Goal: Task Accomplishment & Management: Use online tool/utility

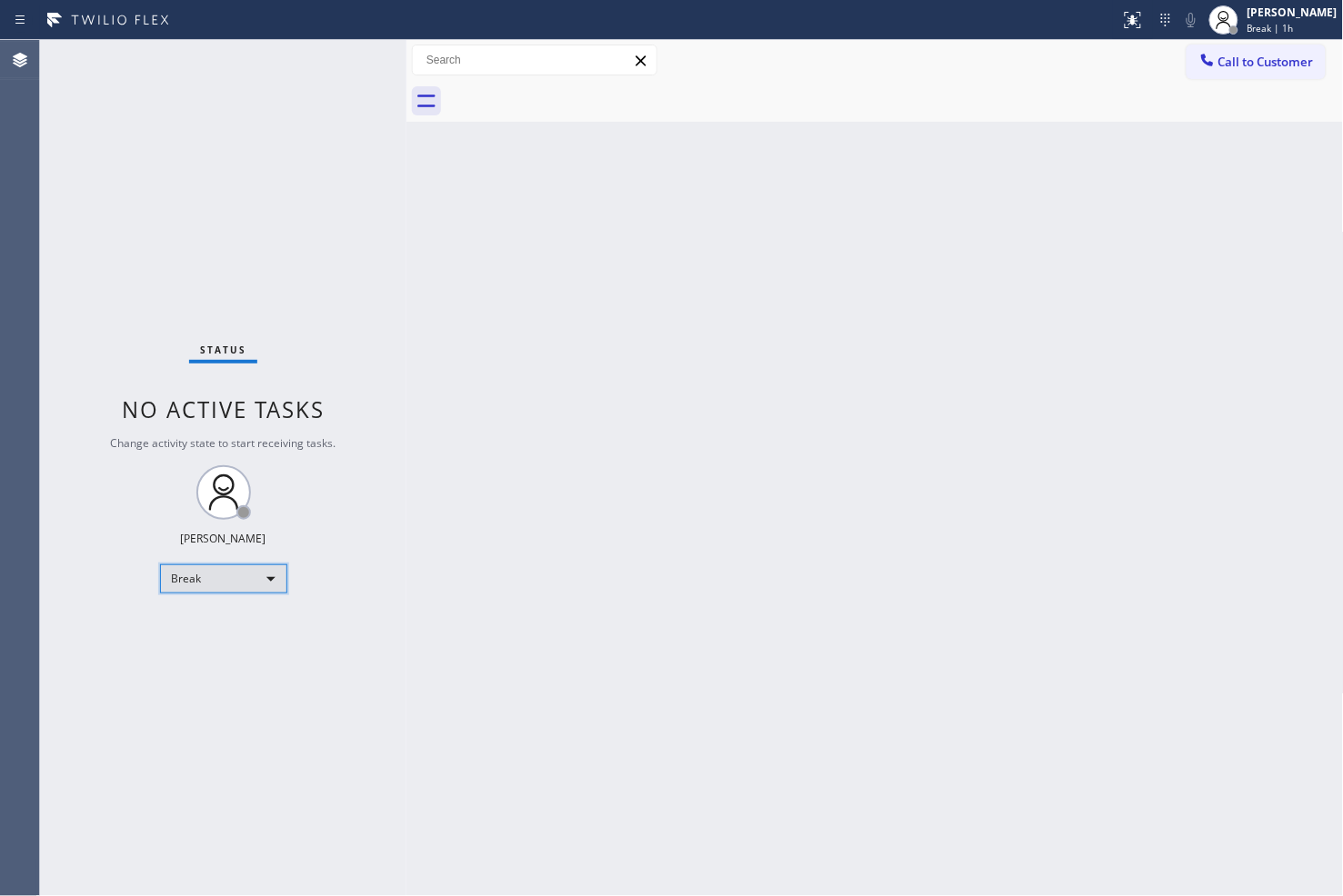
click at [255, 574] on div "Break" at bounding box center [223, 579] width 127 height 29
click at [247, 630] on li "Available" at bounding box center [221, 626] width 123 height 21
click at [705, 436] on div "Back to Dashboard Change Sender ID Customers Technicians Select a contact Outbo…" at bounding box center [874, 468] width 937 height 856
click at [558, 323] on div "Back to Dashboard Change Sender ID Customers Technicians Select a contact Outbo…" at bounding box center [874, 468] width 937 height 856
click at [294, 138] on div "Status No active tasks You are ready to start receiving tasks. [PERSON_NAME]" at bounding box center [222, 468] width 366 height 856
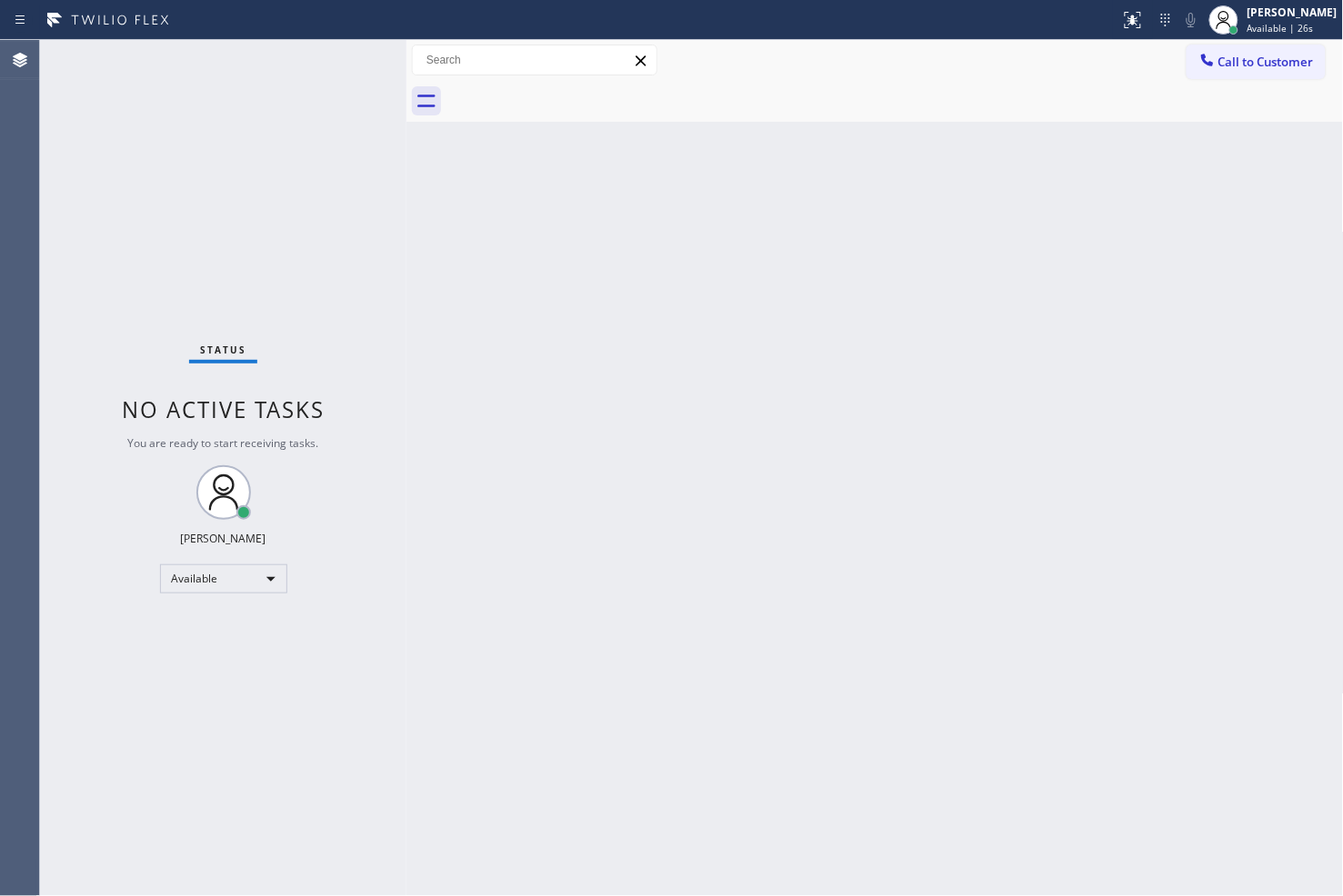
click at [337, 55] on div "Status No active tasks You are ready to start receiving tasks. [PERSON_NAME]" at bounding box center [222, 468] width 366 height 856
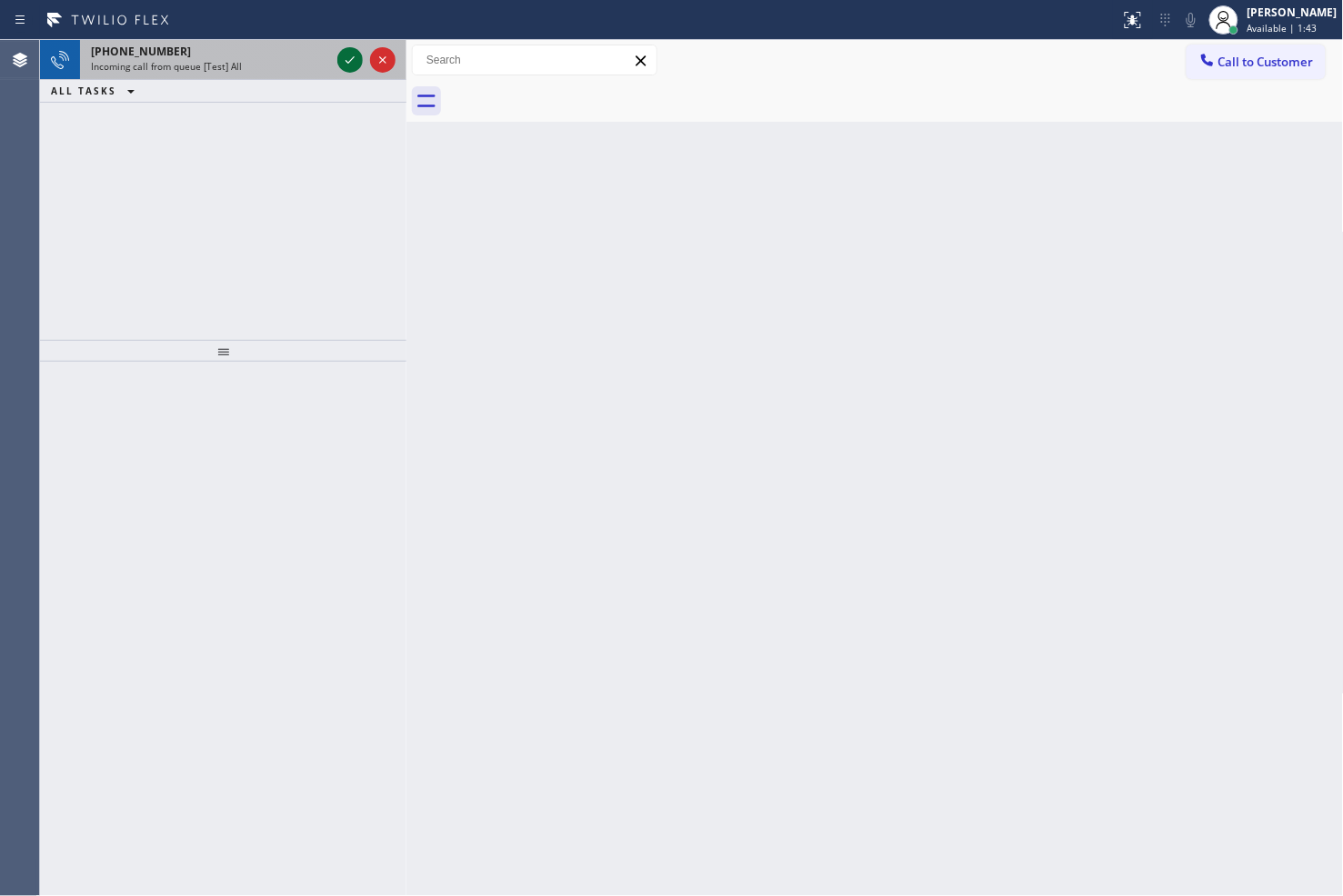
click at [346, 59] on icon at bounding box center [350, 60] width 21 height 21
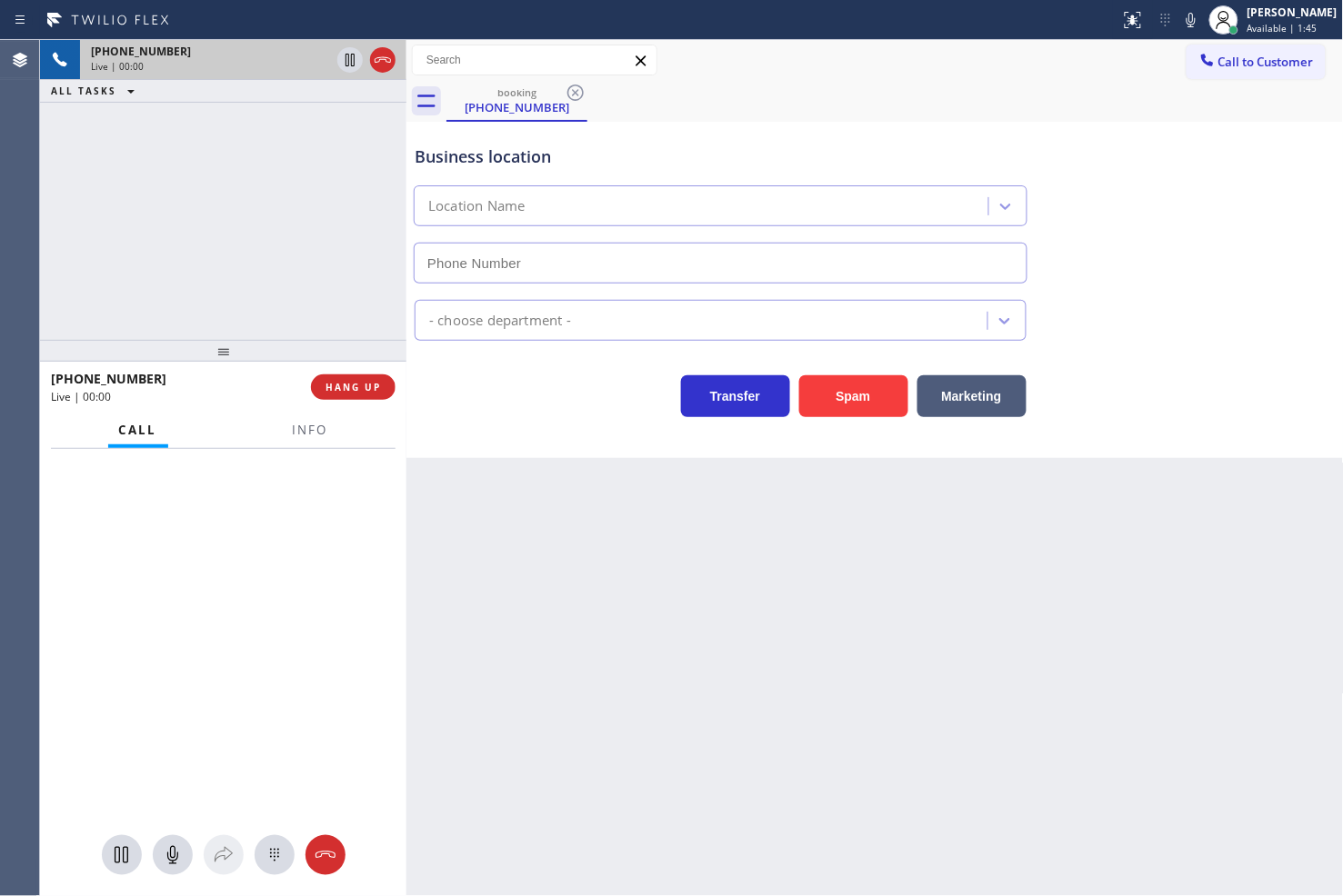
type input "[PHONE_NUMBER]"
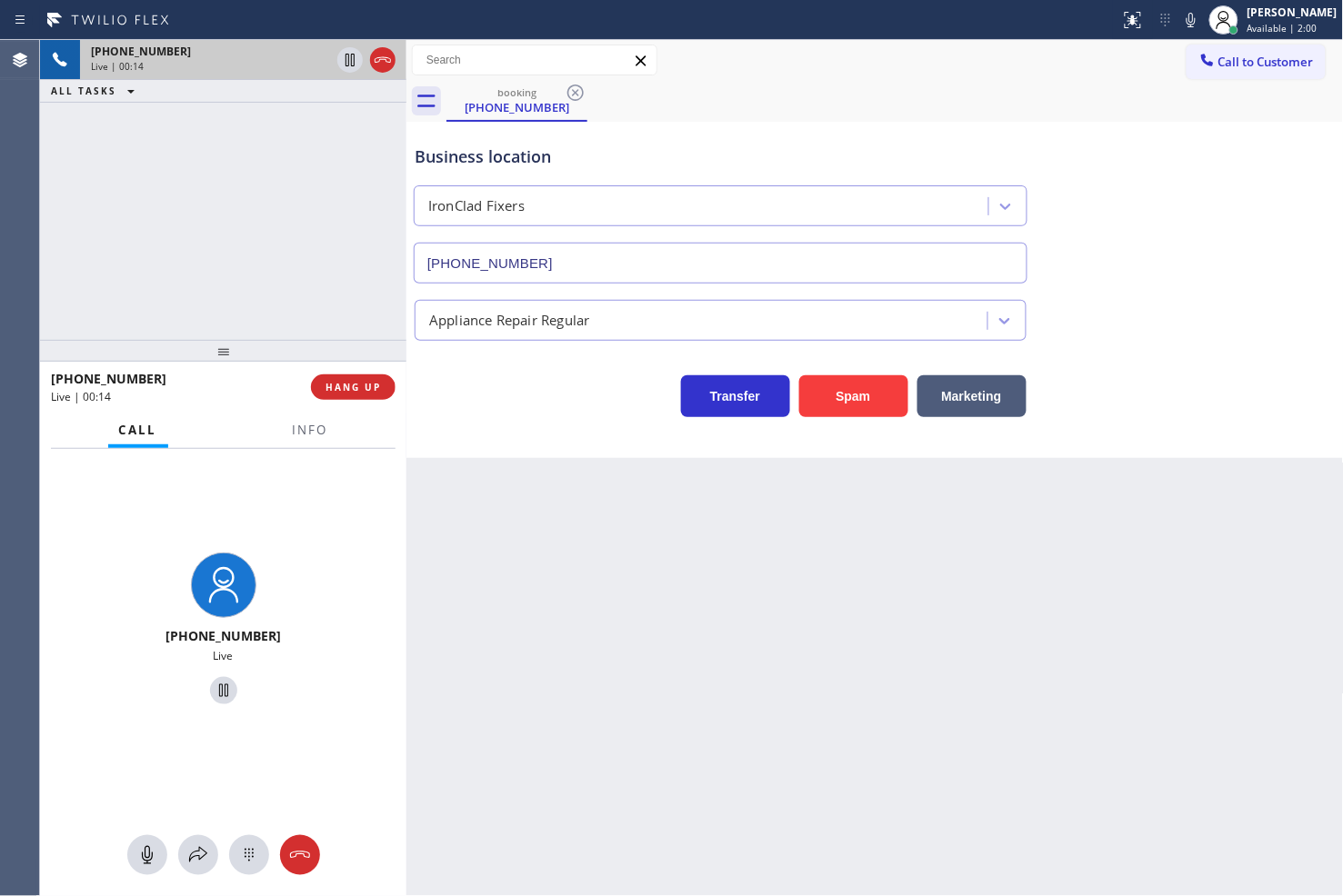
click at [443, 458] on div "Back to Dashboard Change Sender ID Customers Technicians Select a contact Outbo…" at bounding box center [874, 468] width 937 height 856
click at [300, 433] on span "Info" at bounding box center [310, 429] width 36 height 17
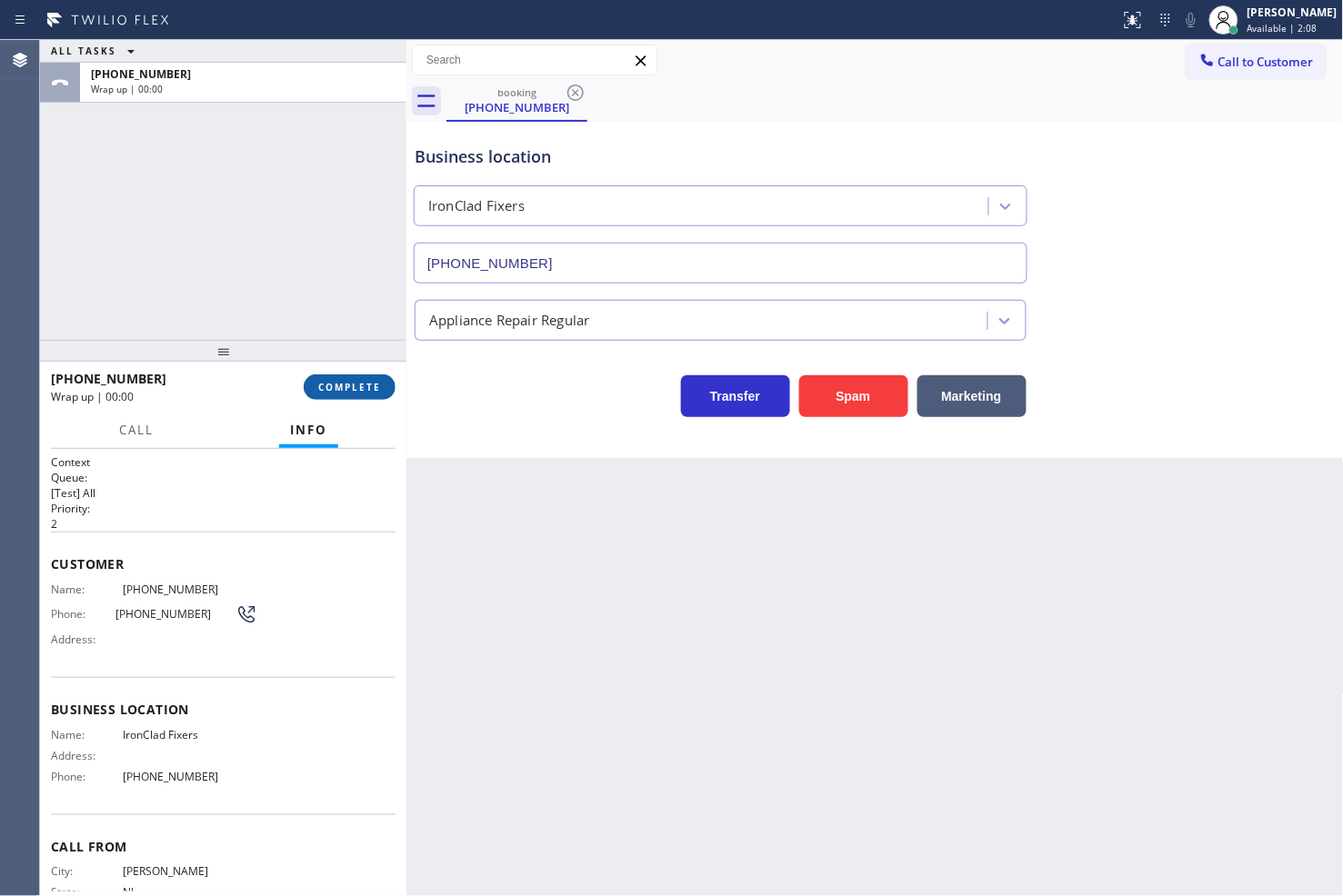
click at [347, 394] on button "COMPLETE" at bounding box center [350, 387] width 92 height 25
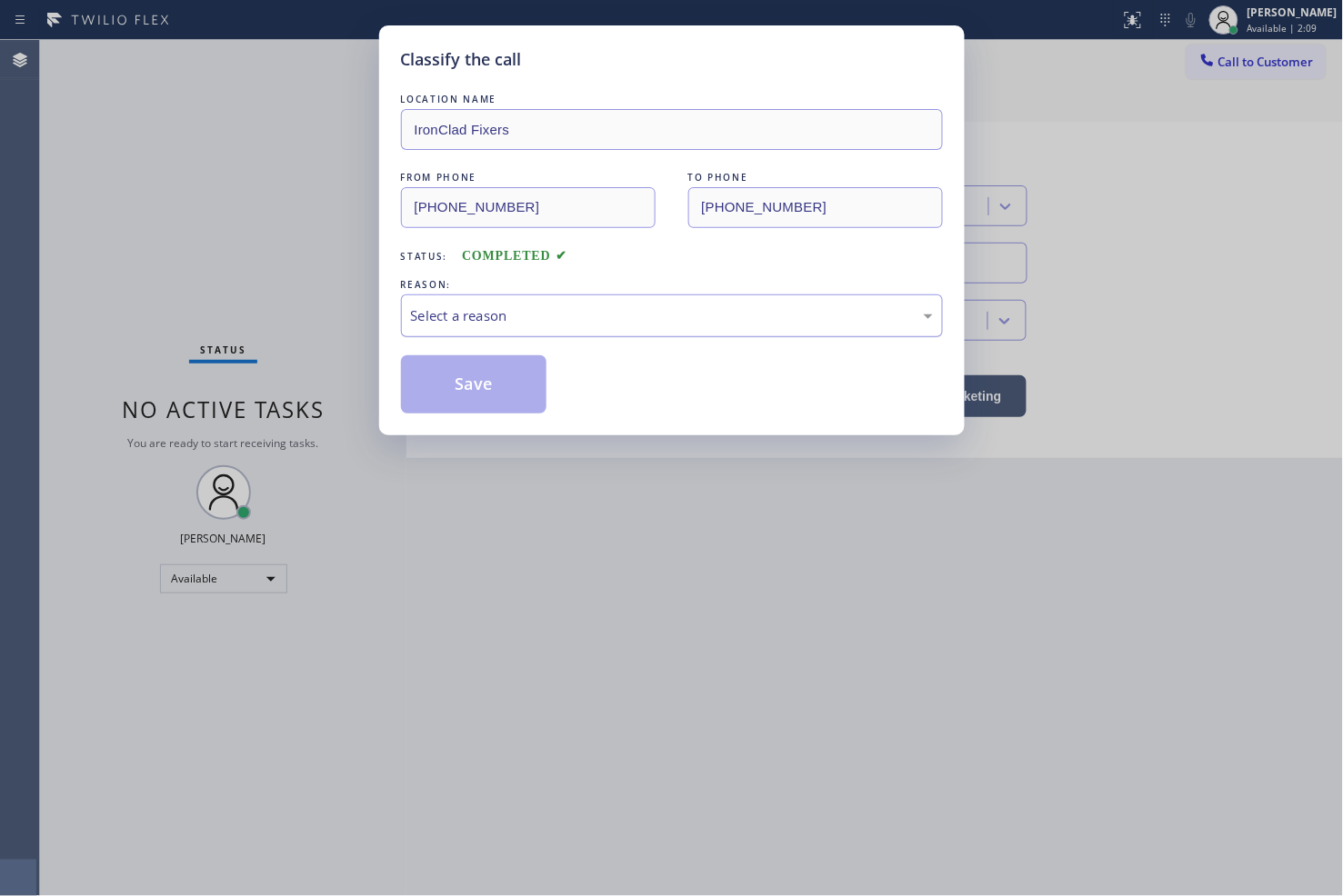
click at [471, 329] on div "Select a reason" at bounding box center [672, 315] width 542 height 43
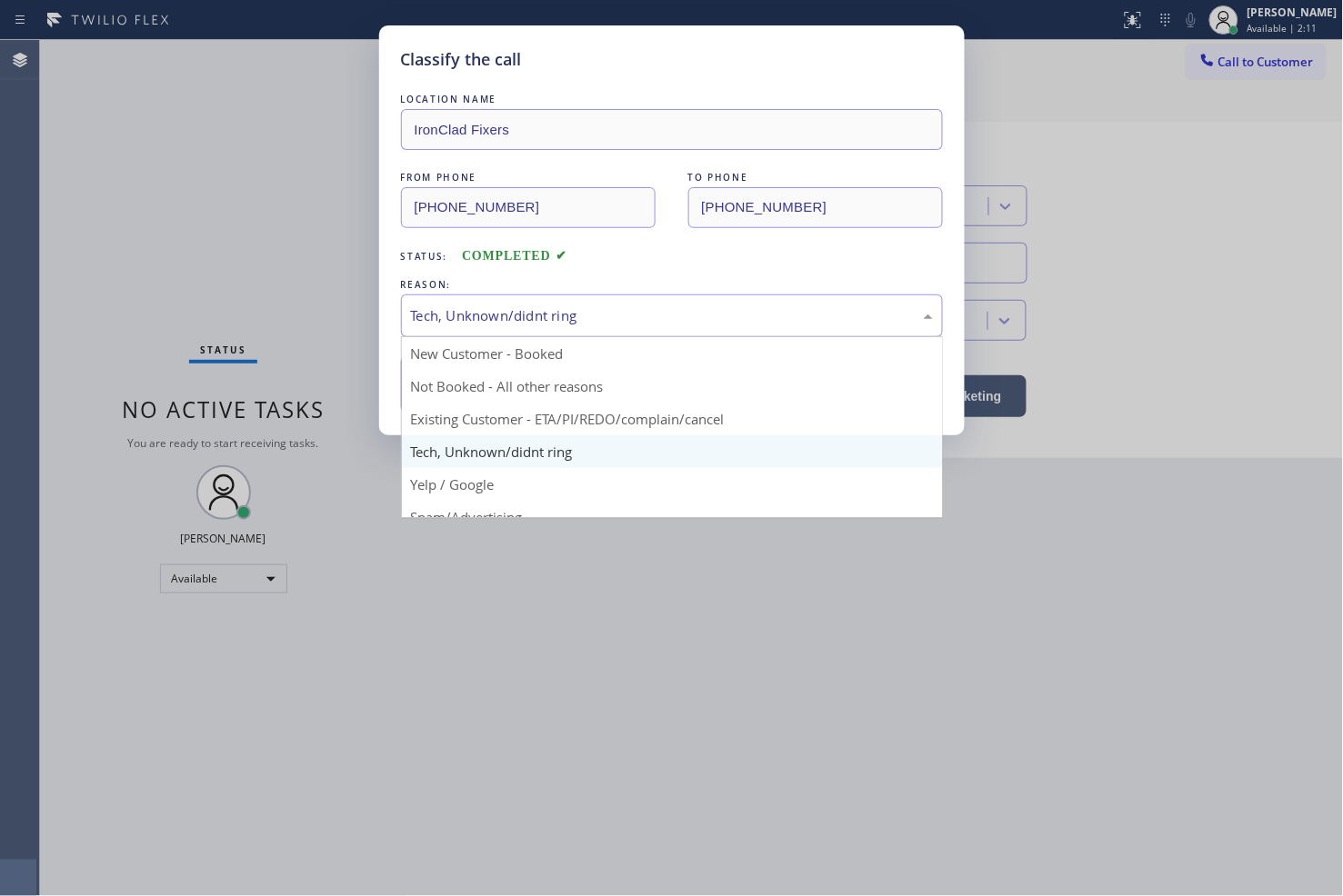
click at [476, 322] on div "Tech, Unknown/didnt ring" at bounding box center [671, 316] width 521 height 21
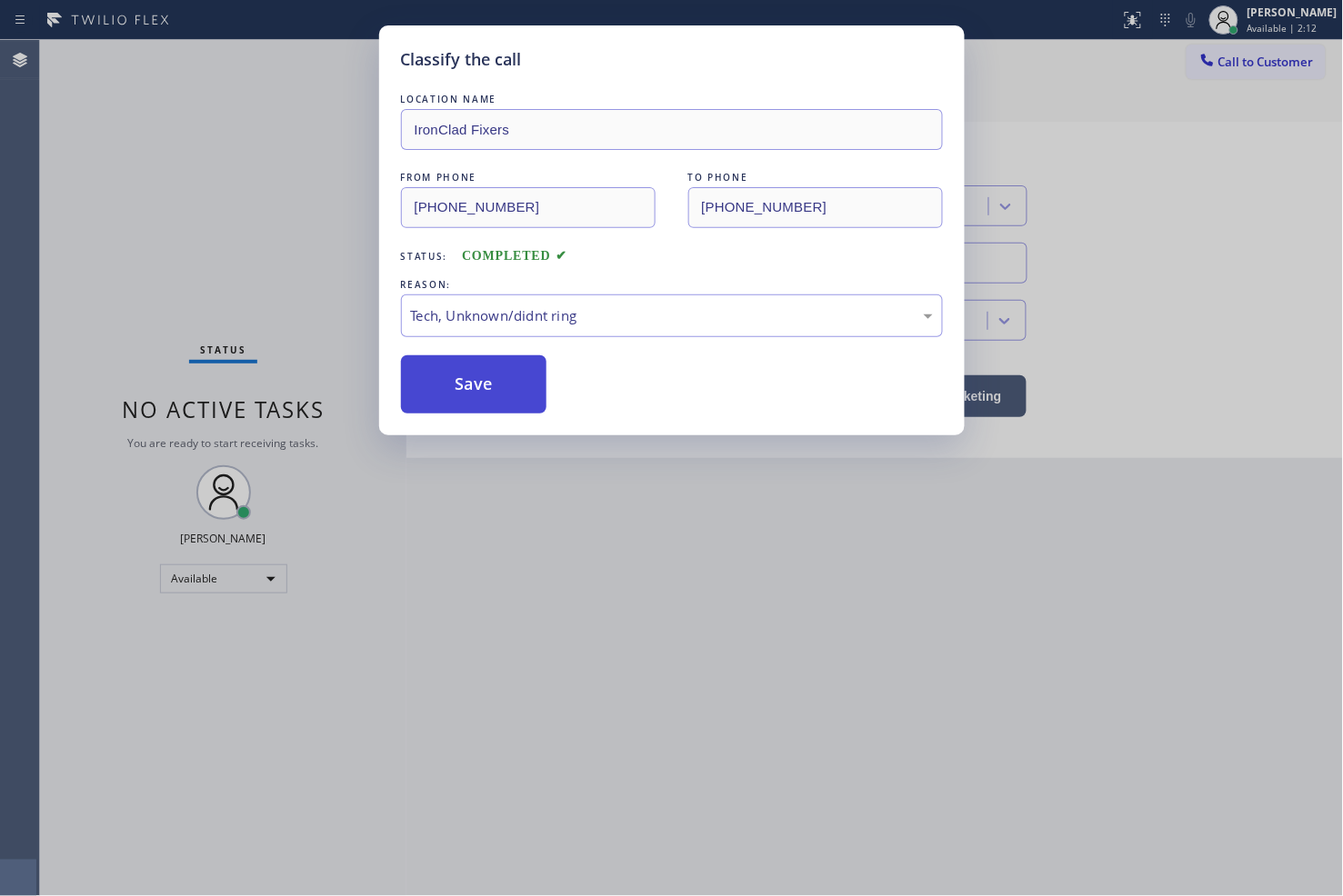
click at [476, 406] on button "Save" at bounding box center [474, 384] width 147 height 58
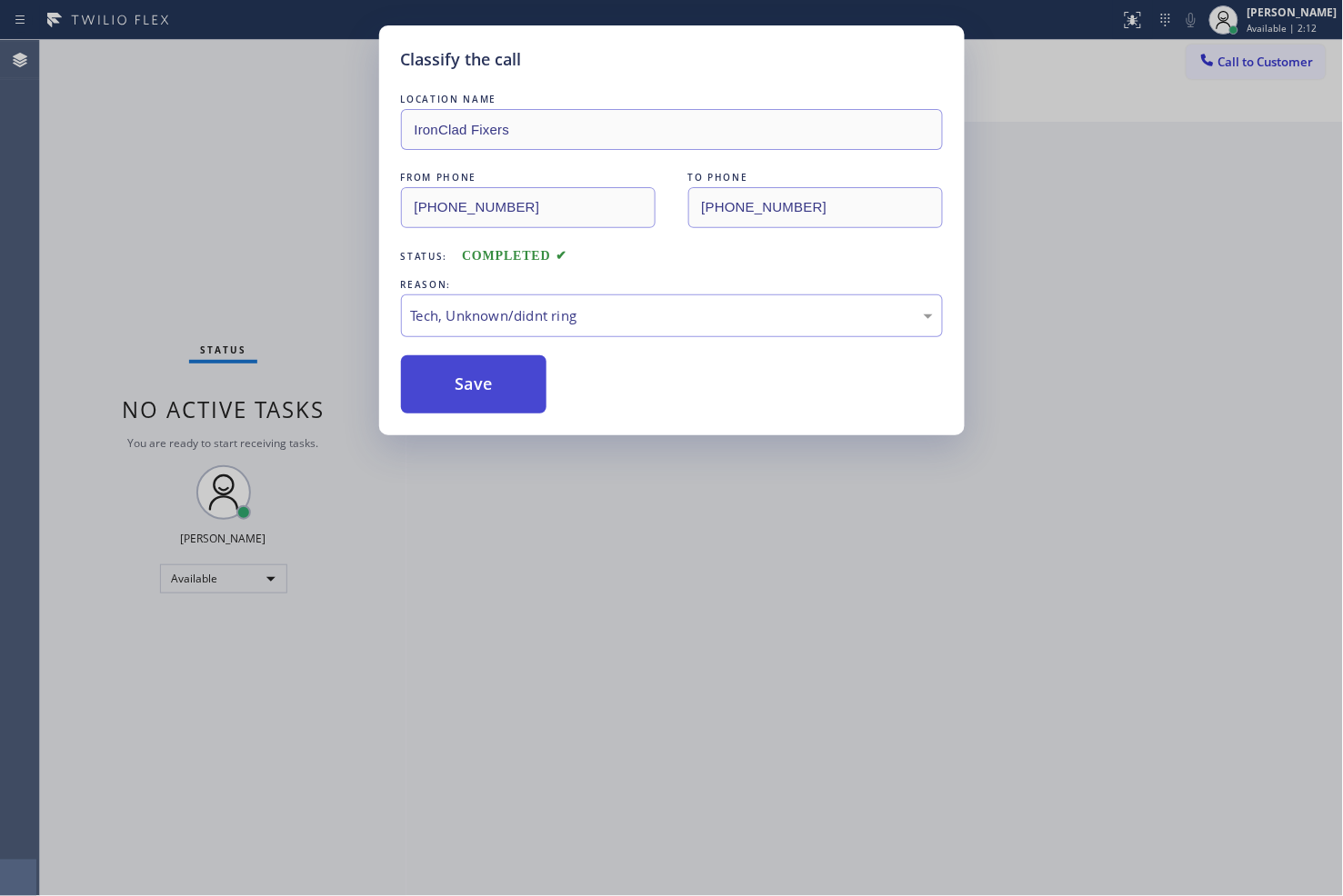
click at [476, 406] on button "Save" at bounding box center [474, 384] width 147 height 58
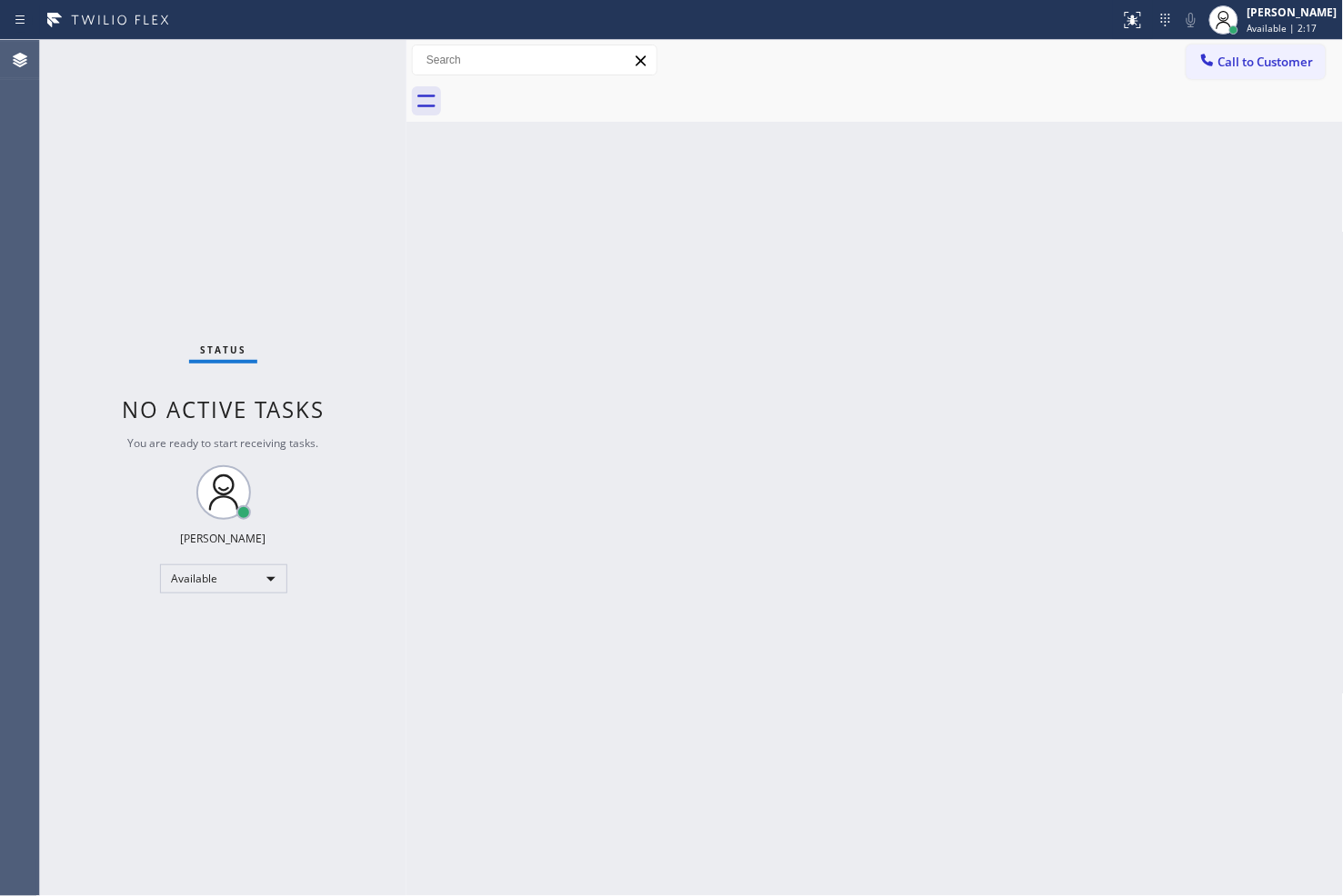
click at [306, 92] on div "Status No active tasks You are ready to start receiving tasks. [PERSON_NAME]" at bounding box center [222, 468] width 366 height 856
click at [349, 61] on div "Status No active tasks You are ready to start receiving tasks. [PERSON_NAME]" at bounding box center [222, 468] width 366 height 856
drag, startPoint x: 605, startPoint y: 749, endPoint x: 631, endPoint y: 760, distance: 28.2
click at [630, 759] on div "Back to Dashboard Change Sender ID Customers Technicians Select a contact Outbo…" at bounding box center [874, 468] width 937 height 856
click at [142, 725] on div "Status No active tasks You are ready to start receiving tasks. [PERSON_NAME]" at bounding box center [222, 468] width 366 height 856
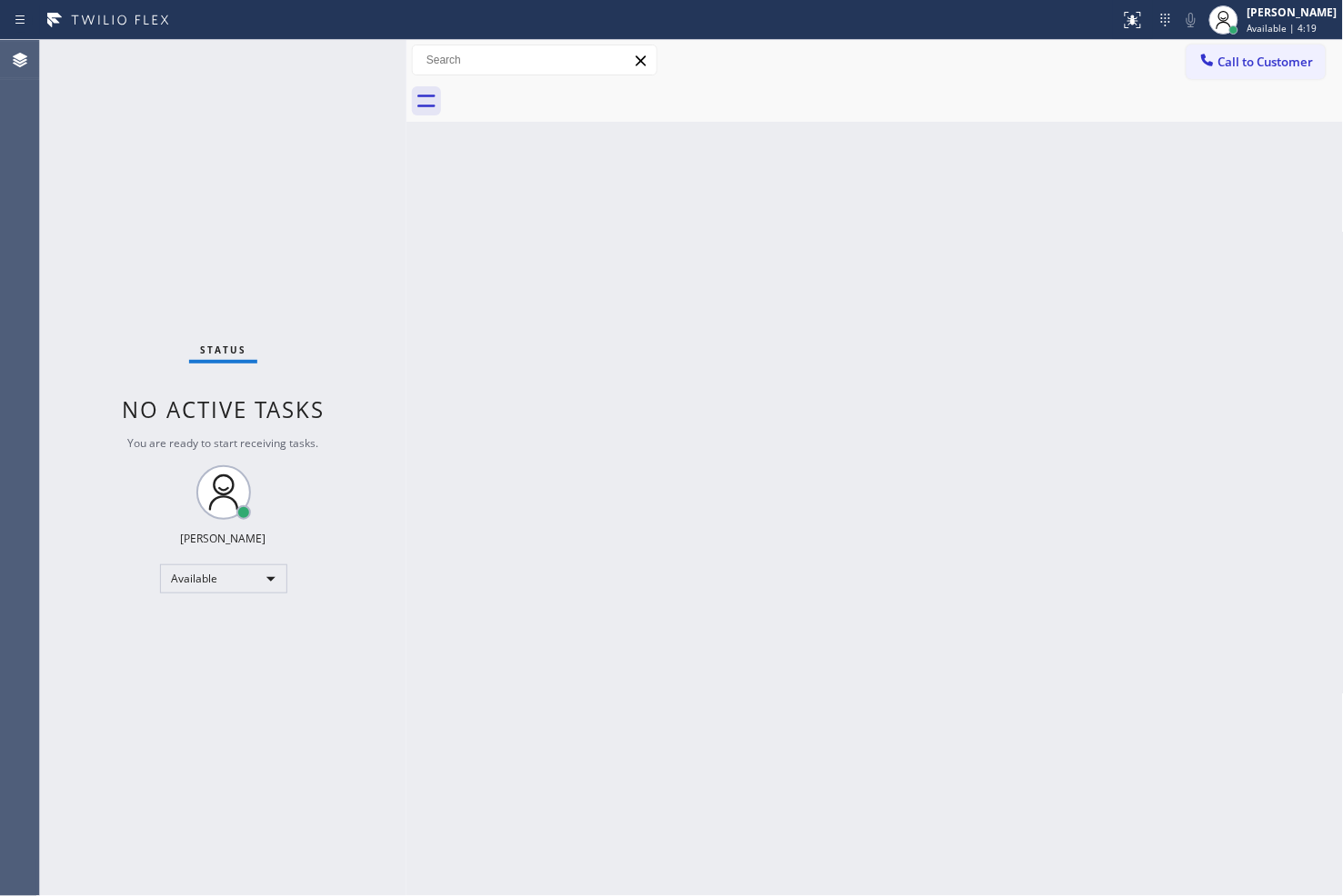
click at [648, 786] on div "Back to Dashboard Change Sender ID Customers Technicians Select a contact Outbo…" at bounding box center [874, 468] width 937 height 856
click at [470, 586] on div "Back to Dashboard Change Sender ID Customers Technicians Select a contact Outbo…" at bounding box center [874, 468] width 937 height 856
click at [319, 127] on div "Status No active tasks You are ready to start receiving tasks. [PERSON_NAME]" at bounding box center [222, 468] width 366 height 856
click at [327, 70] on div "Status No active tasks You are ready to start receiving tasks. [PERSON_NAME]" at bounding box center [222, 468] width 366 height 856
click at [334, 61] on div "Status No active tasks You are ready to start receiving tasks. [PERSON_NAME]" at bounding box center [222, 468] width 366 height 856
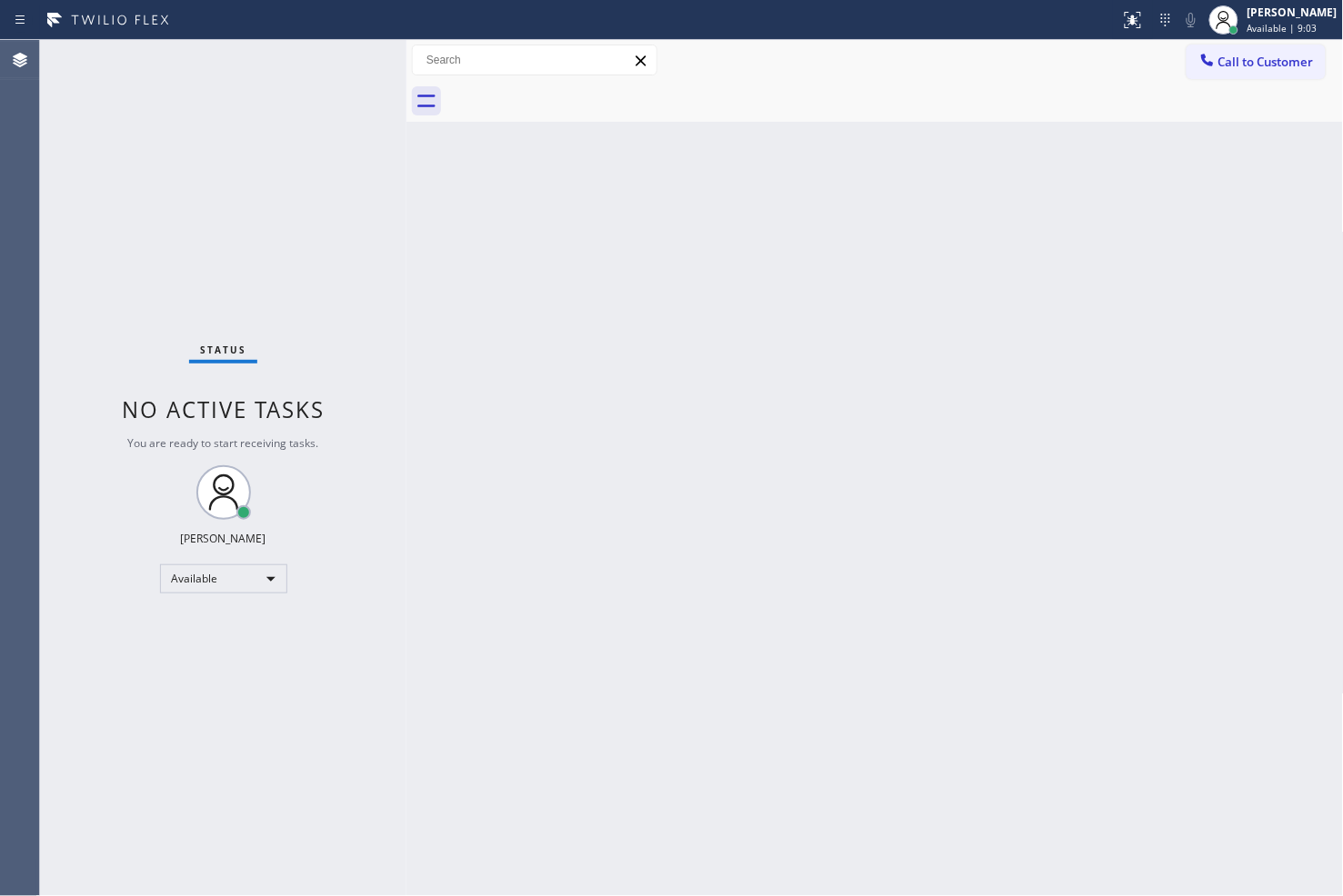
click at [1267, 502] on div "Back to Dashboard Change Sender ID Customers Technicians Select a contact Outbo…" at bounding box center [874, 468] width 937 height 856
click at [131, 684] on div "Status No active tasks You are ready to start receiving tasks. [PERSON_NAME]" at bounding box center [222, 468] width 366 height 856
click at [252, 230] on div "Status No active tasks You are ready to start receiving tasks. [PERSON_NAME]" at bounding box center [222, 468] width 366 height 856
click at [658, 346] on div "Back to Dashboard Change Sender ID Customers Technicians Select a contact Outbo…" at bounding box center [874, 468] width 937 height 856
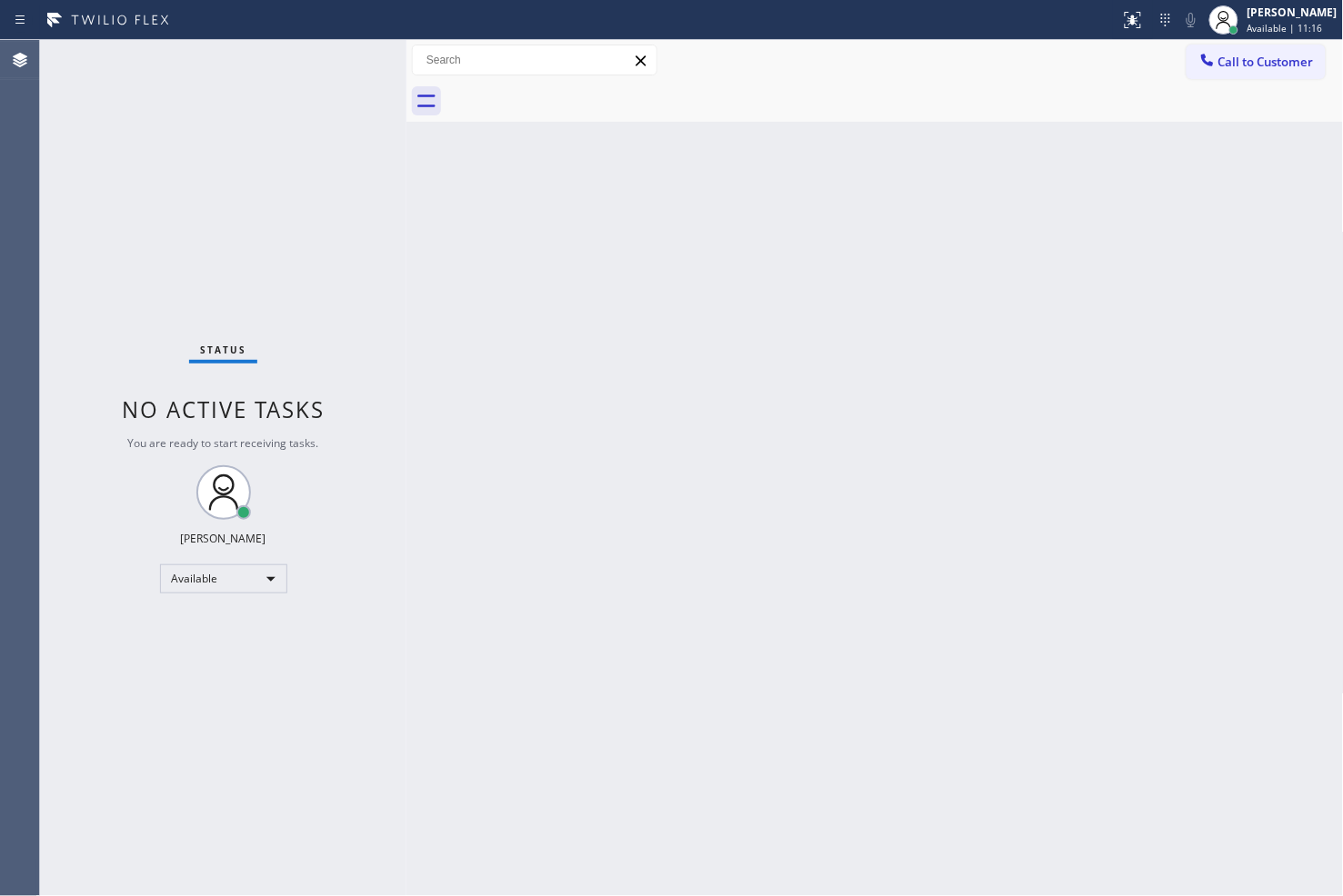
click at [361, 246] on div "Status No active tasks You are ready to start receiving tasks. [PERSON_NAME]" at bounding box center [222, 468] width 366 height 856
click at [313, 66] on div "Status No active tasks You are ready to start receiving tasks. [PERSON_NAME]" at bounding box center [222, 468] width 366 height 856
click at [125, 282] on div "Status No active tasks You are ready to start receiving tasks. [PERSON_NAME]" at bounding box center [222, 468] width 366 height 856
click at [307, 110] on div "Status No active tasks You are ready to start receiving tasks. [PERSON_NAME]" at bounding box center [222, 468] width 366 height 856
click at [340, 56] on div "Status No active tasks You are ready to start receiving tasks. [PERSON_NAME]" at bounding box center [222, 468] width 366 height 856
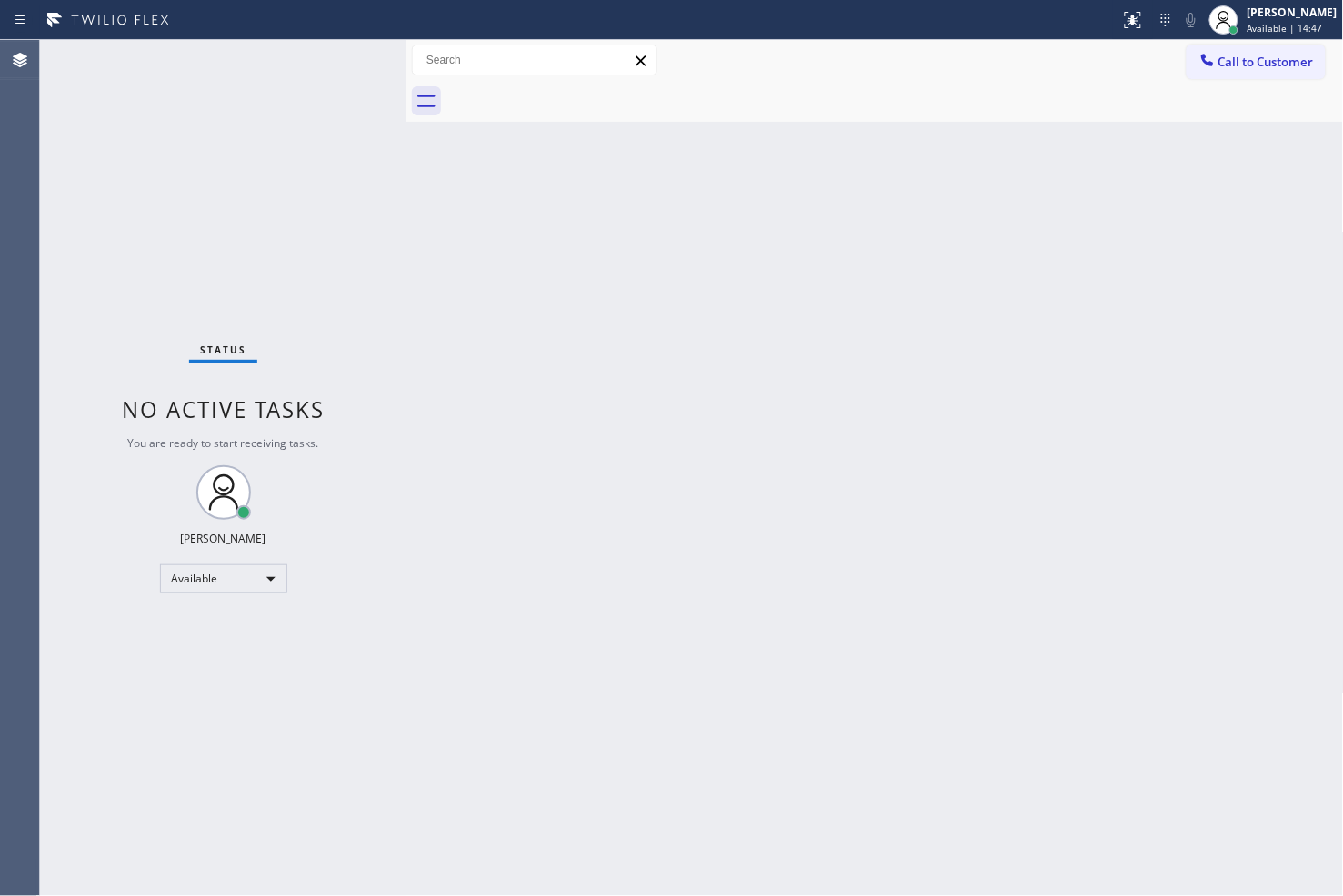
click at [115, 235] on div "Status No active tasks You are ready to start receiving tasks. [PERSON_NAME]" at bounding box center [222, 468] width 366 height 856
click at [342, 54] on div "Status No active tasks You are ready to start receiving tasks. [PERSON_NAME]" at bounding box center [222, 468] width 366 height 856
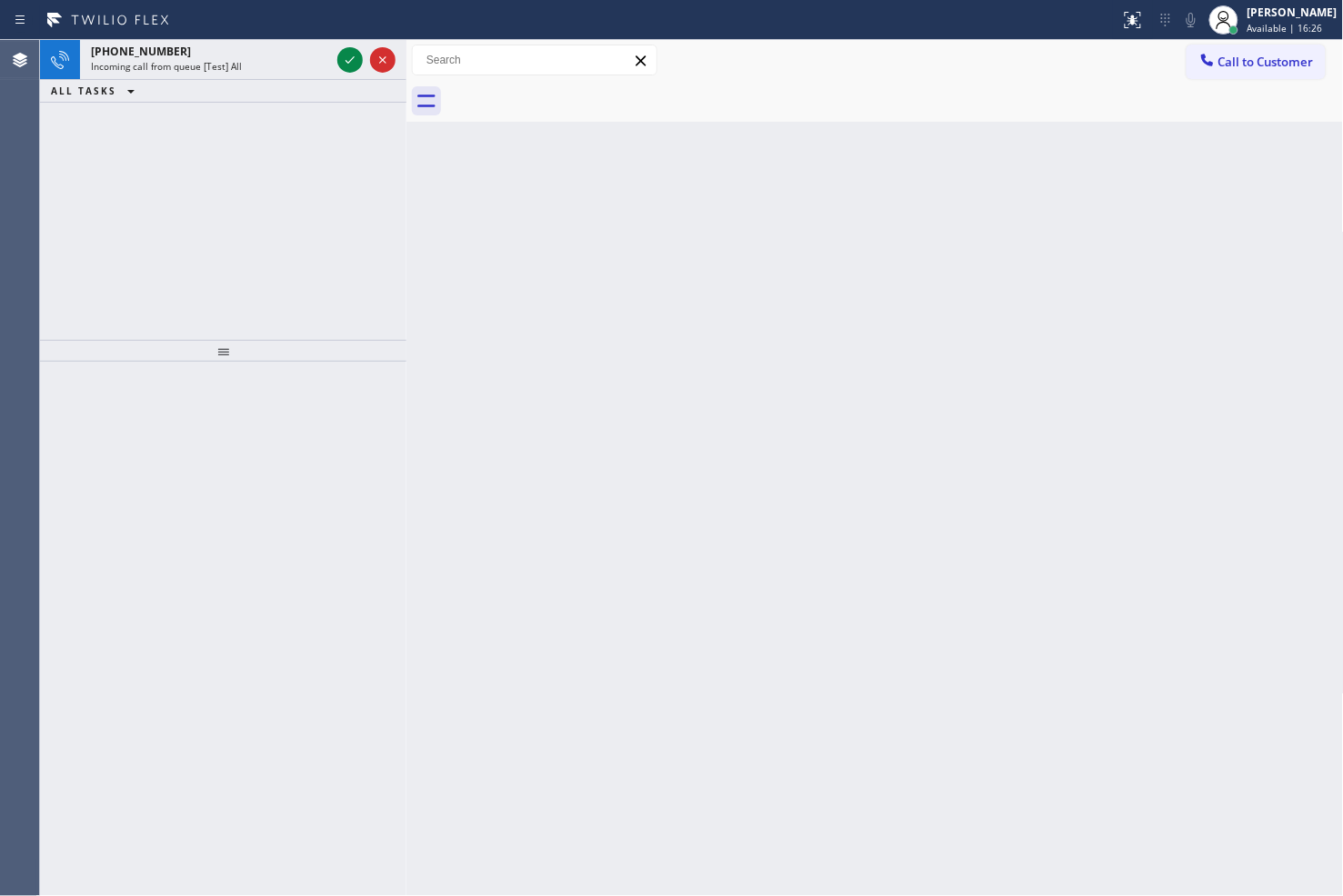
click at [125, 267] on div "[PHONE_NUMBER] Incoming call from queue [Test] All ALL TASKS ALL TASKS ACTIVE T…" at bounding box center [222, 189] width 366 height 300
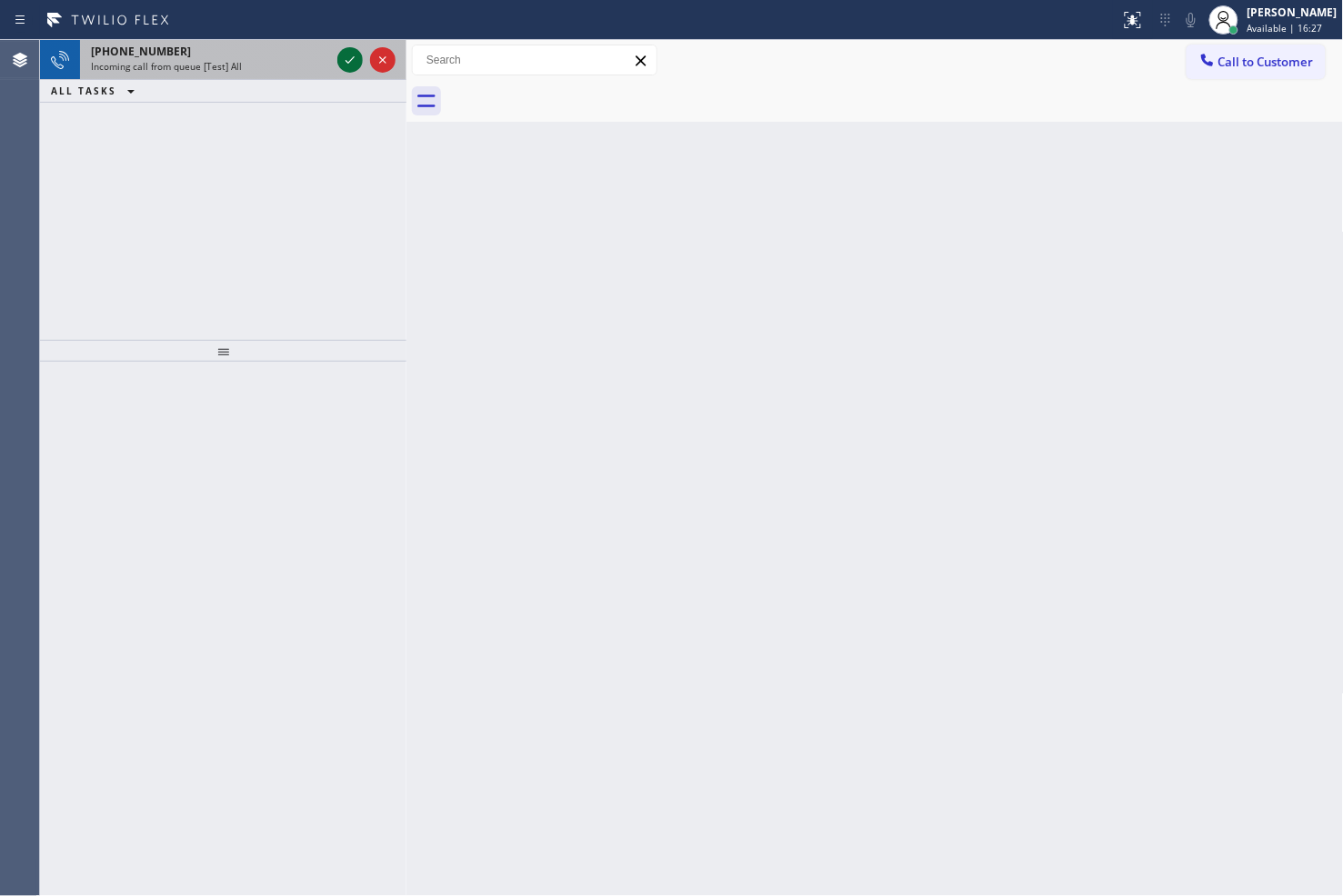
click at [347, 54] on icon at bounding box center [350, 60] width 21 height 21
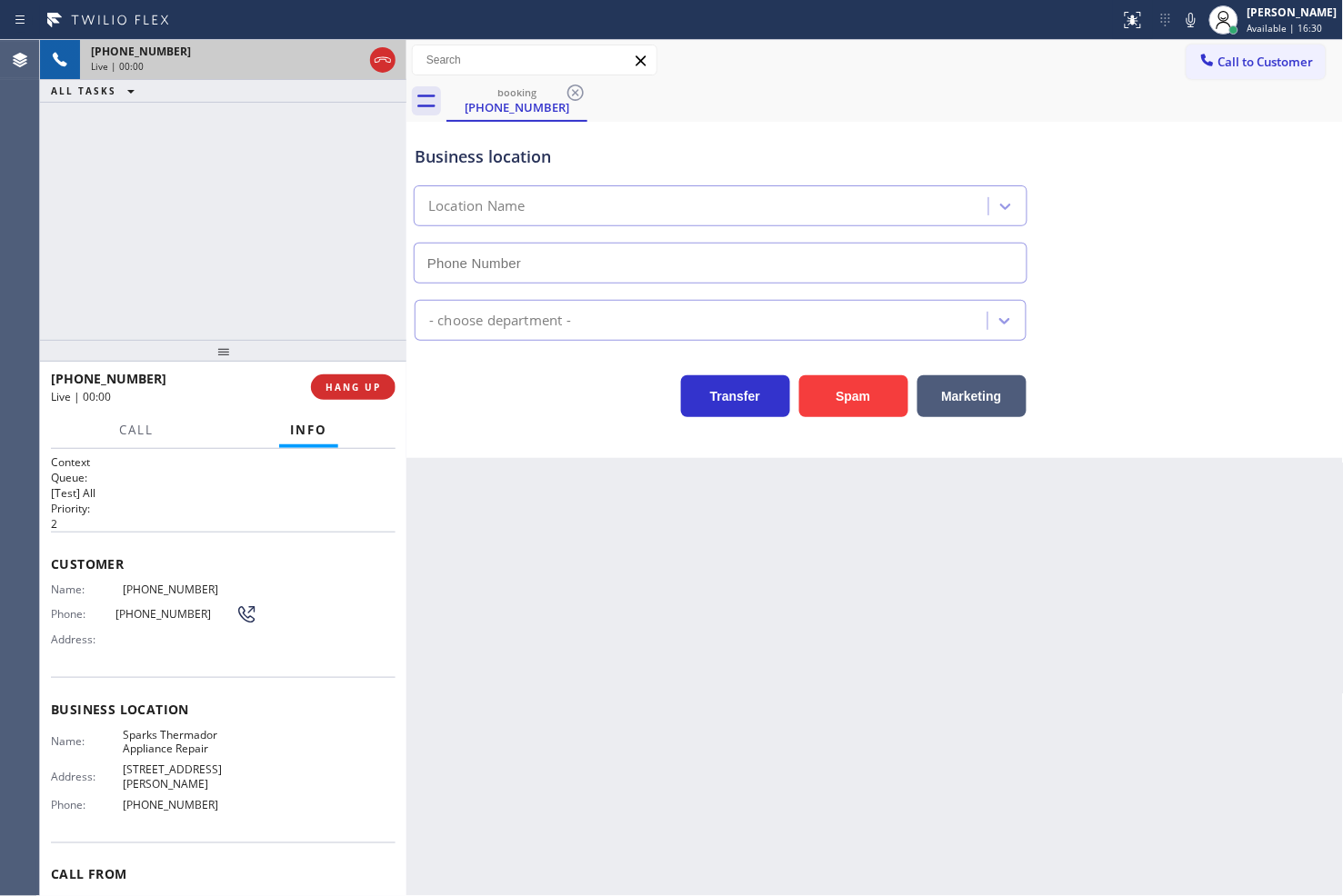
type input "[PHONE_NUMBER]"
click at [1180, 20] on icon at bounding box center [1191, 19] width 21 height 21
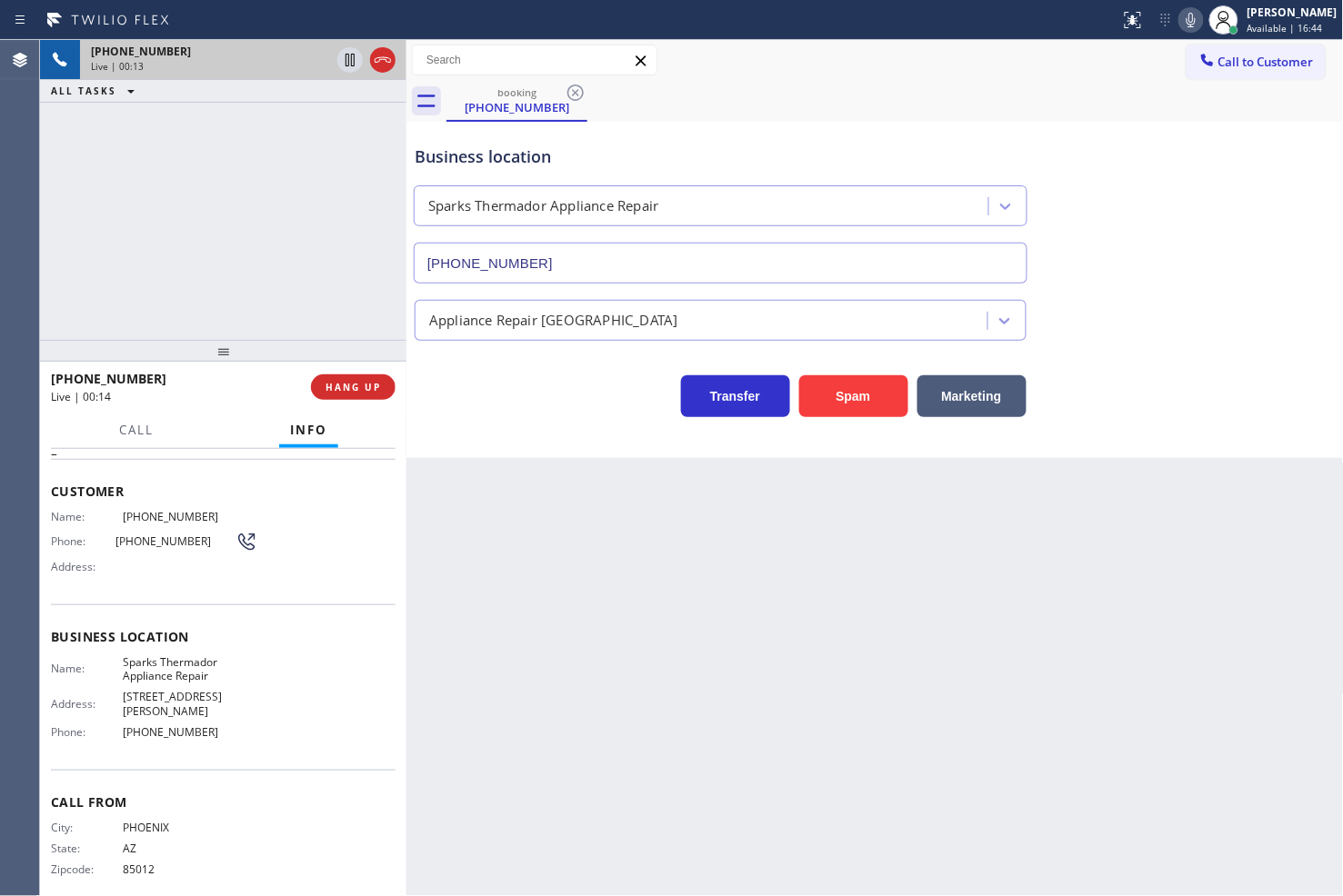
click at [440, 384] on div "Transfer Spam Marketing" at bounding box center [721, 391] width 620 height 50
click at [362, 386] on span "HANG UP" at bounding box center [353, 386] width 55 height 13
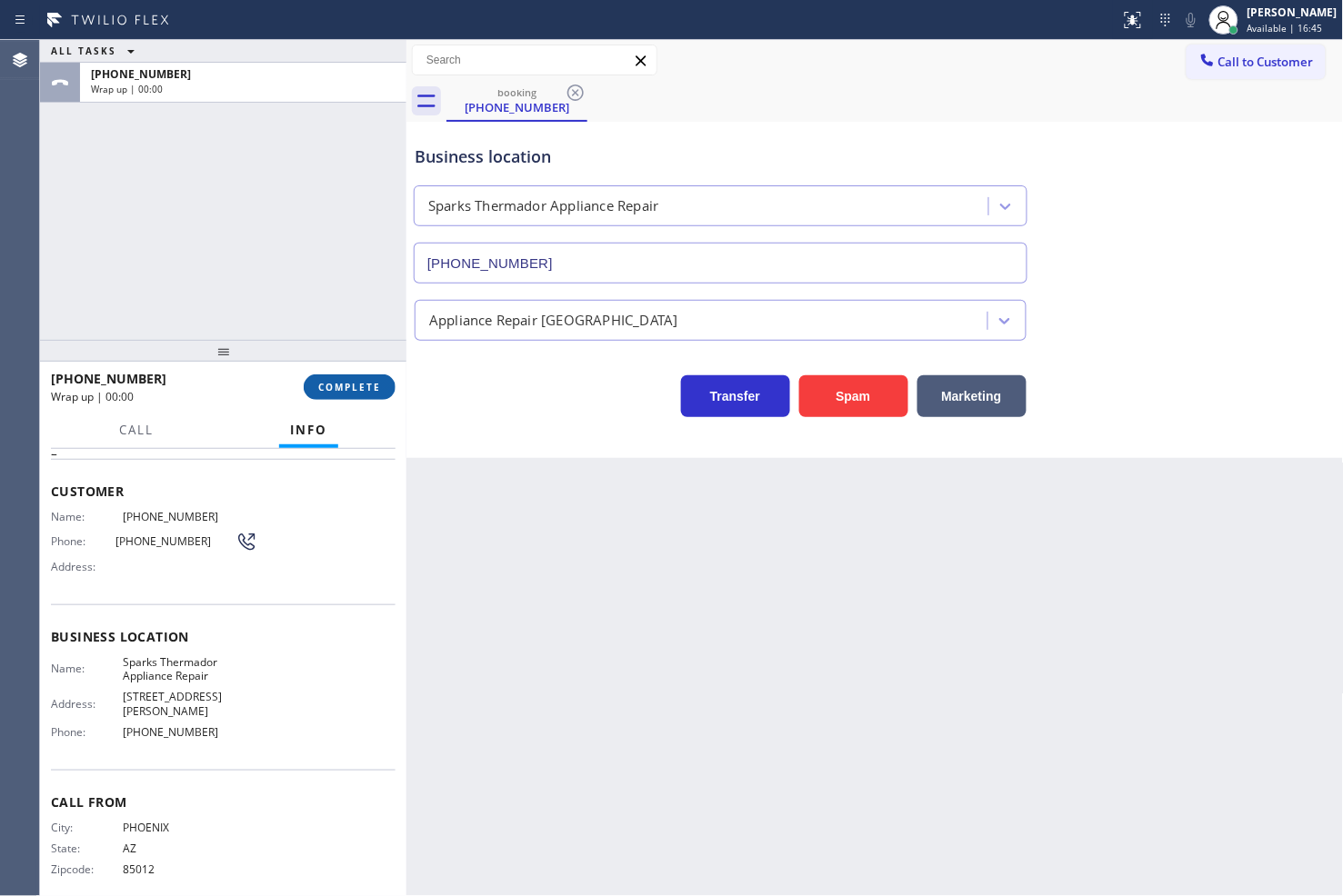
click at [362, 386] on span "COMPLETE" at bounding box center [350, 386] width 63 height 13
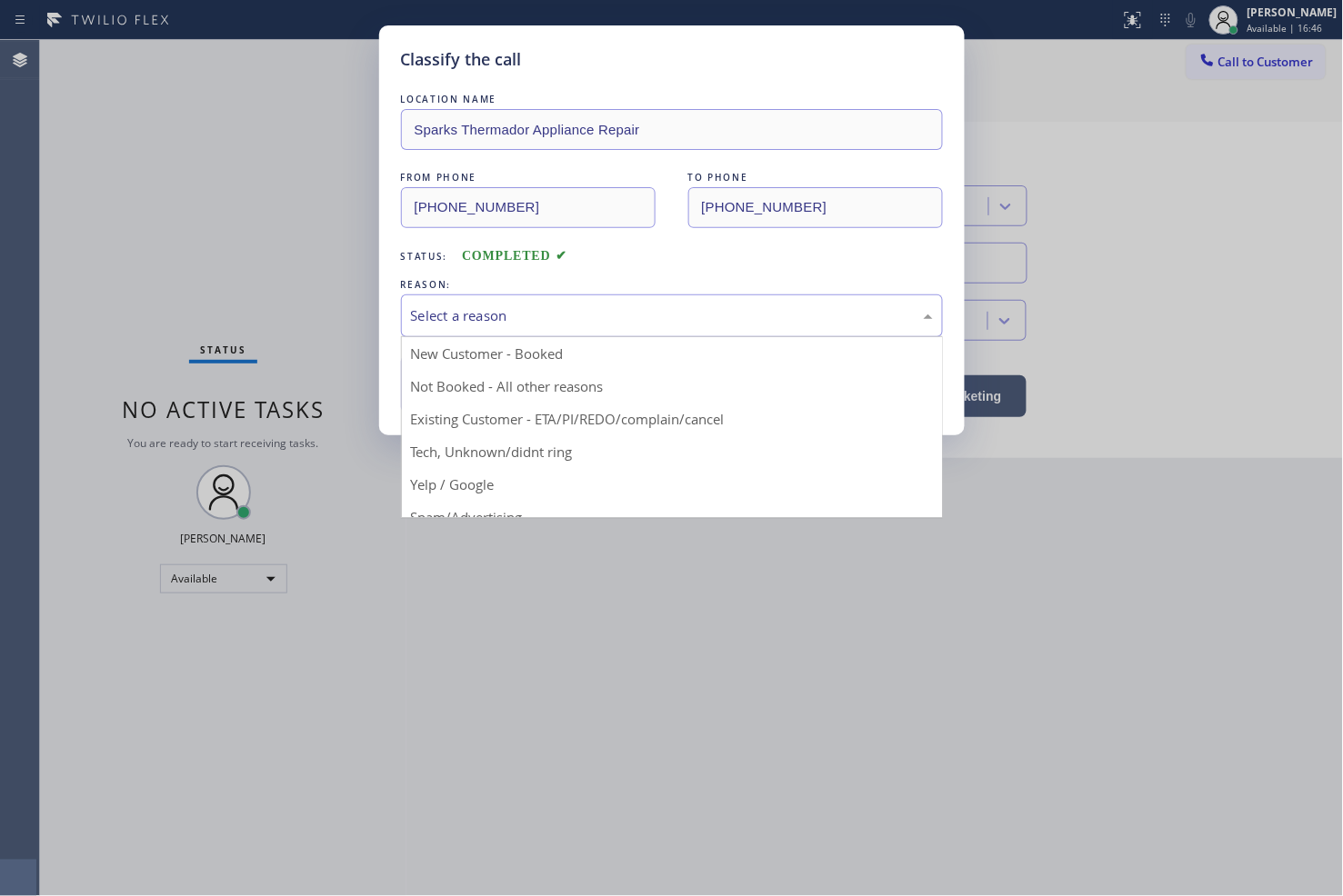
click at [523, 323] on div "Select a reason" at bounding box center [671, 316] width 521 height 21
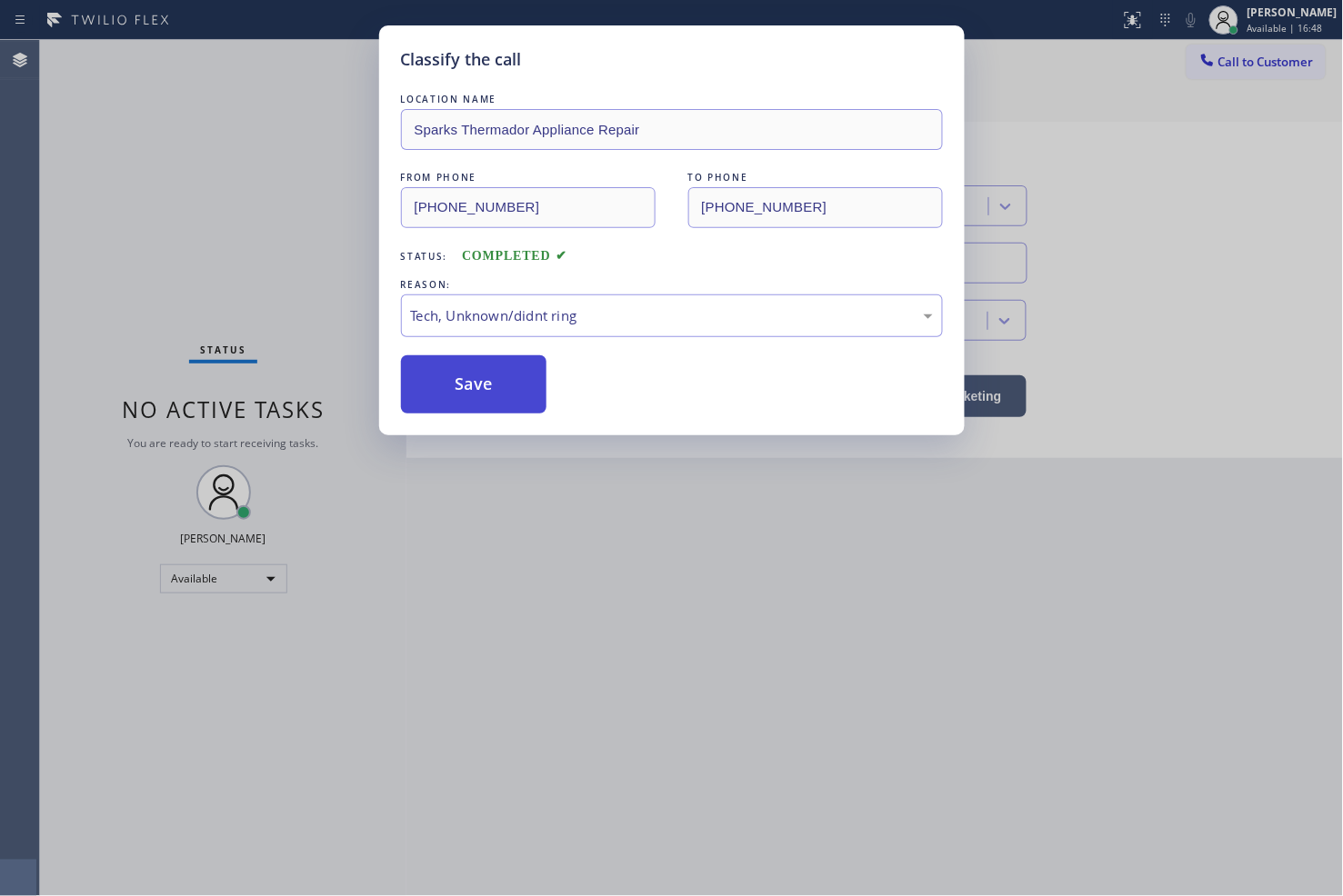
click at [478, 395] on button "Save" at bounding box center [474, 384] width 147 height 58
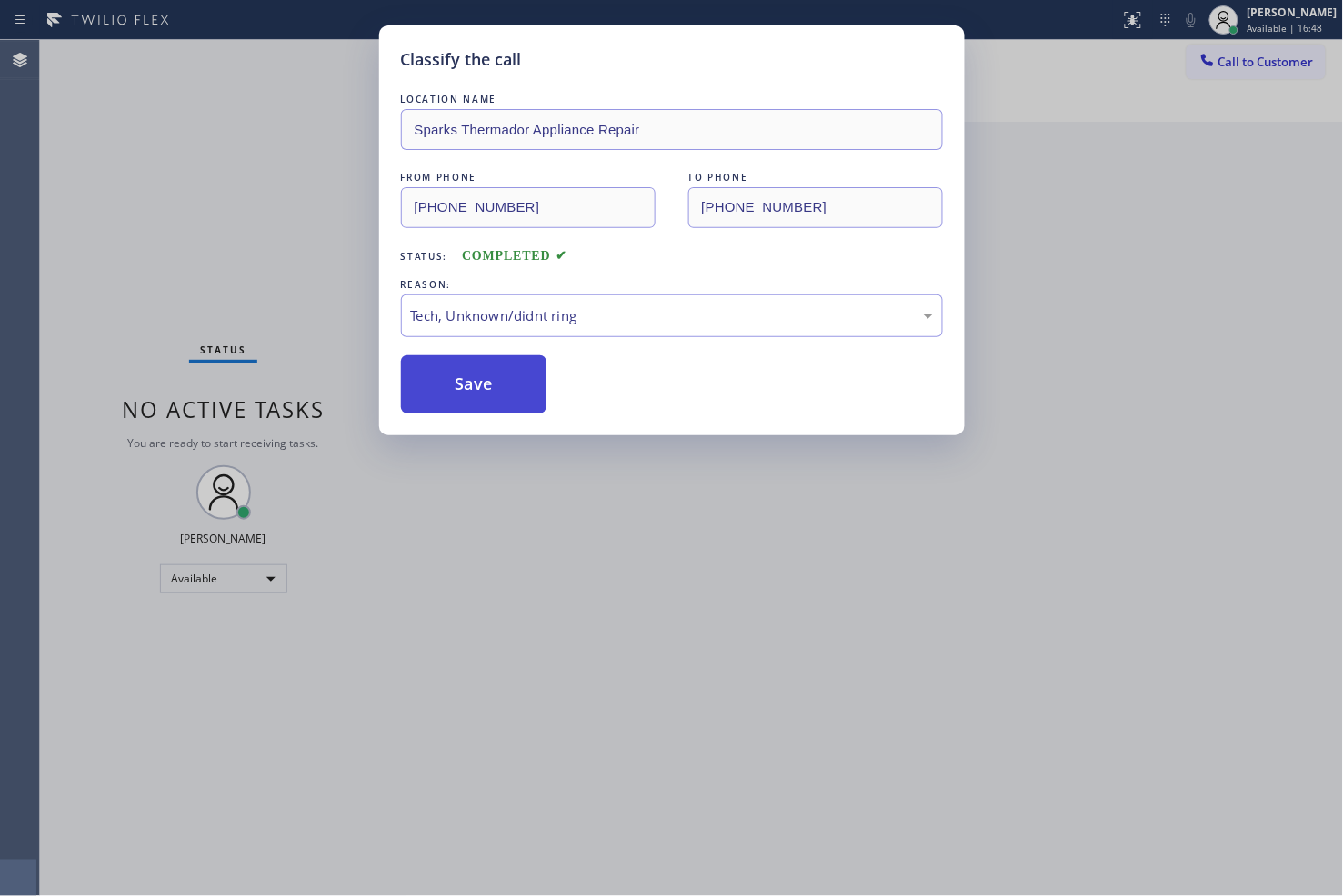
click at [478, 395] on button "Save" at bounding box center [474, 384] width 147 height 58
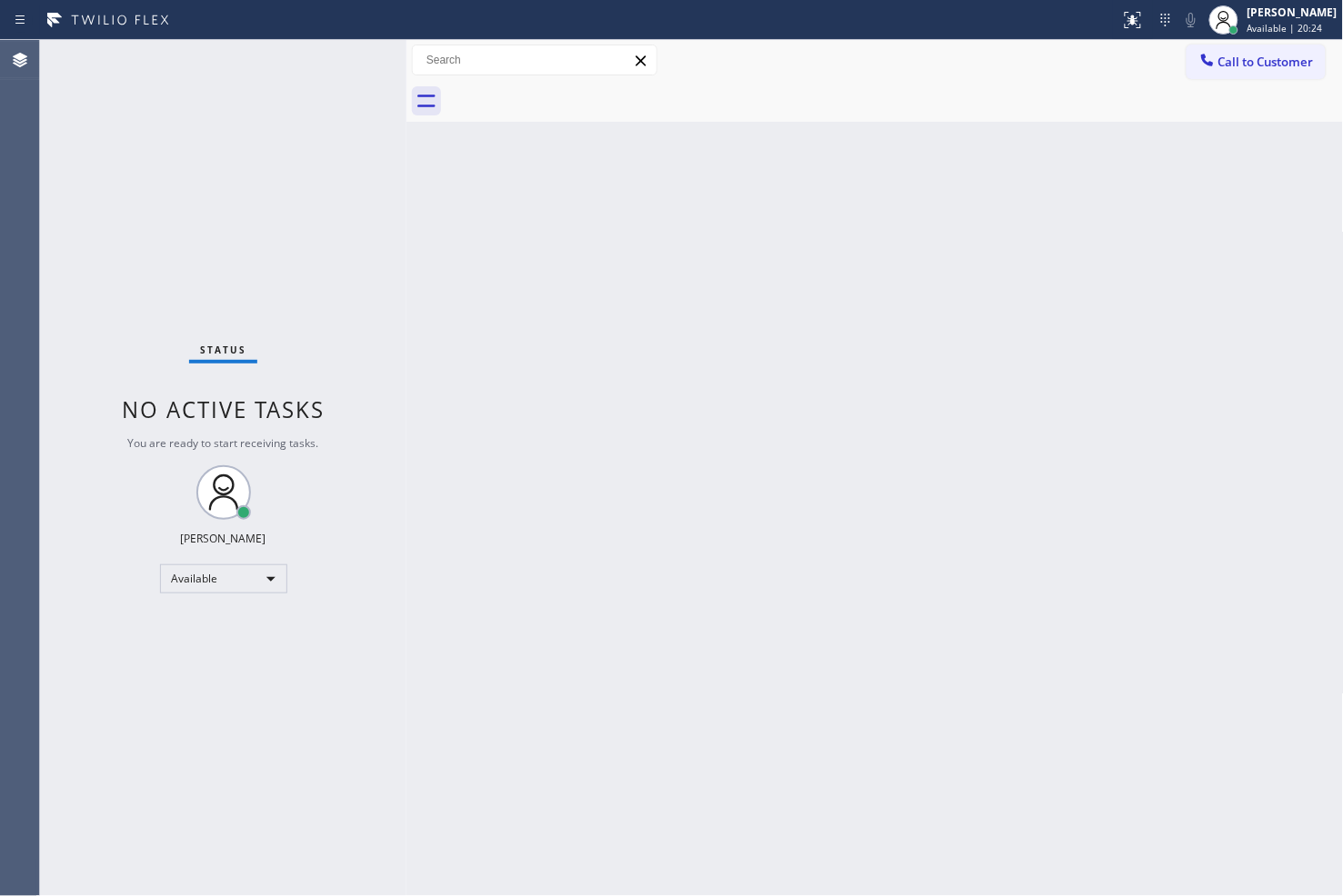
drag, startPoint x: 71, startPoint y: 356, endPoint x: 185, endPoint y: 254, distance: 153.0
click at [71, 356] on div "Status No active tasks You are ready to start receiving tasks. [PERSON_NAME]" at bounding box center [222, 468] width 366 height 856
click at [324, 123] on div "Status No active tasks You are ready to start receiving tasks. [PERSON_NAME]" at bounding box center [222, 468] width 366 height 856
click at [328, 61] on div "Status No active tasks You are ready to start receiving tasks. [PERSON_NAME]" at bounding box center [222, 468] width 366 height 856
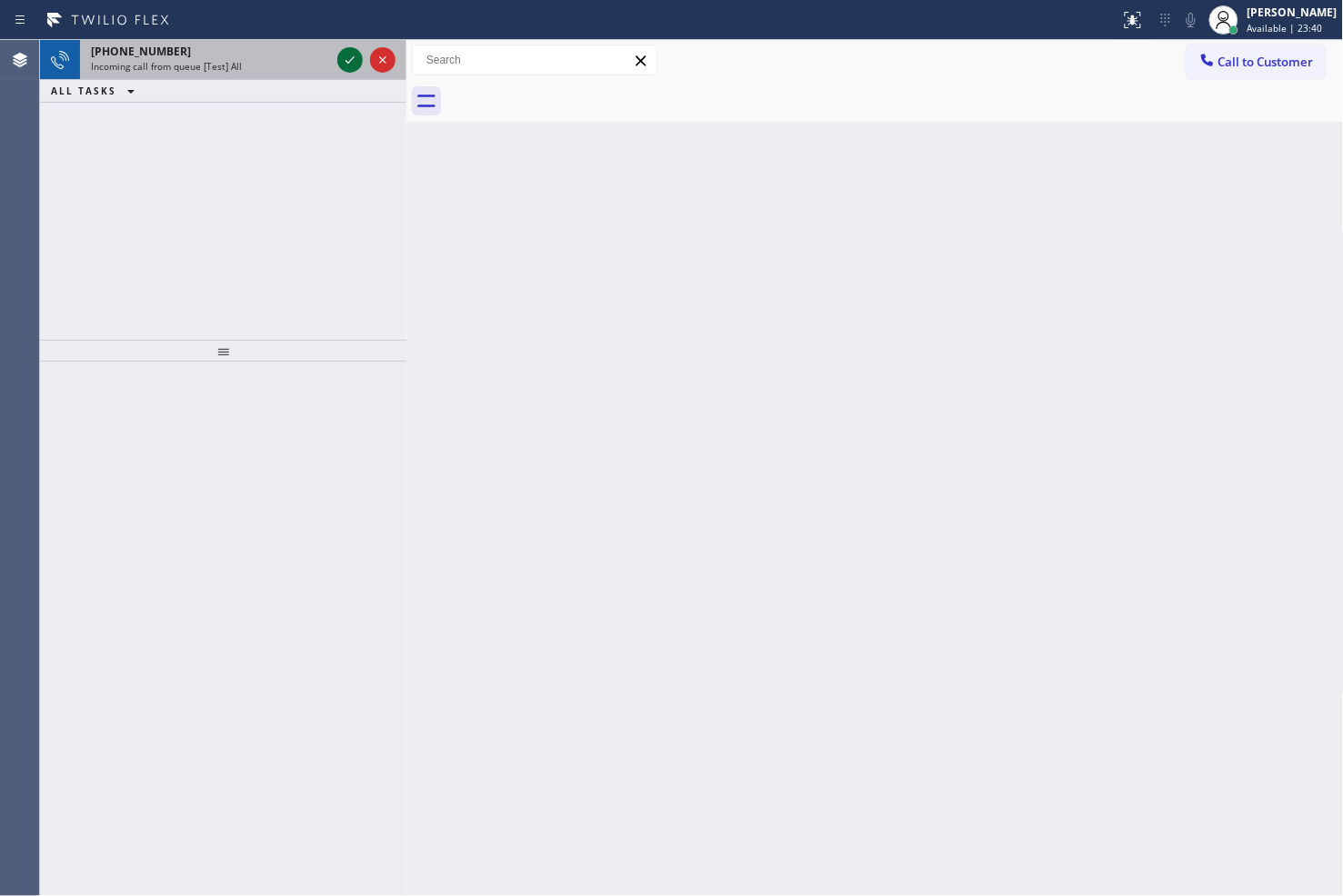
click at [347, 64] on icon at bounding box center [350, 60] width 21 height 21
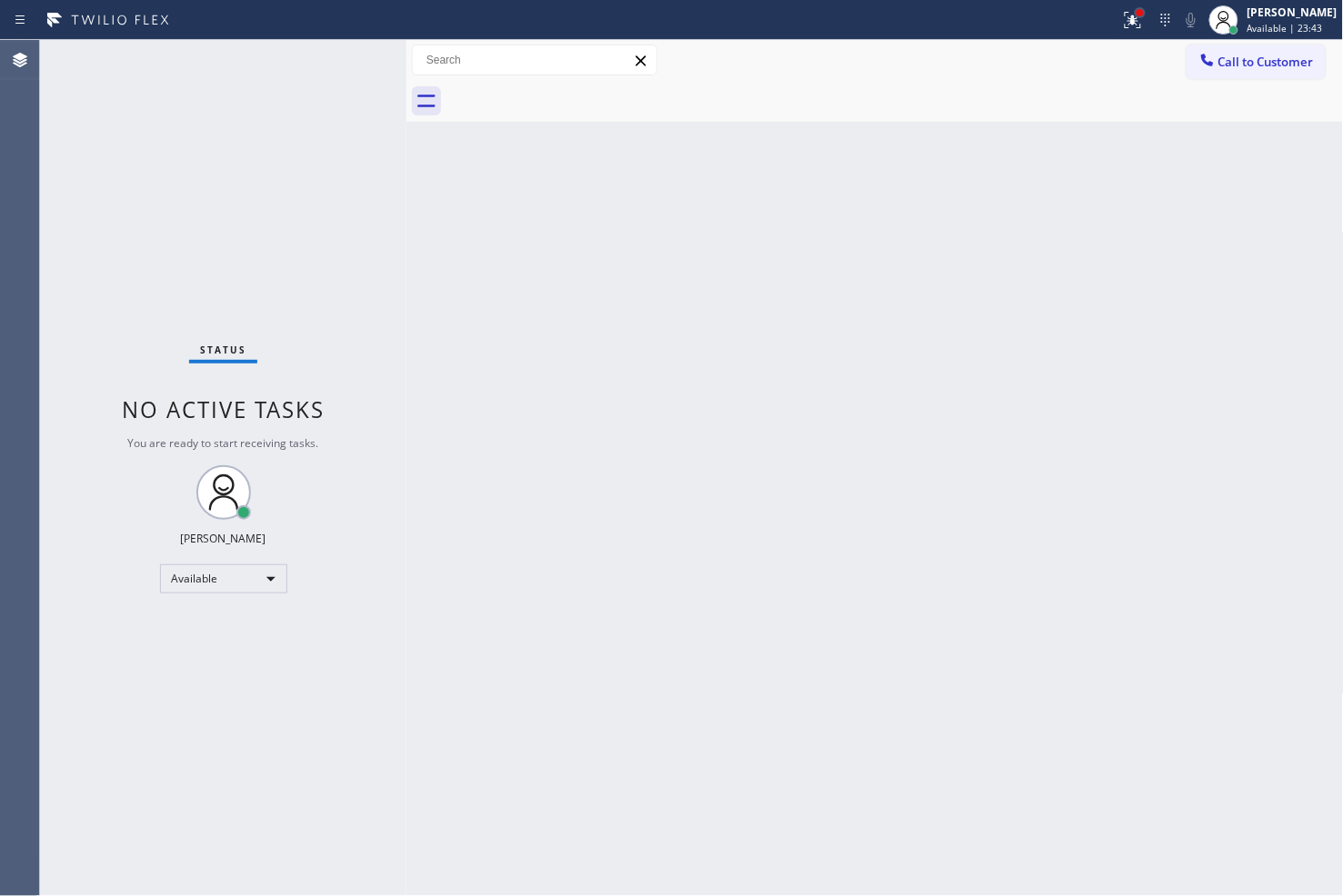
click at [1136, 13] on div at bounding box center [1139, 12] width 7 height 7
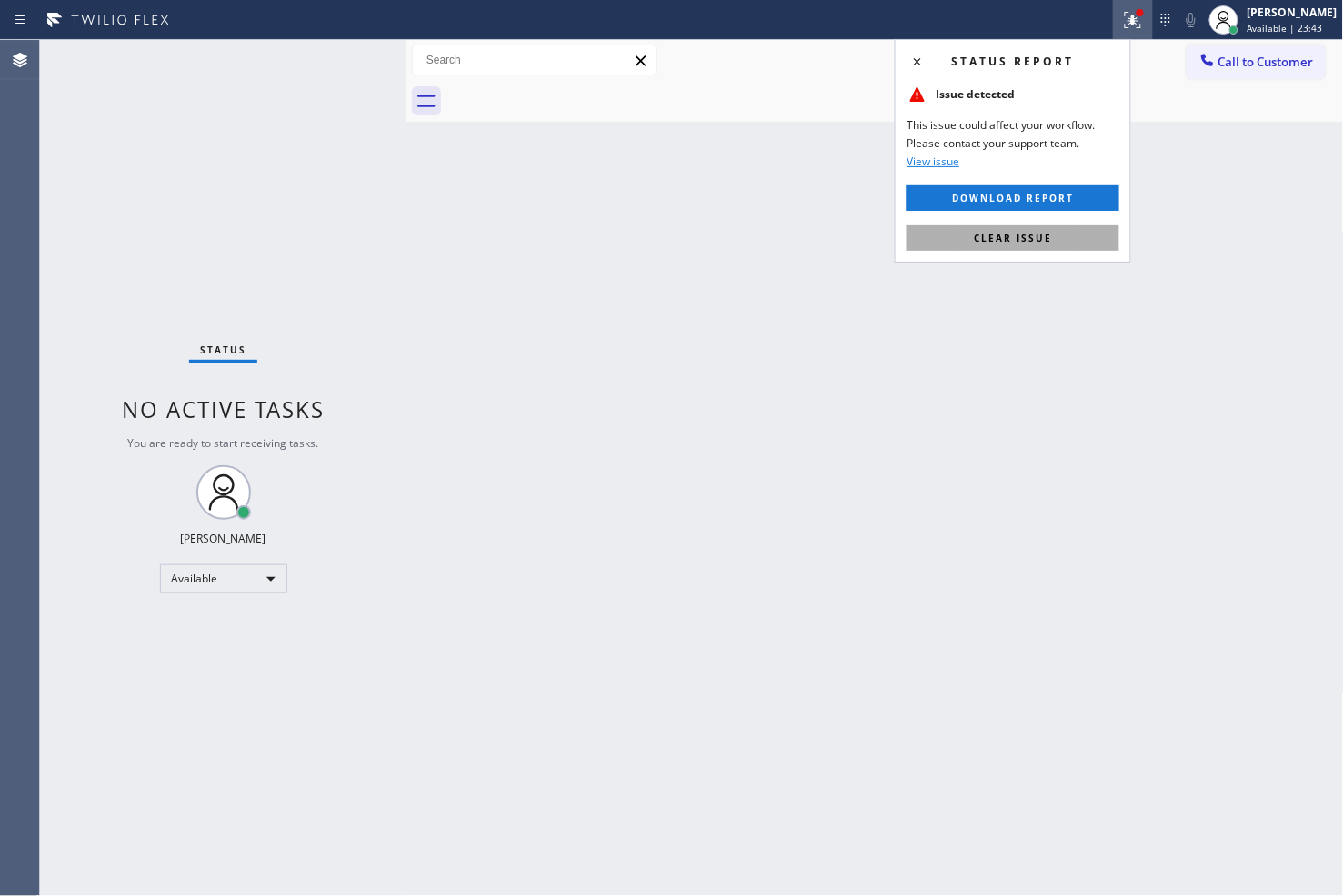
click at [1056, 249] on button "Clear issue" at bounding box center [1012, 238] width 213 height 25
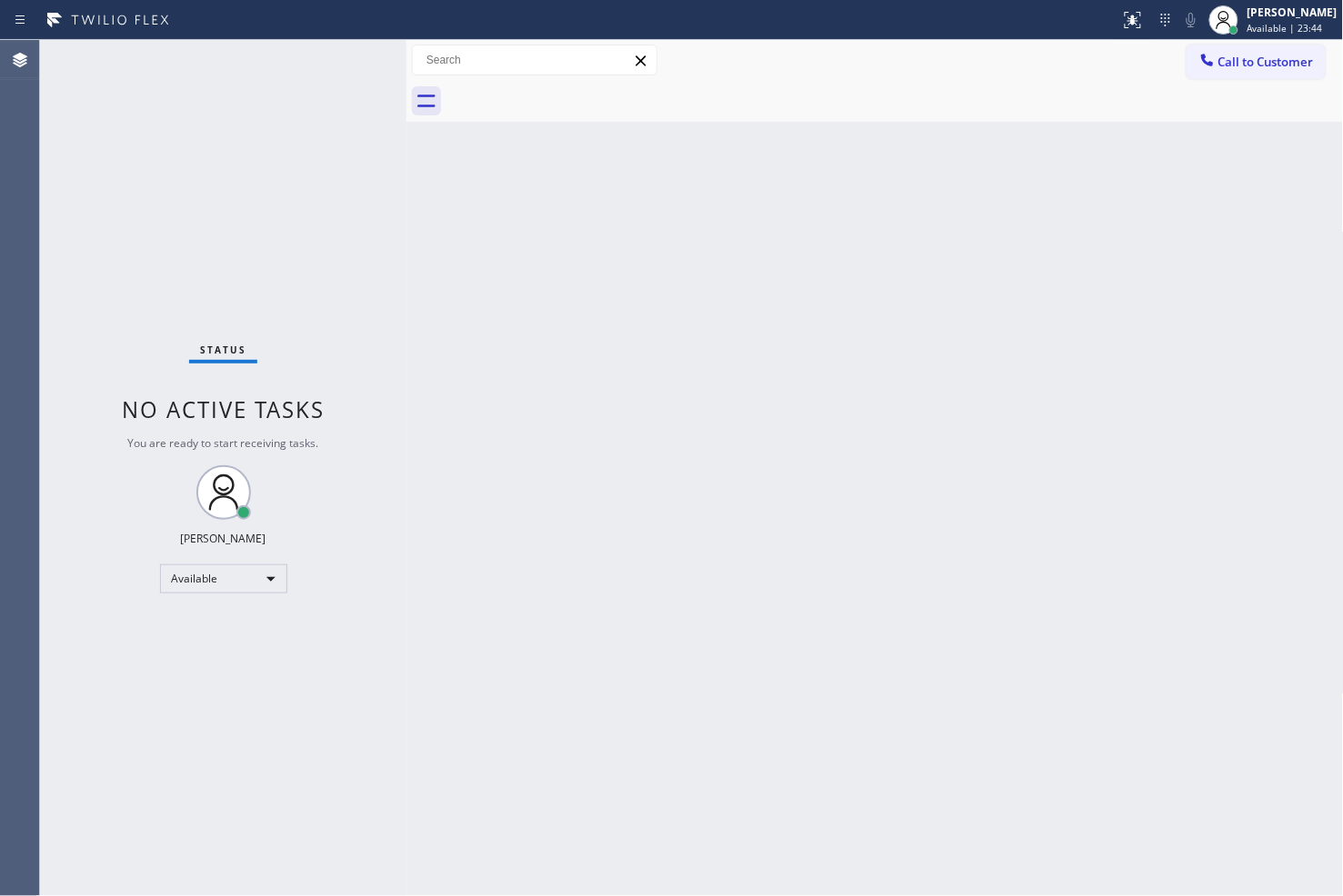
click at [406, 268] on div at bounding box center [406, 468] width 0 height 856
click at [336, 54] on div "Status No active tasks You are ready to start receiving tasks. [PERSON_NAME]" at bounding box center [222, 468] width 366 height 856
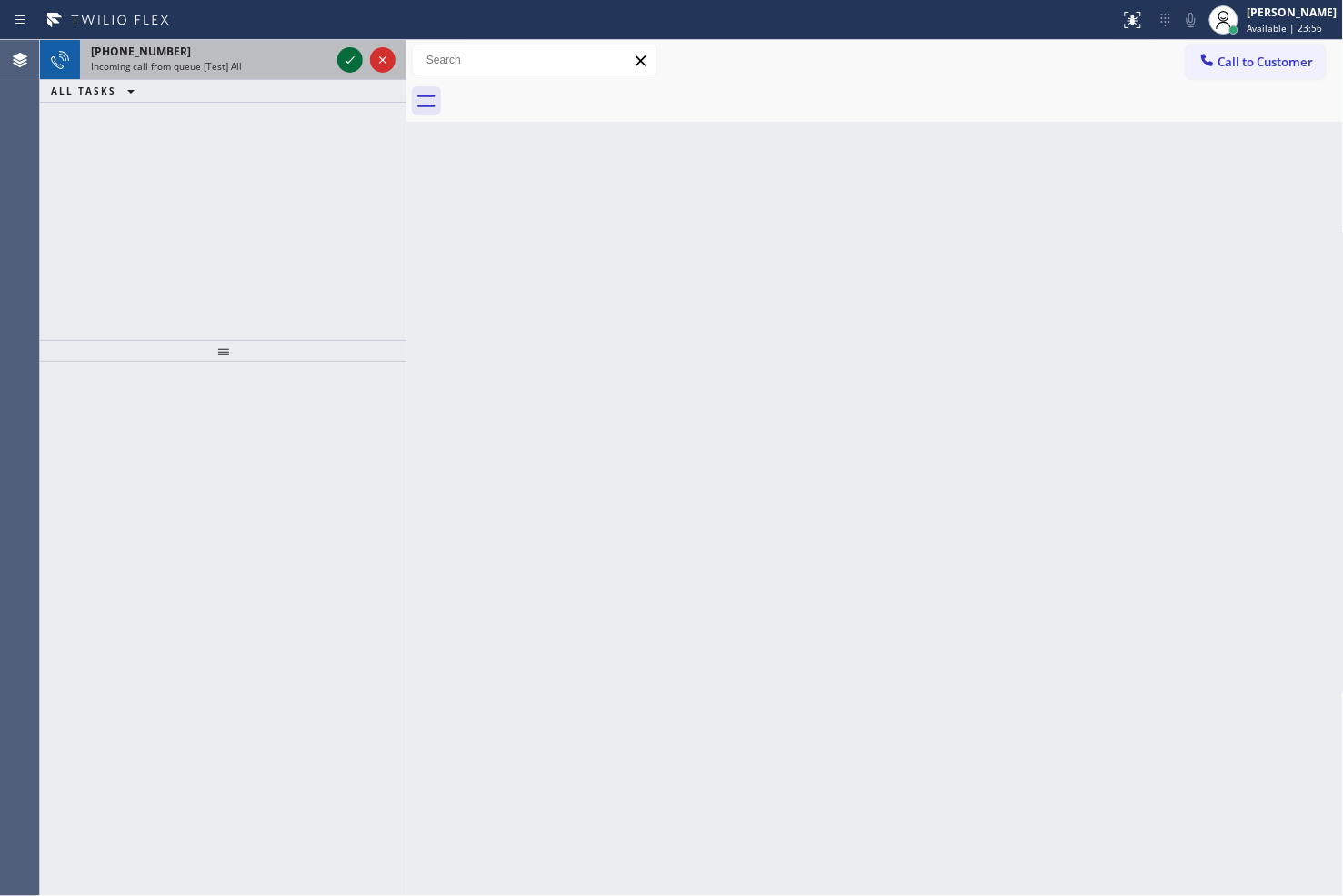
click at [337, 54] on div at bounding box center [350, 60] width 25 height 21
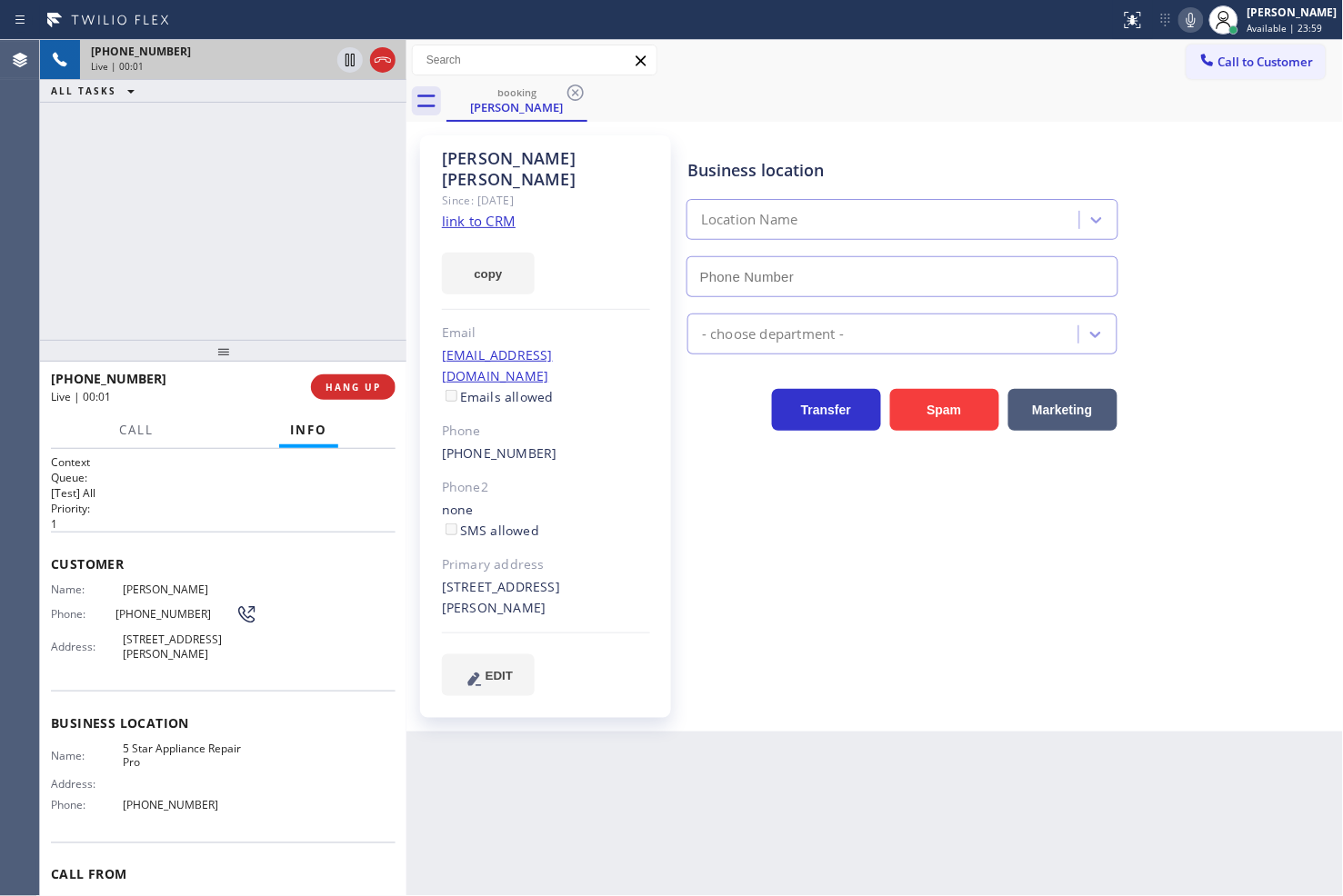
type input "[PHONE_NUMBER]"
click at [447, 212] on link "link to CRM" at bounding box center [479, 220] width 74 height 18
click at [235, 118] on div "[PHONE_NUMBER] Live | 00:06 ALL TASKS ALL TASKS ACTIVE TASKS TASKS IN WRAP UP" at bounding box center [222, 189] width 366 height 300
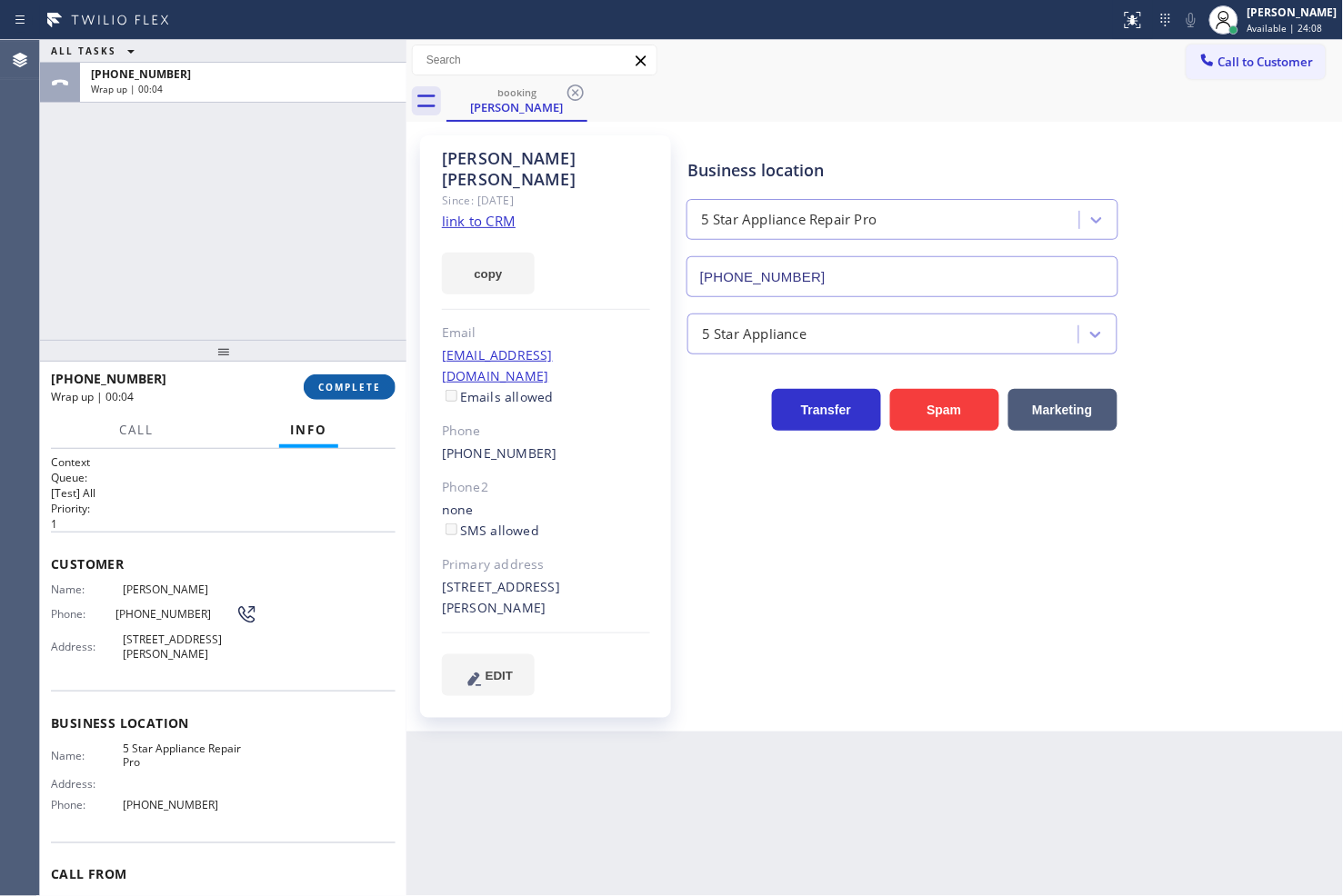
click at [330, 397] on button "COMPLETE" at bounding box center [350, 387] width 92 height 25
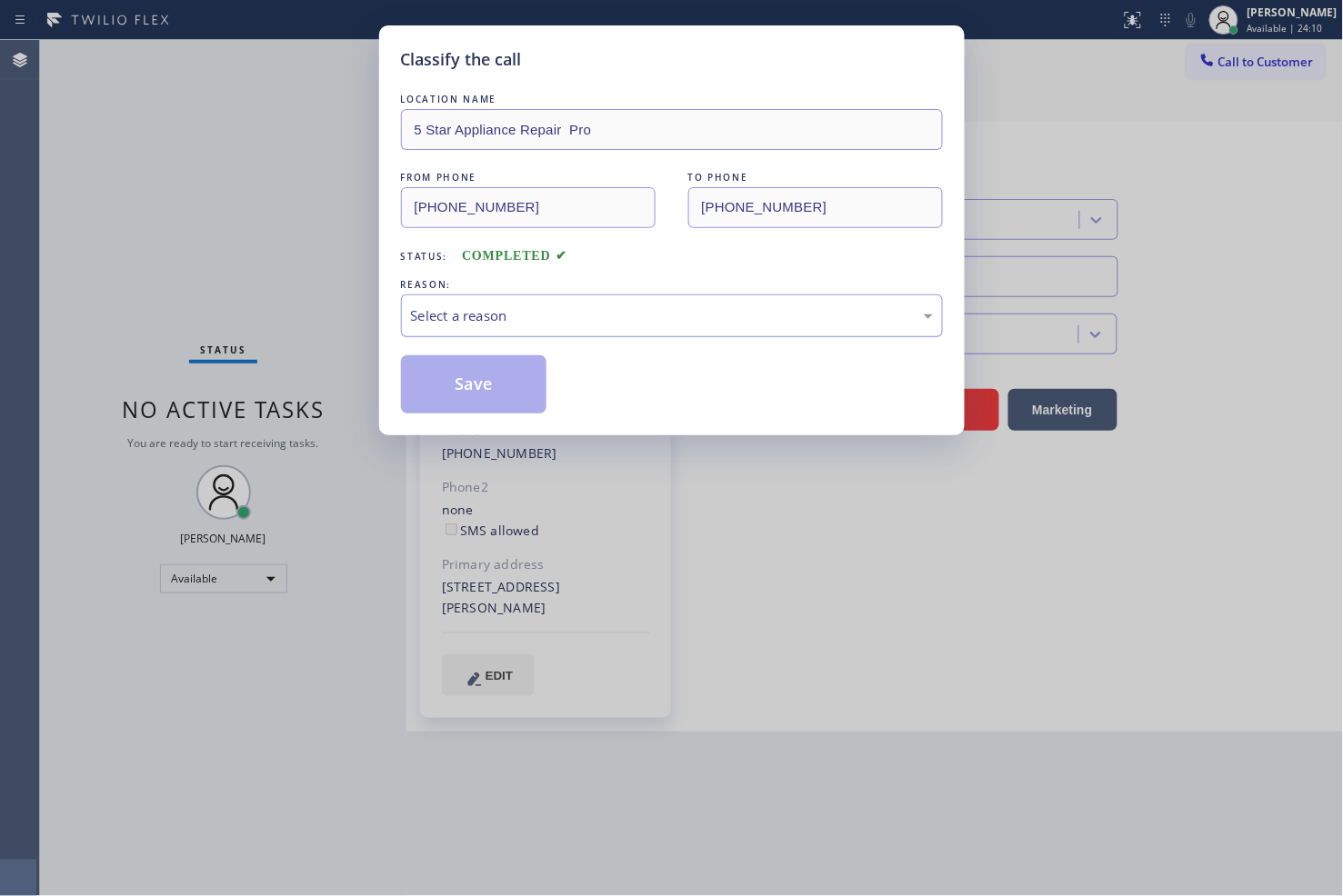
click at [477, 321] on div "Select a reason" at bounding box center [671, 316] width 521 height 21
click at [487, 385] on button "Save" at bounding box center [474, 384] width 147 height 58
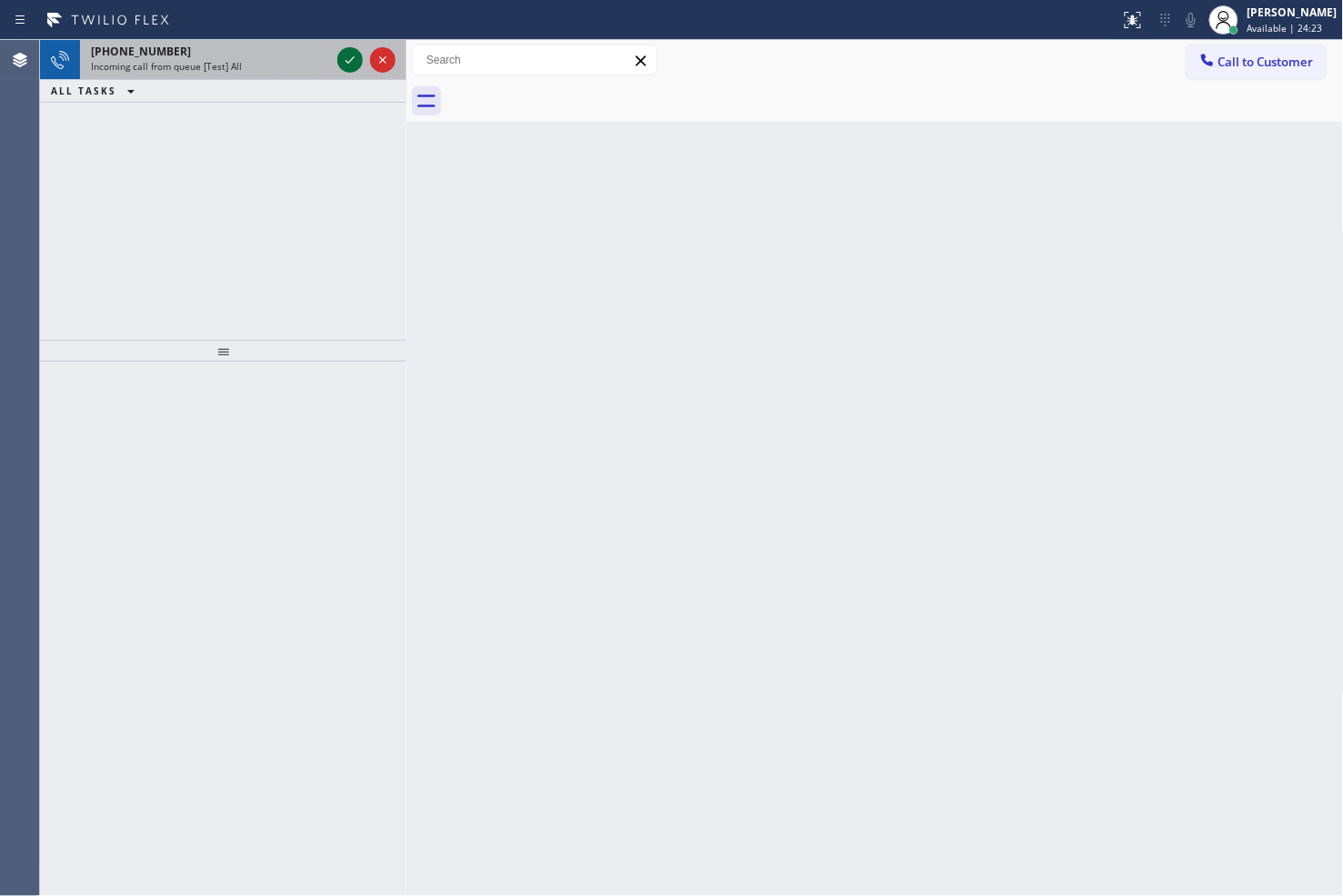
click at [348, 64] on icon at bounding box center [350, 60] width 21 height 21
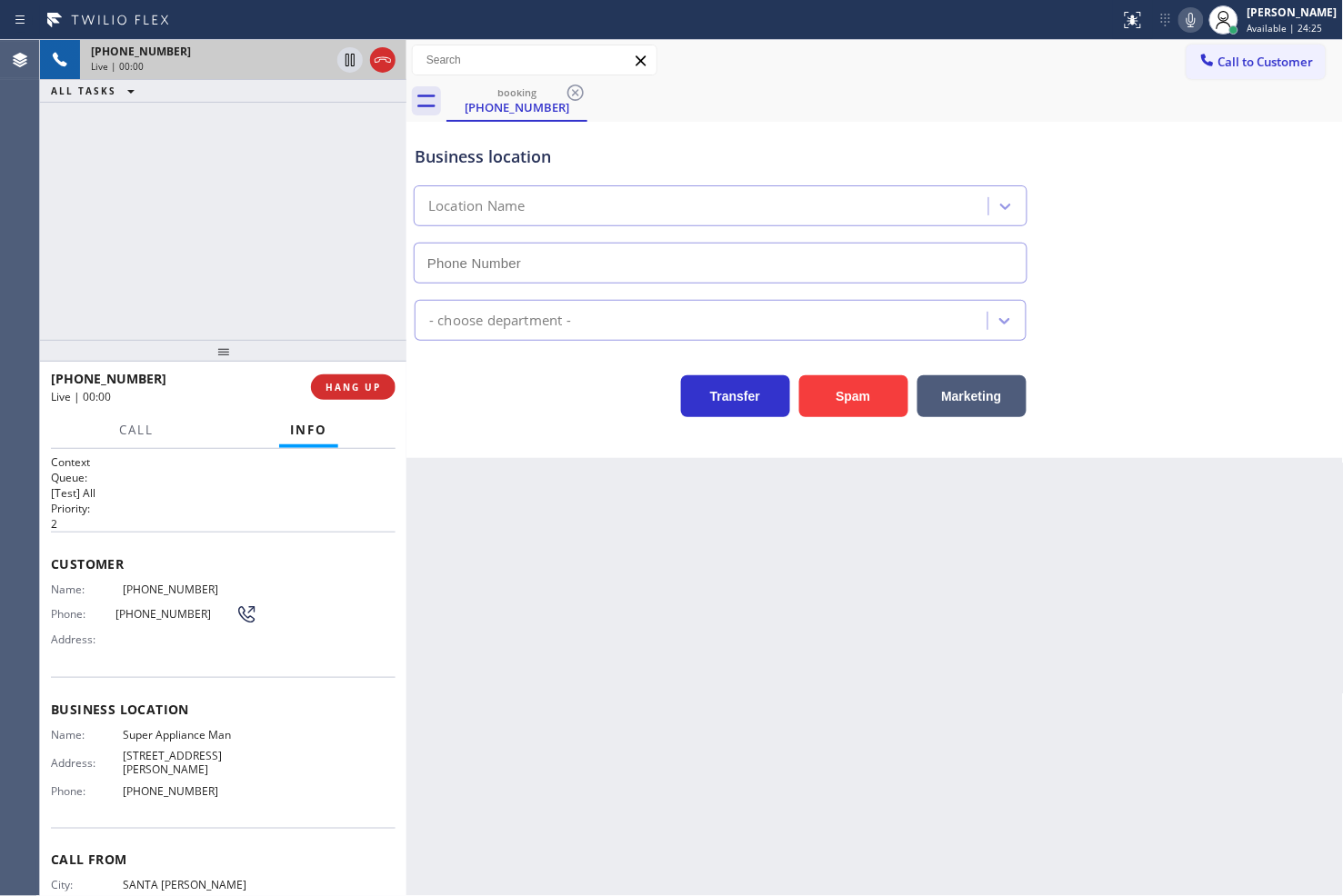
type input "[PHONE_NUMBER]"
click at [254, 285] on div "[PHONE_NUMBER] Live | 00:05 ALL TASKS ALL TASKS ACTIVE TASKS TASKS IN WRAP UP" at bounding box center [222, 189] width 366 height 300
click at [506, 378] on div "Transfer Spam Marketing" at bounding box center [721, 391] width 620 height 50
click at [271, 296] on div "[PHONE_NUMBER] Live | 00:06 ALL TASKS ALL TASKS ACTIVE TASKS TASKS IN WRAP UP" at bounding box center [222, 189] width 366 height 300
click at [554, 439] on div "Business location Super Appliance Man [PHONE_NUMBER] Appliance Repair Regular T…" at bounding box center [874, 289] width 937 height 336
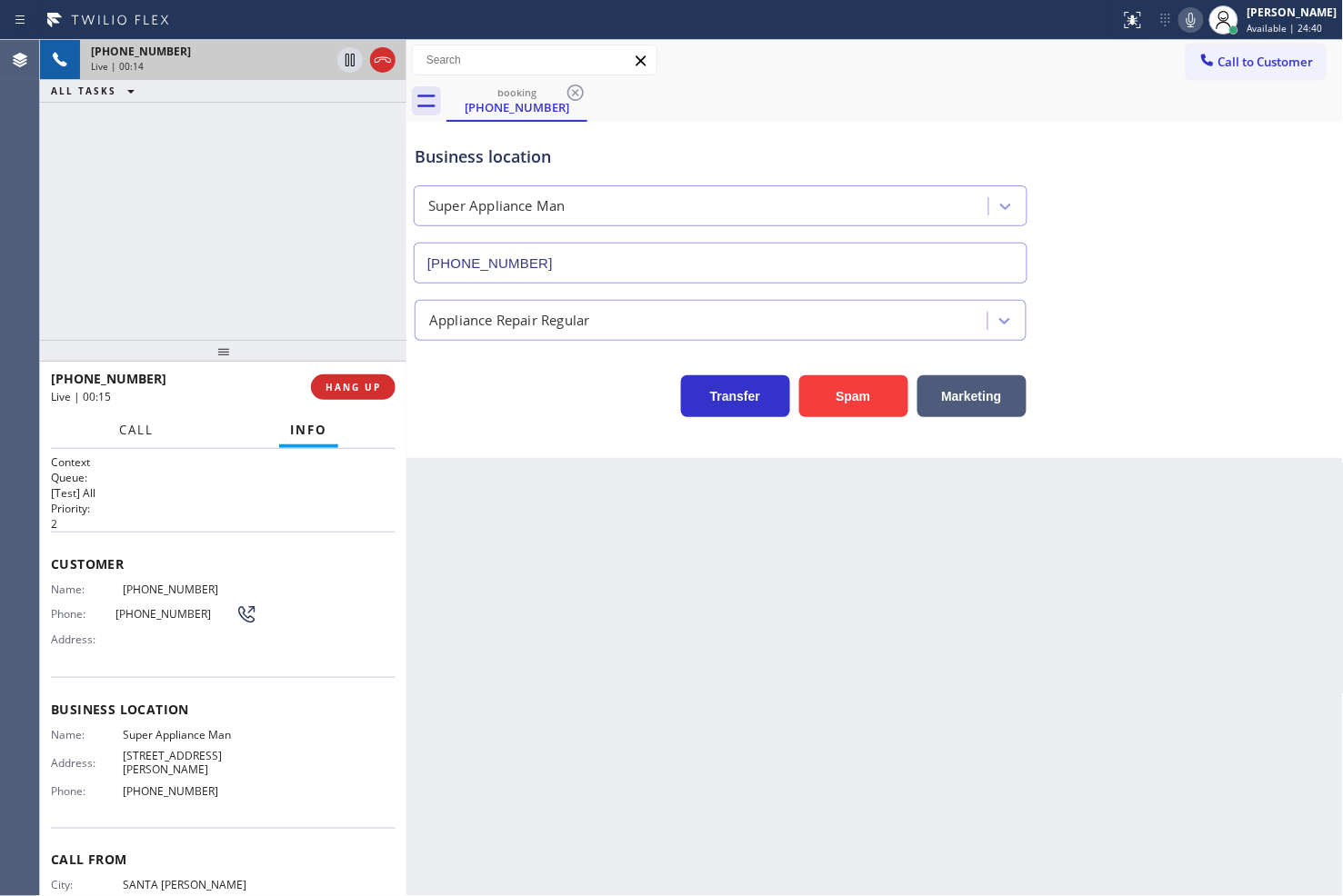
click at [119, 429] on span "Call" at bounding box center [137, 429] width 35 height 17
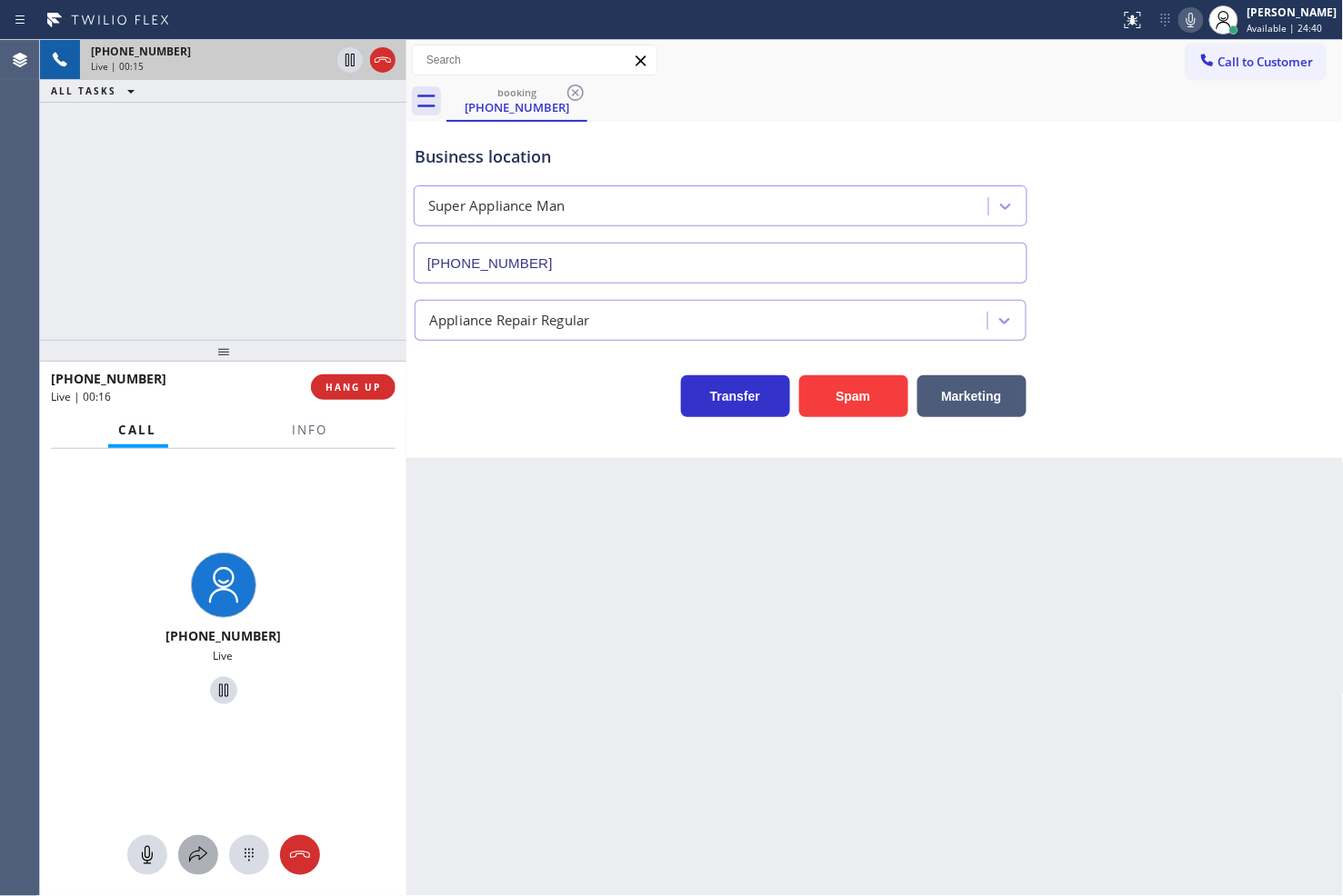
click at [192, 873] on button at bounding box center [197, 854] width 40 height 40
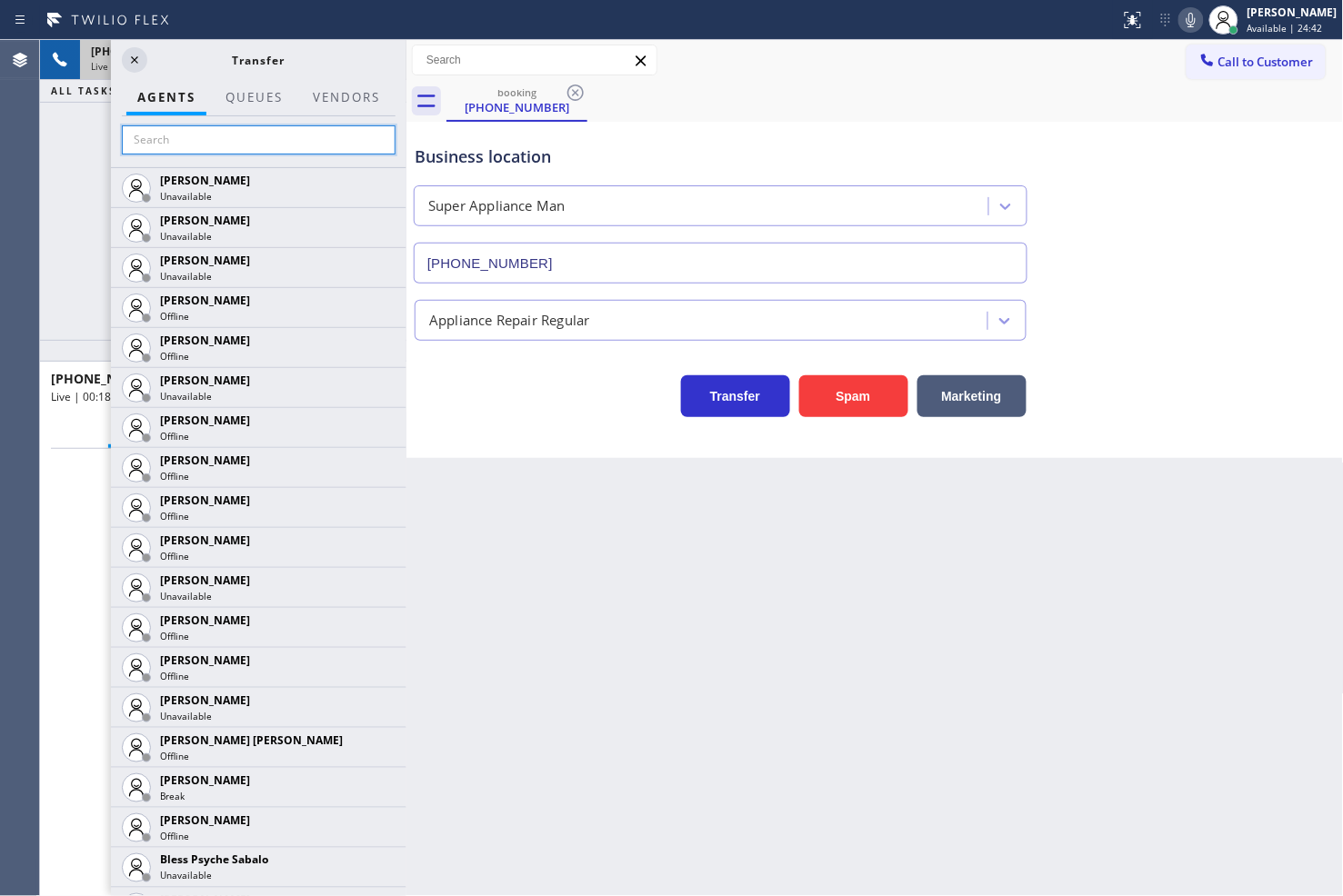
click at [201, 142] on input "text" at bounding box center [258, 140] width 274 height 29
click at [137, 71] on button at bounding box center [134, 60] width 25 height 25
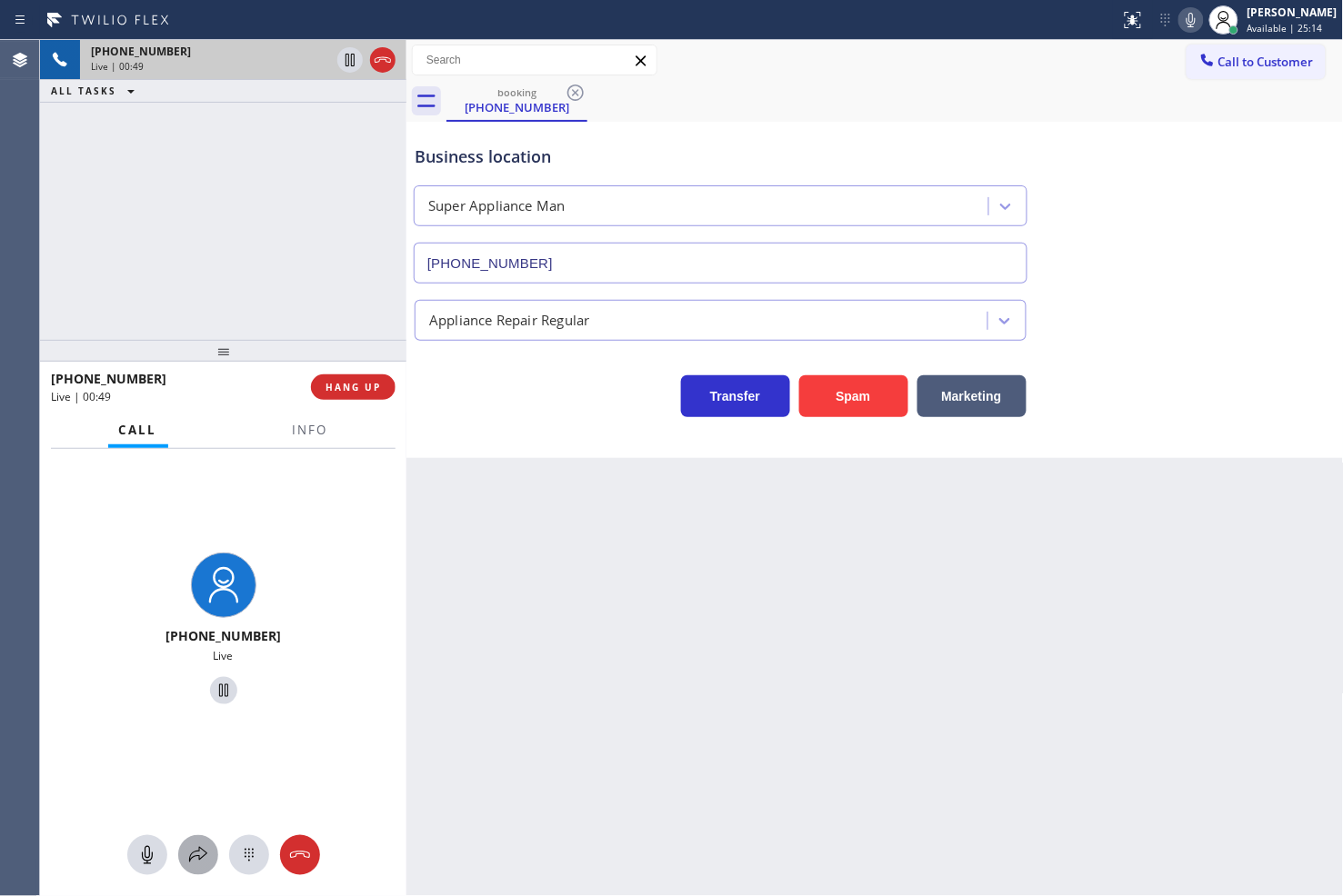
click at [207, 857] on icon at bounding box center [198, 855] width 21 height 21
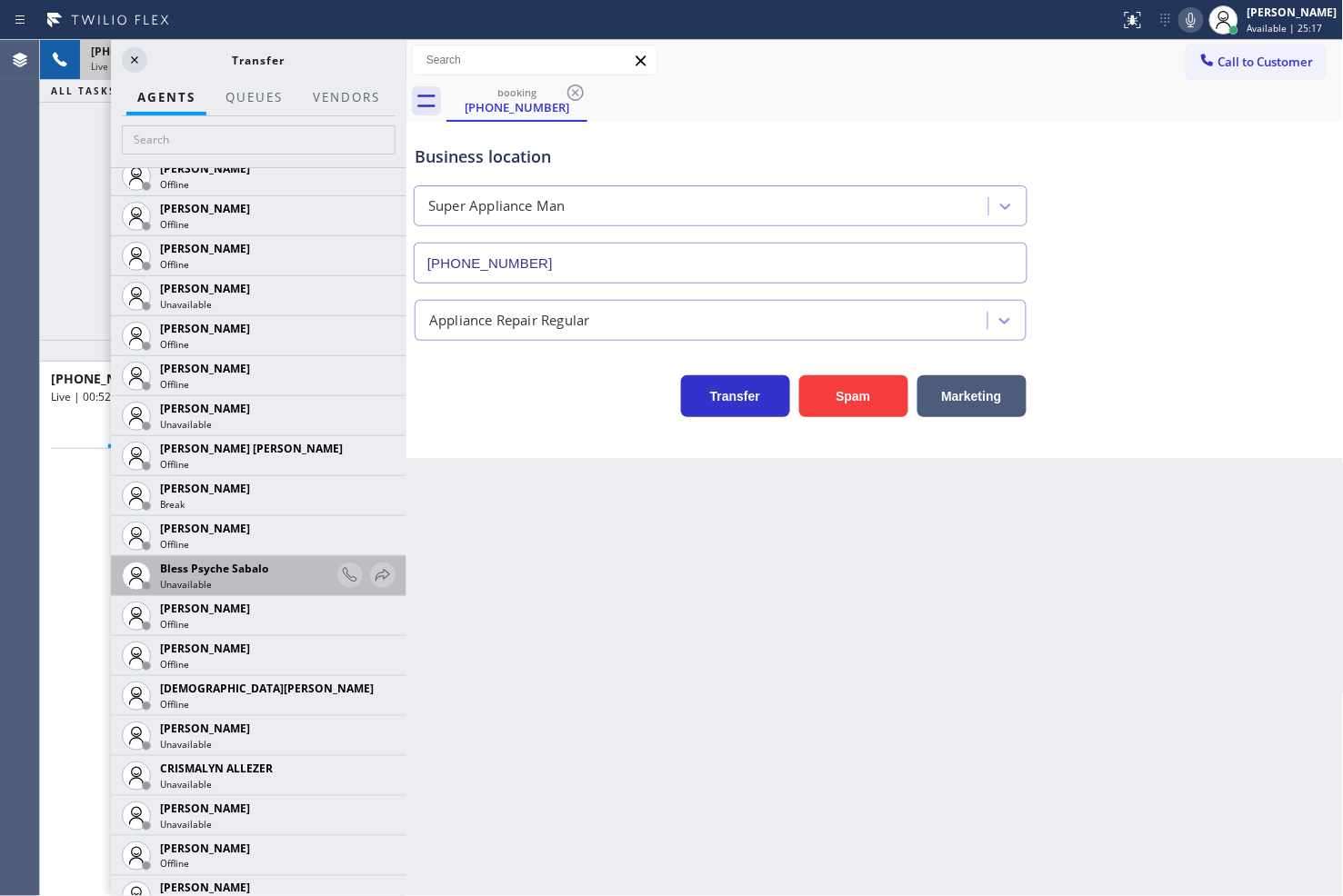
scroll to position [303, 0]
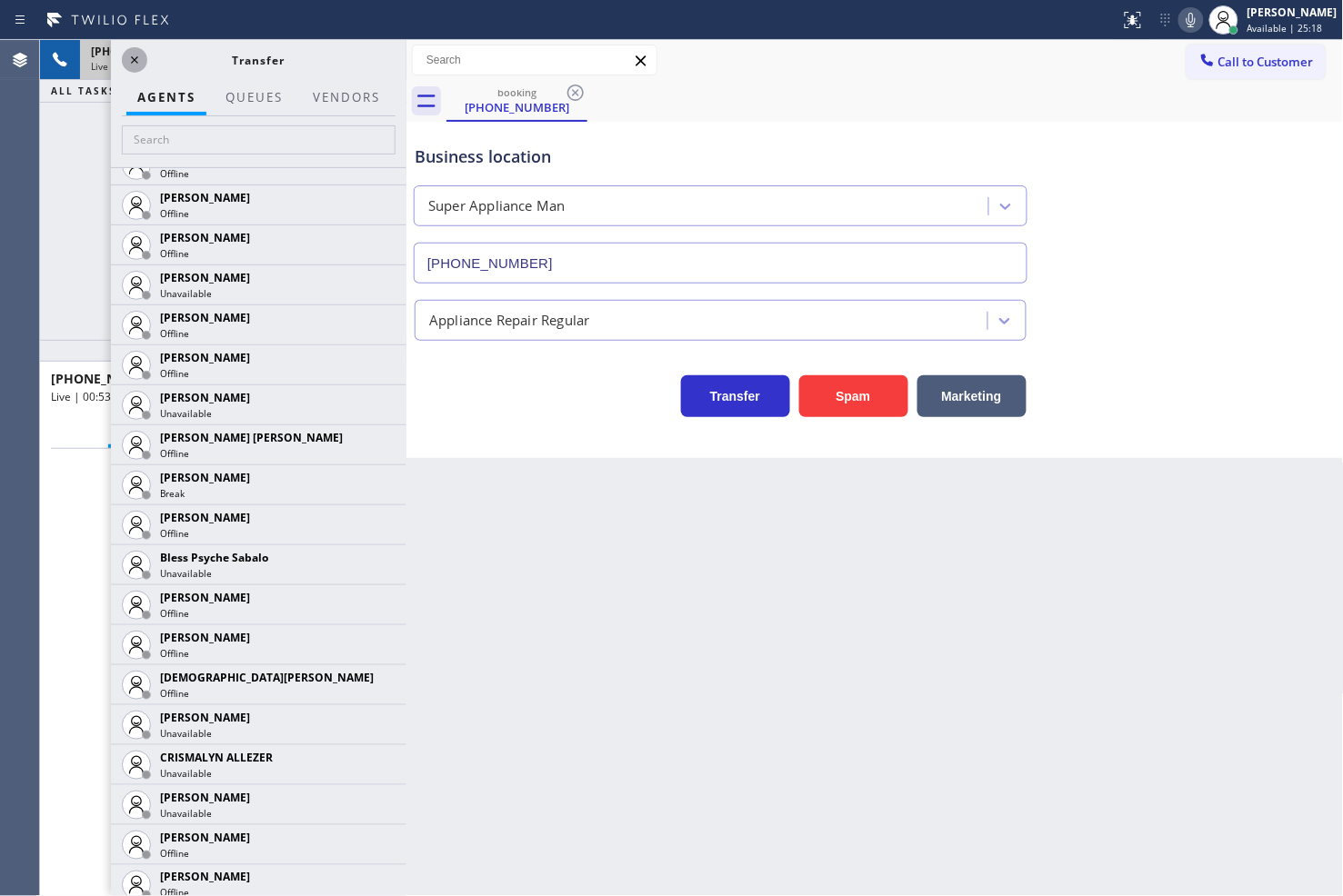
click at [134, 57] on icon at bounding box center [134, 60] width 21 height 21
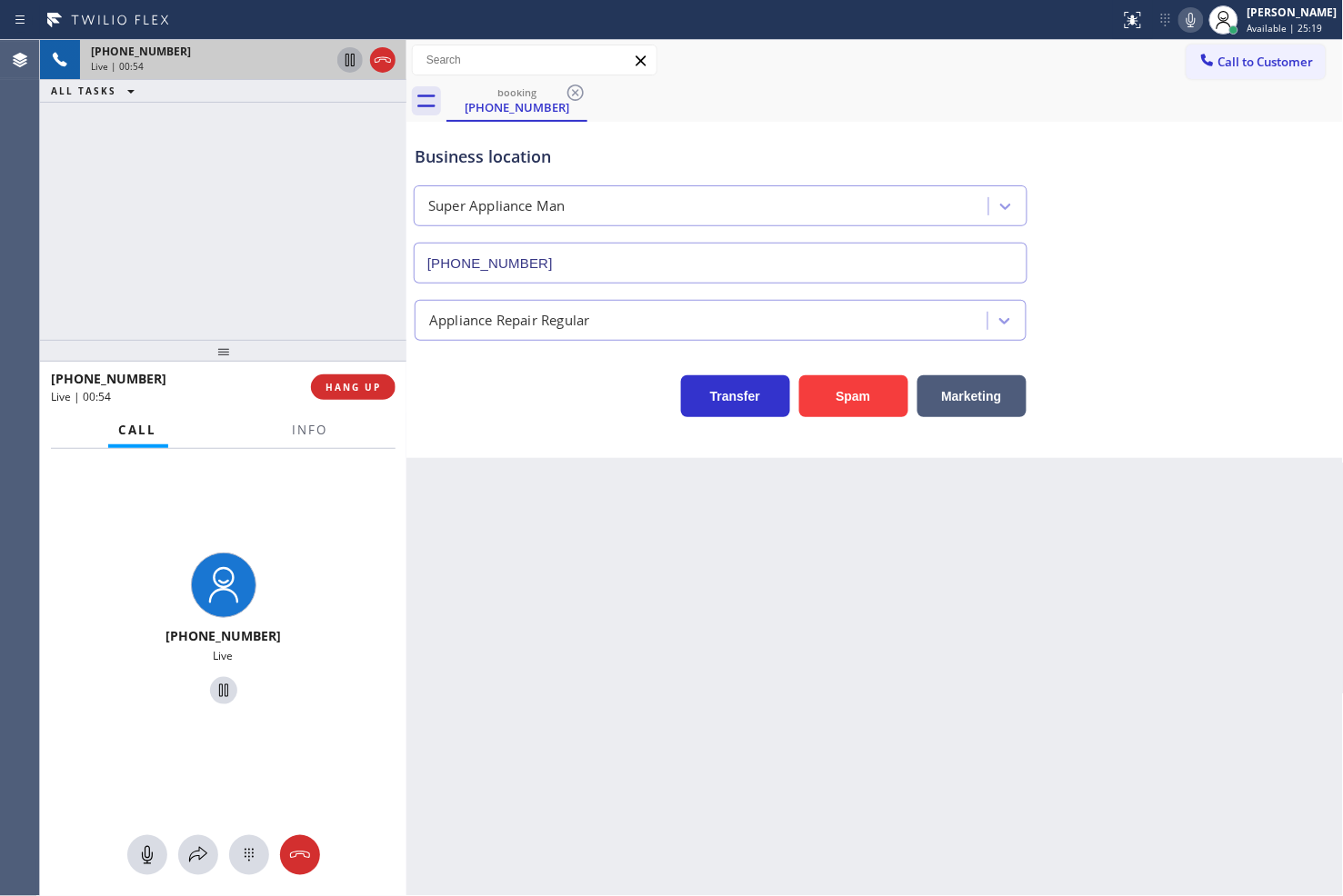
click at [354, 60] on icon at bounding box center [350, 59] width 9 height 13
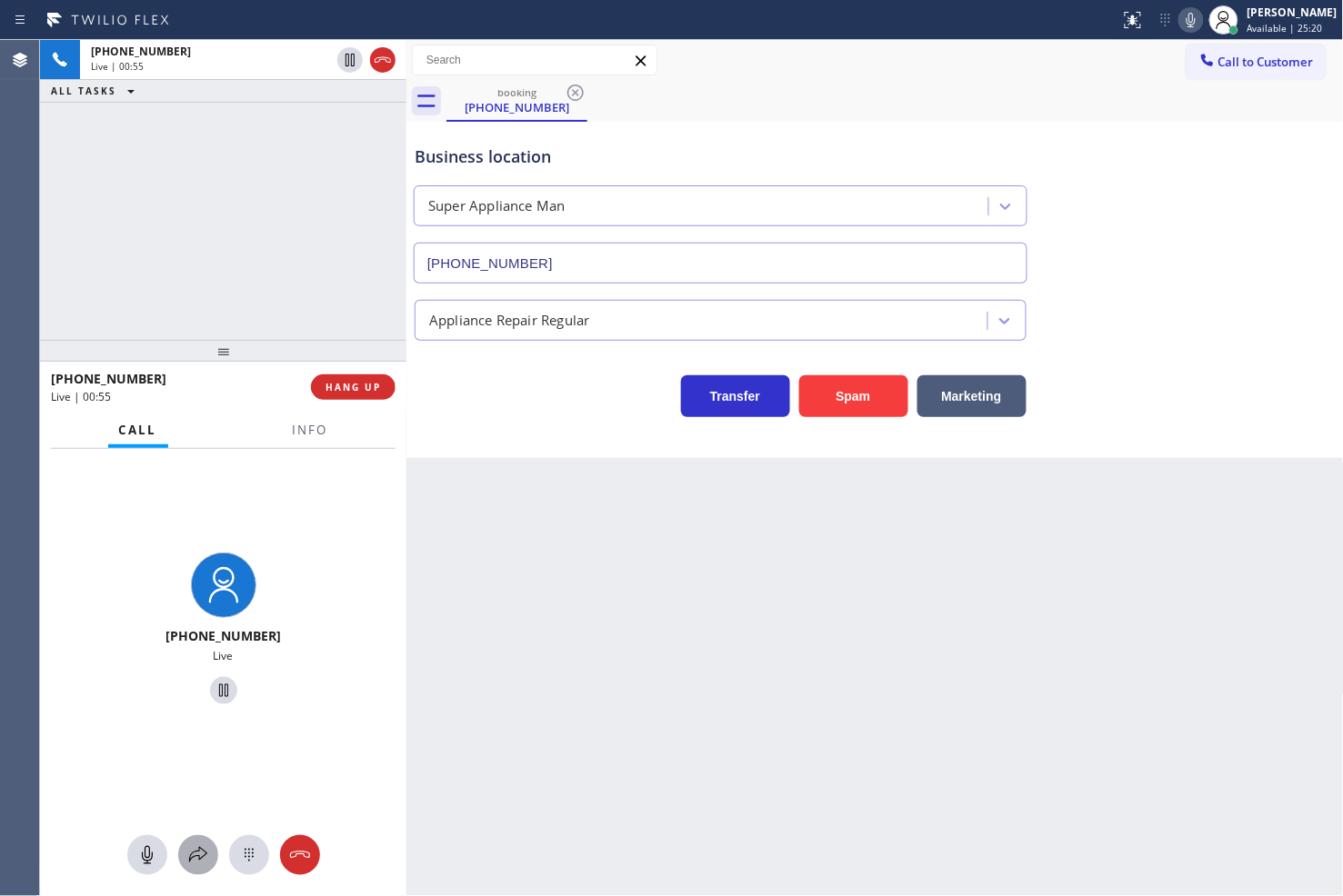
click at [198, 854] on icon at bounding box center [198, 855] width 21 height 21
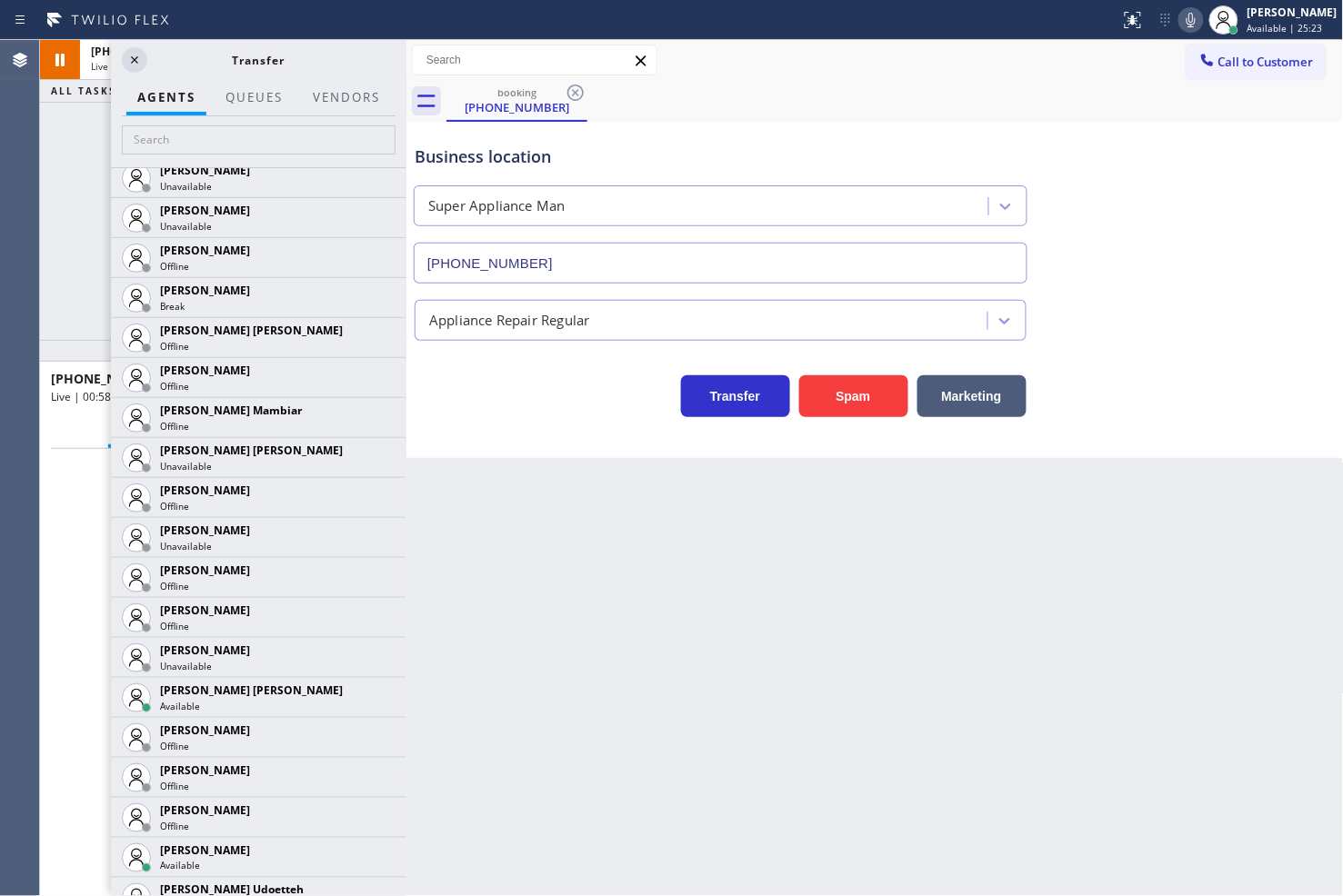
scroll to position [1211, 0]
click at [254, 137] on input "text" at bounding box center [258, 140] width 274 height 29
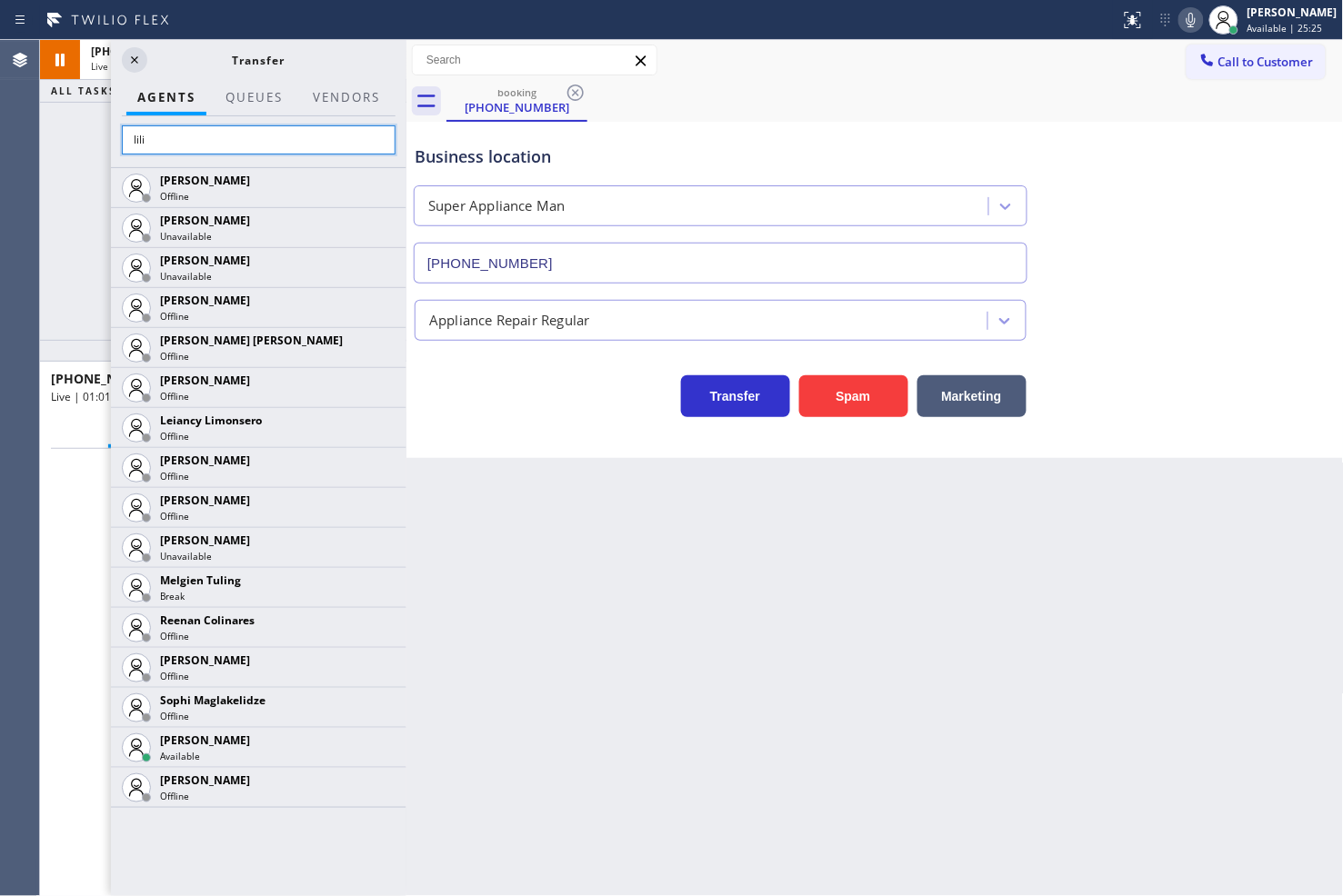
scroll to position [0, 0]
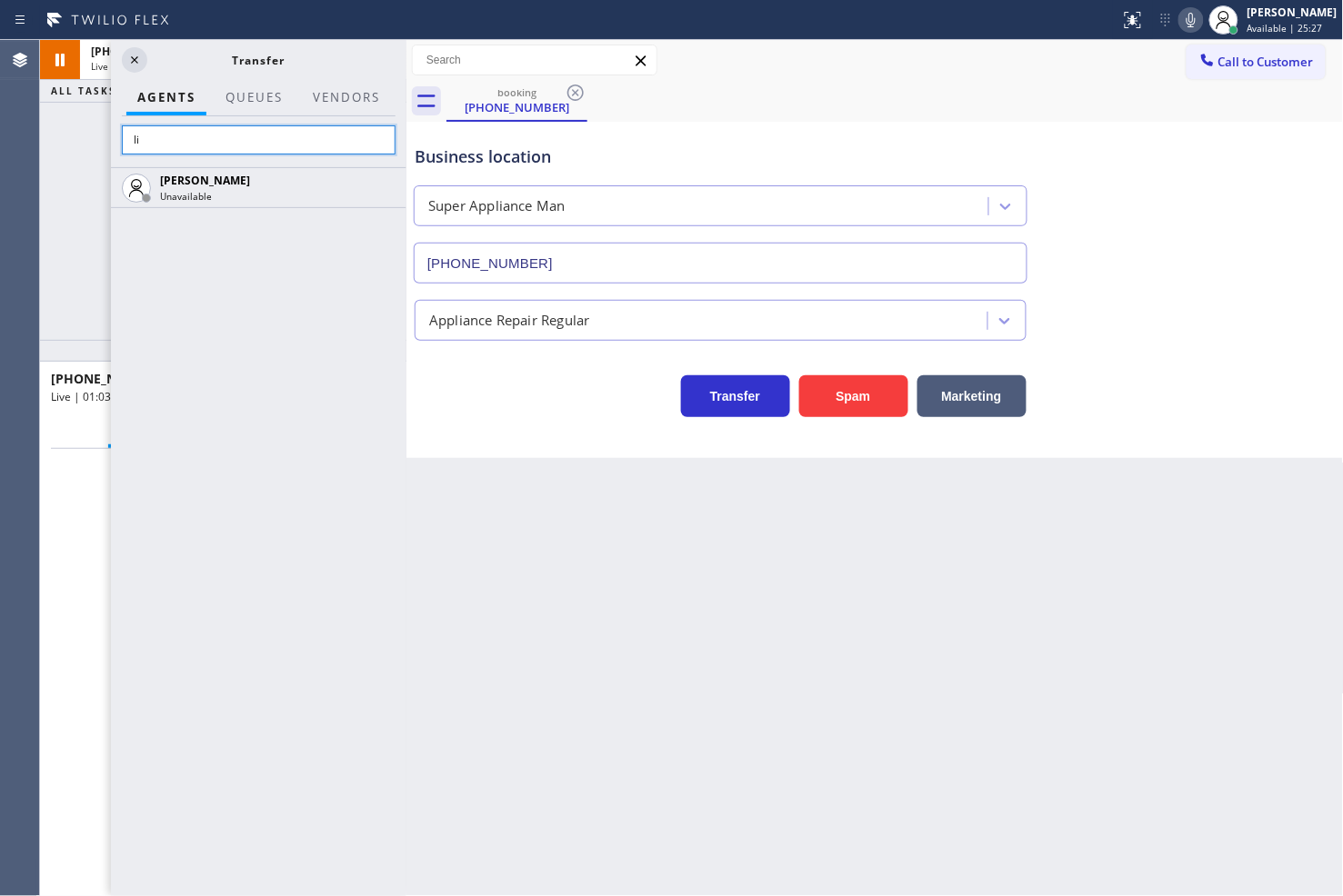
type input "l"
type input "mic"
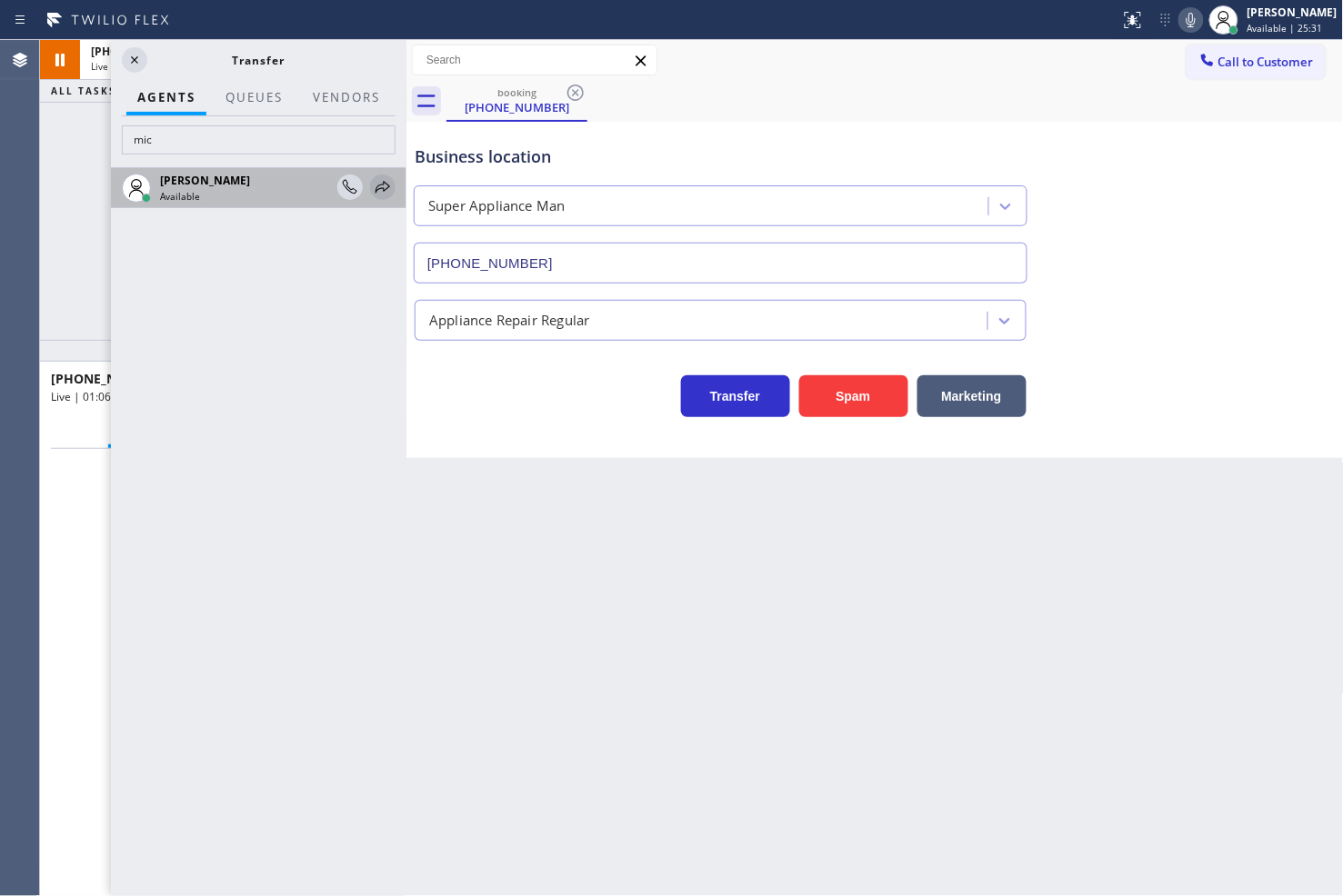
click at [378, 184] on icon at bounding box center [383, 187] width 21 height 21
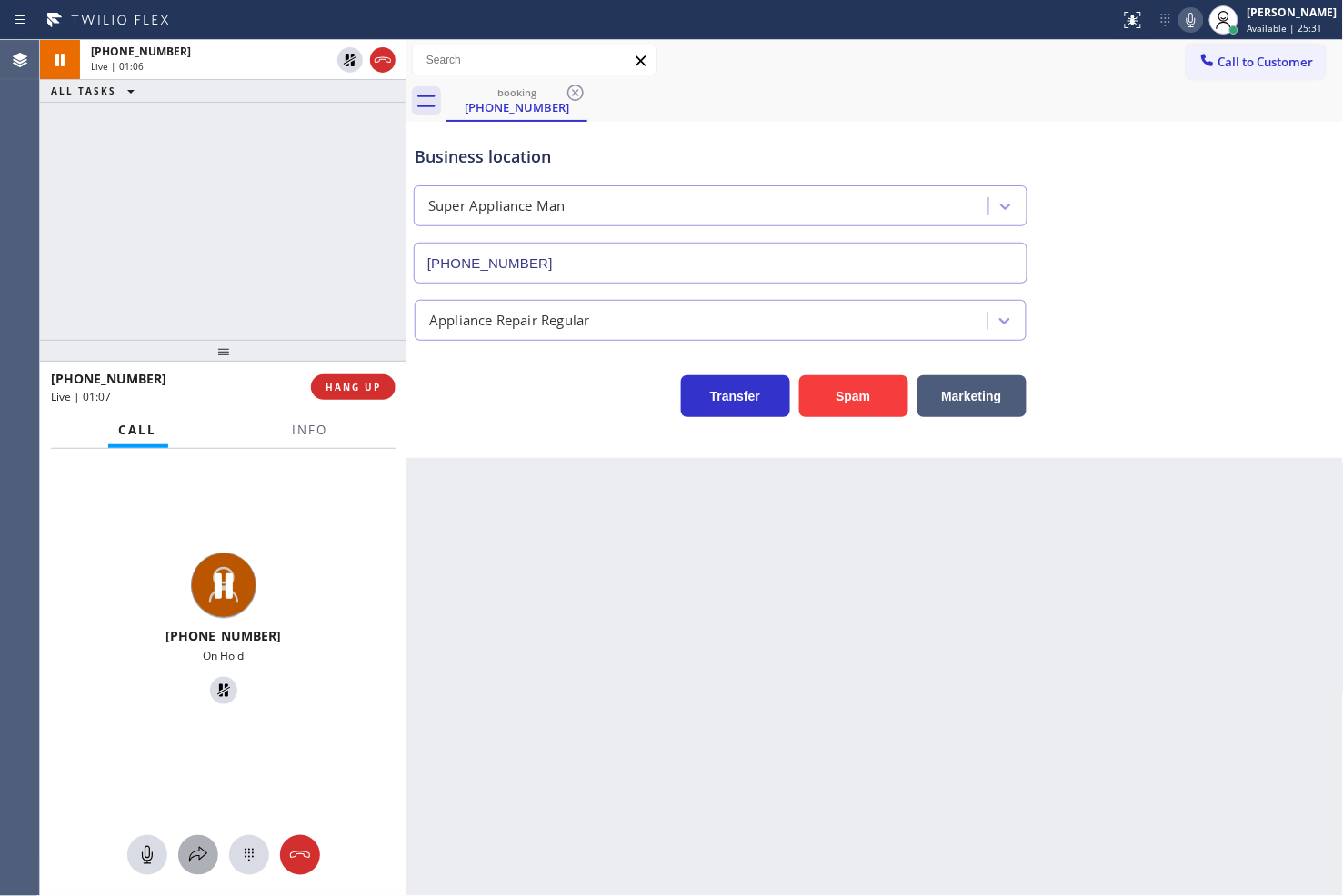
click at [204, 858] on icon at bounding box center [198, 855] width 21 height 21
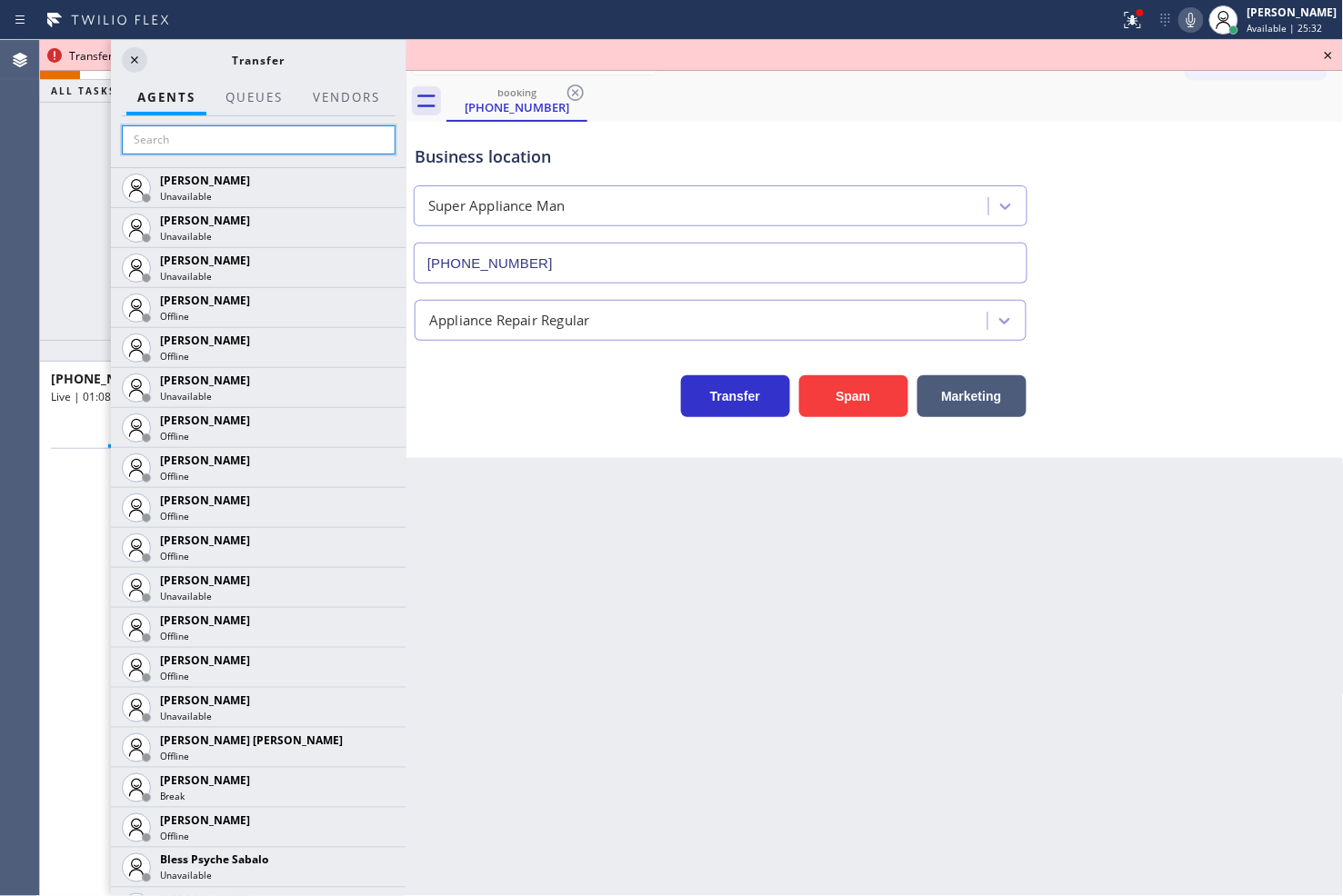
click at [185, 141] on input "text" at bounding box center [258, 140] width 274 height 29
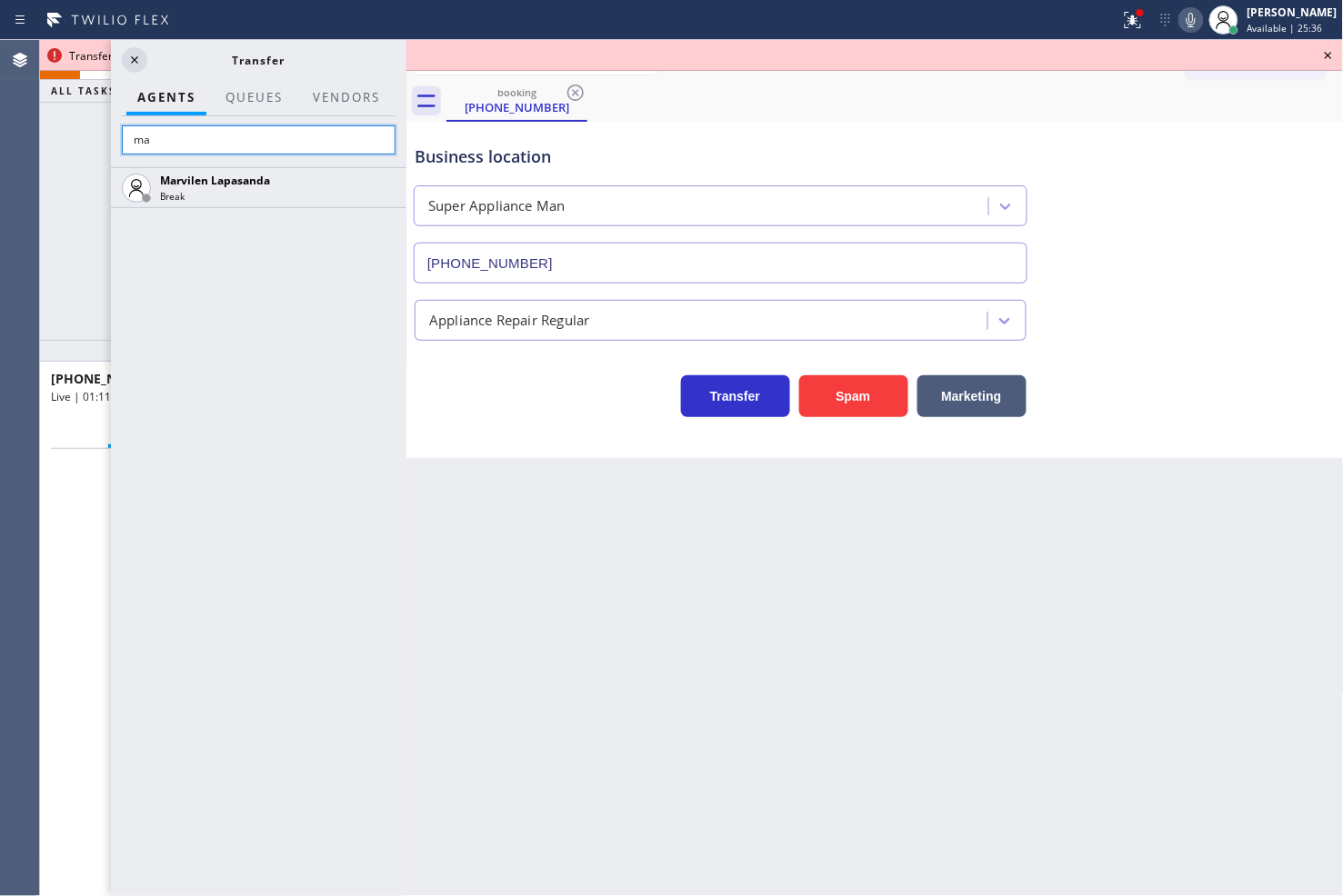
type input "m"
type input "[PERSON_NAME]"
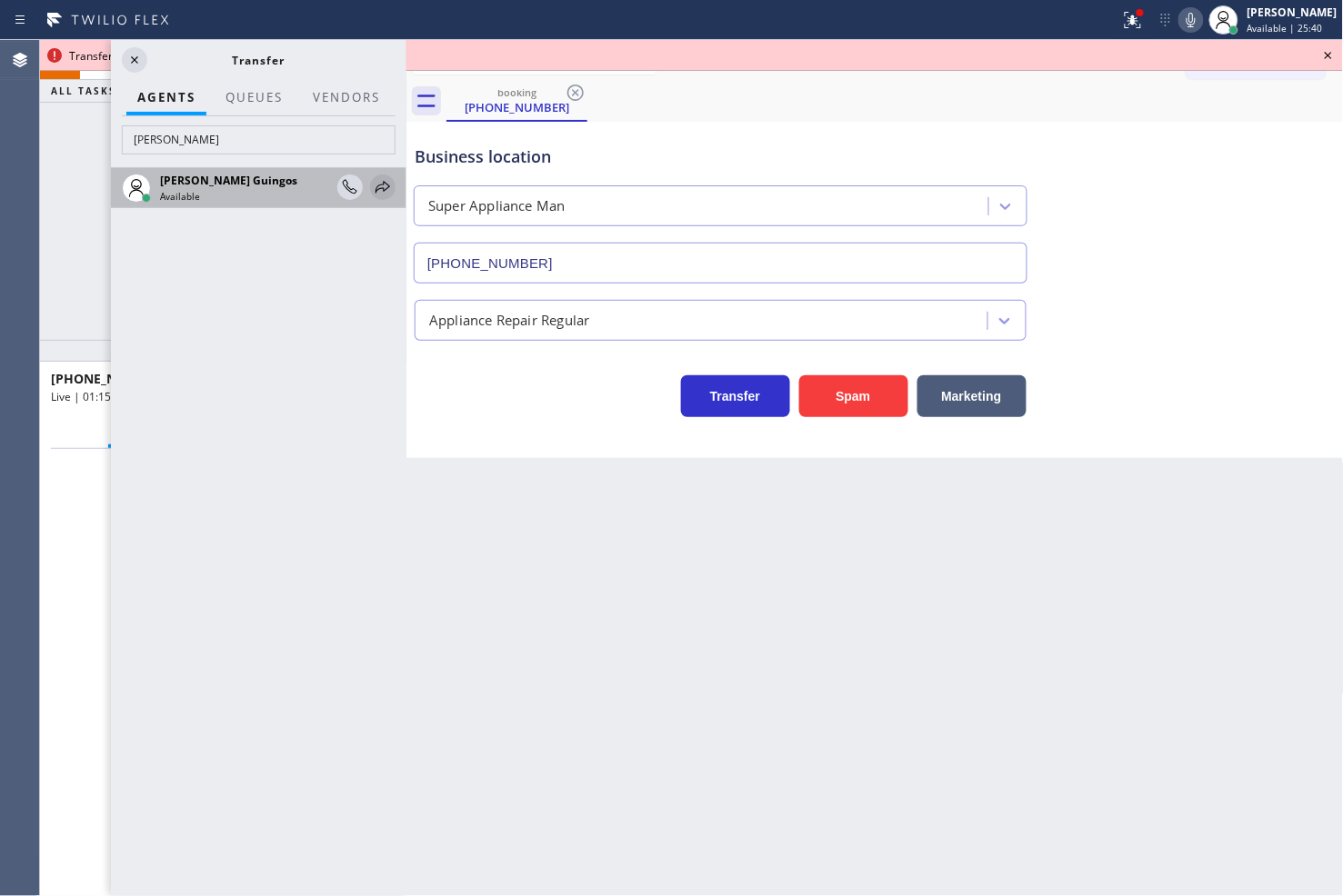
click at [378, 194] on icon at bounding box center [383, 187] width 21 height 21
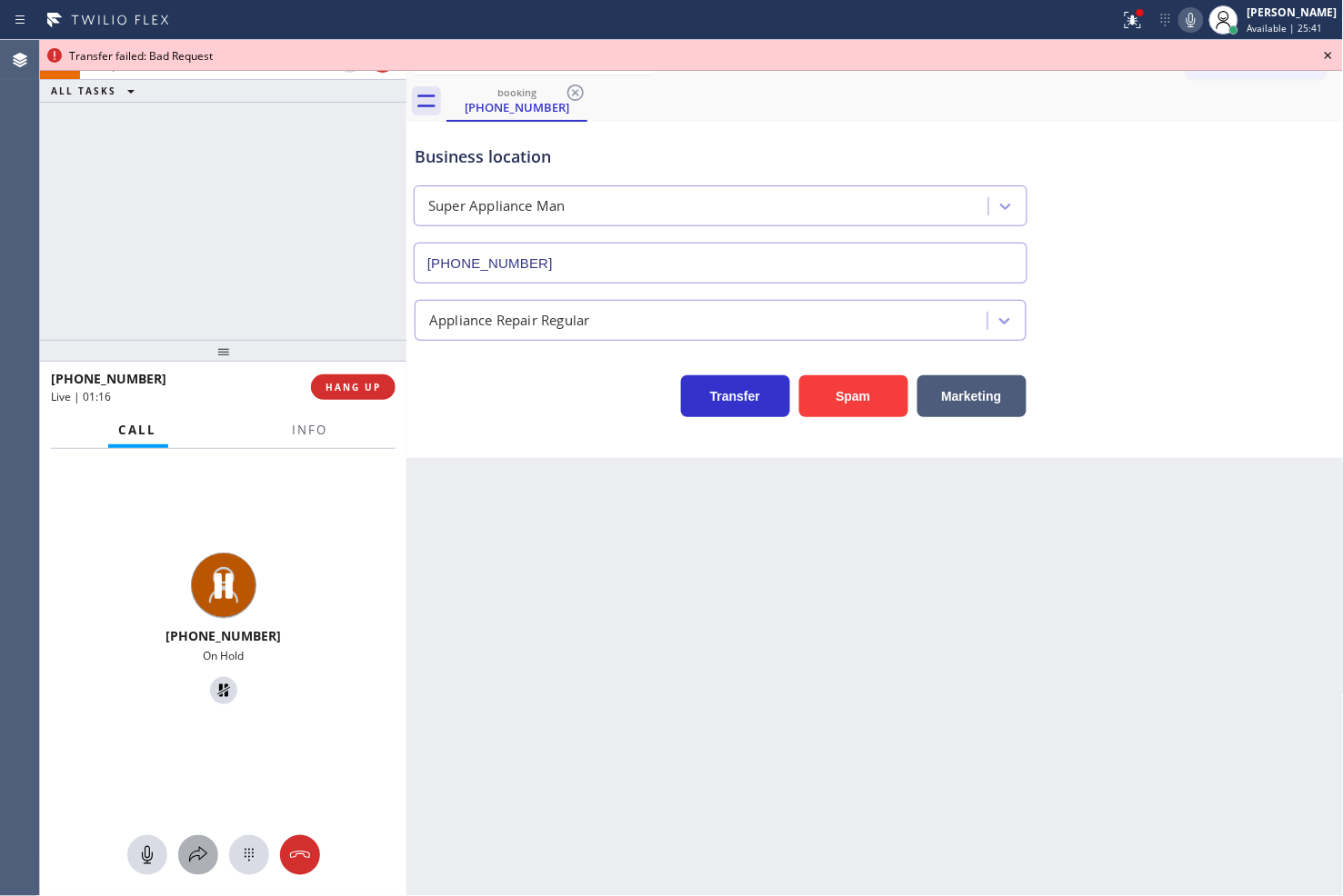
click at [192, 857] on icon at bounding box center [198, 854] width 18 height 16
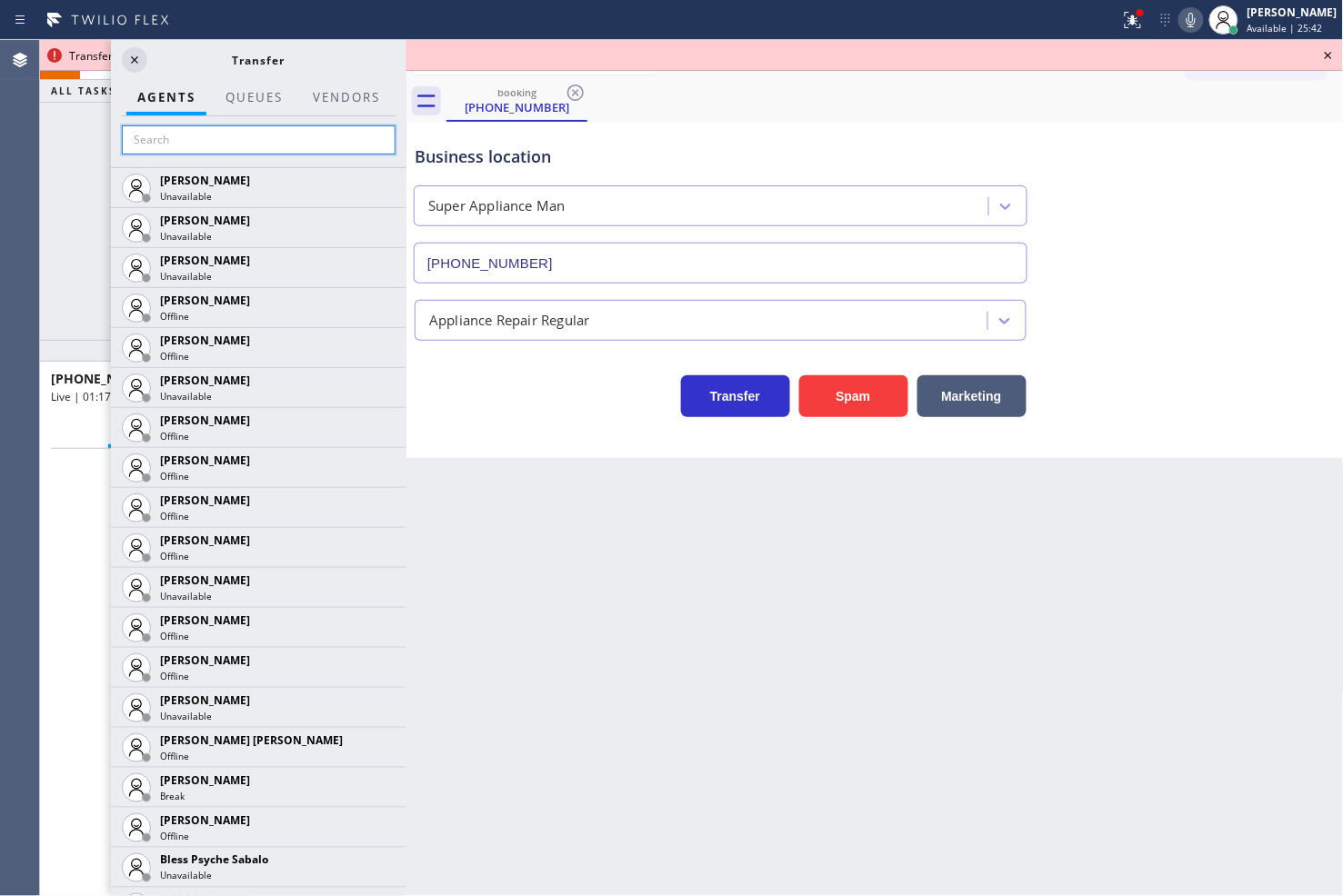
click at [200, 138] on input "text" at bounding box center [258, 140] width 274 height 29
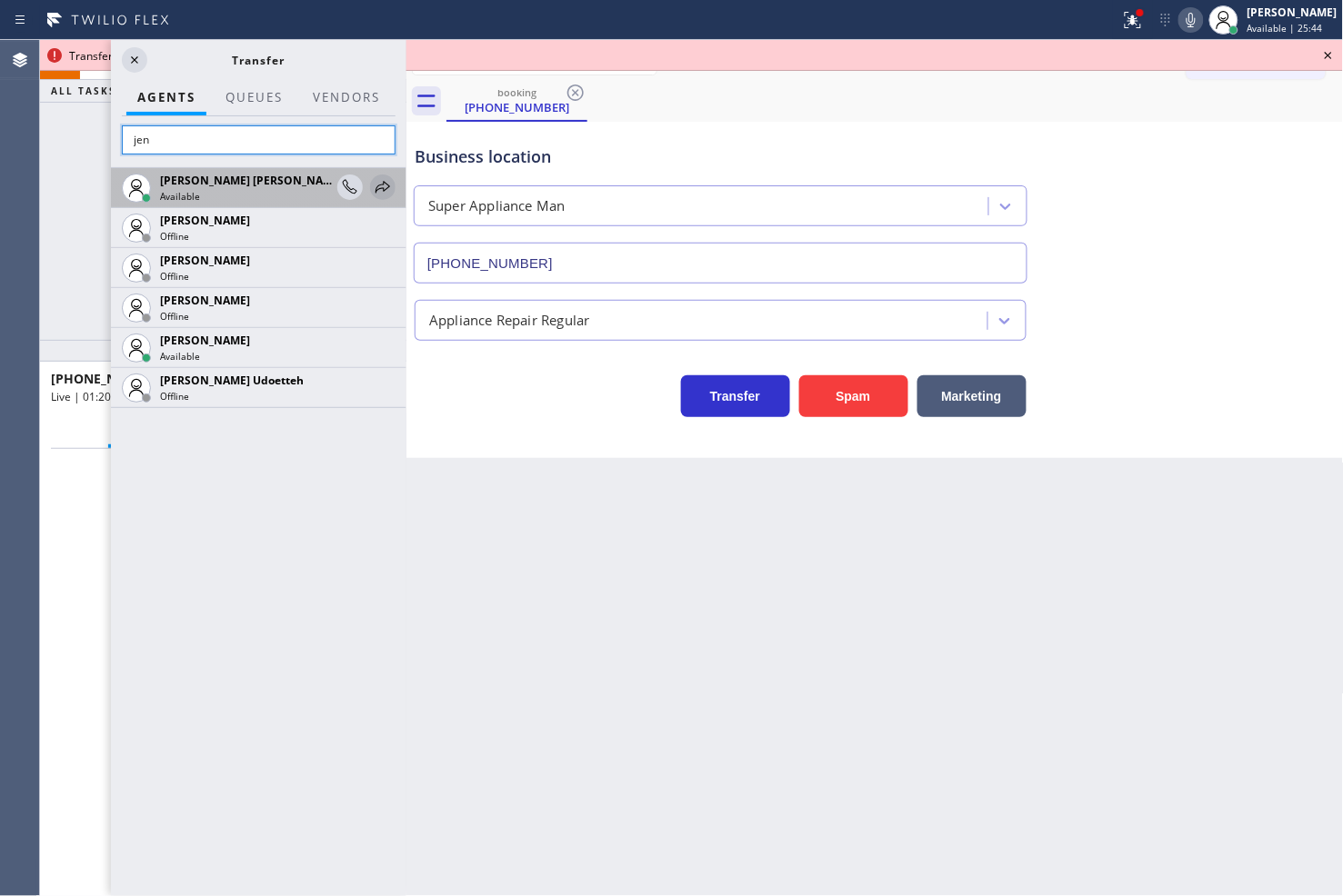
type input "jen"
click at [385, 191] on icon at bounding box center [383, 186] width 15 height 12
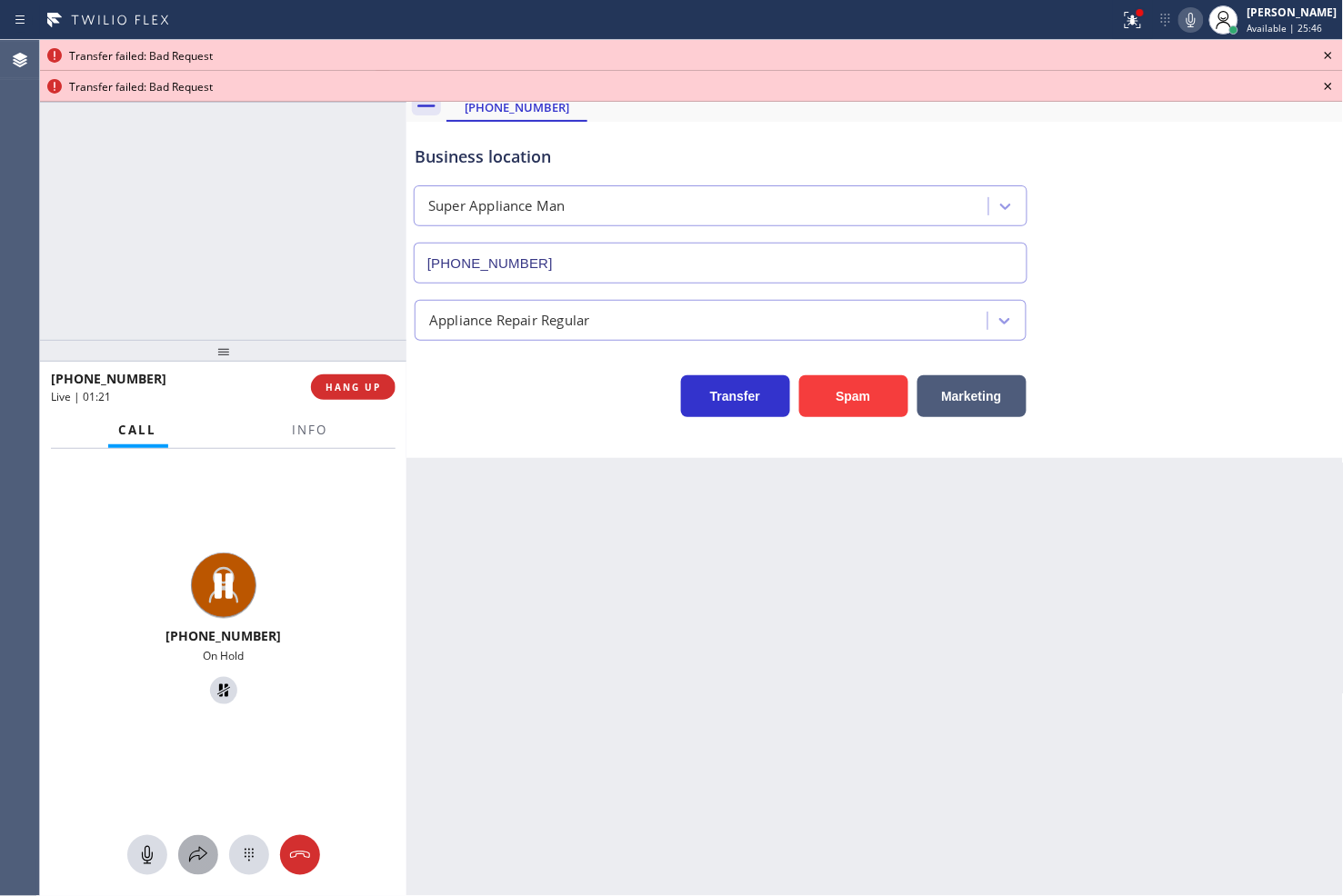
click at [197, 864] on icon at bounding box center [198, 855] width 21 height 21
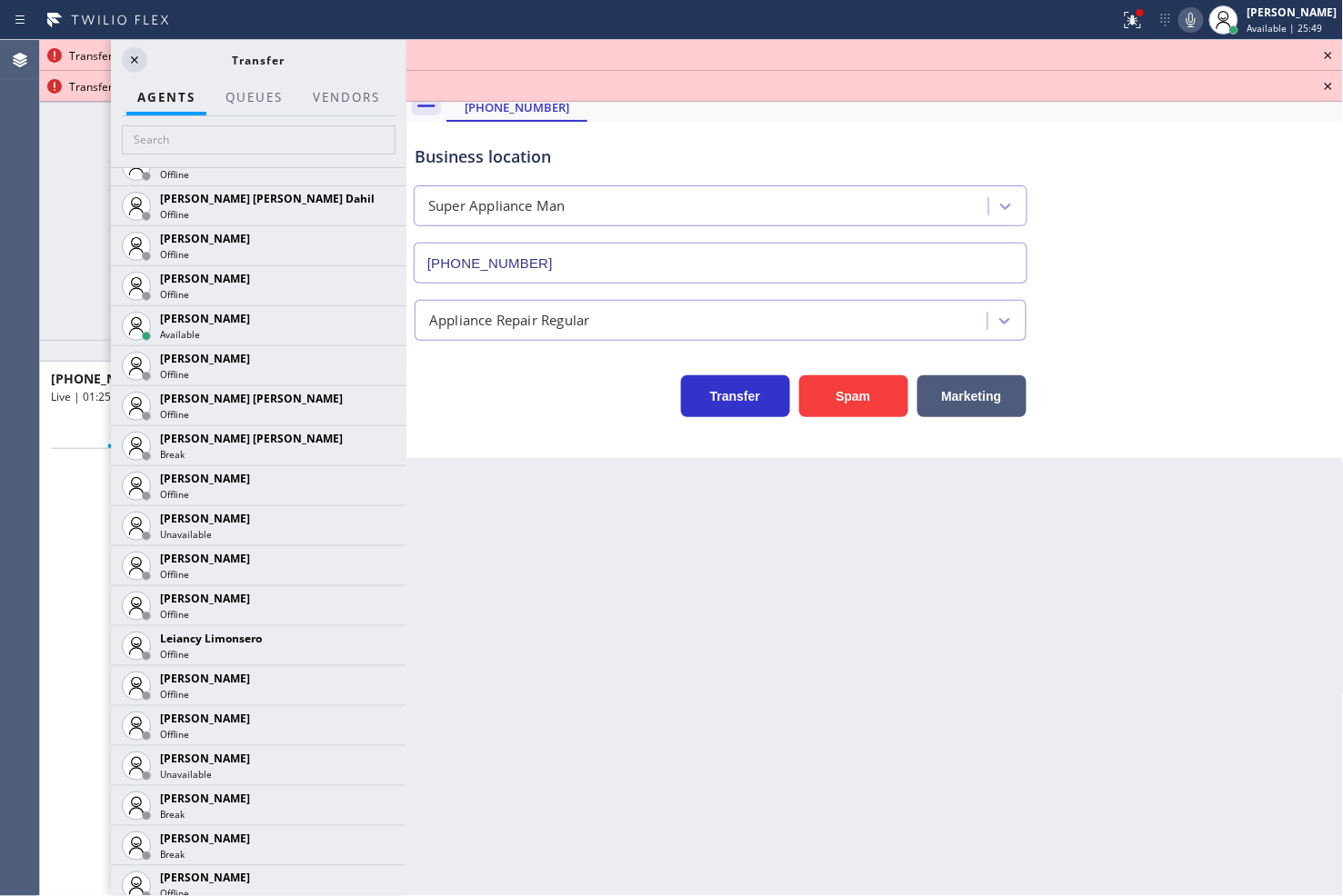
scroll to position [2827, 0]
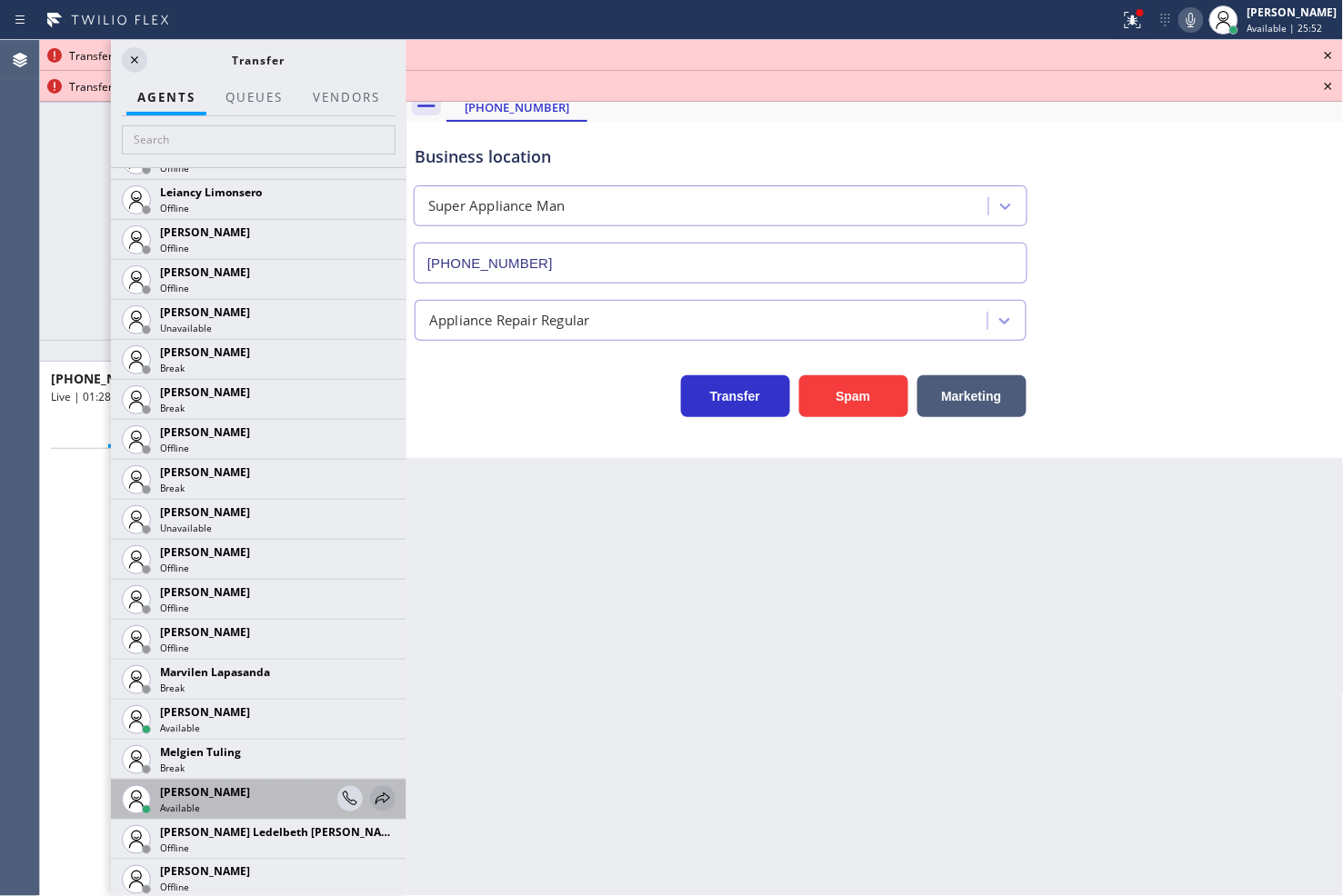
click at [372, 798] on icon at bounding box center [383, 799] width 21 height 21
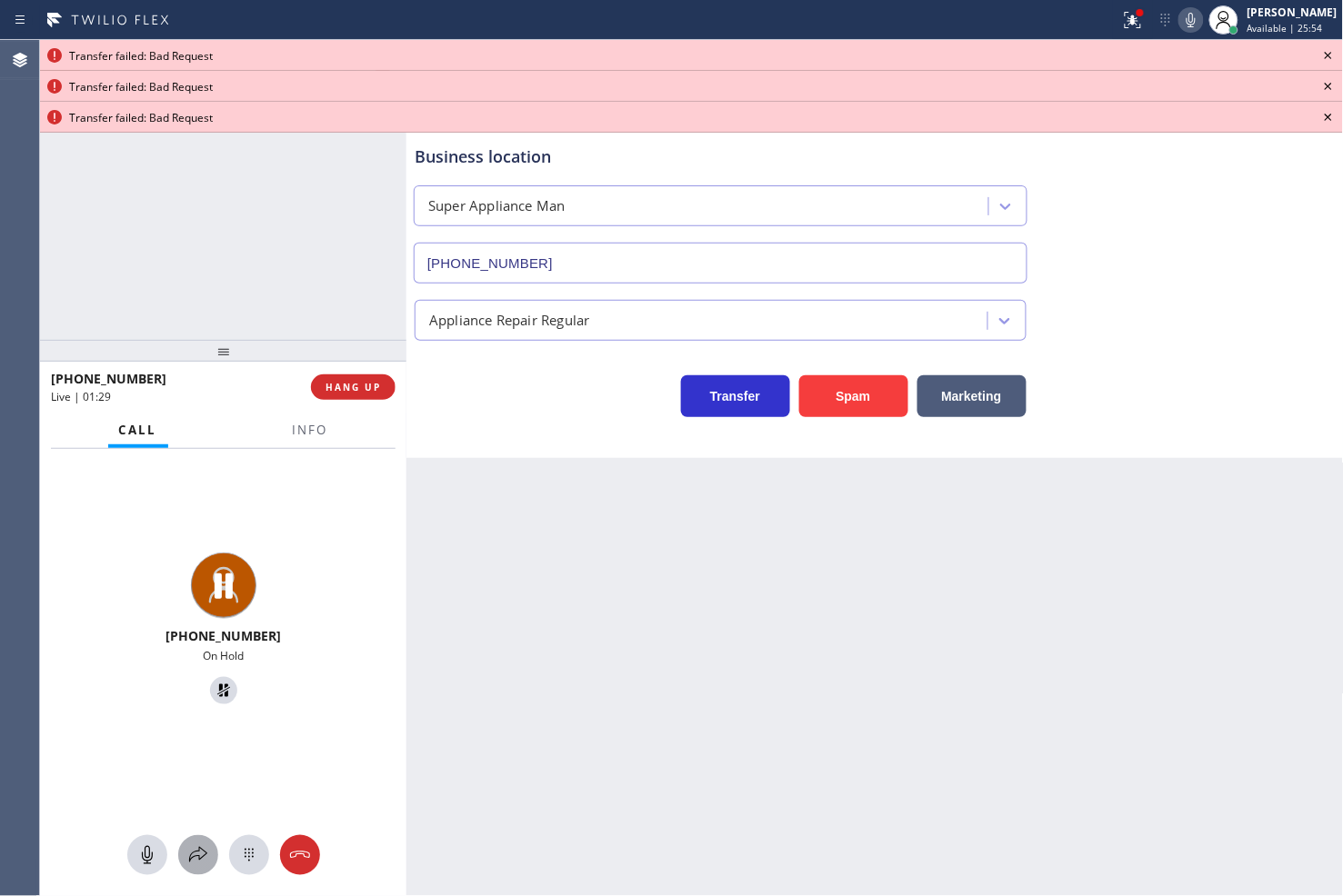
click at [195, 857] on icon at bounding box center [198, 855] width 21 height 21
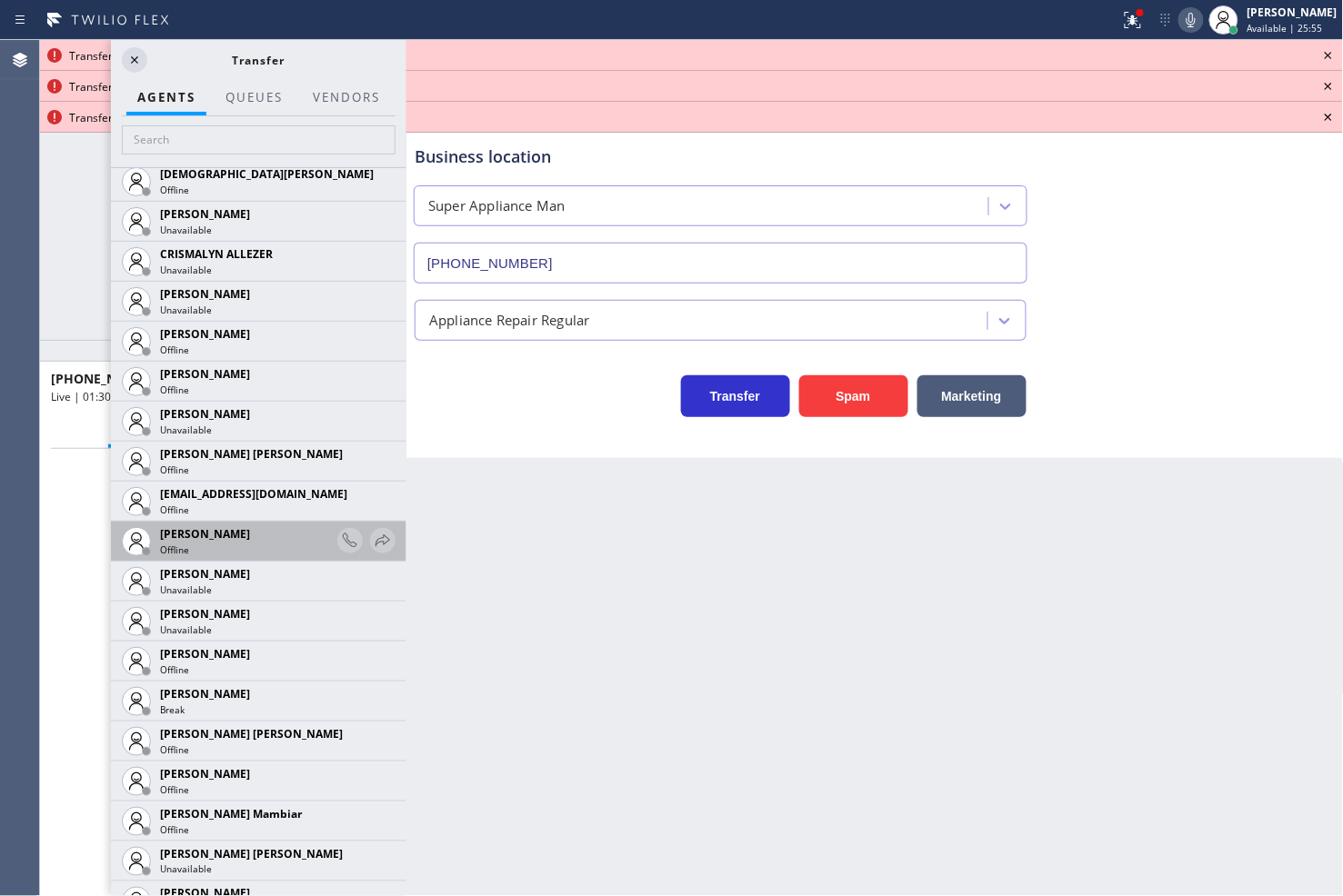
scroll to position [807, 0]
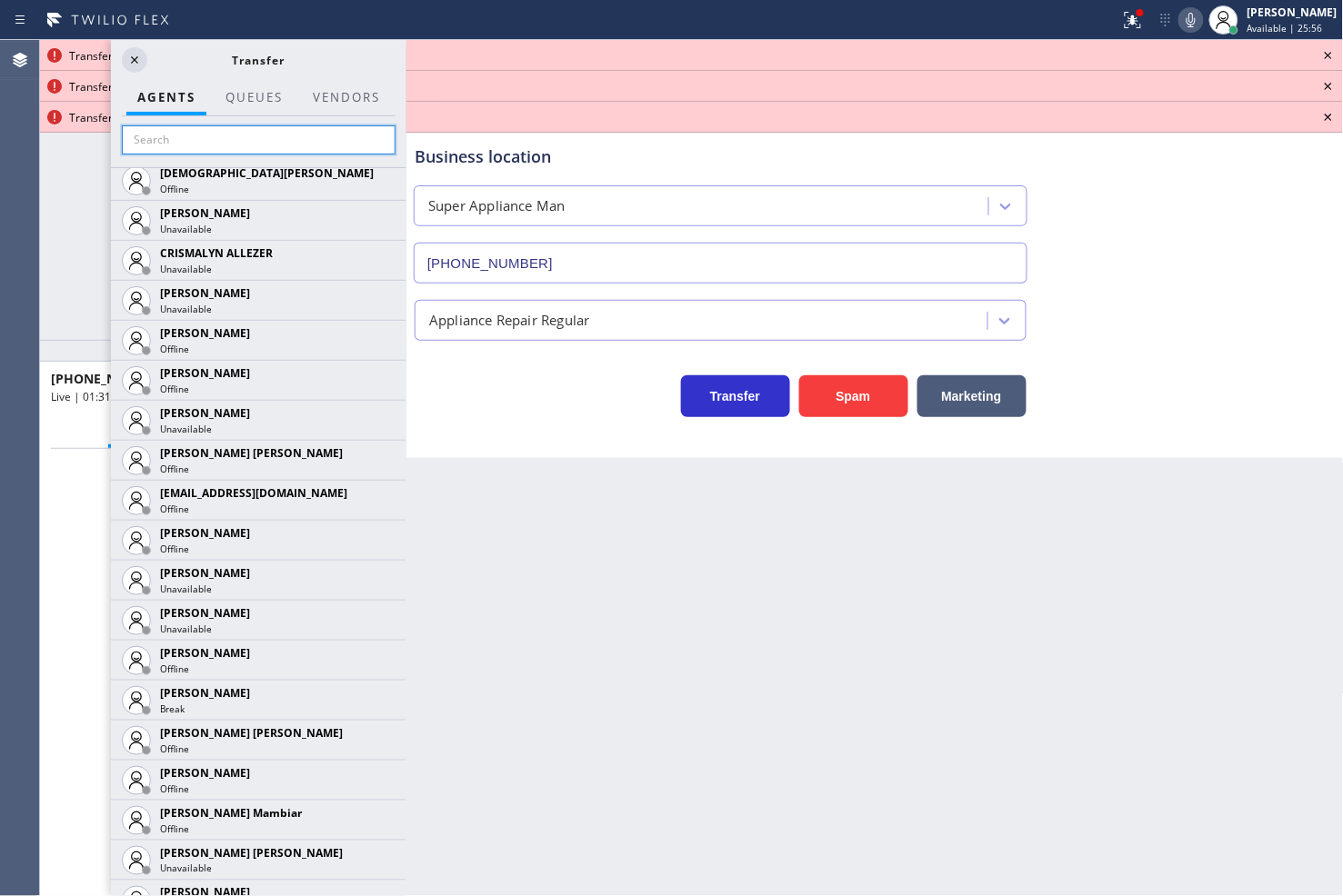
click at [222, 143] on input "text" at bounding box center [258, 140] width 274 height 29
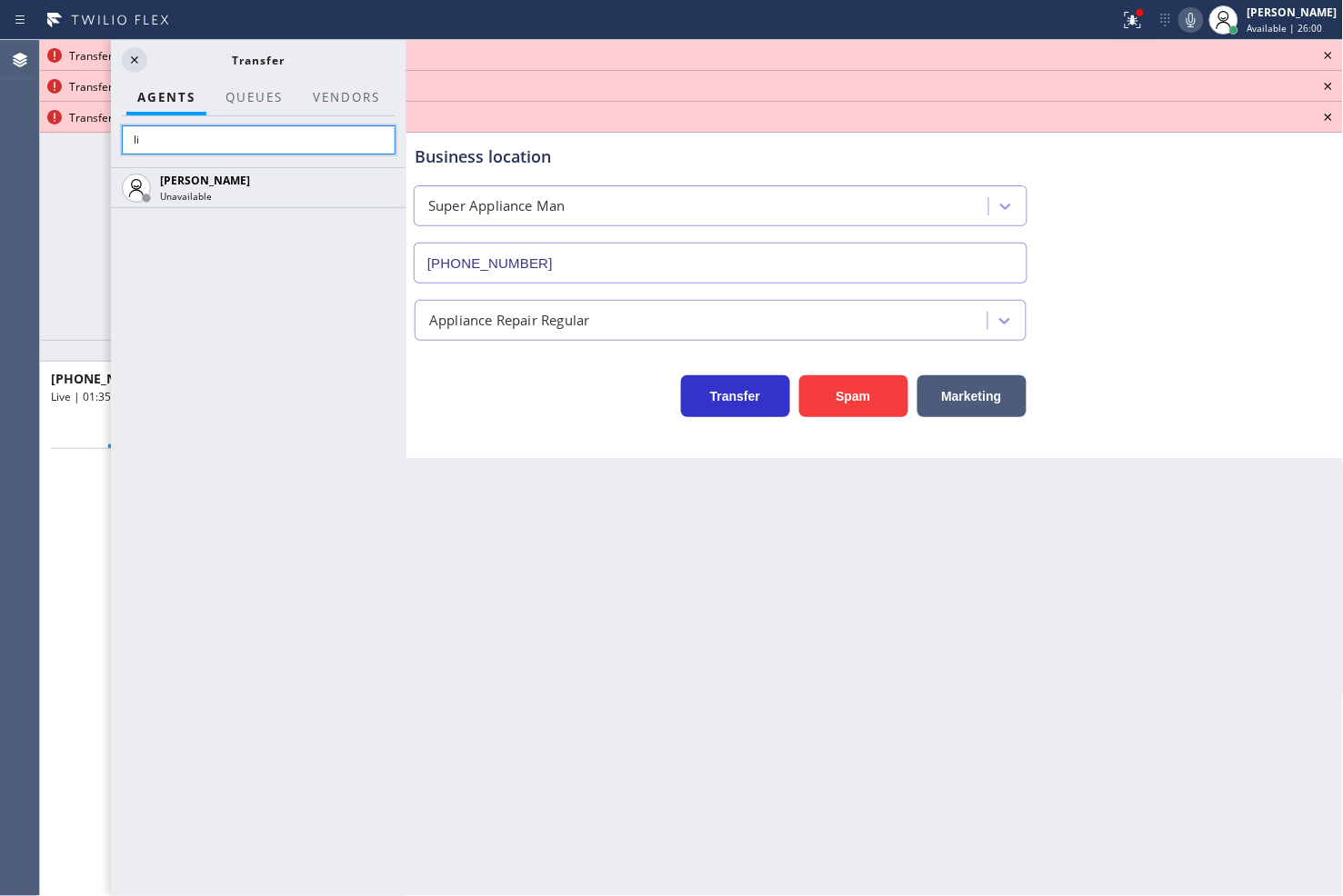
type input "l"
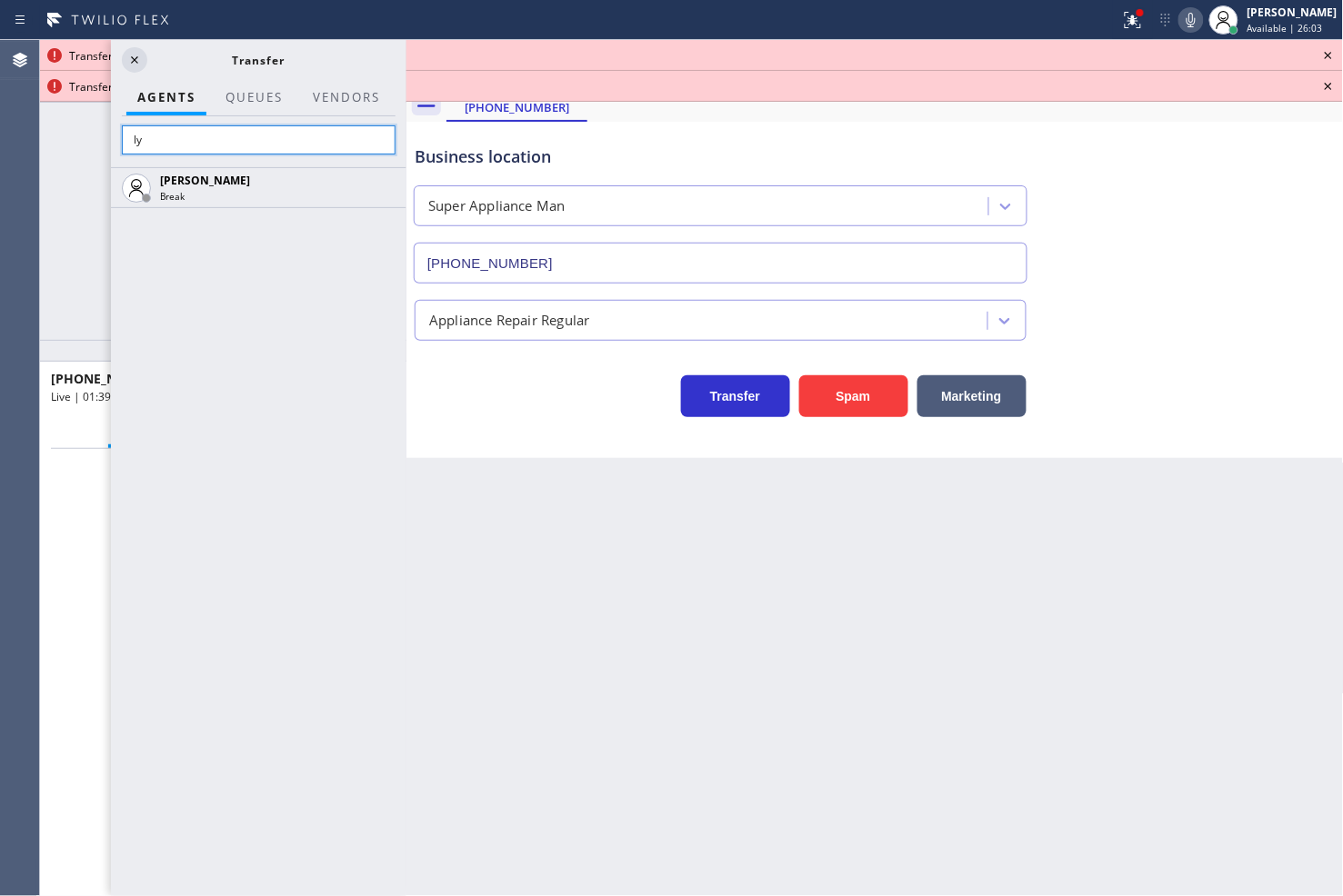
type input "l"
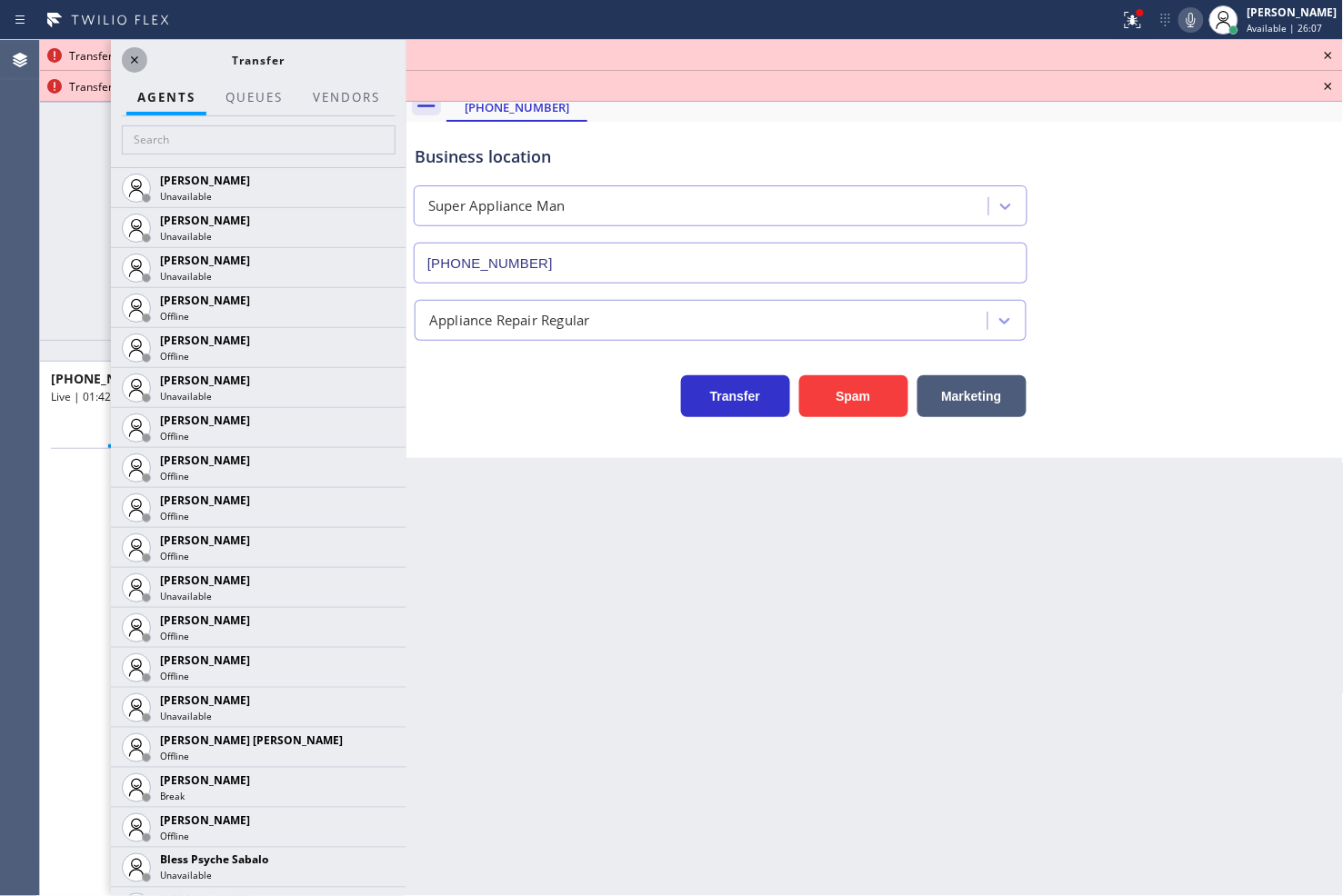
click at [134, 59] on icon at bounding box center [134, 59] width 7 height 7
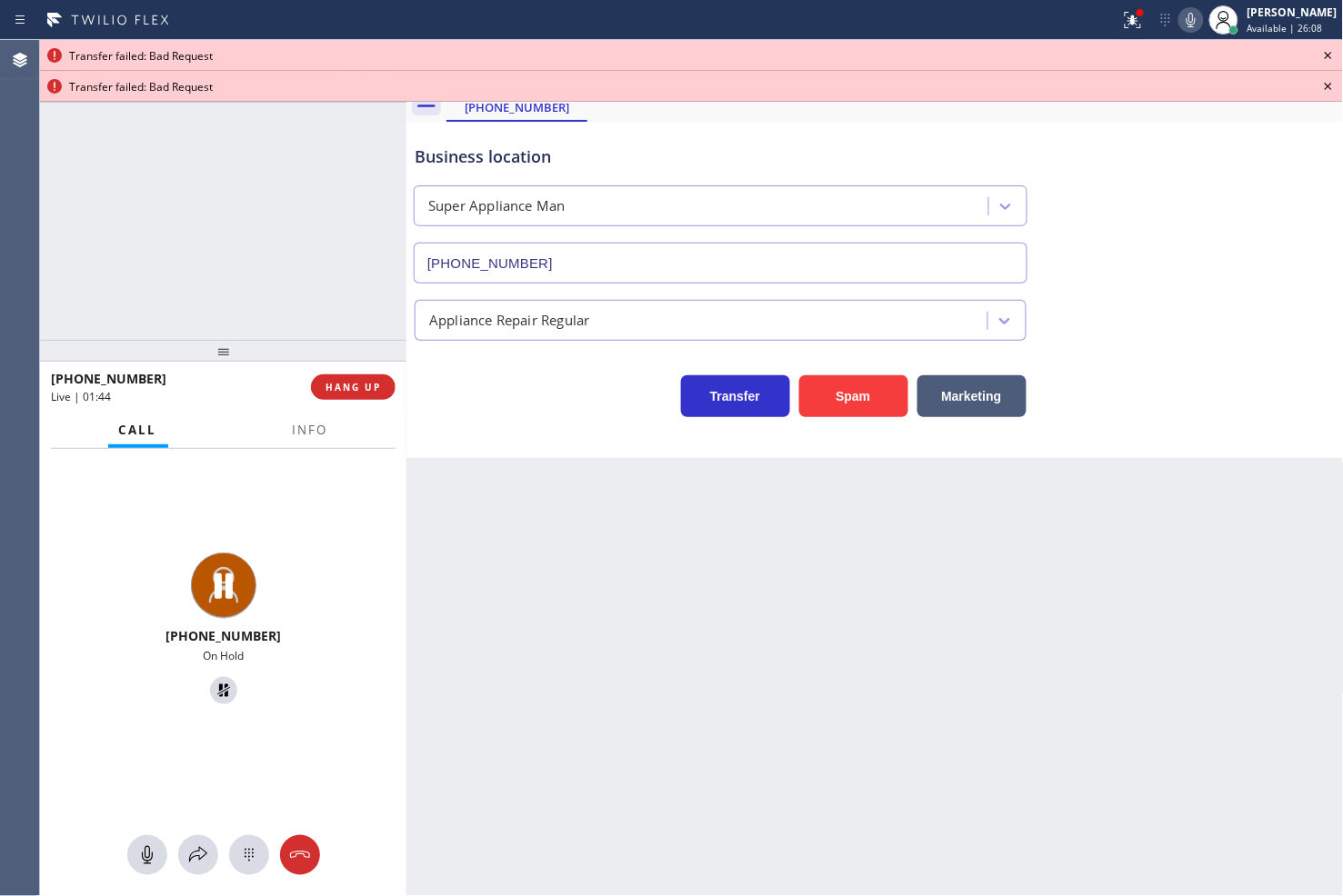
click at [1325, 61] on icon at bounding box center [1327, 55] width 21 height 21
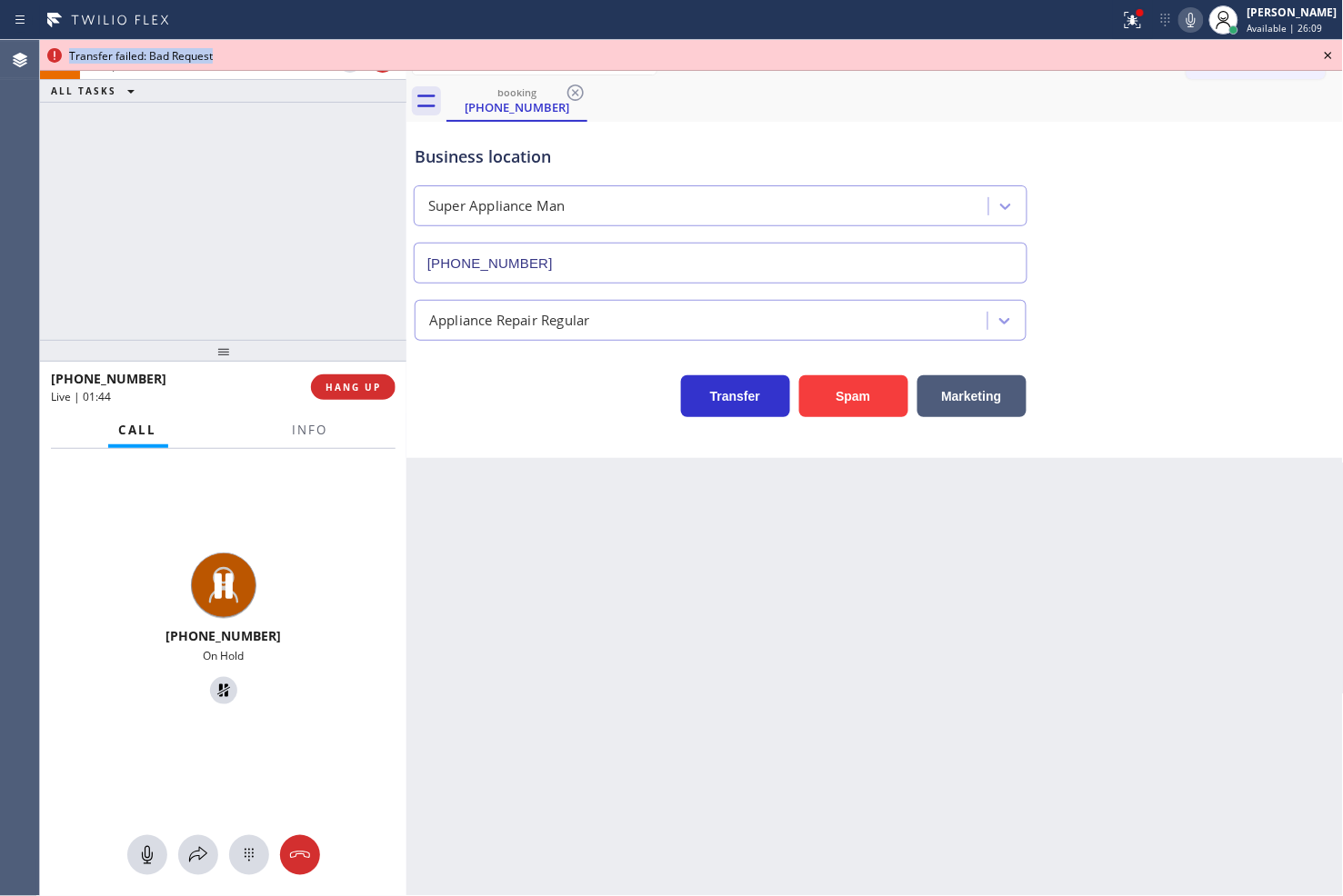
click at [1325, 61] on icon at bounding box center [1327, 55] width 21 height 21
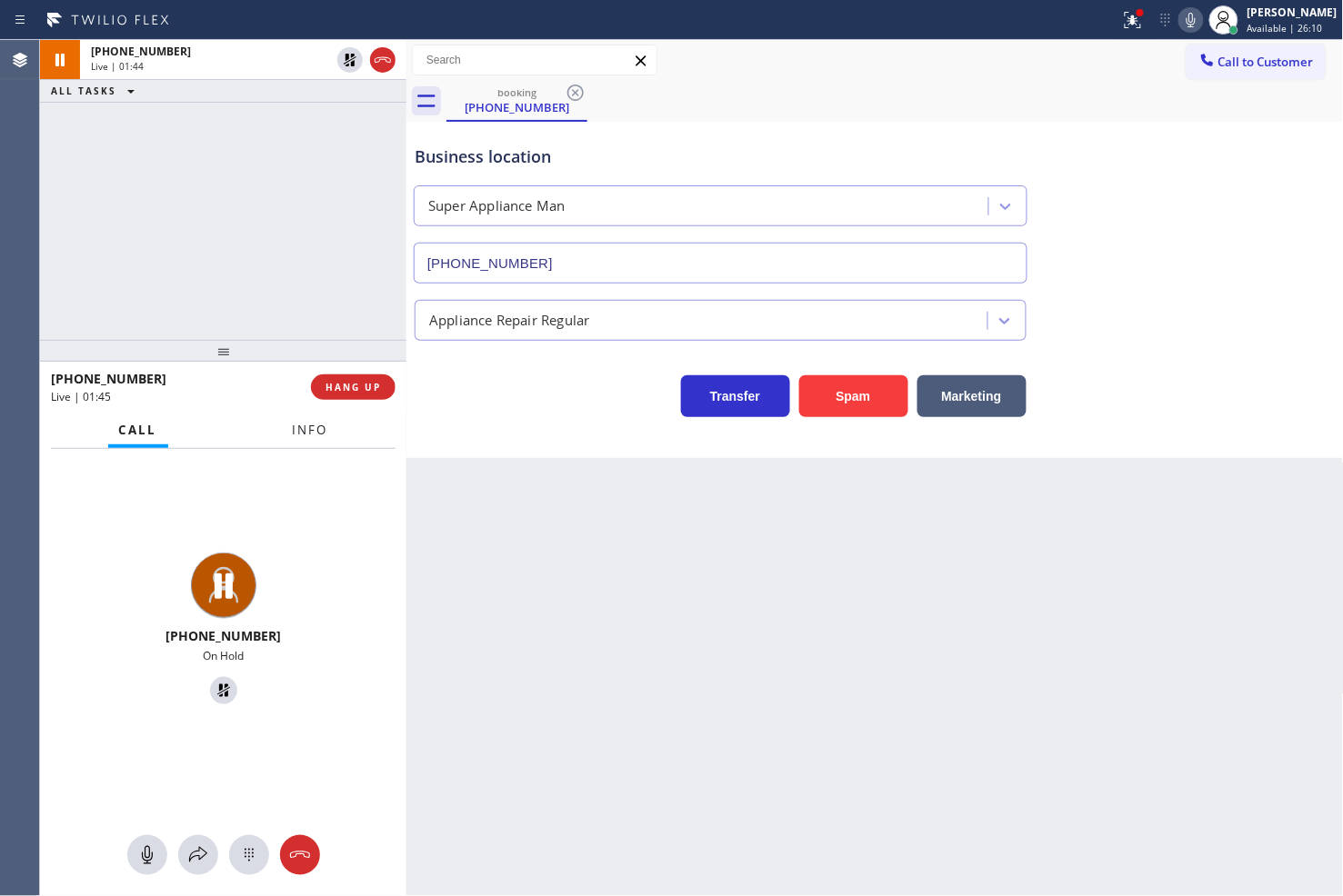
click at [312, 440] on button "Info" at bounding box center [310, 430] width 57 height 36
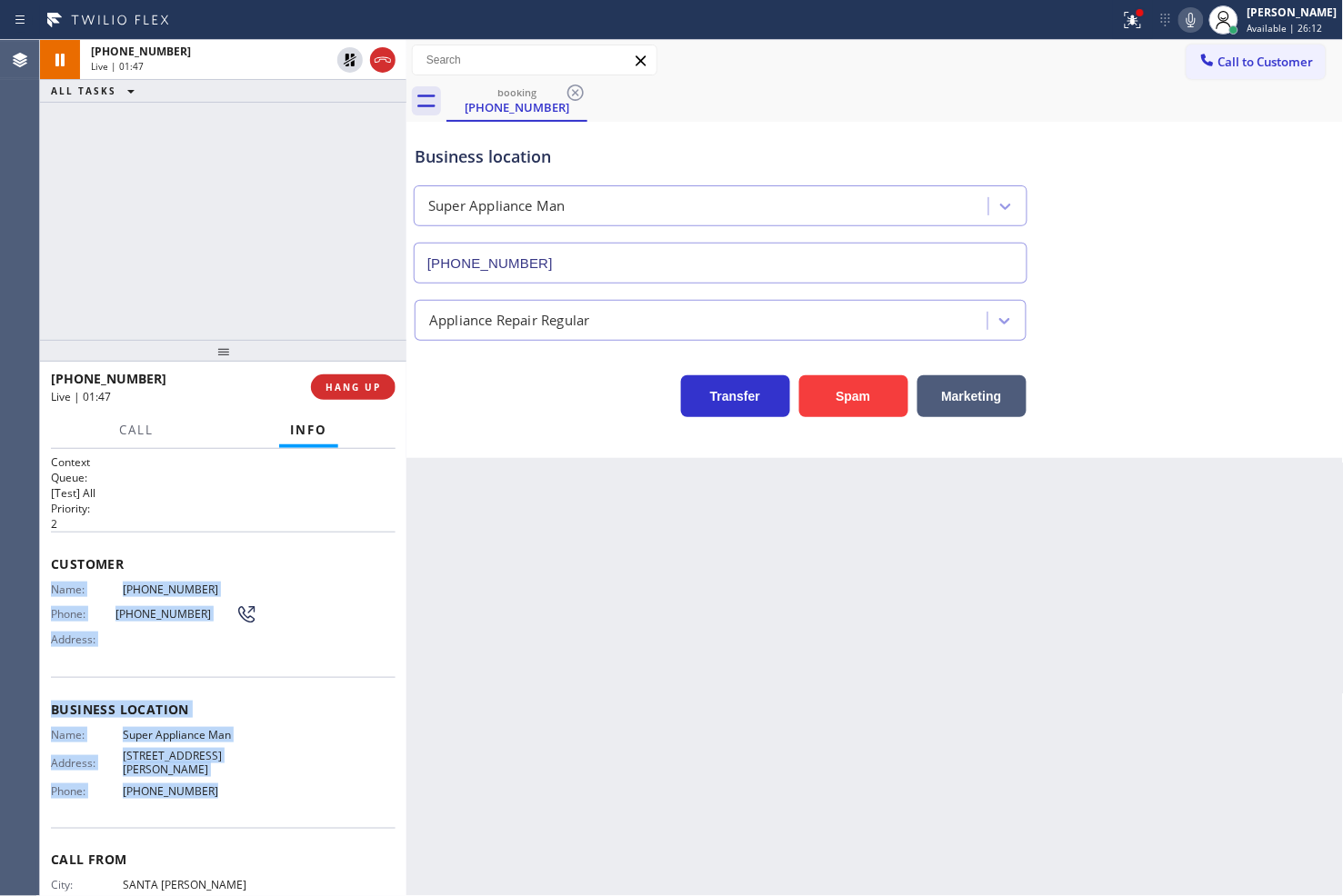
drag, startPoint x: 51, startPoint y: 587, endPoint x: 206, endPoint y: 783, distance: 249.9
click at [206, 783] on div "Context Queue: [Test] All Priority: 2 Customer Name: [PHONE_NUMBER] Phone: [PHO…" at bounding box center [222, 710] width 345 height 512
copy div "Name: [PHONE_NUMBER] Phone: [PHONE_NUMBER] Address: Business location Name: Sup…"
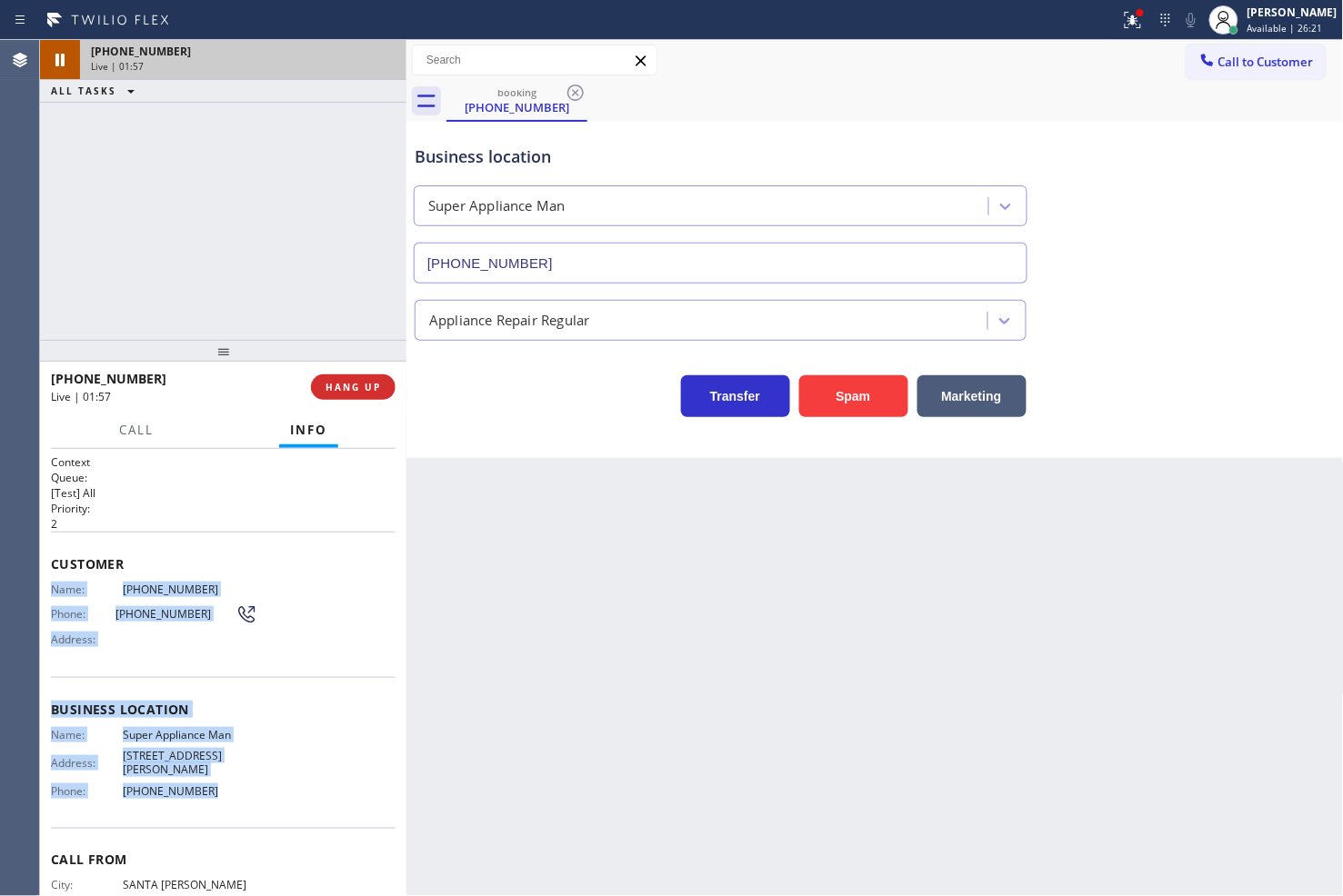
click at [348, 61] on div "Live | 01:57" at bounding box center [244, 66] width 305 height 13
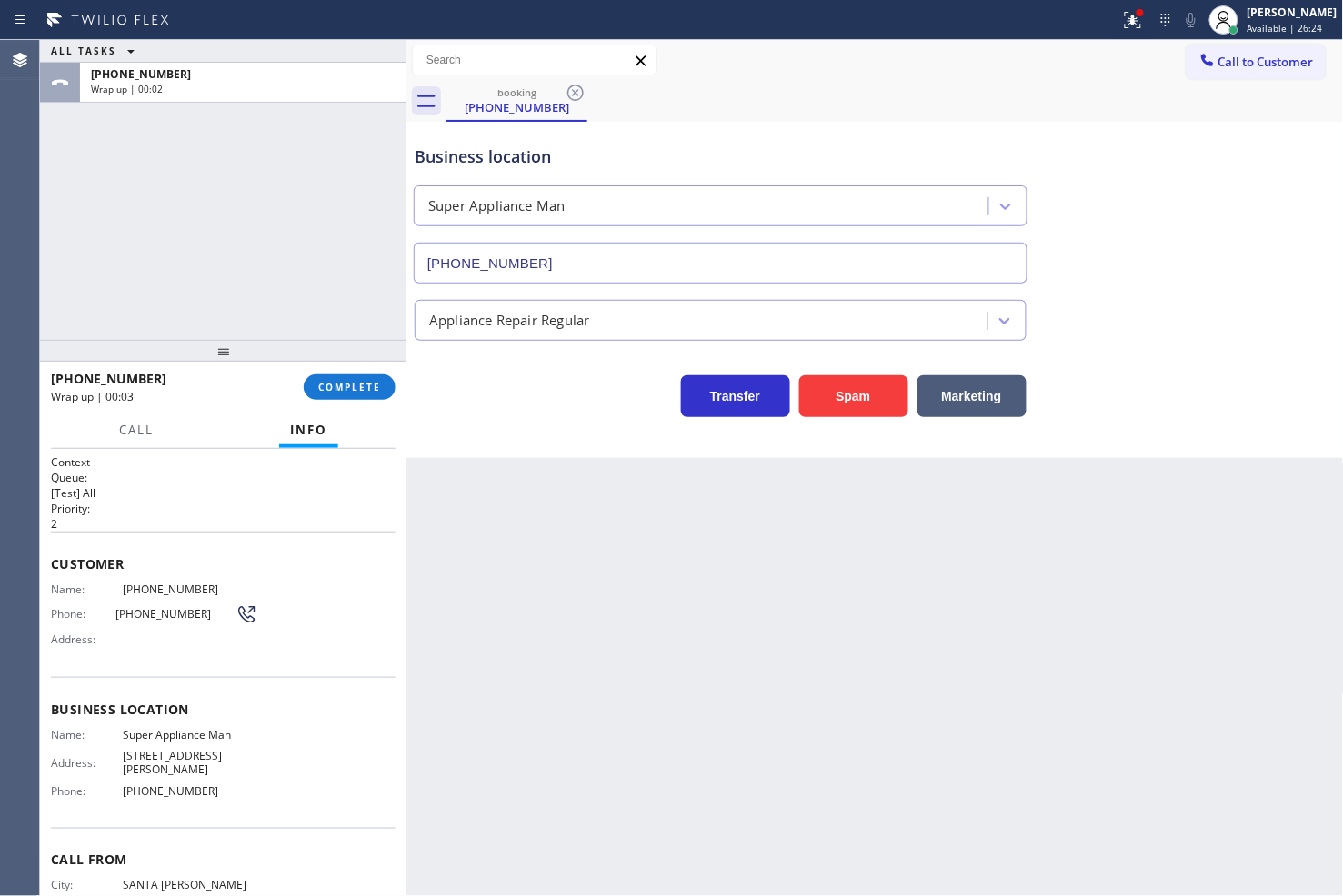
click at [237, 851] on span "Call From" at bounding box center [222, 860] width 345 height 17
click at [46, 582] on div "Context Queue: [Test] All Priority: 2 Customer Name: [PHONE_NUMBER] Phone: [PHO…" at bounding box center [222, 673] width 366 height 448
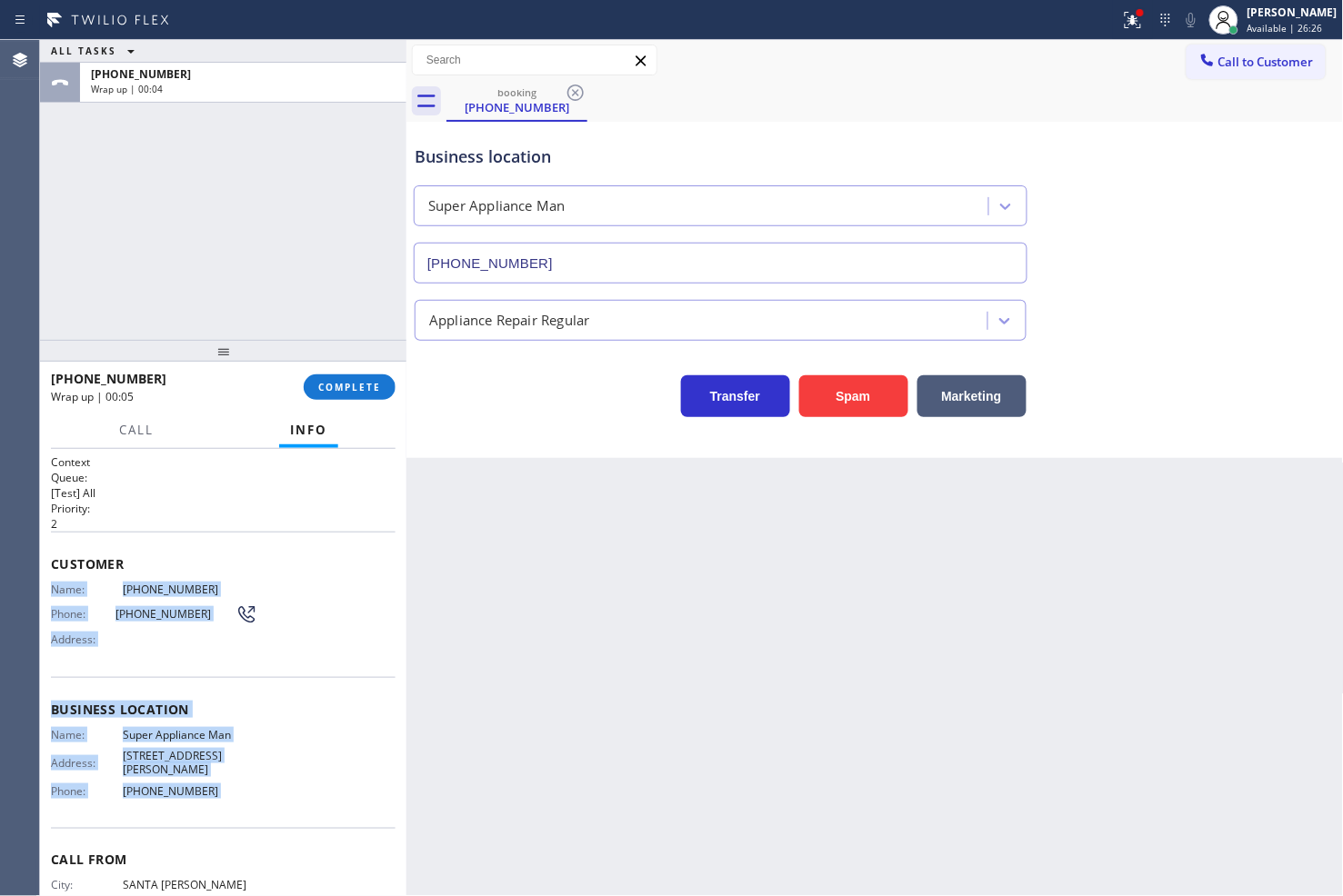
drag, startPoint x: 46, startPoint y: 582, endPoint x: 289, endPoint y: 781, distance: 314.1
click at [289, 781] on div "Context Queue: [Test] All Priority: 2 Customer Name: [PHONE_NUMBER] Phone: [PHO…" at bounding box center [222, 673] width 366 height 448
copy div "Name: [PHONE_NUMBER] Phone: [PHONE_NUMBER] Address: Business location Name: Sup…"
click at [374, 387] on span "COMPLETE" at bounding box center [350, 386] width 63 height 13
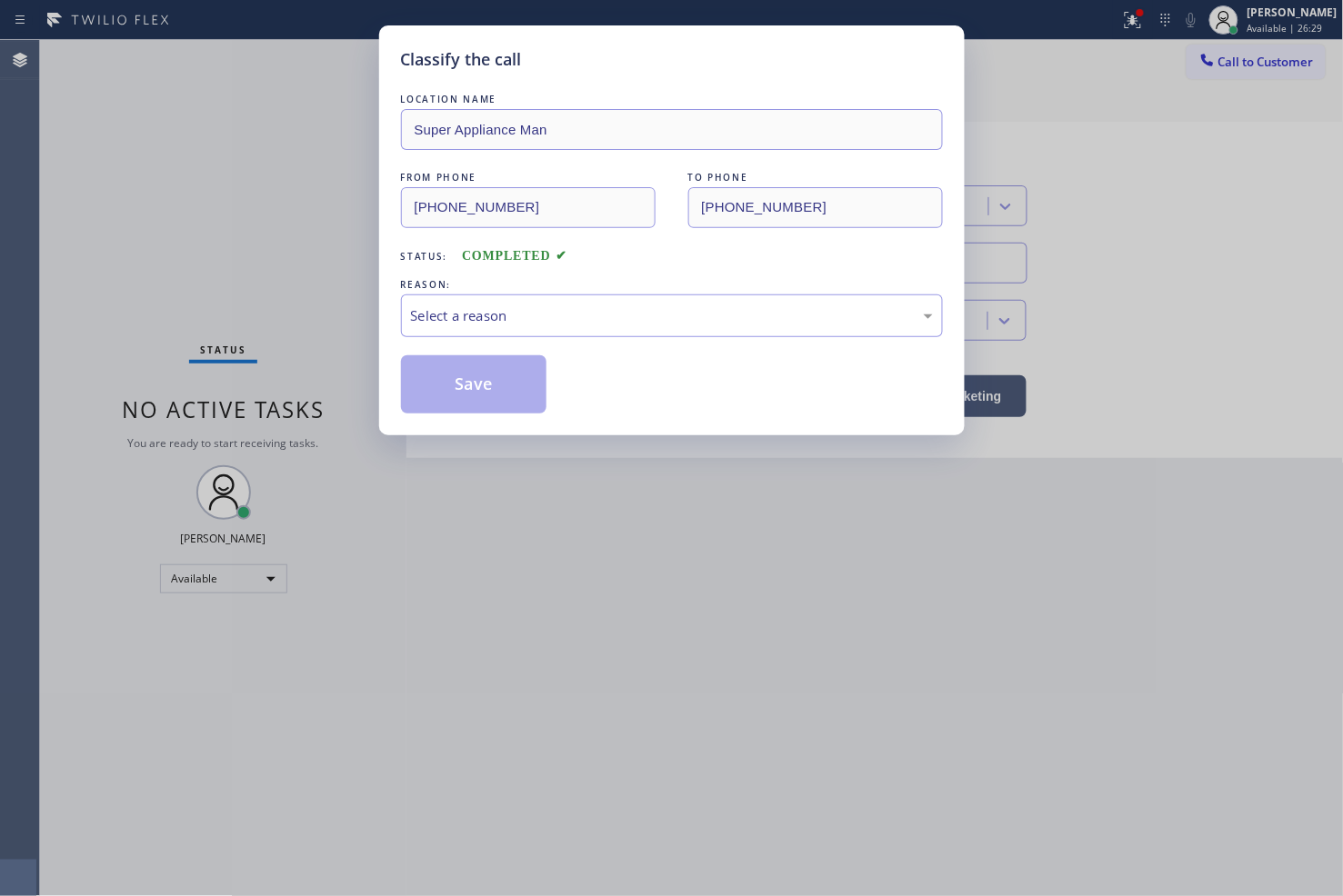
click at [558, 316] on div "Select a reason" at bounding box center [671, 316] width 521 height 21
click at [450, 394] on button "Save" at bounding box center [474, 384] width 147 height 58
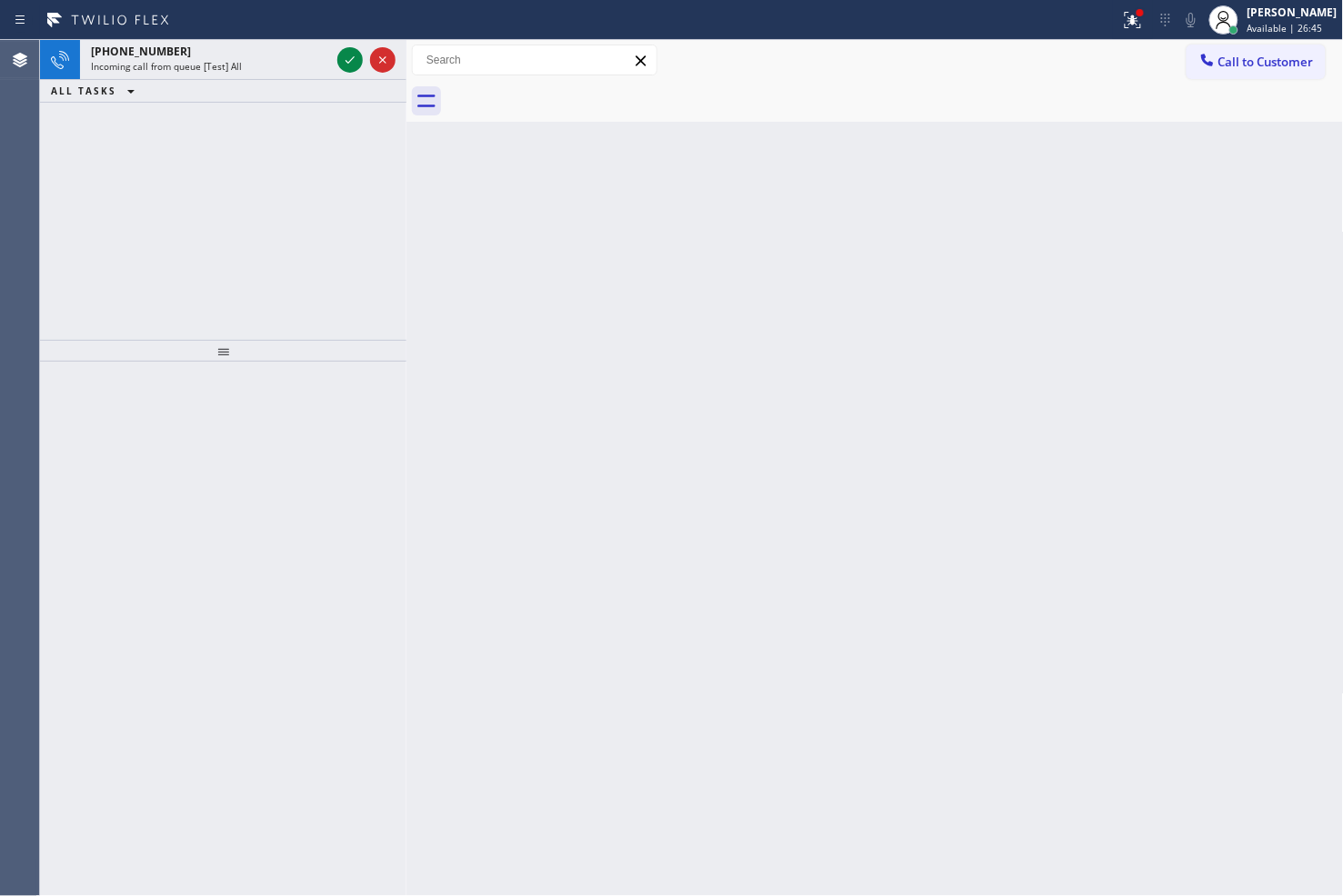
click at [111, 191] on div "[PHONE_NUMBER] Incoming call from queue [Test] All ALL TASKS ALL TASKS ACTIVE T…" at bounding box center [222, 189] width 366 height 300
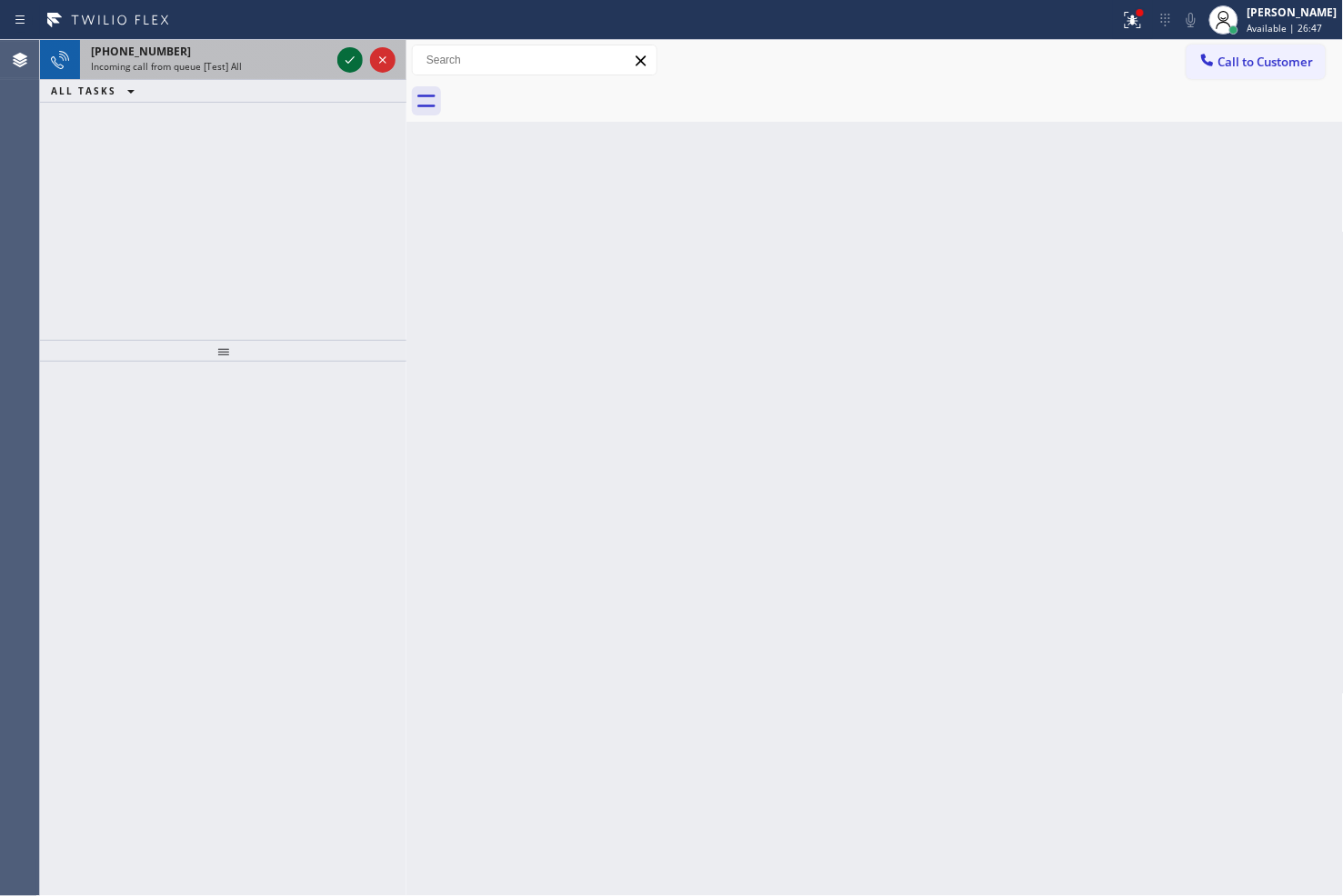
click at [347, 64] on icon at bounding box center [350, 60] width 21 height 21
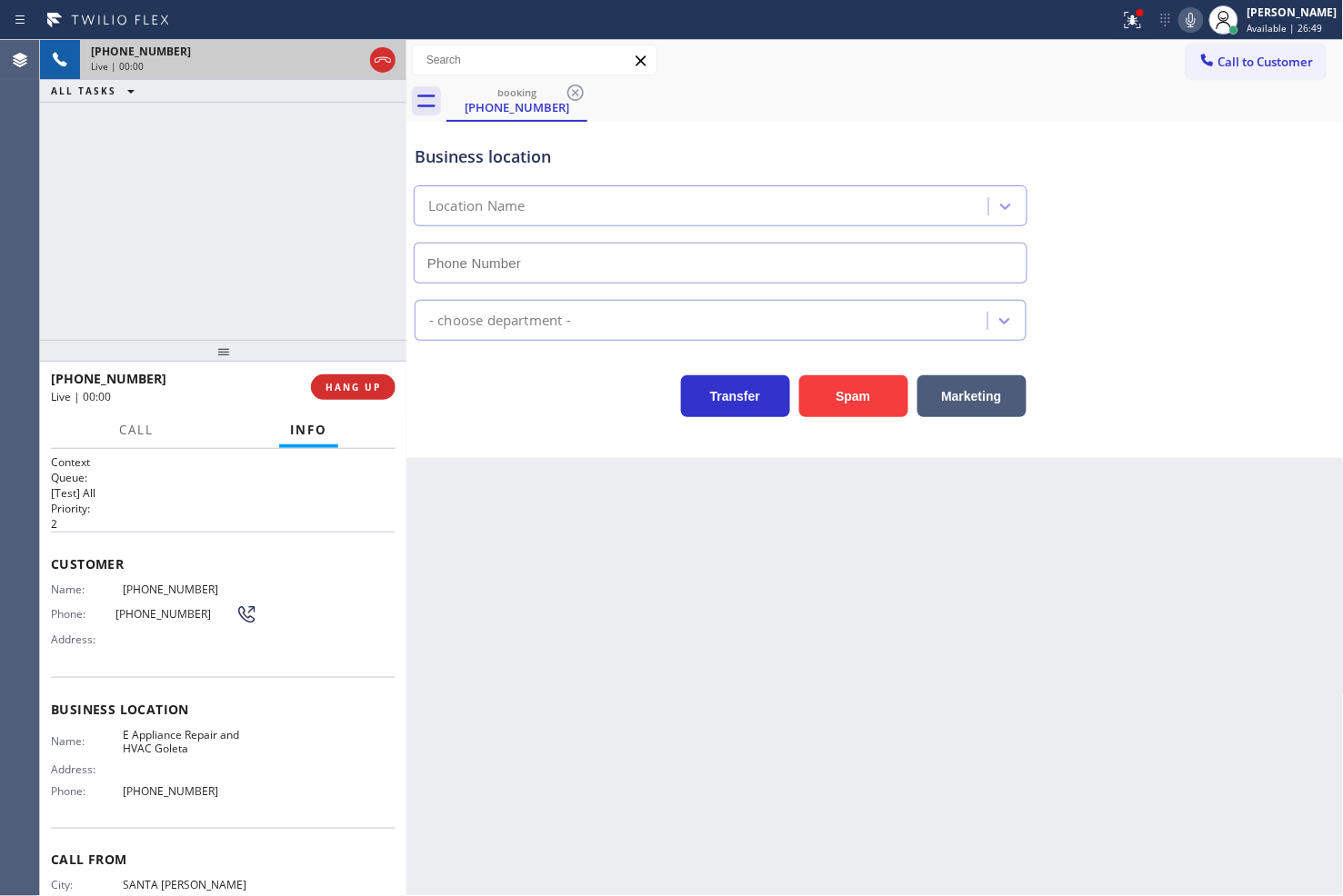
type input "[PHONE_NUMBER]"
click at [230, 261] on div "[PHONE_NUMBER] Live | 00:13 ALL TASKS ALL TASKS ACTIVE TASKS TASKS IN WRAP UP" at bounding box center [222, 189] width 366 height 300
click at [1125, 21] on icon at bounding box center [1129, 17] width 11 height 13
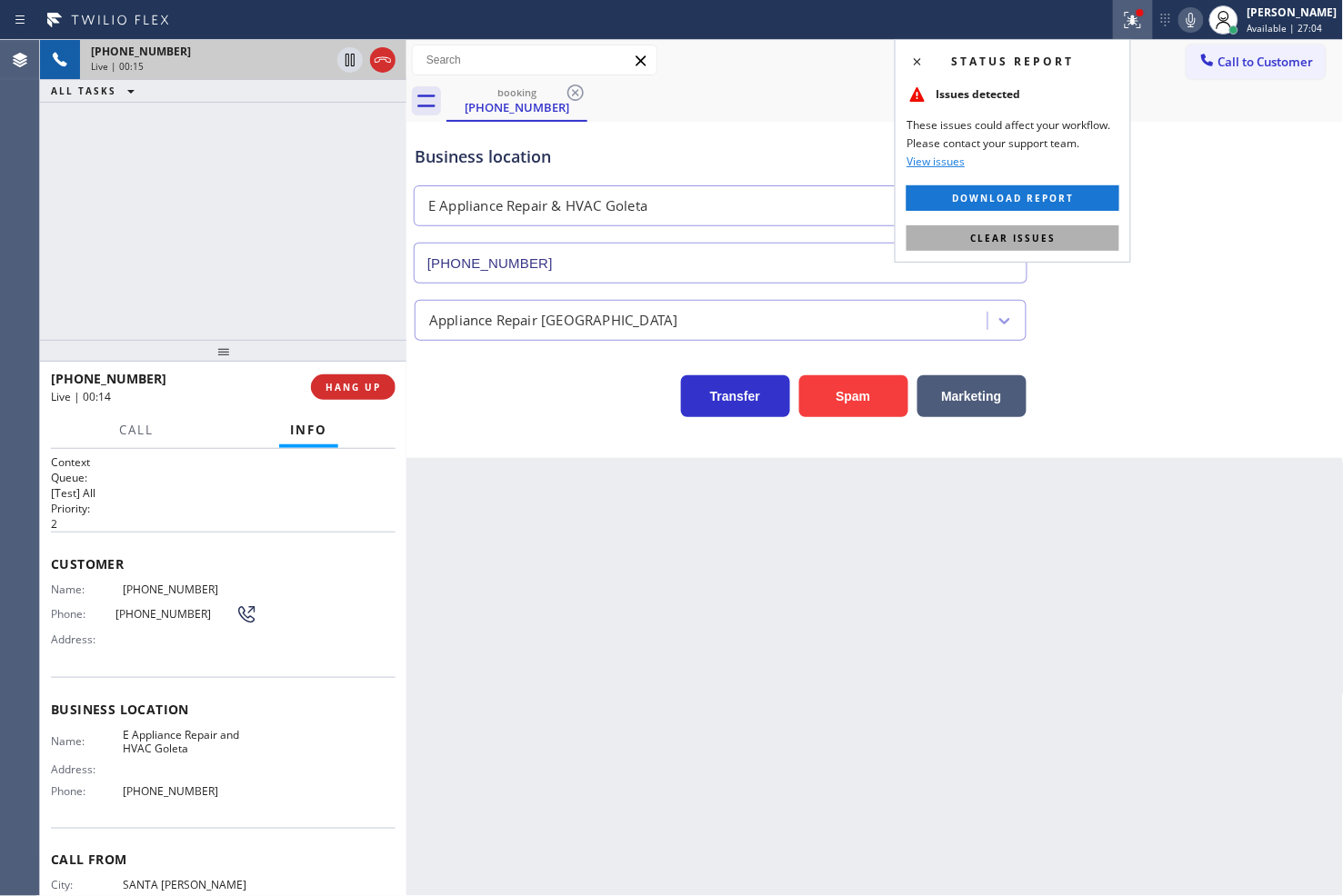
click at [1080, 234] on button "Clear issues" at bounding box center [1012, 238] width 213 height 25
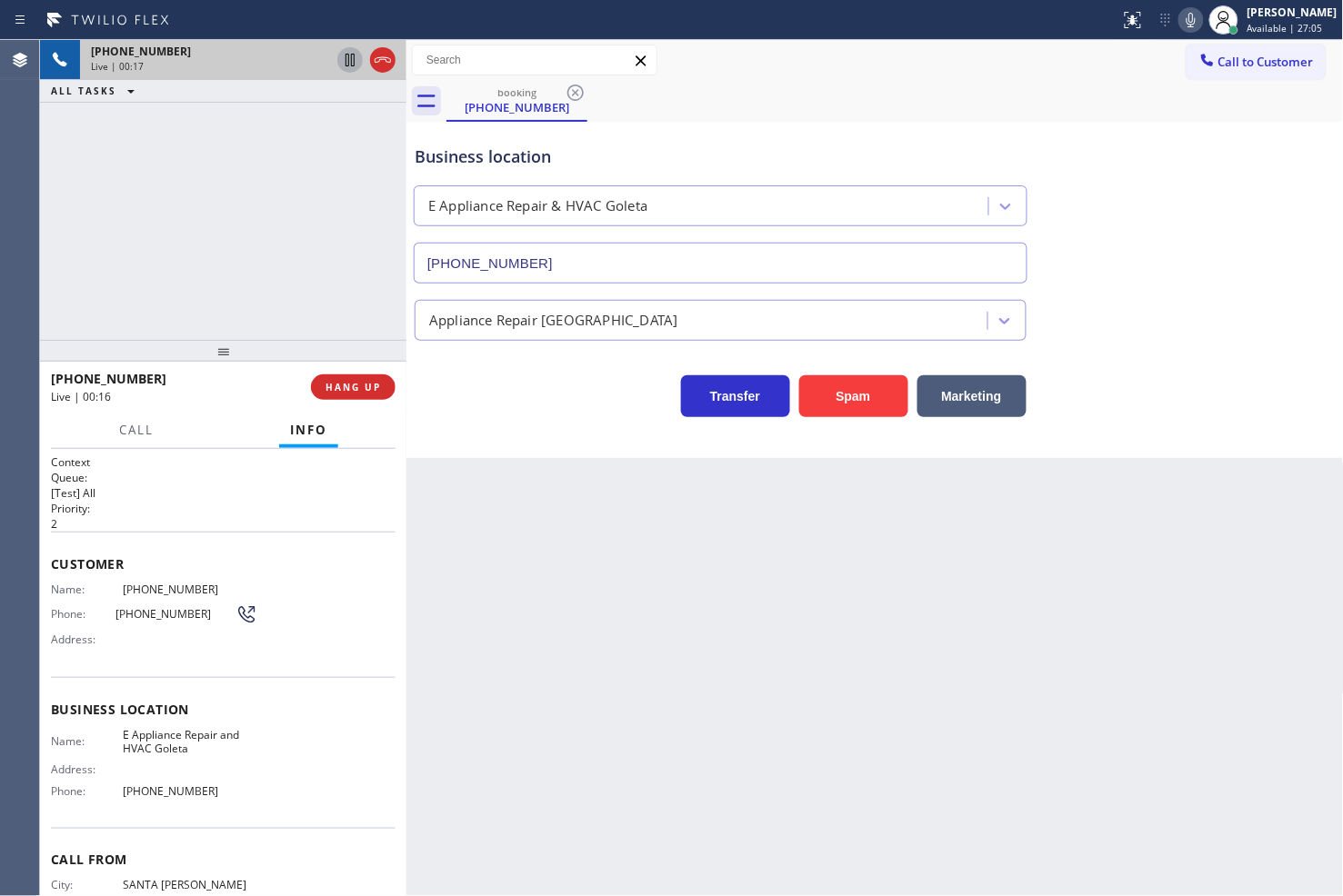
click at [349, 61] on icon at bounding box center [350, 60] width 21 height 21
click at [83, 220] on div "[PHONE_NUMBER] Live | 00:53 ALL TASKS ALL TASKS ACTIVE TASKS TASKS IN WRAP UP" at bounding box center [222, 189] width 366 height 300
click at [134, 436] on span "Call" at bounding box center [137, 429] width 35 height 17
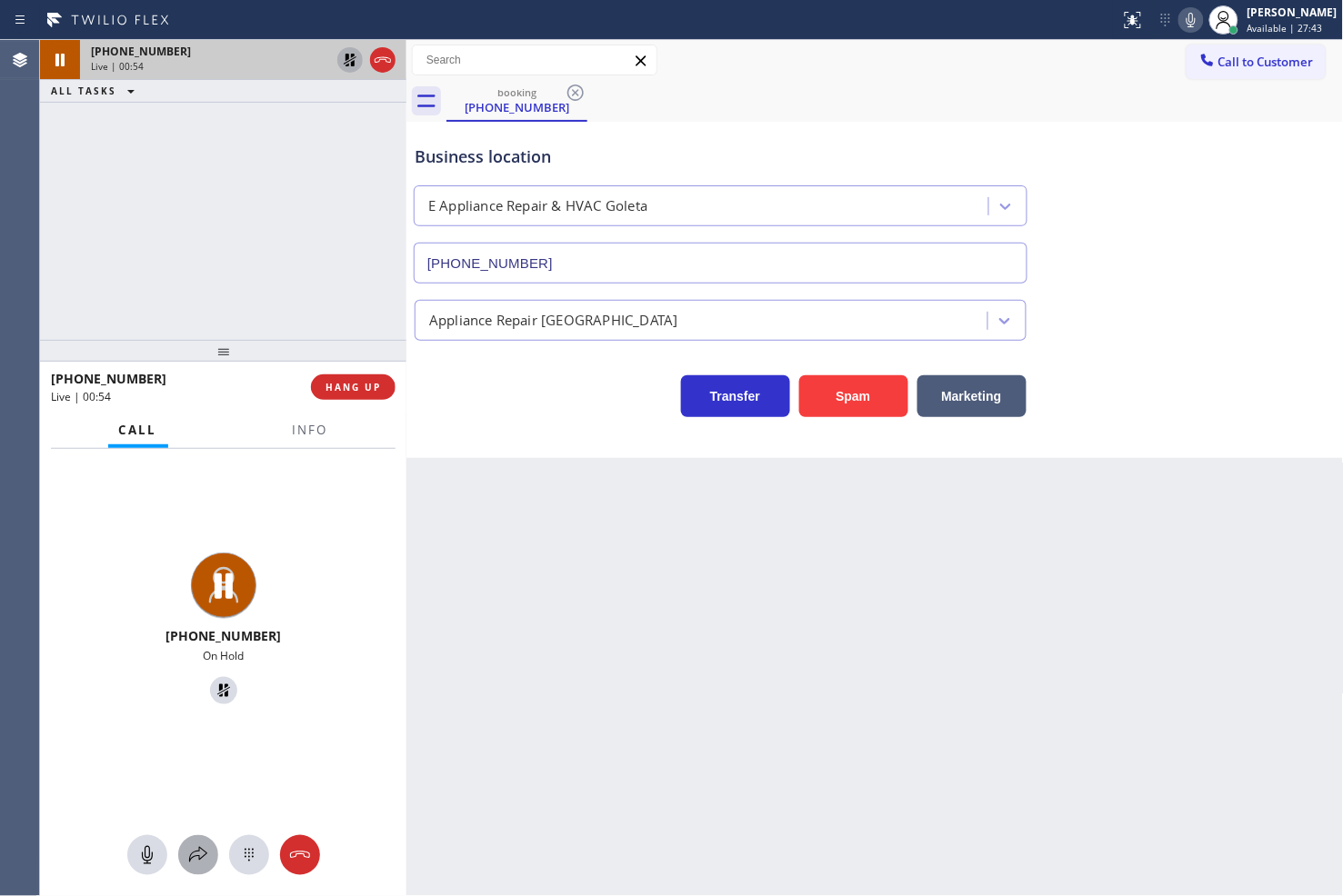
click at [214, 850] on div at bounding box center [197, 855] width 40 height 21
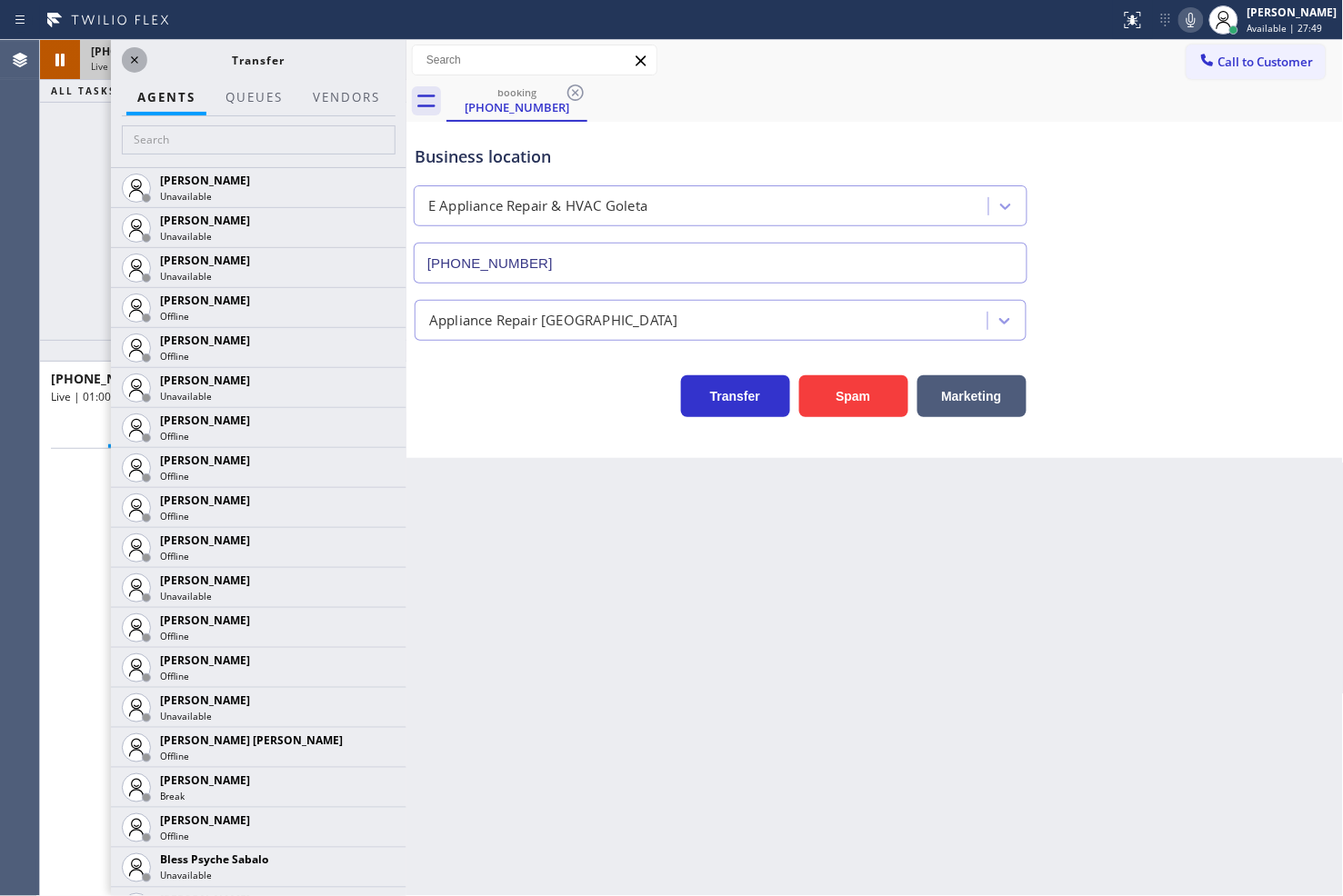
click at [136, 58] on icon at bounding box center [134, 59] width 7 height 7
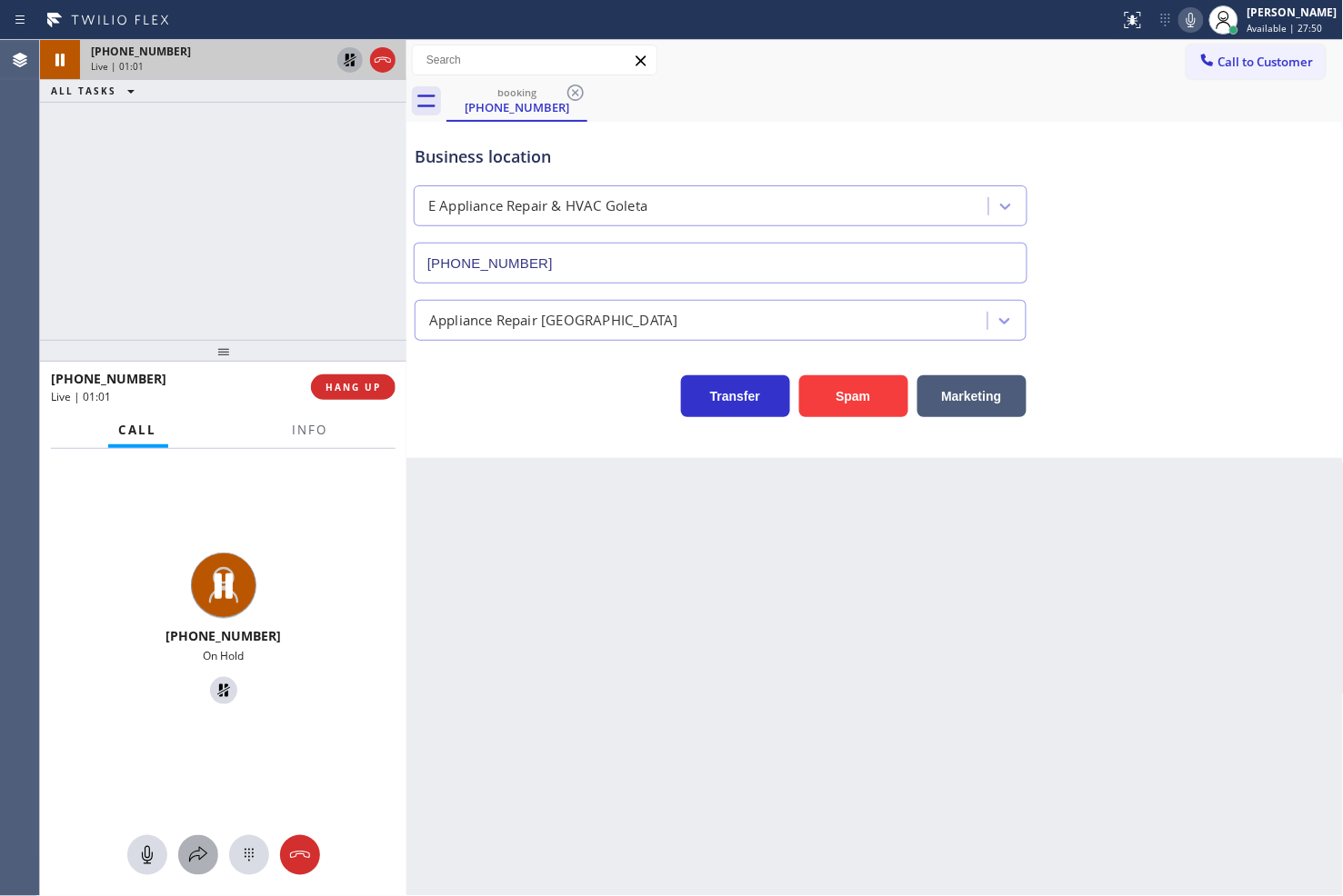
click at [193, 845] on icon at bounding box center [198, 855] width 21 height 21
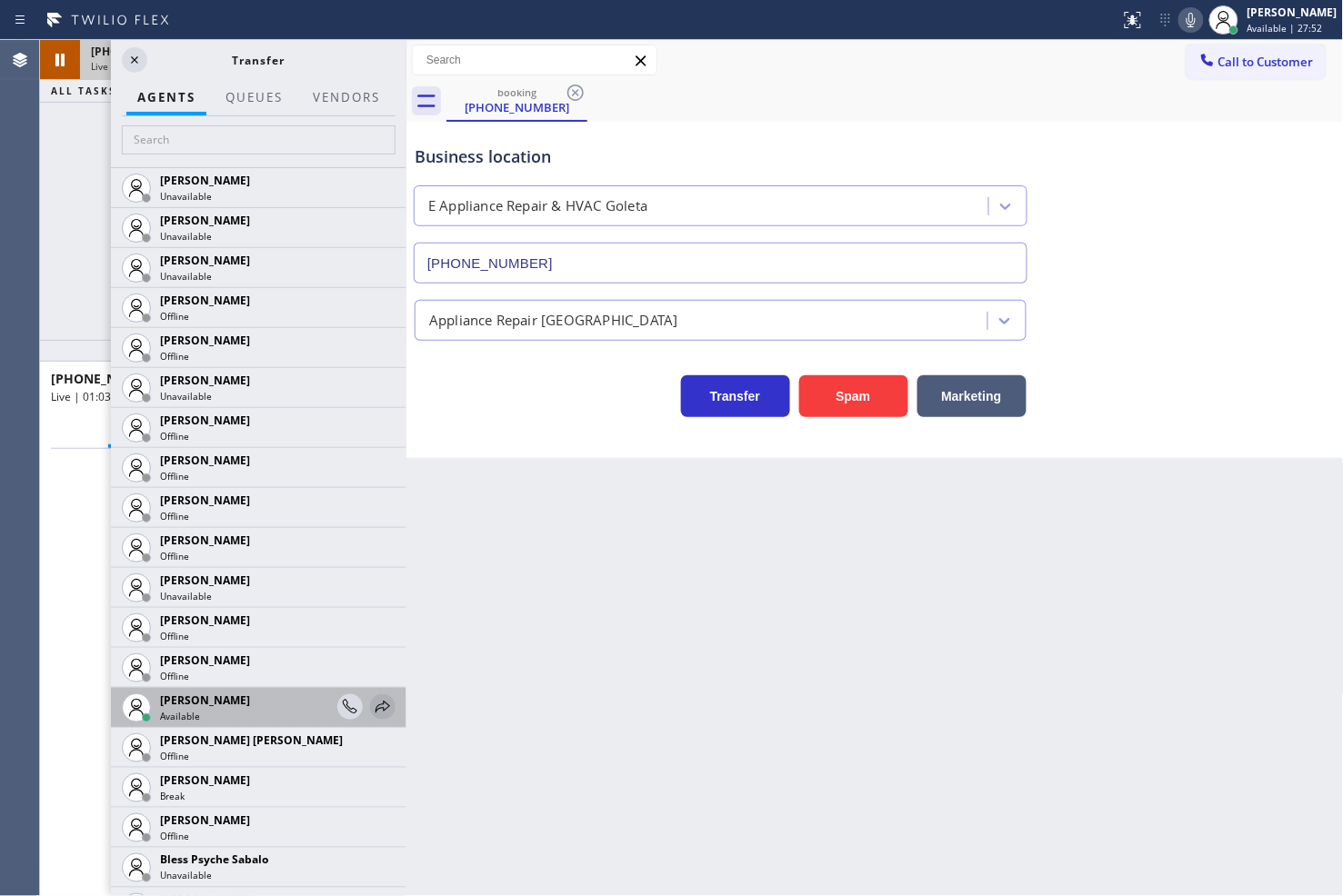
click at [376, 703] on icon at bounding box center [383, 707] width 15 height 12
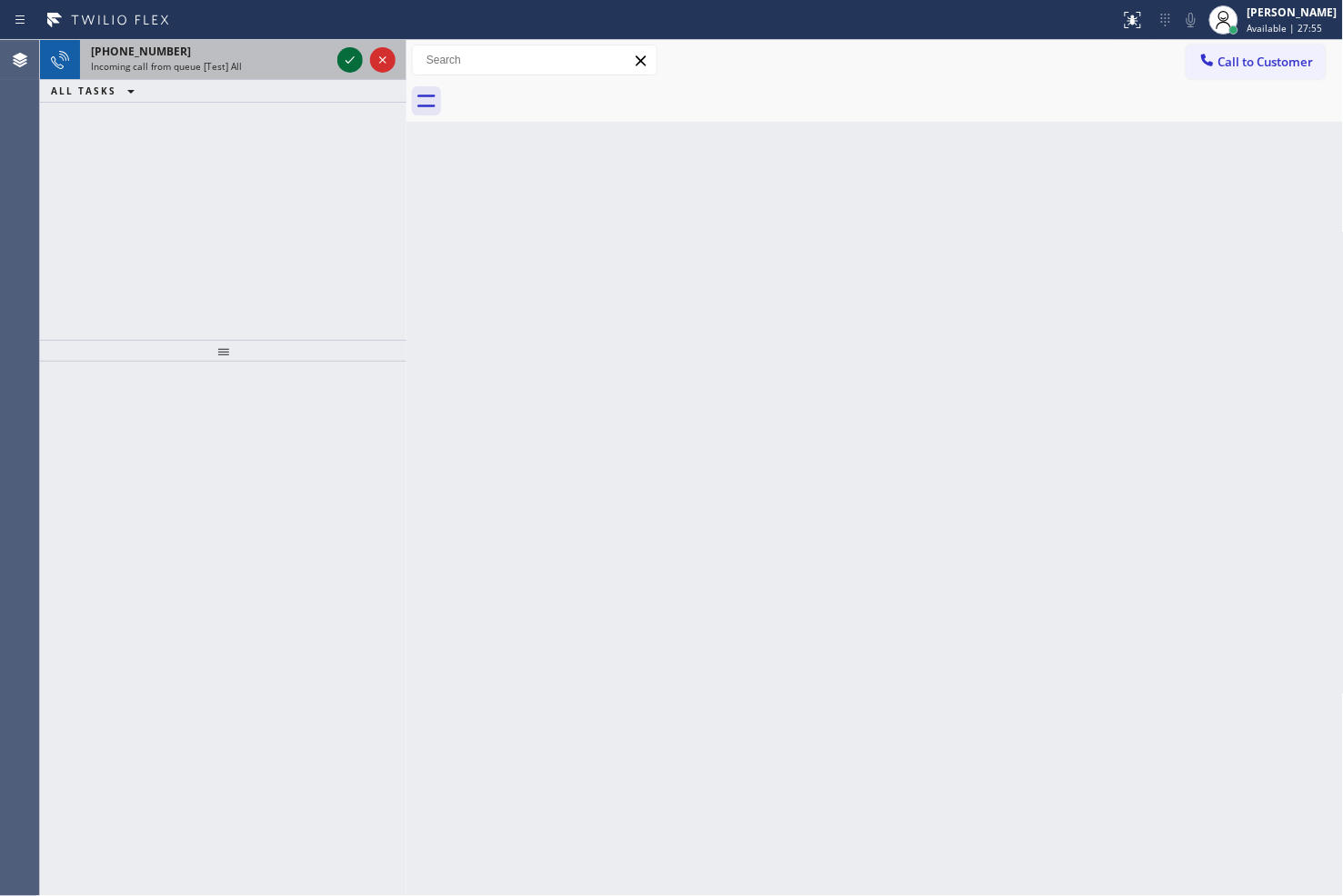
click at [348, 59] on icon at bounding box center [350, 60] width 21 height 21
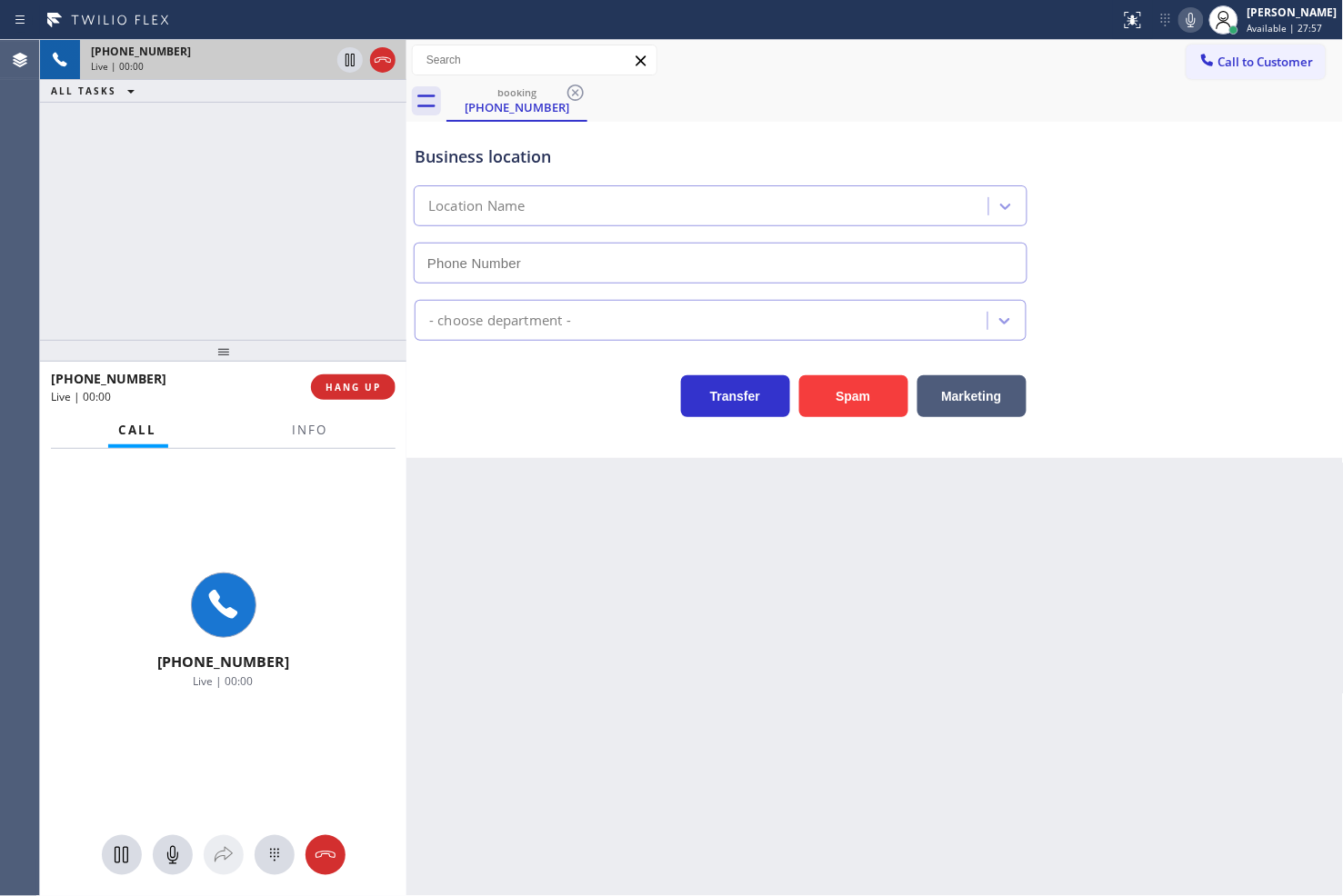
type input "[PHONE_NUMBER]"
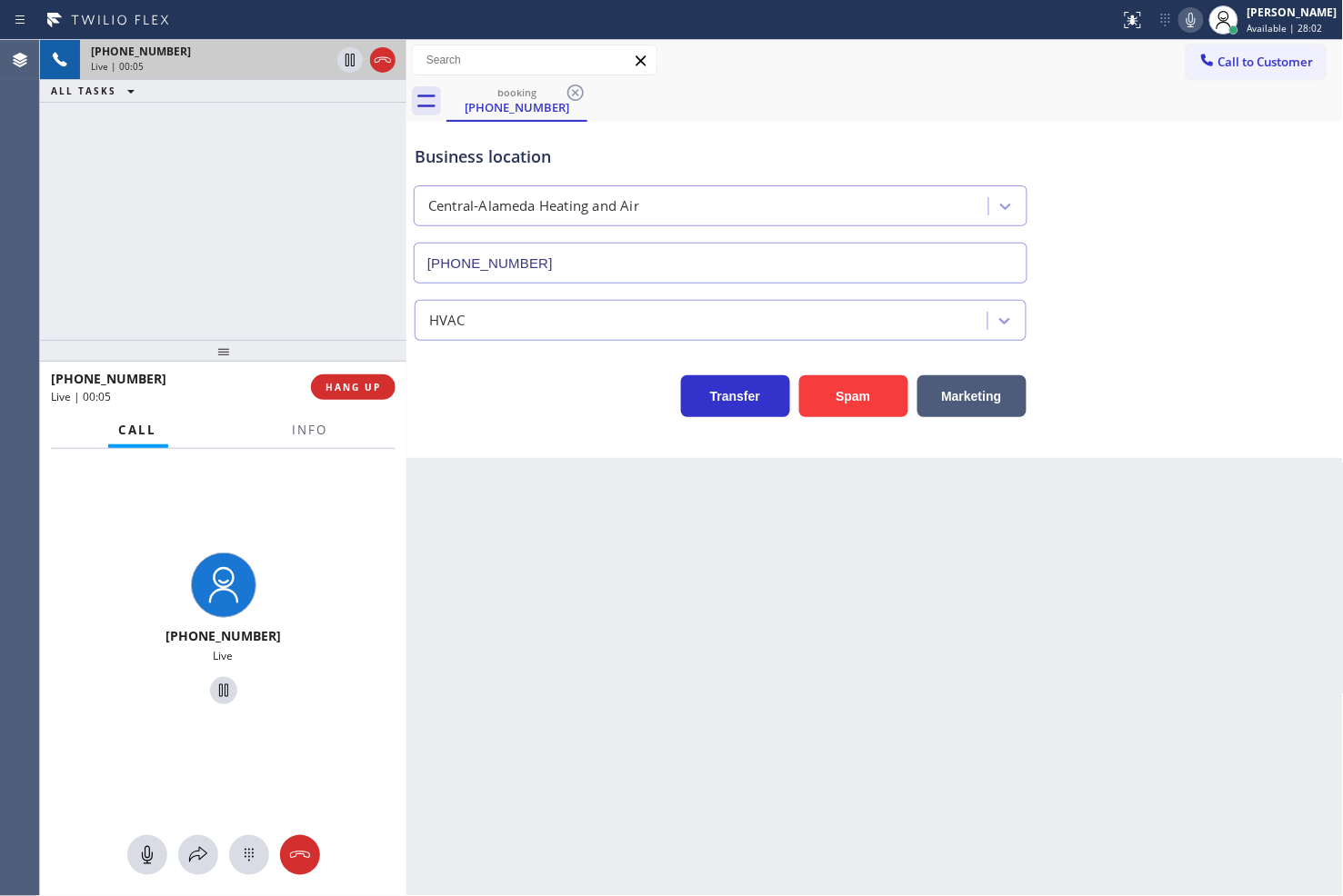
click at [256, 262] on div "[PHONE_NUMBER] Live | 00:05 ALL TASKS ALL TASKS ACTIVE TASKS TASKS IN WRAP UP" at bounding box center [222, 189] width 366 height 300
click at [50, 539] on div "[PHONE_NUMBER] Live" at bounding box center [222, 630] width 366 height 364
click at [537, 716] on div "Back to Dashboard Change Sender ID Customers Technicians Select a contact Outbo…" at bounding box center [874, 468] width 937 height 856
click at [107, 264] on div "[PHONE_NUMBER] Live | 00:48 ALL TASKS ALL TASKS ACTIVE TASKS TASKS IN WRAP UP" at bounding box center [222, 189] width 366 height 300
click at [227, 467] on div "[PHONE_NUMBER] Live" at bounding box center [222, 630] width 366 height 364
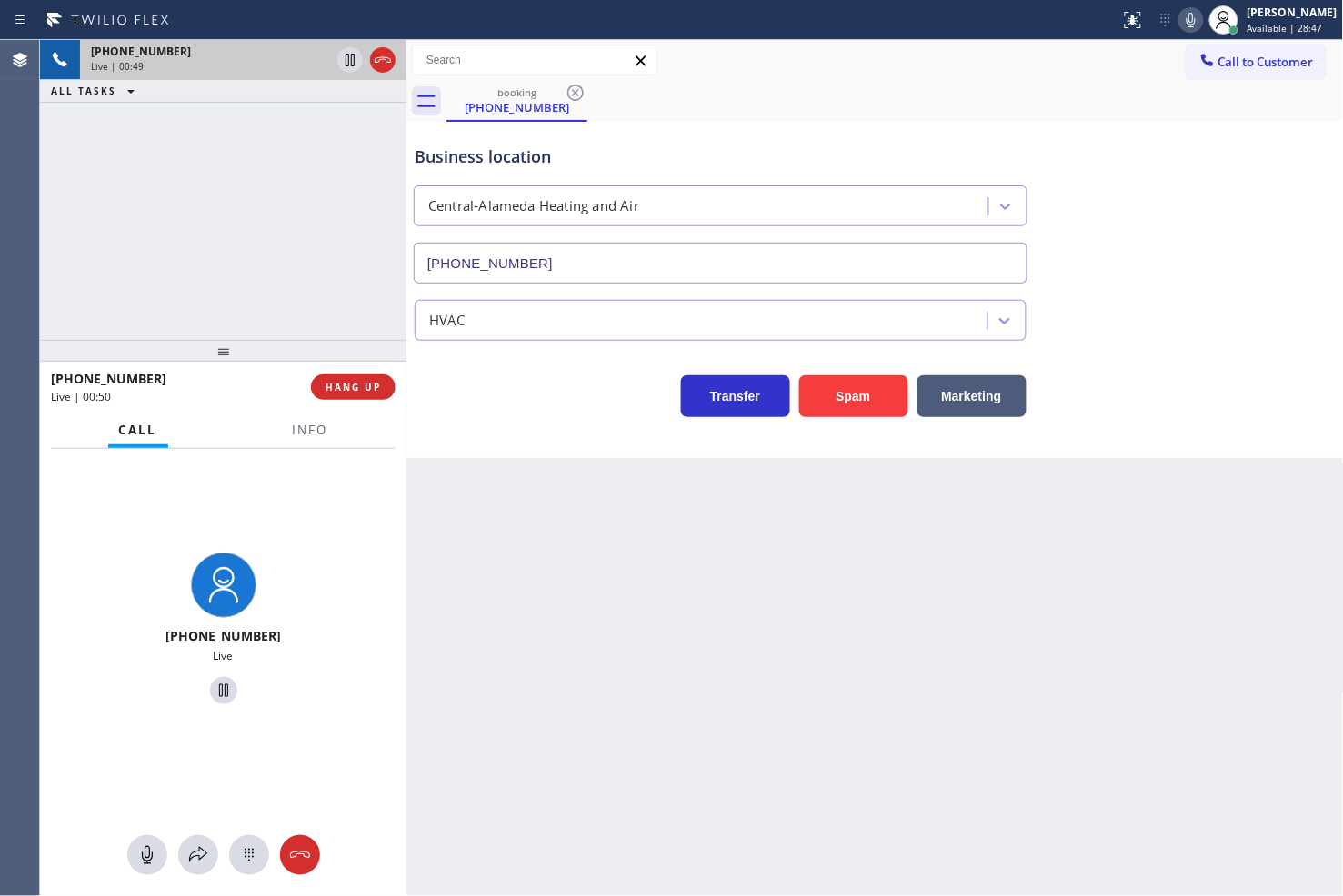
click at [189, 220] on div "[PHONE_NUMBER] Live | 00:49 ALL TASKS ALL TASKS ACTIVE TASKS TASKS IN WRAP UP" at bounding box center [222, 189] width 366 height 300
click at [189, 220] on div "[PHONE_NUMBER] Live | 00:52 ALL TASKS ALL TASKS ACTIVE TASKS TASKS IN WRAP UP" at bounding box center [222, 189] width 366 height 300
click at [191, 859] on icon at bounding box center [198, 855] width 21 height 21
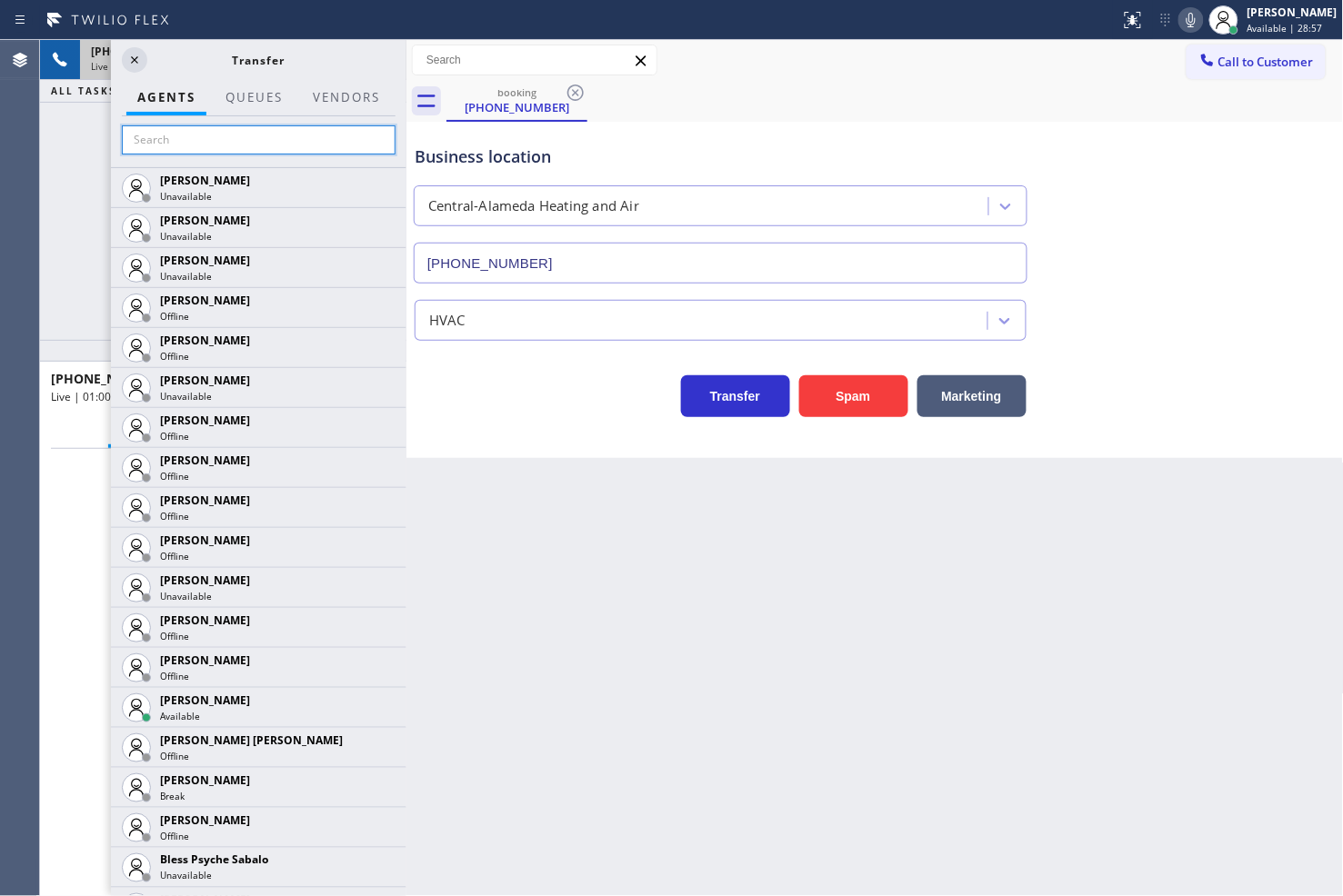
click at [228, 146] on input "text" at bounding box center [258, 140] width 274 height 29
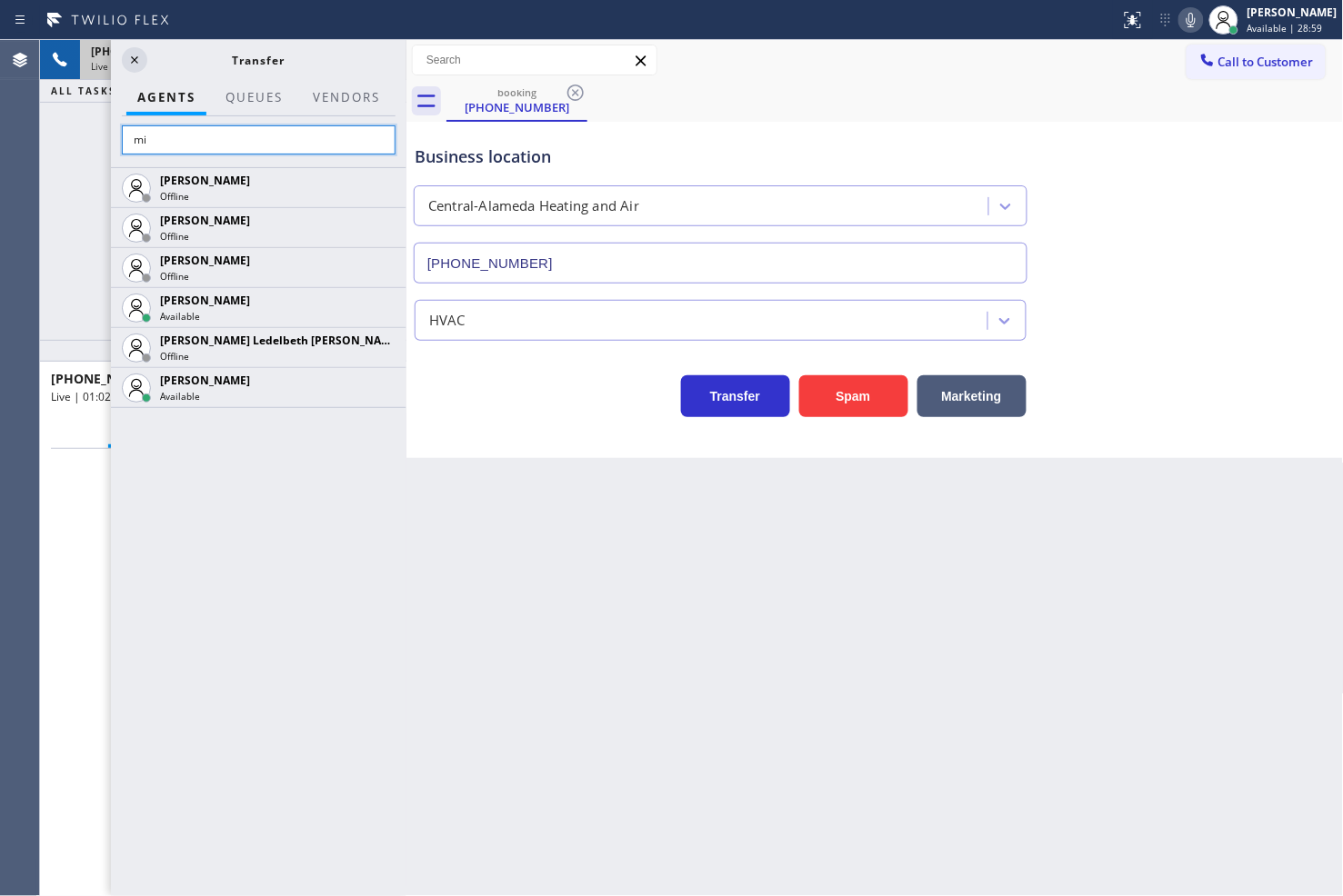
type input "m"
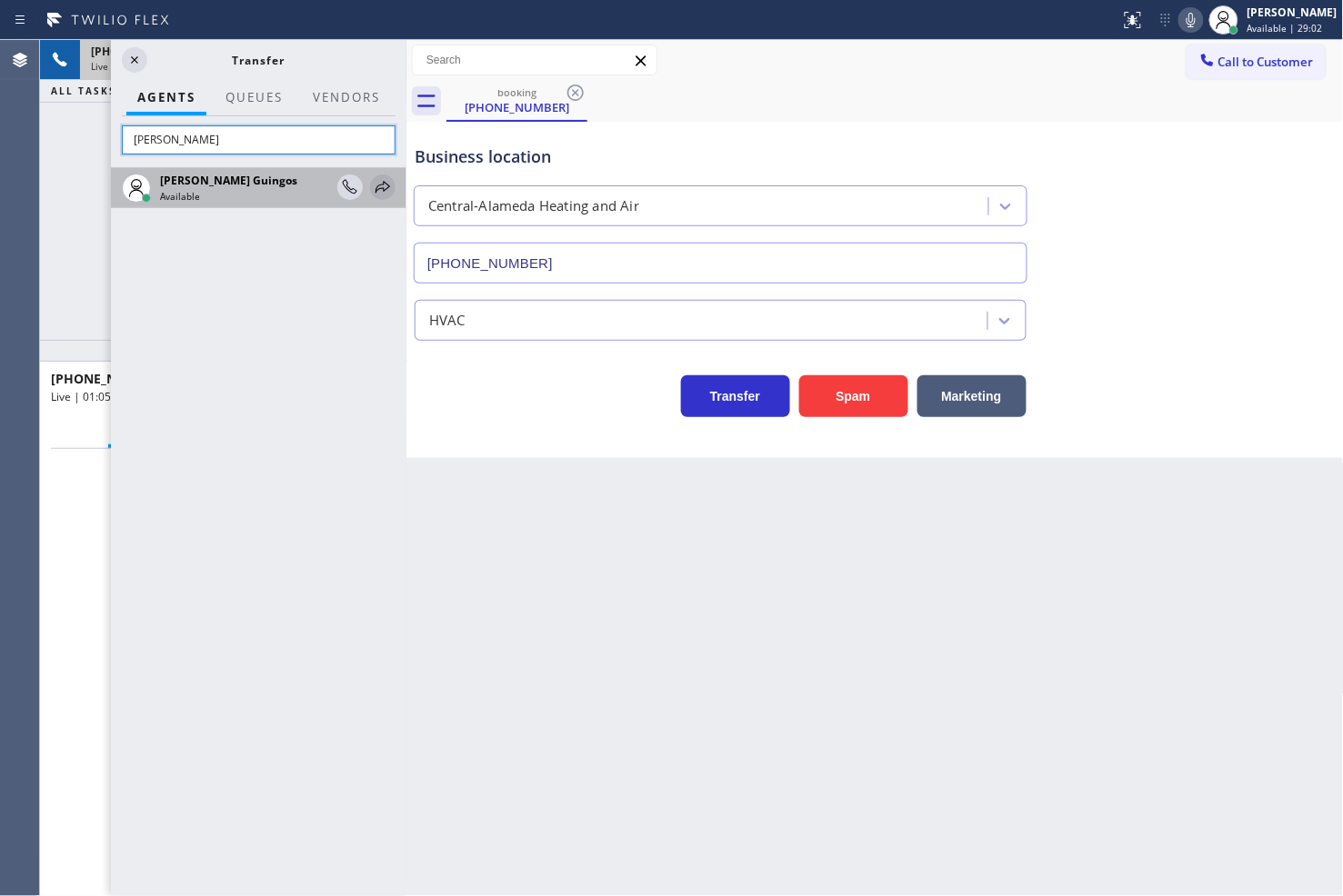
type input "[PERSON_NAME]"
click at [380, 183] on icon at bounding box center [383, 187] width 21 height 21
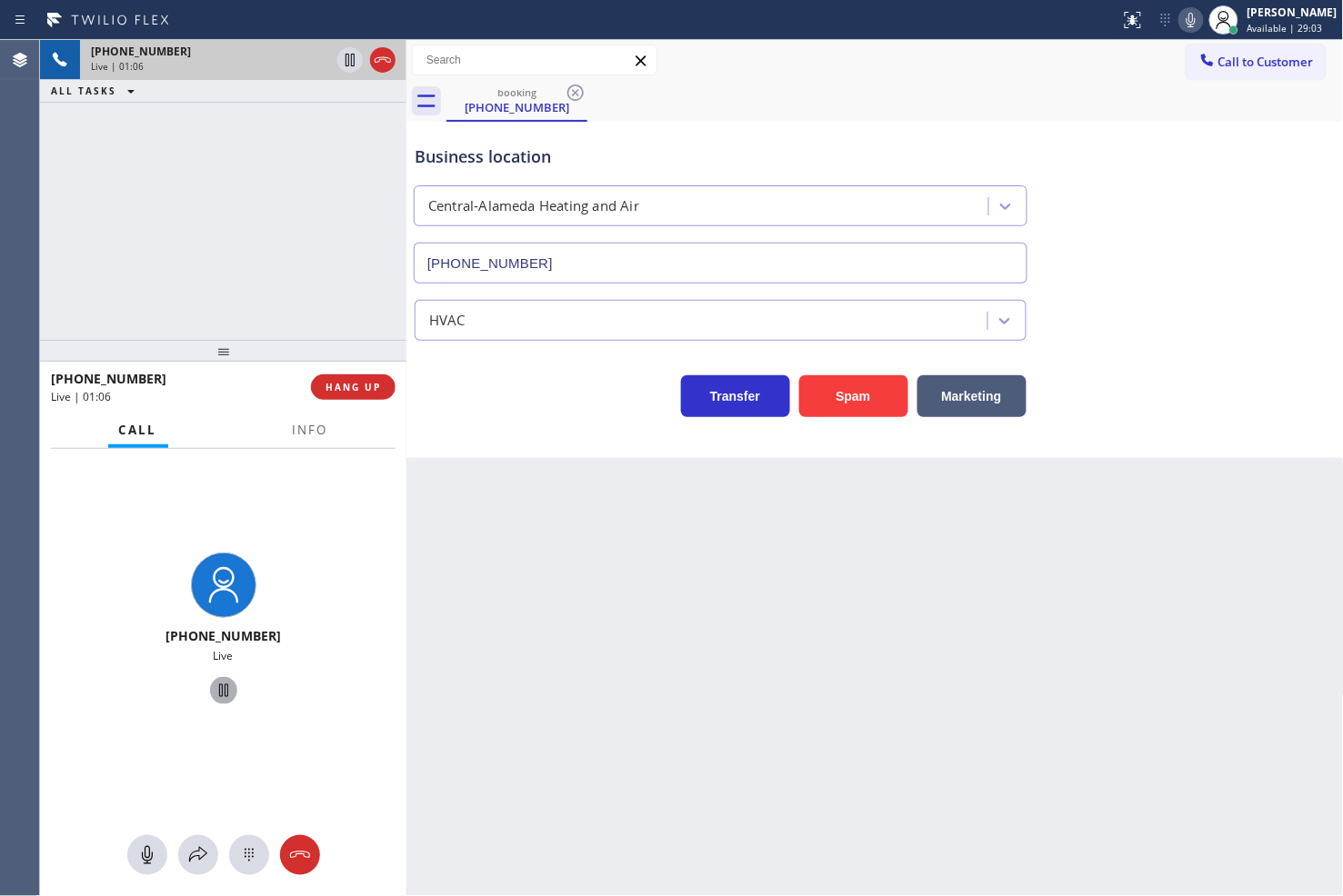
click at [221, 694] on icon at bounding box center [223, 690] width 21 height 21
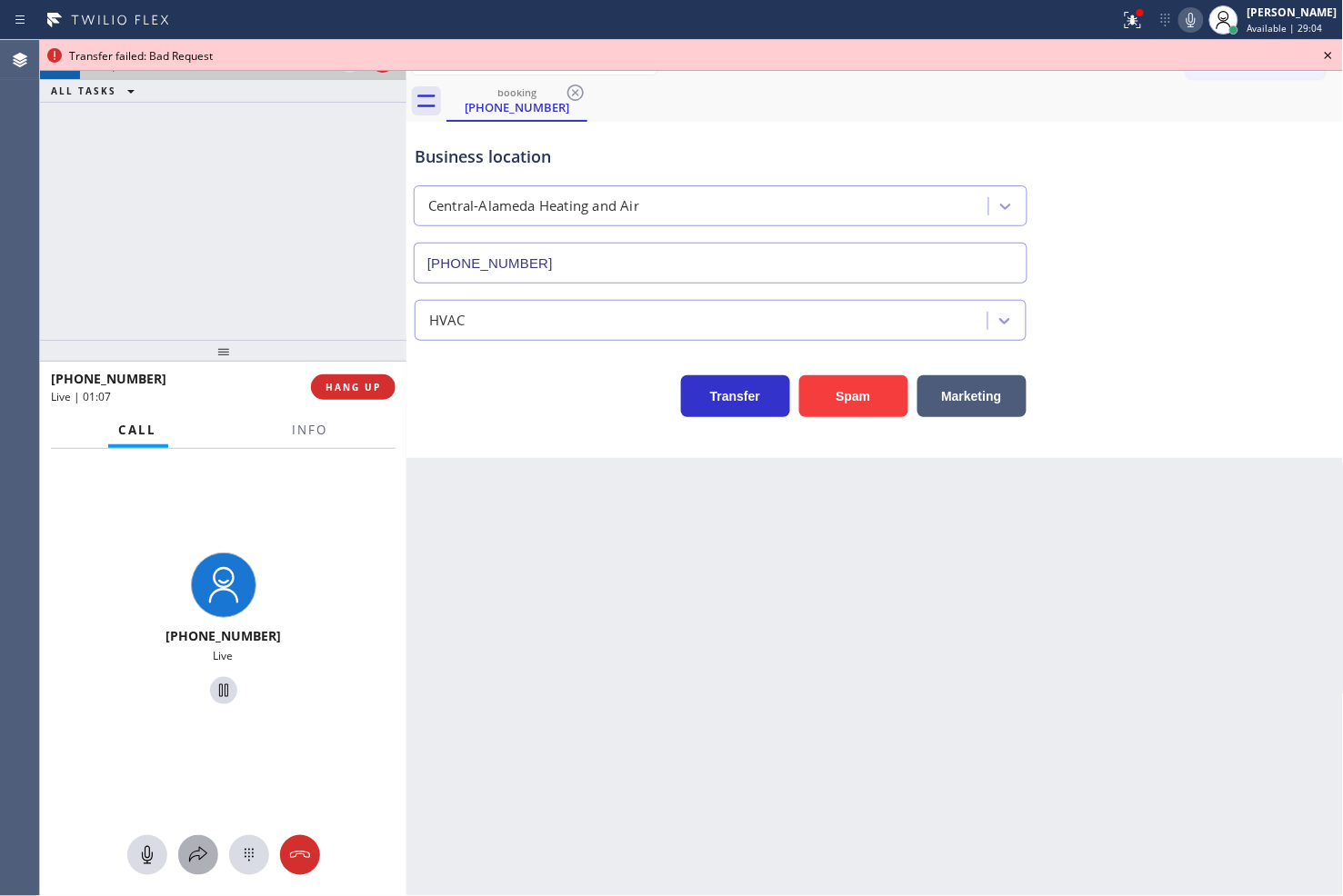
click at [201, 845] on icon at bounding box center [198, 855] width 21 height 21
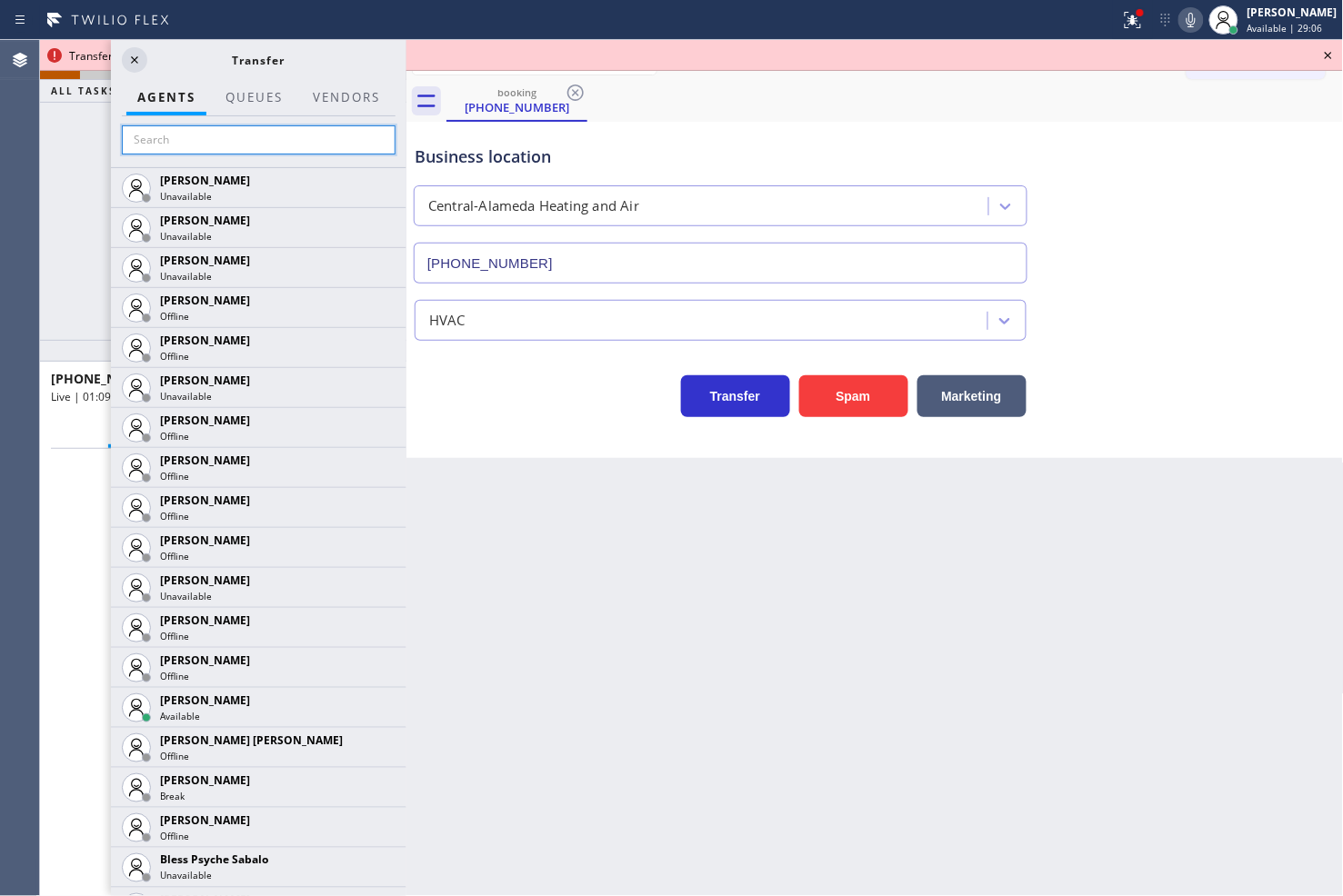
click at [194, 149] on input "text" at bounding box center [258, 140] width 274 height 29
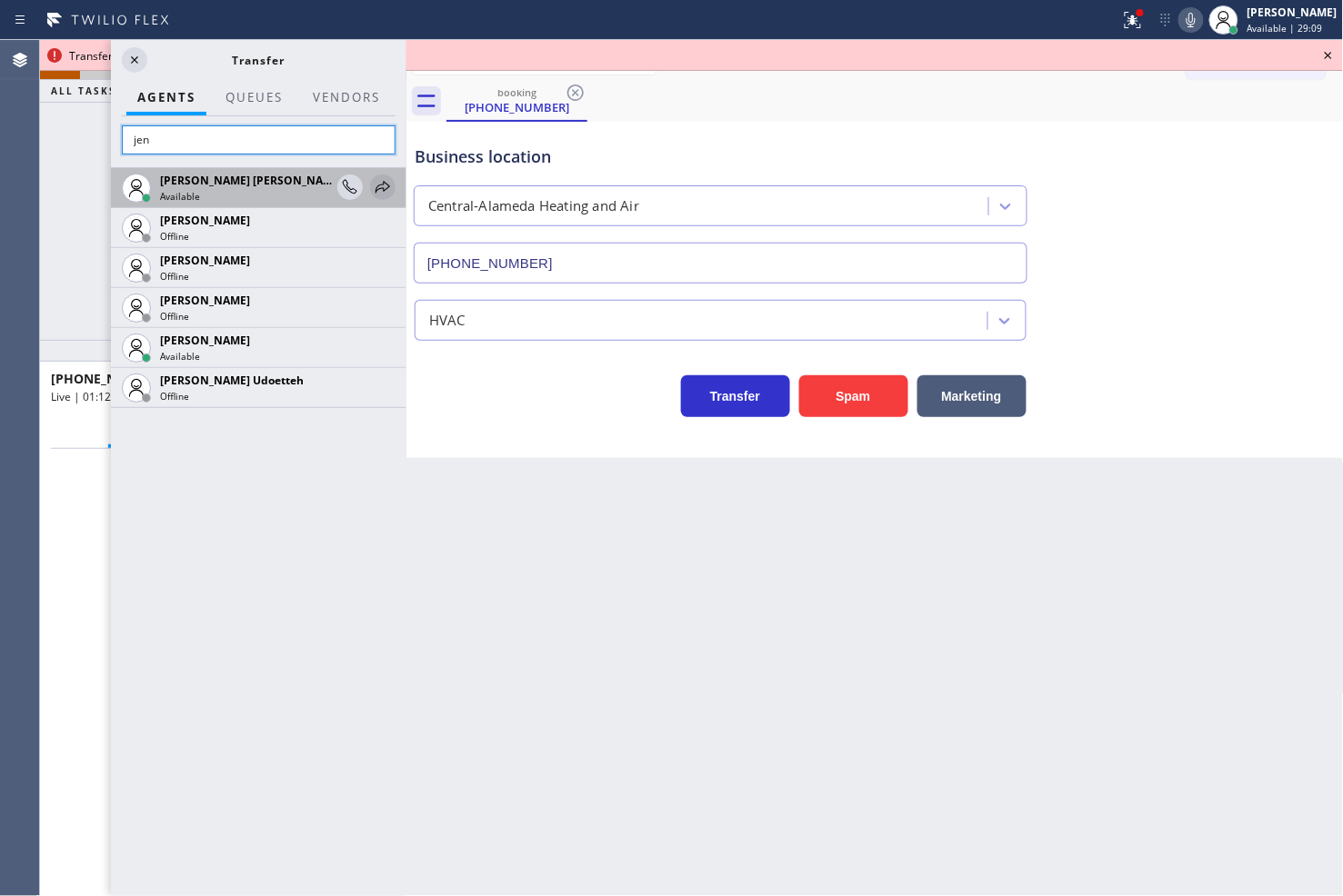
type input "jen"
click at [384, 178] on icon at bounding box center [383, 187] width 21 height 21
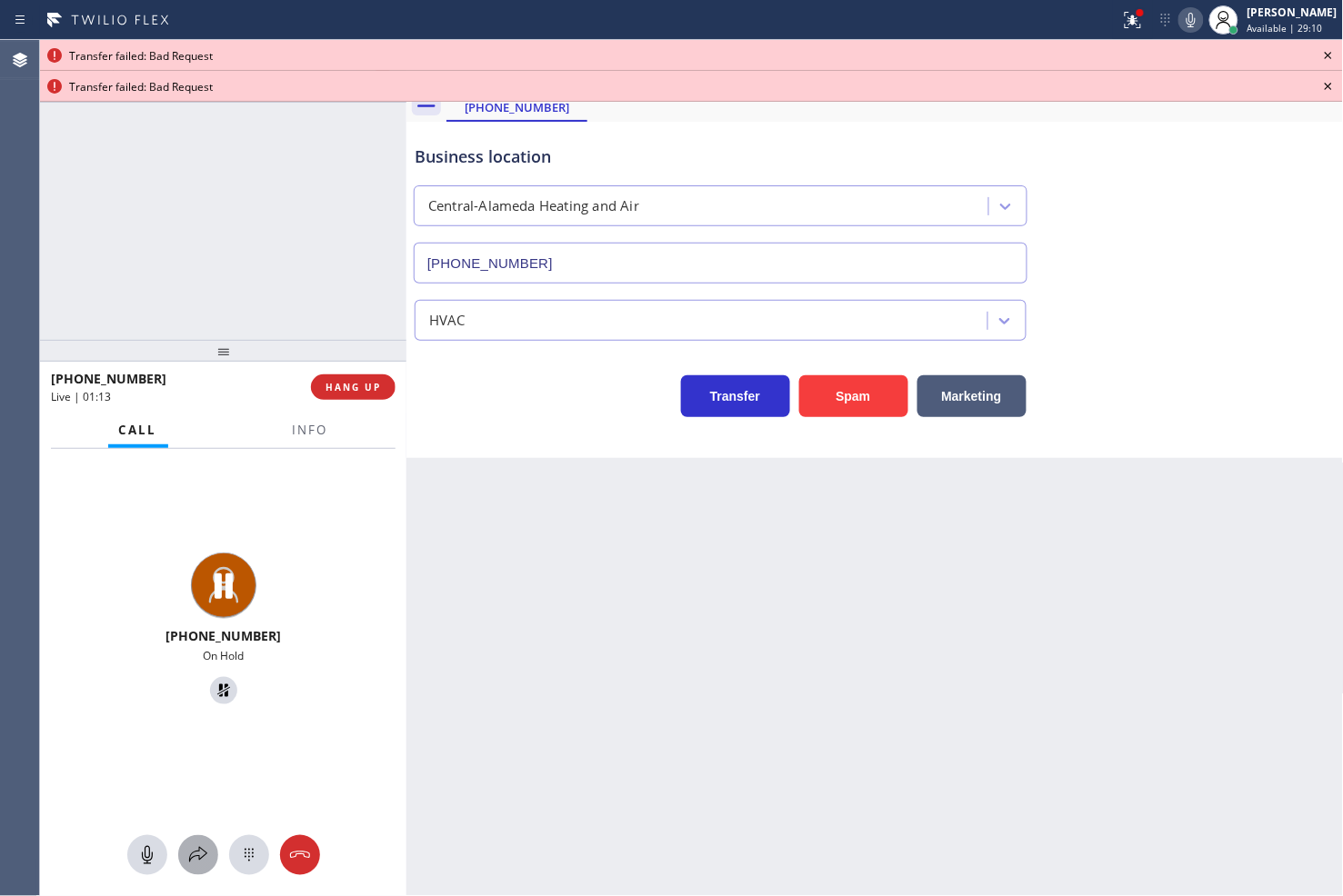
click at [201, 865] on icon at bounding box center [198, 855] width 21 height 21
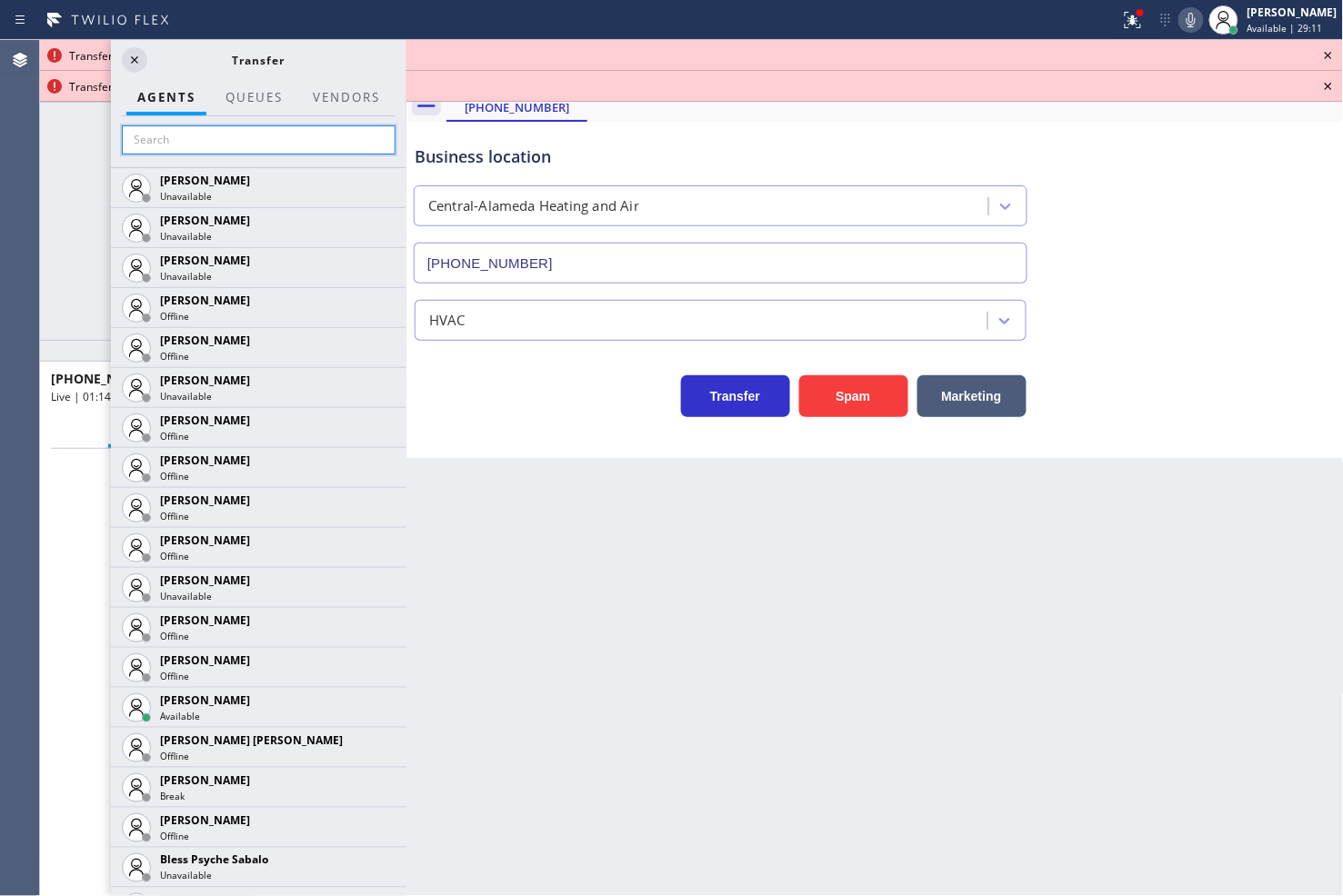
click at [231, 134] on input "text" at bounding box center [258, 140] width 274 height 29
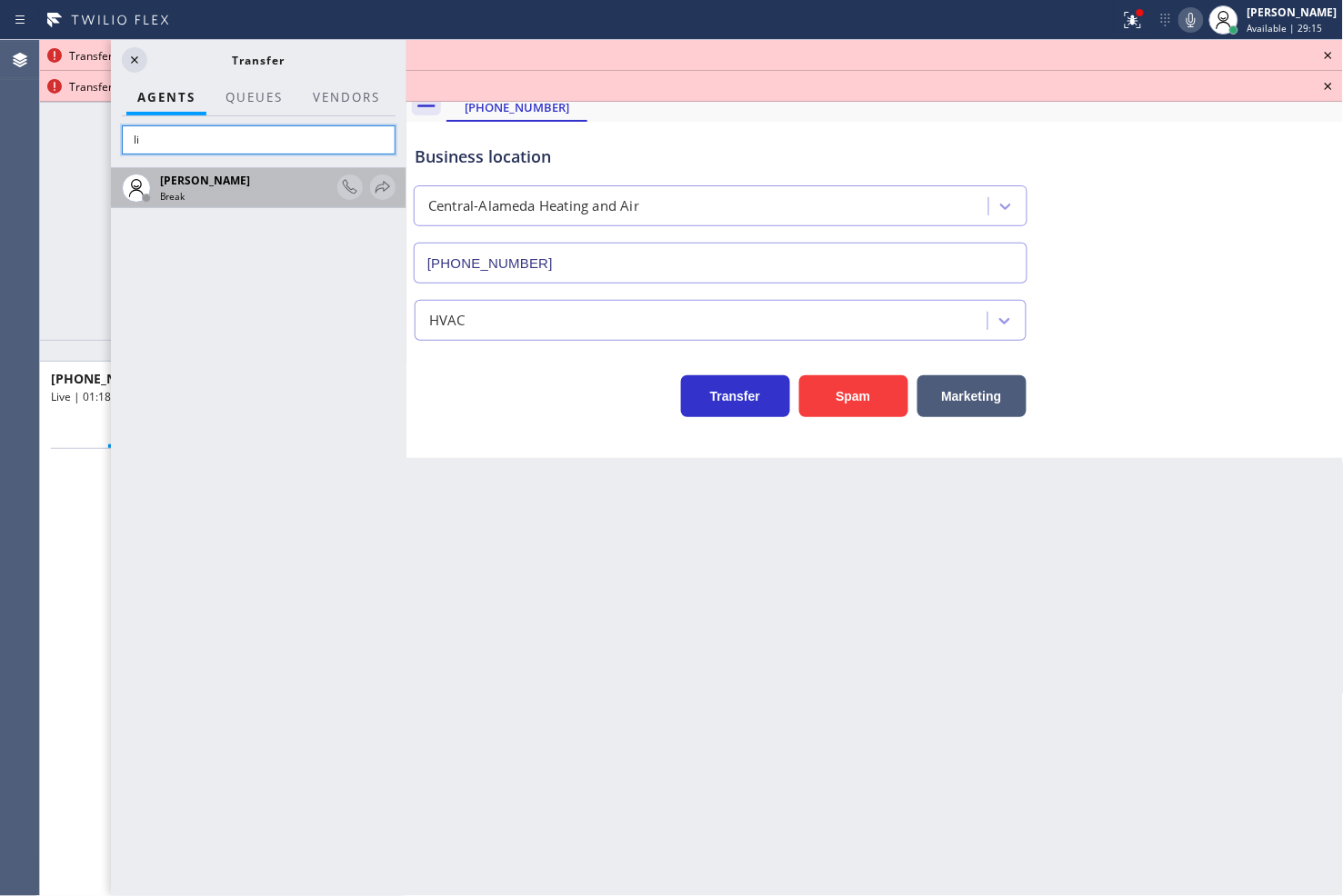
type input "l"
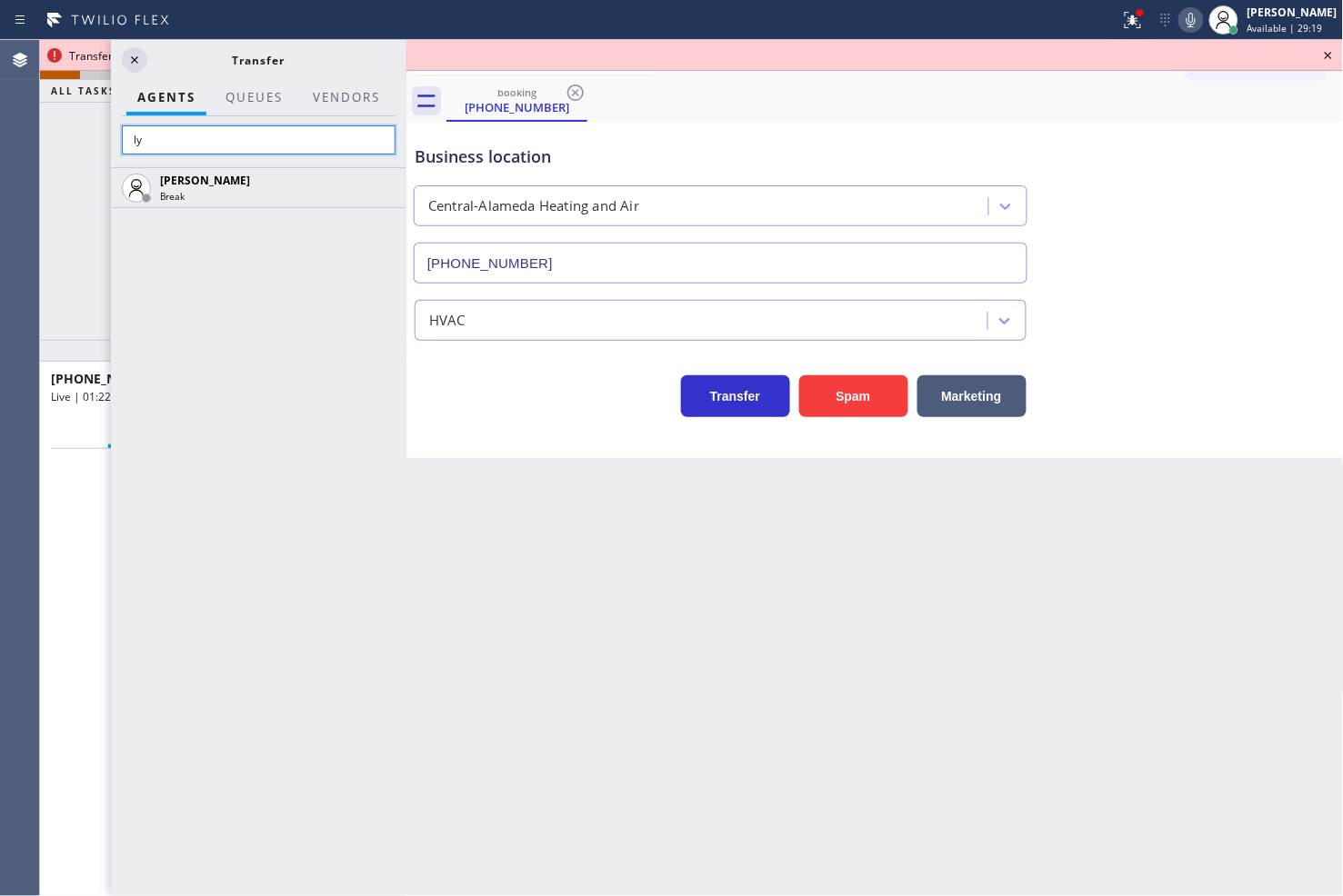
type input "l"
type input "[PERSON_NAME]"
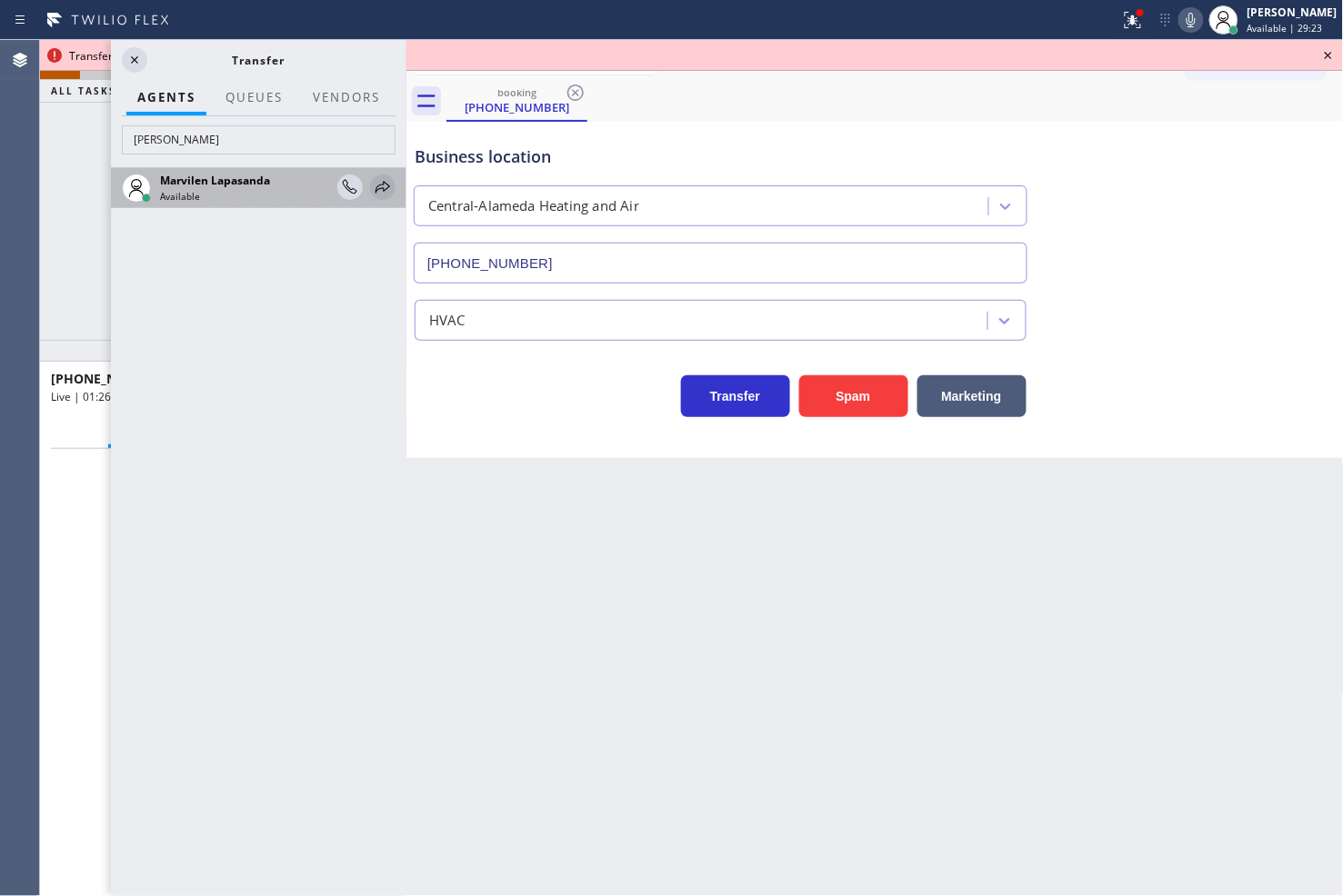
click at [378, 183] on icon at bounding box center [383, 187] width 21 height 21
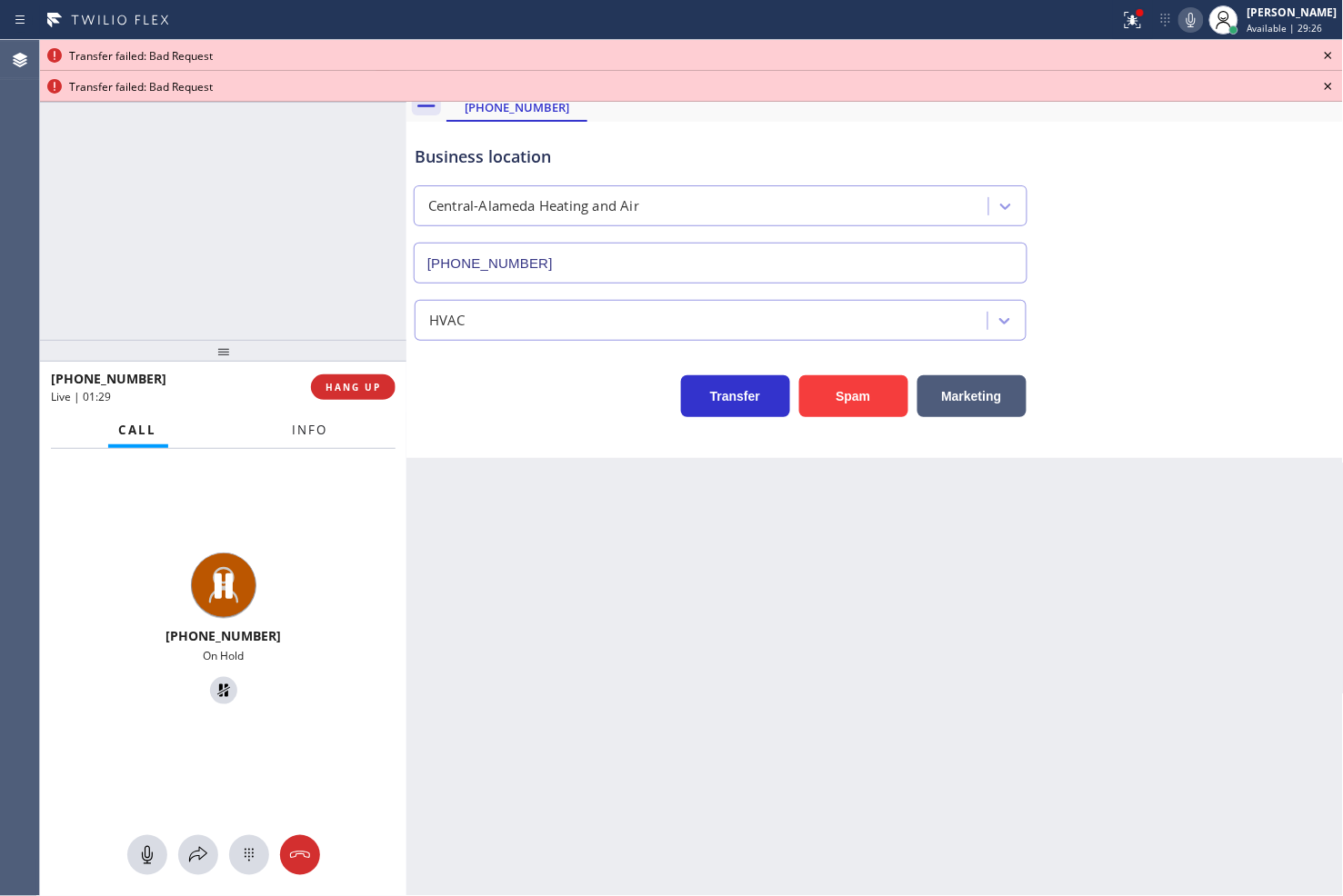
click at [322, 429] on span "Info" at bounding box center [310, 429] width 36 height 17
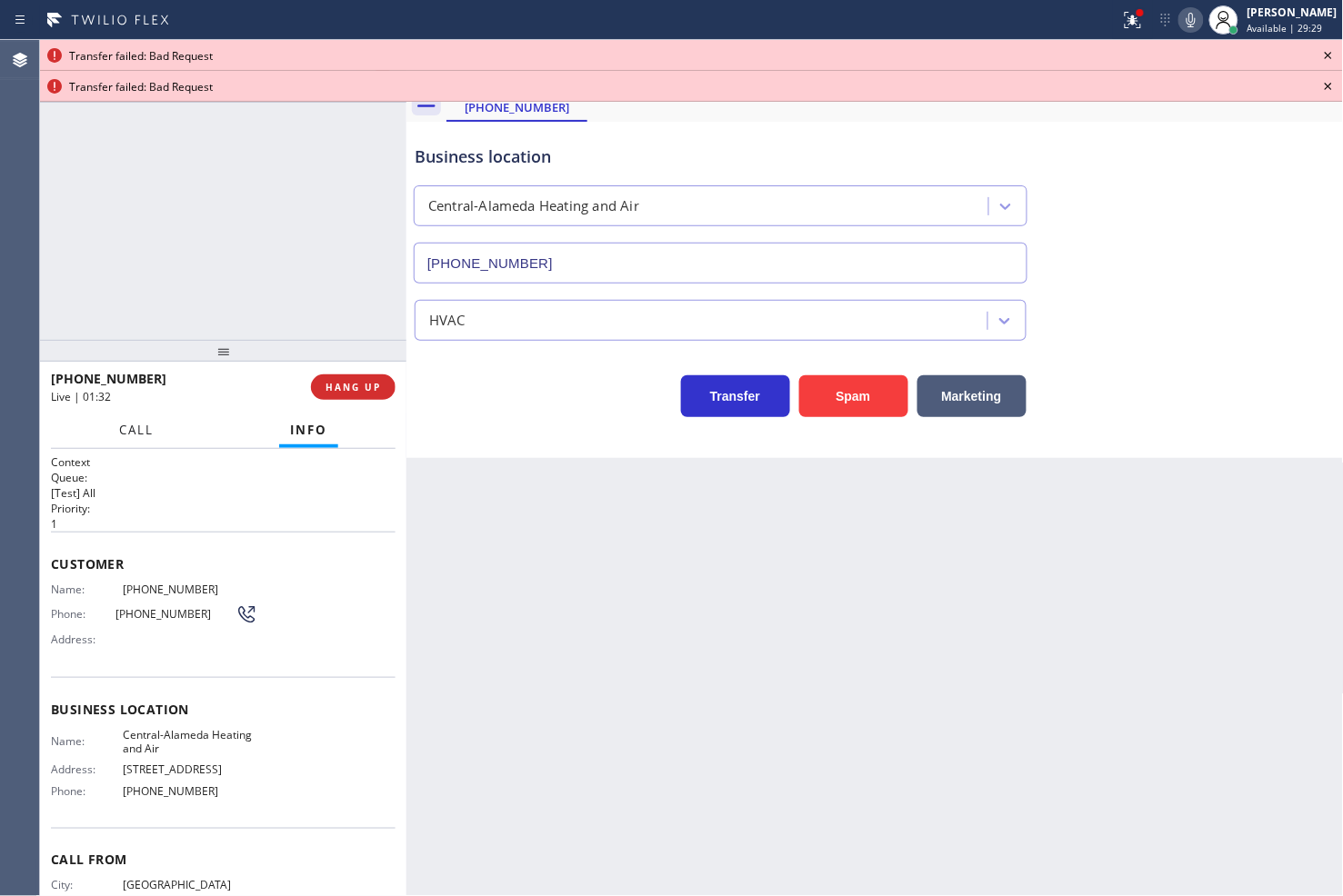
click at [137, 433] on span "Call" at bounding box center [137, 429] width 35 height 17
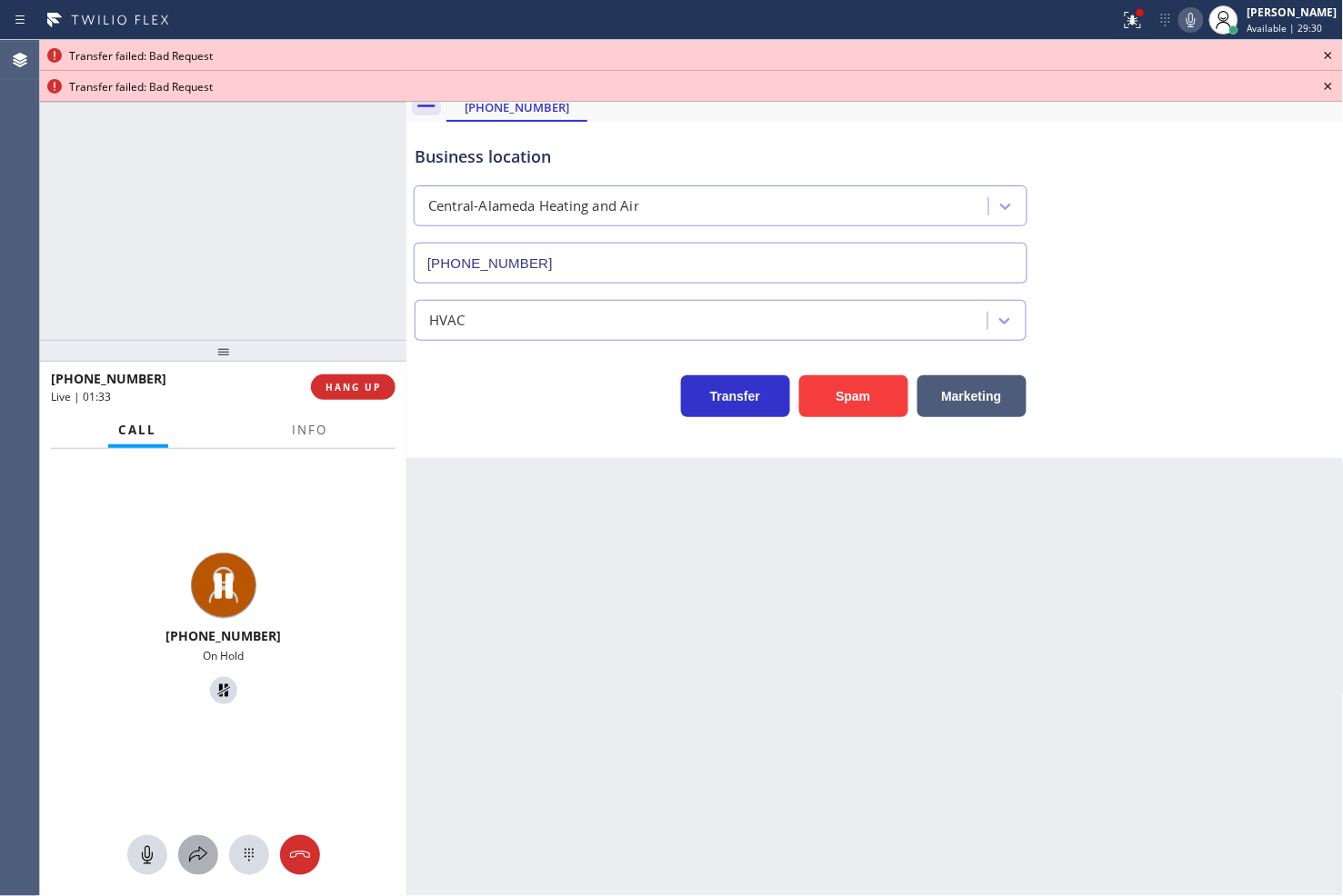
click at [198, 851] on icon at bounding box center [198, 855] width 21 height 21
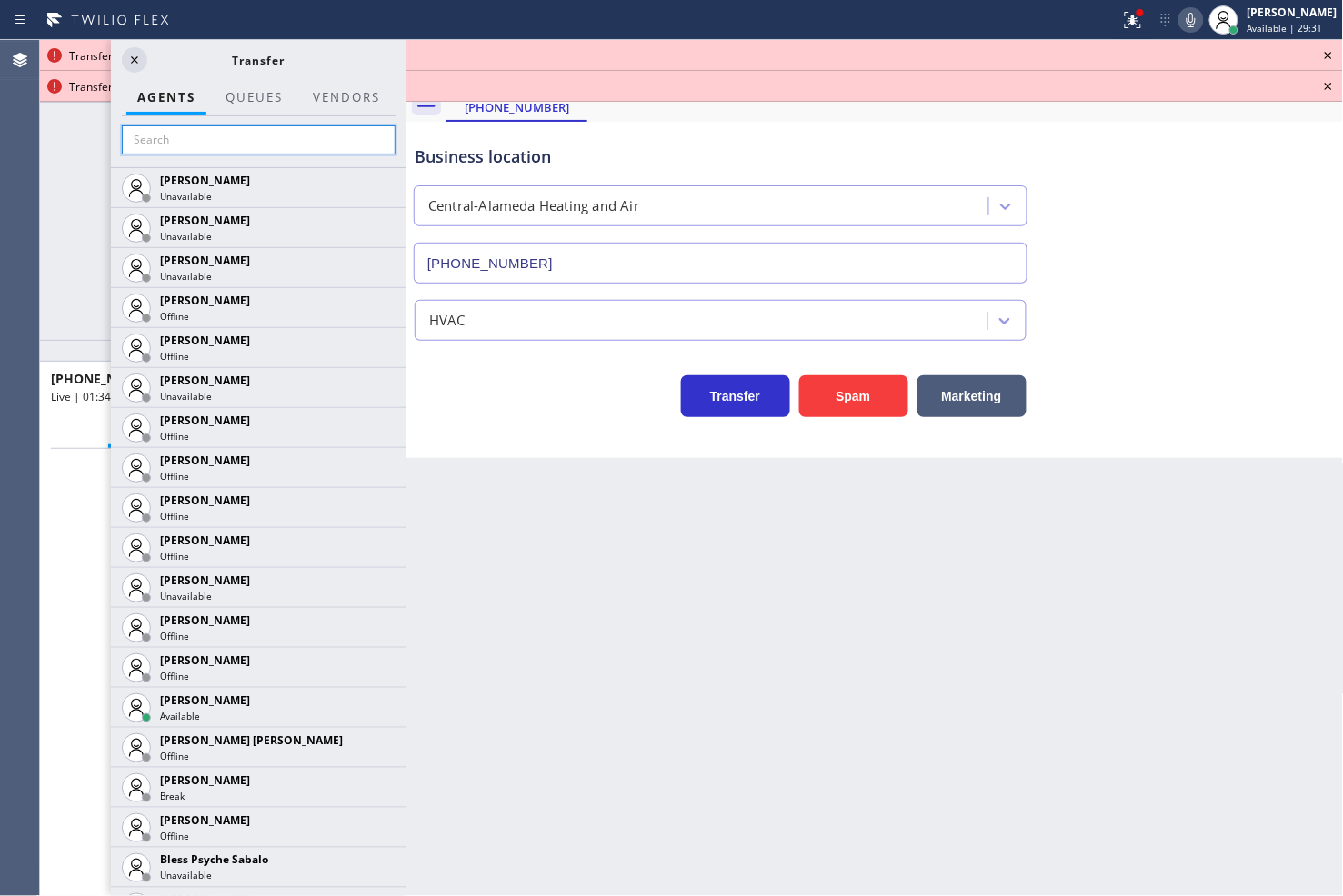
click at [178, 144] on input "text" at bounding box center [258, 140] width 274 height 29
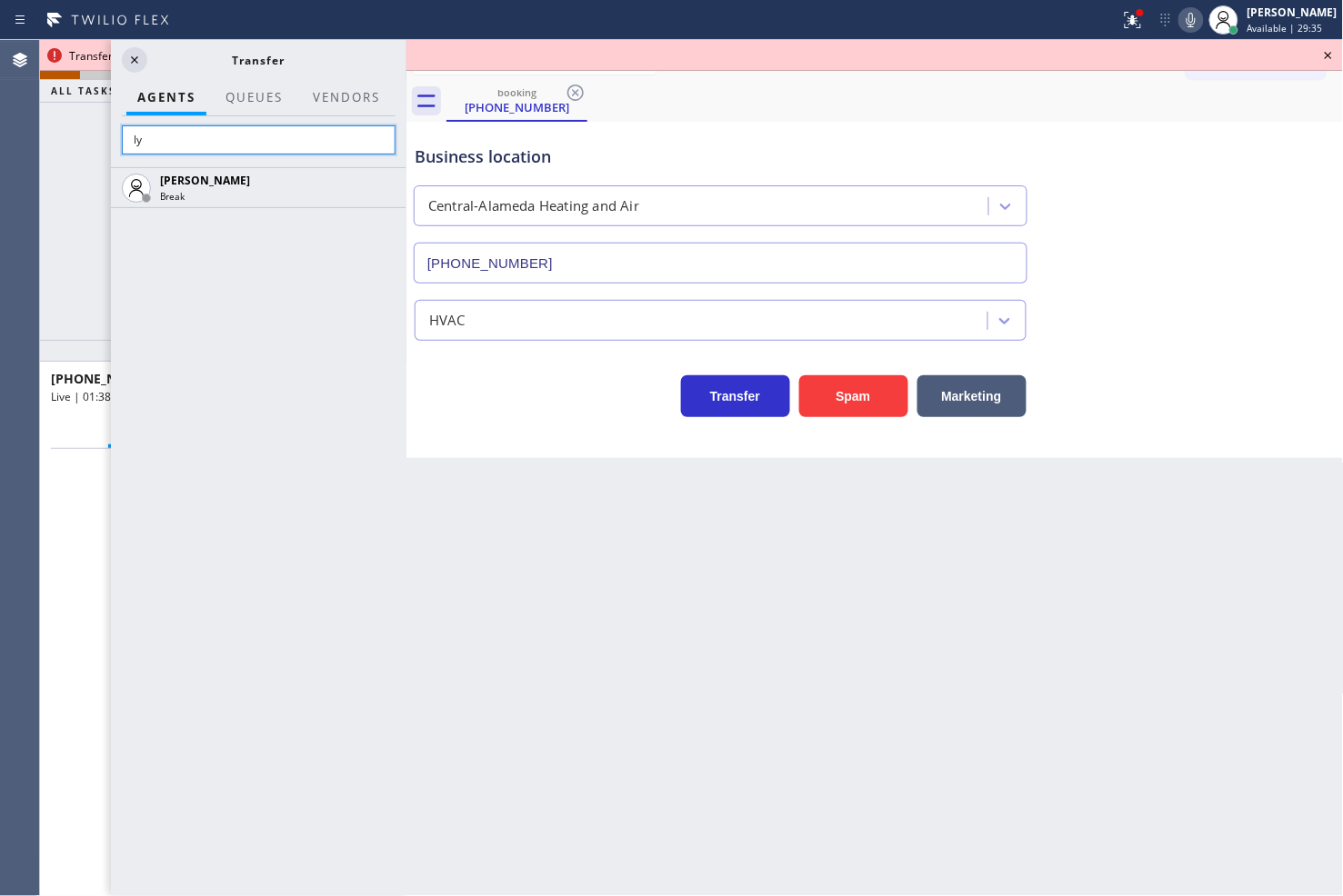
type input "l"
type input "[PERSON_NAME]"
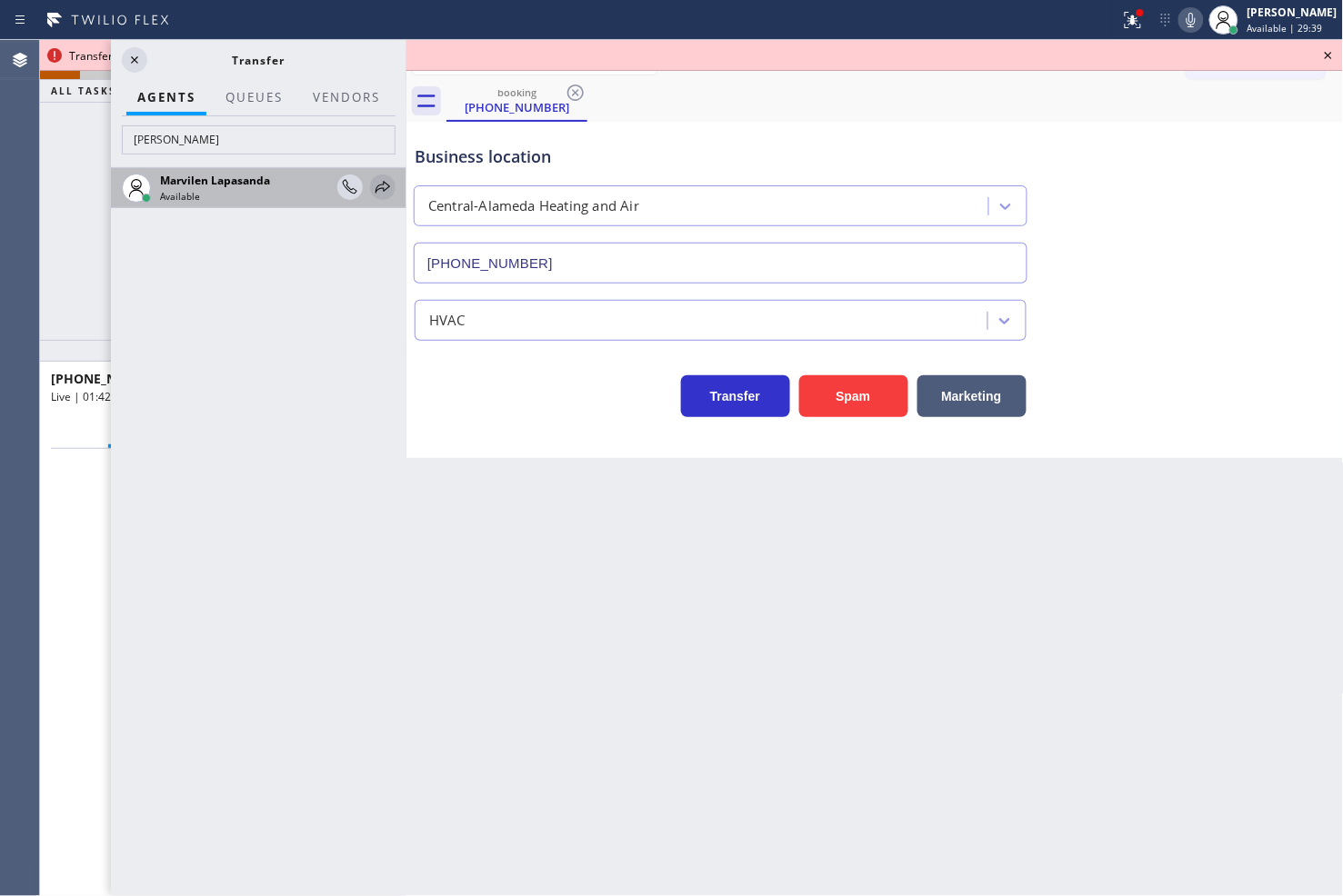
click at [377, 185] on icon at bounding box center [383, 187] width 21 height 21
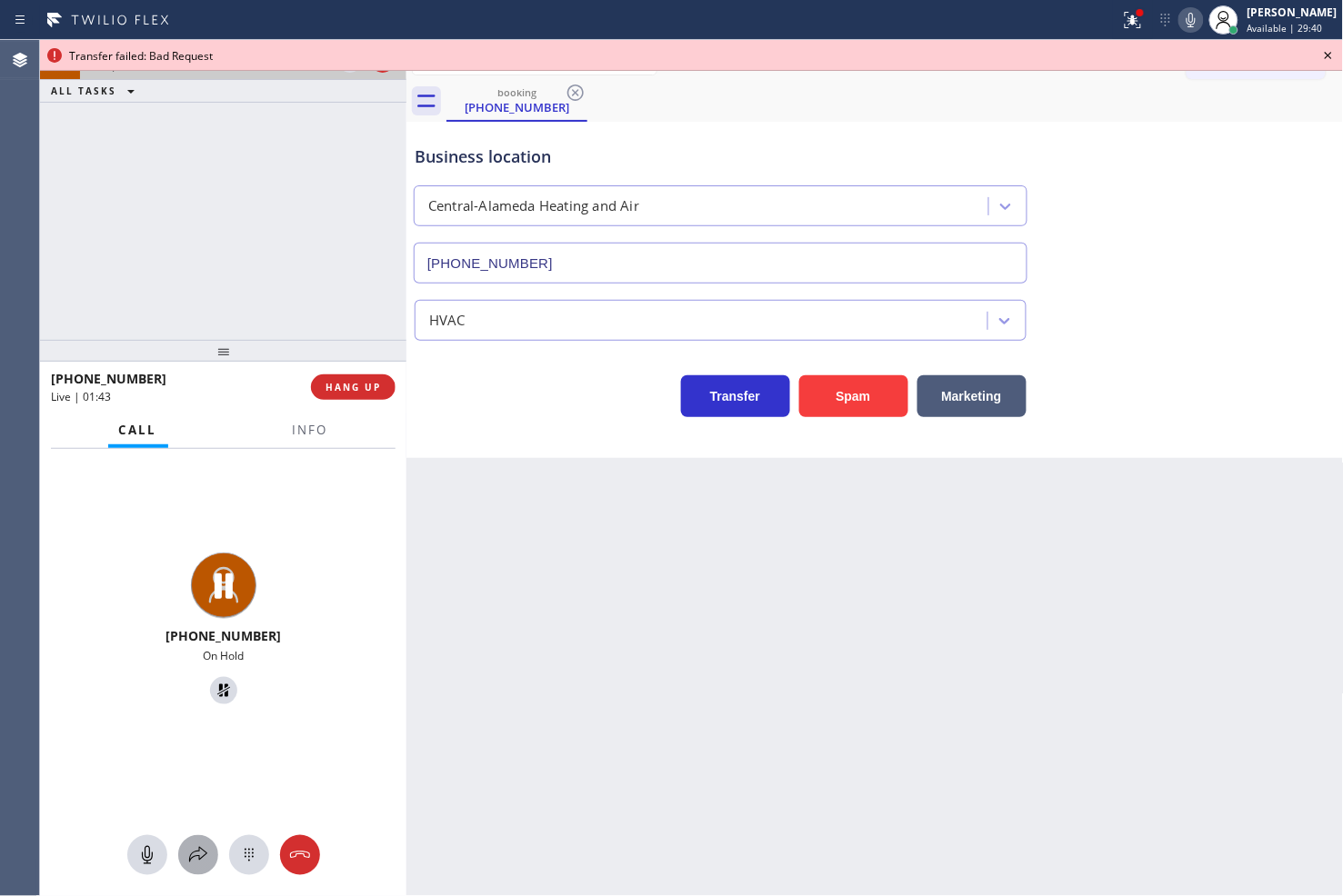
click at [192, 845] on icon at bounding box center [198, 855] width 21 height 21
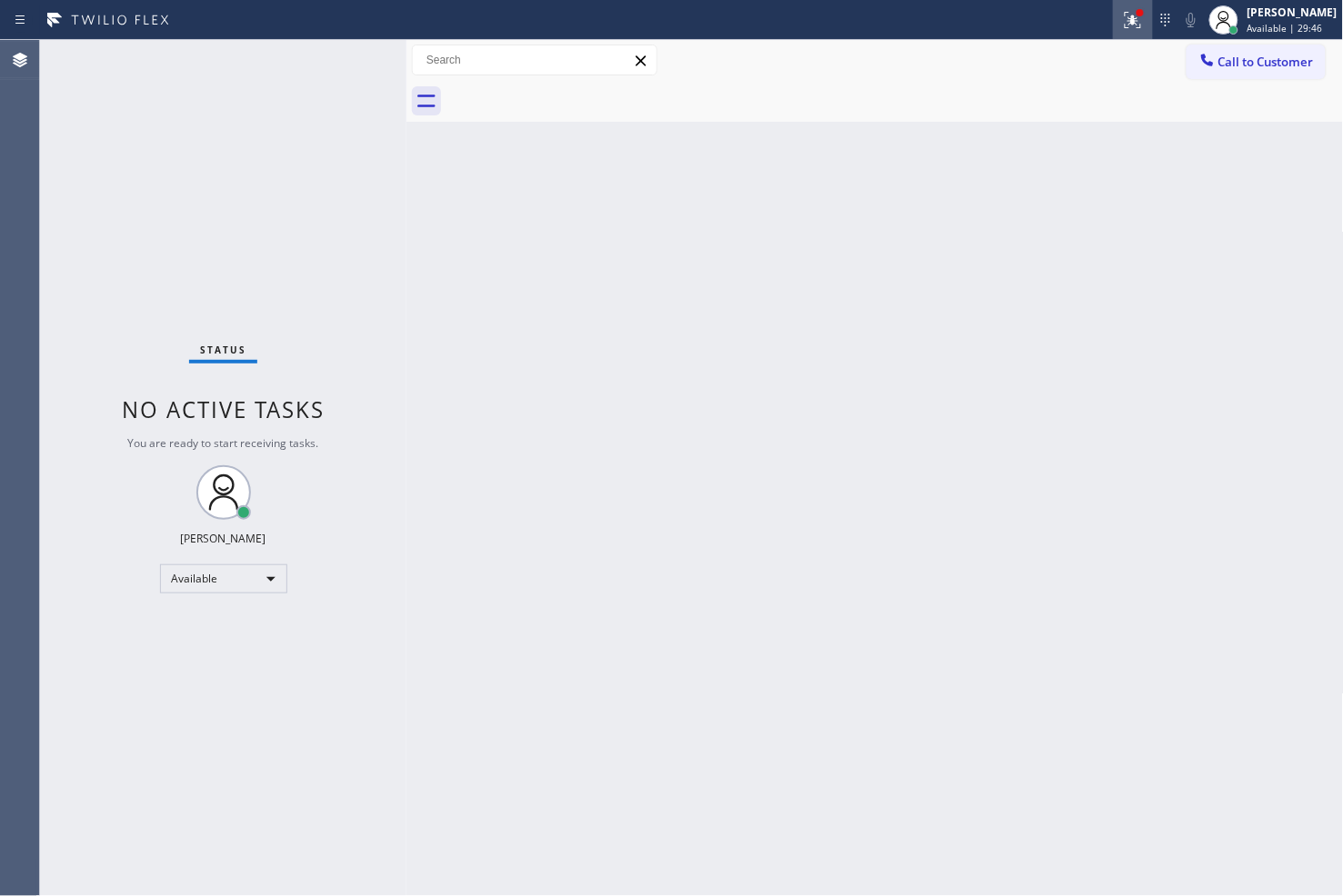
click at [1122, 11] on icon at bounding box center [1132, 19] width 21 height 21
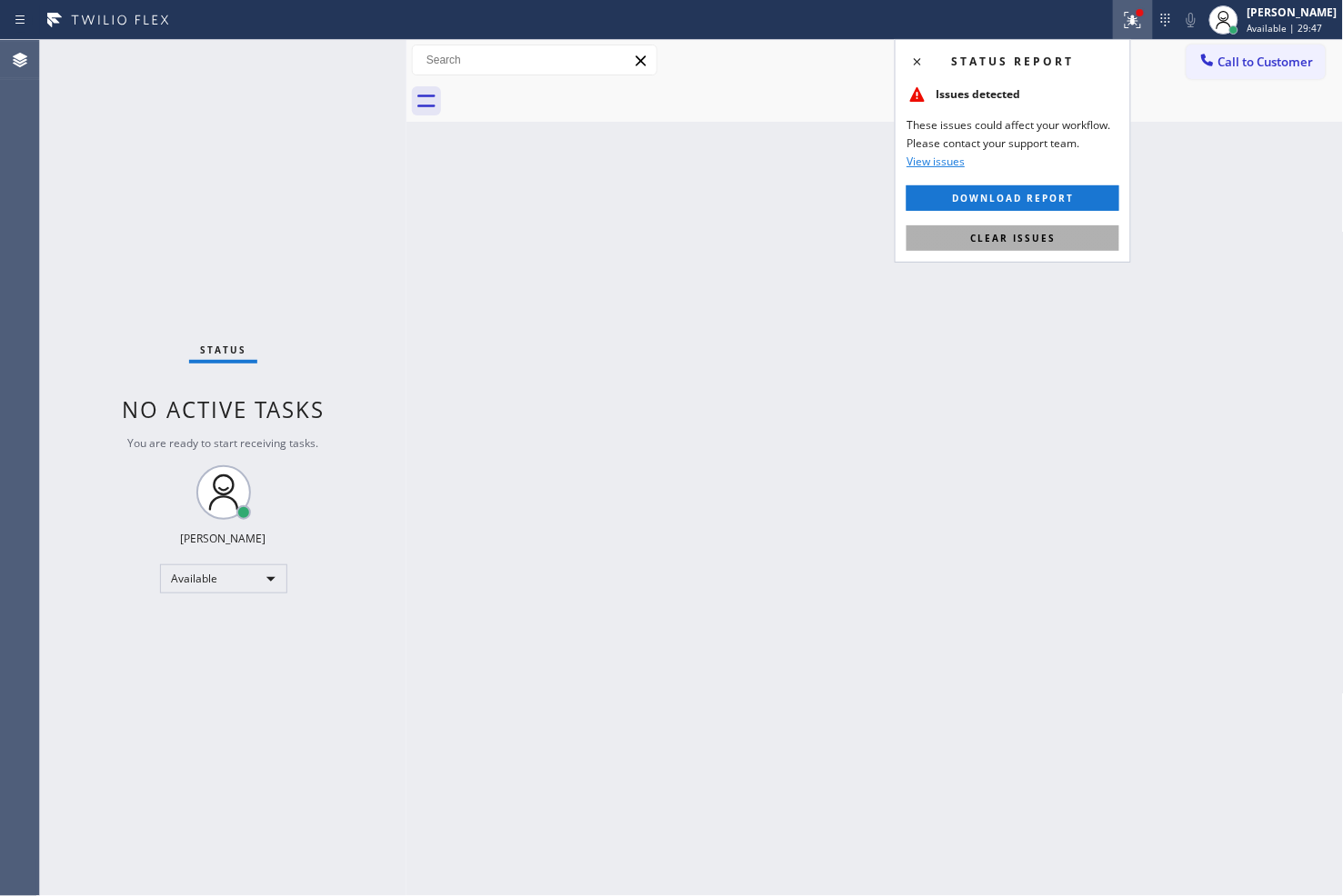
click at [1018, 230] on button "Clear issues" at bounding box center [1012, 238] width 213 height 25
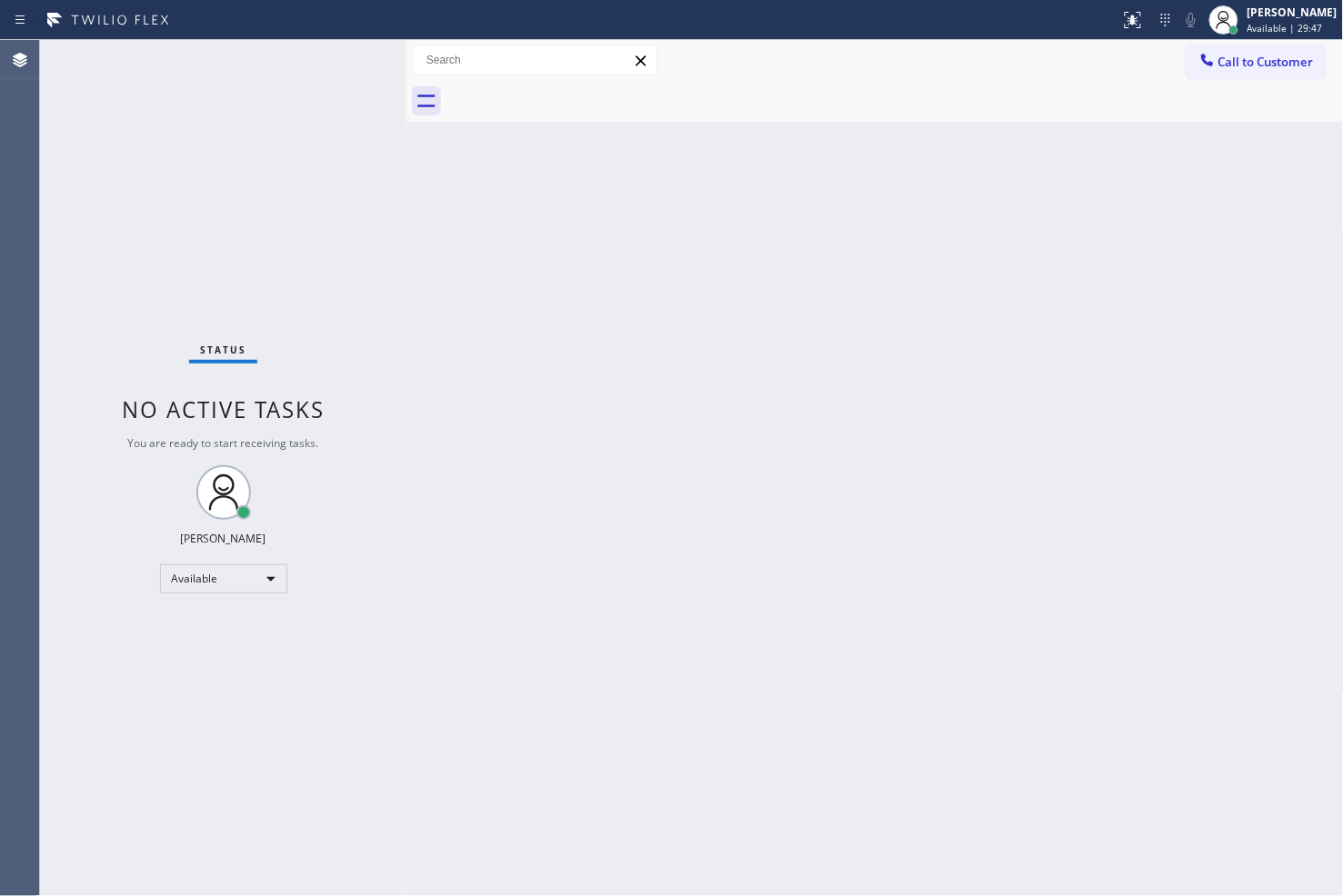
click at [462, 337] on div "Back to Dashboard Change Sender ID Customers Technicians Select a contact Outbo…" at bounding box center [874, 468] width 937 height 856
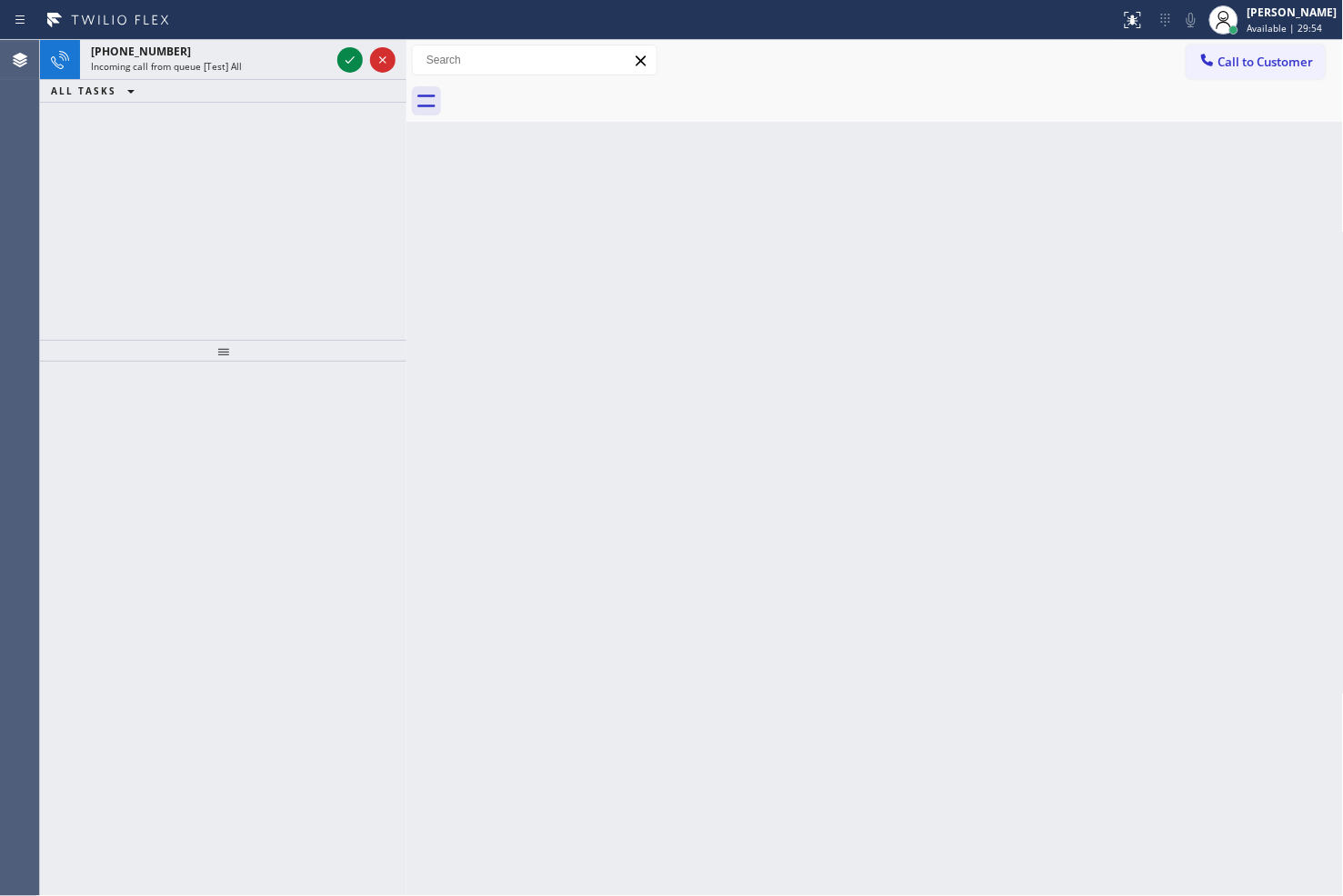
drag, startPoint x: 61, startPoint y: 257, endPoint x: 173, endPoint y: 176, distance: 138.2
click at [61, 257] on div "[PHONE_NUMBER] Incoming call from queue [Test] All ALL TASKS ALL TASKS ACTIVE T…" at bounding box center [222, 189] width 366 height 300
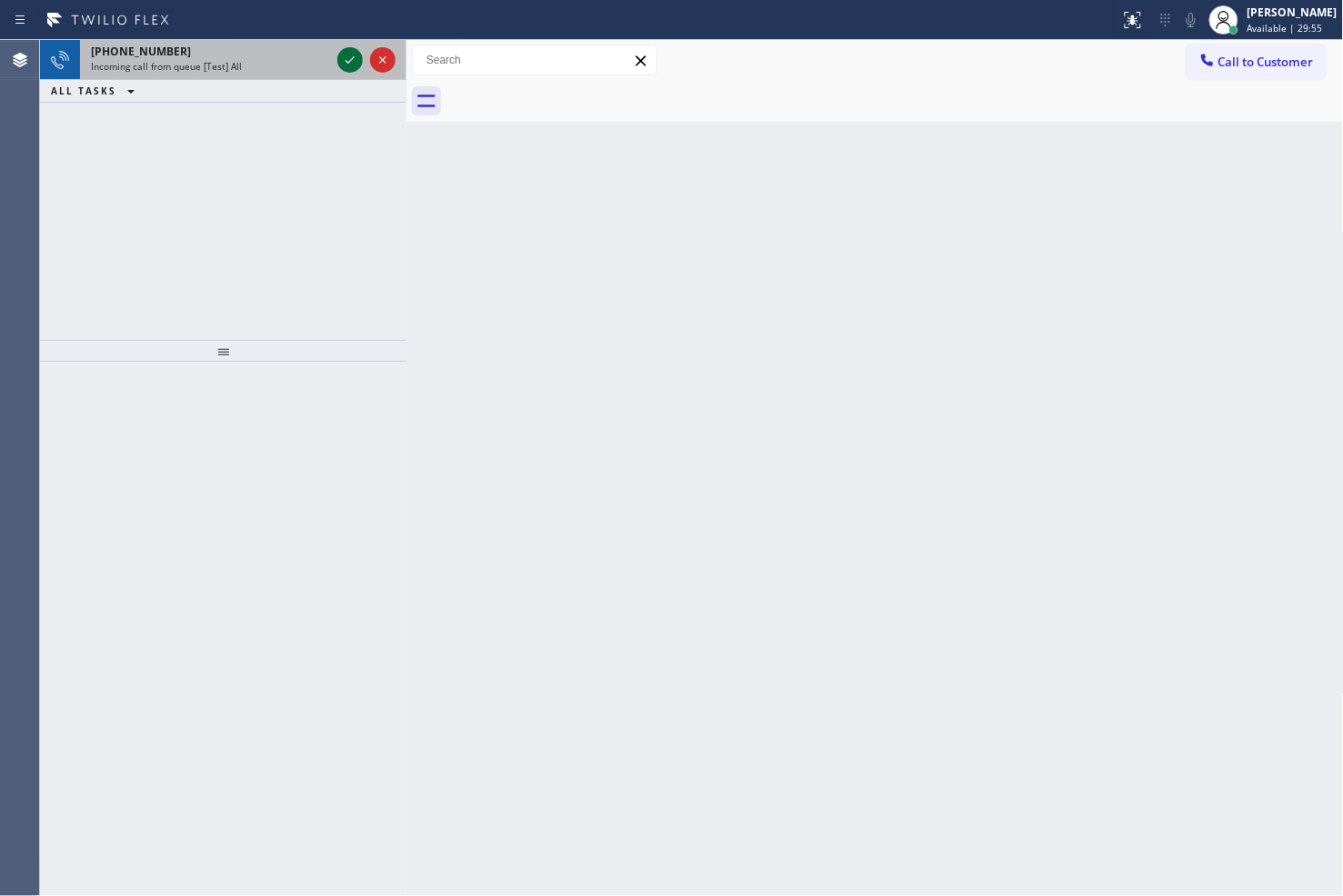
click at [348, 59] on icon at bounding box center [350, 60] width 21 height 21
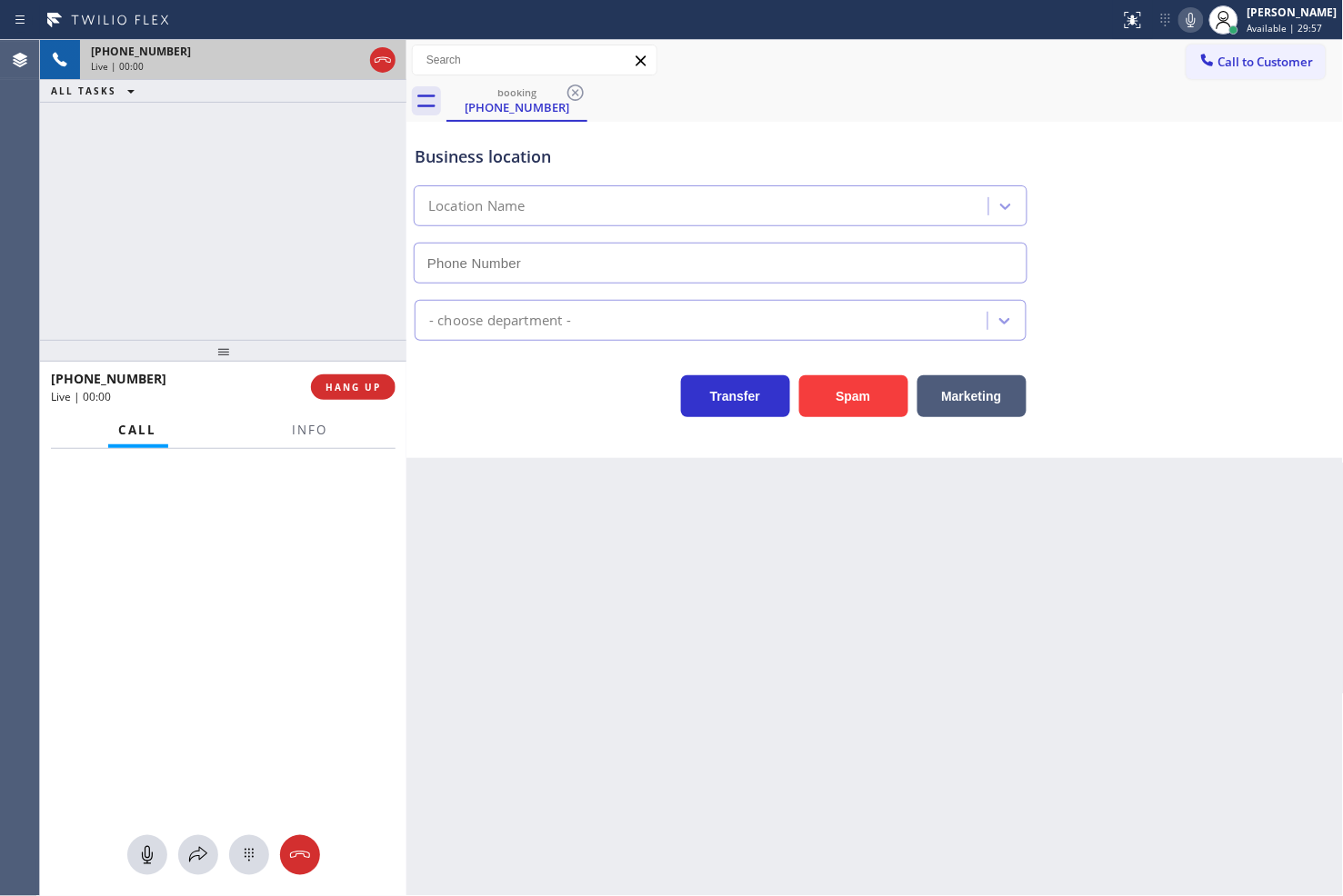
type input "[PHONE_NUMBER]"
click at [622, 665] on div "Back to Dashboard Change Sender ID Customers Technicians Select a contact Outbo…" at bounding box center [874, 468] width 937 height 856
click at [313, 437] on span "Info" at bounding box center [310, 429] width 36 height 17
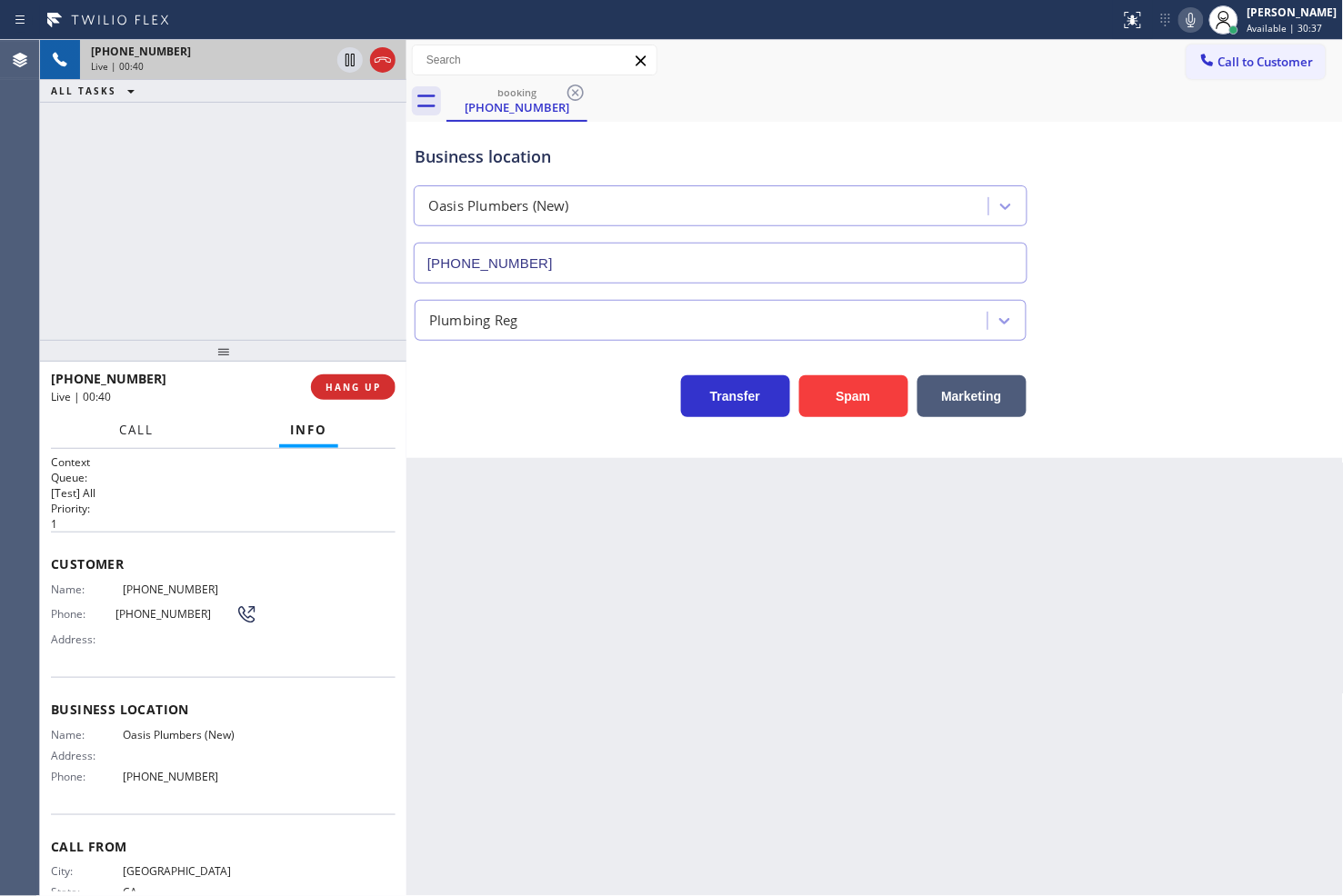
click at [129, 429] on span "Call" at bounding box center [137, 429] width 35 height 17
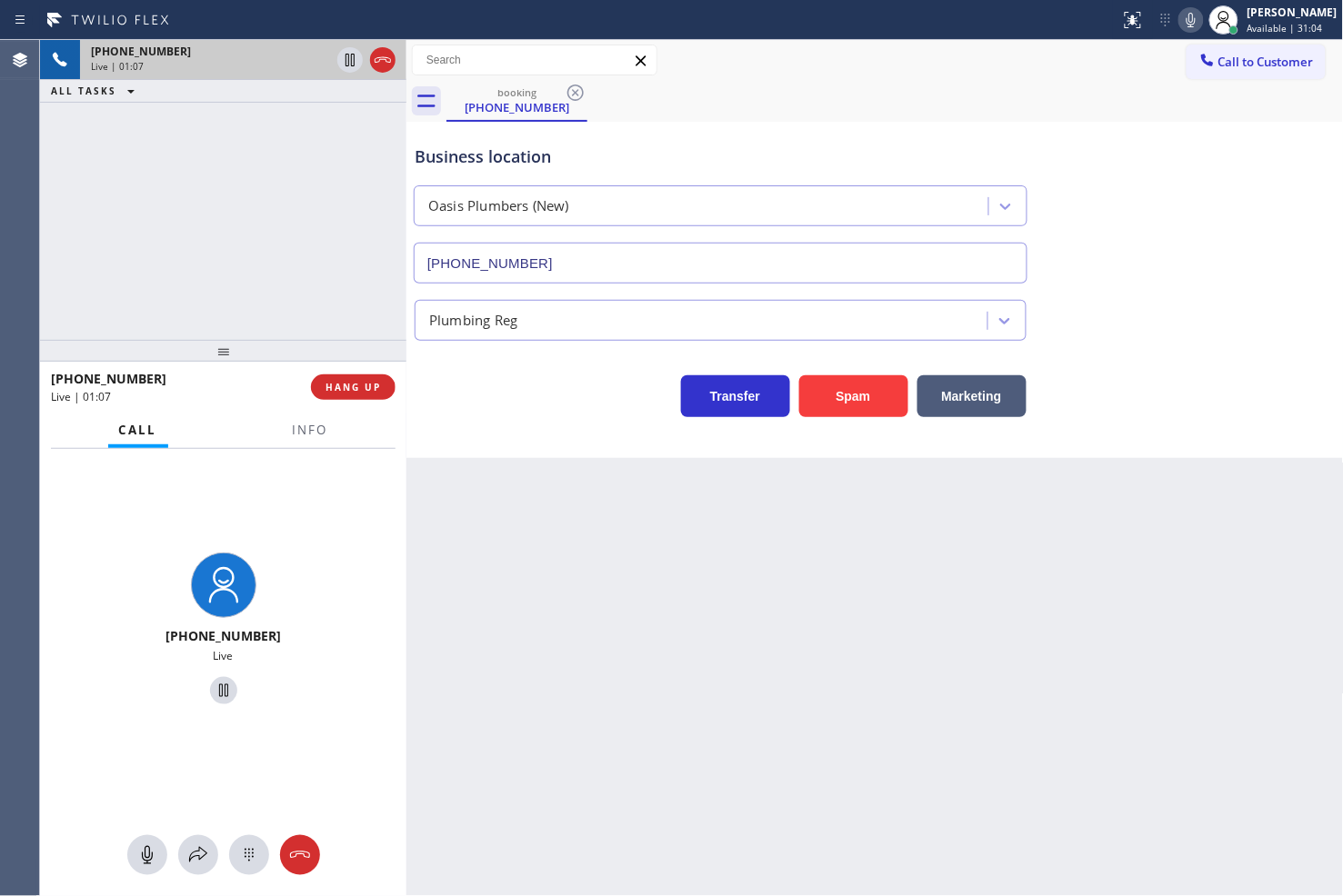
click at [300, 479] on div "[PHONE_NUMBER] Live" at bounding box center [222, 630] width 366 height 364
click at [191, 857] on icon at bounding box center [198, 855] width 21 height 21
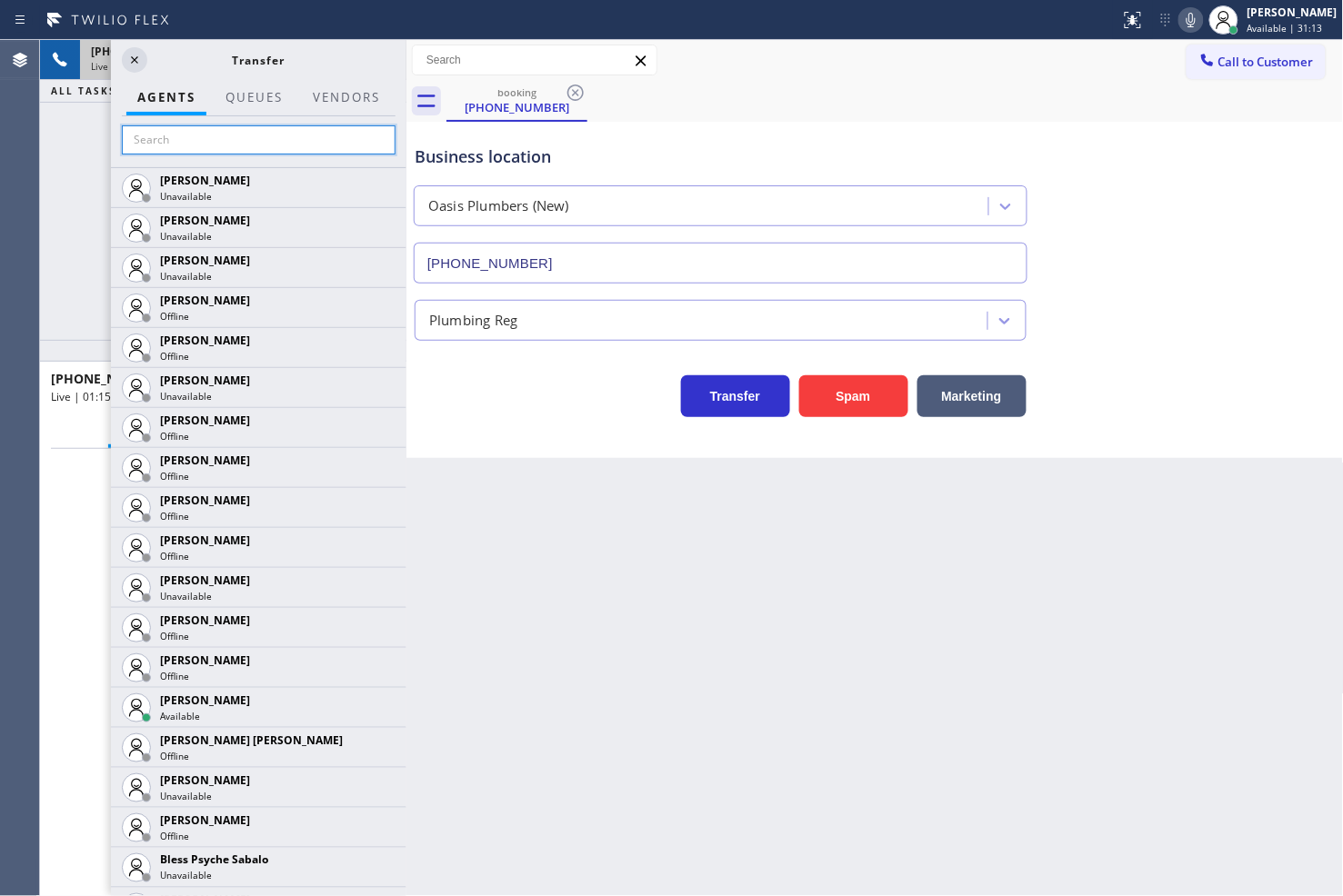
click at [246, 129] on input "text" at bounding box center [258, 140] width 274 height 29
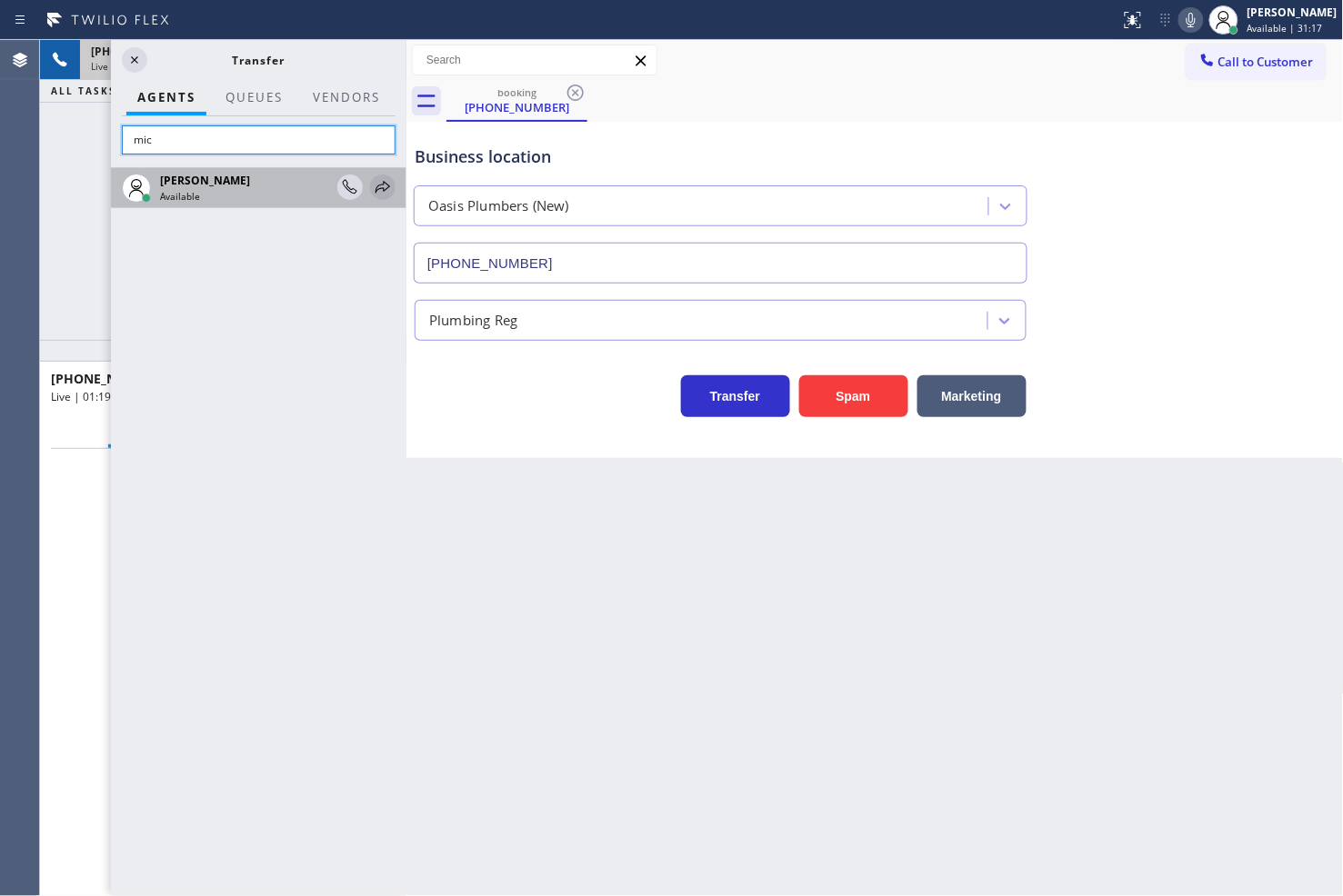
type input "mic"
click at [382, 183] on icon at bounding box center [383, 187] width 21 height 21
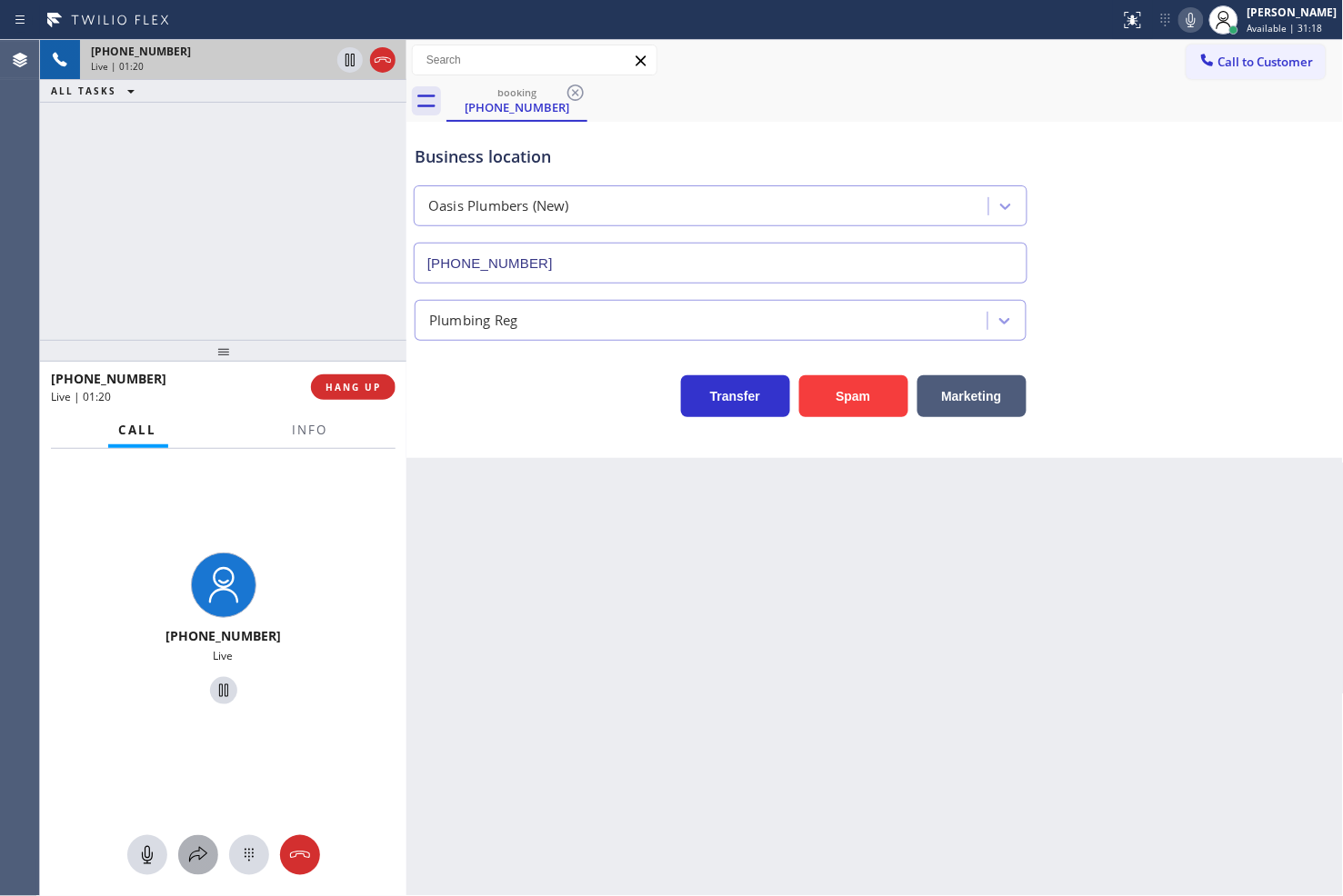
click at [201, 851] on icon at bounding box center [198, 855] width 21 height 21
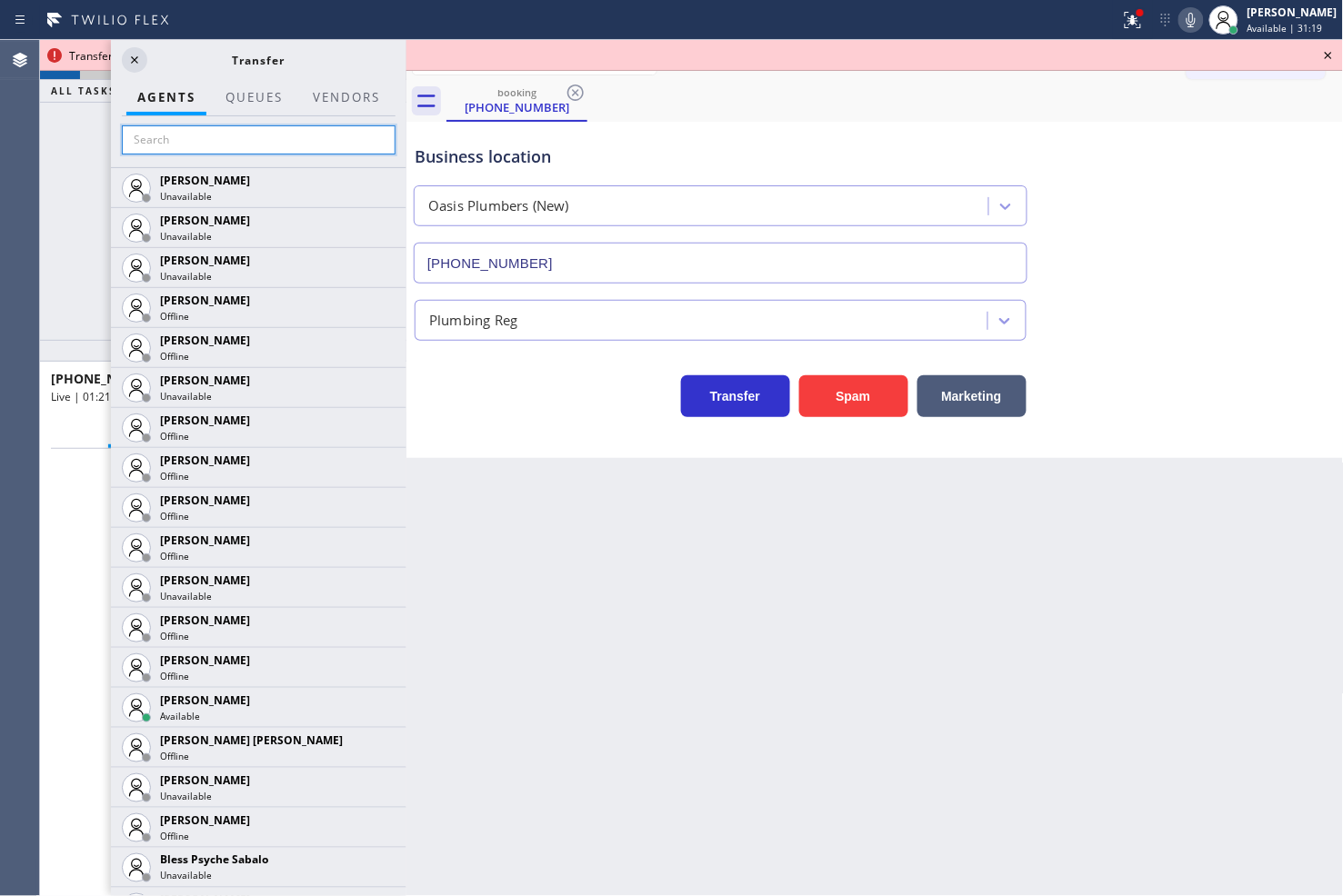
click at [175, 144] on input "text" at bounding box center [258, 140] width 274 height 29
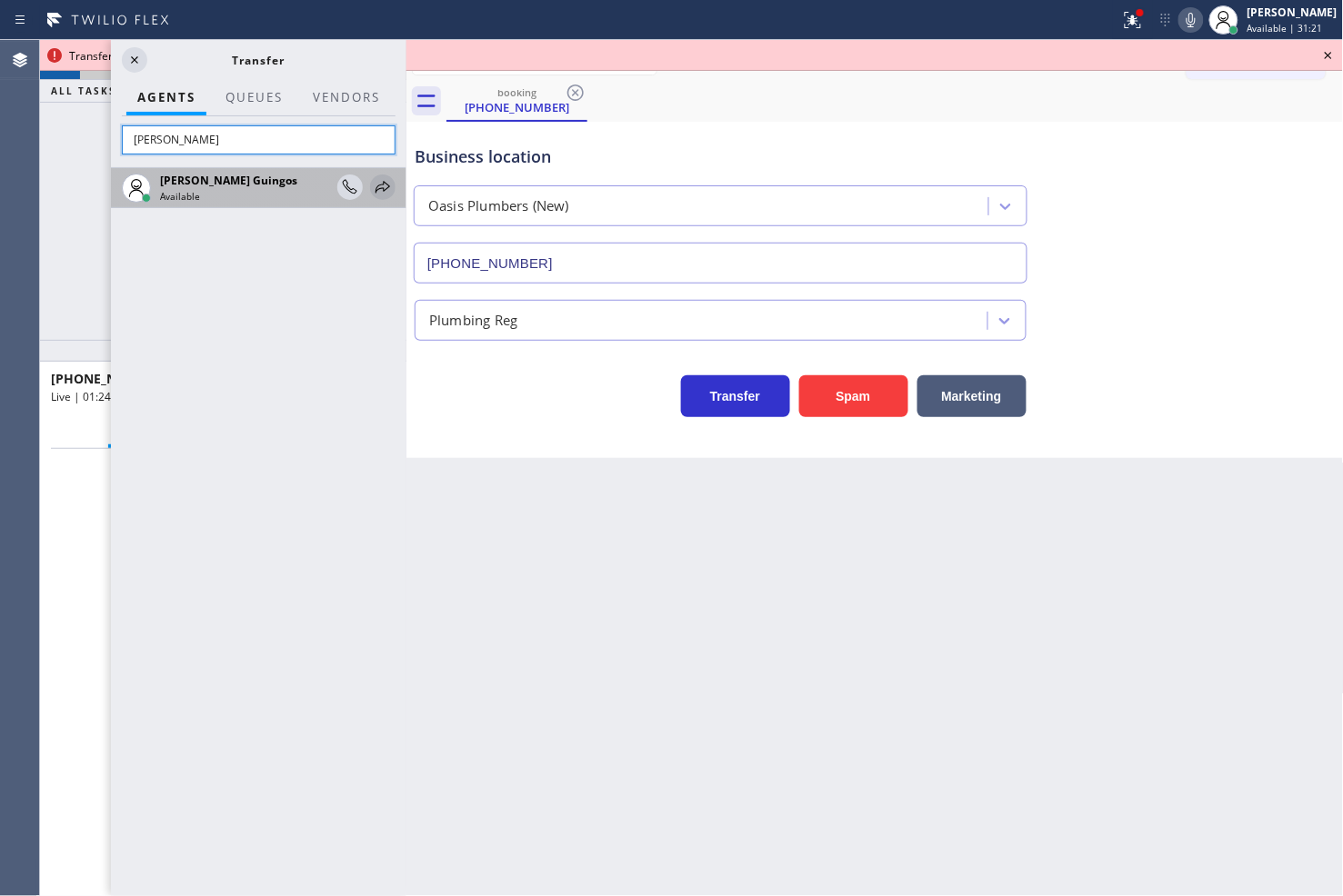
type input "[PERSON_NAME]"
click at [386, 184] on icon at bounding box center [383, 187] width 21 height 21
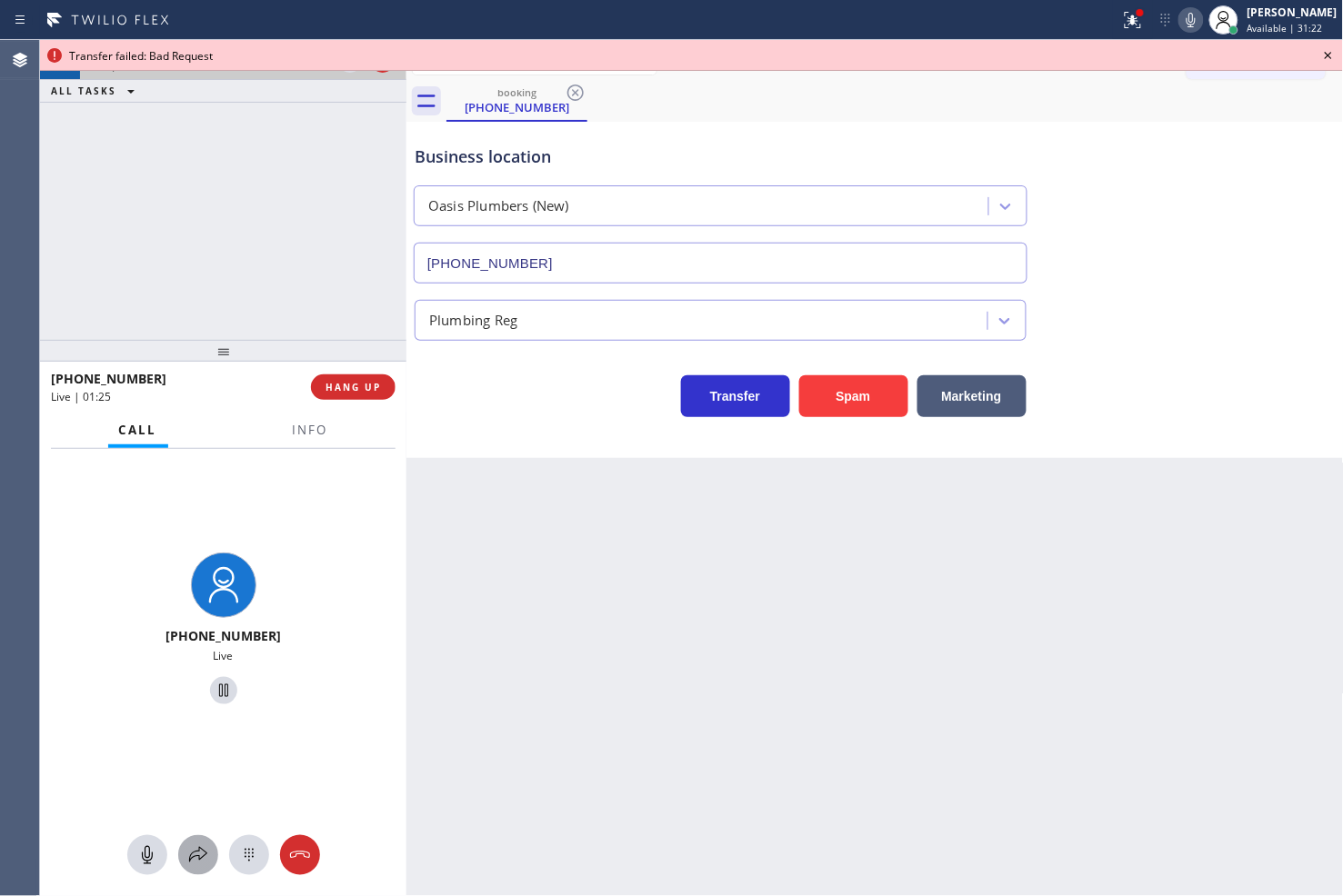
click at [187, 856] on icon at bounding box center [198, 855] width 21 height 21
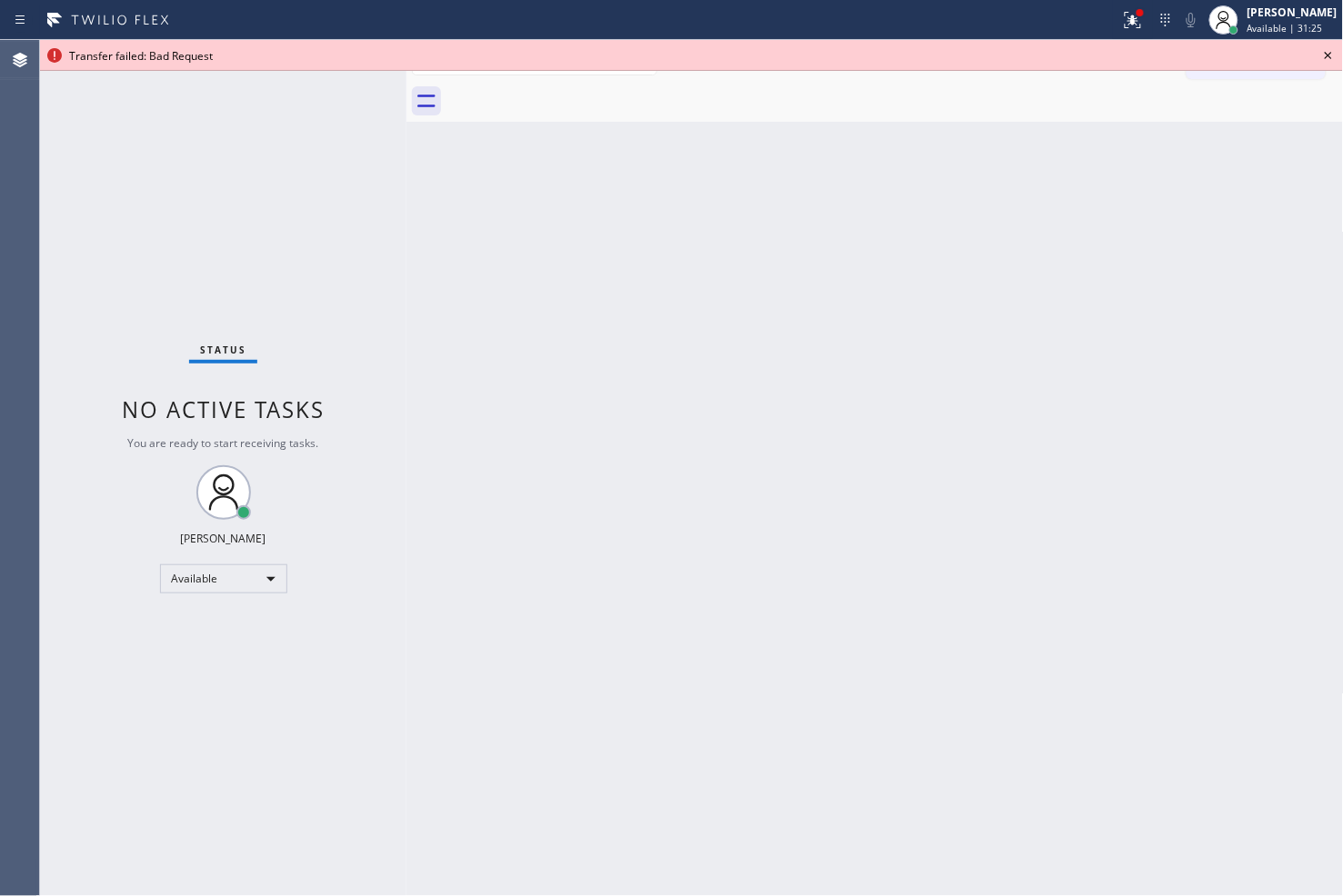
click at [1336, 55] on icon at bounding box center [1327, 55] width 21 height 21
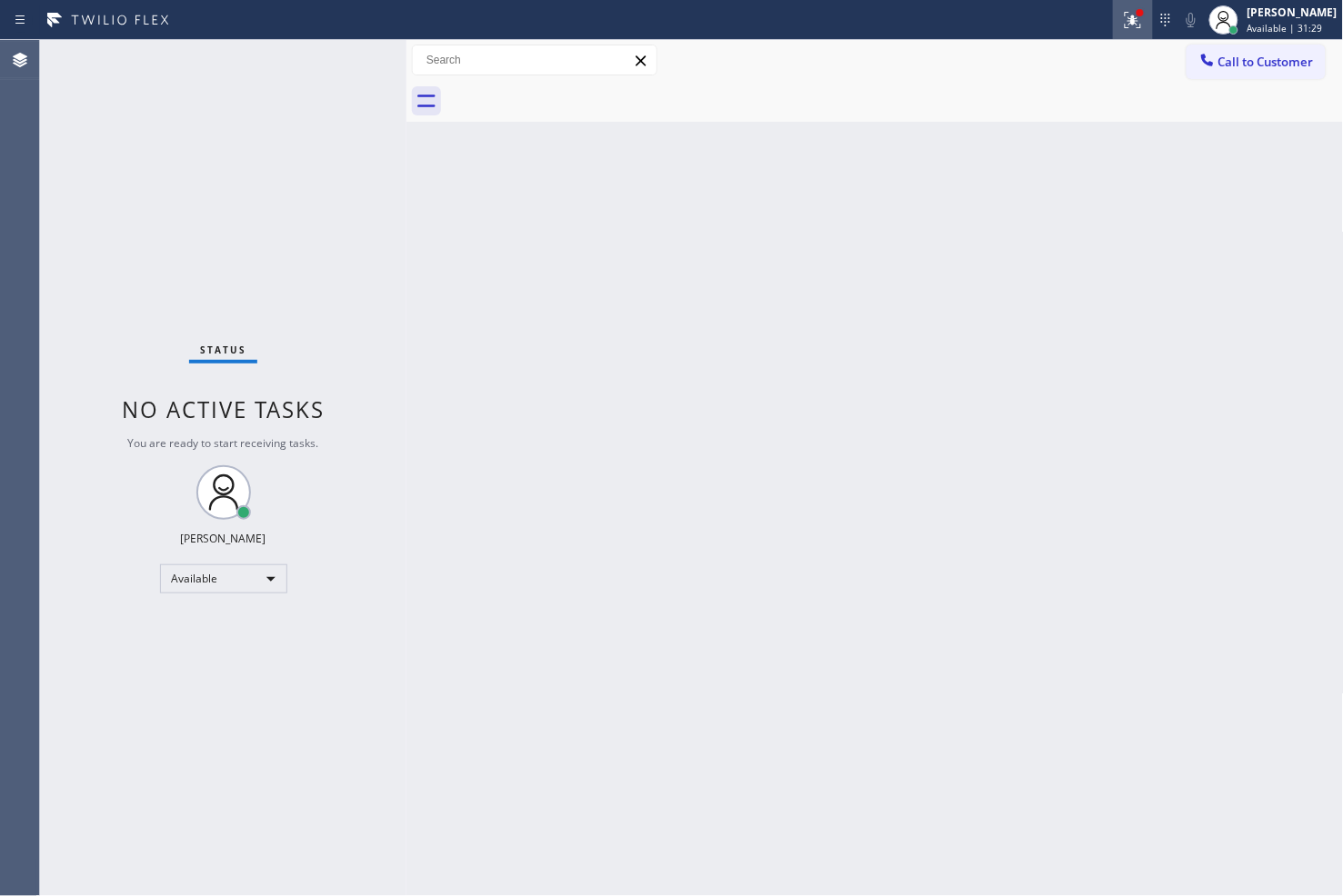
click at [1122, 24] on icon at bounding box center [1132, 19] width 21 height 21
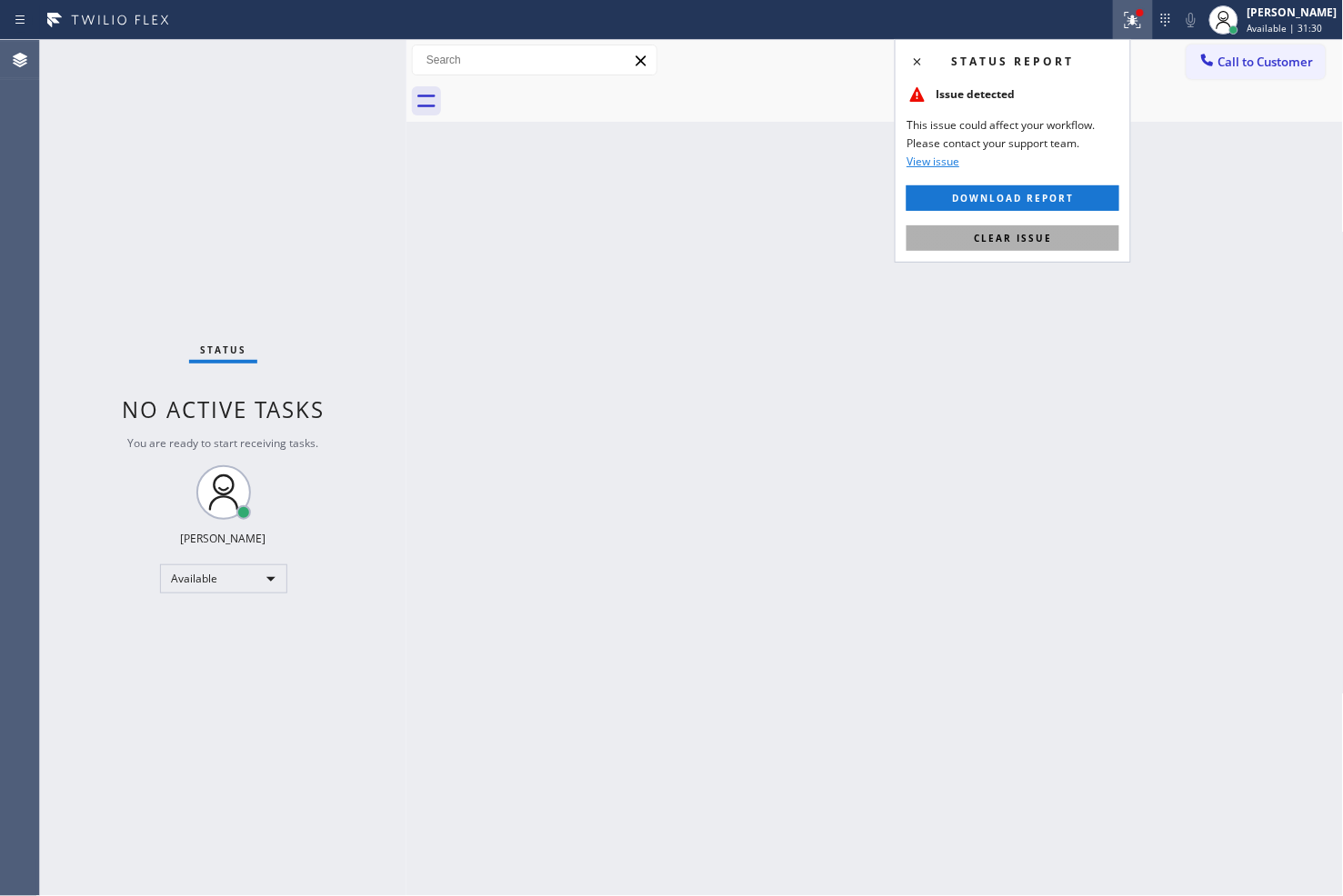
click at [1069, 246] on button "Clear issue" at bounding box center [1012, 238] width 213 height 25
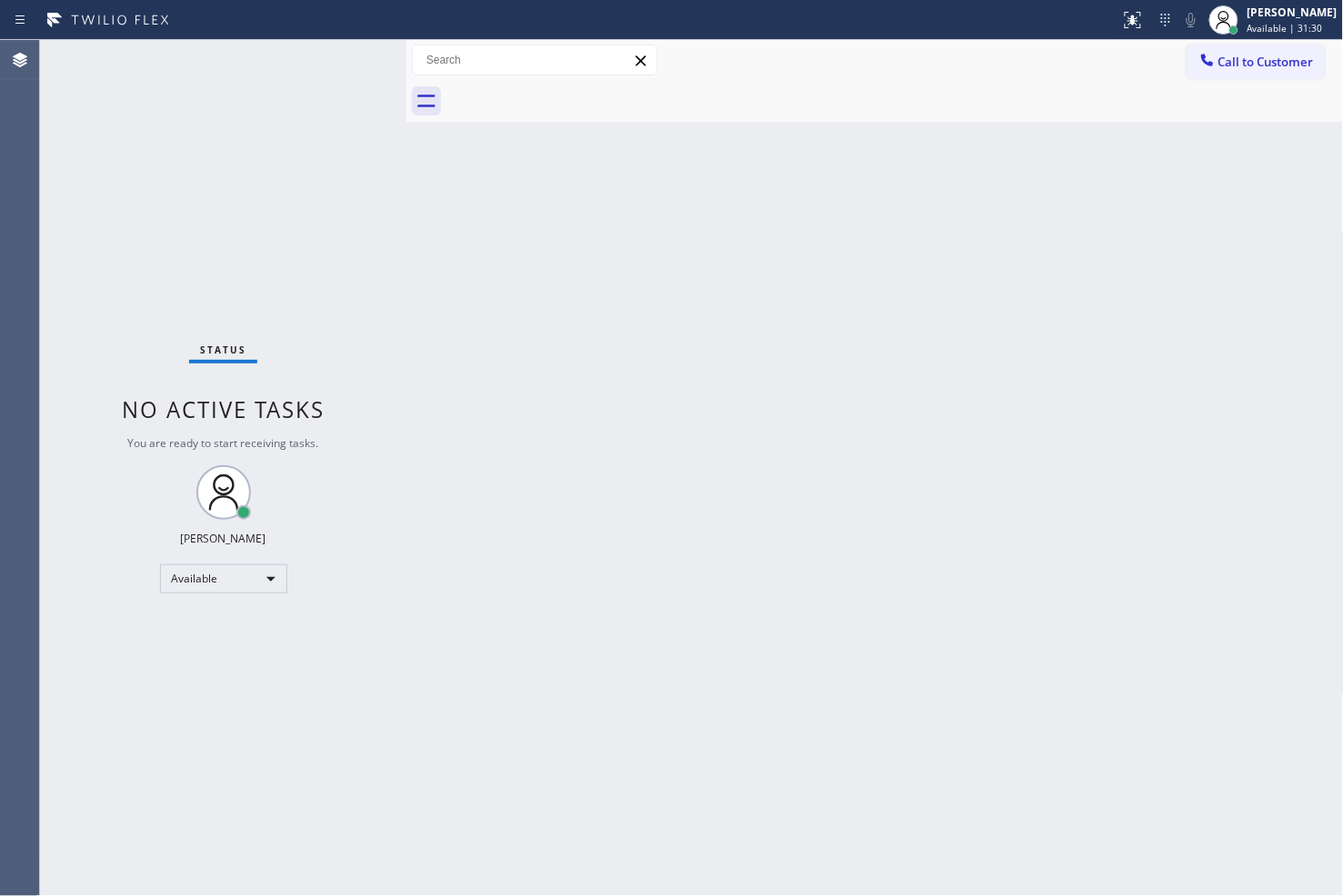
drag, startPoint x: 656, startPoint y: 458, endPoint x: 523, endPoint y: 432, distance: 135.5
click at [655, 458] on div "Back to Dashboard Change Sender ID Customers Technicians Select a contact Outbo…" at bounding box center [874, 468] width 937 height 856
click at [303, 158] on div "Status No active tasks You are ready to start receiving tasks. [PERSON_NAME]" at bounding box center [222, 468] width 366 height 856
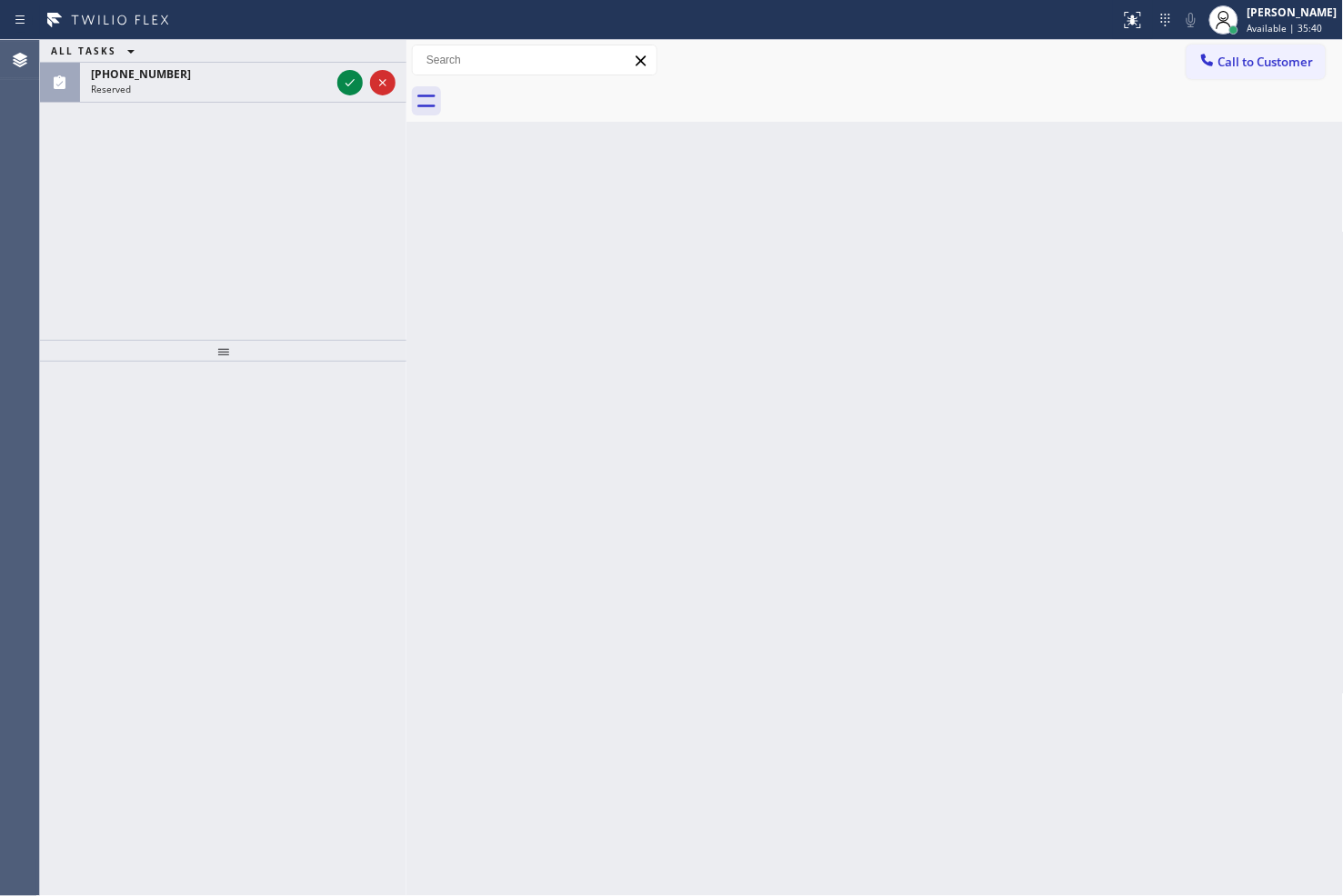
drag, startPoint x: 141, startPoint y: 241, endPoint x: 150, endPoint y: 196, distance: 45.9
click at [141, 241] on div "ALL TASKS ALL TASKS ACTIVE TASKS TASKS IN WRAP UP [PHONE_NUMBER] Reserved" at bounding box center [222, 189] width 366 height 300
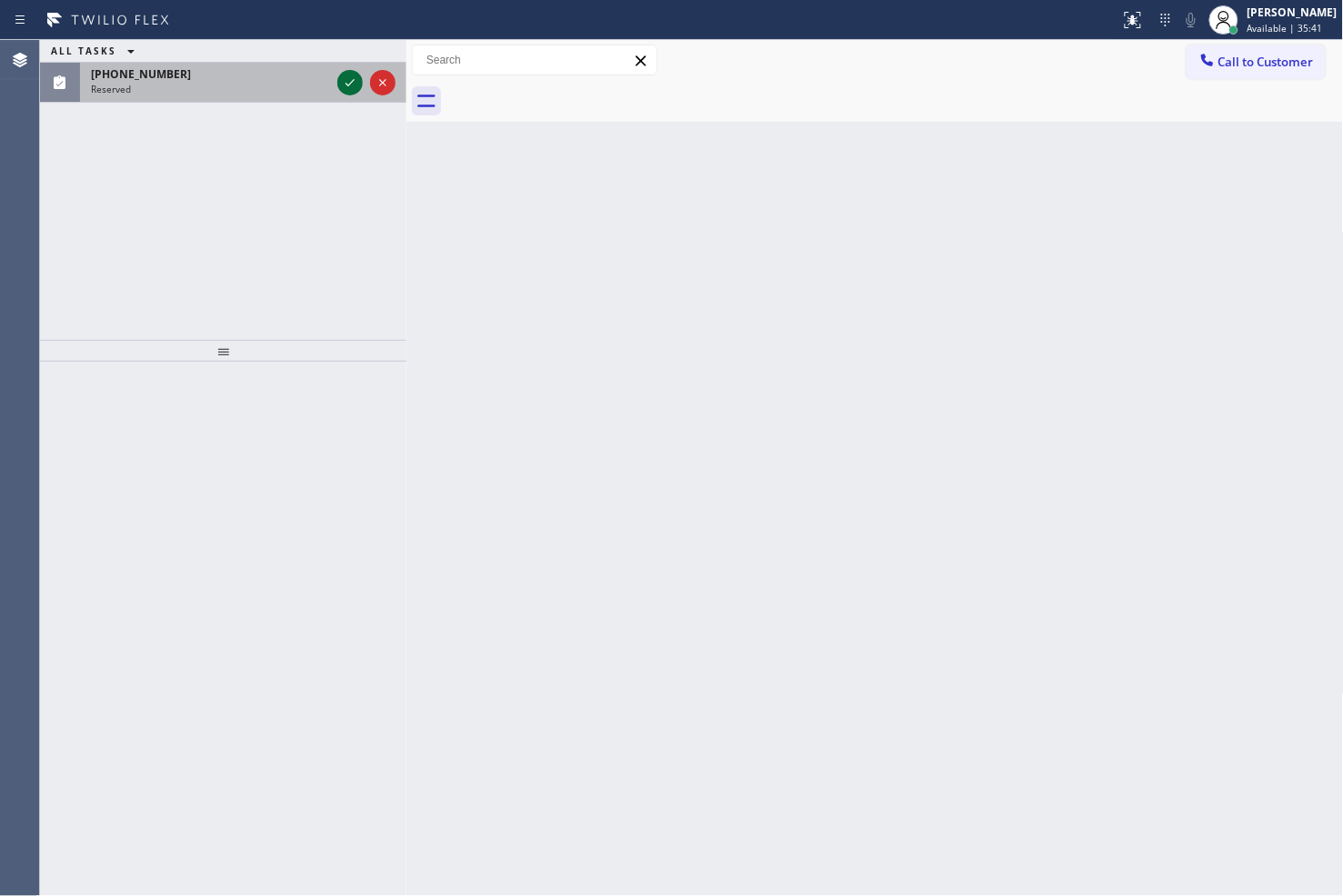
click at [350, 83] on icon at bounding box center [350, 82] width 9 height 7
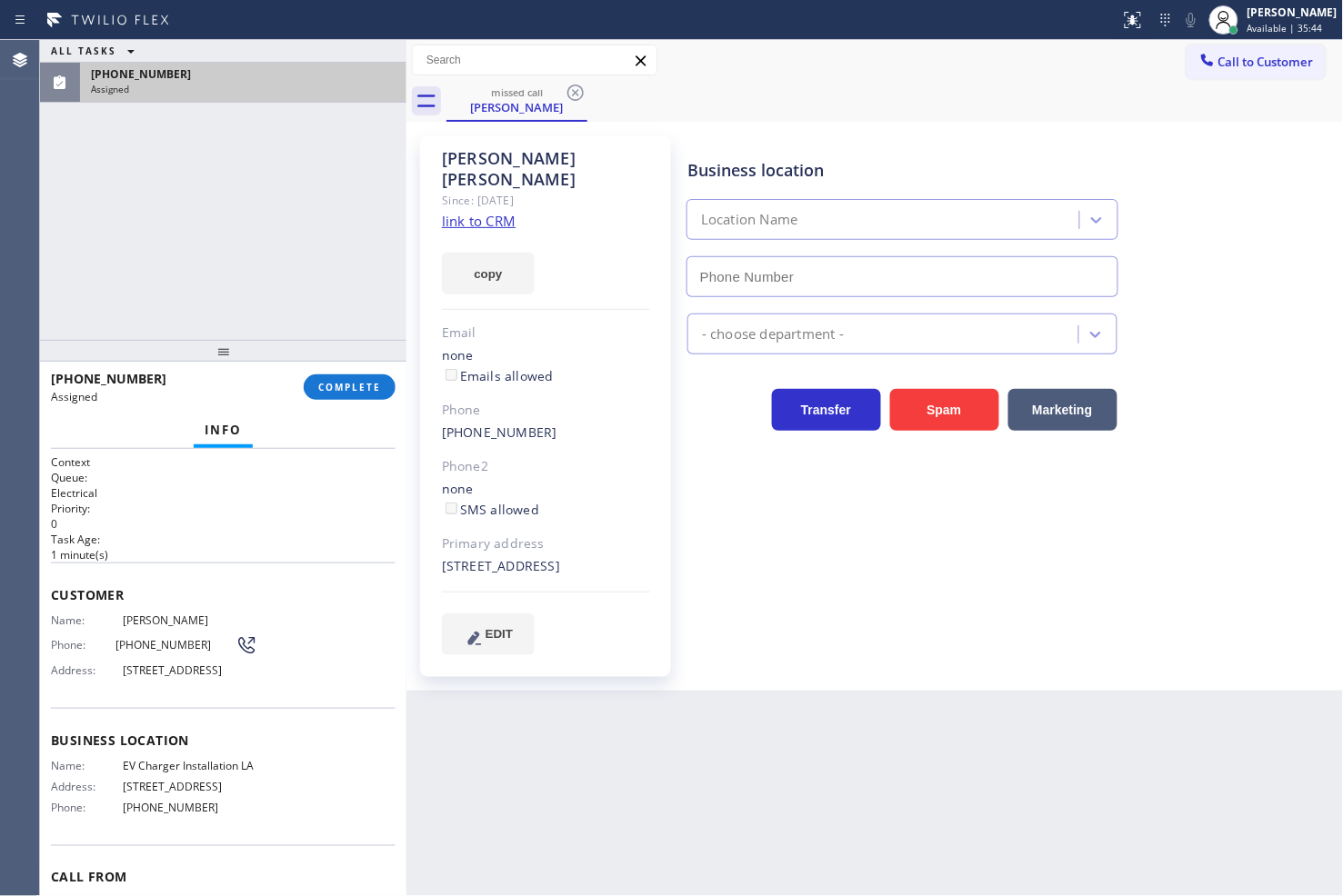
type input "[PHONE_NUMBER]"
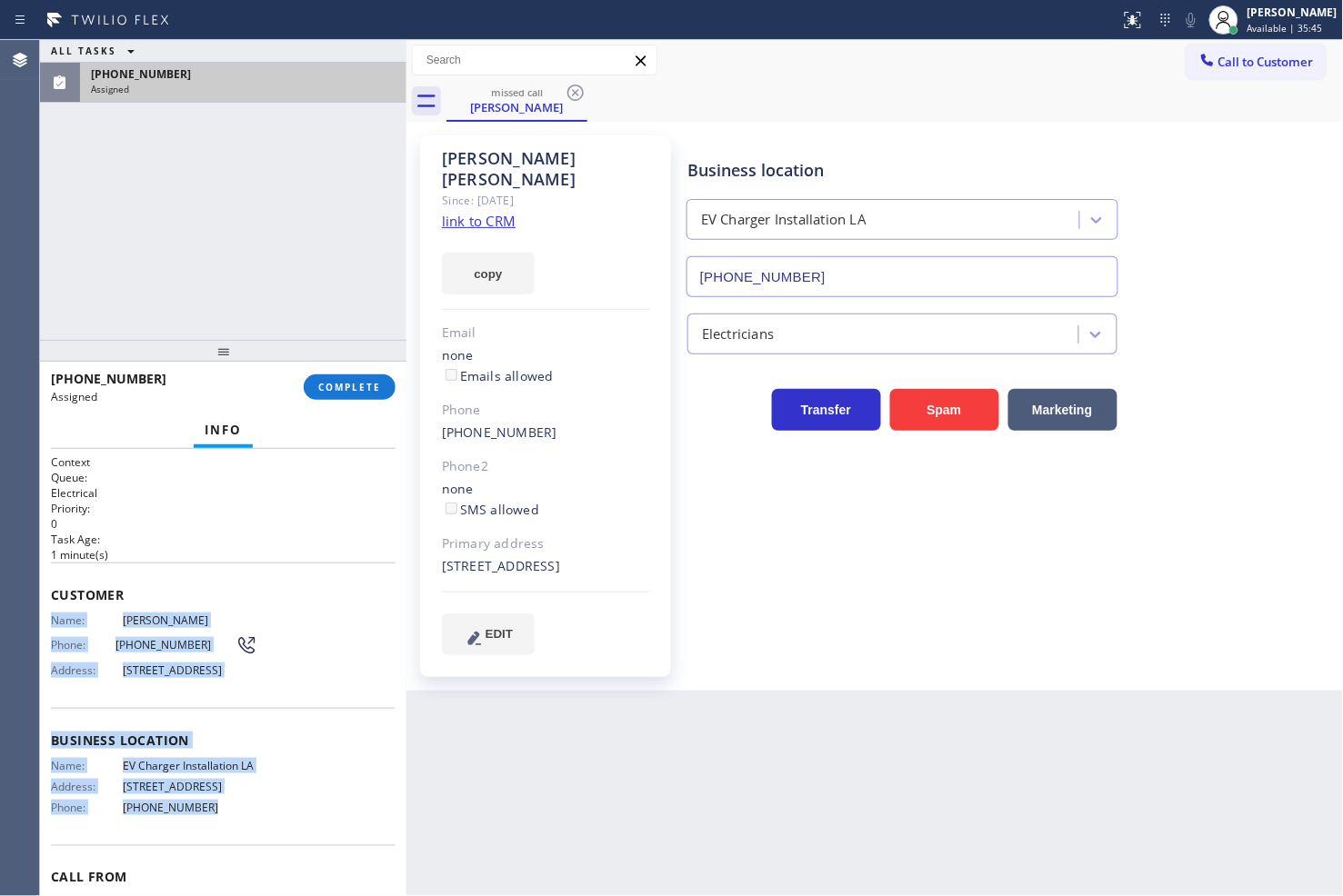
drag, startPoint x: 42, startPoint y: 615, endPoint x: 225, endPoint y: 865, distance: 309.8
click at [225, 865] on div "Context Queue: Electrical Priority: 0 Task Age: [DEMOGRAPHIC_DATA] minute(s) Cu…" at bounding box center [222, 673] width 366 height 448
copy div "Name: [PERSON_NAME] Phone: [PHONE_NUMBER] Address: [STREET_ADDRESS] Business lo…"
click at [323, 382] on span "COMPLETE" at bounding box center [350, 386] width 63 height 13
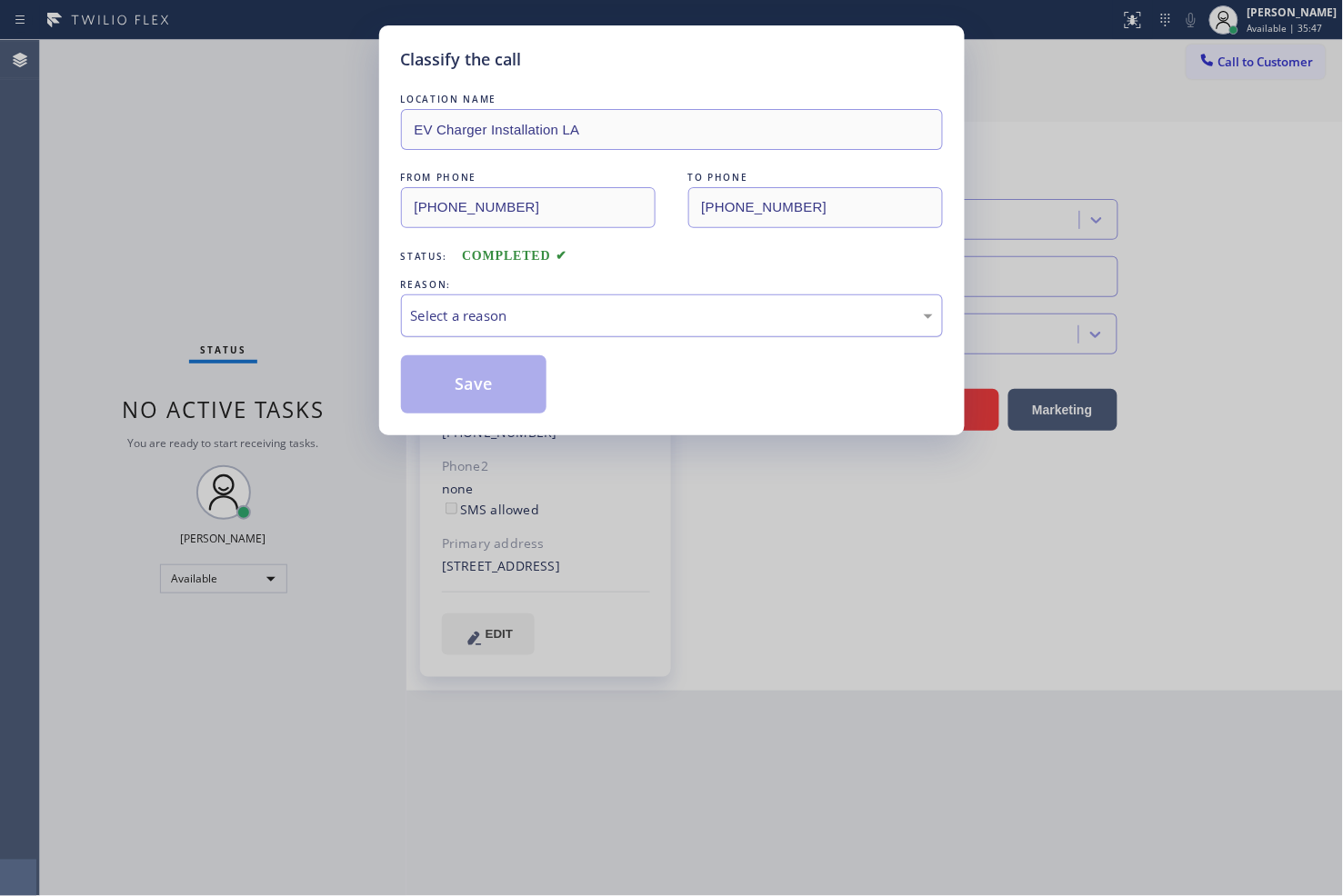
click at [467, 325] on div "Select a reason" at bounding box center [671, 316] width 521 height 21
click at [466, 398] on button "Save" at bounding box center [474, 384] width 147 height 58
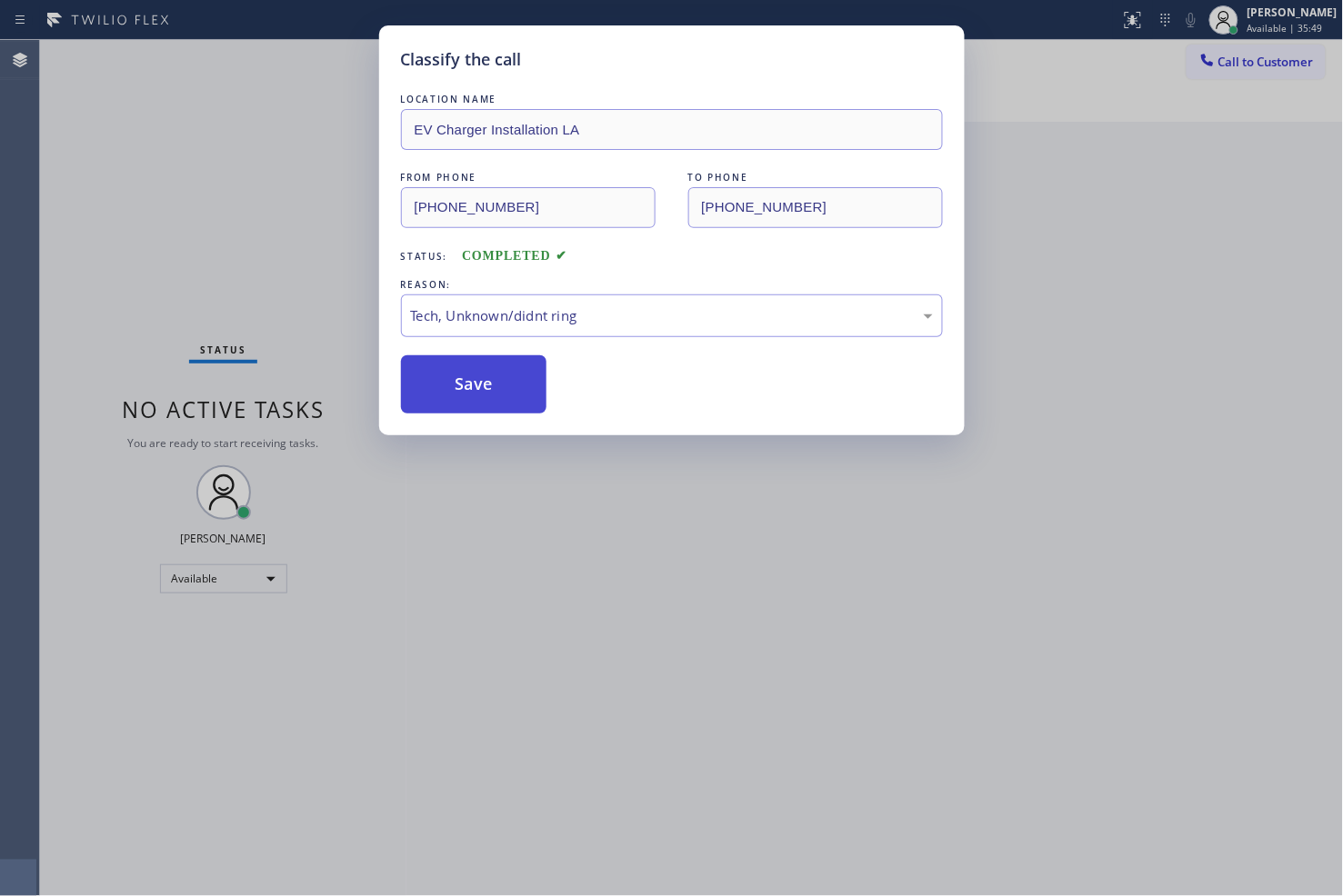
click at [466, 398] on button "Save" at bounding box center [474, 384] width 147 height 58
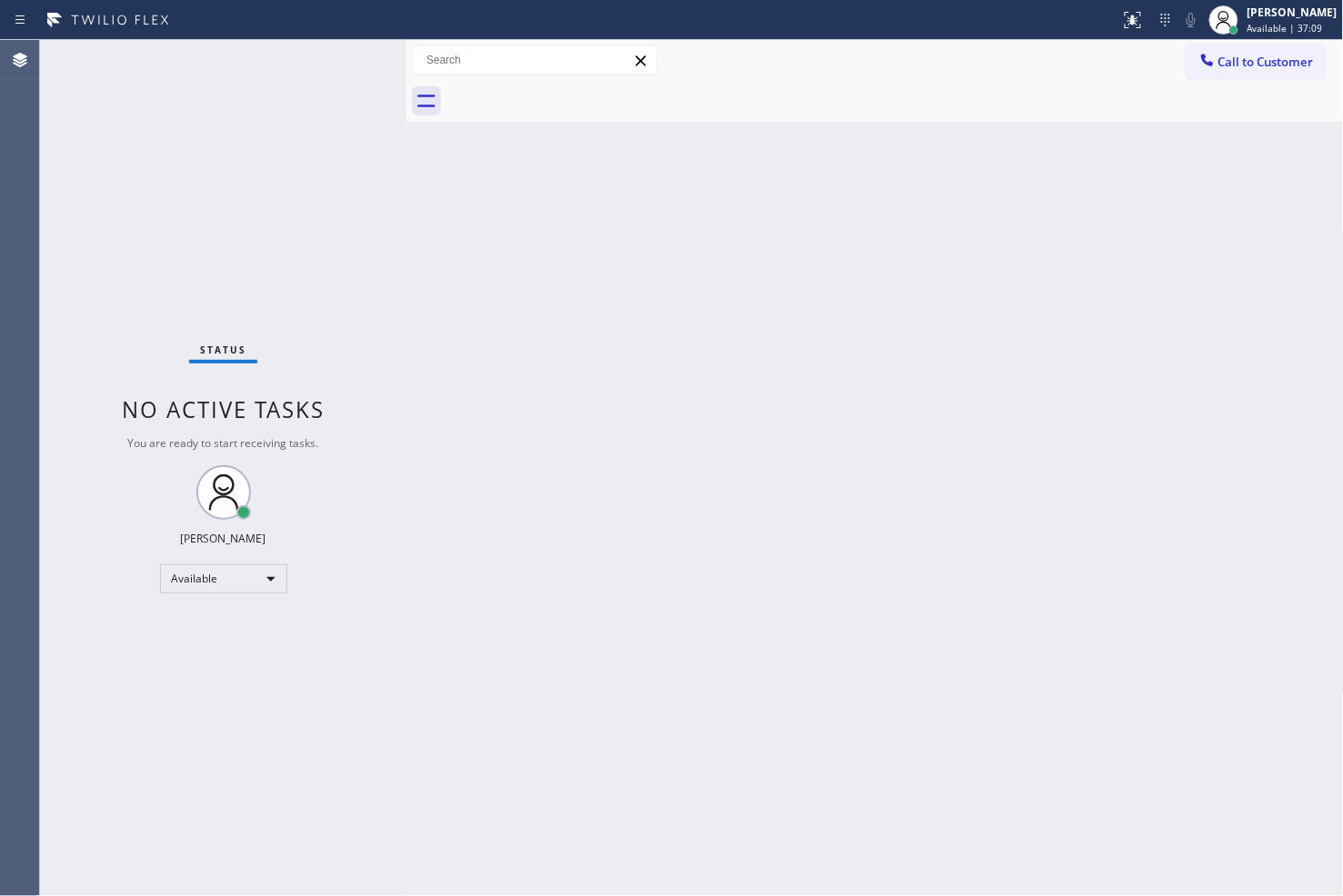
click at [211, 250] on div "Status No active tasks You are ready to start receiving tasks. [PERSON_NAME]" at bounding box center [222, 468] width 366 height 856
click at [336, 65] on div "Status No active tasks You are ready to start receiving tasks. [PERSON_NAME]" at bounding box center [222, 468] width 366 height 856
click at [1031, 705] on div "Back to Dashboard Change Sender ID Customers Technicians Select a contact Outbo…" at bounding box center [874, 468] width 937 height 856
click at [349, 246] on div "Status No active tasks You are ready to start receiving tasks. [PERSON_NAME]" at bounding box center [222, 468] width 366 height 856
click at [341, 75] on div "Status No active tasks You are ready to start receiving tasks. [PERSON_NAME]" at bounding box center [222, 468] width 366 height 856
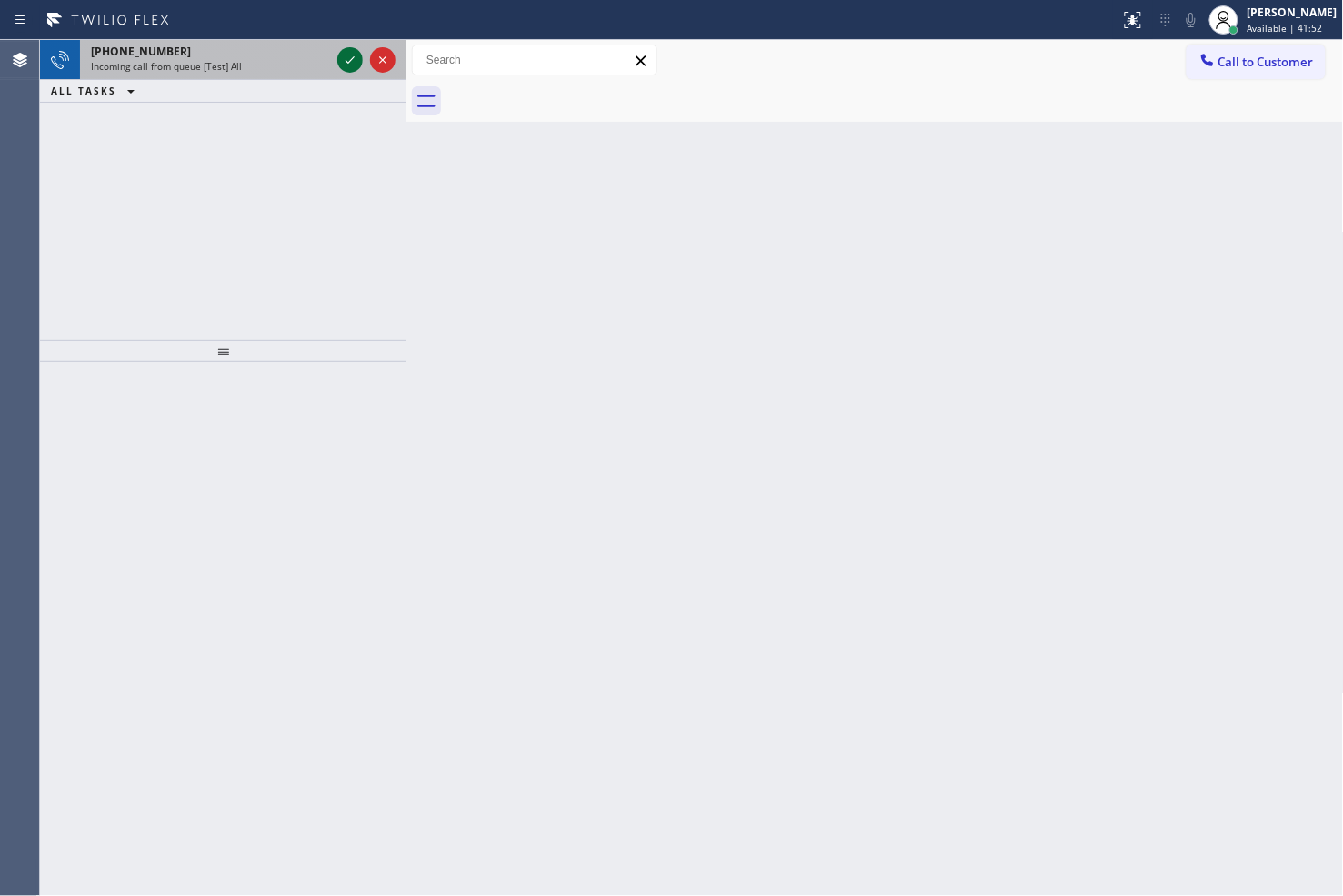
click at [349, 61] on icon at bounding box center [350, 60] width 21 height 21
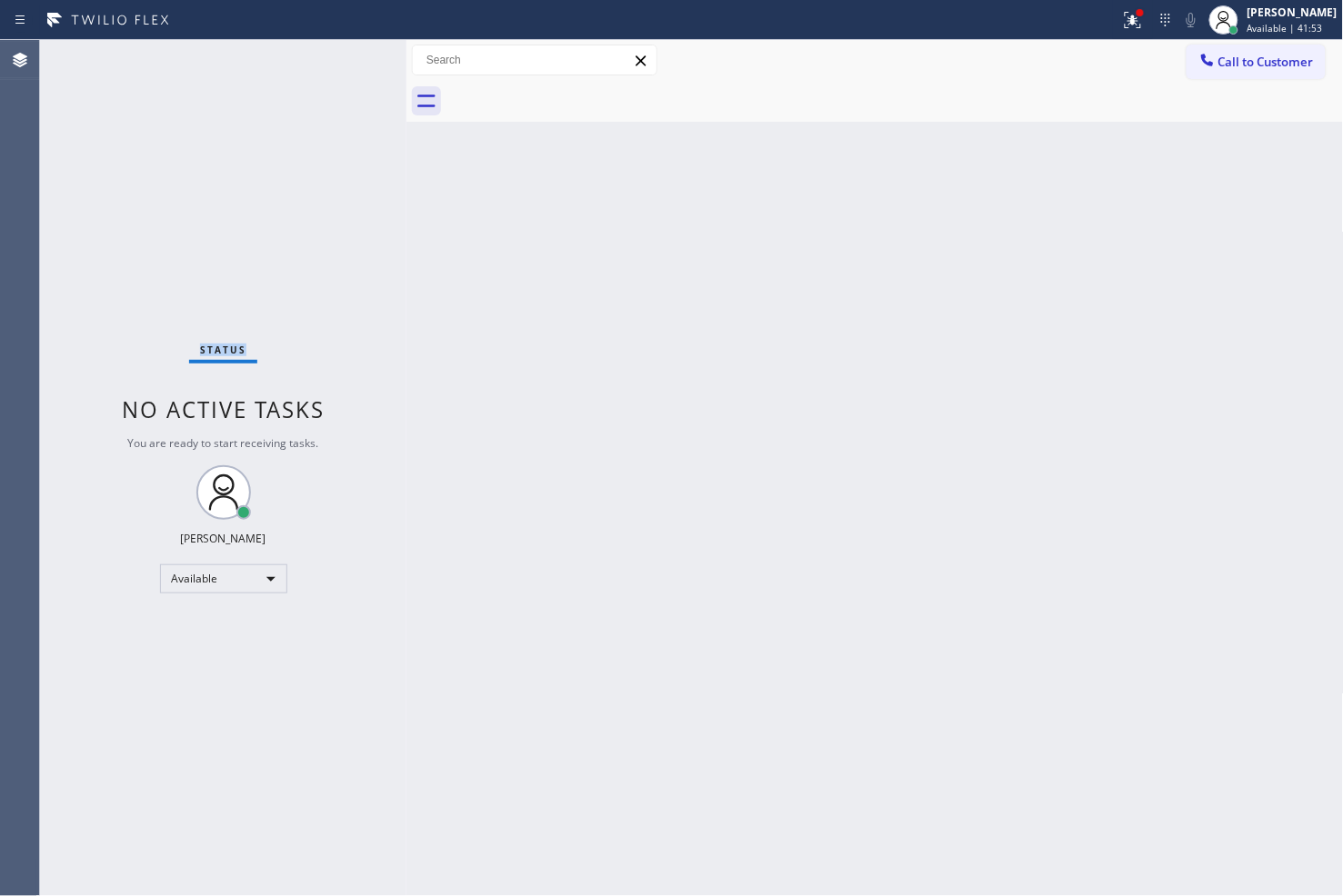
click at [349, 61] on div "Status No active tasks You are ready to start receiving tasks. [PERSON_NAME]" at bounding box center [222, 468] width 366 height 856
click at [1122, 22] on icon at bounding box center [1132, 19] width 21 height 21
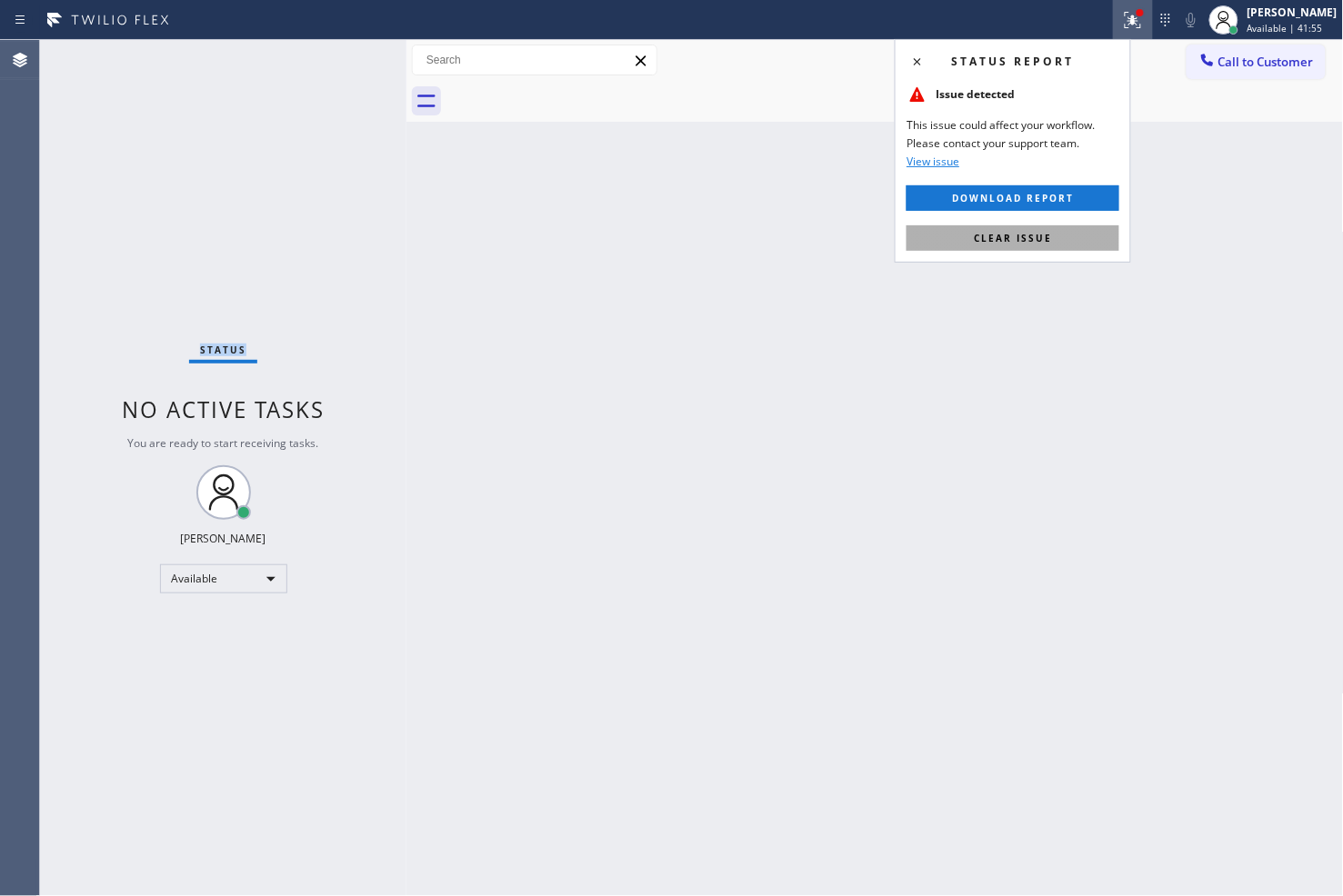
click at [1101, 232] on button "Clear issue" at bounding box center [1012, 238] width 213 height 25
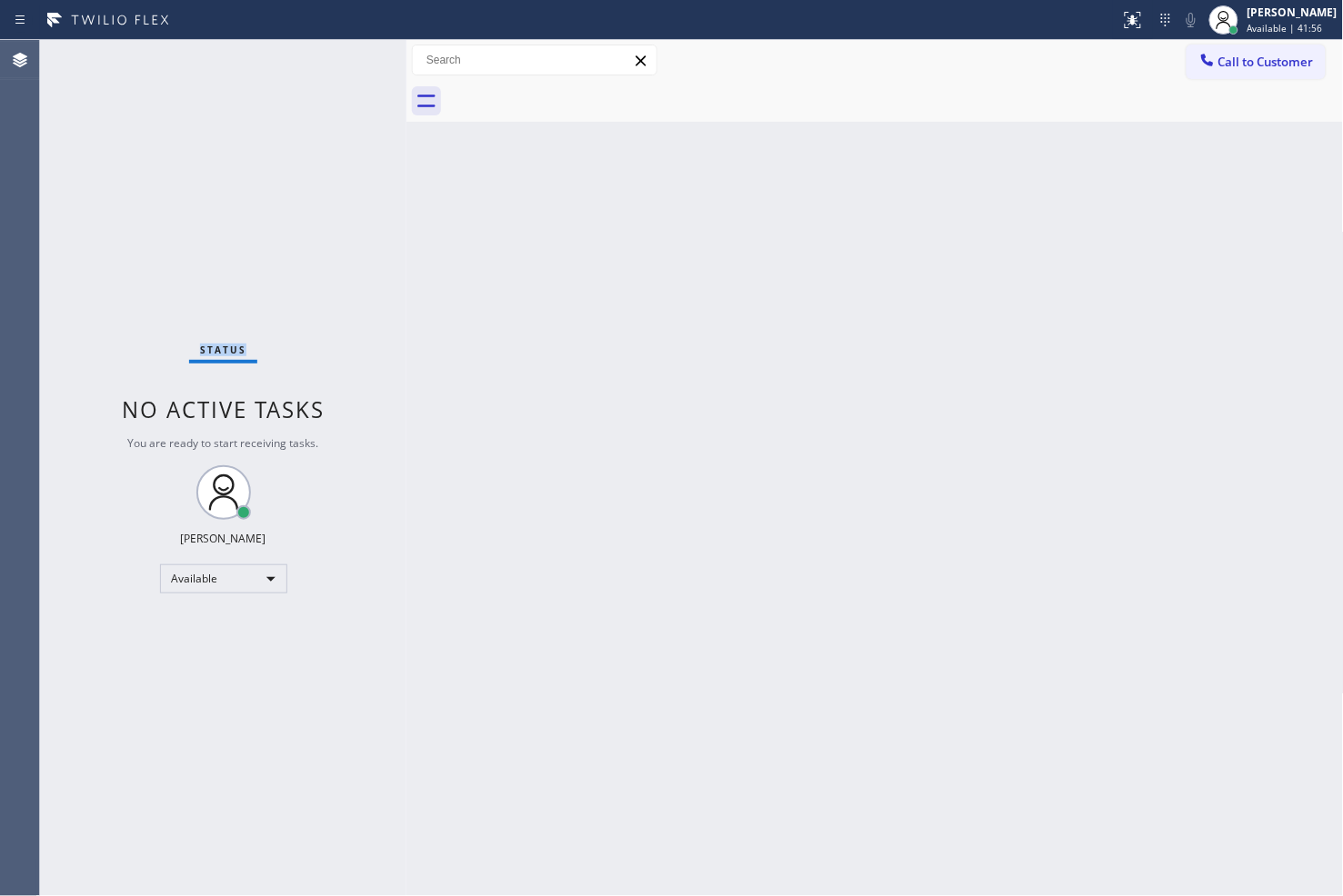
click at [261, 216] on div "Status No active tasks You are ready to start receiving tasks. [PERSON_NAME]" at bounding box center [222, 468] width 366 height 856
click at [328, 80] on div "Status No active tasks You are ready to start receiving tasks. [PERSON_NAME]" at bounding box center [222, 468] width 366 height 856
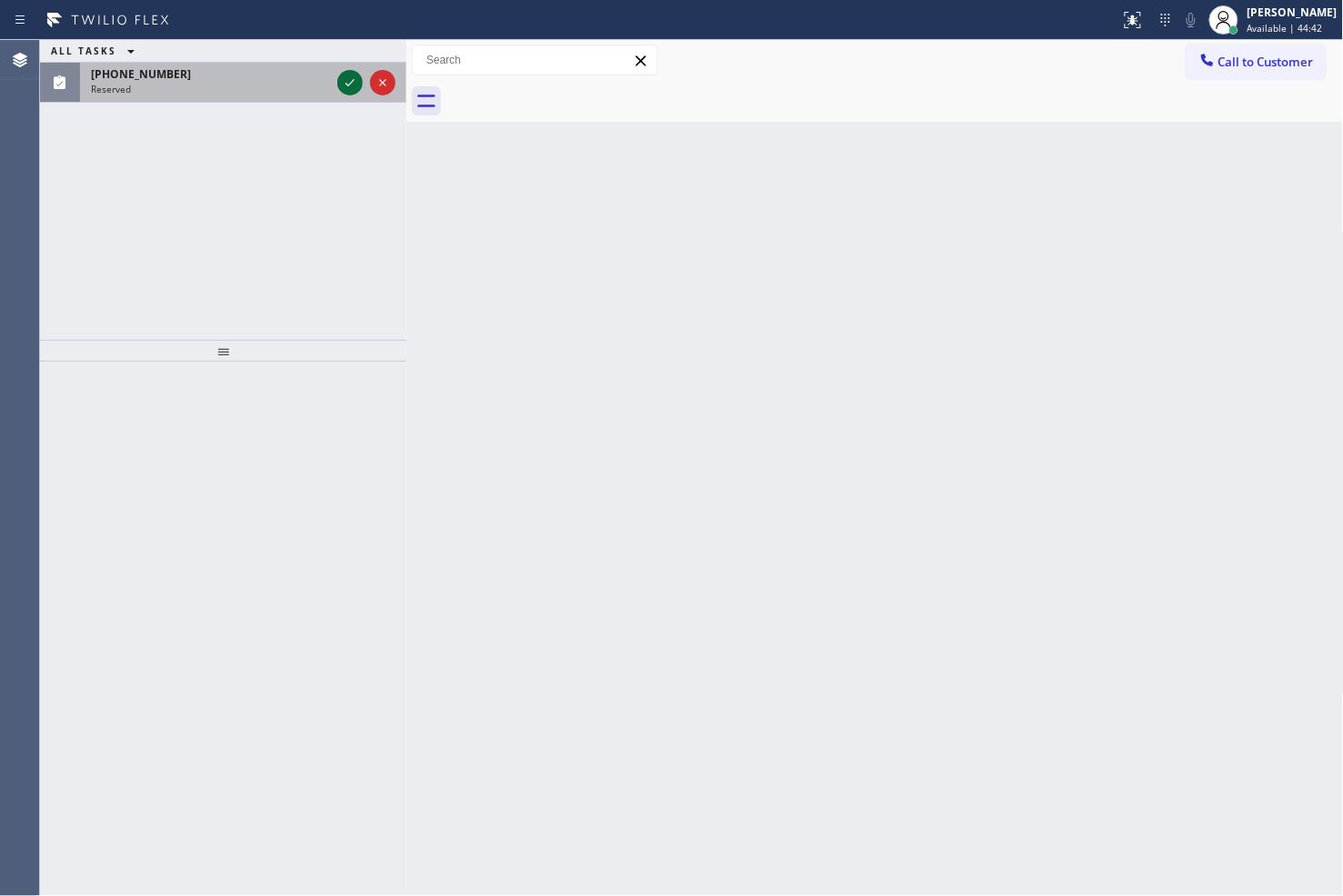
click at [343, 75] on icon at bounding box center [350, 83] width 21 height 21
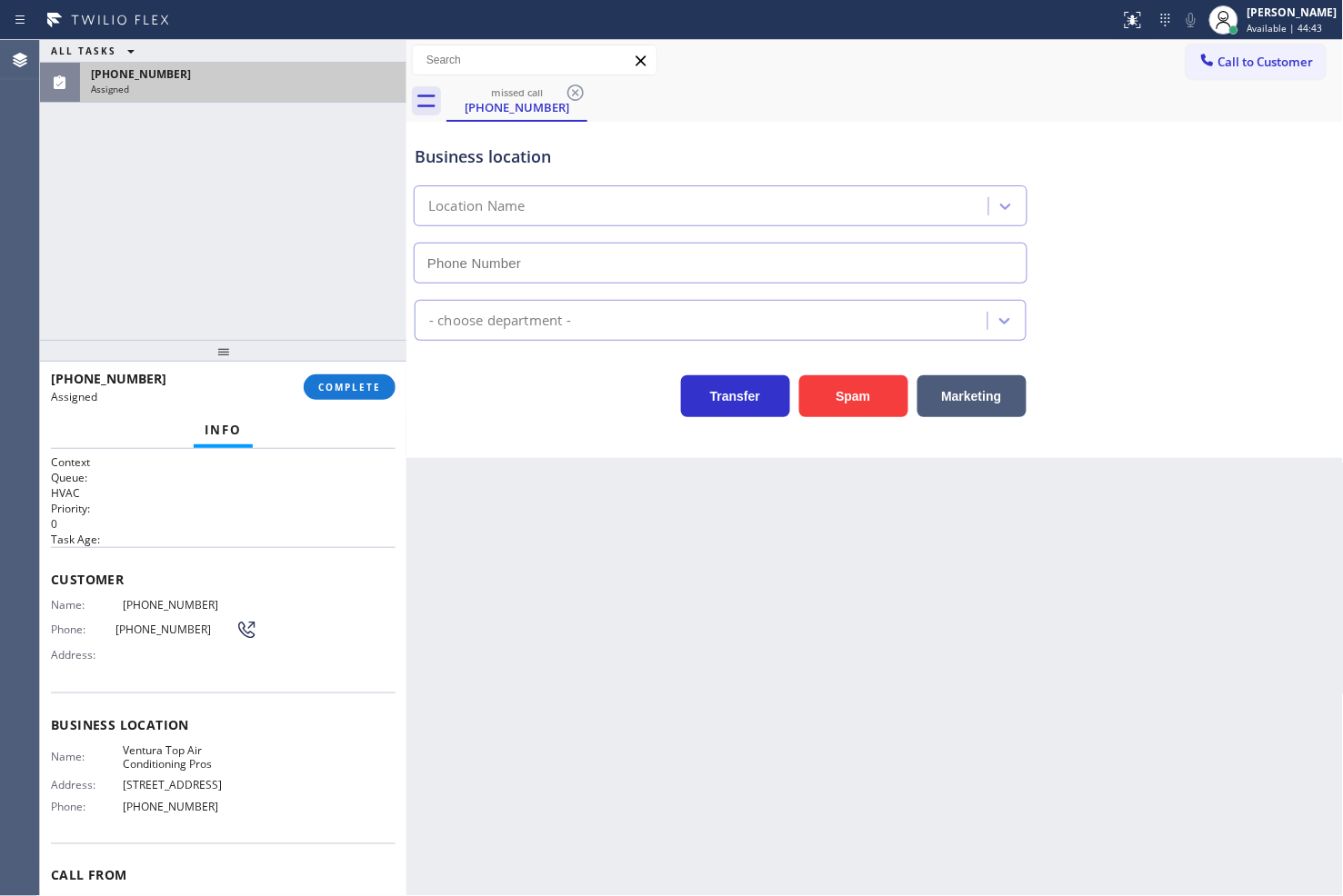
type input "[PHONE_NUMBER]"
click at [50, 603] on span "Name:" at bounding box center [86, 605] width 72 height 14
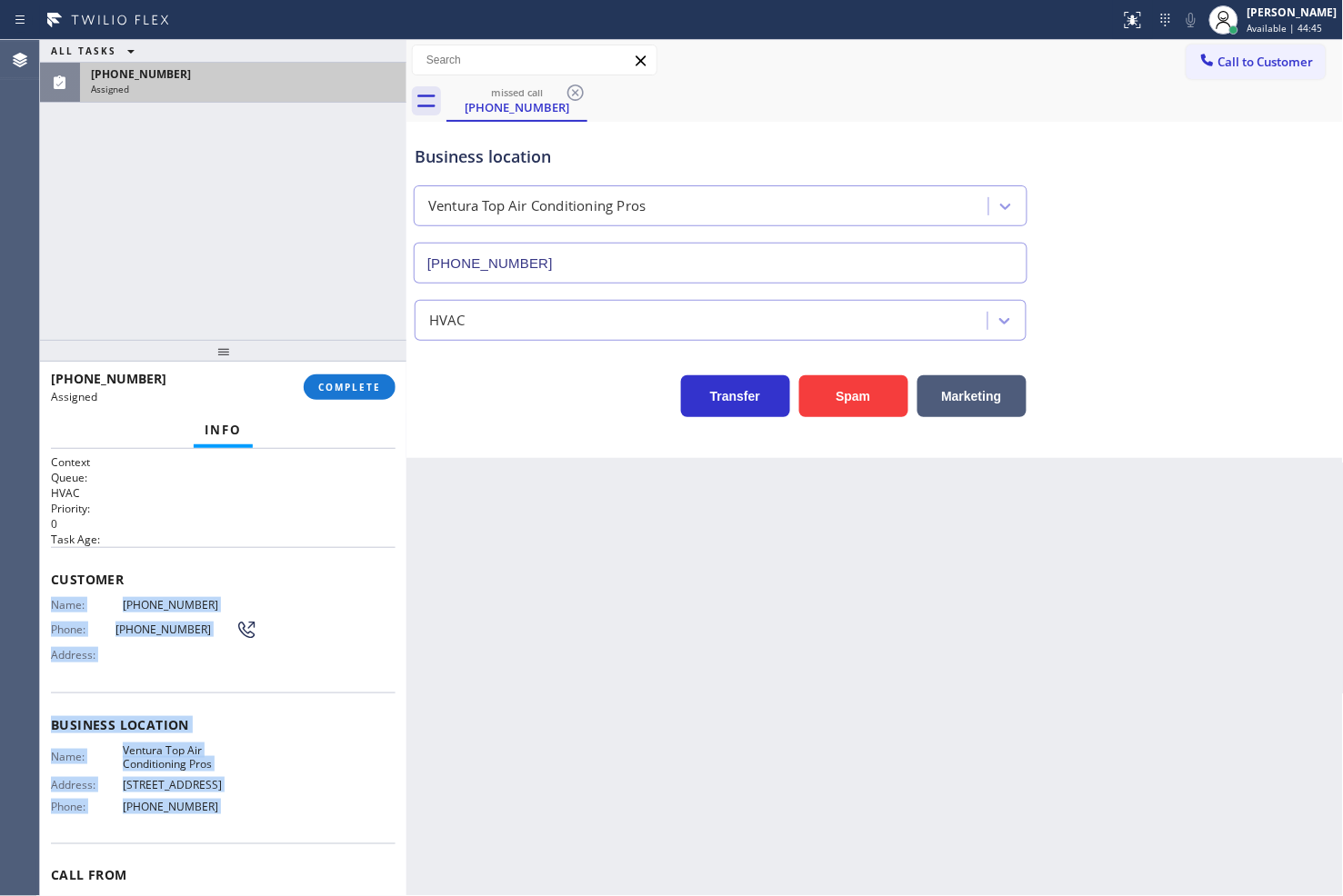
drag, startPoint x: 50, startPoint y: 603, endPoint x: 202, endPoint y: 804, distance: 252.0
click at [202, 804] on div "Context Queue: HVAC Priority: 0 Task Age: Customer Name: [PHONE_NUMBER] Phone: …" at bounding box center [222, 717] width 345 height 527
copy div "Name: [PHONE_NUMBER] Phone: [PHONE_NUMBER] Address: Business location Name: Ven…"
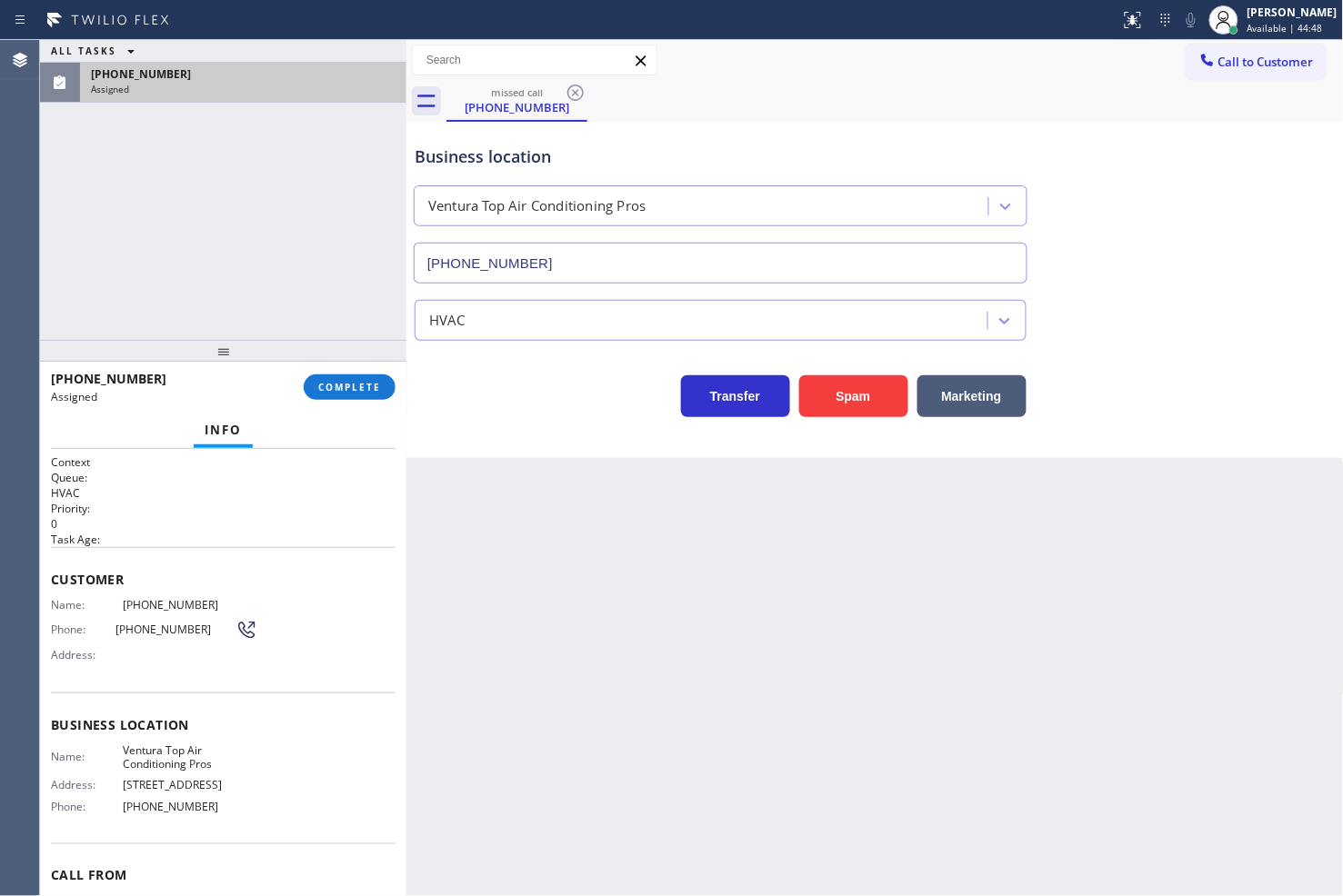
click at [324, 370] on div "[PHONE_NUMBER] Assigned COMPLETE" at bounding box center [222, 386] width 345 height 48
click at [329, 383] on span "COMPLETE" at bounding box center [350, 386] width 63 height 13
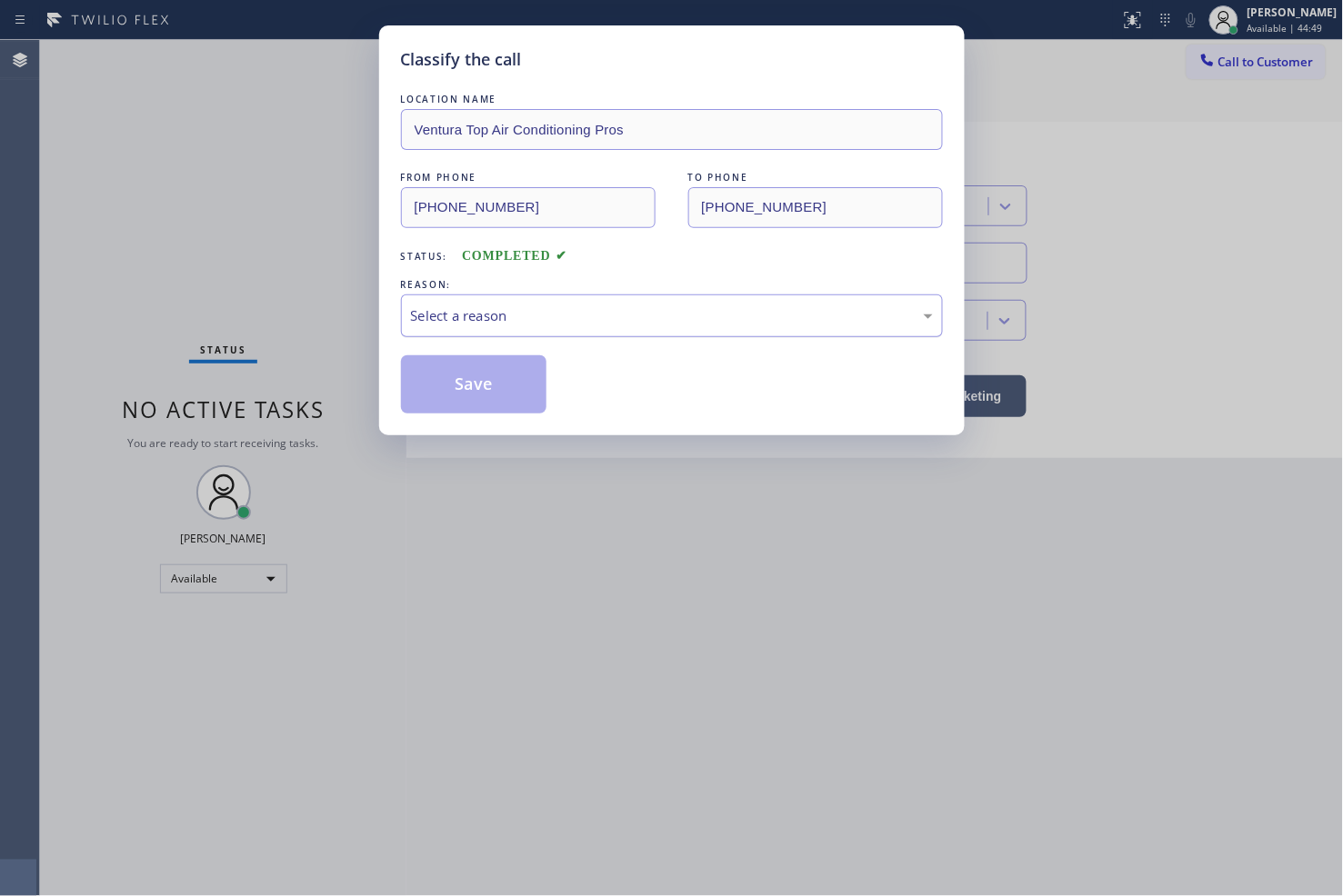
click at [491, 321] on div "Select a reason" at bounding box center [671, 316] width 521 height 21
click at [457, 401] on button "Save" at bounding box center [474, 384] width 147 height 58
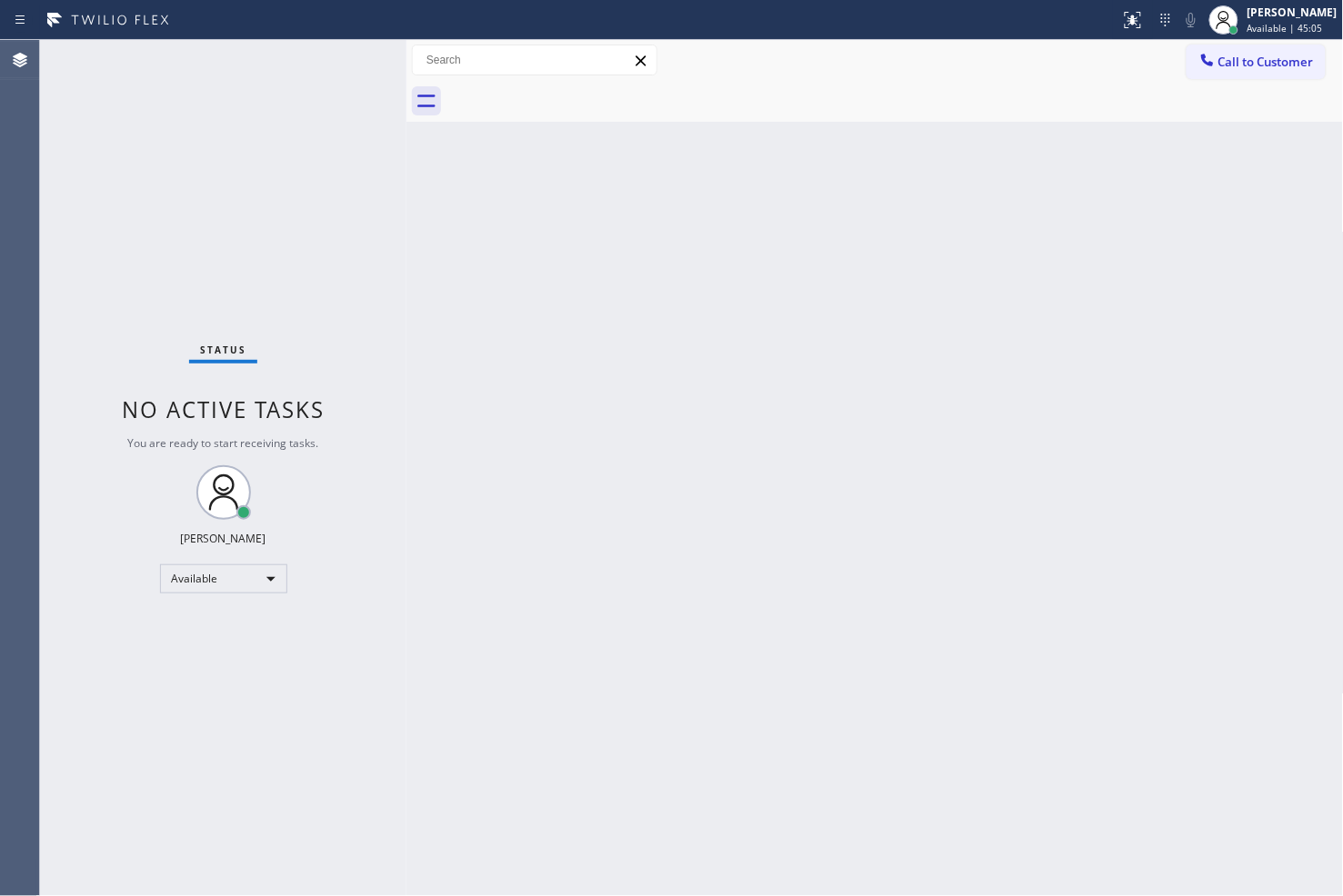
drag, startPoint x: 96, startPoint y: 334, endPoint x: 184, endPoint y: 214, distance: 148.8
click at [97, 334] on div "Status No active tasks You are ready to start receiving tasks. [PERSON_NAME]" at bounding box center [222, 468] width 366 height 856
click at [336, 61] on div "Status No active tasks You are ready to start receiving tasks. [PERSON_NAME]" at bounding box center [222, 468] width 366 height 856
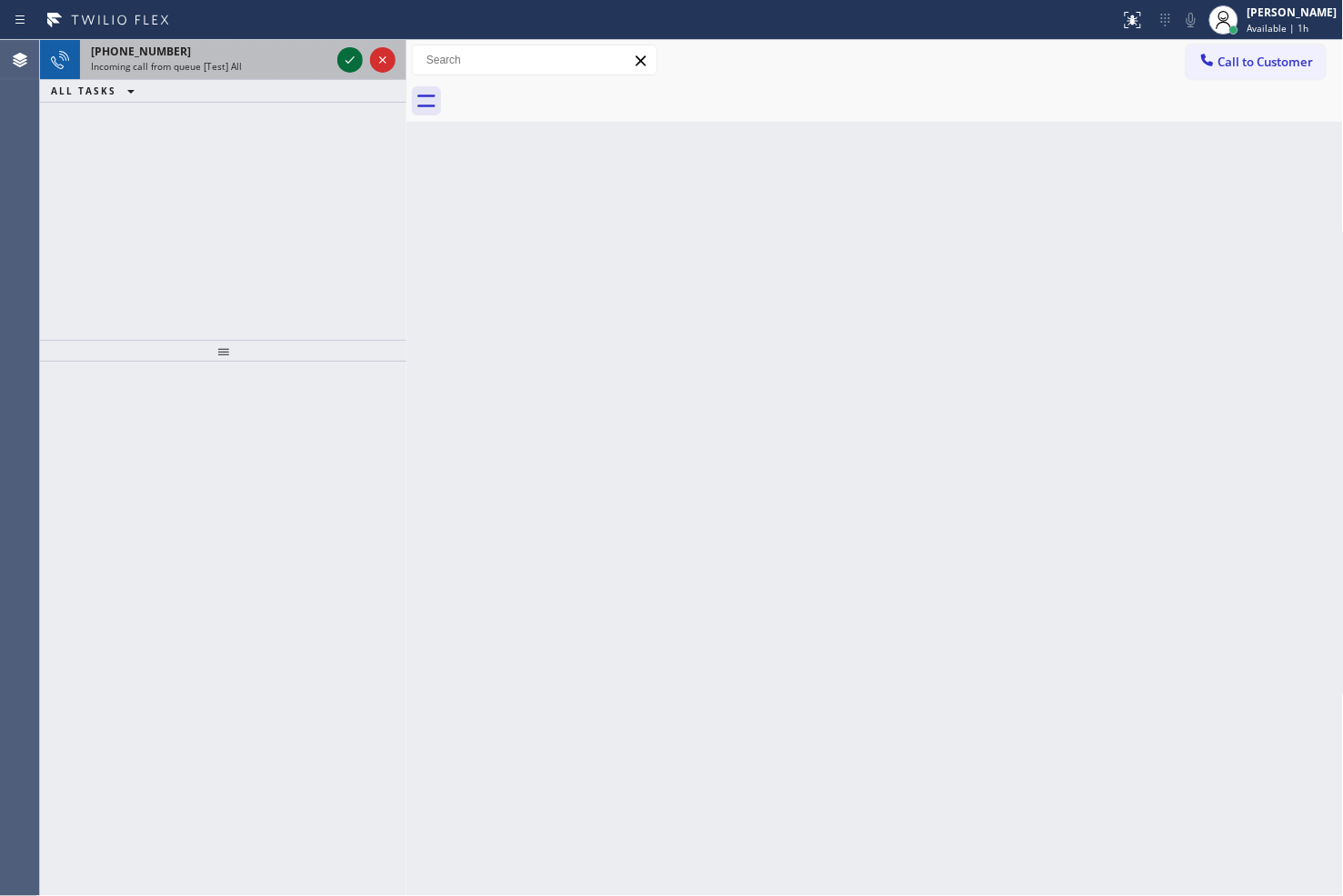
click at [337, 61] on div at bounding box center [350, 60] width 25 height 21
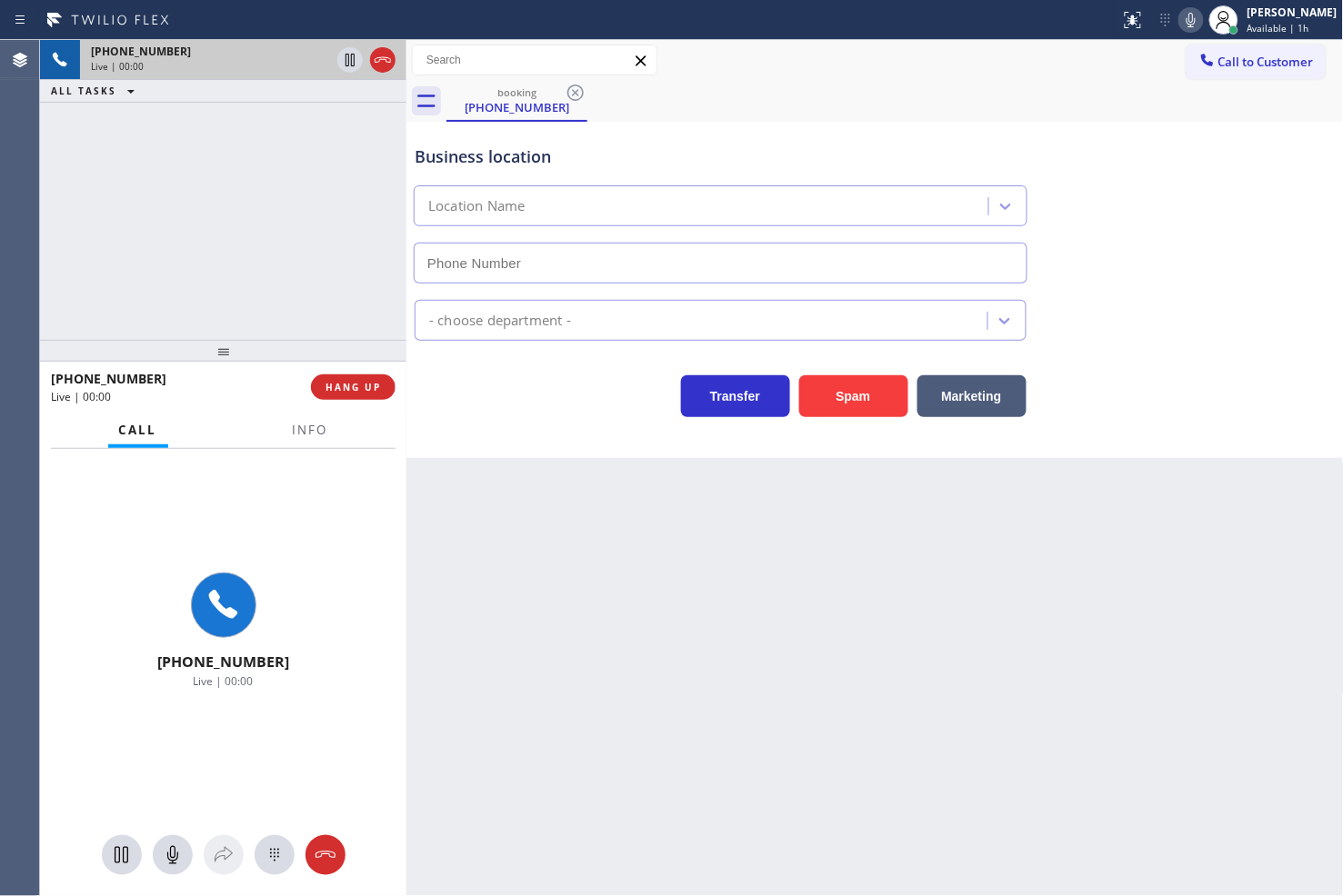
type input "[PHONE_NUMBER]"
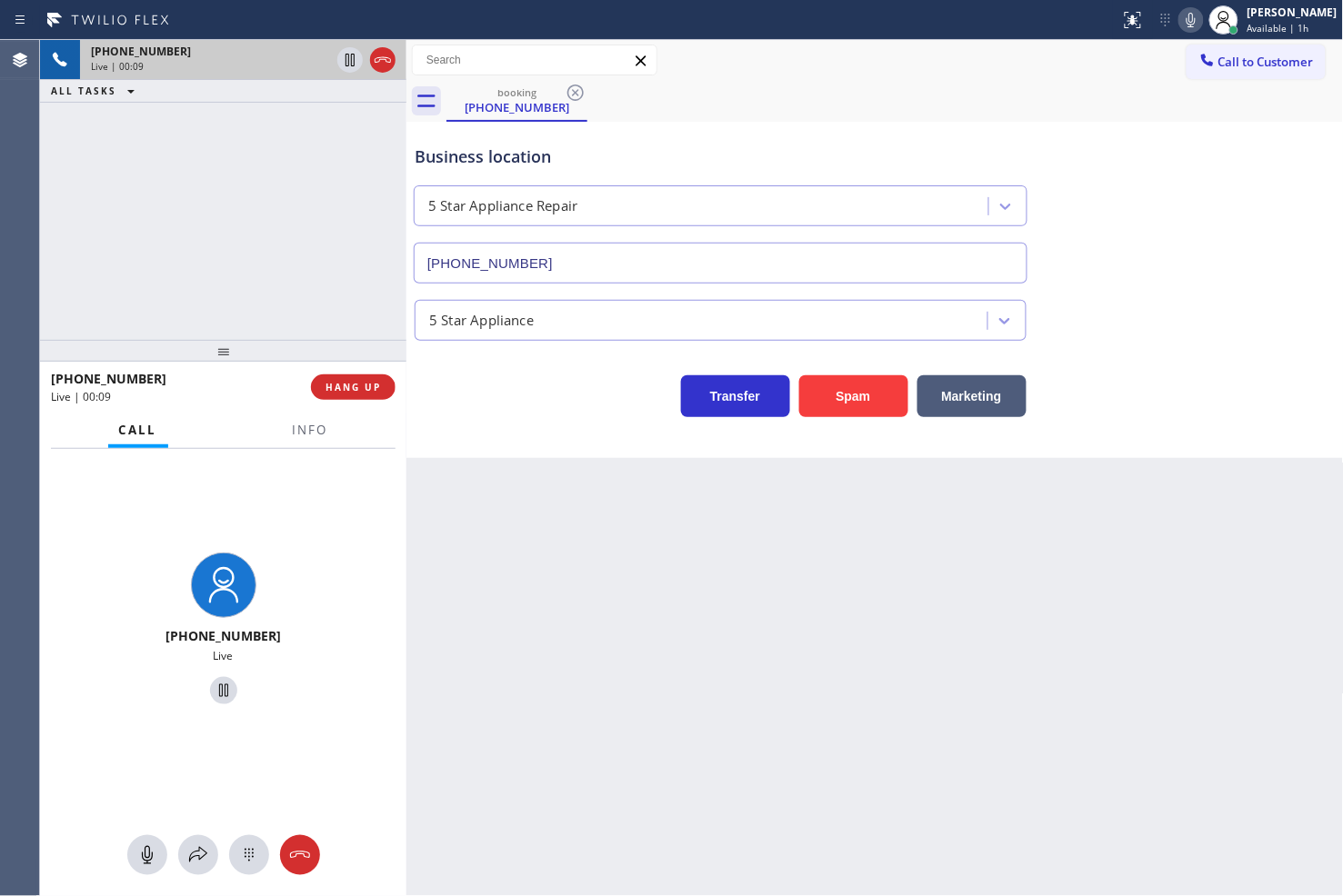
click at [144, 266] on div "[PHONE_NUMBER] Live | 00:09 ALL TASKS ALL TASKS ACTIVE TASKS TASKS IN WRAP UP" at bounding box center [222, 189] width 366 height 300
click at [473, 628] on div "Back to Dashboard Change Sender ID Customers Technicians Select a contact Outbo…" at bounding box center [874, 468] width 937 height 856
click at [229, 452] on div "[PHONE_NUMBER] Live" at bounding box center [222, 630] width 366 height 364
click at [235, 397] on div "Live | 00:12" at bounding box center [174, 397] width 248 height 16
click at [232, 382] on div "[PHONE_NUMBER]" at bounding box center [174, 379] width 248 height 17
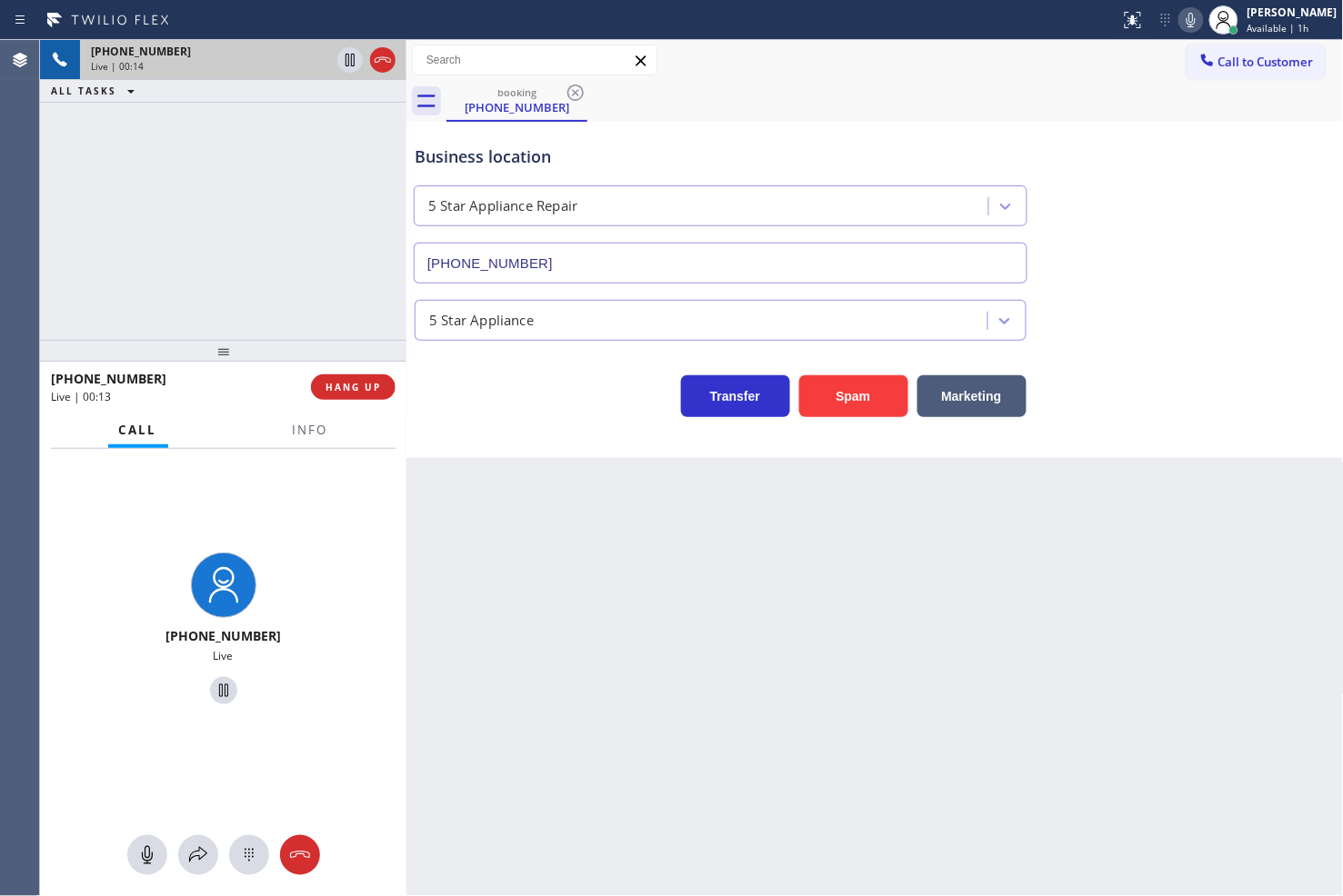
drag, startPoint x: 233, startPoint y: 474, endPoint x: 235, endPoint y: 447, distance: 27.1
click at [235, 447] on div "Call Info [PHONE_NUMBER] Live Context Queue: [Test] All Priority: 1 Customer Na…" at bounding box center [222, 654] width 366 height 484
click at [231, 218] on div "[PHONE_NUMBER] Live | 00:14 ALL TASKS ALL TASKS ACTIVE TASKS TASKS IN WRAP UP" at bounding box center [222, 189] width 366 height 300
click at [448, 556] on div "Back to Dashboard Change Sender ID Customers Technicians Select a contact Outbo…" at bounding box center [874, 468] width 937 height 856
click at [268, 528] on div "[PHONE_NUMBER] Live" at bounding box center [222, 630] width 366 height 364
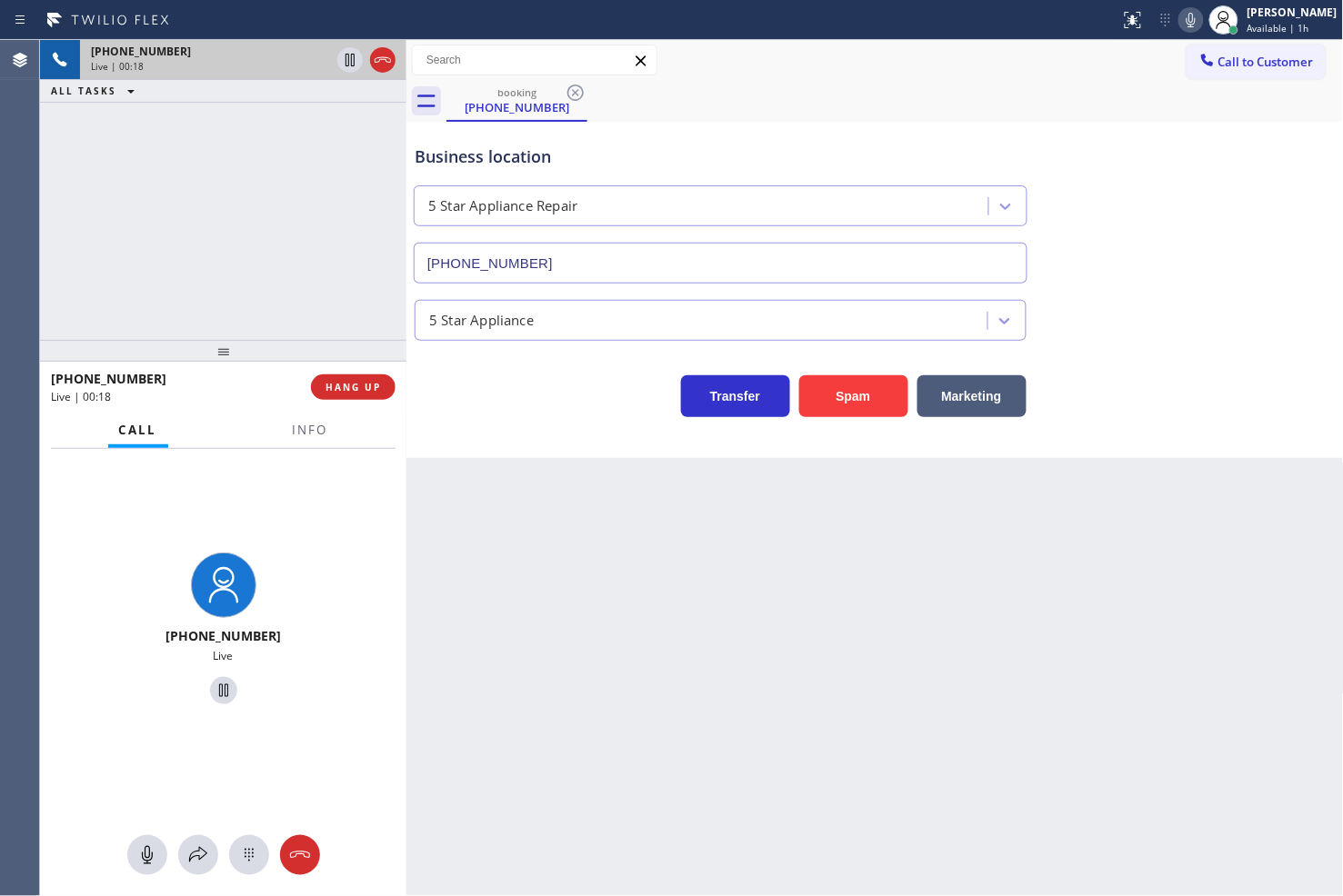
click at [165, 331] on div "[PHONE_NUMBER] Live | 00:18 ALL TASKS ALL TASKS ACTIVE TASKS TASKS IN WRAP UP" at bounding box center [222, 189] width 366 height 300
click at [192, 316] on div "[PHONE_NUMBER] Live | 00:20 ALL TASKS ALL TASKS ACTIVE TASKS TASKS IN WRAP UP" at bounding box center [222, 189] width 366 height 300
click at [212, 475] on div "[PHONE_NUMBER] Live" at bounding box center [222, 630] width 366 height 364
click at [184, 293] on div "[PHONE_NUMBER] Live | 00:22 ALL TASKS ALL TASKS ACTIVE TASKS TASKS IN WRAP UP" at bounding box center [222, 189] width 366 height 300
click at [195, 851] on icon at bounding box center [198, 855] width 21 height 21
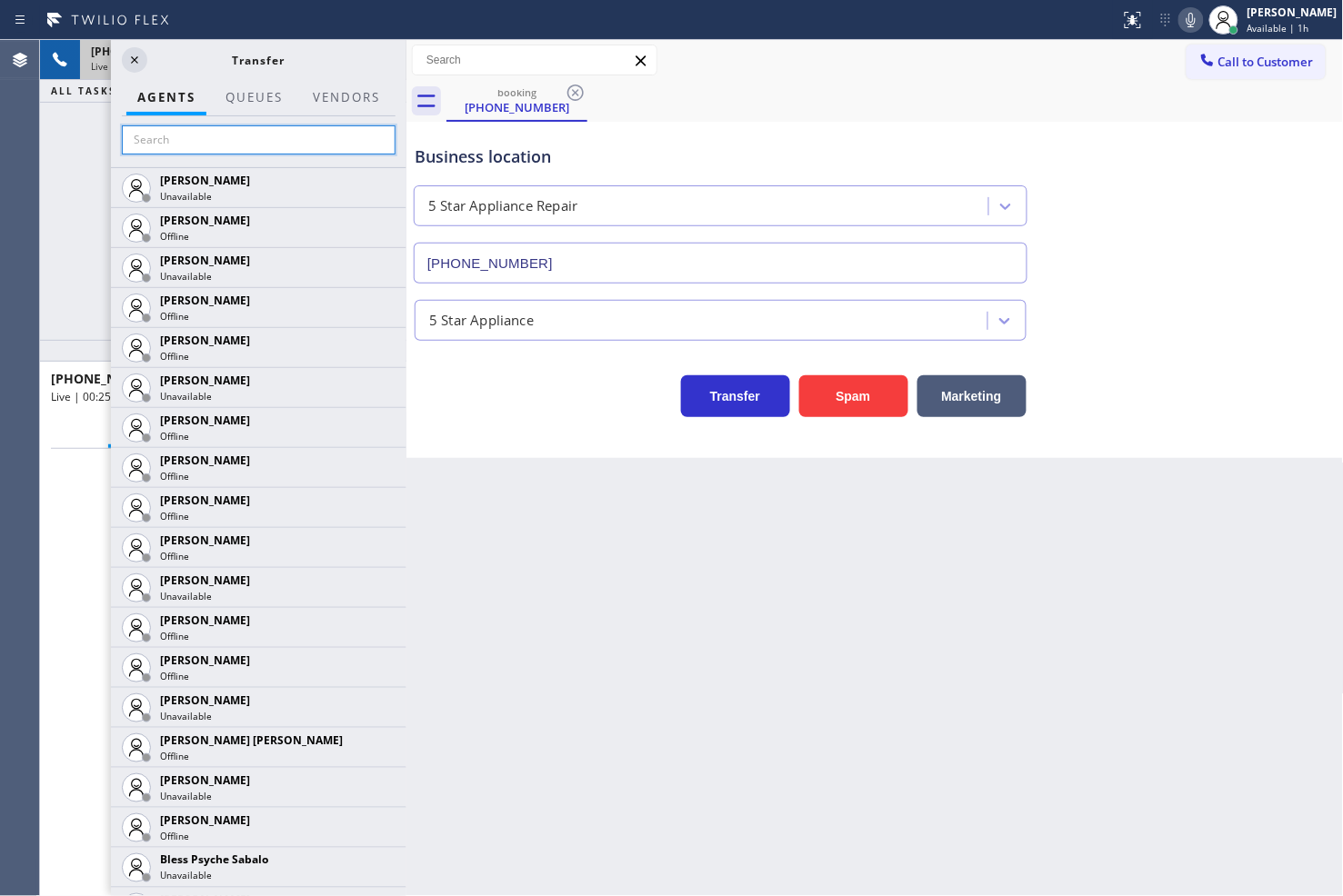
click at [173, 127] on input "text" at bounding box center [258, 140] width 274 height 29
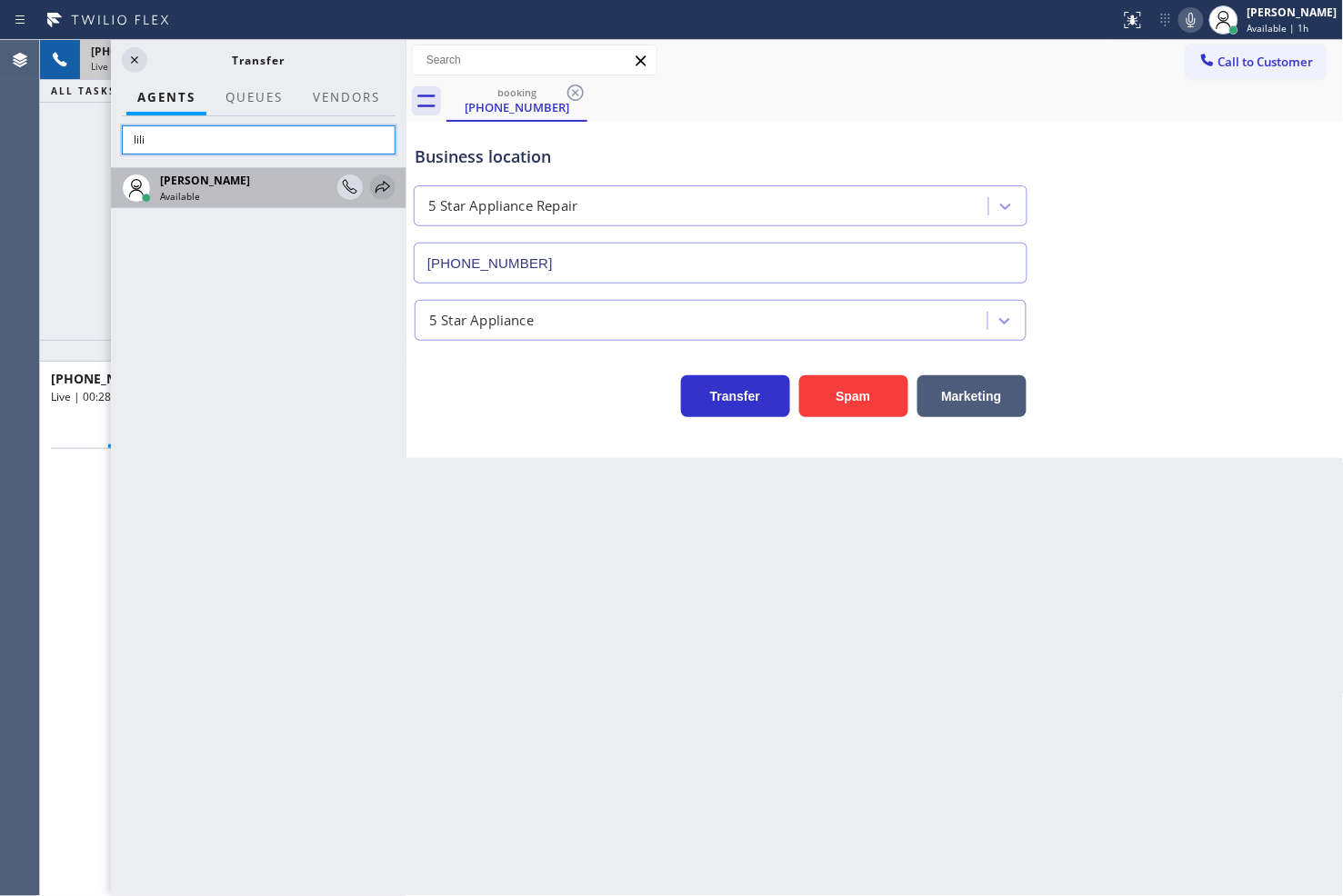
type input "lili"
click at [382, 177] on icon at bounding box center [383, 187] width 21 height 21
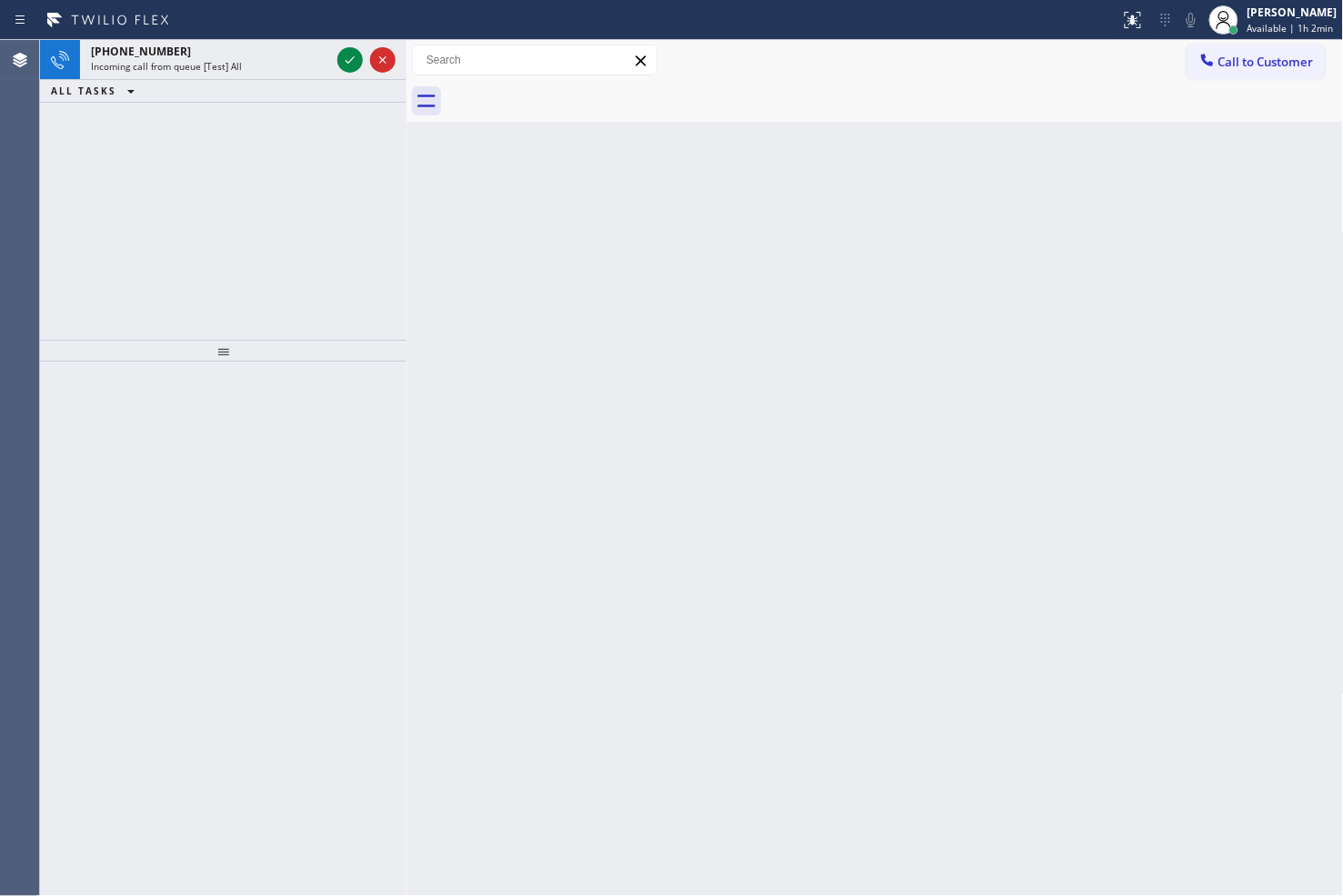
click at [123, 147] on div "[PHONE_NUMBER] Incoming call from queue [Test] All ALL TASKS ALL TASKS ACTIVE T…" at bounding box center [222, 189] width 366 height 300
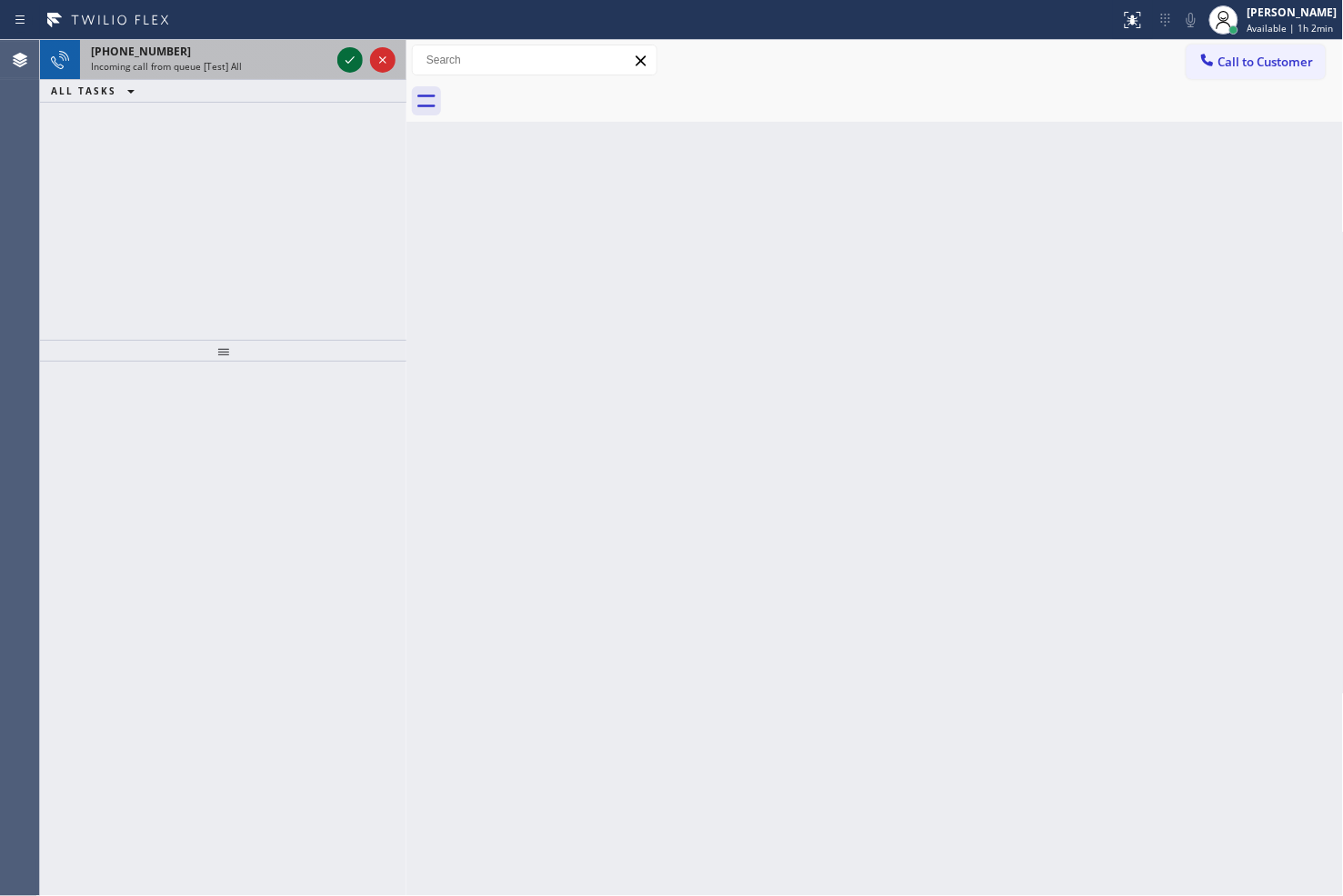
click at [352, 62] on icon at bounding box center [350, 60] width 21 height 21
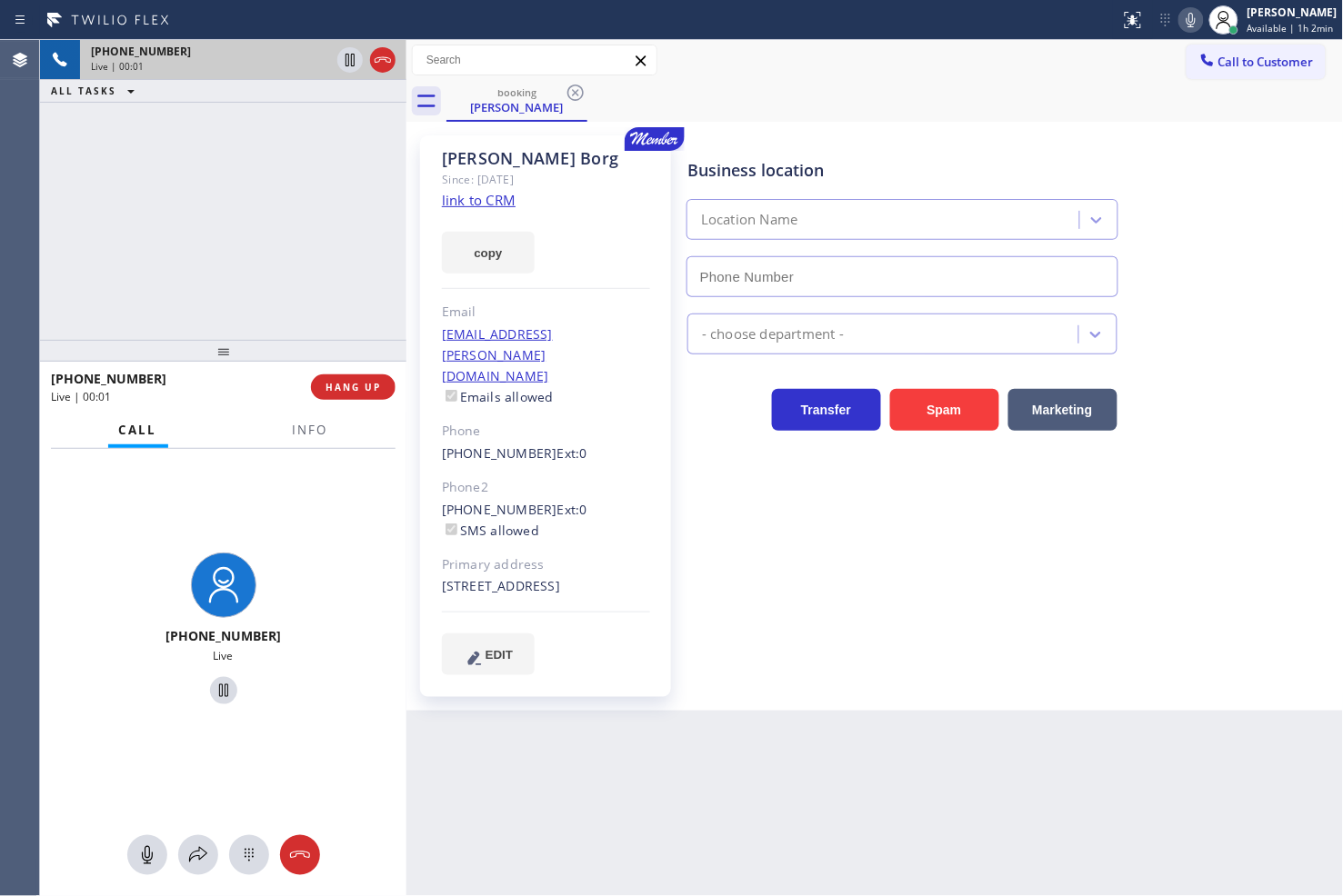
type input "[PHONE_NUMBER]"
click at [449, 207] on link "link to CRM" at bounding box center [479, 200] width 74 height 18
click at [224, 207] on div "[PHONE_NUMBER] Live | 00:06 ALL TASKS ALL TASKS ACTIVE TASKS TASKS IN WRAP UP" at bounding box center [222, 189] width 366 height 300
click at [157, 239] on div "[PHONE_NUMBER] Live | 00:57 ALL TASKS ALL TASKS ACTIVE TASKS TASKS IN WRAP UP" at bounding box center [222, 189] width 366 height 300
click at [339, 618] on div "[PHONE_NUMBER] Live" at bounding box center [222, 630] width 366 height 364
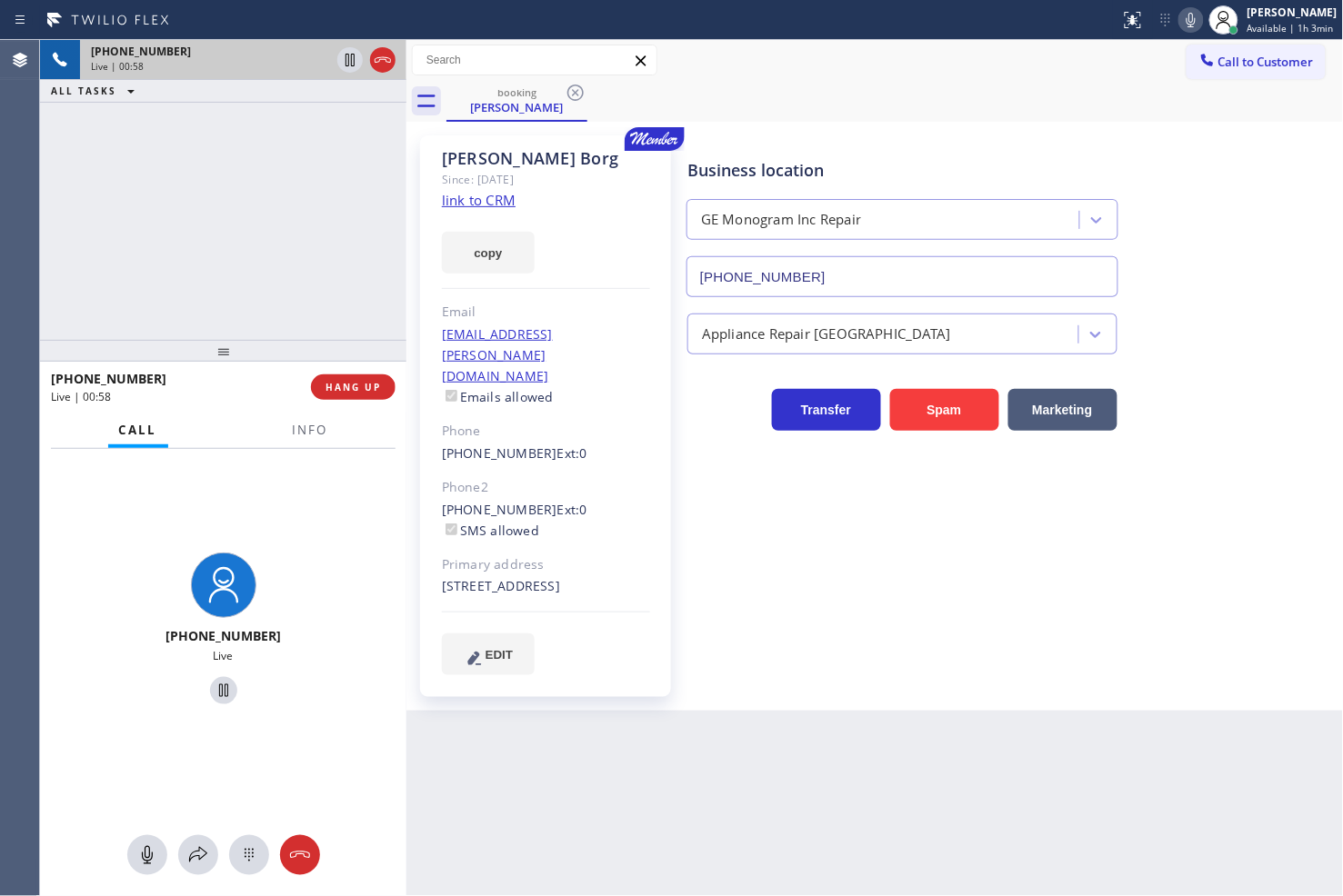
click at [212, 238] on div "[PHONE_NUMBER] Live | 00:58 ALL TASKS ALL TASKS ACTIVE TASKS TASKS IN WRAP UP" at bounding box center [222, 189] width 366 height 300
click at [352, 623] on div "[PHONE_NUMBER] Live" at bounding box center [222, 630] width 366 height 364
click at [186, 304] on div "[PHONE_NUMBER] Live | 00:59 ALL TASKS ALL TASKS ACTIVE TASKS TASKS IN WRAP UP" at bounding box center [222, 189] width 366 height 300
click at [177, 220] on div "[PHONE_NUMBER] Live | 01:03 ALL TASKS ALL TASKS ACTIVE TASKS TASKS IN WRAP UP" at bounding box center [222, 189] width 366 height 300
click at [240, 491] on div "[PHONE_NUMBER] Live" at bounding box center [222, 630] width 366 height 364
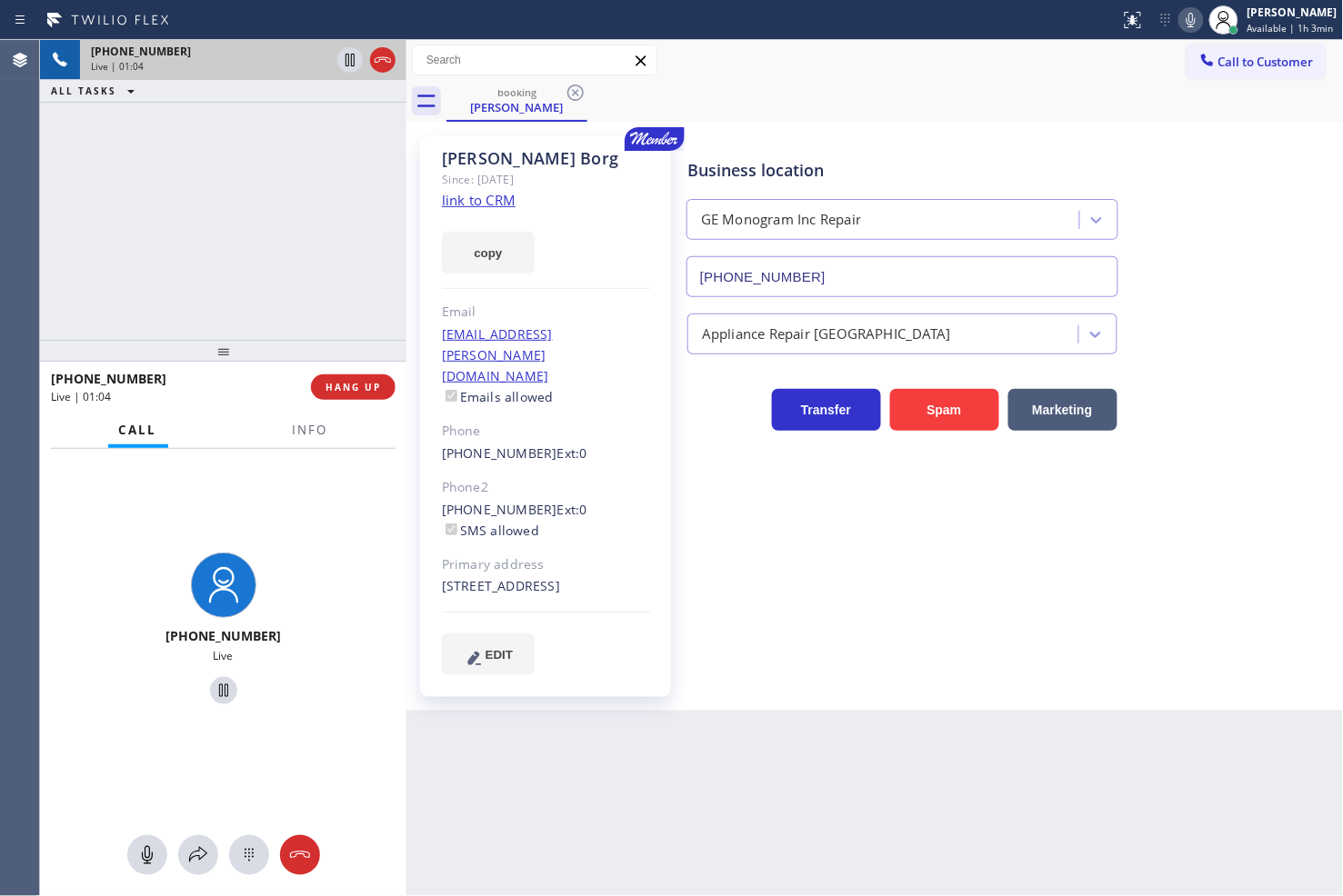
click at [201, 234] on div "[PHONE_NUMBER] Live | 01:04 ALL TASKS ALL TASKS ACTIVE TASKS TASKS IN WRAP UP" at bounding box center [222, 189] width 366 height 300
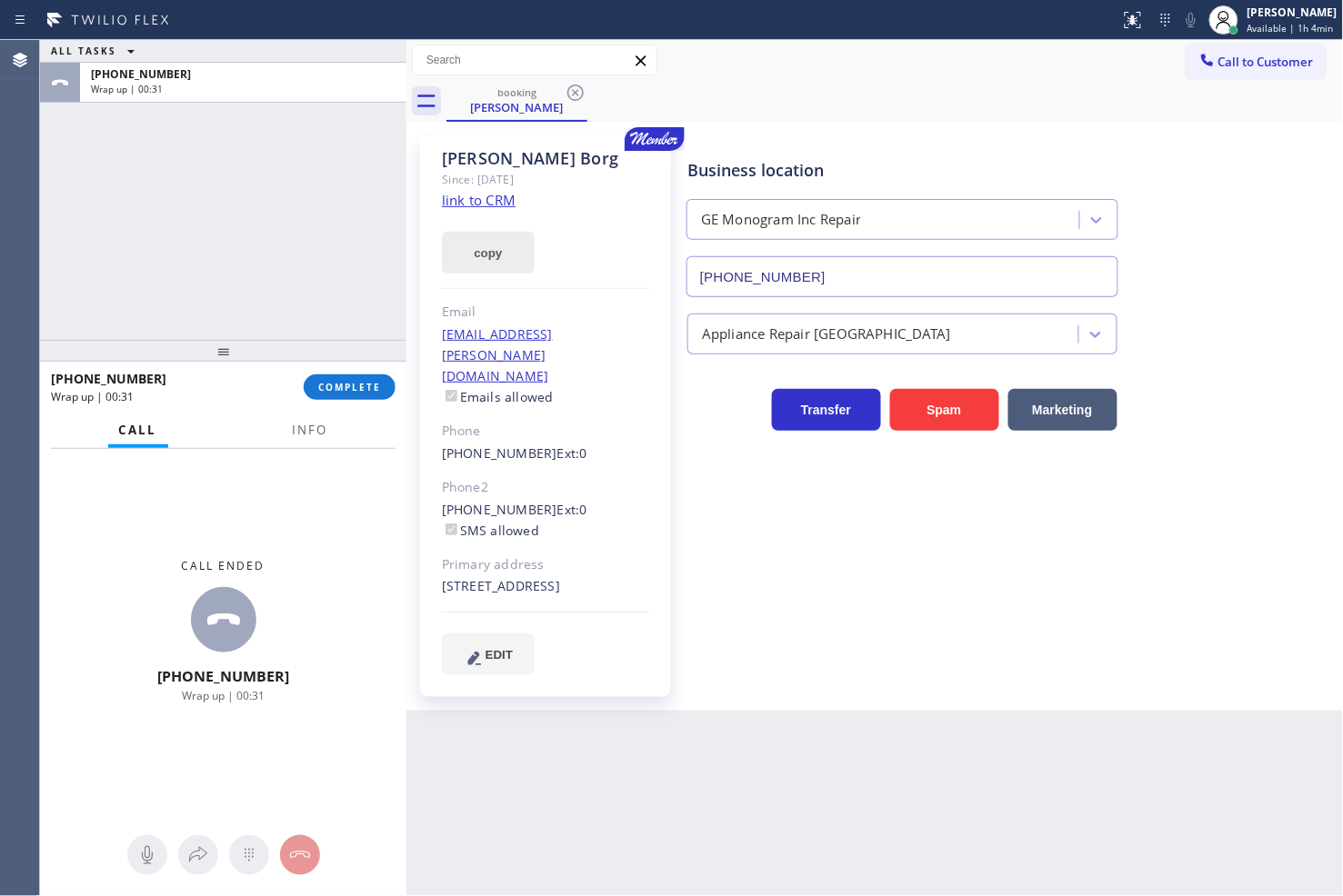
click at [479, 249] on button "copy" at bounding box center [487, 252] width 92 height 42
click at [92, 297] on div "ALL TASKS ALL TASKS ACTIVE TASKS TASKS IN WRAP UP [PHONE_NUMBER] Wrap up | 02:34" at bounding box center [222, 189] width 366 height 300
drag, startPoint x: 319, startPoint y: 391, endPoint x: 327, endPoint y: 388, distance: 8.5
click at [317, 391] on button "COMPLETE" at bounding box center [350, 387] width 92 height 25
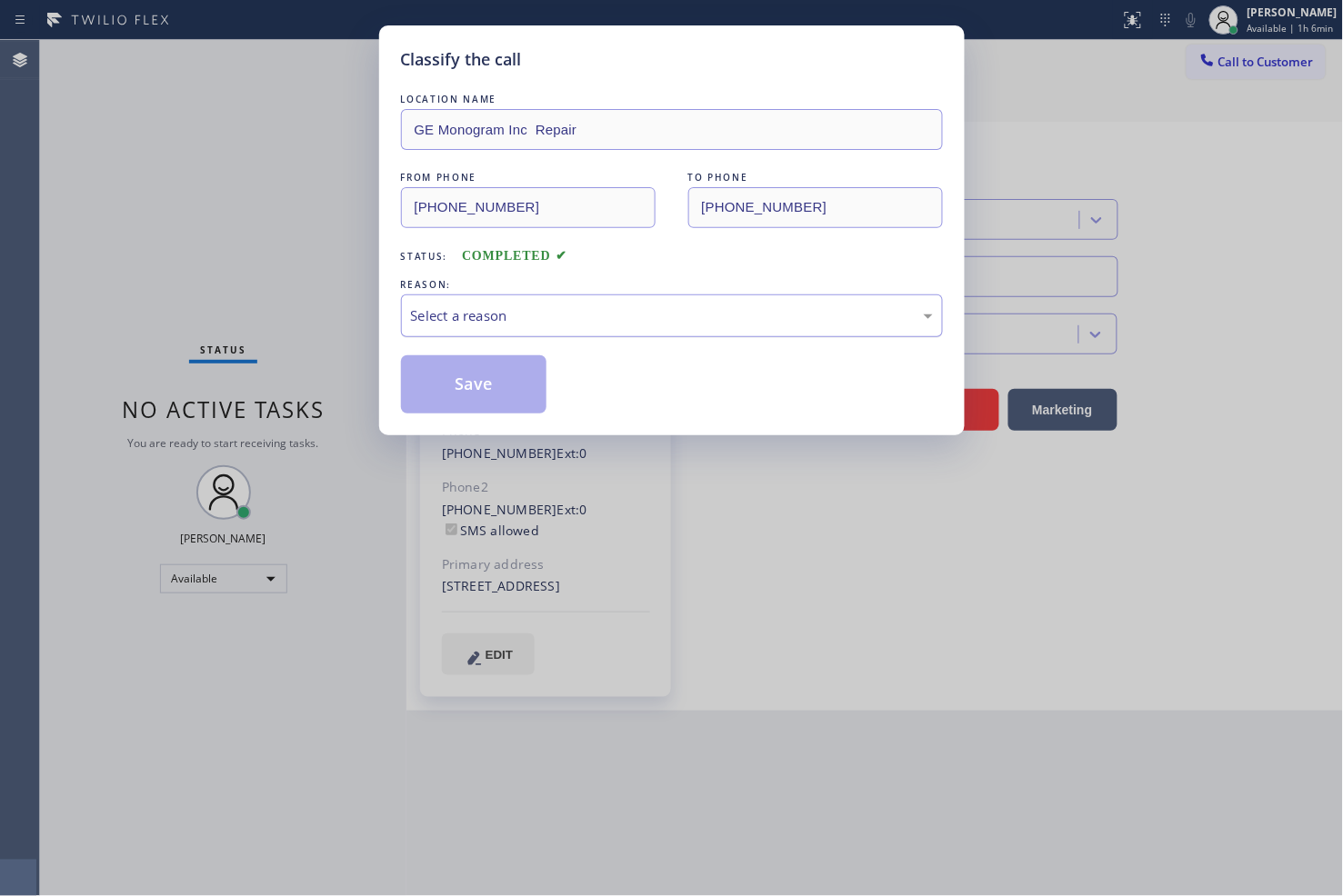
click at [509, 315] on div "Select a reason" at bounding box center [671, 316] width 521 height 21
click at [500, 319] on div "Tech, Unknown/didnt ring" at bounding box center [671, 316] width 521 height 21
click at [509, 374] on button "Save" at bounding box center [474, 384] width 147 height 58
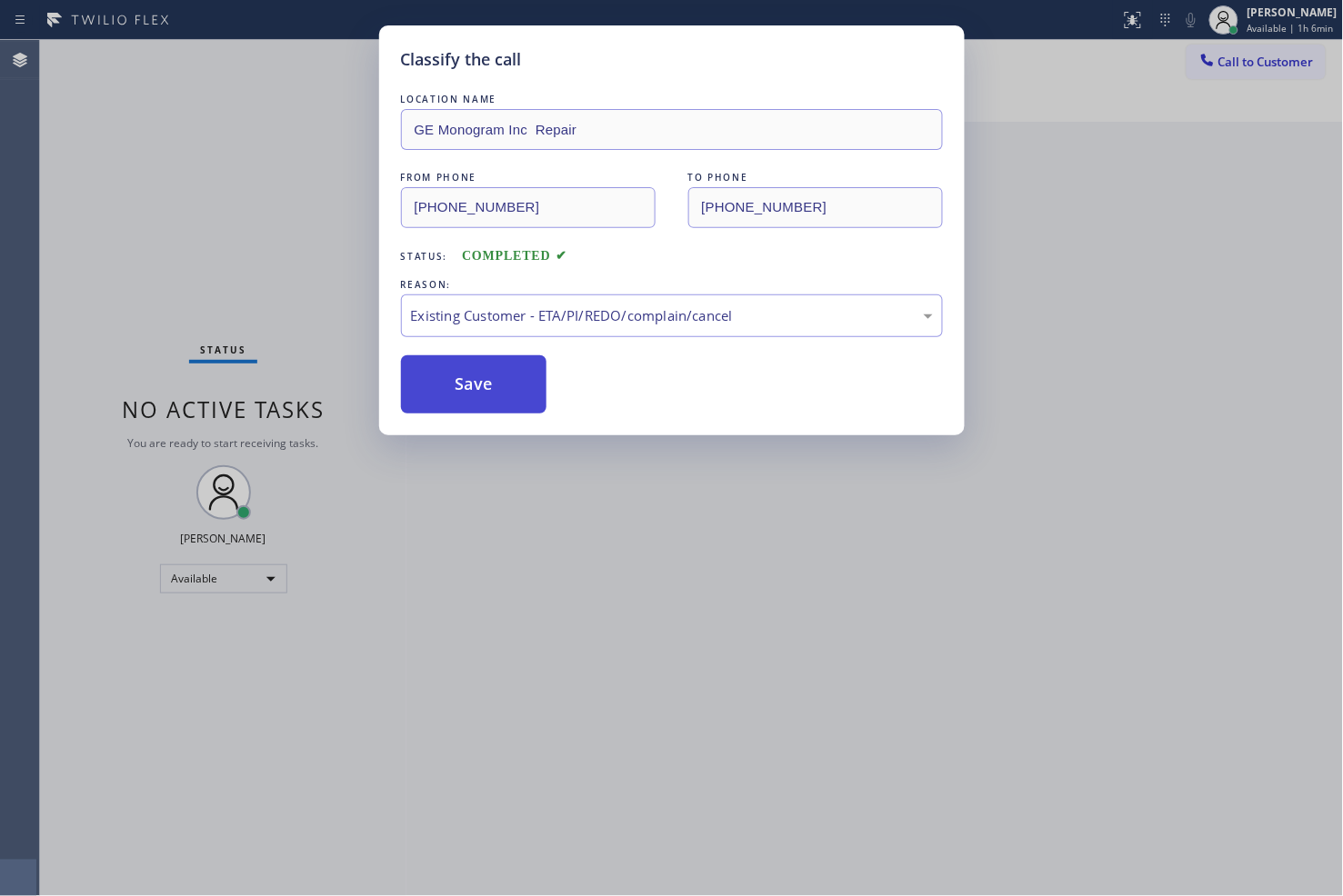
click at [509, 374] on button "Save" at bounding box center [474, 384] width 147 height 58
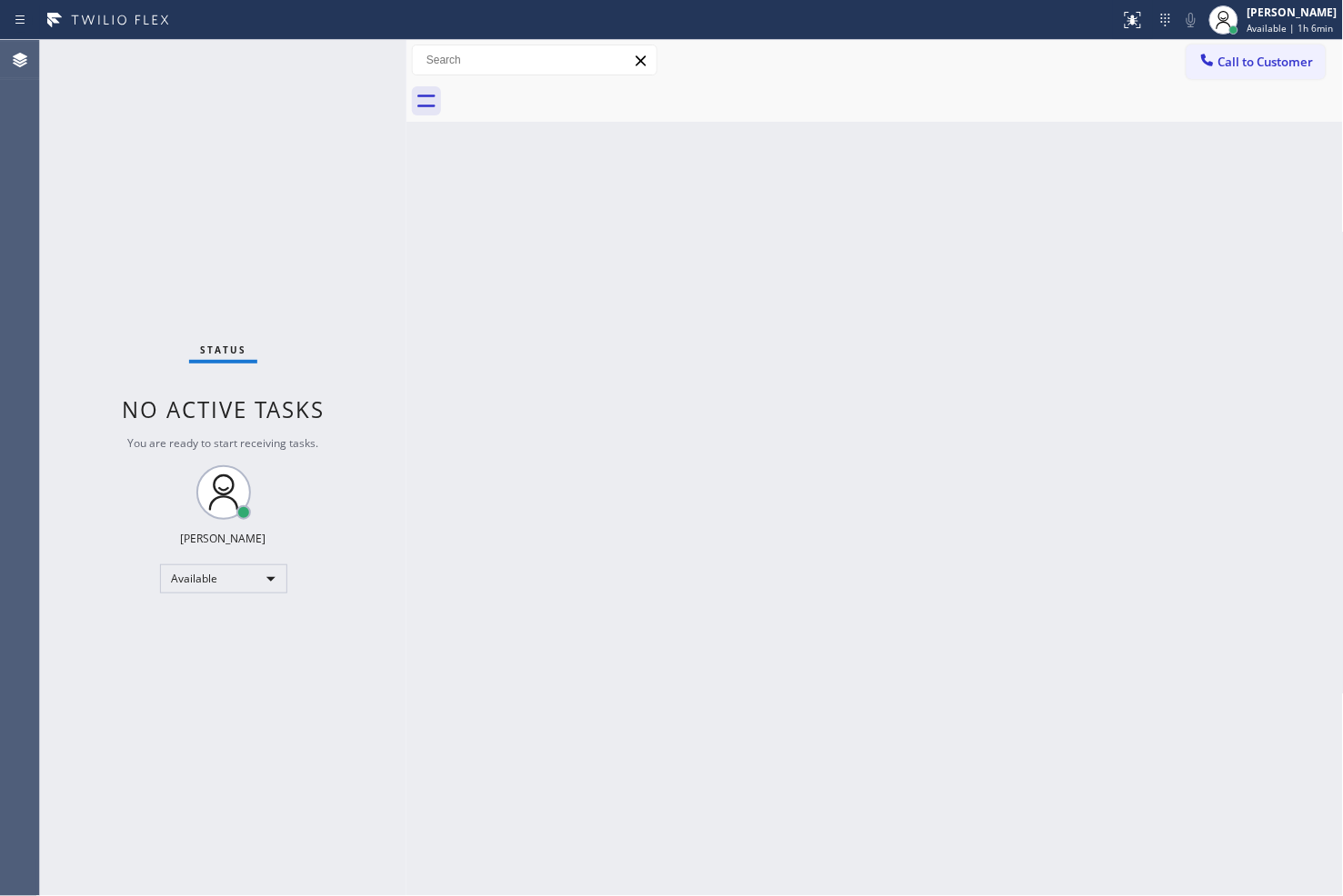
click at [641, 597] on div "Back to Dashboard Change Sender ID Customers Technicians Select a contact Outbo…" at bounding box center [874, 468] width 937 height 856
click at [349, 64] on div "Status No active tasks You are ready to start receiving tasks. [PERSON_NAME]" at bounding box center [222, 468] width 366 height 856
click at [216, 146] on div "Status No active tasks You are ready to start receiving tasks. [PERSON_NAME]" at bounding box center [222, 468] width 366 height 856
click at [323, 291] on div "Status No active tasks You are ready to start receiving tasks. [PERSON_NAME]" at bounding box center [222, 468] width 366 height 856
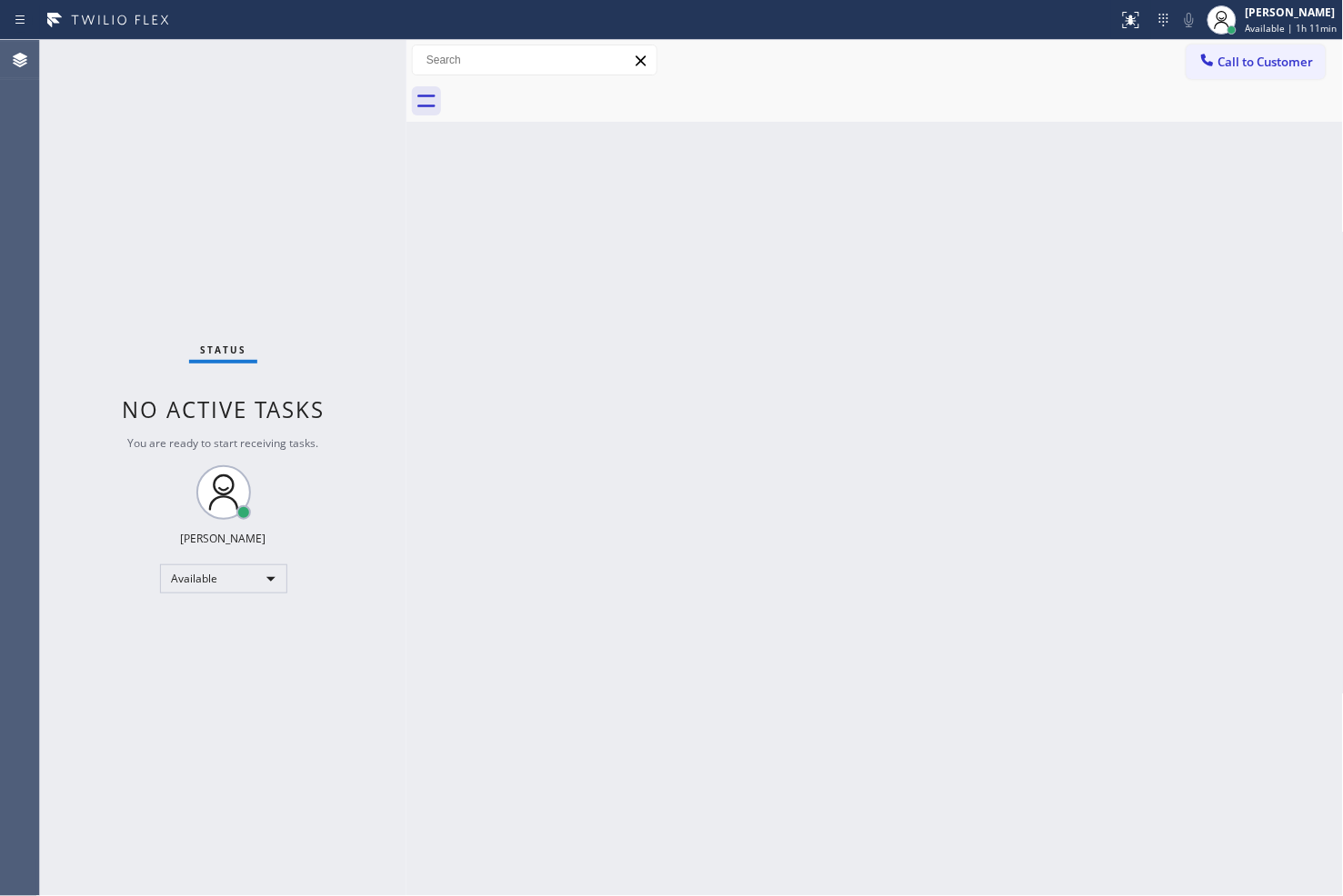
click at [788, 133] on div "Back to Dashboard Change Sender ID Customers Technicians Select a contact Outbo…" at bounding box center [874, 468] width 937 height 856
click at [631, 6] on div at bounding box center [558, 20] width 1103 height 29
click at [297, 160] on div "Status No active tasks You are ready to start receiving tasks. [PERSON_NAME]" at bounding box center [222, 468] width 366 height 856
click at [254, 102] on div "Status No active tasks You are ready to start receiving tasks. [PERSON_NAME]" at bounding box center [222, 468] width 366 height 856
click at [254, 93] on div "Status No active tasks You are ready to start receiving tasks. [PERSON_NAME]" at bounding box center [222, 468] width 366 height 856
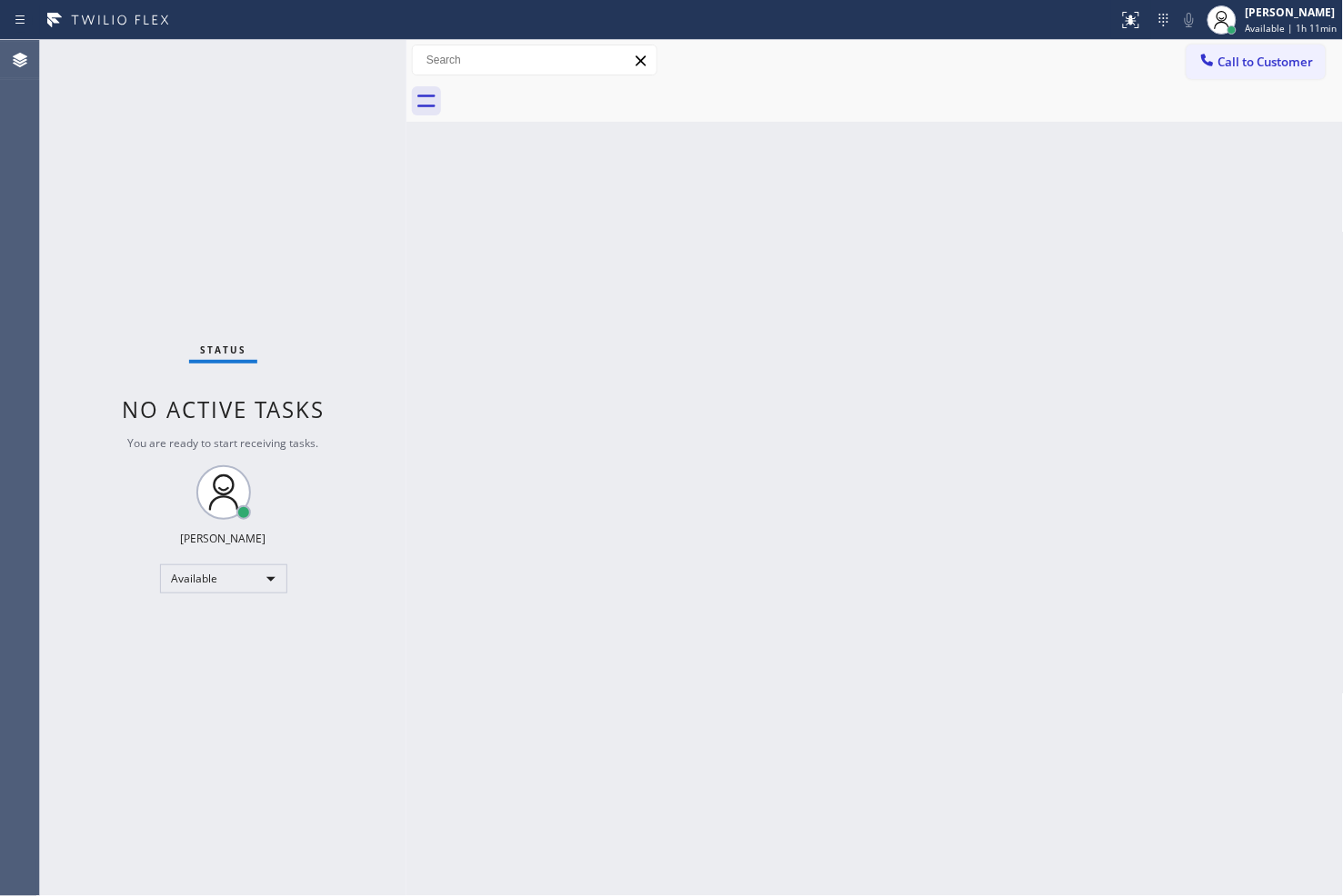
click at [162, 116] on div "Status No active tasks You are ready to start receiving tasks. [PERSON_NAME]" at bounding box center [222, 468] width 366 height 856
click at [56, 97] on div "Status No active tasks You are ready to start receiving tasks. [PERSON_NAME]" at bounding box center [222, 468] width 366 height 856
drag, startPoint x: 56, startPoint y: 97, endPoint x: 58, endPoint y: 87, distance: 10.2
click at [56, 96] on div "Status No active tasks You are ready to start receiving tasks. [PERSON_NAME]" at bounding box center [222, 468] width 366 height 856
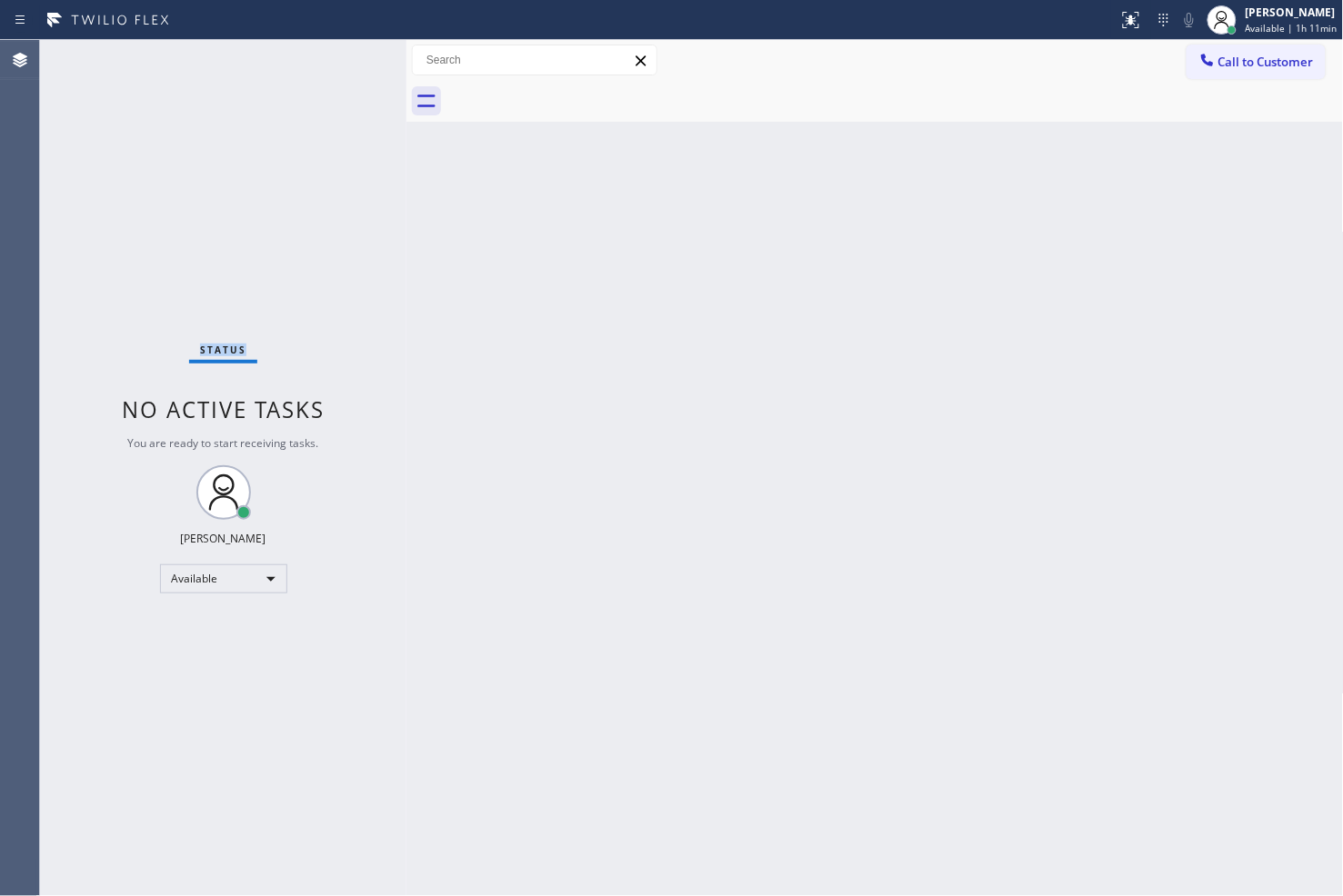
click at [273, 125] on div "Status No active tasks You are ready to start receiving tasks. [PERSON_NAME]" at bounding box center [222, 468] width 366 height 856
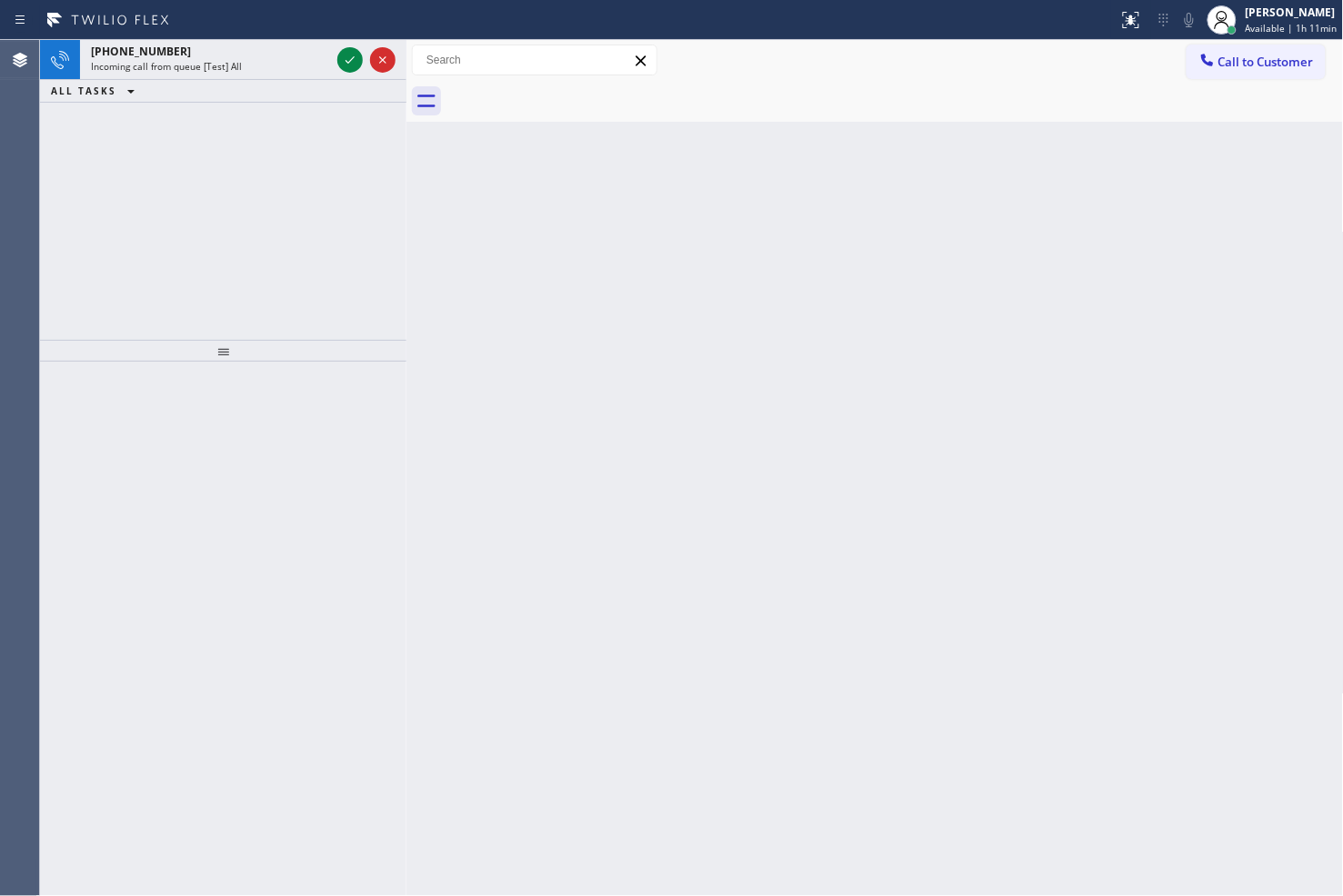
click at [250, 268] on div "[PHONE_NUMBER] Incoming call from queue [Test] All ALL TASKS ALL TASKS ACTIVE T…" at bounding box center [222, 189] width 366 height 300
click at [256, 227] on div "[PHONE_NUMBER] Incoming call from queue [Test] All ALL TASKS ALL TASKS ACTIVE T…" at bounding box center [222, 189] width 366 height 300
click at [260, 185] on div "[PHONE_NUMBER] Incoming call from queue [Test] All ALL TASKS ALL TASKS ACTIVE T…" at bounding box center [222, 189] width 366 height 300
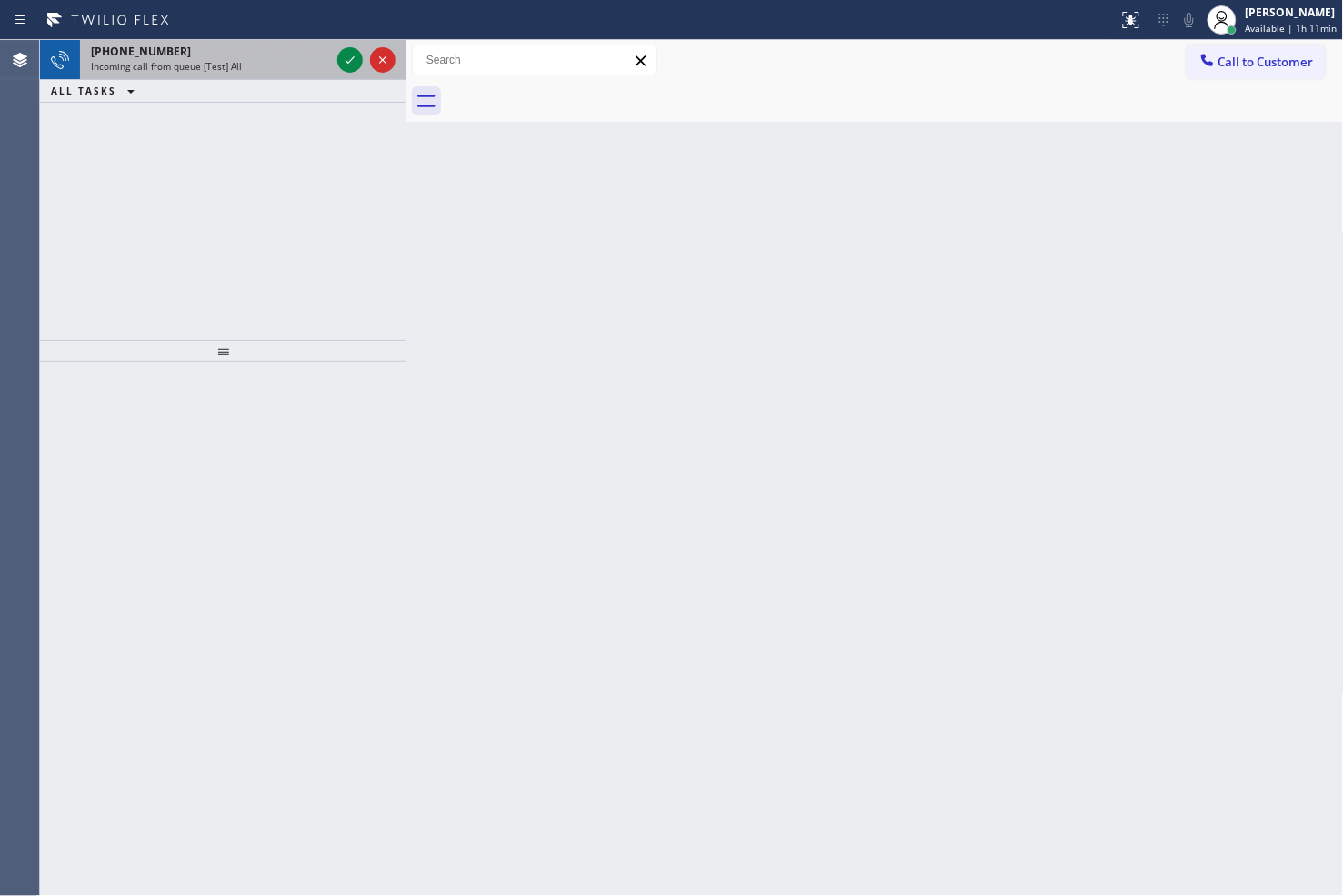
click at [292, 50] on div "[PHONE_NUMBER]" at bounding box center [211, 51] width 239 height 16
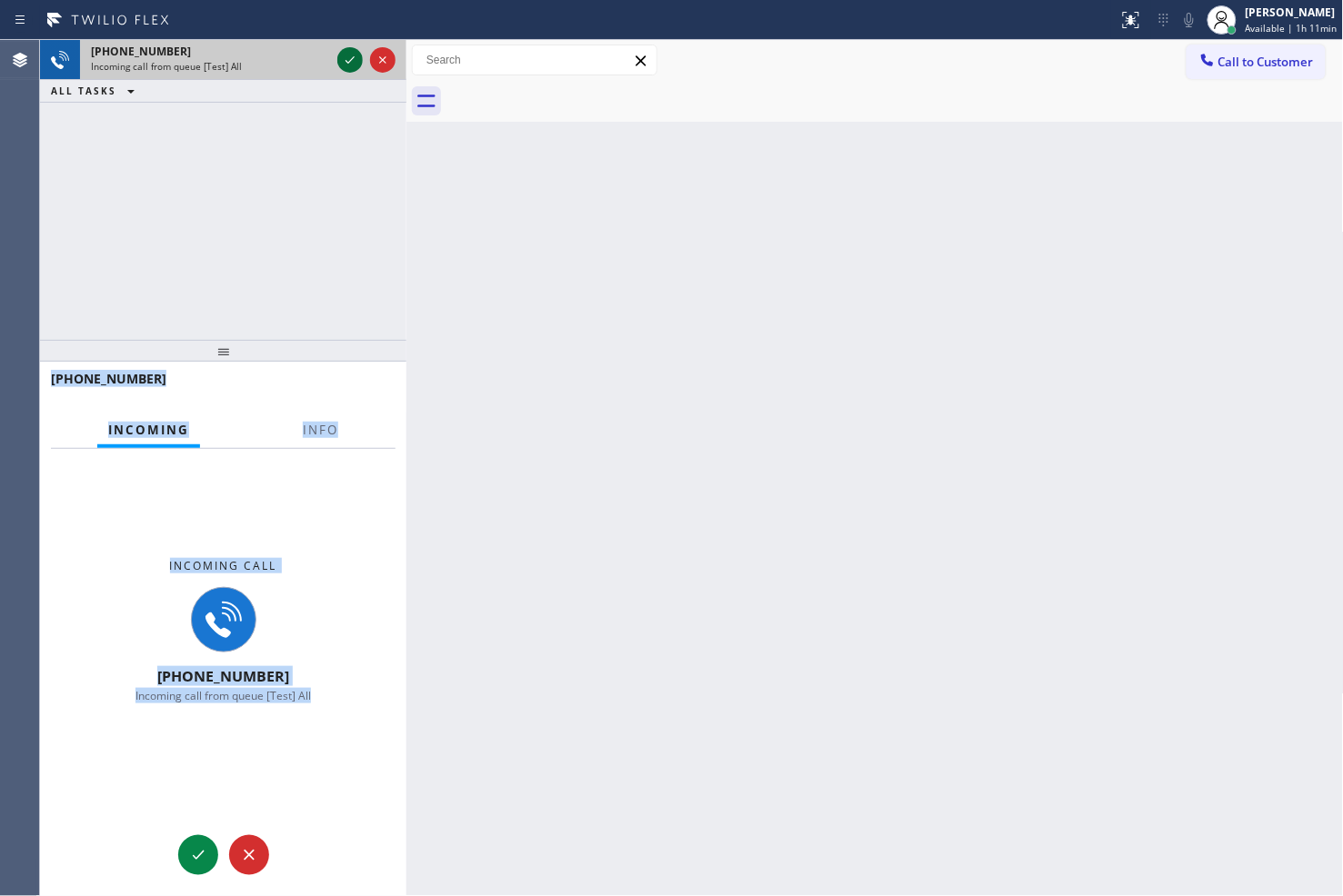
click at [354, 58] on icon at bounding box center [350, 60] width 21 height 21
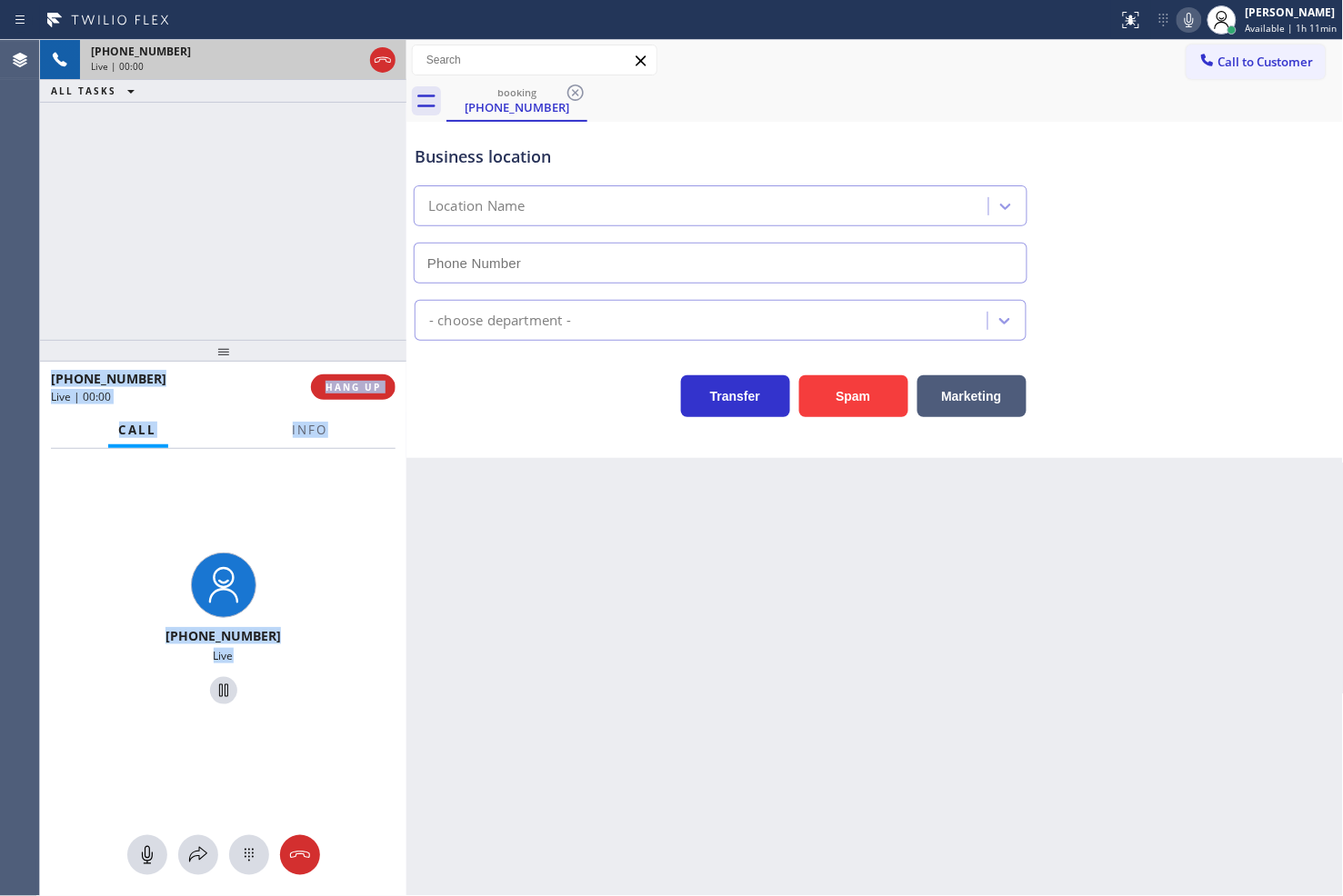
type input "[PHONE_NUMBER]"
click at [231, 383] on div "[PHONE_NUMBER]" at bounding box center [174, 379] width 248 height 17
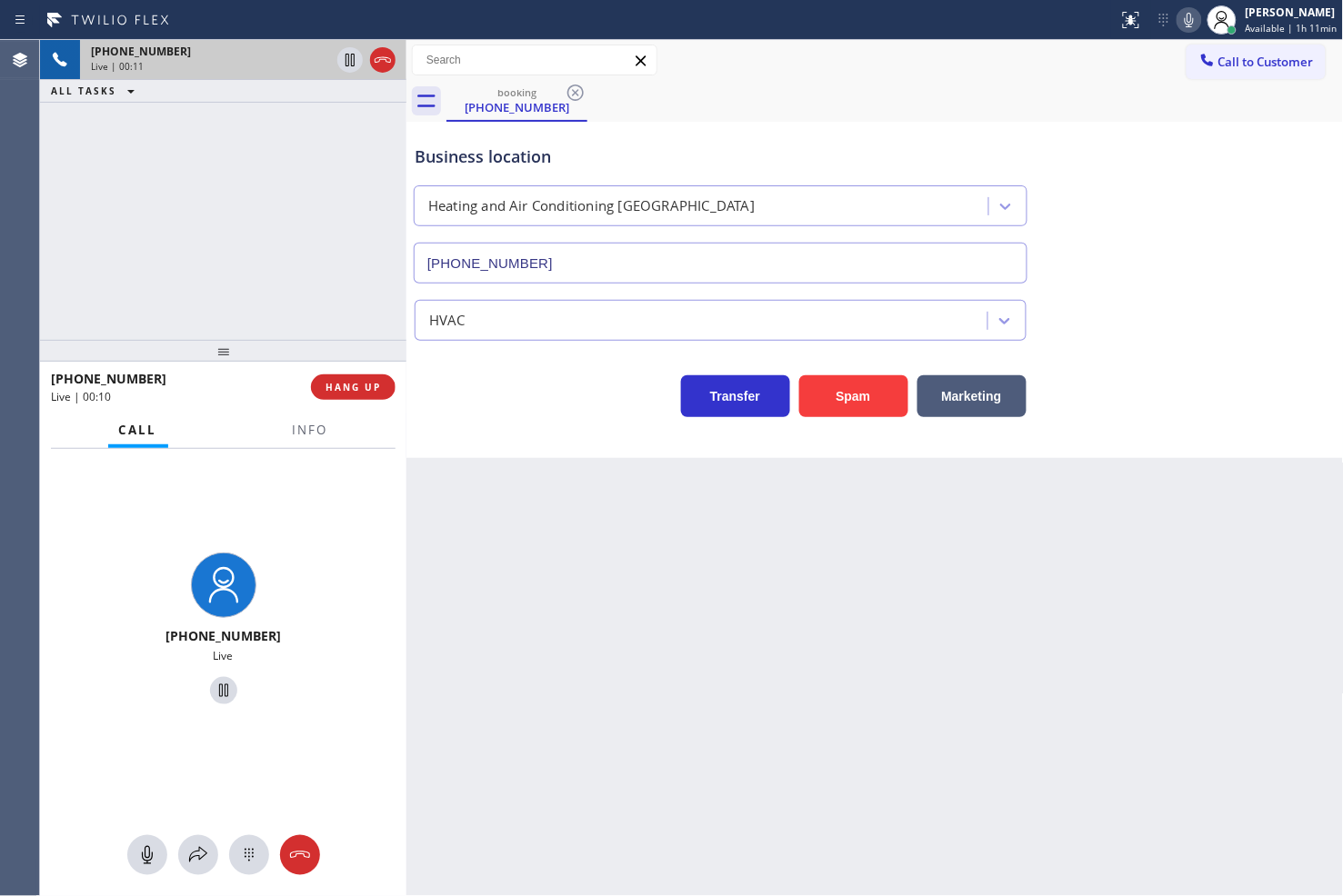
click at [568, 473] on div "Back to Dashboard Change Sender ID Customers Technicians Select a contact Outbo…" at bounding box center [874, 468] width 937 height 856
click at [285, 262] on div "[PHONE_NUMBER] Live | 00:13 ALL TASKS ALL TASKS ACTIVE TASKS TASKS IN WRAP UP" at bounding box center [222, 189] width 366 height 300
drag, startPoint x: 523, startPoint y: 406, endPoint x: 439, endPoint y: 303, distance: 132.9
click at [523, 406] on div "Transfer Spam Marketing" at bounding box center [721, 391] width 620 height 50
click at [189, 192] on div "[PHONE_NUMBER] Live | 00:14 ALL TASKS ALL TASKS ACTIVE TASKS TASKS IN WRAP UP" at bounding box center [222, 189] width 366 height 300
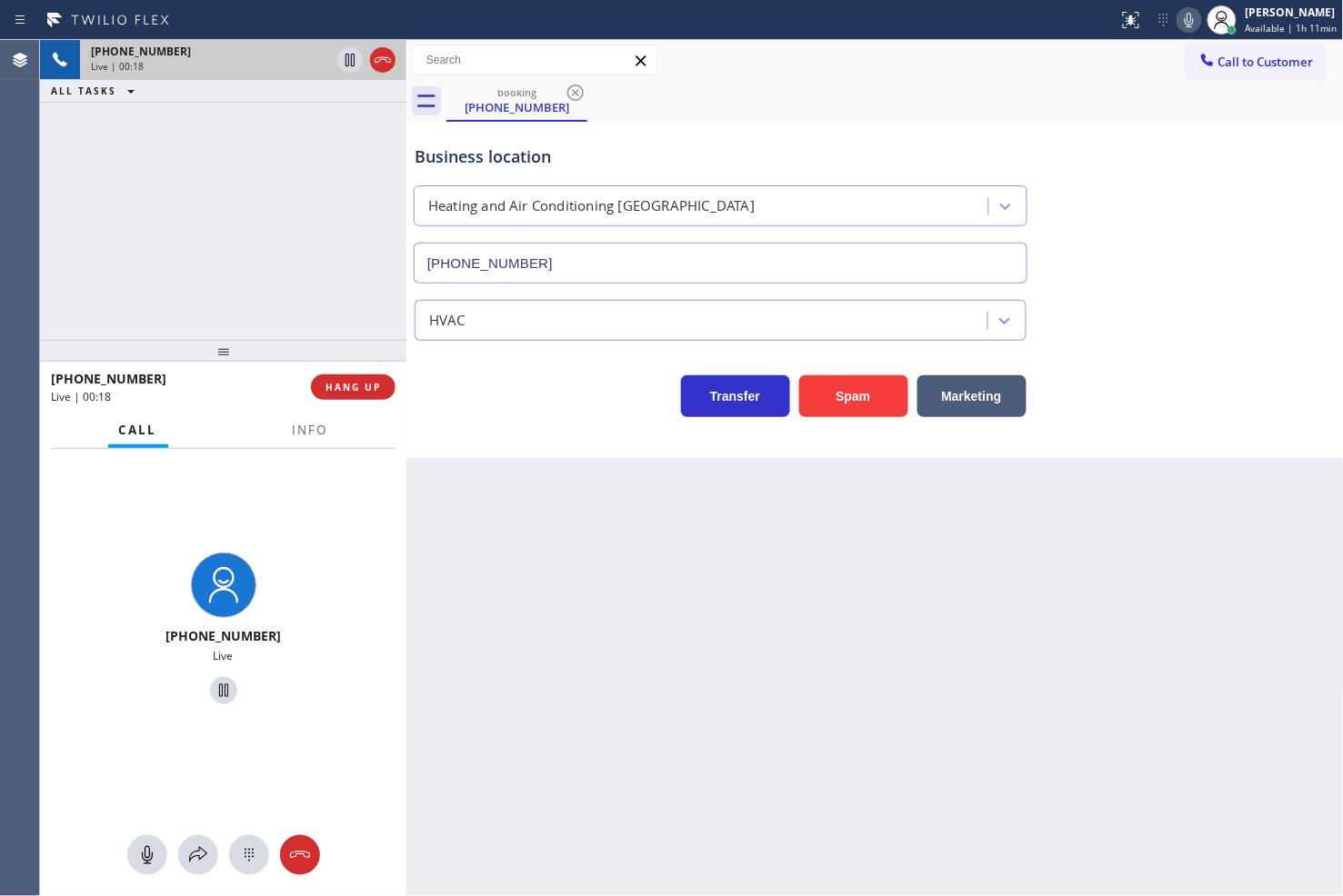
click at [469, 378] on div "Transfer Spam Marketing" at bounding box center [721, 391] width 620 height 50
click at [295, 291] on div "[PHONE_NUMBER] Live | 00:20 ALL TASKS ALL TASKS ACTIVE TASKS TASKS IN WRAP UP" at bounding box center [222, 189] width 366 height 300
click at [349, 382] on span "HANG UP" at bounding box center [353, 386] width 55 height 13
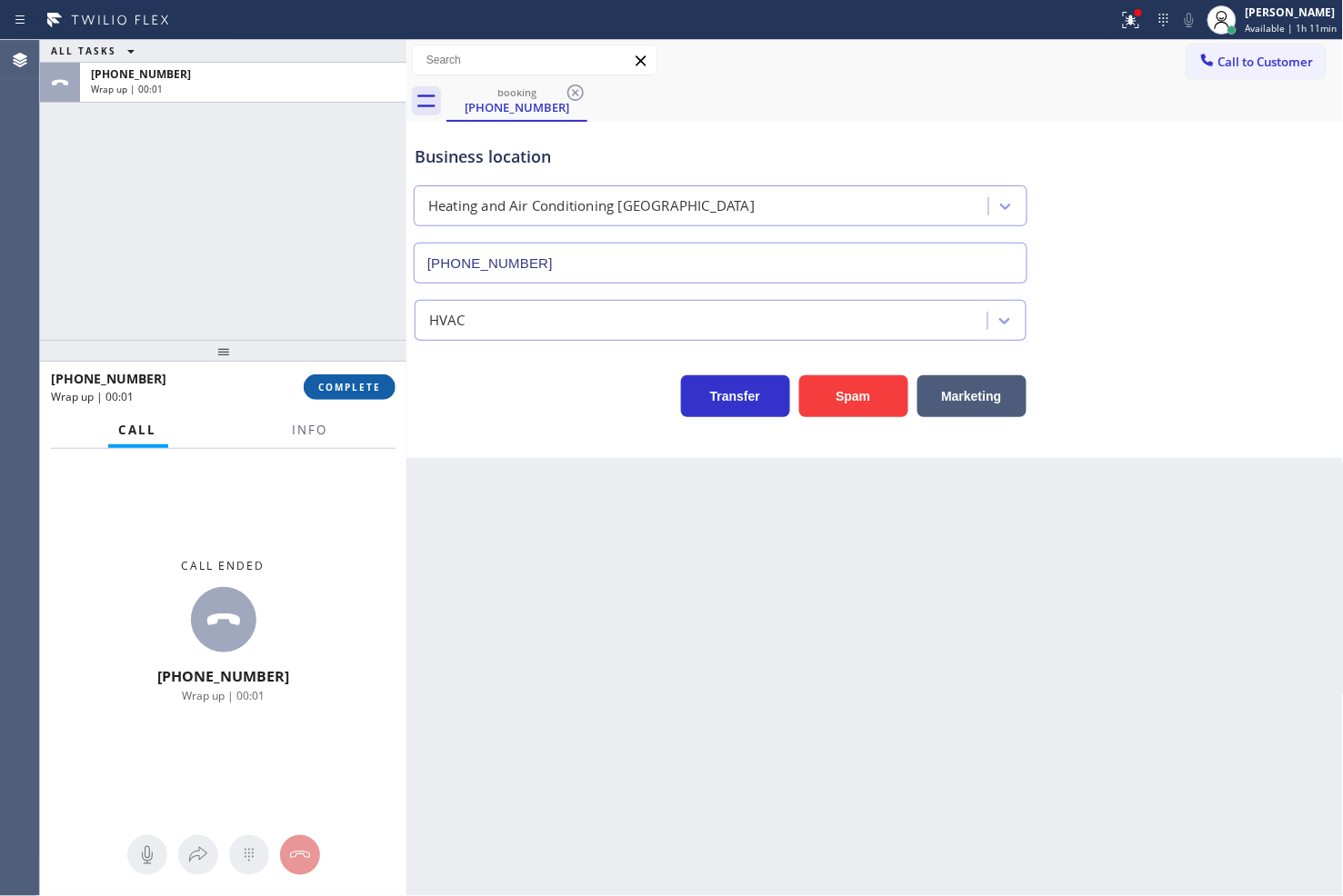
click at [349, 382] on span "COMPLETE" at bounding box center [350, 386] width 63 height 13
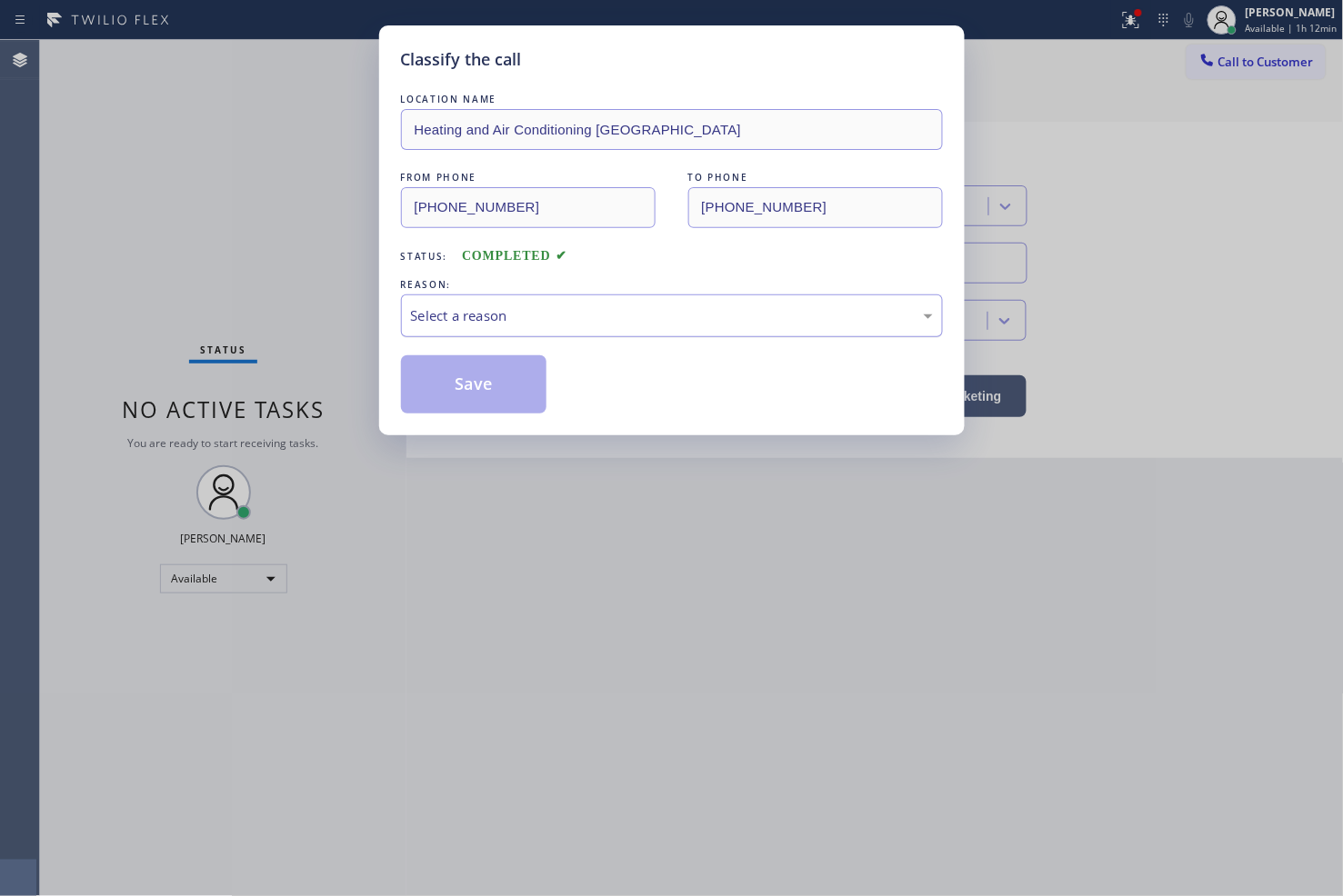
click at [498, 321] on div "Select a reason" at bounding box center [671, 316] width 521 height 21
click at [495, 392] on button "Save" at bounding box center [474, 384] width 147 height 58
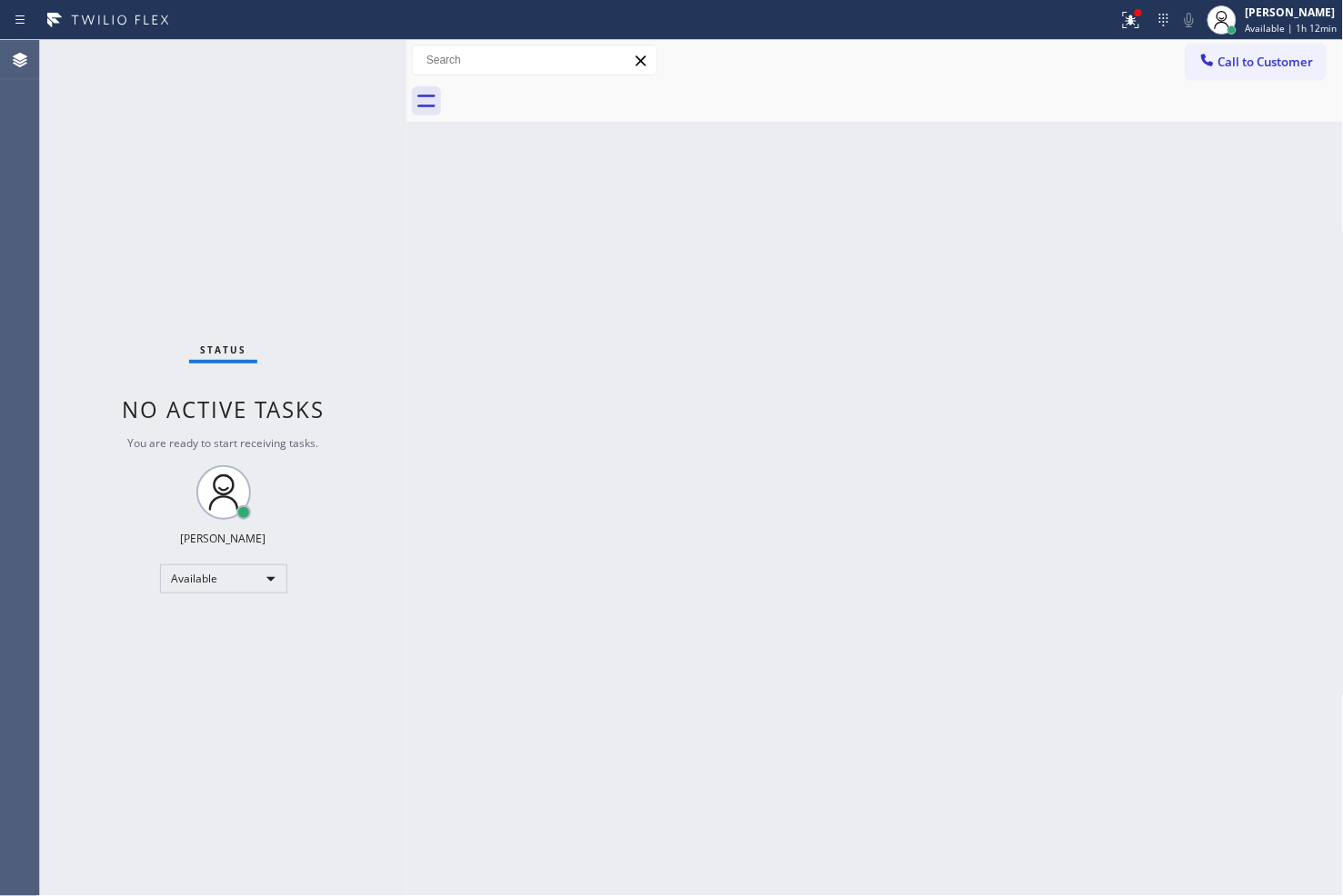
click at [138, 746] on div "Status No active tasks You are ready to start receiving tasks. [PERSON_NAME]" at bounding box center [222, 468] width 366 height 856
click at [267, 569] on div "Available" at bounding box center [223, 579] width 127 height 29
click at [236, 665] on li "Break" at bounding box center [221, 672] width 123 height 21
click at [1252, 695] on div "Back to Dashboard Change Sender ID Customers Technicians Select a contact Outbo…" at bounding box center [874, 468] width 937 height 856
click at [1122, 20] on icon at bounding box center [1132, 19] width 21 height 21
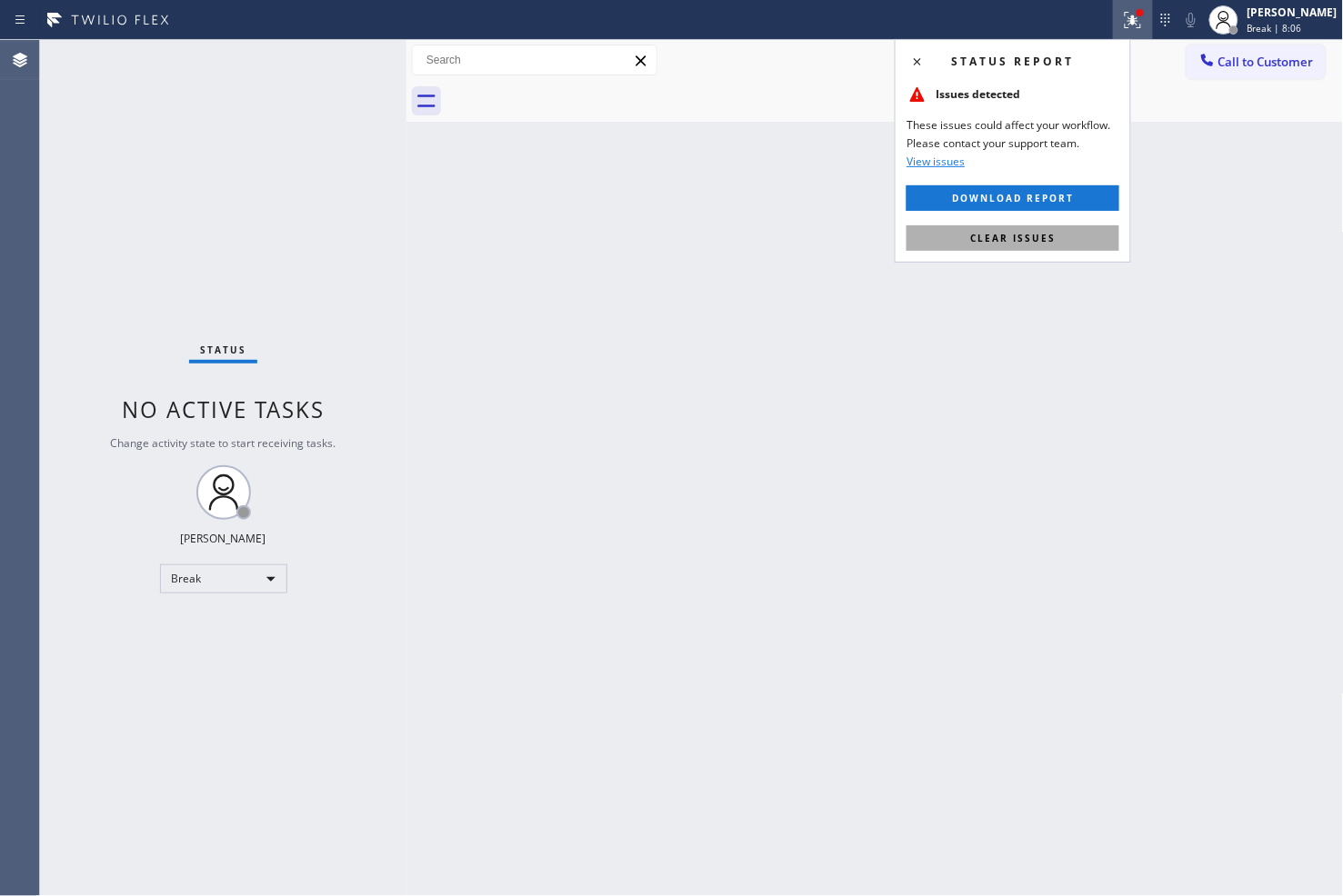
click at [1033, 244] on span "Clear issues" at bounding box center [1013, 238] width 85 height 13
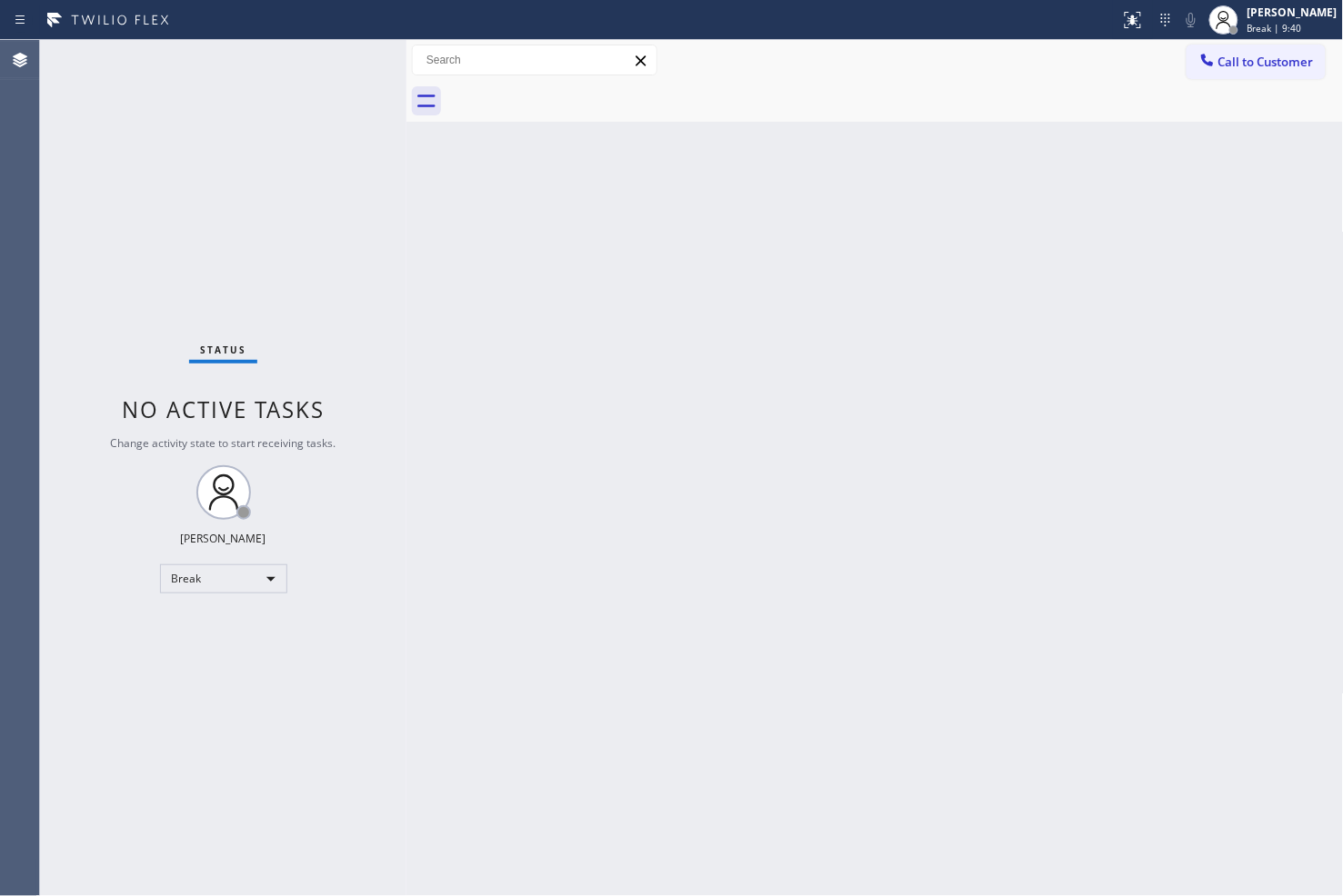
drag, startPoint x: 725, startPoint y: 716, endPoint x: 723, endPoint y: 743, distance: 27.1
click at [724, 716] on div "Back to Dashboard Change Sender ID Customers Technicians Select a contact Outbo…" at bounding box center [874, 468] width 937 height 856
click at [143, 304] on div "Status No active tasks Change activity state to start receiving tasks. [PERSON_…" at bounding box center [222, 468] width 366 height 856
drag, startPoint x: 67, startPoint y: 655, endPoint x: 96, endPoint y: 639, distance: 33.1
click at [70, 654] on div "Status No active tasks Change activity state to start receiving tasks. [PERSON_…" at bounding box center [222, 468] width 366 height 856
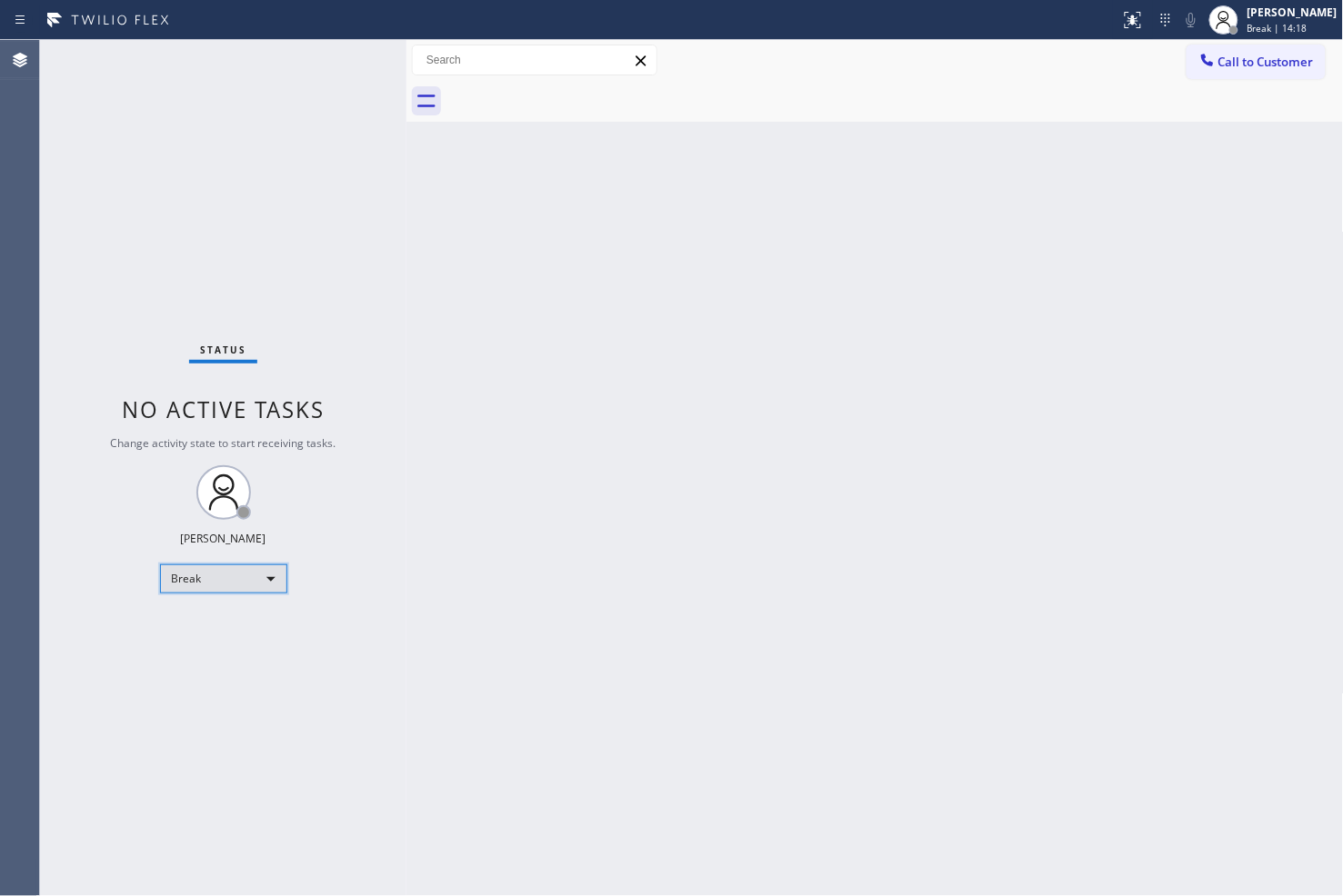
click at [262, 576] on div "Break" at bounding box center [223, 579] width 127 height 29
click at [241, 633] on li "Available" at bounding box center [221, 626] width 123 height 21
click at [647, 531] on div "Back to Dashboard Change Sender ID Customers Technicians Select a contact Outbo…" at bounding box center [874, 468] width 937 height 856
click at [341, 249] on div "Status No active tasks Change activity state to start receiving tasks. [PERSON_…" at bounding box center [222, 468] width 366 height 856
click at [317, 51] on div "Status No active tasks You are ready to start receiving tasks. [PERSON_NAME]" at bounding box center [222, 468] width 366 height 856
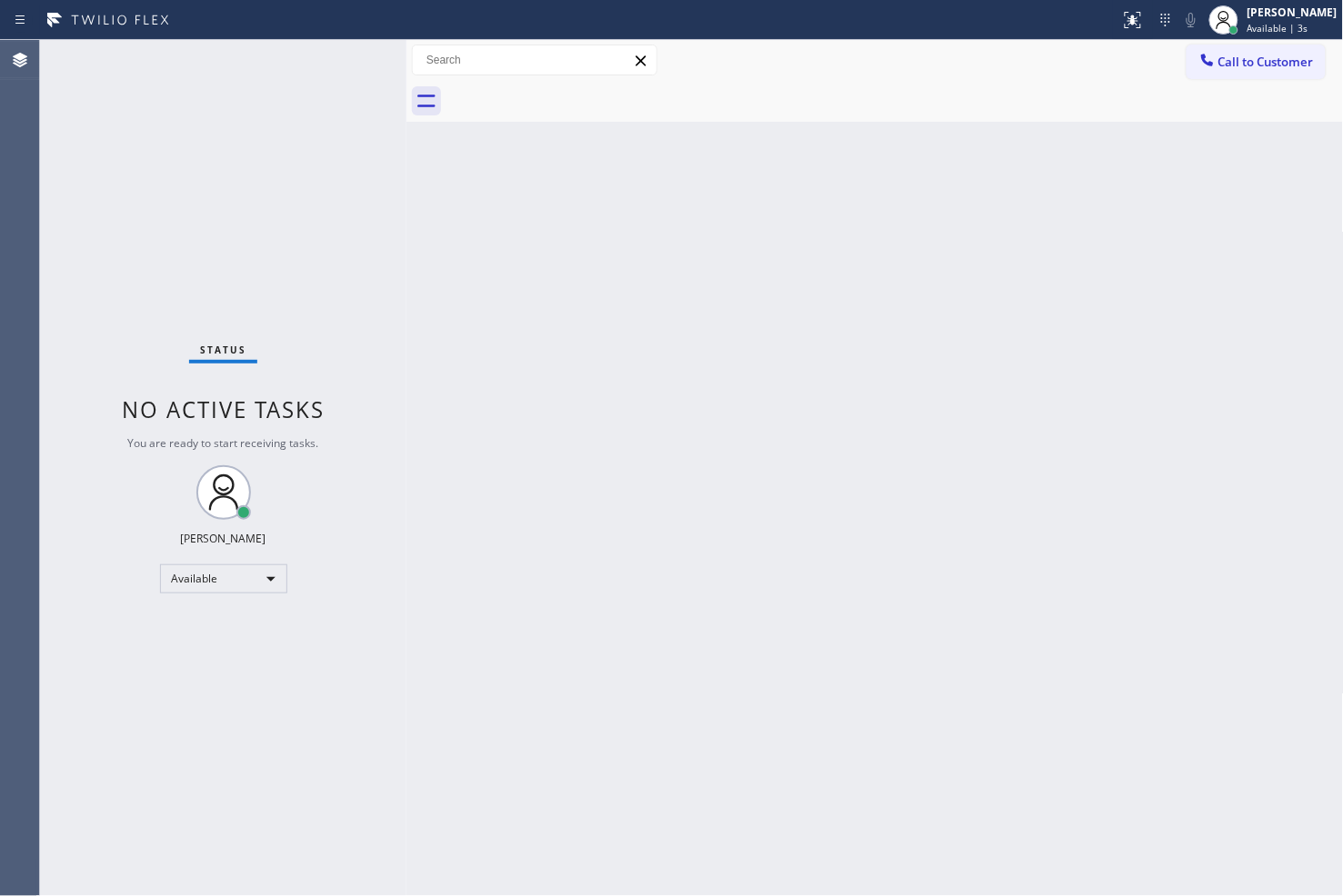
click at [332, 83] on div "Status No active tasks You are ready to start receiving tasks. [PERSON_NAME]" at bounding box center [222, 468] width 366 height 856
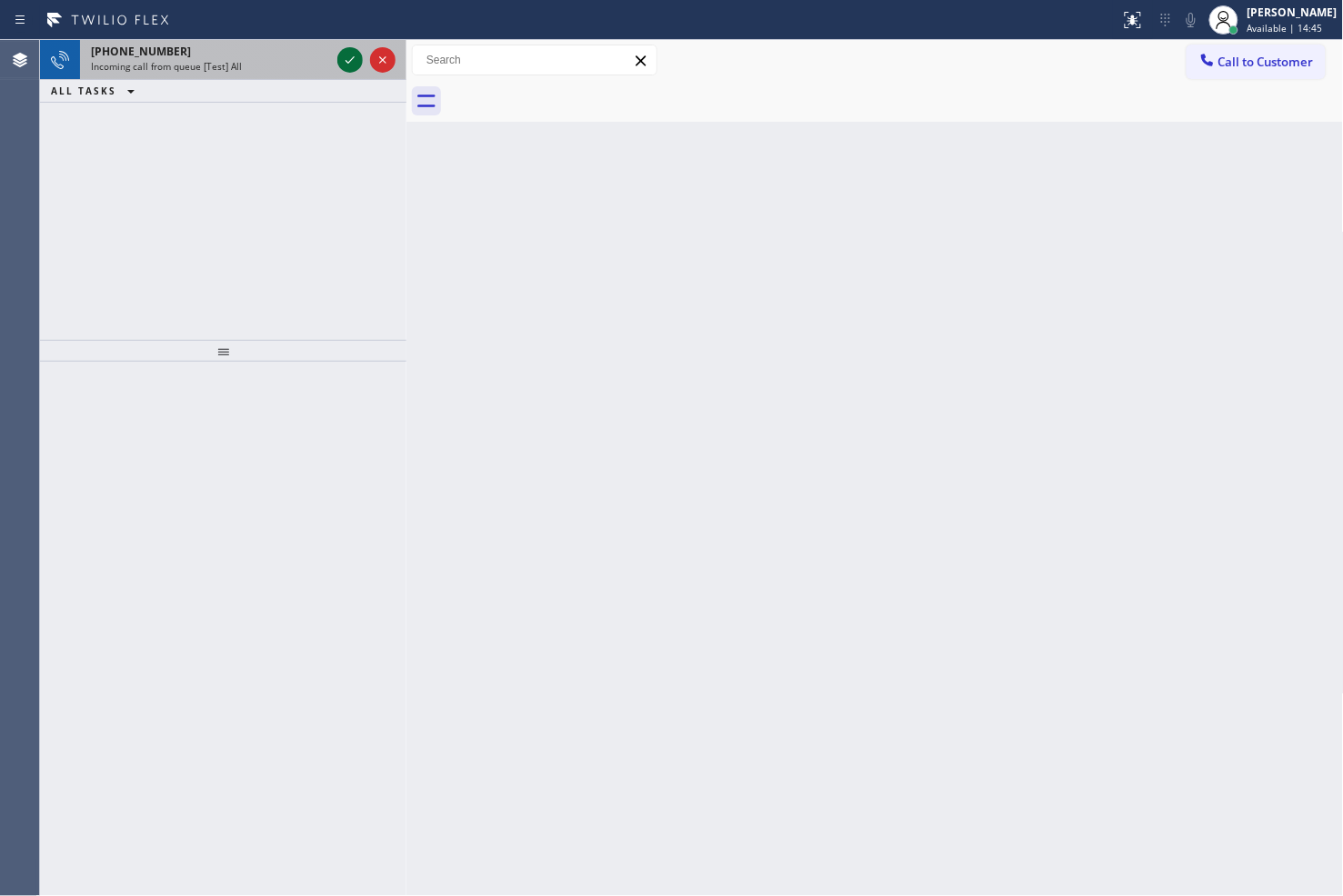
click at [351, 64] on icon at bounding box center [350, 60] width 21 height 21
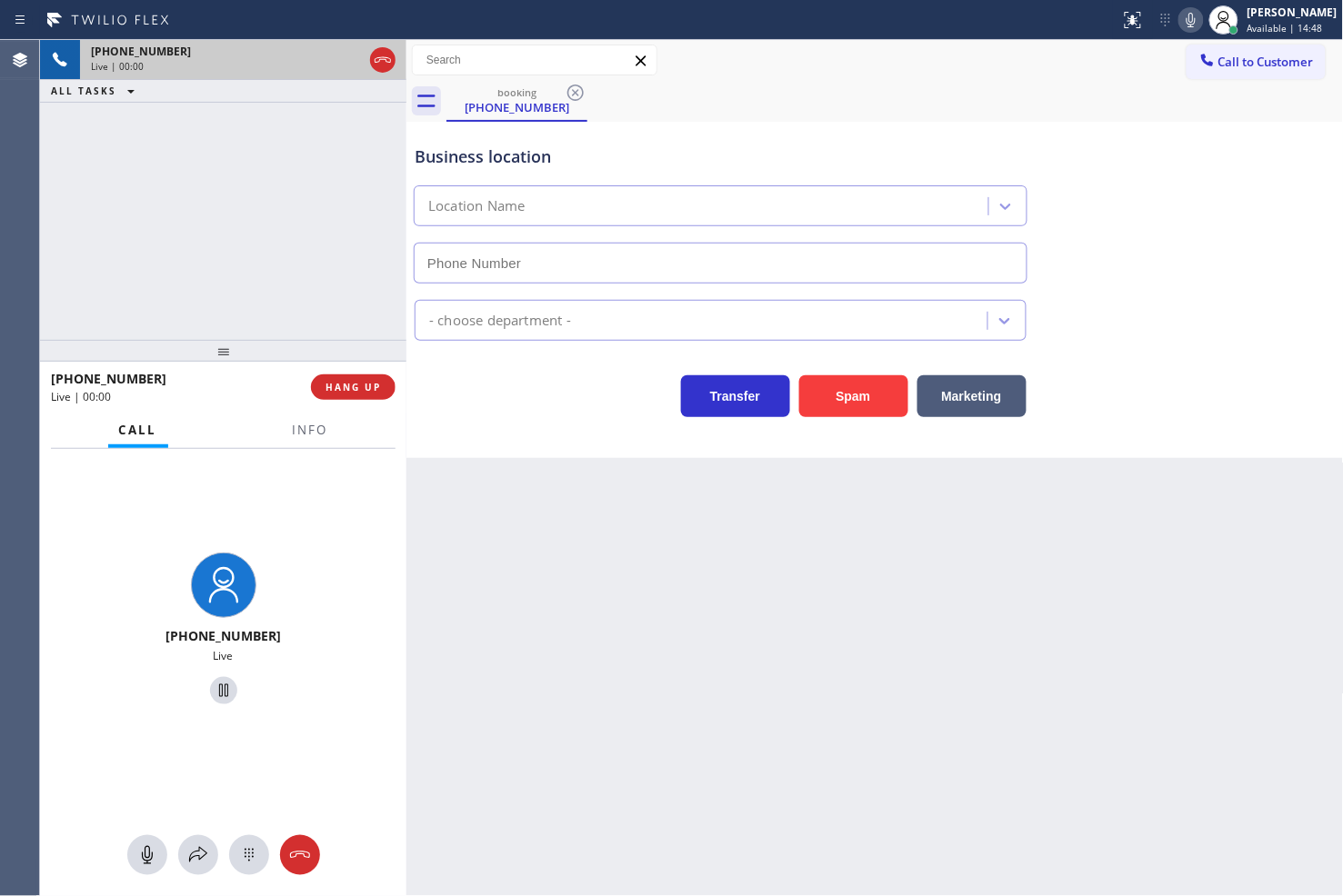
type input "[PHONE_NUMBER]"
click at [278, 434] on div "Call Info" at bounding box center [222, 430] width 345 height 36
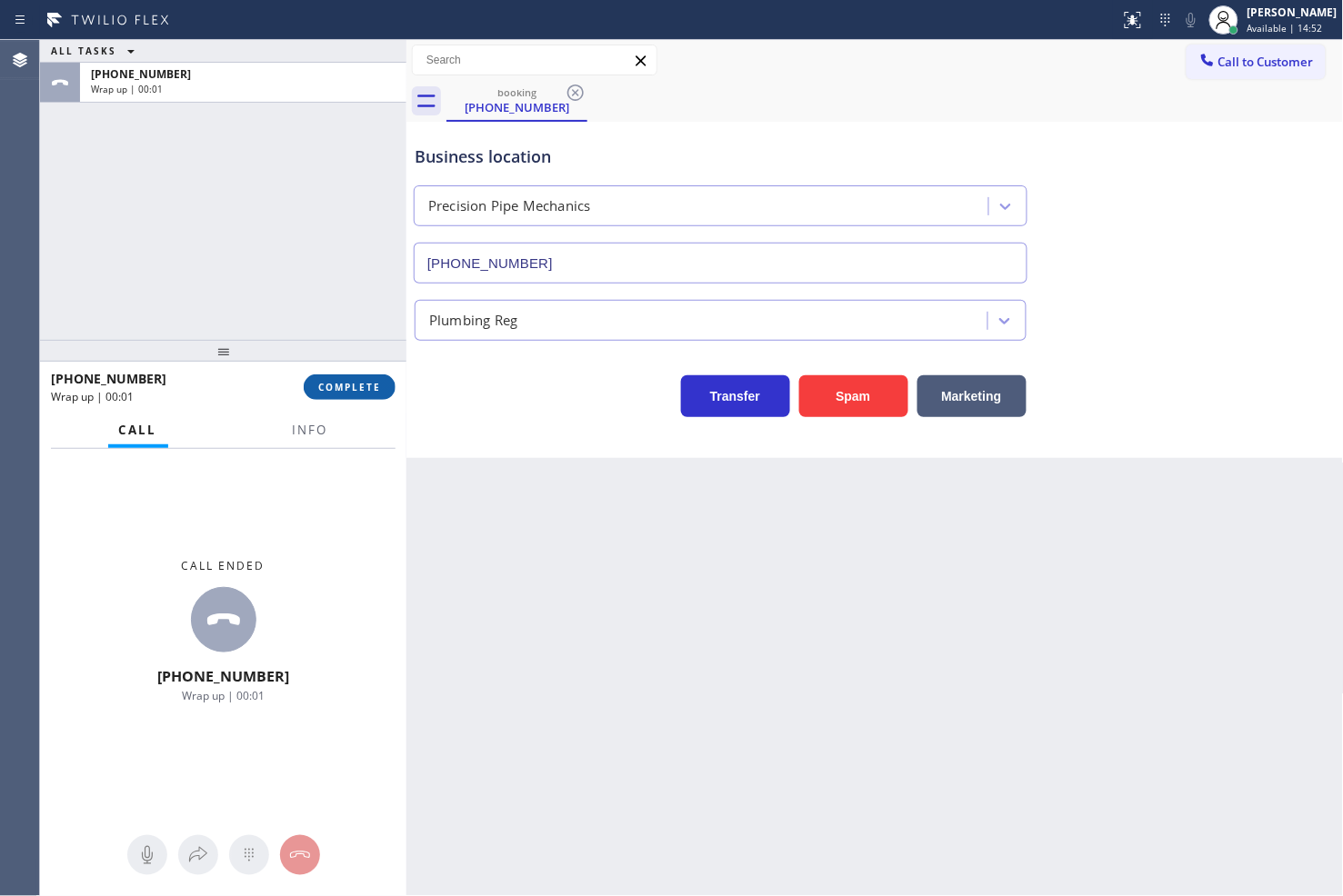
click at [364, 394] on button "COMPLETE" at bounding box center [350, 387] width 92 height 25
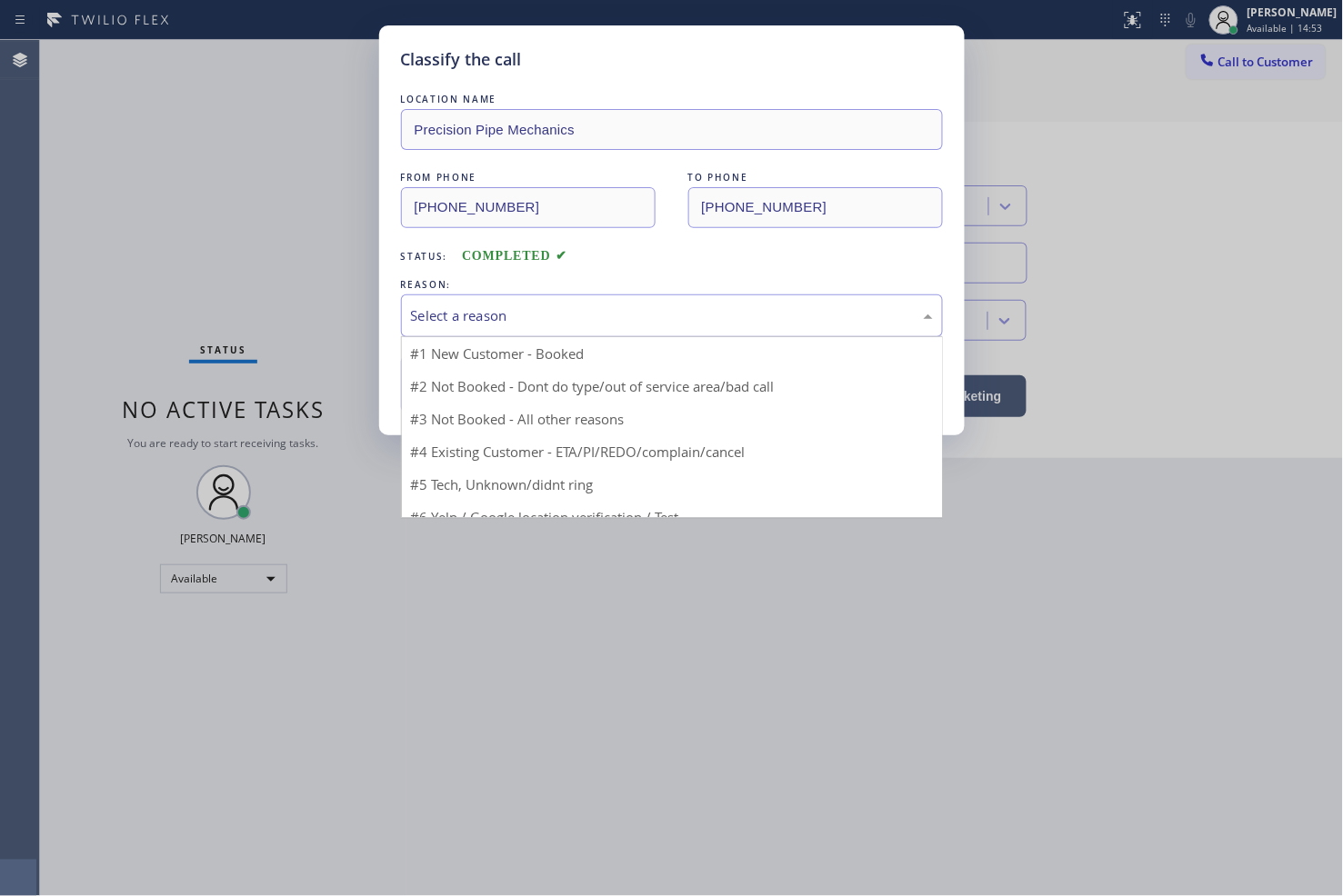
click at [513, 331] on div "Select a reason" at bounding box center [672, 315] width 542 height 43
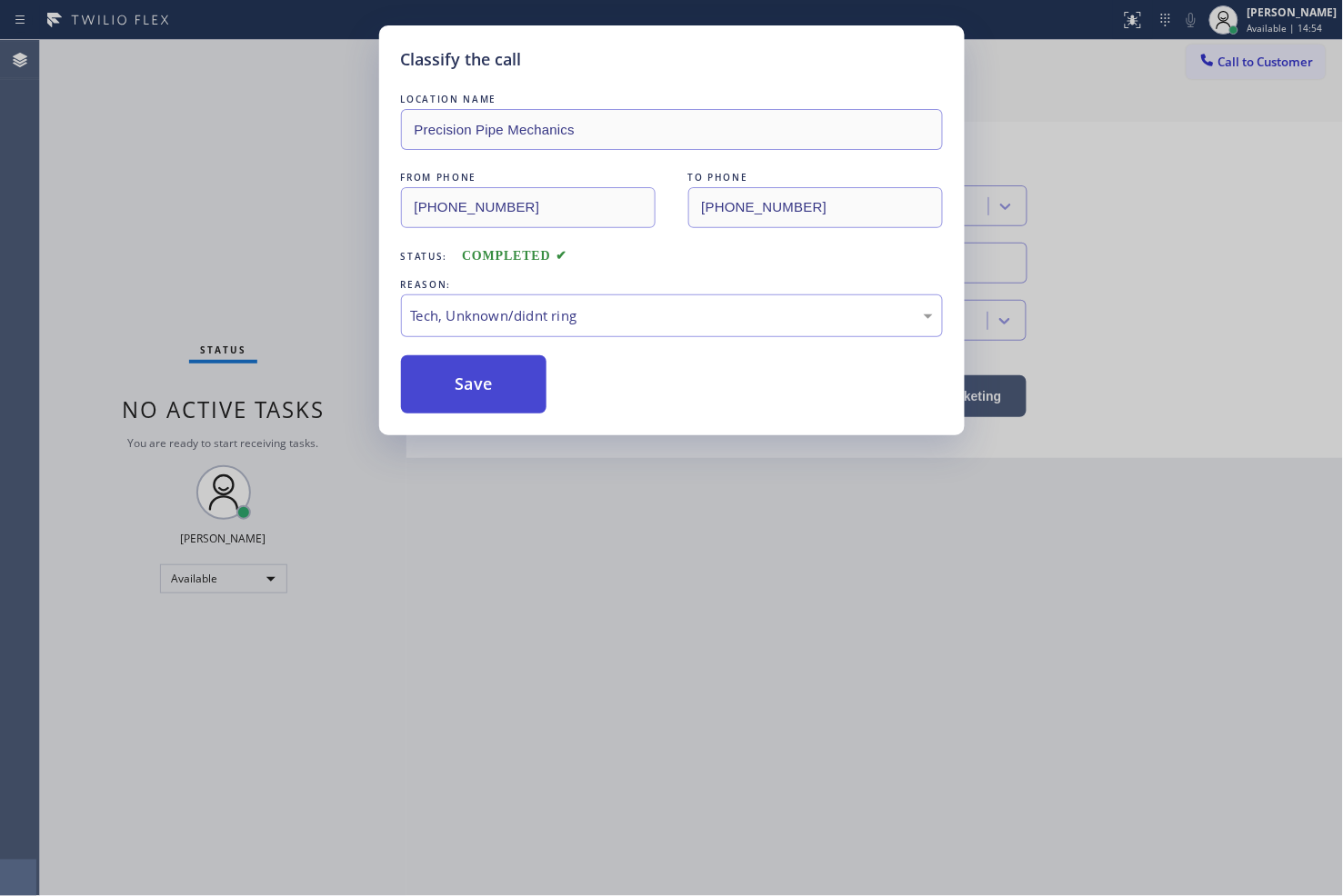
click at [523, 396] on button "Save" at bounding box center [474, 384] width 147 height 58
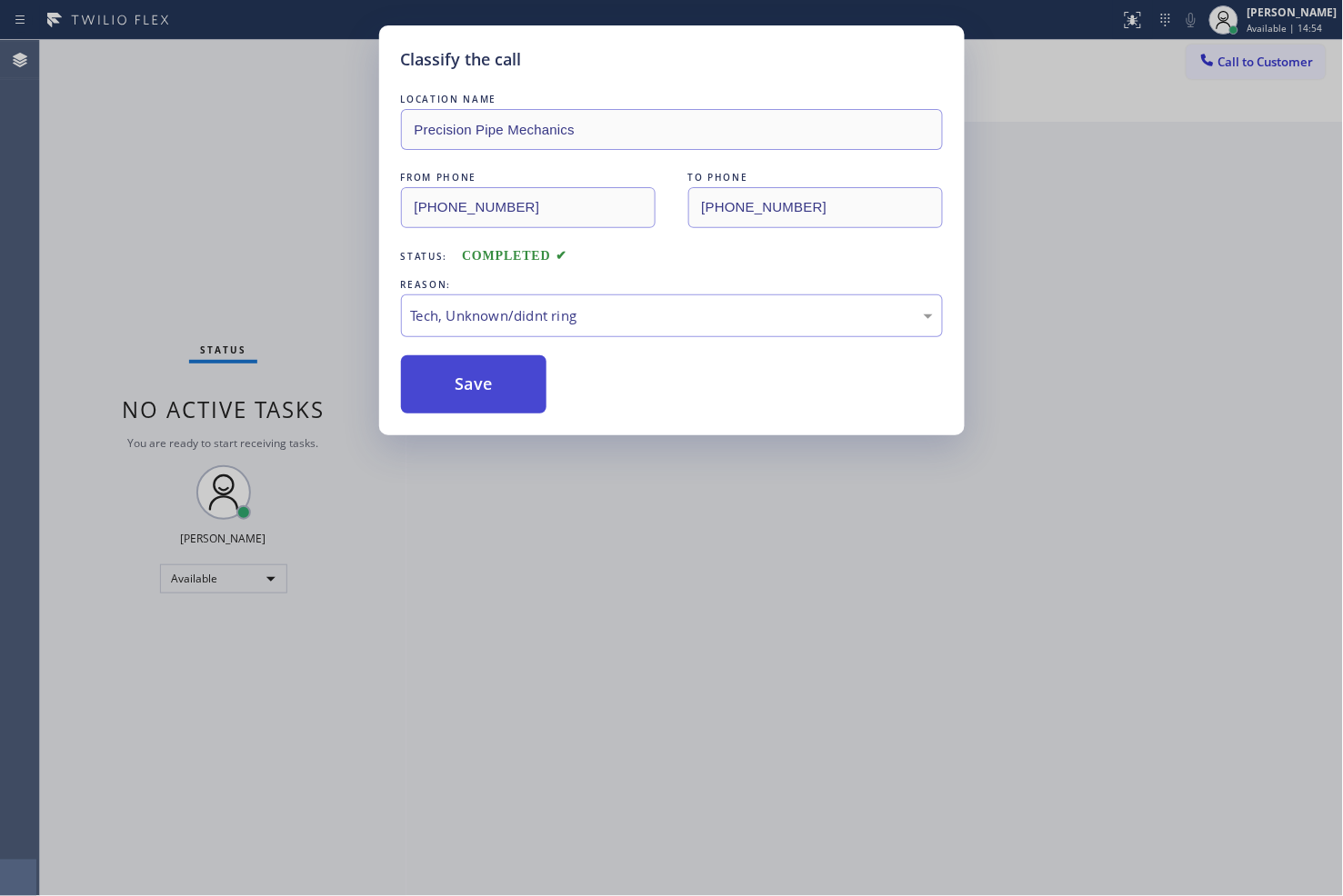
click at [523, 396] on button "Save" at bounding box center [474, 384] width 147 height 58
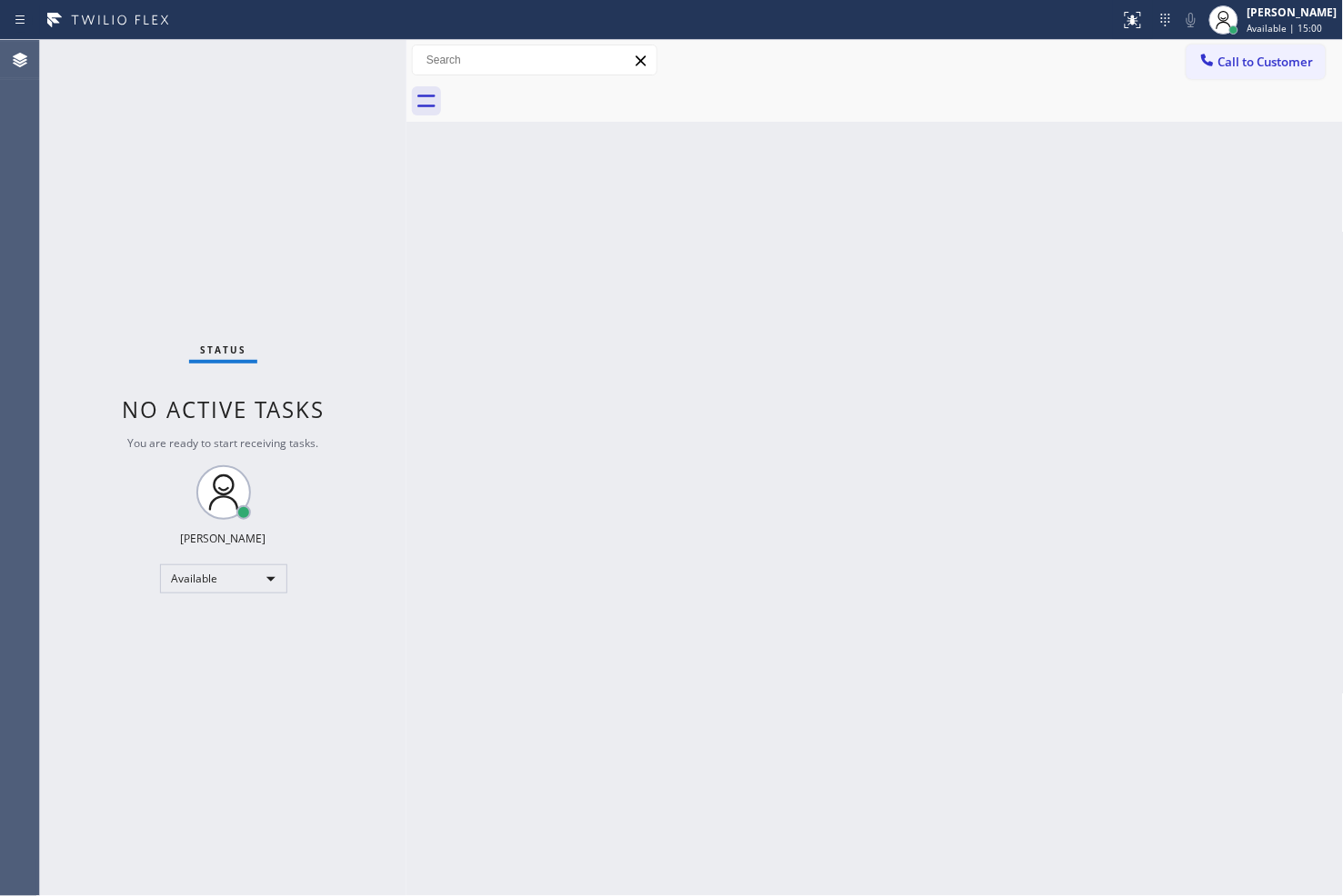
click at [302, 197] on div "Status No active tasks You are ready to start receiving tasks. [PERSON_NAME]" at bounding box center [222, 468] width 366 height 856
click at [339, 60] on div "Status No active tasks You are ready to start receiving tasks. [PERSON_NAME]" at bounding box center [222, 468] width 366 height 856
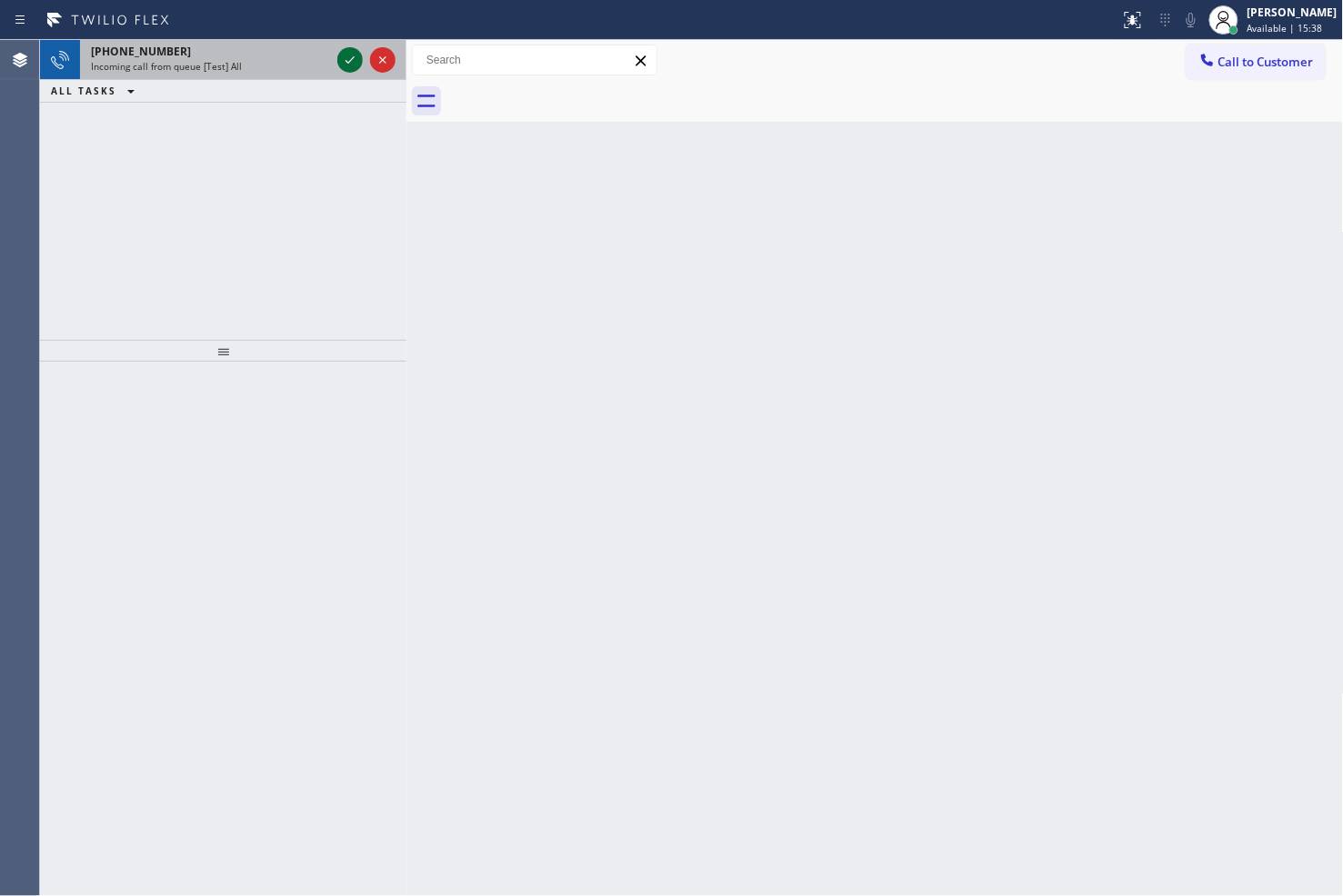
click at [339, 60] on icon at bounding box center [350, 60] width 21 height 21
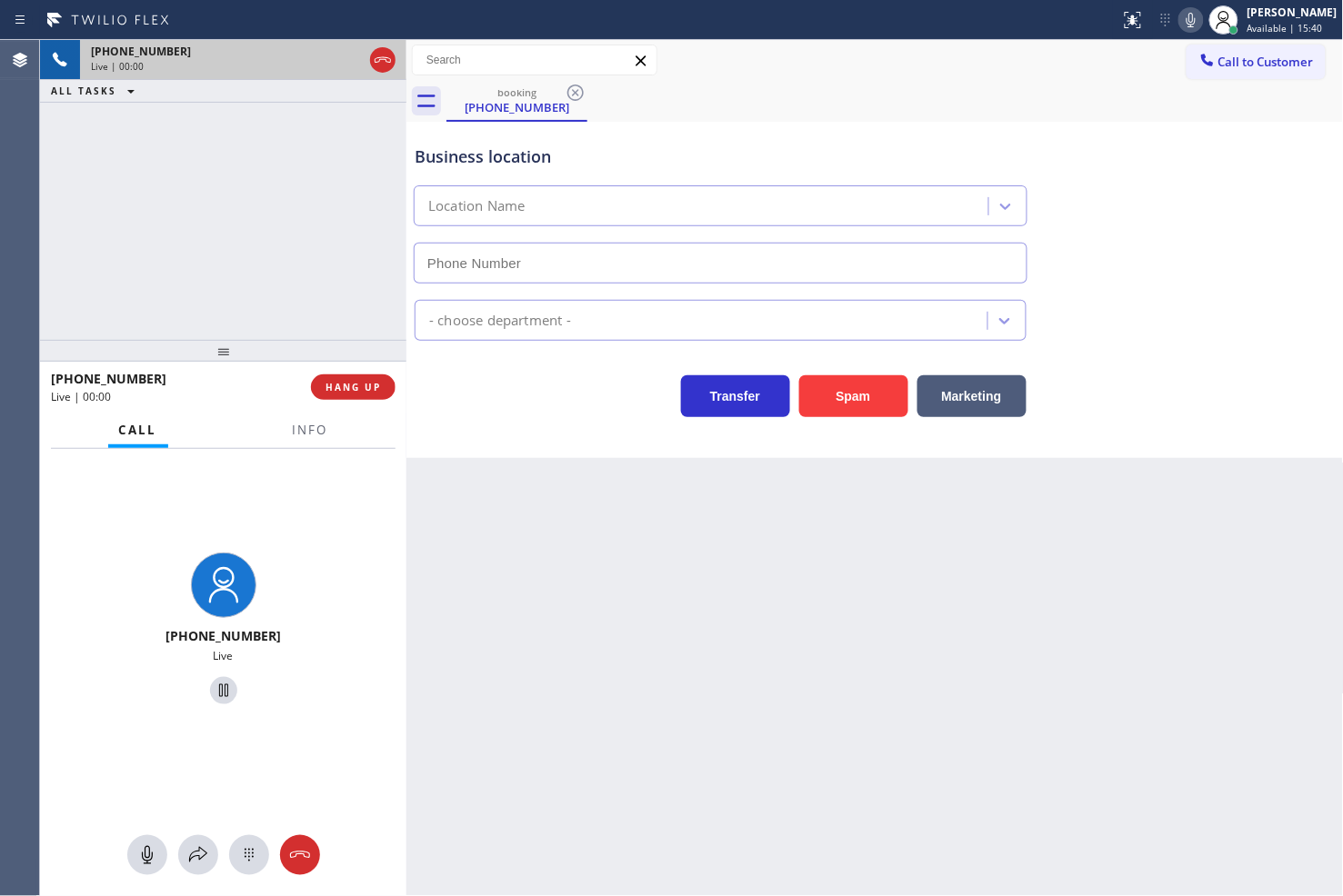
type input "[PHONE_NUMBER]"
click at [211, 195] on div "[PHONE_NUMBER] Live | 00:01 ALL TASKS ALL TASKS ACTIVE TASKS TASKS IN WRAP UP" at bounding box center [222, 189] width 366 height 300
click at [544, 413] on div "Transfer Spam Marketing" at bounding box center [721, 391] width 620 height 50
click at [236, 233] on div "[PHONE_NUMBER] Live | 00:03 ALL TASKS ALL TASKS ACTIVE TASKS TASKS IN WRAP UP" at bounding box center [222, 189] width 366 height 300
click at [579, 436] on div "Business location [PERSON_NAME] Masters [PHONE_NUMBER] Plumbing Reg Transfer Sp…" at bounding box center [874, 289] width 937 height 336
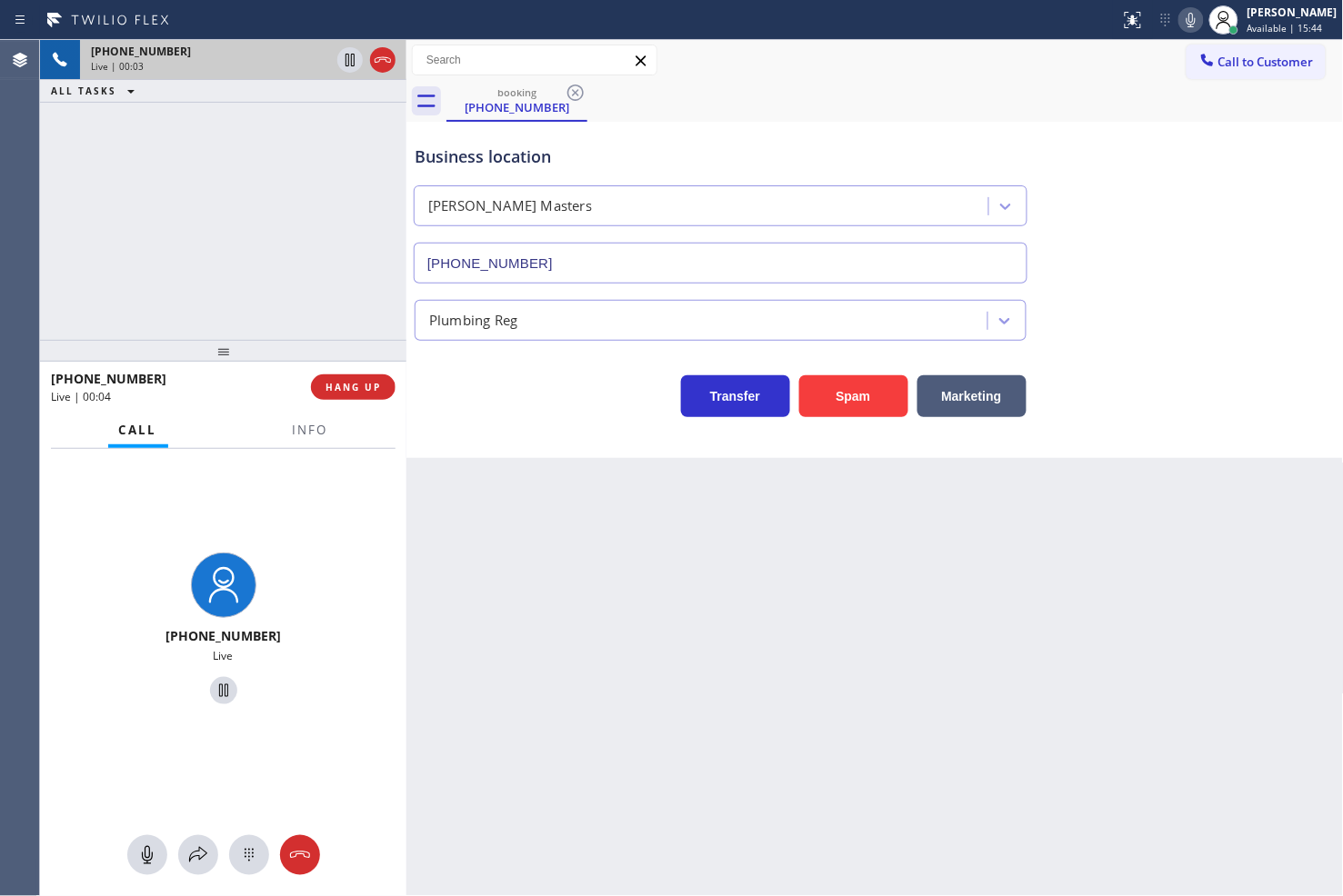
click at [291, 252] on div "[PHONE_NUMBER] Live | 00:03 ALL TASKS ALL TASKS ACTIVE TASKS TASKS IN WRAP UP" at bounding box center [222, 189] width 366 height 300
click at [625, 511] on div "Back to Dashboard Change Sender ID Customers Technicians Select a contact Outbo…" at bounding box center [874, 468] width 937 height 856
click at [343, 388] on span "HANG UP" at bounding box center [353, 386] width 55 height 13
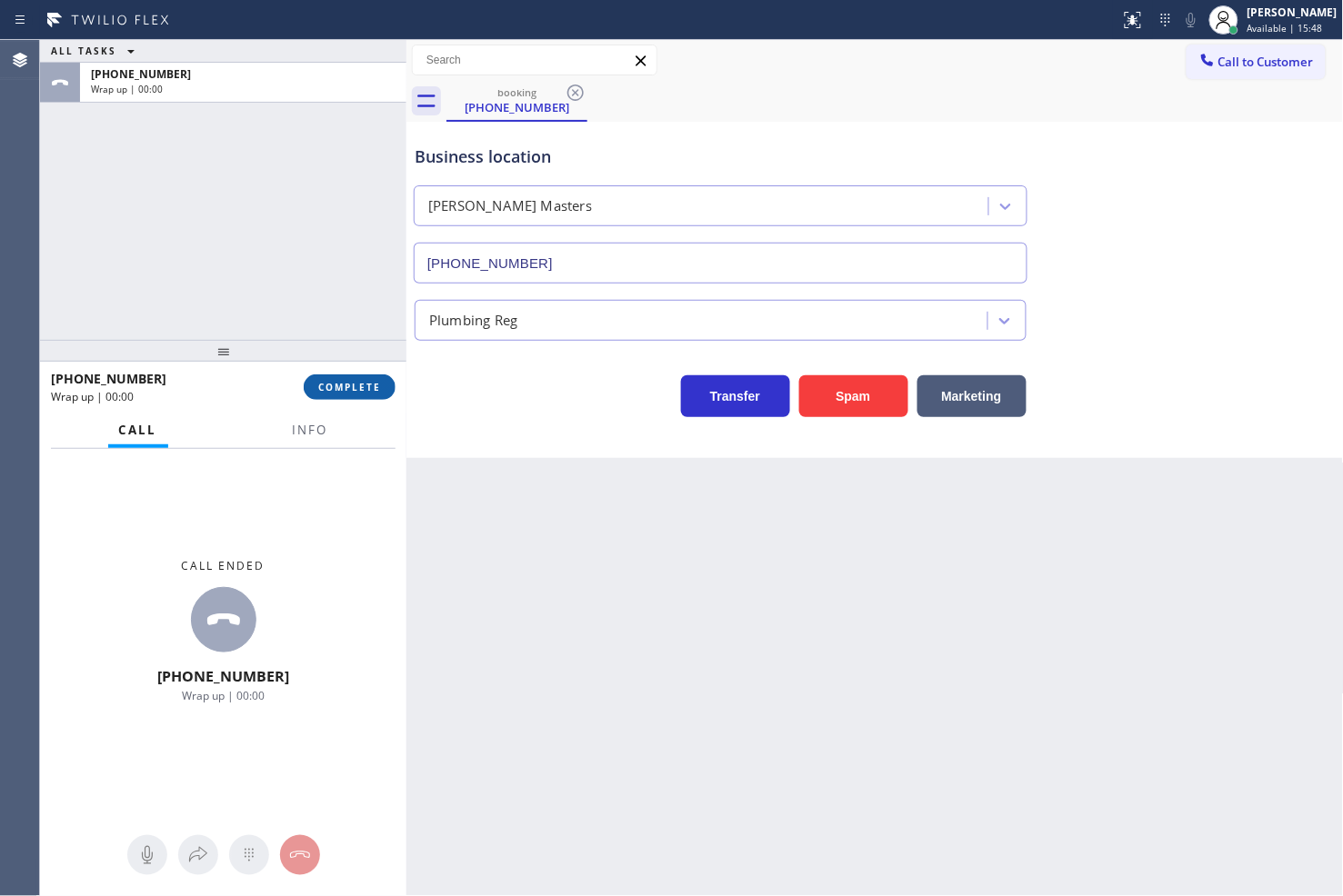
click at [367, 383] on span "COMPLETE" at bounding box center [350, 386] width 63 height 13
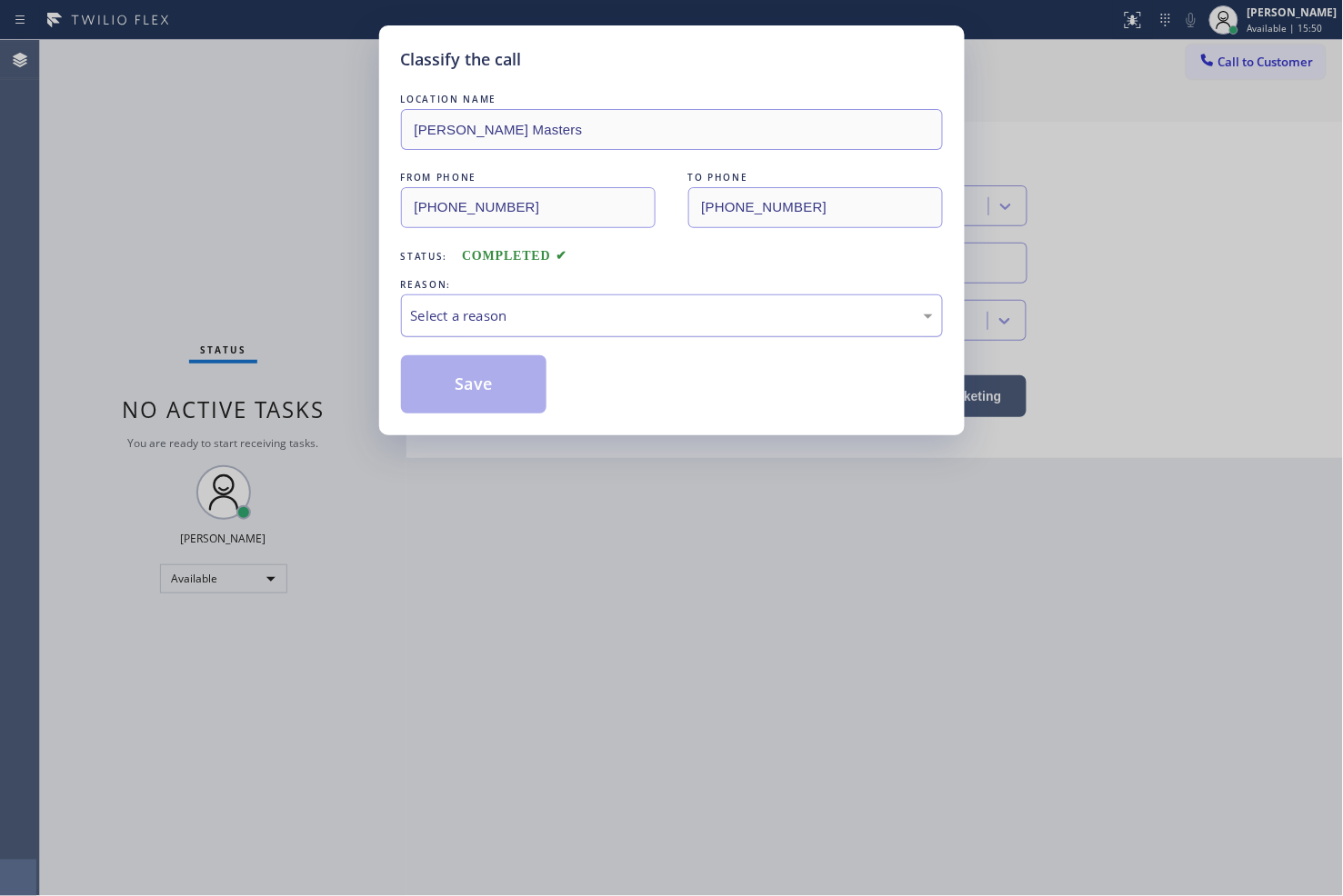
click at [479, 325] on div "Select a reason" at bounding box center [671, 316] width 521 height 21
click at [511, 382] on button "Save" at bounding box center [474, 384] width 147 height 58
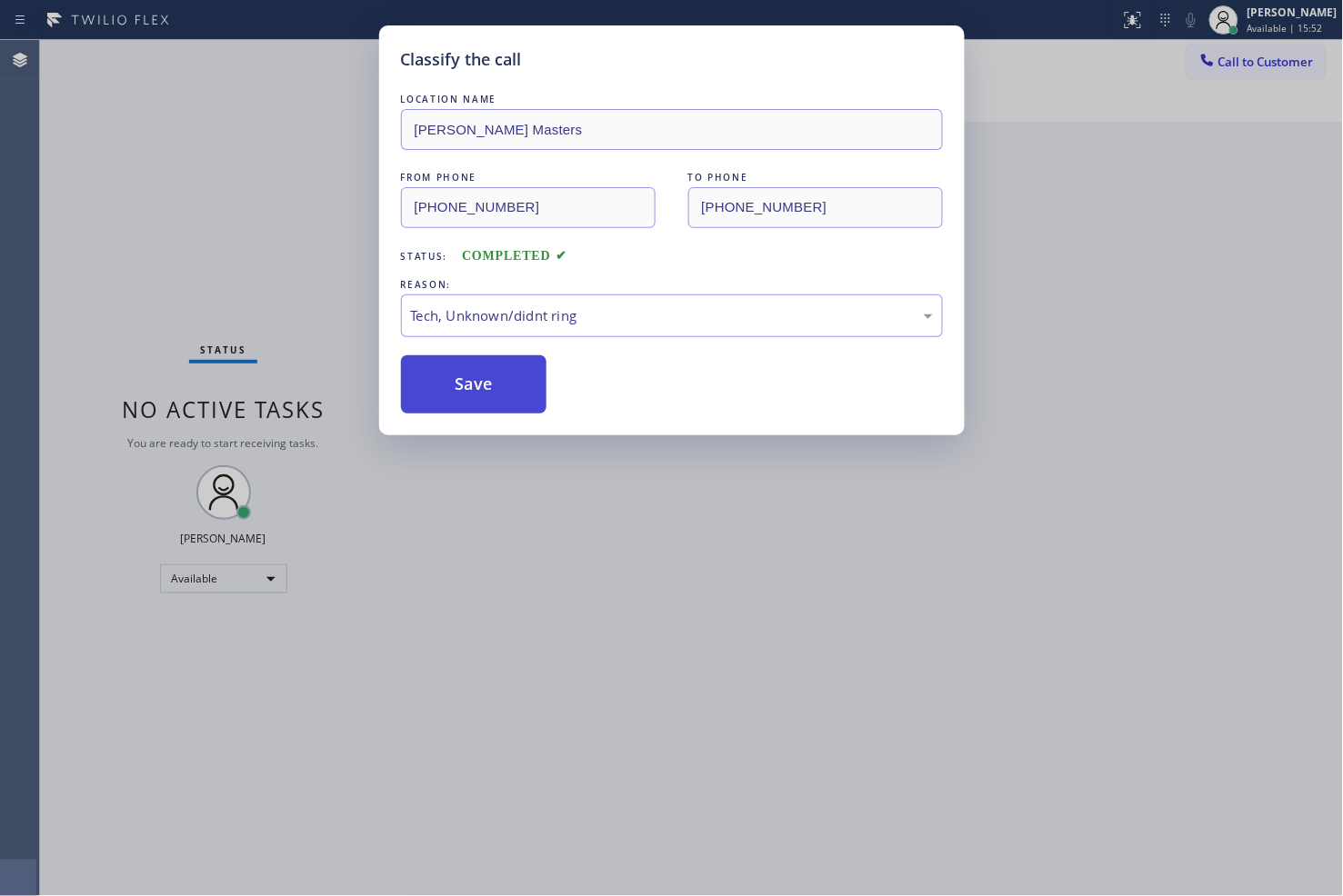
click at [511, 382] on button "Save" at bounding box center [474, 384] width 147 height 58
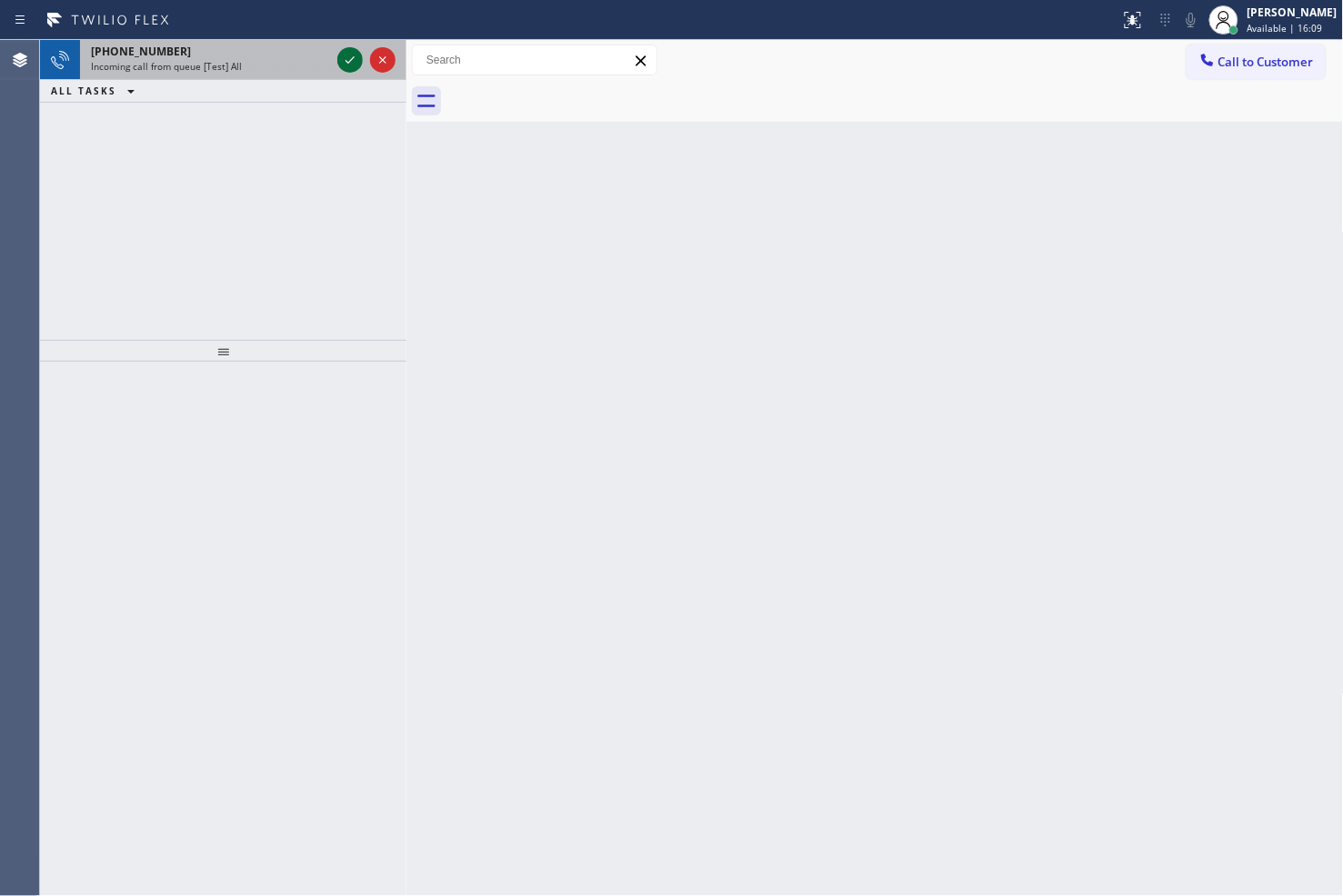
click at [347, 64] on icon at bounding box center [350, 60] width 21 height 21
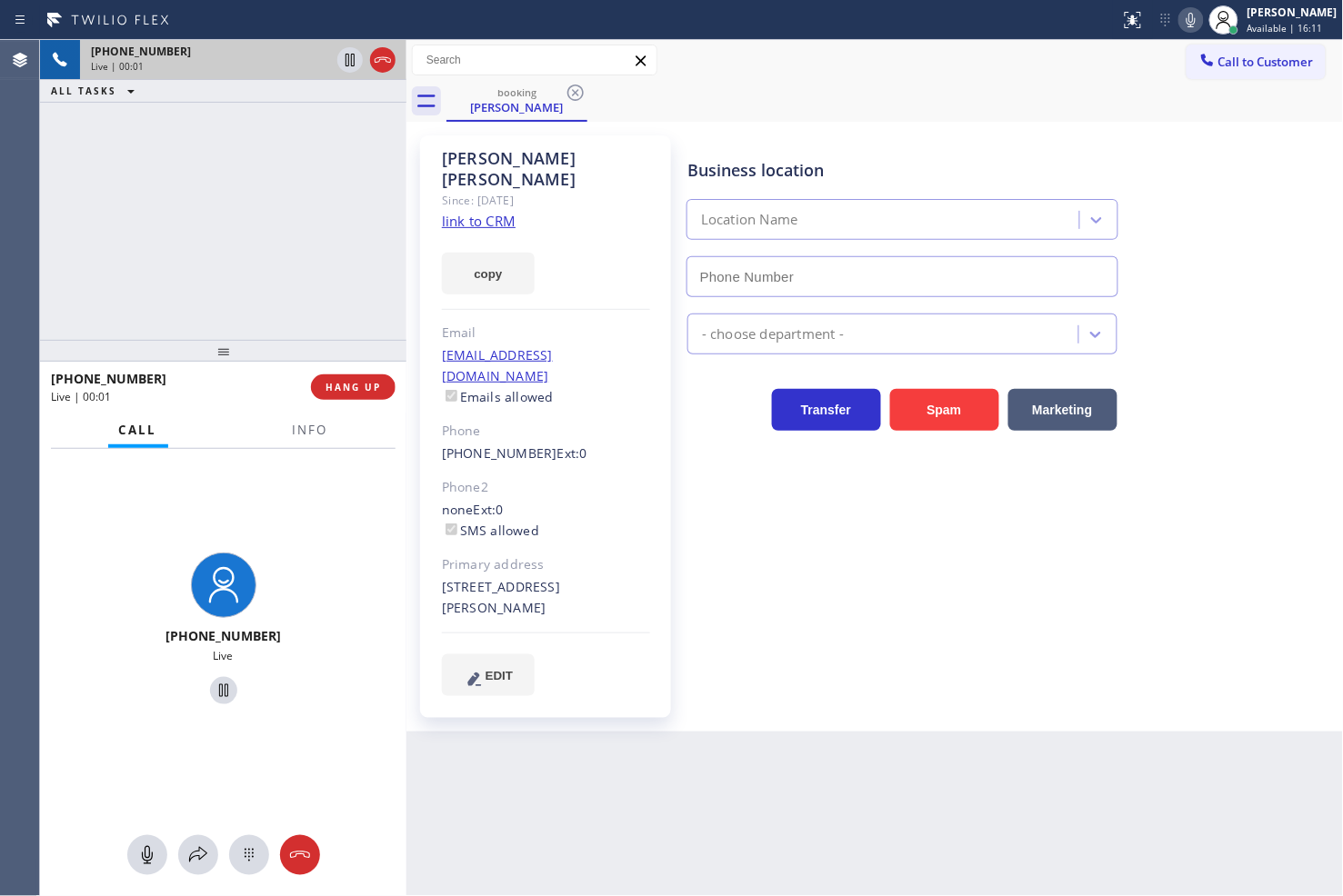
type input "[PHONE_NUMBER]"
click at [484, 212] on link "link to CRM" at bounding box center [479, 220] width 74 height 18
click at [234, 144] on div "[PHONE_NUMBER] Live | 00:06 ALL TASKS ALL TASKS ACTIVE TASKS TASKS IN WRAP UP" at bounding box center [222, 189] width 366 height 300
click at [215, 240] on div "[PHONE_NUMBER] Live | 00:21 ALL TASKS ALL TASKS ACTIVE TASKS TASKS IN WRAP UP" at bounding box center [222, 189] width 366 height 300
click at [344, 55] on icon at bounding box center [350, 60] width 21 height 21
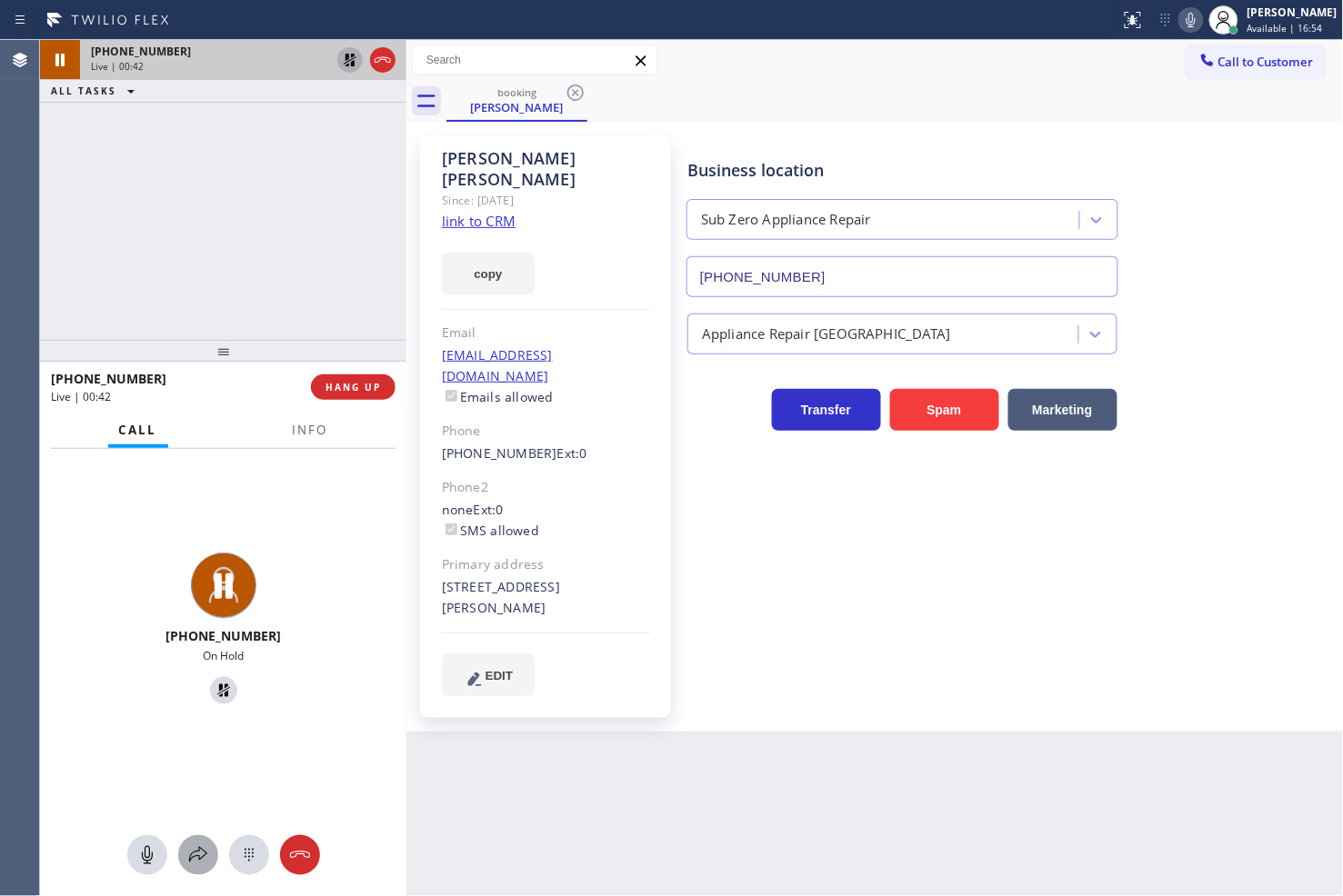
click at [200, 859] on icon at bounding box center [198, 854] width 18 height 16
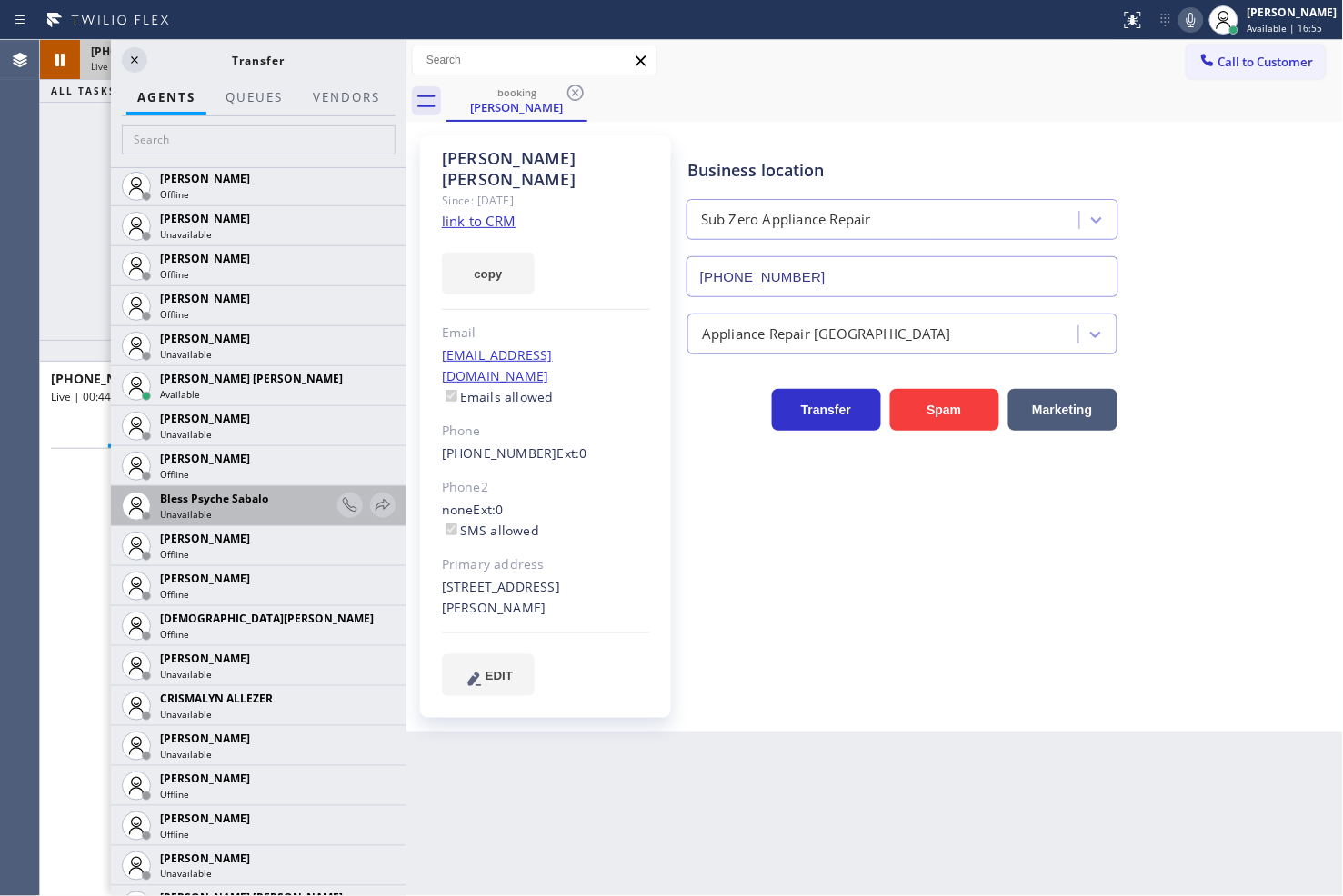
scroll to position [505, 0]
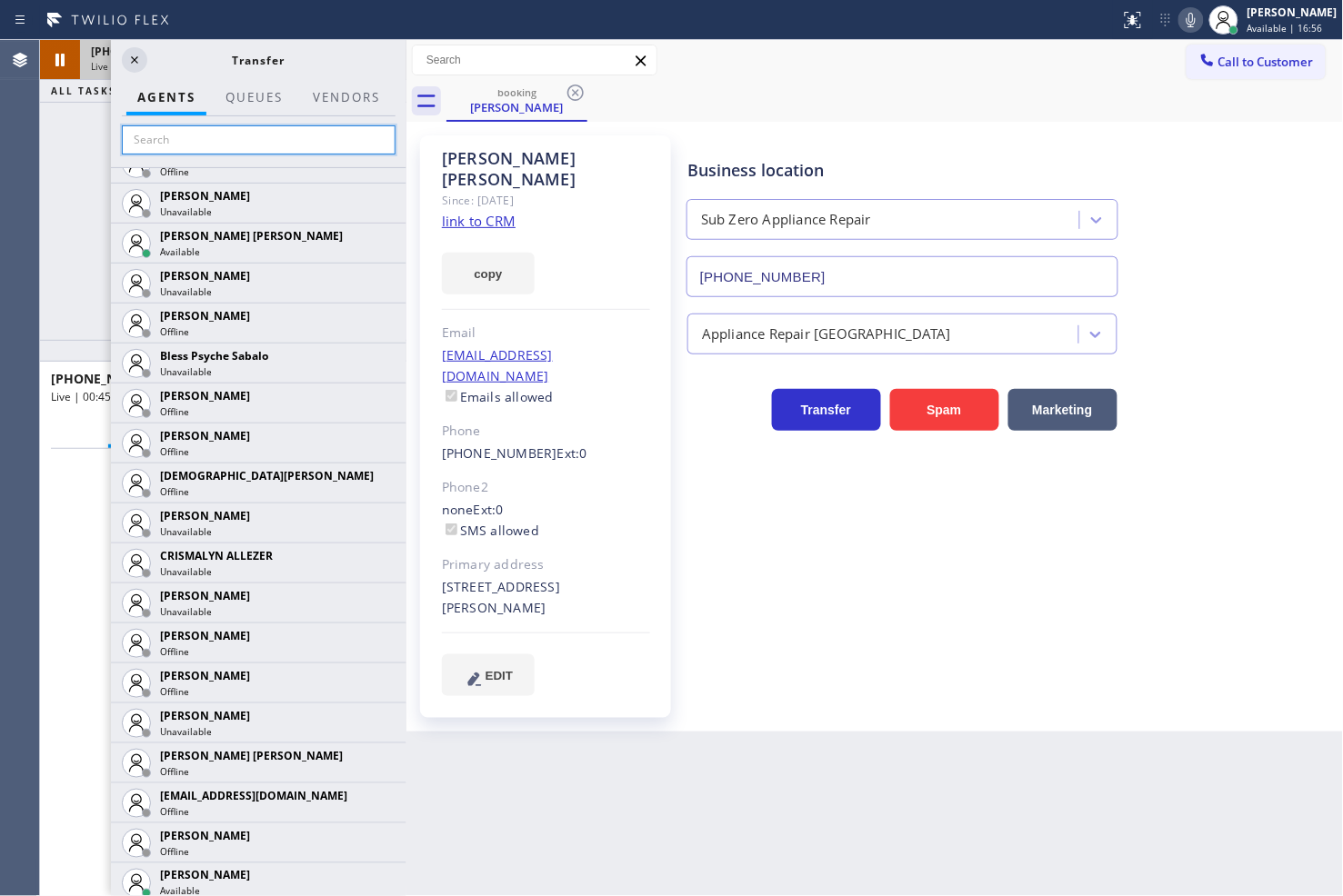
click at [236, 140] on input "text" at bounding box center [258, 140] width 274 height 29
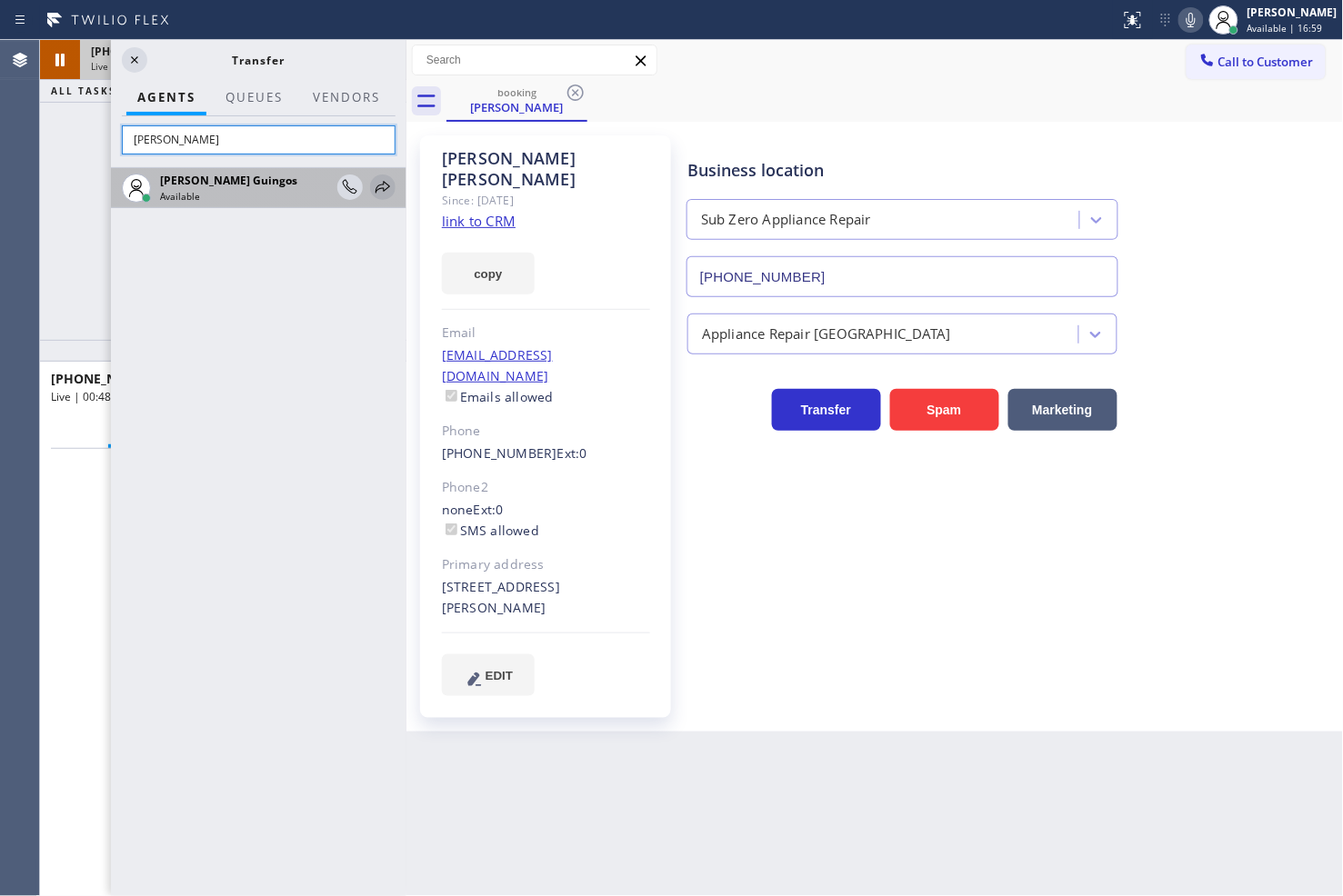
type input "[PERSON_NAME]"
click at [378, 183] on icon at bounding box center [383, 187] width 21 height 21
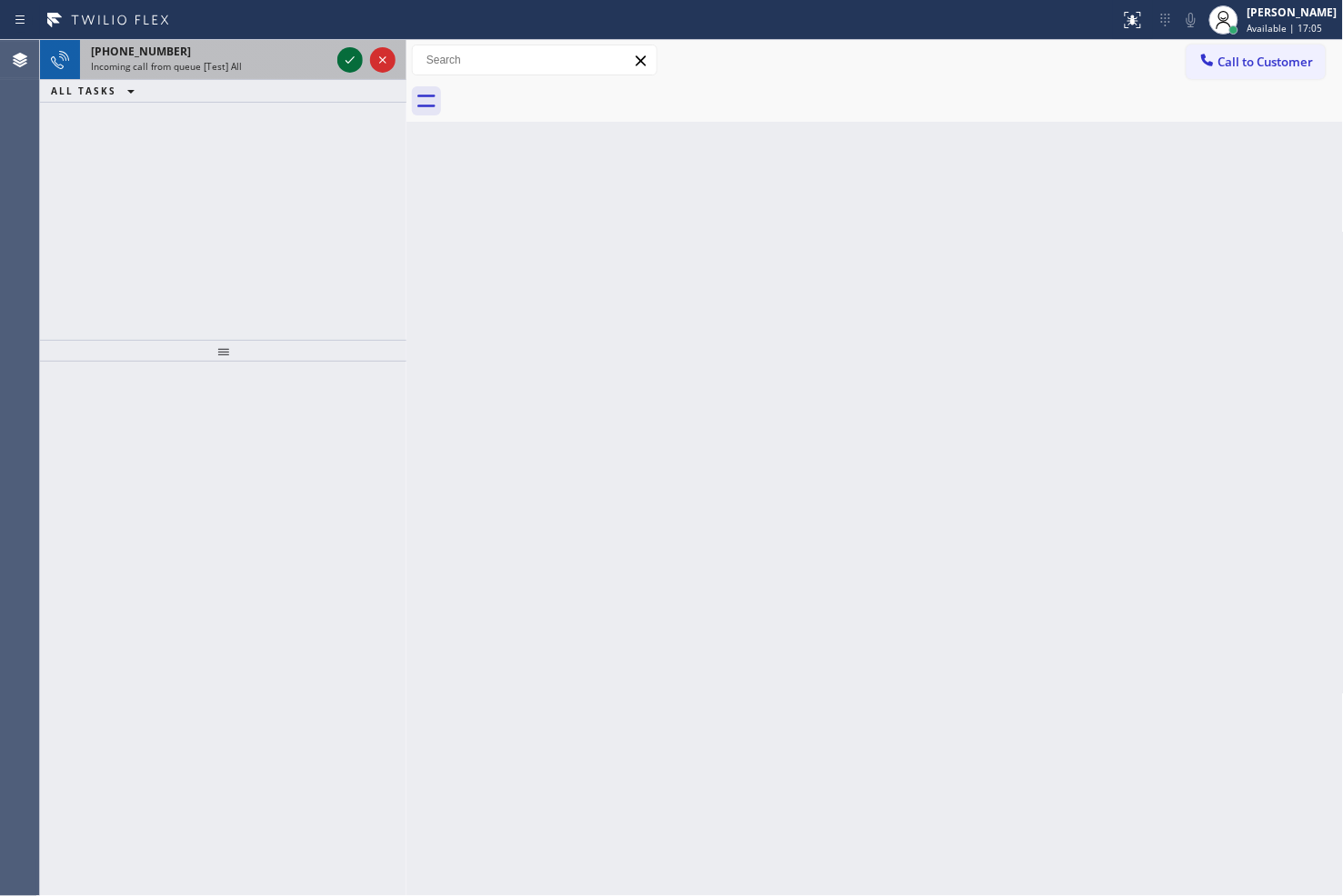
click at [350, 65] on icon at bounding box center [350, 60] width 21 height 21
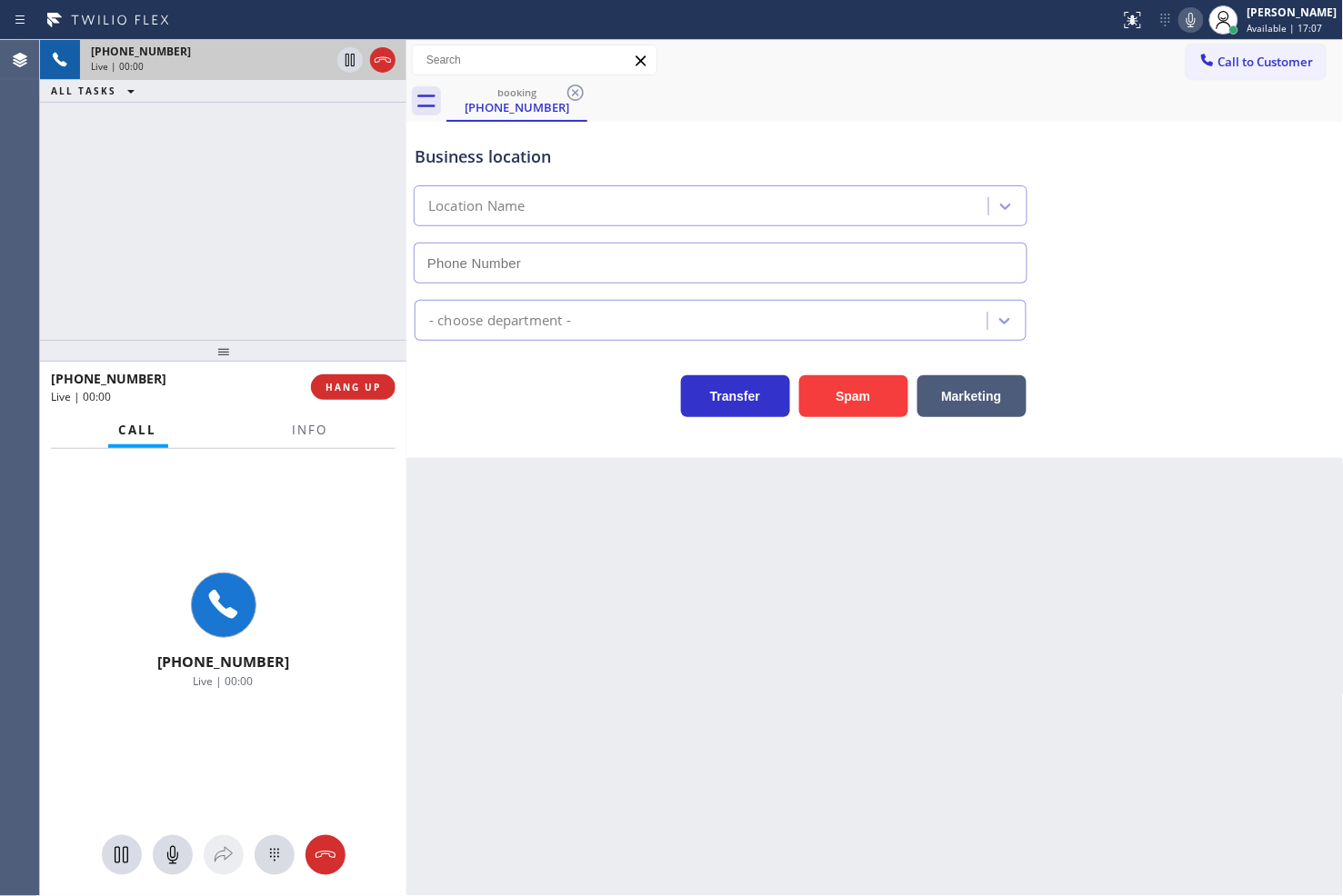
type input "[PHONE_NUMBER]"
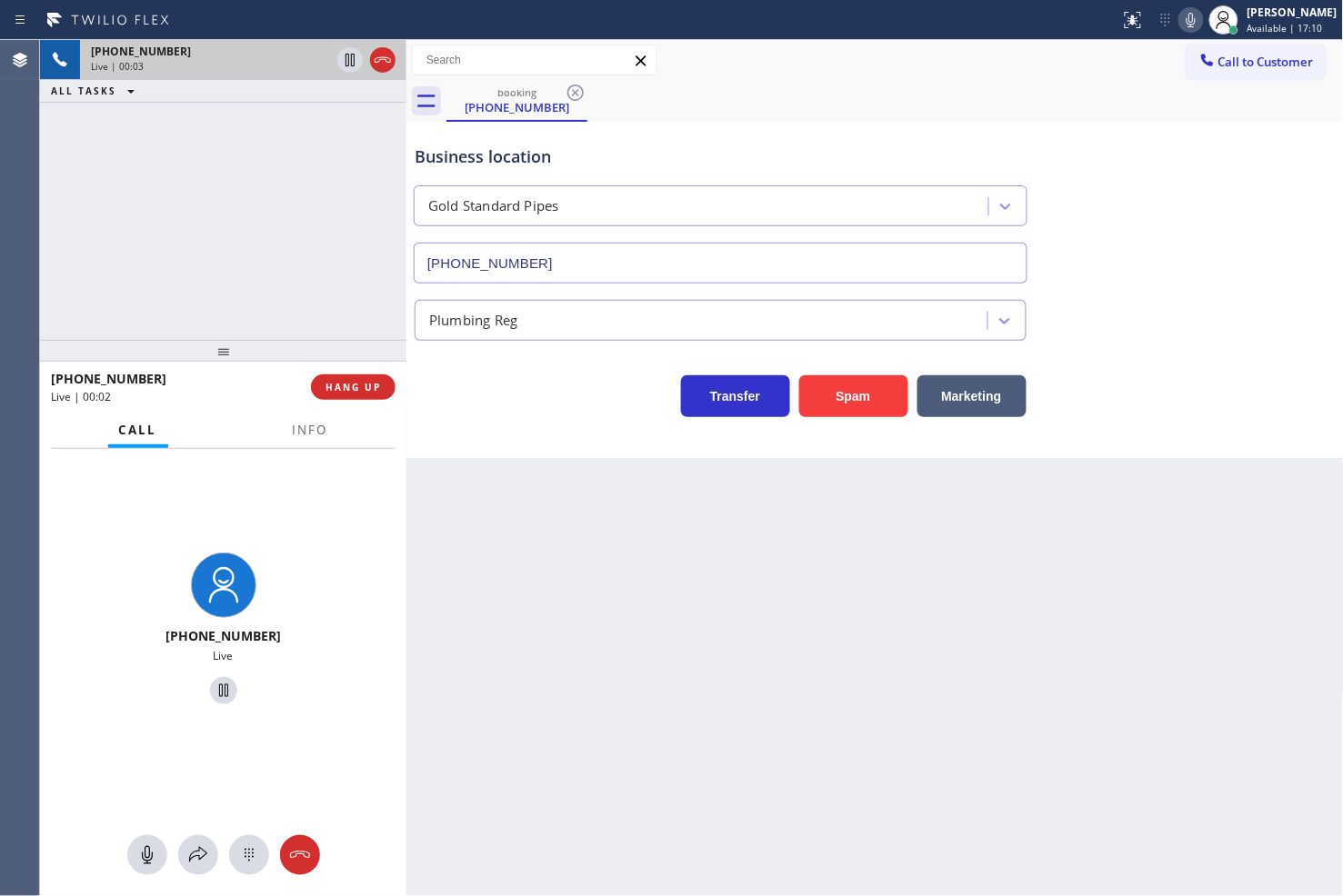
click at [302, 448] on div "[PHONE_NUMBER] Live" at bounding box center [222, 630] width 366 height 364
click at [304, 437] on span "Info" at bounding box center [310, 429] width 36 height 17
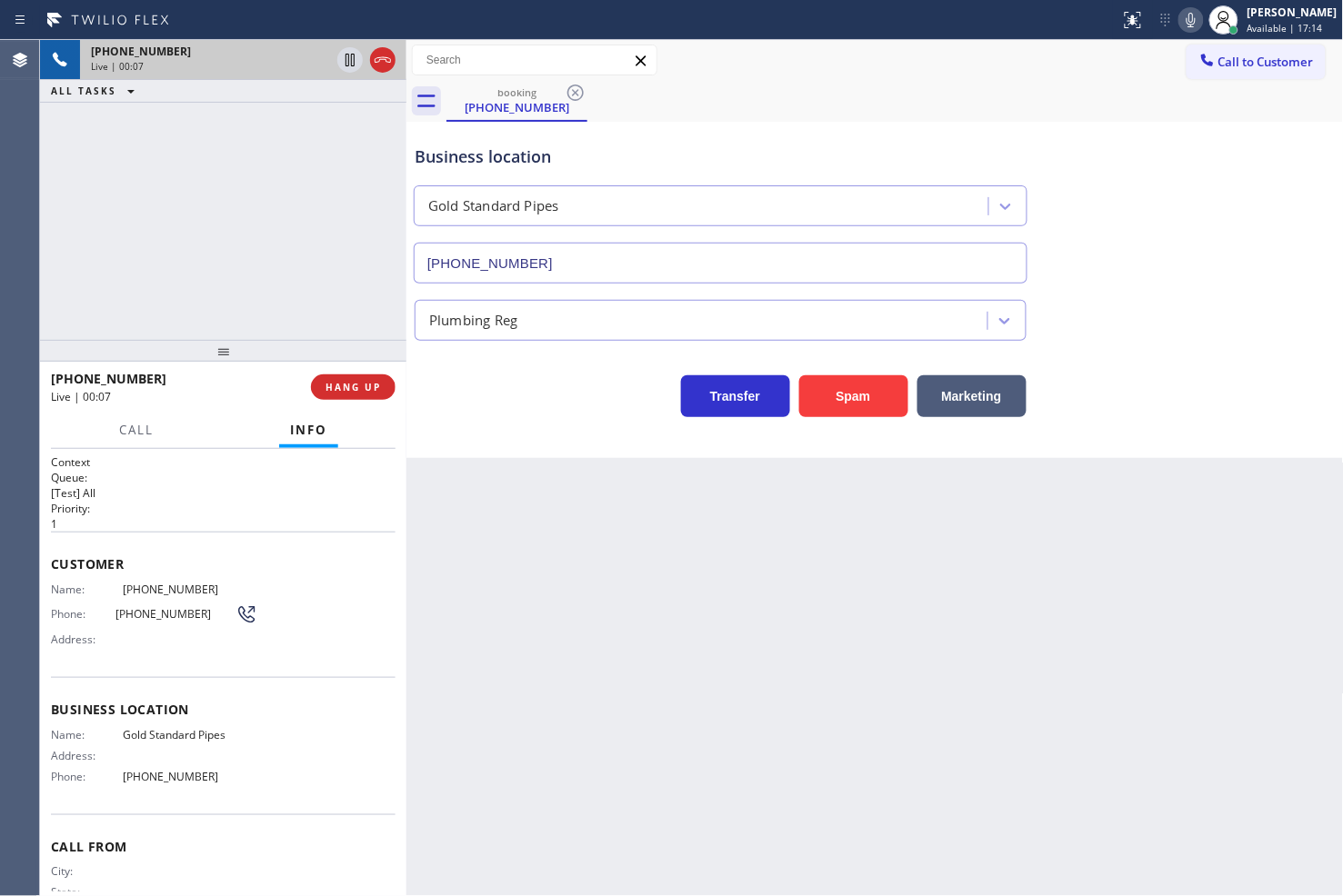
click at [271, 314] on div "[PHONE_NUMBER] Live | 00:07 ALL TASKS ALL TASKS ACTIVE TASKS TASKS IN WRAP UP" at bounding box center [222, 189] width 366 height 300
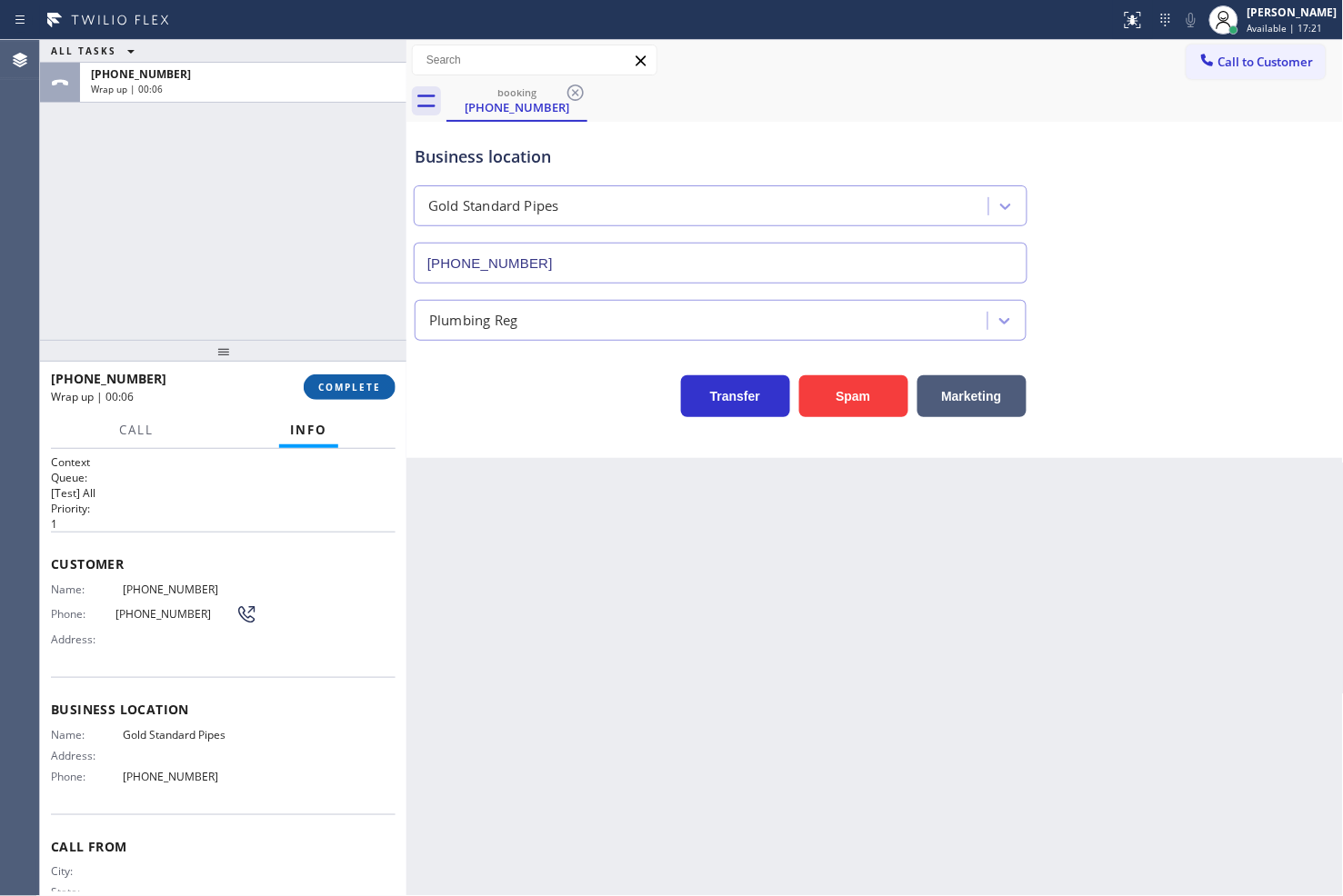
click at [321, 384] on span "COMPLETE" at bounding box center [350, 386] width 63 height 13
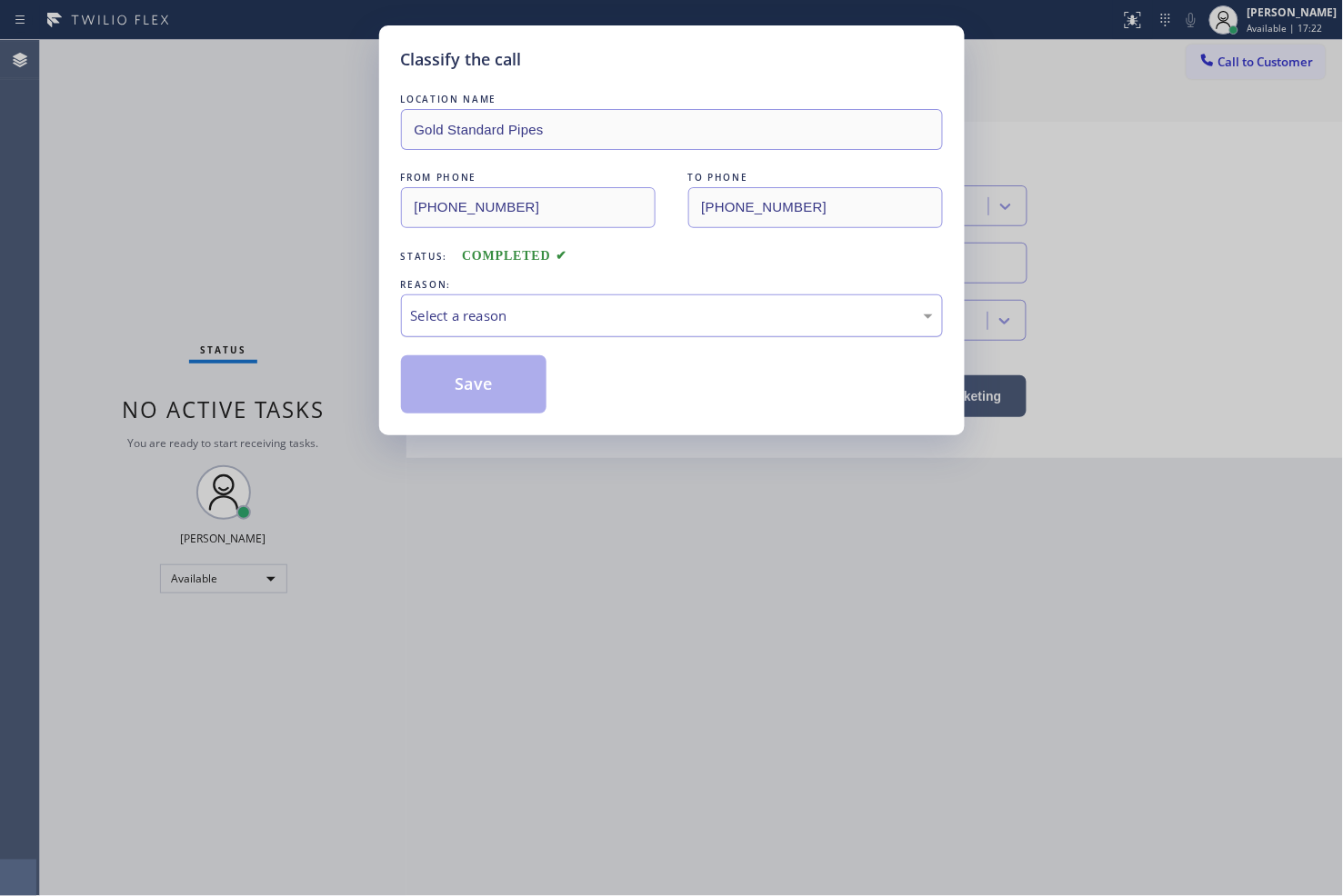
click at [510, 294] on div "Select a reason" at bounding box center [672, 315] width 542 height 43
click at [474, 401] on button "Save" at bounding box center [474, 384] width 147 height 58
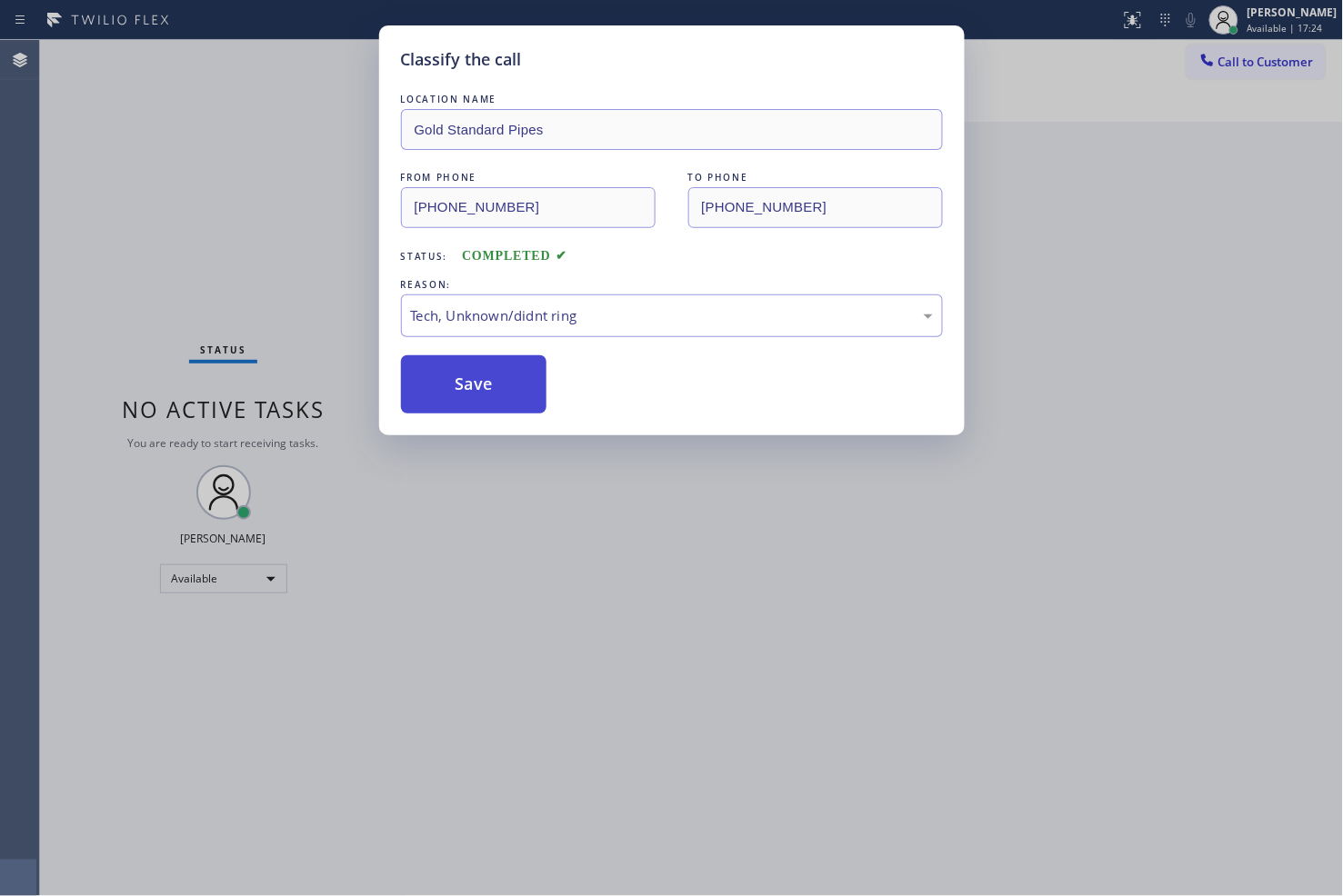
click at [474, 401] on button "Save" at bounding box center [474, 384] width 147 height 58
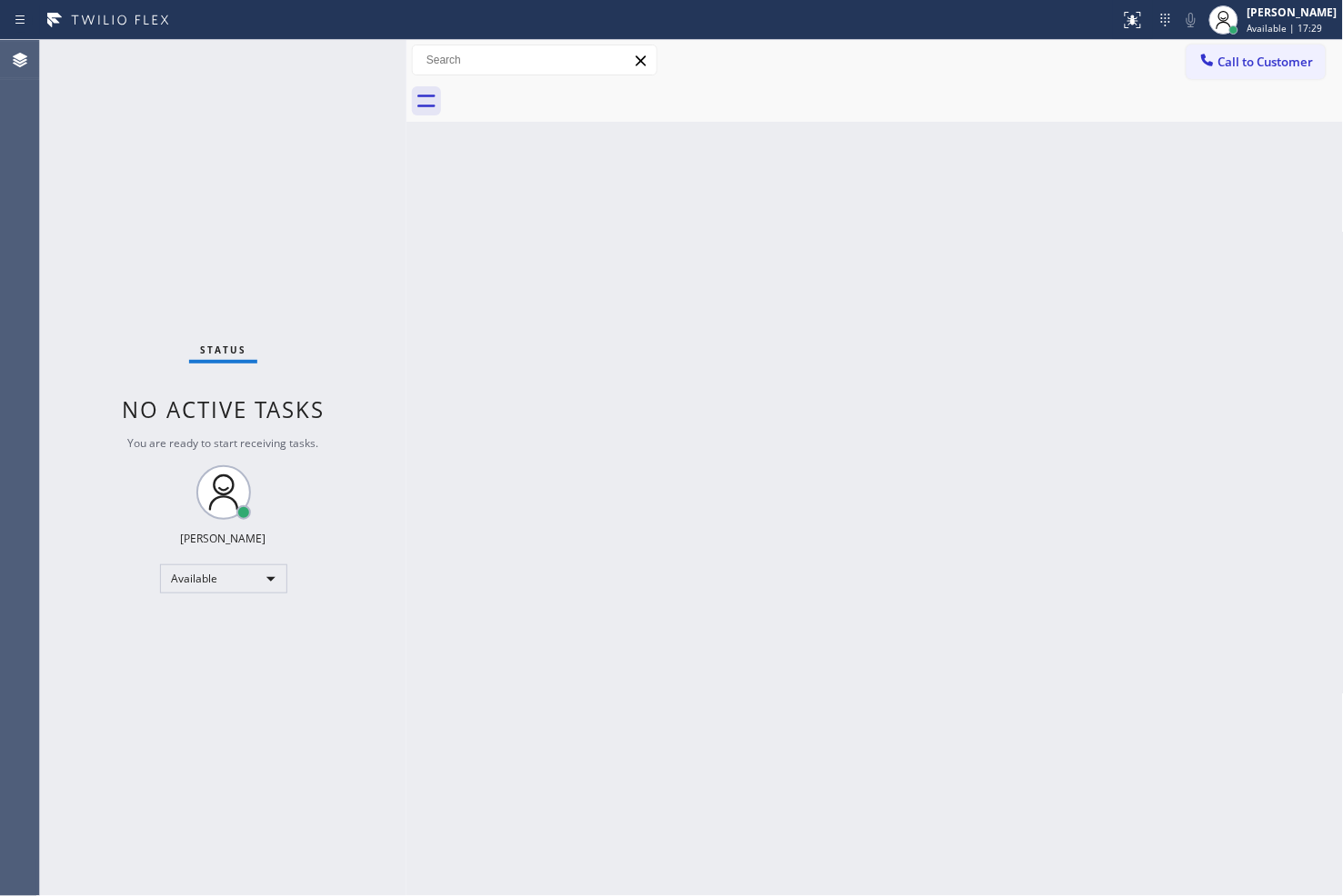
click at [366, 303] on div "Status No active tasks You are ready to start receiving tasks. [PERSON_NAME]" at bounding box center [222, 468] width 366 height 856
click at [132, 288] on div "Status No active tasks You are ready to start receiving tasks. [PERSON_NAME]" at bounding box center [222, 468] width 366 height 856
click at [83, 216] on div "Status No active tasks You are ready to start receiving tasks. [PERSON_NAME]" at bounding box center [222, 468] width 366 height 856
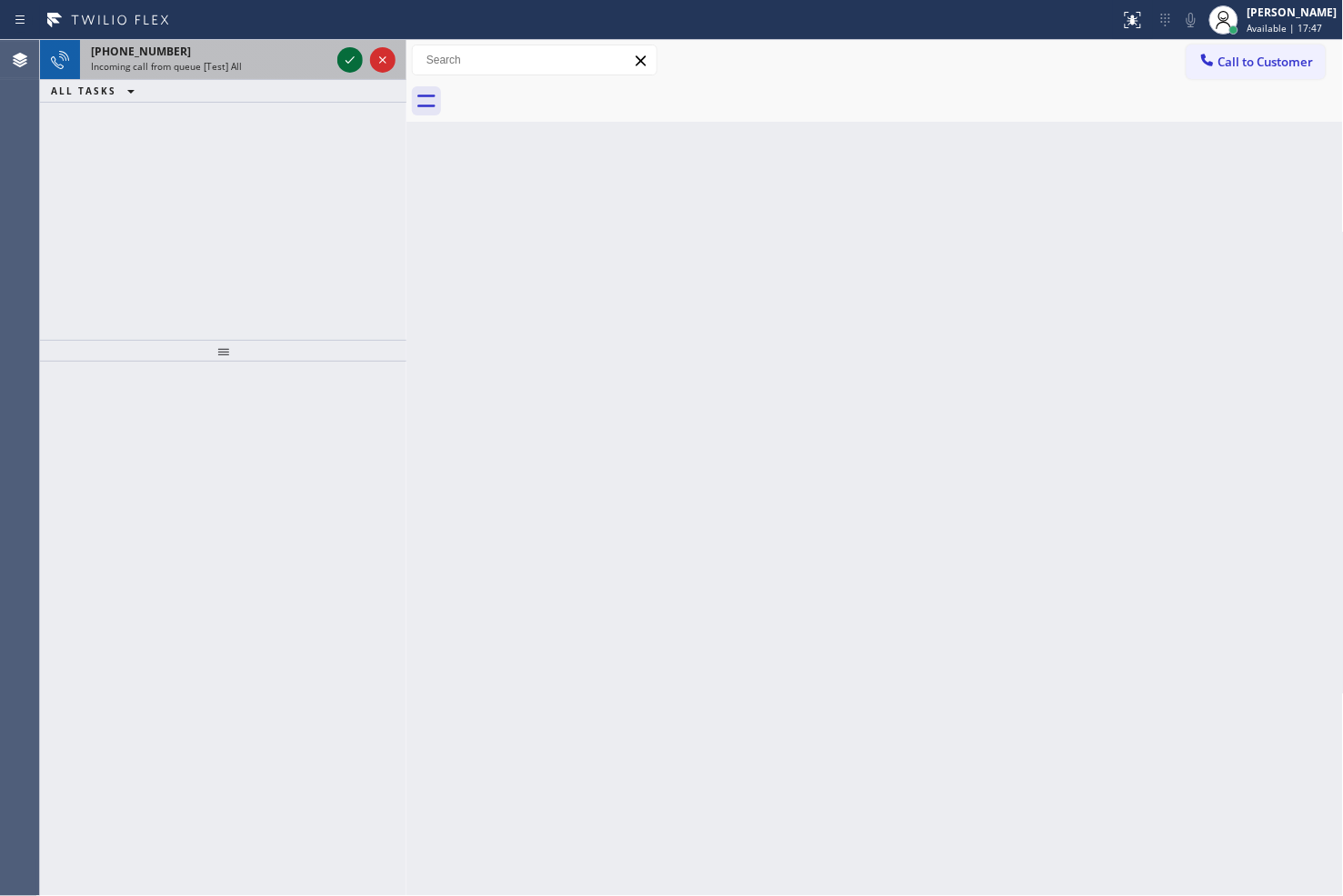
click at [344, 64] on icon at bounding box center [350, 60] width 21 height 21
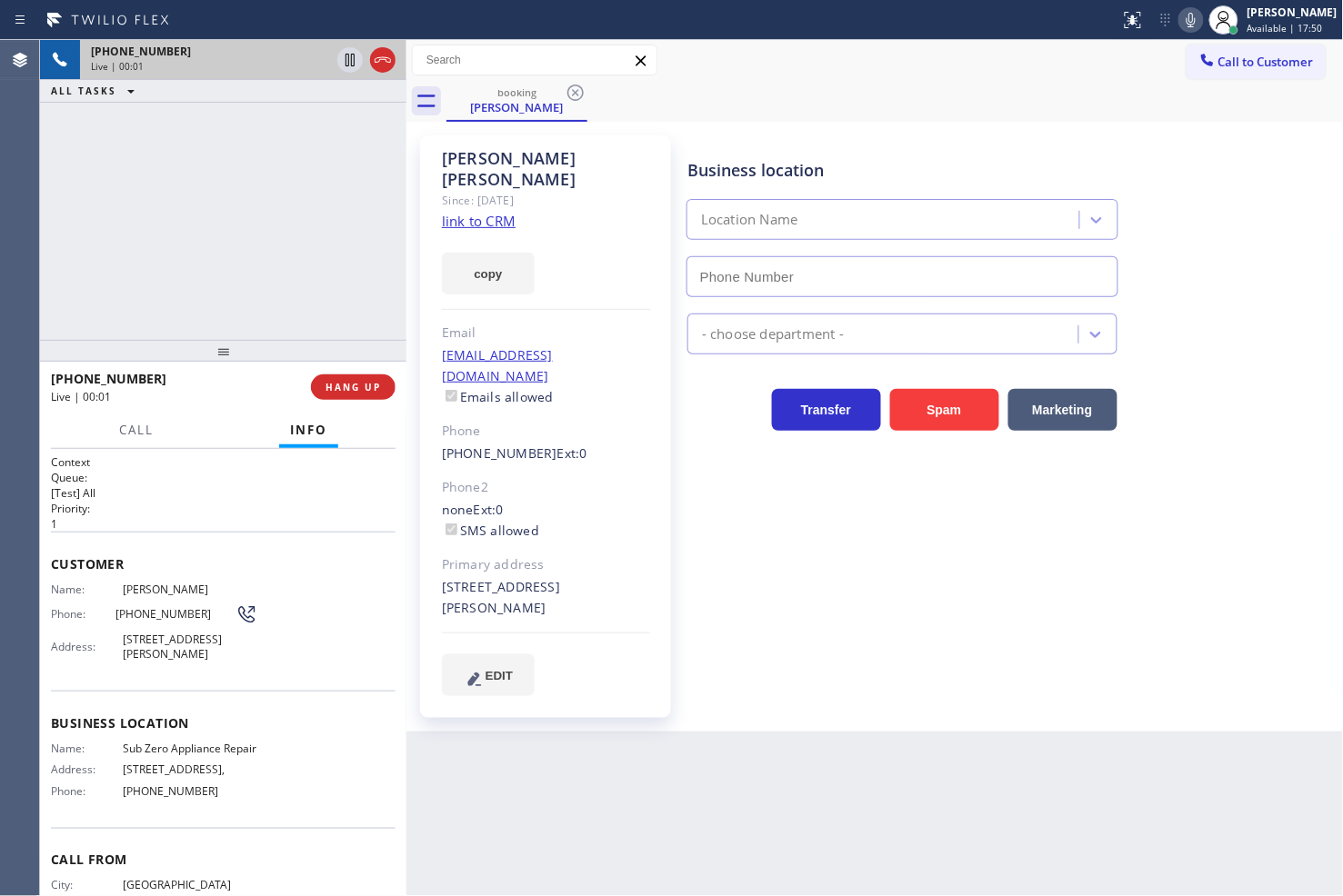
type input "[PHONE_NUMBER]"
click at [231, 225] on div "[PHONE_NUMBER] Live | 00:08 ALL TASKS ALL TASKS ACTIVE TASKS TASKS IN WRAP UP" at bounding box center [222, 189] width 366 height 300
click at [859, 571] on div "Business location Sub Zero Appliance Repair [PHONE_NUMBER] Appliance Repair Hig…" at bounding box center [1011, 415] width 655 height 550
click at [121, 249] on div "[PHONE_NUMBER] Live | 00:16 ALL TASKS ALL TASKS ACTIVE TASKS TASKS IN WRAP UP" at bounding box center [222, 189] width 366 height 300
click at [349, 60] on icon at bounding box center [350, 59] width 9 height 13
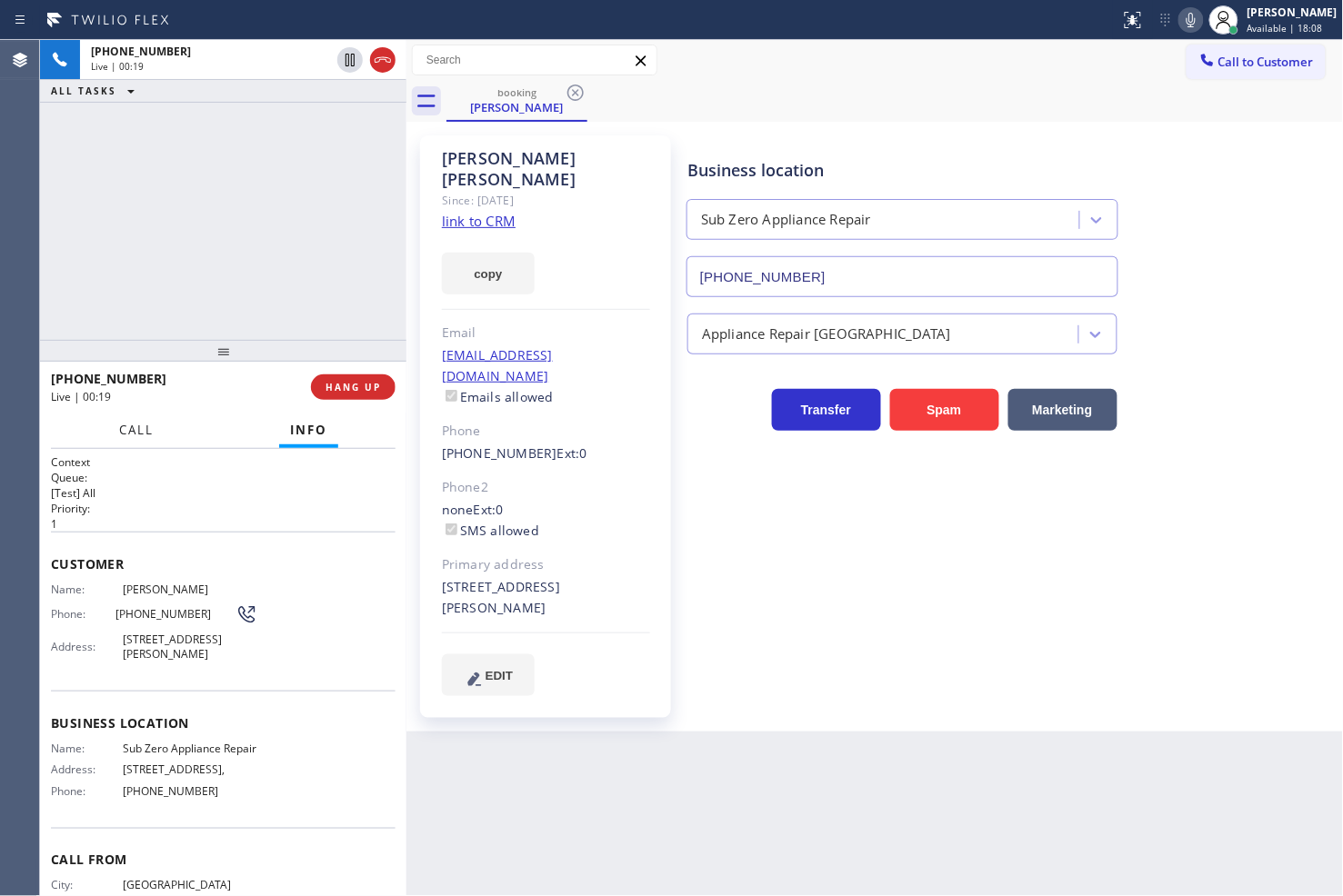
click at [129, 429] on span "Call" at bounding box center [137, 429] width 35 height 17
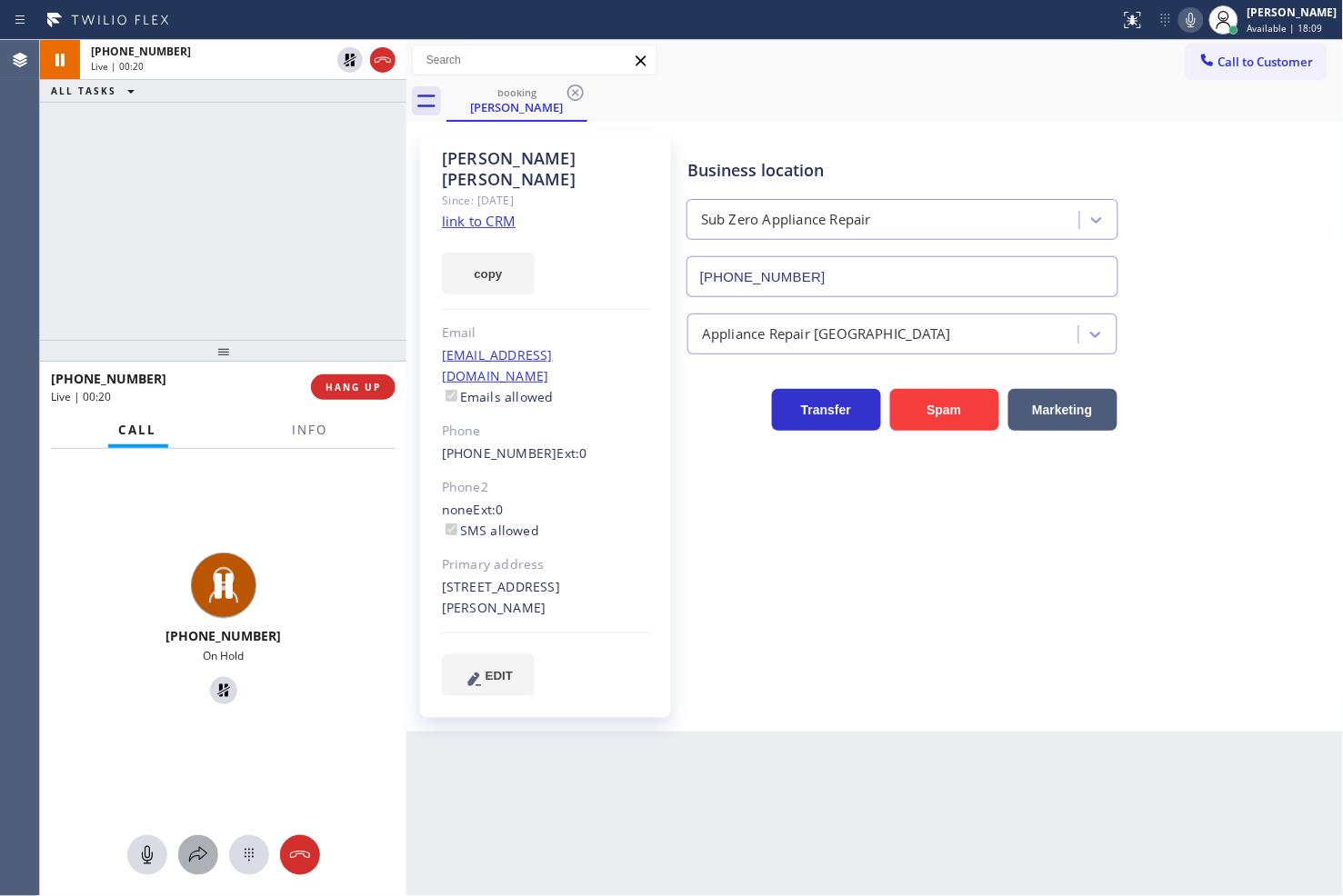
click at [209, 861] on div at bounding box center [197, 855] width 40 height 21
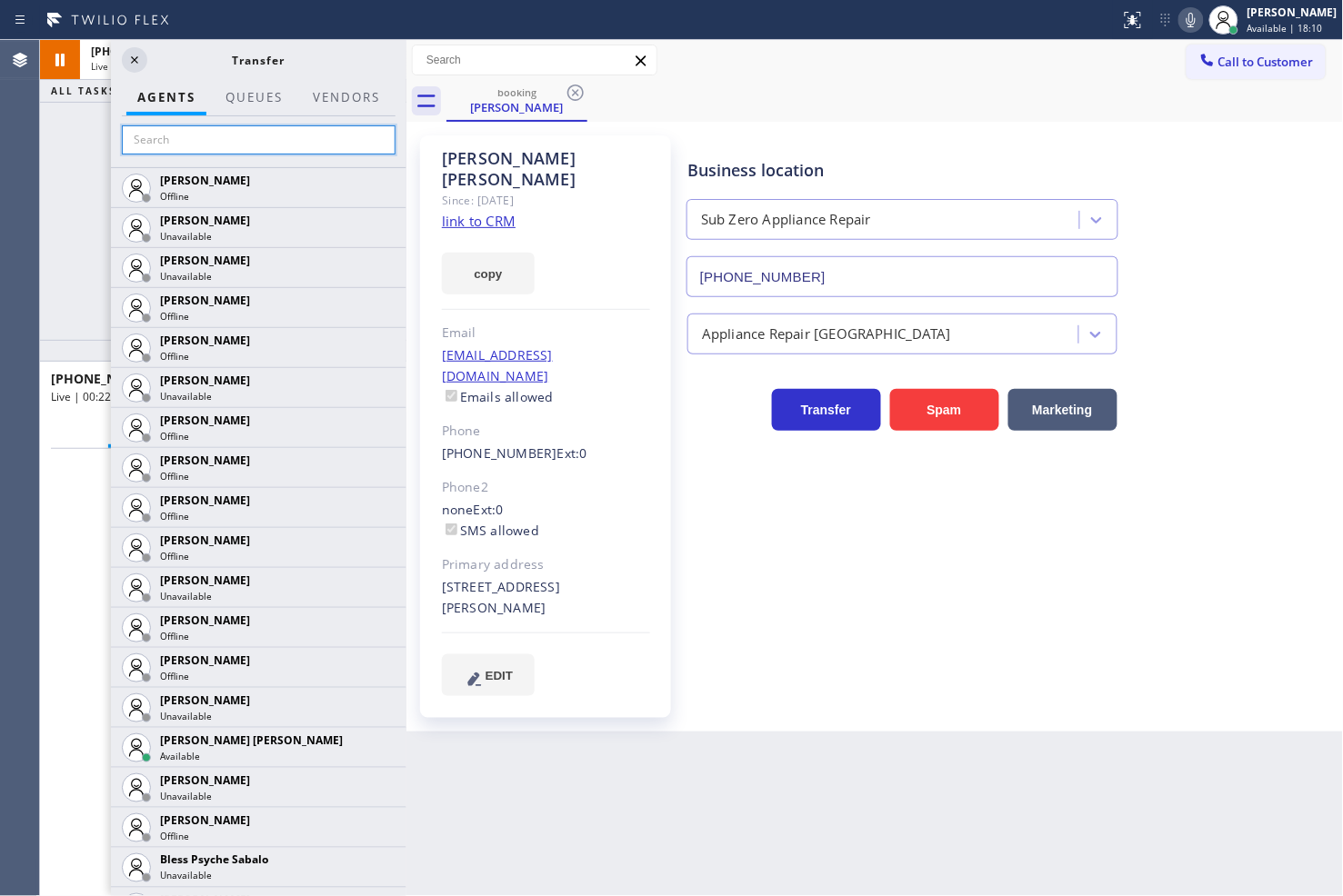
click at [191, 146] on input "text" at bounding box center [258, 140] width 274 height 29
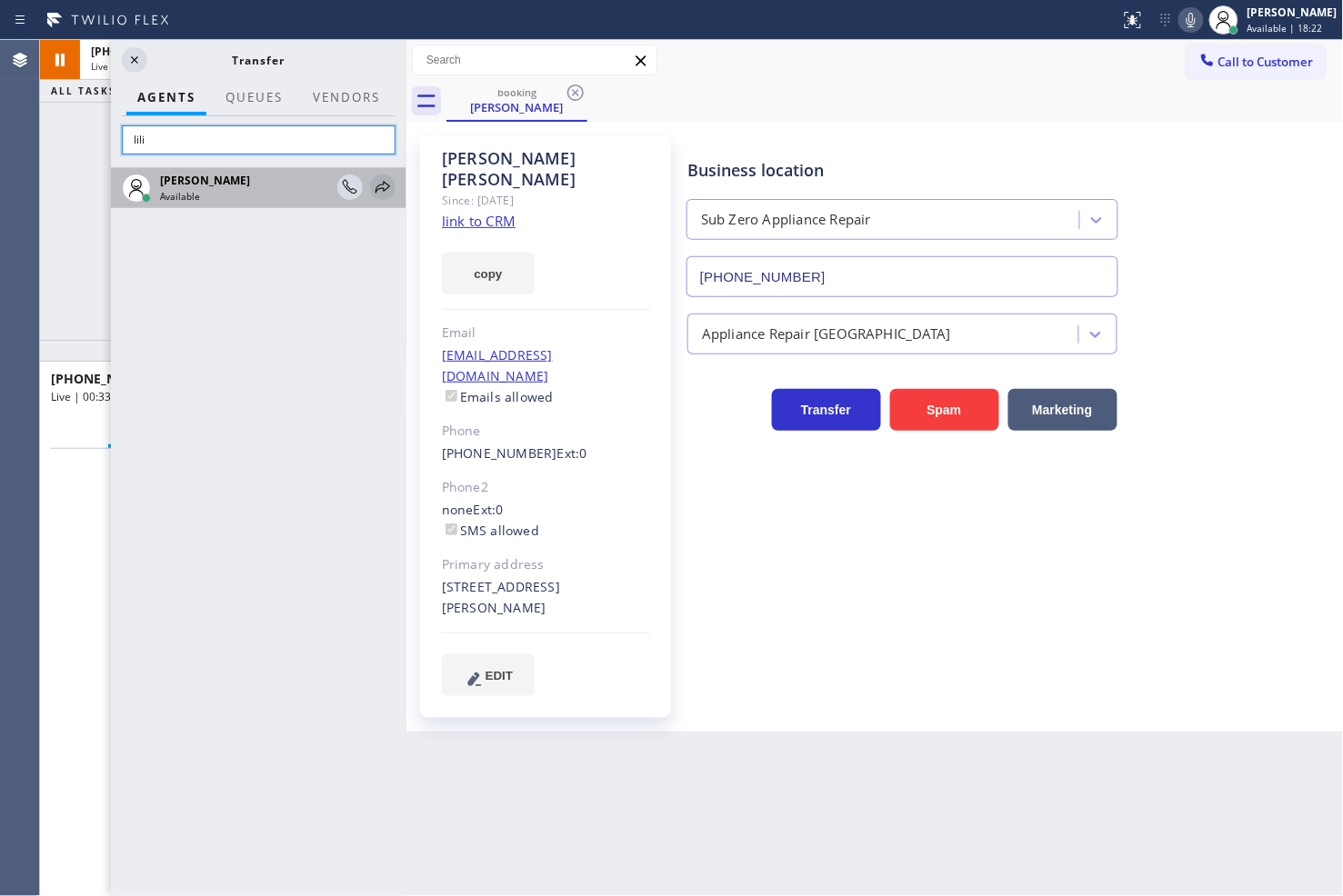
type input "lili"
click at [378, 186] on icon at bounding box center [383, 187] width 21 height 21
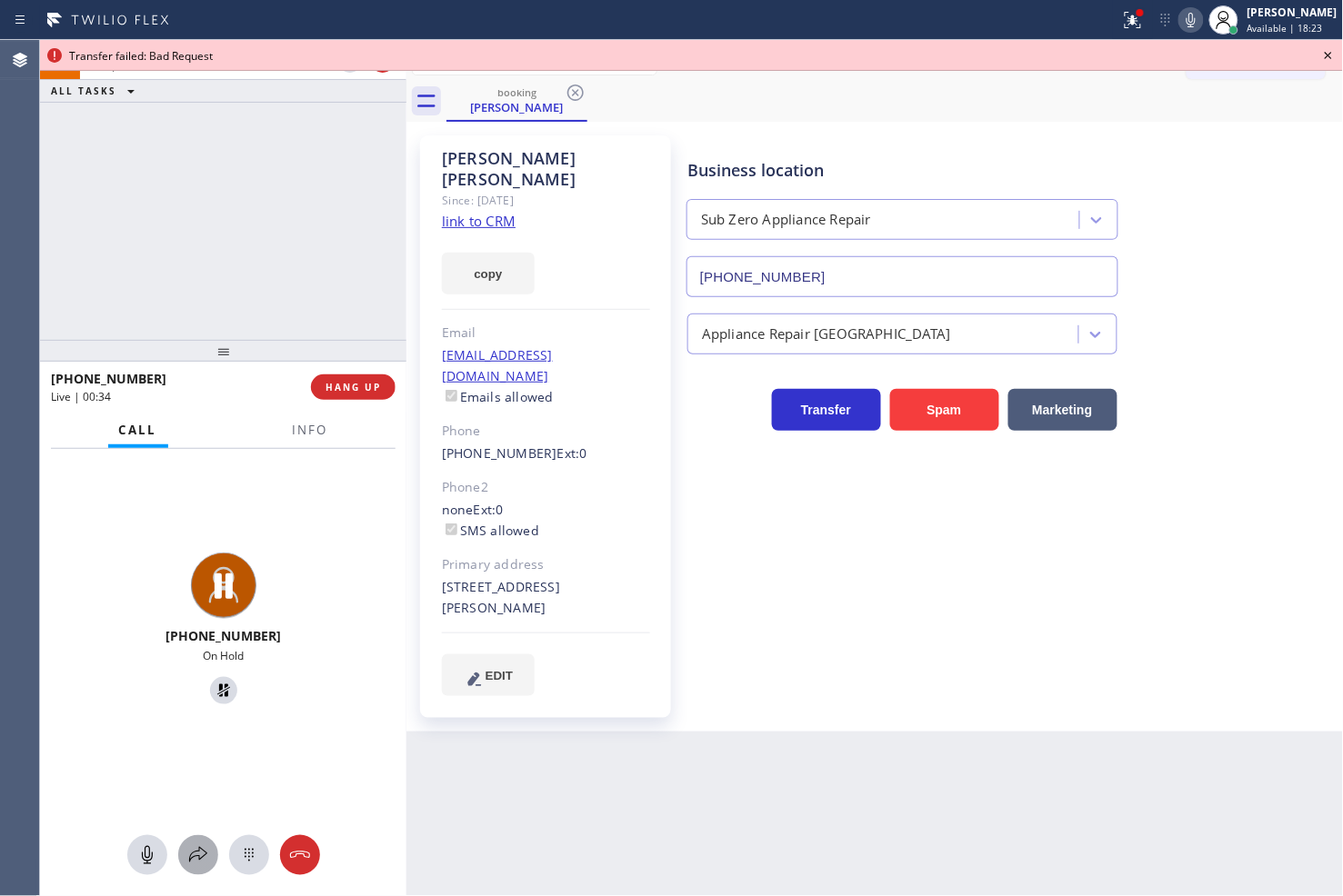
click at [207, 864] on icon at bounding box center [198, 855] width 21 height 21
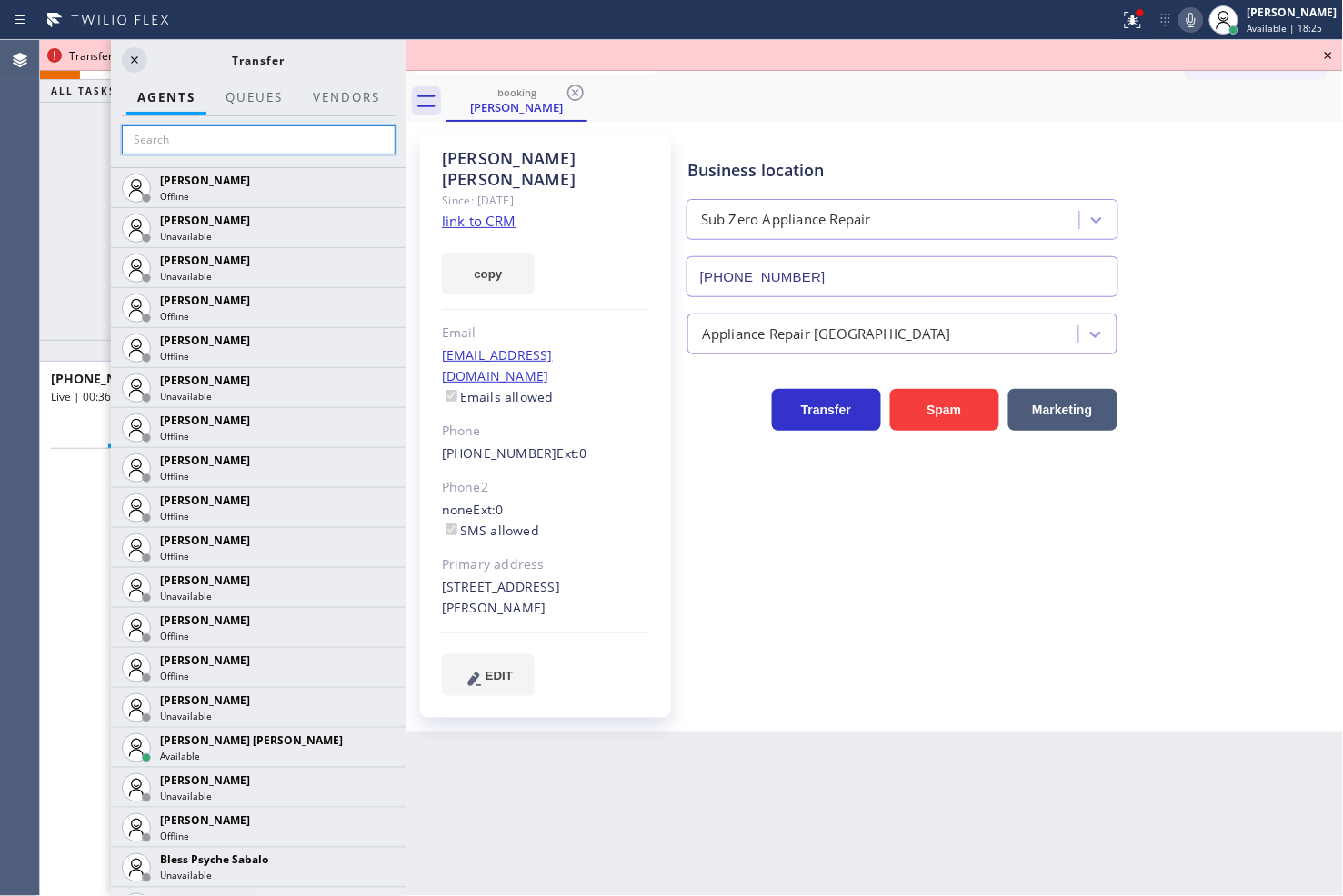
click at [179, 150] on input "text" at bounding box center [258, 140] width 274 height 29
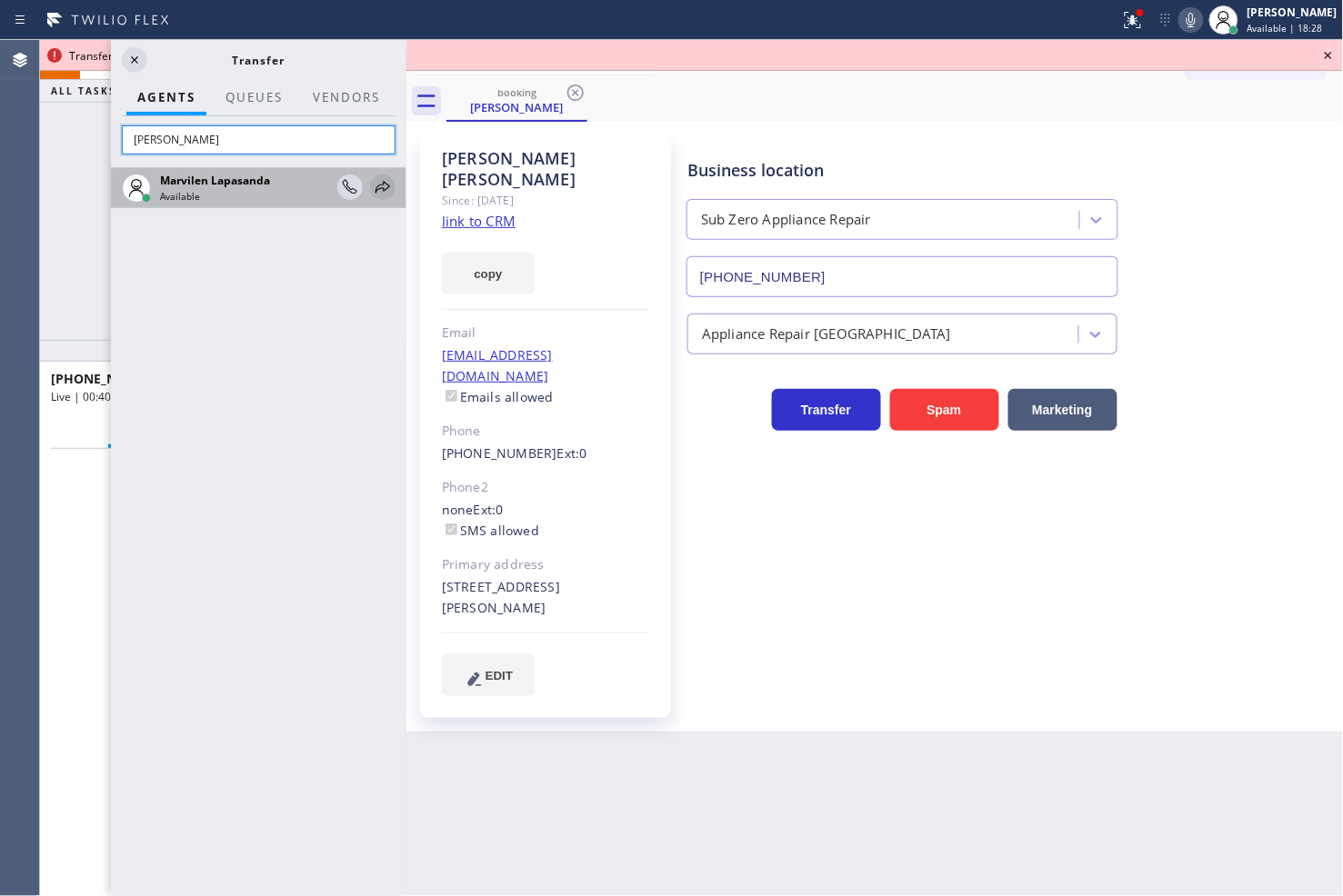
type input "[PERSON_NAME]"
click at [377, 186] on icon at bounding box center [383, 187] width 21 height 21
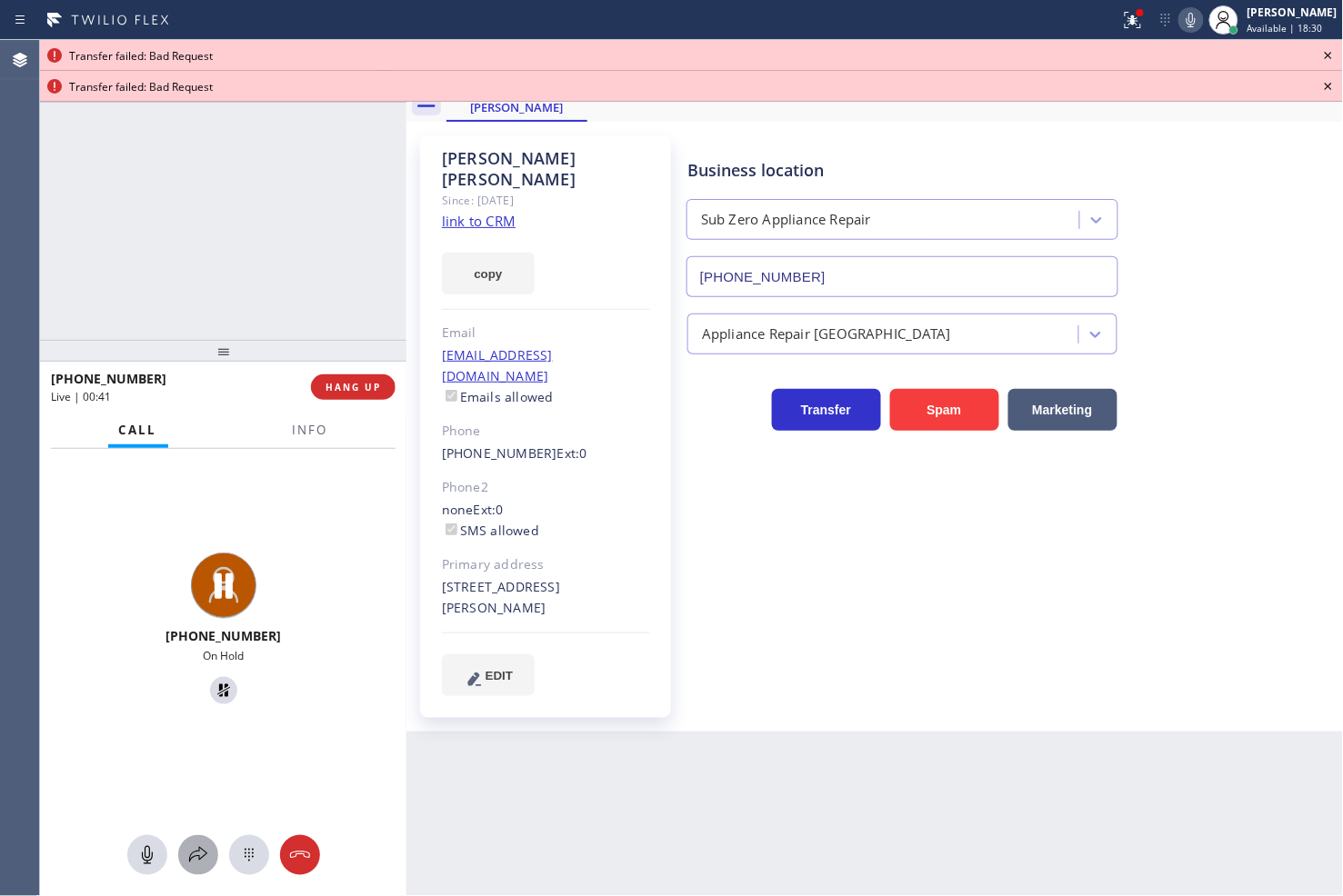
click at [207, 846] on icon at bounding box center [198, 855] width 21 height 21
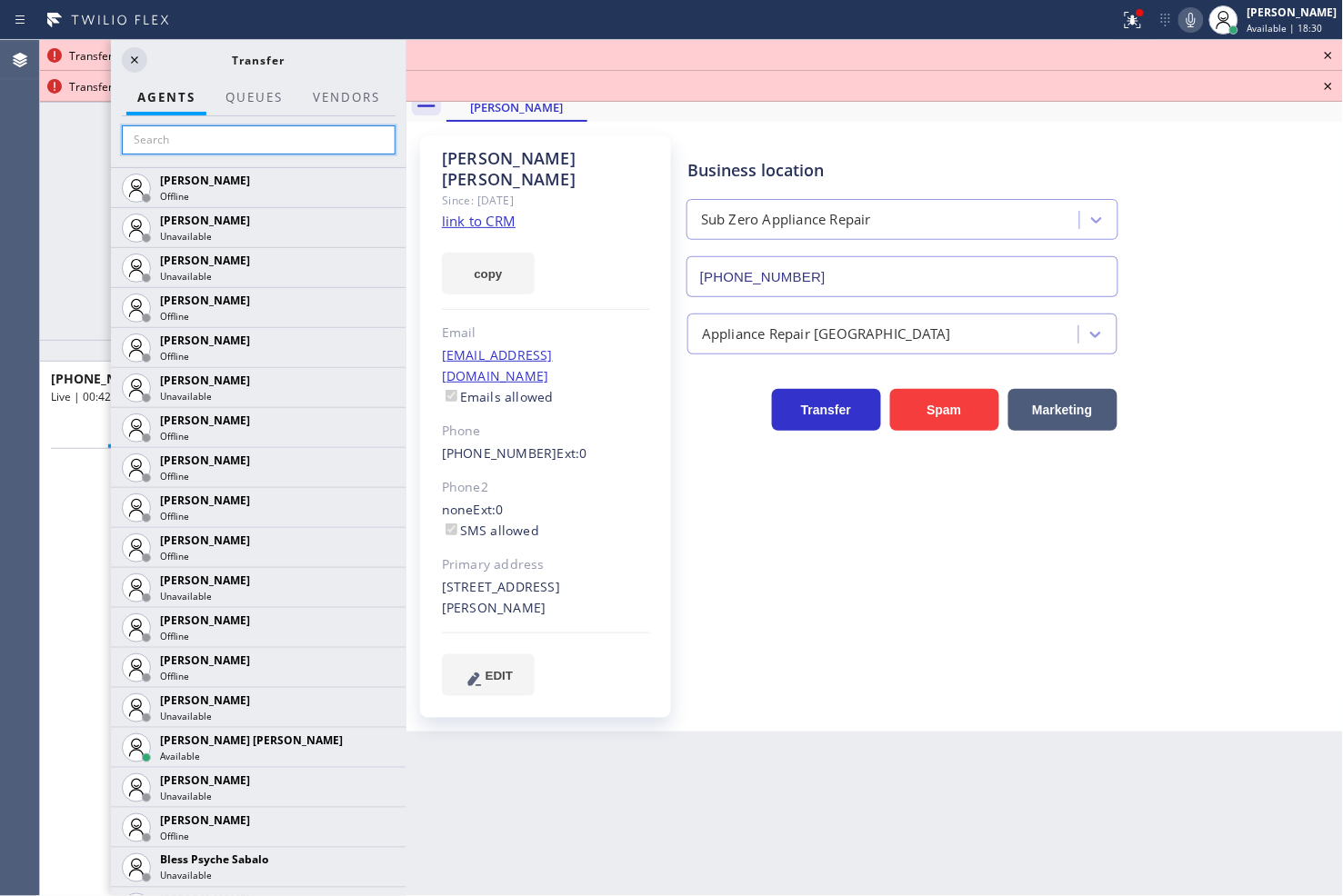
click at [203, 135] on input "text" at bounding box center [258, 140] width 274 height 29
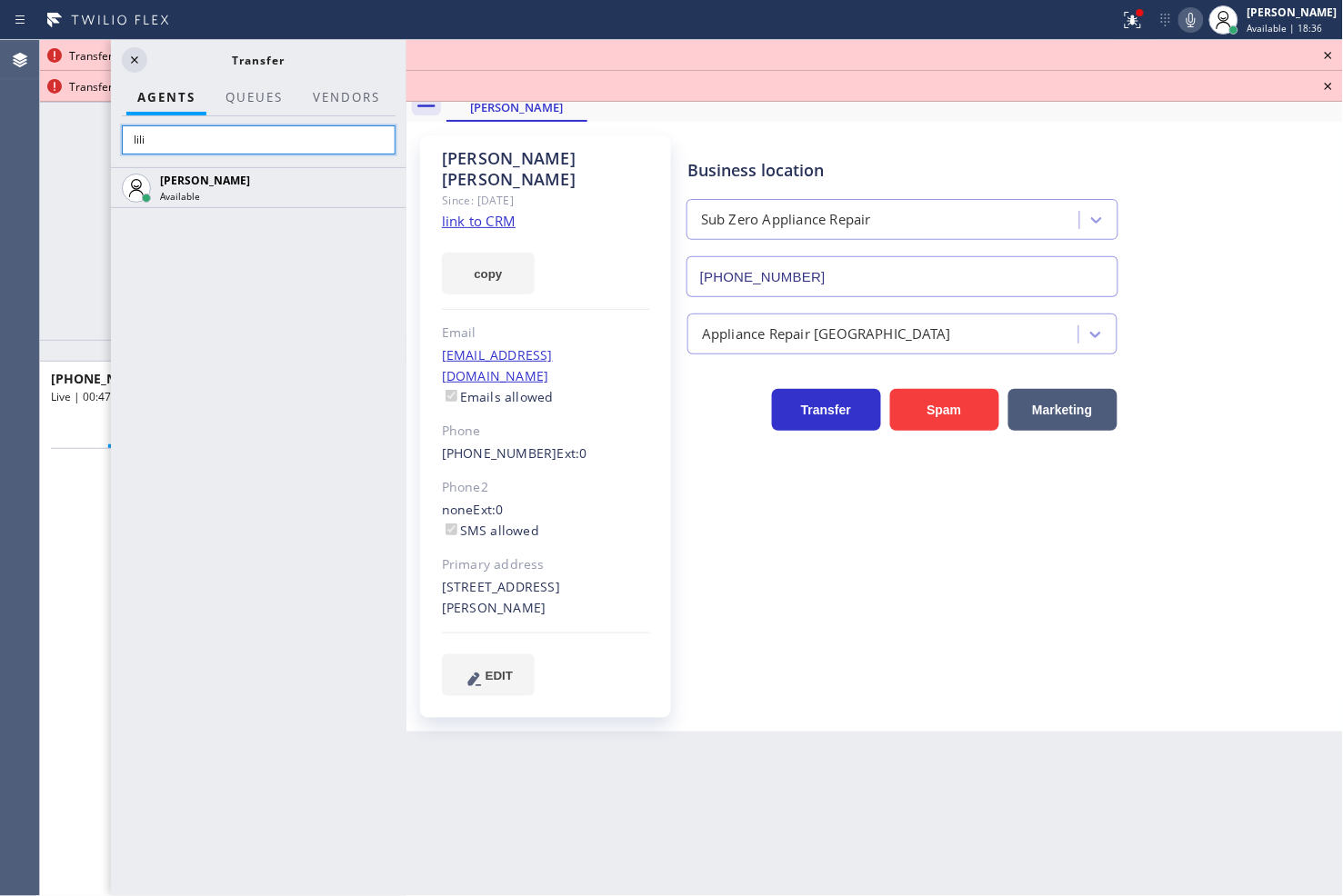
click at [306, 149] on input "lili" at bounding box center [258, 140] width 274 height 29
type input "l"
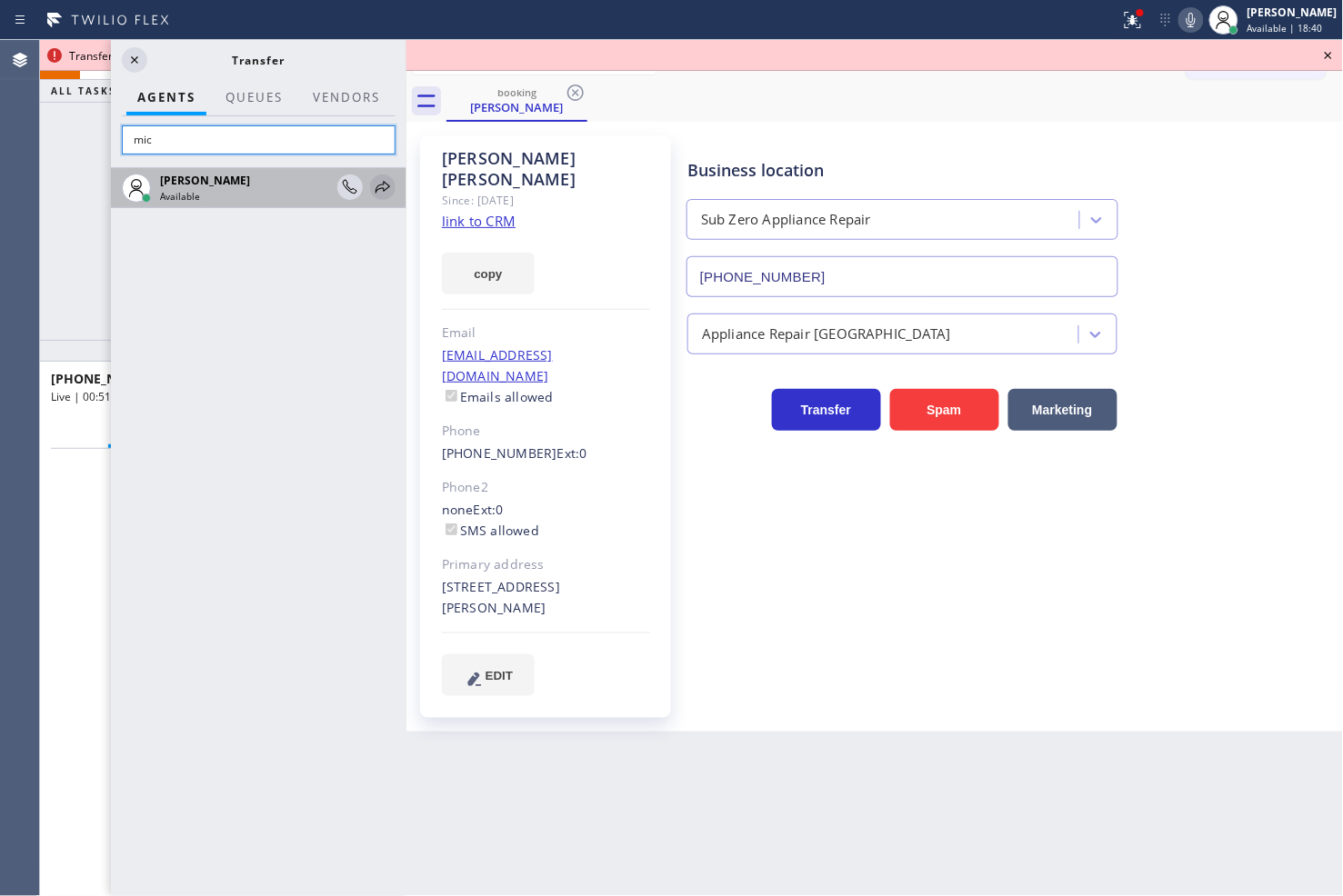
type input "mic"
click at [378, 183] on icon at bounding box center [383, 187] width 21 height 21
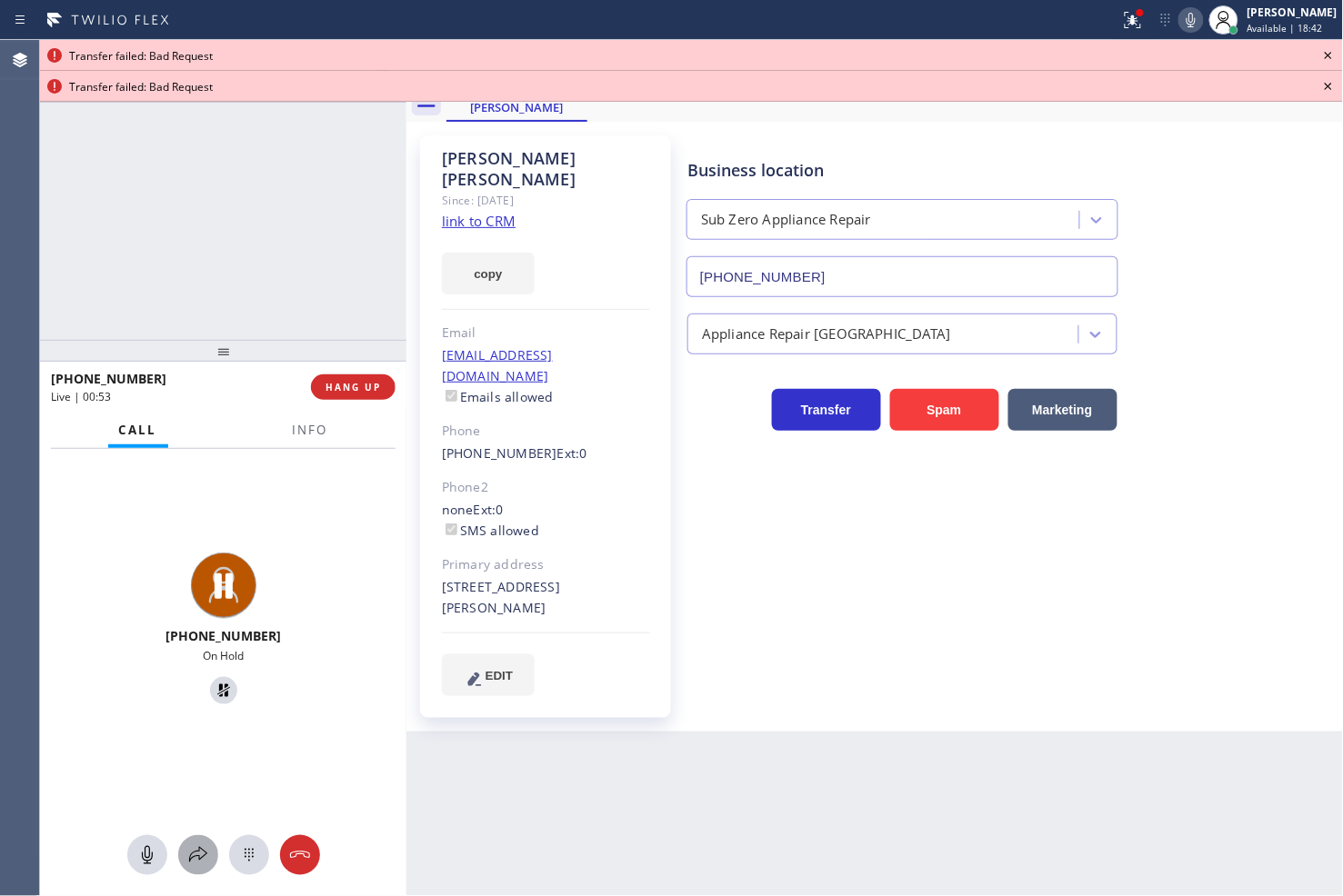
click at [192, 864] on icon at bounding box center [198, 855] width 21 height 21
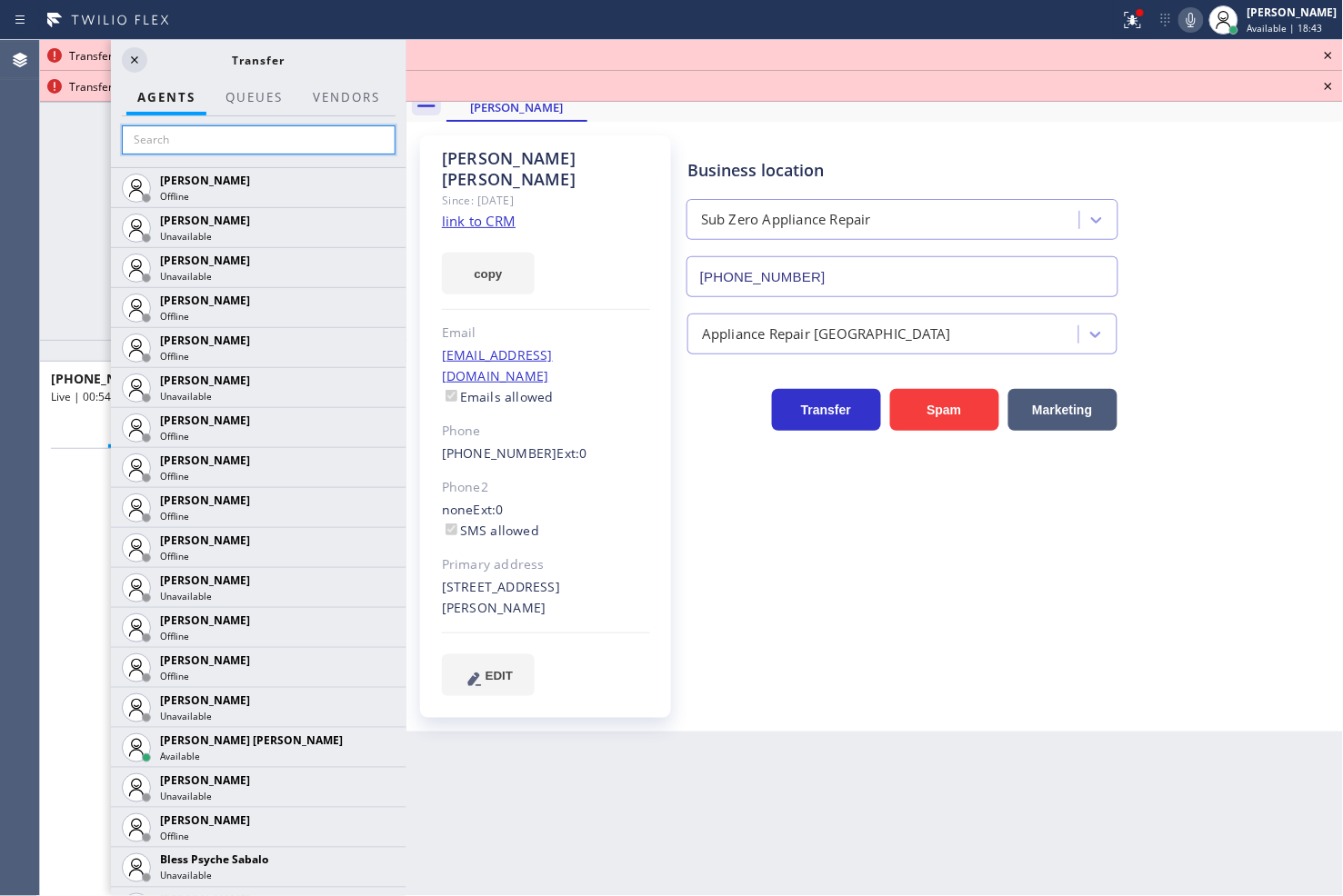
click at [174, 127] on input "text" at bounding box center [258, 140] width 274 height 29
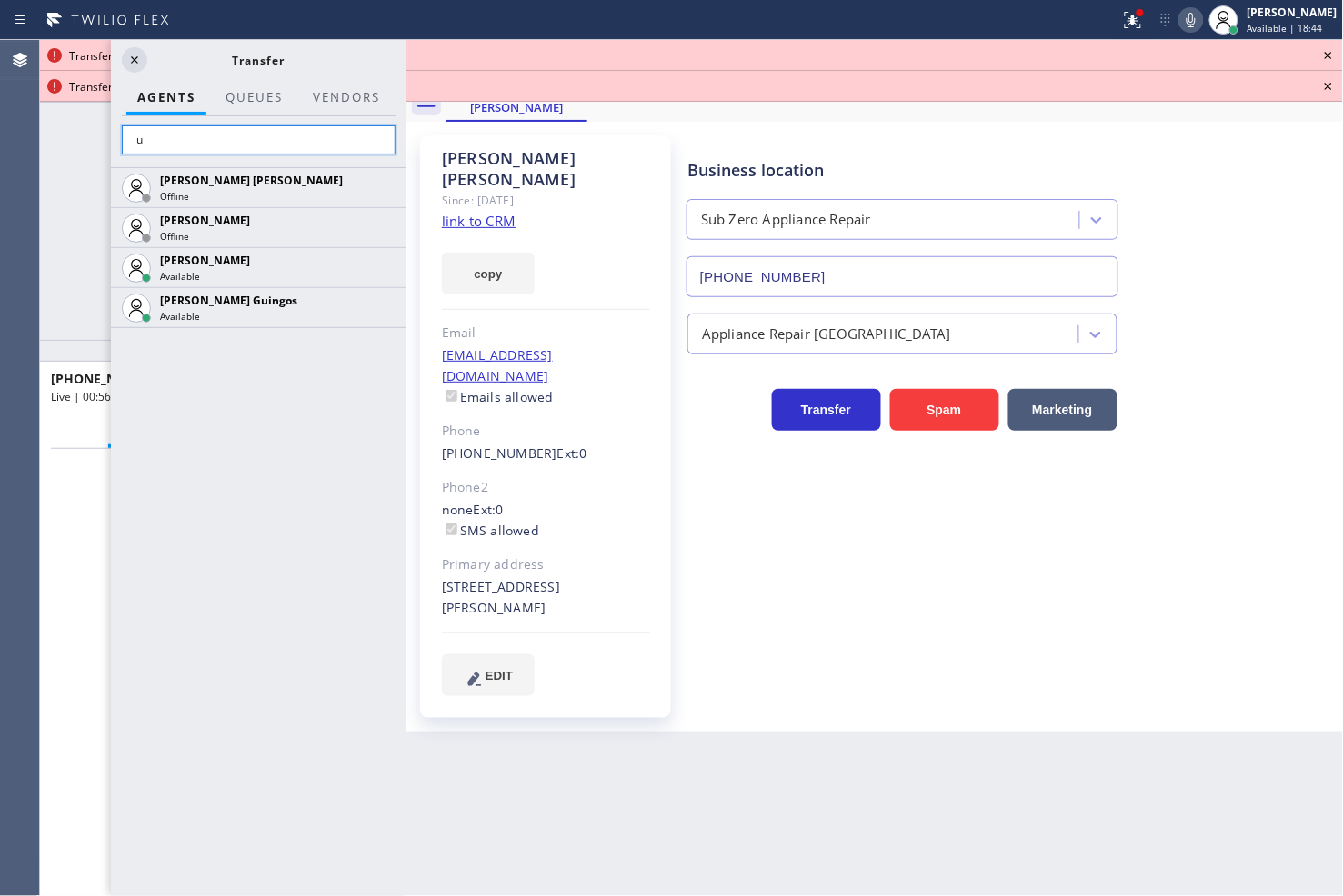
type input "l"
click at [219, 143] on input "jen" at bounding box center [258, 140] width 274 height 29
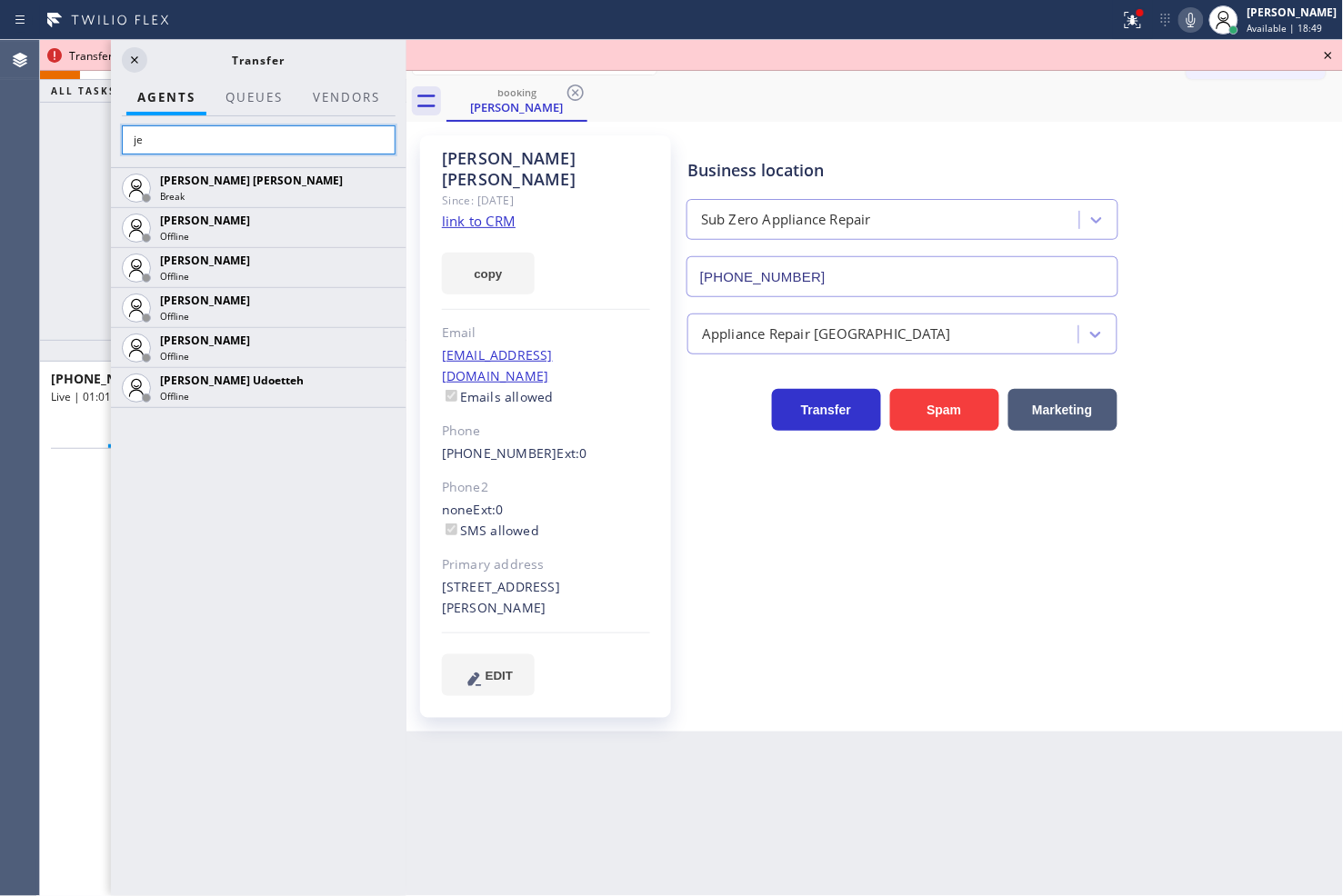
type input "j"
type input "m"
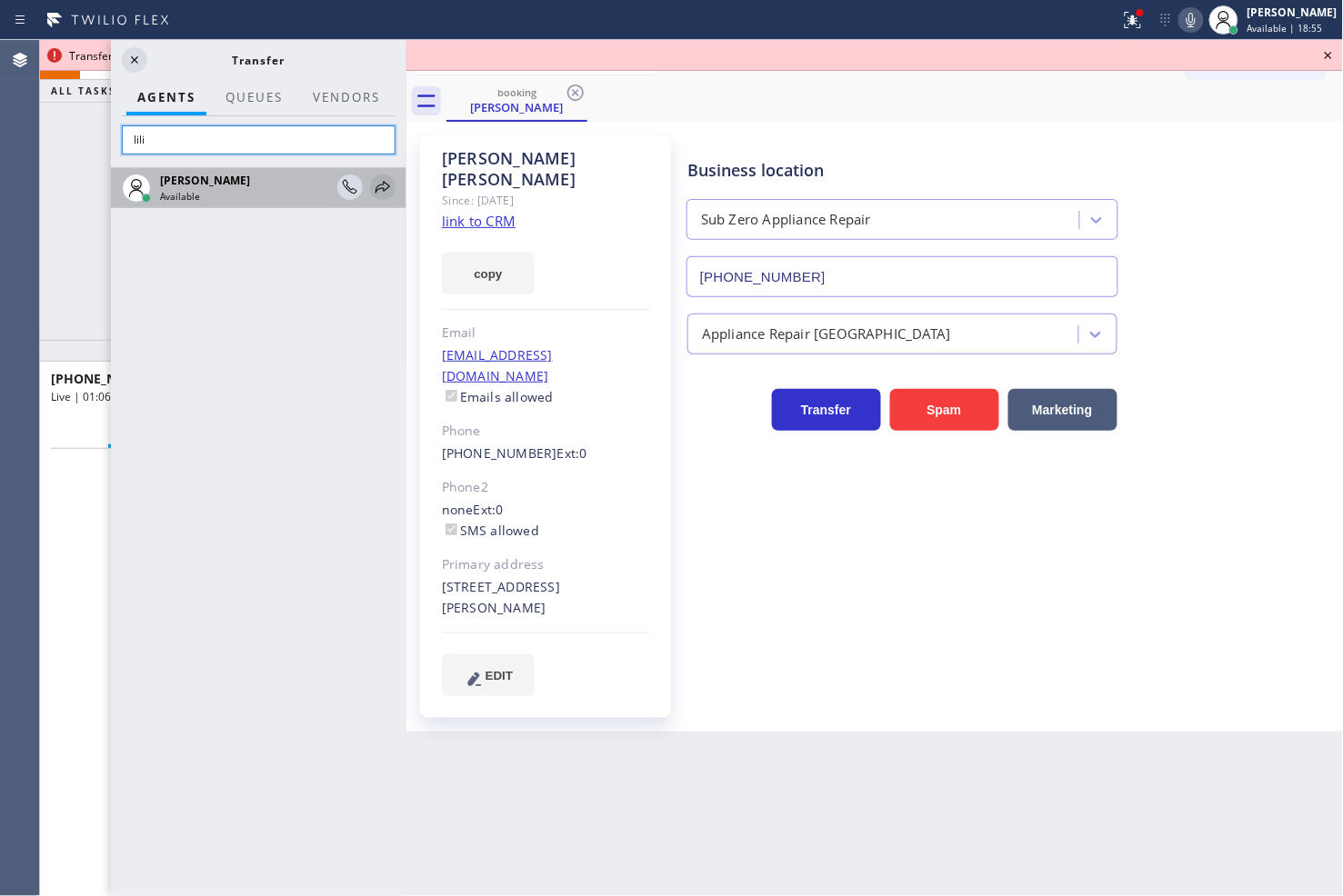
type input "lili"
click at [386, 180] on icon at bounding box center [383, 187] width 21 height 21
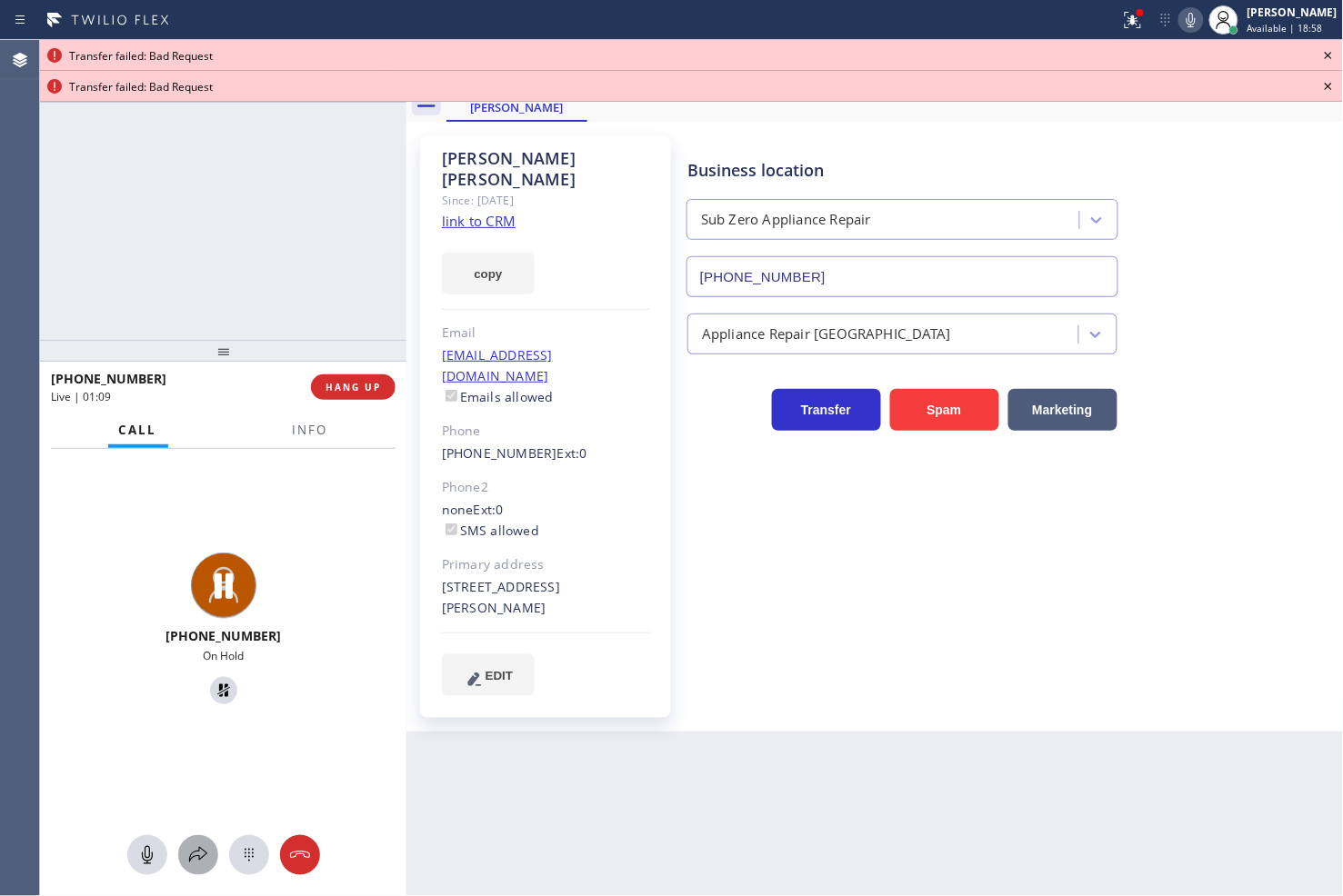
click at [192, 852] on icon at bounding box center [198, 854] width 18 height 16
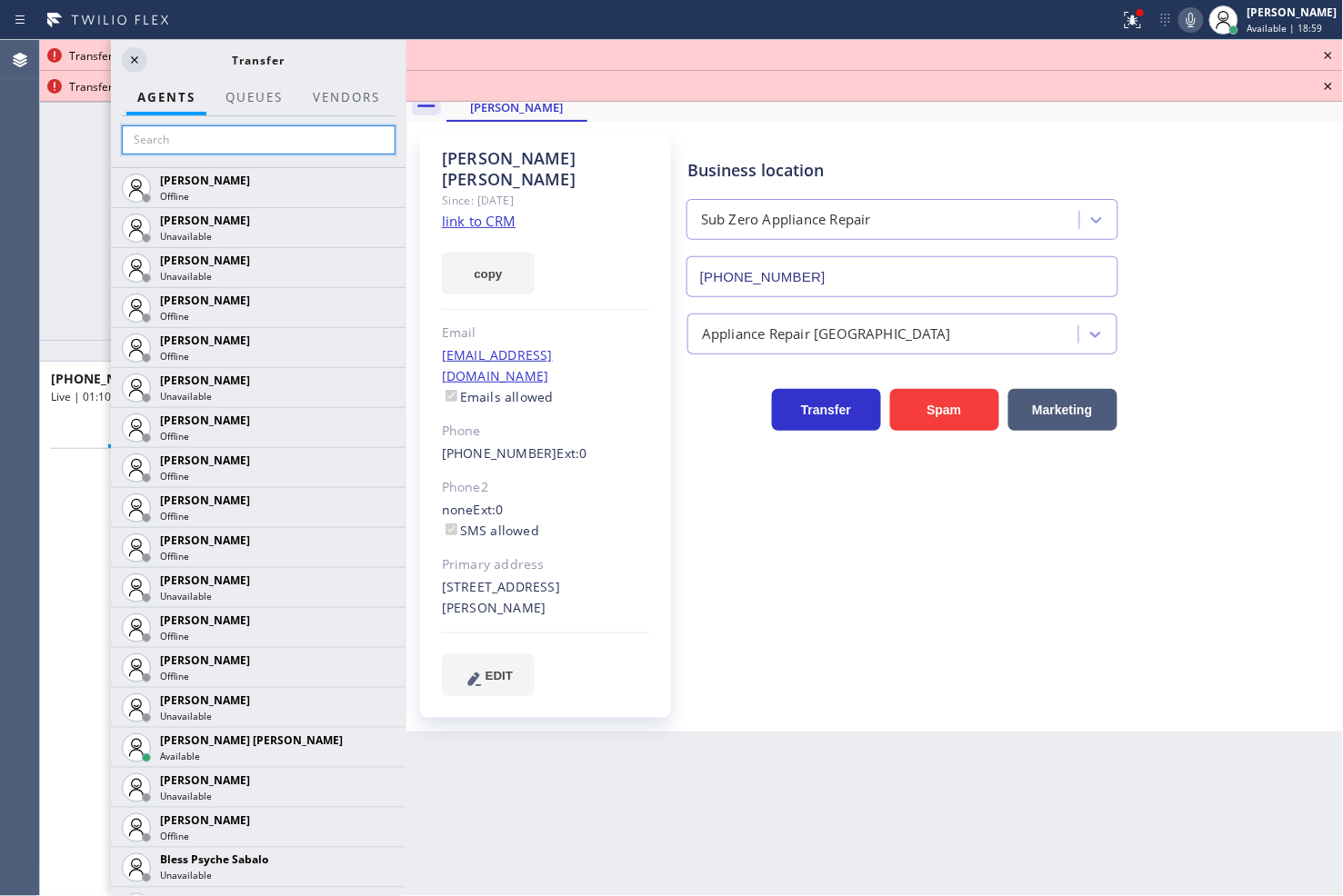
click at [229, 146] on input "text" at bounding box center [258, 140] width 274 height 29
type input "j"
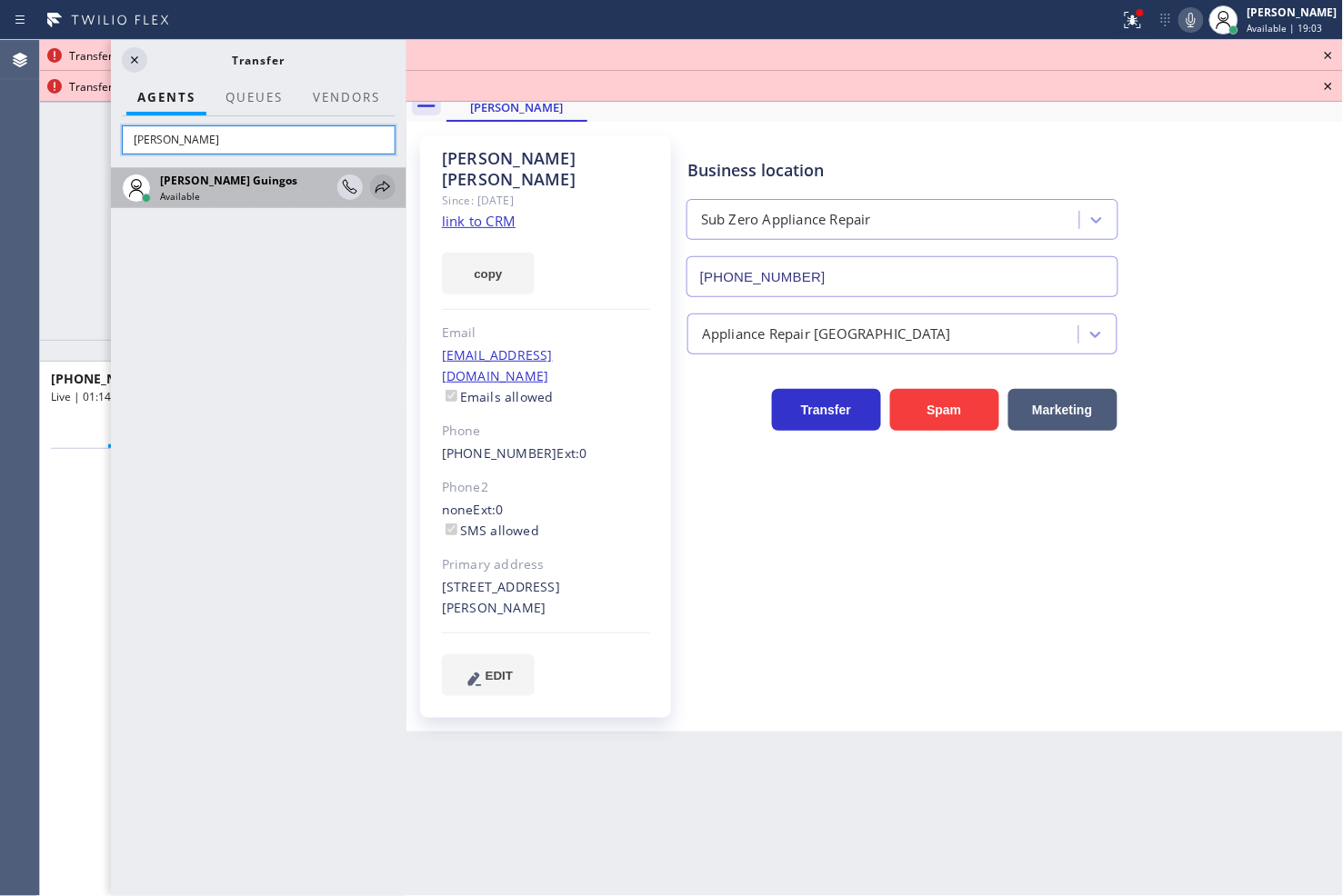
type input "[PERSON_NAME]"
click at [380, 186] on icon at bounding box center [383, 187] width 21 height 21
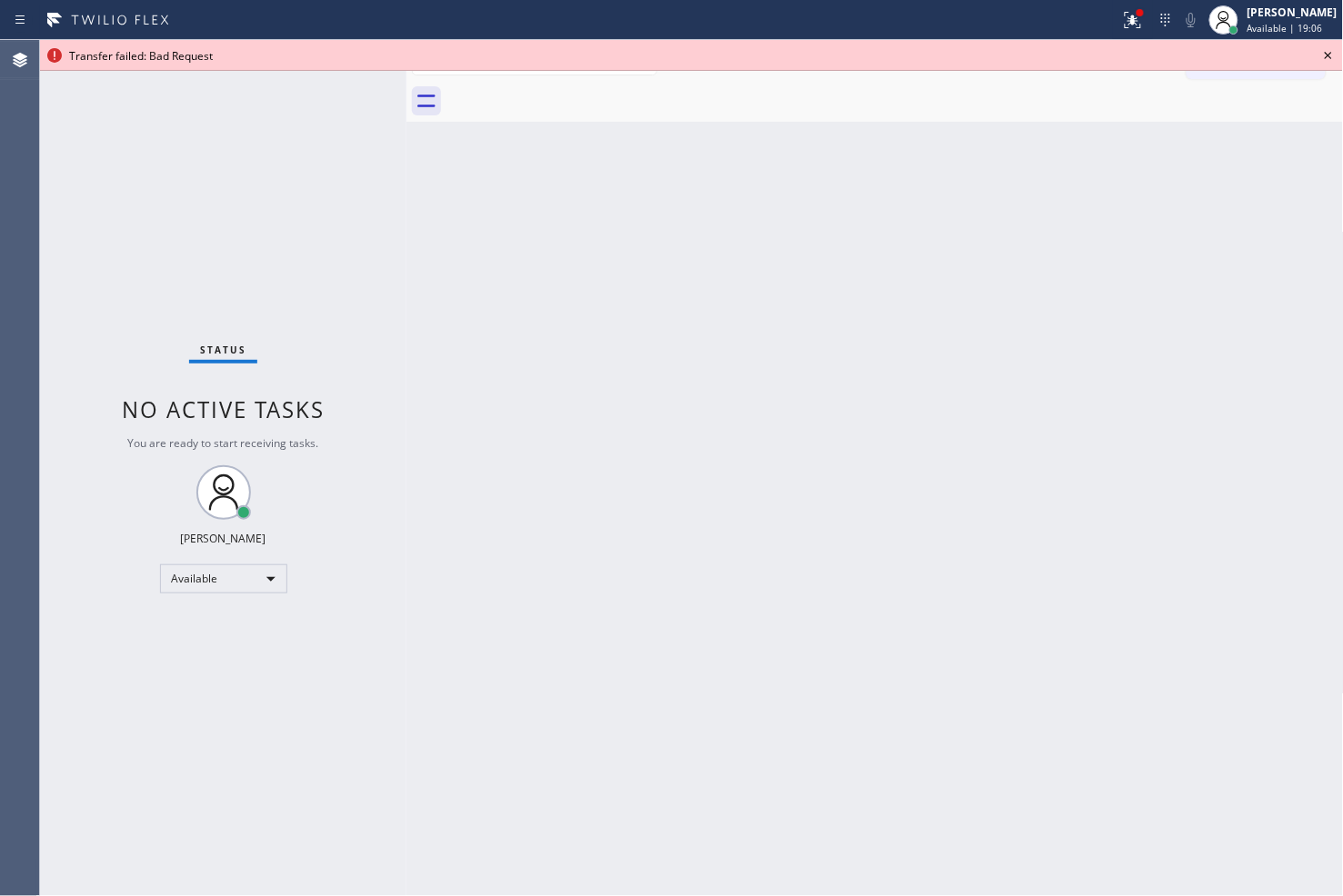
click at [1329, 49] on icon at bounding box center [1327, 55] width 21 height 21
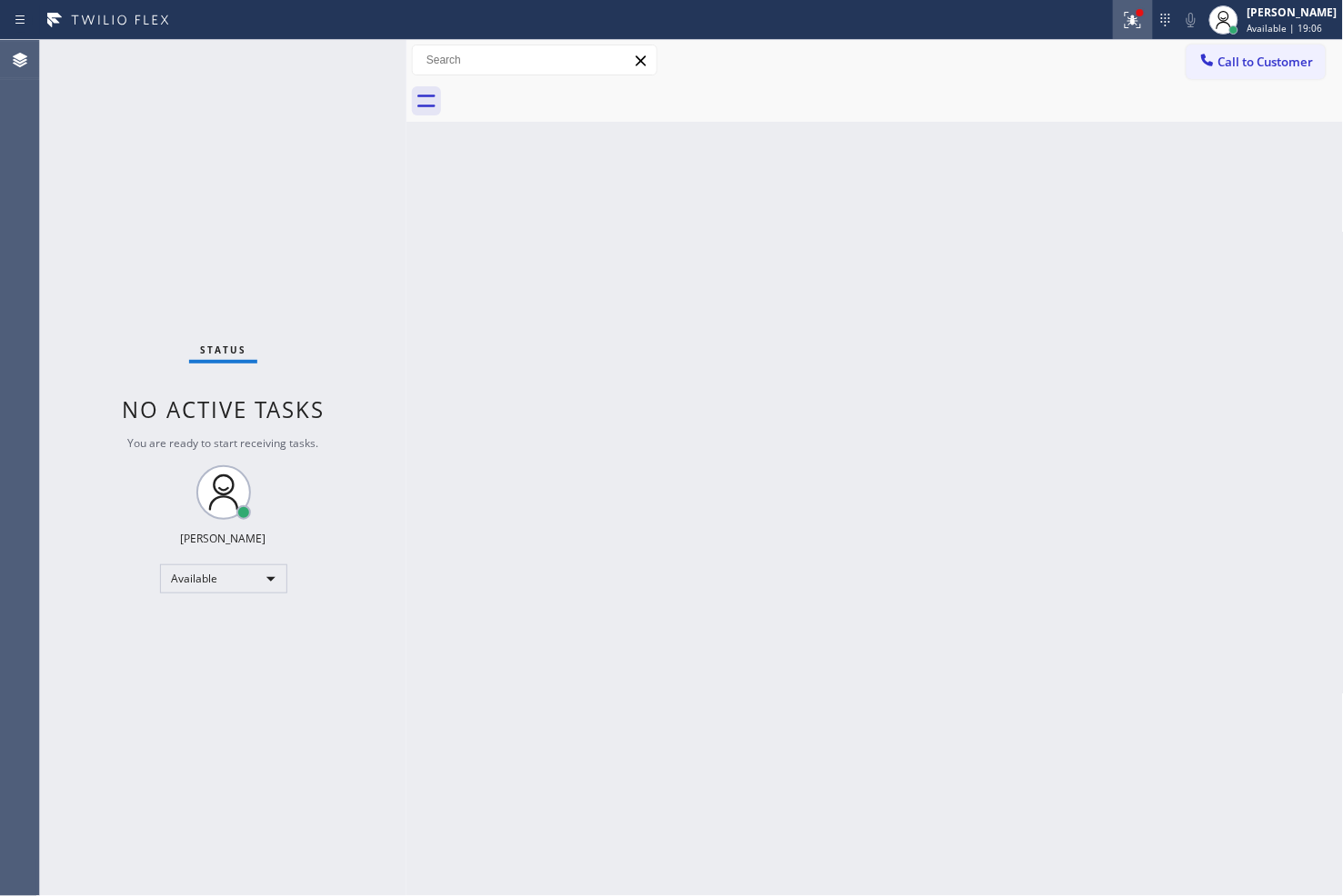
click at [1125, 18] on icon at bounding box center [1132, 19] width 17 height 17
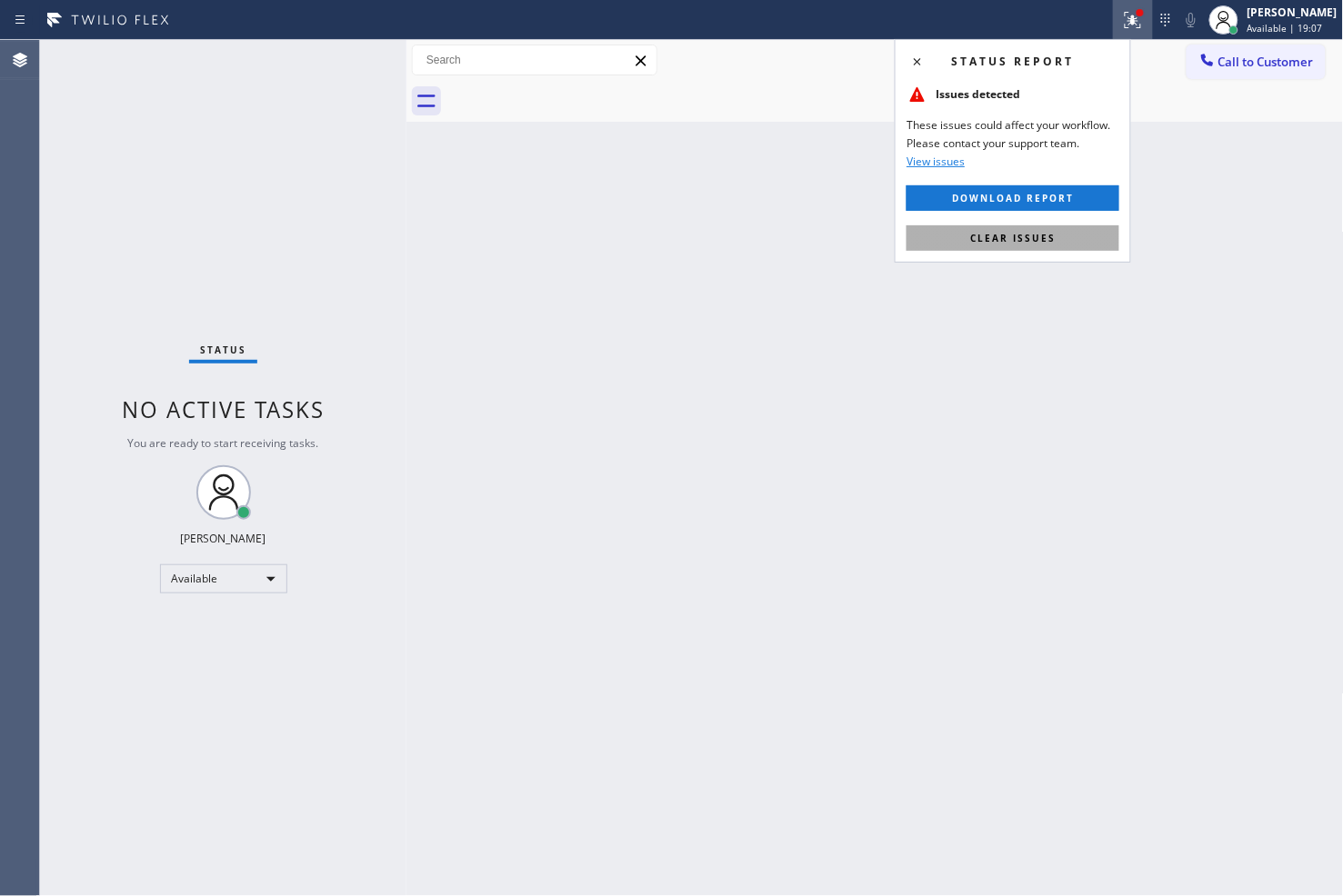
click at [1047, 236] on span "Clear issues" at bounding box center [1013, 238] width 85 height 13
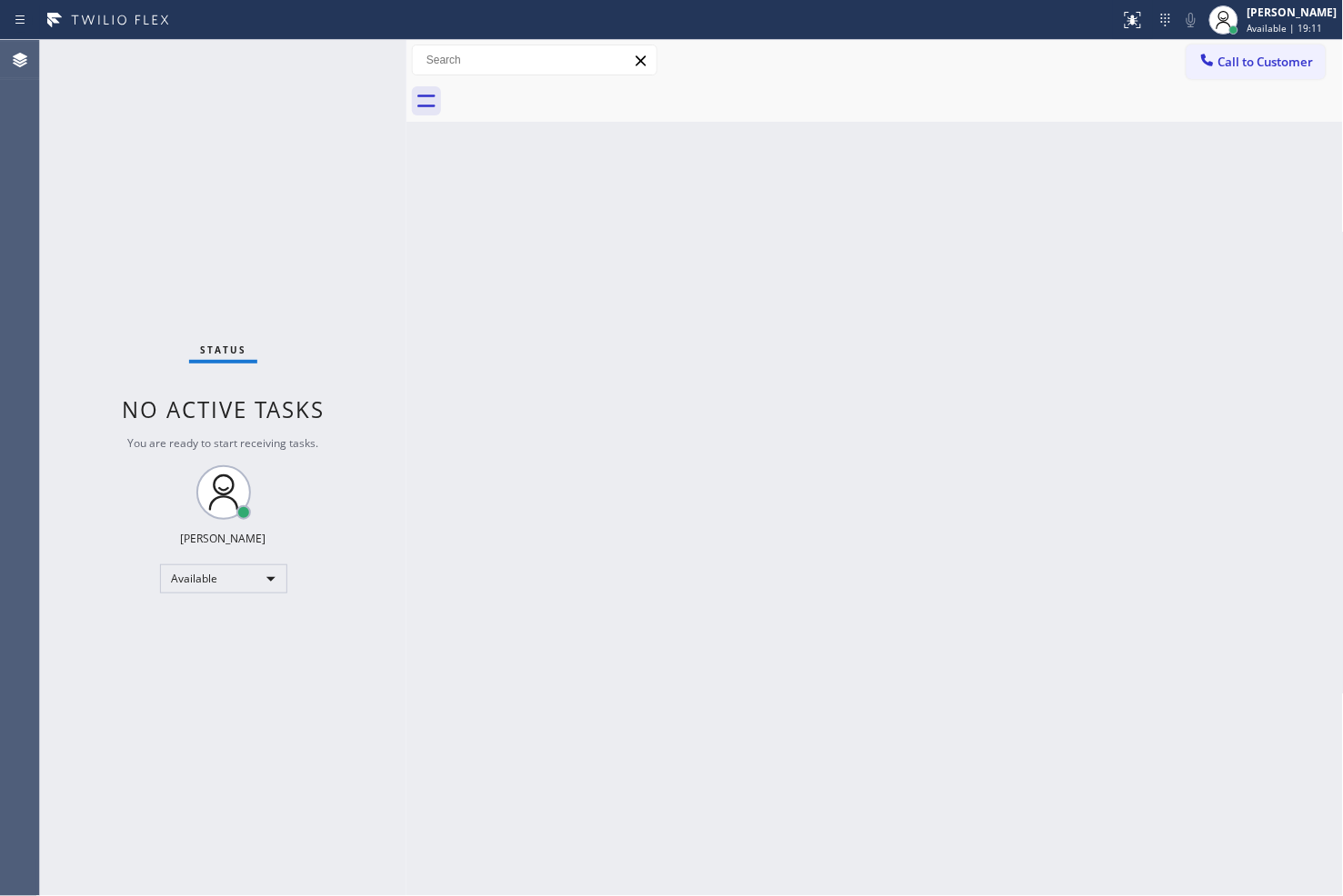
click at [360, 587] on div "Status No active tasks You are ready to start receiving tasks. [PERSON_NAME]" at bounding box center [222, 468] width 366 height 856
click at [128, 318] on div "Status No active tasks You are ready to start receiving tasks. [PERSON_NAME]" at bounding box center [222, 468] width 366 height 856
click at [341, 57] on div "Status No active tasks You are ready to start receiving tasks. [PERSON_NAME]" at bounding box center [222, 468] width 366 height 856
click at [332, 79] on div "Status No active tasks You are ready to start receiving tasks. [PERSON_NAME]" at bounding box center [222, 468] width 366 height 856
click at [335, 73] on div "Status No active tasks You are ready to start receiving tasks. [PERSON_NAME]" at bounding box center [222, 468] width 366 height 856
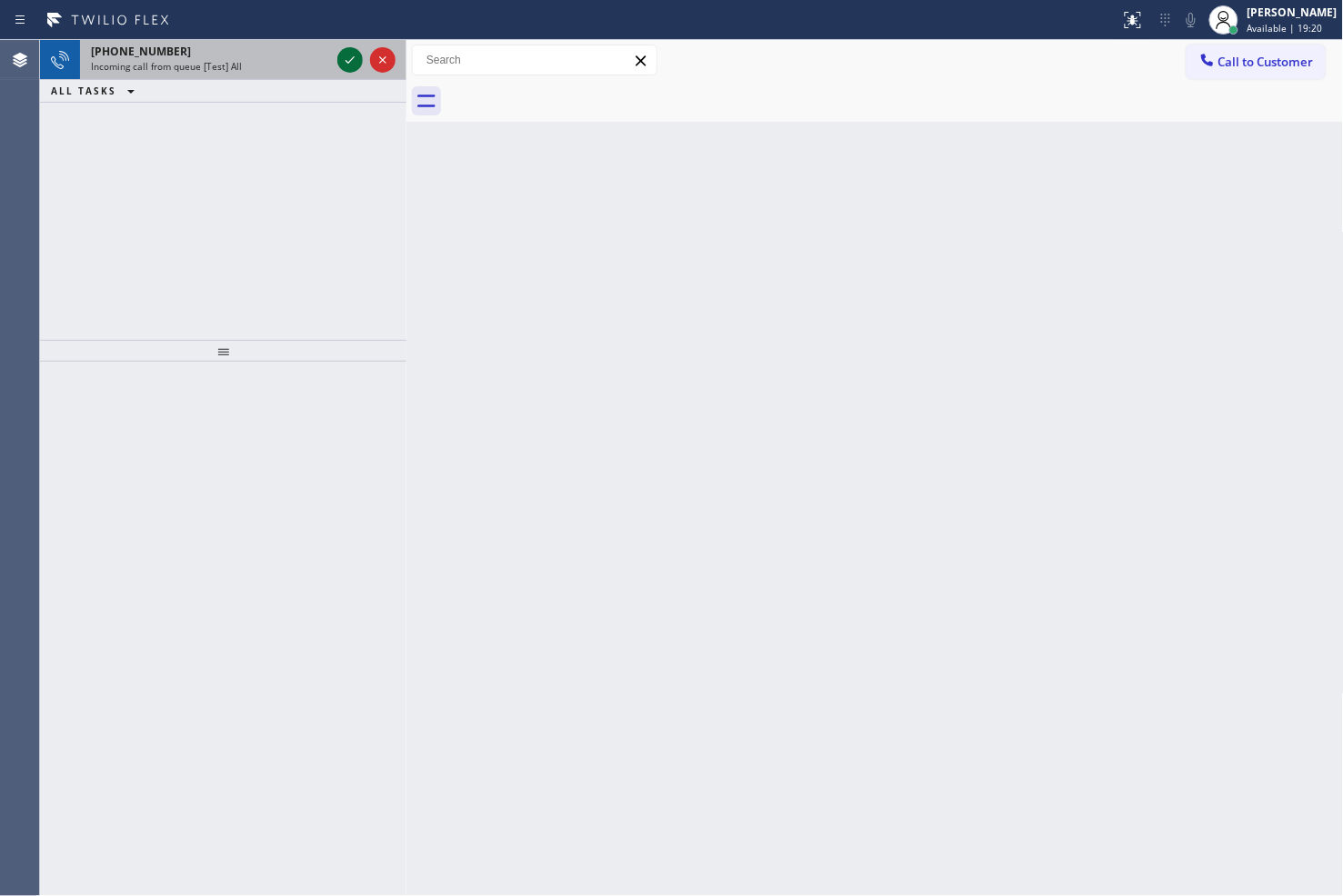
click at [357, 56] on icon at bounding box center [350, 60] width 21 height 21
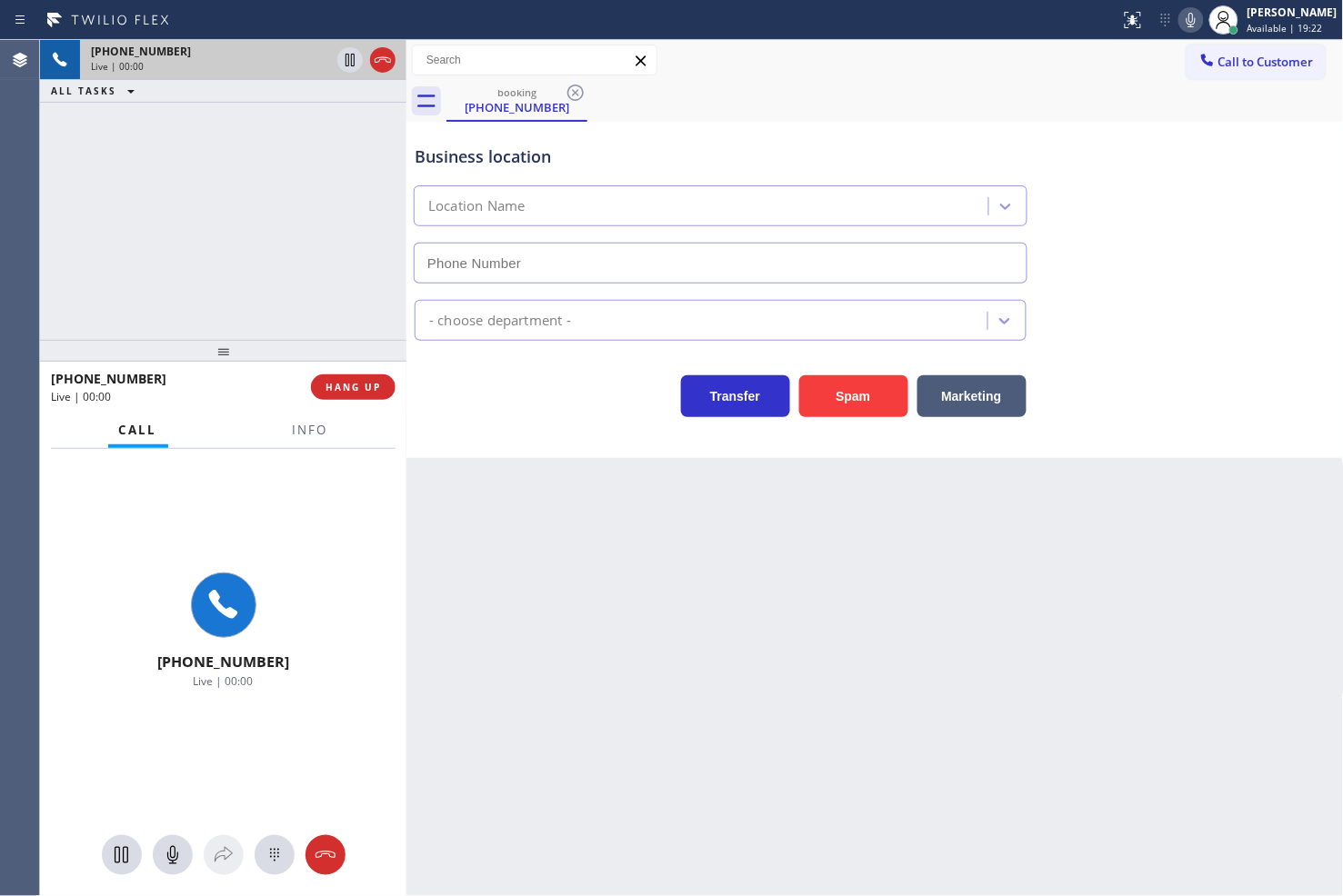
type input "[PHONE_NUMBER]"
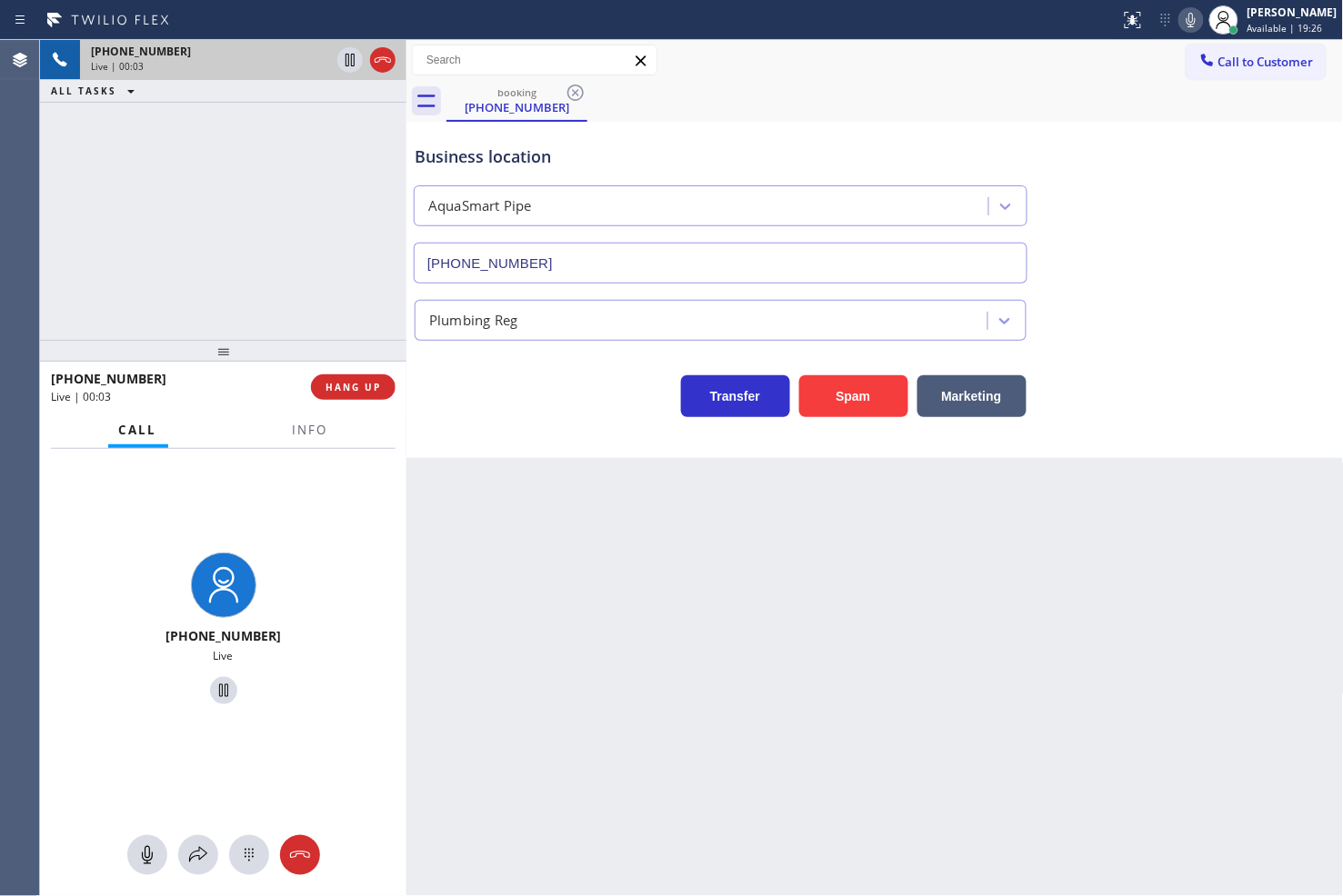
click at [561, 434] on div "Business location AquaSmart Pipe [PHONE_NUMBER] Plumbing Reg Transfer Spam Mark…" at bounding box center [874, 289] width 937 height 336
click at [619, 427] on div "Business location AquaSmart Pipe [PHONE_NUMBER] Plumbing Reg Transfer Spam Mark…" at bounding box center [874, 289] width 937 height 336
click at [164, 234] on div "[PHONE_NUMBER] Live | 00:04 ALL TASKS ALL TASKS ACTIVE TASKS TASKS IN WRAP UP" at bounding box center [222, 189] width 366 height 300
click at [494, 384] on div "Transfer Spam Marketing" at bounding box center [721, 391] width 620 height 50
click at [285, 278] on div "[PHONE_NUMBER] Live | 00:05 ALL TASKS ALL TASKS ACTIVE TASKS TASKS IN WRAP UP" at bounding box center [222, 189] width 366 height 300
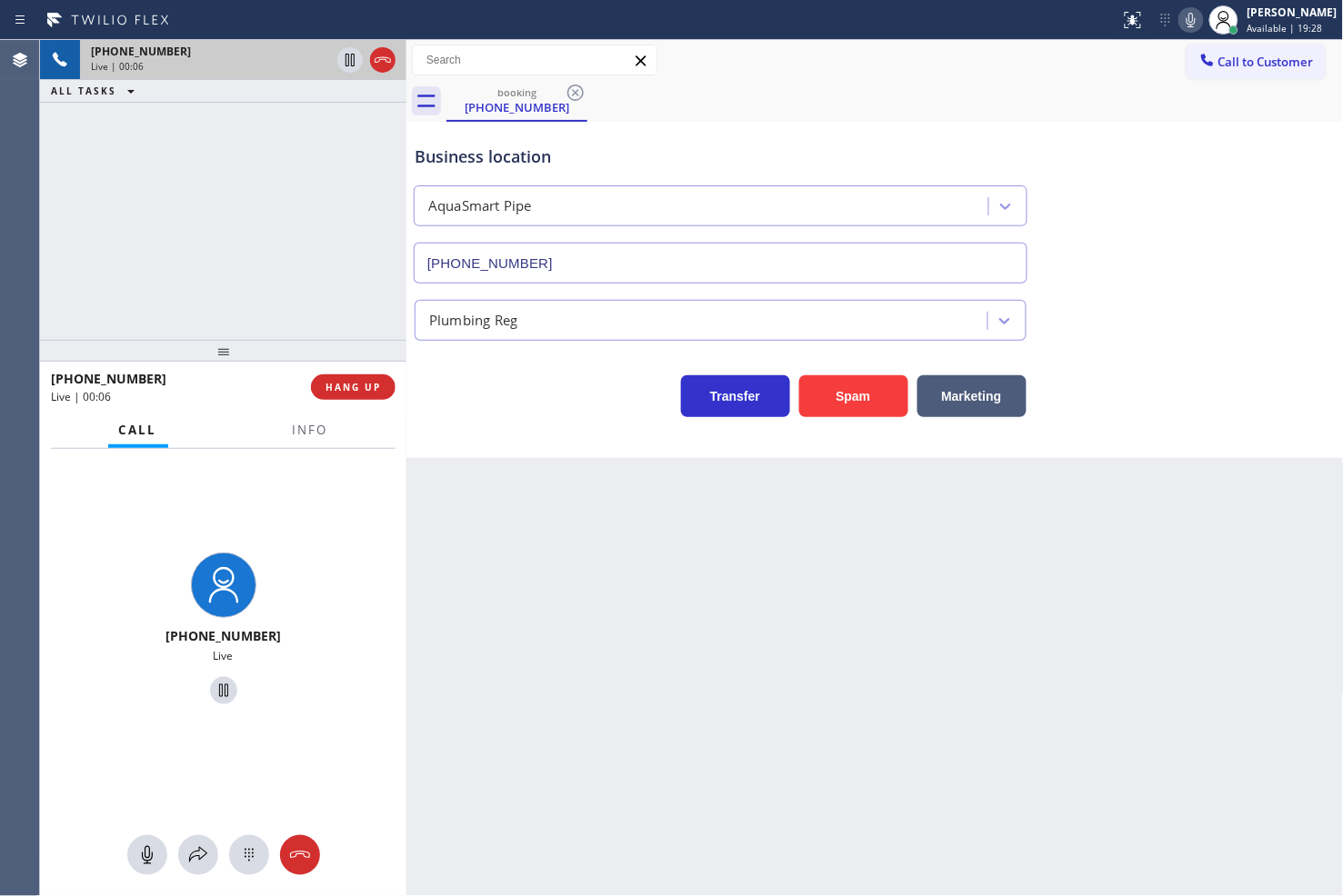
click at [503, 401] on div "Transfer Spam Marketing" at bounding box center [721, 391] width 620 height 50
click at [283, 237] on div "[PHONE_NUMBER] Live | 00:06 ALL TASKS ALL TASKS ACTIVE TASKS TASKS IN WRAP UP" at bounding box center [222, 189] width 366 height 300
click at [502, 402] on div "Transfer Spam Marketing" at bounding box center [721, 391] width 620 height 50
click at [229, 219] on div "[PHONE_NUMBER] Live | 00:07 ALL TASKS ALL TASKS ACTIVE TASKS TASKS IN WRAP UP" at bounding box center [222, 189] width 366 height 300
click at [506, 392] on div "Transfer Spam Marketing" at bounding box center [721, 391] width 620 height 50
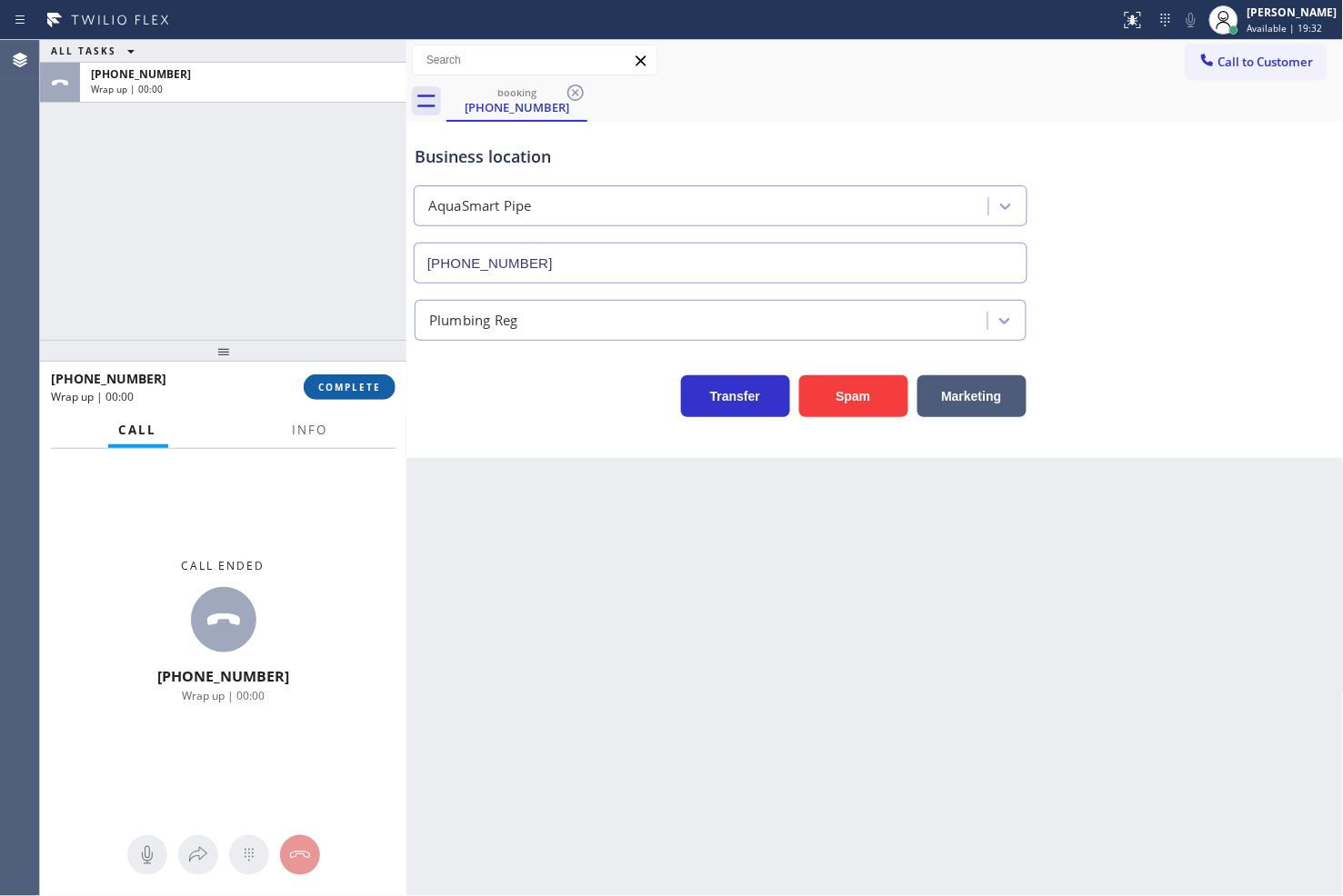
click at [369, 381] on span "COMPLETE" at bounding box center [350, 386] width 63 height 13
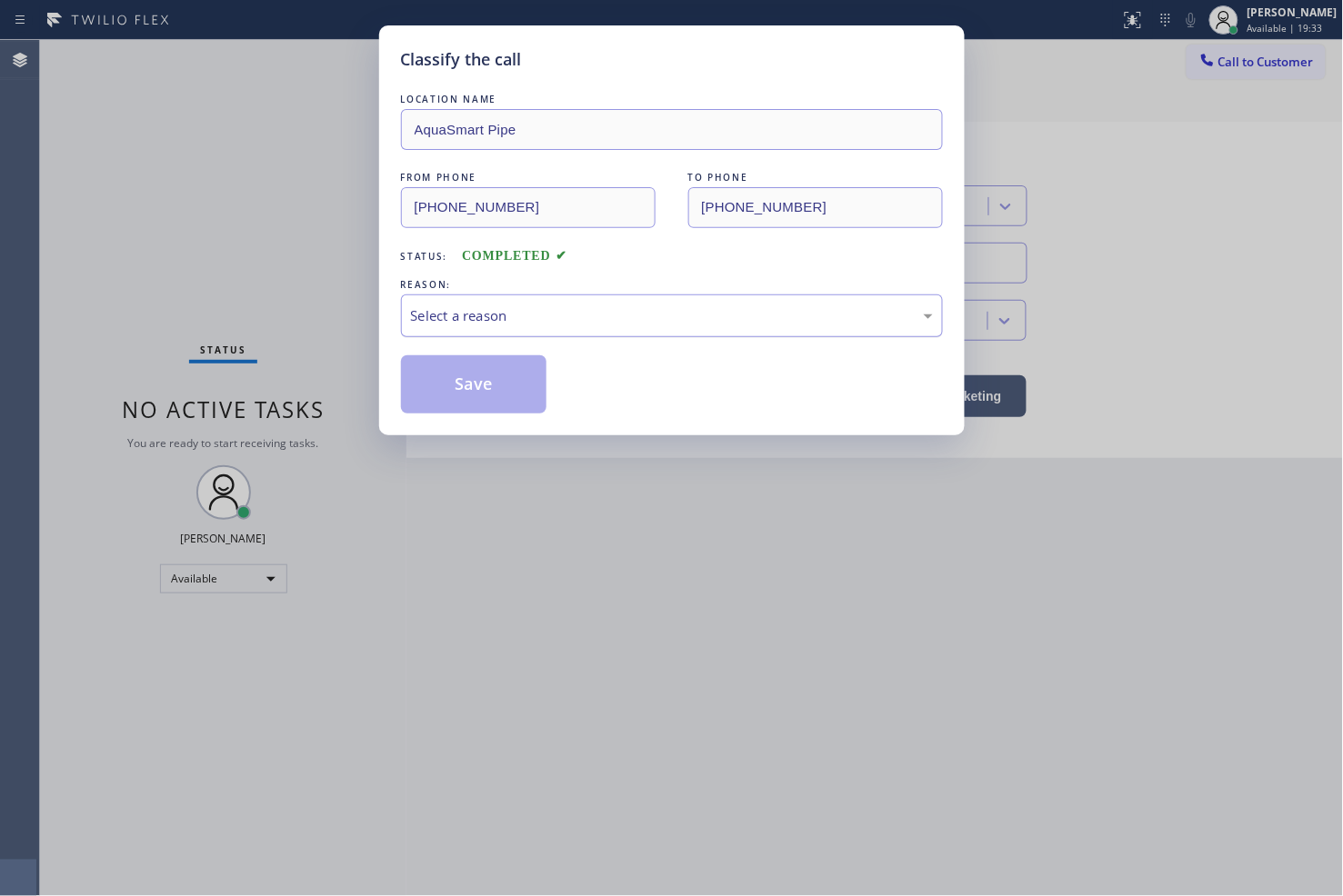
click at [447, 318] on div "Select a reason" at bounding box center [671, 316] width 521 height 21
click at [474, 396] on button "Save" at bounding box center [474, 384] width 147 height 58
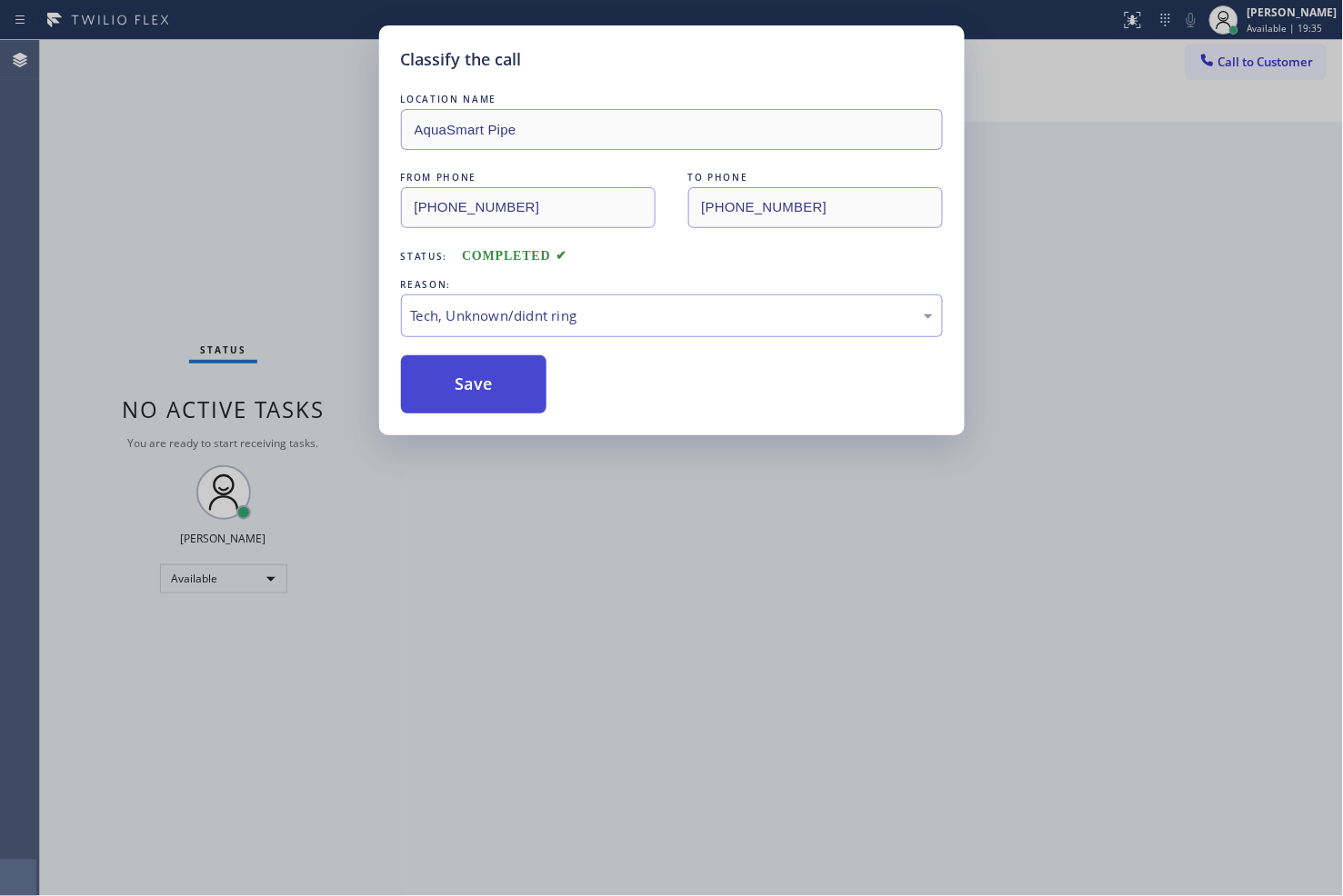
click at [474, 396] on button "Save" at bounding box center [474, 384] width 147 height 58
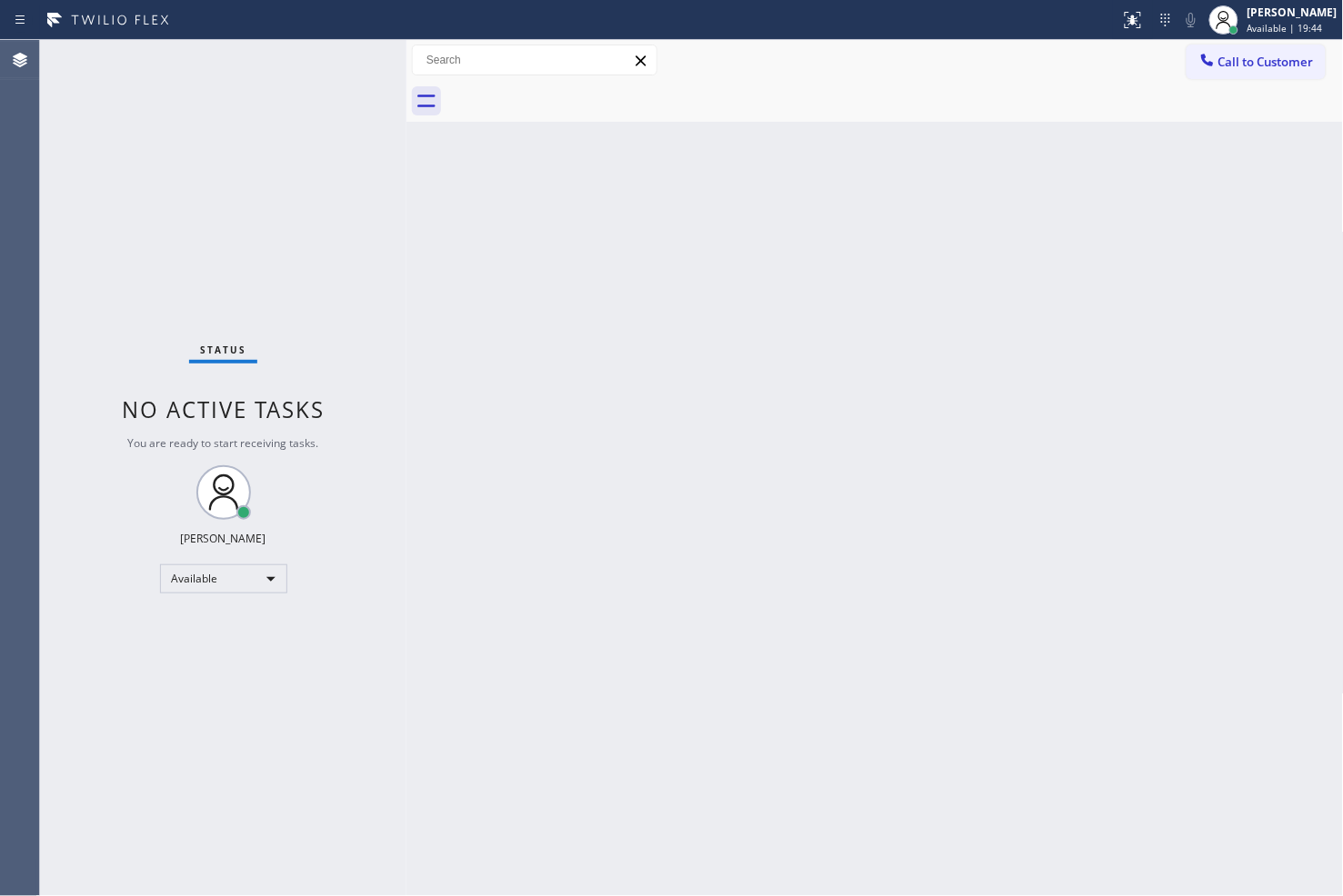
click at [122, 271] on div "Status No active tasks You are ready to start receiving tasks. [PERSON_NAME]" at bounding box center [222, 468] width 366 height 856
click at [347, 54] on div "Status No active tasks You are ready to start receiving tasks. [PERSON_NAME]" at bounding box center [222, 468] width 366 height 856
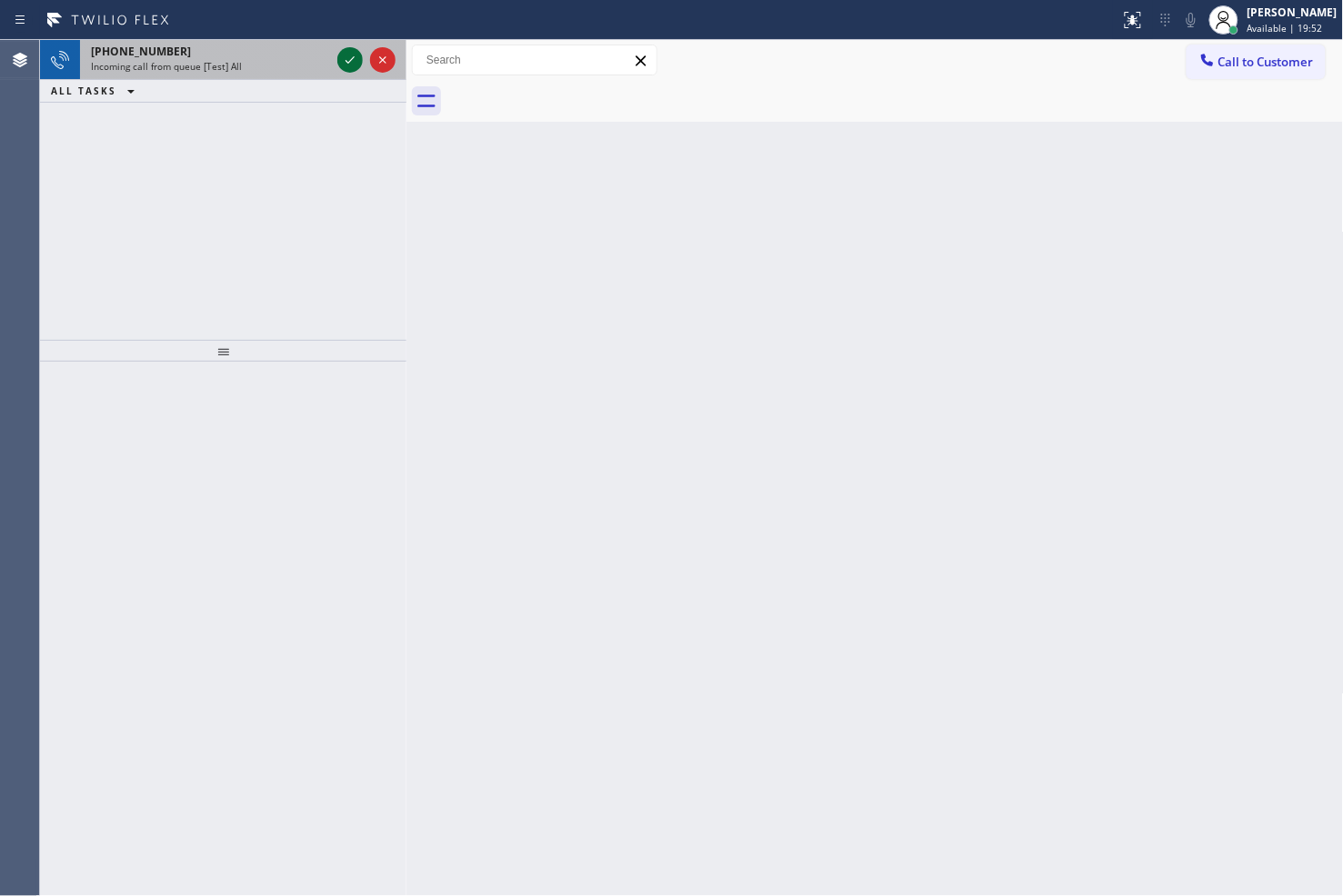
click at [349, 67] on icon at bounding box center [350, 60] width 21 height 21
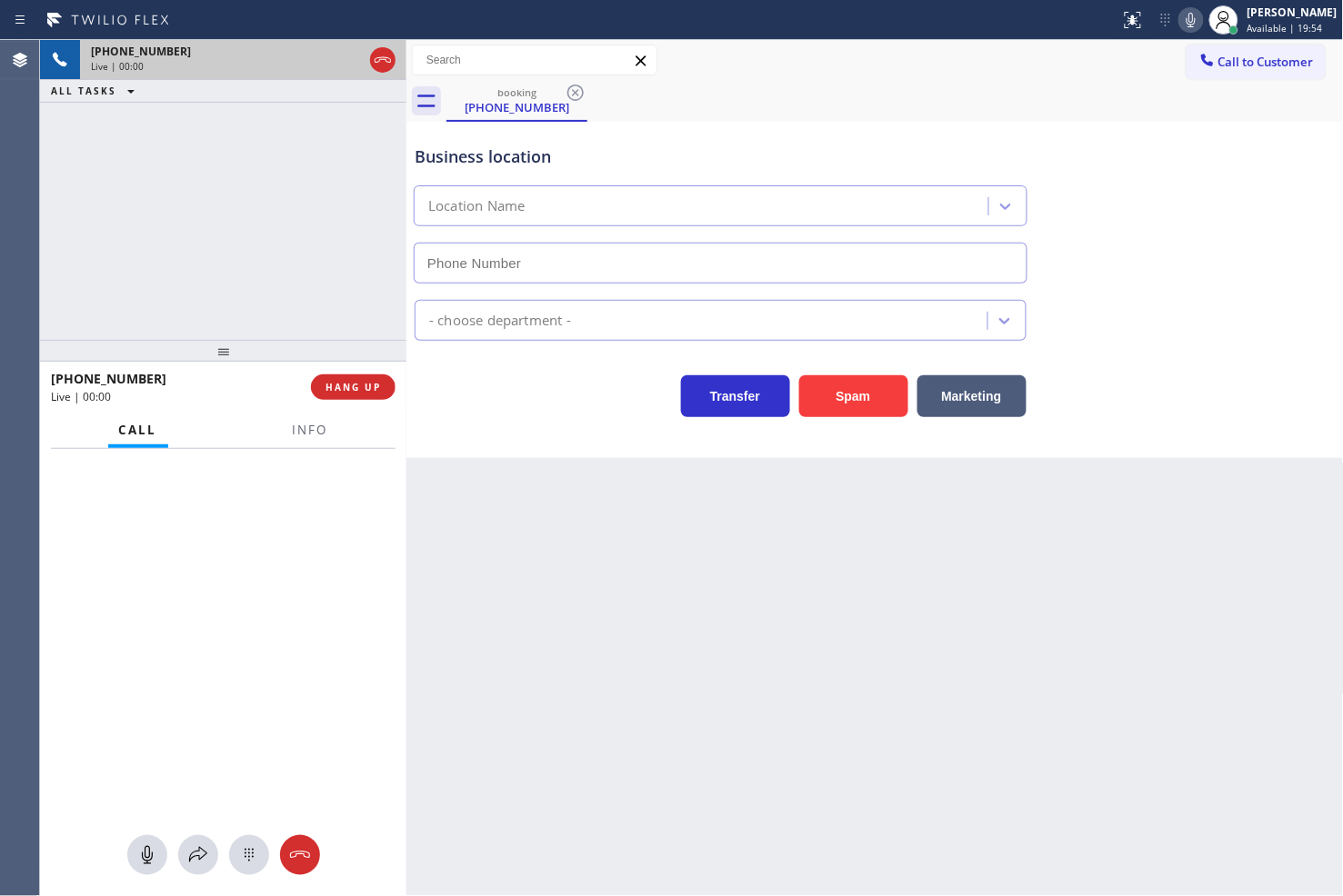
type input "[PHONE_NUMBER]"
click at [559, 431] on div "Business location Power Pure [PHONE_NUMBER] Electricians Transfer Spam Marketing" at bounding box center [874, 289] width 937 height 336
click at [319, 289] on div "[PHONE_NUMBER] Live | 00:07 ALL TASKS ALL TASKS ACTIVE TASKS TASKS IN WRAP UP" at bounding box center [222, 189] width 366 height 300
click at [591, 459] on div "Back to Dashboard Change Sender ID Customers Technicians Select a contact Outbo…" at bounding box center [874, 468] width 937 height 856
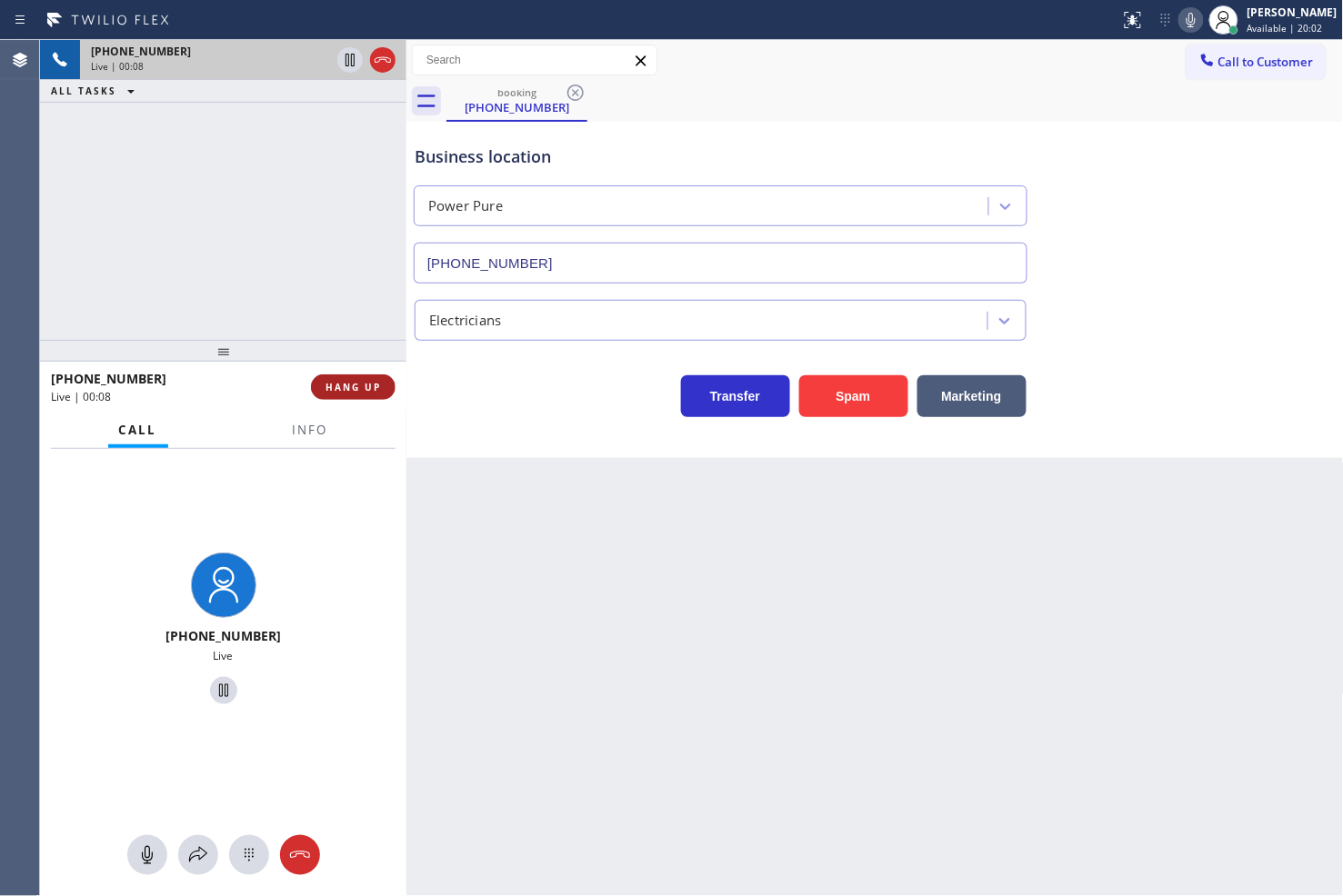
click at [348, 382] on span "HANG UP" at bounding box center [353, 386] width 55 height 13
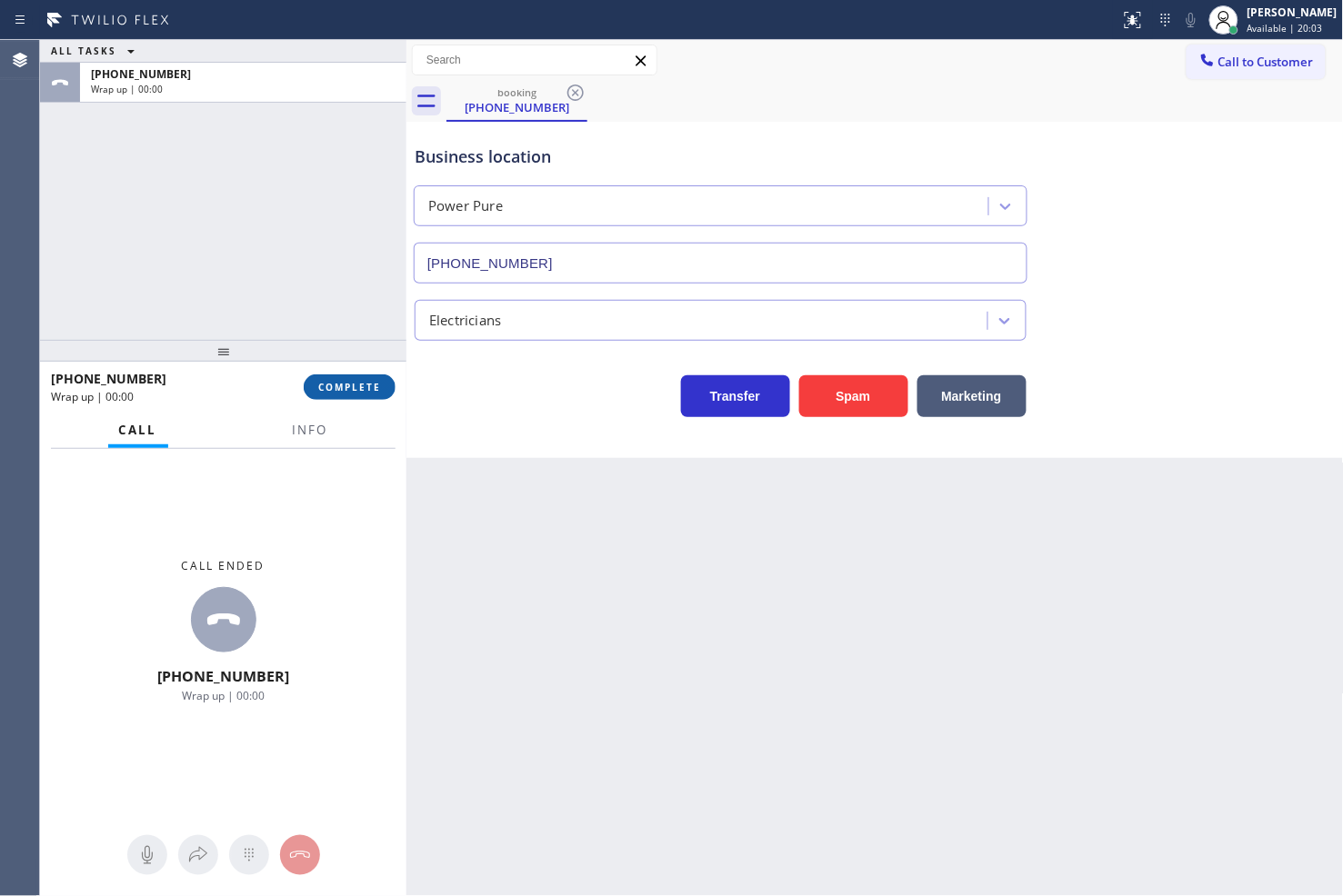
click at [348, 382] on span "COMPLETE" at bounding box center [350, 386] width 63 height 13
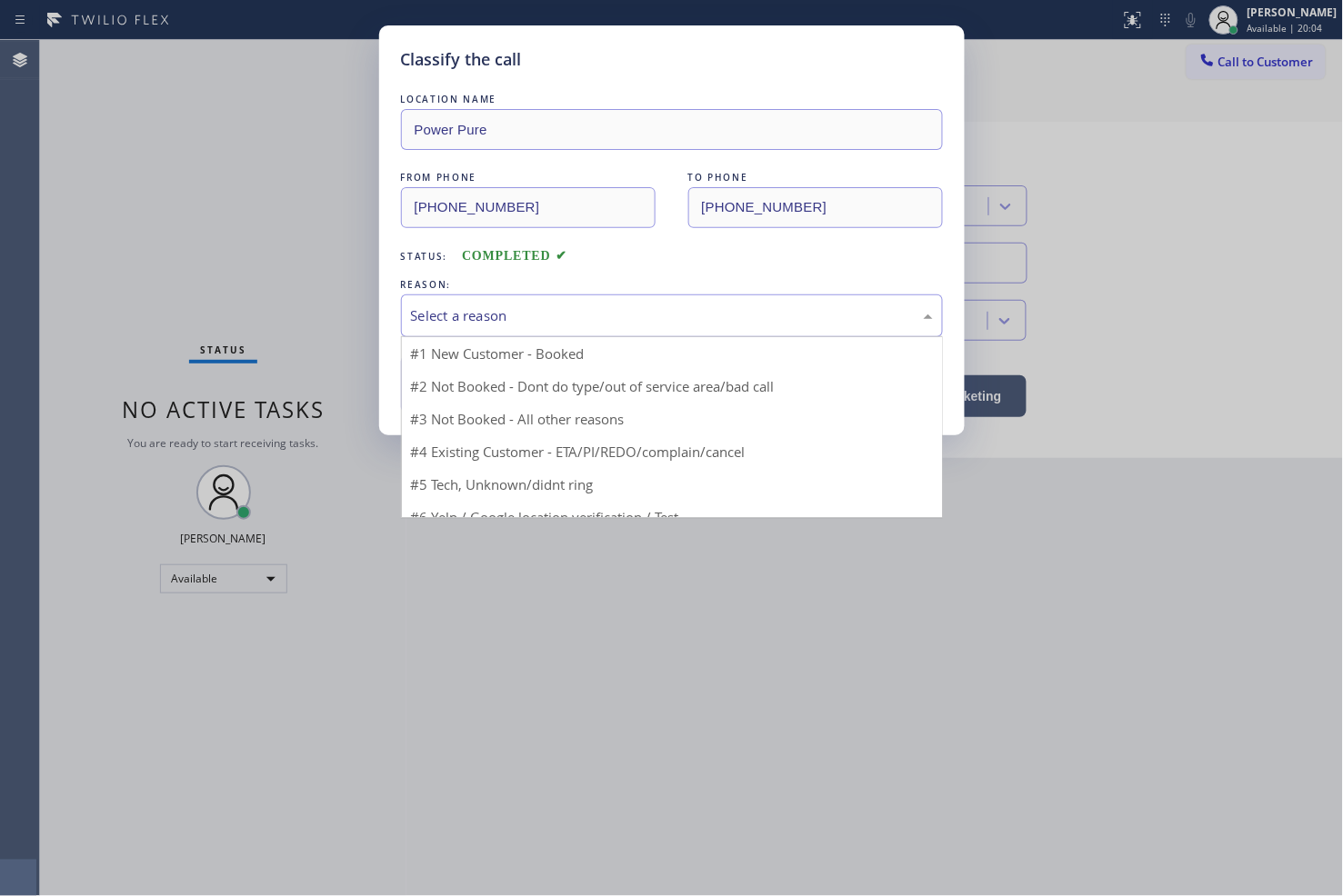
click at [496, 306] on div "Select a reason" at bounding box center [671, 316] width 521 height 21
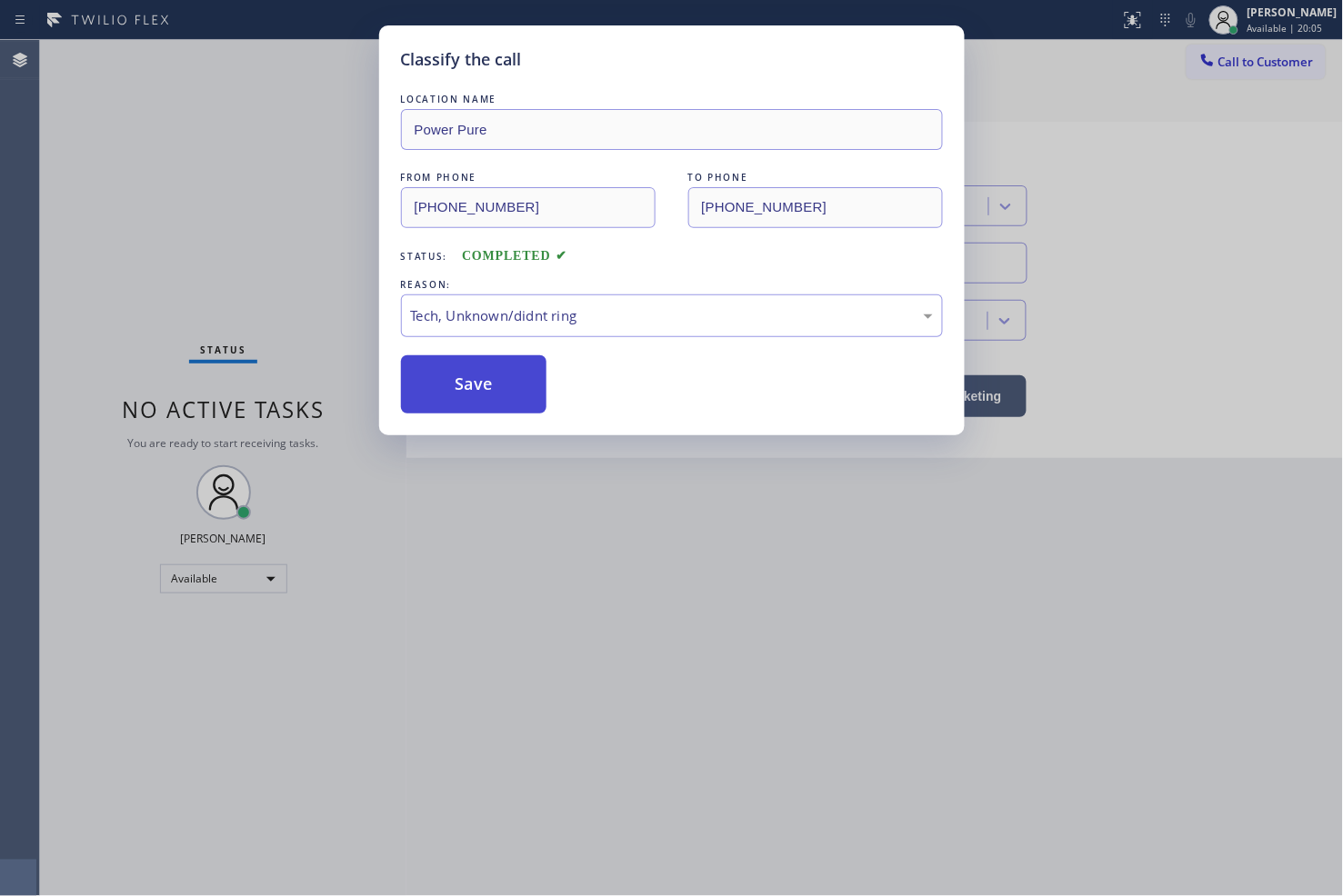
click at [492, 391] on button "Save" at bounding box center [474, 384] width 147 height 58
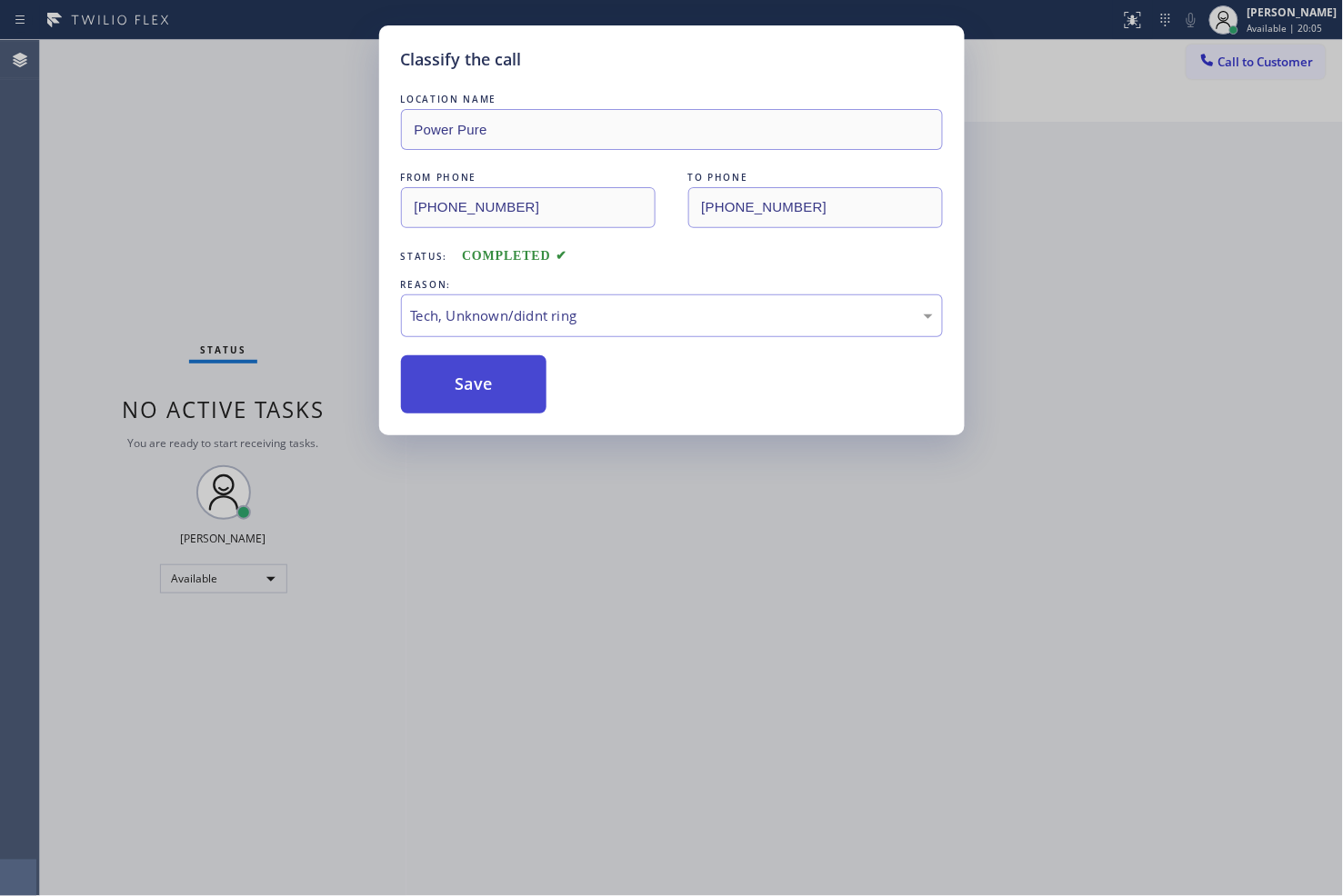
click at [492, 391] on button "Save" at bounding box center [474, 384] width 147 height 58
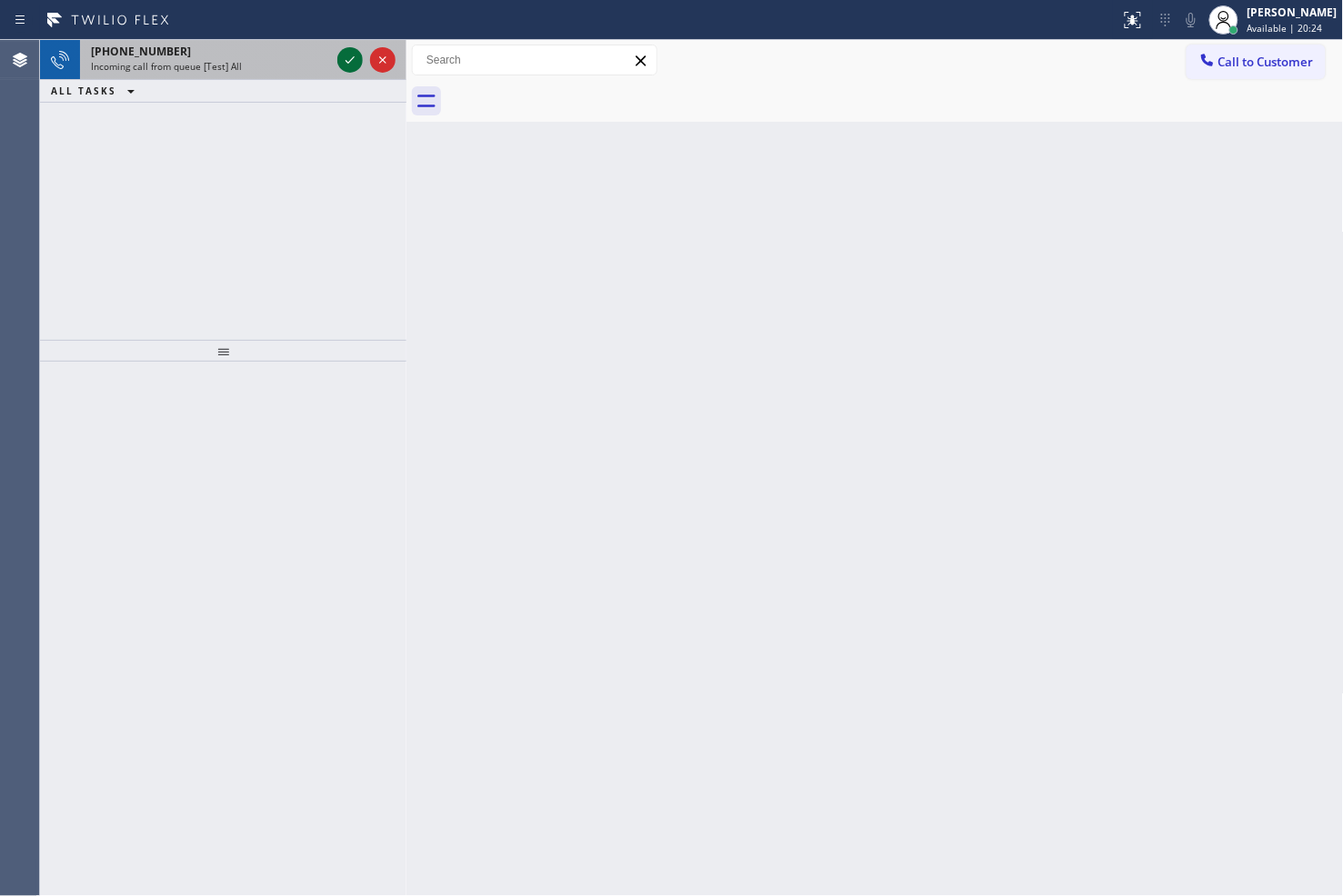
click at [344, 59] on icon at bounding box center [350, 60] width 21 height 21
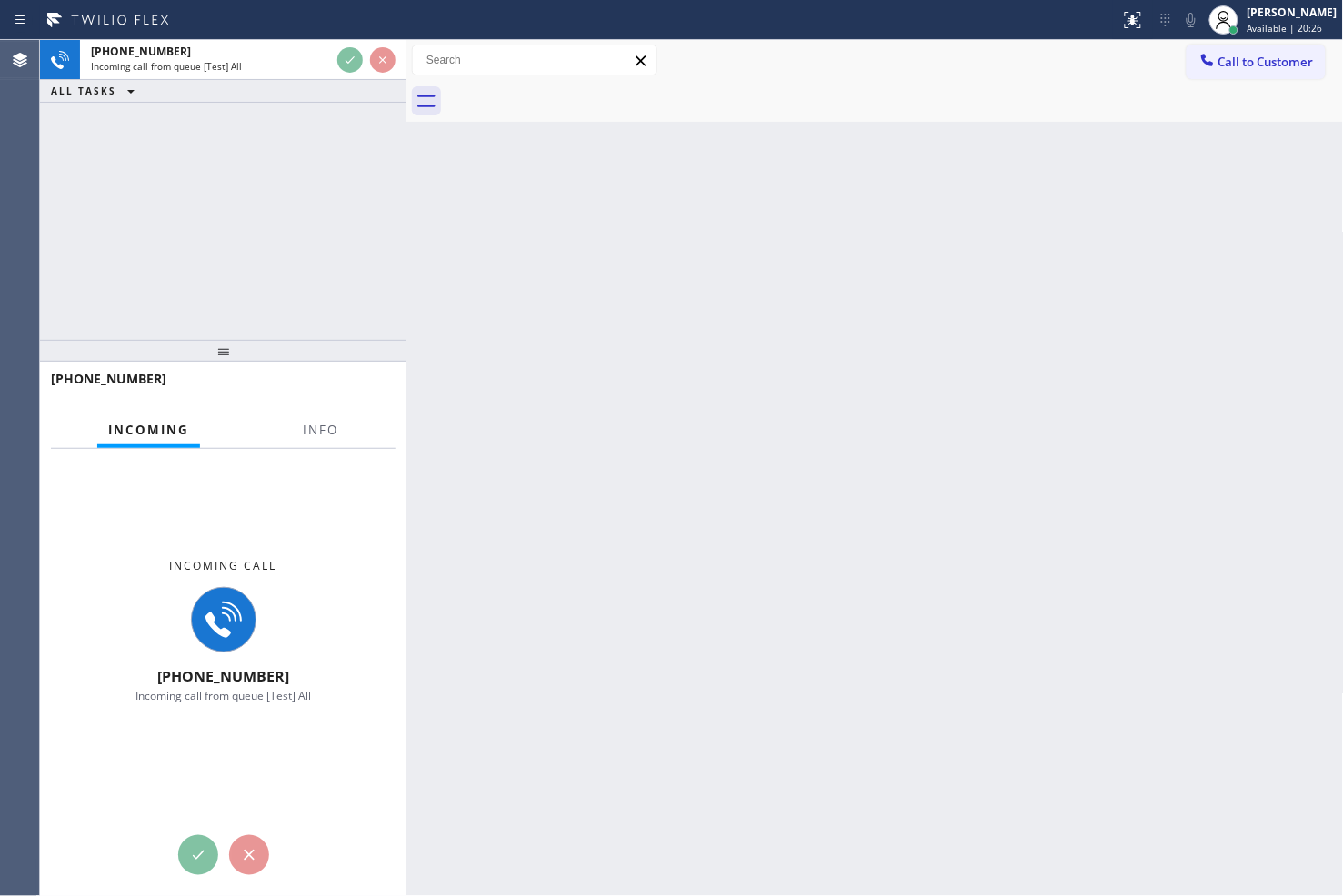
click at [391, 340] on div at bounding box center [222, 350] width 366 height 21
click at [406, 200] on div at bounding box center [406, 468] width 0 height 856
click at [758, 243] on div "Back to Dashboard Change Sender ID Customers Technicians Select a contact Outbo…" at bounding box center [874, 468] width 937 height 856
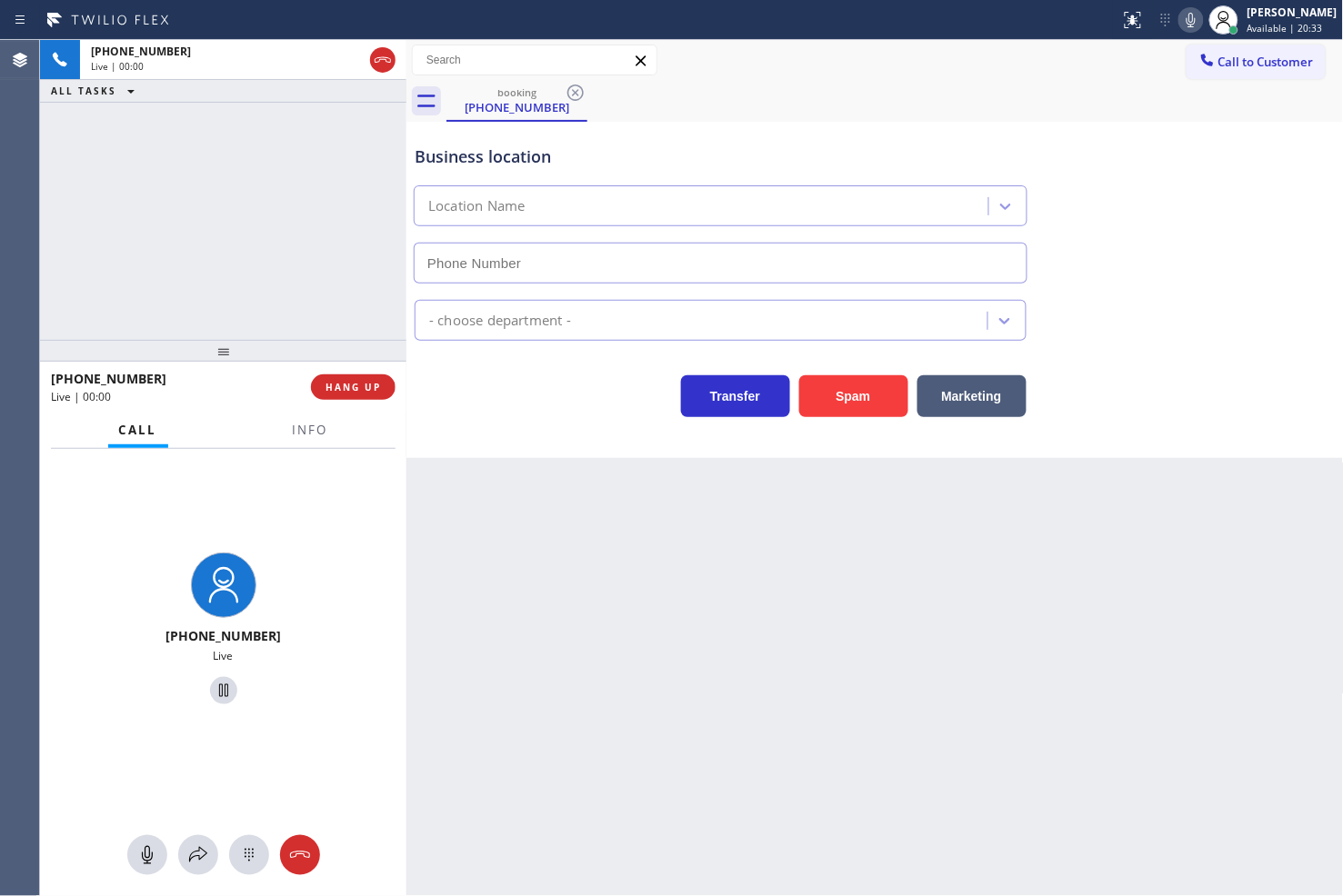
type input "[PHONE_NUMBER]"
click at [255, 230] on div "[PHONE_NUMBER] Live | 00:05 ALL TASKS ALL TASKS ACTIVE TASKS TASKS IN WRAP UP" at bounding box center [222, 189] width 366 height 300
click at [585, 378] on div "Transfer Spam Marketing" at bounding box center [721, 391] width 620 height 50
click at [324, 266] on div "[PHONE_NUMBER] Live | 00:06 ALL TASKS ALL TASKS ACTIVE TASKS TASKS IN WRAP UP" at bounding box center [222, 189] width 366 height 300
click at [440, 366] on div "Transfer Spam Marketing" at bounding box center [721, 391] width 620 height 50
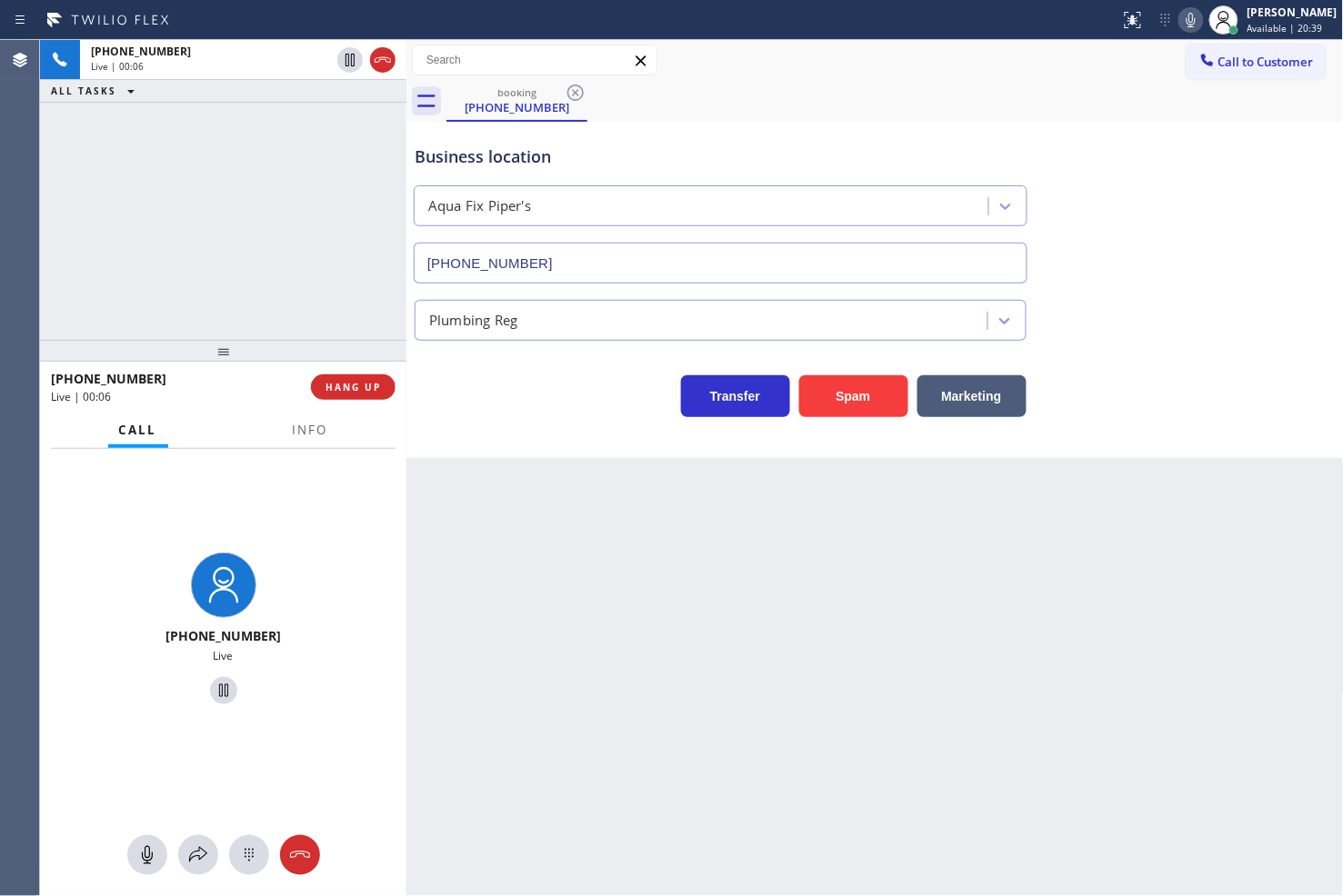
click at [327, 292] on div "[PHONE_NUMBER] Live | 00:06 ALL TASKS ALL TASKS ACTIVE TASKS TASKS IN WRAP UP" at bounding box center [222, 189] width 366 height 300
click at [506, 567] on div "Back to Dashboard Change Sender ID Customers Technicians Select a contact Outbo…" at bounding box center [874, 468] width 937 height 856
click at [316, 429] on span "Info" at bounding box center [310, 429] width 36 height 17
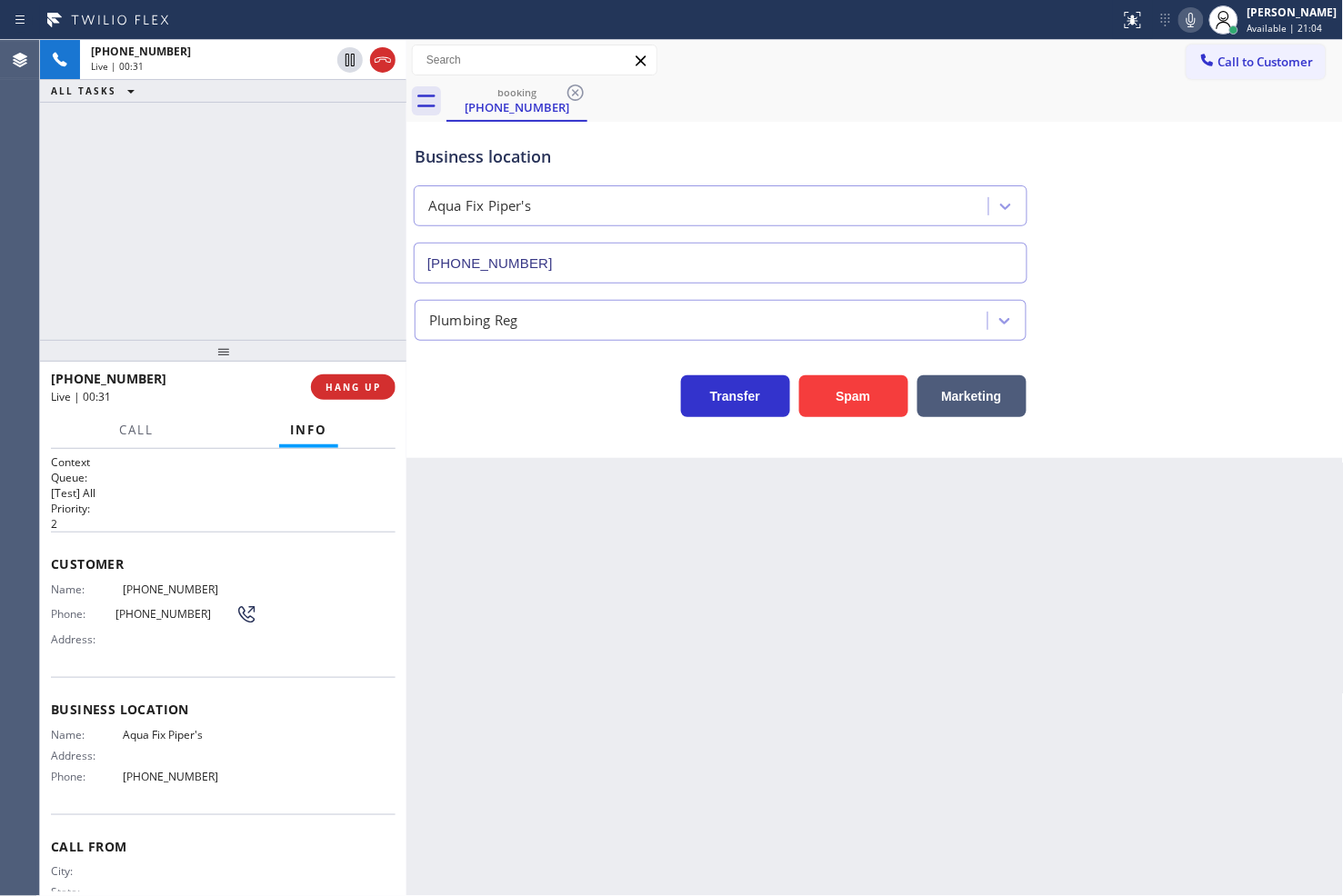
click at [503, 400] on div "Transfer Spam Marketing" at bounding box center [721, 391] width 620 height 50
click at [329, 321] on div "[PHONE_NUMBER] Live | 00:35 ALL TASKS ALL TASKS ACTIVE TASKS TASKS IN WRAP UP" at bounding box center [222, 189] width 366 height 300
click at [569, 414] on div "Transfer Spam Marketing" at bounding box center [721, 391] width 620 height 50
click at [557, 407] on div "Transfer Spam Marketing" at bounding box center [721, 391] width 620 height 50
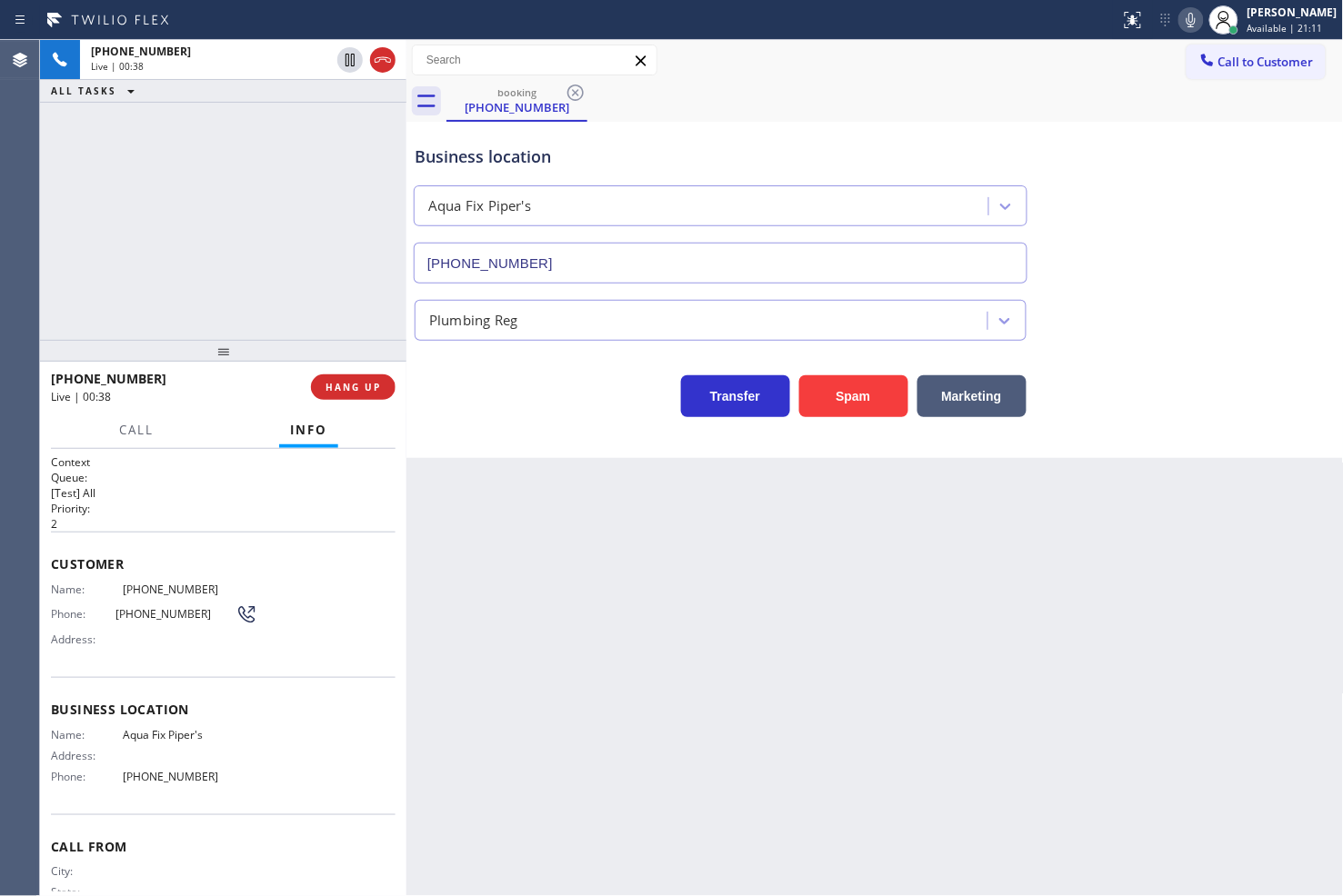
click at [270, 271] on div "[PHONE_NUMBER] Live | 00:38 ALL TASKS ALL TASKS ACTIVE TASKS TASKS IN WRAP UP" at bounding box center [222, 189] width 366 height 300
click at [515, 401] on div "Transfer Spam Marketing" at bounding box center [721, 391] width 620 height 50
click at [343, 310] on div "[PHONE_NUMBER] Live | 00:39 ALL TASKS ALL TASKS ACTIVE TASKS TASKS IN WRAP UP" at bounding box center [222, 189] width 366 height 300
click at [362, 348] on div at bounding box center [222, 350] width 366 height 21
click at [502, 402] on div "Transfer Spam Marketing" at bounding box center [721, 391] width 620 height 50
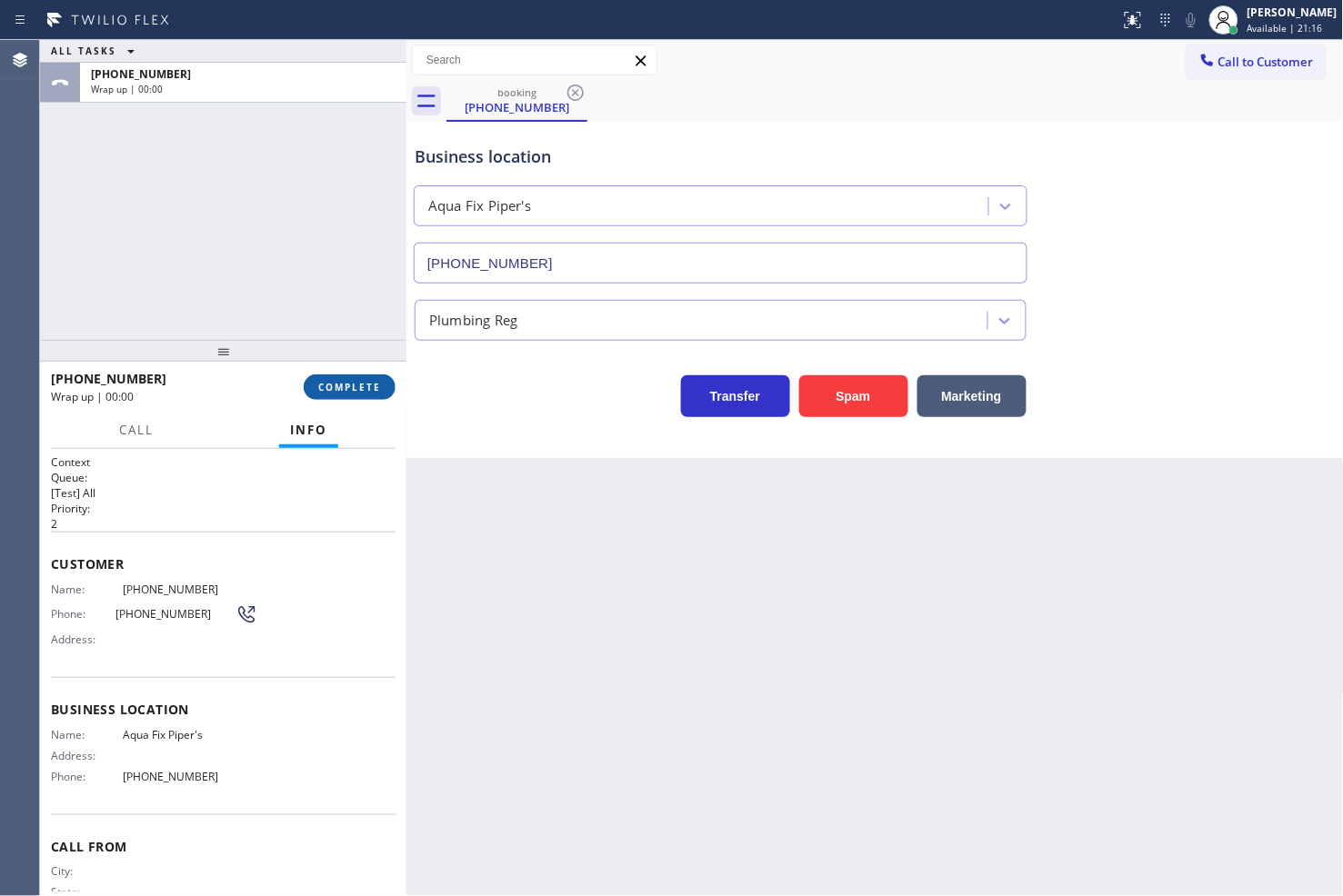
click at [332, 395] on button "COMPLETE" at bounding box center [350, 387] width 92 height 25
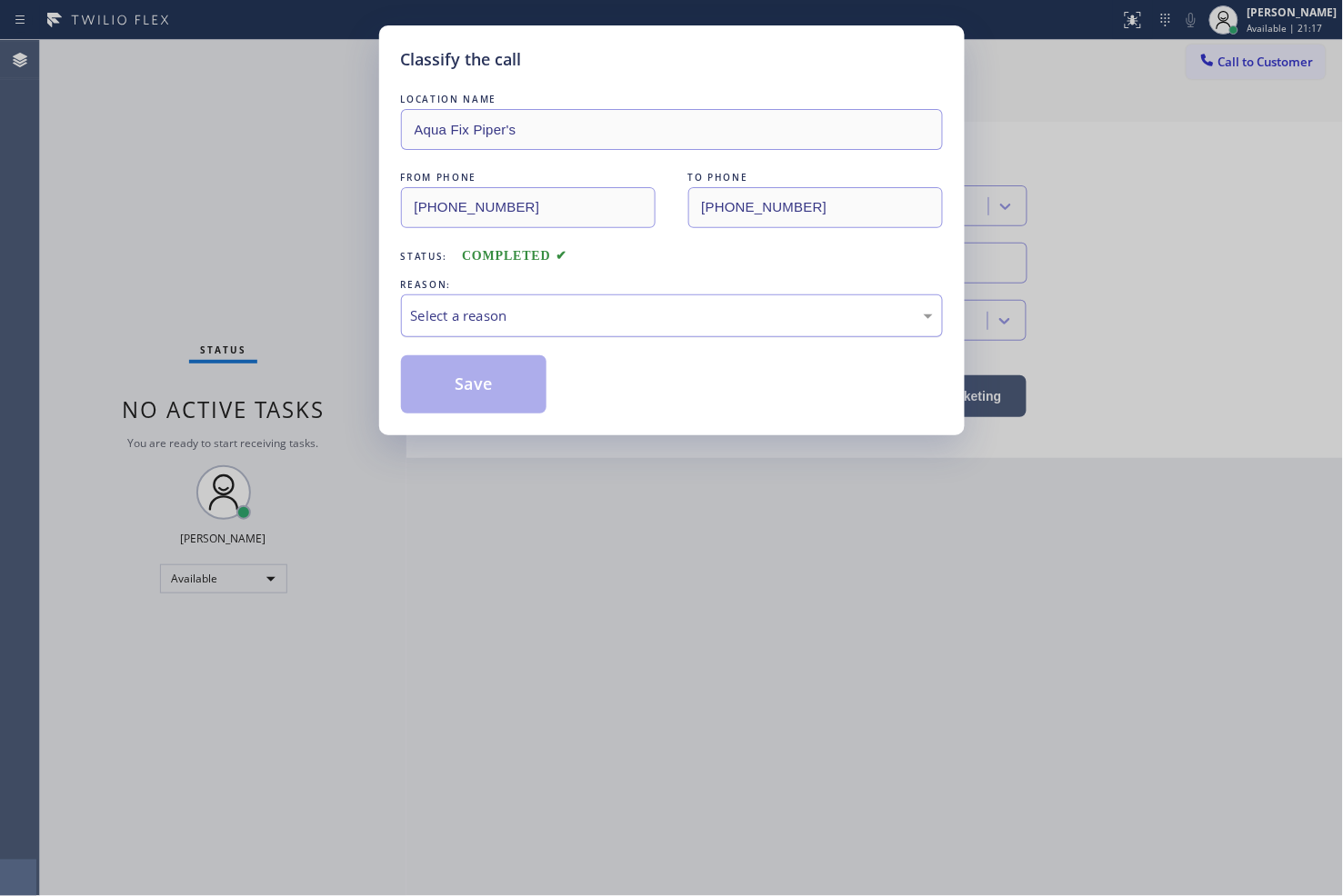
click at [511, 323] on div "Select a reason" at bounding box center [671, 316] width 521 height 21
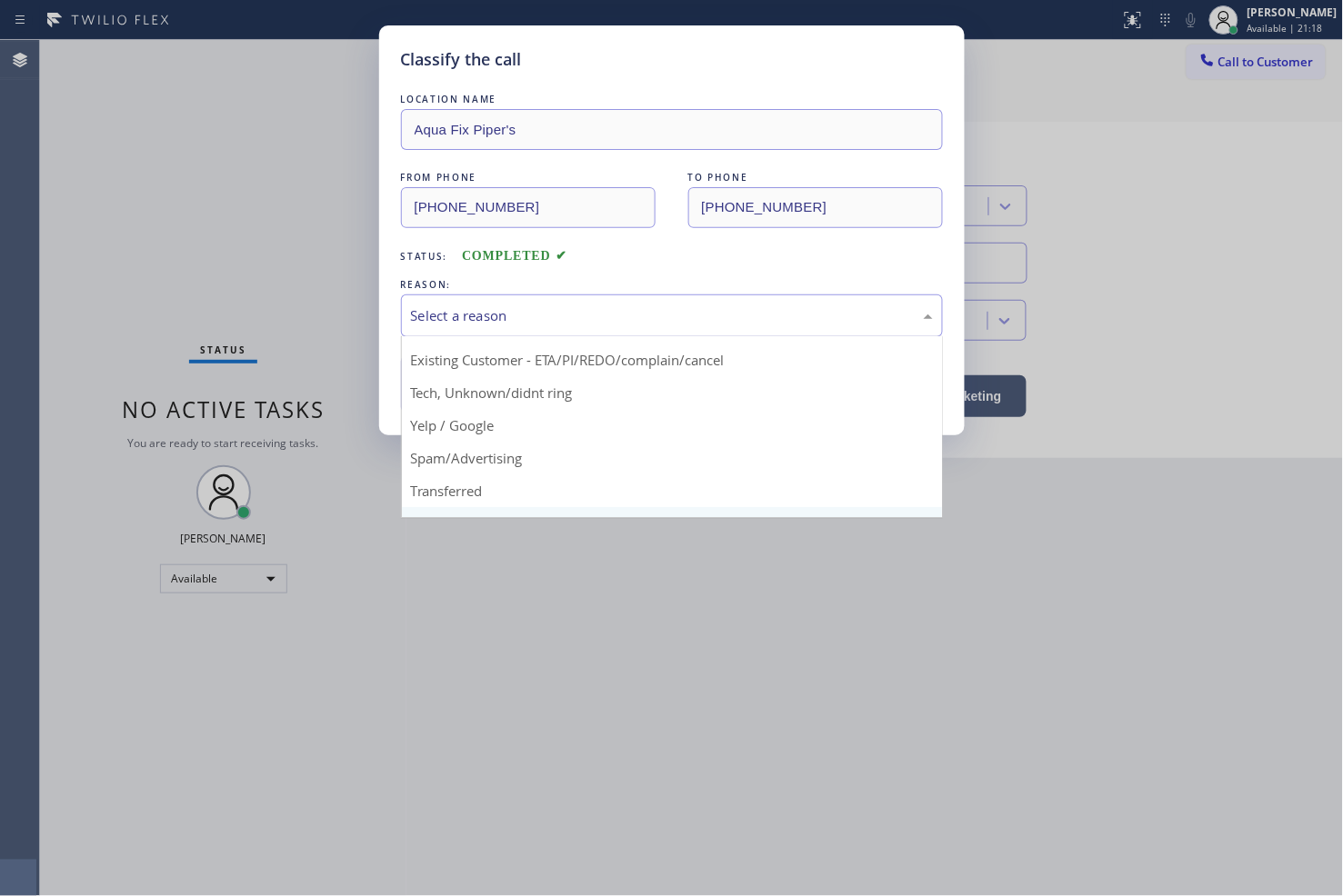
scroll to position [114, 0]
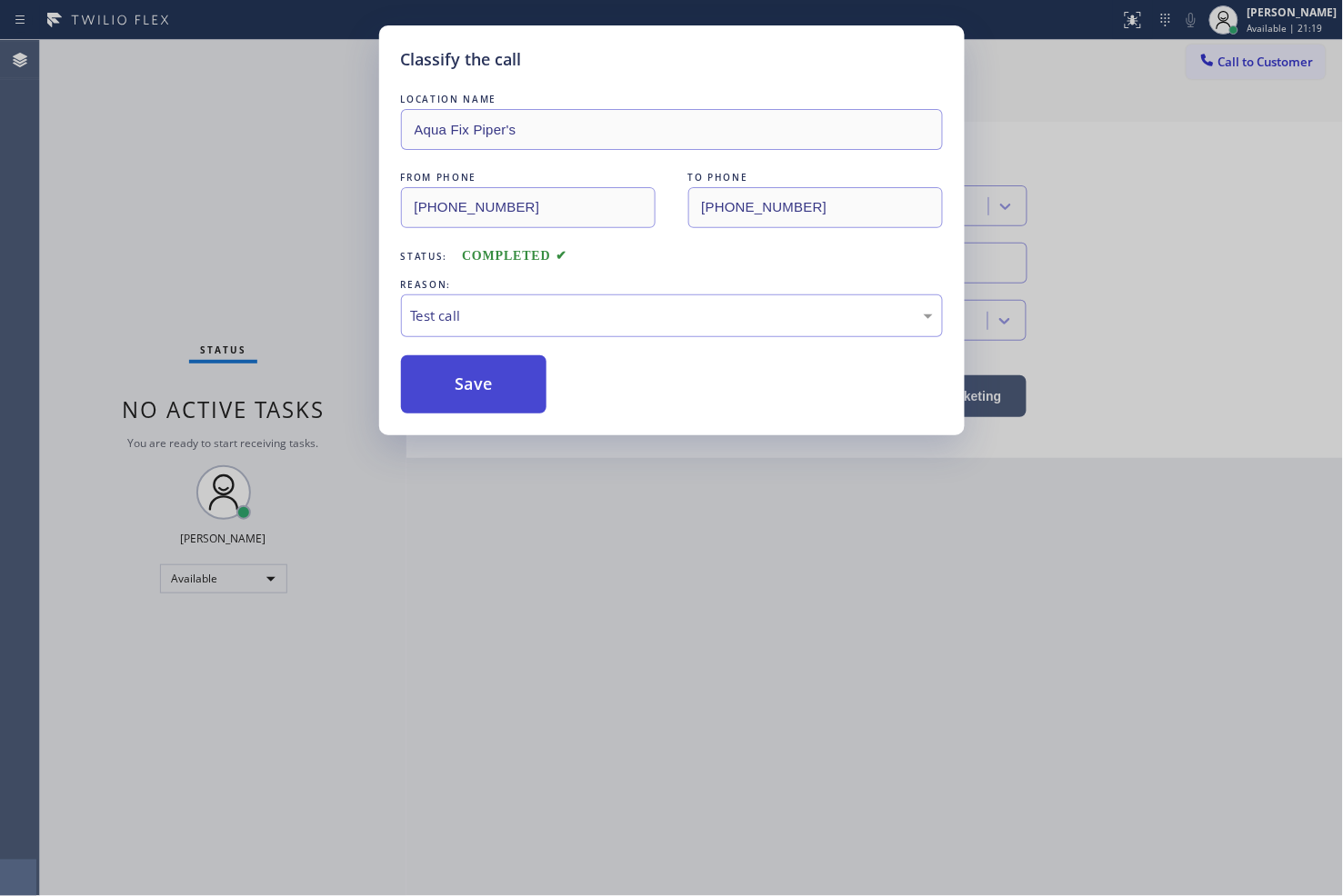
click at [473, 398] on button "Save" at bounding box center [474, 384] width 147 height 58
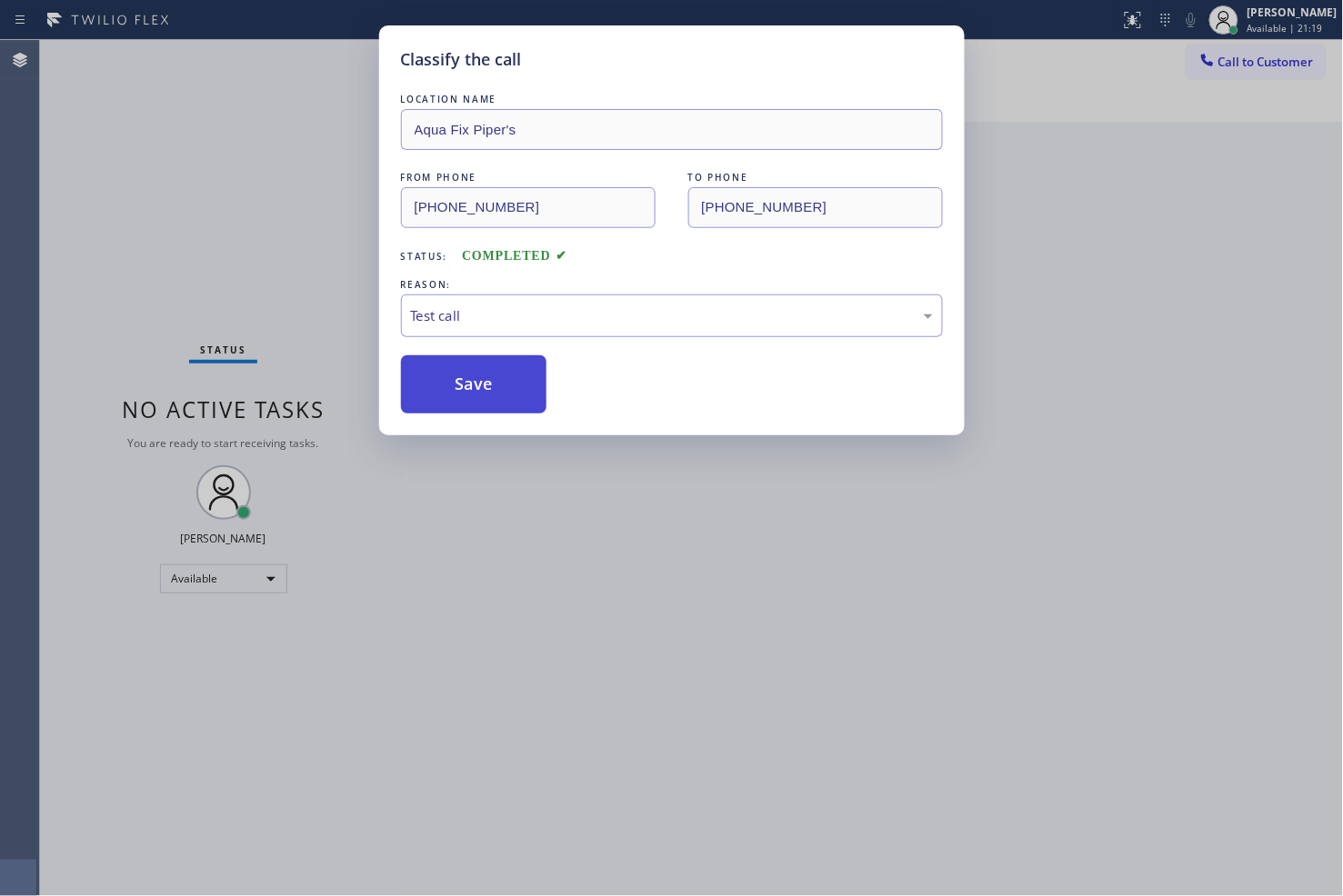
click at [473, 398] on button "Save" at bounding box center [474, 384] width 147 height 58
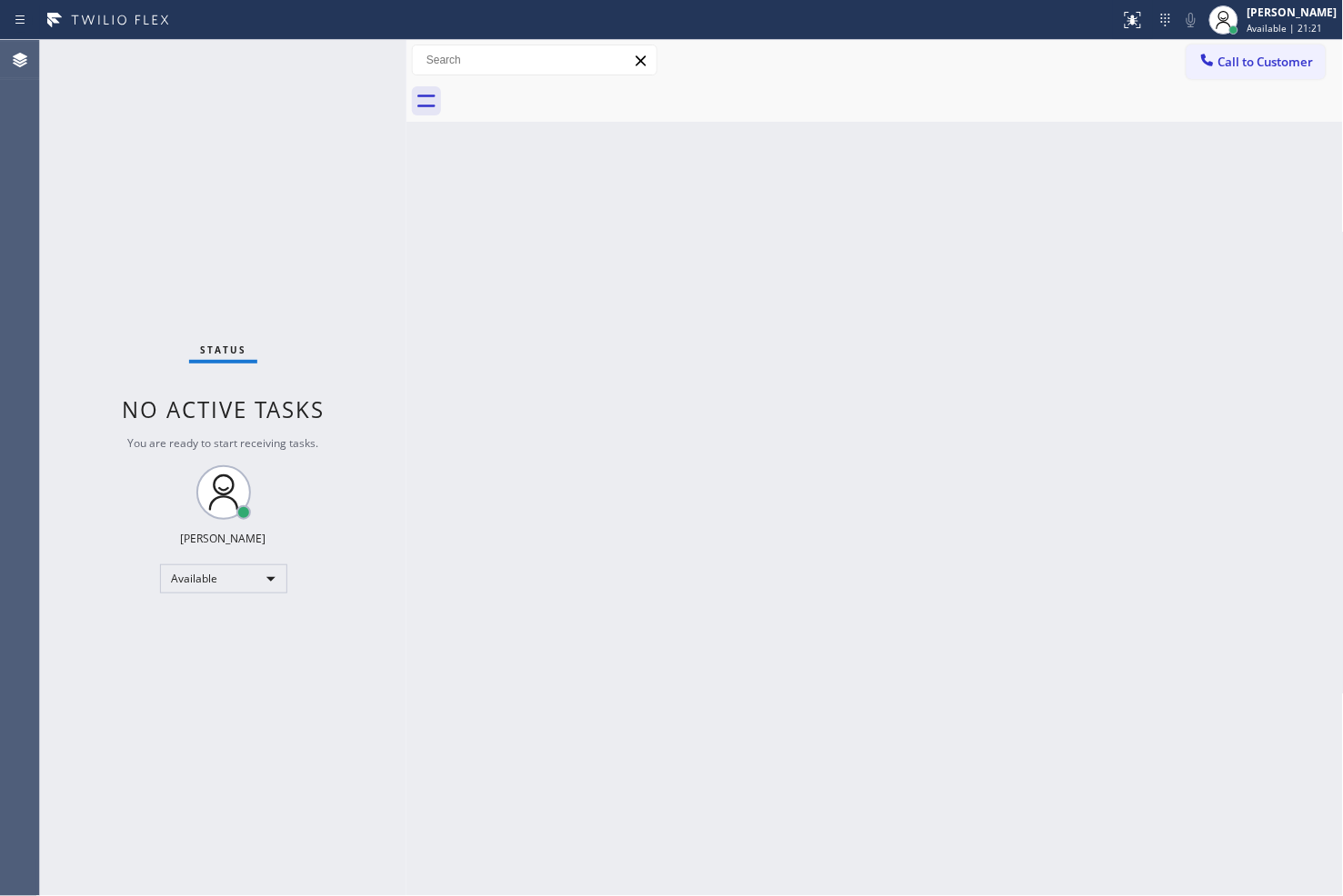
click at [317, 100] on div "Status No active tasks You are ready to start receiving tasks. [PERSON_NAME]" at bounding box center [222, 468] width 366 height 856
click at [335, 66] on div "Status No active tasks You are ready to start receiving tasks. [PERSON_NAME]" at bounding box center [222, 468] width 366 height 856
click at [146, 327] on div "Status No active tasks You are ready to start receiving tasks. [PERSON_NAME]" at bounding box center [222, 468] width 366 height 856
click at [336, 58] on div "Status No active tasks You are ready to start receiving tasks. [PERSON_NAME]" at bounding box center [222, 468] width 366 height 856
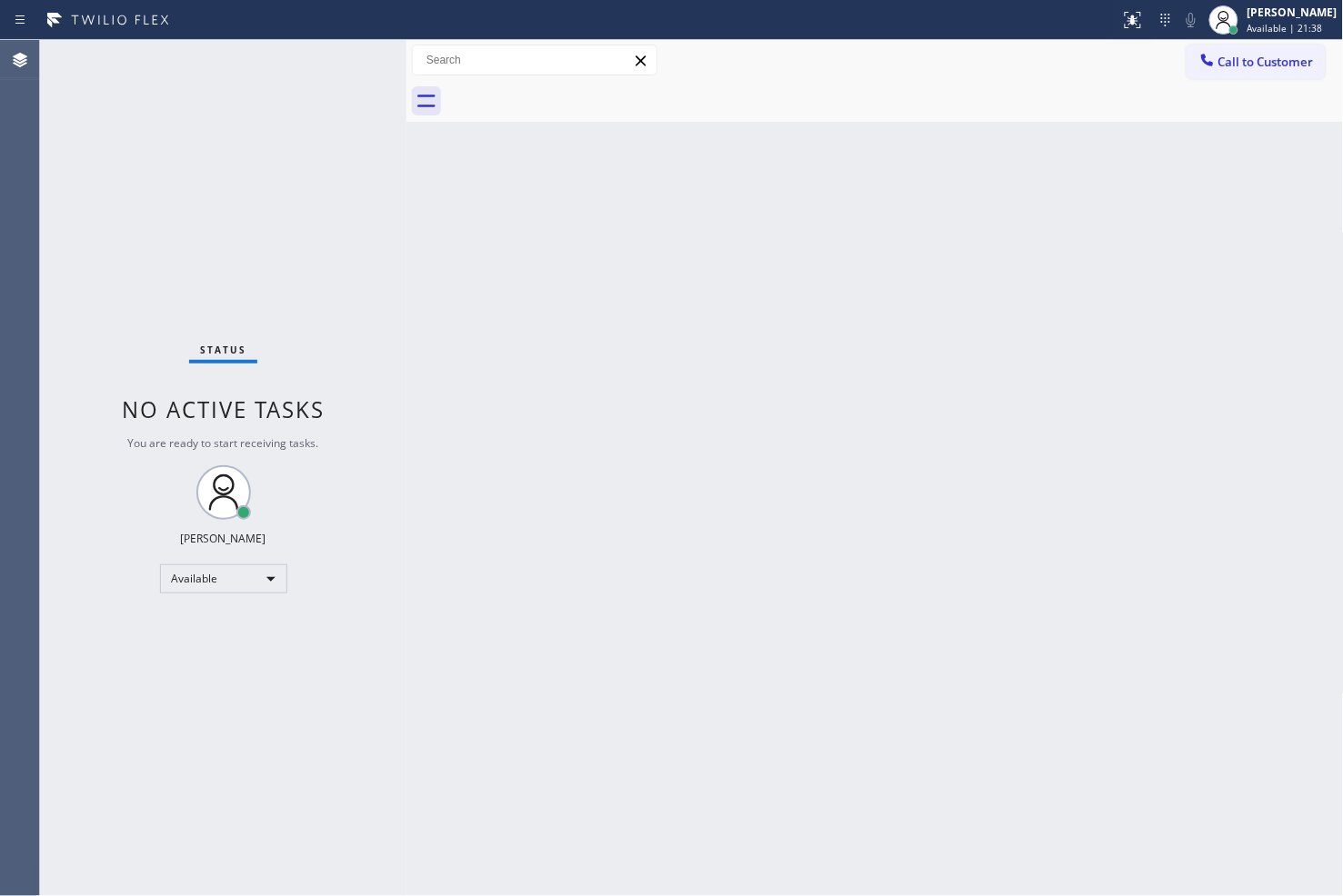
click at [692, 671] on div "Back to Dashboard Change Sender ID Customers Technicians Select a contact Outbo…" at bounding box center [874, 468] width 937 height 856
click at [234, 318] on div "Status No active tasks You are ready to start receiving tasks. [PERSON_NAME]" at bounding box center [222, 468] width 366 height 856
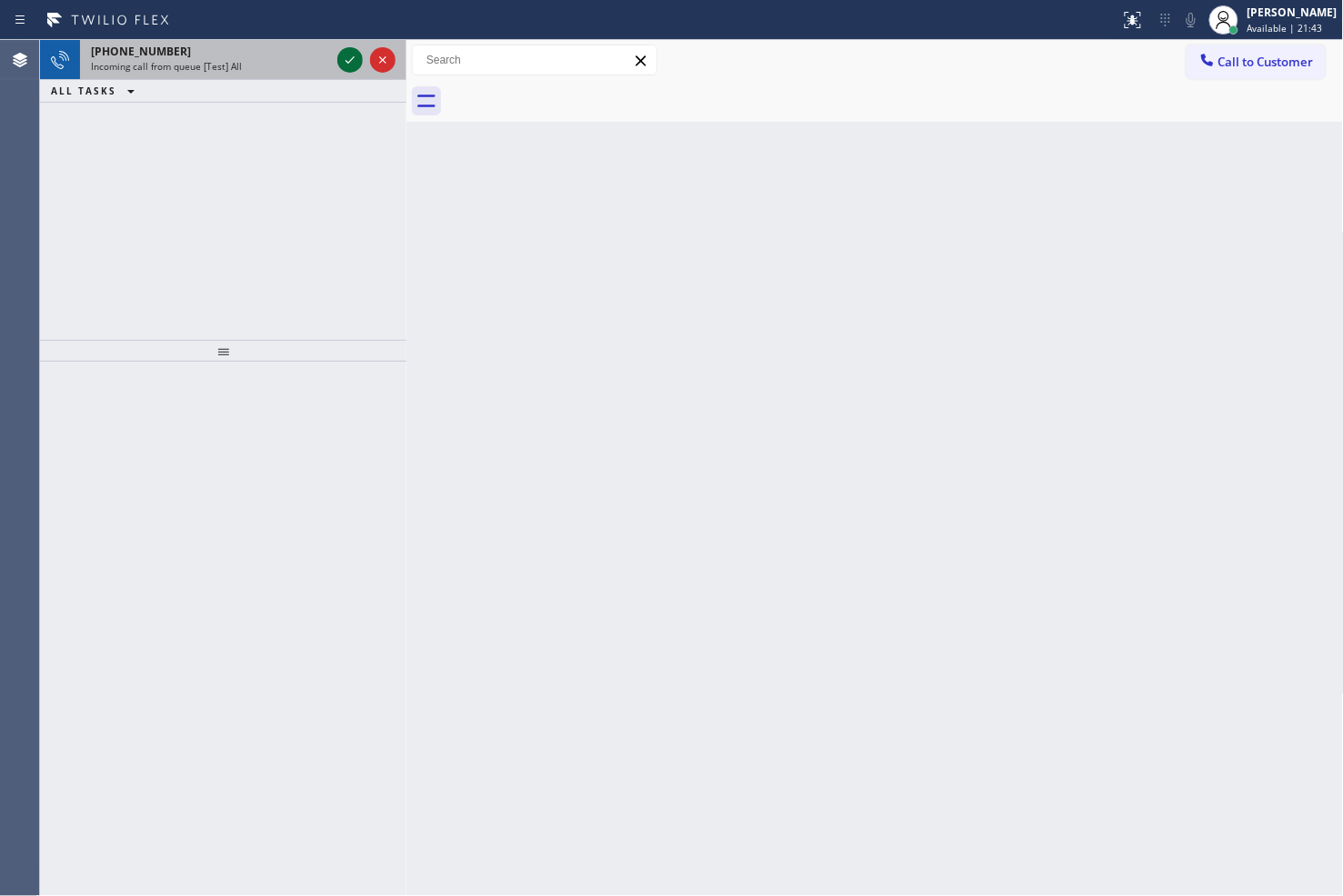
click at [359, 54] on icon at bounding box center [350, 60] width 21 height 21
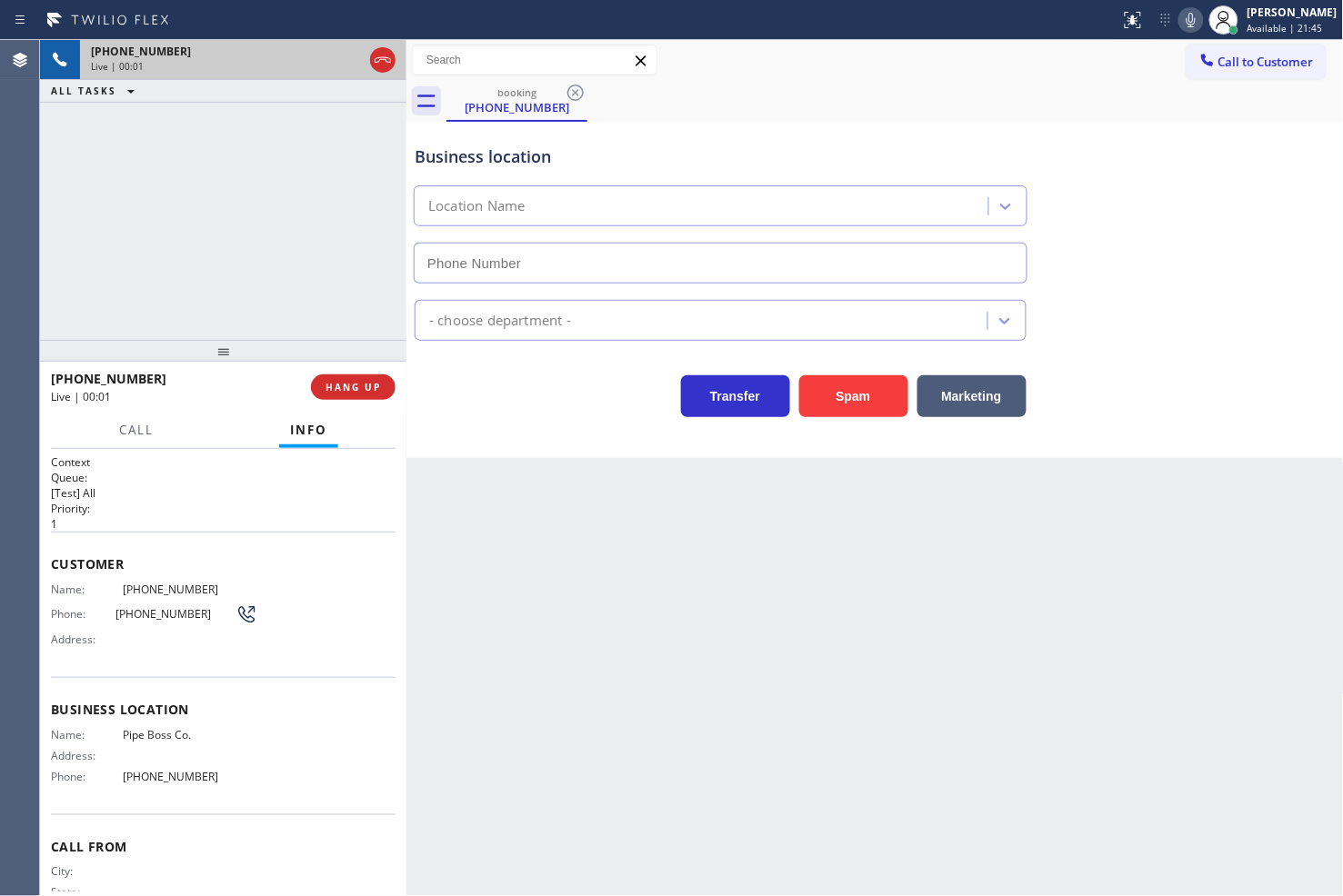
type input "[PHONE_NUMBER]"
click at [162, 252] on div "[PHONE_NUMBER] Live | 00:06 ALL TASKS ALL TASKS ACTIVE TASKS TASKS IN WRAP UP" at bounding box center [222, 189] width 366 height 300
click at [461, 384] on div "Transfer Spam Marketing" at bounding box center [721, 391] width 620 height 50
click at [207, 284] on div "[PHONE_NUMBER] Live | 00:07 ALL TASKS ALL TASKS ACTIVE TASKS TASKS IN WRAP UP" at bounding box center [222, 189] width 366 height 300
click at [434, 396] on div "Transfer Spam Marketing" at bounding box center [721, 391] width 620 height 50
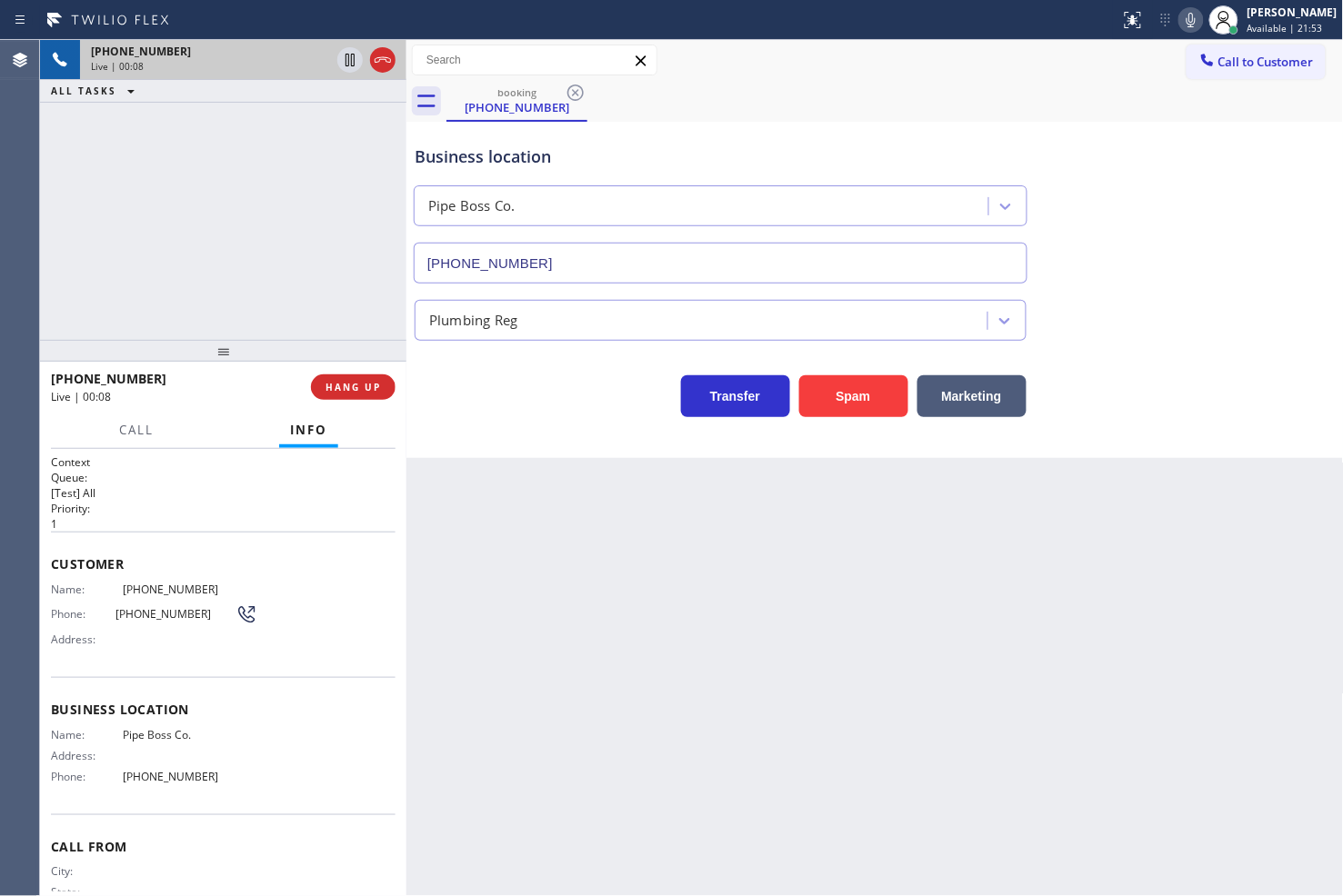
click at [291, 276] on div "[PHONE_NUMBER] Live | 00:08 ALL TASKS ALL TASKS ACTIVE TASKS TASKS IN WRAP UP" at bounding box center [222, 189] width 366 height 300
click at [488, 378] on div "Transfer Spam Marketing" at bounding box center [721, 391] width 620 height 50
click at [313, 313] on div "[PHONE_NUMBER] Live | 00:11 ALL TASKS ALL TASKS ACTIVE TASKS TASKS IN WRAP UP" at bounding box center [222, 189] width 366 height 300
click at [474, 387] on div "Transfer Spam Marketing" at bounding box center [721, 391] width 620 height 50
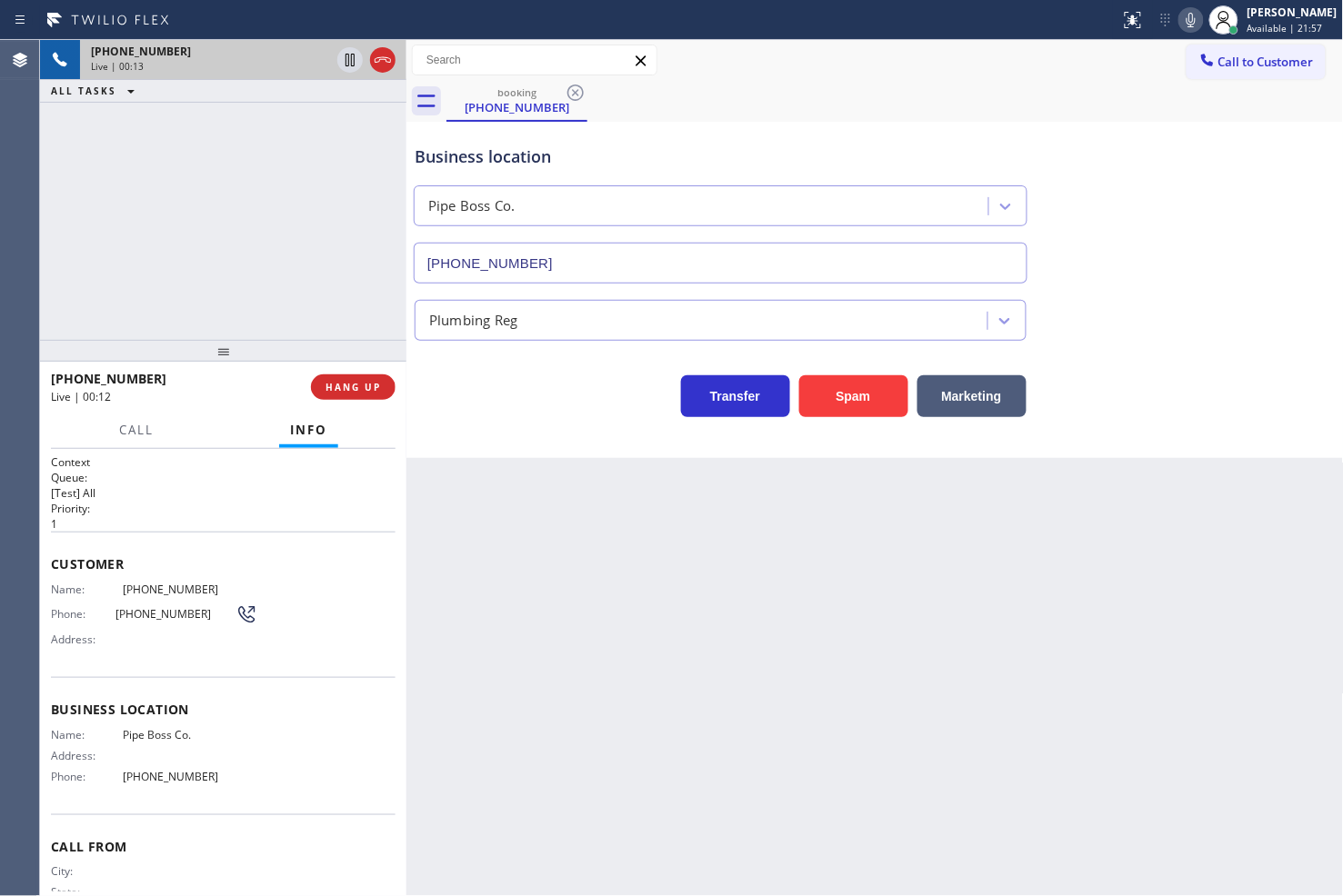
click at [277, 292] on div "[PHONE_NUMBER] Live | 00:13 ALL TASKS ALL TASKS ACTIVE TASKS TASKS IN WRAP UP" at bounding box center [222, 189] width 366 height 300
click at [497, 395] on div "Transfer Spam Marketing" at bounding box center [721, 391] width 620 height 50
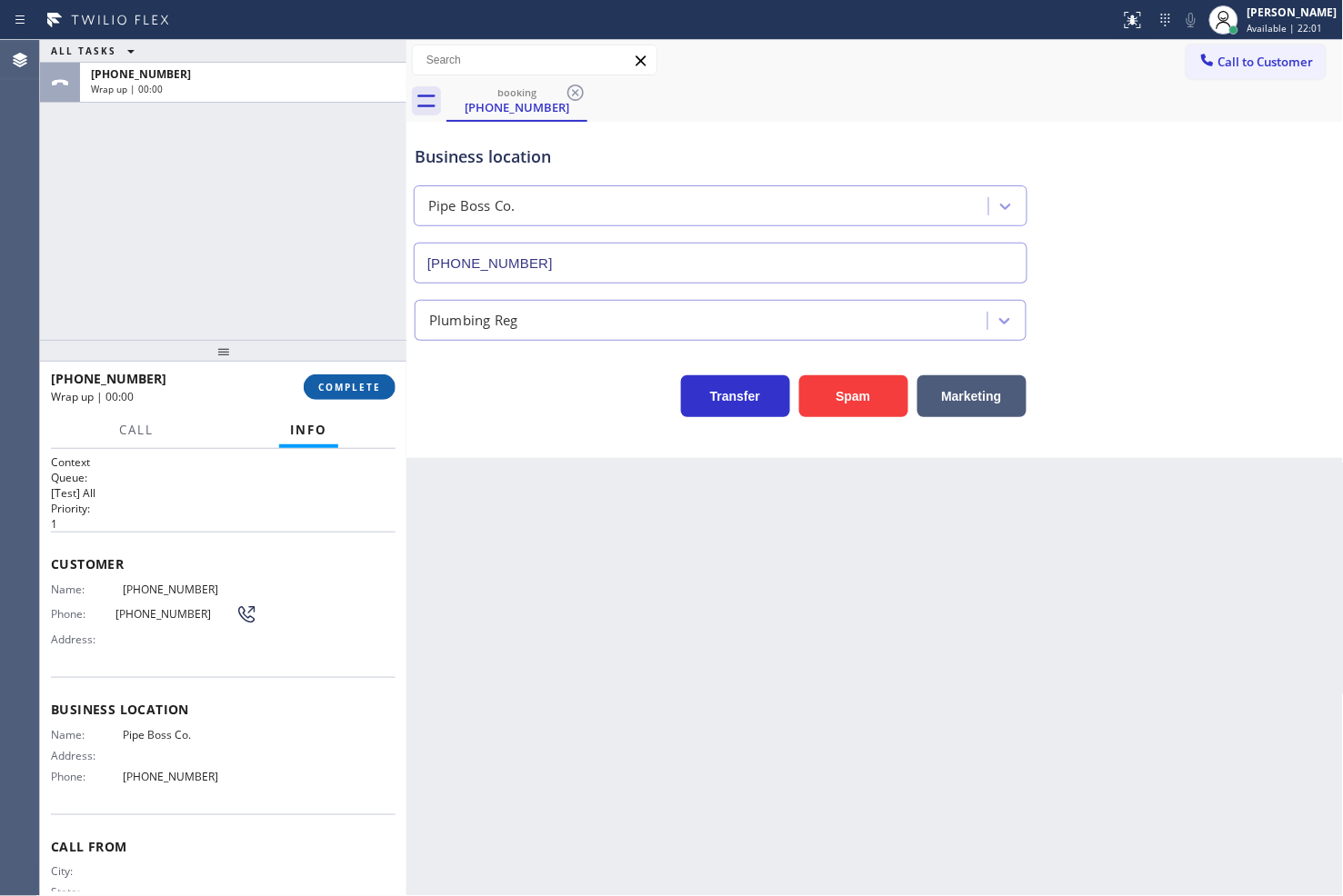
click at [369, 391] on span "COMPLETE" at bounding box center [350, 386] width 63 height 13
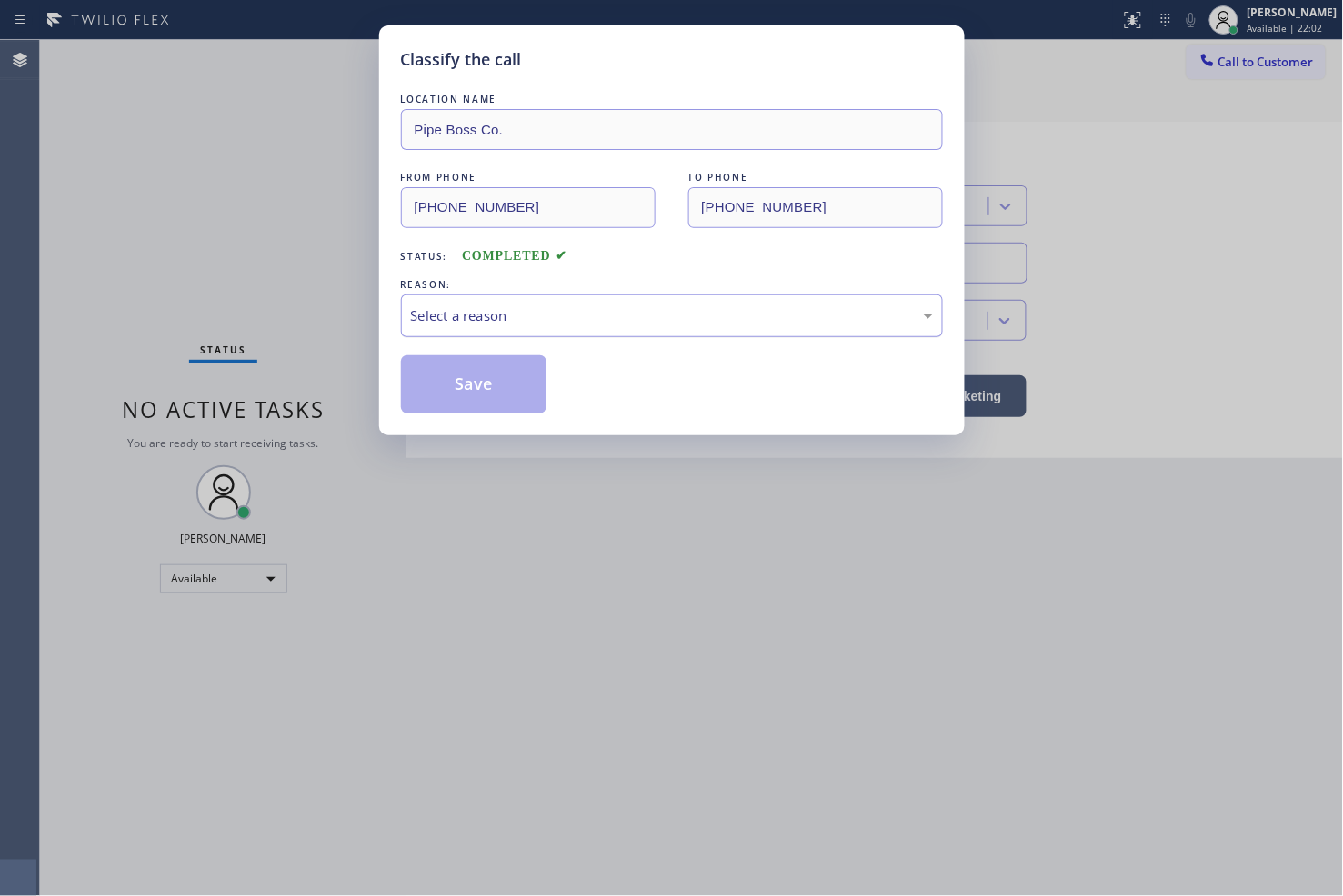
click at [505, 318] on div "Select a reason" at bounding box center [671, 316] width 521 height 21
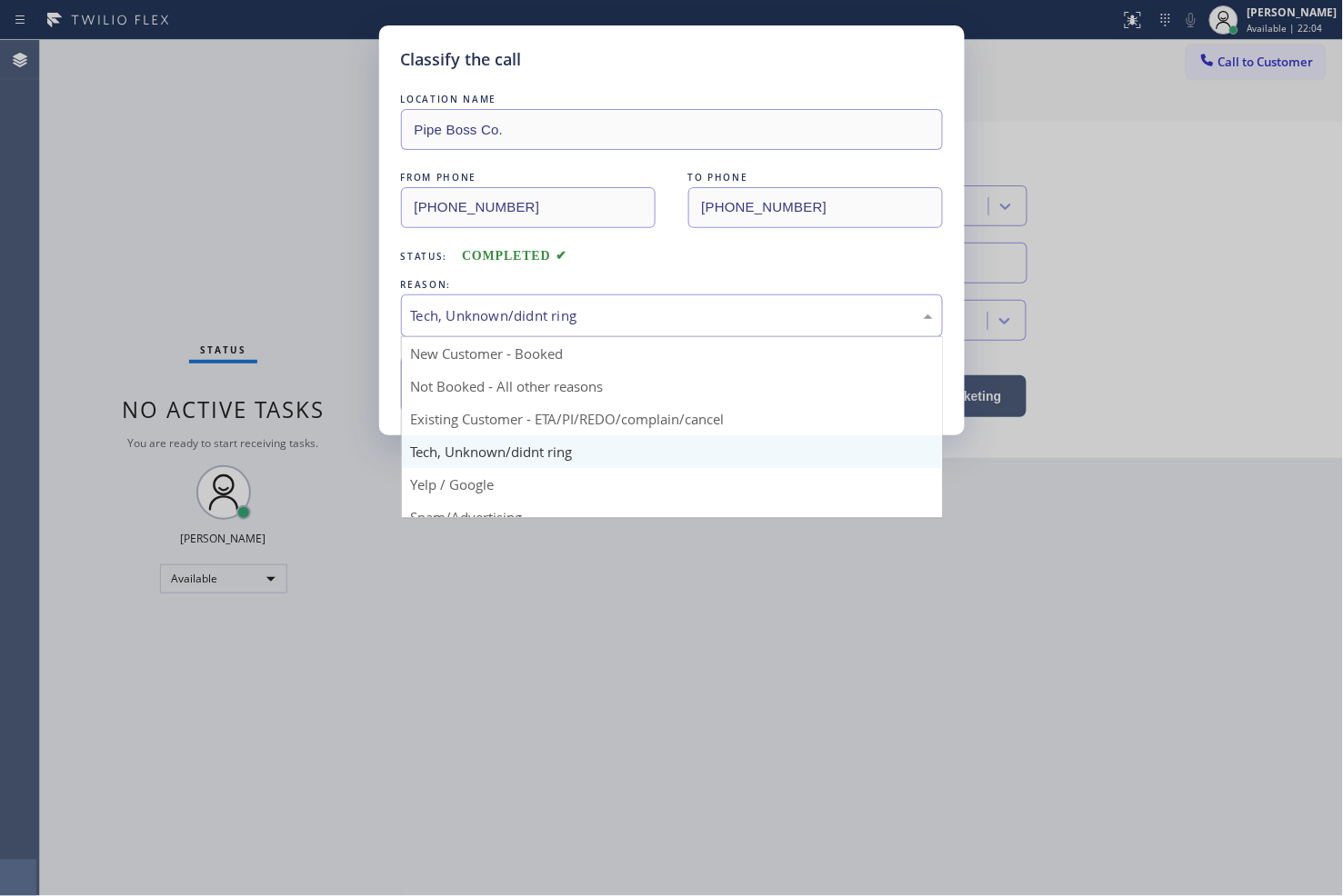
click at [482, 316] on div "Tech, Unknown/didnt ring" at bounding box center [671, 316] width 521 height 21
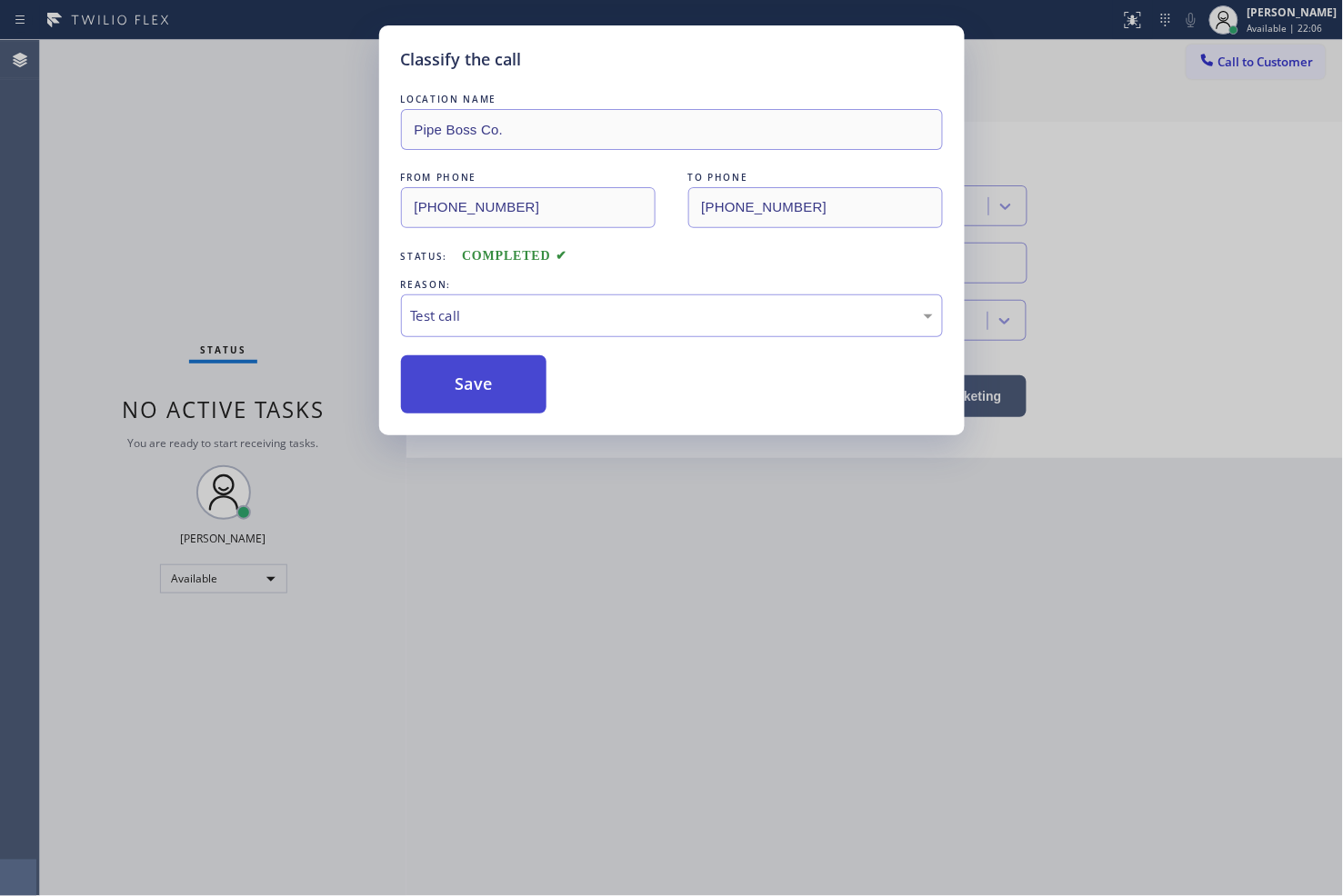
click at [474, 382] on button "Save" at bounding box center [474, 384] width 147 height 58
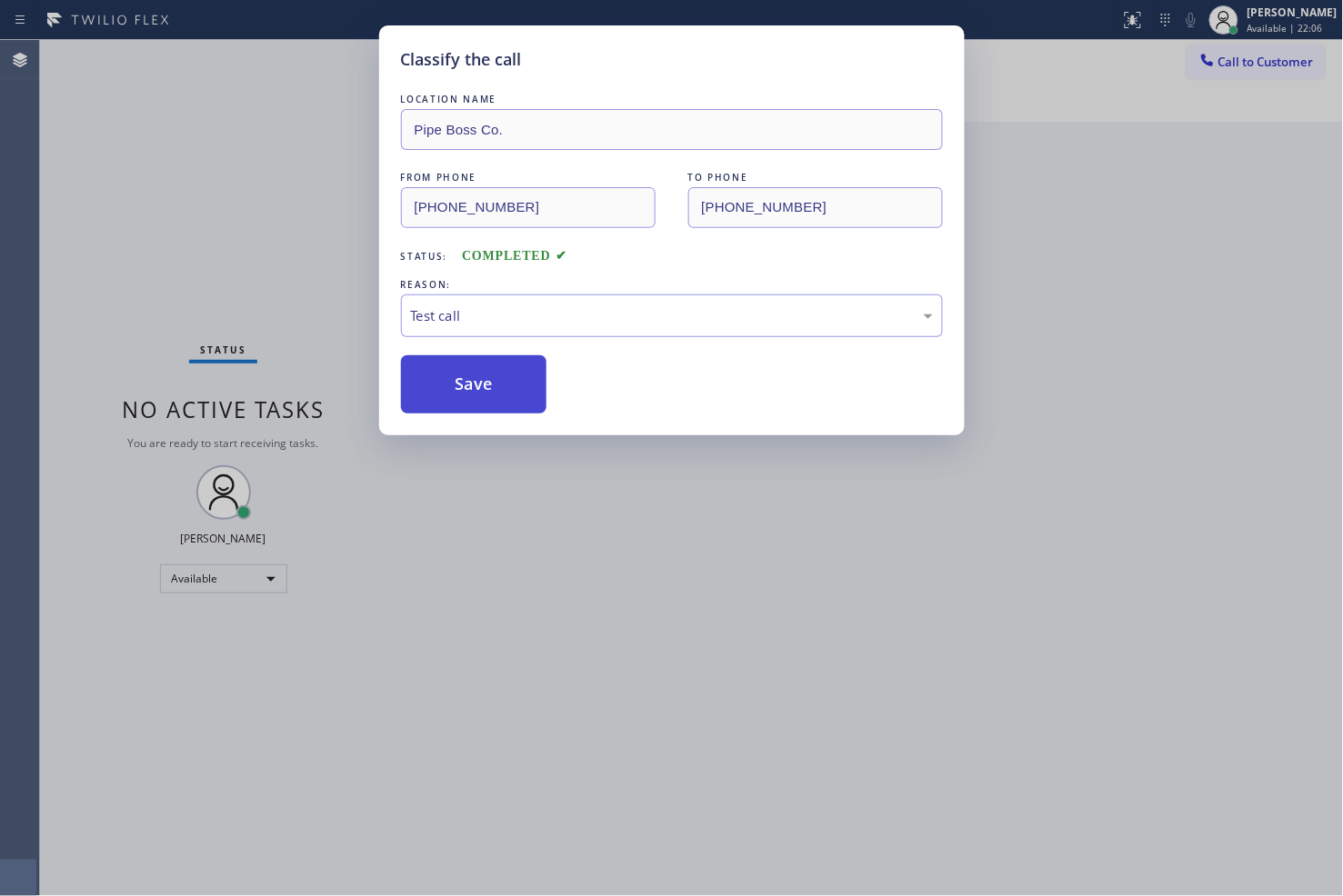
click at [474, 382] on button "Save" at bounding box center [474, 384] width 147 height 58
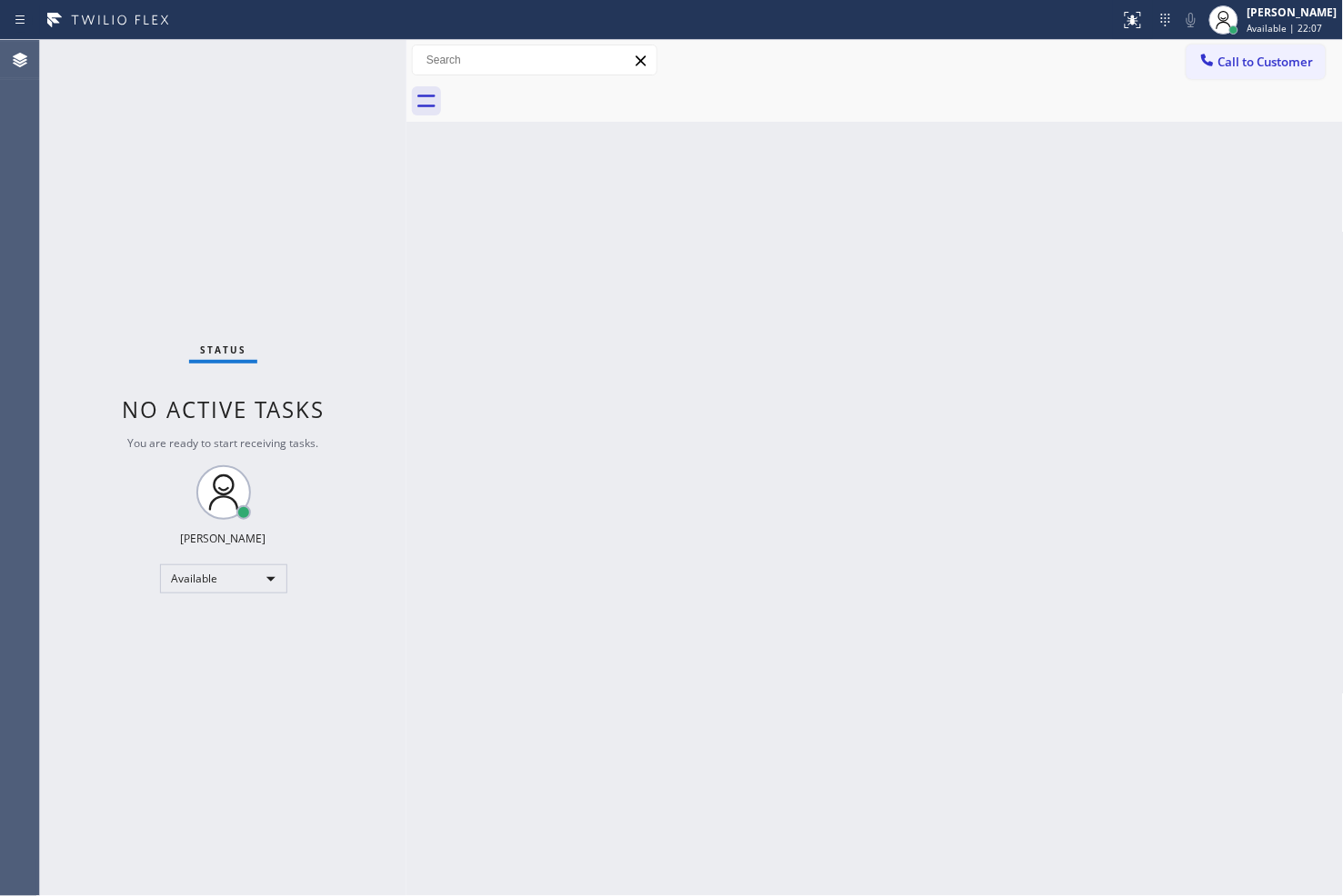
click at [320, 203] on div "Status No active tasks You are ready to start receiving tasks. [PERSON_NAME]" at bounding box center [222, 468] width 366 height 856
click at [336, 54] on div "Status No active tasks You are ready to start receiving tasks. [PERSON_NAME]" at bounding box center [222, 468] width 366 height 856
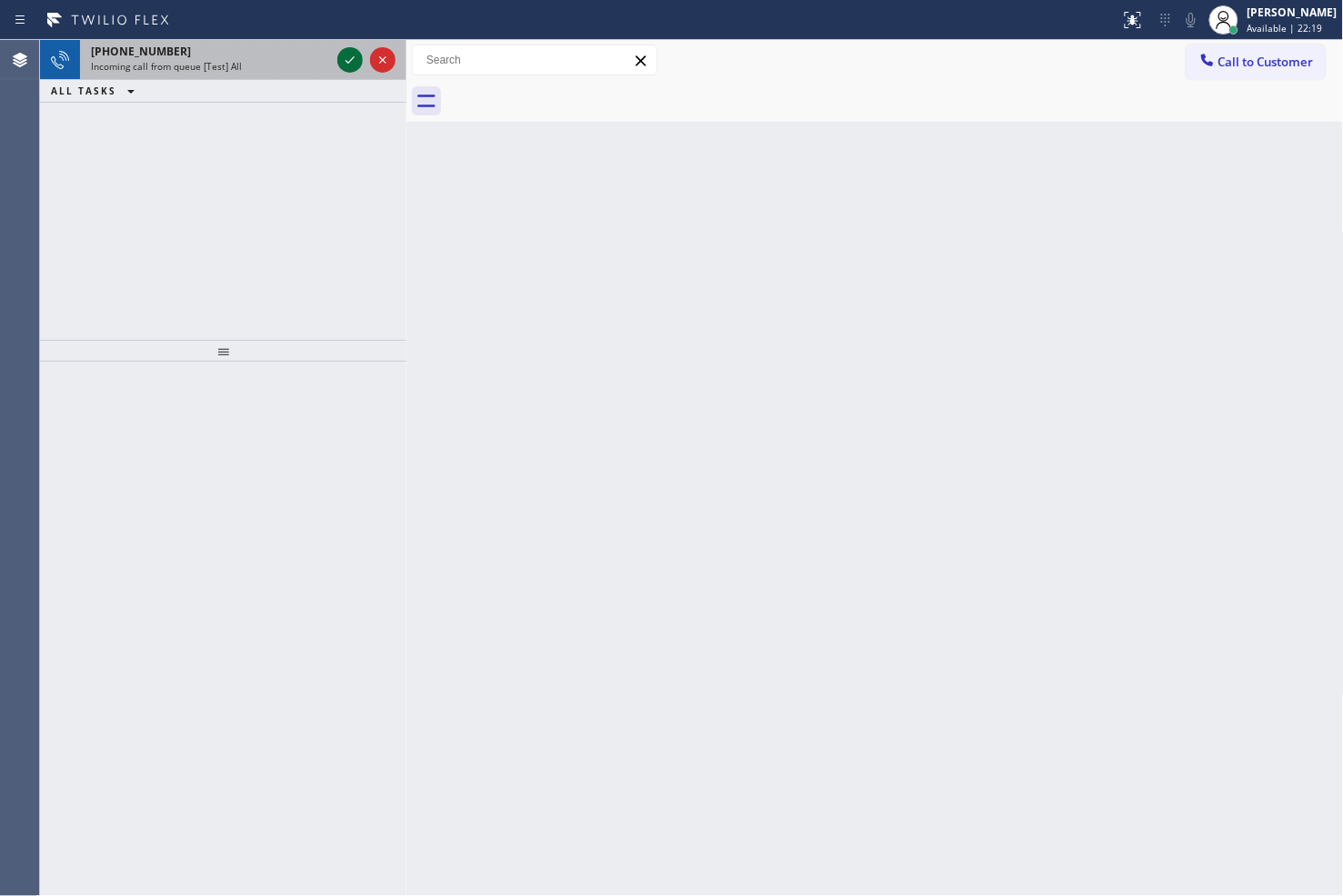
click at [337, 54] on div at bounding box center [350, 60] width 25 height 21
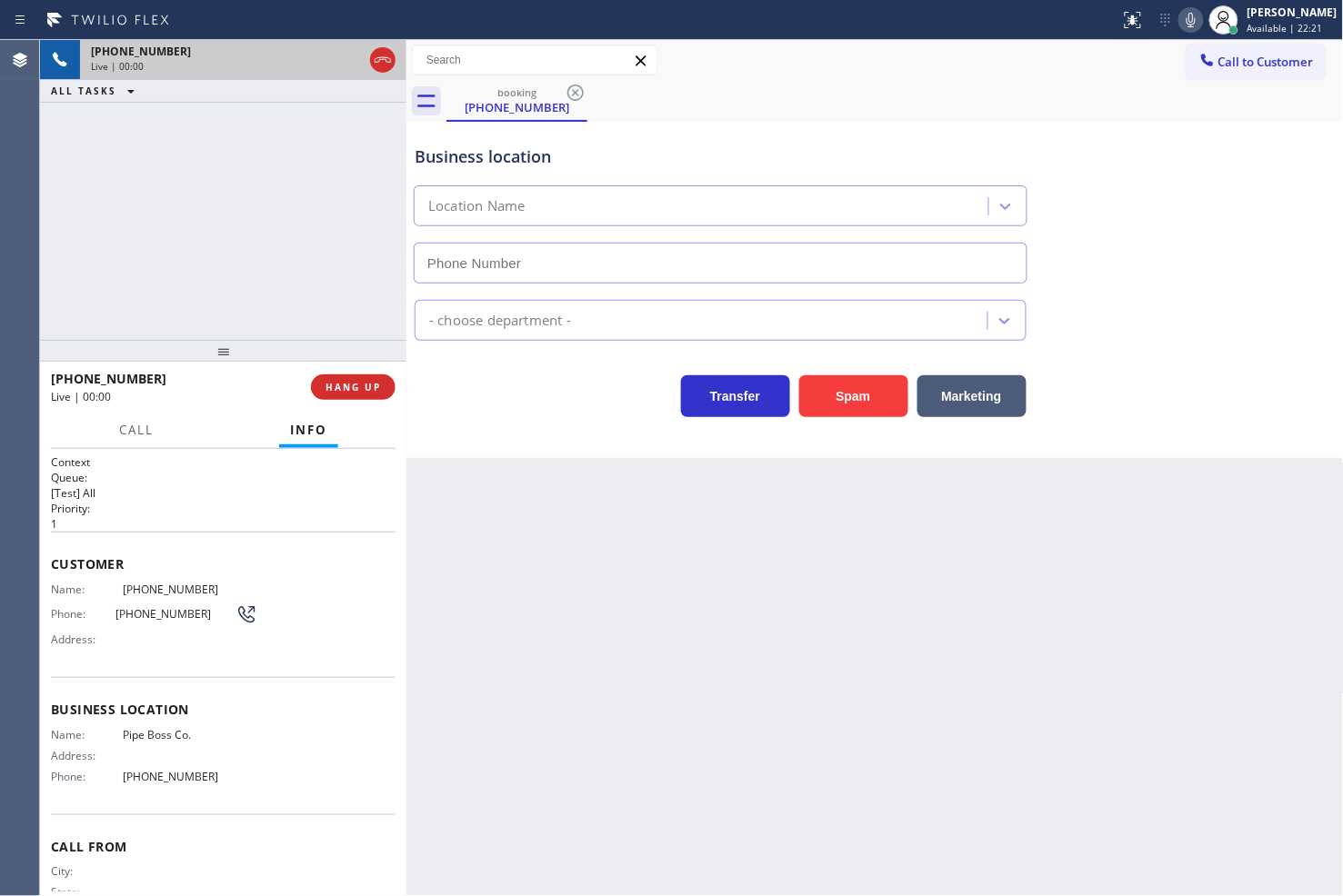
type input "[PHONE_NUMBER]"
click at [149, 225] on div "[PHONE_NUMBER] Live | 00:05 ALL TASKS ALL TASKS ACTIVE TASKS TASKS IN WRAP UP" at bounding box center [222, 189] width 366 height 300
click at [531, 394] on div "Transfer Spam Marketing" at bounding box center [721, 391] width 620 height 50
click at [271, 278] on div "[PHONE_NUMBER] Live | 00:06 ALL TASKS ALL TASKS ACTIVE TASKS TASKS IN WRAP UP" at bounding box center [222, 189] width 366 height 300
click at [470, 379] on div "Transfer Spam Marketing" at bounding box center [721, 391] width 620 height 50
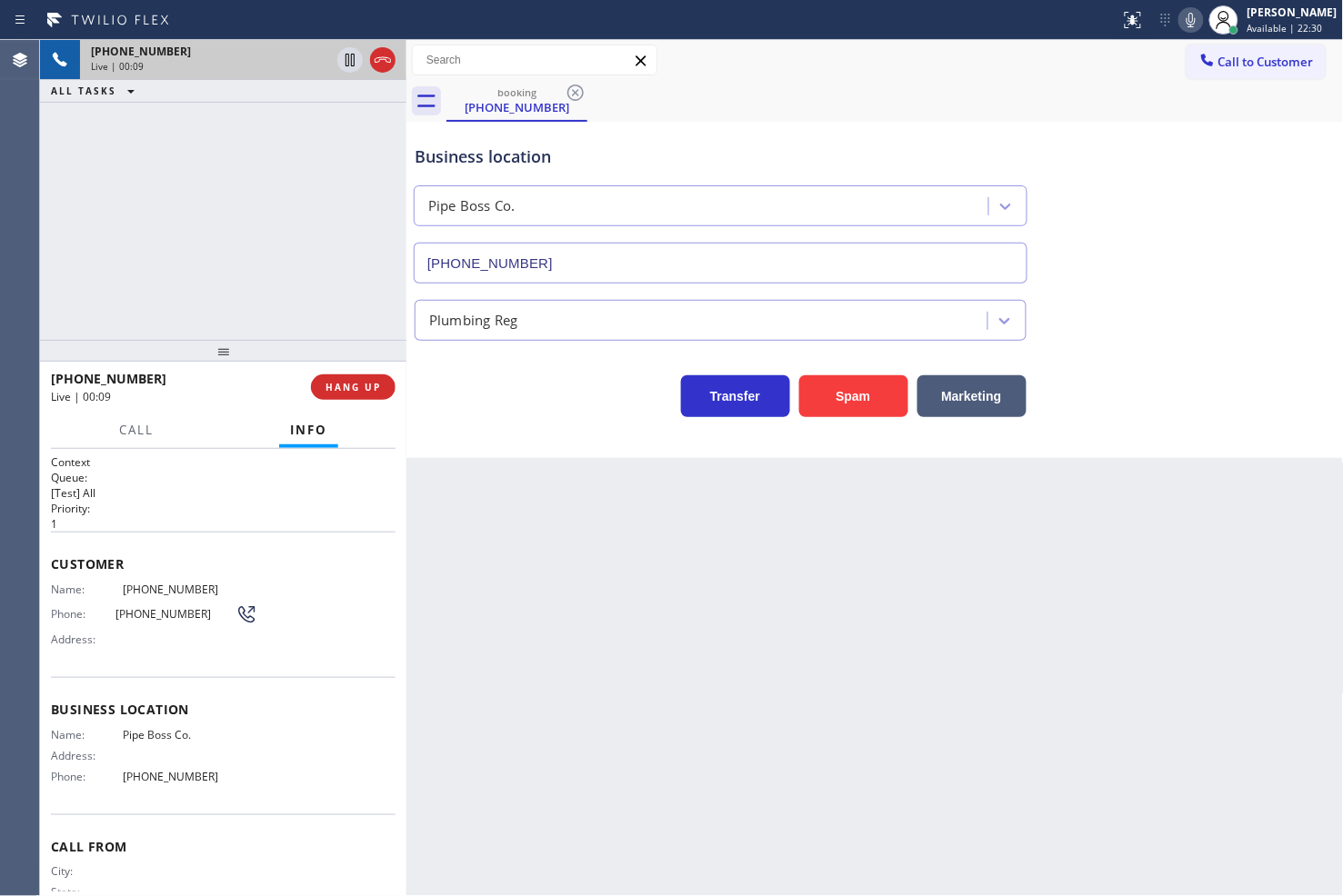
click at [213, 220] on div "[PHONE_NUMBER] Live | 00:09 ALL TASKS ALL TASKS ACTIVE TASKS TASKS IN WRAP UP" at bounding box center [222, 189] width 366 height 300
click at [583, 429] on div "Business location Pipe Boss Co. [PHONE_NUMBER] Plumbing Reg Transfer Spam Marke…" at bounding box center [874, 289] width 937 height 336
click at [283, 298] on div "[PHONE_NUMBER] Live | 00:11 ALL TASKS ALL TASKS ACTIVE TASKS TASKS IN WRAP UP" at bounding box center [222, 189] width 366 height 300
click at [511, 382] on div "Transfer Spam Marketing" at bounding box center [721, 391] width 620 height 50
click at [304, 315] on div "[PHONE_NUMBER] Live | 00:12 ALL TASKS ALL TASKS ACTIVE TASKS TASKS IN WRAP UP" at bounding box center [222, 189] width 366 height 300
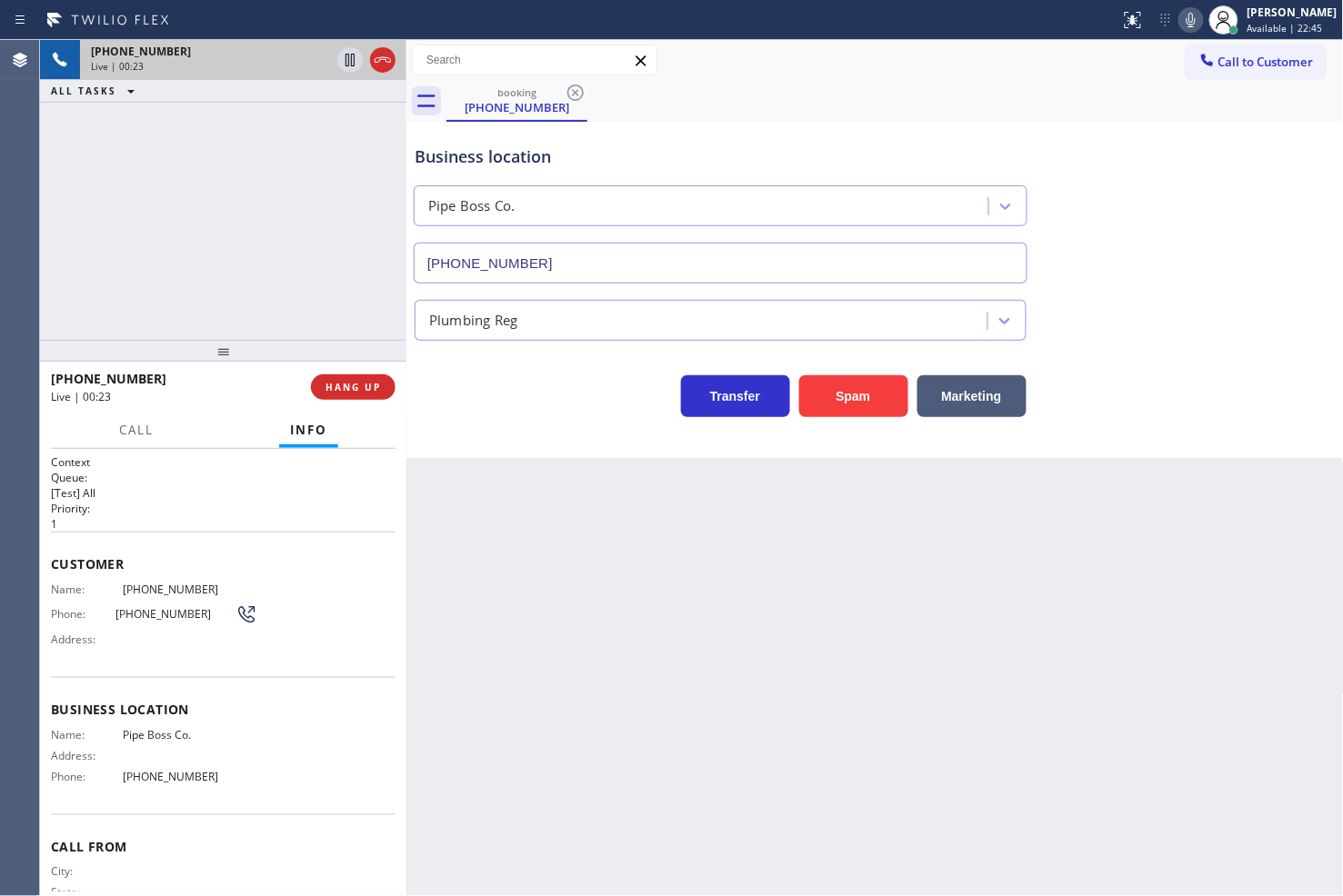
click at [197, 247] on div "[PHONE_NUMBER] Live | 00:23 ALL TASKS ALL TASKS ACTIVE TASKS TASKS IN WRAP UP" at bounding box center [222, 189] width 366 height 300
click at [509, 434] on div "Business location Pipe Boss Co. [PHONE_NUMBER] Plumbing Reg Transfer Spam Marke…" at bounding box center [874, 289] width 937 height 336
click at [441, 407] on div "Transfer Spam Marketing" at bounding box center [721, 391] width 620 height 50
click at [278, 268] on div "[PHONE_NUMBER] Live | 00:28 ALL TASKS ALL TASKS ACTIVE TASKS TASKS IN WRAP UP" at bounding box center [222, 189] width 366 height 300
click at [476, 374] on div "Transfer Spam Marketing" at bounding box center [721, 391] width 620 height 50
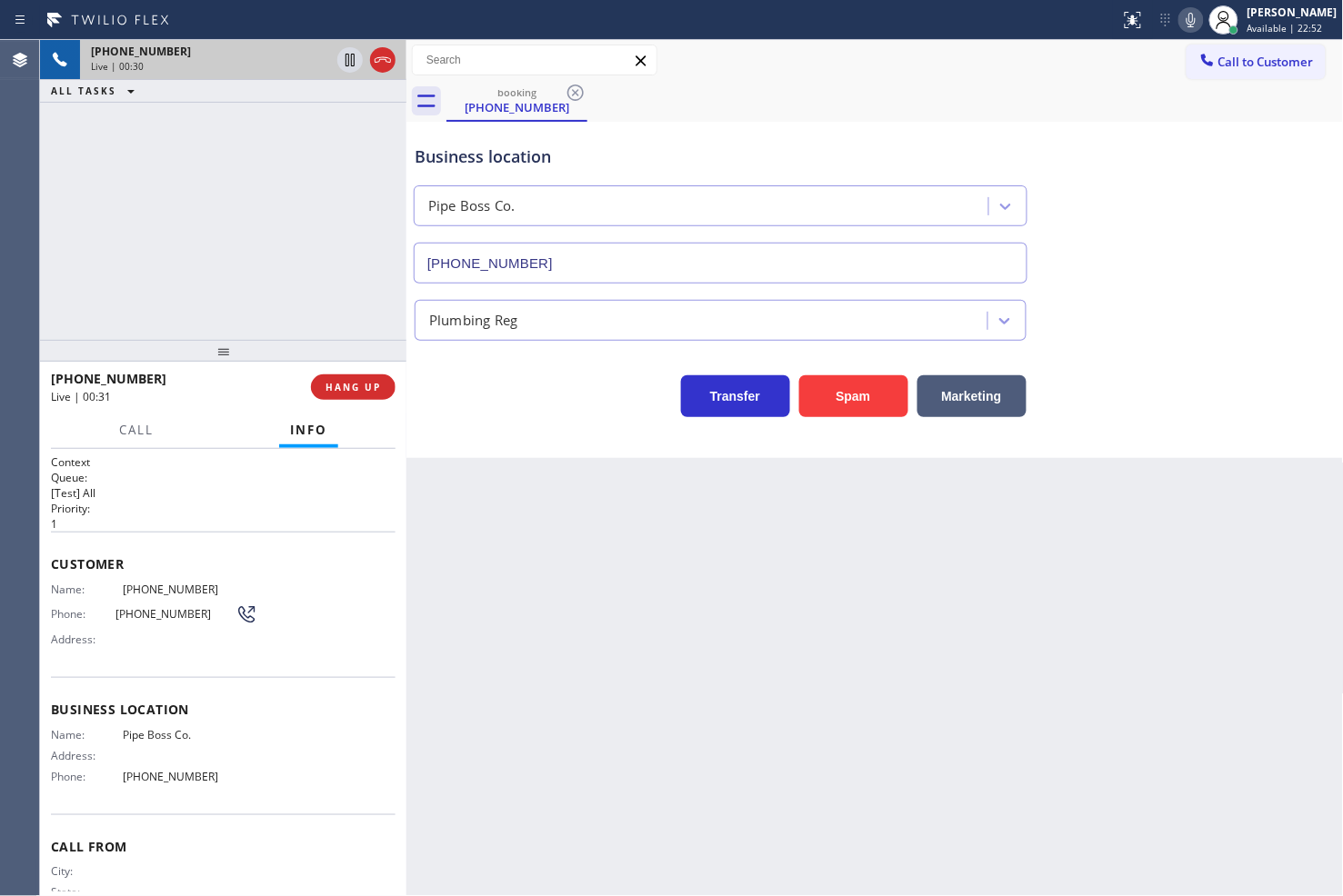
click at [491, 418] on div "Business location Pipe Boss Co. [PHONE_NUMBER] Plumbing Reg Transfer Spam Marke…" at bounding box center [874, 289] width 937 height 336
click at [247, 259] on div "[PHONE_NUMBER] Live | 00:38 ALL TASKS ALL TASKS ACTIVE TASKS TASKS IN WRAP UP" at bounding box center [222, 189] width 366 height 300
click at [561, 407] on div "Transfer Spam Marketing" at bounding box center [721, 391] width 620 height 50
click at [201, 232] on div "[PHONE_NUMBER] Live | 00:38 ALL TASKS ALL TASKS ACTIVE TASKS TASKS IN WRAP UP" at bounding box center [222, 189] width 366 height 300
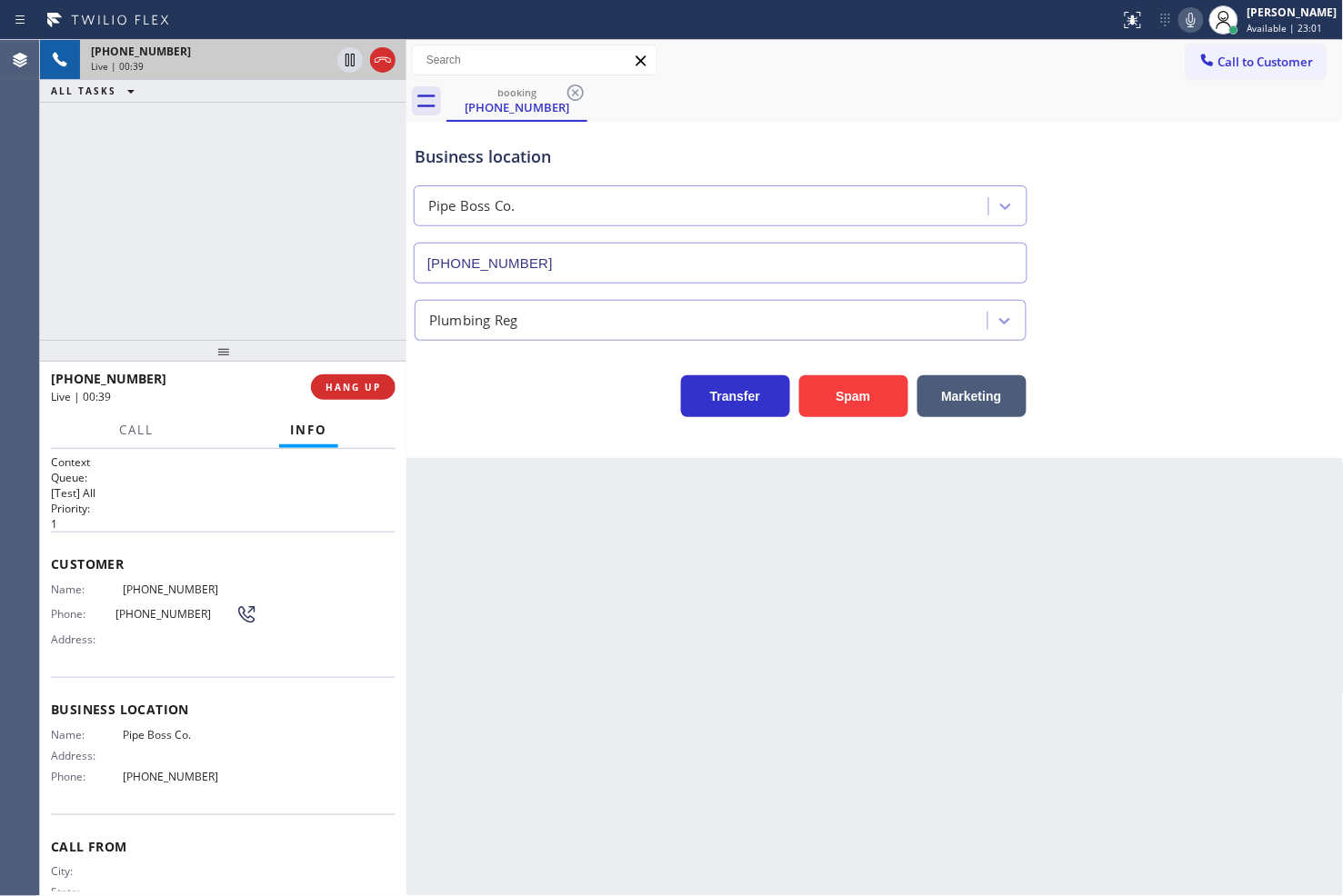
click at [530, 384] on div "Transfer Spam Marketing" at bounding box center [721, 391] width 620 height 50
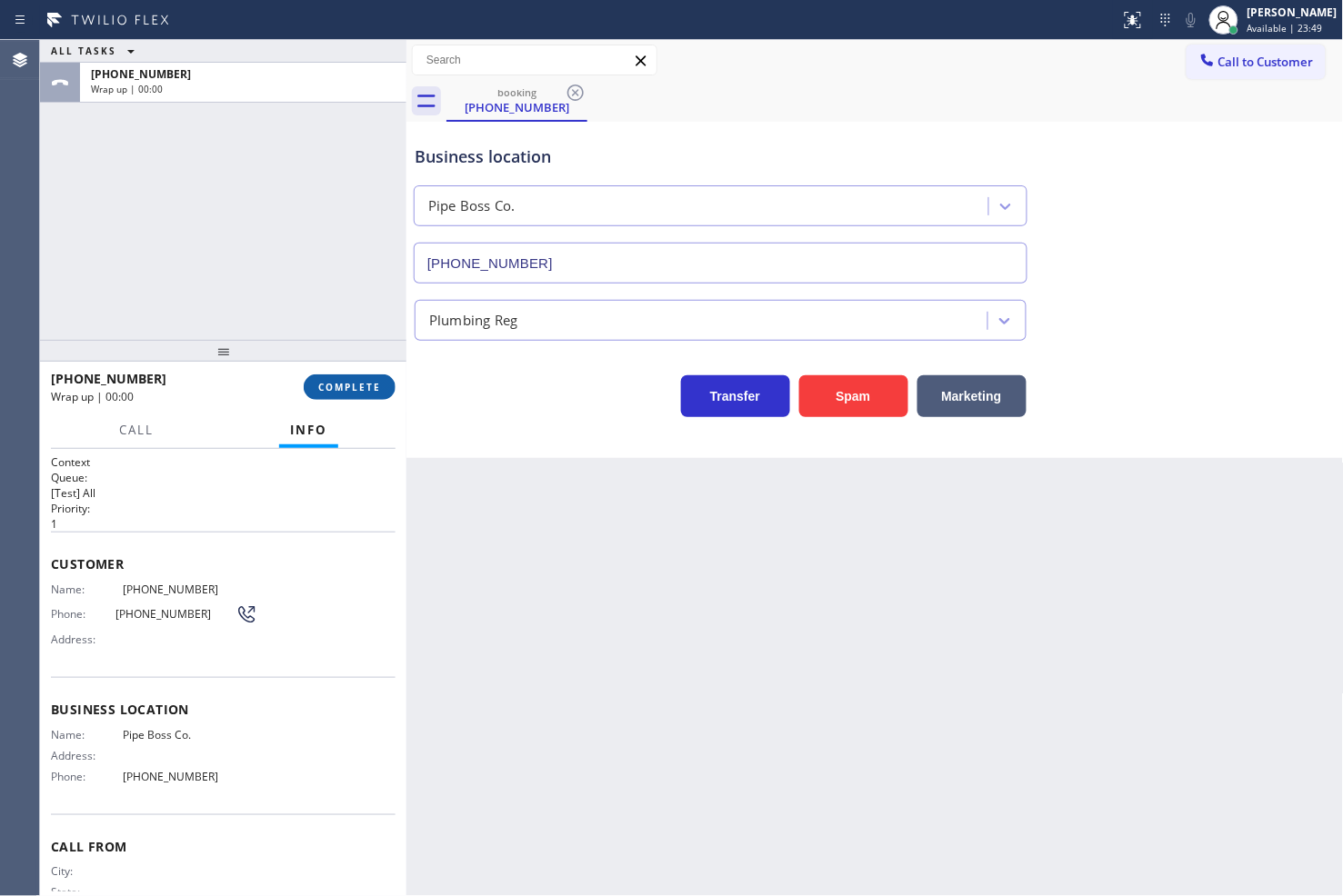
click at [354, 378] on button "COMPLETE" at bounding box center [350, 387] width 92 height 25
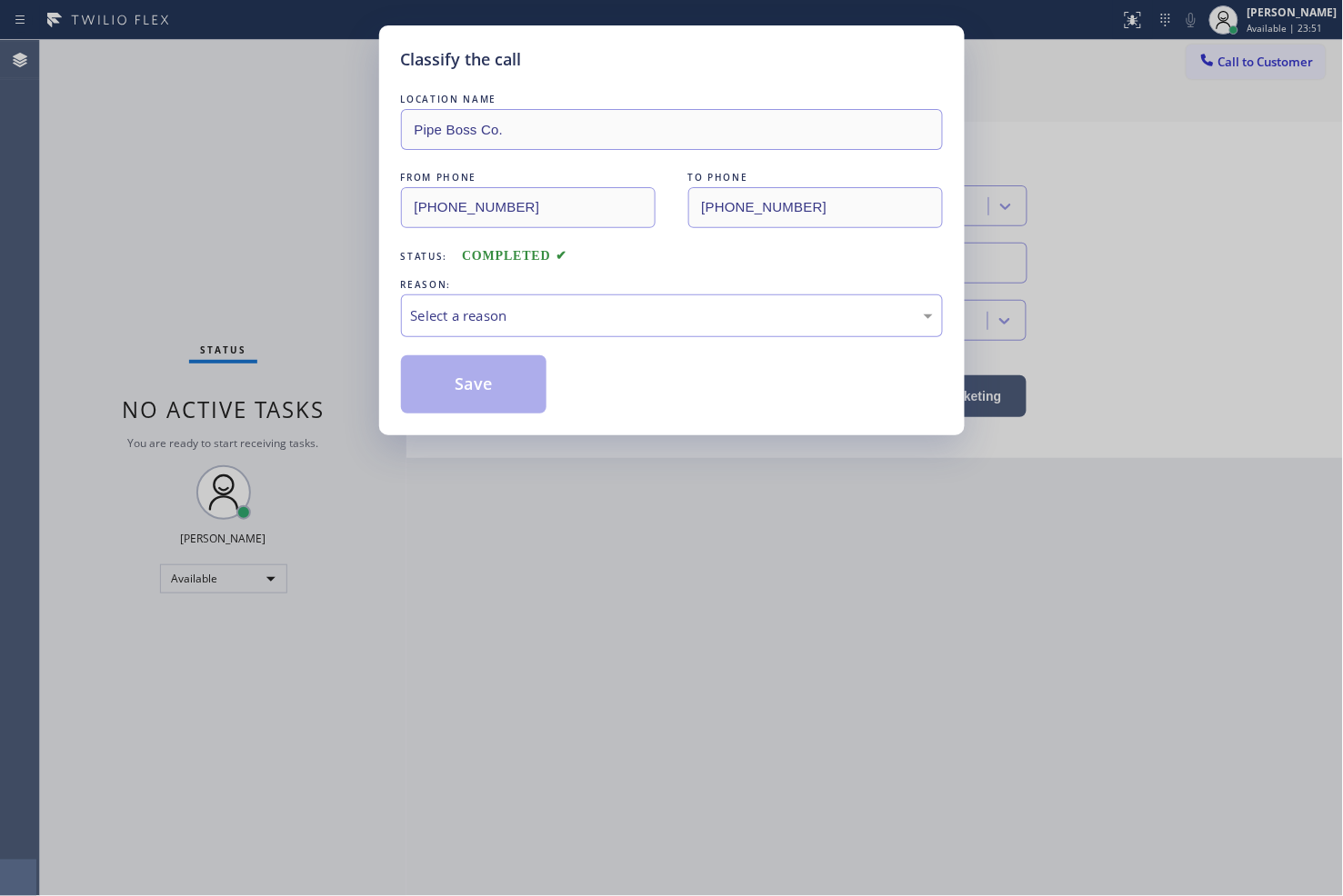
click at [495, 323] on div "Select a reason" at bounding box center [671, 316] width 521 height 21
click at [489, 393] on button "Save" at bounding box center [474, 384] width 147 height 58
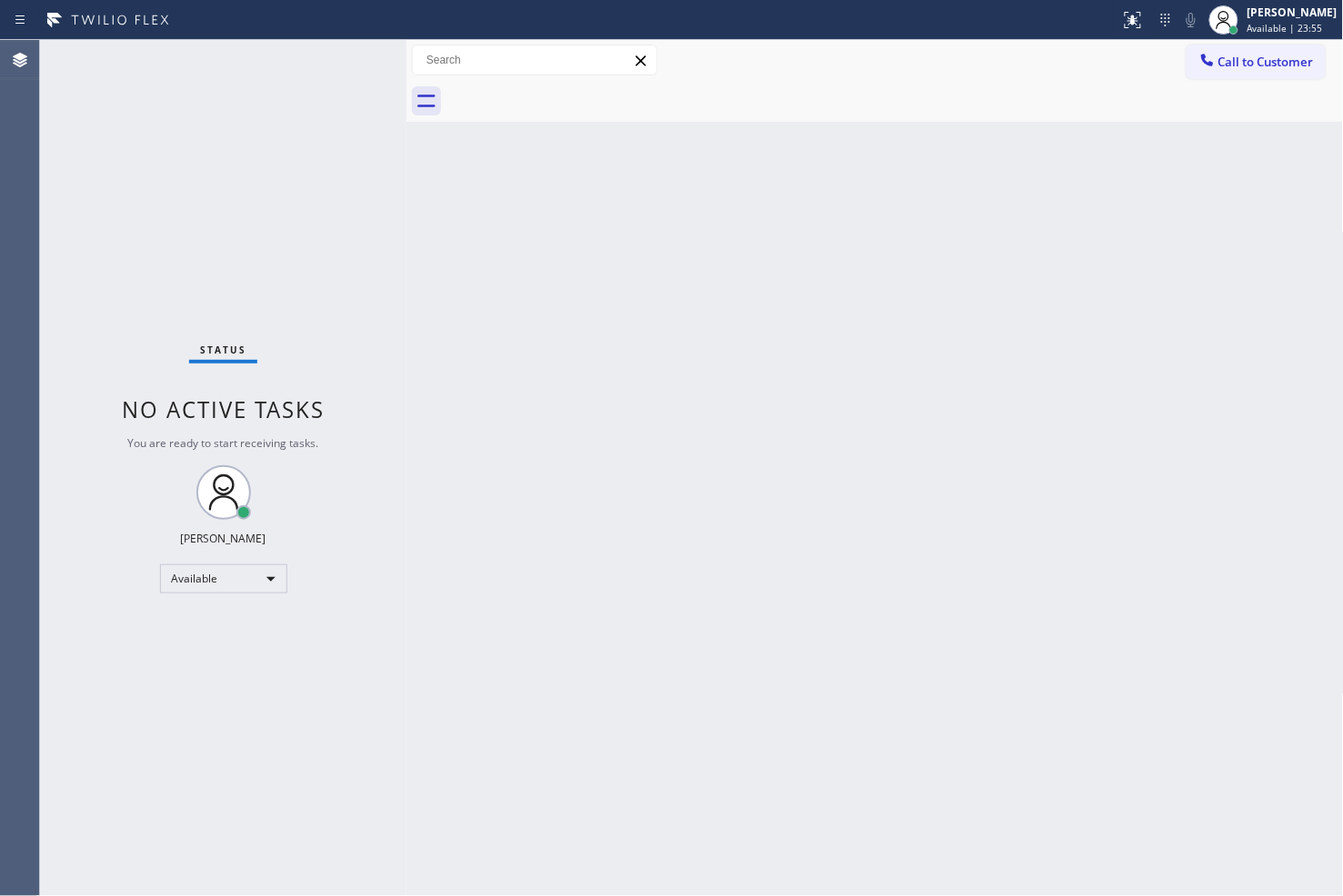
click at [642, 323] on div "Back to Dashboard Change Sender ID Customers Technicians Select a contact Outbo…" at bounding box center [874, 468] width 937 height 856
click at [406, 214] on div at bounding box center [406, 468] width 0 height 856
click at [340, 50] on div "Status No active tasks You are ready to start receiving tasks. [PERSON_NAME]" at bounding box center [222, 468] width 366 height 856
click at [110, 322] on div "Status No active tasks You are ready to start receiving tasks. [PERSON_NAME]" at bounding box center [222, 468] width 366 height 856
click at [349, 64] on div "Status No active tasks You are ready to start receiving tasks. [PERSON_NAME]" at bounding box center [222, 468] width 366 height 856
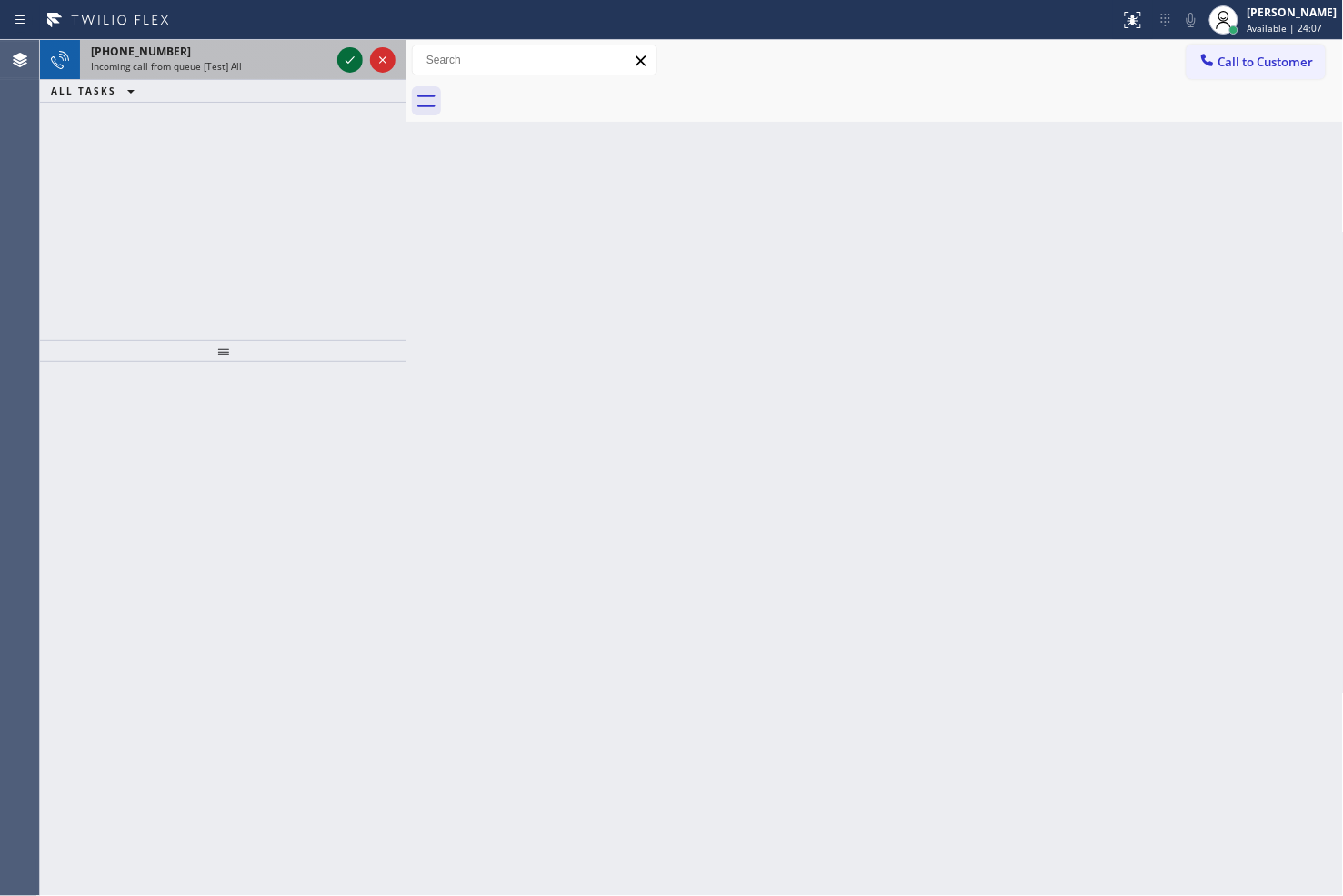
click at [349, 58] on icon at bounding box center [350, 60] width 21 height 21
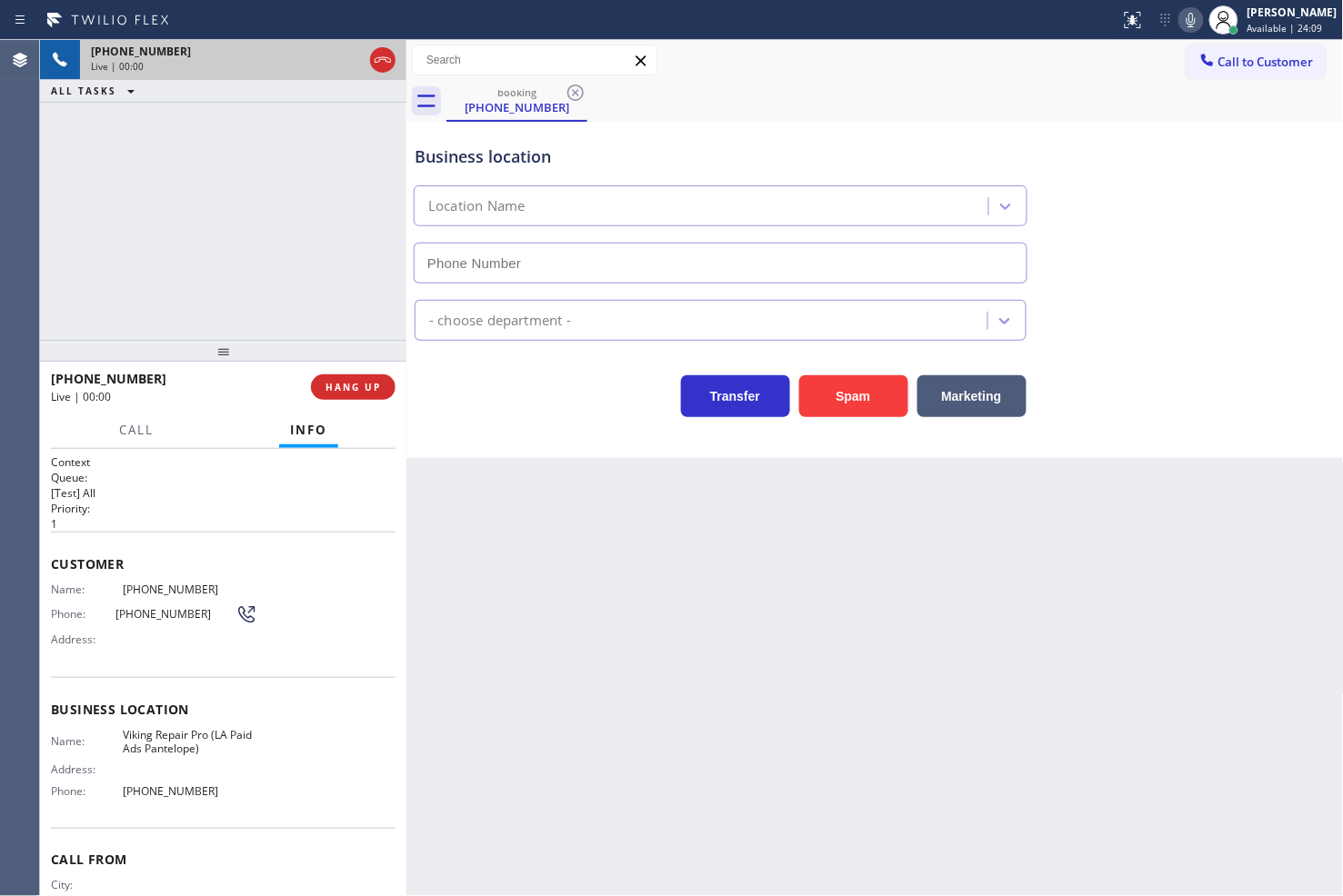
type input "[PHONE_NUMBER]"
click at [525, 430] on div "Business location Viking Repair Pro (LA Paid Ads Pantelope) [PHONE_NUMBER] Appl…" at bounding box center [874, 289] width 937 height 336
click at [158, 274] on div "[PHONE_NUMBER] Live | 00:37 ALL TASKS ALL TASKS ACTIVE TASKS TASKS IN WRAP UP" at bounding box center [222, 189] width 366 height 300
click at [510, 434] on div "Business location Viking Repair Pro (LA Paid Ads Pantelope) [PHONE_NUMBER] Appl…" at bounding box center [874, 289] width 937 height 336
click at [356, 315] on div "[PHONE_NUMBER] Live | 00:41 ALL TASKS ALL TASKS ACTIVE TASKS TASKS IN WRAP UP" at bounding box center [222, 189] width 366 height 300
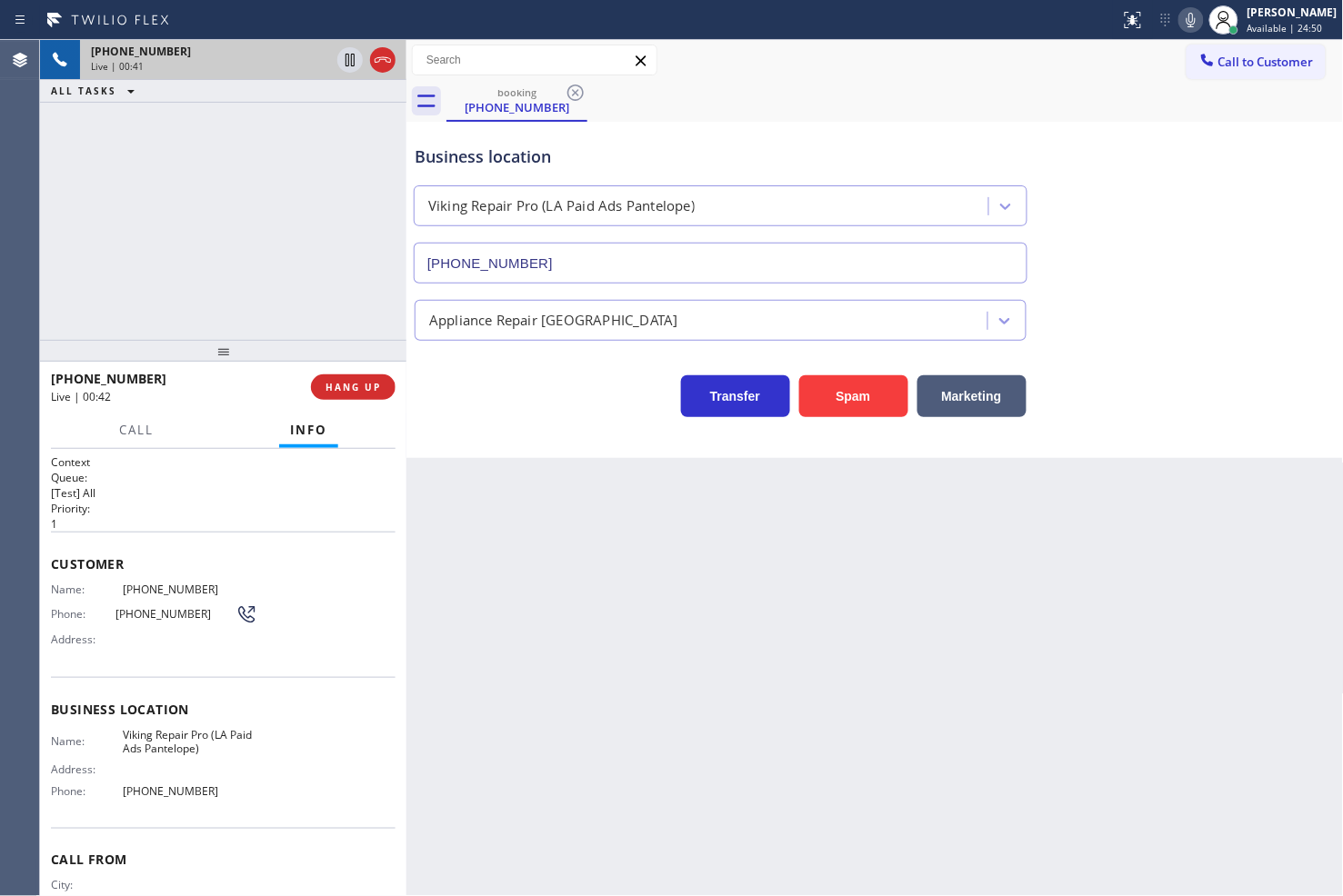
click at [498, 415] on div "Transfer Spam Marketing" at bounding box center [721, 391] width 620 height 50
click at [501, 385] on div "Transfer Spam Marketing" at bounding box center [721, 391] width 620 height 50
click at [315, 314] on div "[PHONE_NUMBER] Live | 00:45 ALL TASKS ALL TASKS ACTIVE TASKS TASKS IN WRAP UP" at bounding box center [222, 189] width 366 height 300
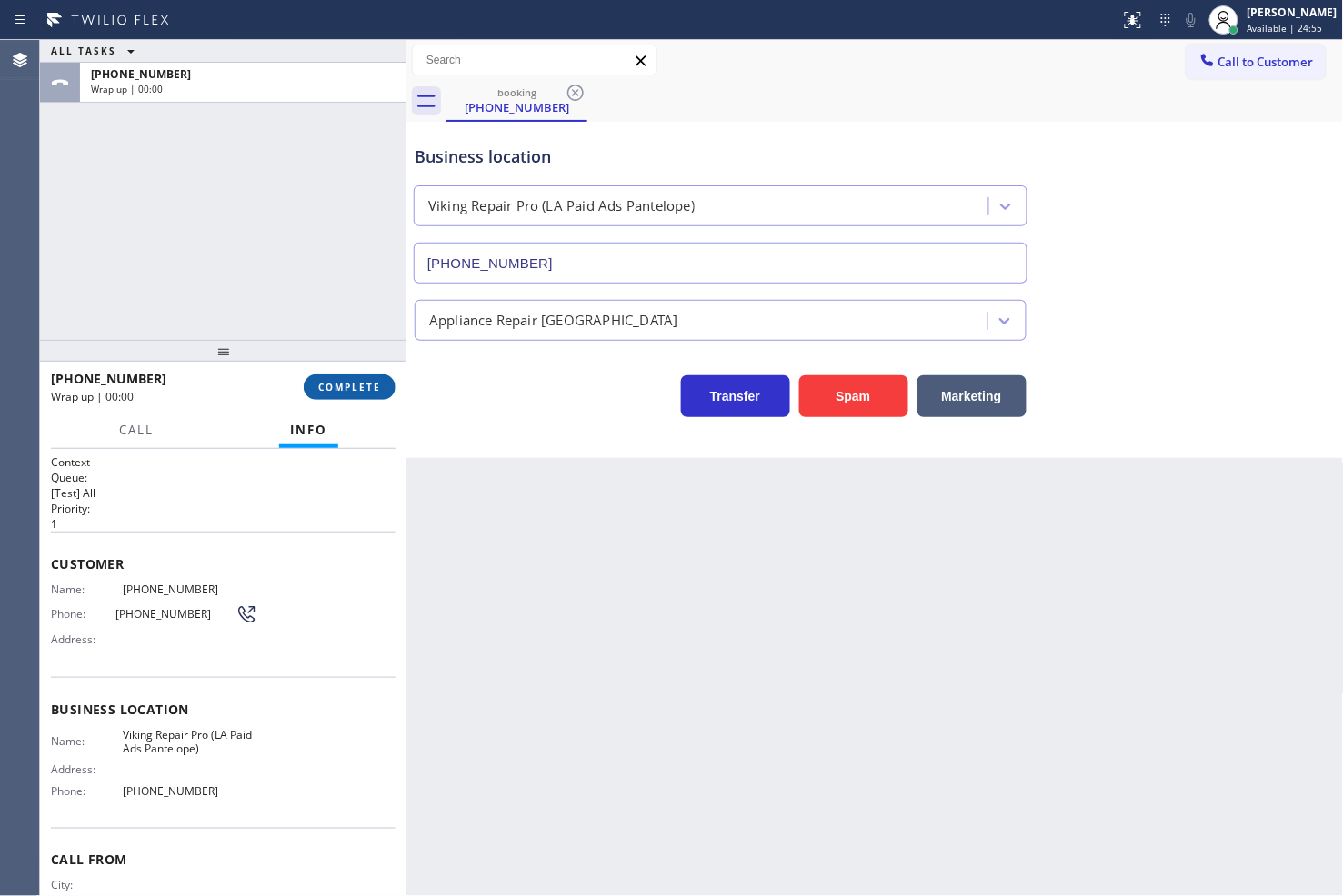
click at [352, 384] on span "COMPLETE" at bounding box center [350, 386] width 63 height 13
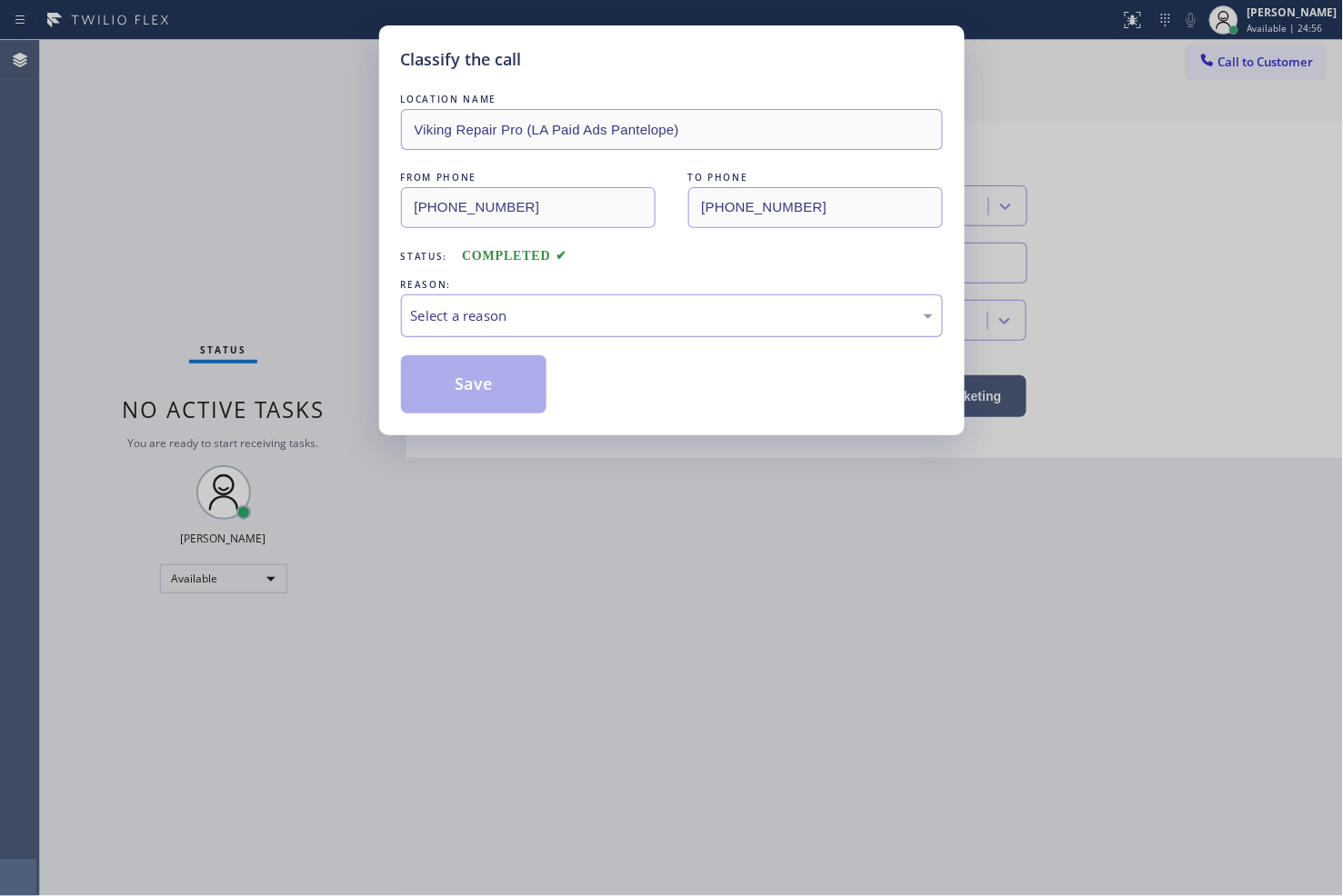
click at [459, 321] on div "Select a reason" at bounding box center [671, 316] width 521 height 21
click at [467, 374] on button "Save" at bounding box center [474, 384] width 147 height 58
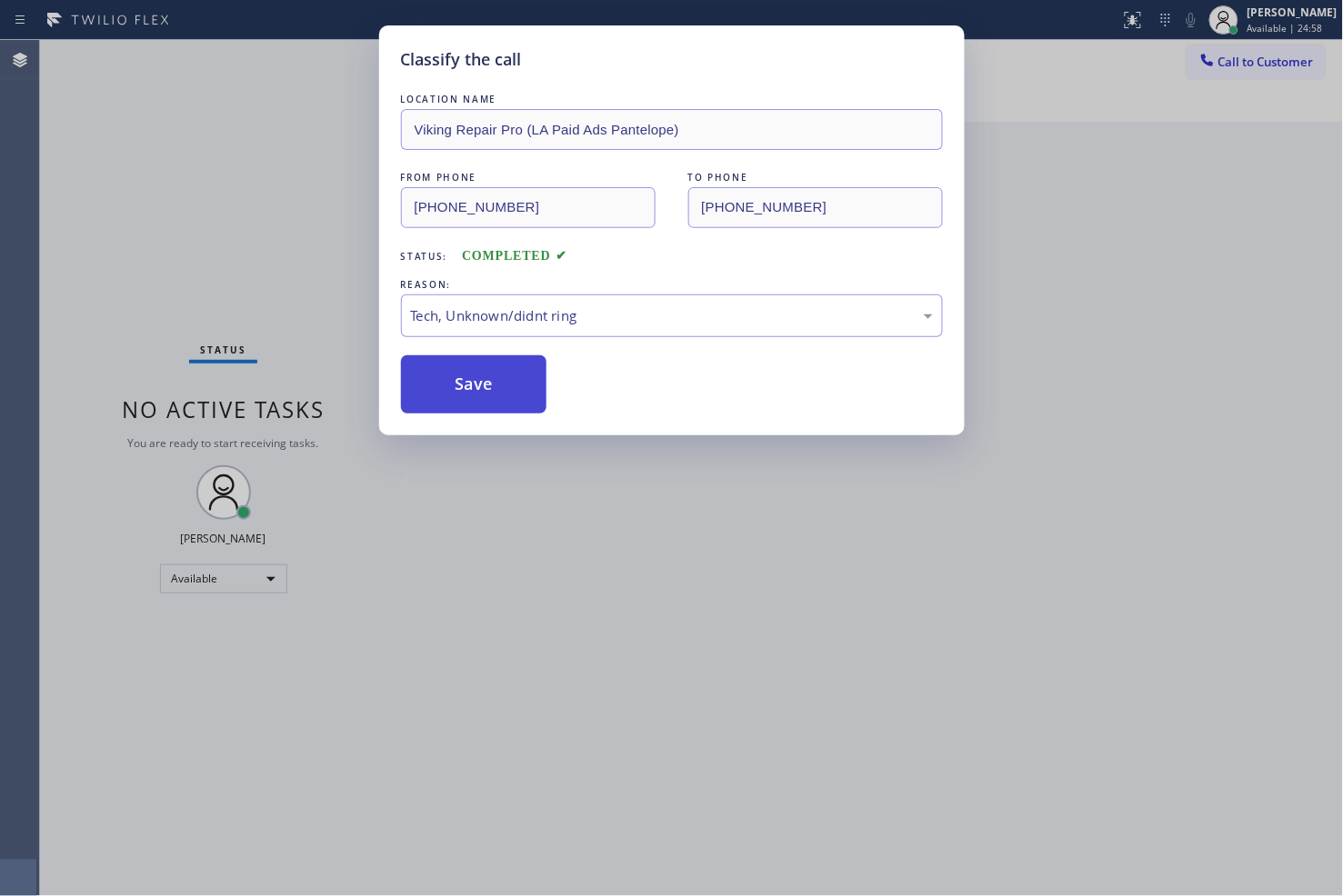
click at [467, 374] on button "Save" at bounding box center [474, 384] width 147 height 58
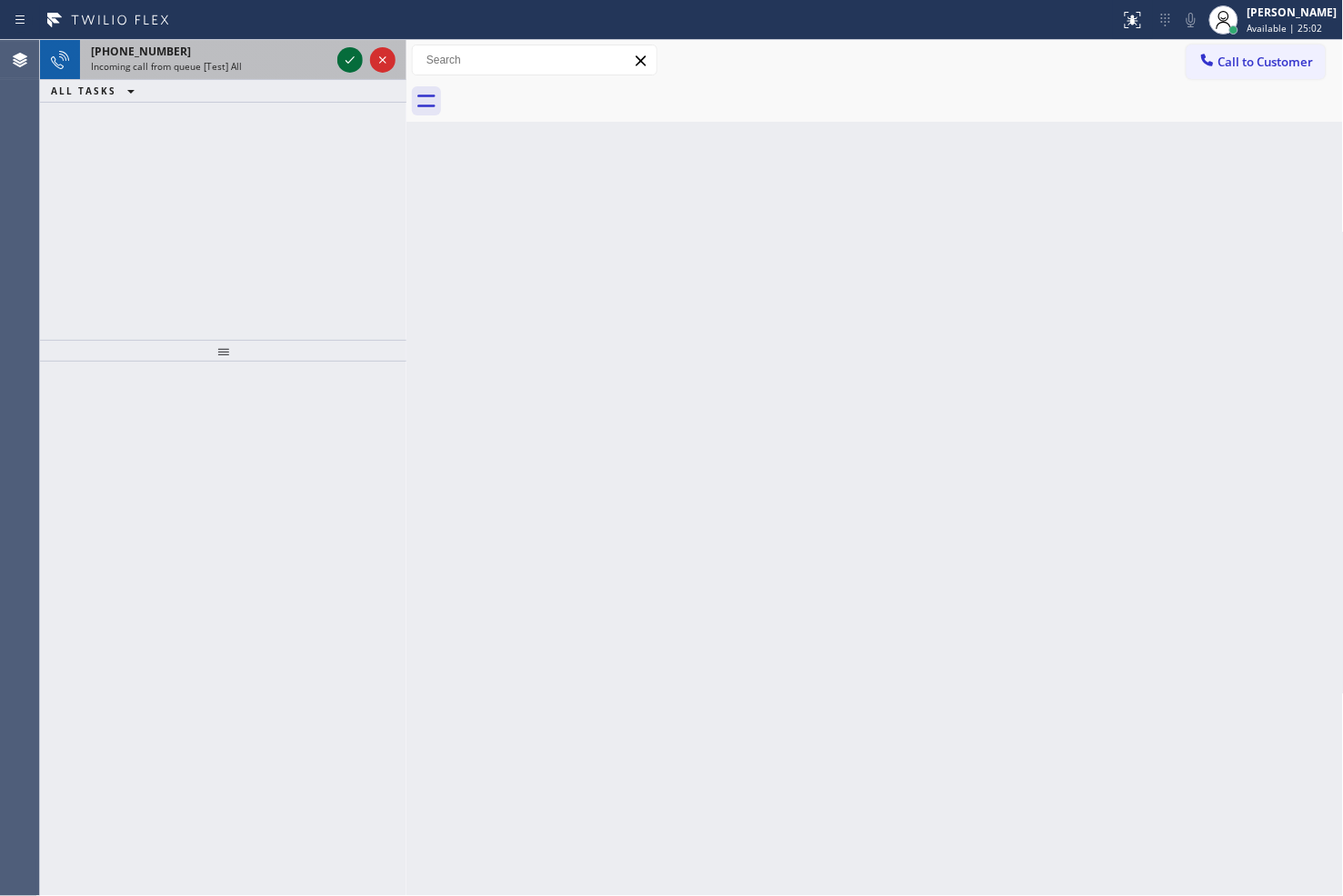
click at [343, 67] on icon at bounding box center [350, 60] width 21 height 21
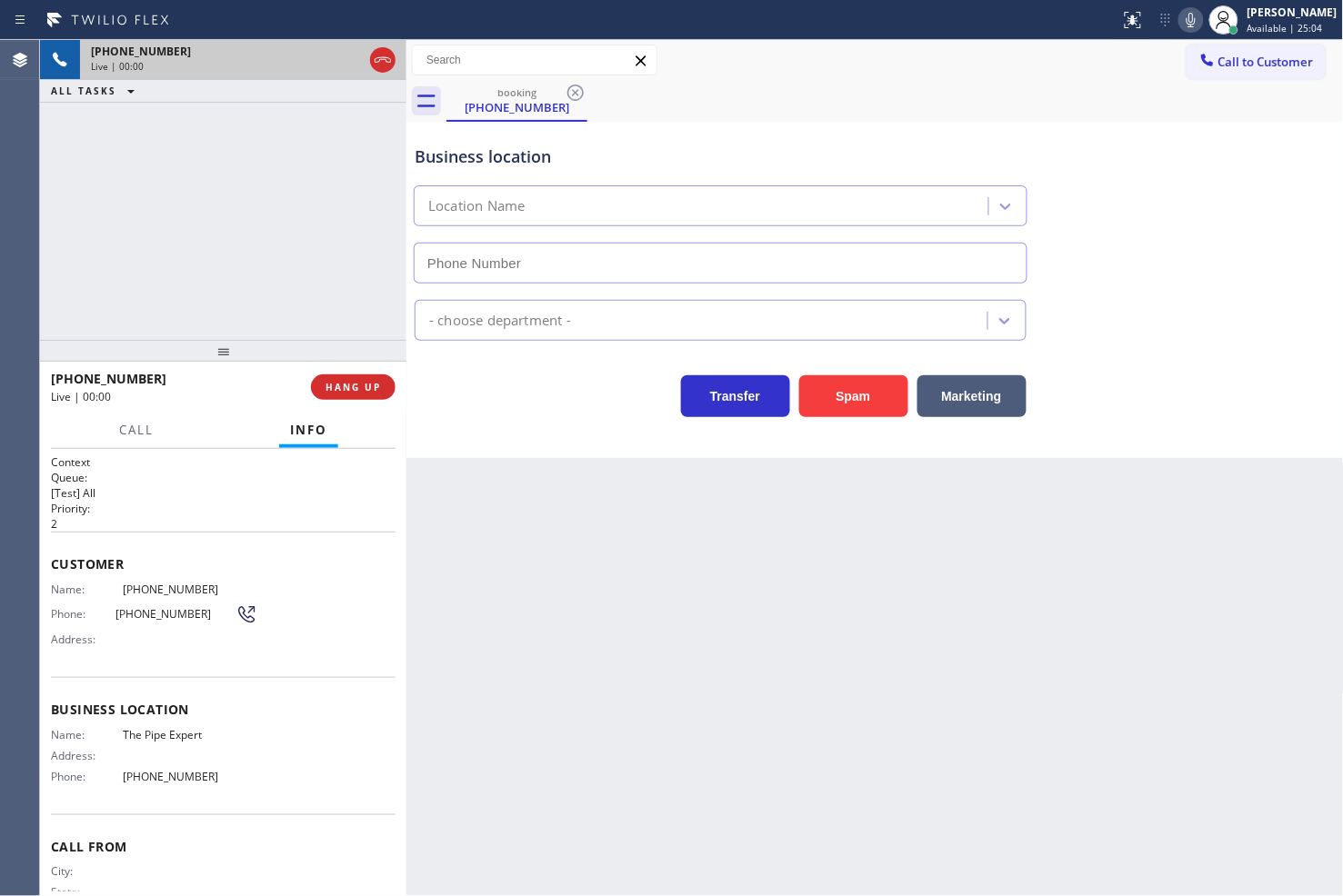
type input "[PHONE_NUMBER]"
click at [486, 391] on div "Transfer Spam Marketing" at bounding box center [721, 391] width 620 height 50
click at [361, 316] on div "[PHONE_NUMBER] Live | 00:05 ALL TASKS ALL TASKS ACTIVE TASKS TASKS IN WRAP UP" at bounding box center [222, 189] width 366 height 300
click at [512, 380] on div "Transfer Spam Marketing" at bounding box center [721, 391] width 620 height 50
click at [319, 269] on div "[PHONE_NUMBER] Live | 00:06 ALL TASKS ALL TASKS ACTIVE TASKS TASKS IN WRAP UP" at bounding box center [222, 189] width 366 height 300
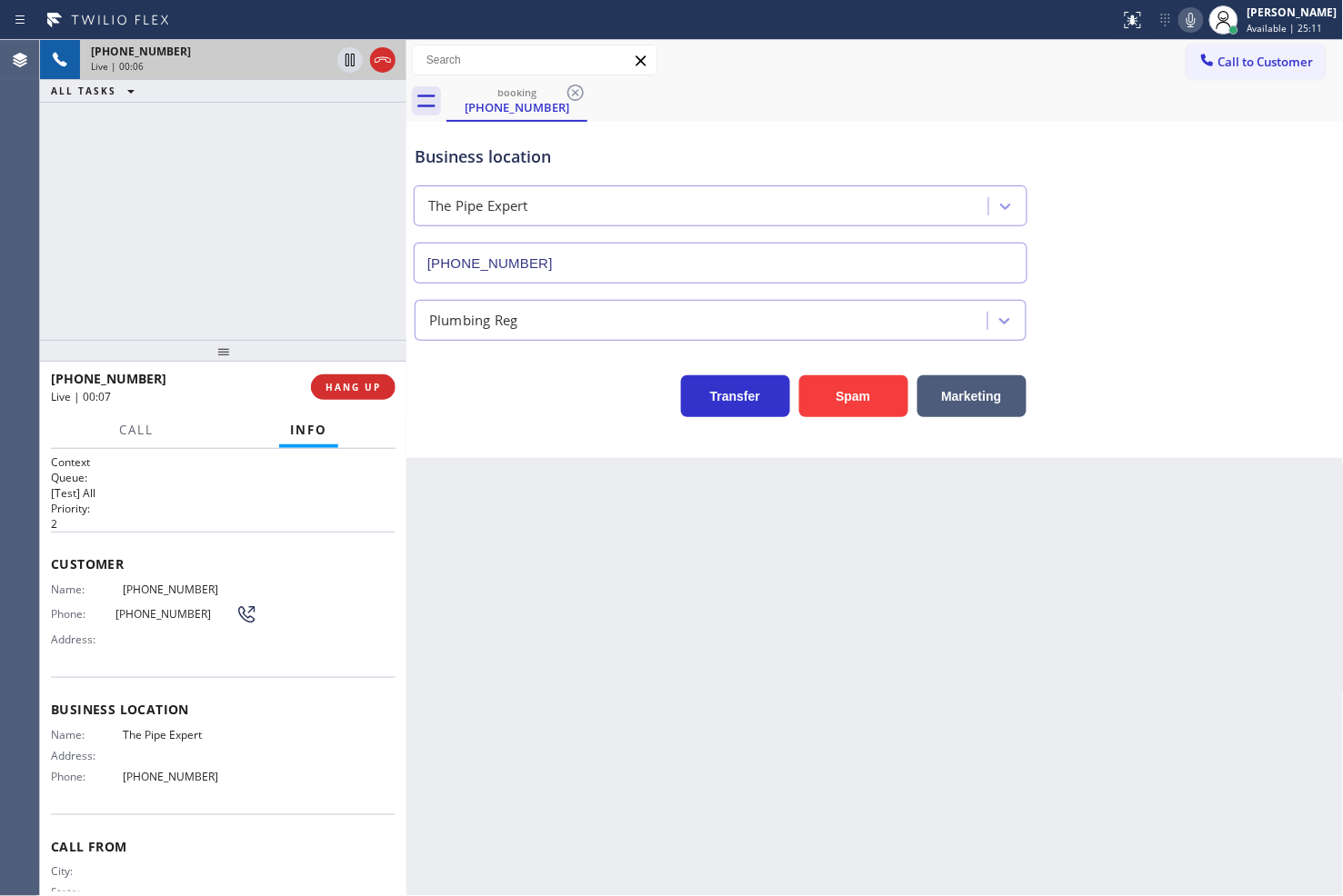
click at [540, 407] on div "Transfer Spam Marketing" at bounding box center [721, 391] width 620 height 50
click at [243, 255] on div "[PHONE_NUMBER] Live | 00:07 ALL TASKS ALL TASKS ACTIVE TASKS TASKS IN WRAP UP" at bounding box center [222, 189] width 366 height 300
click at [471, 388] on div "Transfer Spam Marketing" at bounding box center [721, 391] width 620 height 50
click at [324, 306] on div "[PHONE_NUMBER] Live | 00:08 ALL TASKS ALL TASKS ACTIVE TASKS TASKS IN WRAP UP" at bounding box center [222, 189] width 366 height 300
click at [366, 384] on span "HANG UP" at bounding box center [353, 386] width 55 height 13
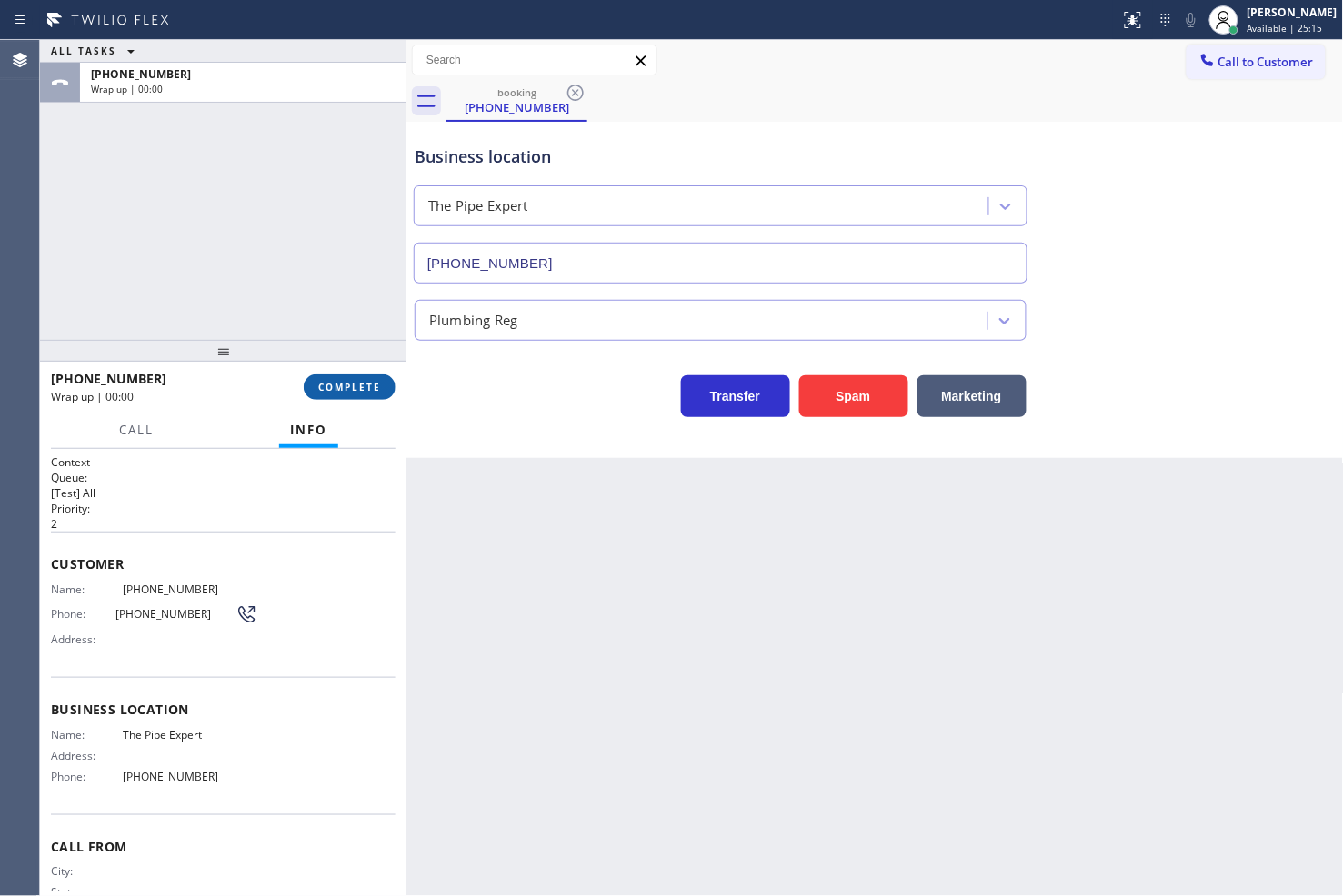
click at [366, 384] on span "COMPLETE" at bounding box center [350, 386] width 63 height 13
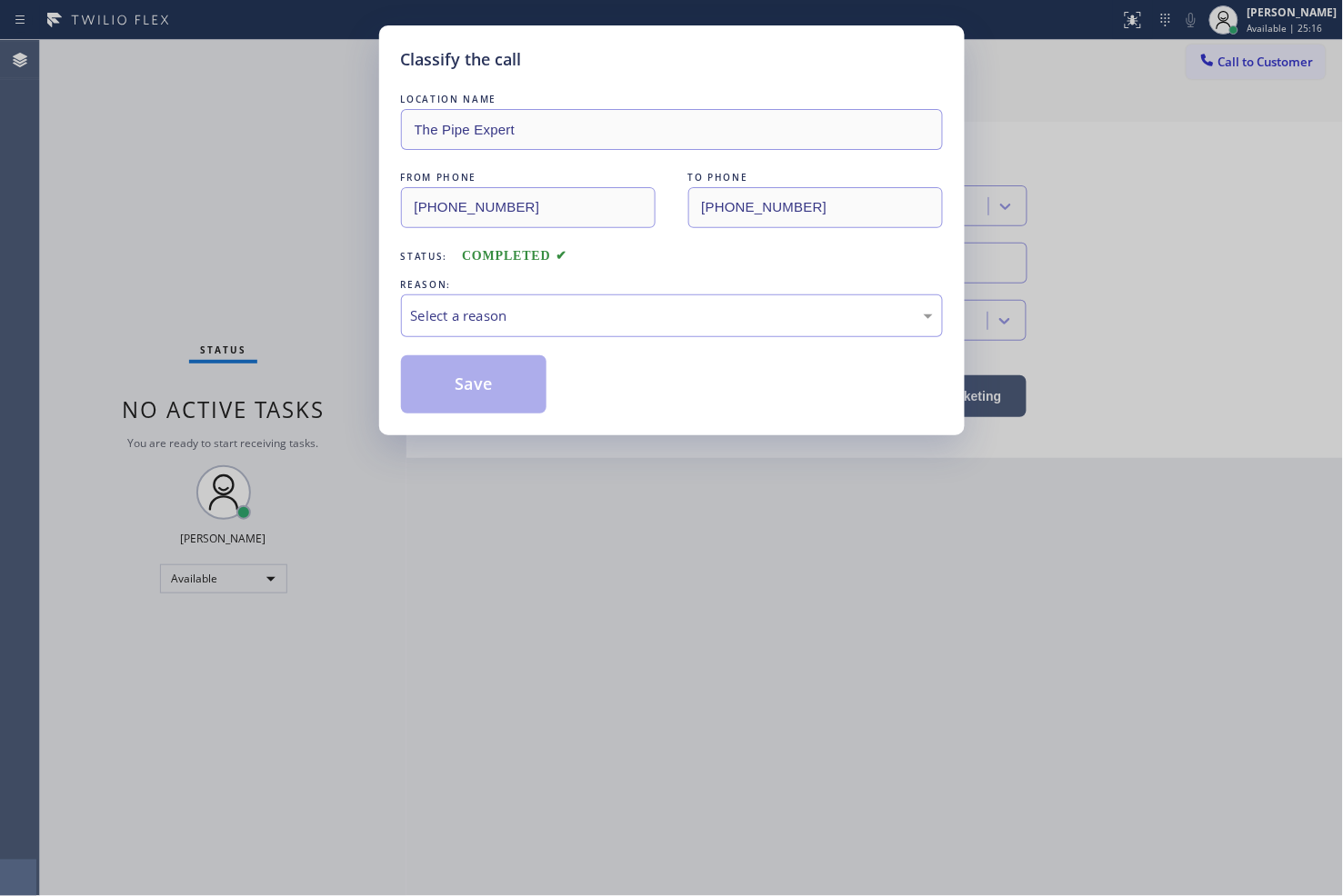
click at [466, 309] on div "Select a reason" at bounding box center [671, 316] width 521 height 21
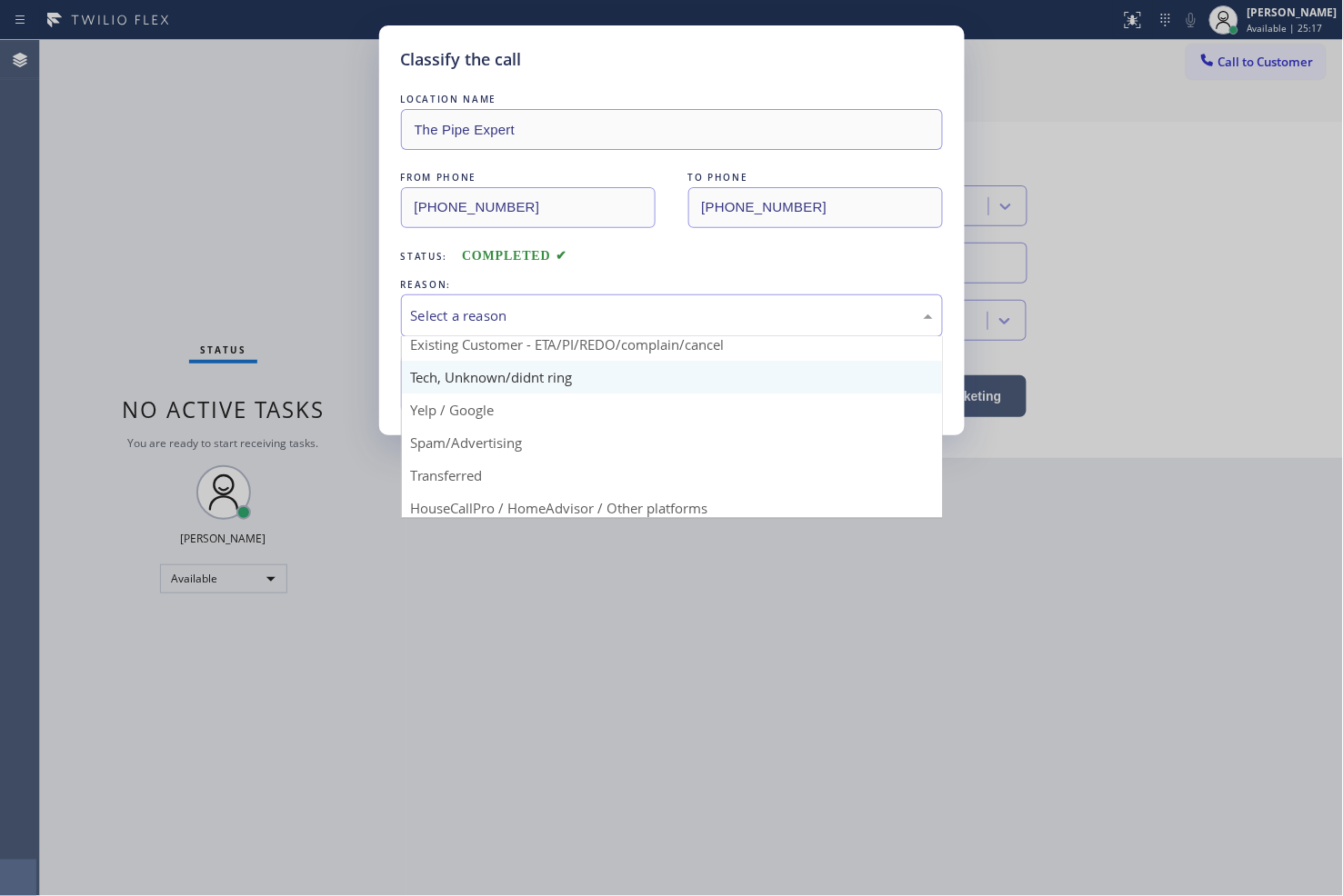
scroll to position [114, 0]
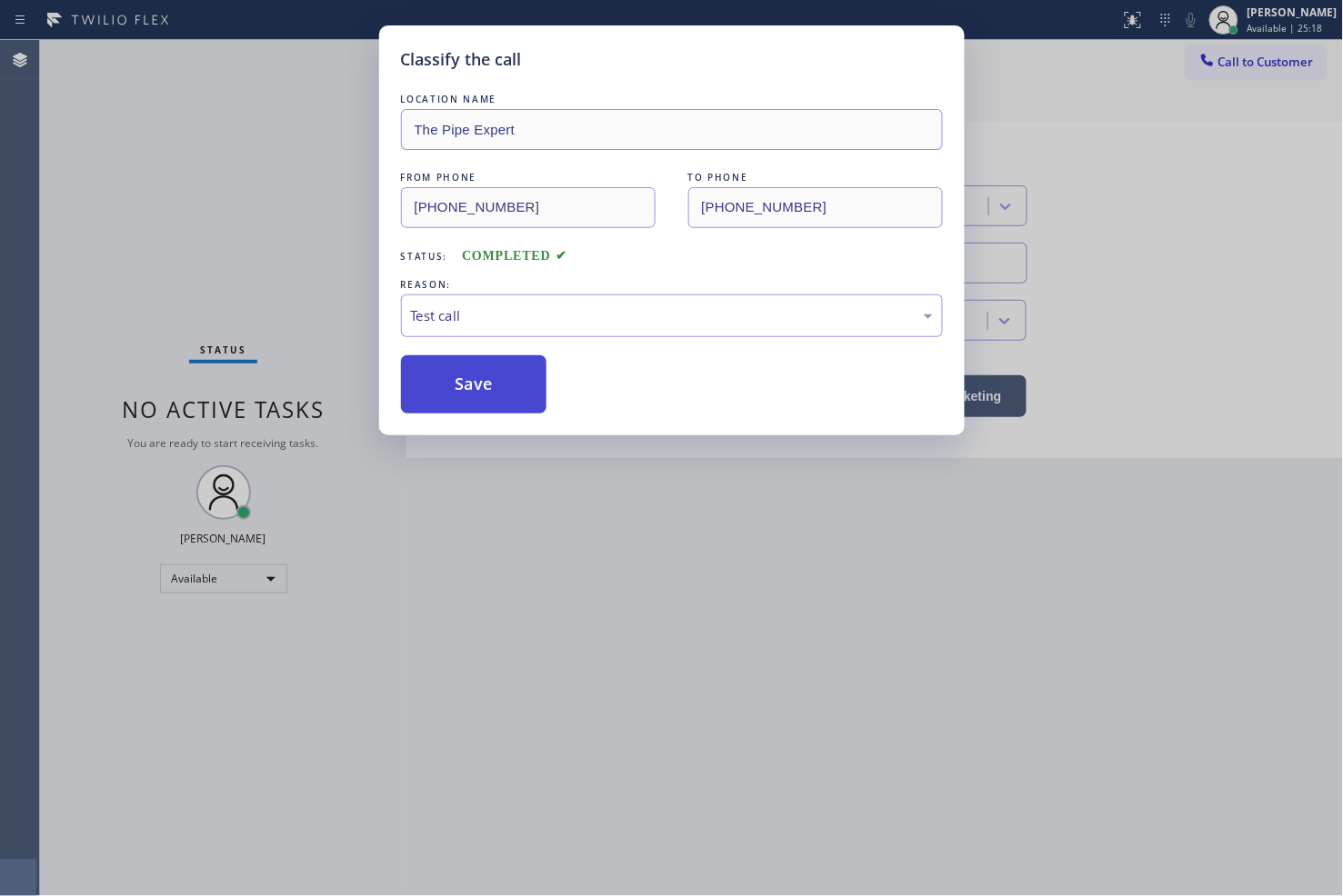
click at [470, 370] on button "Save" at bounding box center [474, 384] width 147 height 58
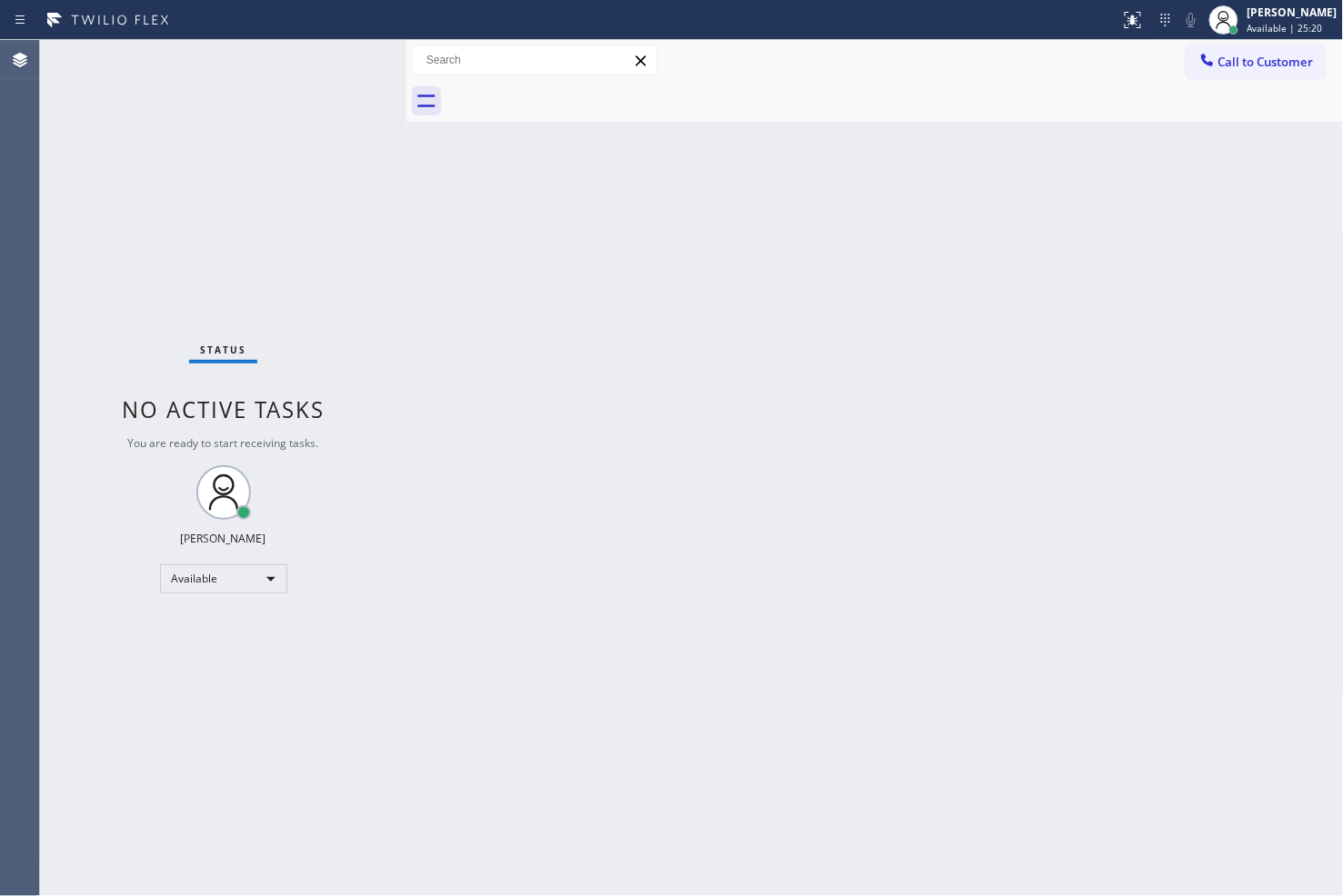
click at [352, 54] on div "Status No active tasks You are ready to start receiving tasks. [PERSON_NAME]" at bounding box center [222, 468] width 366 height 856
click at [392, 451] on div "Status No active tasks You are ready to start receiving tasks. [PERSON_NAME]" at bounding box center [222, 468] width 366 height 856
click at [335, 52] on div "Status No active tasks You are ready to start receiving tasks. [PERSON_NAME]" at bounding box center [222, 468] width 366 height 856
click at [434, 329] on div "Back to Dashboard Change Sender ID Customers Technicians Select a contact Outbo…" at bounding box center [874, 468] width 937 height 856
click at [175, 264] on div "Status No active tasks You are ready to start receiving tasks. [PERSON_NAME]" at bounding box center [222, 468] width 366 height 856
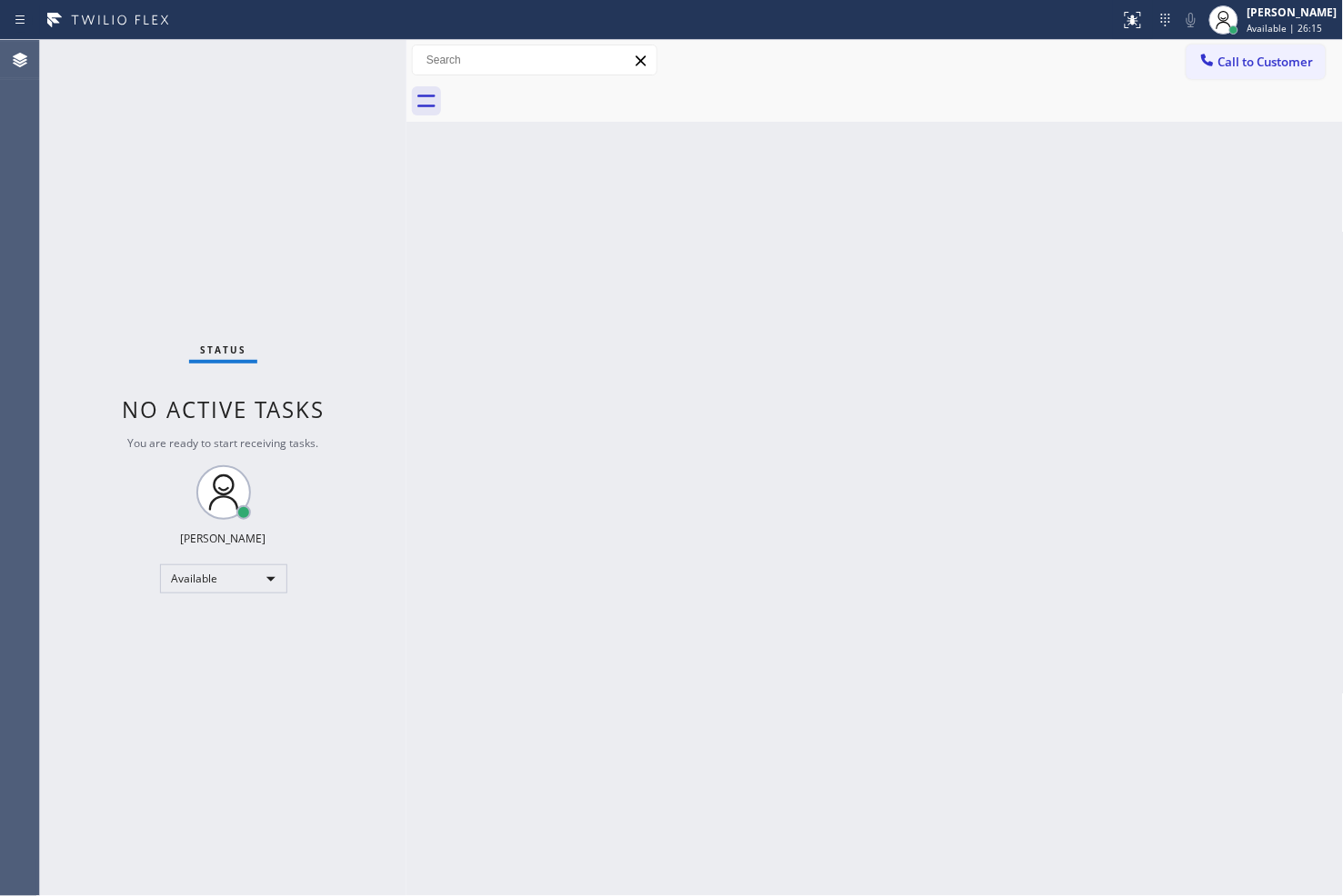
click at [336, 57] on div "Status No active tasks You are ready to start receiving tasks. [PERSON_NAME]" at bounding box center [222, 468] width 366 height 856
click at [356, 86] on div "Status No active tasks You are ready to start receiving tasks. [PERSON_NAME]" at bounding box center [222, 468] width 366 height 856
click at [348, 55] on div "Status No active tasks You are ready to start receiving tasks. [PERSON_NAME]" at bounding box center [222, 468] width 366 height 856
click at [325, 195] on div "Status No active tasks You are ready to start receiving tasks. [PERSON_NAME]" at bounding box center [222, 468] width 366 height 856
click at [342, 65] on div "Status No active tasks You are ready to start receiving tasks. [PERSON_NAME]" at bounding box center [222, 468] width 366 height 856
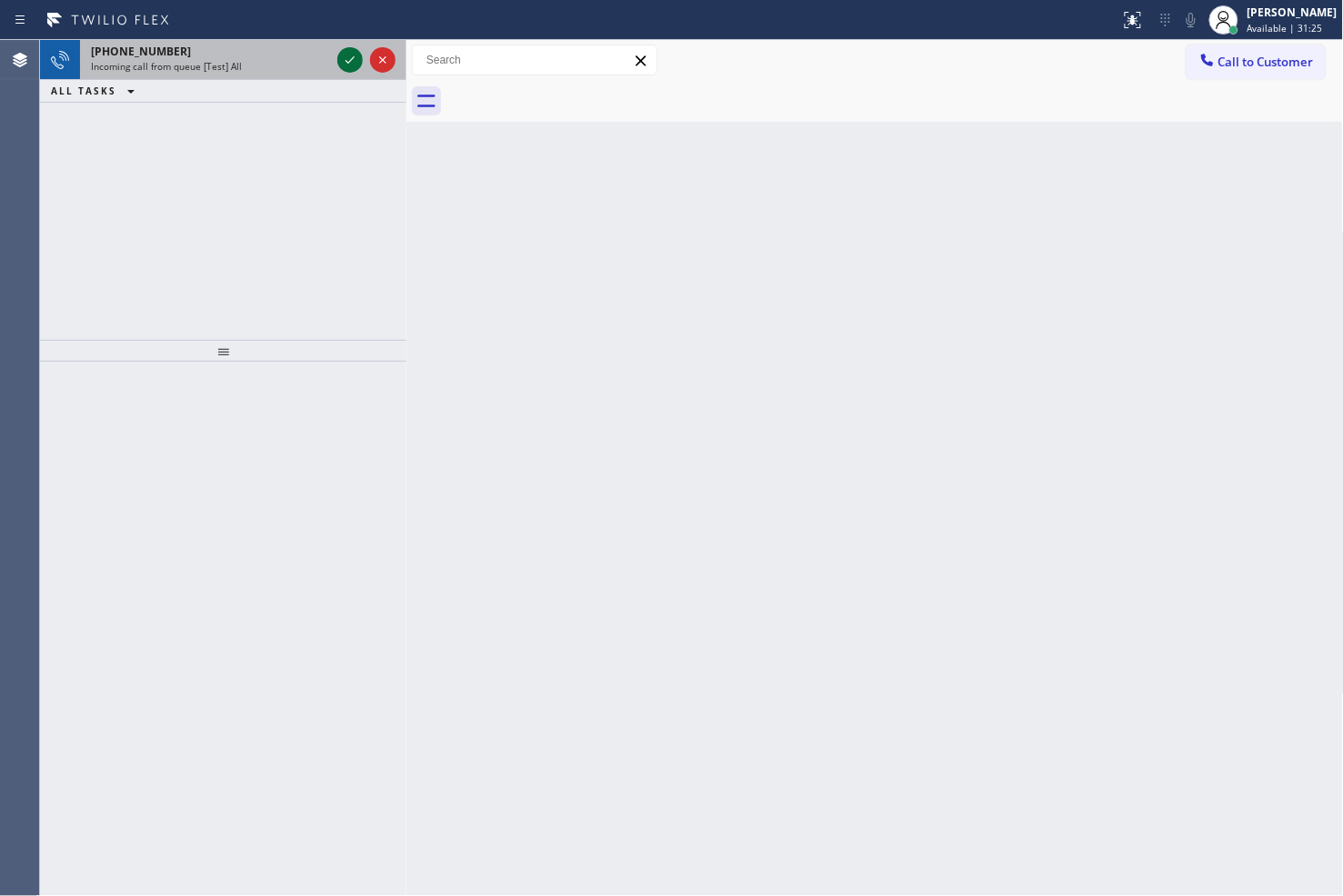
click at [342, 65] on icon at bounding box center [350, 60] width 21 height 21
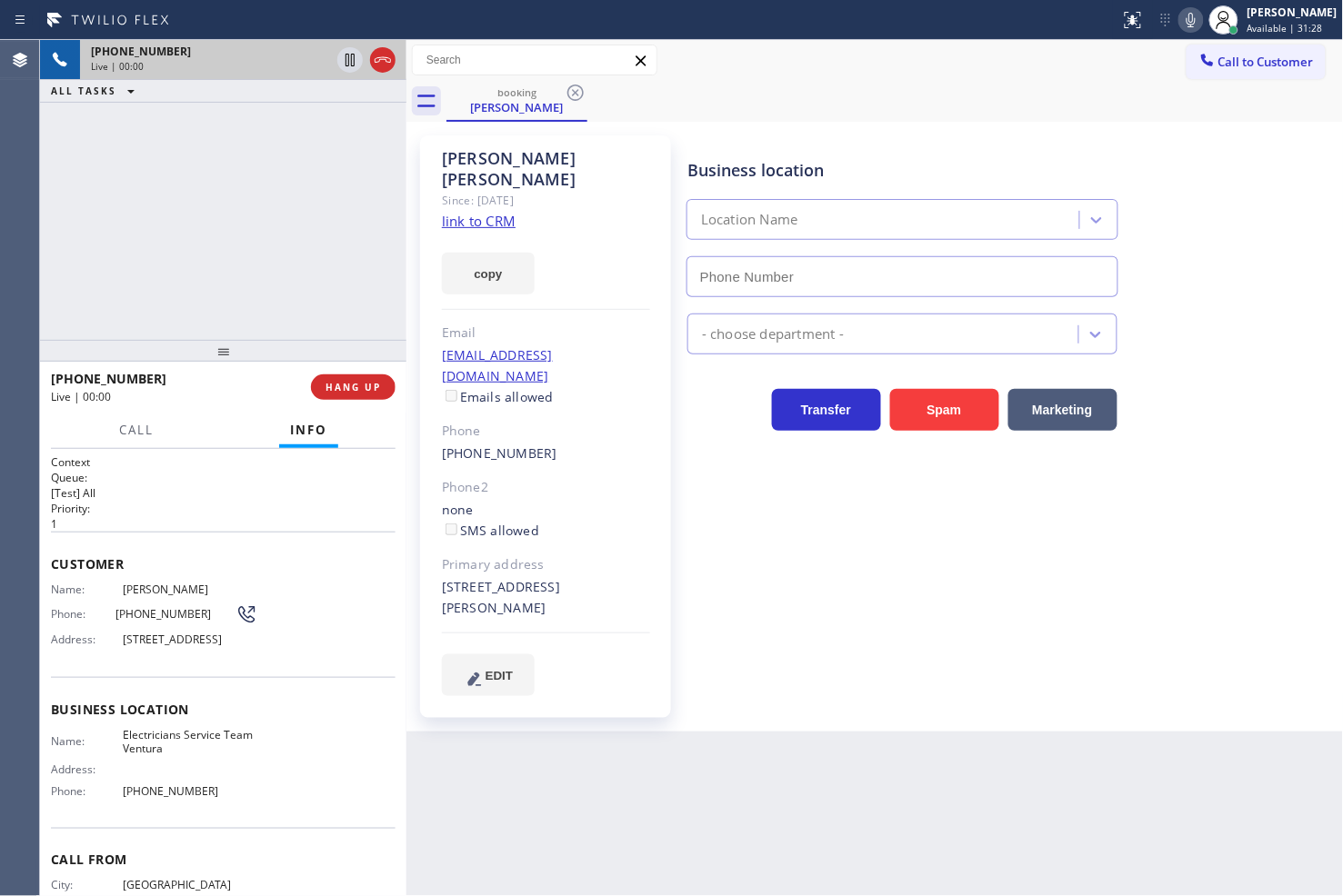
type input "[PHONE_NUMBER]"
click at [201, 161] on div "[PHONE_NUMBER] Live | 00:06 ALL TASKS ALL TASKS ACTIVE TASKS TASKS IN WRAP UP" at bounding box center [222, 189] width 366 height 300
click at [150, 425] on span "Call" at bounding box center [137, 429] width 35 height 17
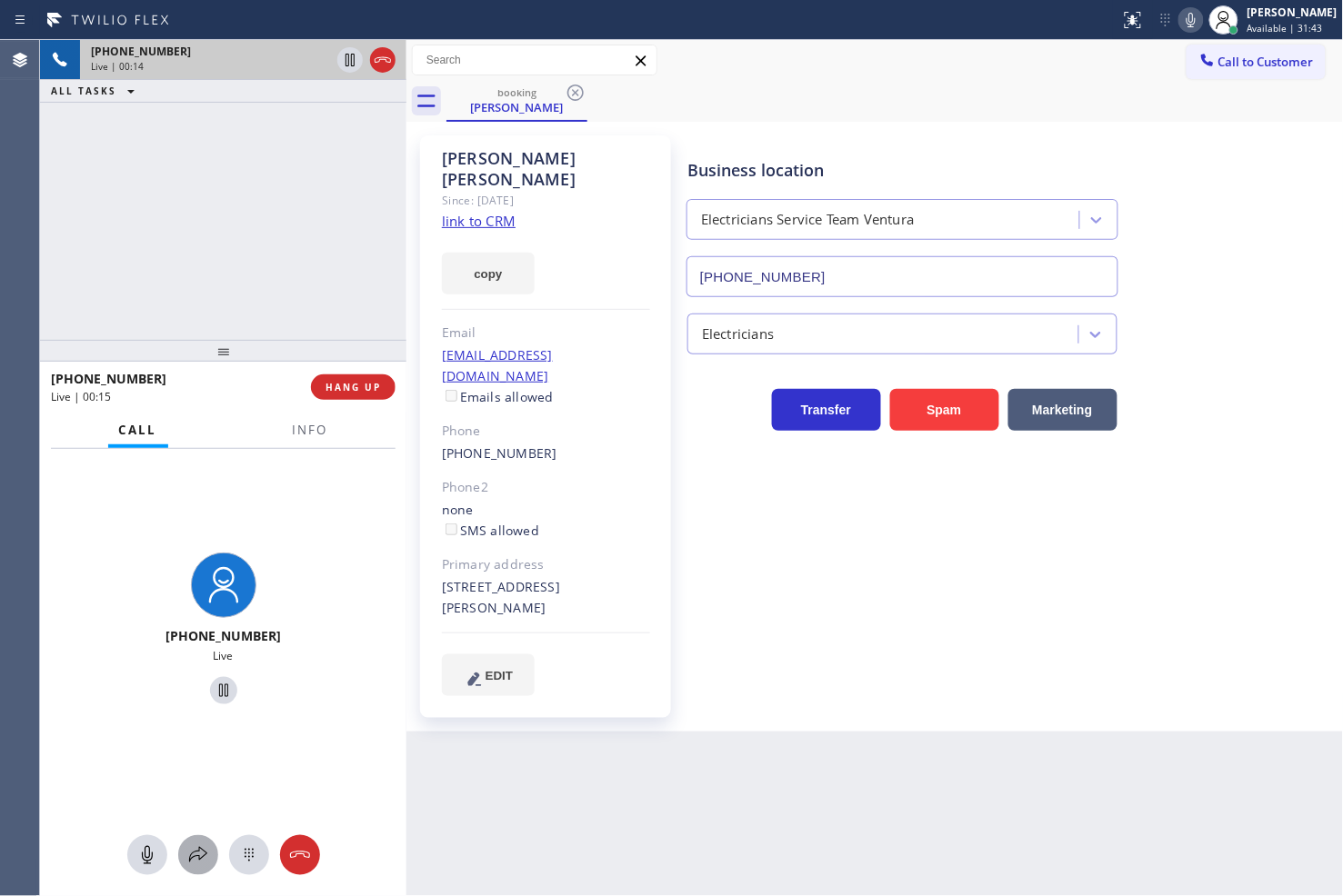
click at [193, 867] on button at bounding box center [197, 854] width 40 height 40
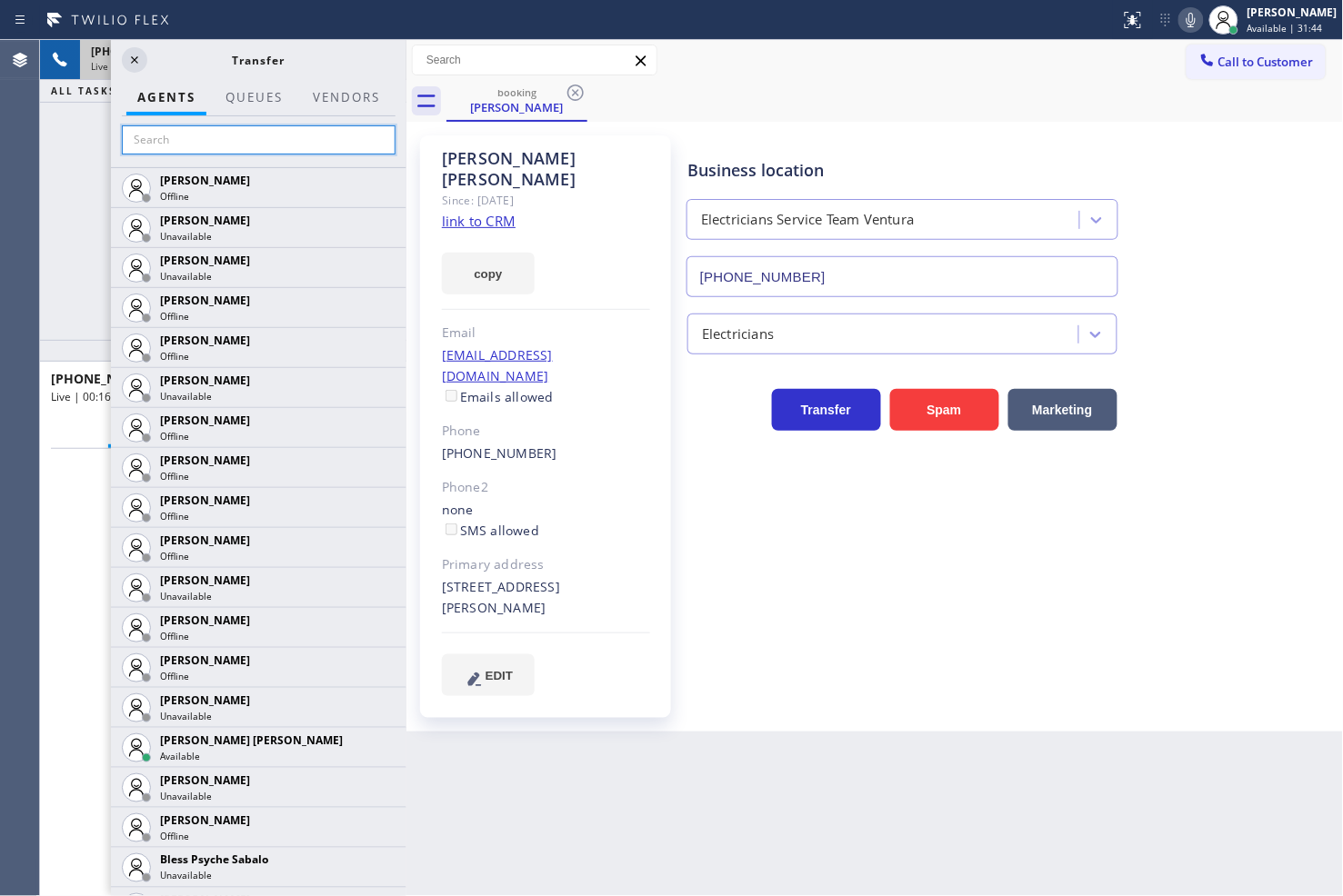
click at [228, 146] on input "text" at bounding box center [258, 140] width 274 height 29
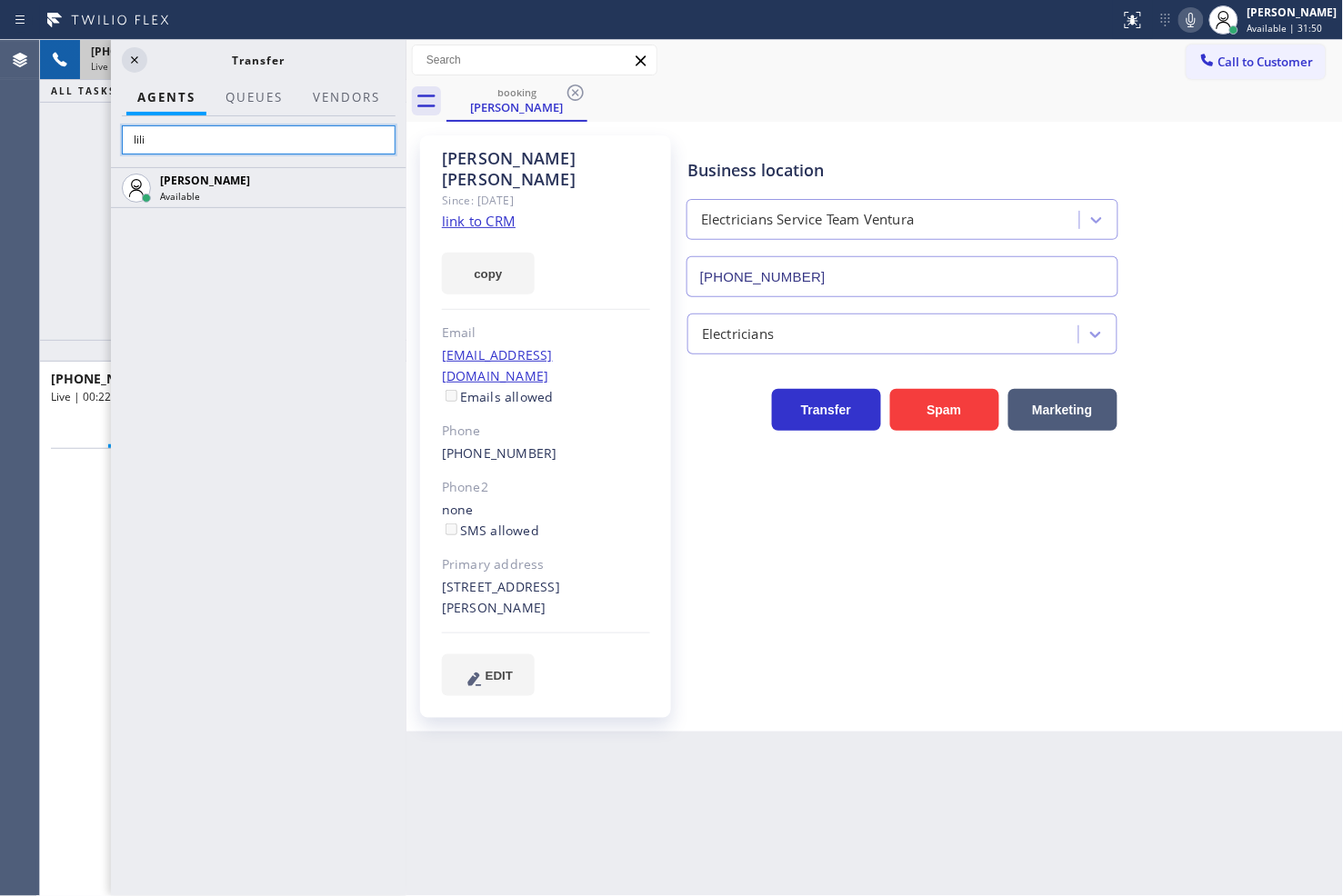
type input "lili"
click at [269, 323] on div "[PERSON_NAME] Available" at bounding box center [258, 531] width 295 height 729
click at [357, 335] on div "[PERSON_NAME] Available" at bounding box center [258, 531] width 295 height 729
click at [332, 363] on div "[PERSON_NAME] Available" at bounding box center [258, 531] width 295 height 729
click at [343, 369] on div "[PERSON_NAME] Available" at bounding box center [258, 531] width 295 height 729
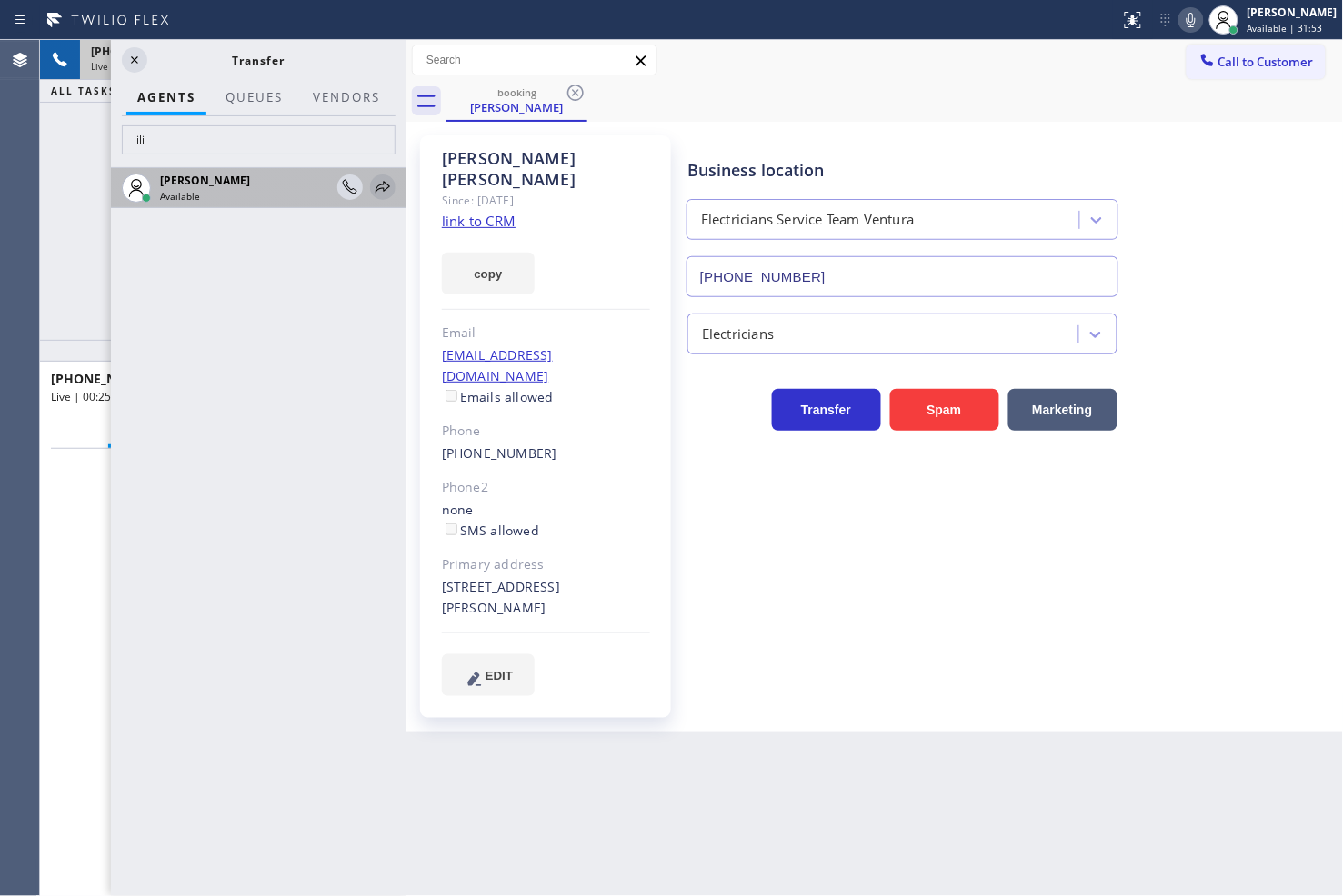
click at [377, 189] on icon at bounding box center [383, 187] width 21 height 21
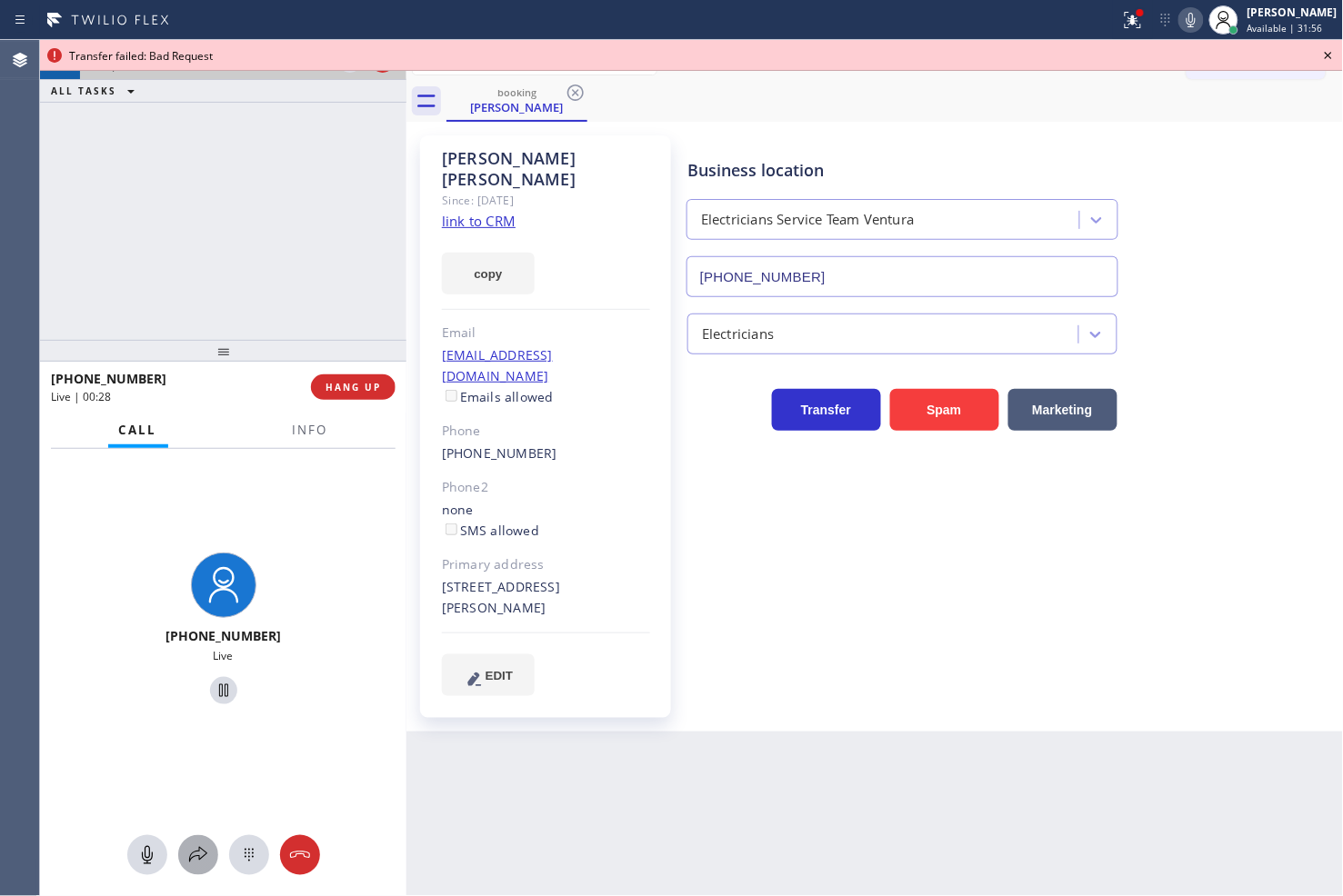
click at [204, 861] on icon at bounding box center [198, 855] width 21 height 21
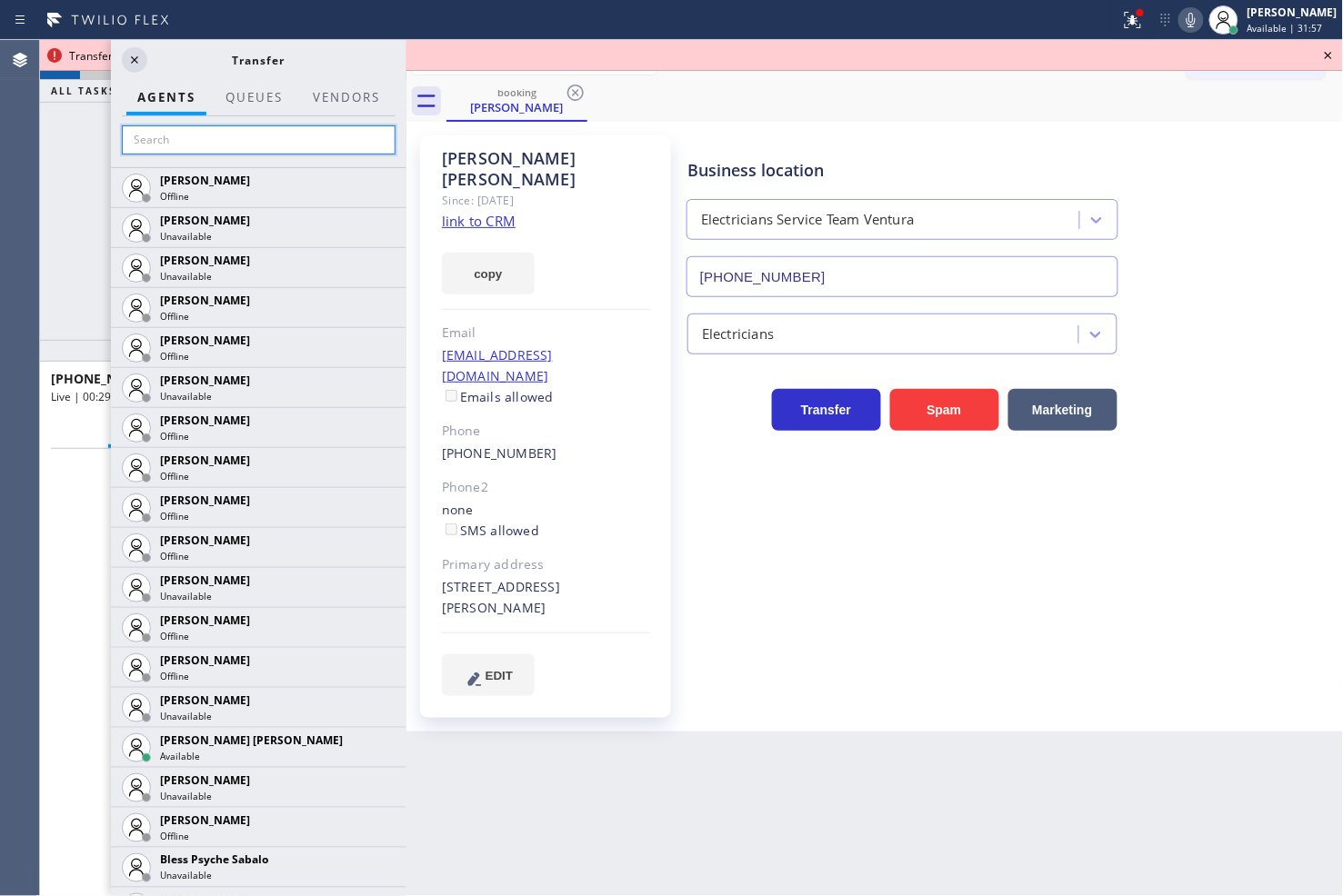
click at [196, 134] on input "text" at bounding box center [258, 140] width 274 height 29
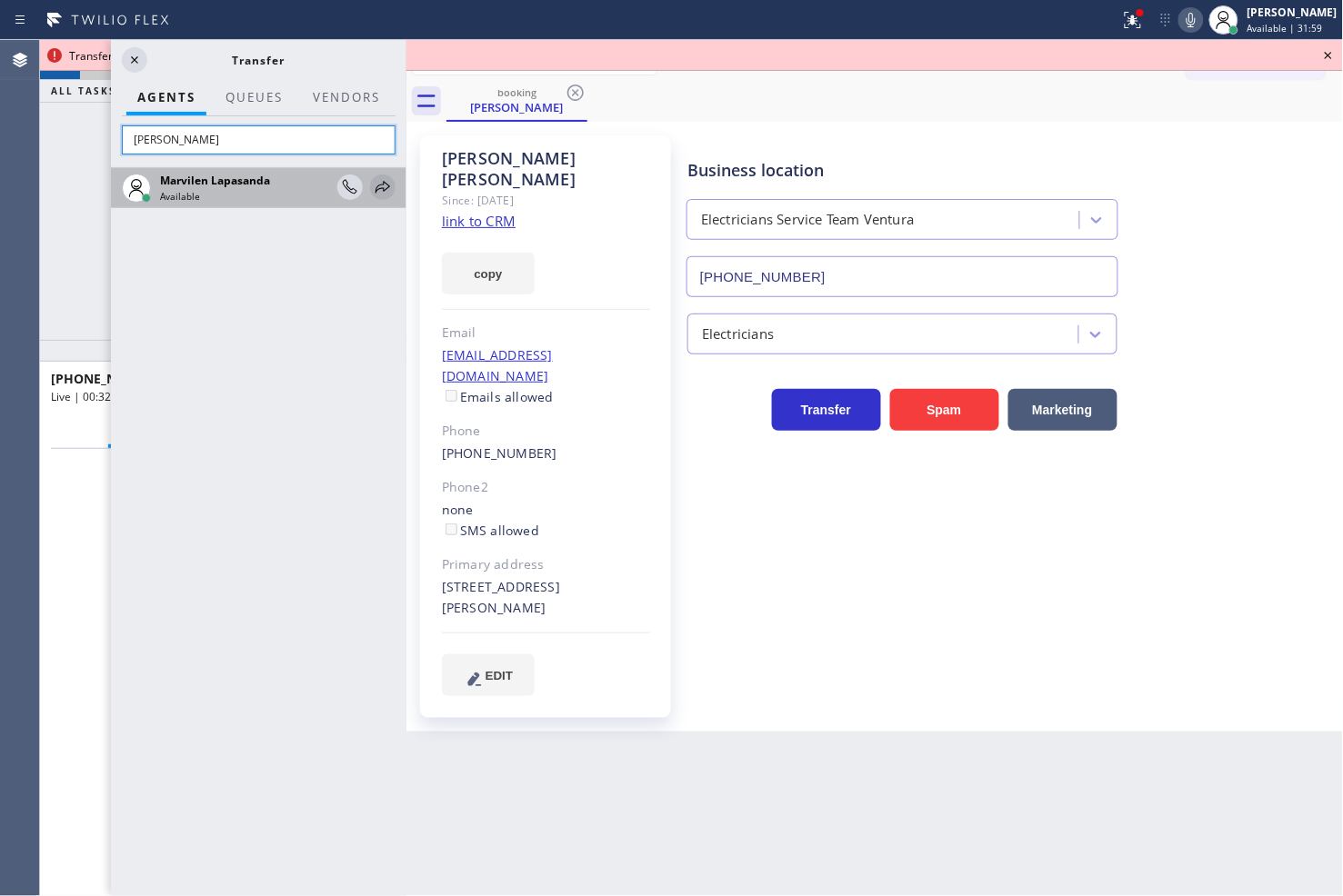
type input "[PERSON_NAME]"
click at [382, 187] on icon at bounding box center [383, 187] width 21 height 21
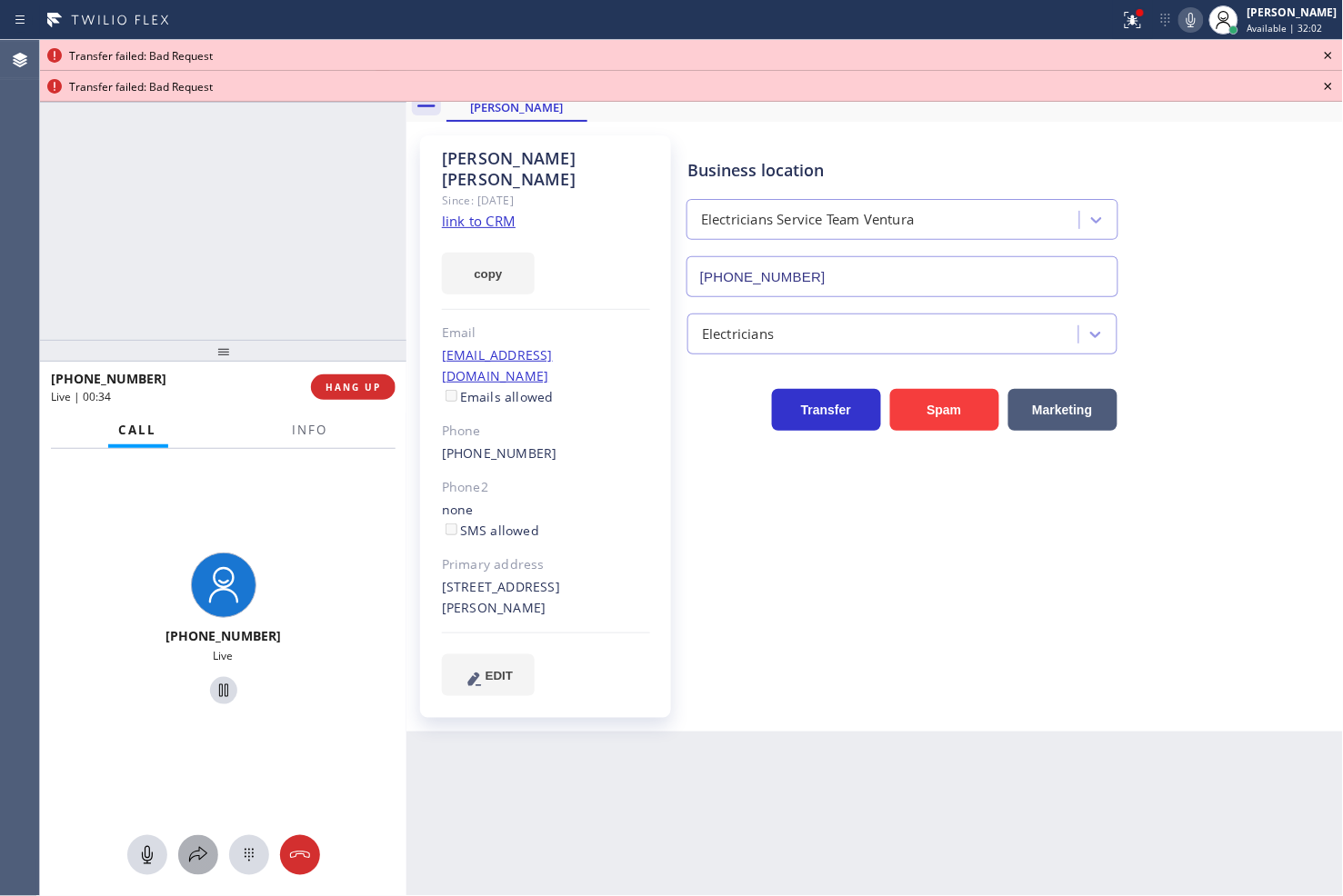
click at [202, 847] on icon at bounding box center [198, 855] width 21 height 21
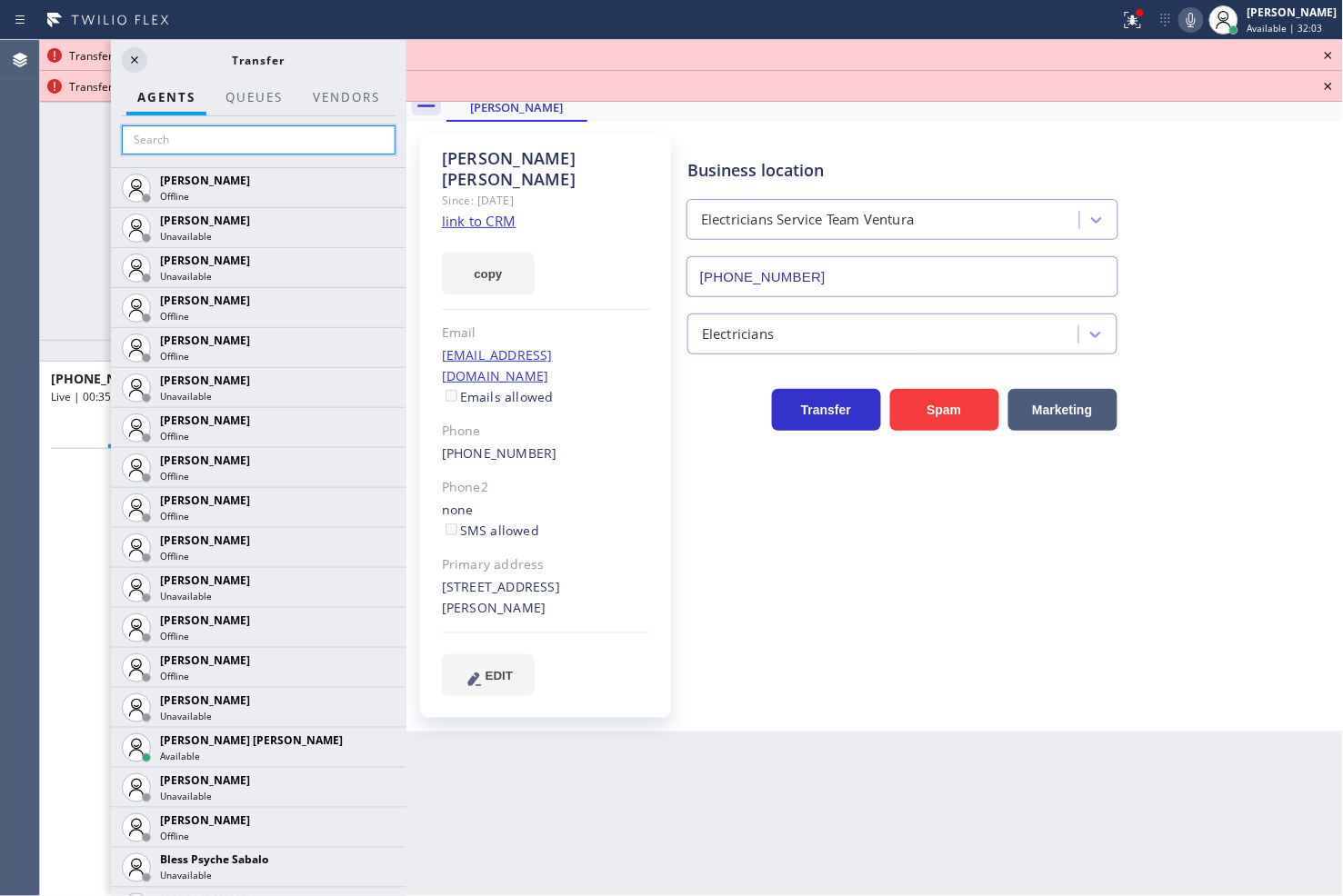
click at [196, 147] on input "text" at bounding box center [258, 140] width 274 height 29
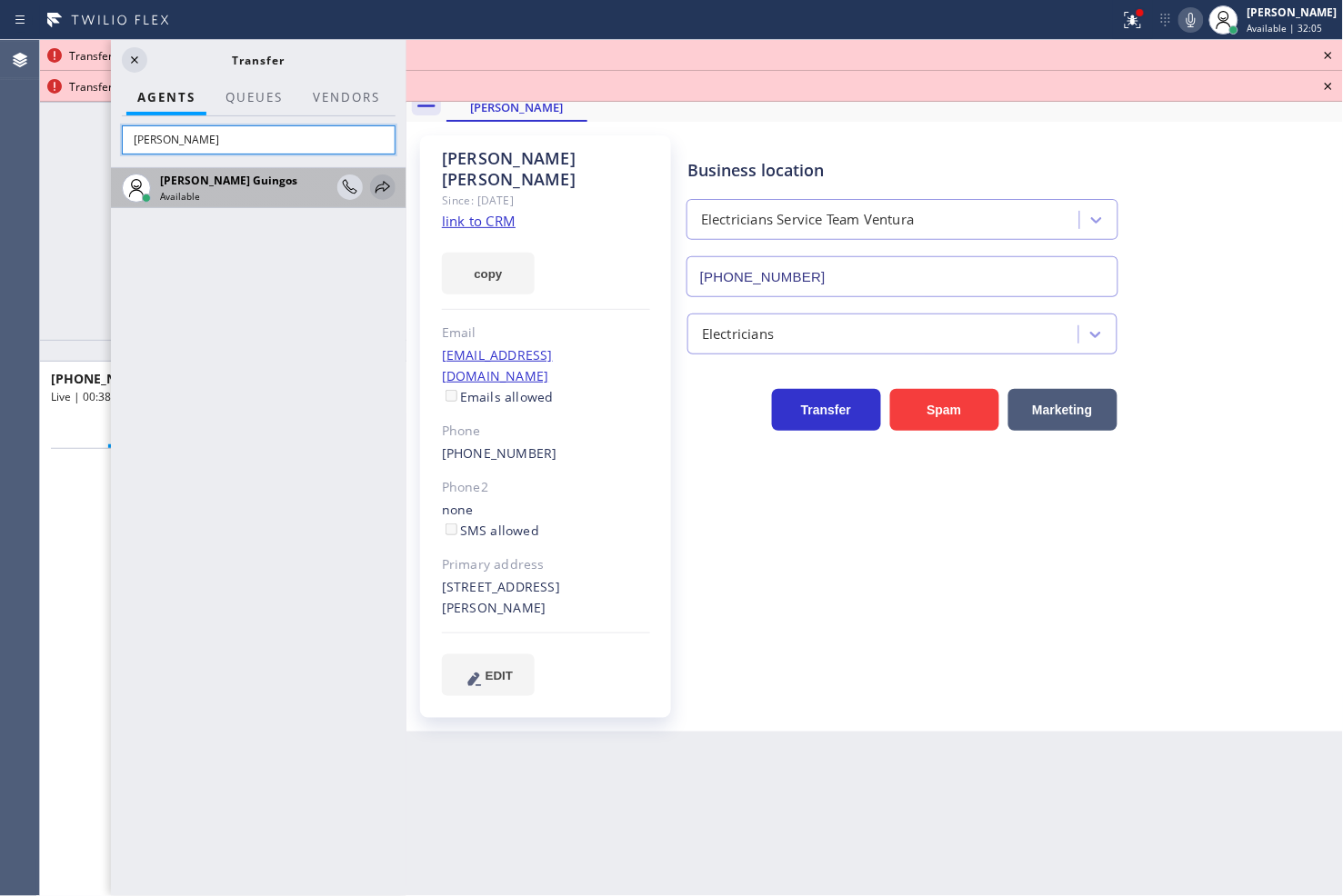
type input "[PERSON_NAME]"
click at [384, 187] on icon at bounding box center [383, 187] width 21 height 21
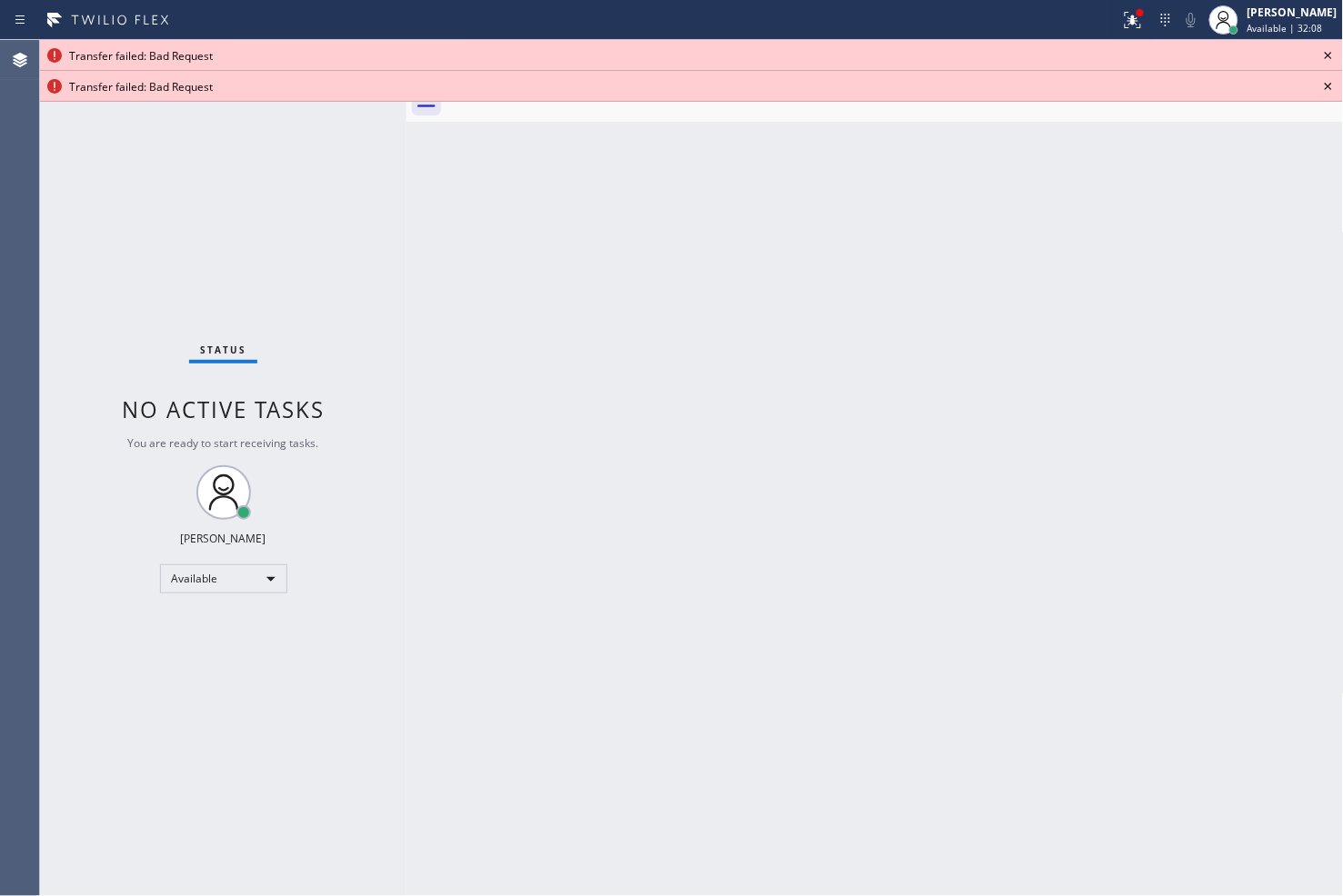
click at [1332, 57] on icon at bounding box center [1327, 55] width 21 height 21
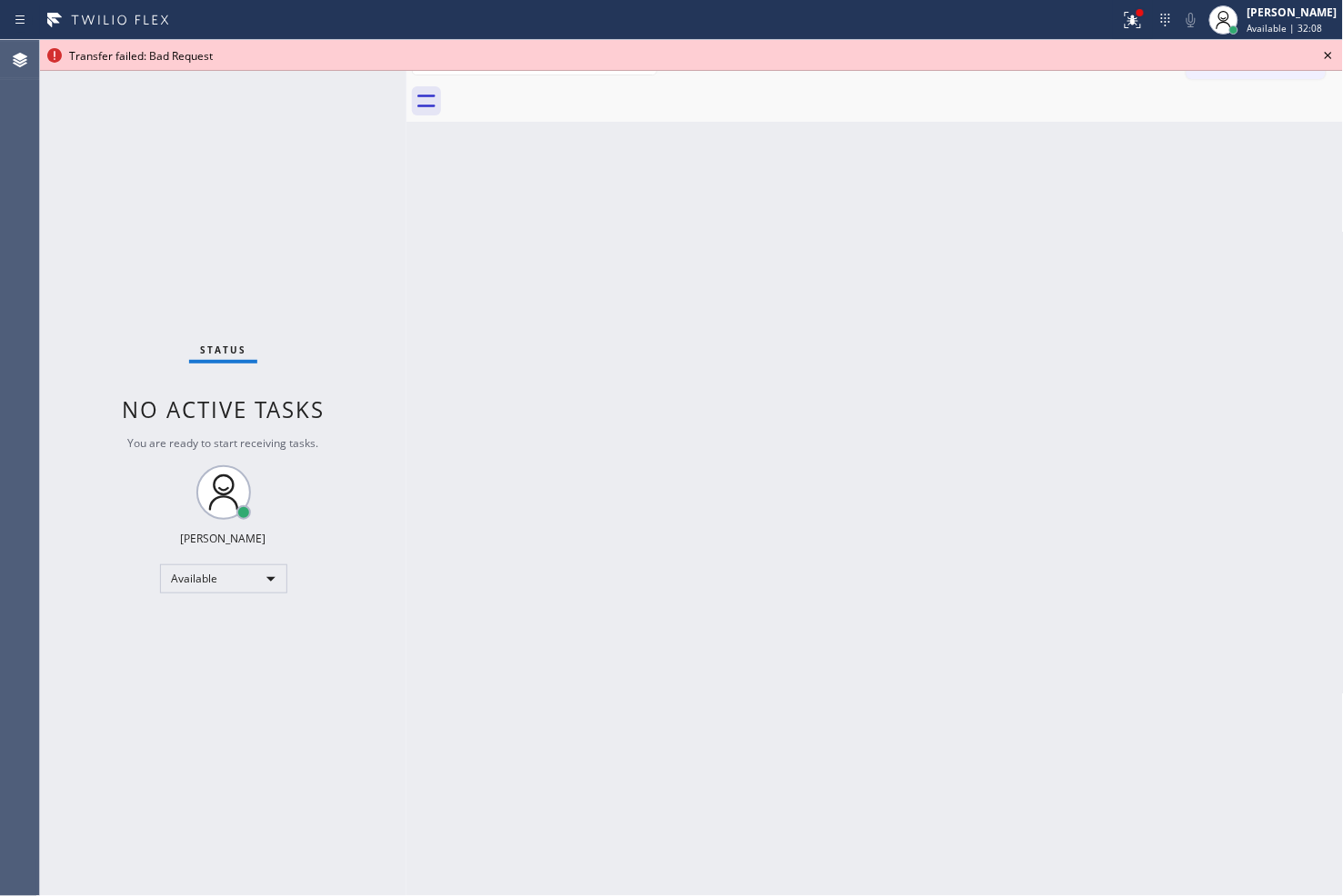
click at [1332, 57] on icon at bounding box center [1327, 55] width 21 height 21
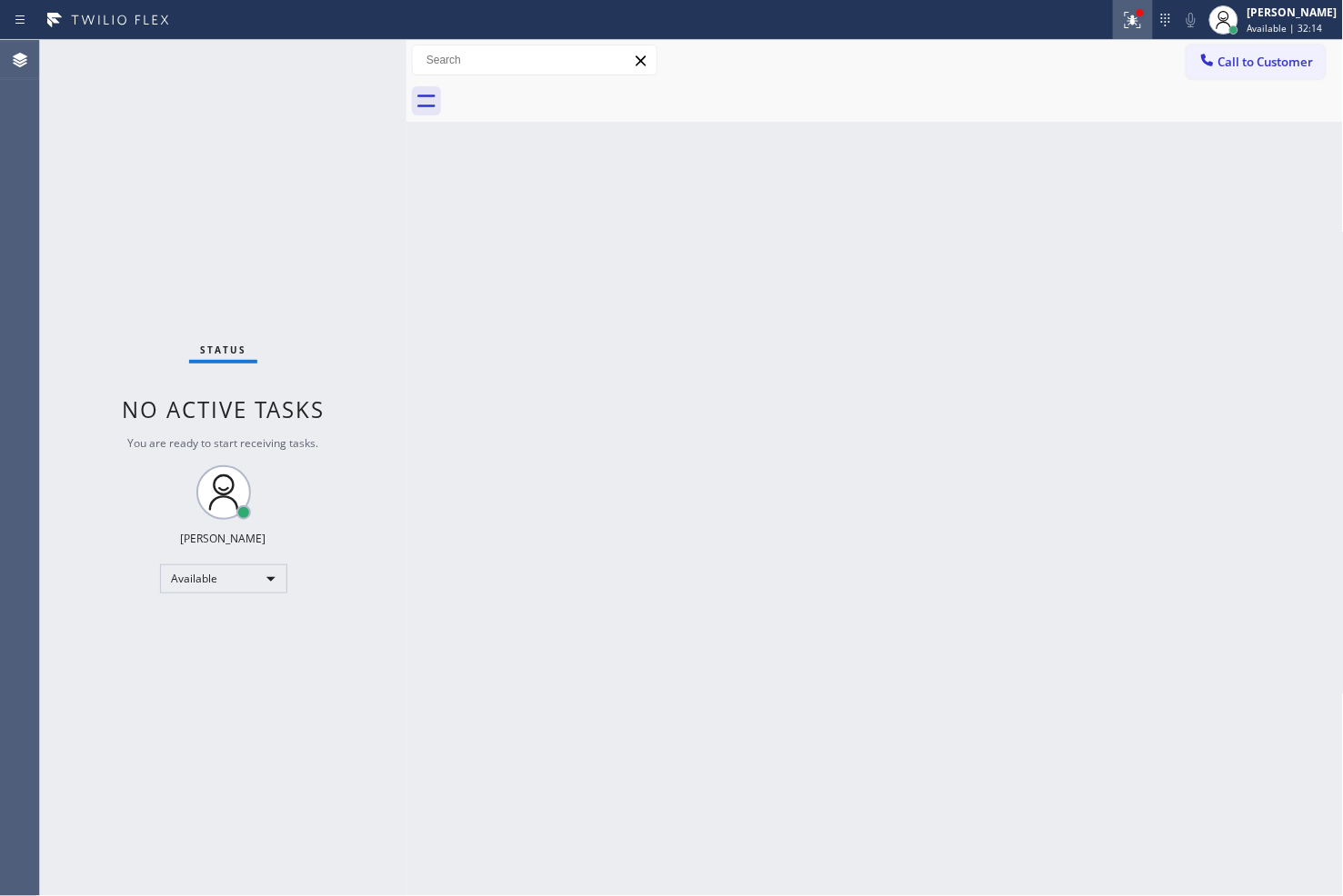
click at [1113, 5] on button at bounding box center [1132, 19] width 40 height 40
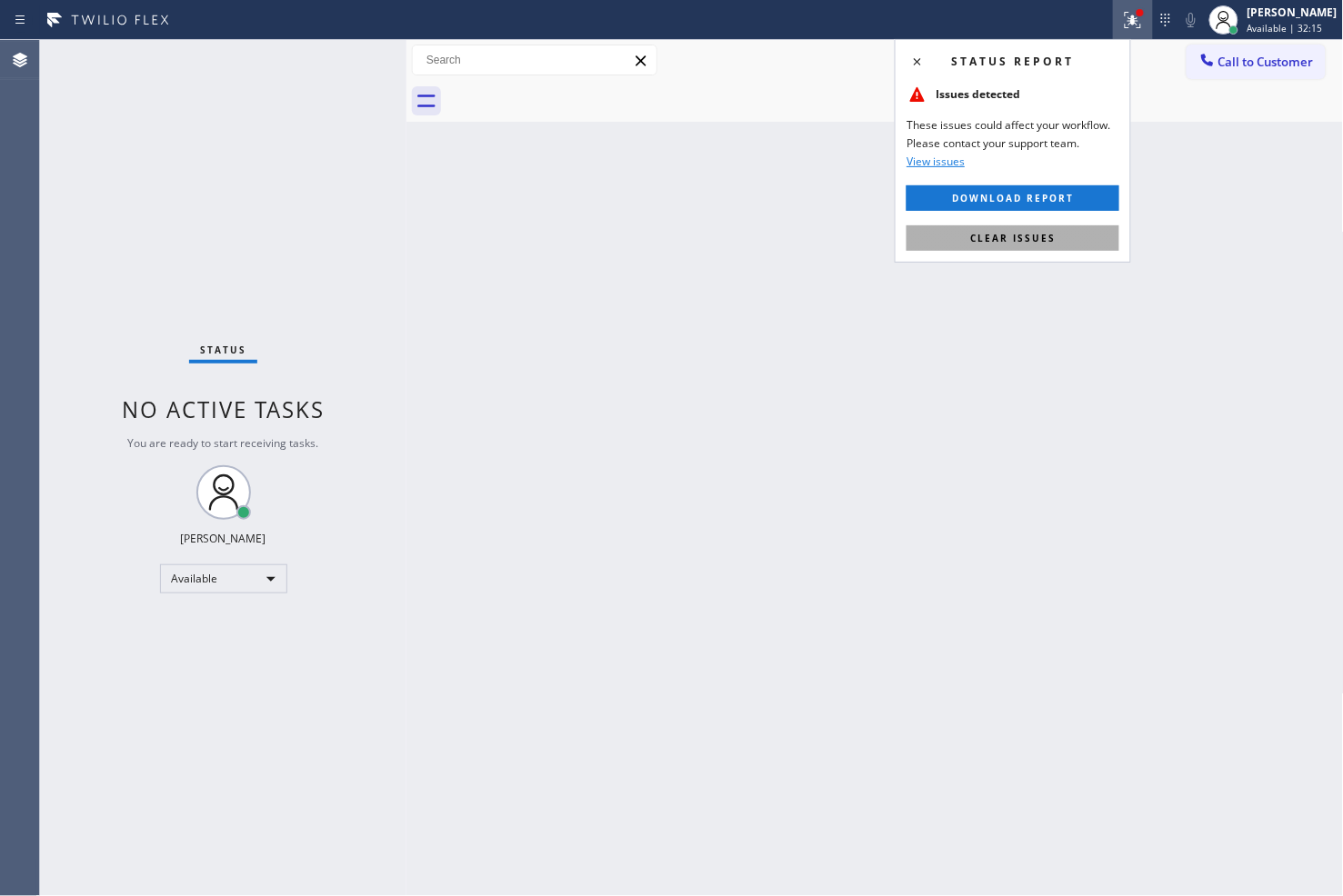
click at [1056, 228] on button "Clear issues" at bounding box center [1012, 238] width 213 height 25
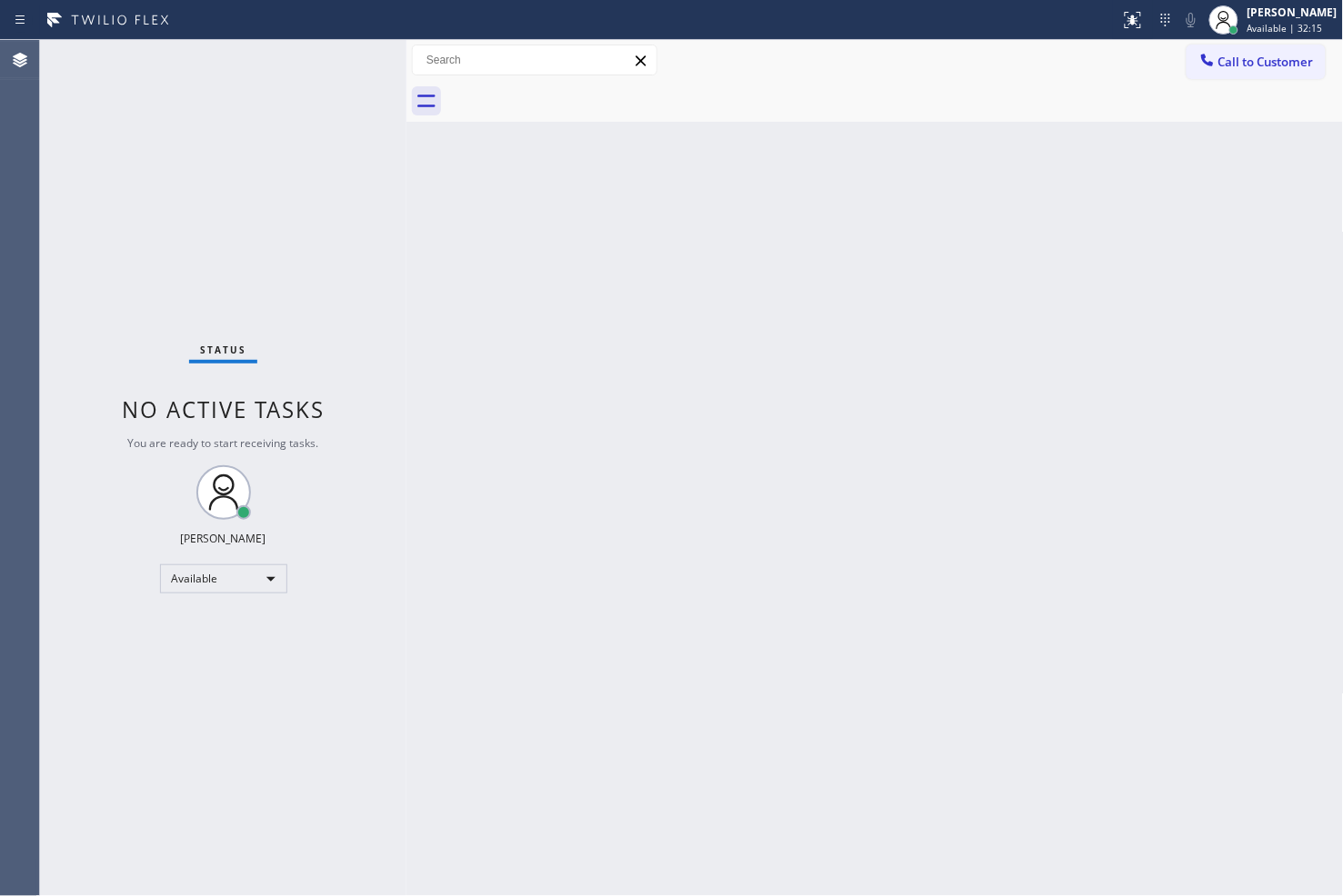
click at [320, 156] on div "Status No active tasks You are ready to start receiving tasks. [PERSON_NAME]" at bounding box center [222, 468] width 366 height 856
click at [343, 57] on div "Status No active tasks You are ready to start receiving tasks. [PERSON_NAME]" at bounding box center [222, 468] width 366 height 856
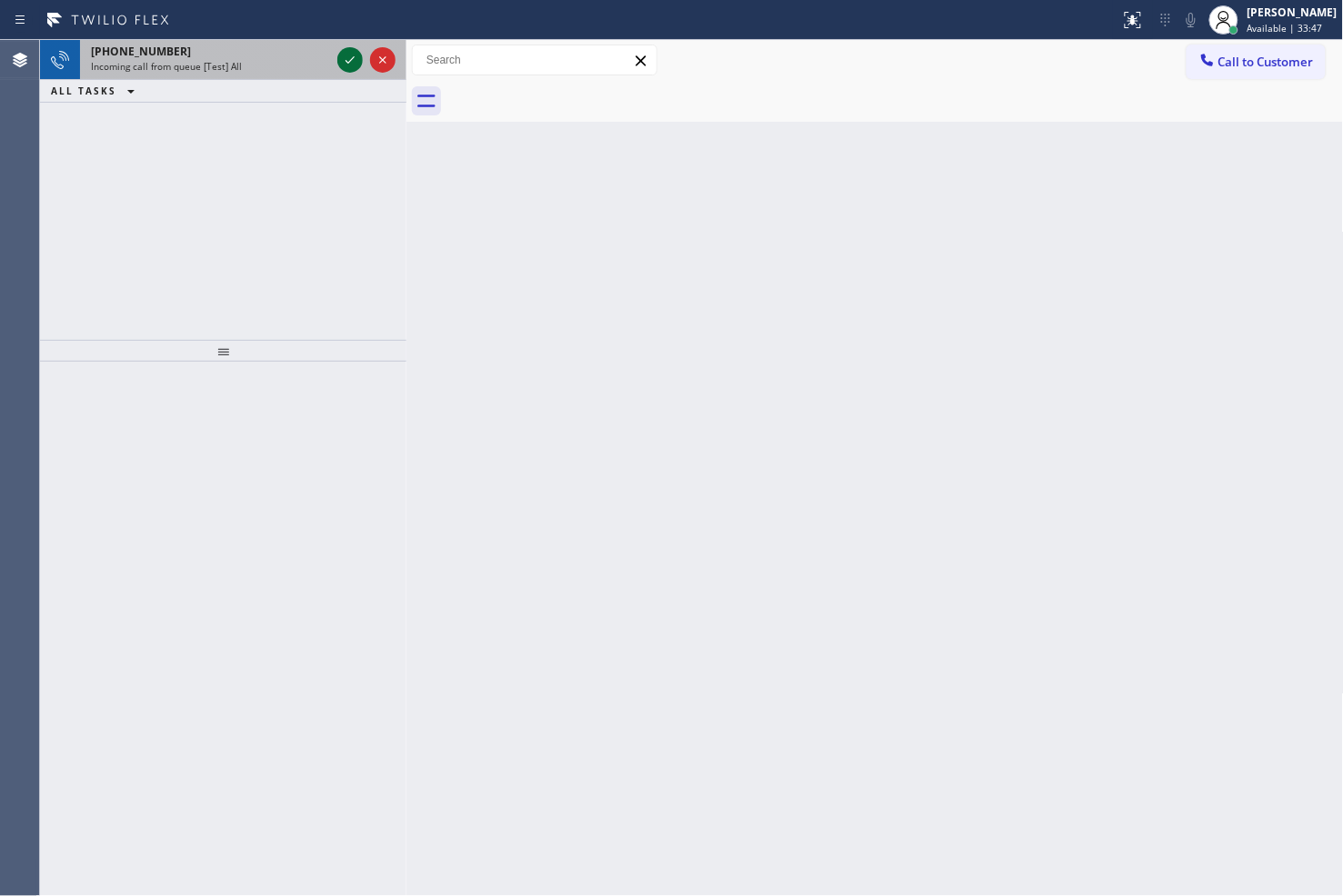
click at [347, 50] on icon at bounding box center [350, 60] width 21 height 21
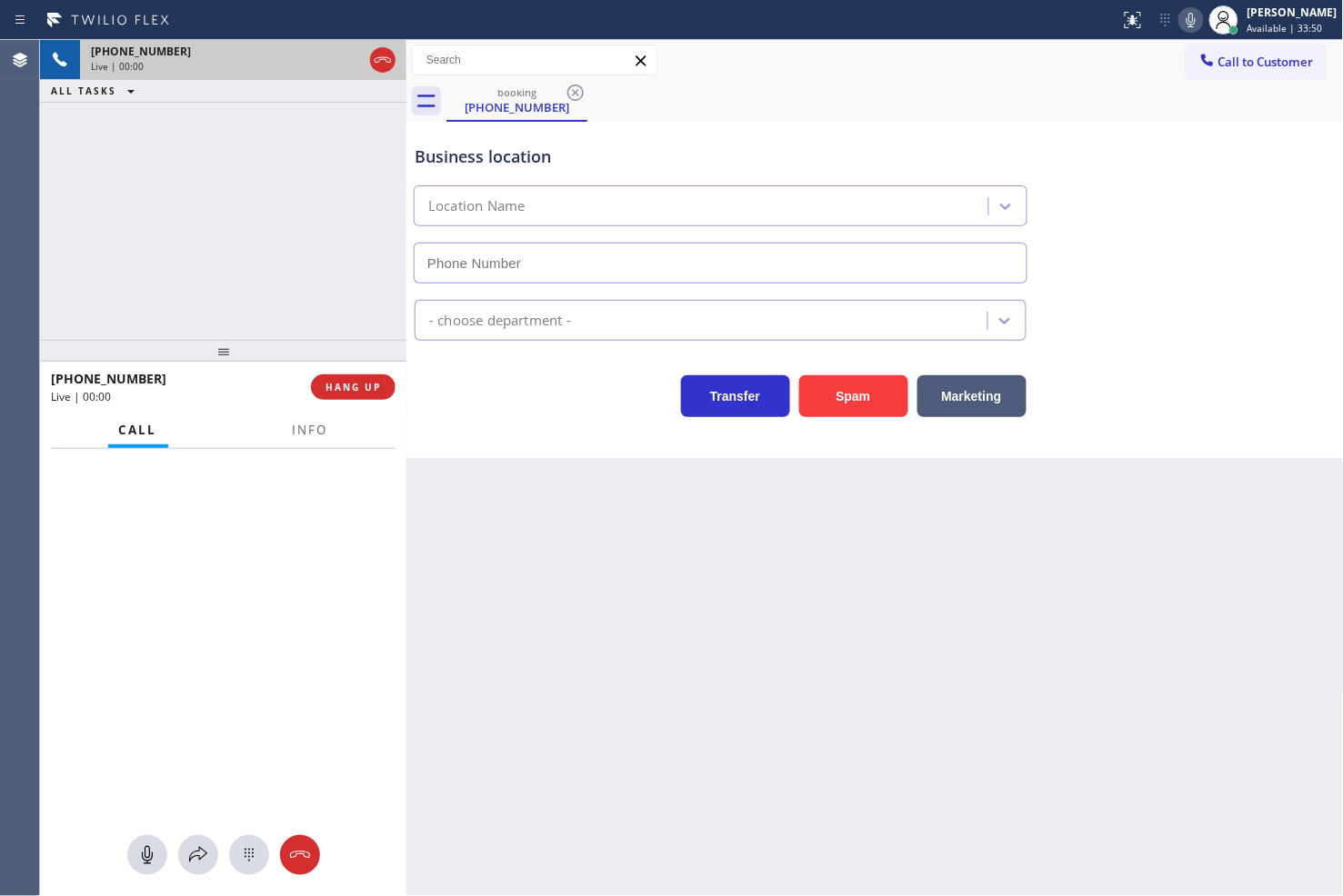
type input "[PHONE_NUMBER]"
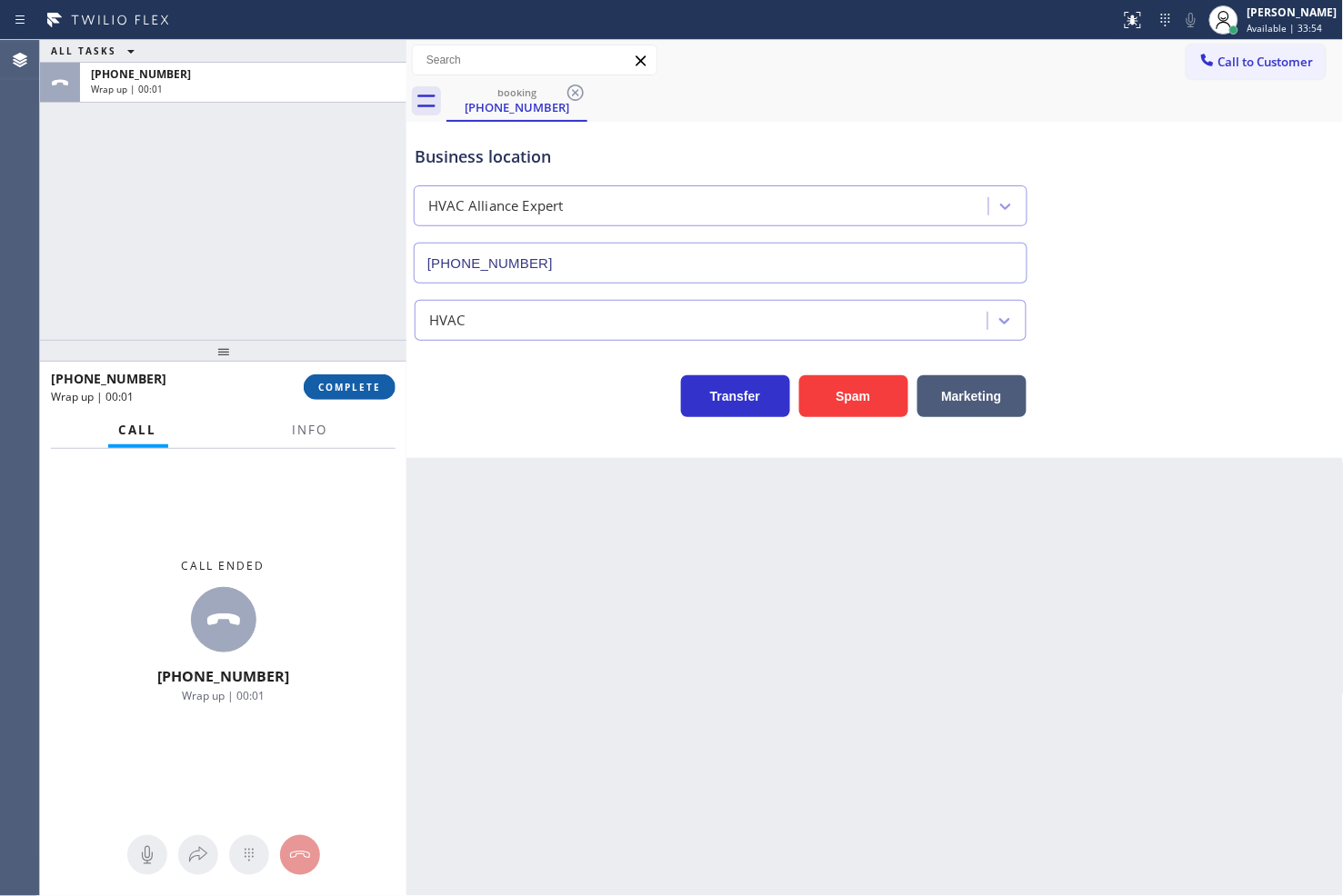
click at [362, 386] on span "COMPLETE" at bounding box center [350, 386] width 63 height 13
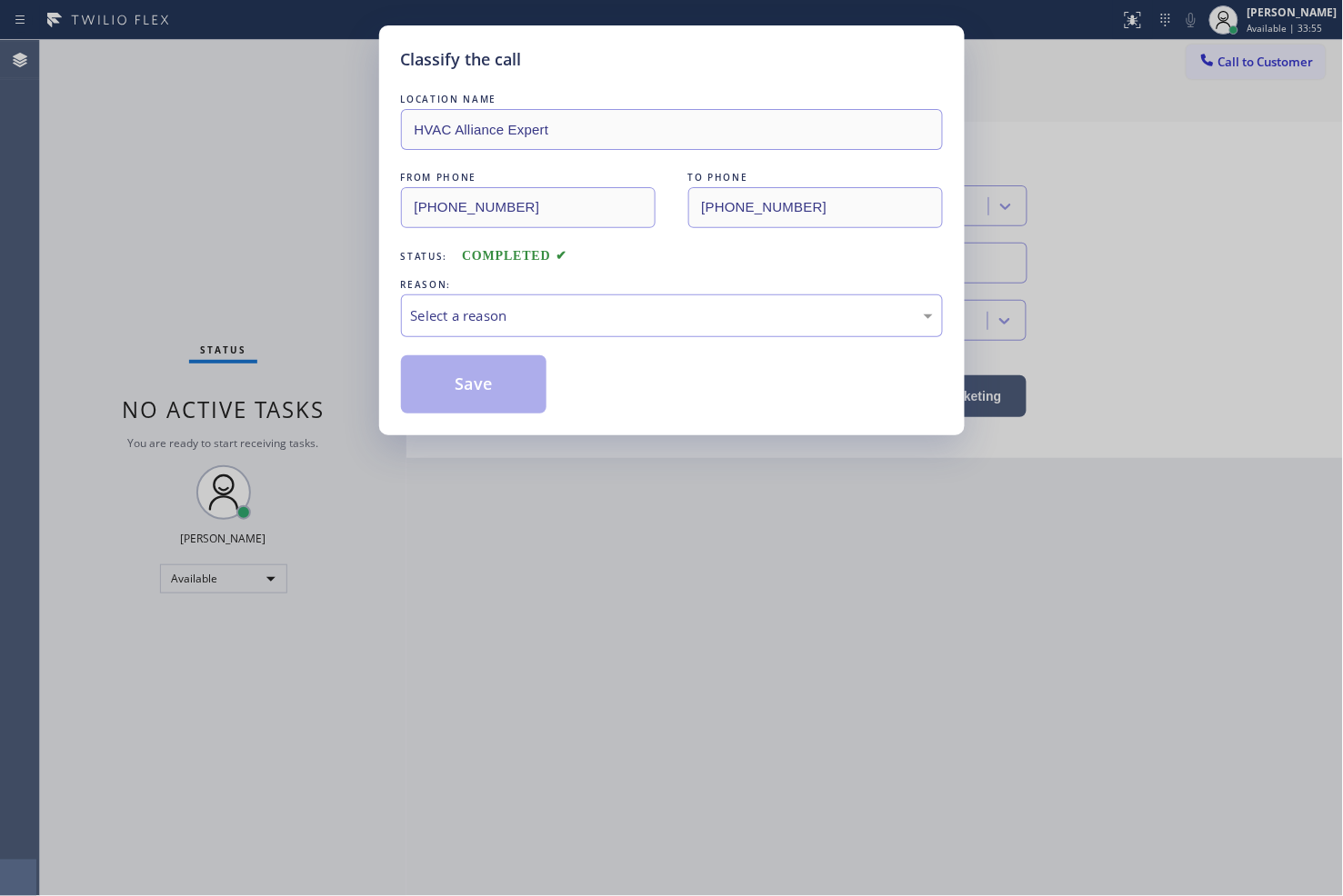
click at [462, 322] on div "Select a reason" at bounding box center [671, 316] width 521 height 21
click at [465, 387] on button "Save" at bounding box center [474, 384] width 147 height 58
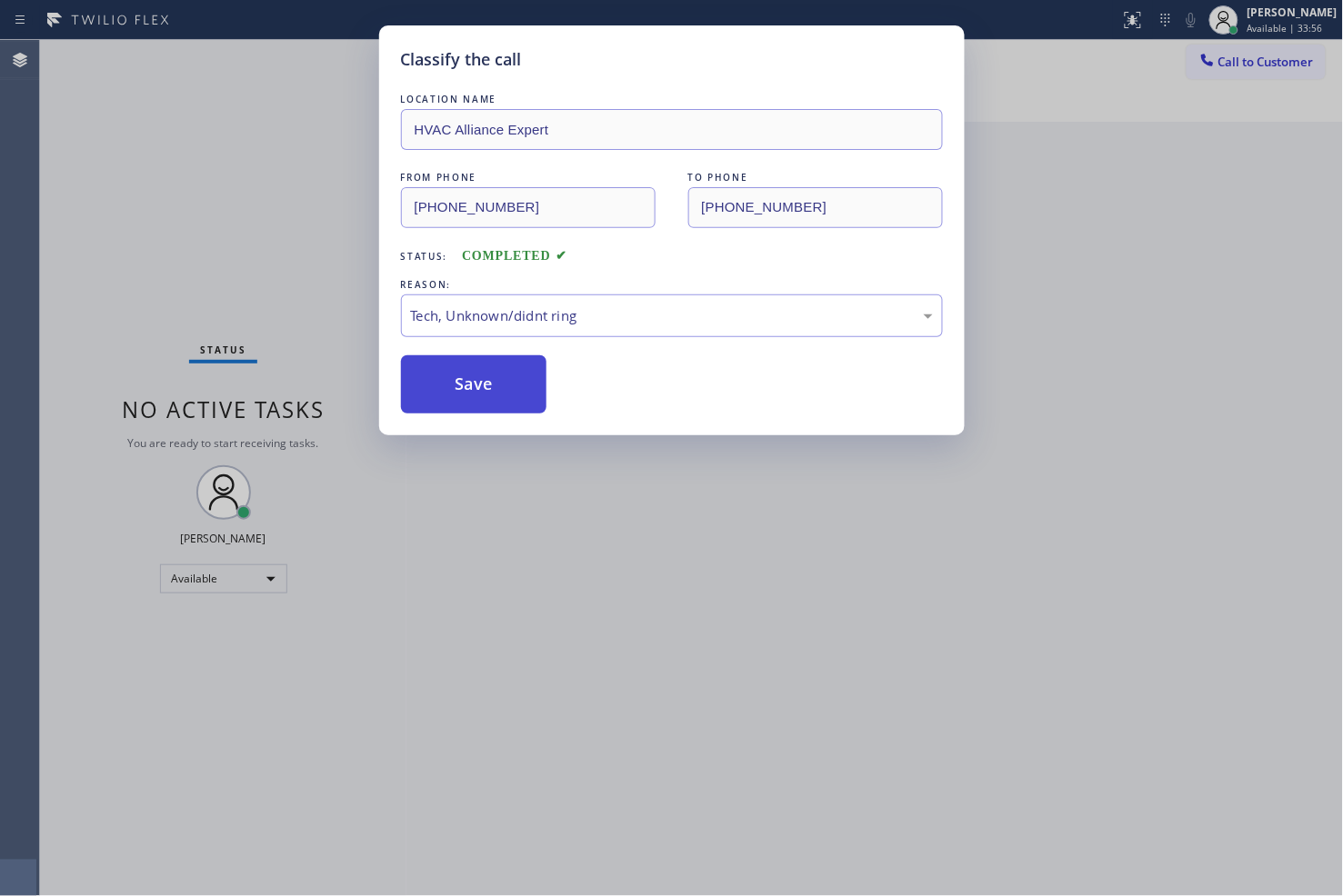
click at [465, 387] on button "Save" at bounding box center [474, 384] width 147 height 58
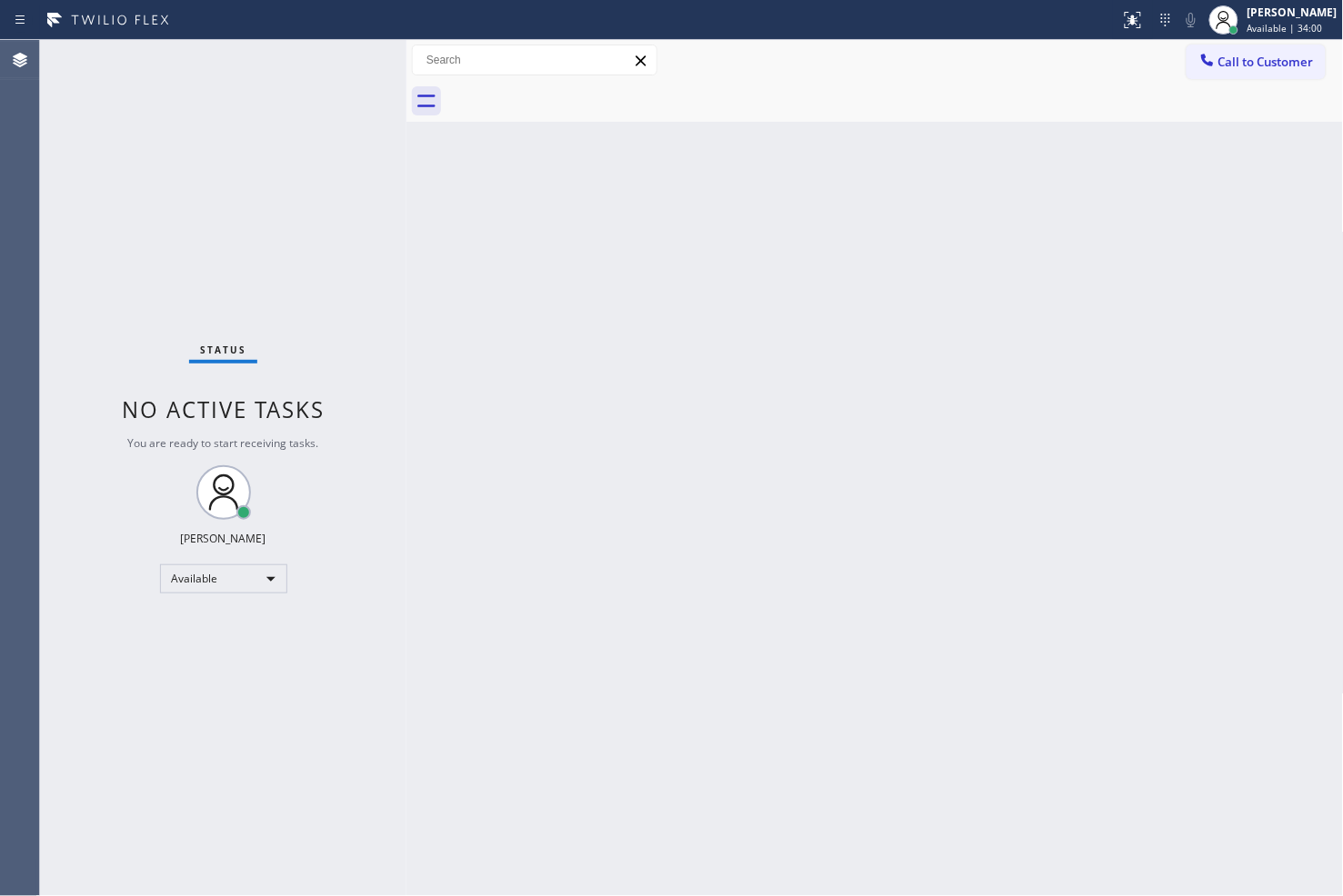
click at [317, 165] on div "Status No active tasks You are ready to start receiving tasks. [PERSON_NAME]" at bounding box center [222, 468] width 366 height 856
click at [340, 50] on div "Status No active tasks You are ready to start receiving tasks. [PERSON_NAME]" at bounding box center [222, 468] width 366 height 856
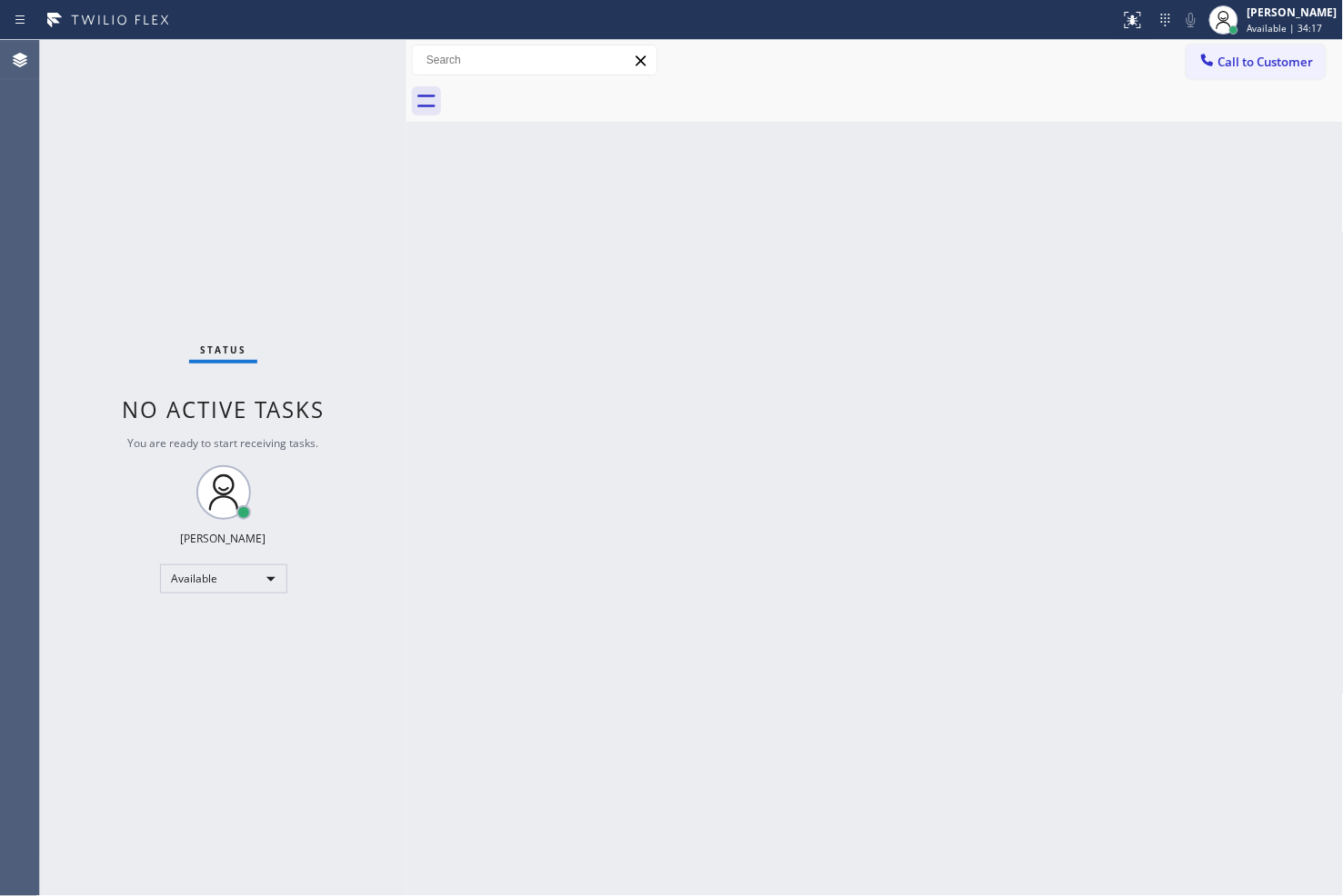
click at [411, 254] on div "Back to Dashboard Change Sender ID Customers Technicians Select a contact Outbo…" at bounding box center [874, 468] width 937 height 856
click at [350, 41] on div "Status No active tasks You are ready to start receiving tasks. [PERSON_NAME]" at bounding box center [222, 468] width 366 height 856
click at [348, 69] on div "Status No active tasks You are ready to start receiving tasks. [PERSON_NAME]" at bounding box center [222, 468] width 366 height 856
click at [332, 52] on div "Status No active tasks You are ready to start receiving tasks. [PERSON_NAME]" at bounding box center [222, 468] width 366 height 856
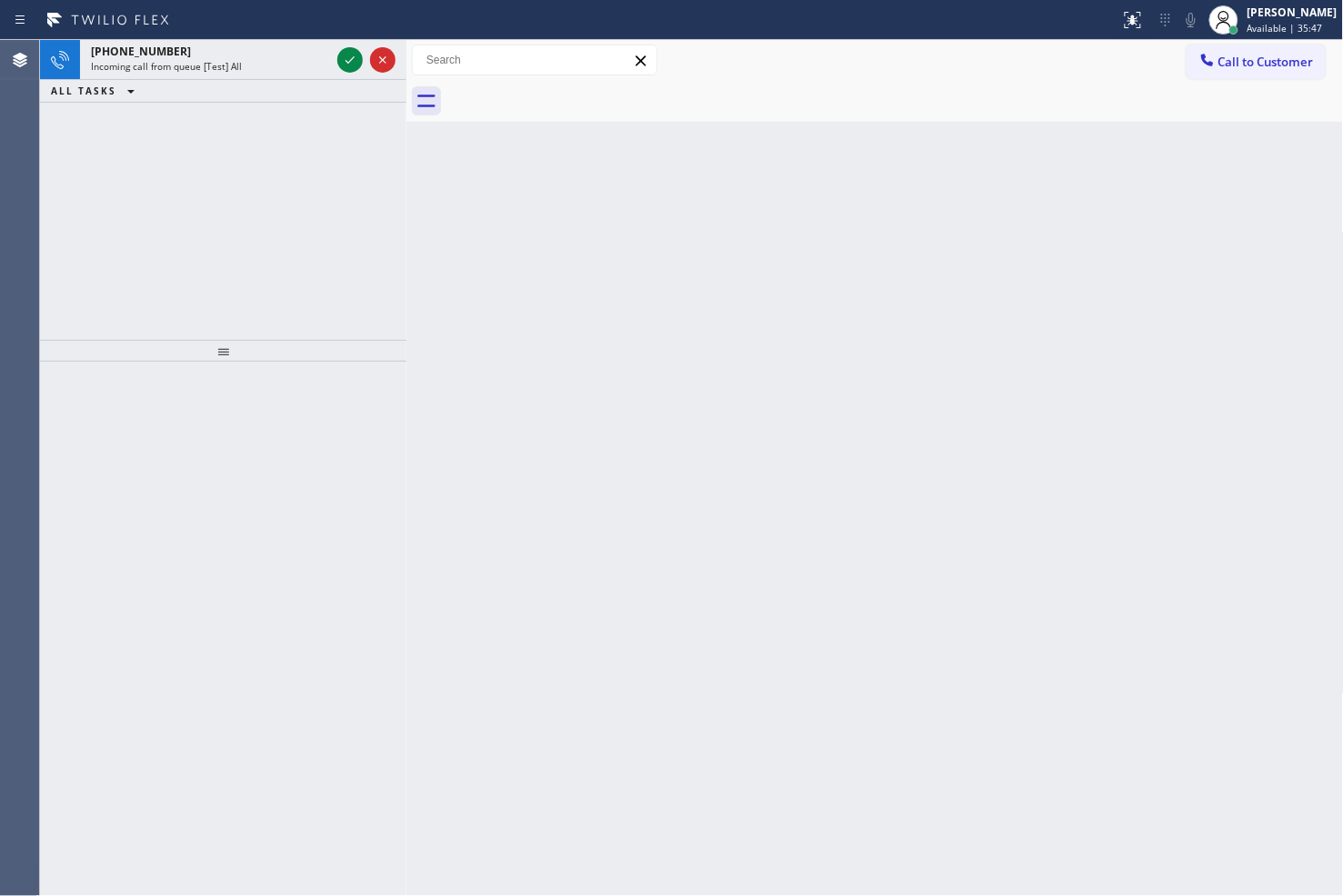
click at [332, 52] on div "[PHONE_NUMBER] Incoming call from queue [Test] All" at bounding box center [206, 59] width 253 height 40
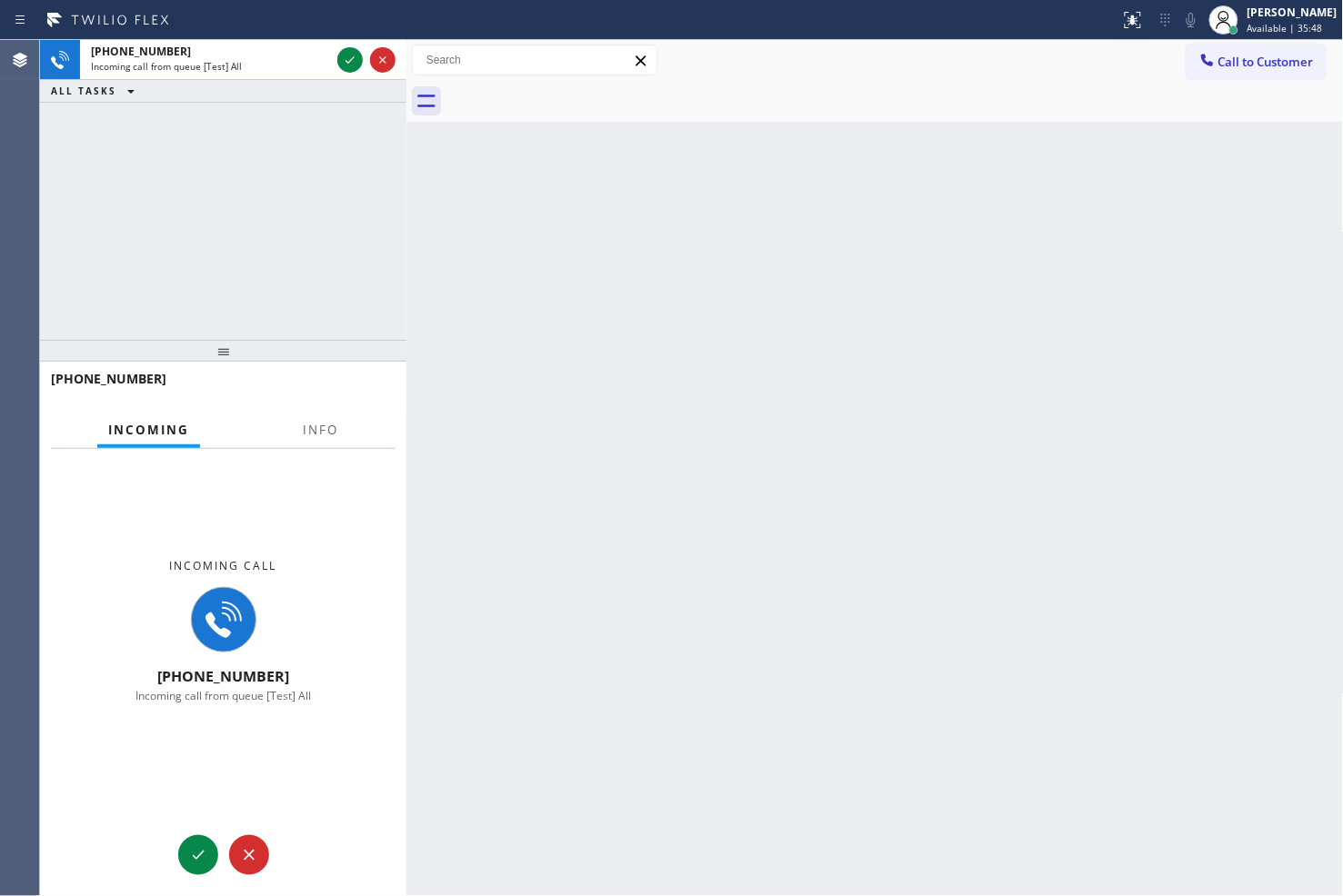
click at [332, 52] on div "[PHONE_NUMBER] Incoming call from queue [Test] All" at bounding box center [206, 59] width 253 height 40
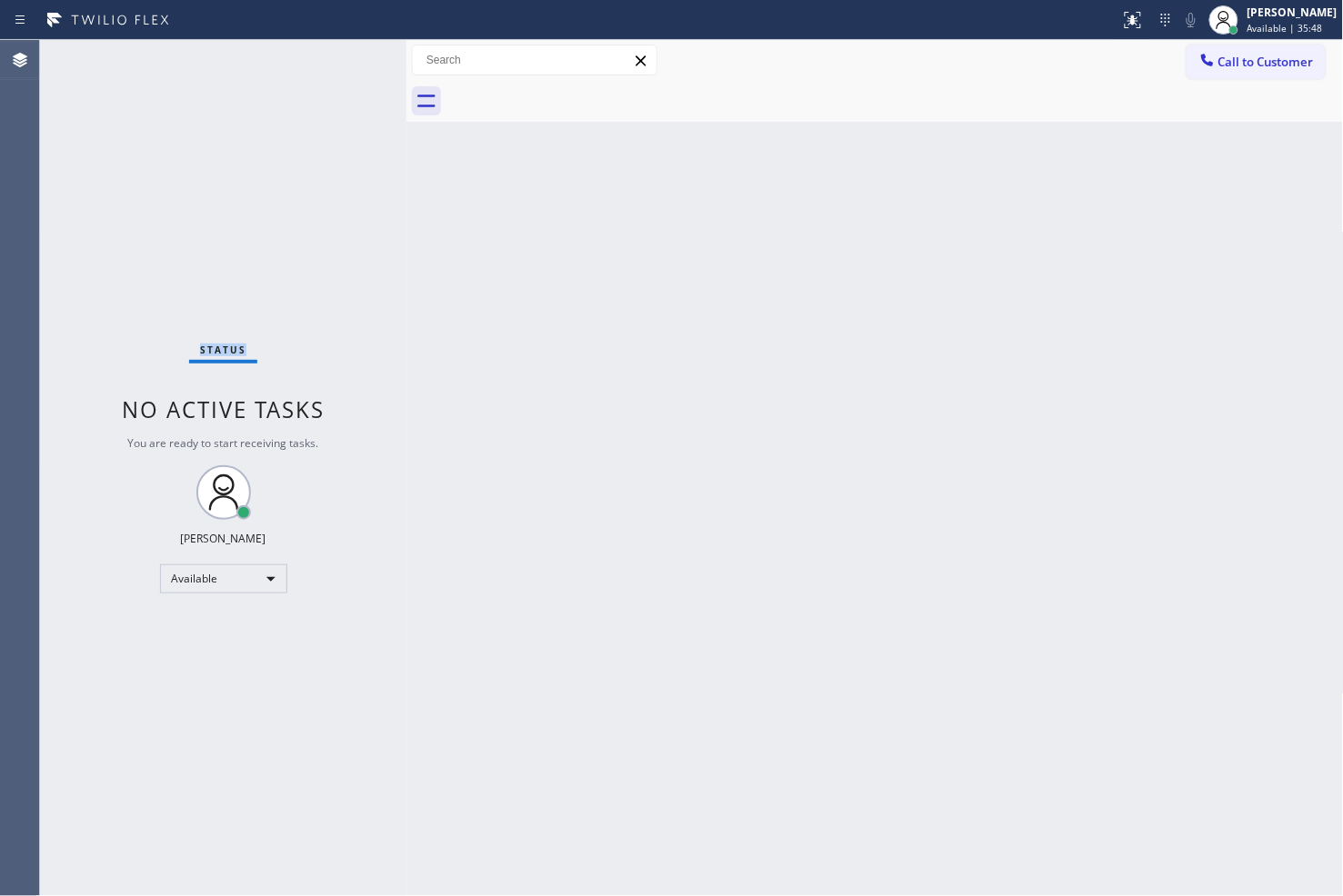
click at [332, 52] on div "Status No active tasks You are ready to start receiving tasks. [PERSON_NAME]" at bounding box center [222, 468] width 366 height 856
click at [339, 50] on div "Status No active tasks You are ready to start receiving tasks. [PERSON_NAME]" at bounding box center [222, 468] width 366 height 856
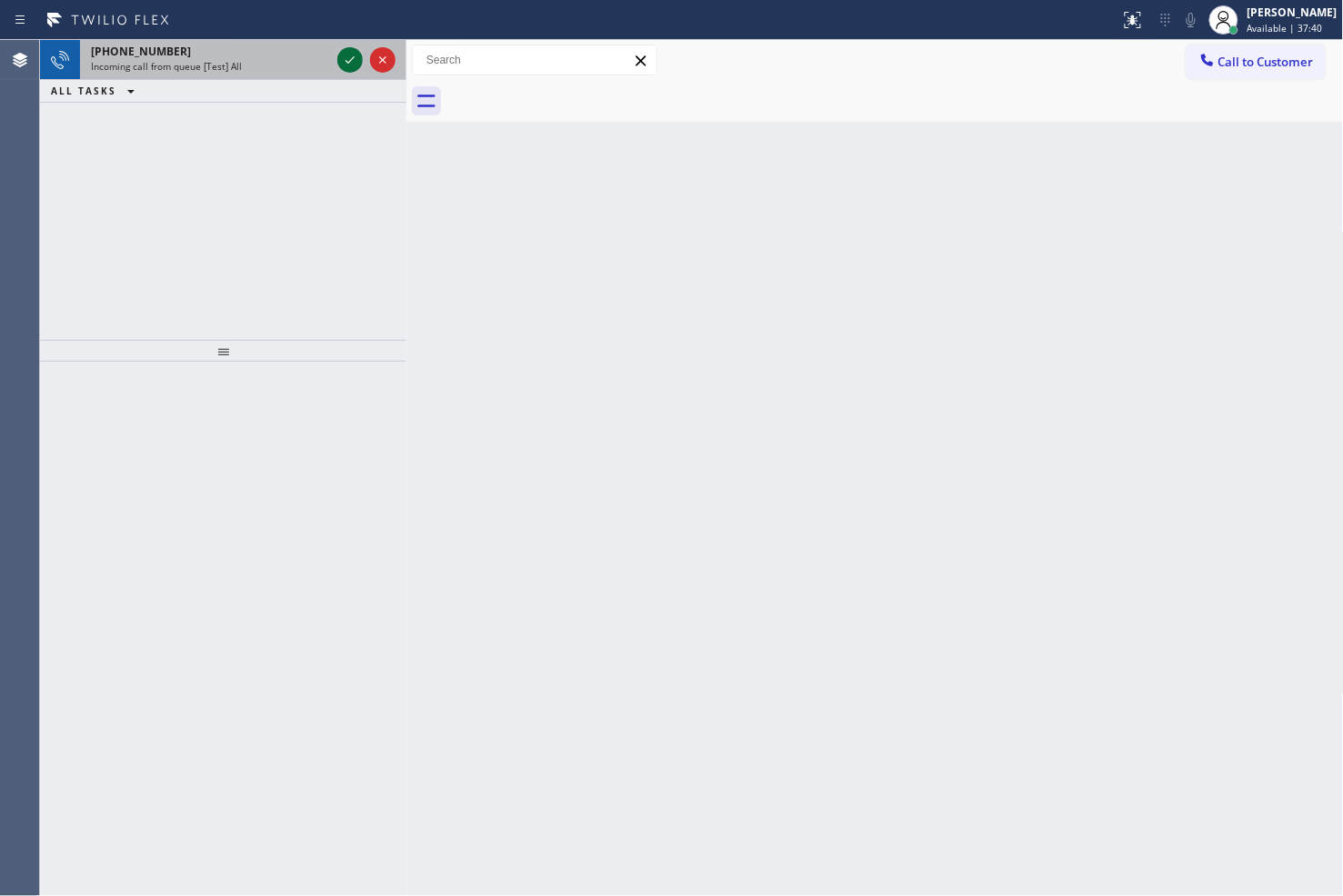
click at [339, 50] on icon at bounding box center [350, 60] width 21 height 21
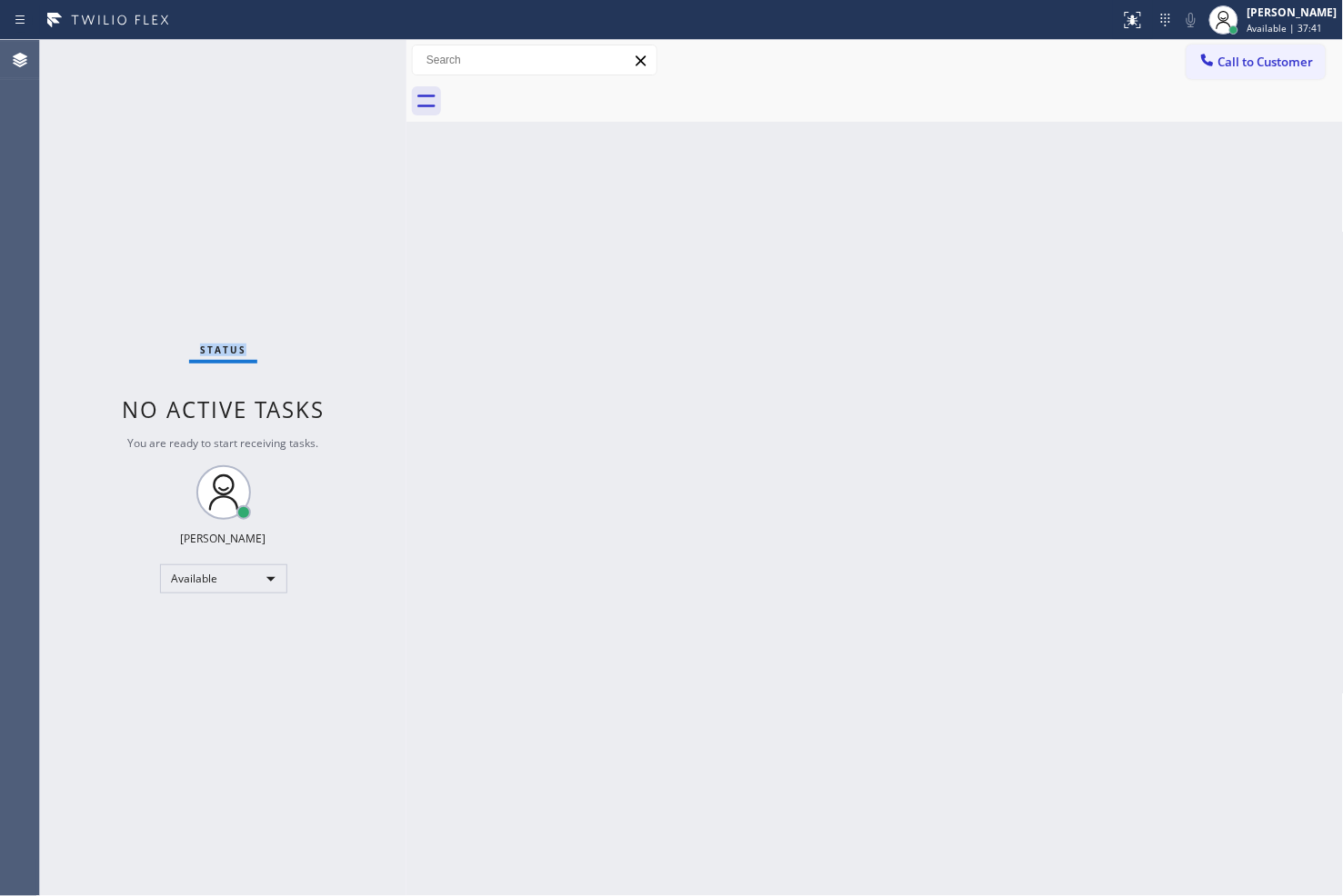
click at [339, 50] on div "Status No active tasks You are ready to start receiving tasks. [PERSON_NAME]" at bounding box center [222, 468] width 366 height 856
click at [1125, 22] on icon at bounding box center [1129, 17] width 11 height 13
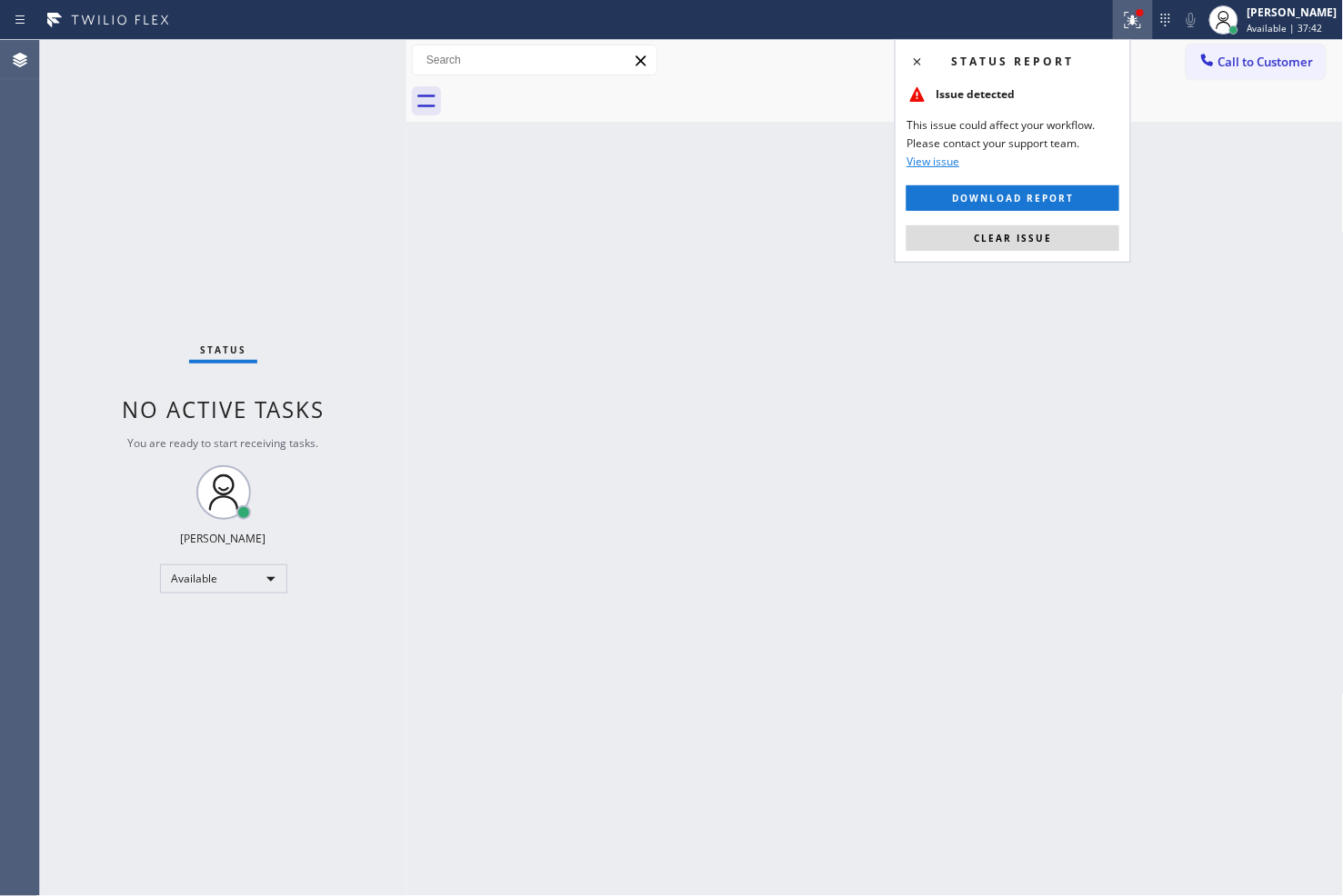
click at [1075, 223] on div "Status report Issue detected This issue could affect your workflow. Please cont…" at bounding box center [1012, 150] width 236 height 223
click at [1003, 260] on div "Status report Issue detected This issue could affect your workflow. Please cont…" at bounding box center [1012, 150] width 236 height 223
click at [1003, 243] on span "Clear issue" at bounding box center [1013, 238] width 79 height 13
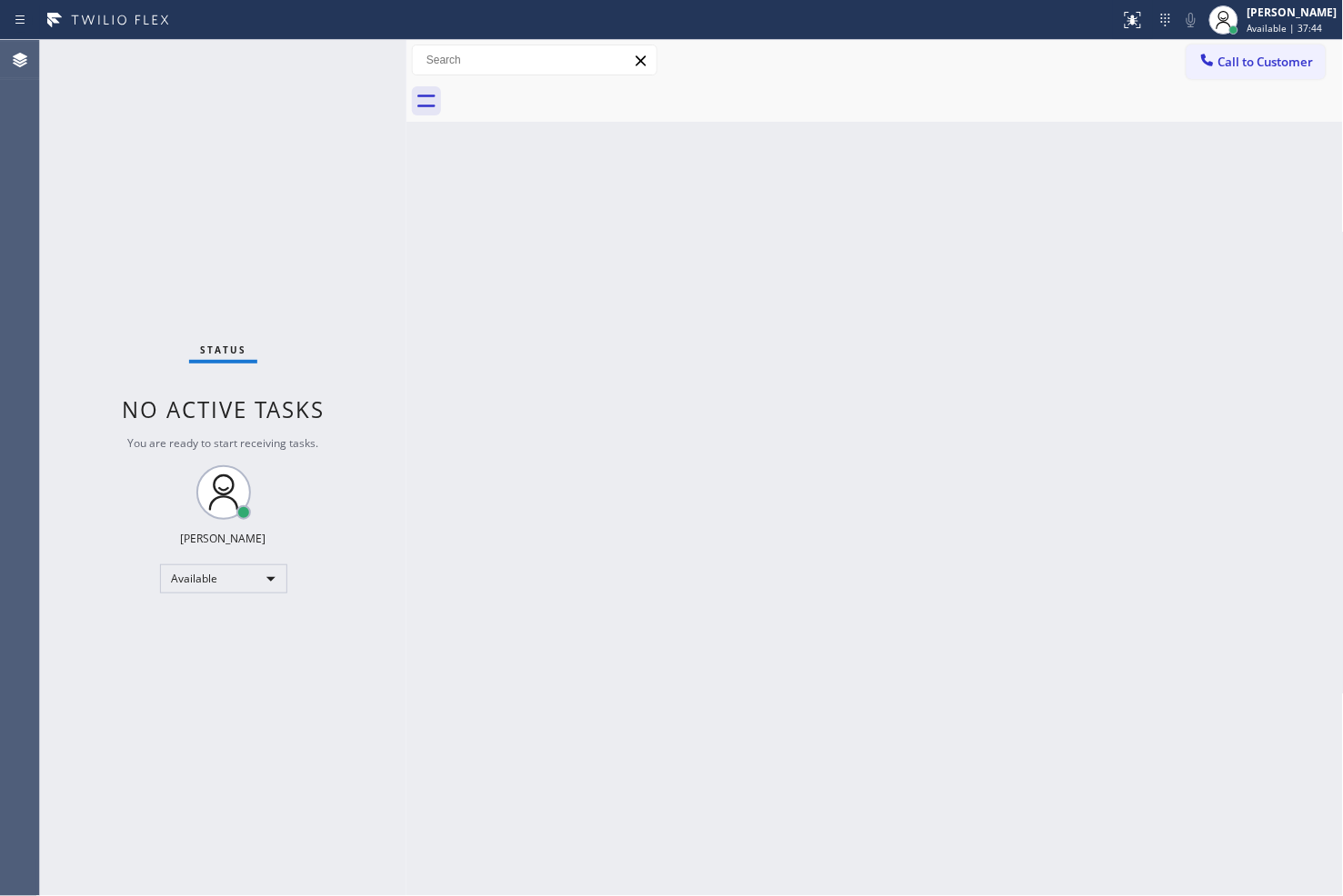
click at [342, 224] on div "Status No active tasks You are ready to start receiving tasks. [PERSON_NAME]" at bounding box center [222, 468] width 366 height 856
click at [337, 64] on div "Status No active tasks You are ready to start receiving tasks. [PERSON_NAME]" at bounding box center [222, 468] width 366 height 856
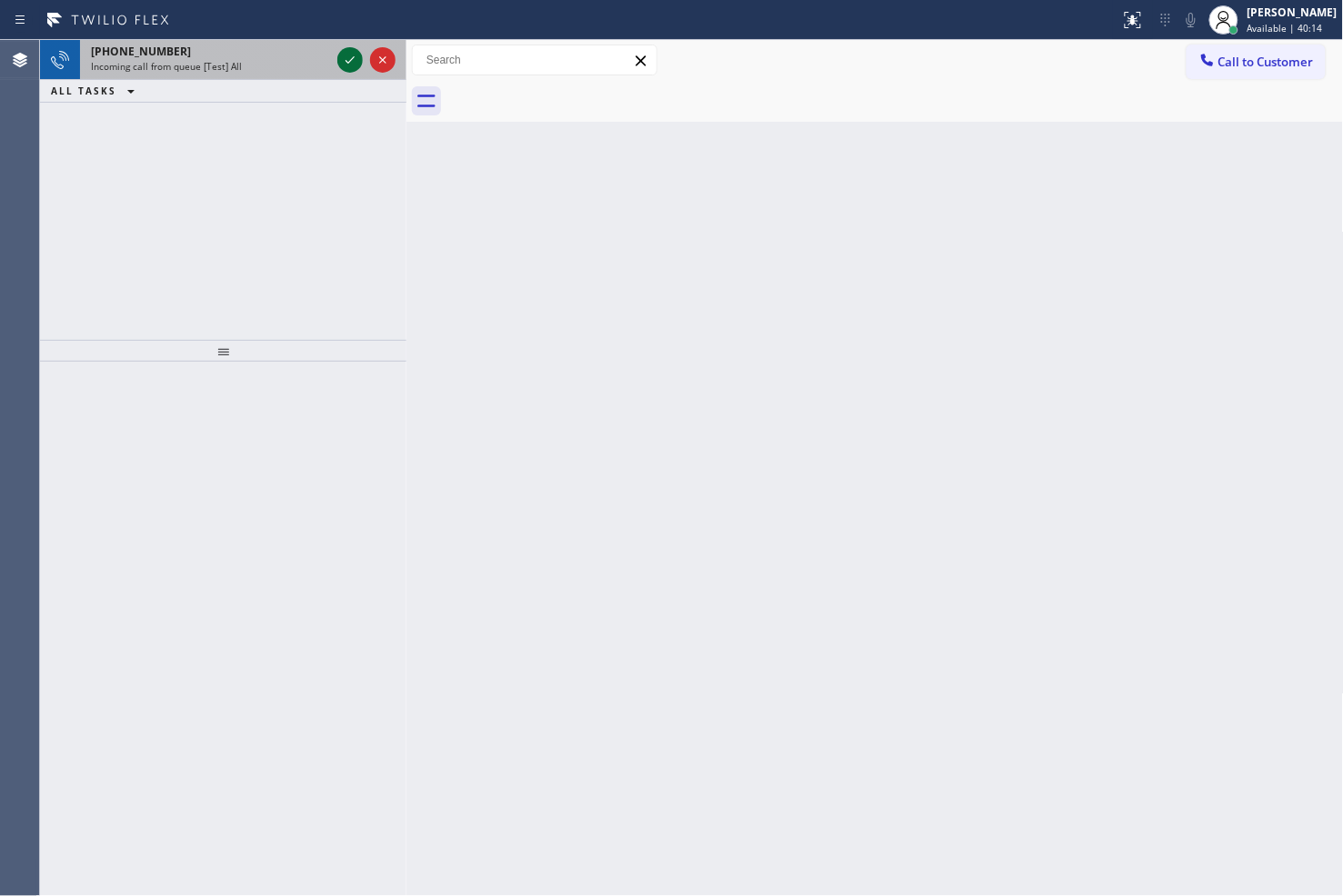
click at [337, 64] on div at bounding box center [350, 60] width 25 height 21
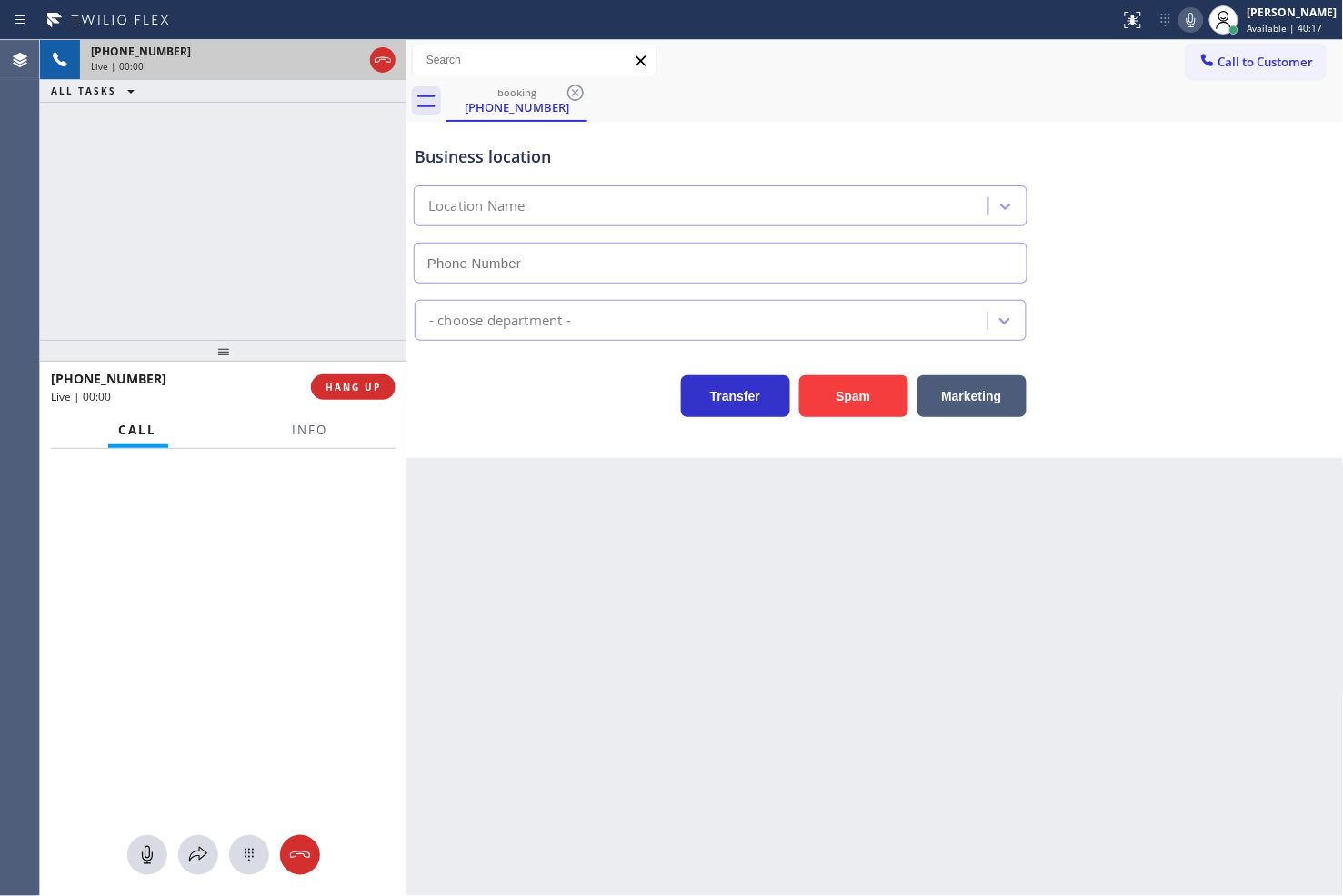
type input "[PHONE_NUMBER]"
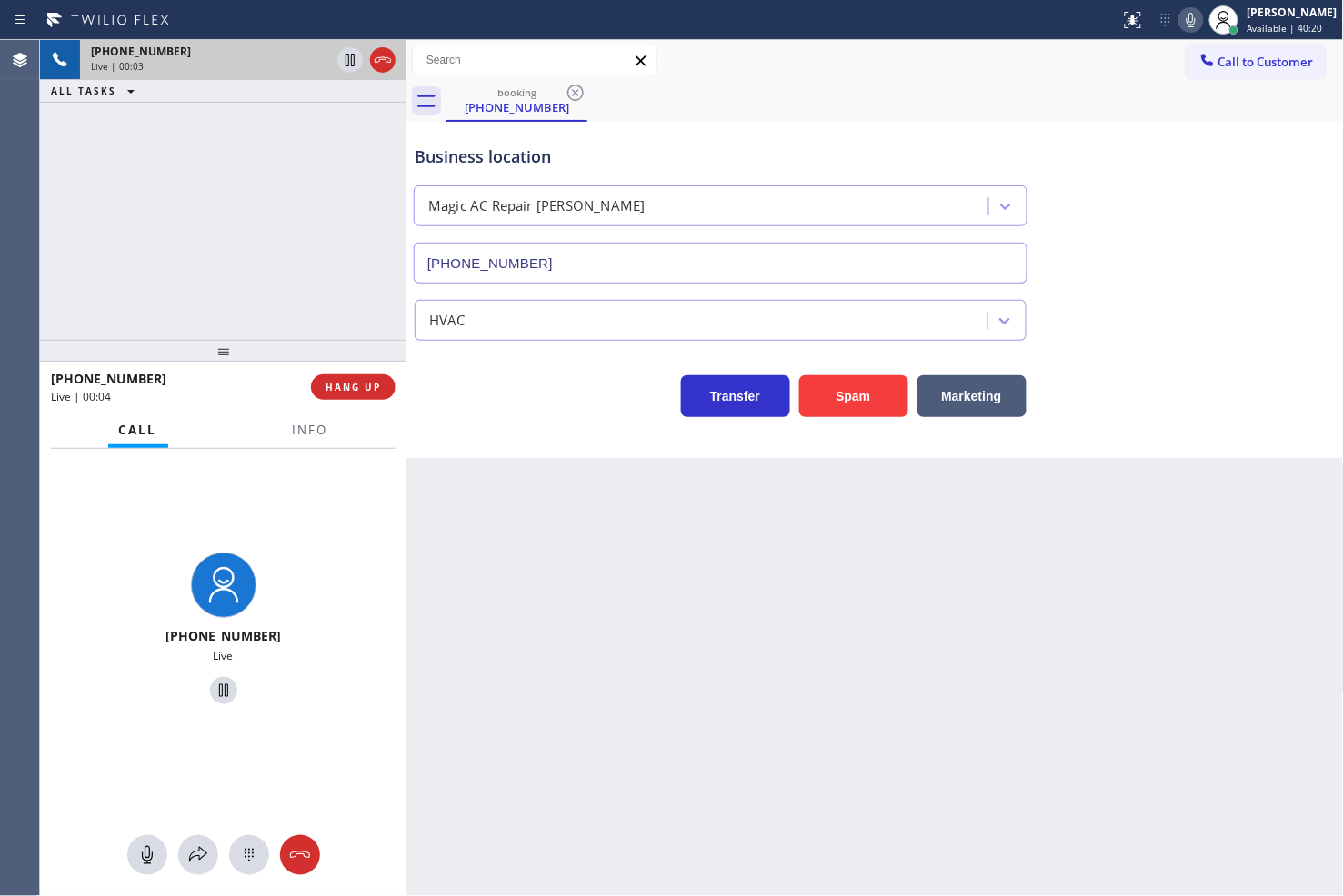
click at [283, 275] on div "[PHONE_NUMBER] Live | 00:03 ALL TASKS ALL TASKS ACTIVE TASKS TASKS IN WRAP UP" at bounding box center [222, 189] width 366 height 300
click at [488, 387] on div "Transfer Spam Marketing" at bounding box center [721, 391] width 620 height 50
click at [339, 322] on div "[PHONE_NUMBER] Live | 00:04 ALL TASKS ALL TASKS ACTIVE TASKS TASKS IN WRAP UP" at bounding box center [222, 189] width 366 height 300
click at [477, 412] on div "Transfer Spam Marketing" at bounding box center [721, 391] width 620 height 50
click at [375, 396] on button "HANG UP" at bounding box center [353, 387] width 84 height 25
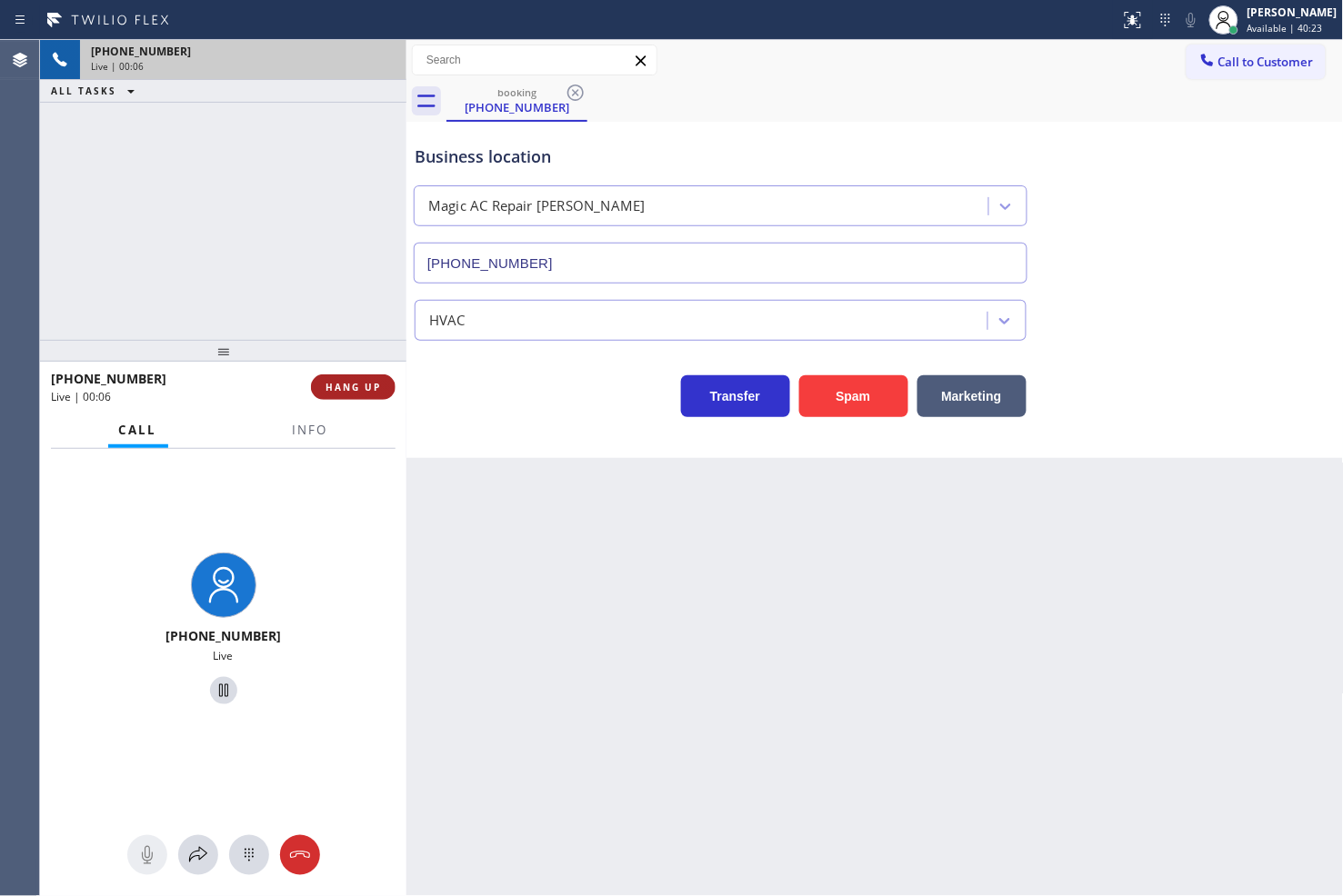
click at [367, 397] on button "HANG UP" at bounding box center [353, 387] width 84 height 25
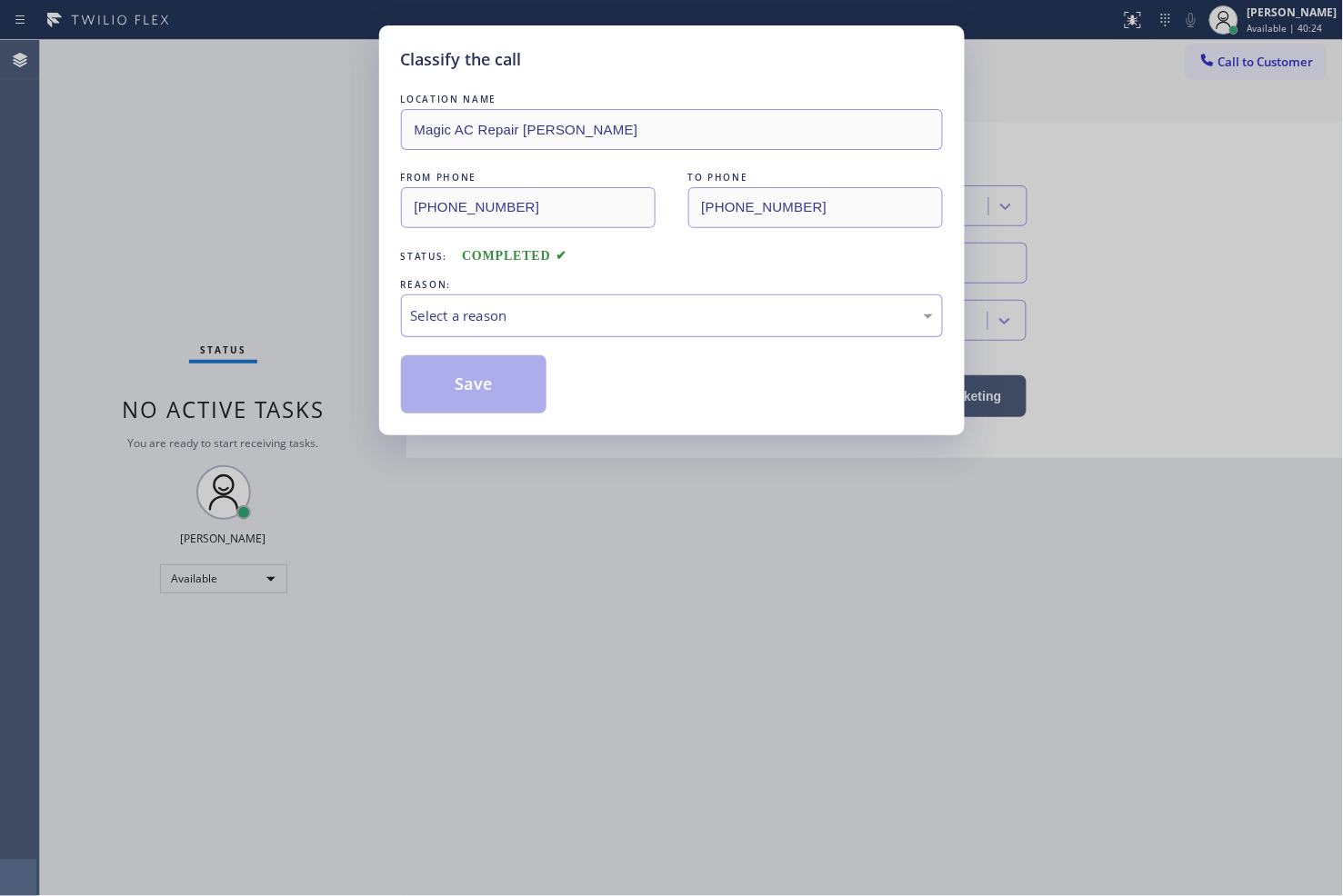
click at [467, 327] on div "Select a reason" at bounding box center [672, 315] width 542 height 43
click at [482, 405] on button "Save" at bounding box center [474, 384] width 147 height 58
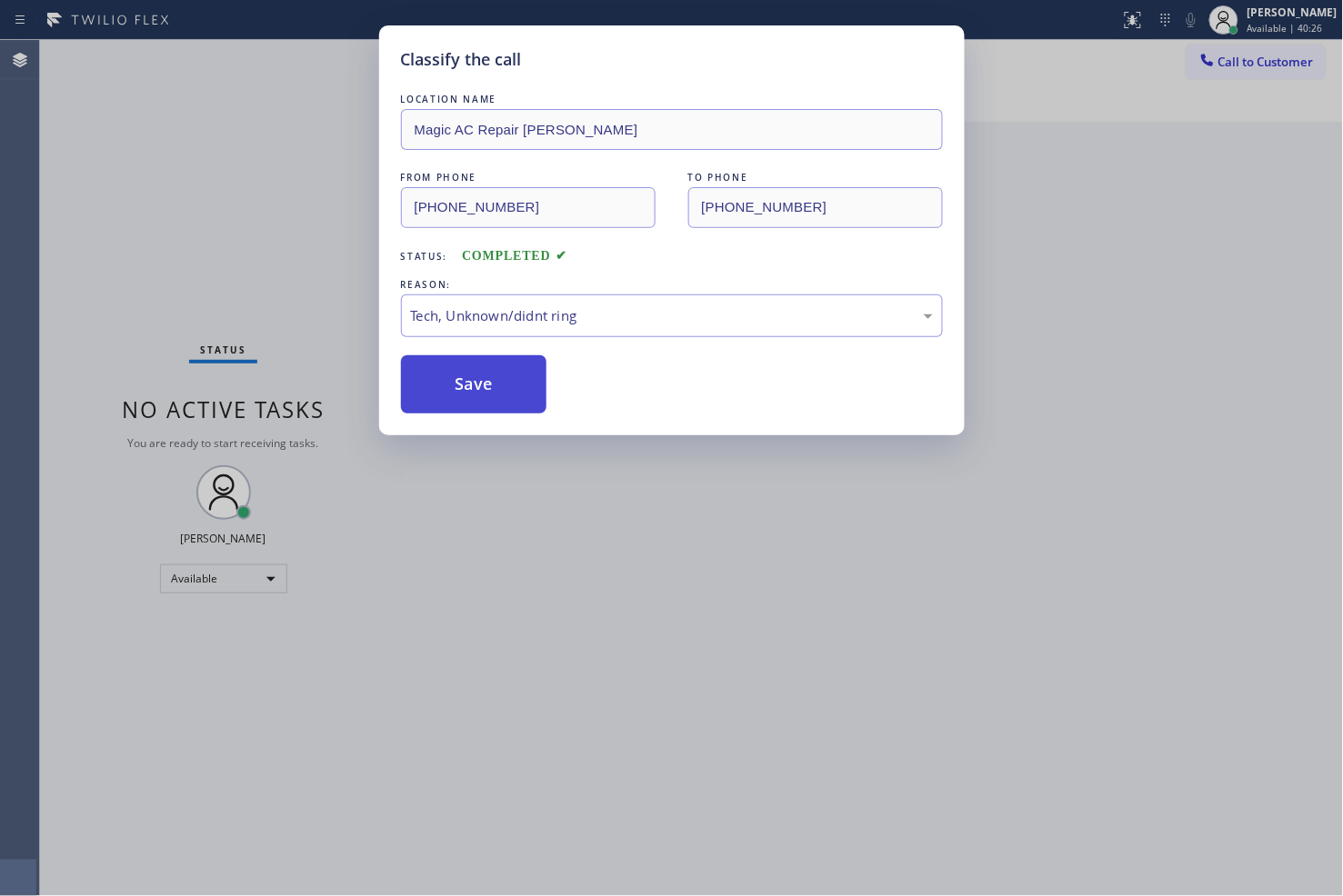
click at [482, 405] on button "Save" at bounding box center [474, 384] width 147 height 58
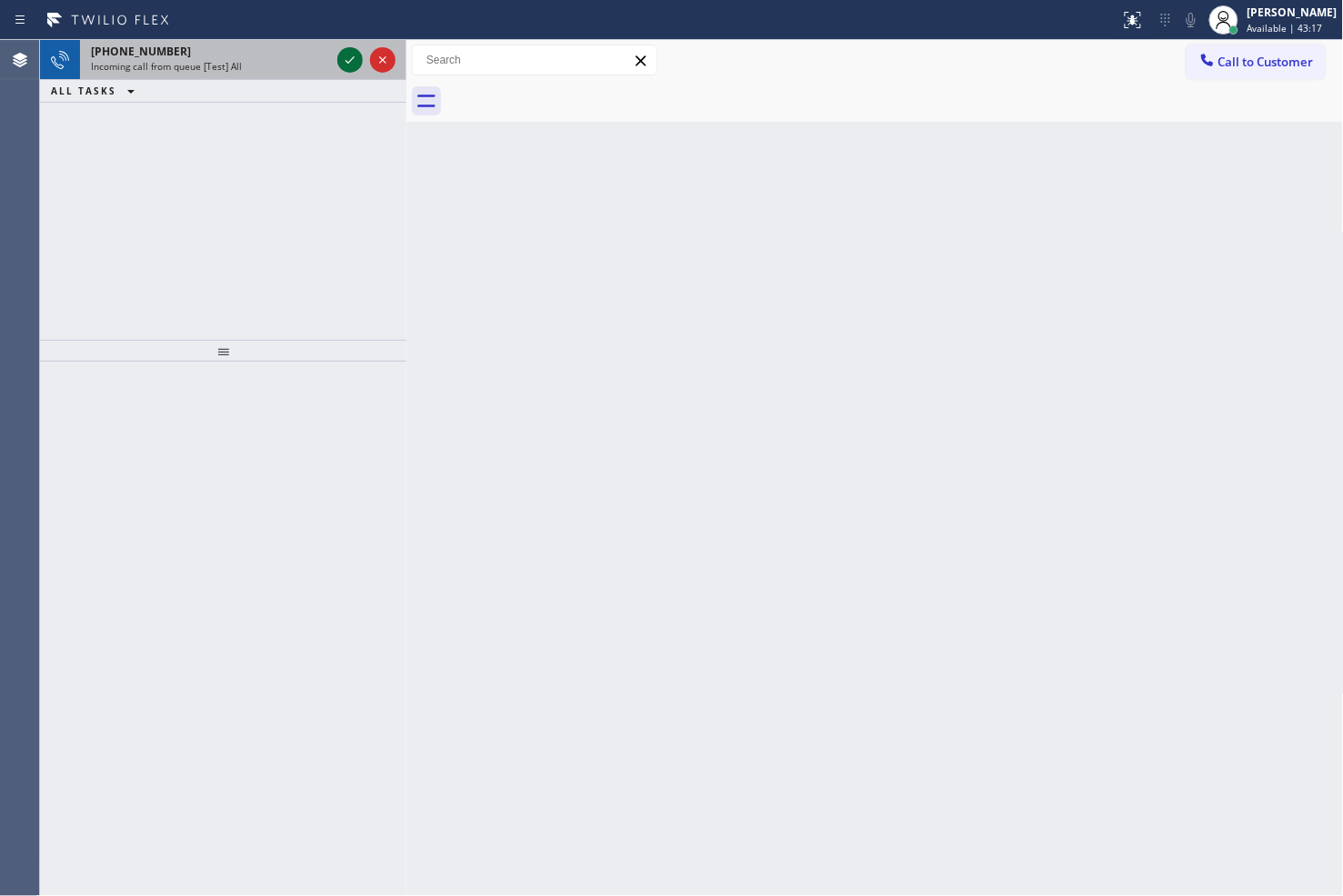
click at [350, 61] on icon at bounding box center [350, 60] width 21 height 21
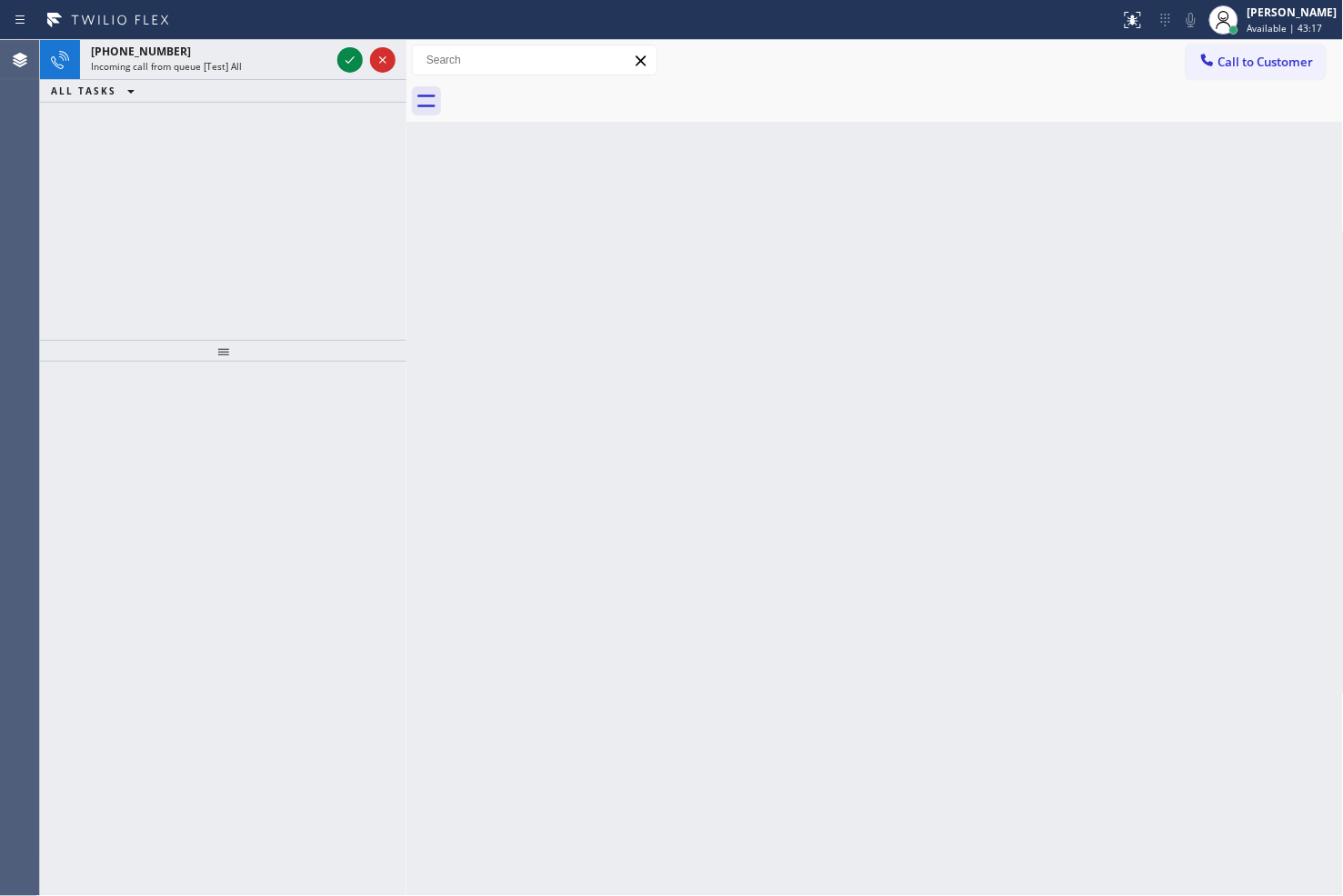
click at [350, 61] on icon at bounding box center [350, 60] width 21 height 21
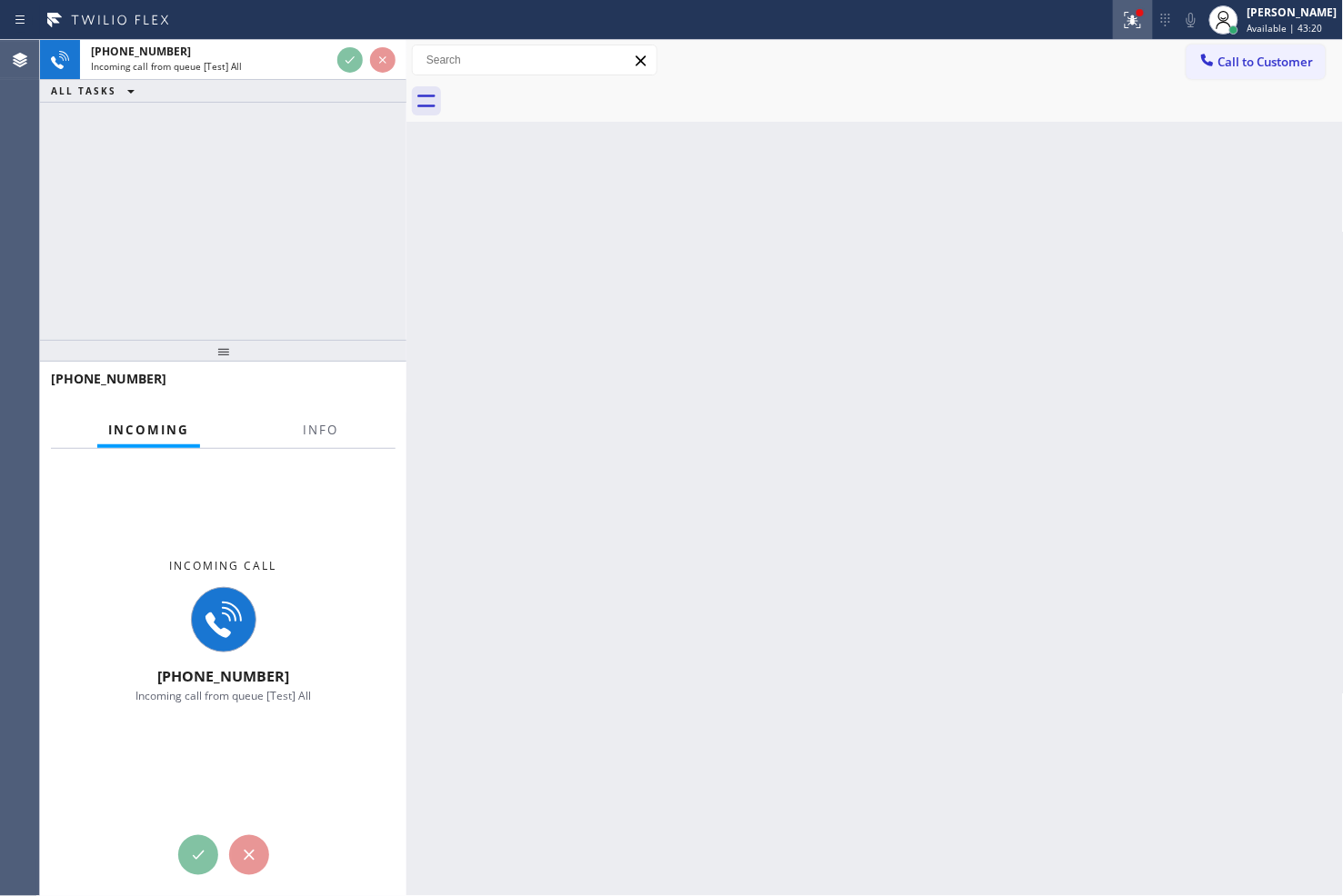
click at [1122, 27] on icon at bounding box center [1132, 19] width 21 height 21
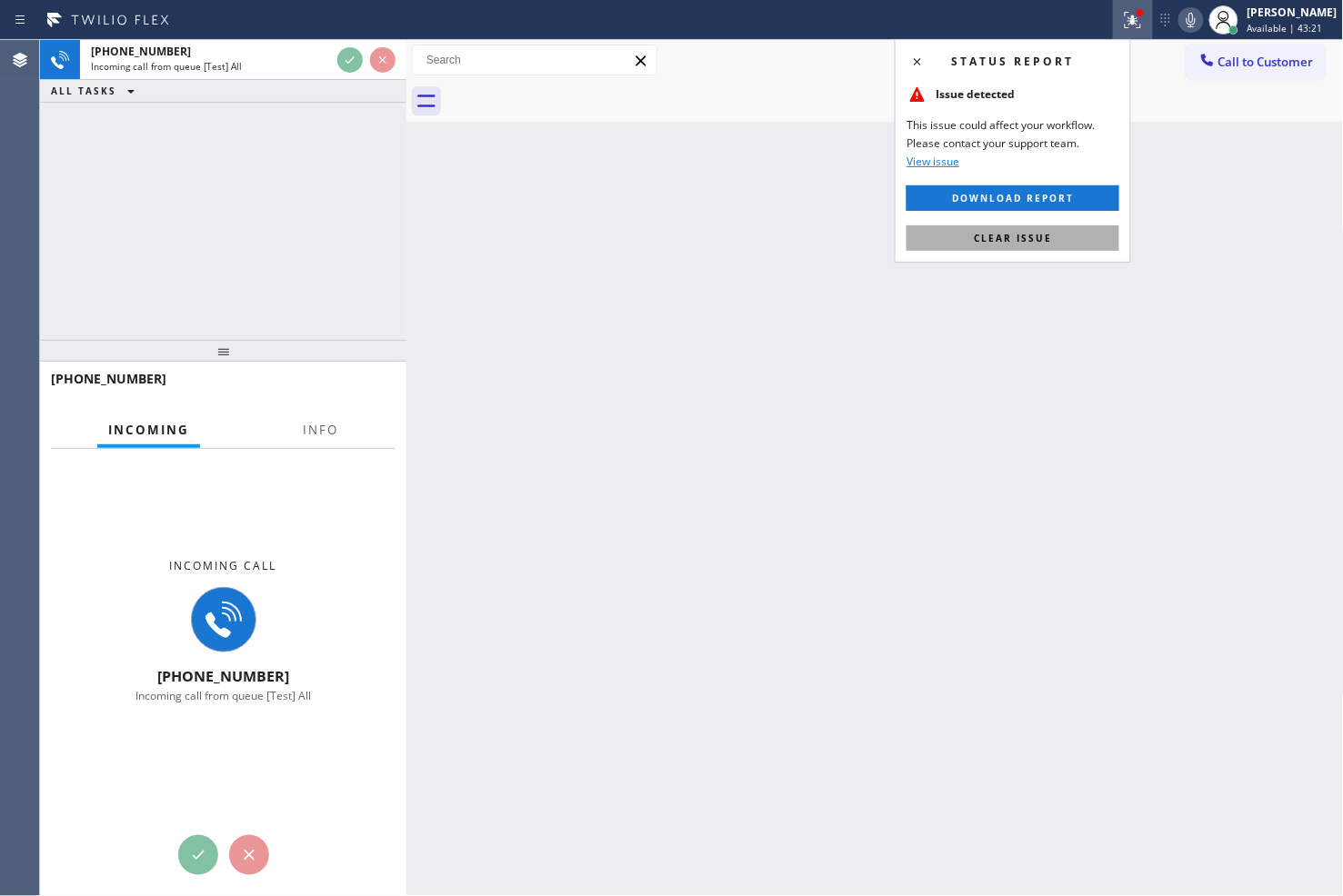
click at [1093, 238] on button "Clear issue" at bounding box center [1012, 238] width 213 height 25
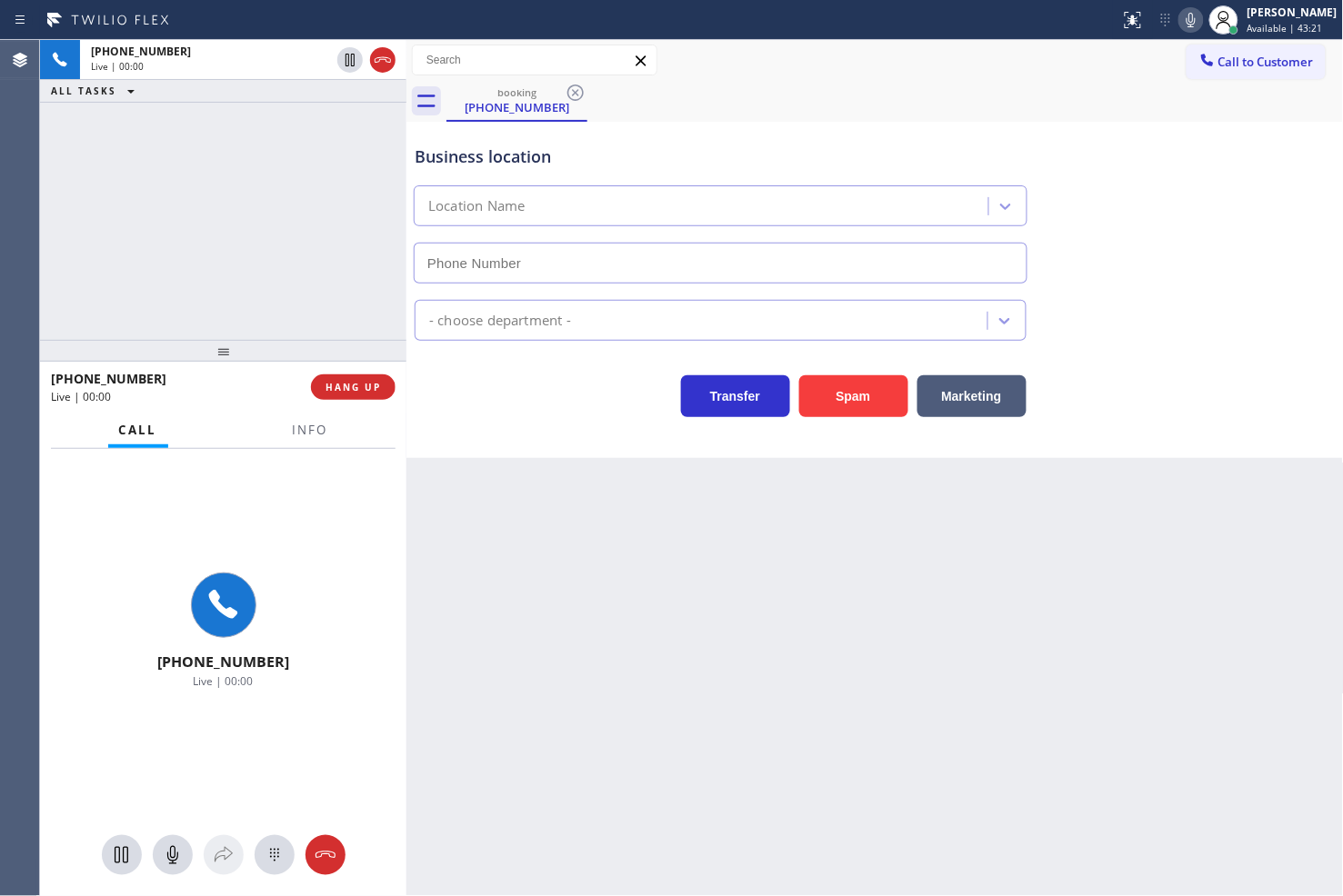
type input "[PHONE_NUMBER]"
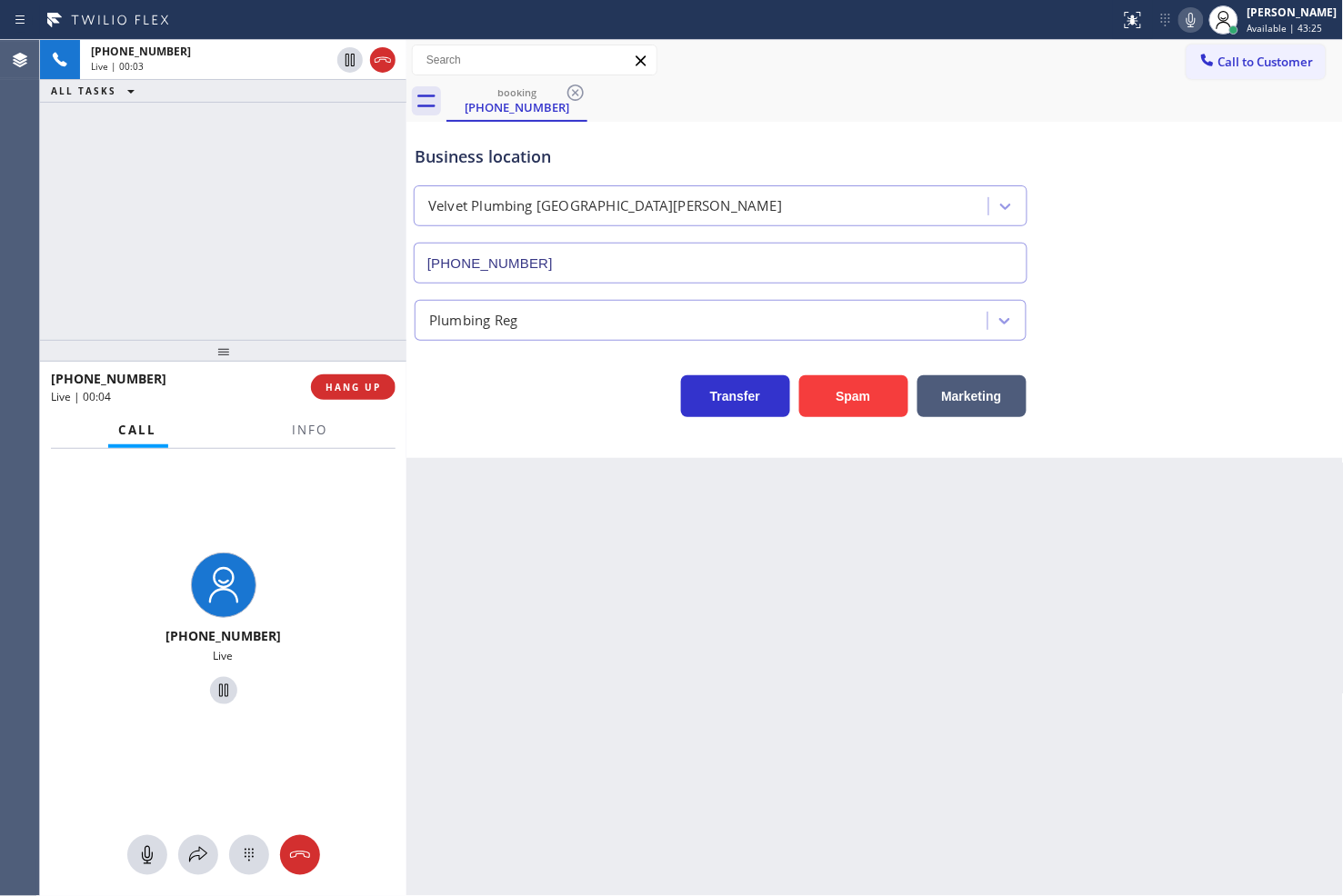
click at [501, 405] on div "Transfer Spam Marketing" at bounding box center [721, 391] width 620 height 50
click at [337, 328] on div "[PHONE_NUMBER] Live | 00:04 ALL TASKS ALL TASKS ACTIVE TASKS TASKS IN WRAP UP" at bounding box center [222, 189] width 366 height 300
click at [592, 434] on div "Business location Velvet Plumbing [GEOGRAPHIC_DATA][PERSON_NAME] [PHONE_NUMBER]…" at bounding box center [874, 289] width 937 height 336
click at [266, 298] on div "[PHONE_NUMBER] Live | 00:05 ALL TASKS ALL TASKS ACTIVE TASKS TASKS IN WRAP UP" at bounding box center [222, 189] width 366 height 300
click at [613, 468] on div "Back to Dashboard Change Sender ID Customers Technicians Select a contact Outbo…" at bounding box center [874, 468] width 937 height 856
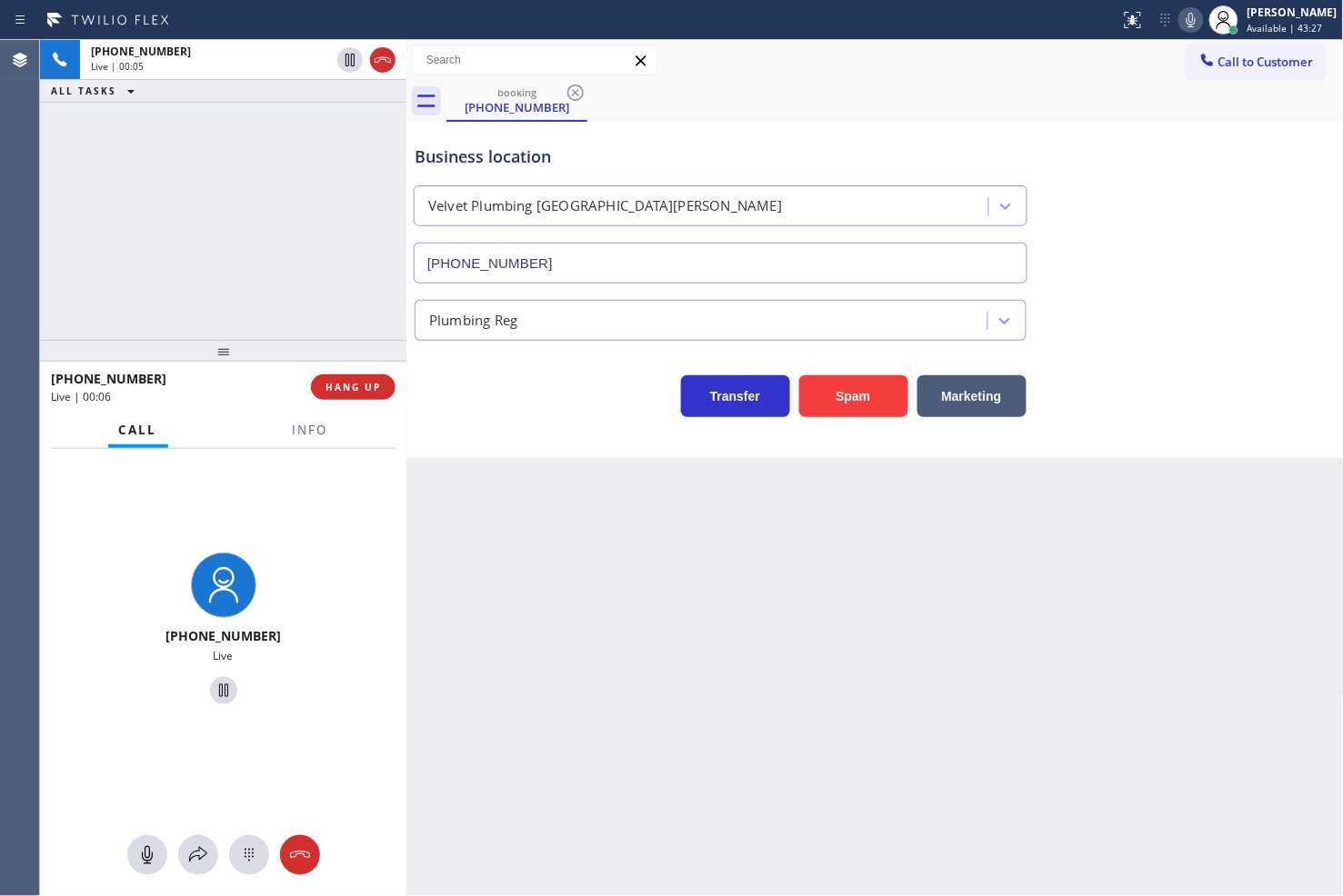
click at [285, 297] on div "[PHONE_NUMBER] Live | 00:05 ALL TASKS ALL TASKS ACTIVE TASKS TASKS IN WRAP UP" at bounding box center [222, 189] width 366 height 300
click at [580, 442] on div "Business location Velvet Plumbing [GEOGRAPHIC_DATA][PERSON_NAME] [PHONE_NUMBER]…" at bounding box center [874, 289] width 937 height 336
drag, startPoint x: 150, startPoint y: 260, endPoint x: 296, endPoint y: 266, distance: 146.1
click at [157, 258] on div "[PHONE_NUMBER] Live | 00:08 ALL TASKS ALL TASKS ACTIVE TASKS TASKS IN WRAP UP" at bounding box center [222, 189] width 366 height 300
click at [505, 406] on div "Transfer Spam Marketing" at bounding box center [721, 391] width 620 height 50
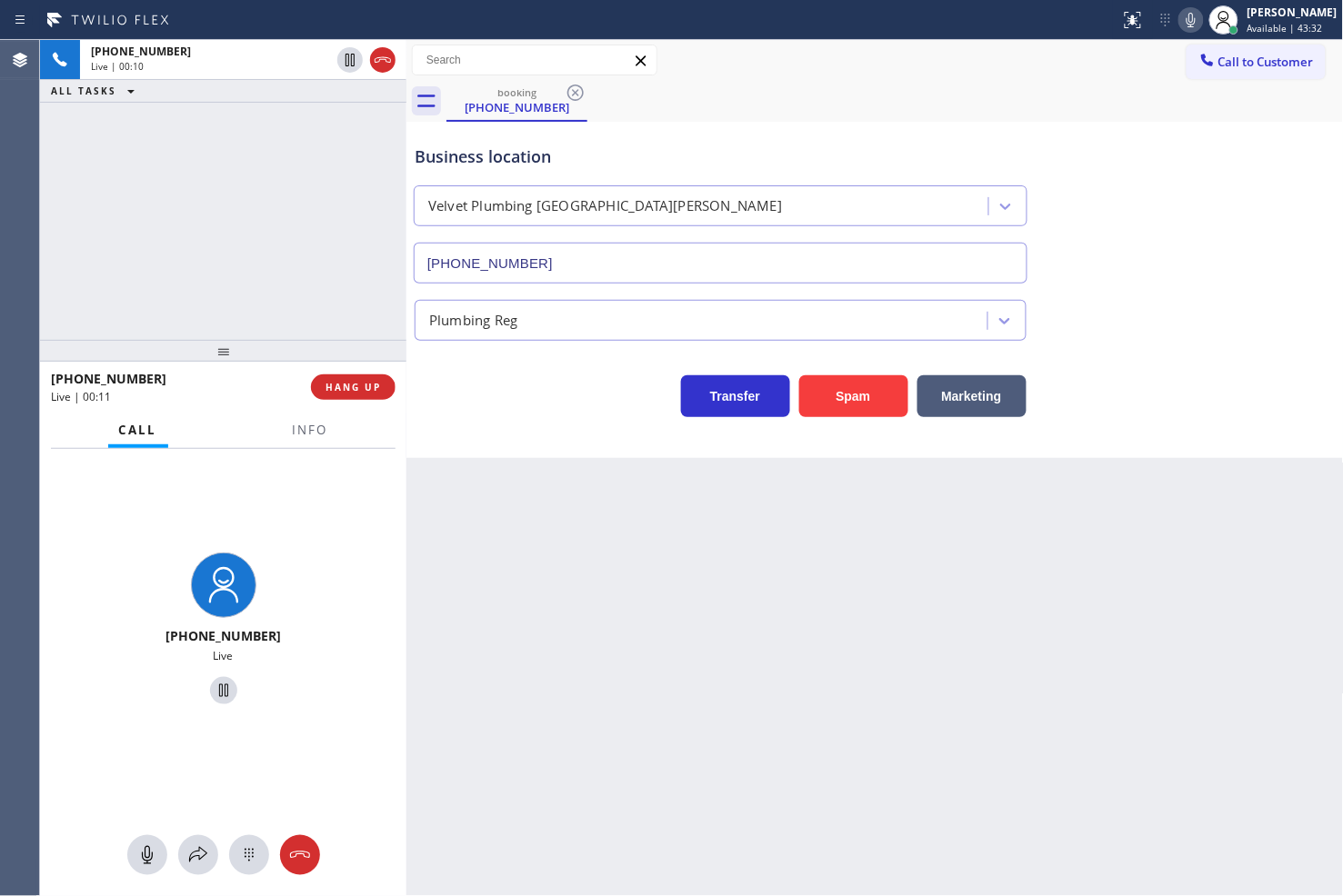
click at [305, 324] on div "[PHONE_NUMBER] Live | 00:10 ALL TASKS ALL TASKS ACTIVE TASKS TASKS IN WRAP UP" at bounding box center [222, 189] width 366 height 300
click at [342, 388] on span "HANG UP" at bounding box center [353, 386] width 55 height 13
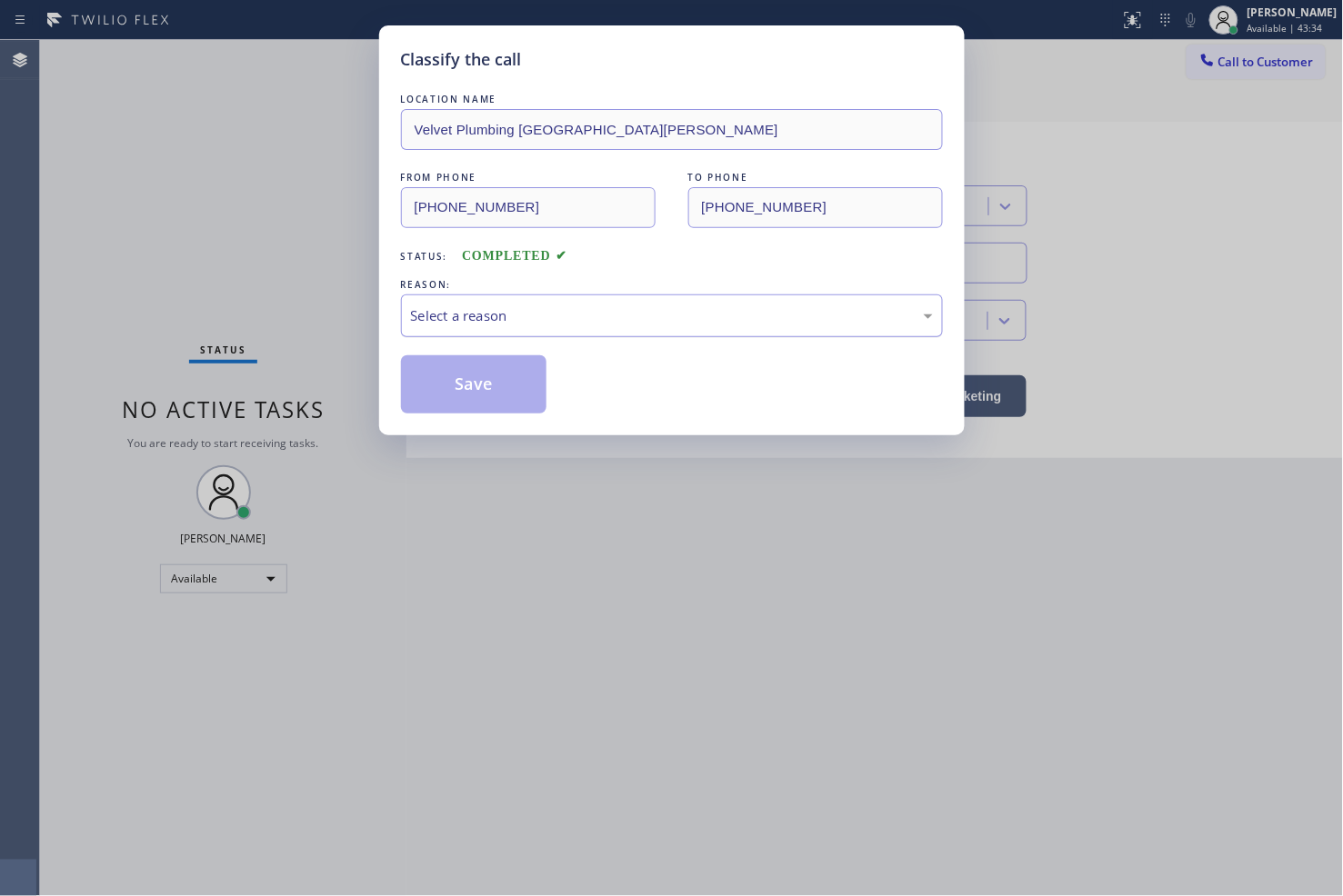
click at [505, 330] on div "Select a reason" at bounding box center [672, 315] width 542 height 43
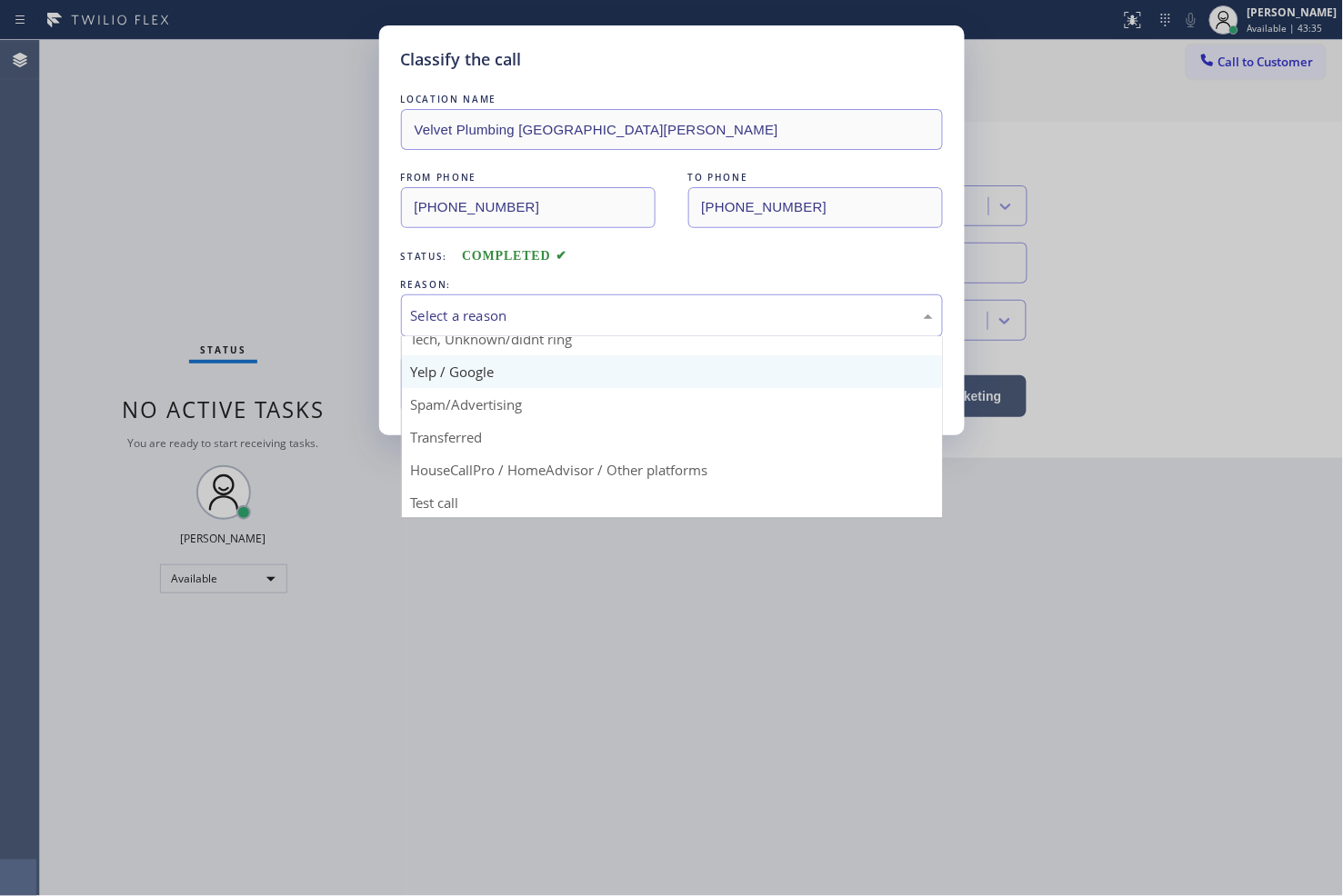
scroll to position [114, 0]
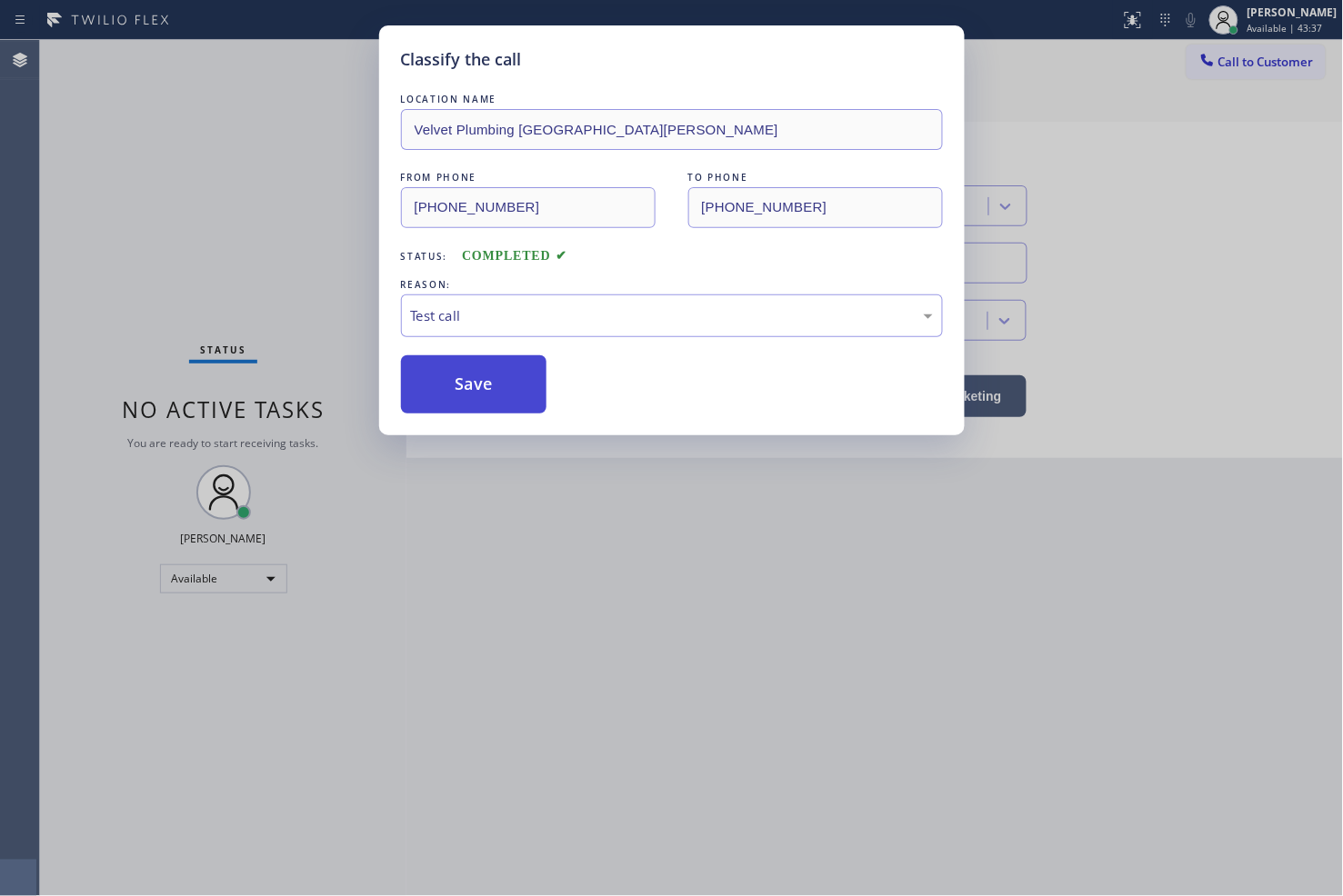
click at [471, 403] on button "Save" at bounding box center [474, 384] width 147 height 58
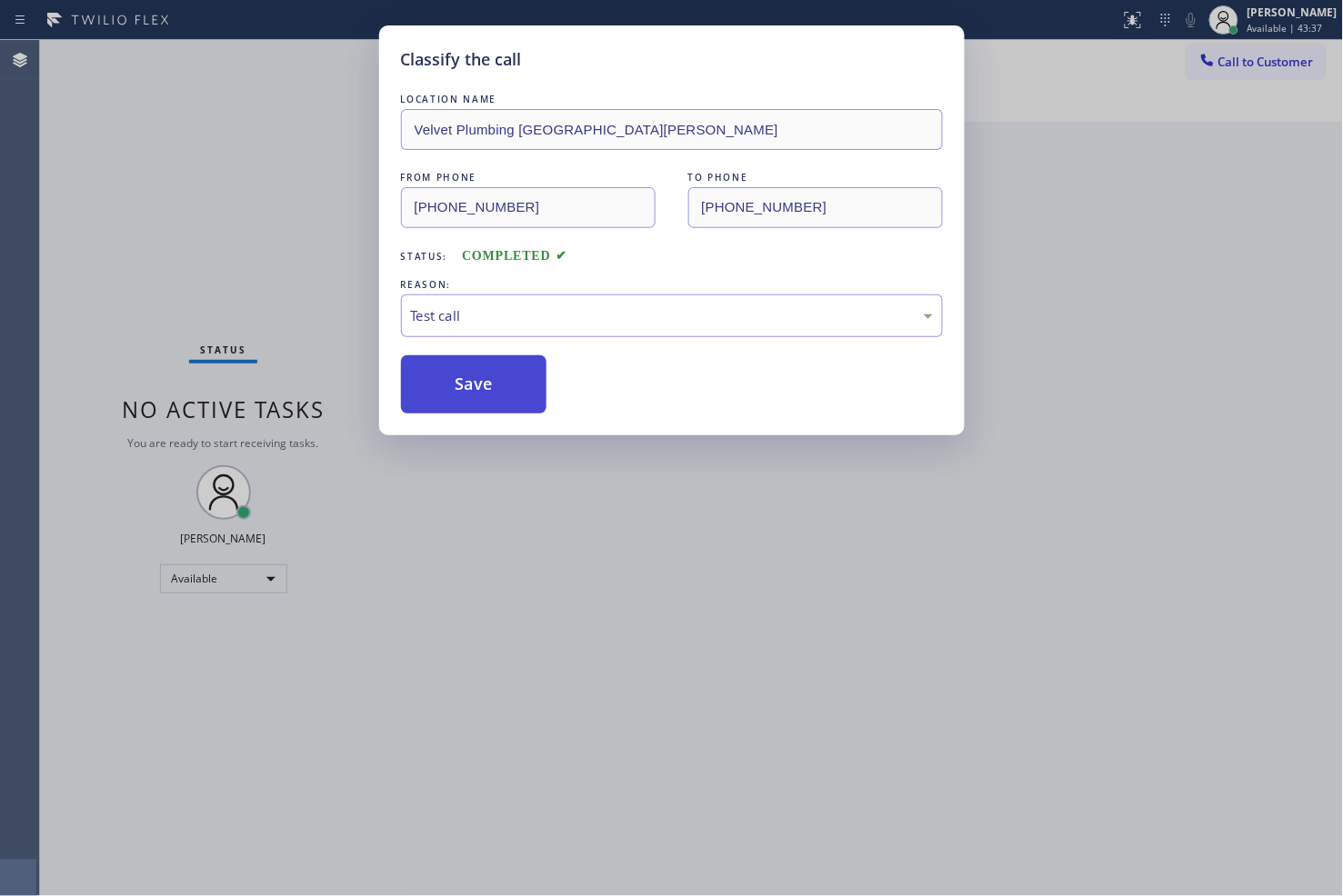
click at [471, 403] on button "Save" at bounding box center [474, 384] width 147 height 58
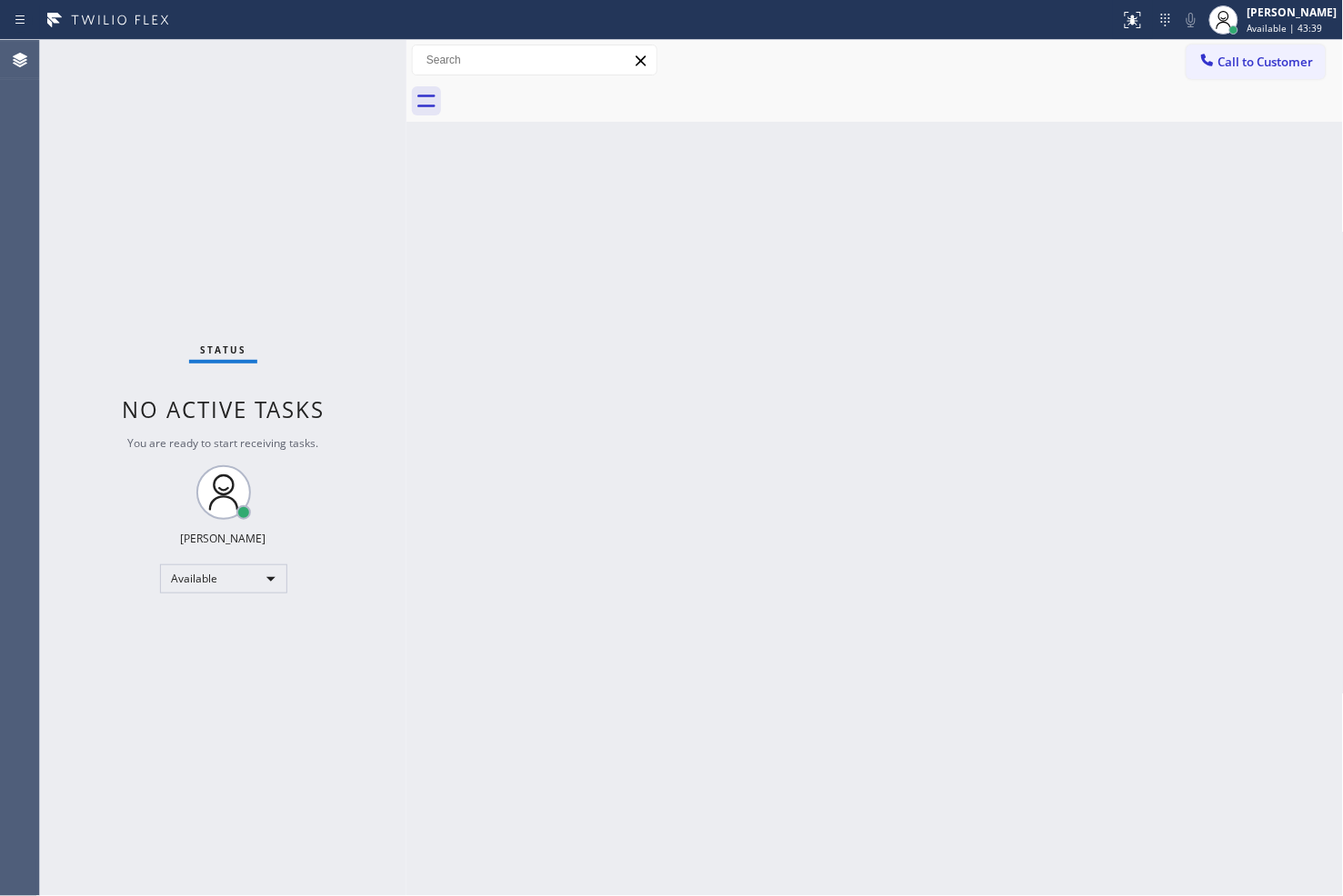
click at [329, 155] on div "Status No active tasks You are ready to start receiving tasks. [PERSON_NAME]" at bounding box center [222, 468] width 366 height 856
click at [332, 66] on div "Status No active tasks You are ready to start receiving tasks. [PERSON_NAME]" at bounding box center [222, 468] width 366 height 856
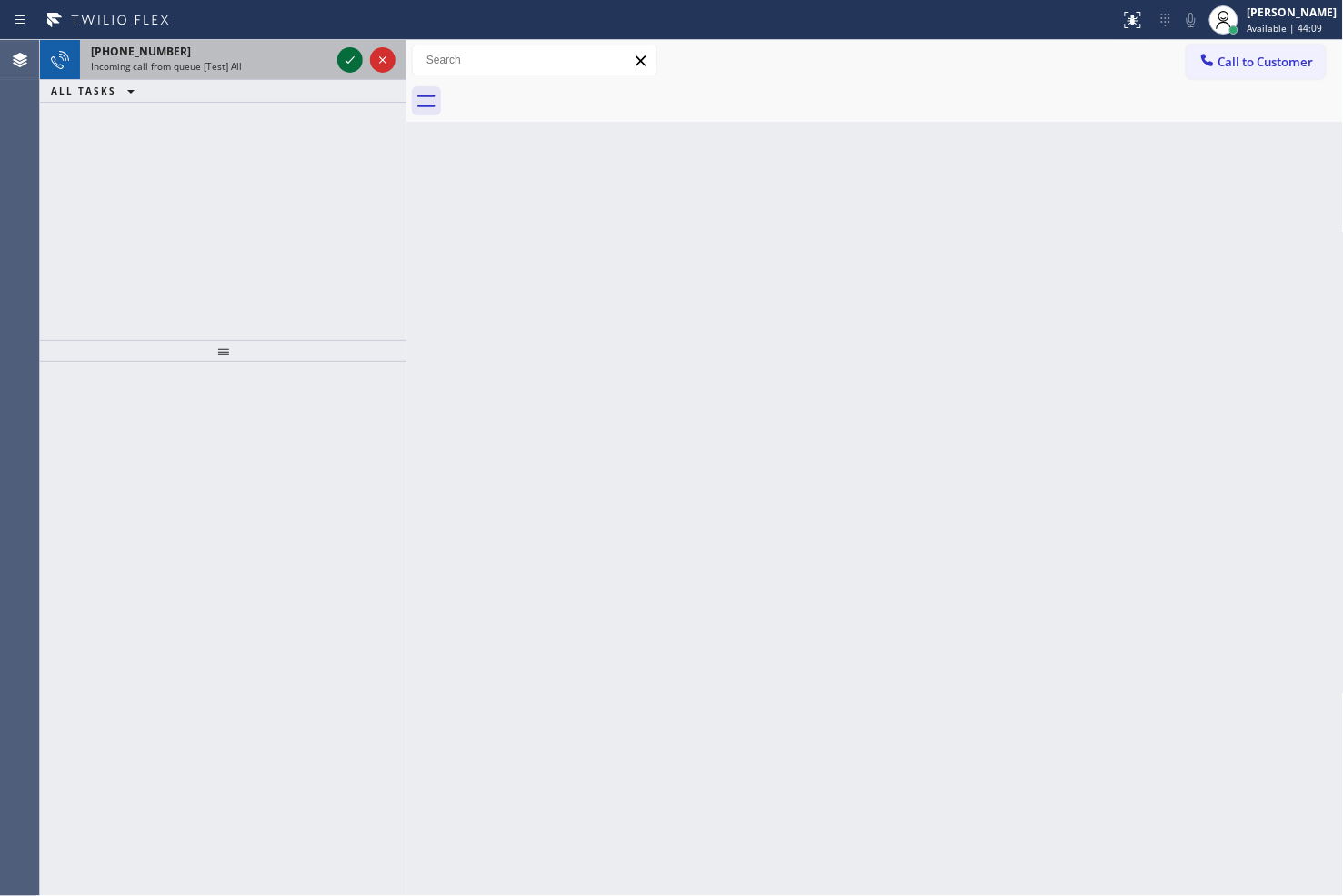
click at [347, 56] on icon at bounding box center [350, 60] width 21 height 21
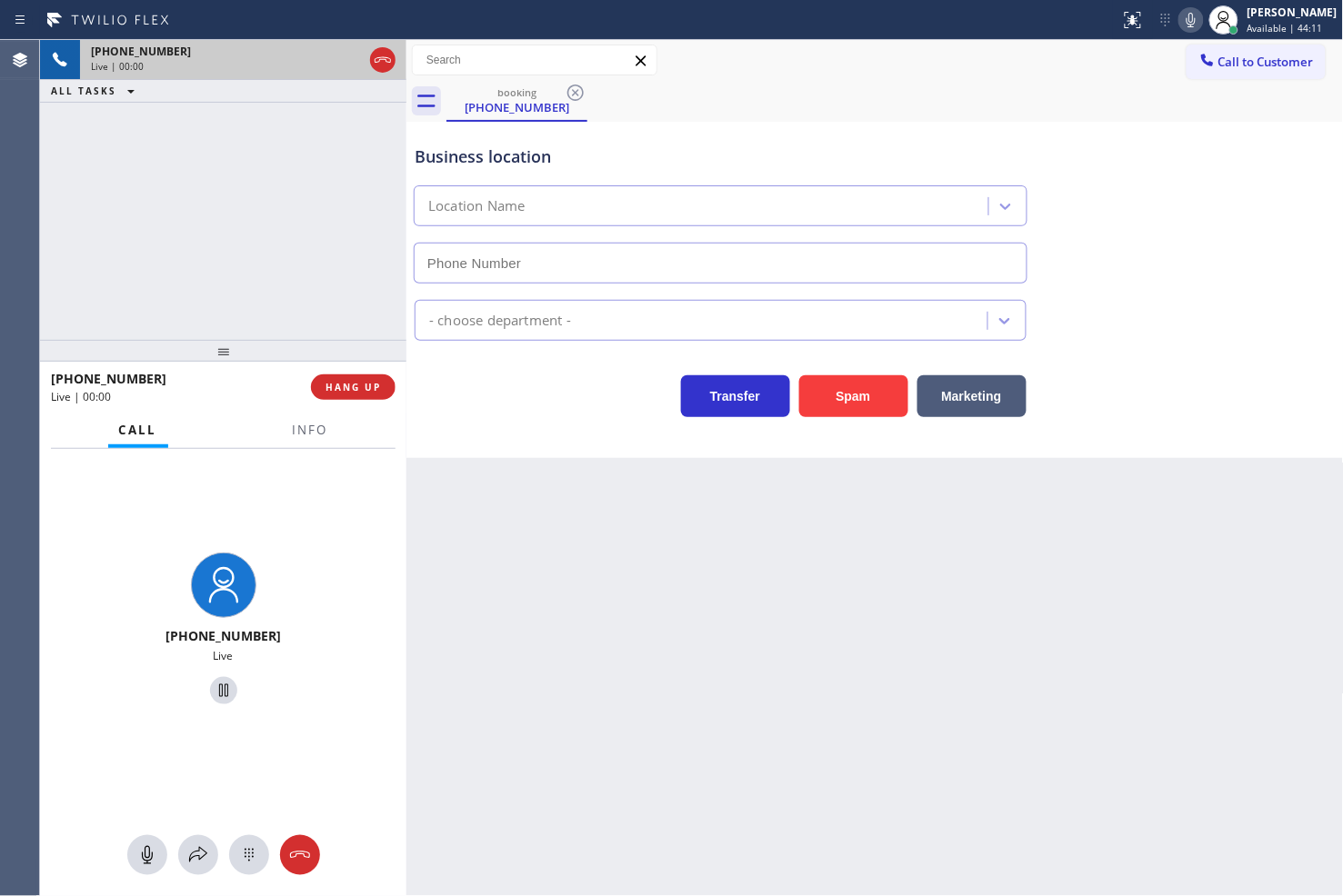
type input "[PHONE_NUMBER]"
click at [547, 405] on div "Transfer Spam Marketing" at bounding box center [721, 391] width 620 height 50
click at [215, 251] on div "[PHONE_NUMBER] Live | 00:04 ALL TASKS ALL TASKS ACTIVE TASKS TASKS IN WRAP UP" at bounding box center [222, 189] width 366 height 300
click at [580, 454] on div "Business location Target Plumbers [GEOGRAPHIC_DATA][PERSON_NAME] [PHONE_NUMBER]…" at bounding box center [874, 289] width 937 height 336
click at [170, 218] on div "[PHONE_NUMBER] Live | 00:05 ALL TASKS ALL TASKS ACTIVE TASKS TASKS IN WRAP UP" at bounding box center [222, 189] width 366 height 300
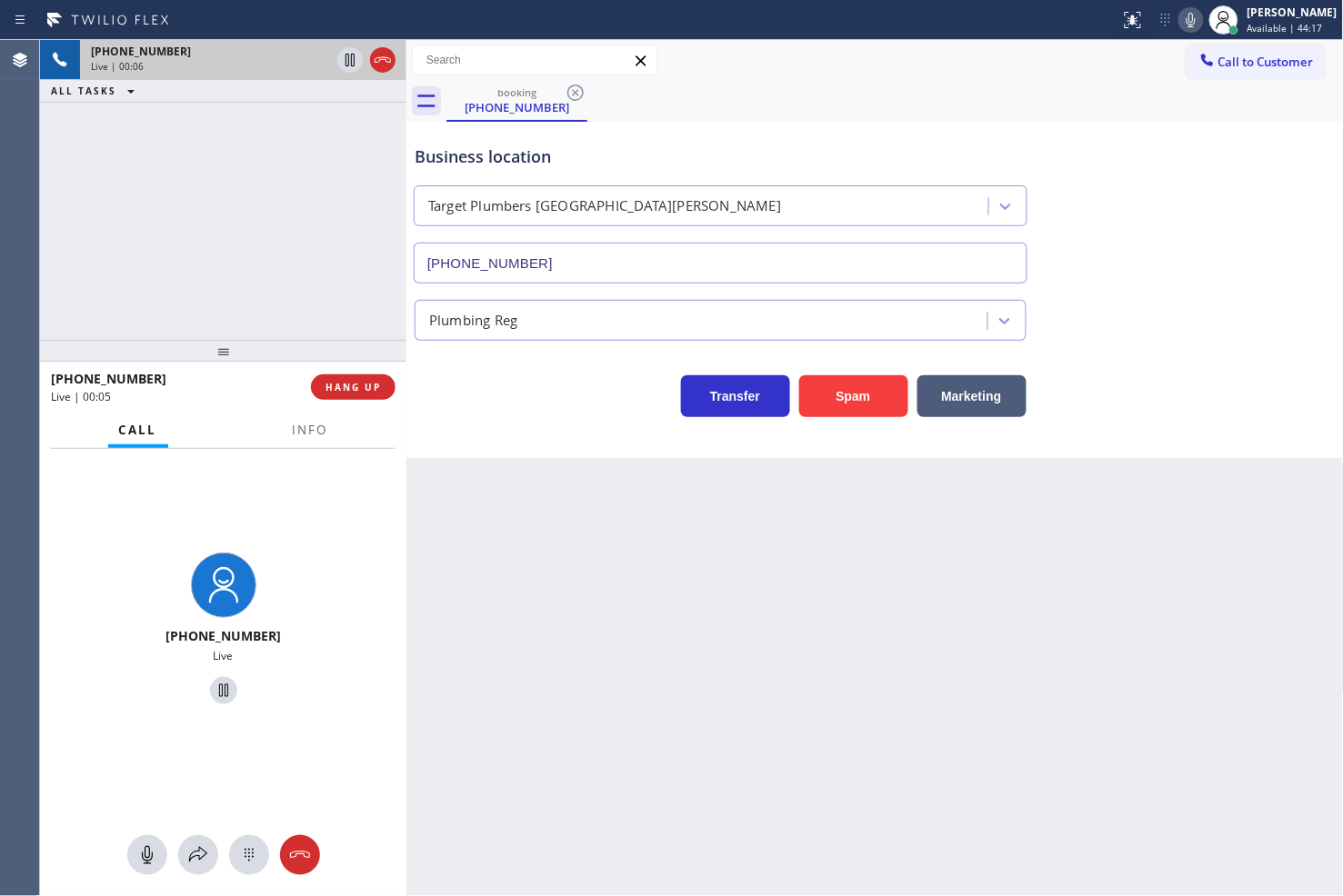
click at [469, 421] on div "Business location Target Plumbers [GEOGRAPHIC_DATA][PERSON_NAME] [PHONE_NUMBER]…" at bounding box center [874, 289] width 937 height 336
click at [330, 325] on div "[PHONE_NUMBER] Live | 00:06 ALL TASKS ALL TASKS ACTIVE TASKS TASKS IN WRAP UP" at bounding box center [222, 189] width 366 height 300
click at [511, 403] on div "Transfer Spam Marketing" at bounding box center [721, 391] width 620 height 50
click at [320, 315] on div "[PHONE_NUMBER] Live | 00:07 ALL TASKS ALL TASKS ACTIVE TASKS TASKS IN WRAP UP" at bounding box center [222, 189] width 366 height 300
click at [492, 395] on div "Transfer Spam Marketing" at bounding box center [721, 391] width 620 height 50
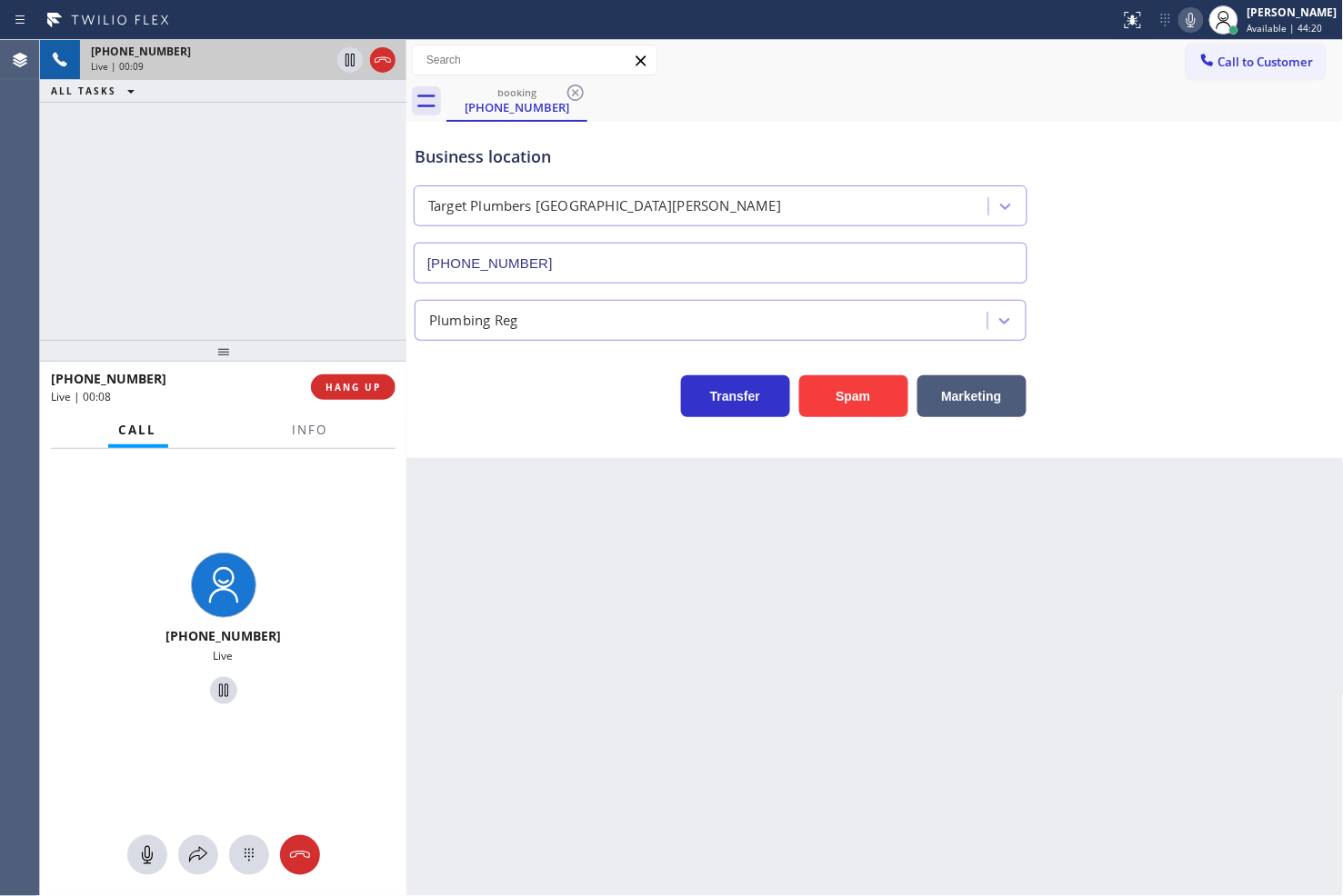
click at [277, 262] on div "[PHONE_NUMBER] Live | 00:09 ALL TASKS ALL TASKS ACTIVE TASKS TASKS IN WRAP UP" at bounding box center [222, 189] width 366 height 300
click at [527, 398] on div "Transfer Spam Marketing" at bounding box center [721, 391] width 620 height 50
click at [241, 263] on div "[PHONE_NUMBER] Live | 00:11 ALL TASKS ALL TASKS ACTIVE TASKS TASKS IN WRAP UP" at bounding box center [222, 189] width 366 height 300
click at [469, 375] on div "Transfer Spam Marketing" at bounding box center [721, 391] width 620 height 50
click at [286, 282] on div "[PHONE_NUMBER] Live | 00:12 ALL TASKS ALL TASKS ACTIVE TASKS TASKS IN WRAP UP" at bounding box center [222, 189] width 366 height 300
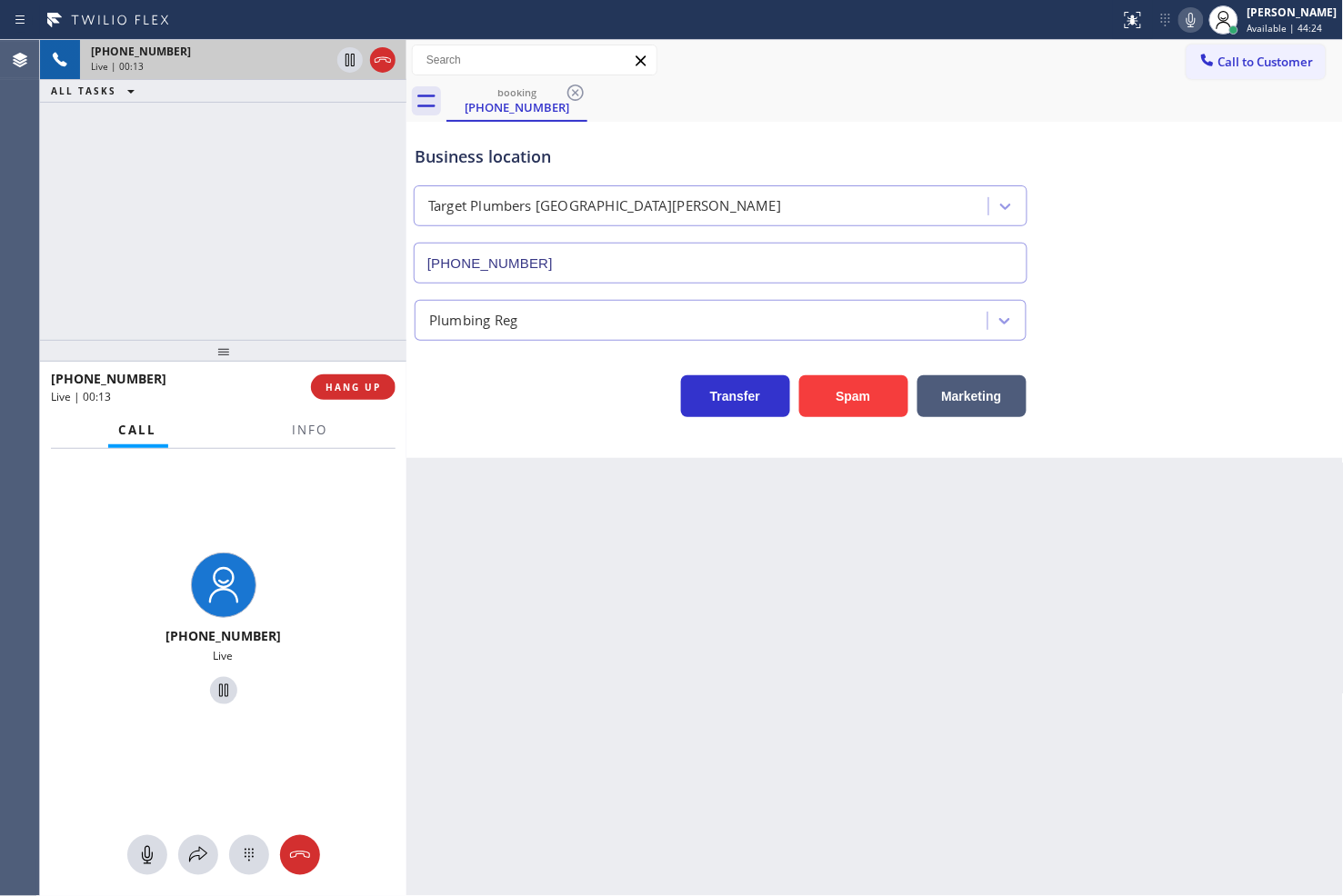
click at [448, 391] on div "Transfer Spam Marketing" at bounding box center [721, 391] width 620 height 50
click at [568, 400] on div "Transfer Spam Marketing" at bounding box center [721, 391] width 620 height 50
click at [257, 267] on div "[PHONE_NUMBER] Live | 00:15 ALL TASKS ALL TASKS ACTIVE TASKS TASKS IN WRAP UP" at bounding box center [222, 189] width 366 height 300
click at [565, 427] on div "Business location Target Plumbers [GEOGRAPHIC_DATA][PERSON_NAME] [PHONE_NUMBER]…" at bounding box center [874, 289] width 937 height 336
click at [197, 221] on div "[PHONE_NUMBER] Live | 00:17 ALL TASKS ALL TASKS ACTIVE TASKS TASKS IN WRAP UP" at bounding box center [222, 189] width 366 height 300
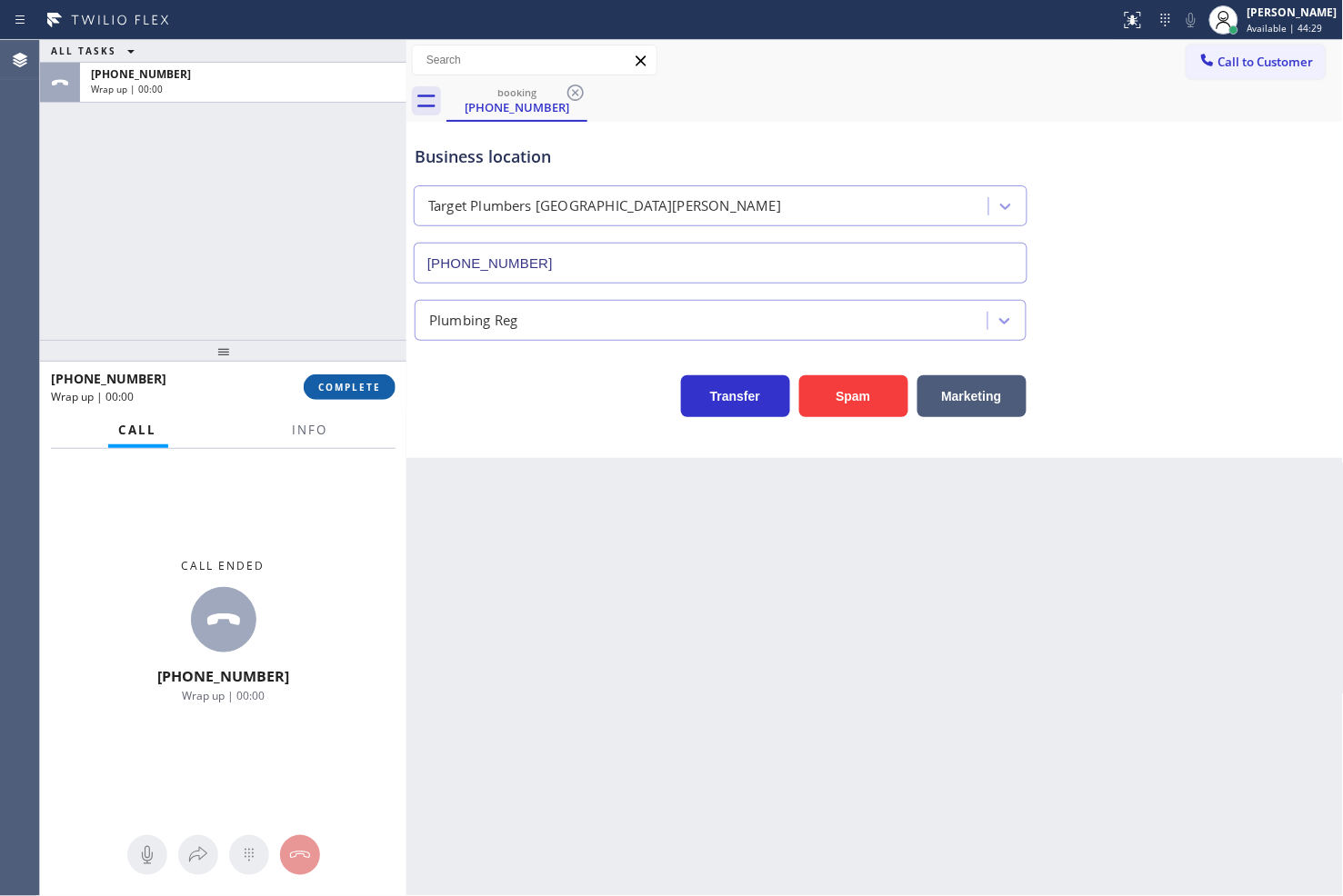
click at [362, 393] on button "COMPLETE" at bounding box center [350, 387] width 92 height 25
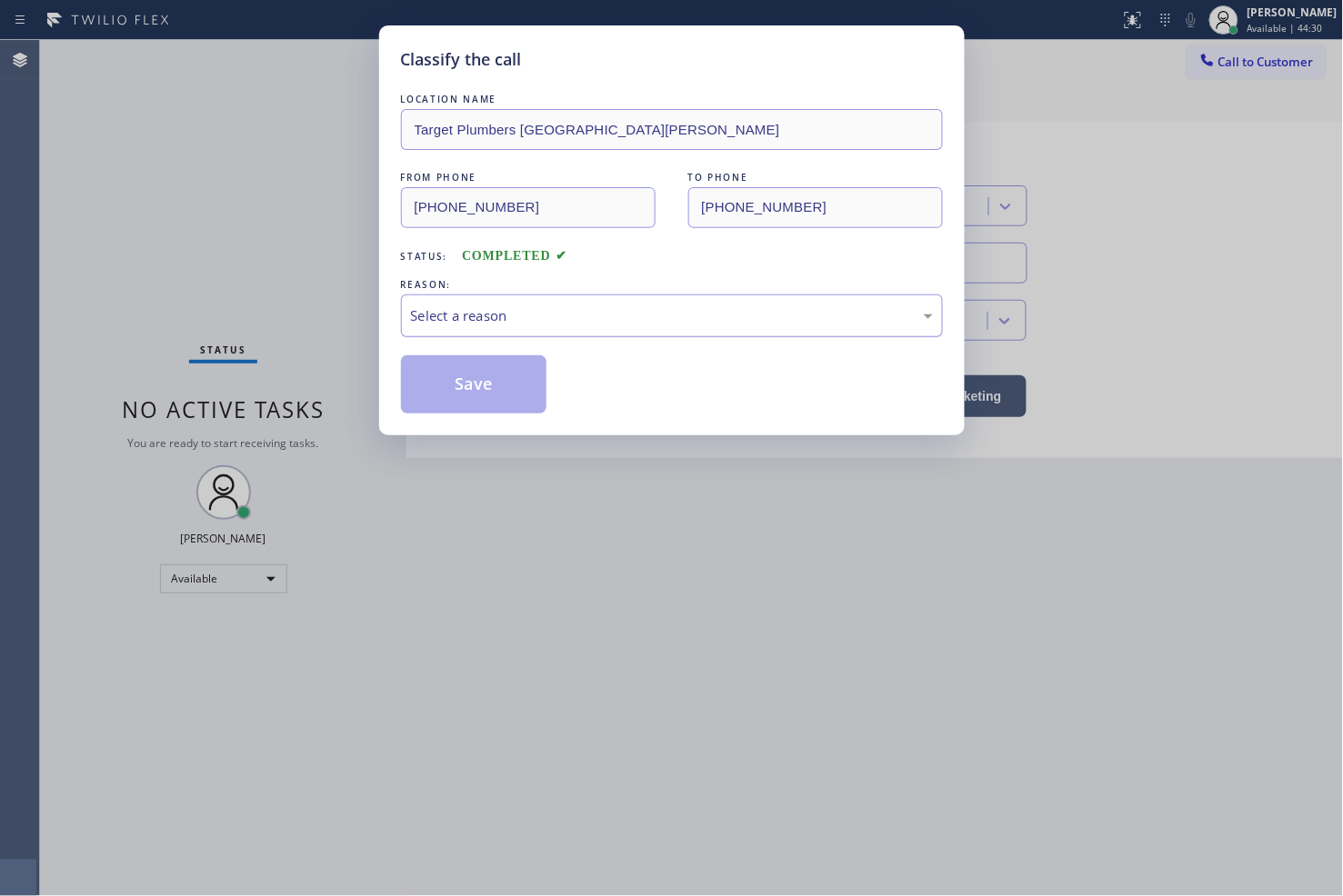
click at [458, 320] on div "Select a reason" at bounding box center [671, 316] width 521 height 21
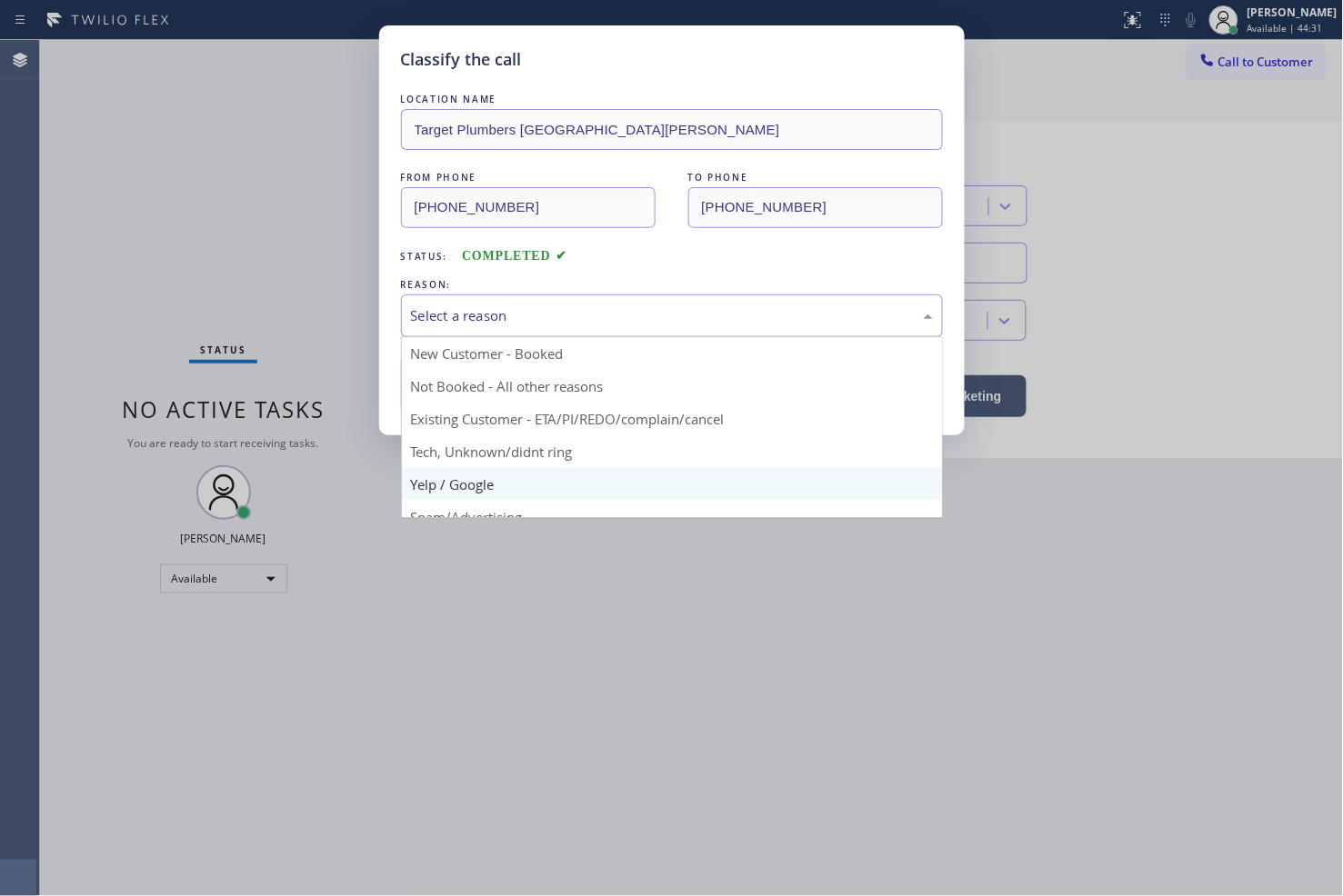
scroll to position [114, 0]
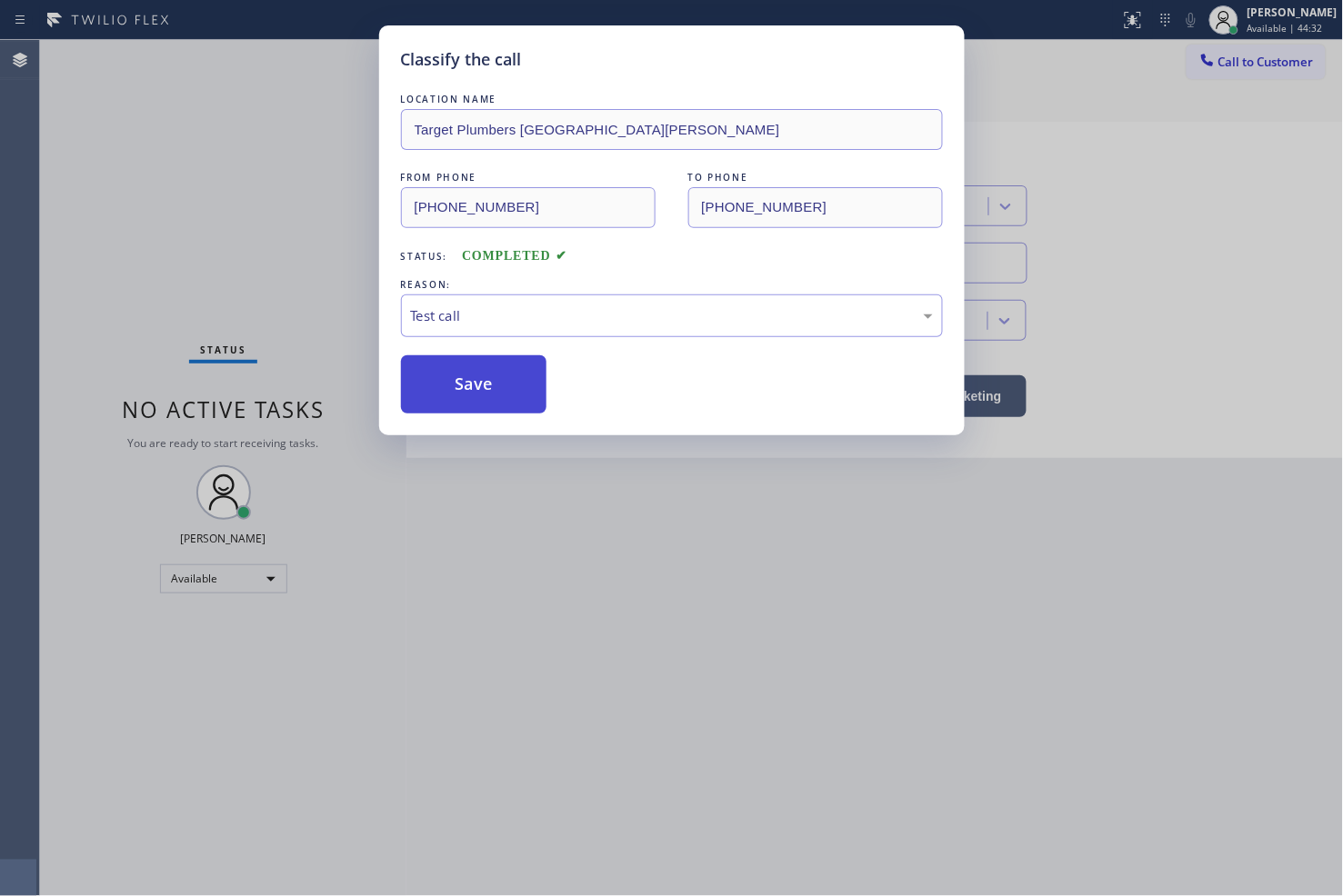
click at [434, 384] on button "Save" at bounding box center [474, 384] width 147 height 58
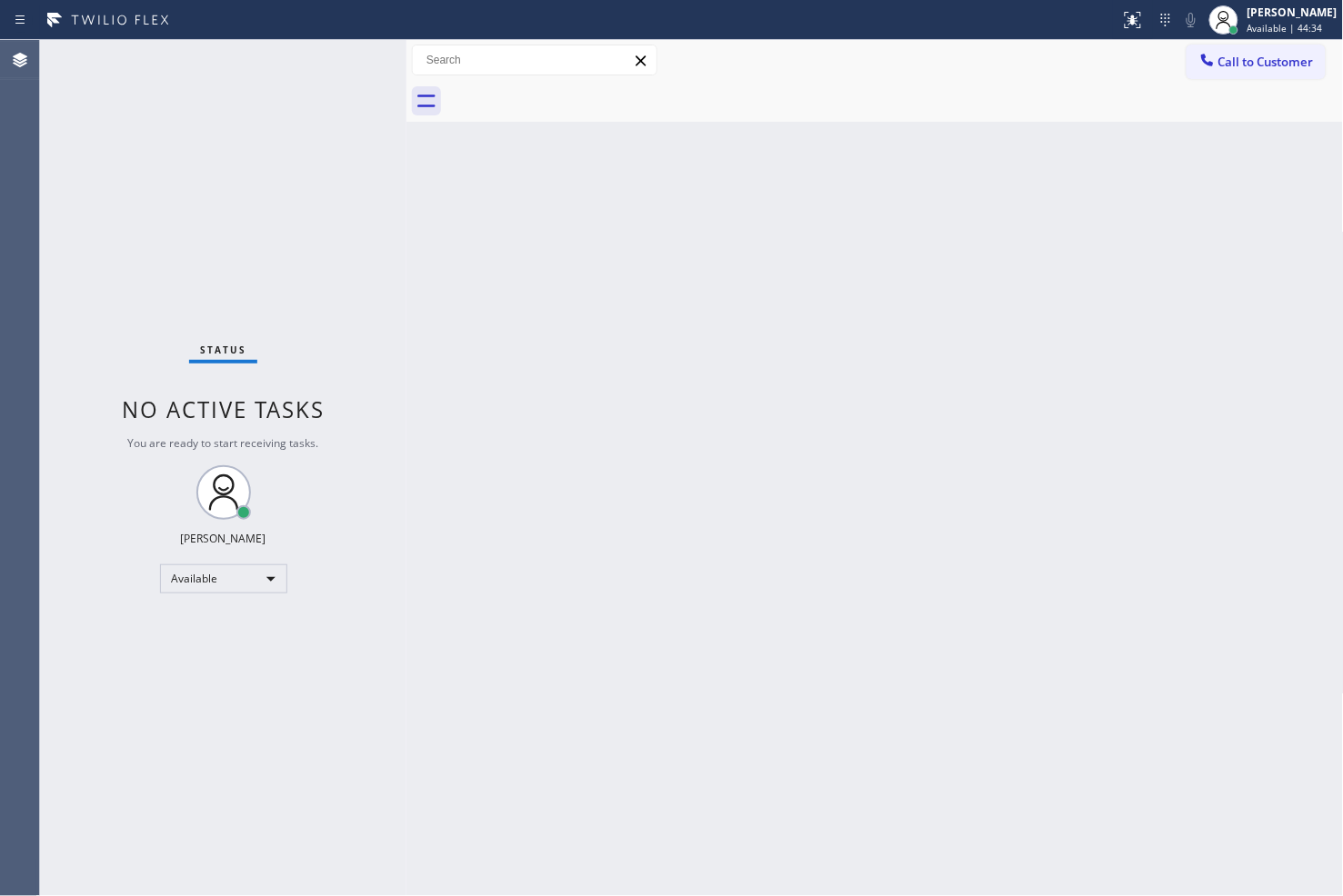
click at [328, 66] on div "Status No active tasks You are ready to start receiving tasks. [PERSON_NAME]" at bounding box center [222, 468] width 366 height 856
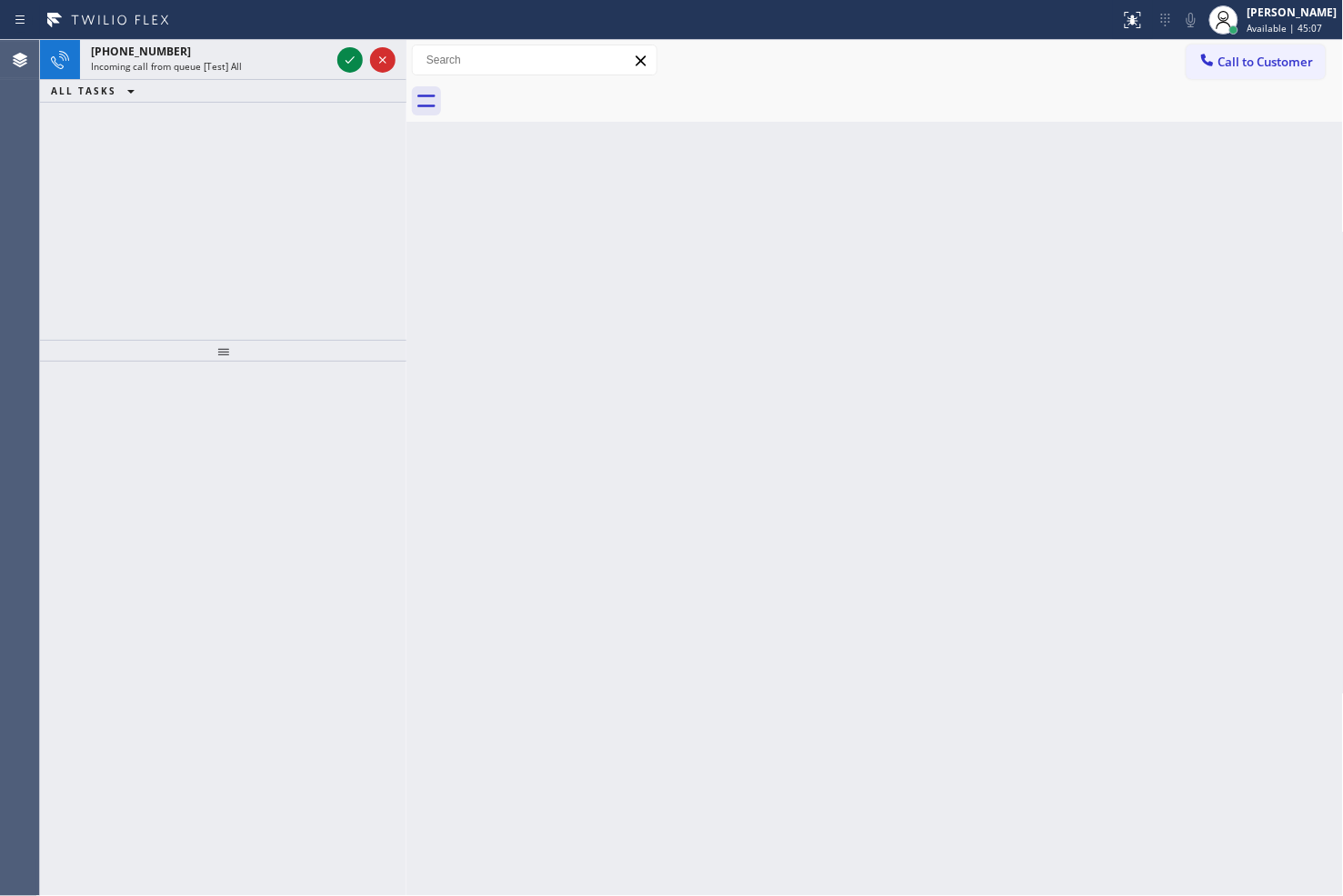
click at [328, 66] on div "Incoming call from queue [Test] All" at bounding box center [211, 66] width 239 height 13
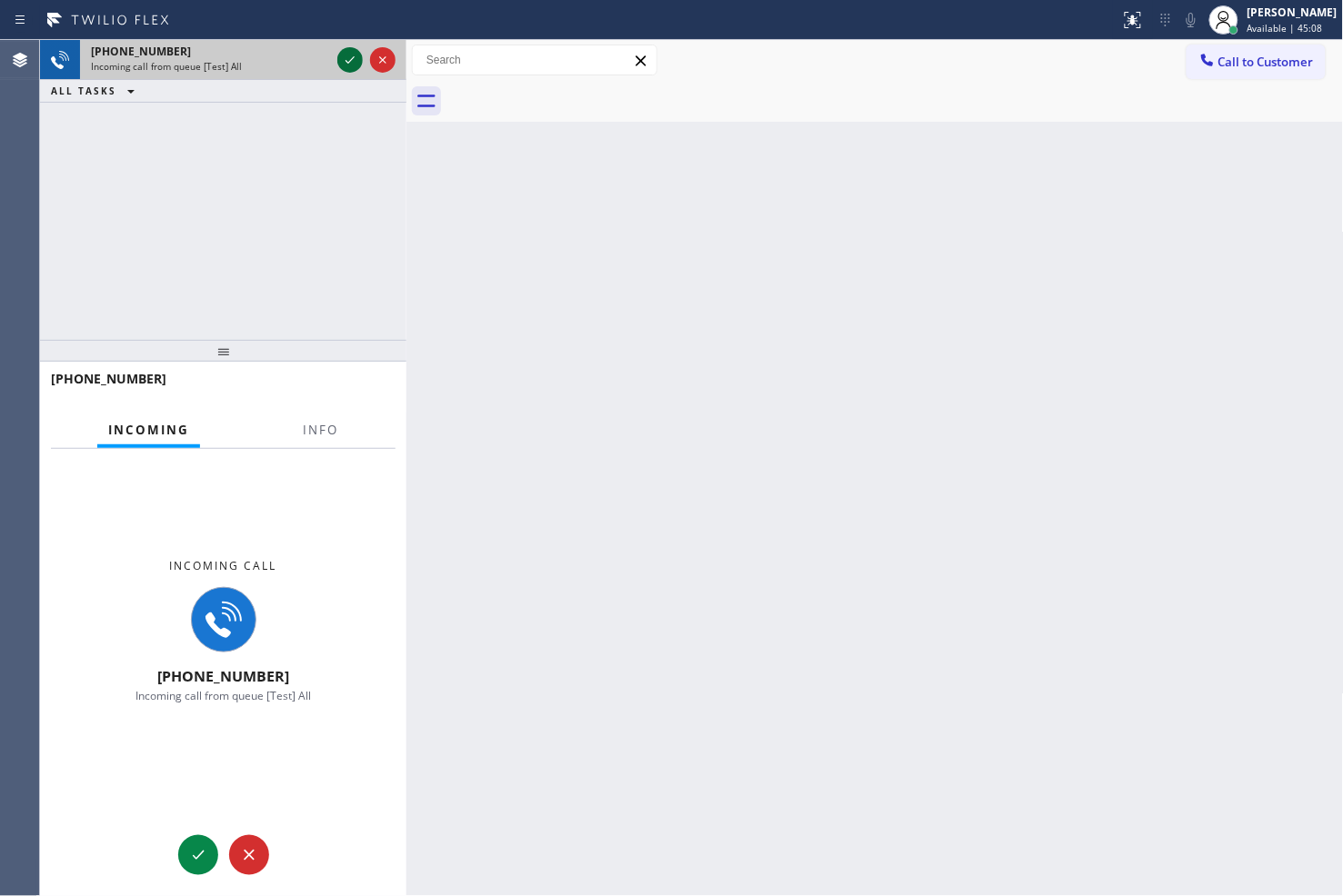
click at [339, 56] on icon at bounding box center [350, 60] width 21 height 21
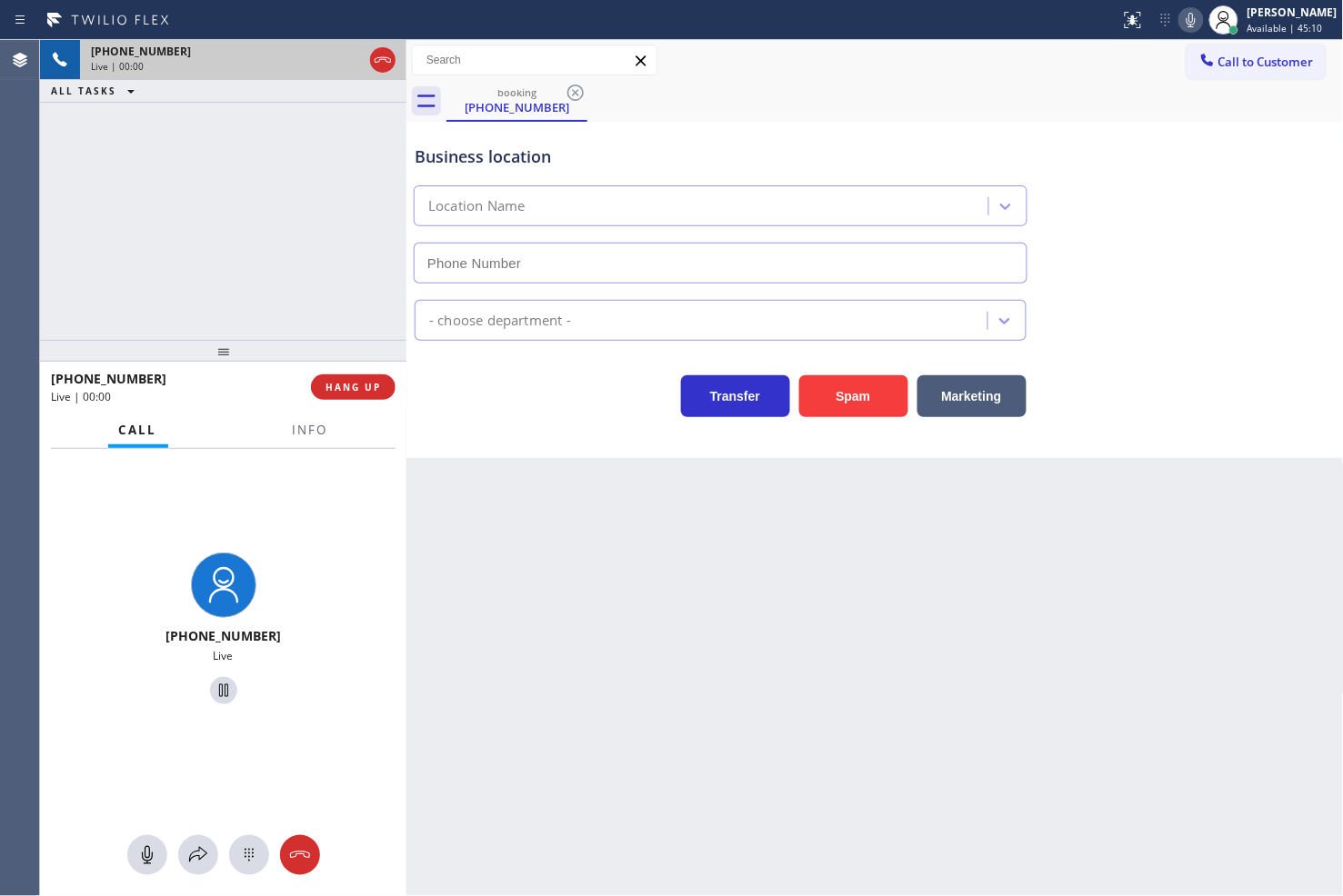
type input "[PHONE_NUMBER]"
drag, startPoint x: 275, startPoint y: 567, endPoint x: 289, endPoint y: 544, distance: 26.9
click at [275, 567] on div "[PHONE_NUMBER] Live" at bounding box center [223, 631] width 352 height 157
click at [584, 429] on div "Business location [GEOGRAPHIC_DATA] [PERSON_NAME] [PHONE_NUMBER] Plumbing Reg T…" at bounding box center [874, 289] width 937 height 336
click at [220, 260] on div "[PHONE_NUMBER] Live | 00:08 ALL TASKS ALL TASKS ACTIVE TASKS TASKS IN WRAP UP" at bounding box center [222, 189] width 366 height 300
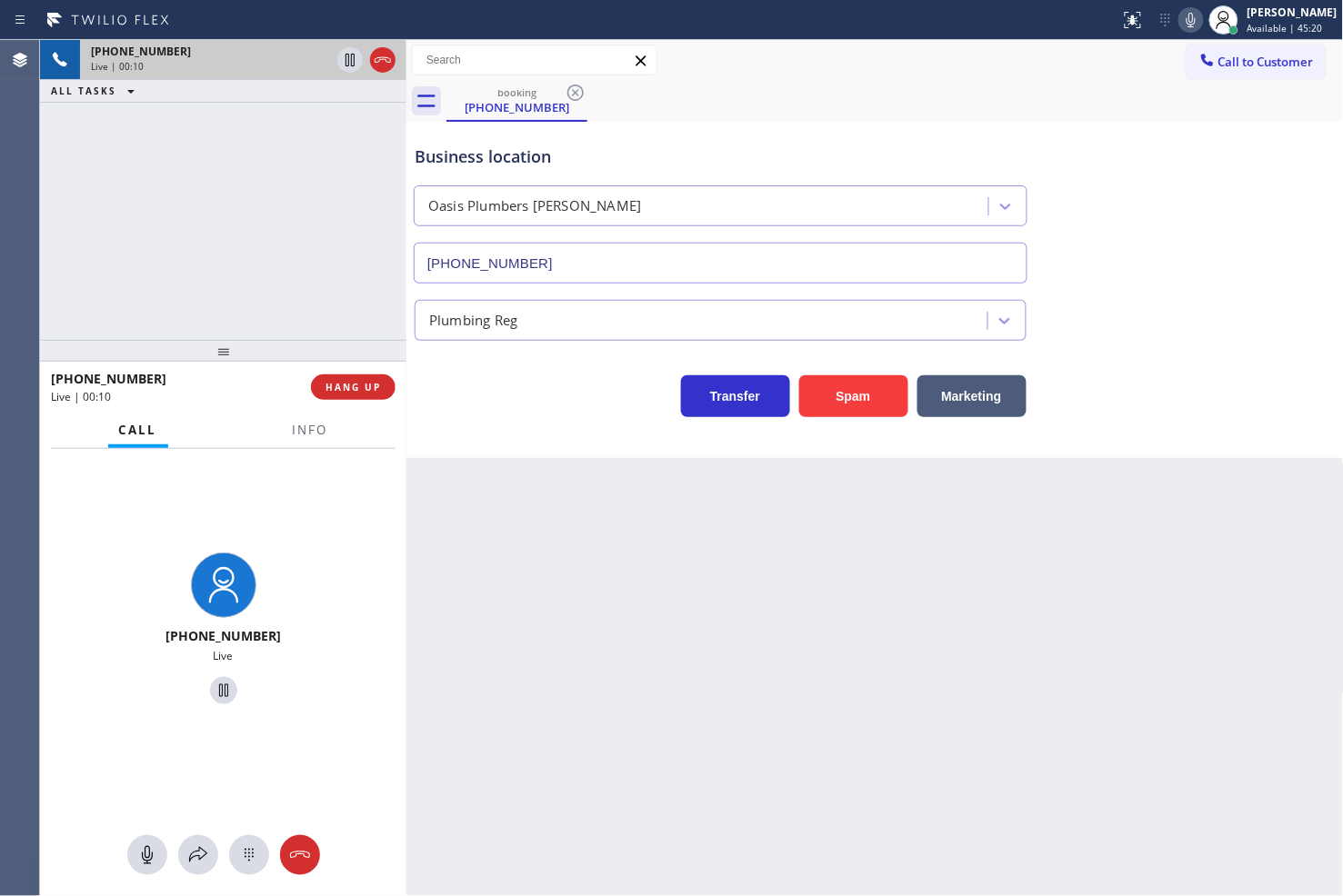
click at [263, 291] on div "[PHONE_NUMBER] Live | 00:10 ALL TASKS ALL TASKS ACTIVE TASKS TASKS IN WRAP UP" at bounding box center [222, 189] width 366 height 300
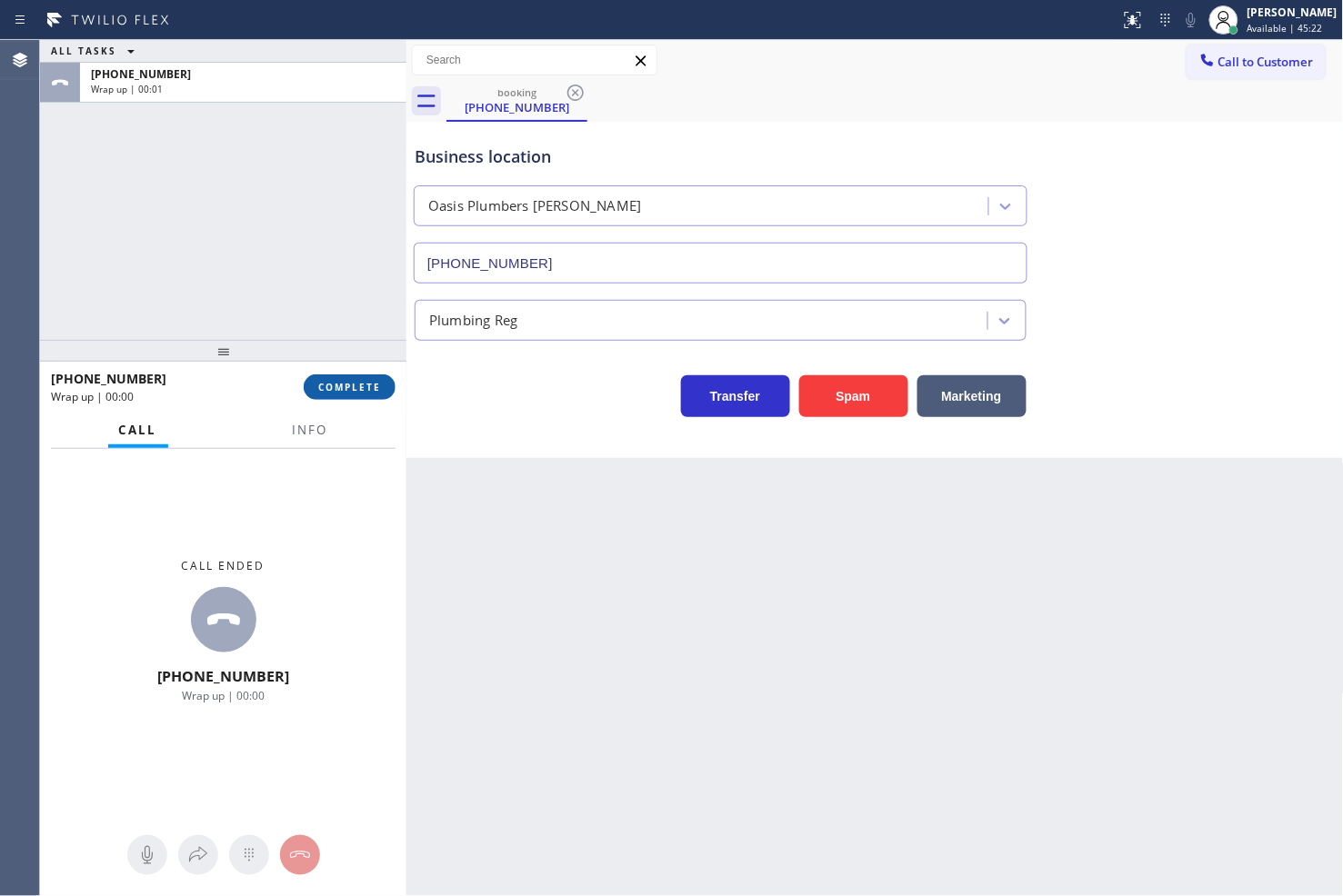
click at [379, 386] on span "COMPLETE" at bounding box center [350, 386] width 63 height 13
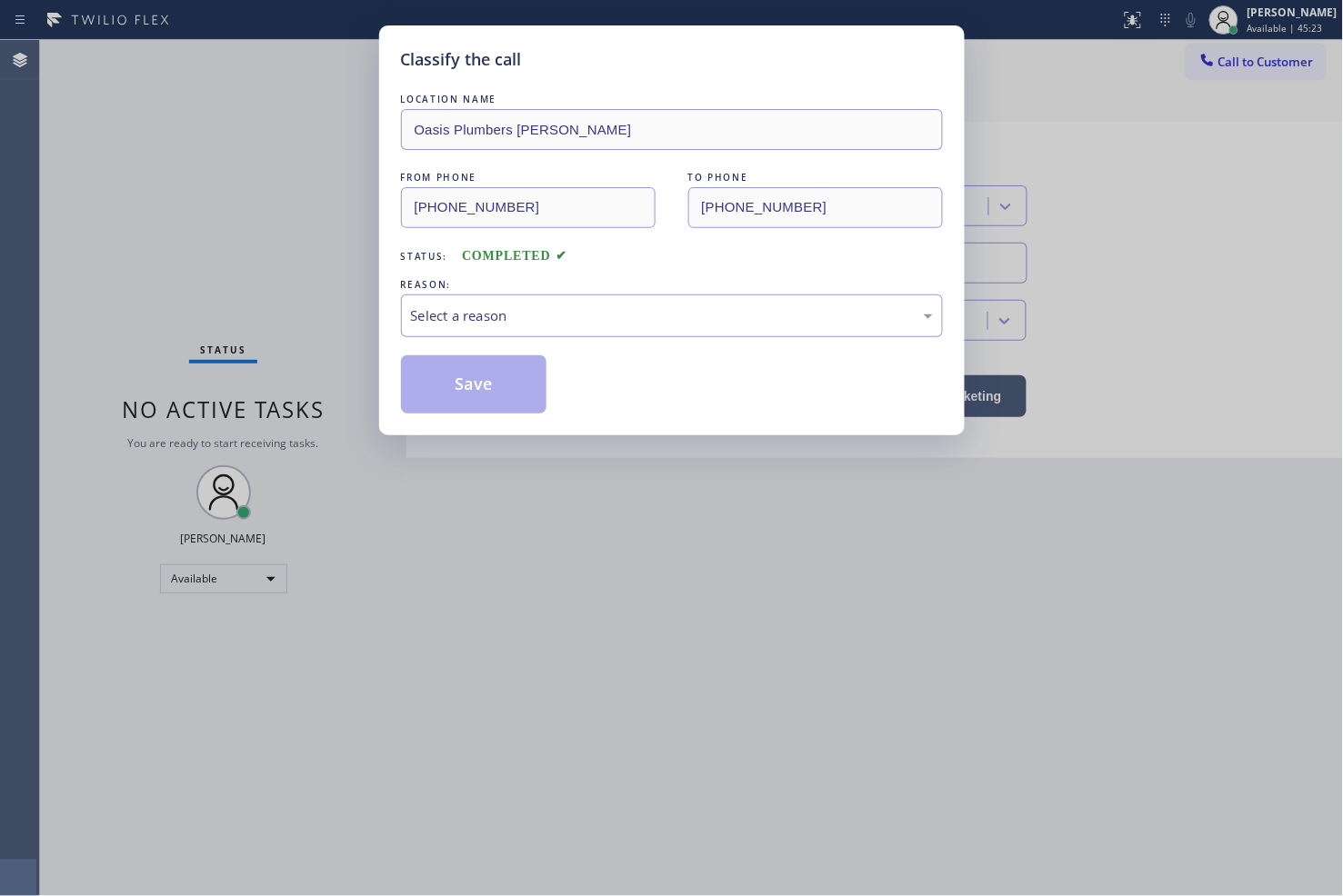
click at [497, 320] on div "Select a reason" at bounding box center [671, 316] width 521 height 21
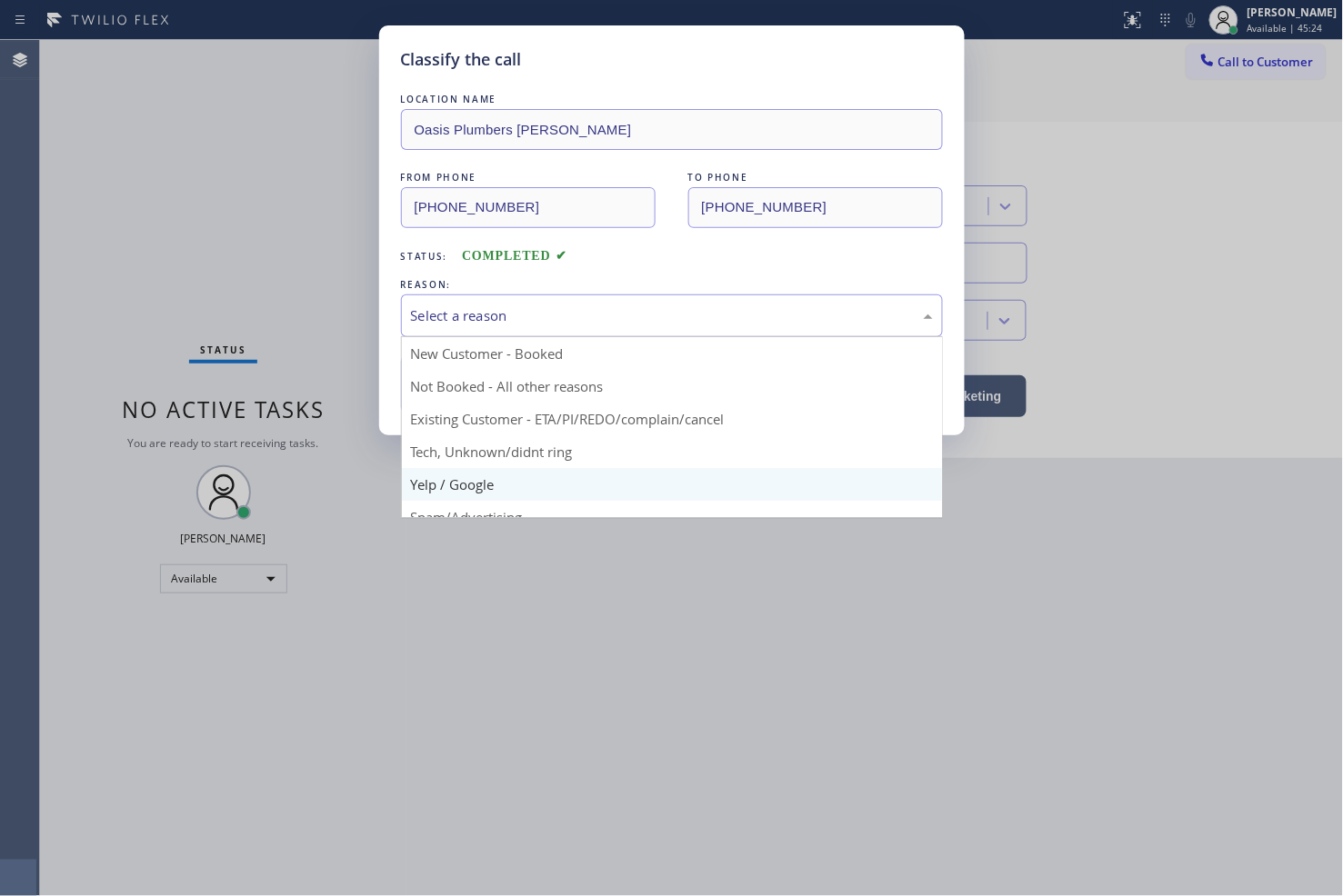
scroll to position [114, 0]
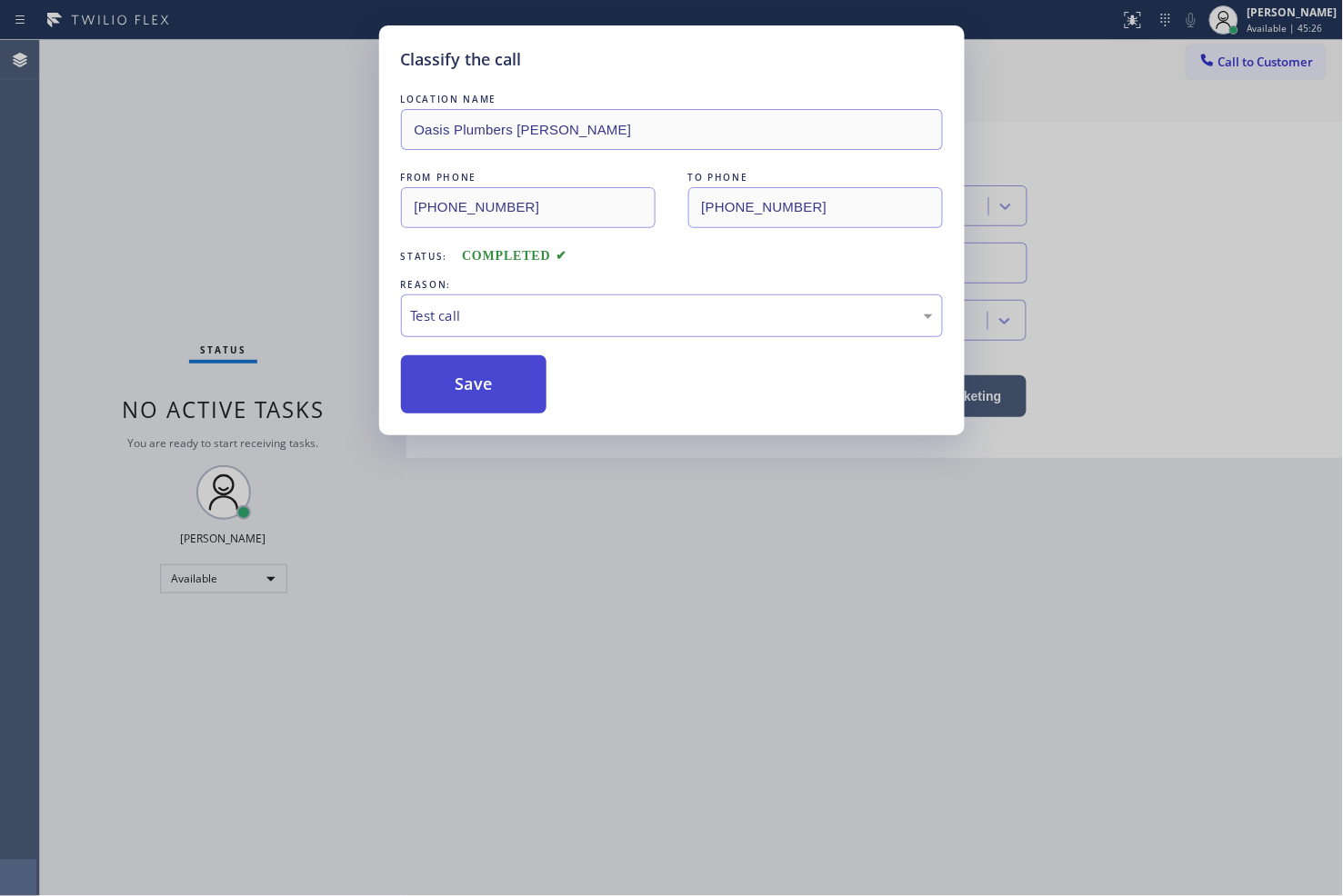
click at [487, 402] on button "Save" at bounding box center [474, 384] width 147 height 58
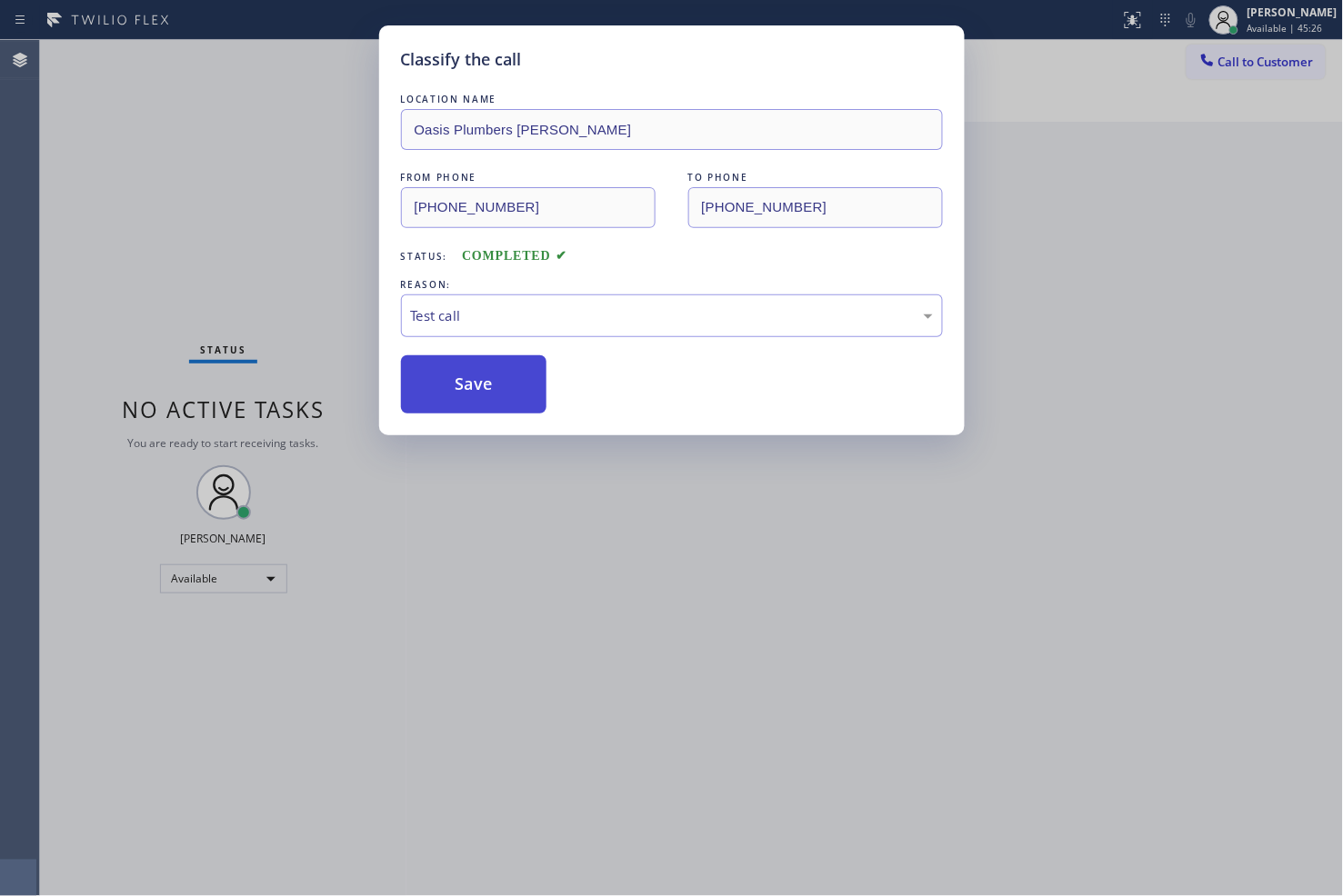
drag, startPoint x: 487, startPoint y: 402, endPoint x: 505, endPoint y: 410, distance: 19.7
click at [492, 404] on button "Save" at bounding box center [474, 384] width 147 height 58
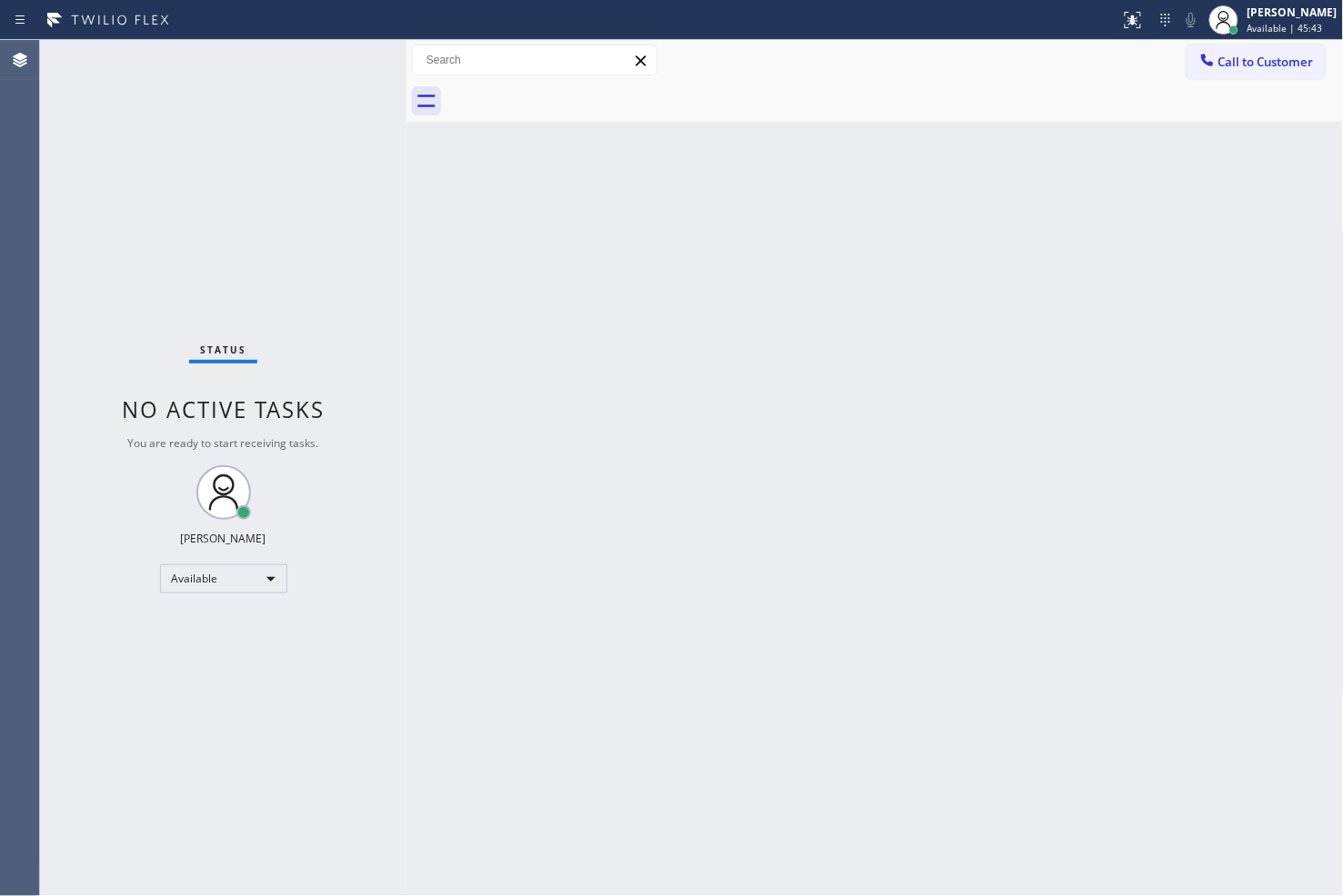
click at [112, 266] on div "Status No active tasks You are ready to start receiving tasks. [PERSON_NAME]" at bounding box center [222, 468] width 366 height 856
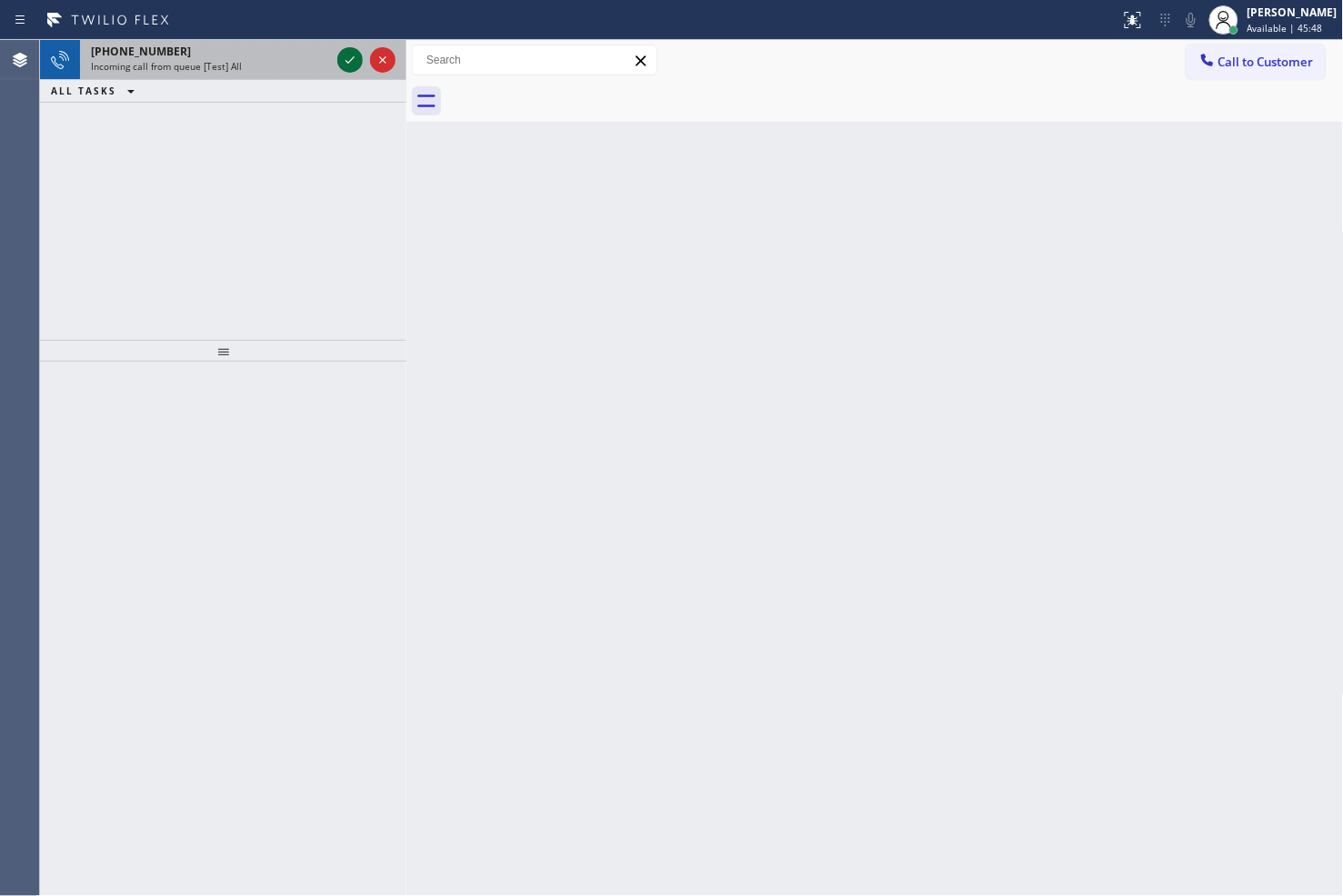
click at [353, 61] on icon at bounding box center [350, 60] width 21 height 21
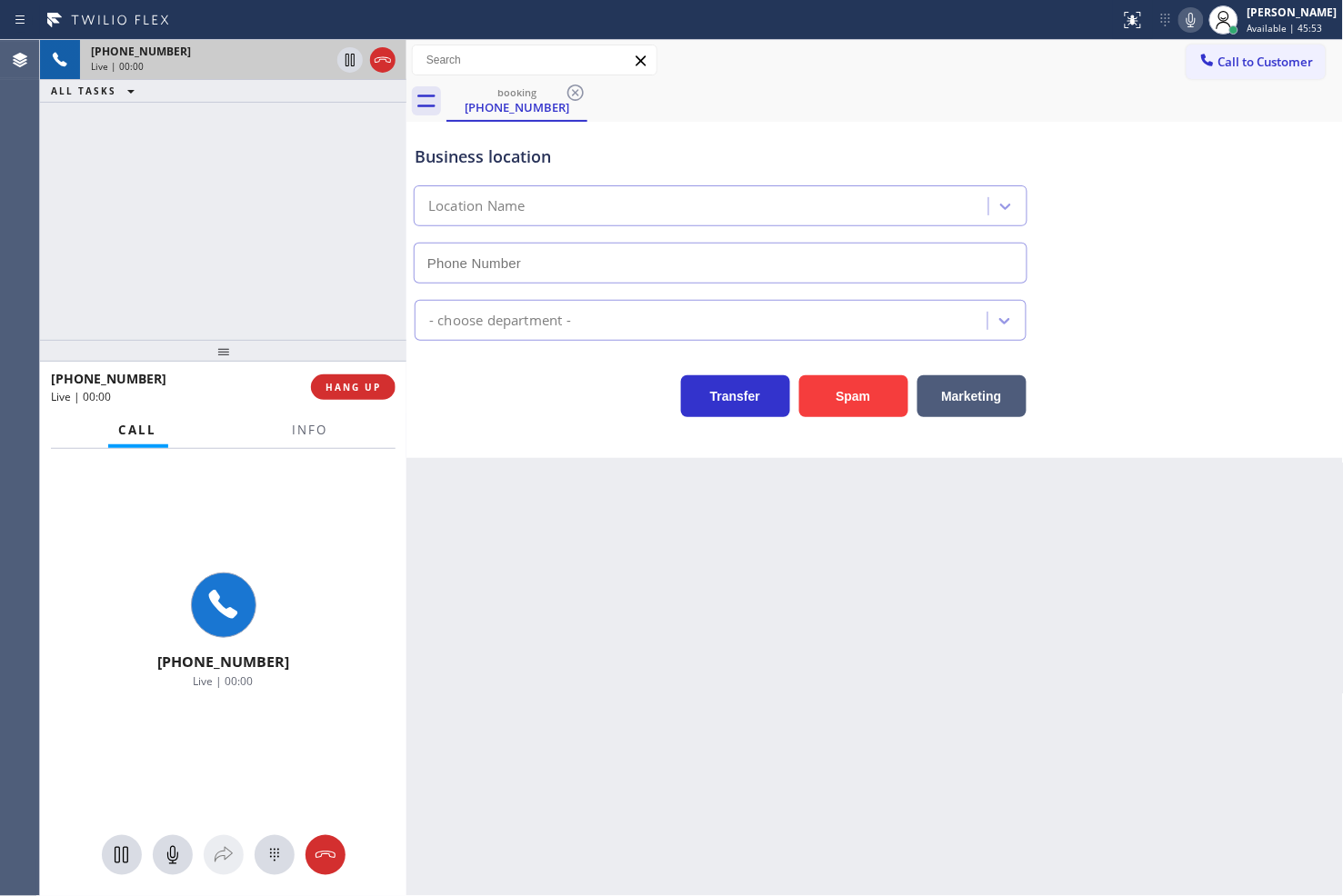
type input "[PHONE_NUMBER]"
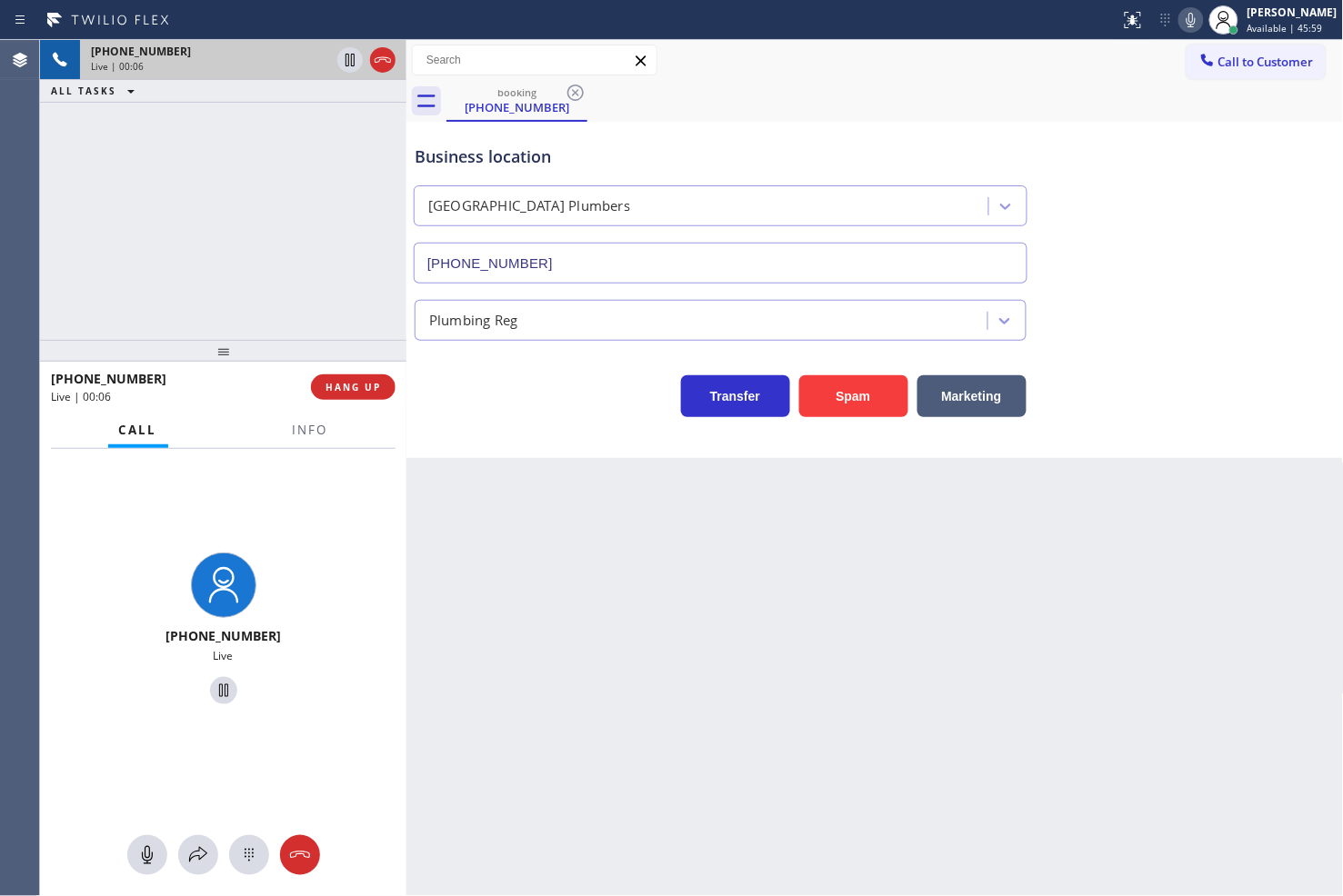
click at [513, 386] on div "Transfer Spam Marketing" at bounding box center [721, 391] width 620 height 50
click at [302, 268] on div "[PHONE_NUMBER] Live | 00:06 ALL TASKS ALL TASKS ACTIVE TASKS TASKS IN WRAP UP" at bounding box center [222, 189] width 366 height 300
click at [510, 421] on div "Business location [GEOGRAPHIC_DATA] [PHONE_NUMBER] Plumbing Reg Transfer Spam M…" at bounding box center [874, 289] width 937 height 336
click at [474, 400] on div "Transfer Spam Marketing" at bounding box center [721, 391] width 620 height 50
click at [254, 246] on div "[PHONE_NUMBER] Live | 00:09 ALL TASKS ALL TASKS ACTIVE TASKS TASKS IN WRAP UP" at bounding box center [222, 189] width 366 height 300
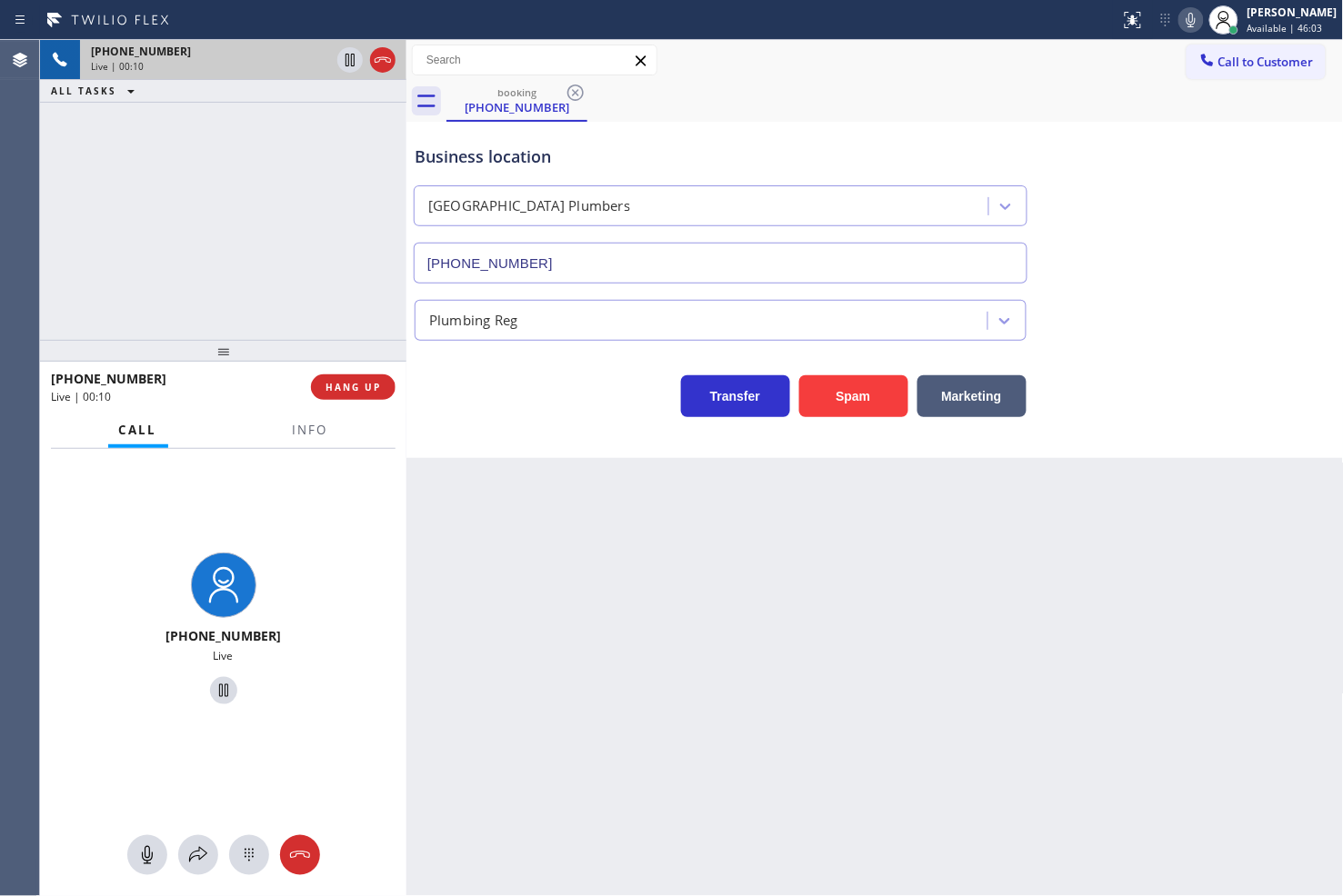
click at [493, 412] on div "Transfer Spam Marketing" at bounding box center [721, 391] width 620 height 50
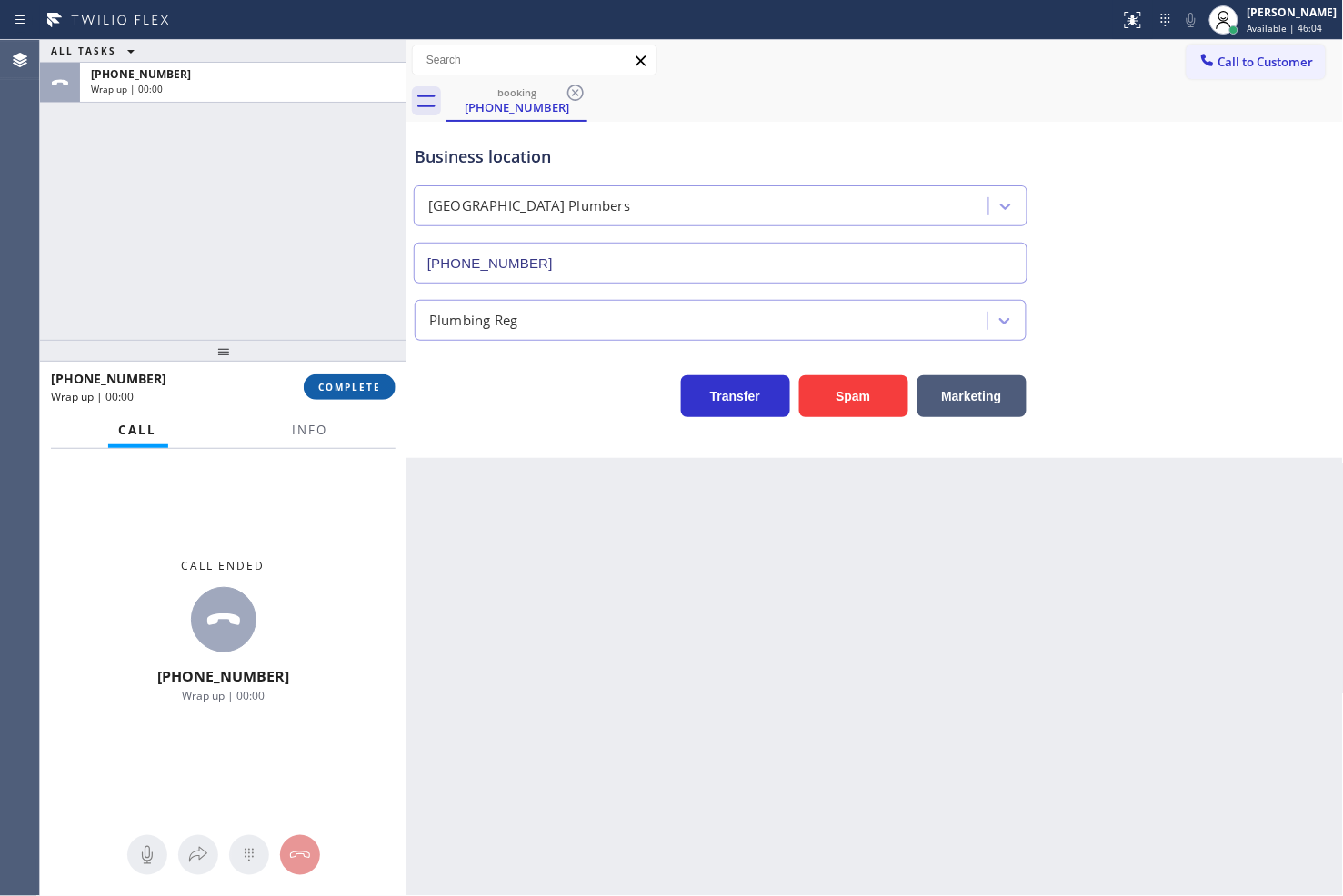
click at [385, 391] on button "COMPLETE" at bounding box center [350, 387] width 92 height 25
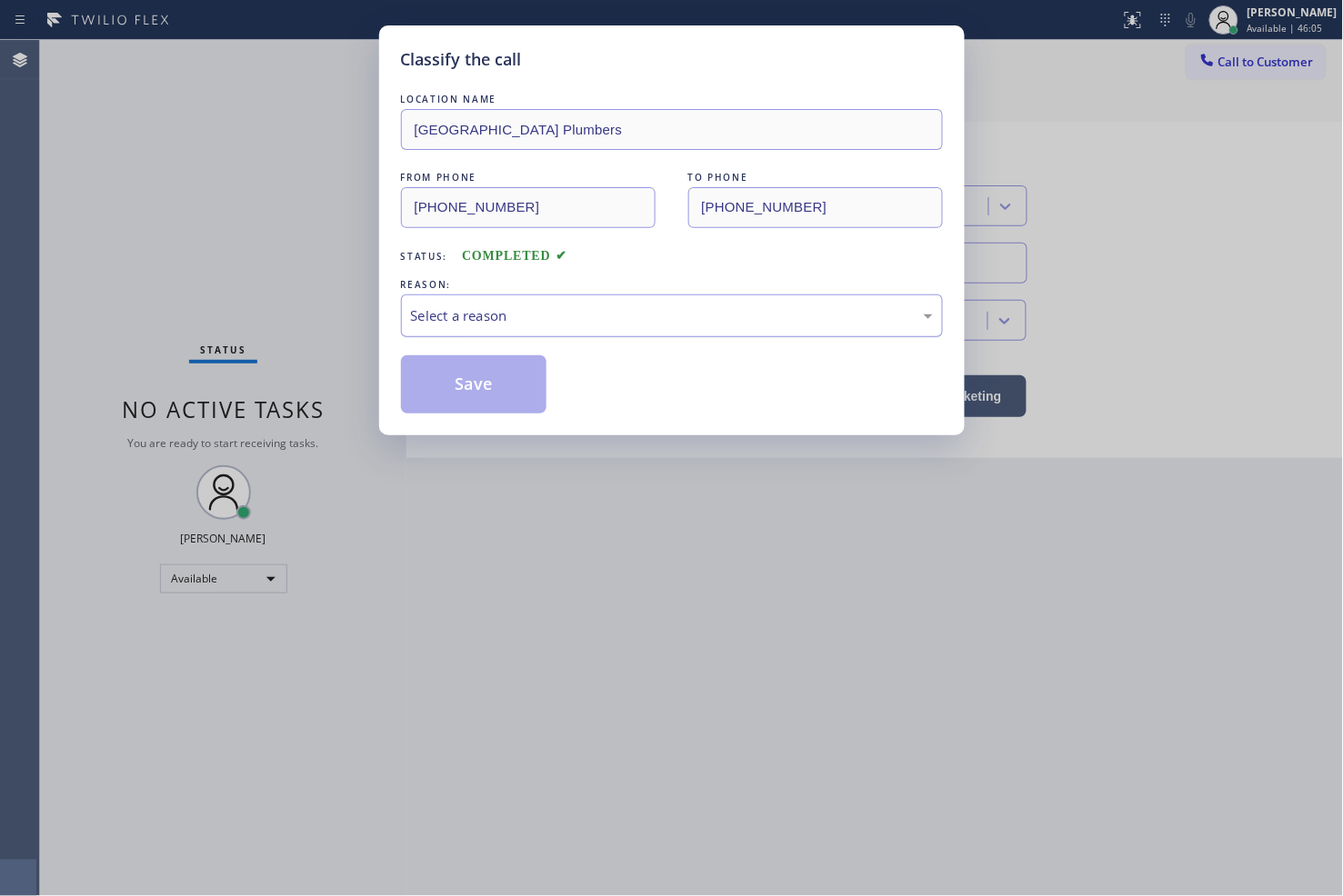
click at [468, 325] on div "Select a reason" at bounding box center [671, 316] width 521 height 21
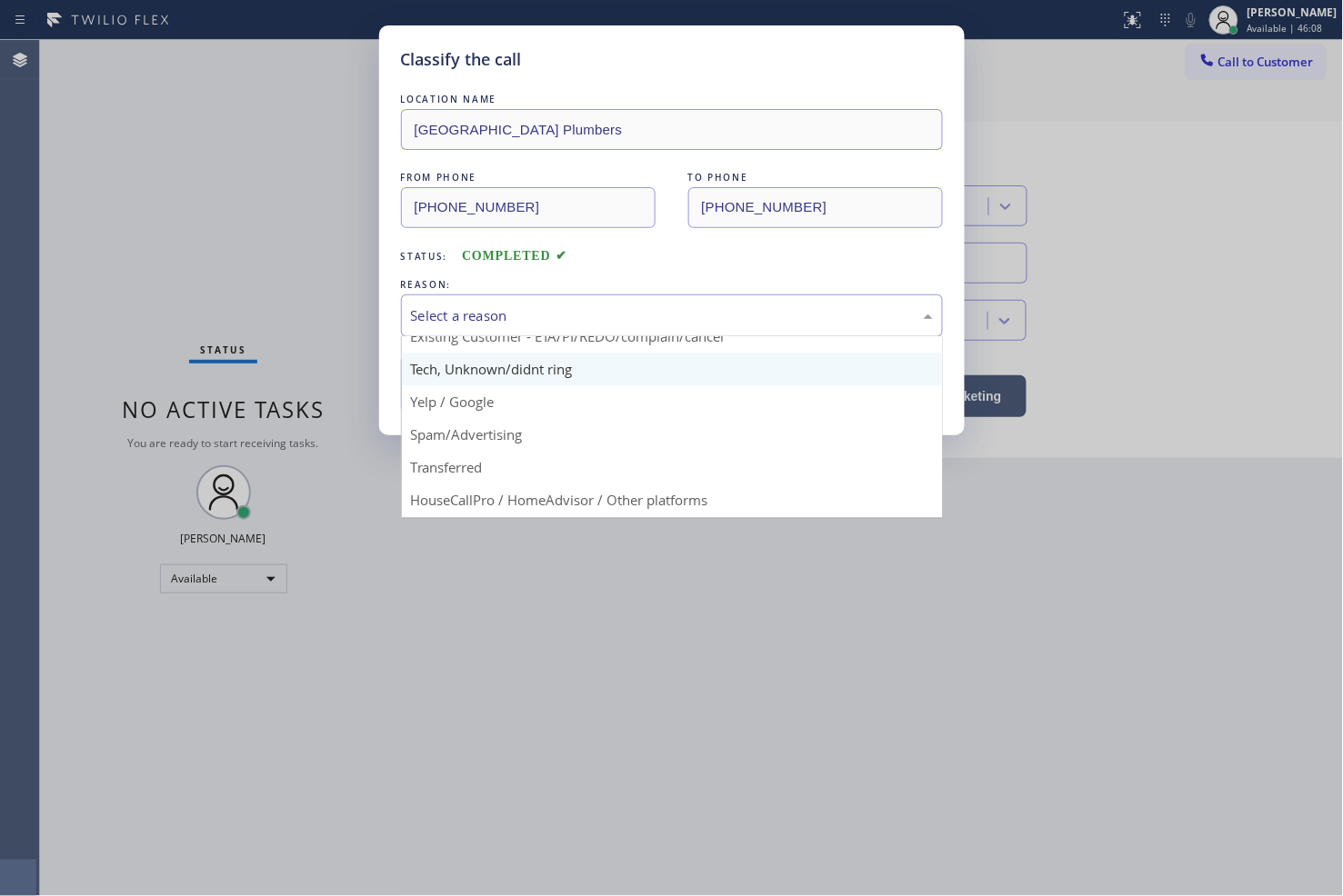
scroll to position [114, 0]
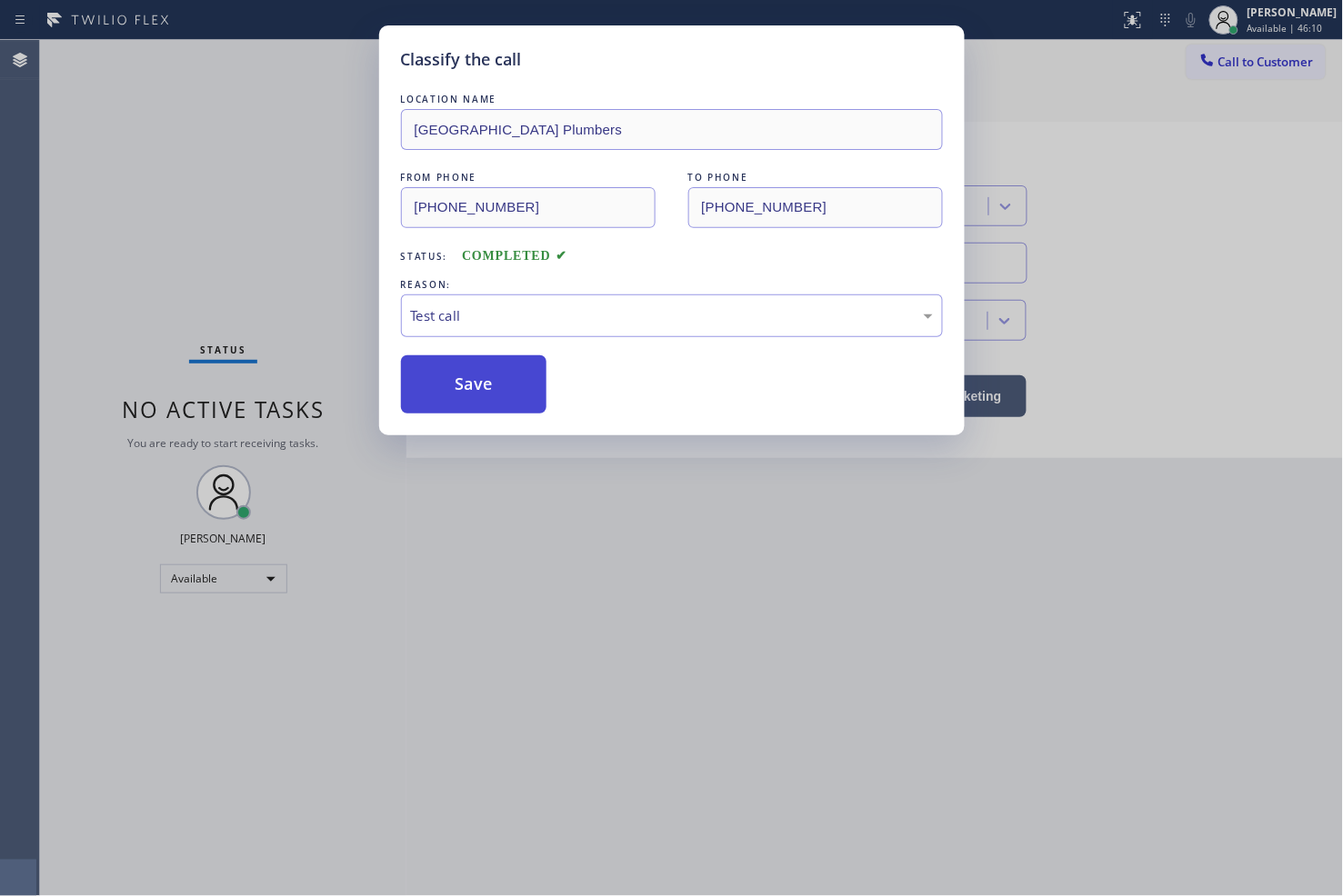
click at [464, 396] on button "Save" at bounding box center [474, 384] width 147 height 58
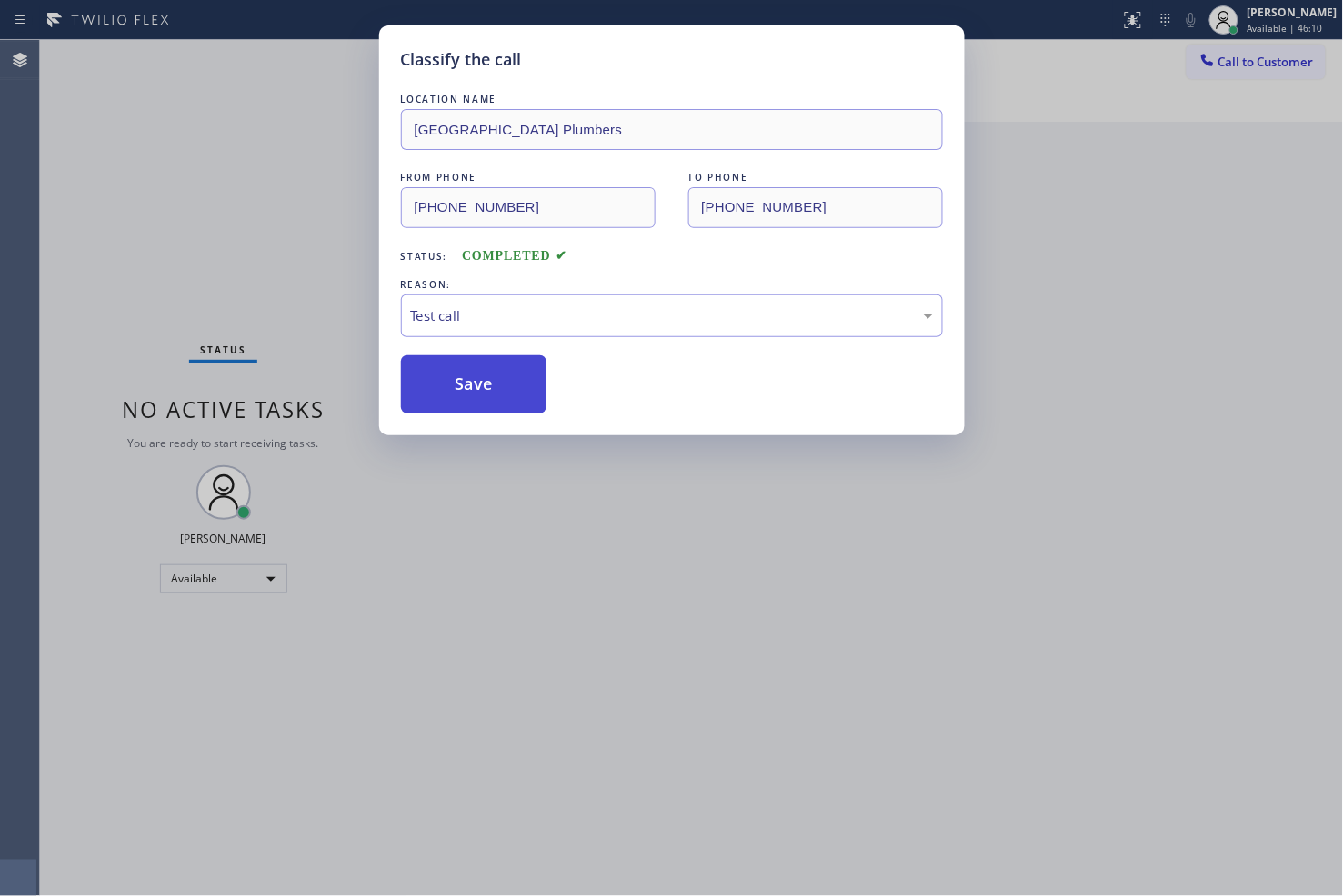
click at [464, 396] on button "Save" at bounding box center [474, 384] width 147 height 58
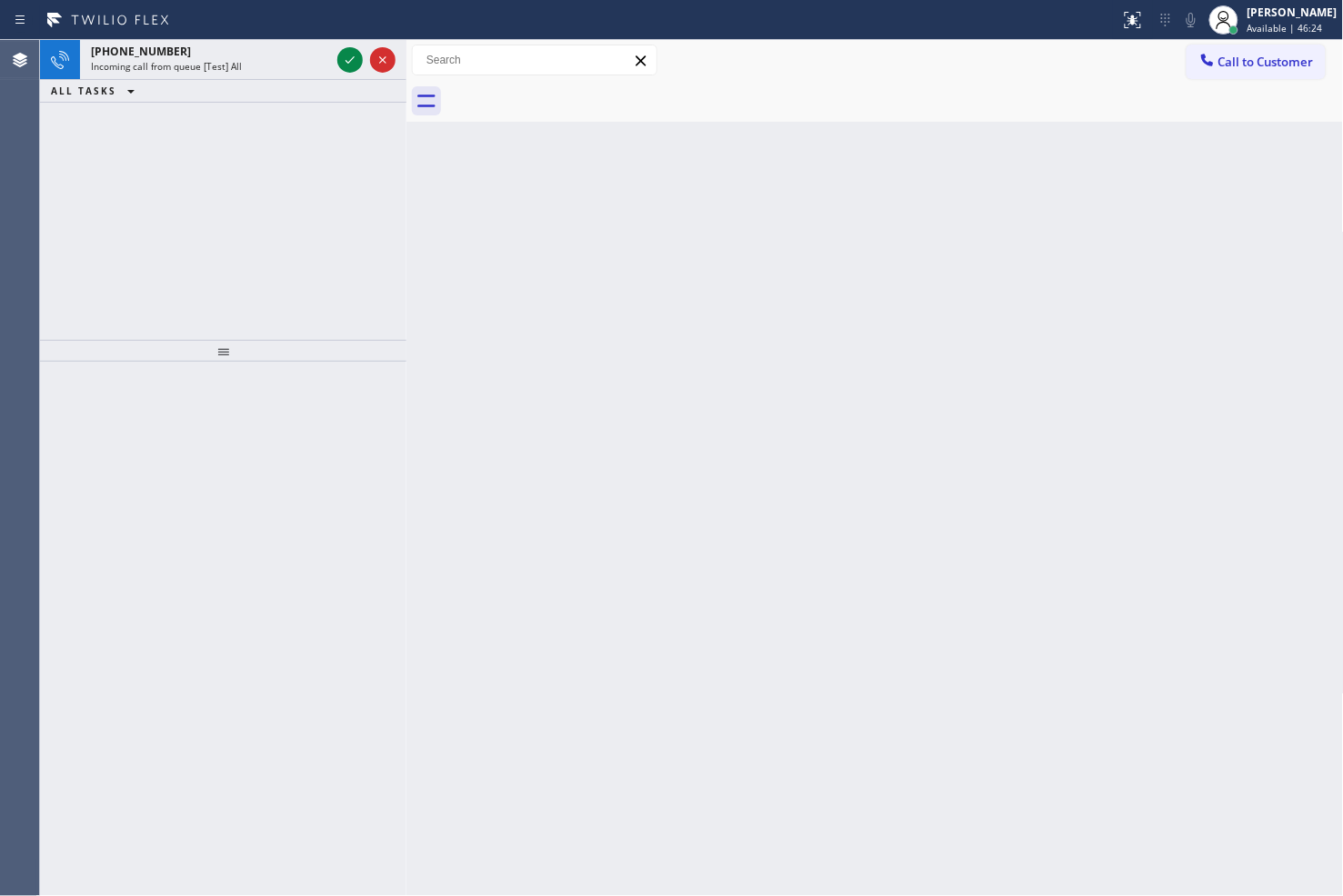
click at [176, 162] on div "[PHONE_NUMBER] Incoming call from queue [Test] All ALL TASKS ALL TASKS ACTIVE T…" at bounding box center [222, 189] width 366 height 300
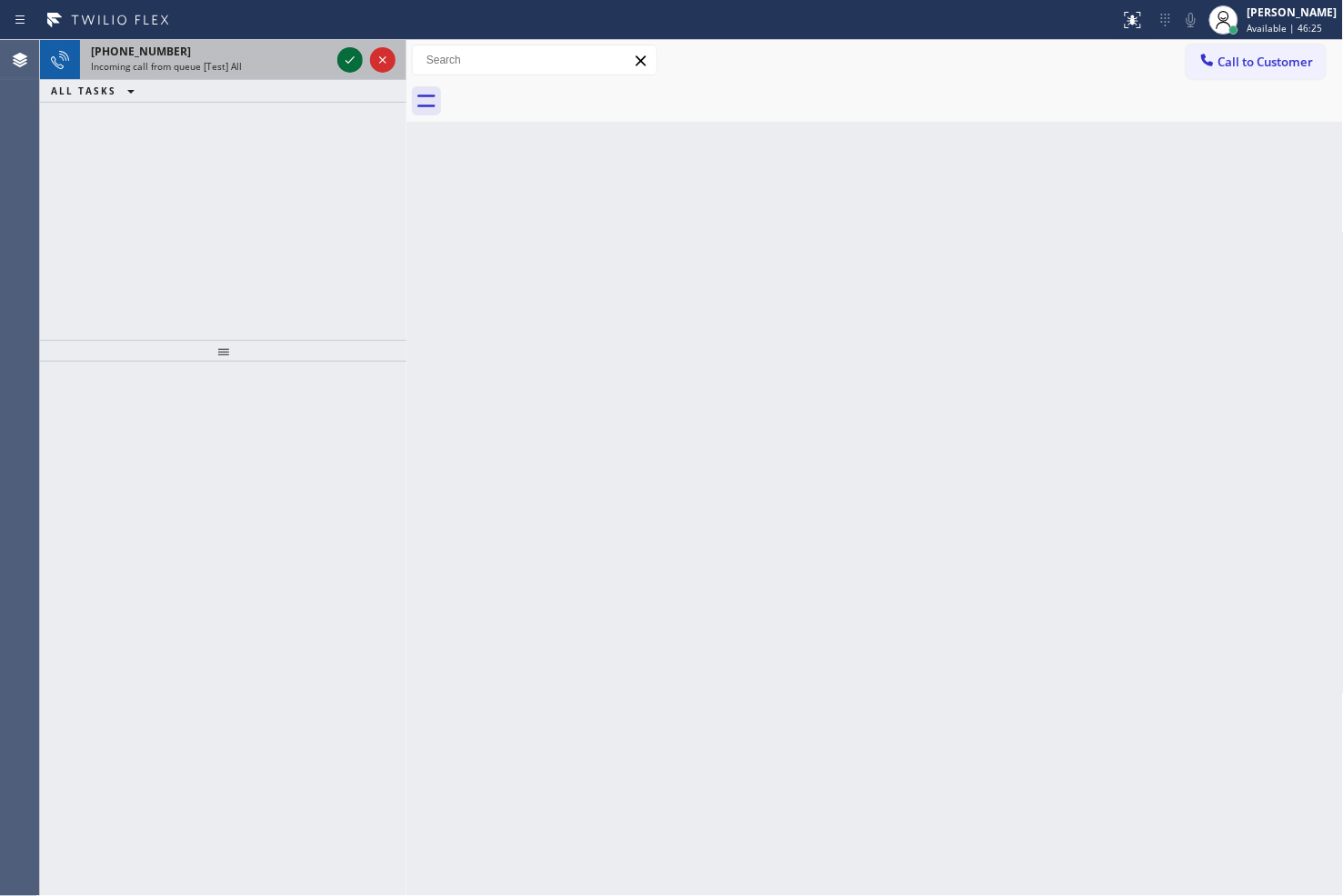
click at [344, 64] on icon at bounding box center [350, 60] width 21 height 21
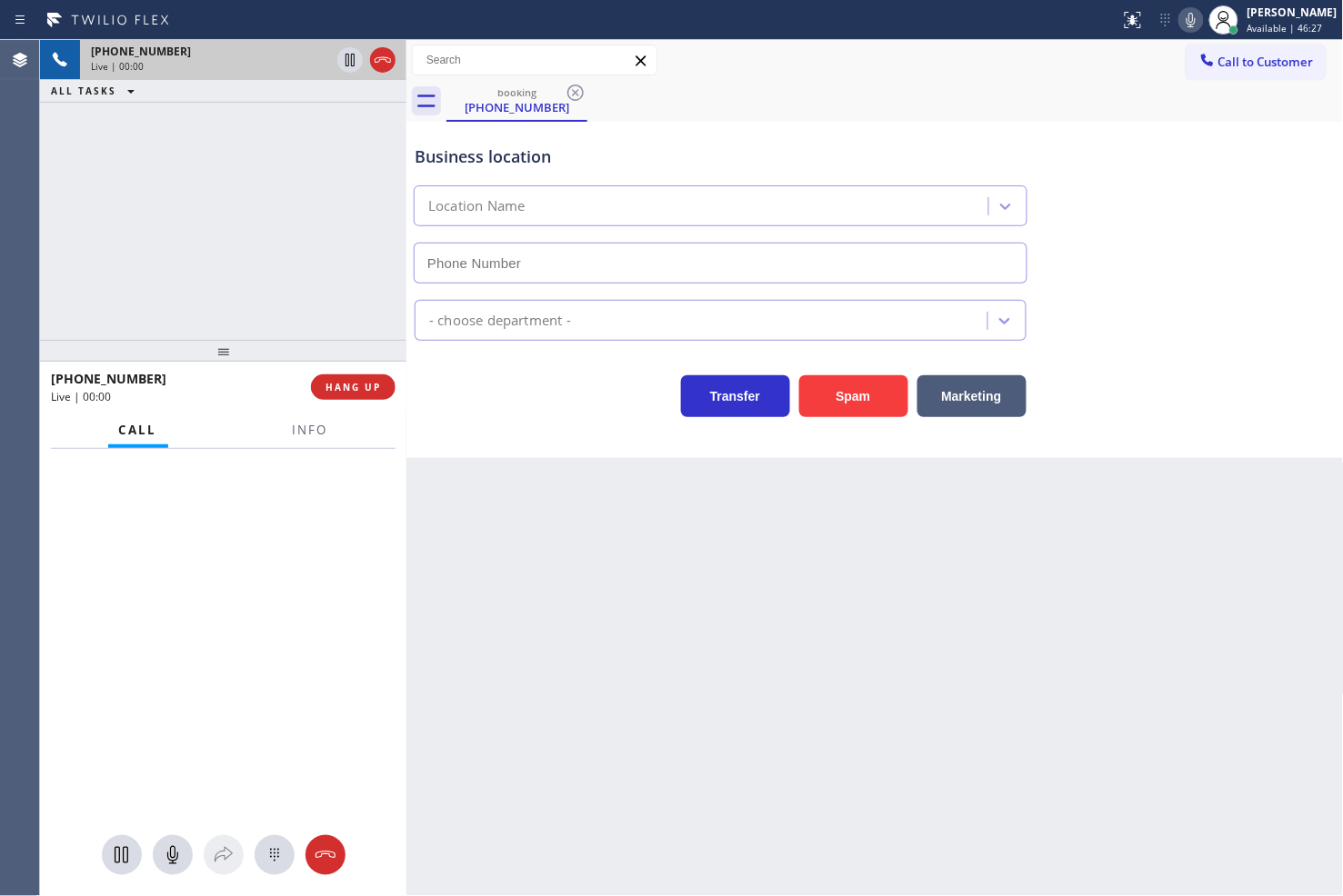
type input "[PHONE_NUMBER]"
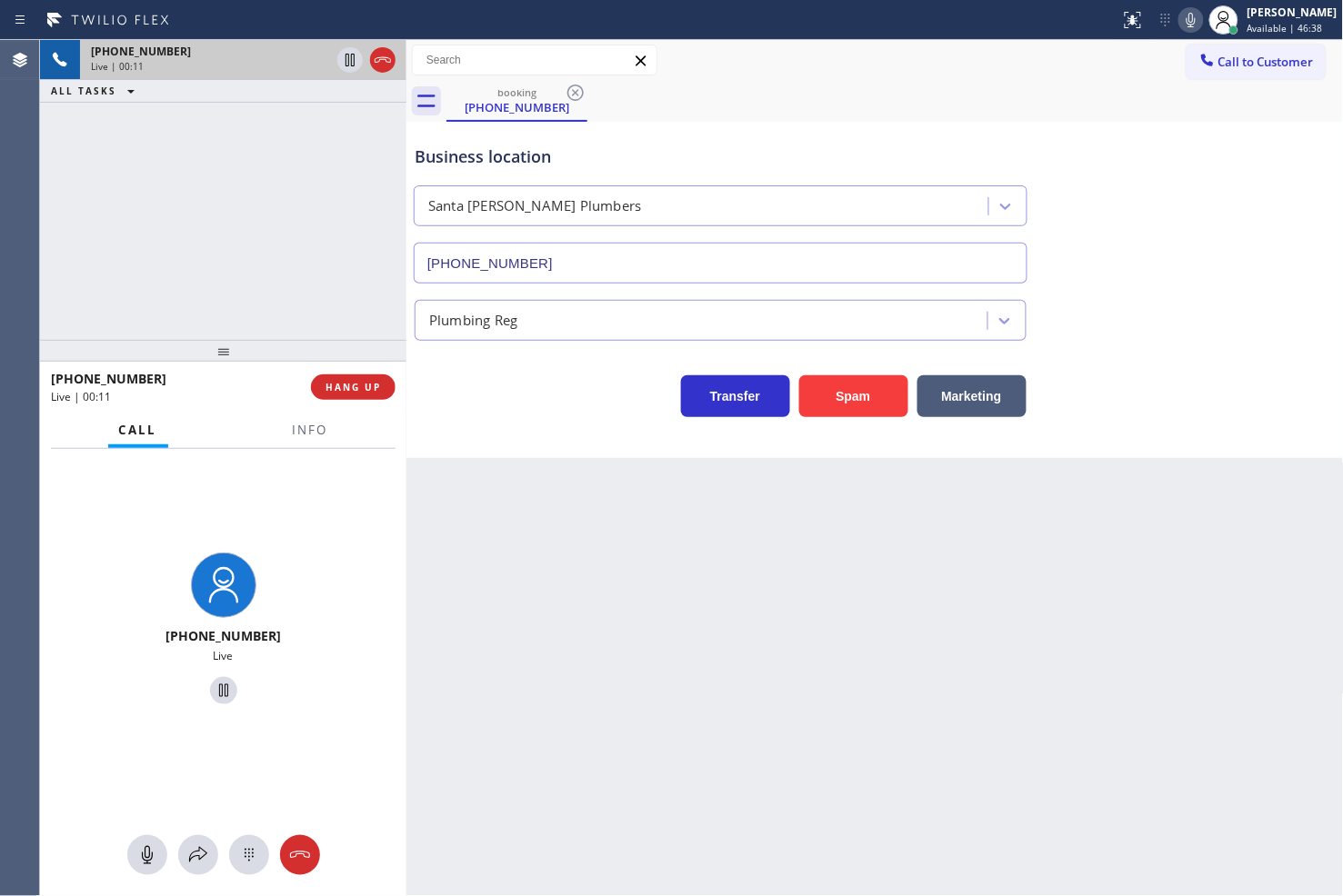
click at [252, 301] on div "[PHONE_NUMBER] Live | 00:11 ALL TASKS ALL TASKS ACTIVE TASKS TASKS IN WRAP UP" at bounding box center [222, 189] width 366 height 300
click at [506, 462] on div "Back to Dashboard Change Sender ID Customers Technicians Select a contact Outbo…" at bounding box center [874, 468] width 937 height 856
click at [491, 416] on div "Transfer Spam Marketing" at bounding box center [721, 391] width 620 height 50
click at [203, 222] on div "[PHONE_NUMBER] Live | 00:15 ALL TASKS ALL TASKS ACTIVE TASKS TASKS IN WRAP UP" at bounding box center [222, 189] width 366 height 300
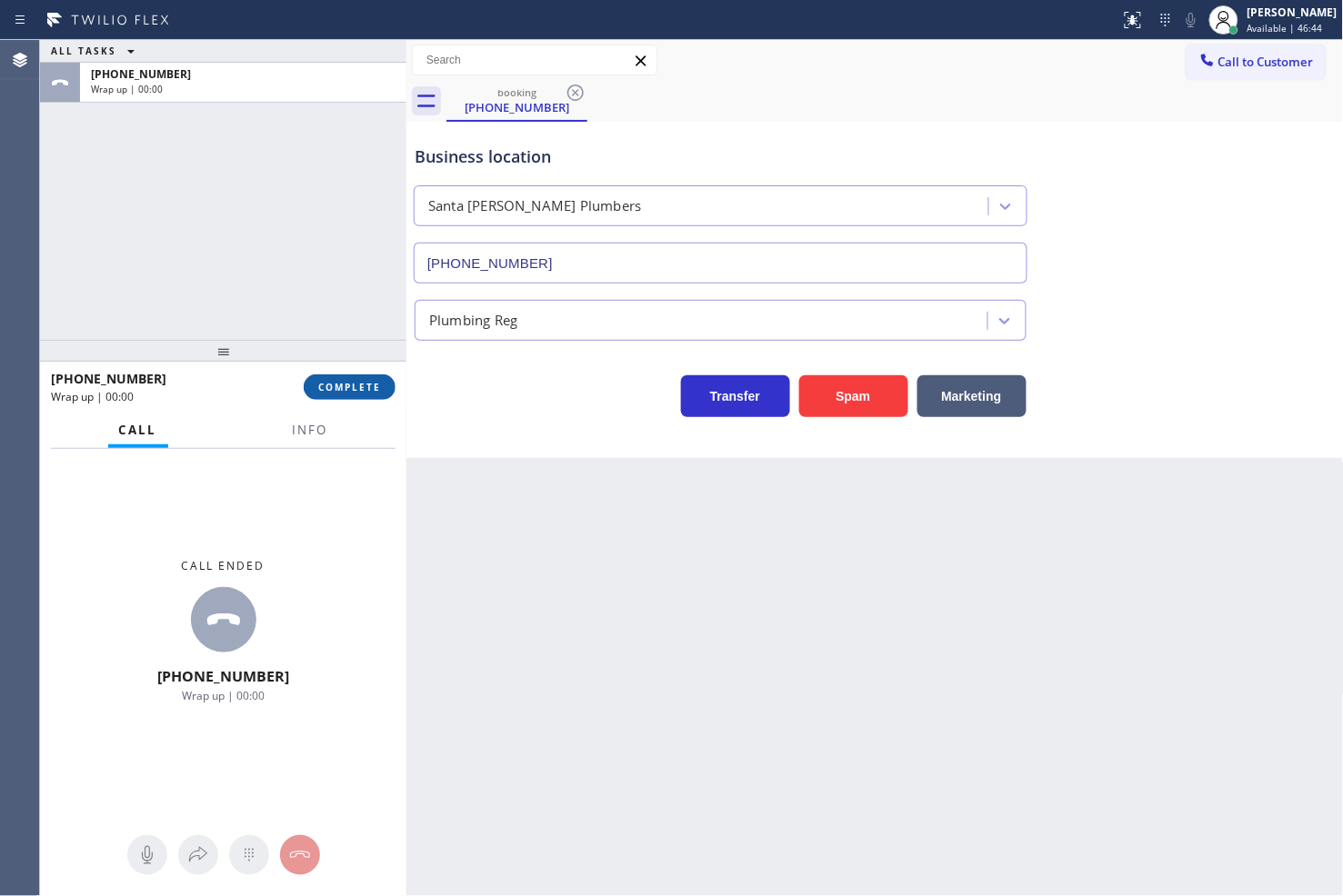
click at [366, 389] on span "COMPLETE" at bounding box center [350, 386] width 63 height 13
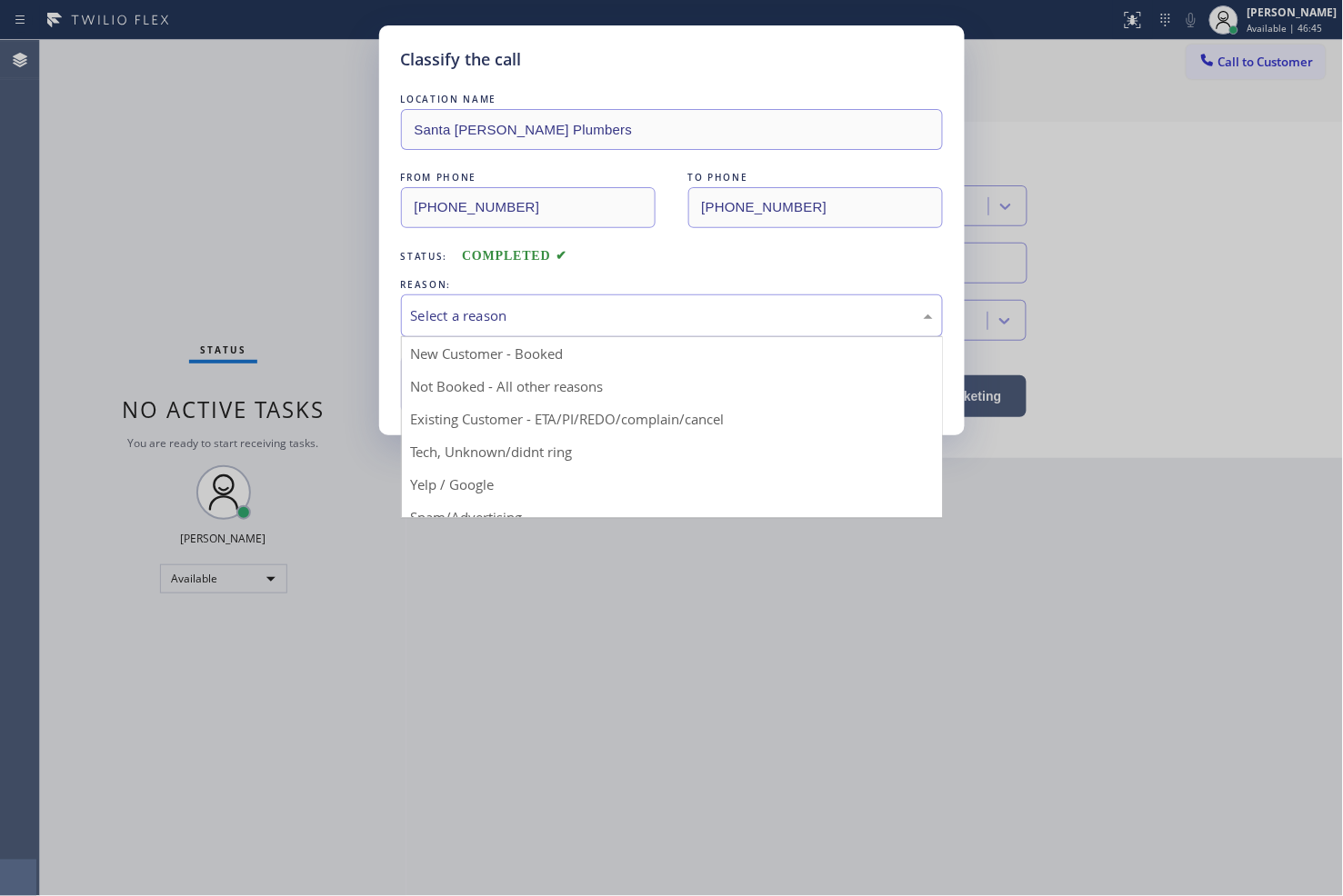
click at [461, 313] on div "Select a reason" at bounding box center [671, 316] width 521 height 21
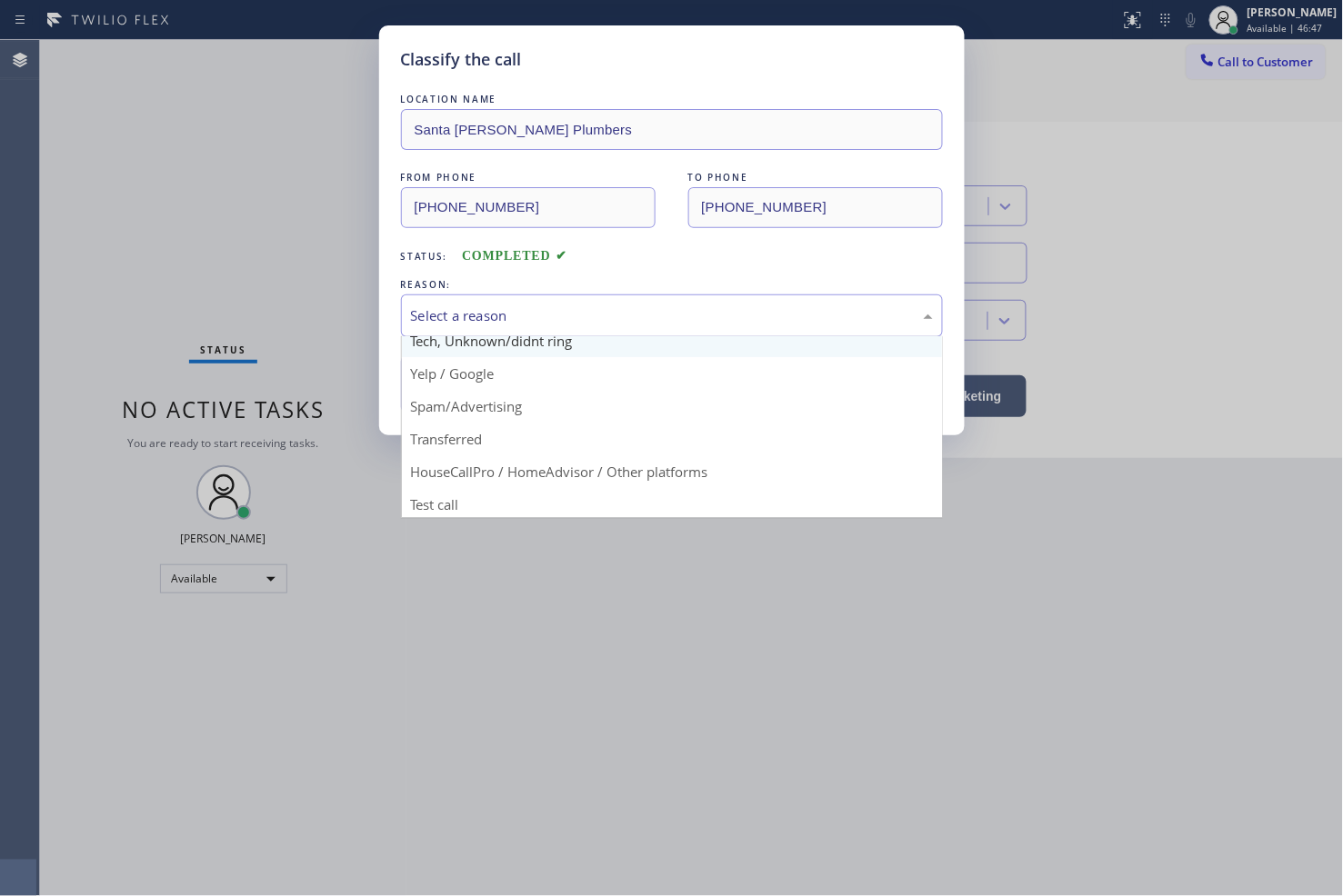
scroll to position [114, 0]
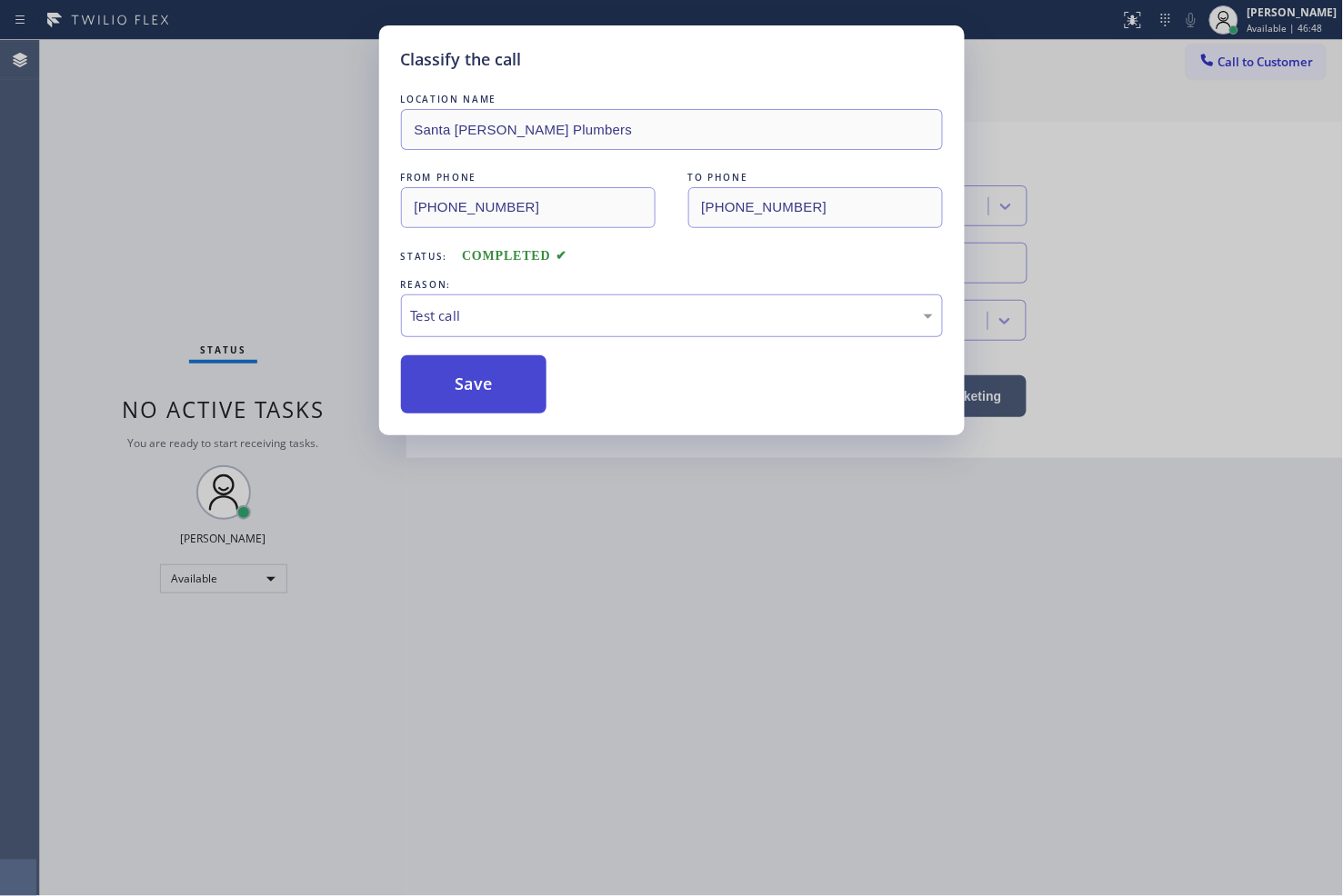
click at [455, 407] on button "Save" at bounding box center [474, 384] width 147 height 58
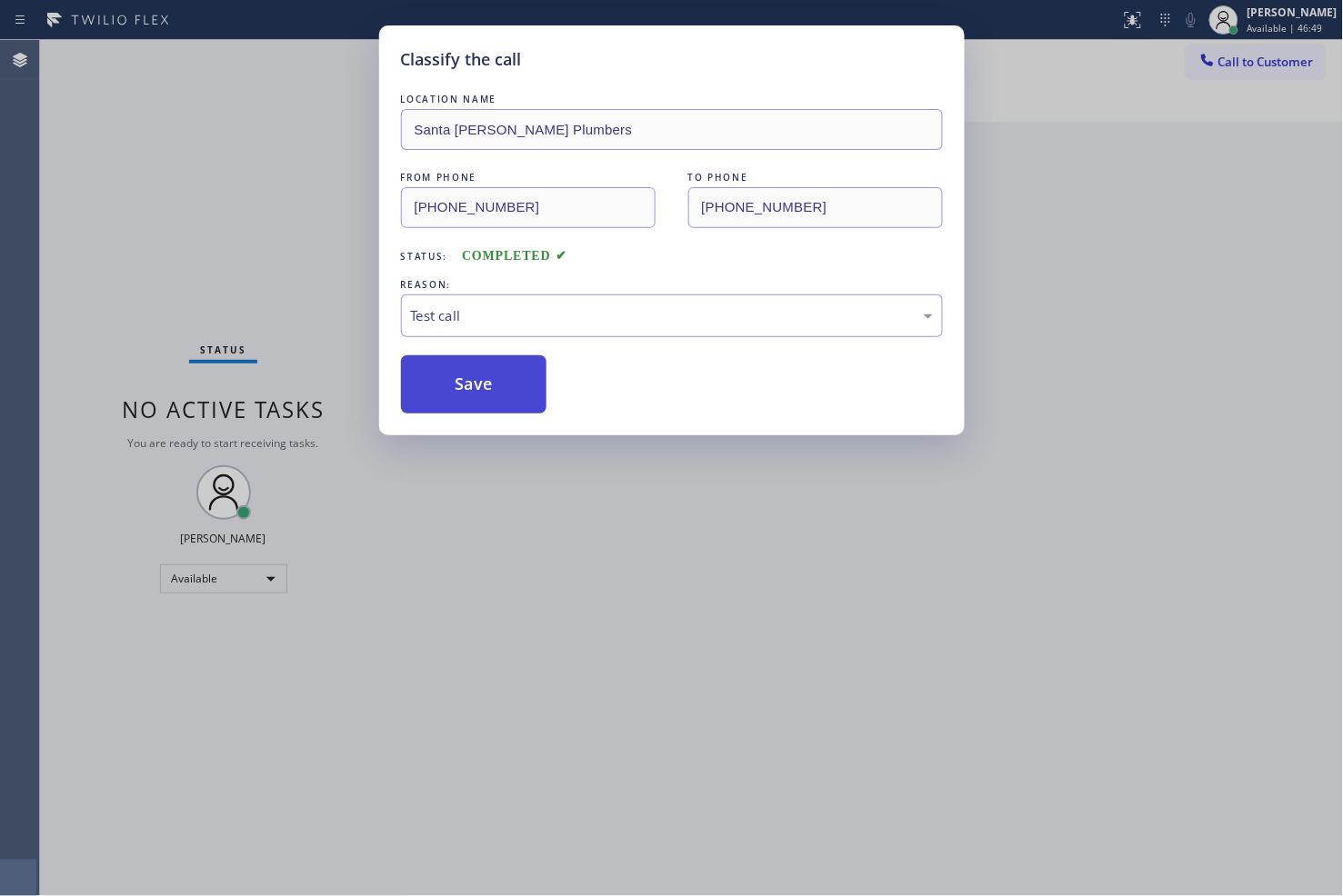
click at [455, 407] on button "Save" at bounding box center [474, 384] width 147 height 58
click at [305, 277] on div "Classify the call LOCATION NAME [GEOGRAPHIC_DATA][PERSON_NAME] Plumbers FROM PH…" at bounding box center [671, 448] width 1343 height 896
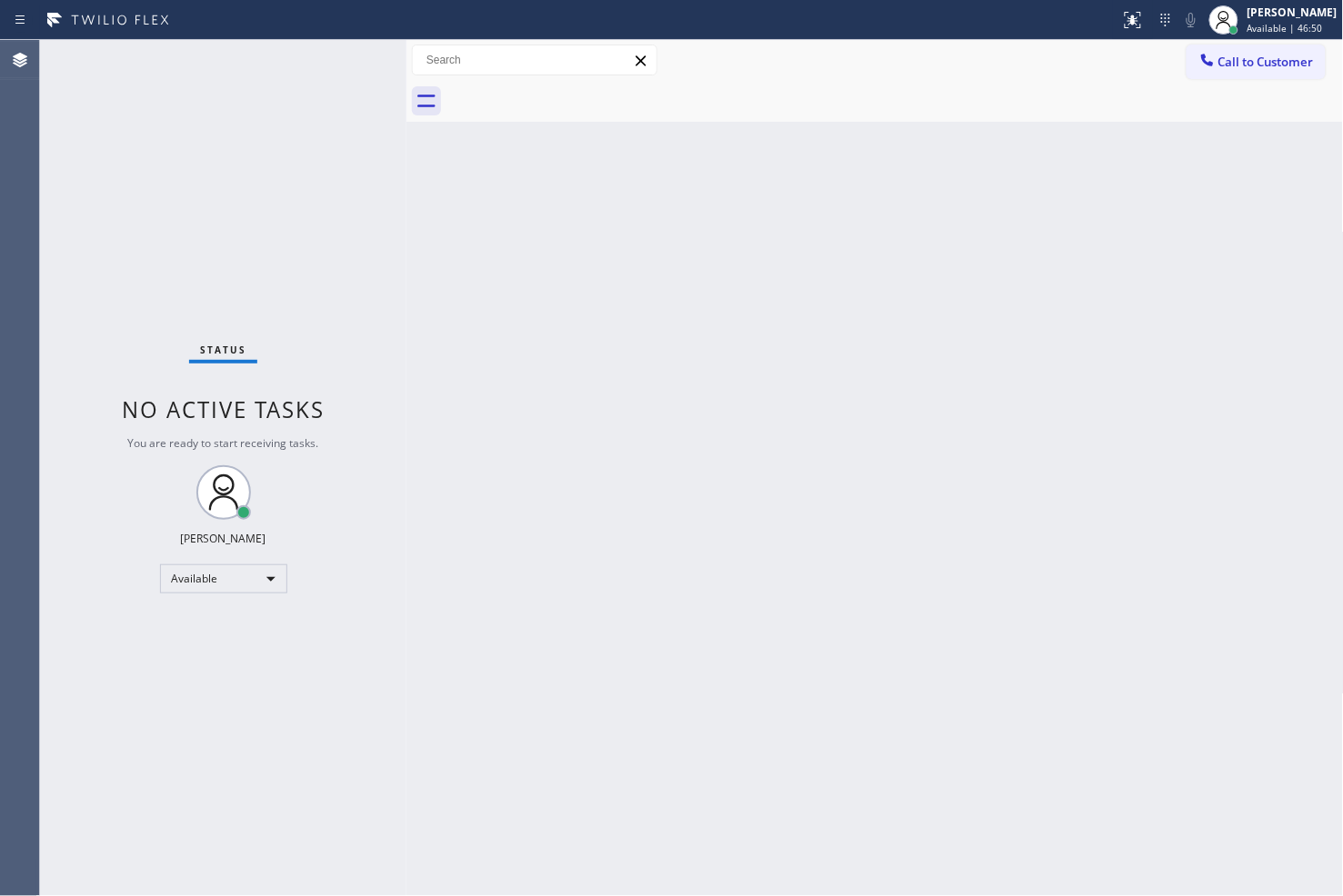
click at [337, 62] on div "Status No active tasks You are ready to start receiving tasks. [PERSON_NAME]" at bounding box center [222, 468] width 366 height 856
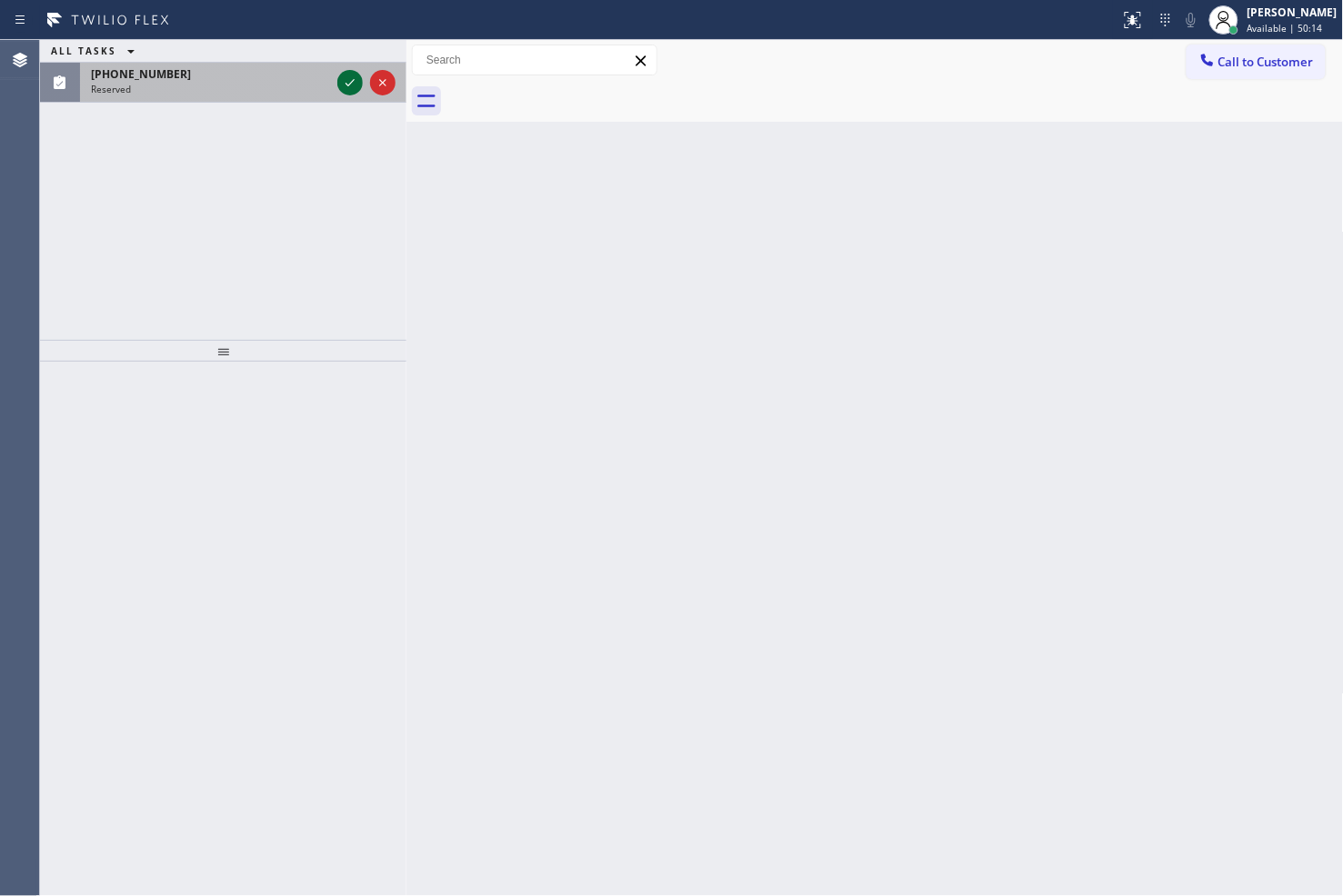
click at [341, 84] on icon at bounding box center [350, 83] width 21 height 21
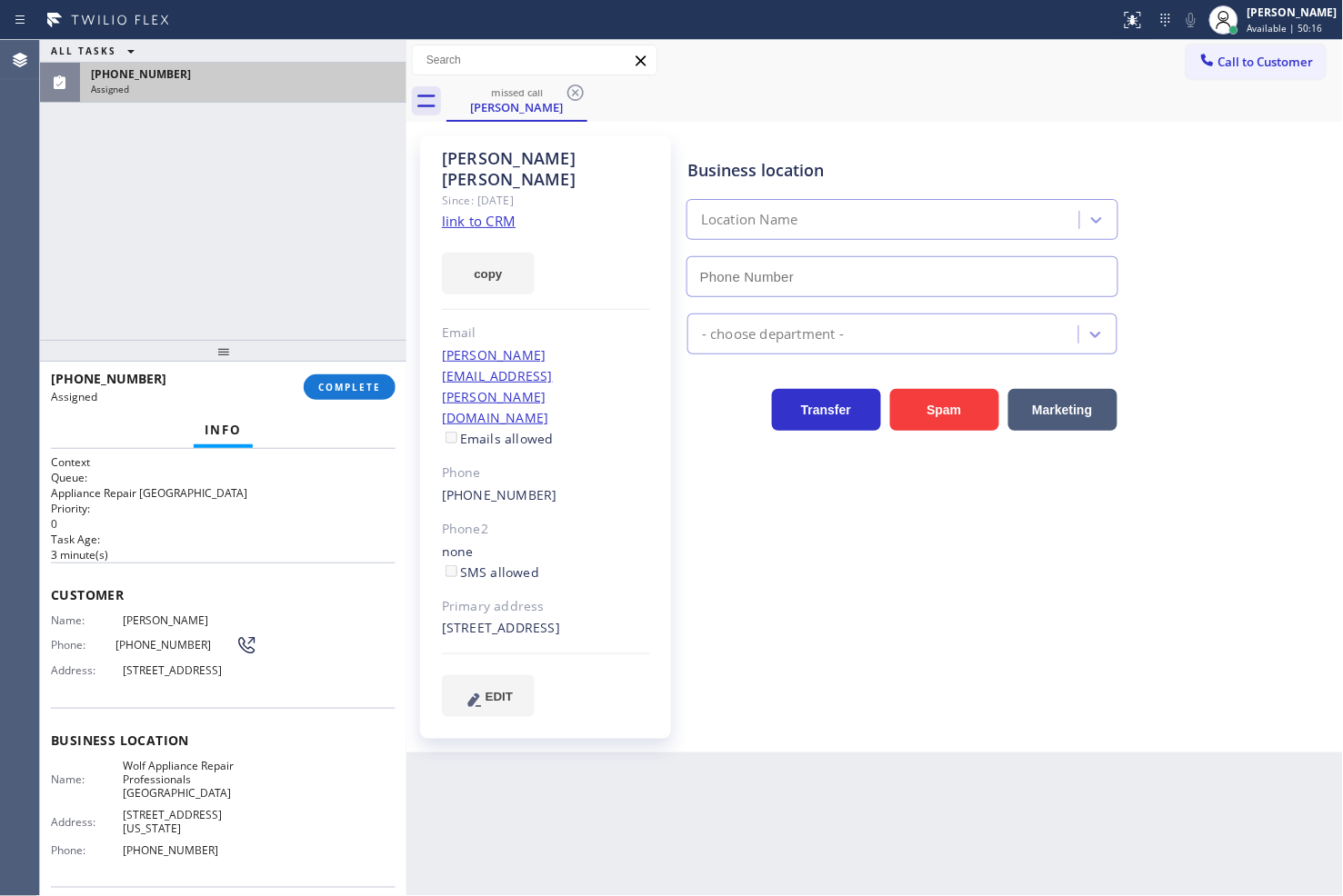
type input "[PHONE_NUMBER]"
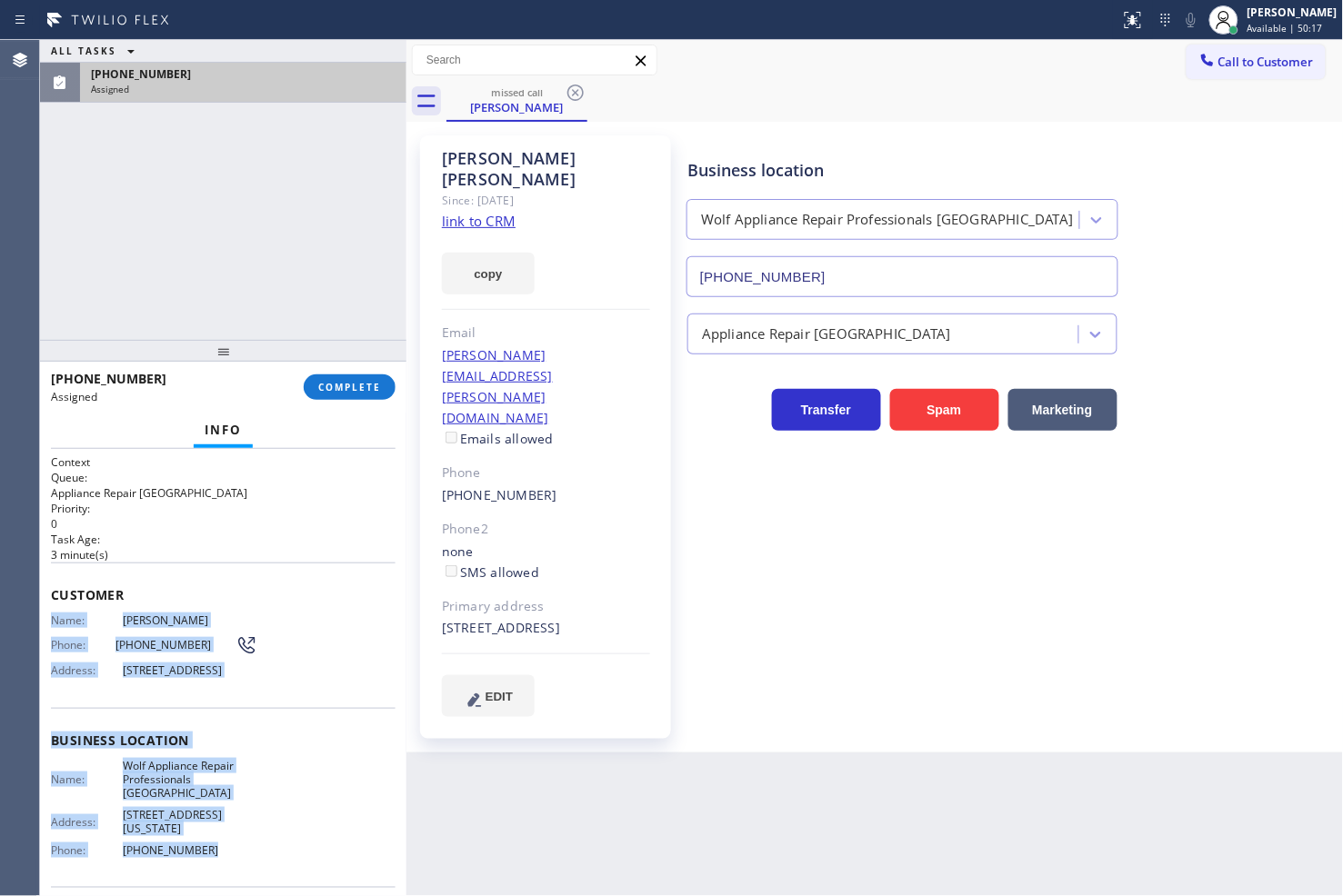
drag, startPoint x: 47, startPoint y: 620, endPoint x: 218, endPoint y: 831, distance: 271.6
click at [215, 837] on div "Context Queue: Appliance Repair High End Priority: 0 Task Age: [DEMOGRAPHIC_DAT…" at bounding box center [222, 673] width 366 height 448
copy div "Name: [PERSON_NAME] Phone: [PHONE_NUMBER] Address: [STREET_ADDRESS] Business lo…"
click at [339, 387] on span "COMPLETE" at bounding box center [350, 386] width 63 height 13
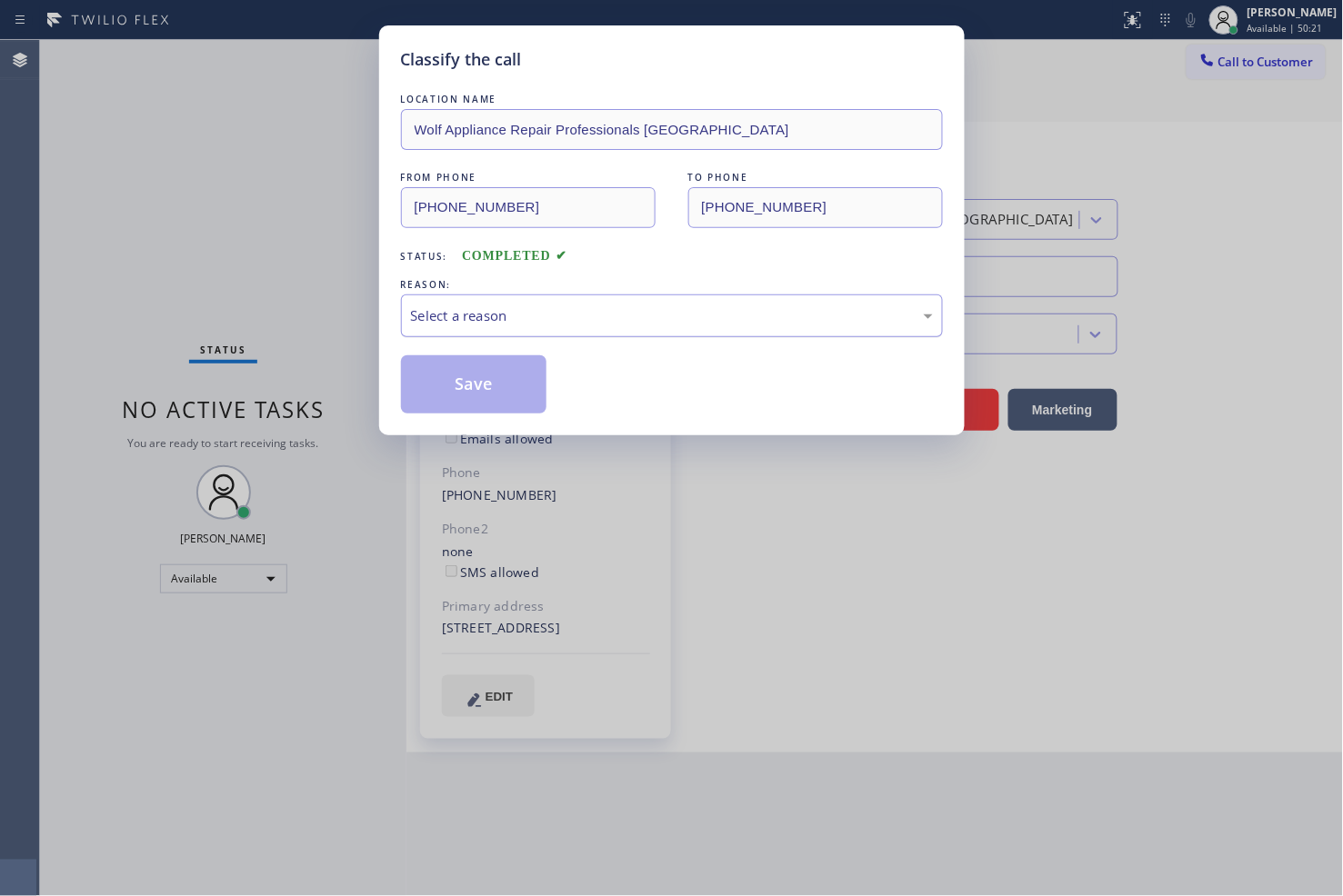
click at [491, 319] on div "Select a reason" at bounding box center [671, 316] width 521 height 21
click at [462, 379] on button "Save" at bounding box center [474, 384] width 147 height 58
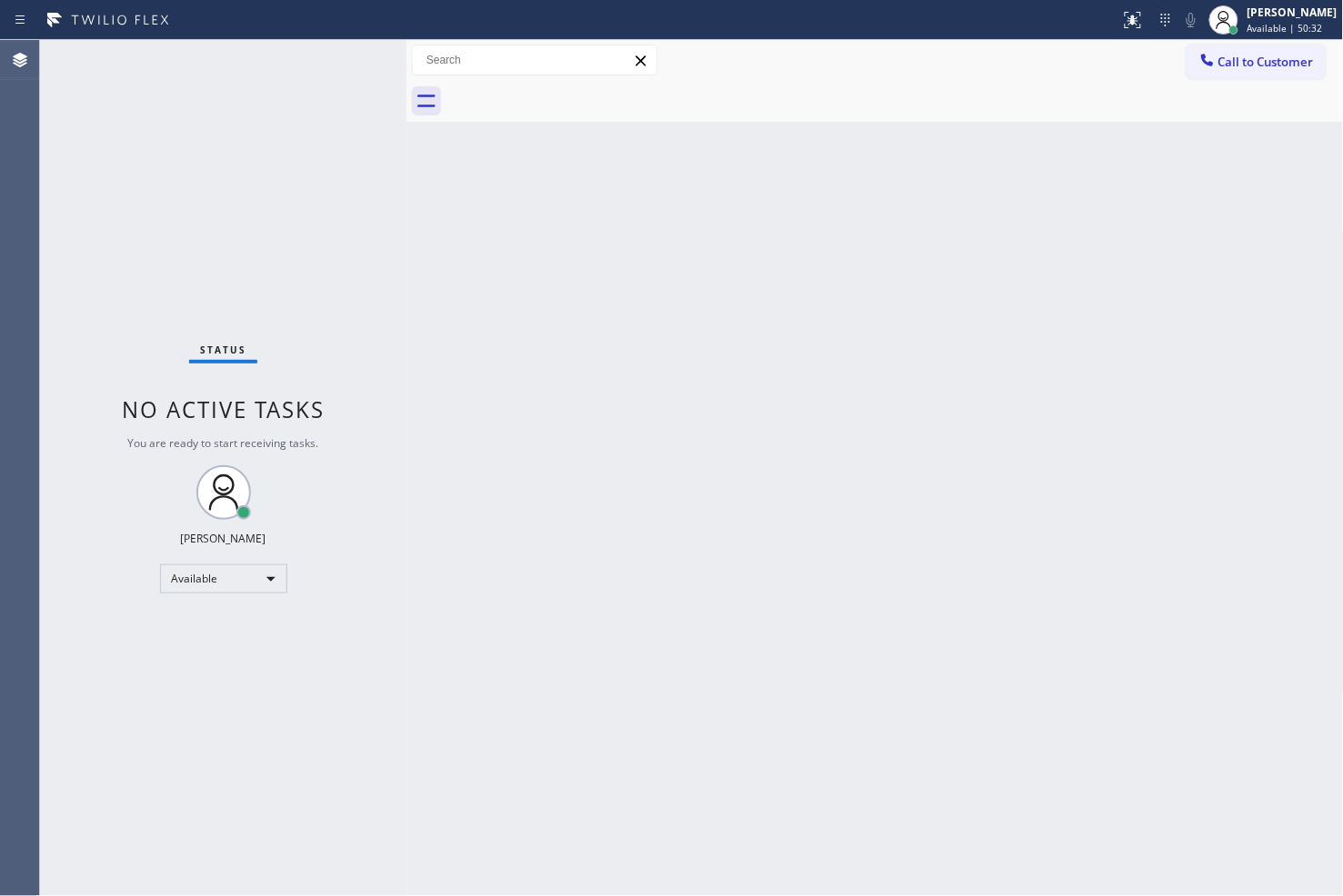
click at [138, 356] on div "Status No active tasks You are ready to start receiving tasks. [PERSON_NAME]" at bounding box center [222, 468] width 366 height 856
click at [338, 56] on div "Status No active tasks You are ready to start receiving tasks. [PERSON_NAME]" at bounding box center [222, 468] width 366 height 856
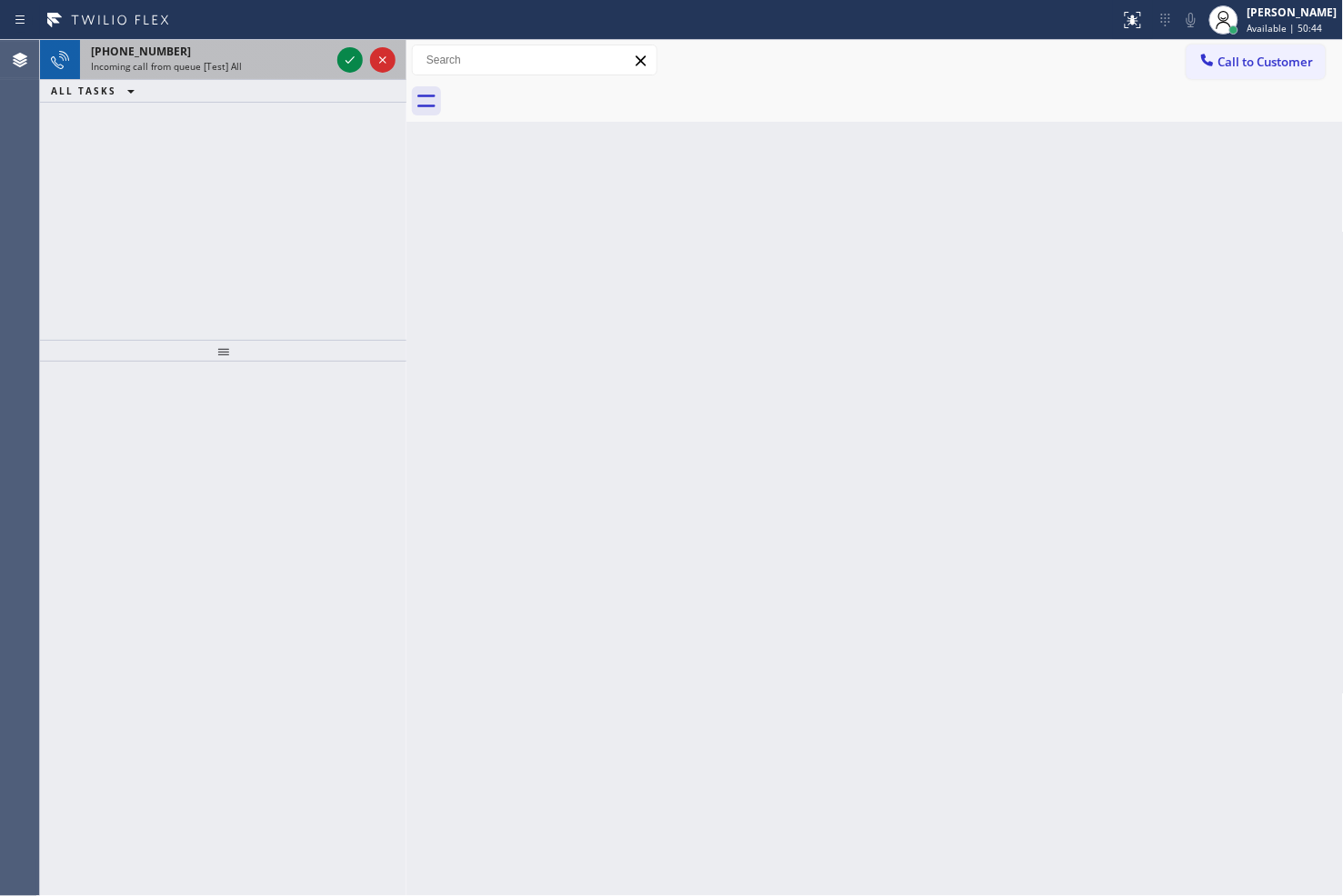
click at [323, 50] on div "[PHONE_NUMBER]" at bounding box center [211, 51] width 239 height 16
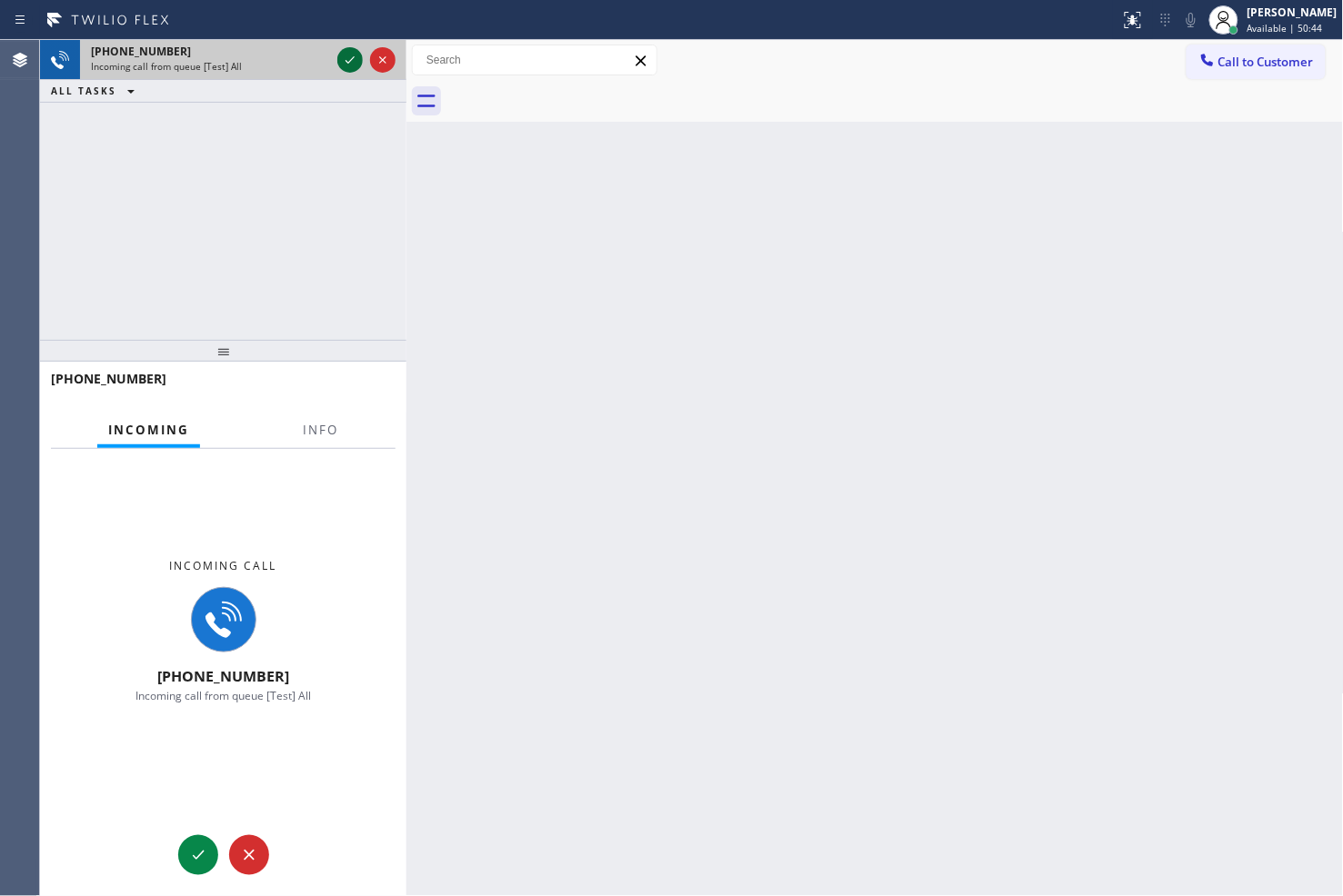
click at [349, 55] on icon at bounding box center [350, 60] width 21 height 21
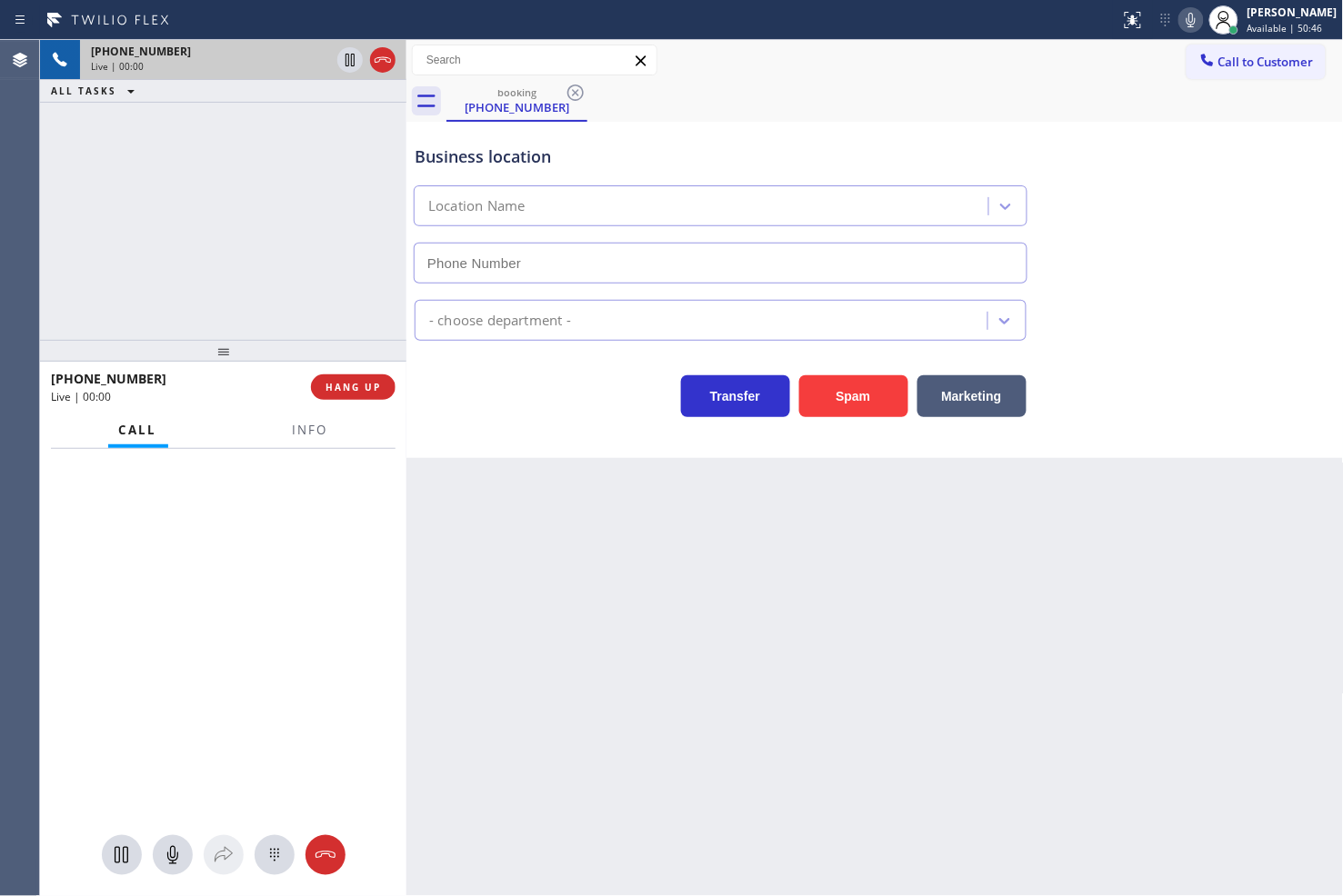
type input "[PHONE_NUMBER]"
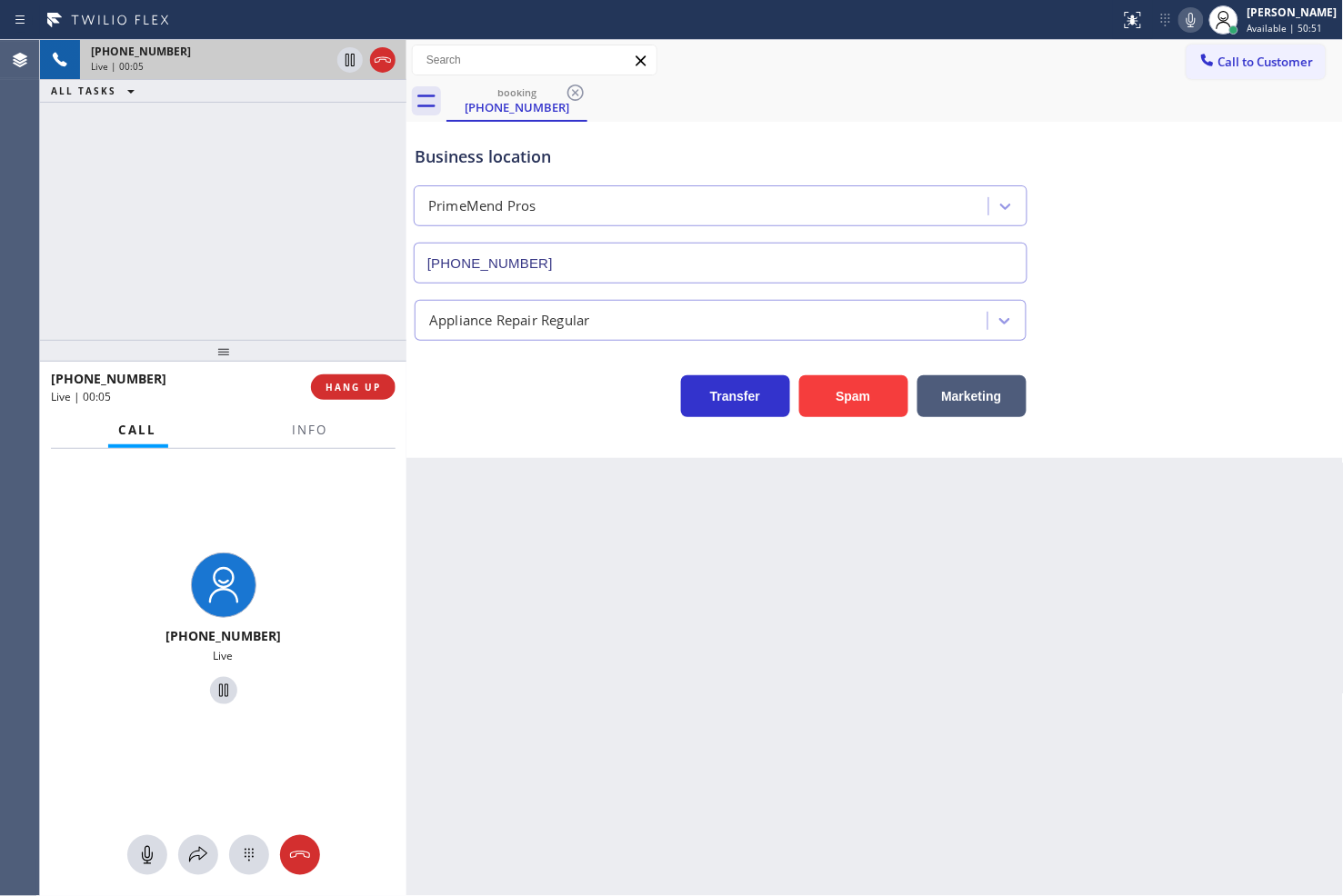
click at [1047, 555] on div "Back to Dashboard Change Sender ID Customers Technicians Select a contact Outbo…" at bounding box center [874, 468] width 937 height 856
click at [349, 559] on div "[PHONE_NUMBER] Live" at bounding box center [222, 630] width 366 height 364
click at [324, 440] on button "Info" at bounding box center [310, 430] width 57 height 36
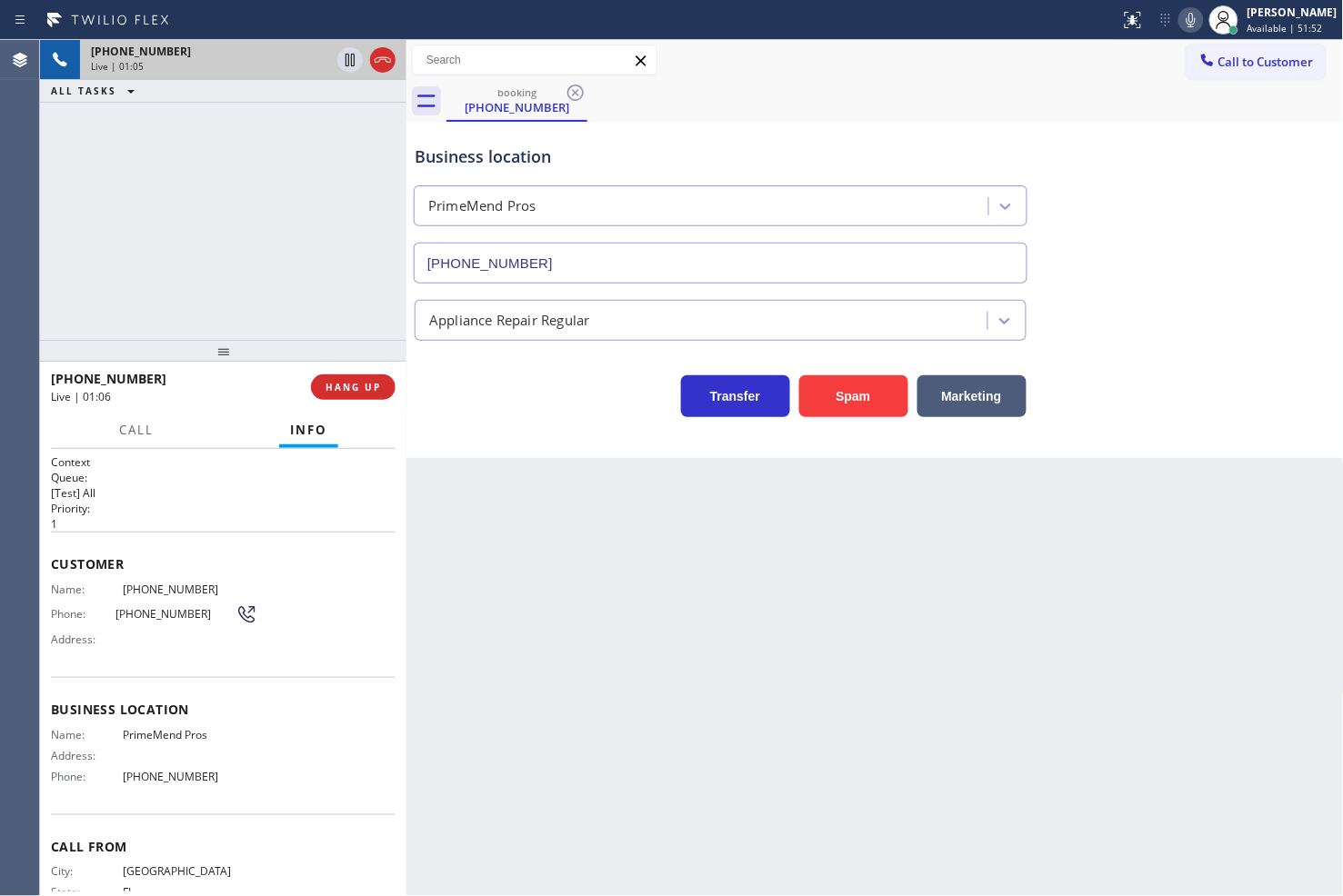
click at [471, 412] on div "Transfer Spam Marketing" at bounding box center [721, 391] width 620 height 50
click at [134, 274] on div "[PHONE_NUMBER] Live | 01:06 ALL TASKS ALL TASKS ACTIVE TASKS TASKS IN WRAP UP" at bounding box center [222, 189] width 366 height 300
click at [140, 262] on div "[PHONE_NUMBER] Live | 01:07 ALL TASKS ALL TASKS ACTIVE TASKS TASKS IN WRAP UP" at bounding box center [222, 189] width 366 height 300
click at [148, 439] on button "Call" at bounding box center [136, 430] width 56 height 36
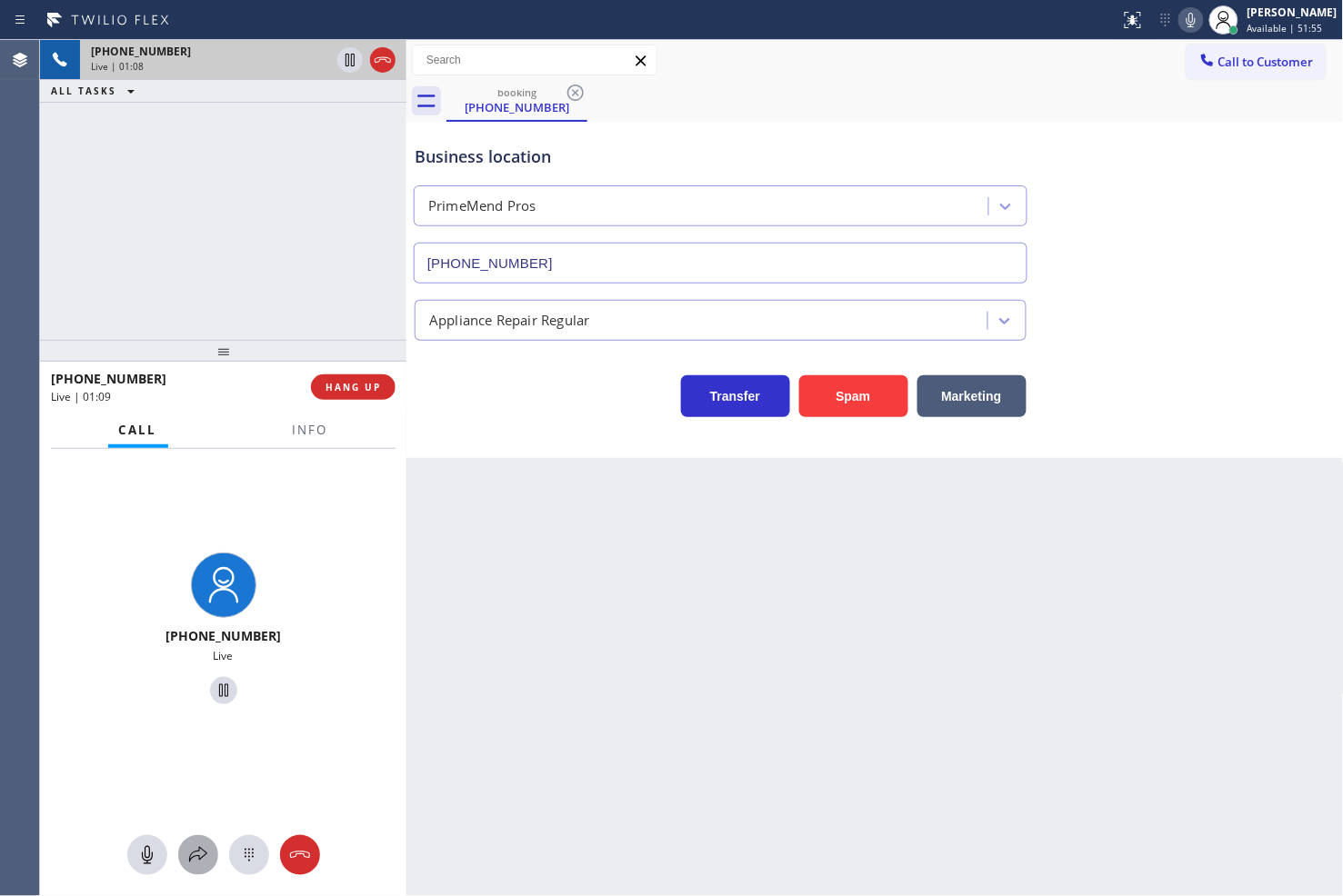
click at [203, 846] on icon at bounding box center [198, 855] width 21 height 21
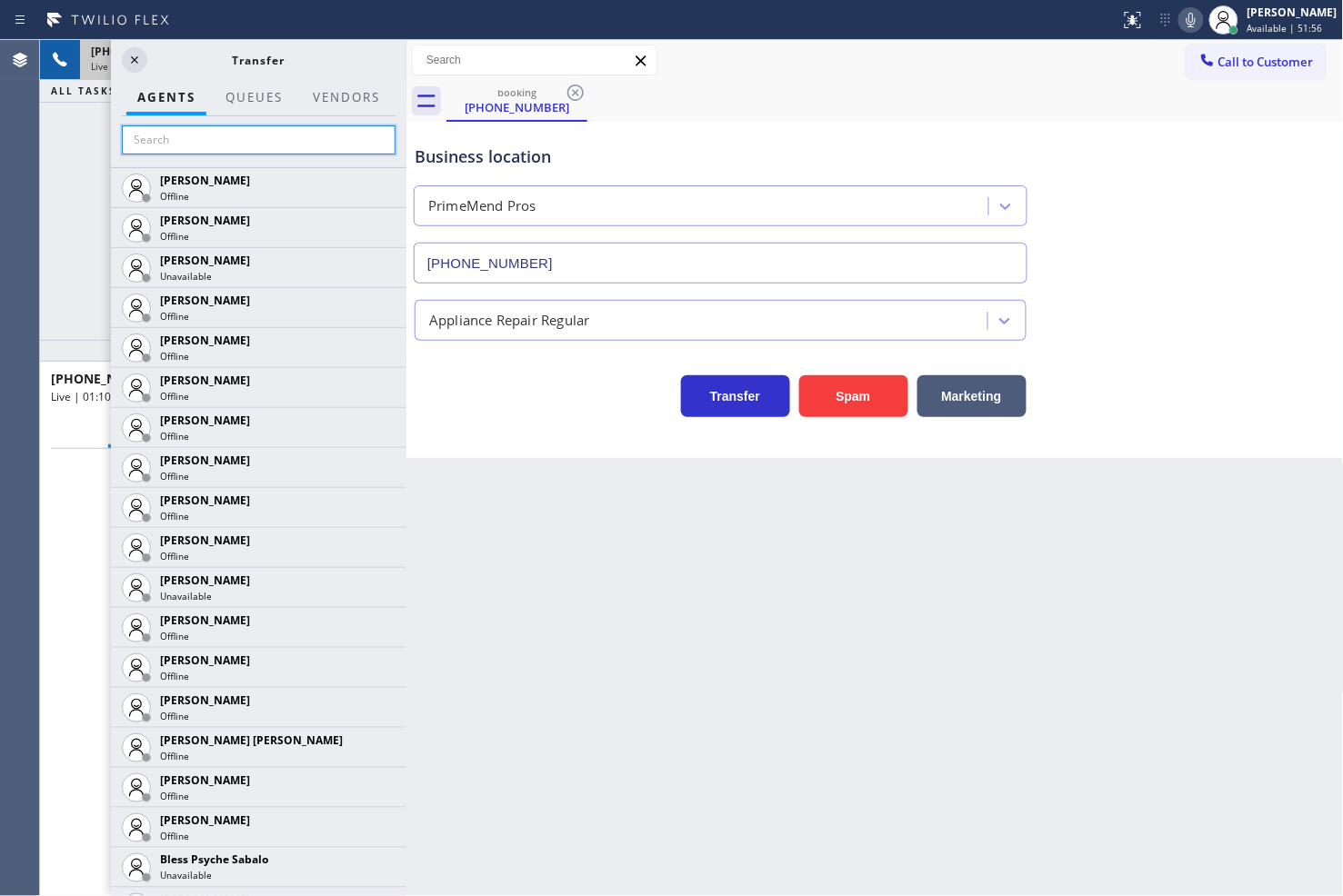
click at [214, 149] on input "text" at bounding box center [258, 140] width 274 height 29
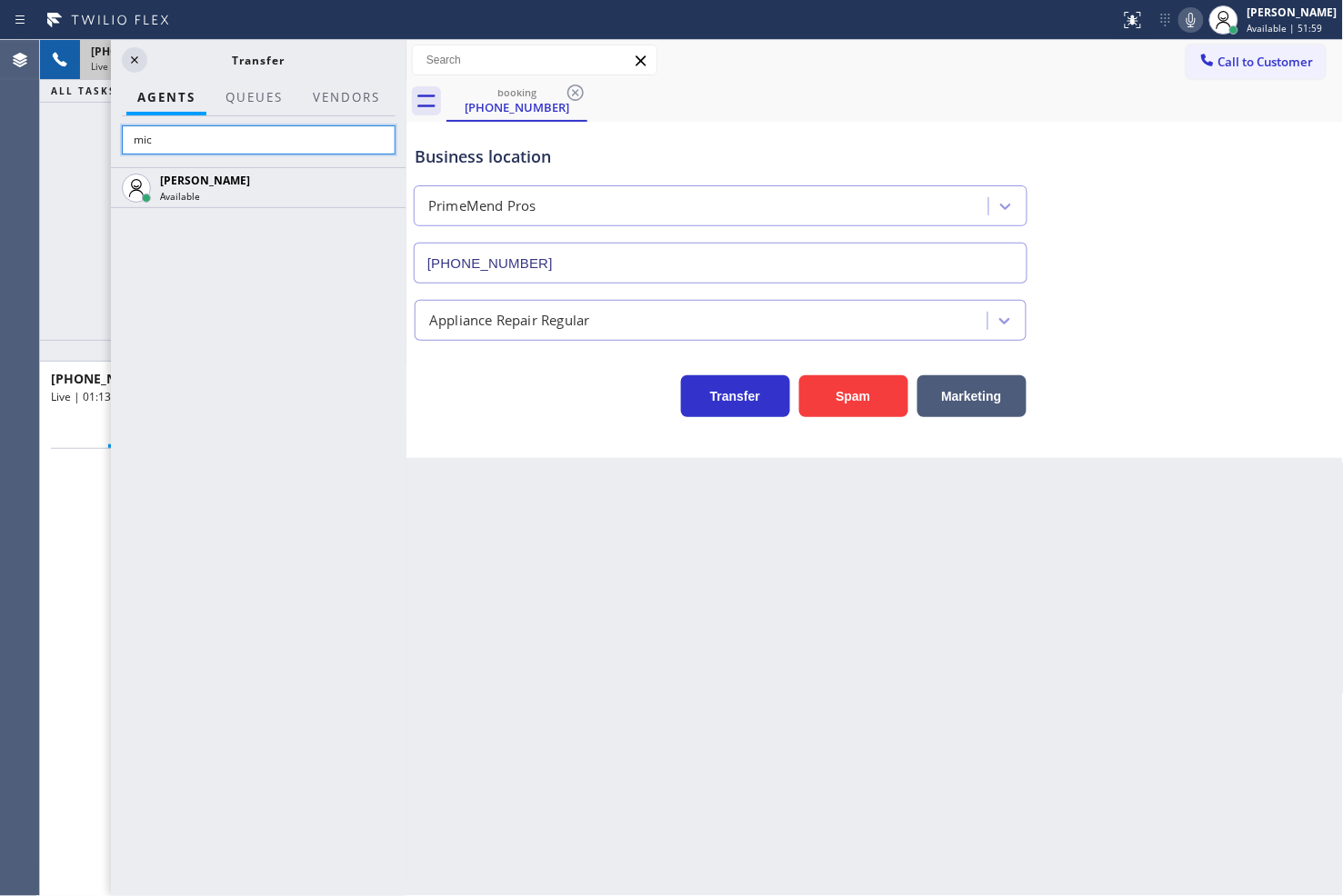
type input "mic"
click at [220, 394] on div "[PERSON_NAME] Available" at bounding box center [258, 531] width 295 height 729
click at [270, 283] on div "[PERSON_NAME] Available" at bounding box center [258, 531] width 295 height 729
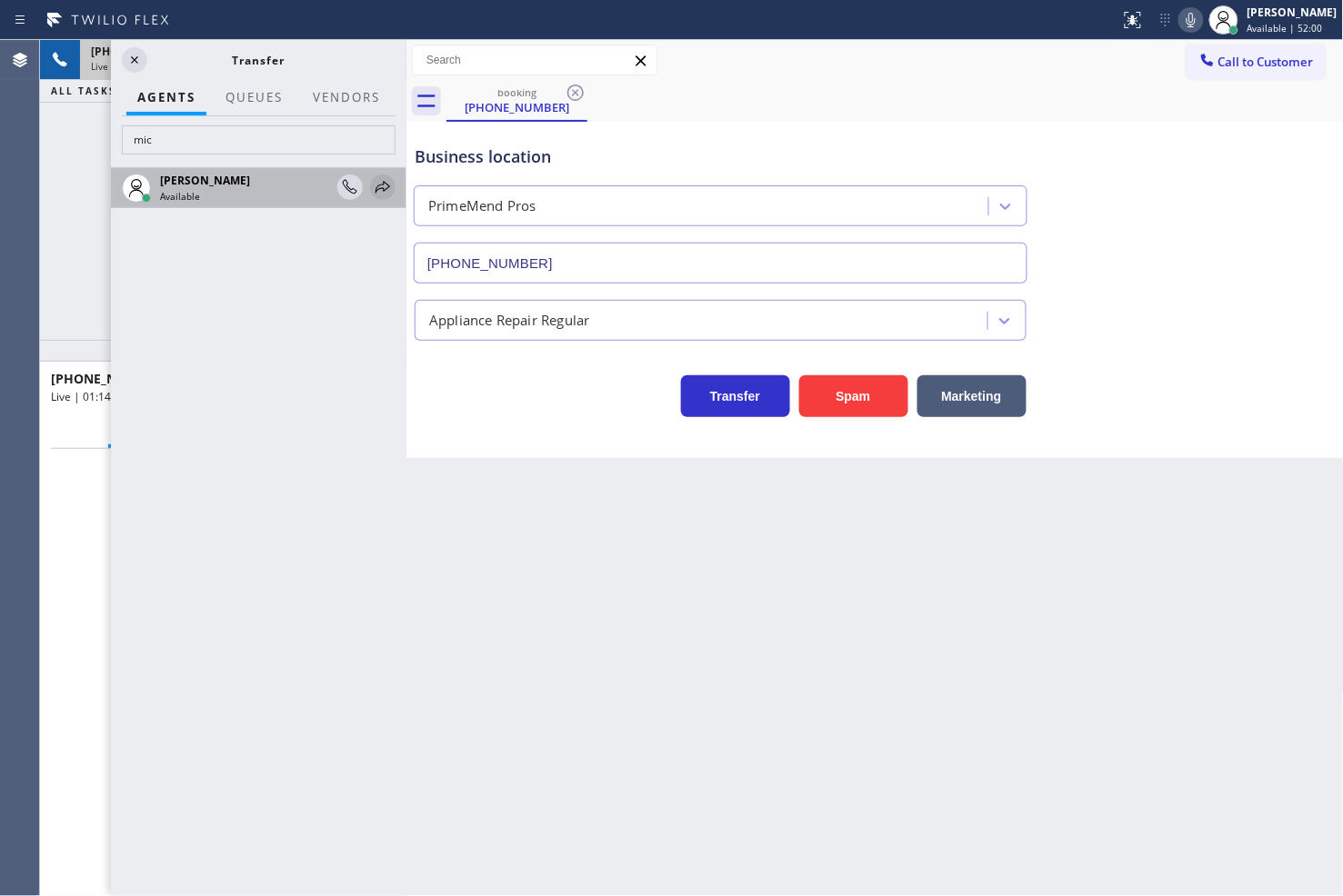
click at [386, 191] on icon at bounding box center [383, 187] width 21 height 21
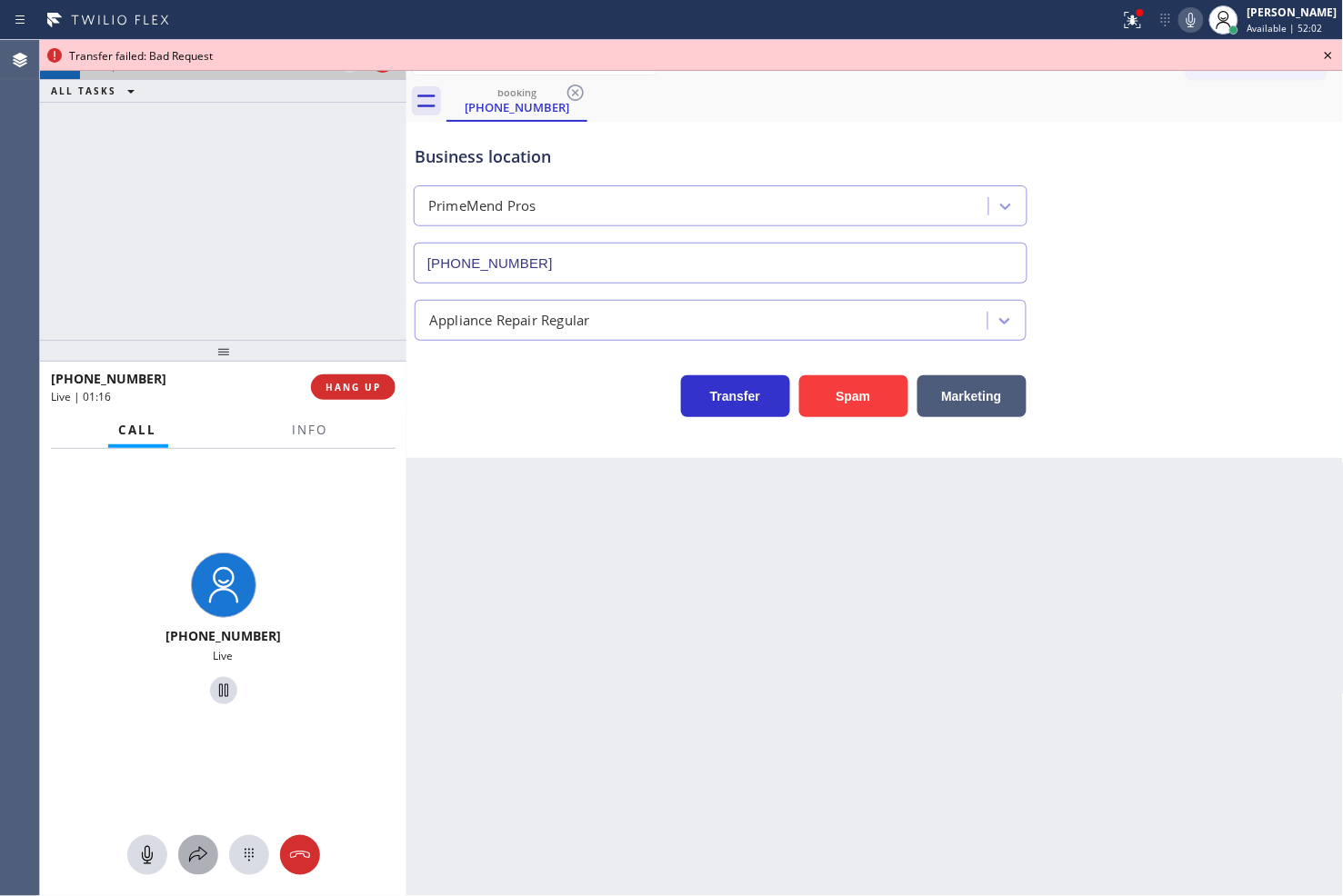
click at [197, 858] on icon at bounding box center [198, 855] width 21 height 21
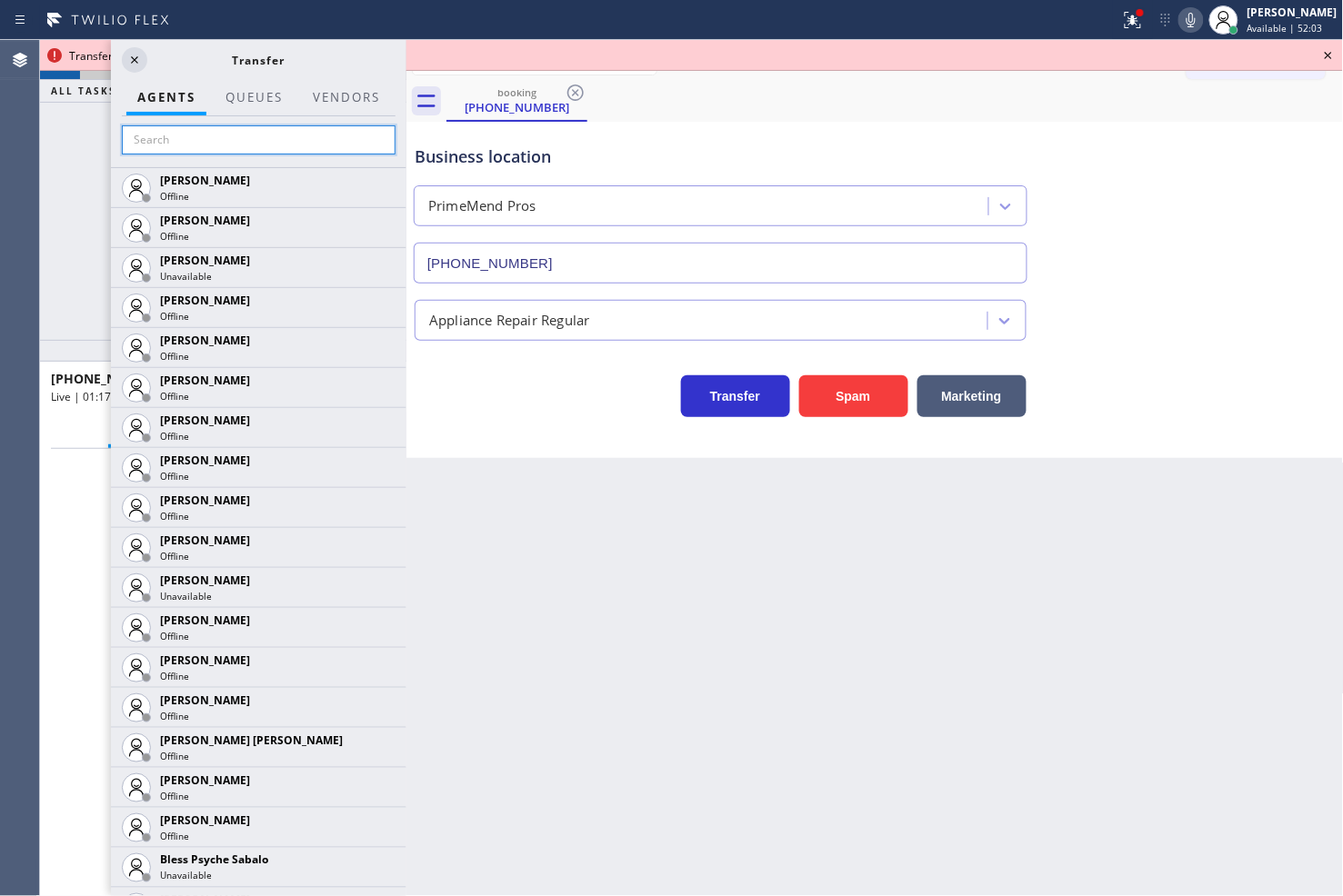
click at [214, 147] on input "text" at bounding box center [258, 140] width 274 height 29
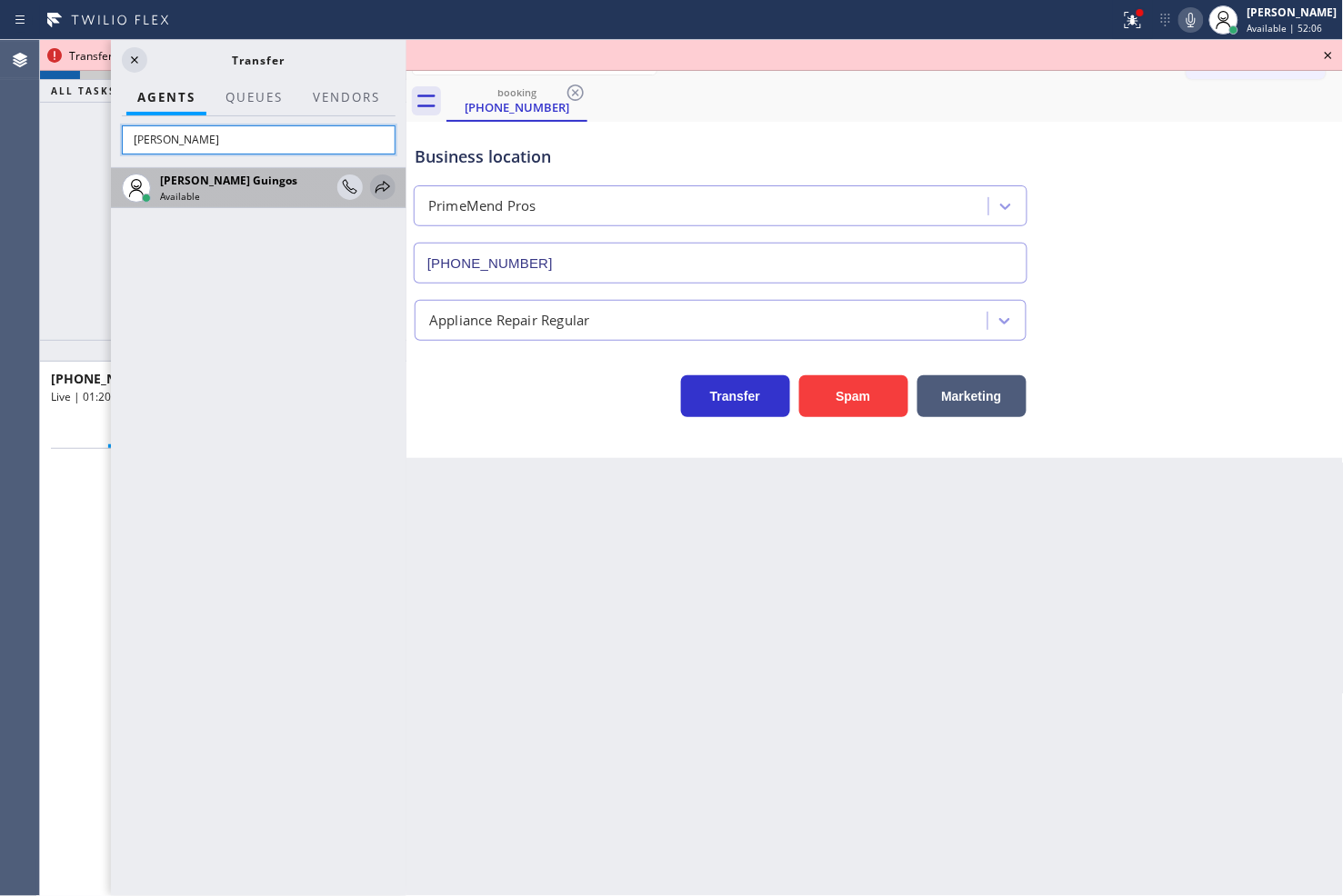
type input "[PERSON_NAME]"
click at [383, 178] on icon at bounding box center [383, 187] width 21 height 21
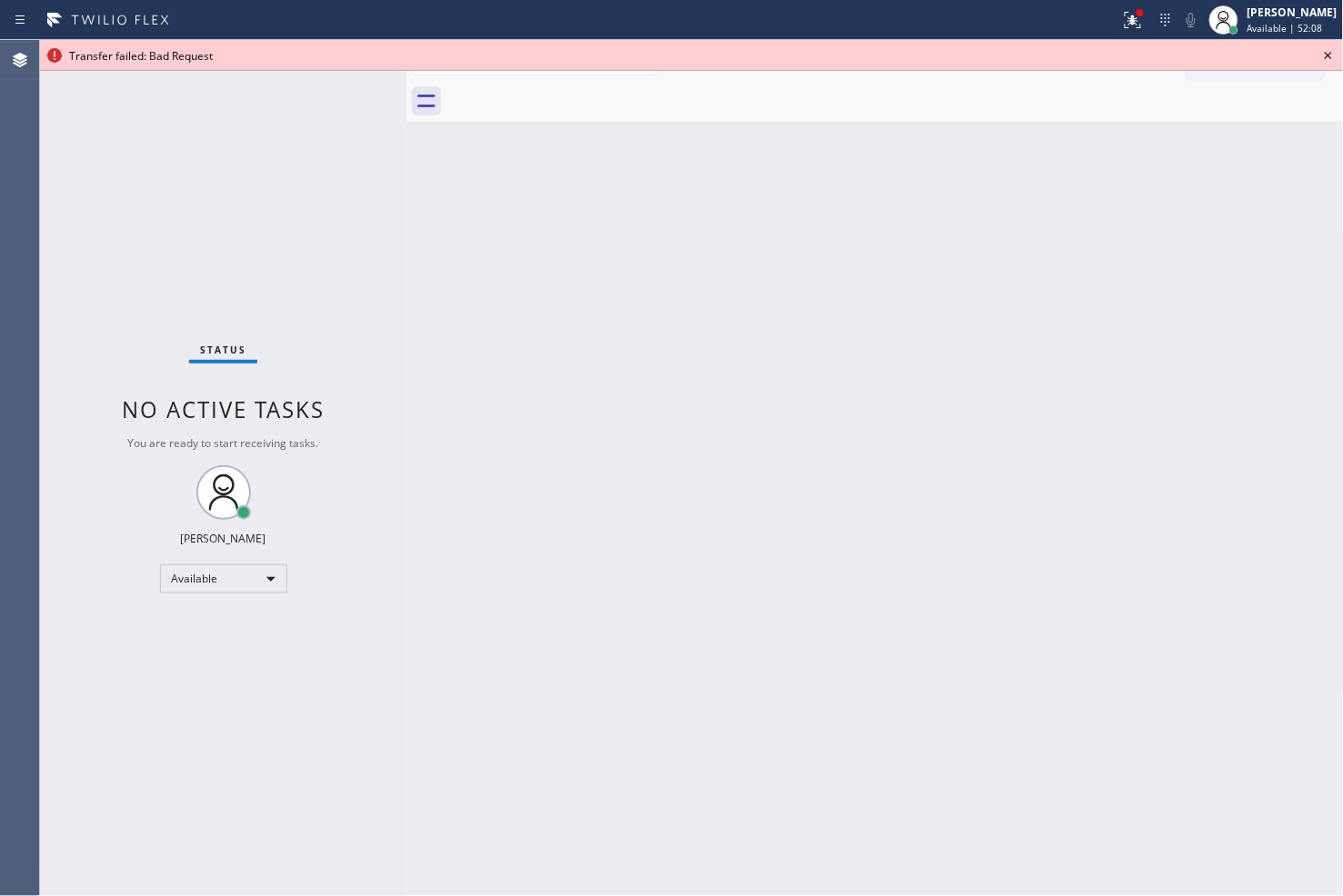
click at [1327, 54] on icon at bounding box center [1327, 54] width 7 height 7
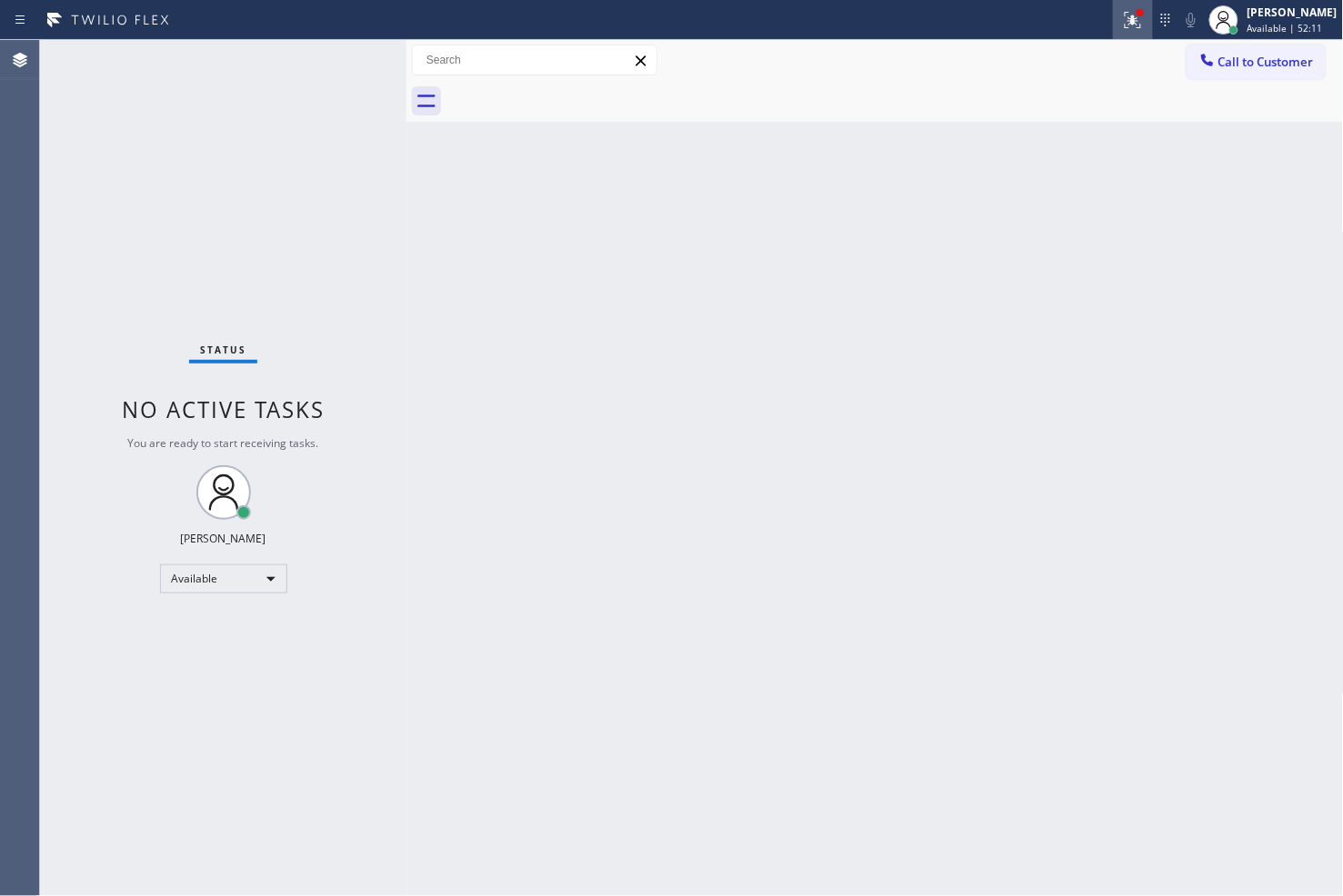
click at [1125, 6] on button at bounding box center [1132, 19] width 40 height 40
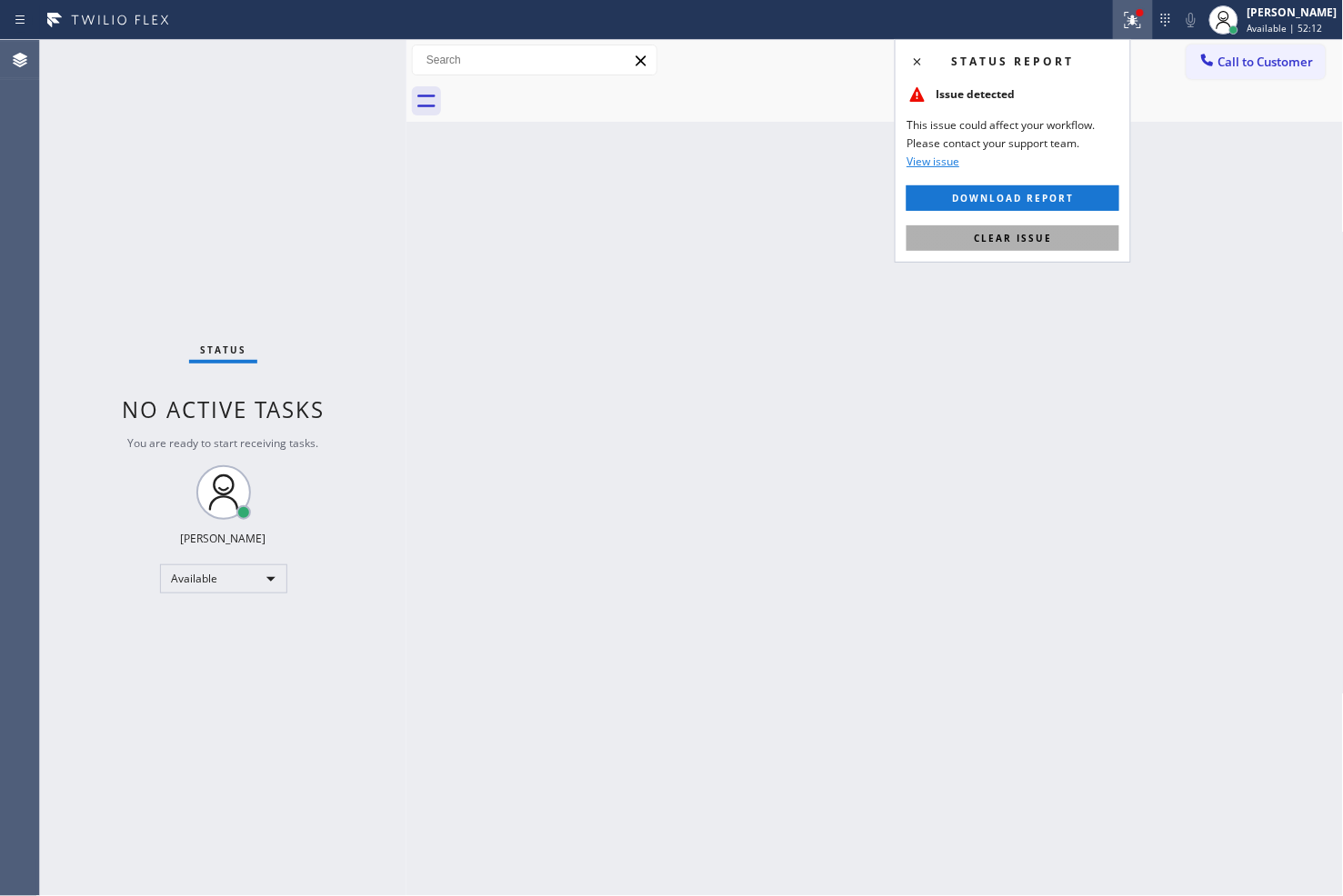
click at [1059, 248] on button "Clear issue" at bounding box center [1012, 238] width 213 height 25
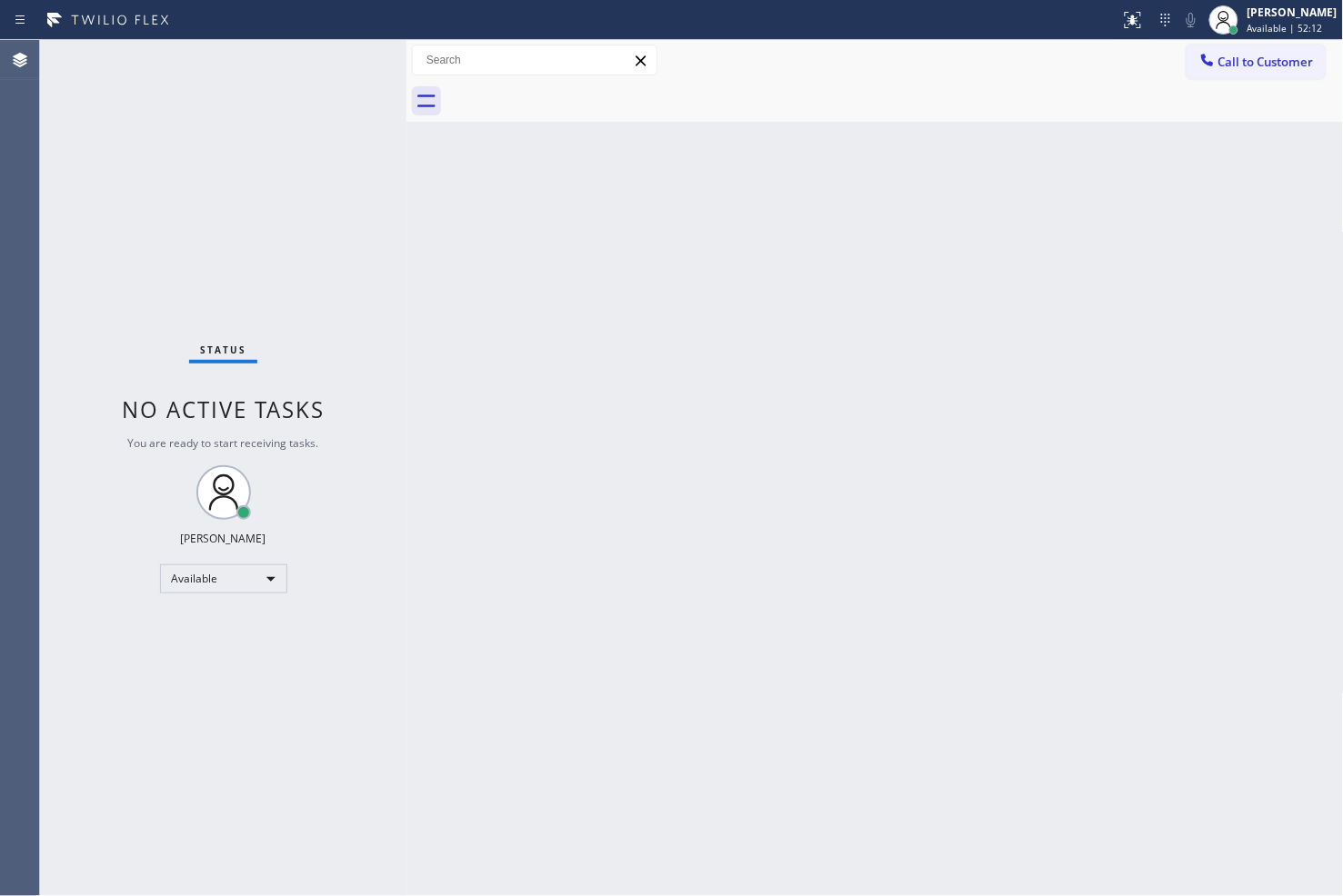
click at [252, 322] on div "Status No active tasks You are ready to start receiving tasks. [PERSON_NAME]" at bounding box center [222, 468] width 366 height 856
click at [327, 61] on div "Status No active tasks You are ready to start receiving tasks. [PERSON_NAME]" at bounding box center [222, 468] width 366 height 856
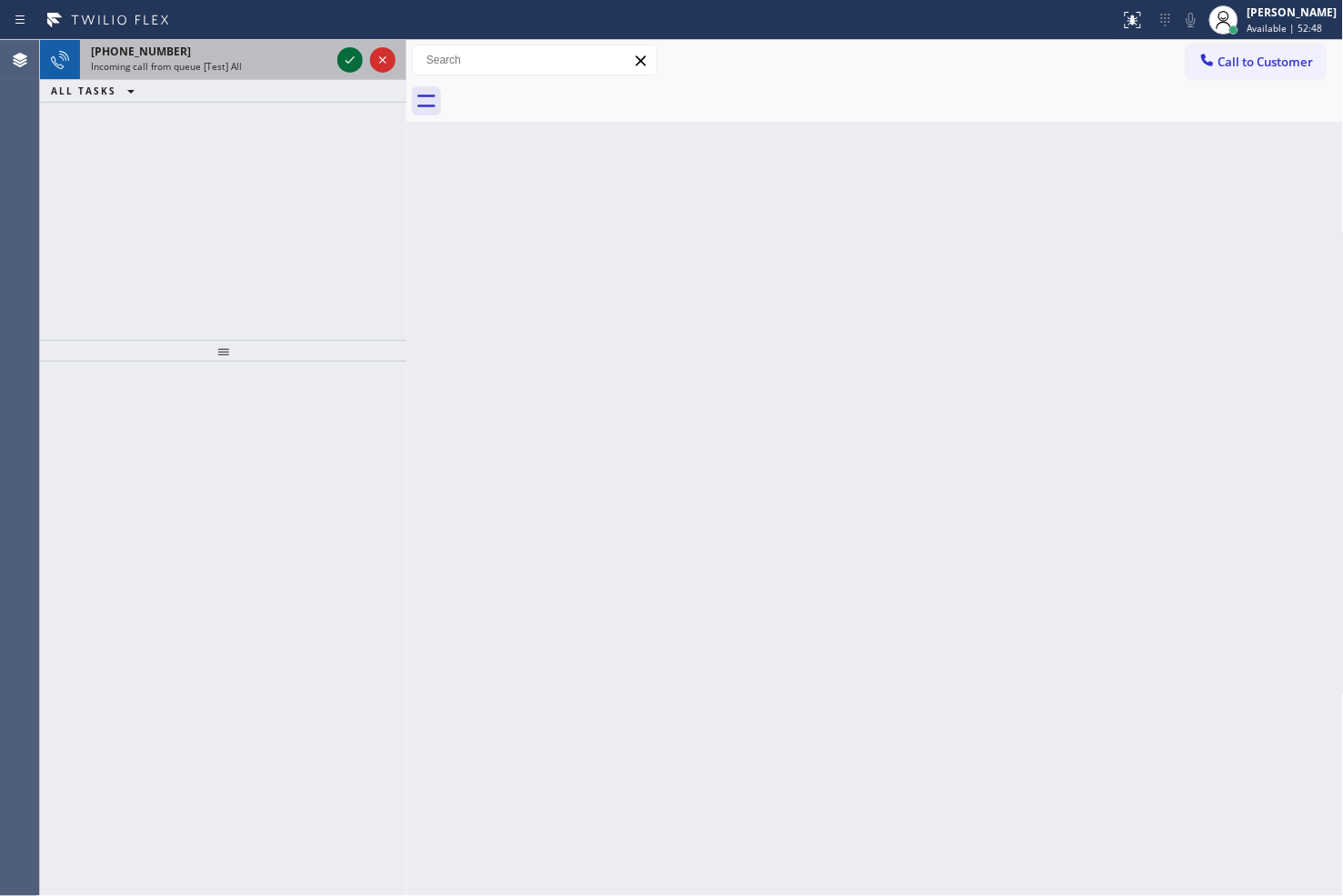
click at [348, 65] on icon at bounding box center [350, 60] width 21 height 21
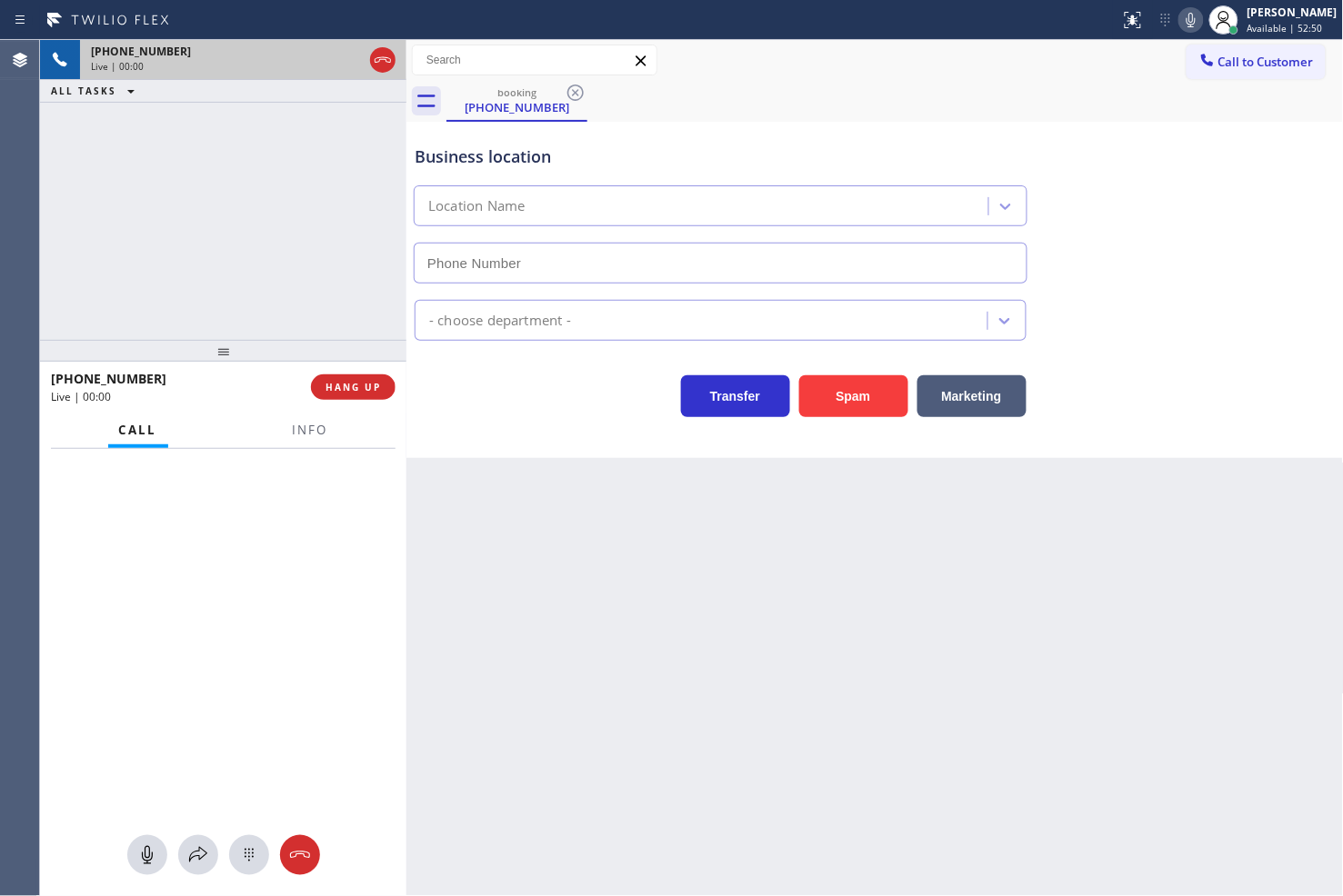
type input "[PHONE_NUMBER]"
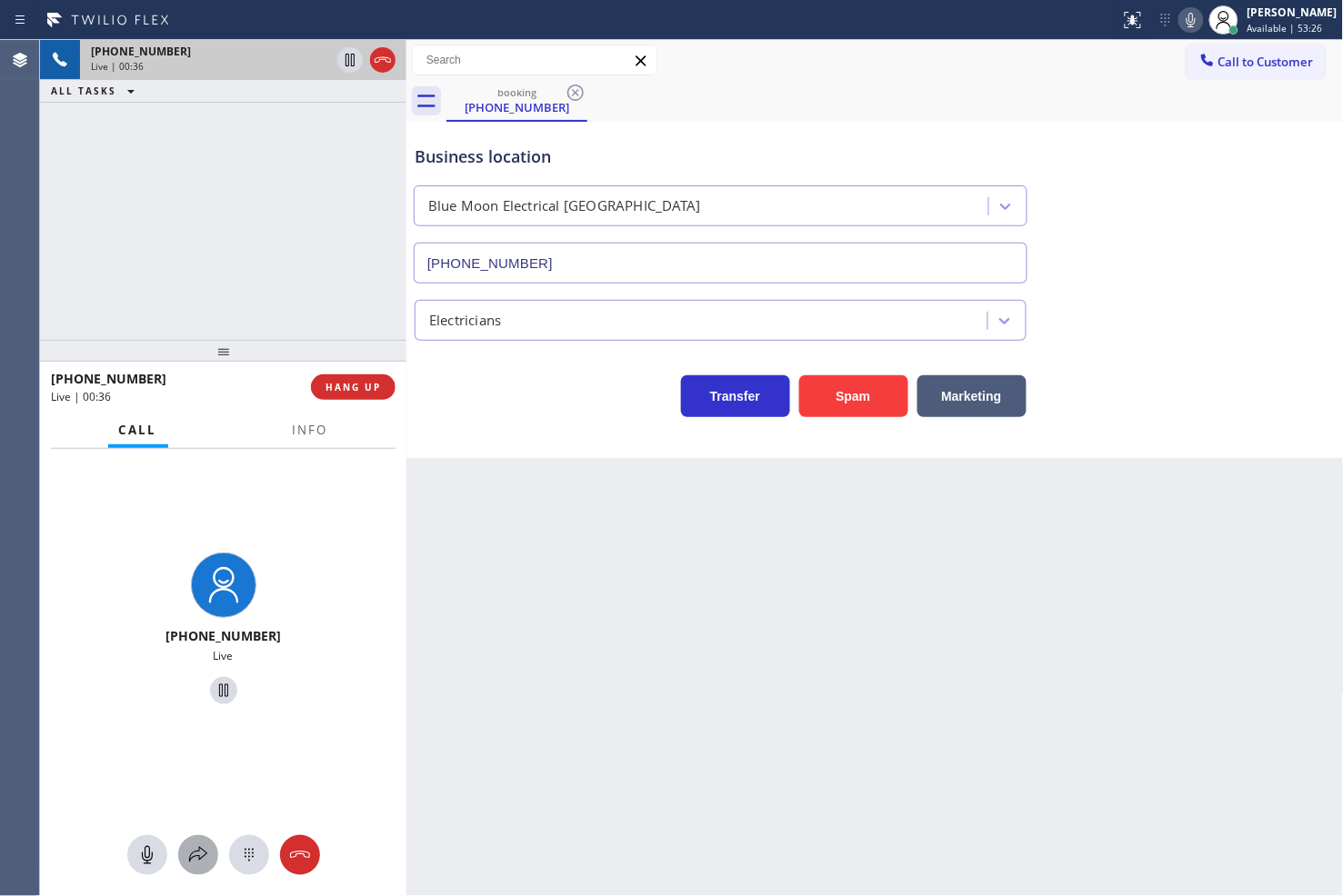
click at [198, 854] on icon at bounding box center [198, 855] width 21 height 21
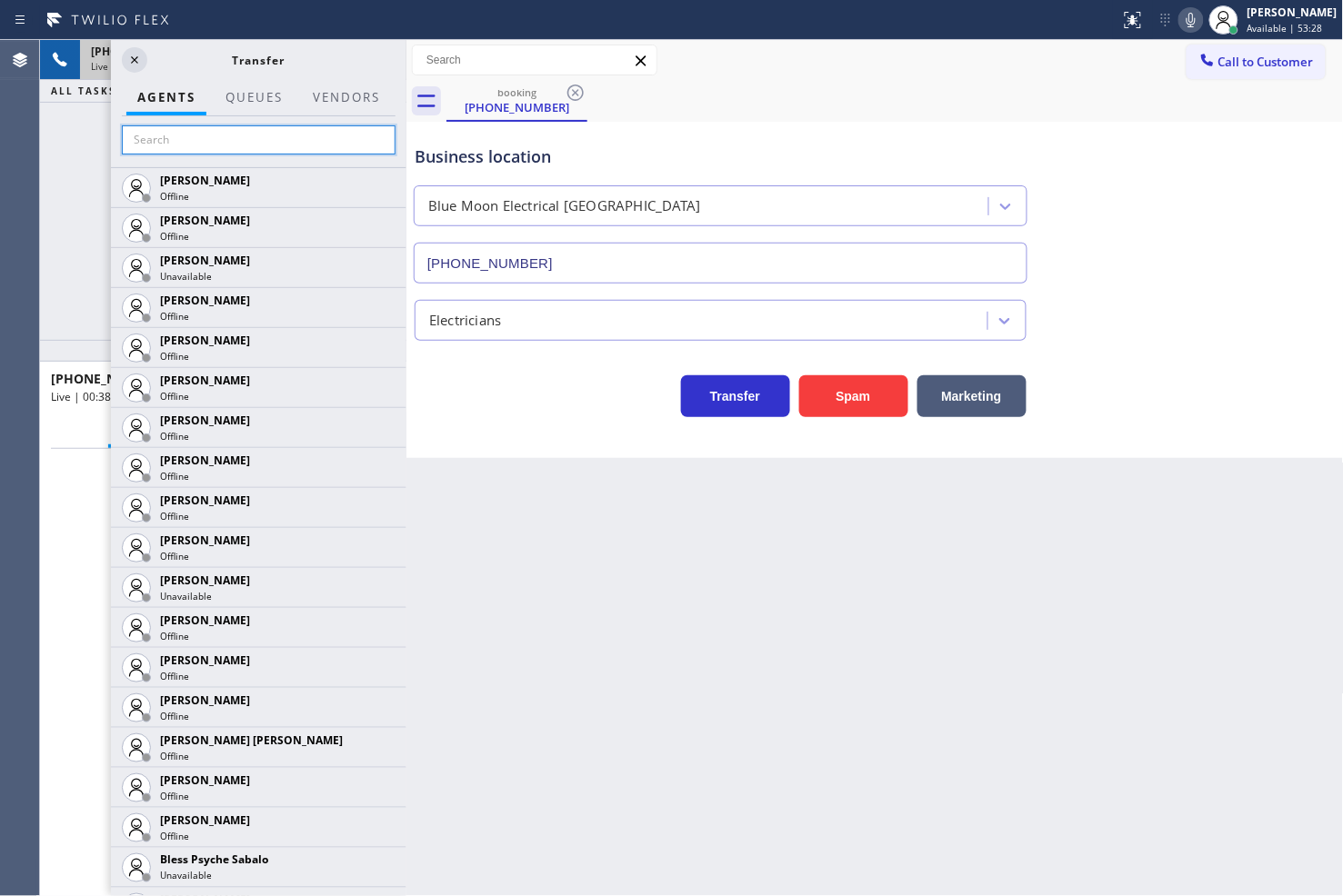
click at [220, 142] on input "text" at bounding box center [258, 140] width 274 height 29
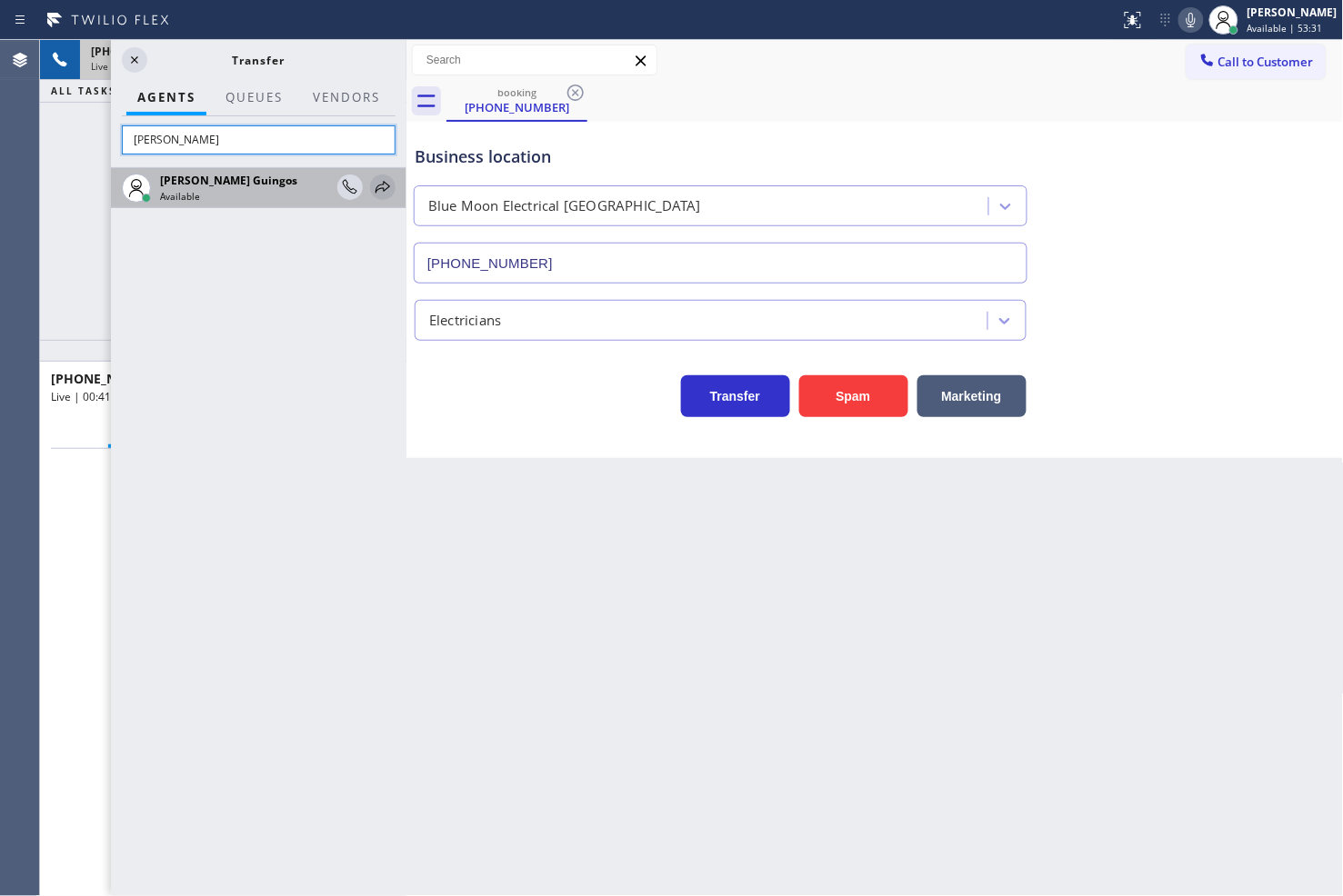
type input "[PERSON_NAME]"
click at [382, 187] on icon at bounding box center [383, 187] width 21 height 21
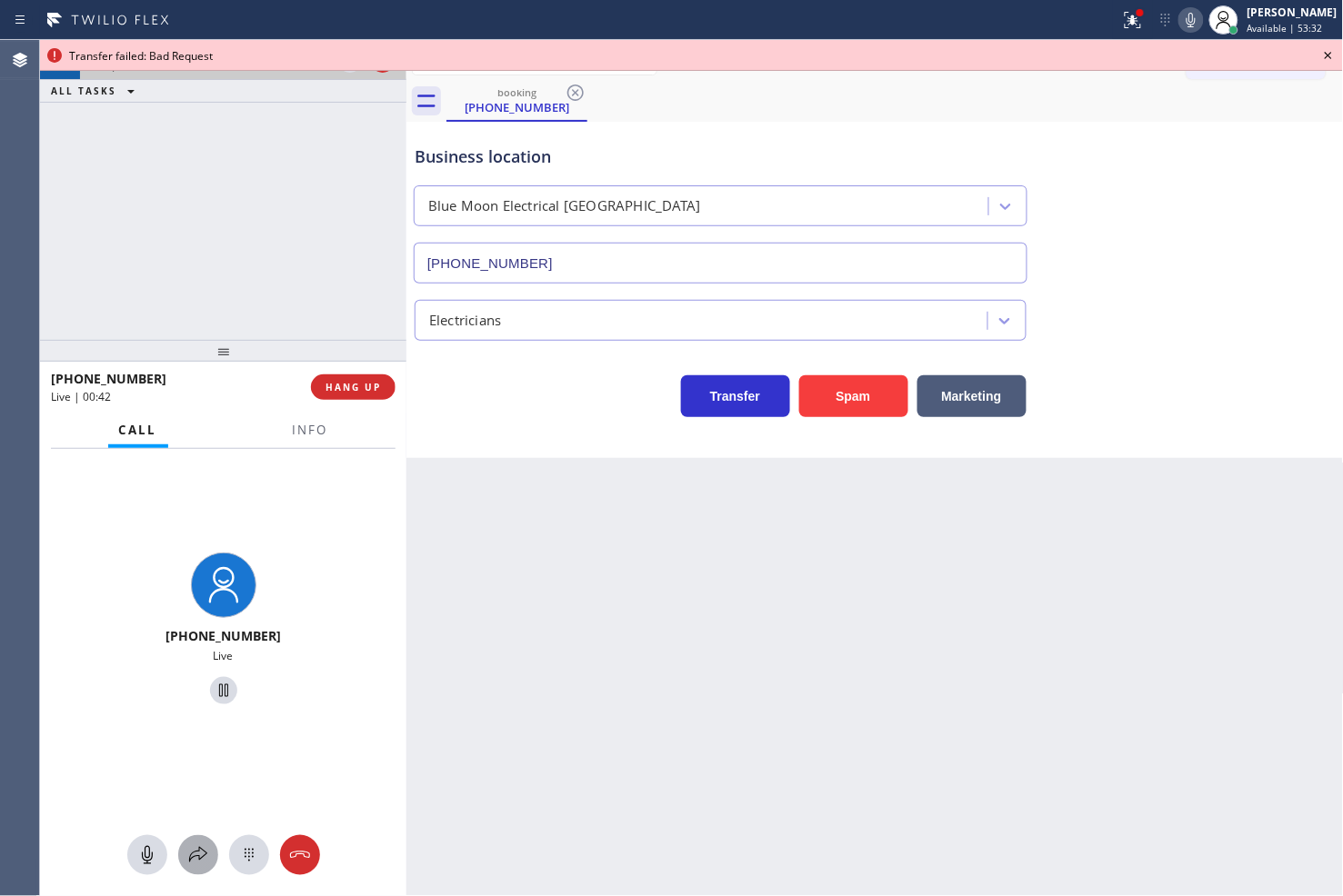
click at [201, 848] on icon at bounding box center [198, 854] width 18 height 16
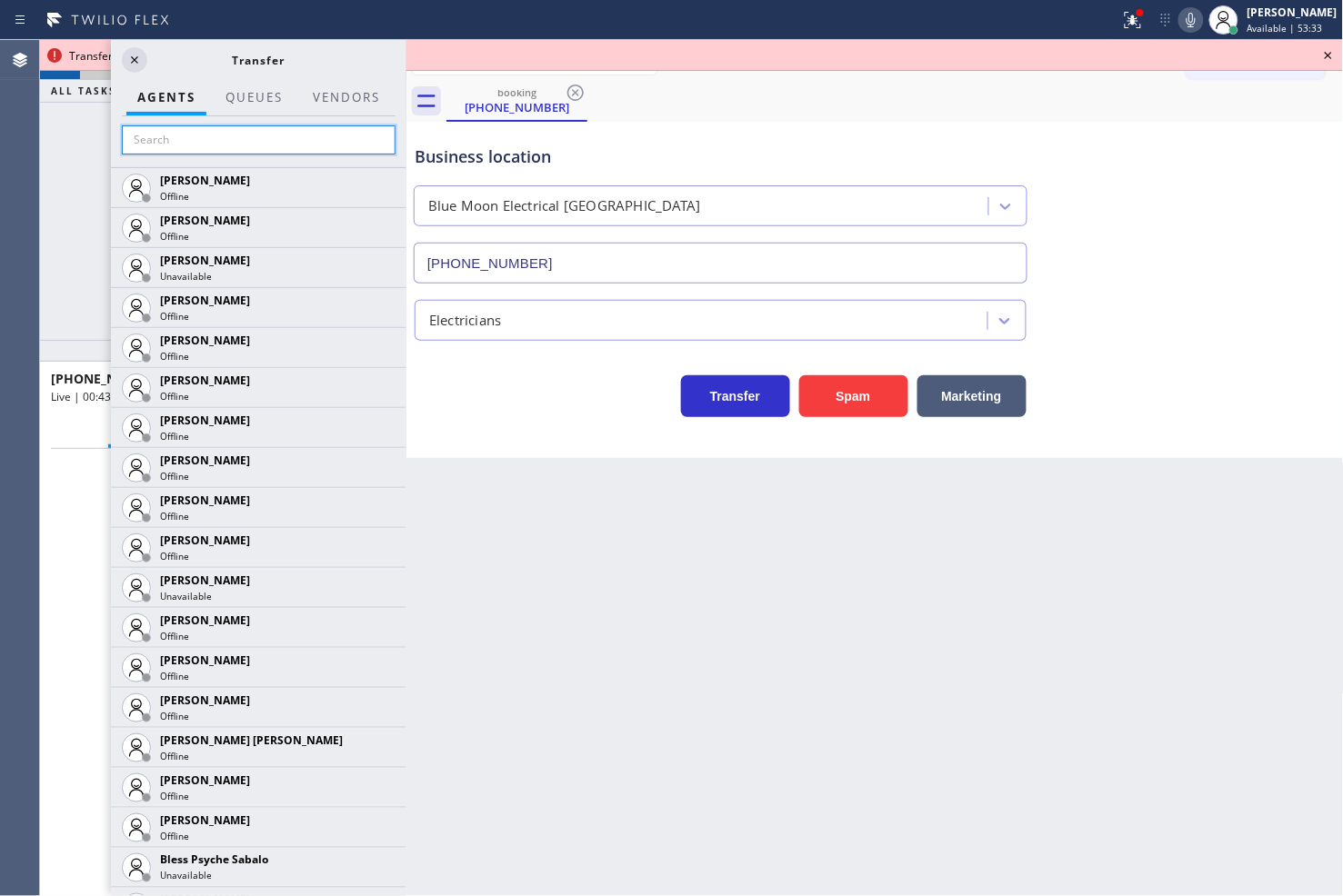
click at [195, 131] on input "text" at bounding box center [258, 140] width 274 height 29
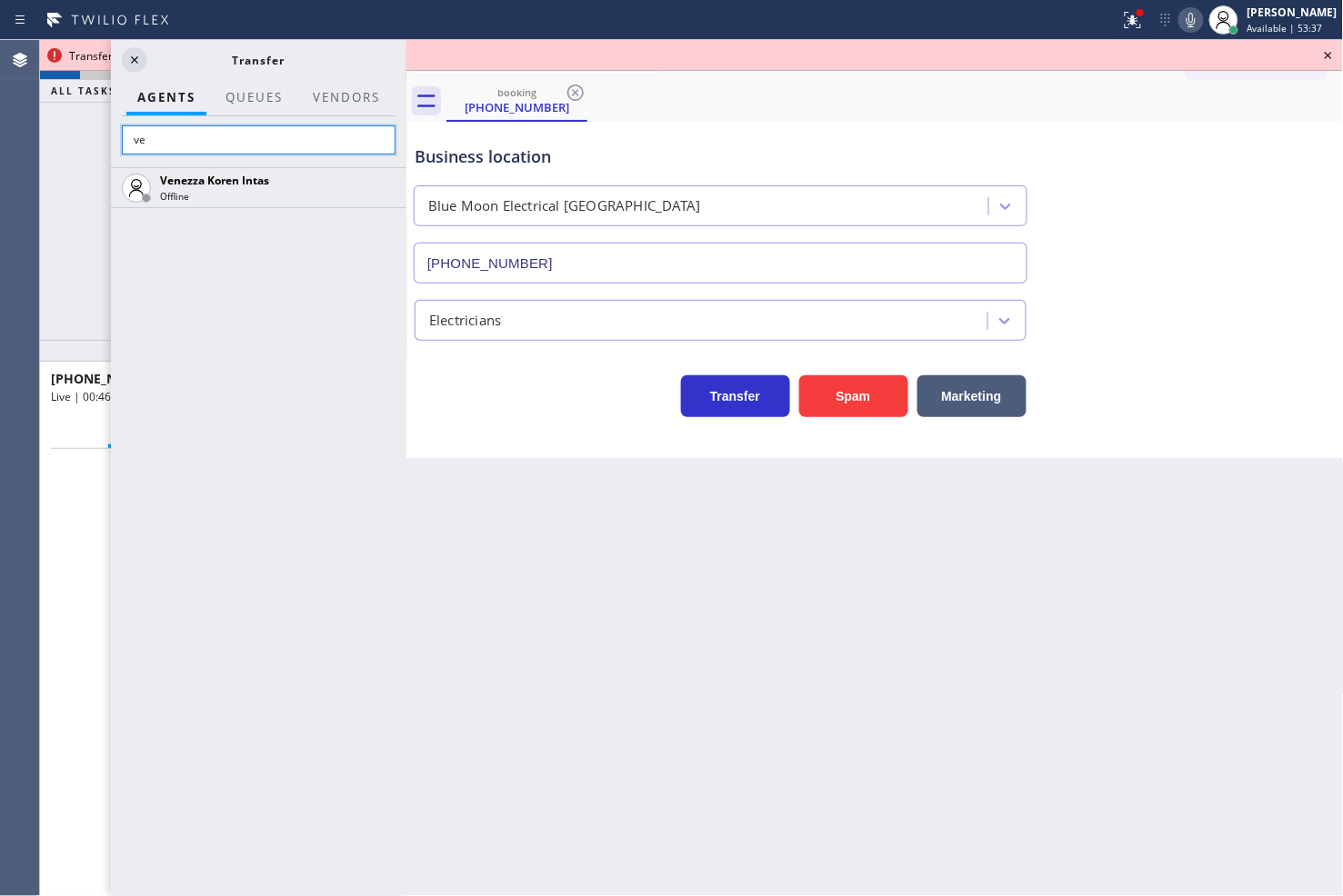
type input "v"
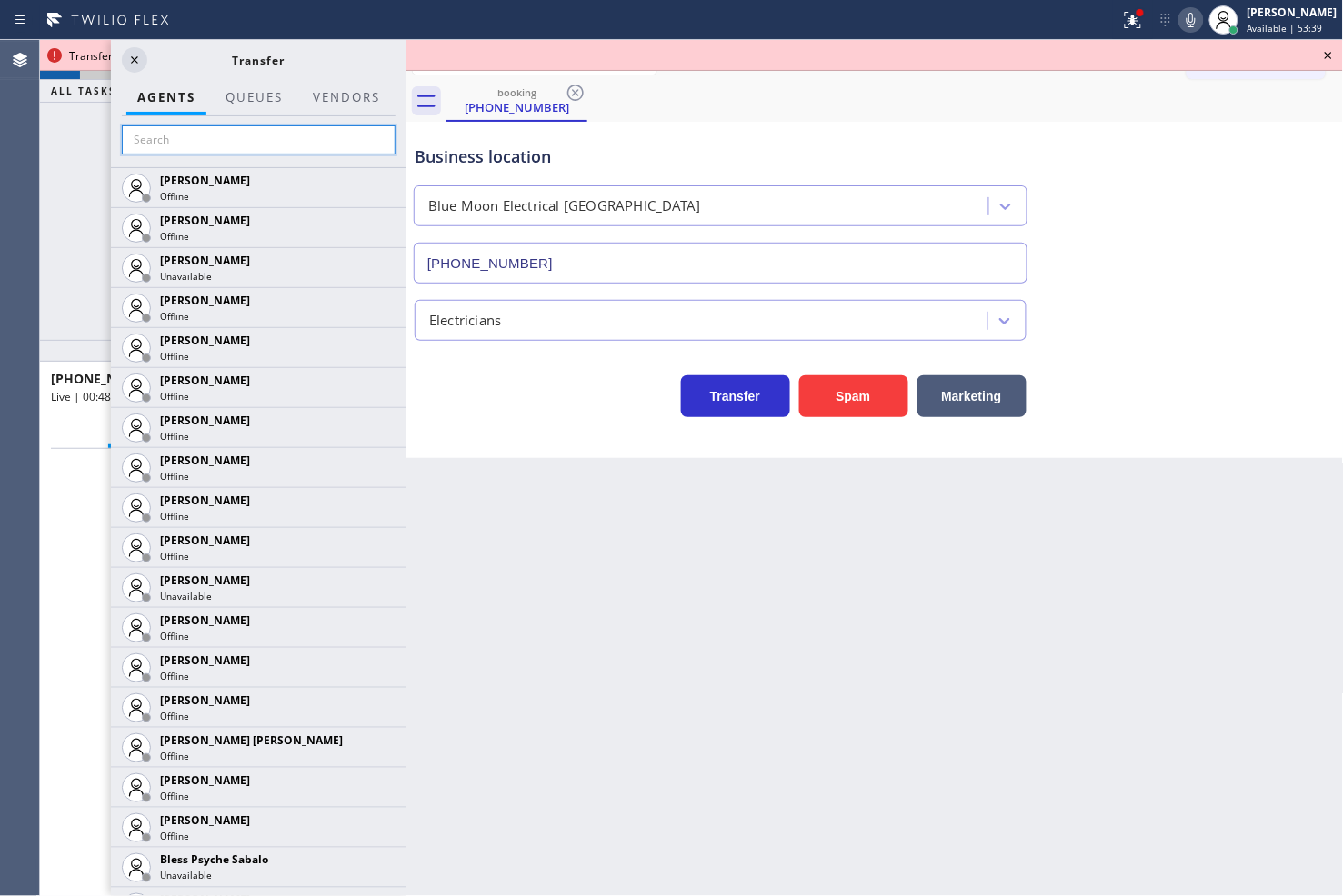
scroll to position [605, 0]
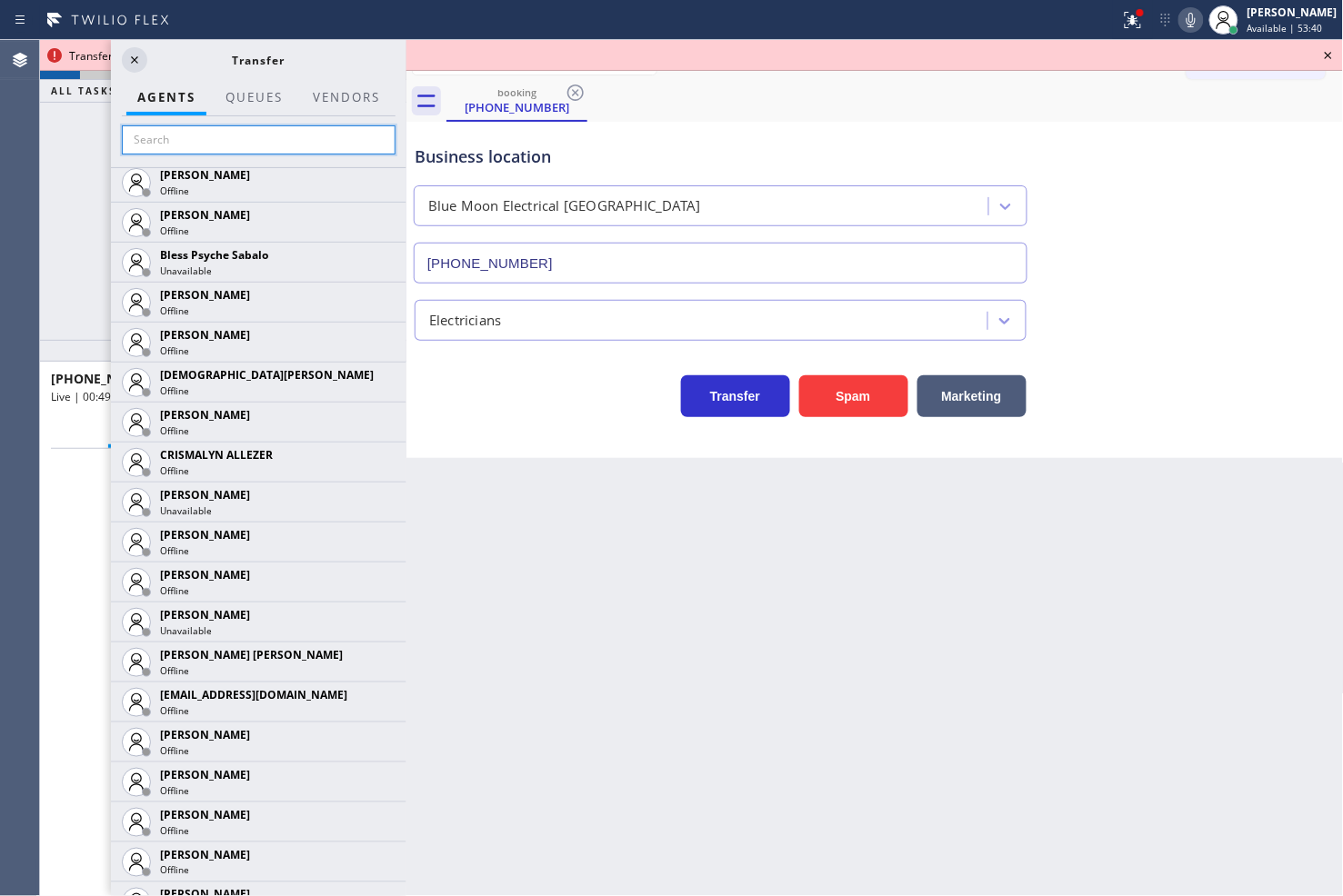
click at [194, 137] on input "text" at bounding box center [258, 140] width 274 height 29
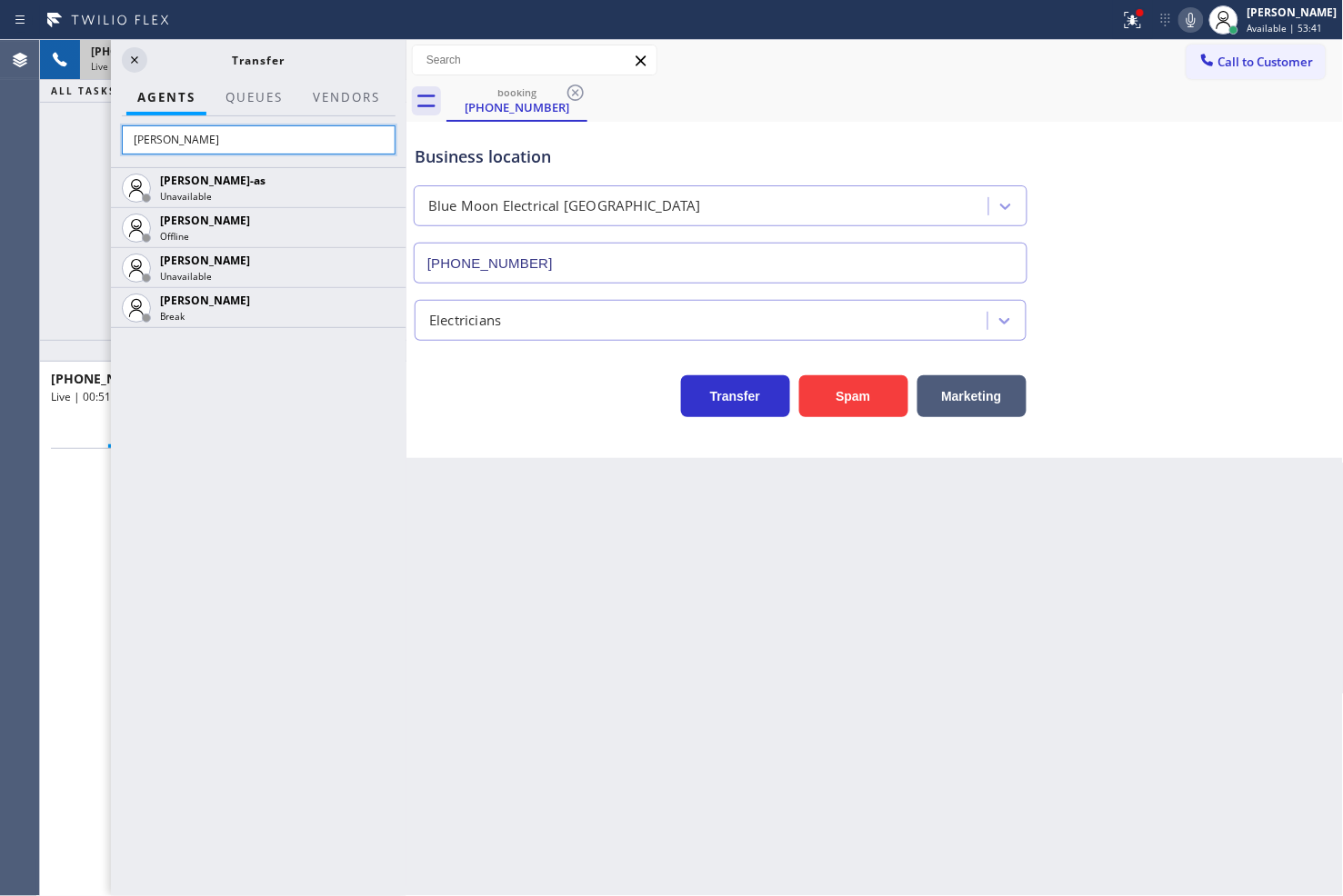
scroll to position [0, 0]
type input "j"
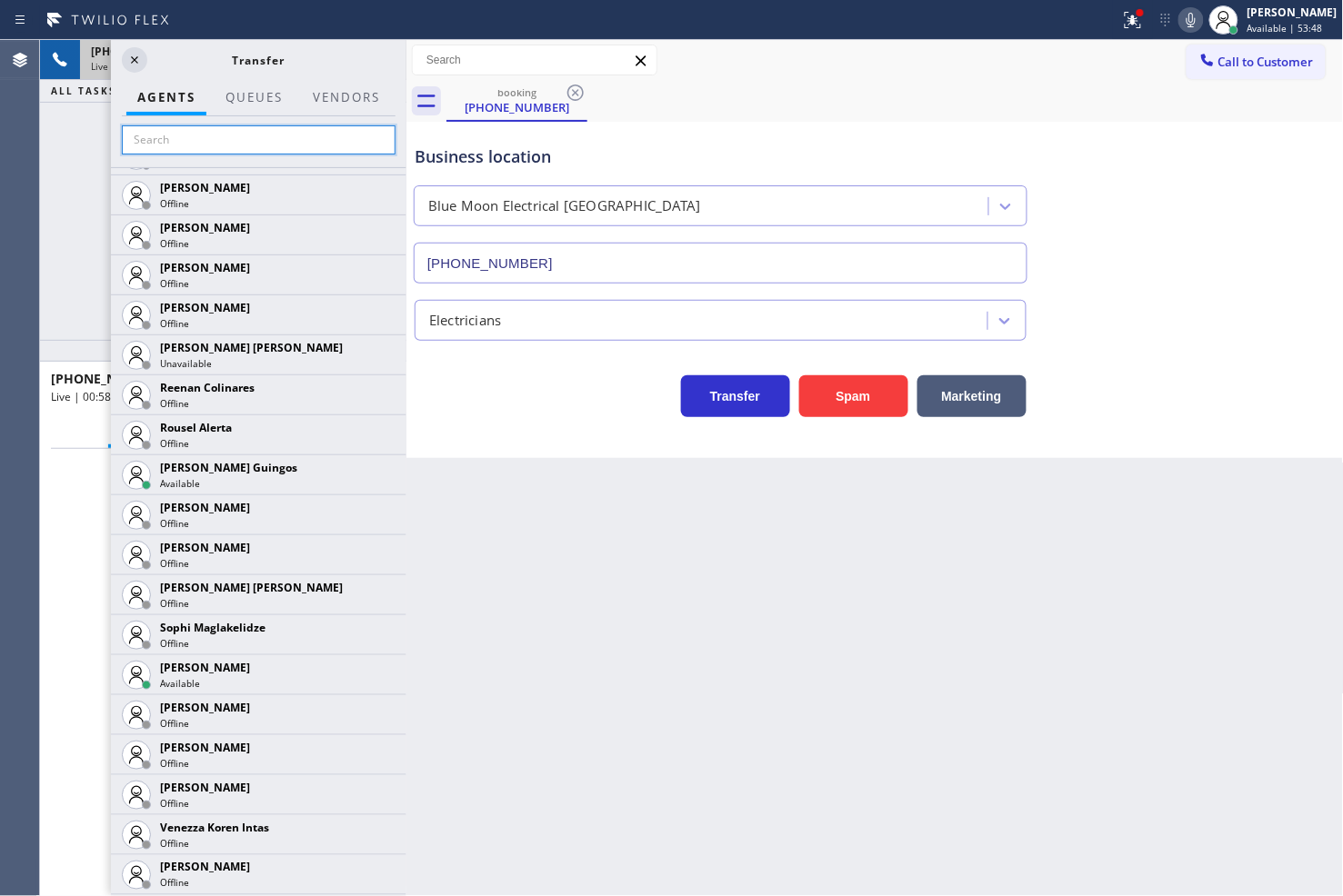
scroll to position [3788, 0]
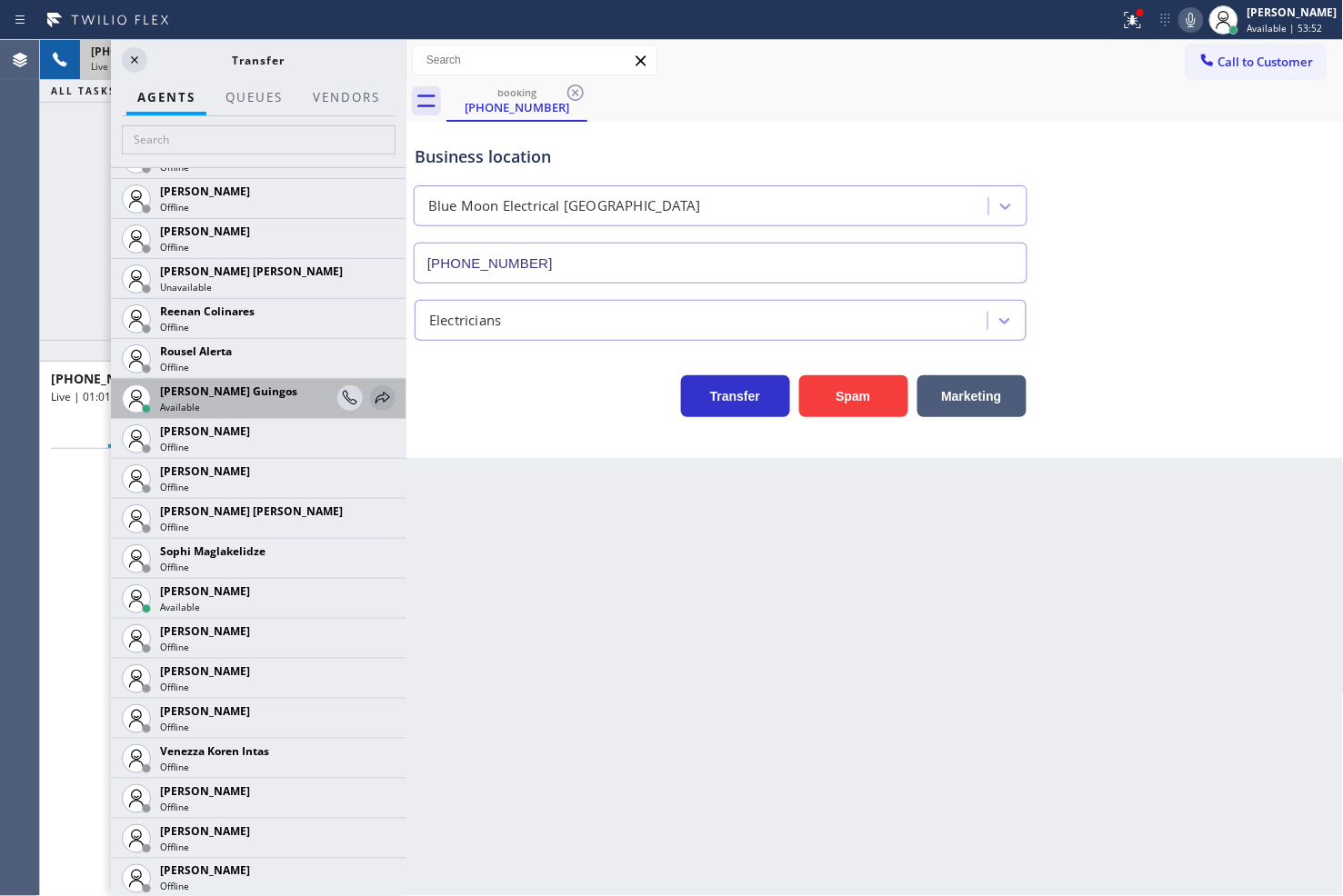
click at [376, 397] on icon at bounding box center [383, 397] width 15 height 12
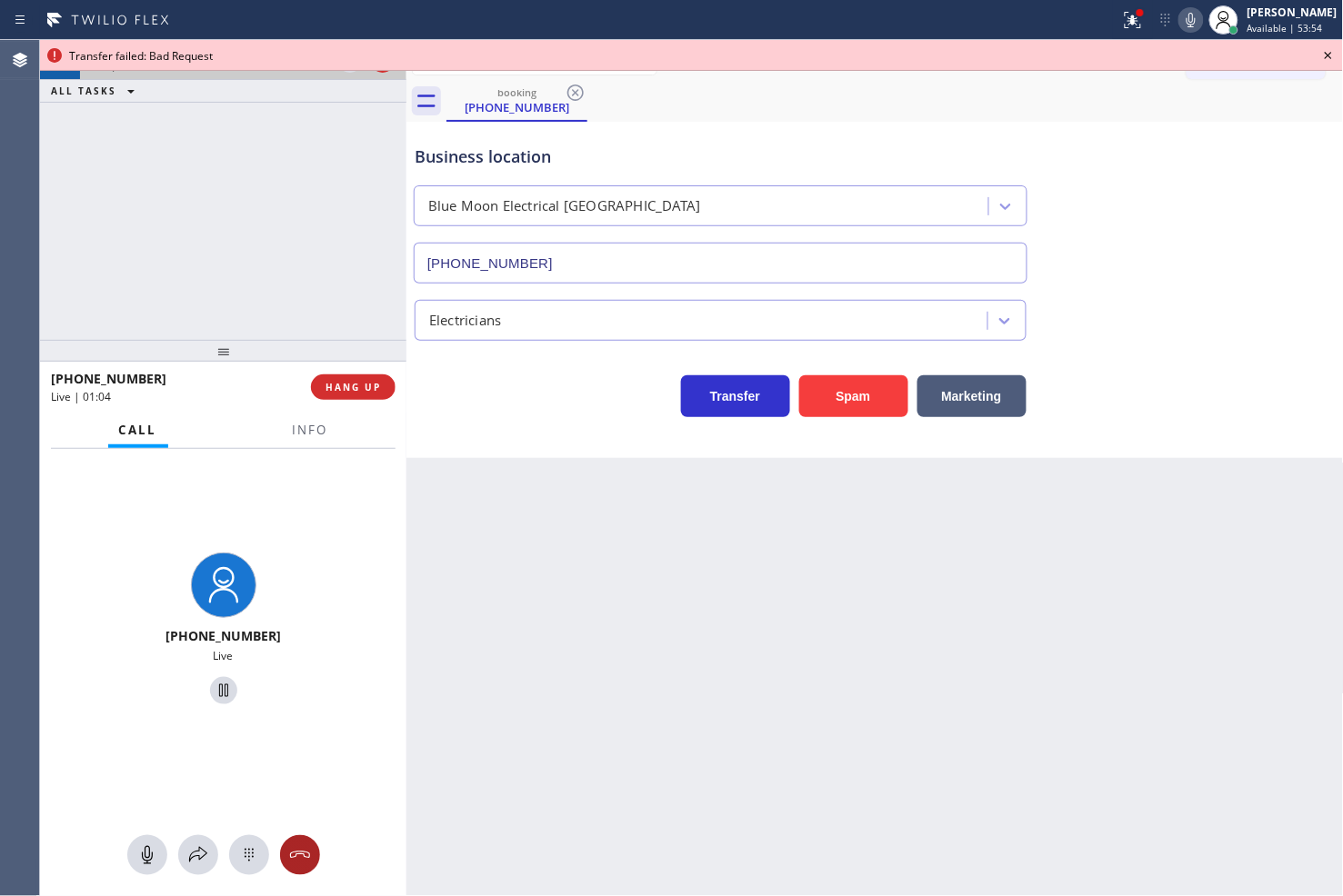
click at [307, 856] on icon at bounding box center [300, 855] width 21 height 21
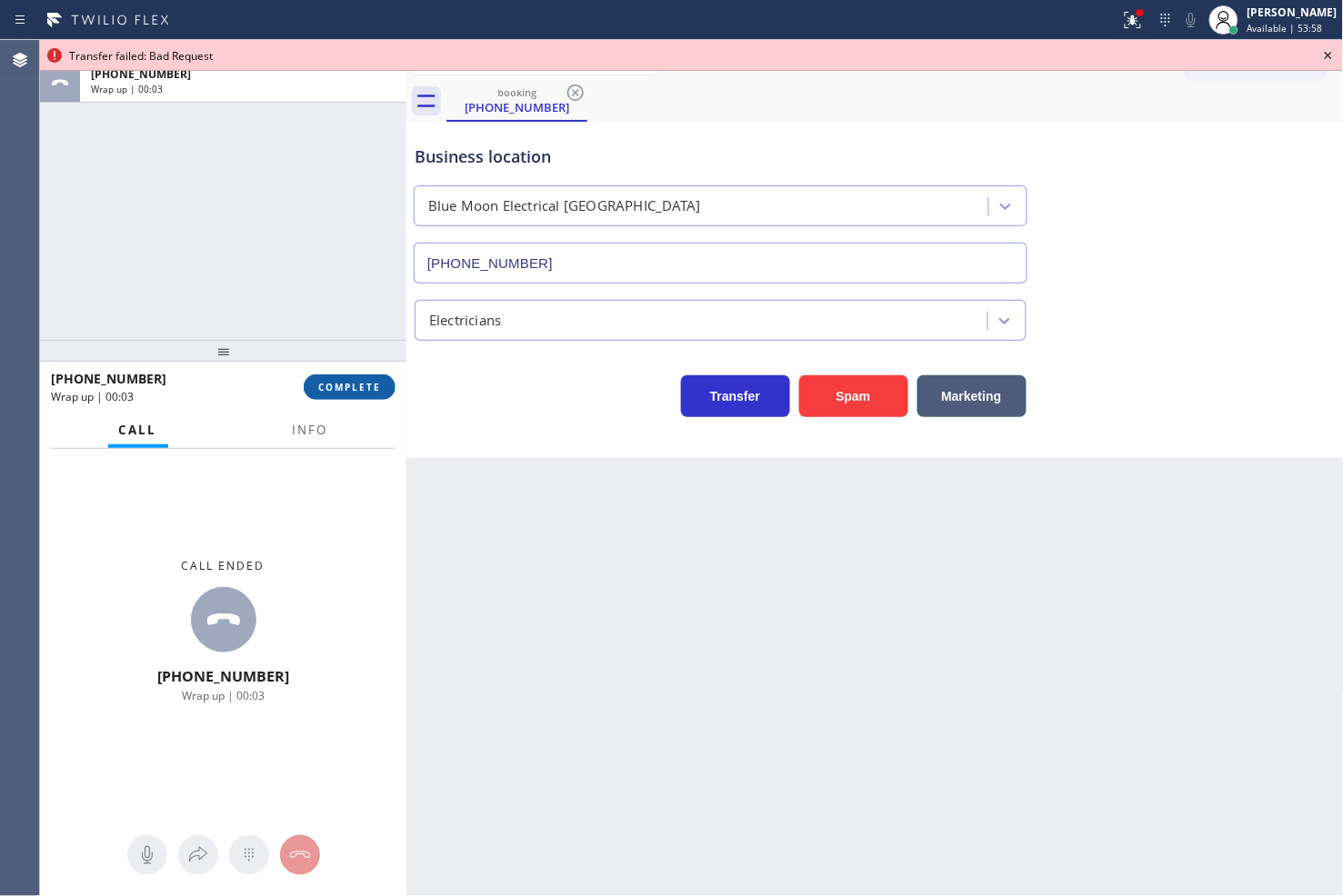
click at [355, 375] on button "COMPLETE" at bounding box center [350, 387] width 92 height 25
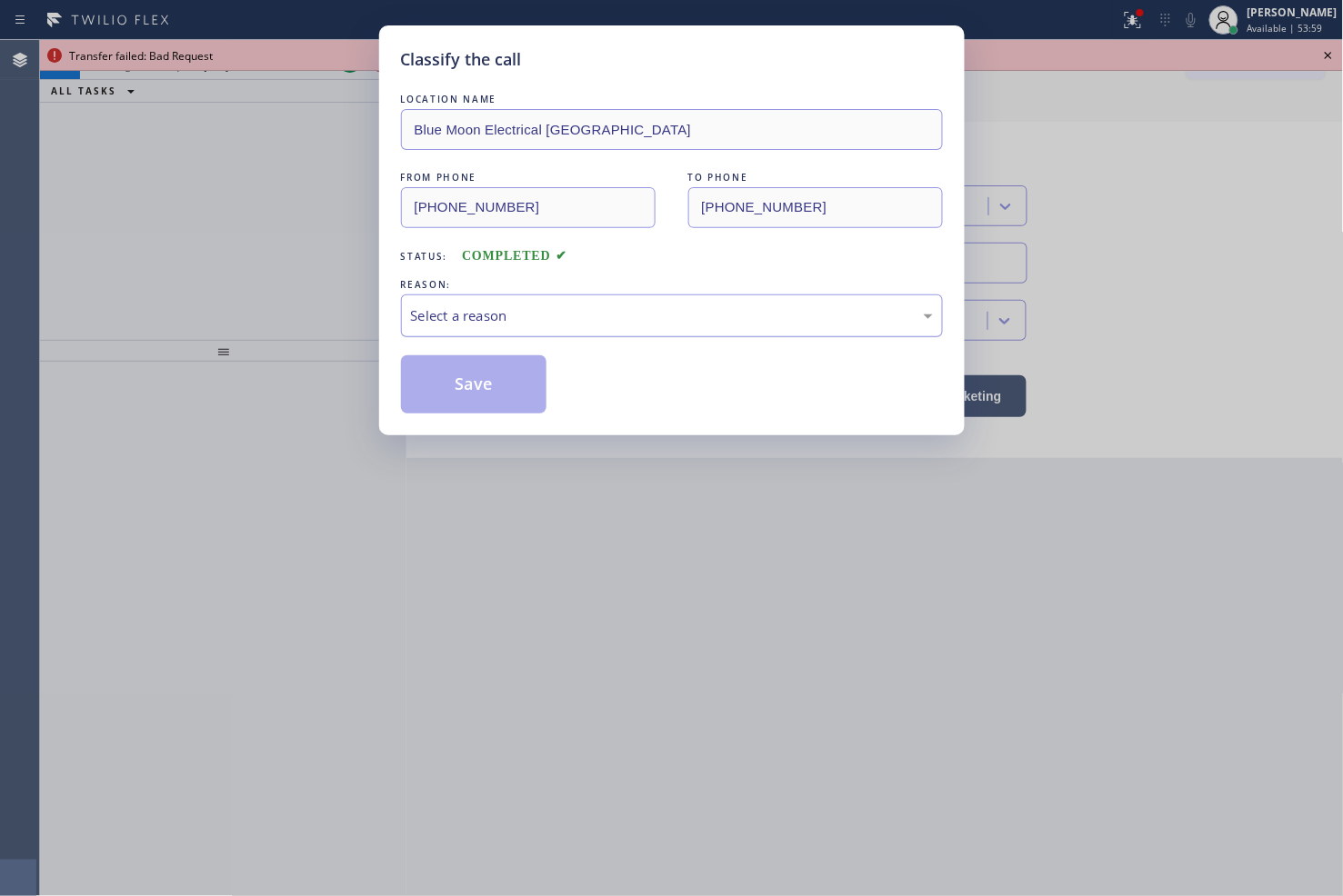
click at [452, 320] on div "Select a reason" at bounding box center [671, 316] width 521 height 21
click at [473, 387] on button "Save" at bounding box center [474, 384] width 147 height 58
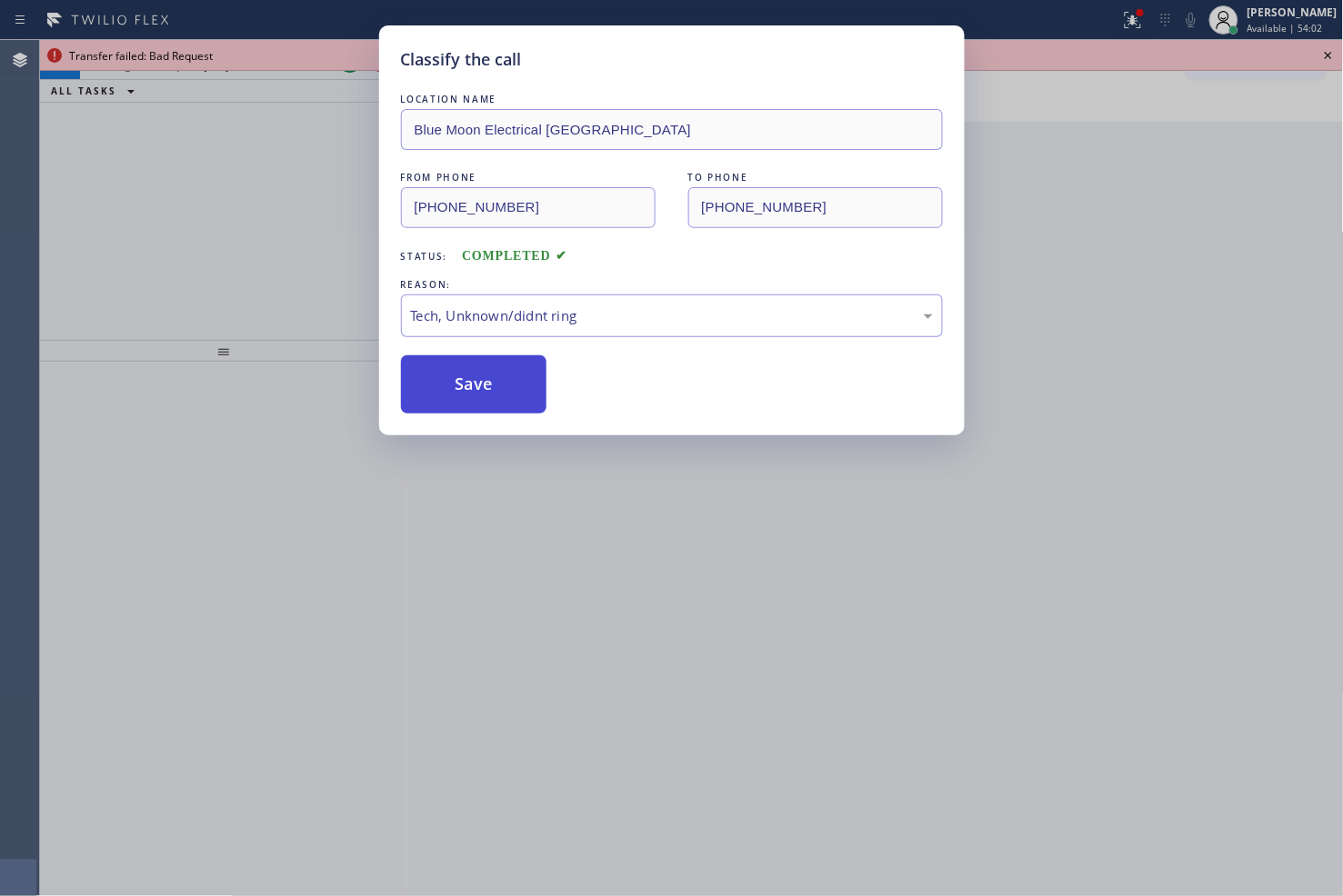
click at [473, 387] on button "Save" at bounding box center [474, 384] width 147 height 58
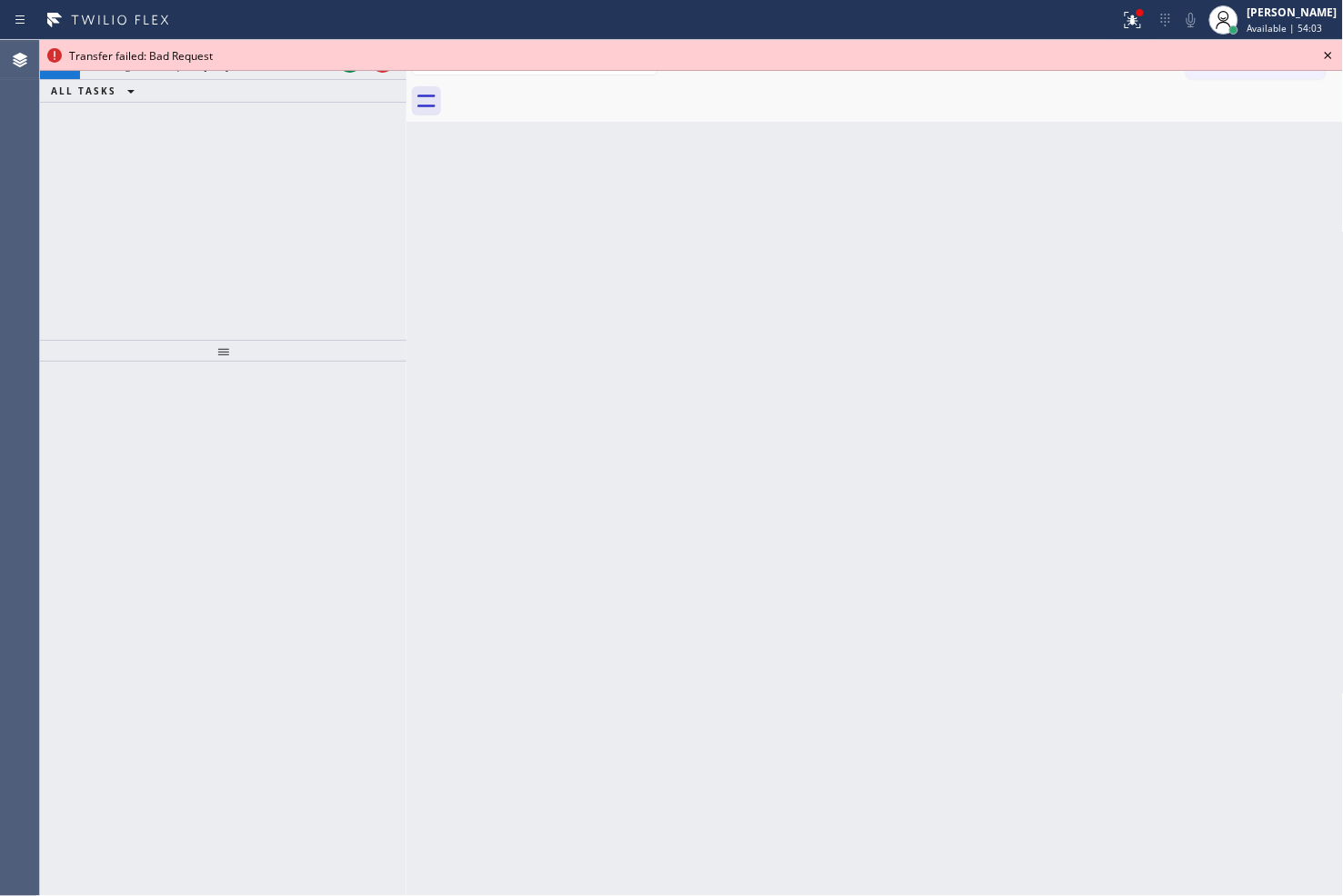
click at [1333, 52] on icon at bounding box center [1327, 55] width 21 height 21
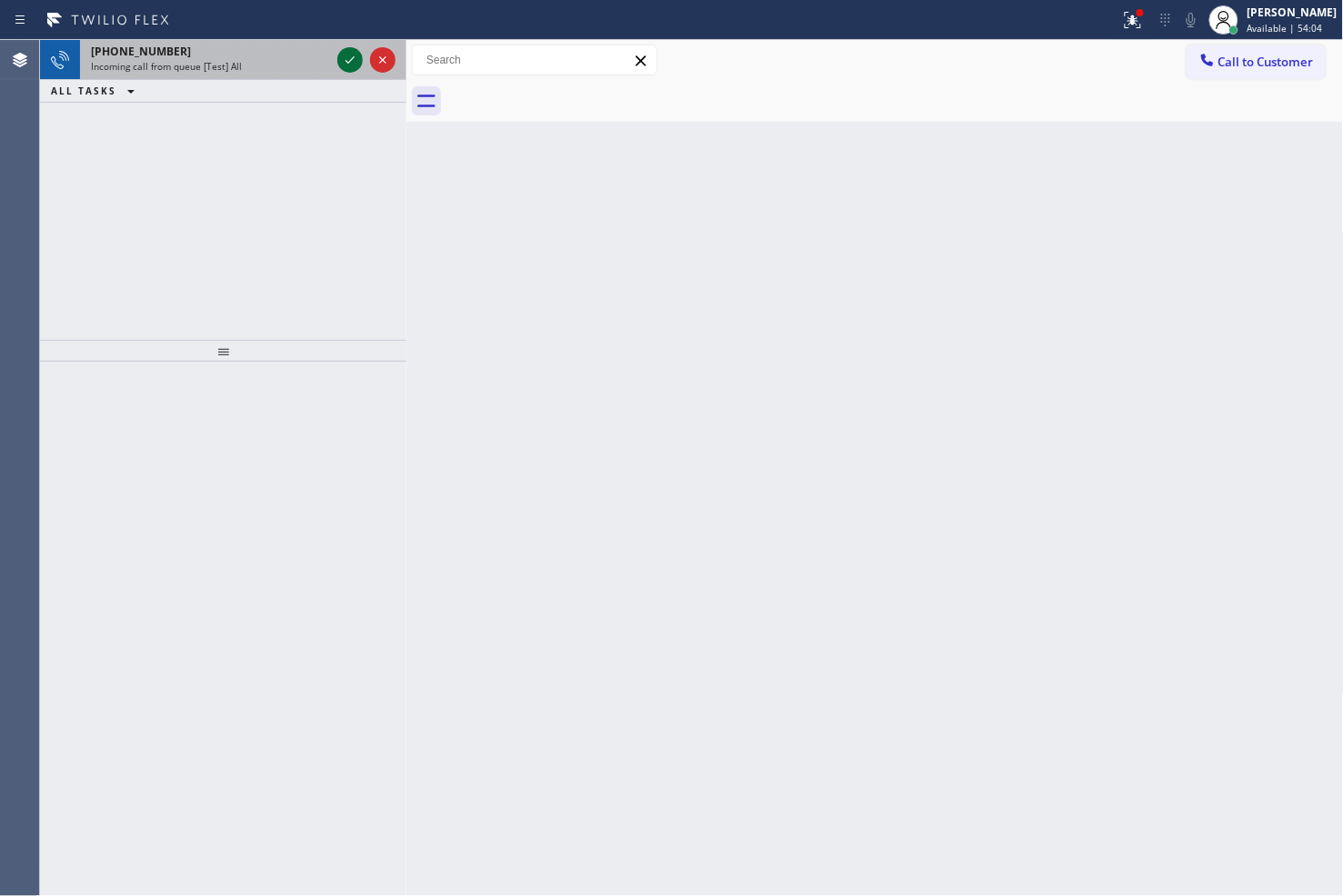
click at [348, 50] on icon at bounding box center [350, 60] width 21 height 21
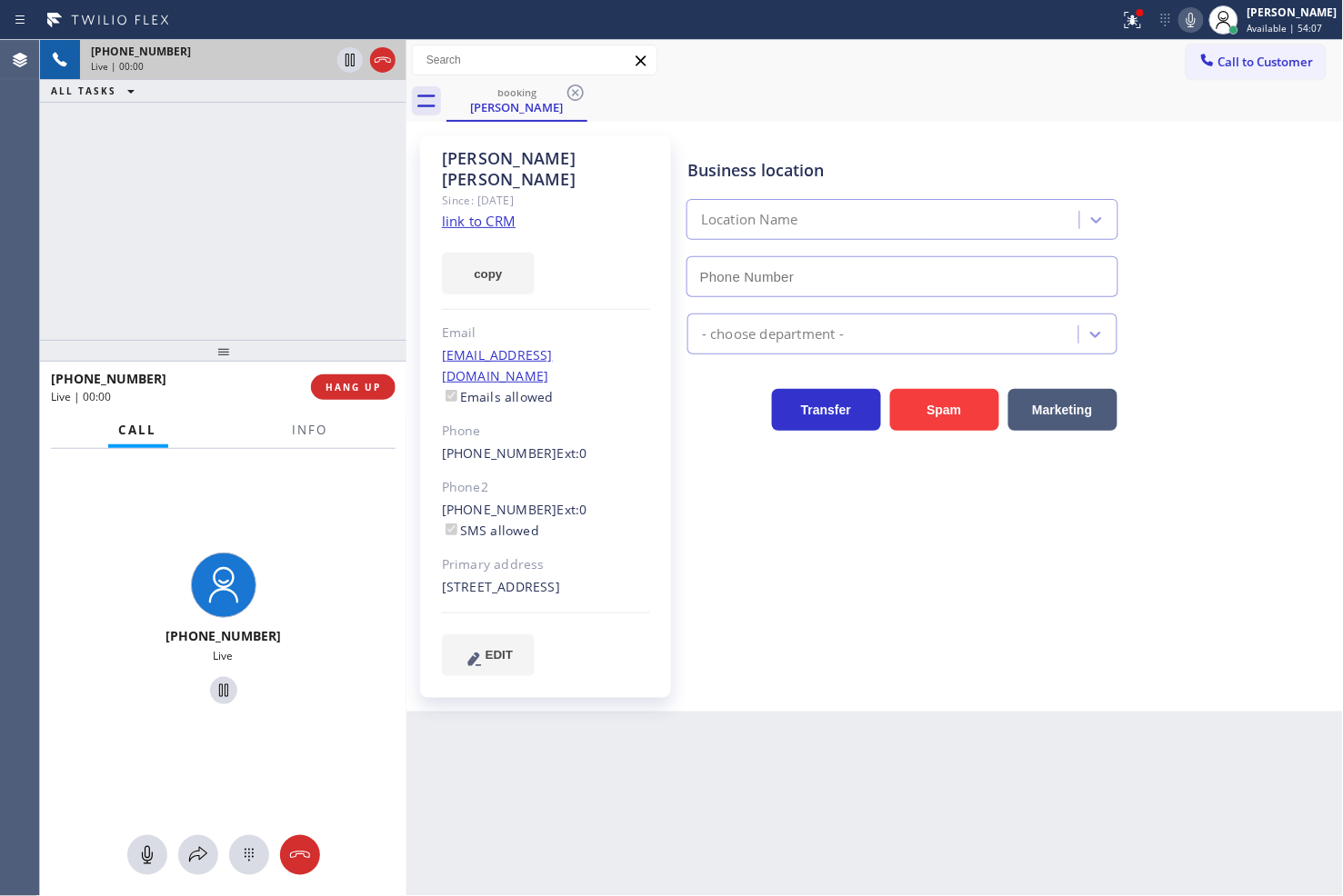
type input "[PHONE_NUMBER]"
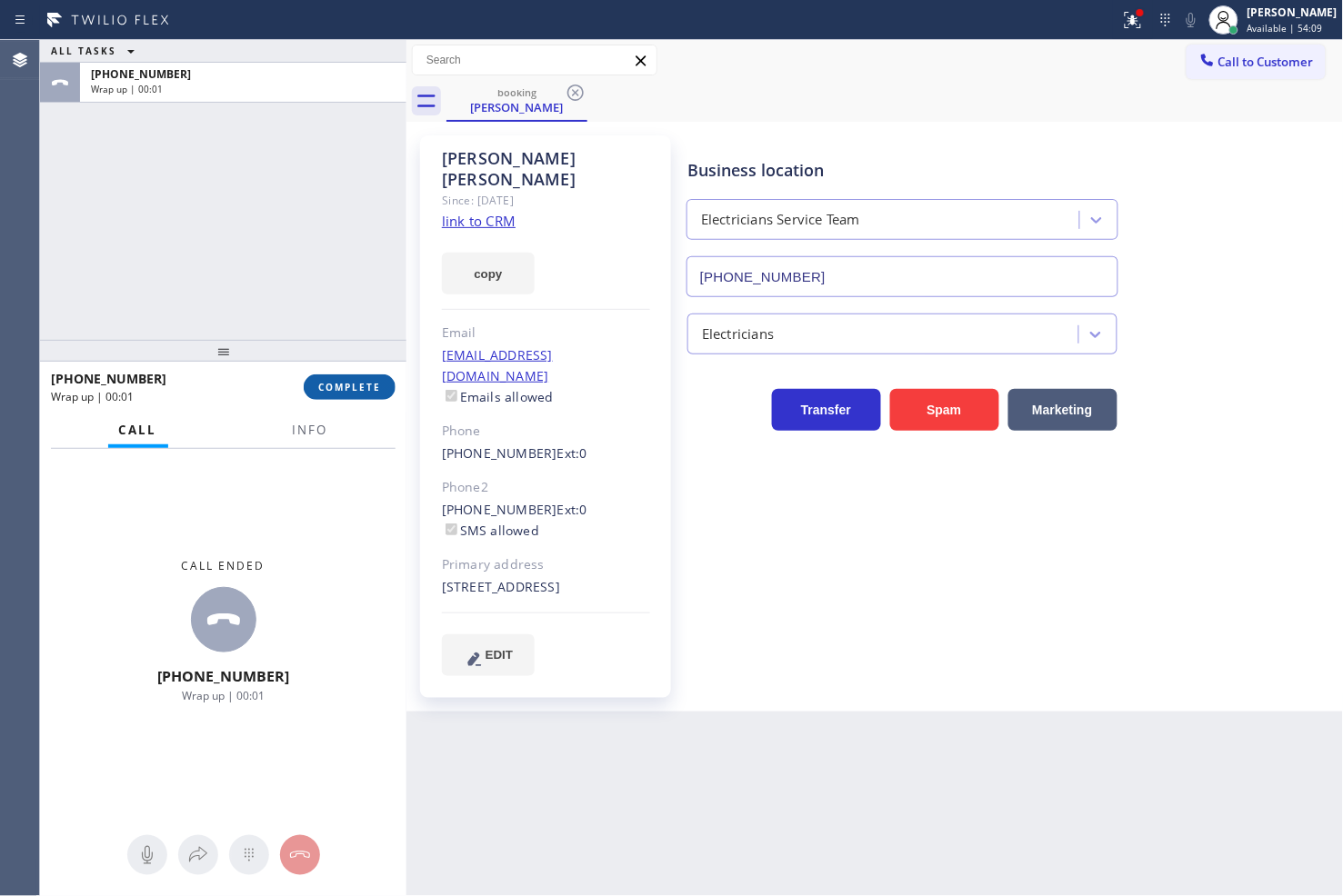
click at [384, 388] on button "COMPLETE" at bounding box center [350, 387] width 92 height 25
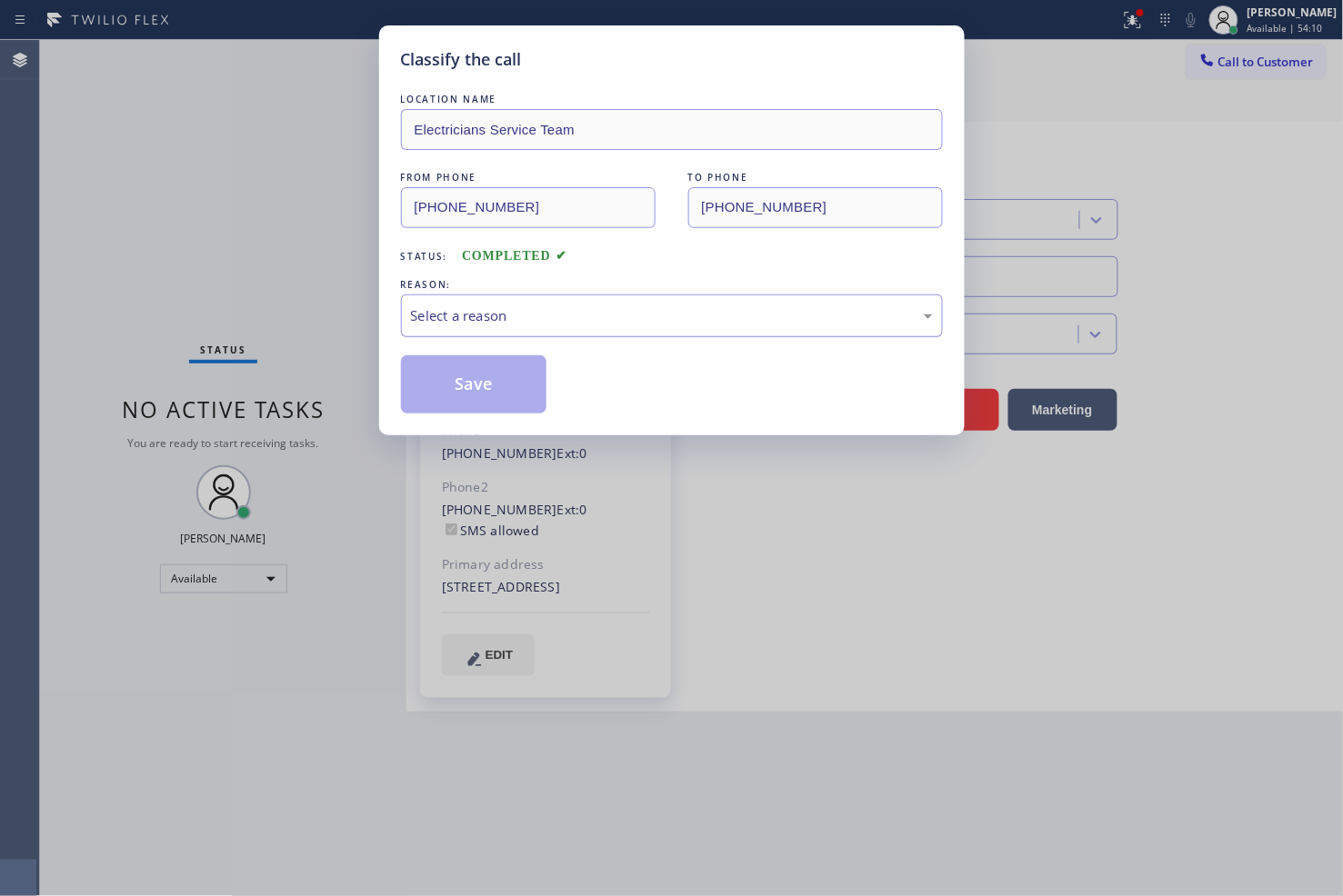
click at [547, 330] on div "Select a reason" at bounding box center [672, 315] width 542 height 43
click at [507, 392] on button "Save" at bounding box center [474, 384] width 147 height 58
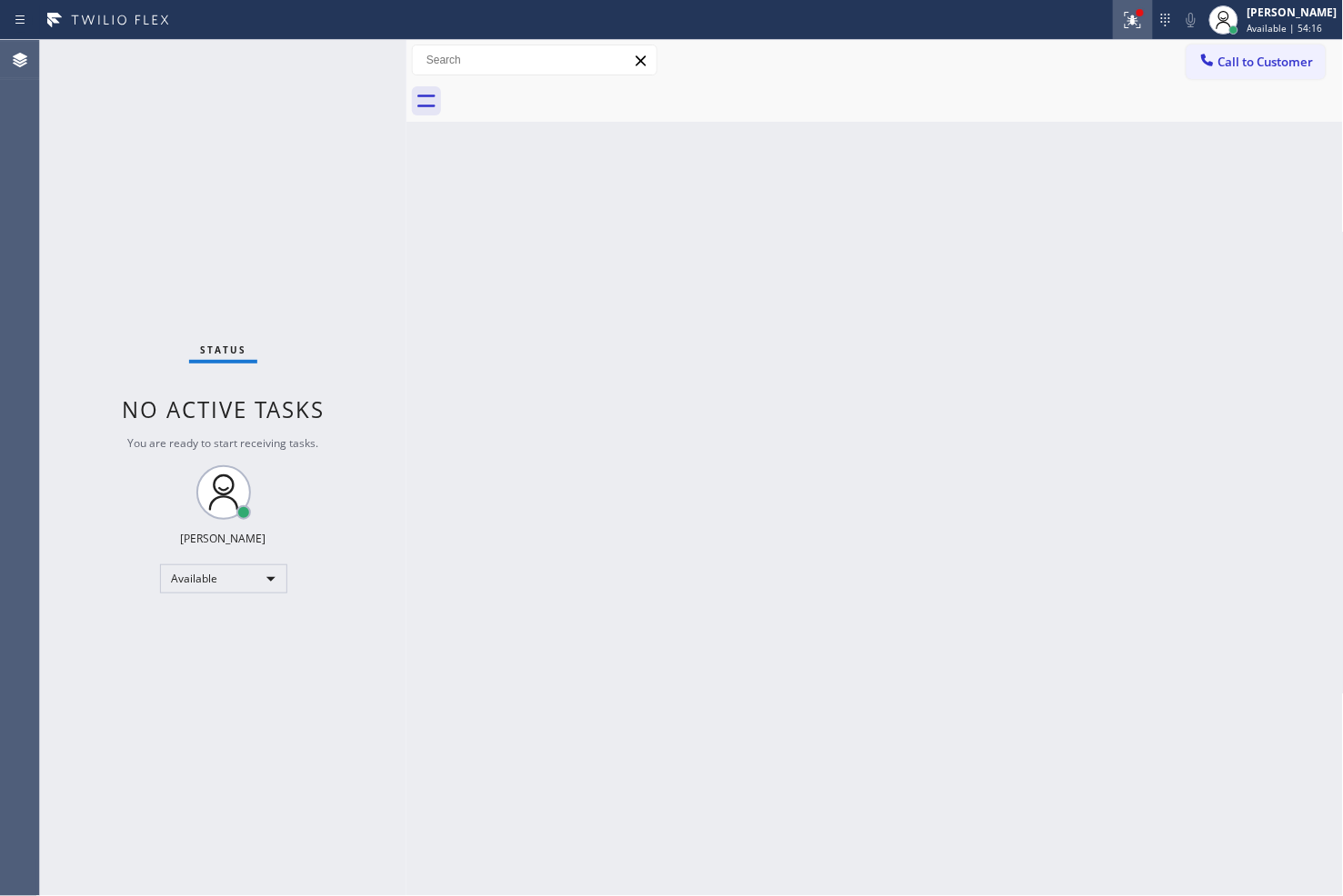
click at [1127, 20] on icon at bounding box center [1132, 17] width 11 height 7
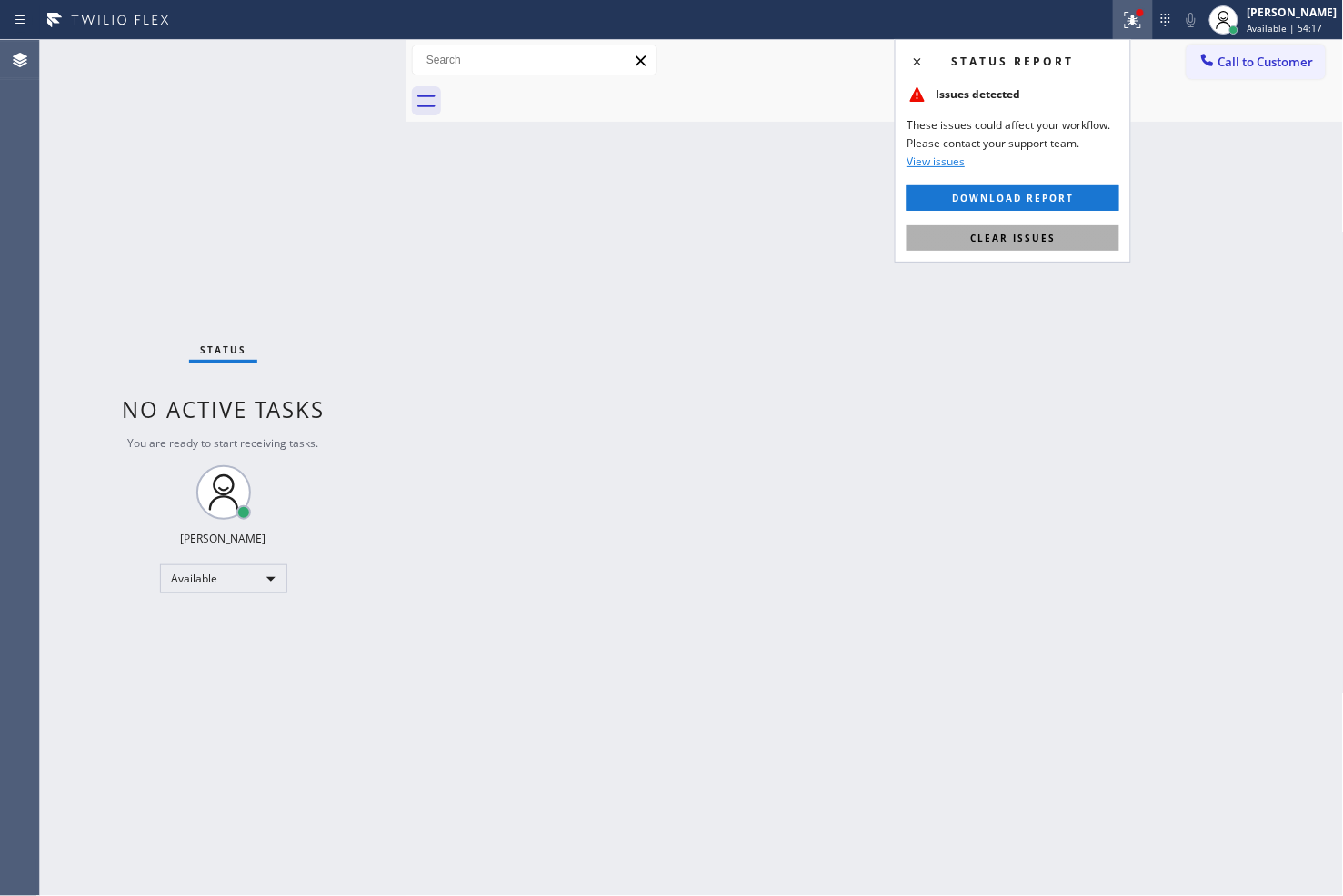
click at [1044, 233] on span "Clear issues" at bounding box center [1013, 238] width 85 height 13
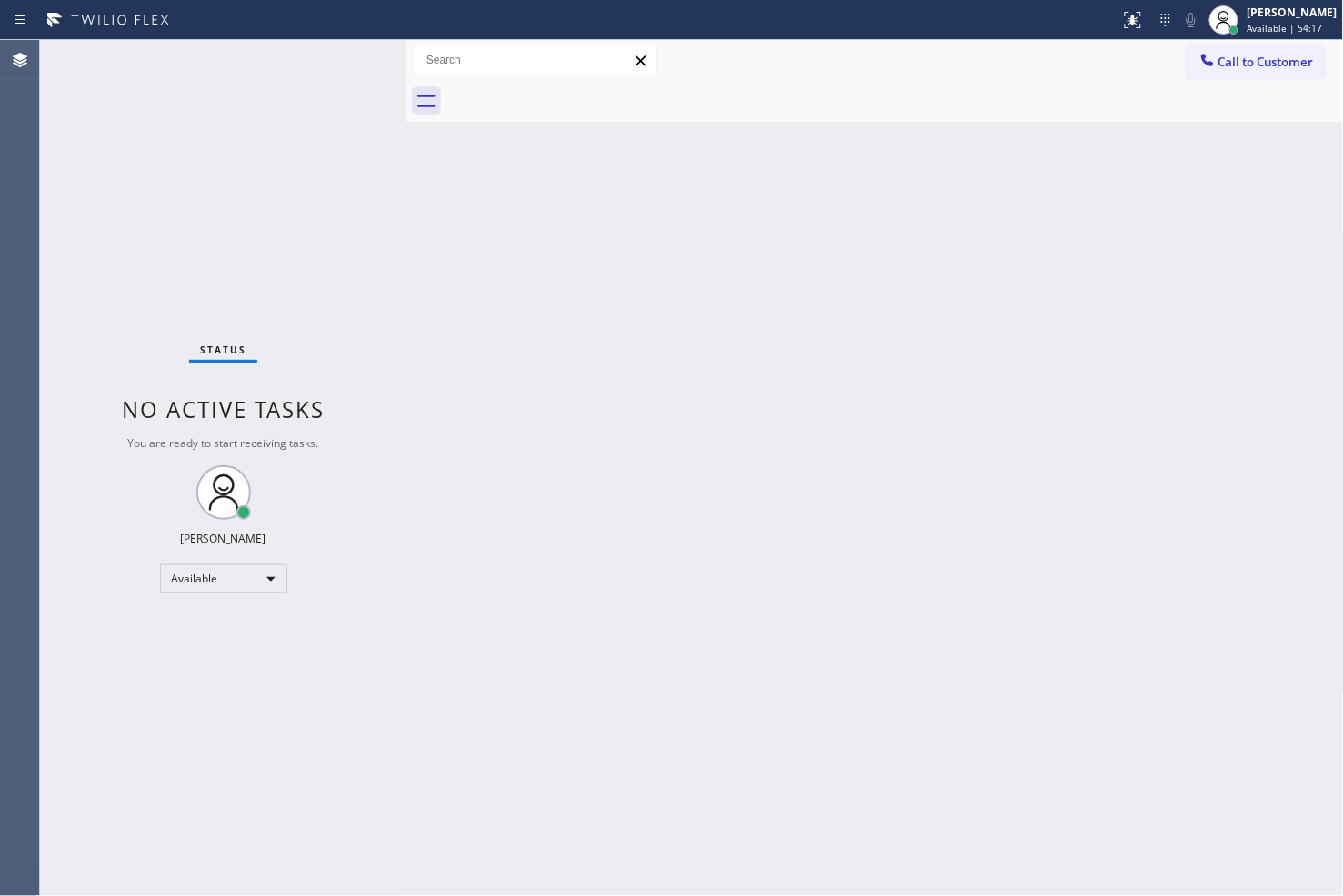
drag, startPoint x: 432, startPoint y: 214, endPoint x: 341, endPoint y: 137, distance: 119.2
click at [431, 214] on div "Back to Dashboard Change Sender ID Customers Technicians Select a contact Outbo…" at bounding box center [874, 468] width 937 height 856
click at [334, 65] on div "Status No active tasks You are ready to start receiving tasks. [PERSON_NAME]" at bounding box center [222, 468] width 366 height 856
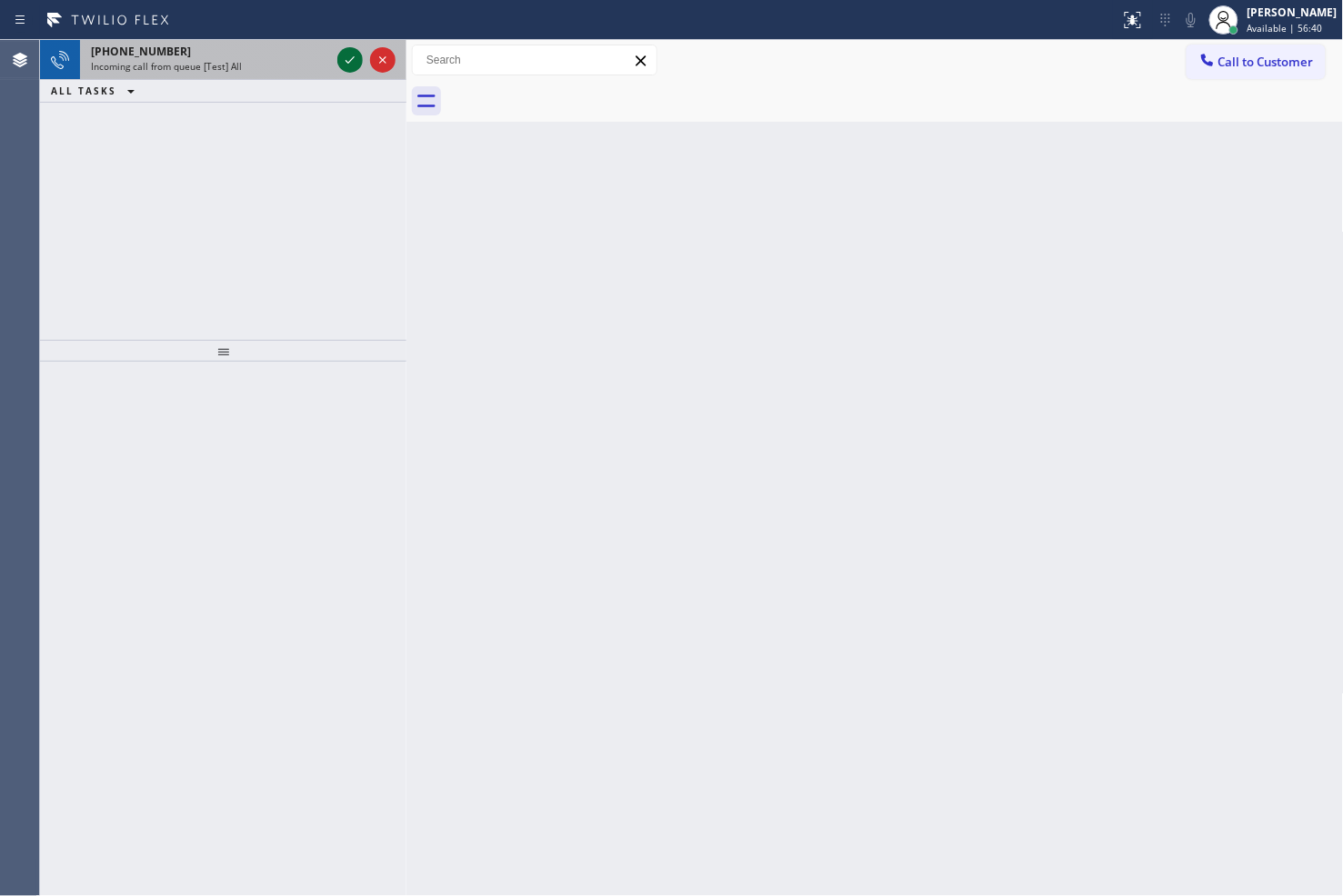
click at [349, 60] on icon at bounding box center [350, 60] width 21 height 21
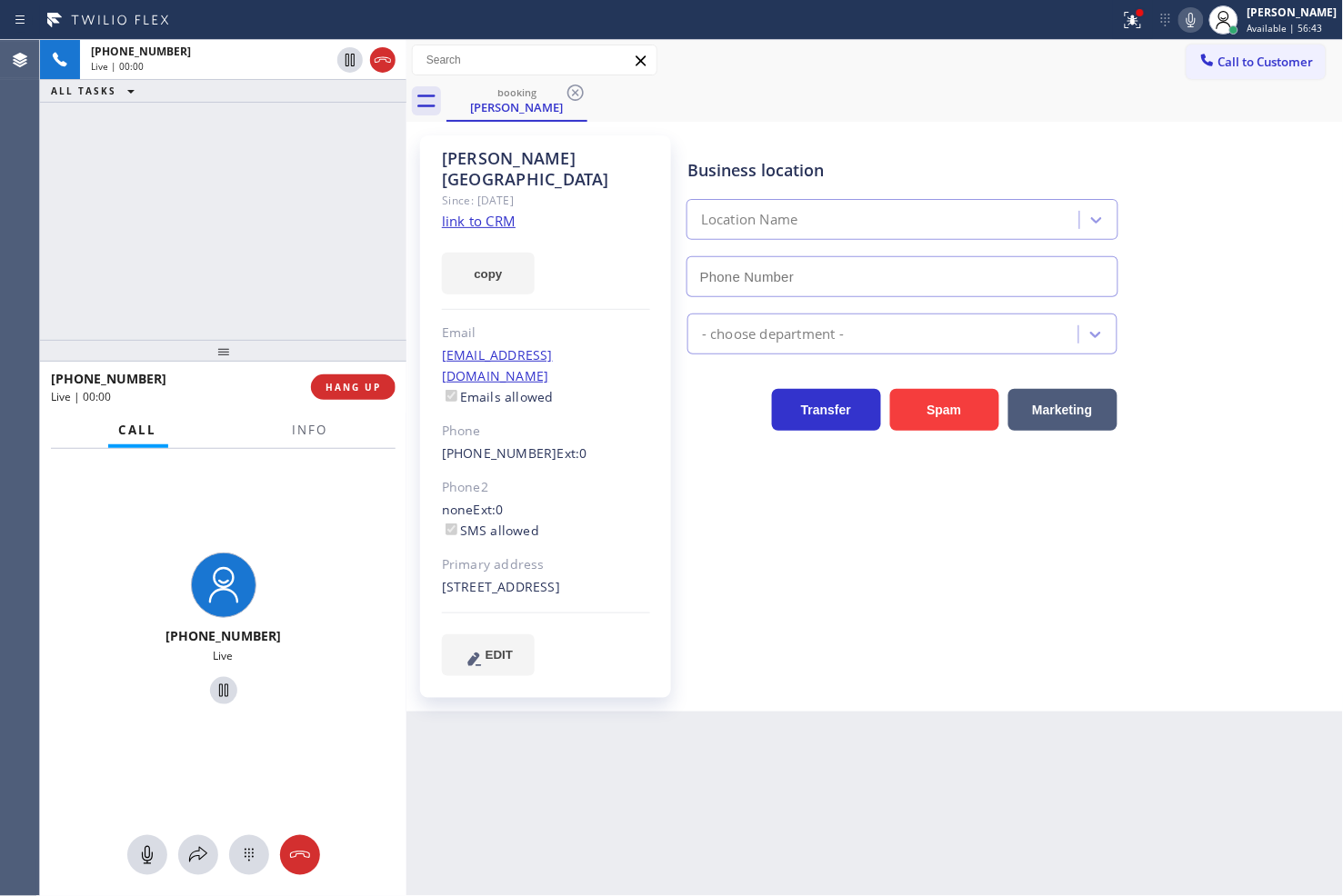
type input "[PHONE_NUMBER]"
click at [533, 759] on div "Back to Dashboard Change Sender ID Customers Technicians Select a contact Outbo…" at bounding box center [874, 468] width 937 height 856
click at [191, 247] on div "[PHONE_NUMBER] Live | 00:11 ALL TASKS ALL TASKS ACTIVE TASKS TASKS IN WRAP UP" at bounding box center [222, 189] width 366 height 300
click at [1180, 22] on icon at bounding box center [1191, 19] width 21 height 21
click at [1180, 21] on icon at bounding box center [1191, 19] width 21 height 21
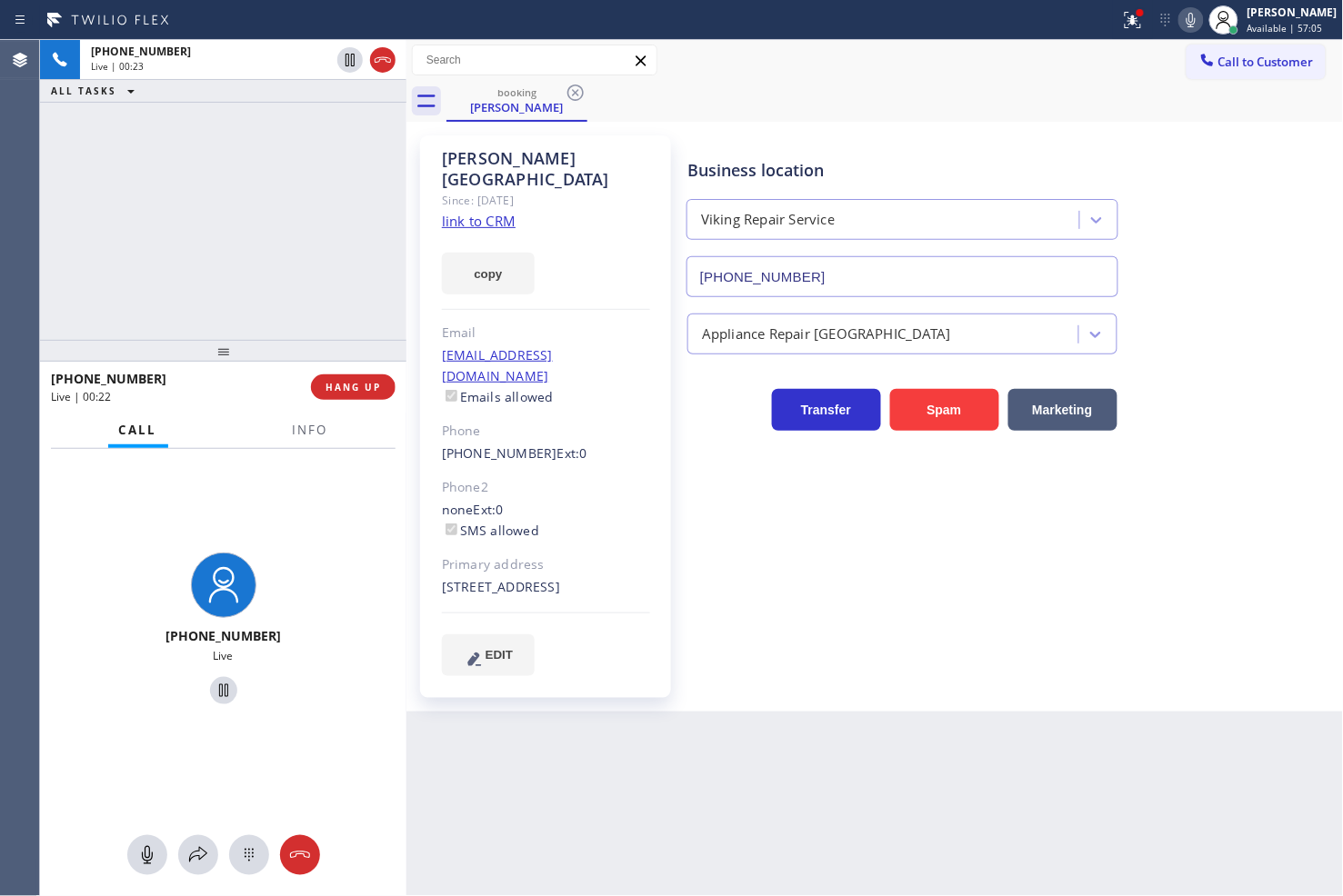
click at [470, 212] on link "link to CRM" at bounding box center [479, 220] width 74 height 18
click at [464, 259] on button "copy" at bounding box center [487, 273] width 92 height 42
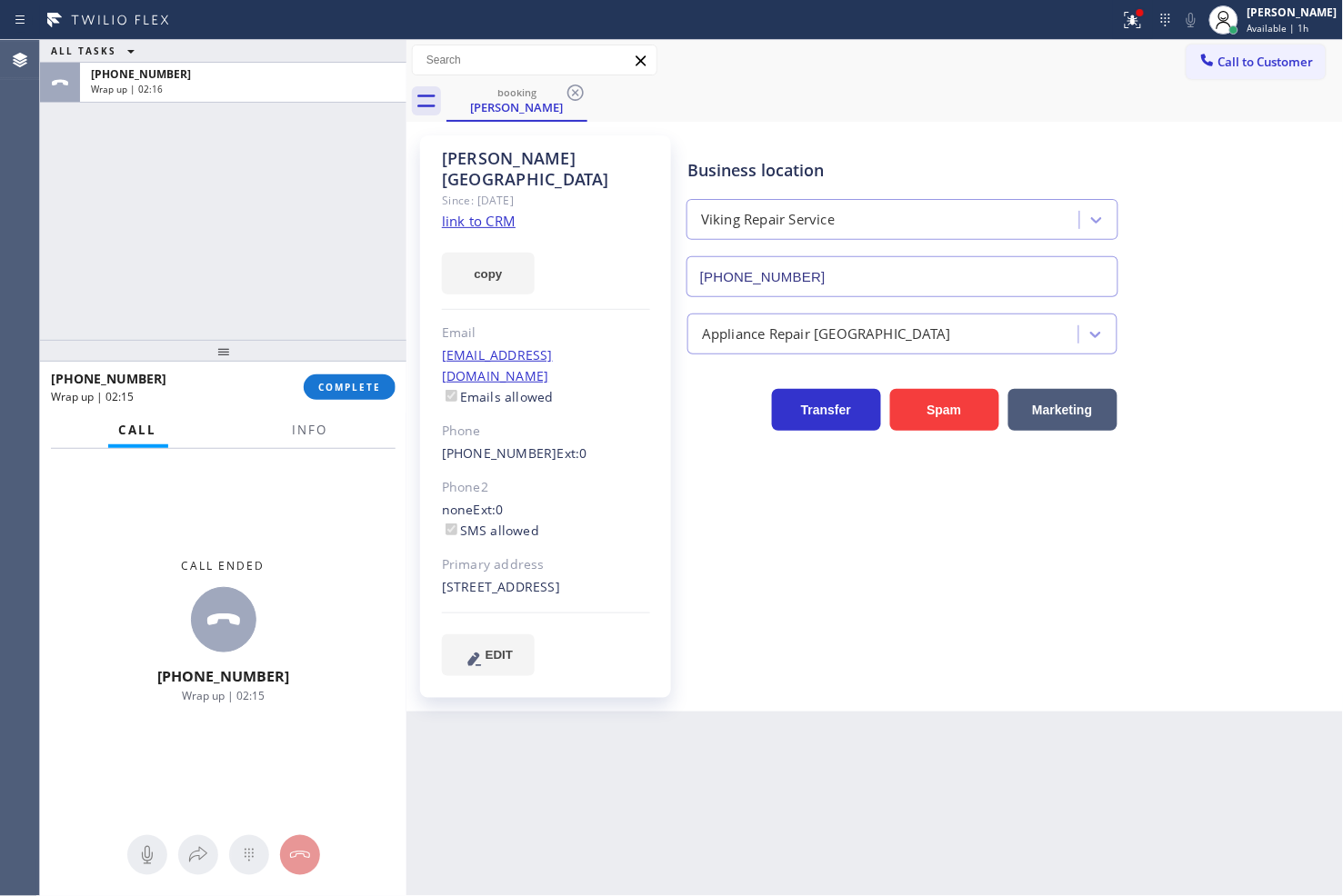
click at [1323, 380] on div "Transfer Spam Marketing" at bounding box center [1011, 402] width 655 height 58
click at [347, 392] on span "COMPLETE" at bounding box center [350, 386] width 63 height 13
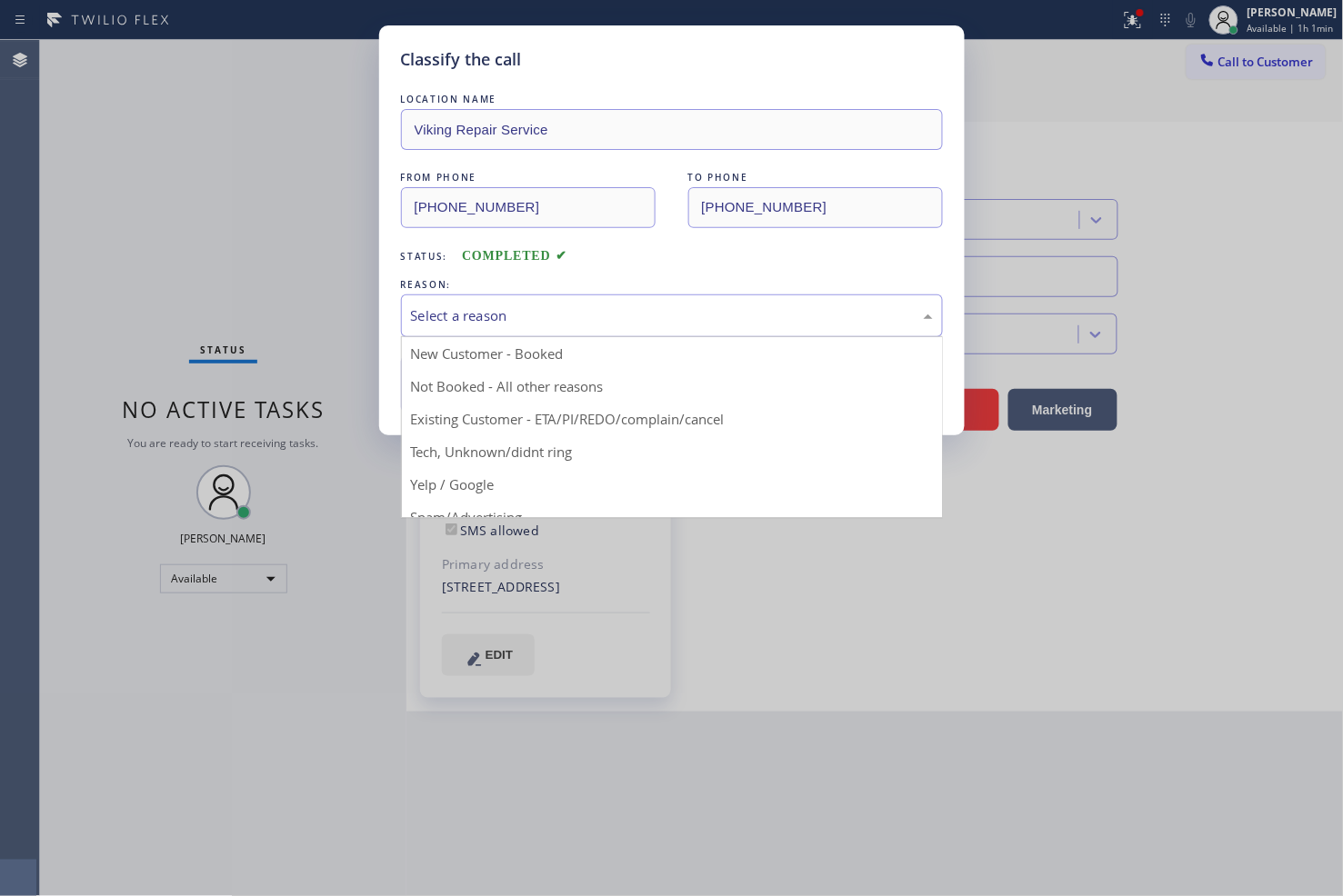
click at [483, 313] on div "Select a reason" at bounding box center [671, 316] width 521 height 21
click at [488, 333] on div "Tech, Unknown/didnt ring" at bounding box center [672, 315] width 542 height 43
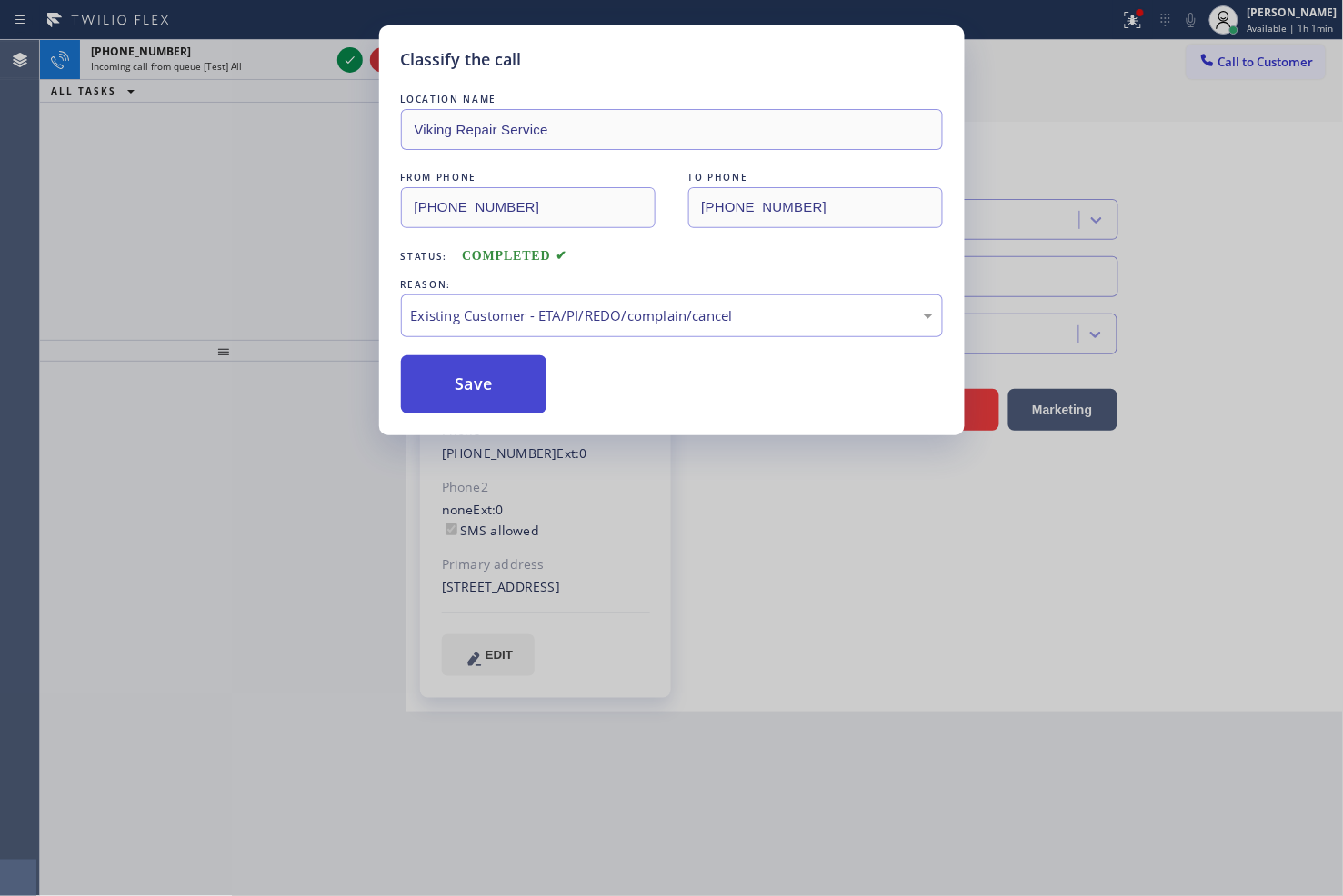
click at [497, 375] on button "Save" at bounding box center [474, 384] width 147 height 58
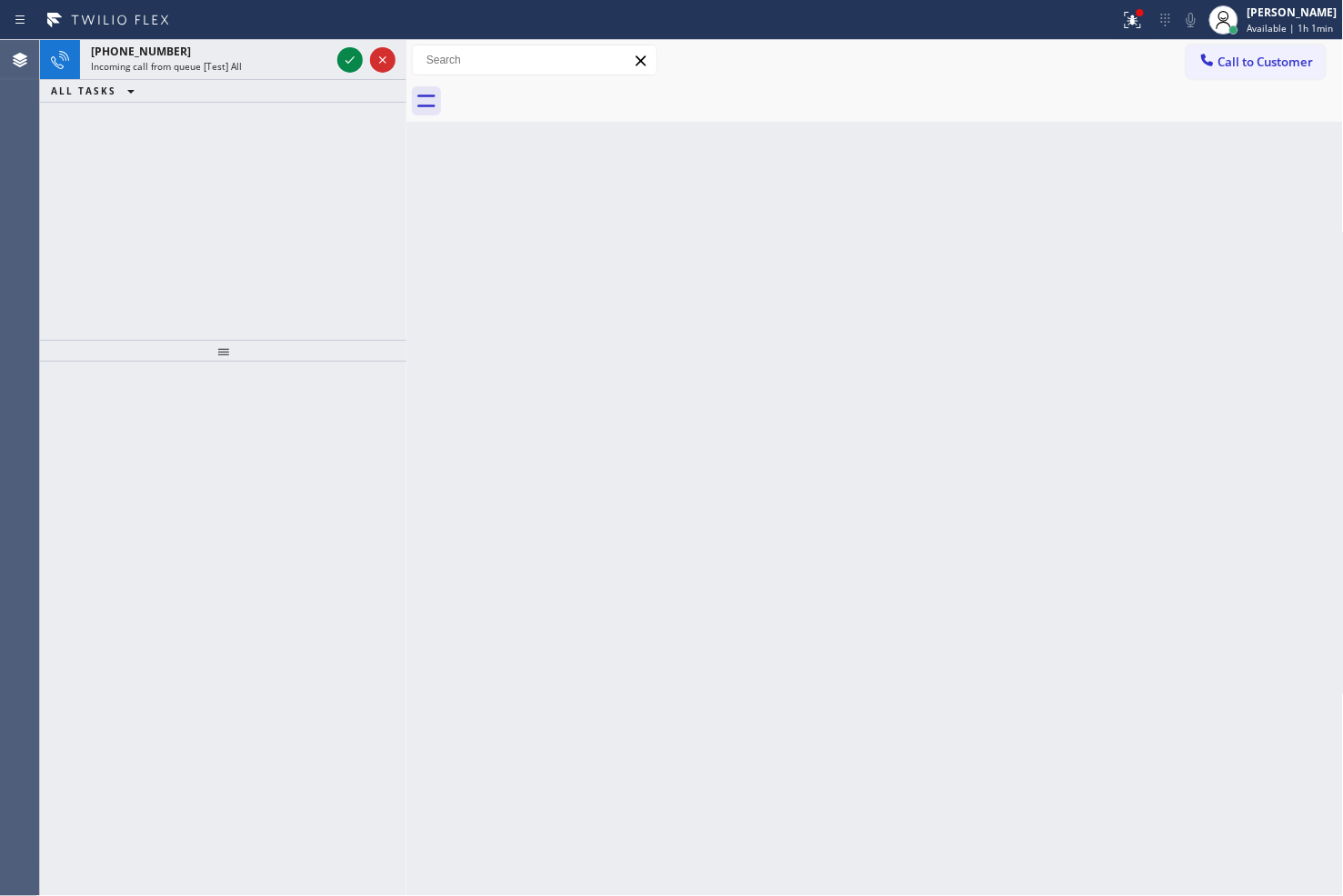
click at [351, 55] on icon at bounding box center [350, 60] width 21 height 21
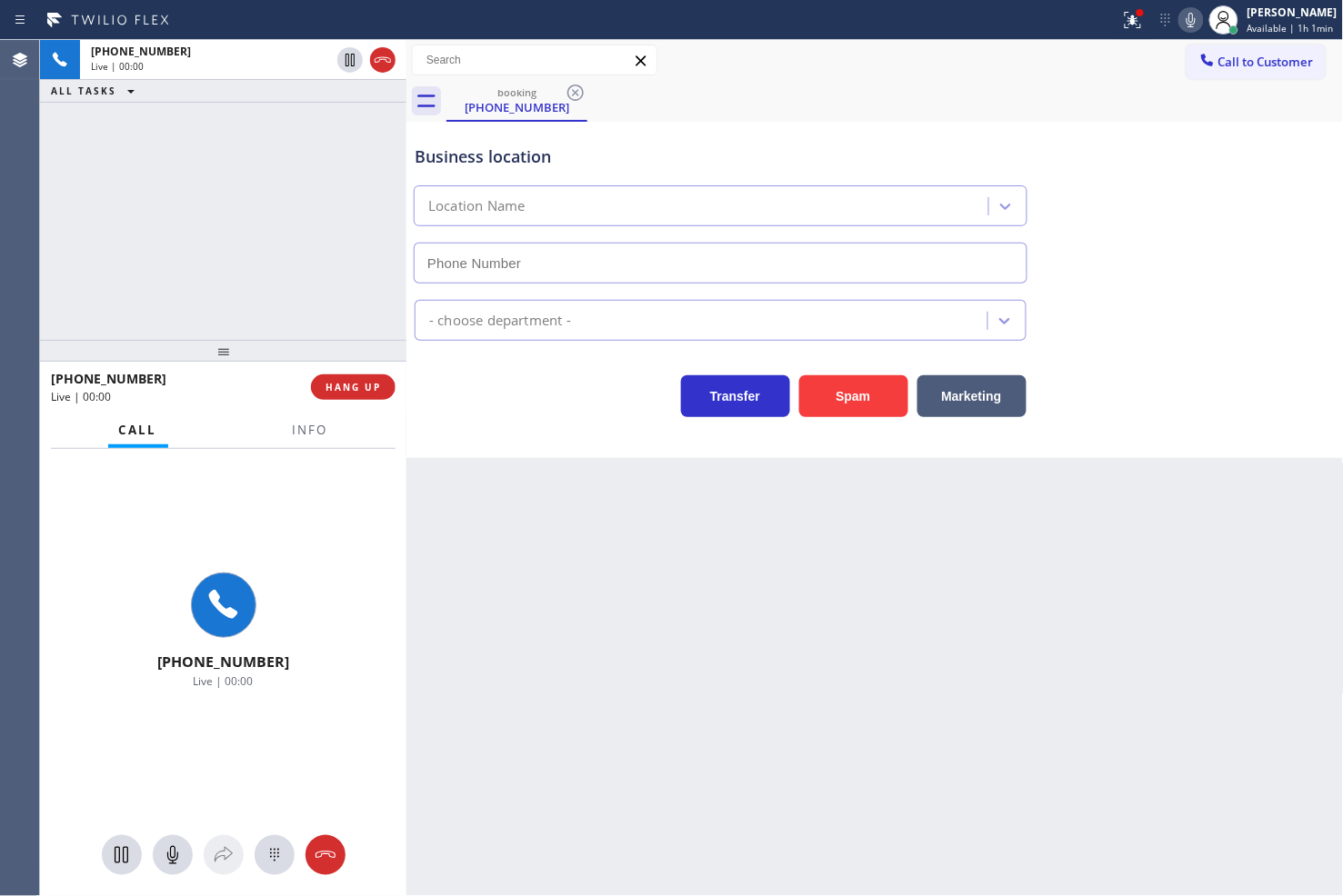
type input "[PHONE_NUMBER]"
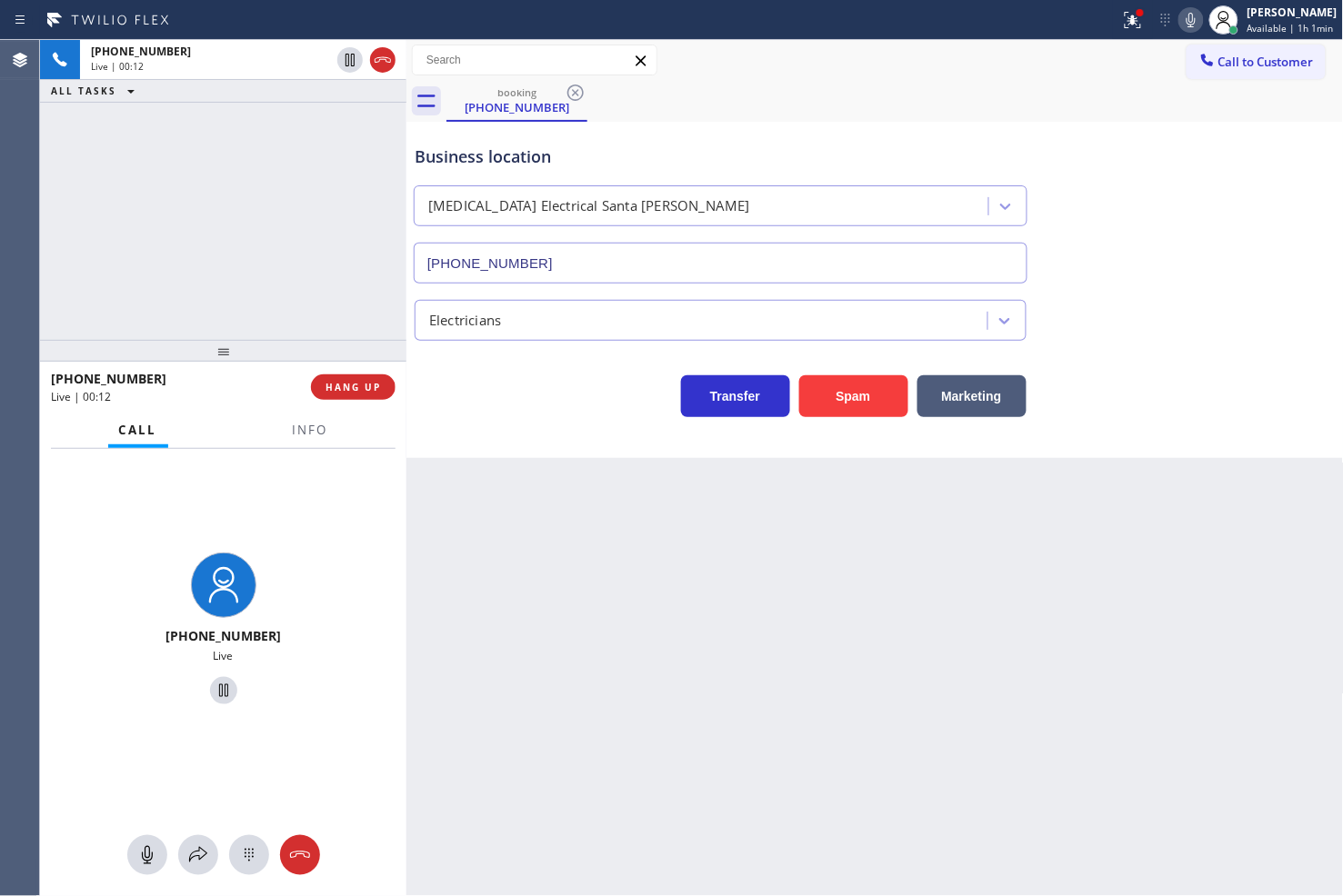
click at [380, 447] on div "Call Info" at bounding box center [222, 430] width 345 height 36
click at [263, 278] on div "[PHONE_NUMBER] Live | 00:12 ALL TASKS ALL TASKS ACTIVE TASKS TASKS IN WRAP UP" at bounding box center [222, 189] width 366 height 300
click at [516, 391] on div "Transfer Spam Marketing" at bounding box center [721, 391] width 620 height 50
click at [200, 291] on div "[PHONE_NUMBER] Live | 00:15 ALL TASKS ALL TASKS ACTIVE TASKS TASKS IN WRAP UP" at bounding box center [222, 189] width 366 height 300
click at [476, 402] on div "Transfer Spam Marketing" at bounding box center [721, 391] width 620 height 50
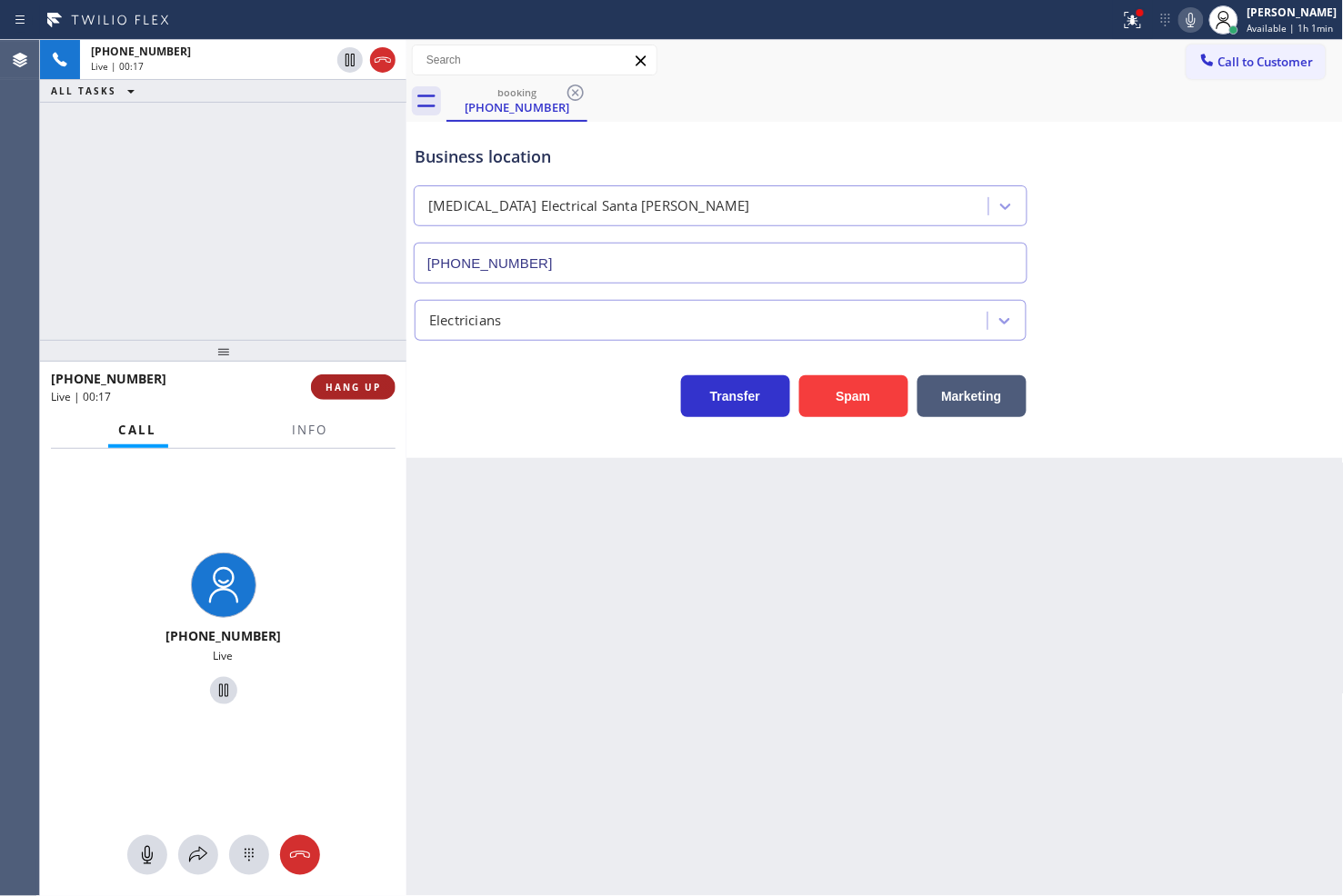
click at [352, 385] on span "HANG UP" at bounding box center [353, 386] width 55 height 13
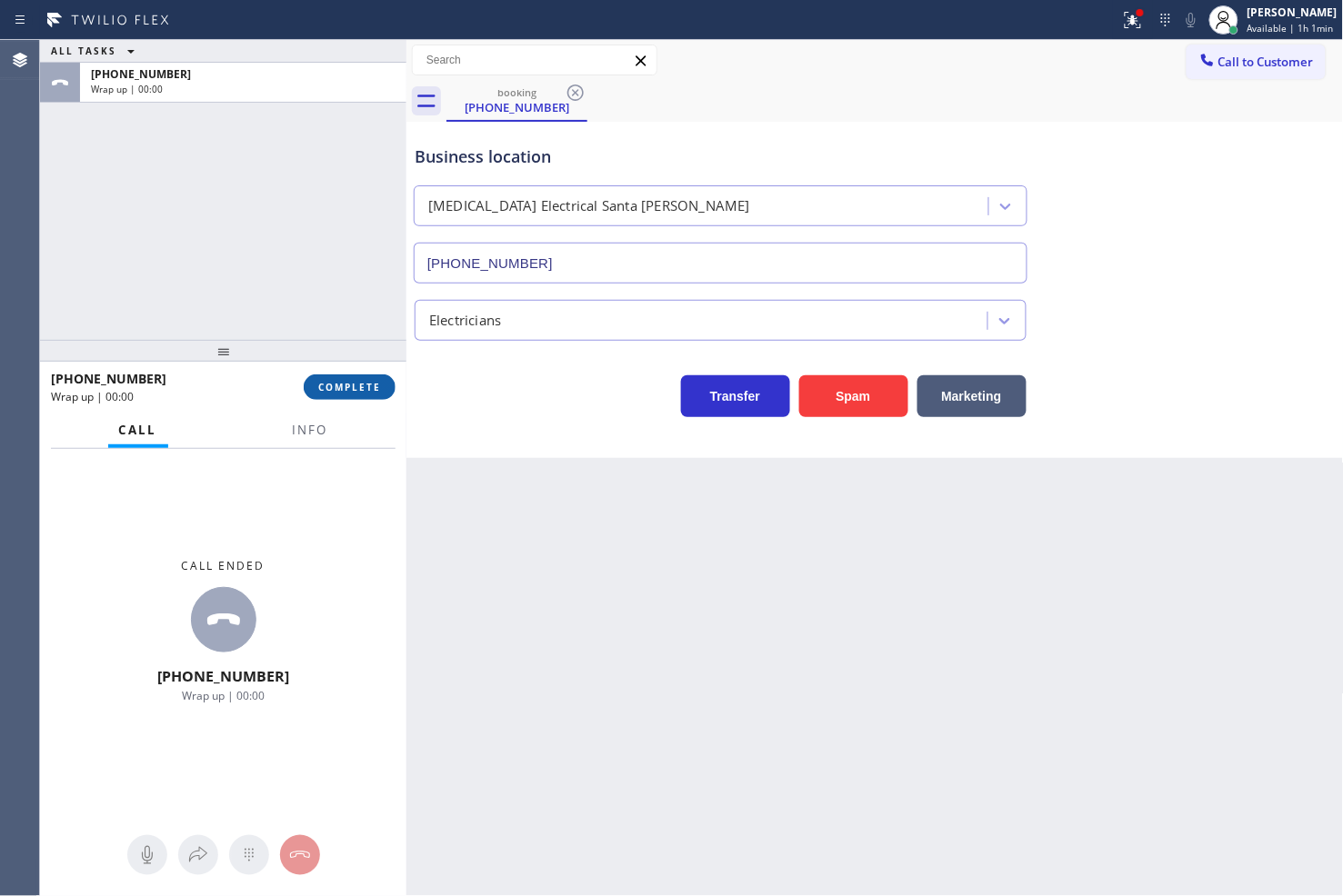
click at [335, 385] on span "COMPLETE" at bounding box center [350, 386] width 63 height 13
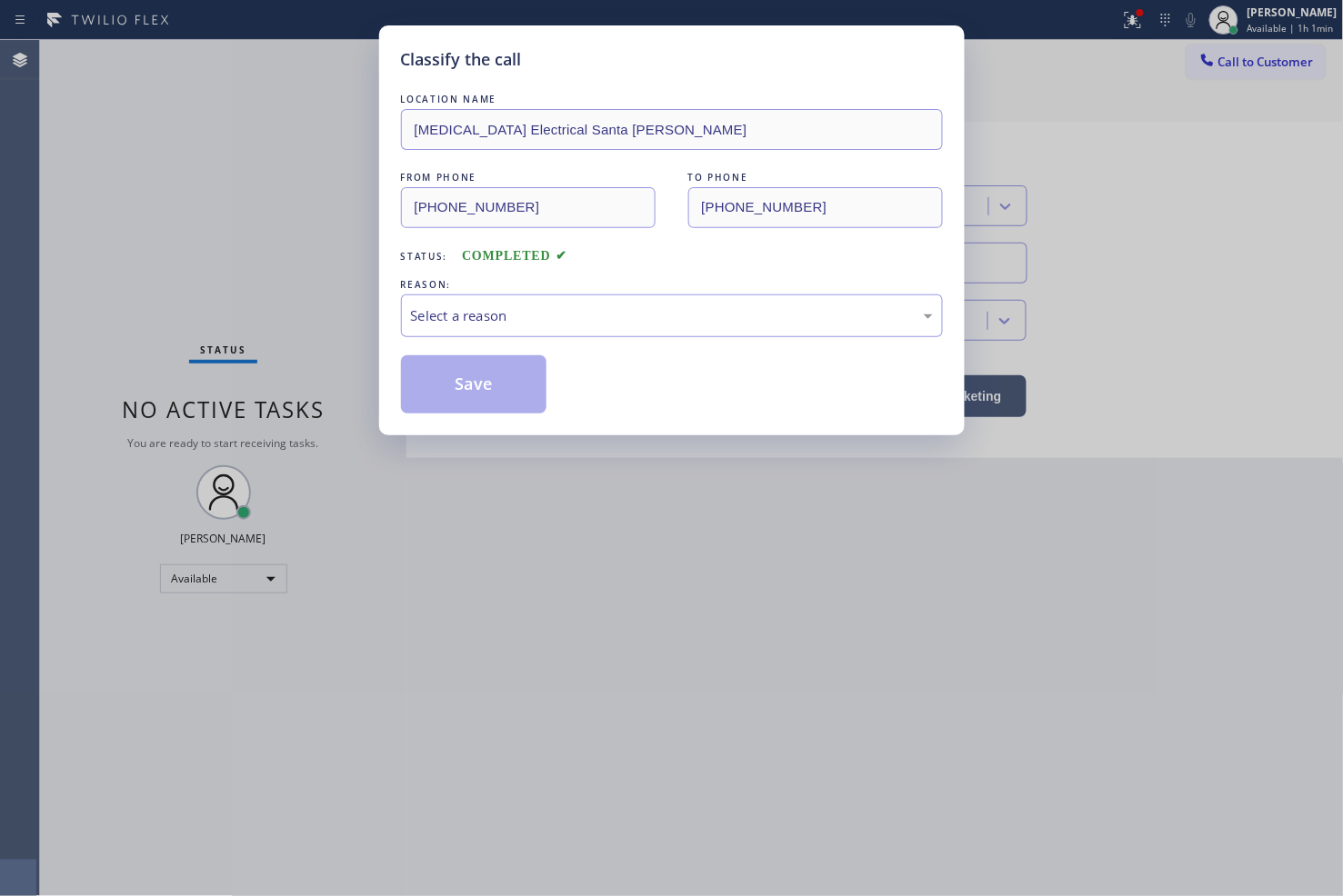
click at [491, 320] on div "Select a reason" at bounding box center [671, 316] width 521 height 21
click at [475, 397] on button "Save" at bounding box center [474, 384] width 147 height 58
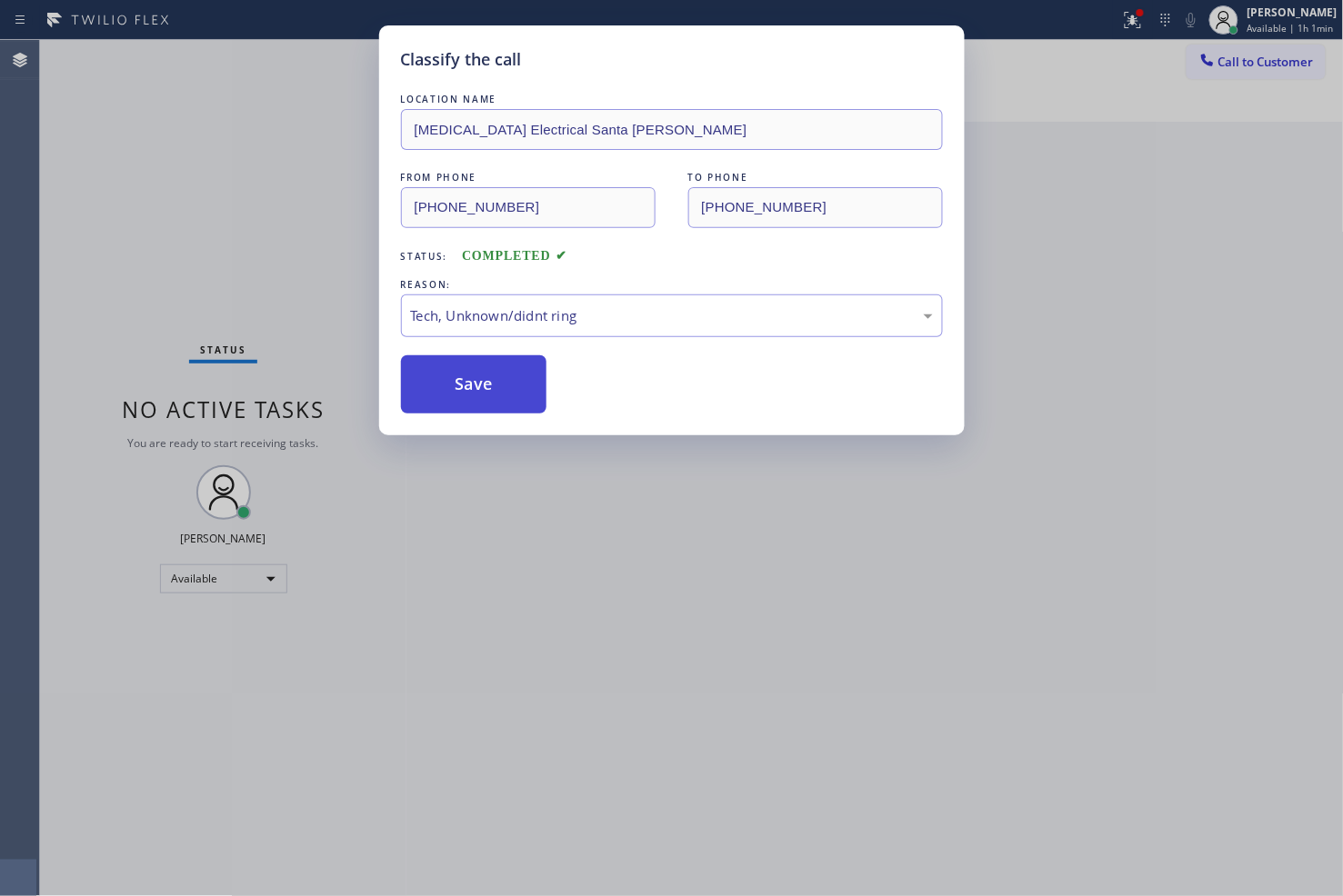
click at [475, 397] on button "Save" at bounding box center [474, 384] width 147 height 58
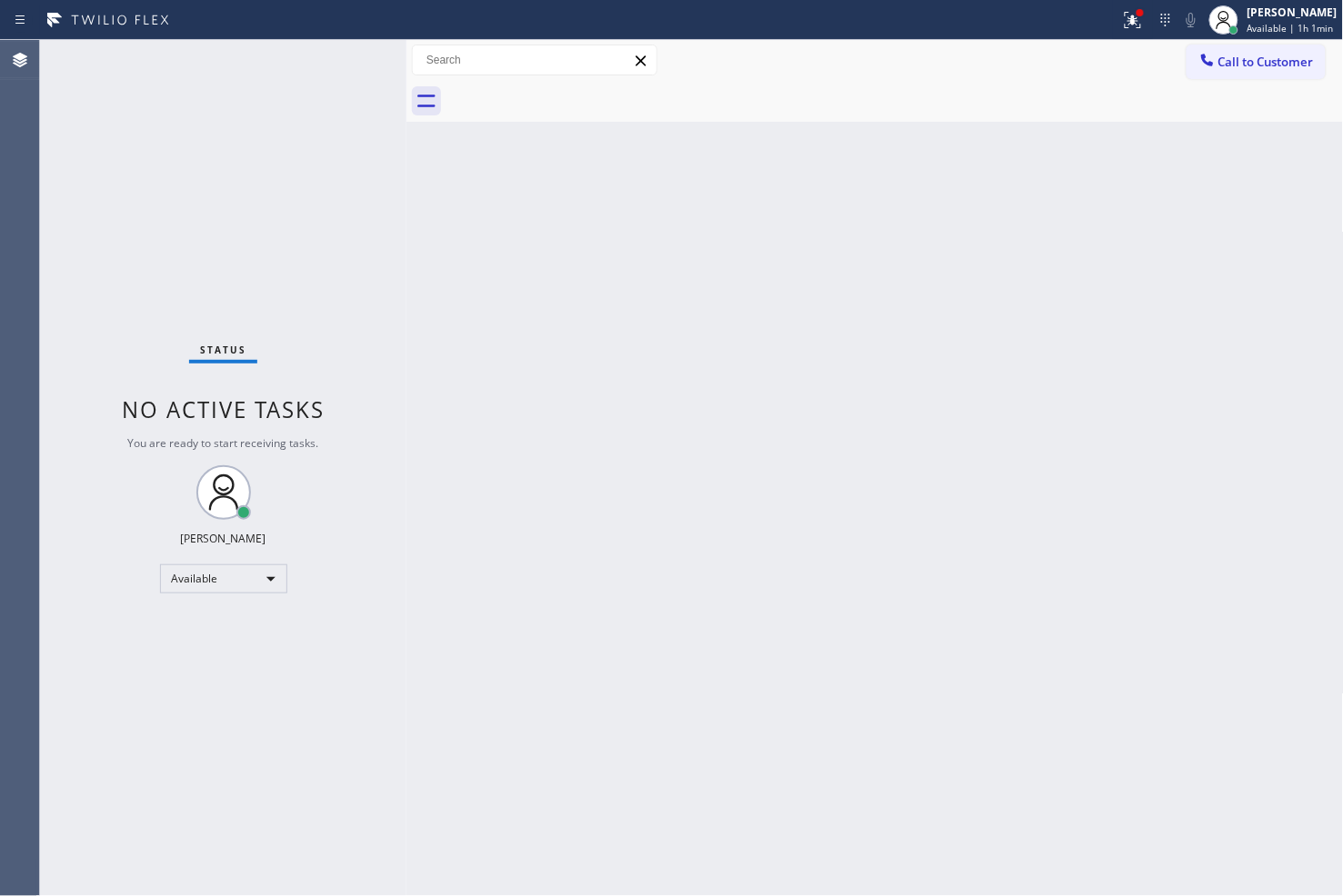
drag, startPoint x: 1098, startPoint y: 21, endPoint x: 1100, endPoint y: 49, distance: 28.1
click at [1113, 21] on div at bounding box center [1132, 19] width 40 height 21
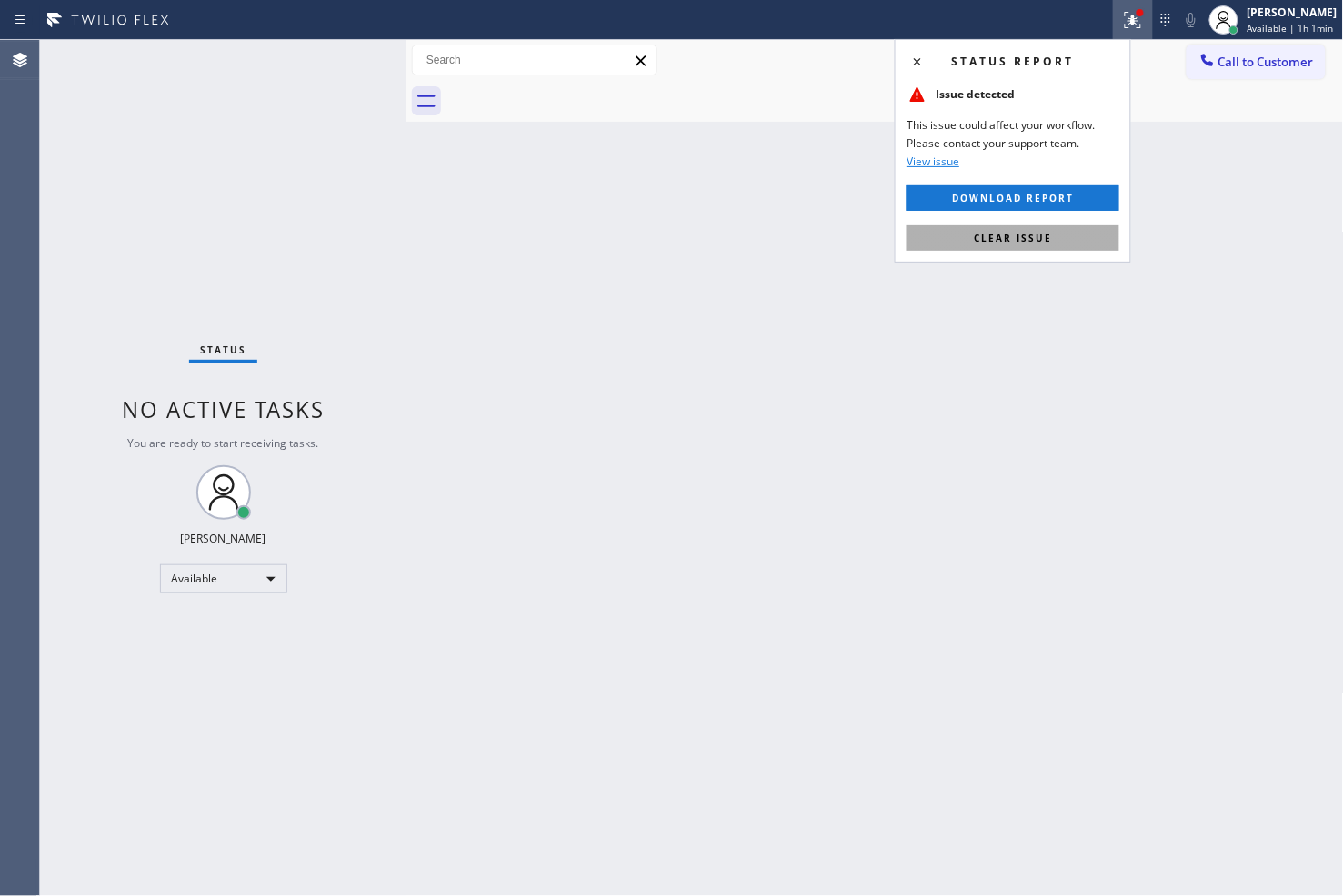
click at [1069, 232] on button "Clear issue" at bounding box center [1012, 238] width 213 height 25
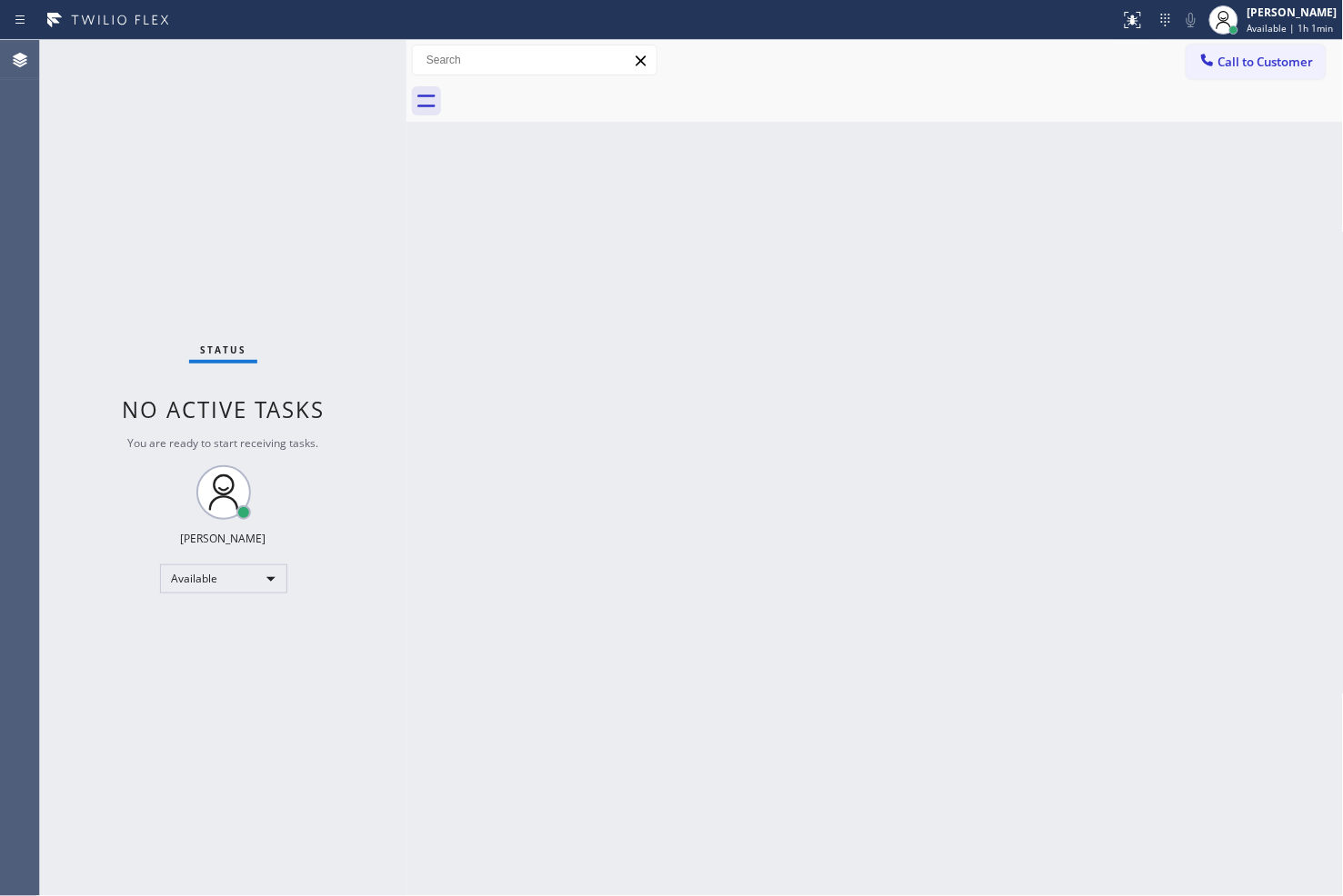
click at [434, 207] on div "Back to Dashboard Change Sender ID Customers Technicians Select a contact Outbo…" at bounding box center [874, 468] width 937 height 856
click at [365, 70] on div "Status No active tasks You are ready to start receiving tasks. [PERSON_NAME]" at bounding box center [222, 468] width 366 height 856
click at [333, 69] on div "Status No active tasks You are ready to start receiving tasks. [PERSON_NAME]" at bounding box center [222, 468] width 366 height 856
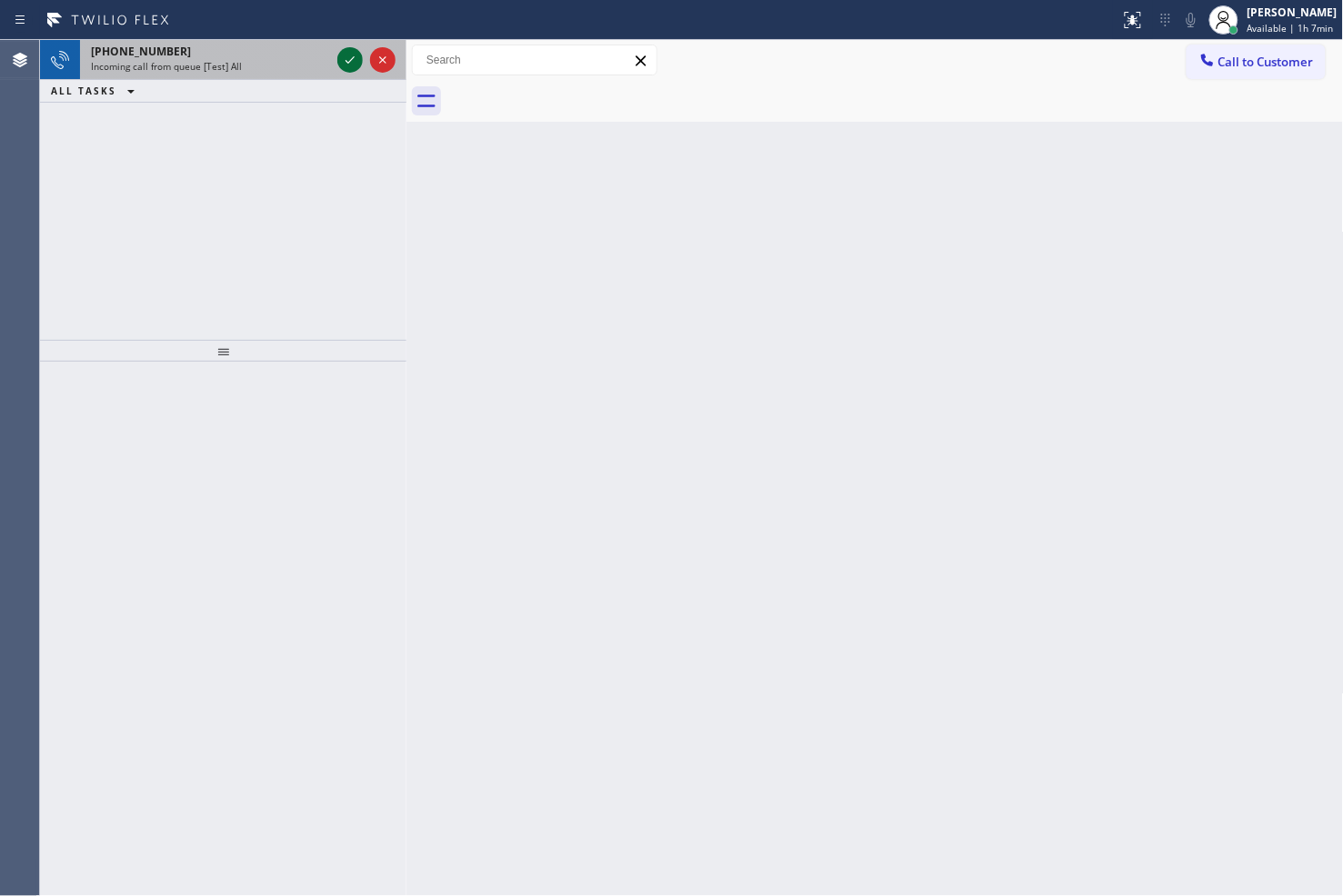
click at [350, 54] on icon at bounding box center [350, 60] width 21 height 21
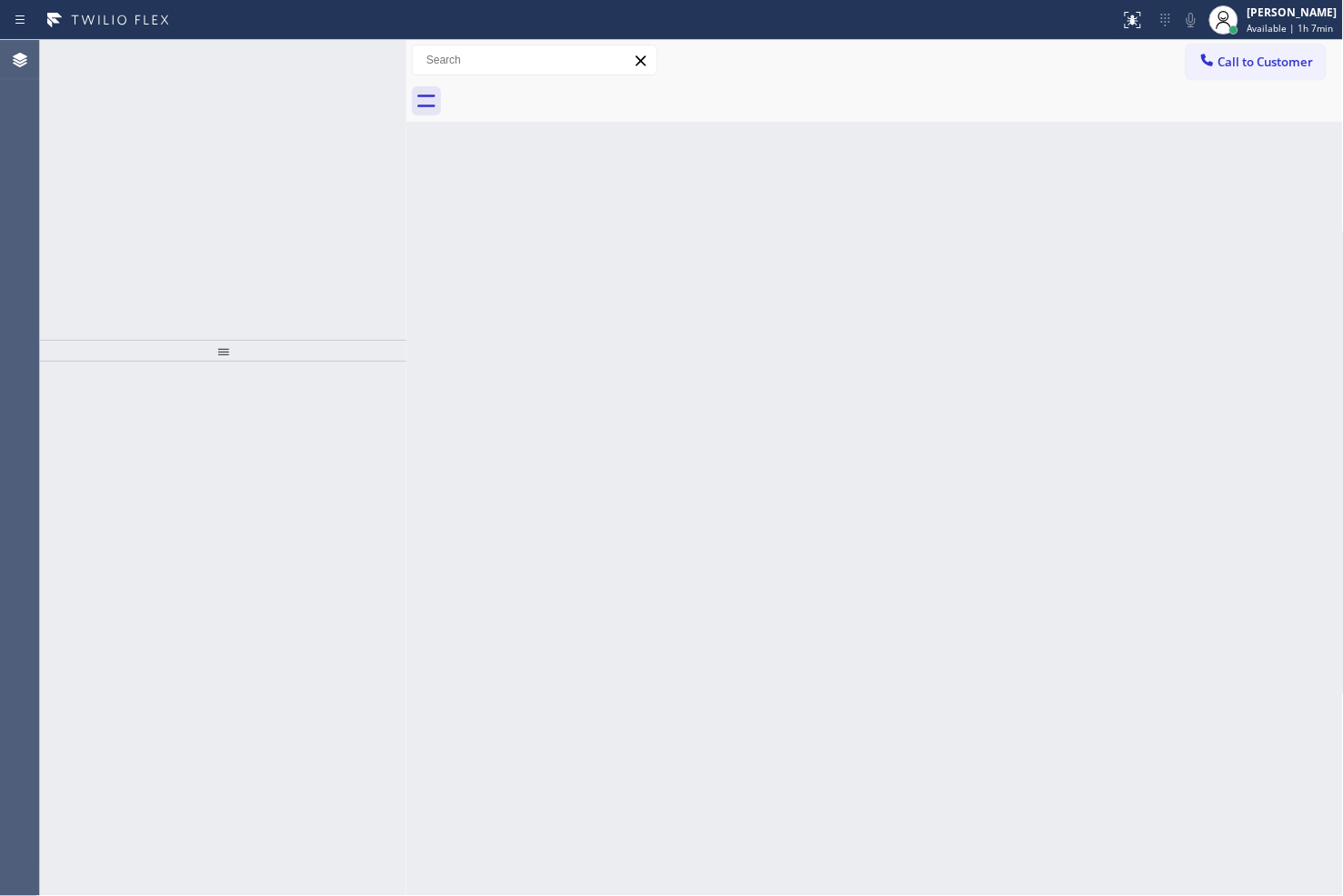
click at [350, 54] on icon at bounding box center [350, 60] width 21 height 21
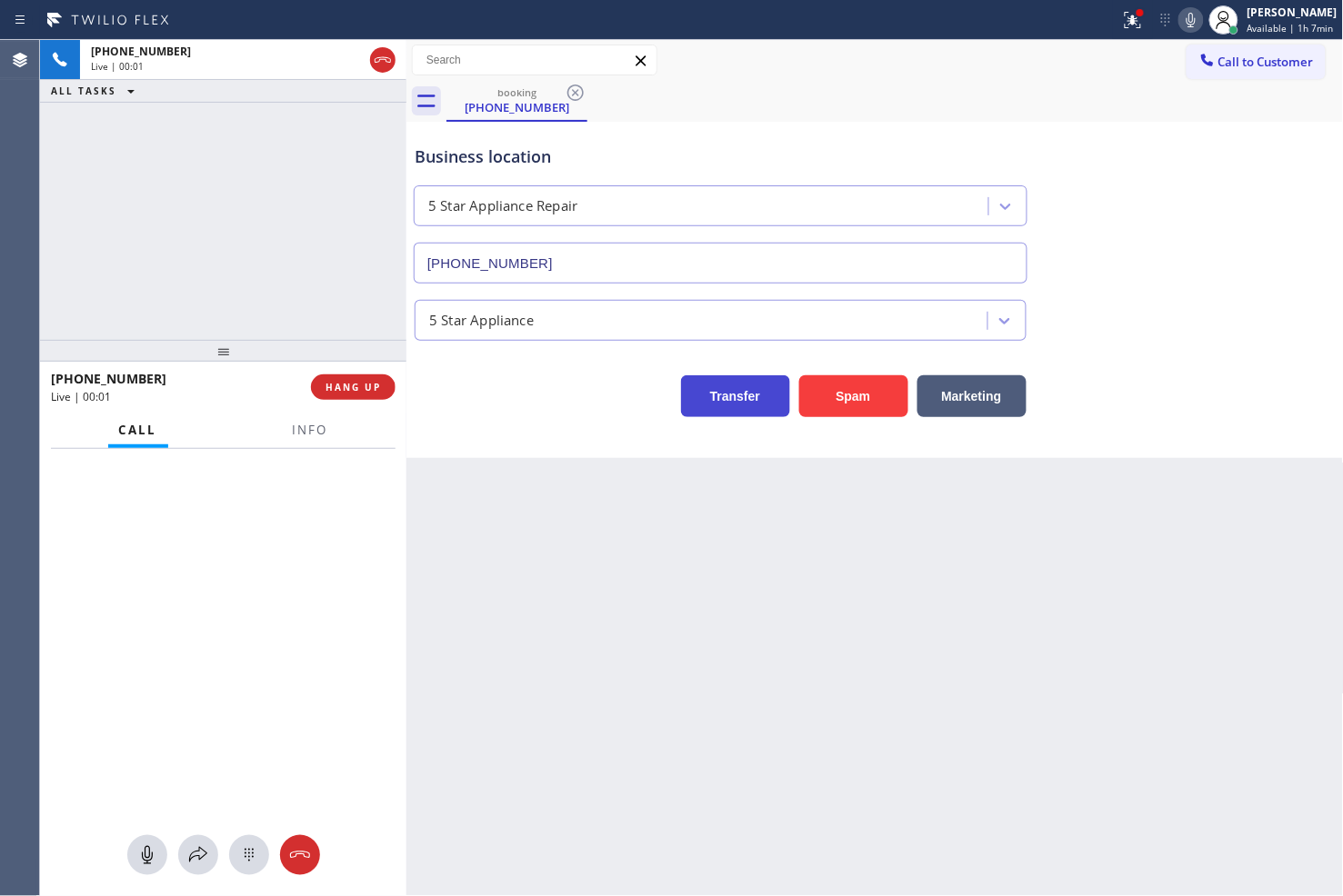
type input "[PHONE_NUMBER]"
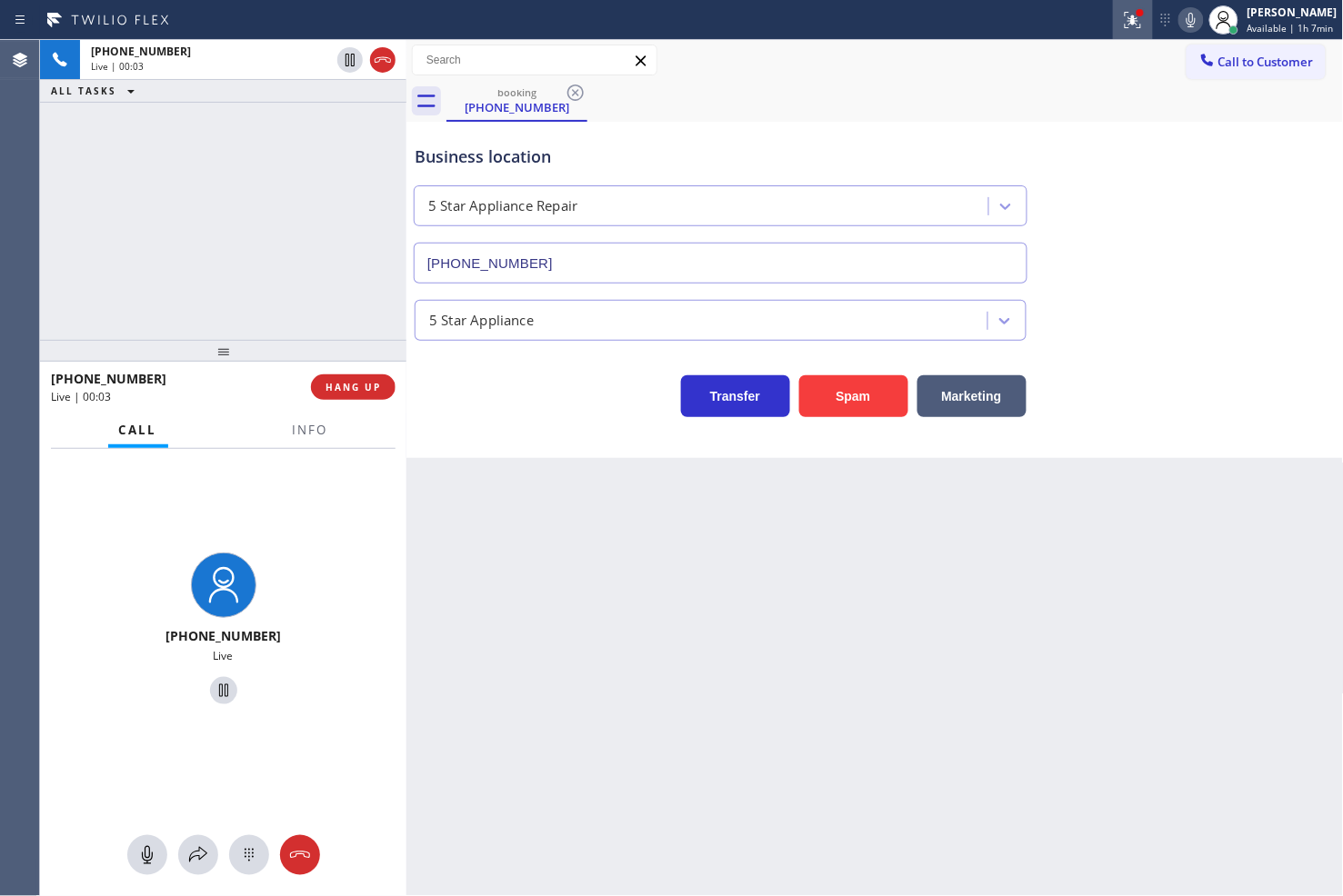
click at [1122, 9] on icon at bounding box center [1132, 19] width 21 height 21
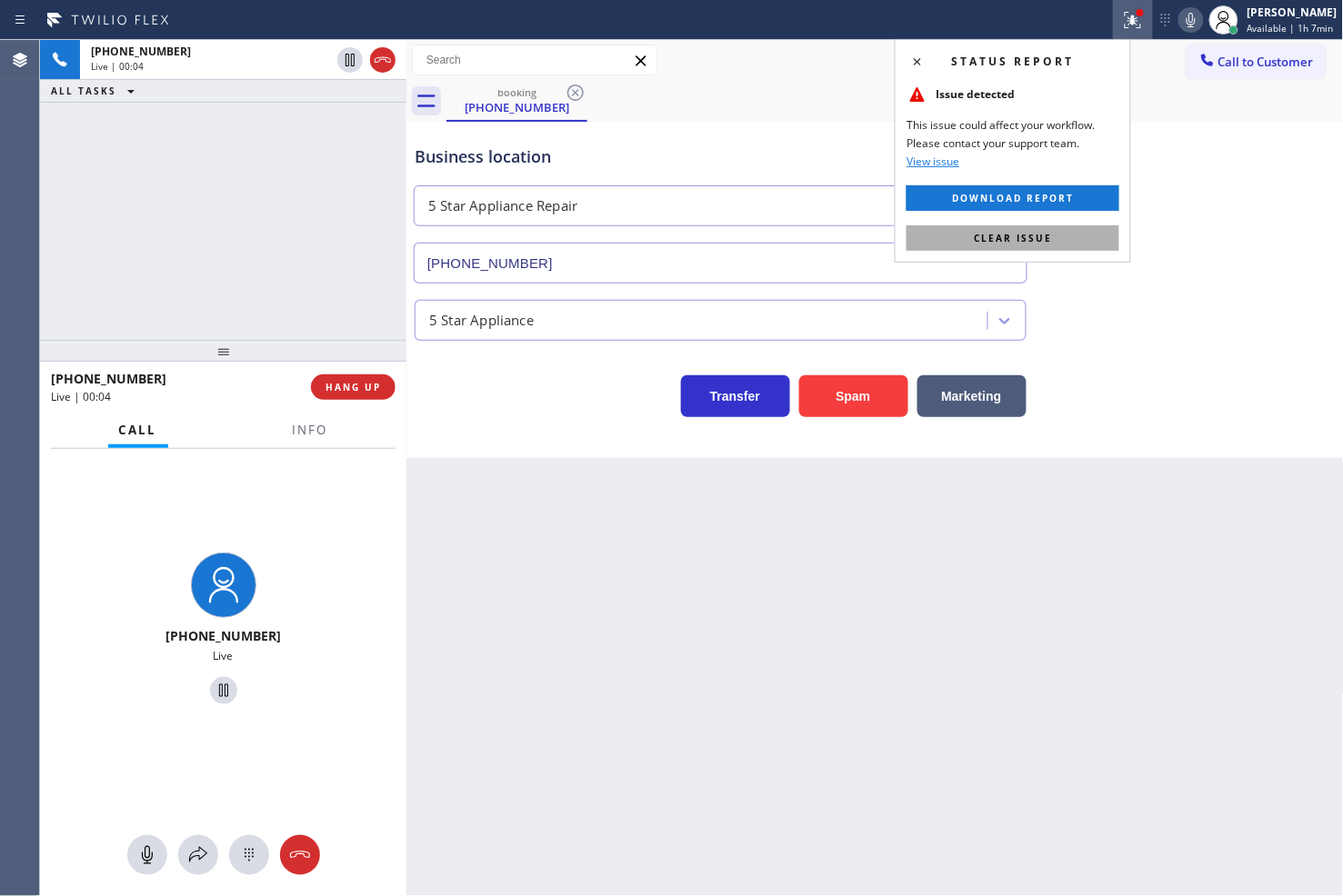
click at [1034, 238] on span "Clear issue" at bounding box center [1013, 238] width 79 height 13
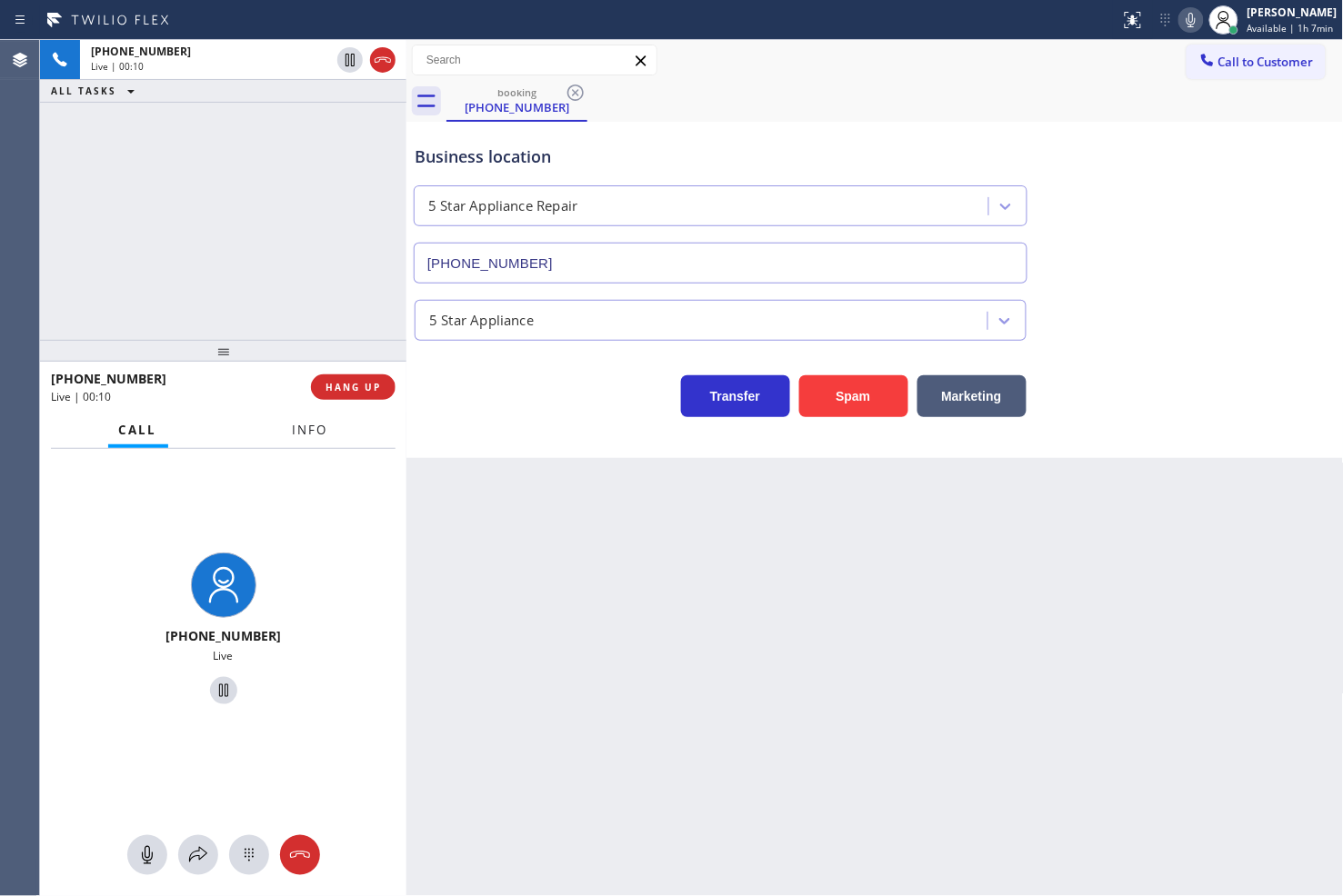
click at [288, 420] on button "Info" at bounding box center [310, 430] width 57 height 36
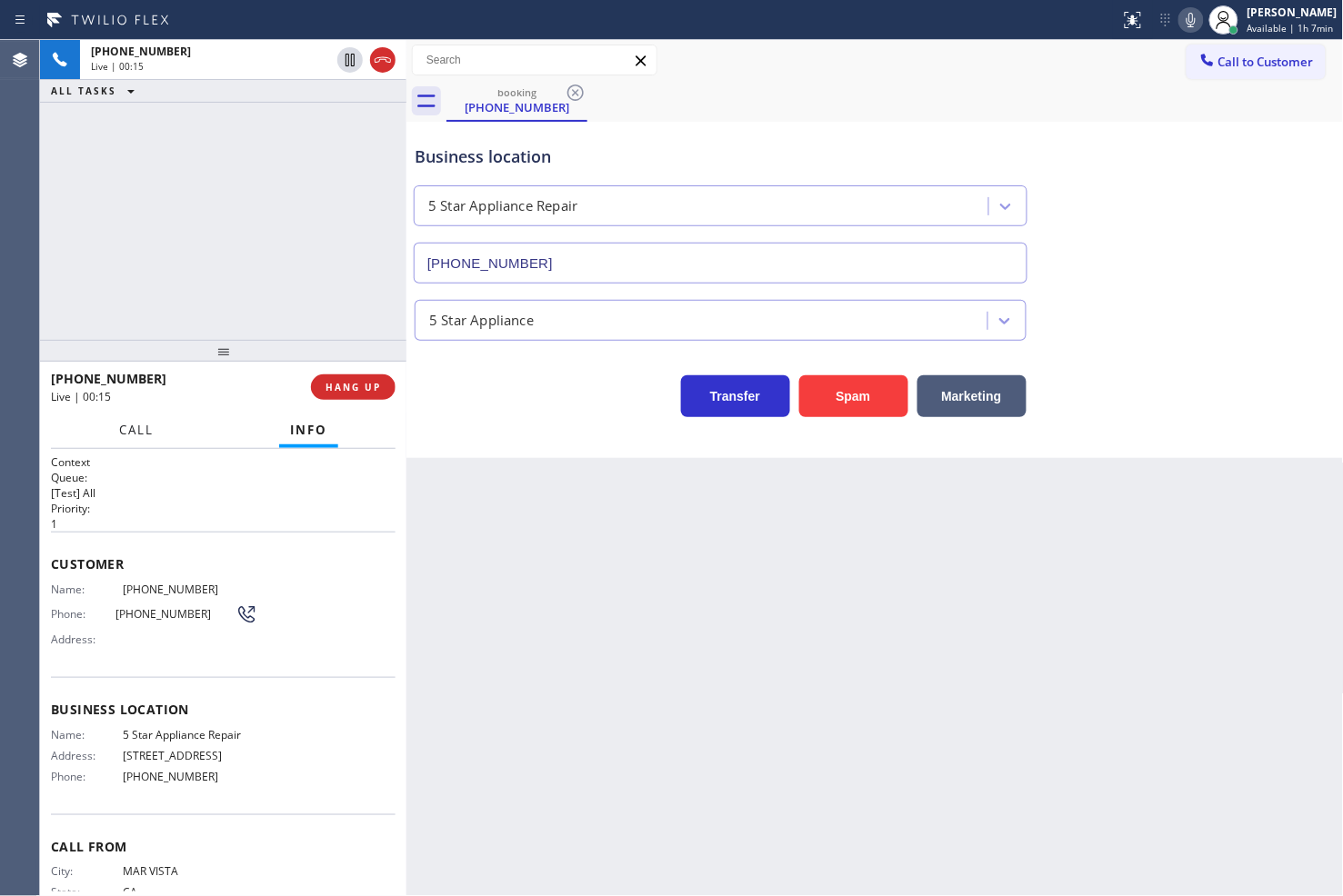
click at [128, 438] on span "Call" at bounding box center [137, 429] width 35 height 17
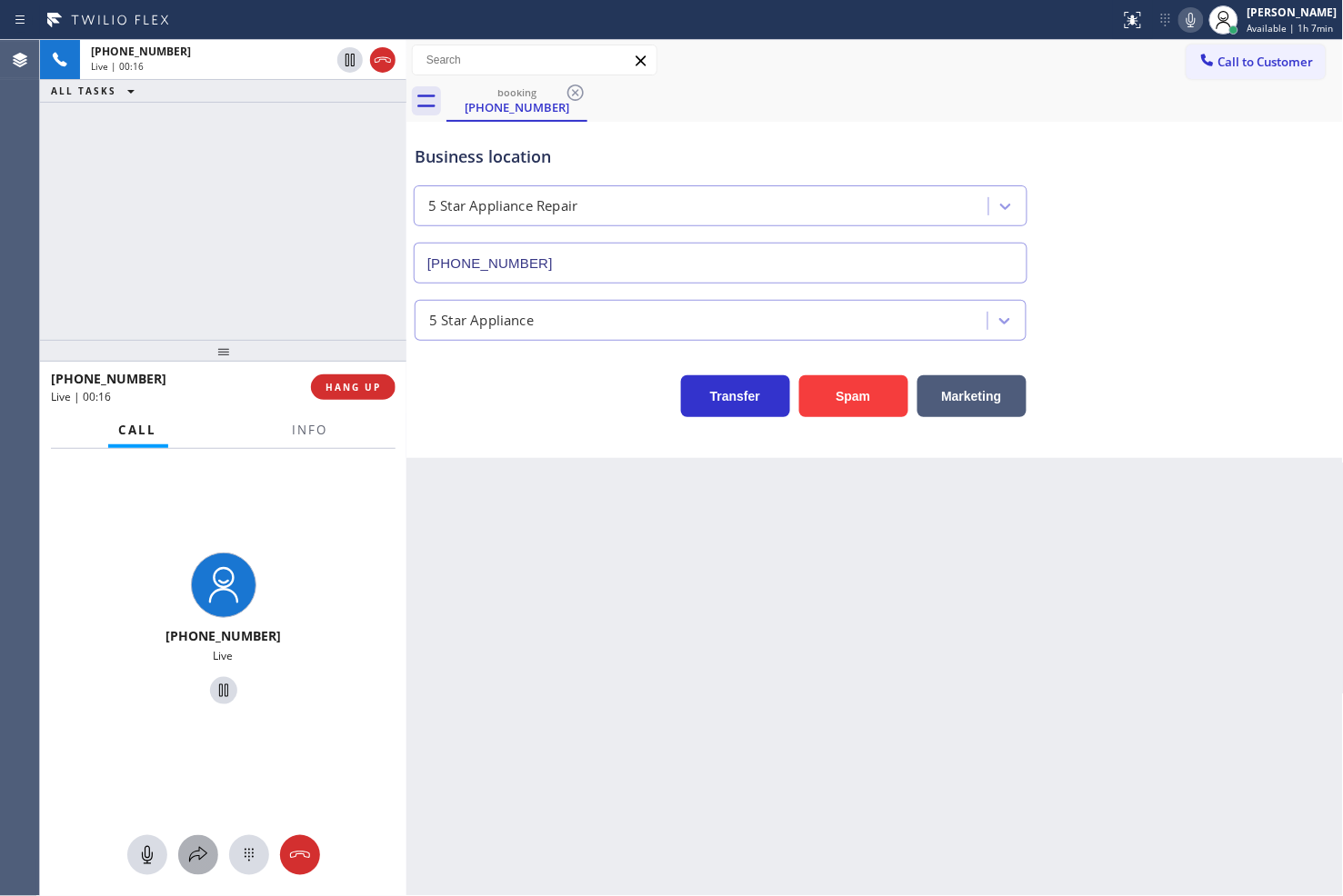
click at [195, 858] on icon at bounding box center [198, 855] width 21 height 21
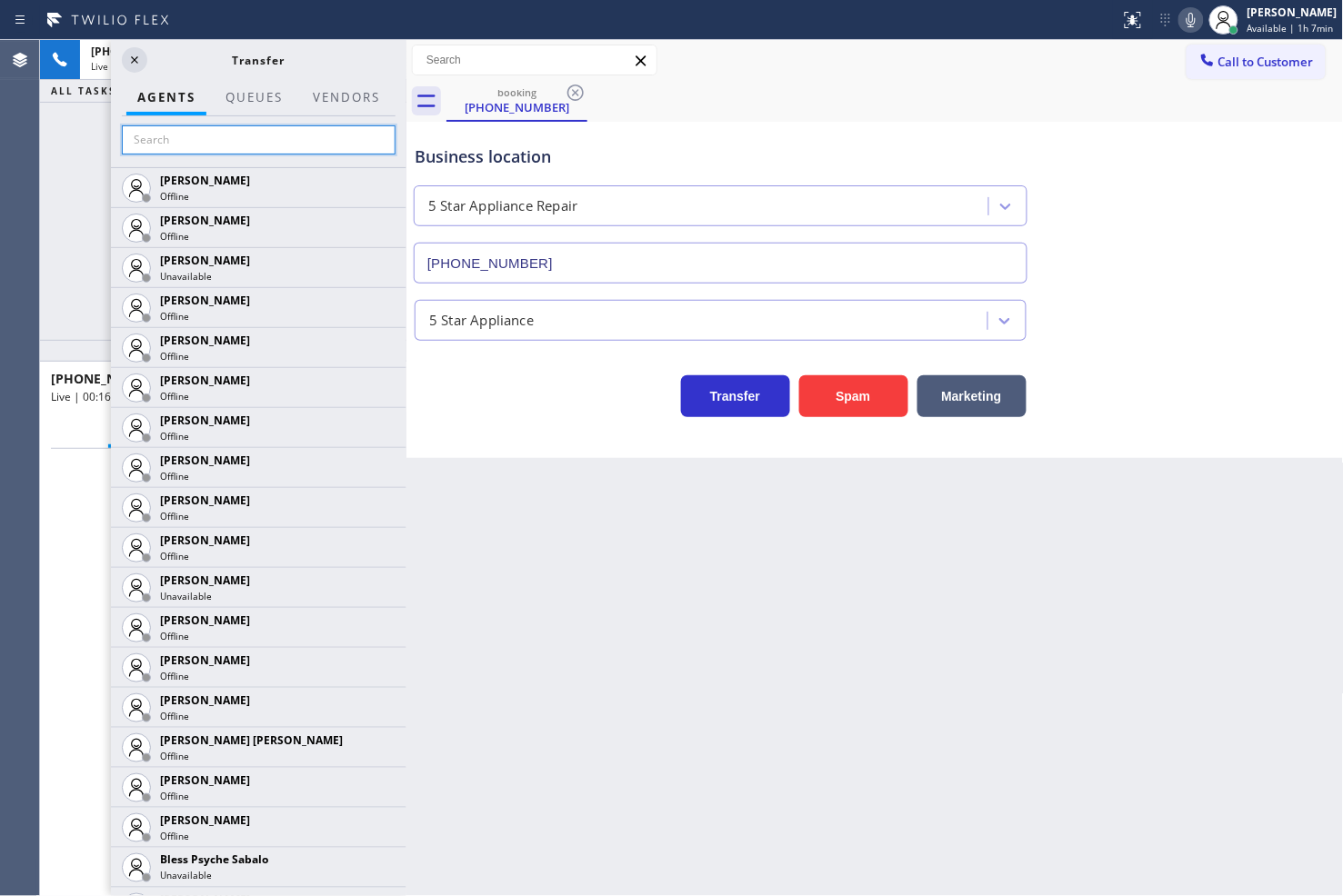
click at [150, 137] on input "text" at bounding box center [258, 140] width 274 height 29
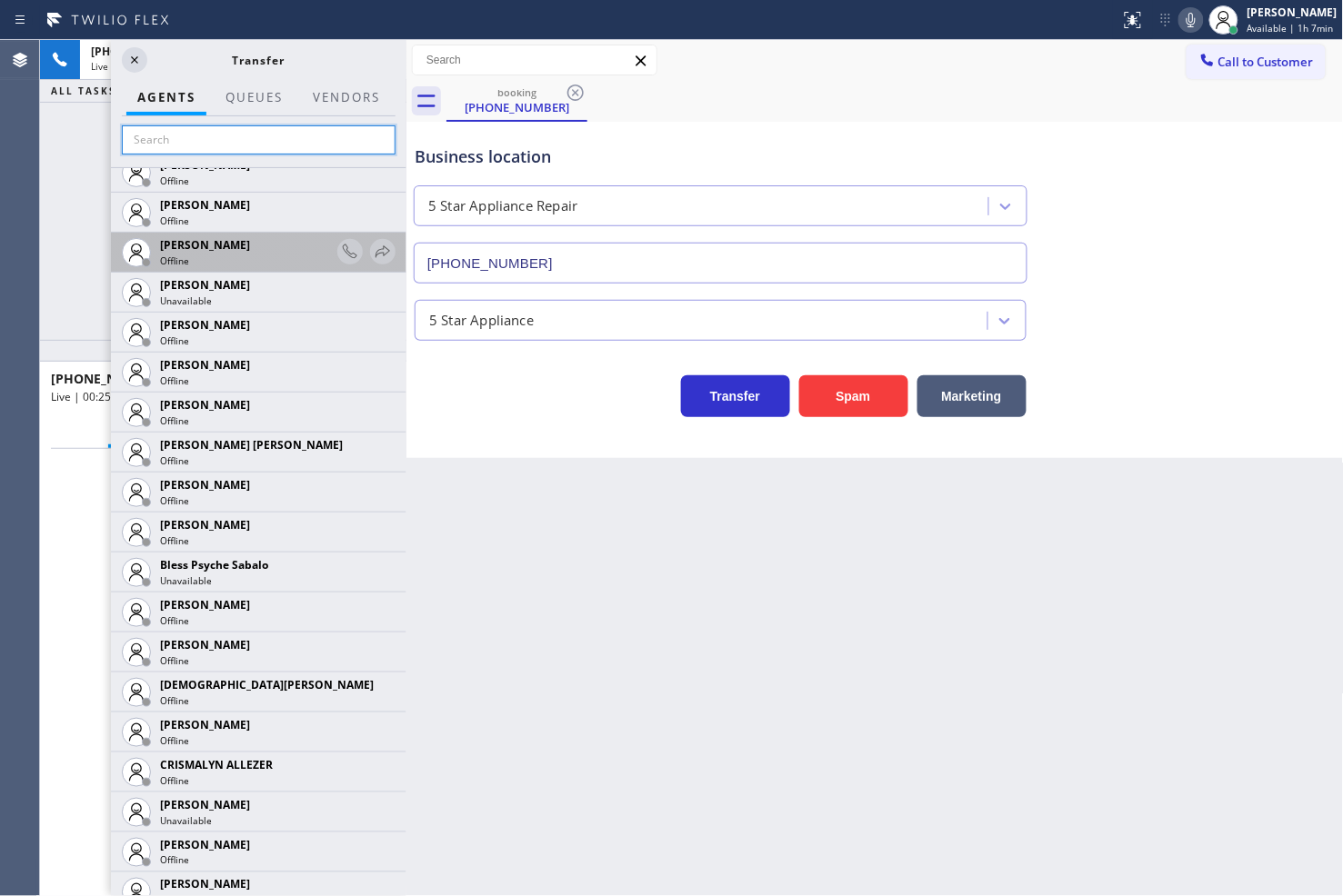
scroll to position [303, 0]
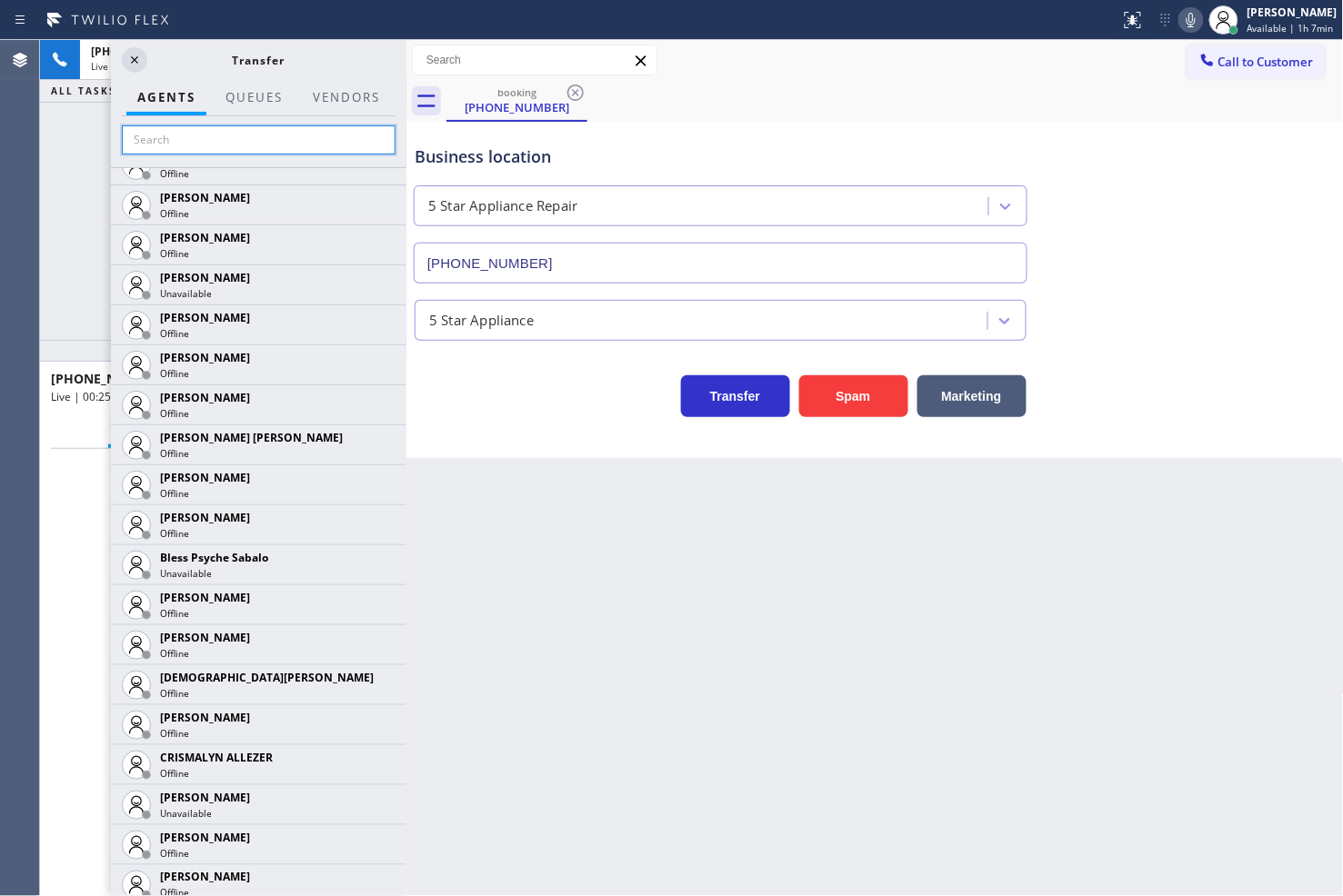
click at [219, 140] on input "text" at bounding box center [258, 140] width 274 height 29
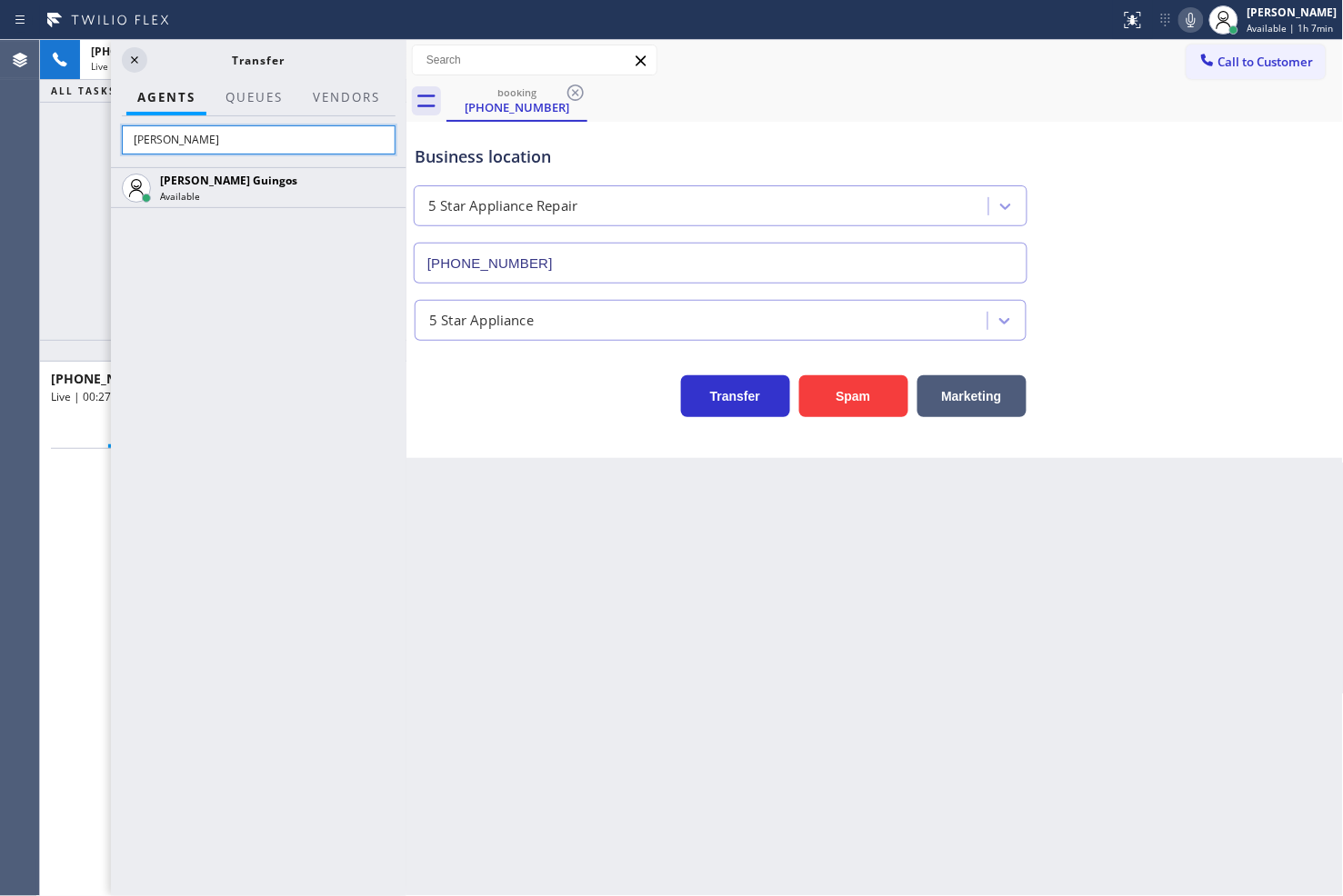
scroll to position [0, 0]
type input "[PERSON_NAME]"
click at [307, 322] on div "[PERSON_NAME] Guingos Available" at bounding box center [258, 531] width 295 height 729
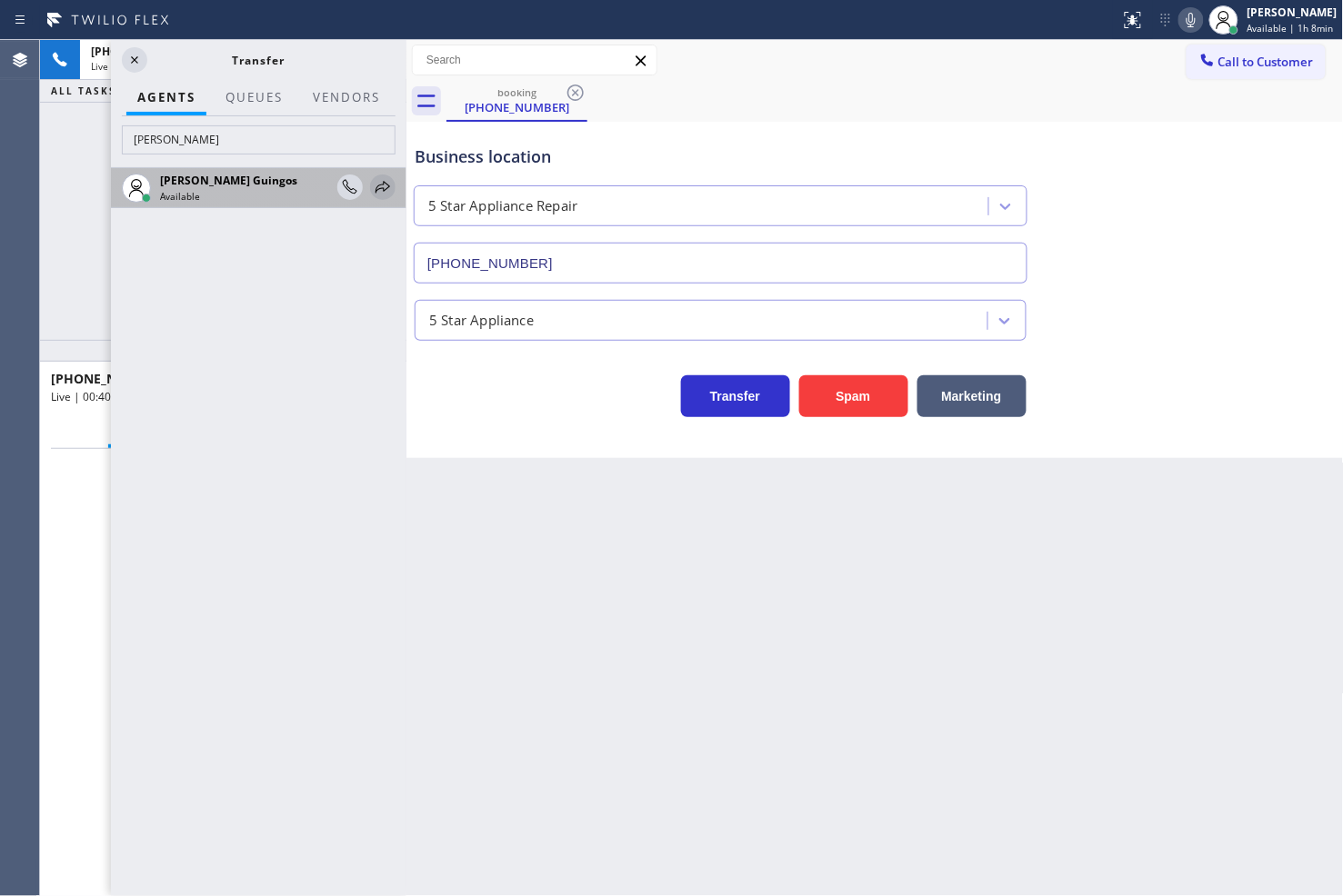
click at [380, 193] on icon at bounding box center [383, 187] width 21 height 21
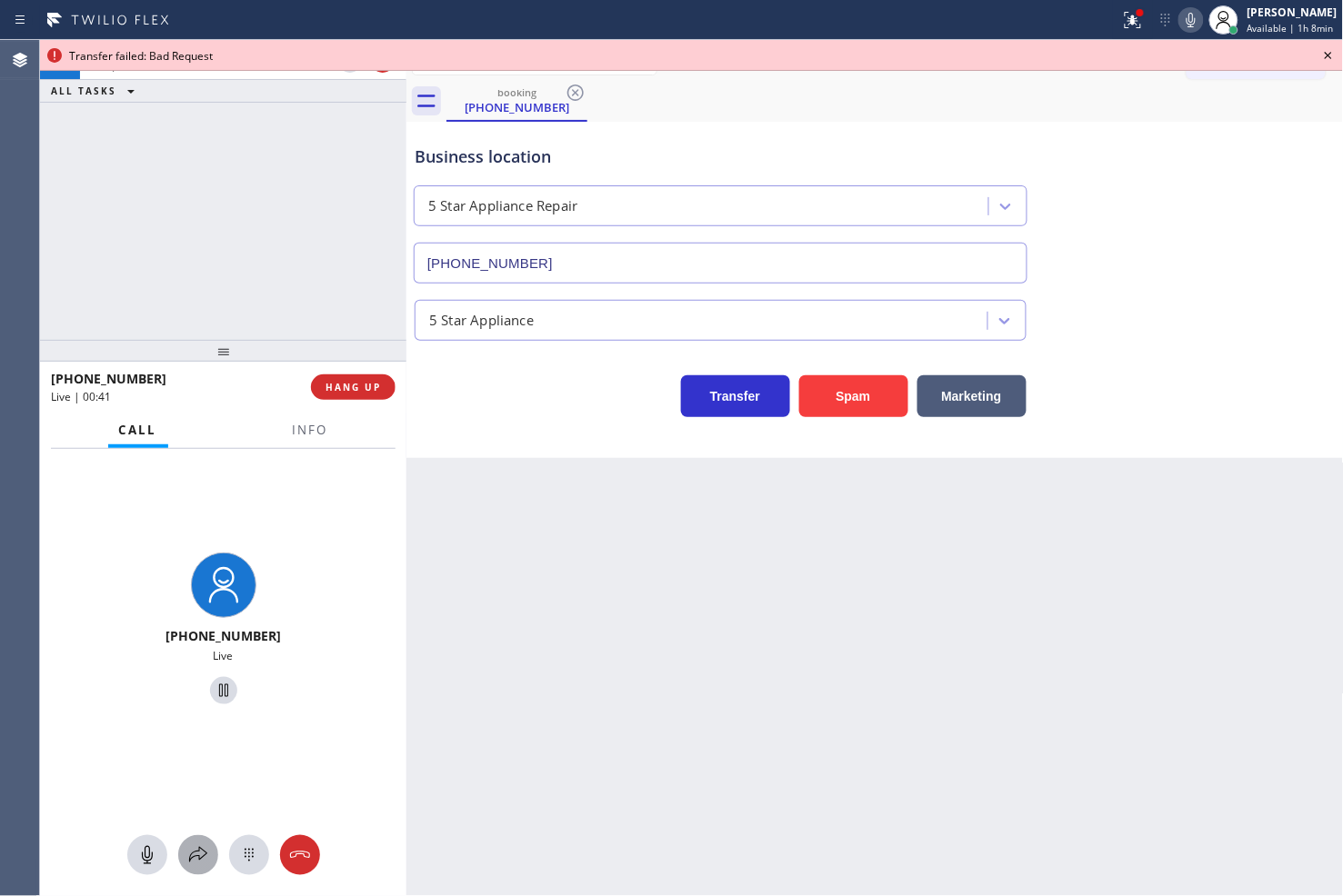
click at [192, 861] on icon at bounding box center [198, 855] width 21 height 21
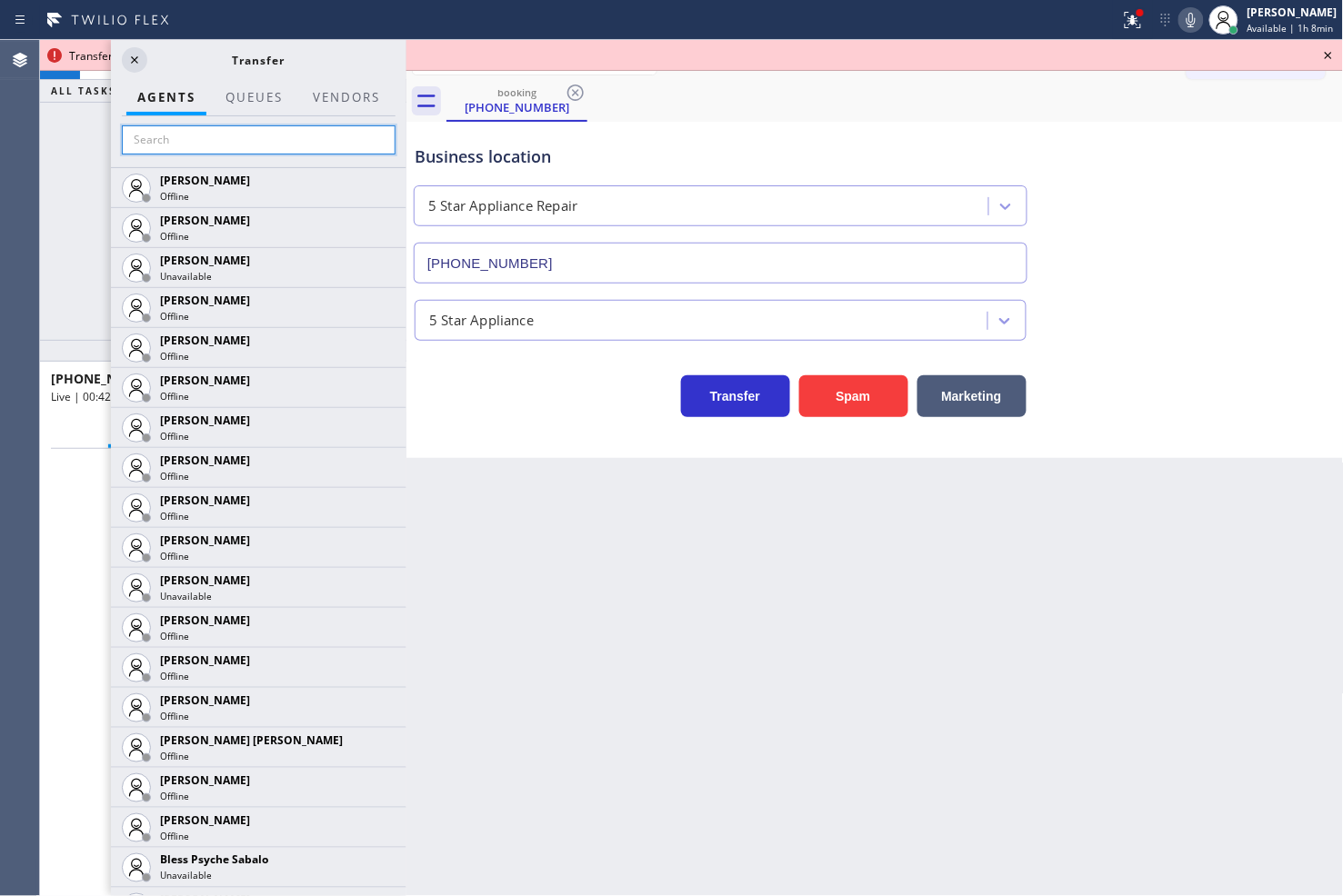
click at [261, 125] on input "text" at bounding box center [258, 140] width 274 height 29
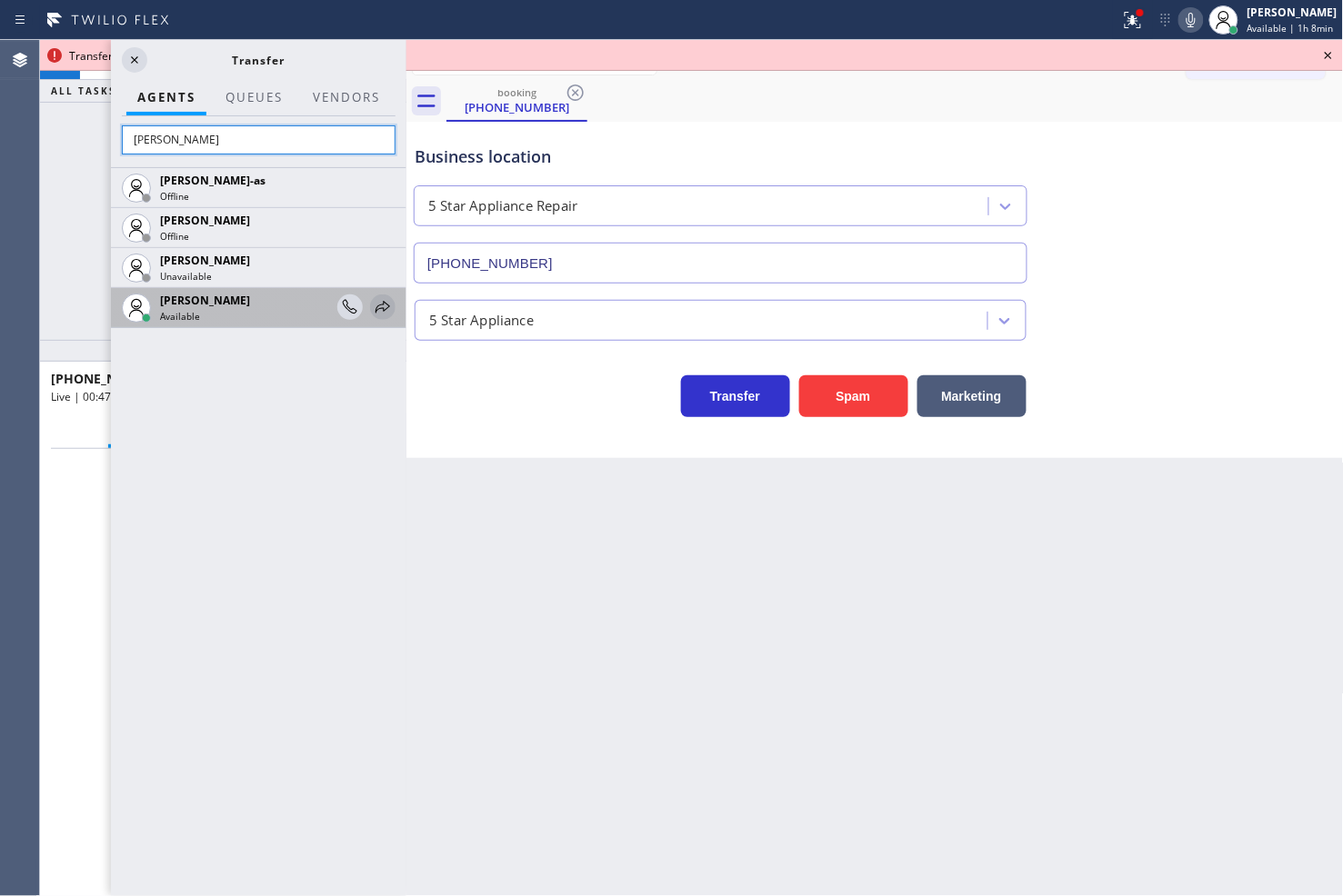
type input "[PERSON_NAME]"
click at [384, 310] on icon at bounding box center [383, 307] width 15 height 12
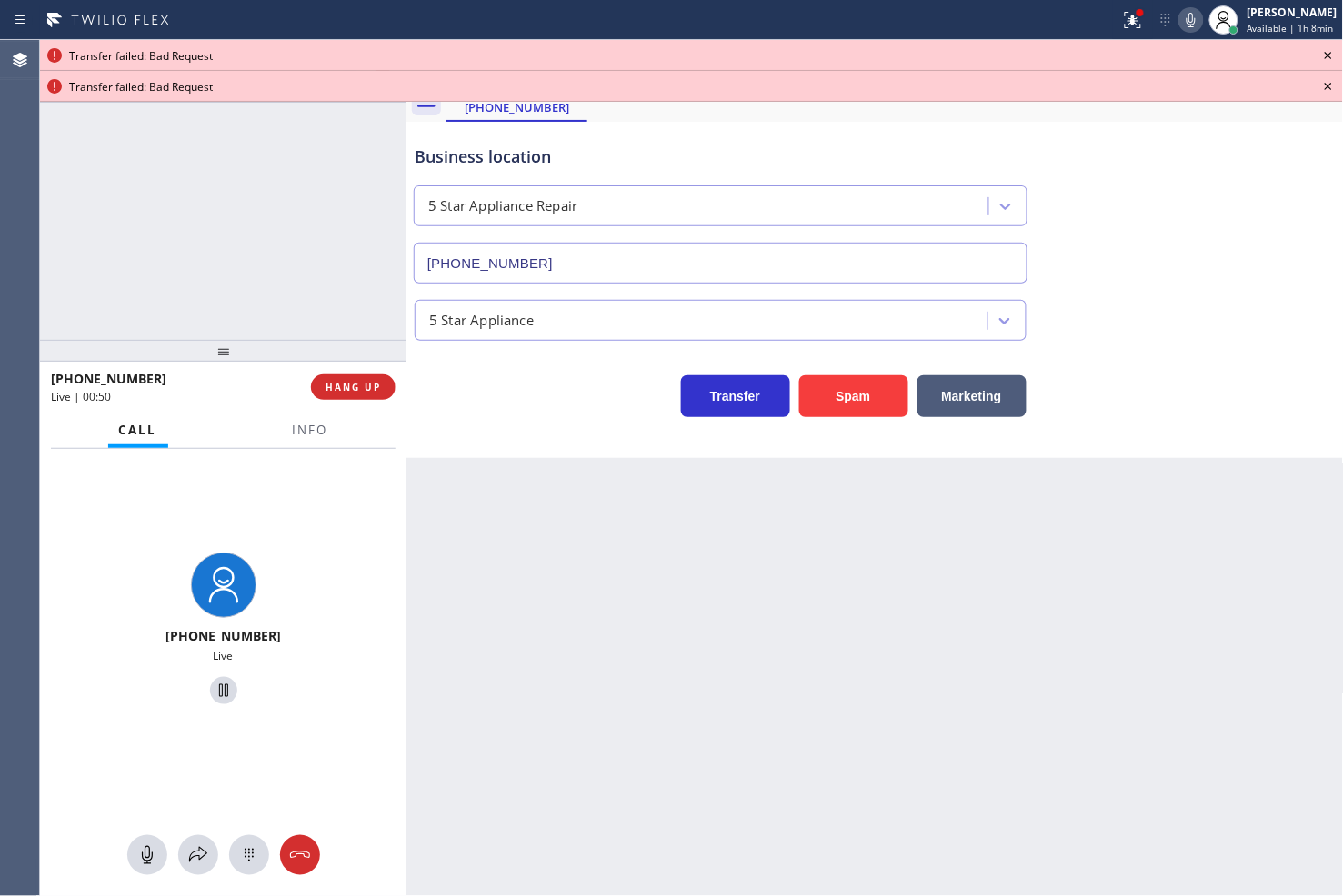
click at [237, 362] on div at bounding box center [222, 350] width 366 height 21
click at [1331, 50] on icon at bounding box center [1327, 55] width 21 height 21
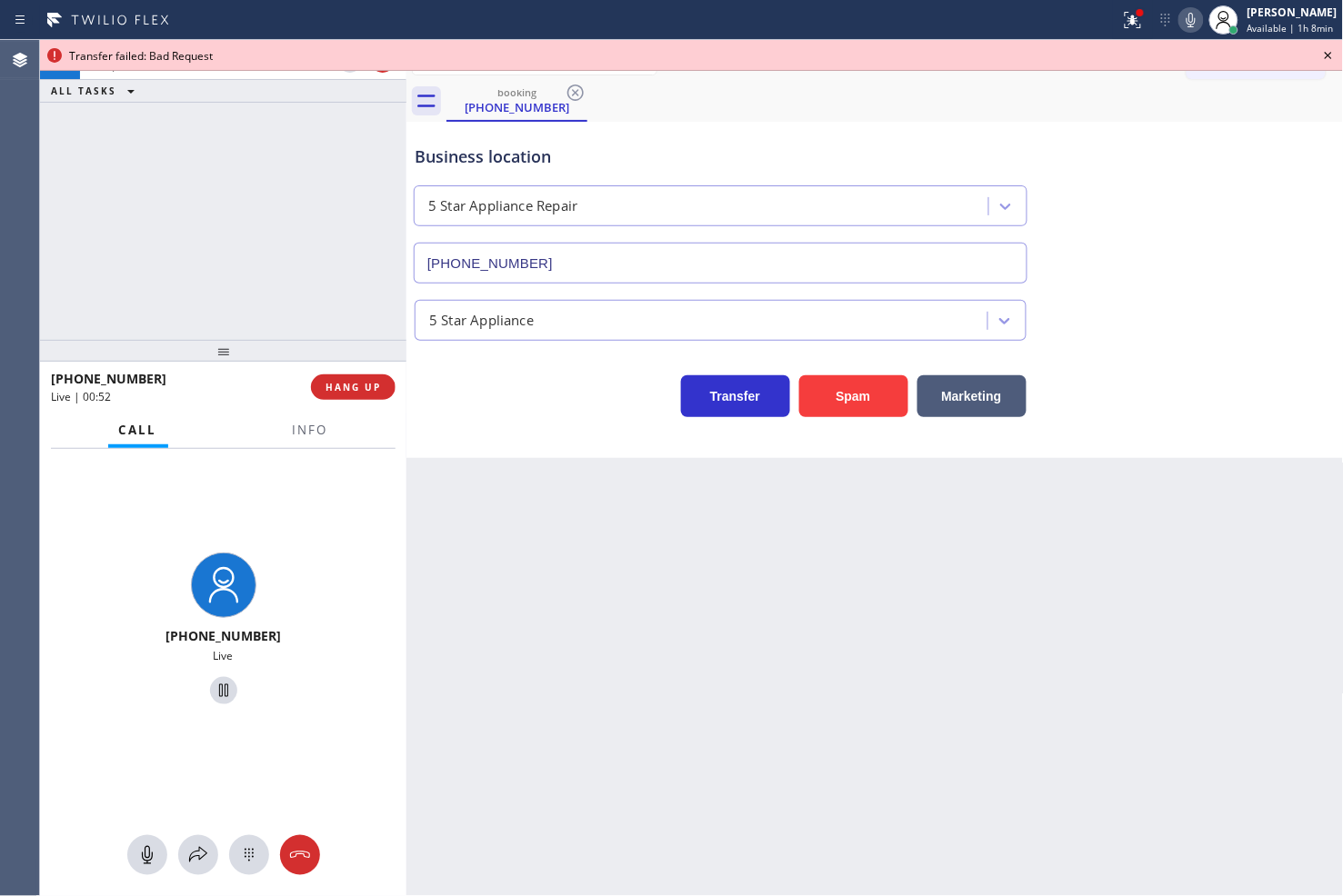
click at [1331, 50] on icon at bounding box center [1327, 55] width 21 height 21
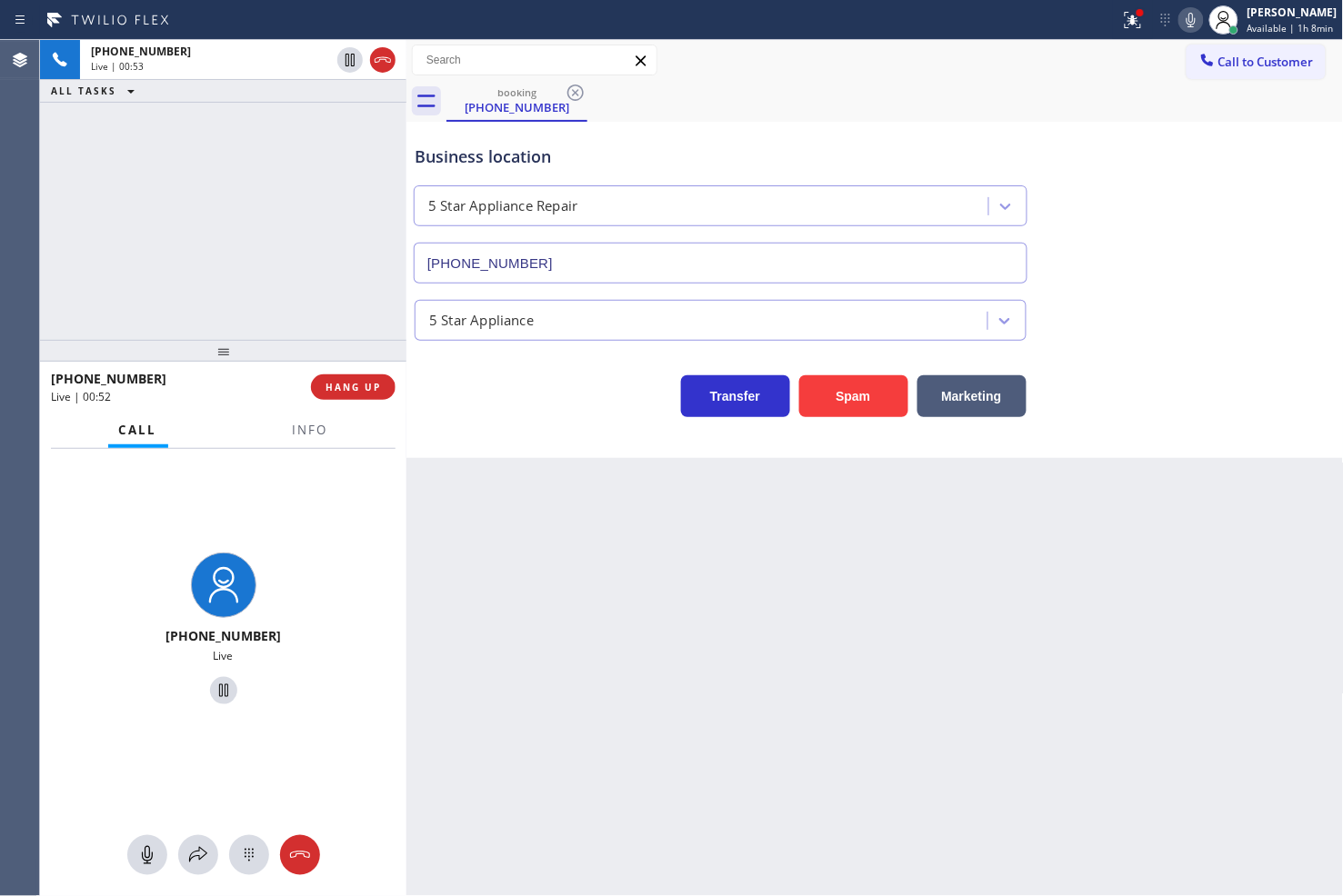
click at [251, 423] on div "Call Info" at bounding box center [222, 430] width 345 height 36
click at [187, 845] on icon at bounding box center [198, 855] width 21 height 21
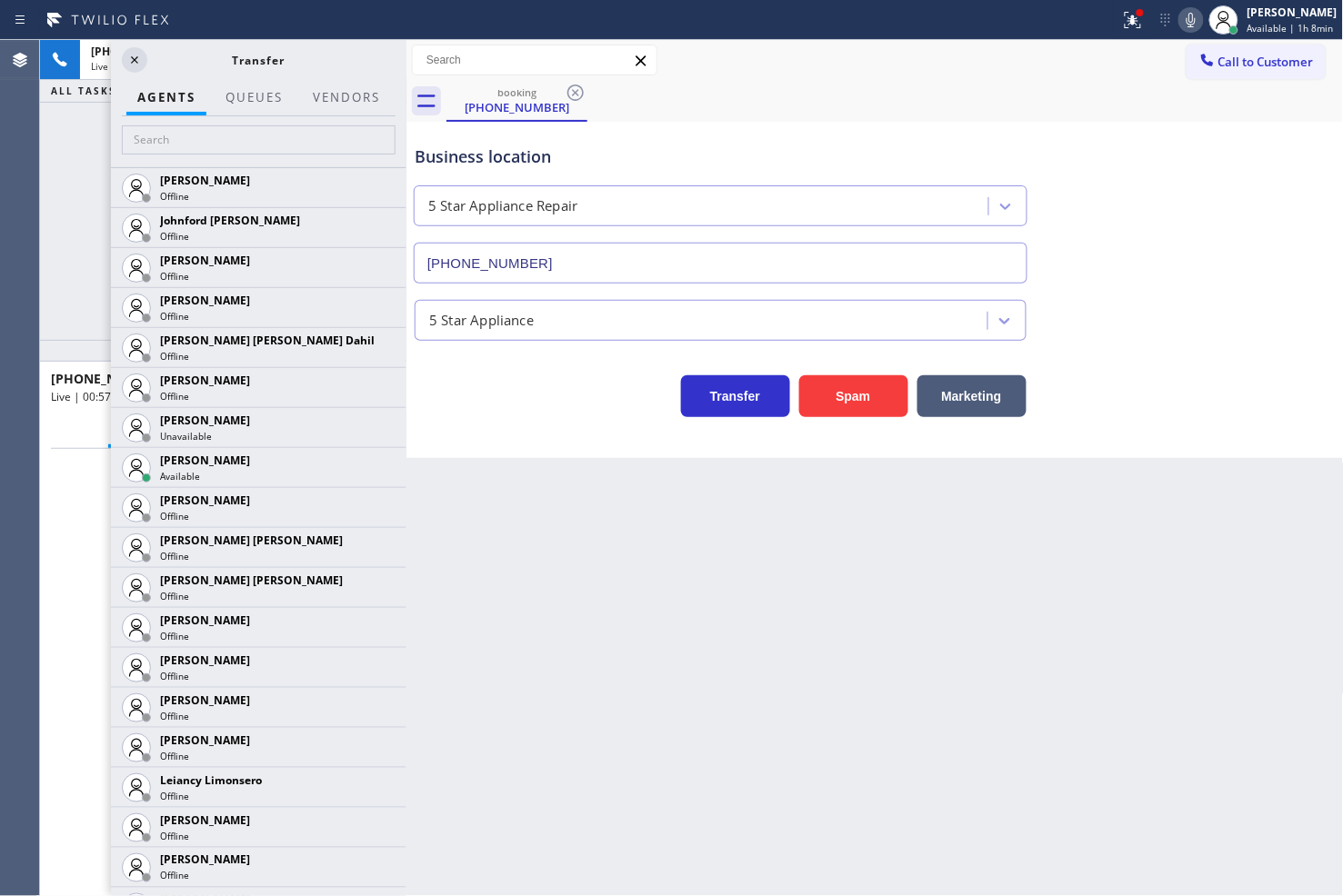
scroll to position [2221, 0]
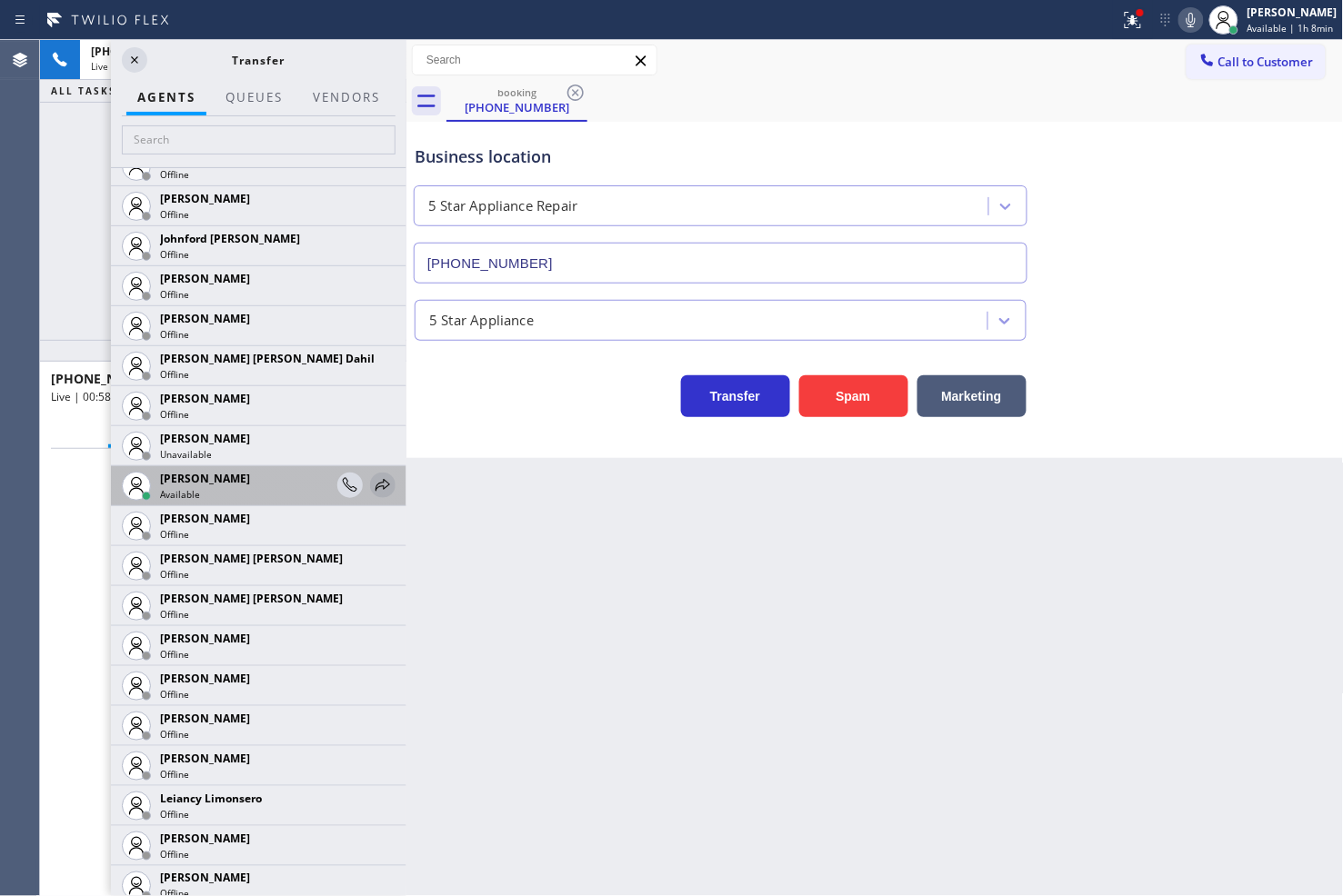
click at [372, 478] on icon at bounding box center [383, 485] width 21 height 21
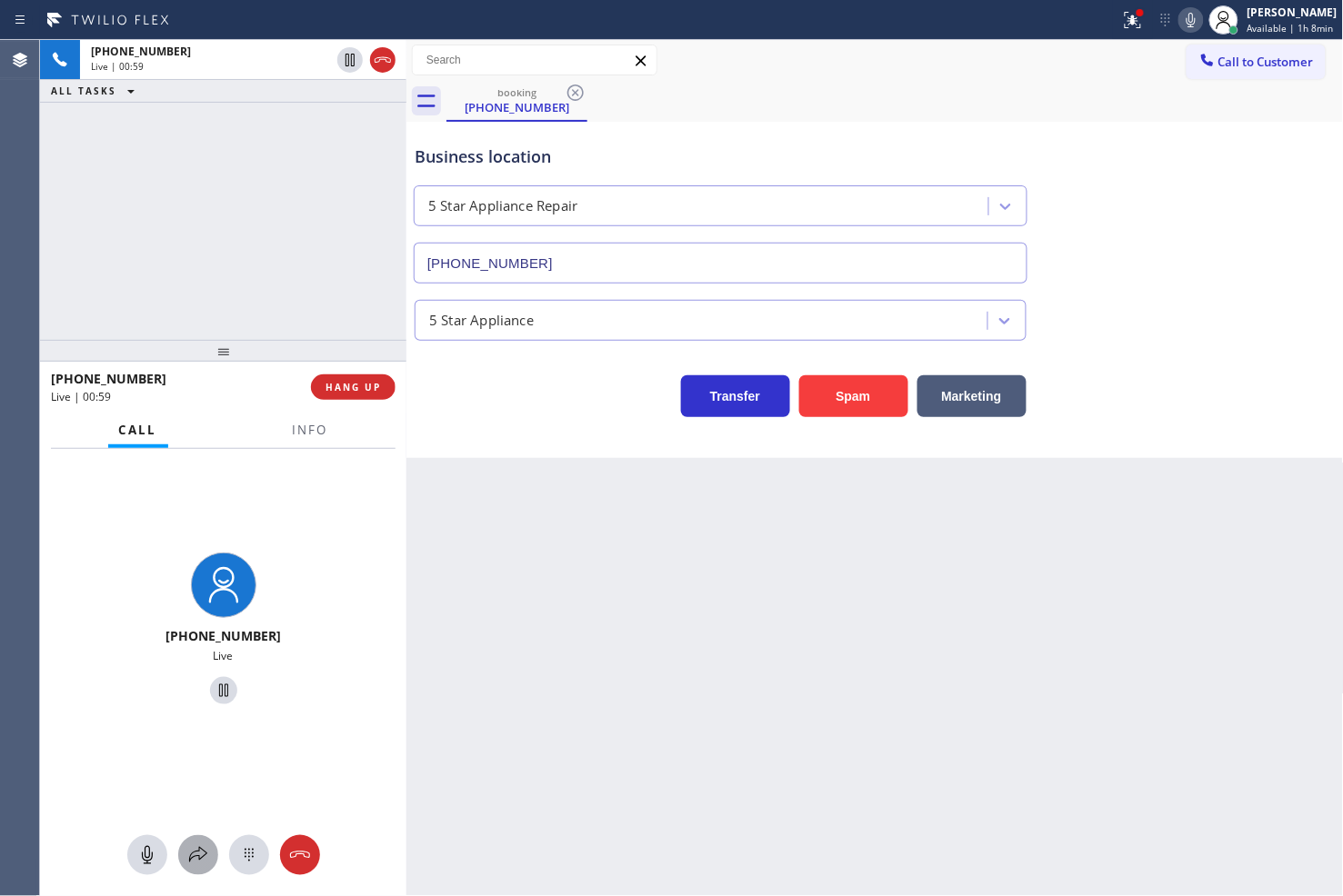
click at [194, 851] on icon at bounding box center [198, 855] width 21 height 21
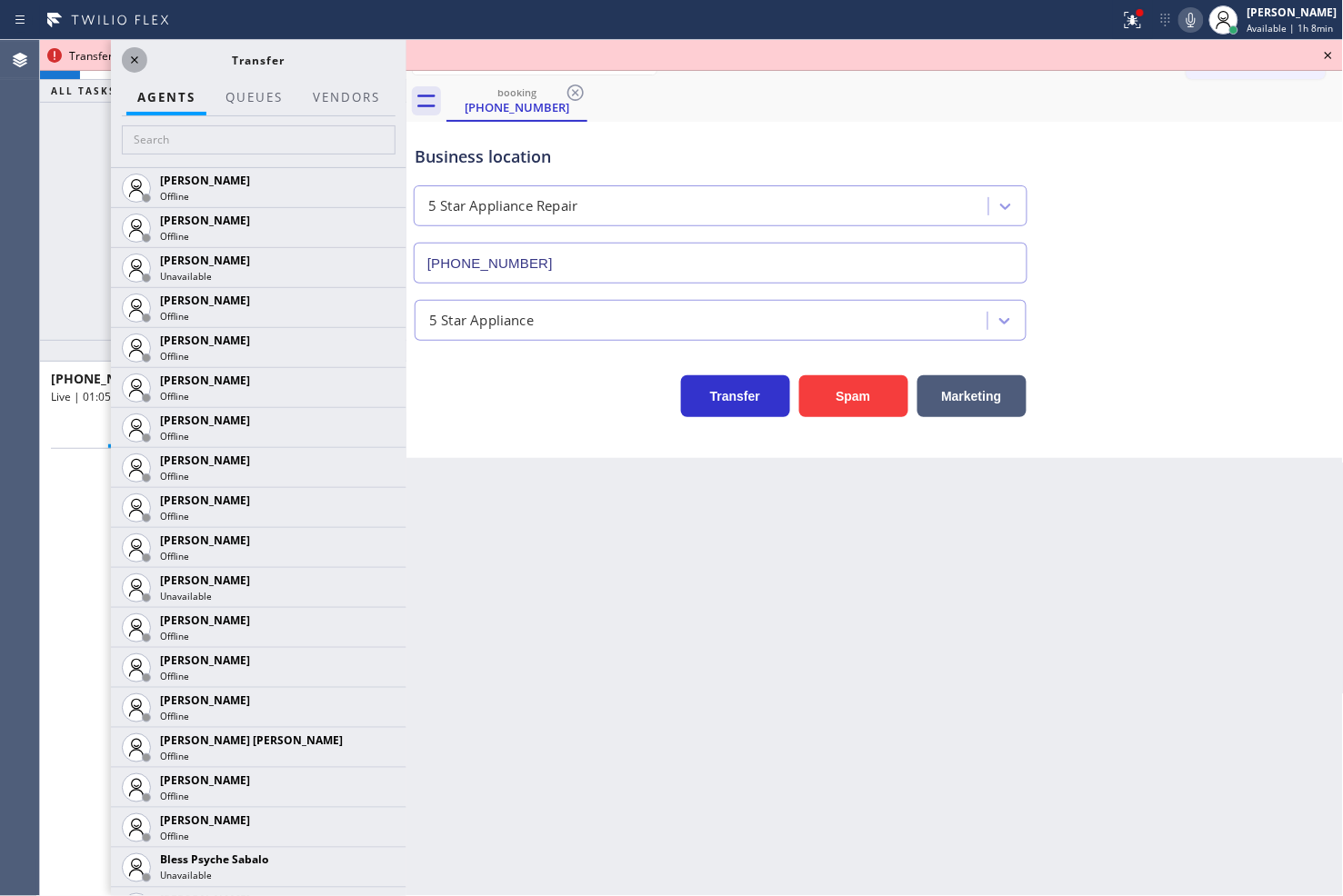
click at [139, 62] on icon at bounding box center [134, 60] width 21 height 21
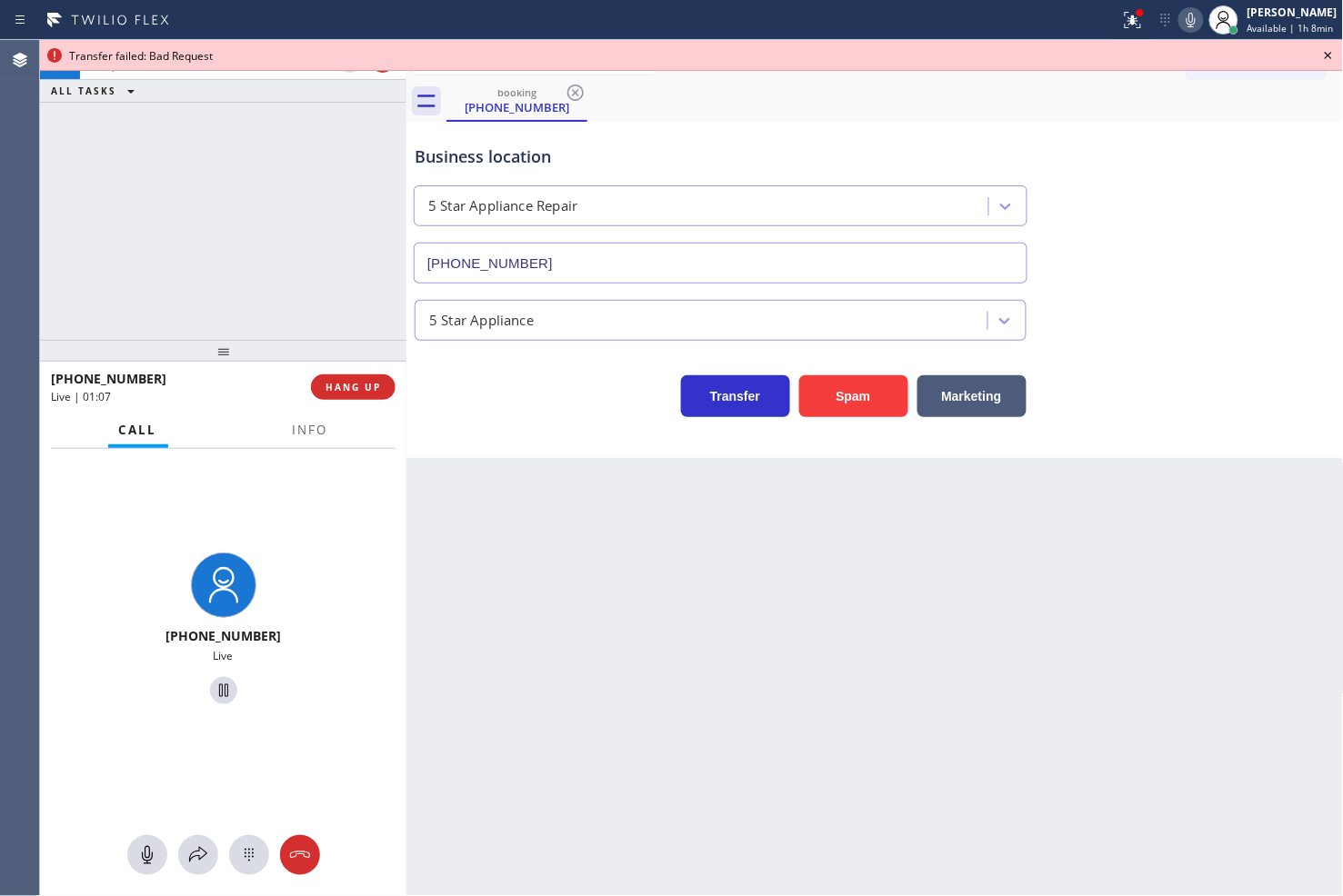
click at [1324, 52] on icon at bounding box center [1327, 55] width 21 height 21
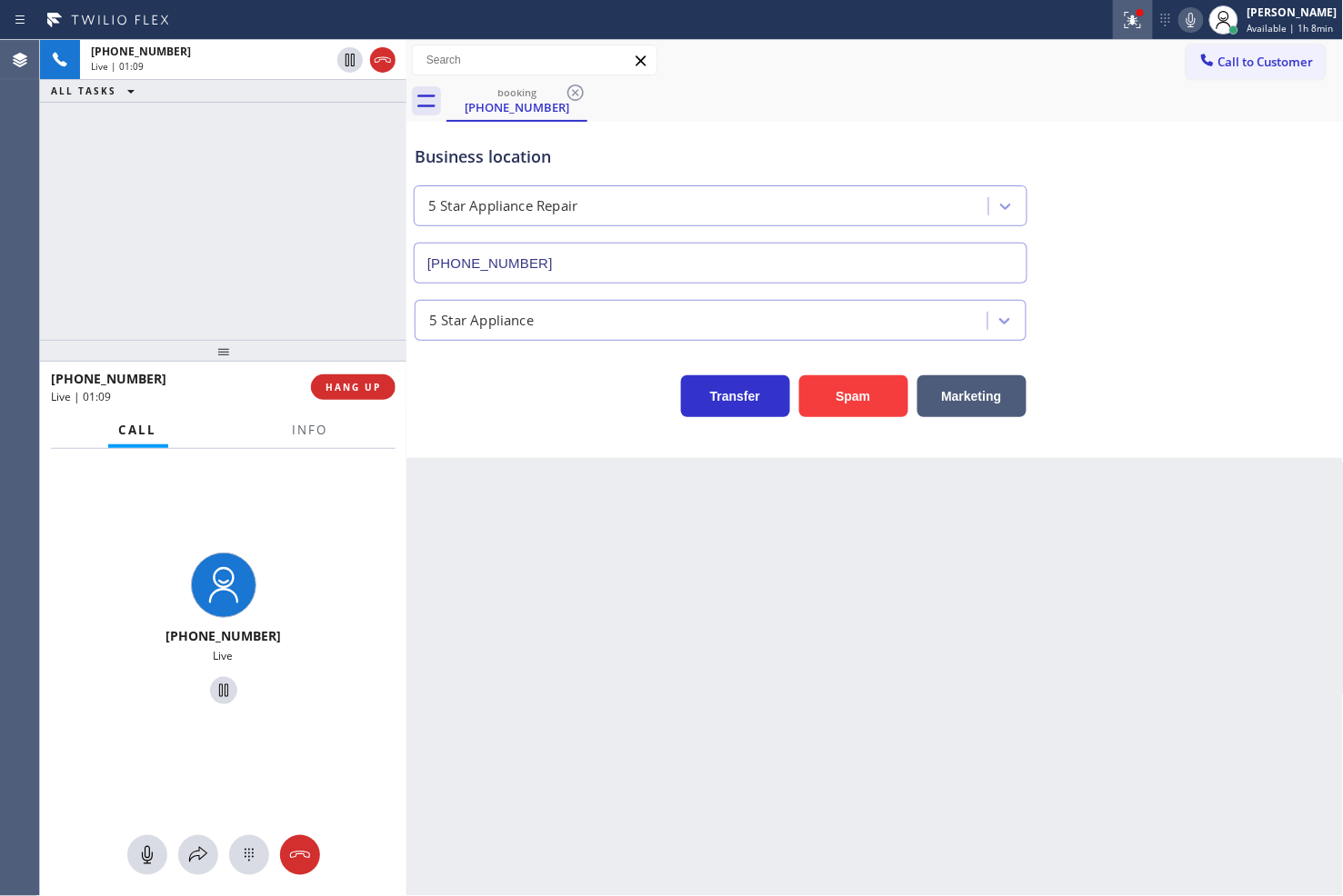
click at [1122, 18] on icon at bounding box center [1132, 19] width 21 height 21
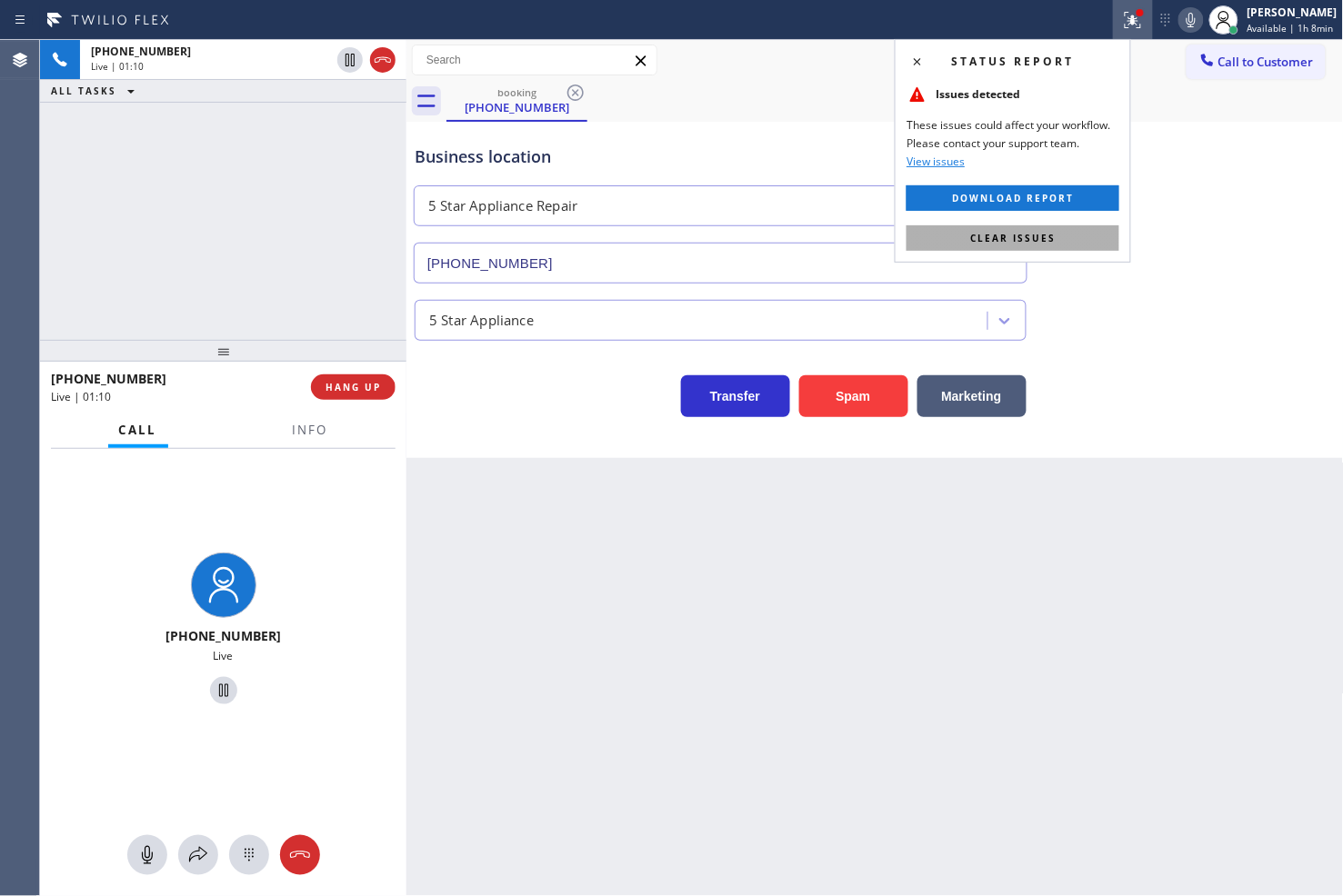
click at [1057, 246] on button "Clear issues" at bounding box center [1012, 238] width 213 height 25
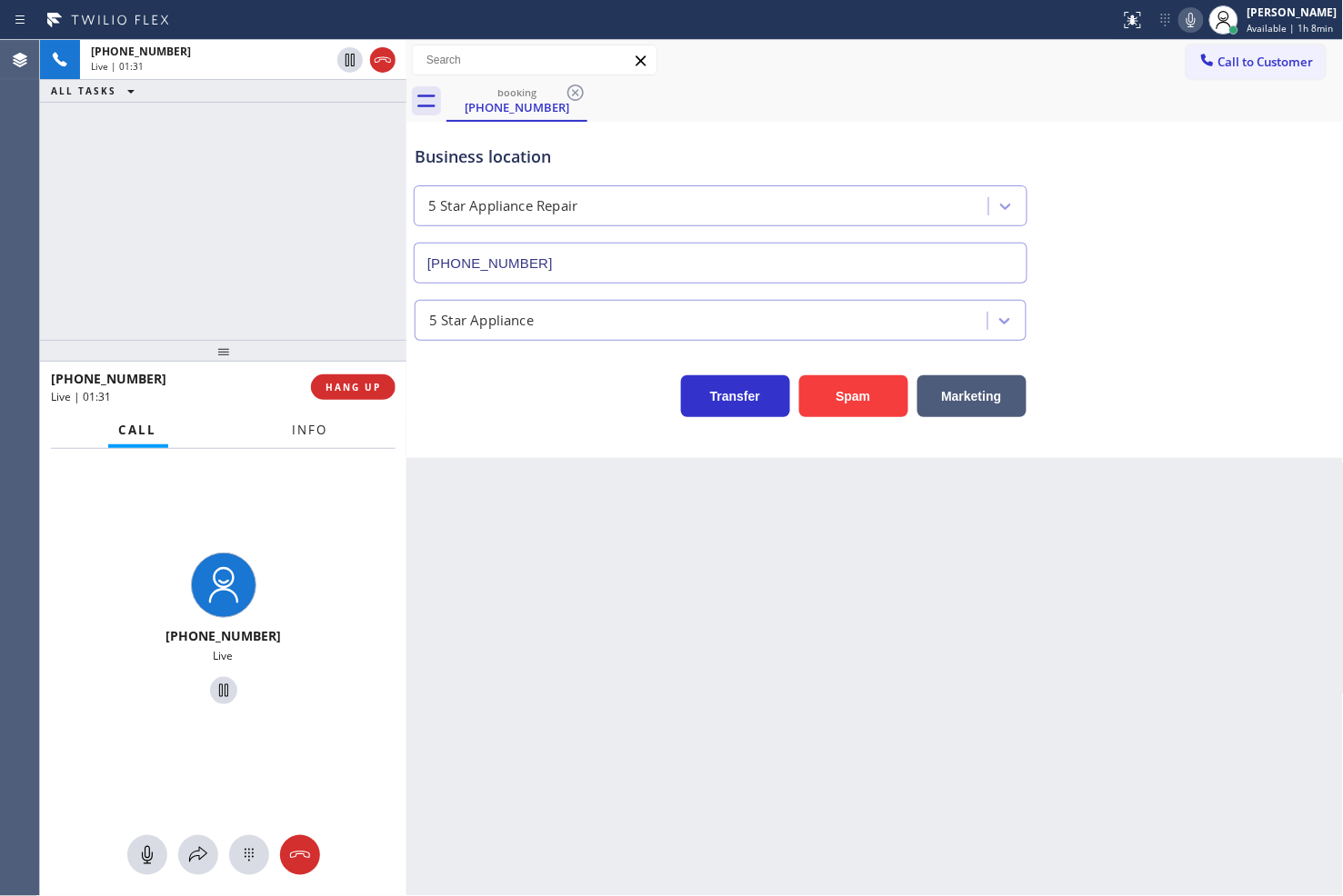
click at [313, 434] on span "Info" at bounding box center [310, 429] width 36 height 17
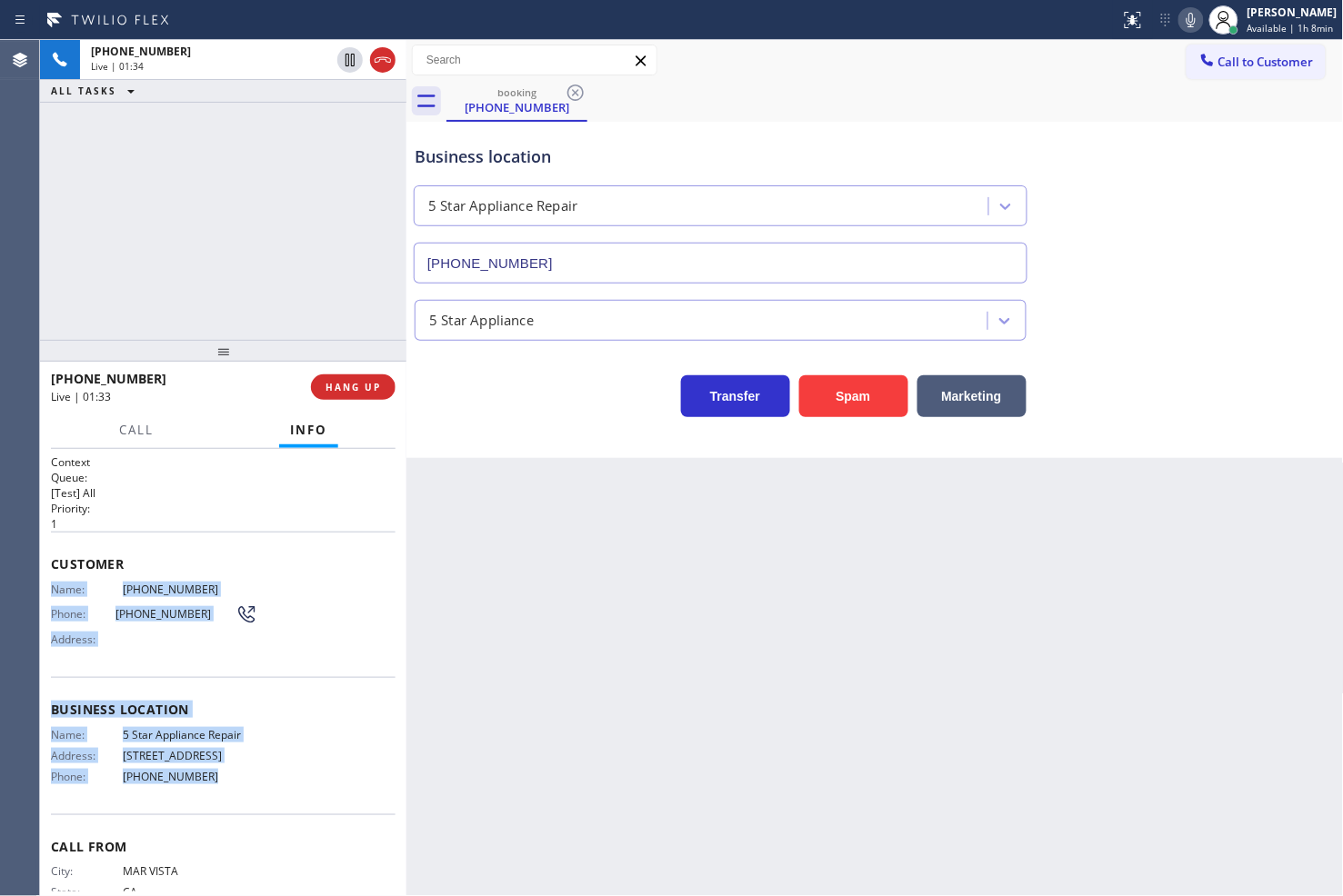
drag, startPoint x: 47, startPoint y: 585, endPoint x: 265, endPoint y: 793, distance: 301.3
click at [265, 793] on div "Context Queue: [Test] All Priority: 1 Customer Name: [PHONE_NUMBER] Phone: [PHO…" at bounding box center [222, 673] width 366 height 448
copy div "Name: [PHONE_NUMBER] Phone: [PHONE_NUMBER] Address: Business location Name: 5 S…"
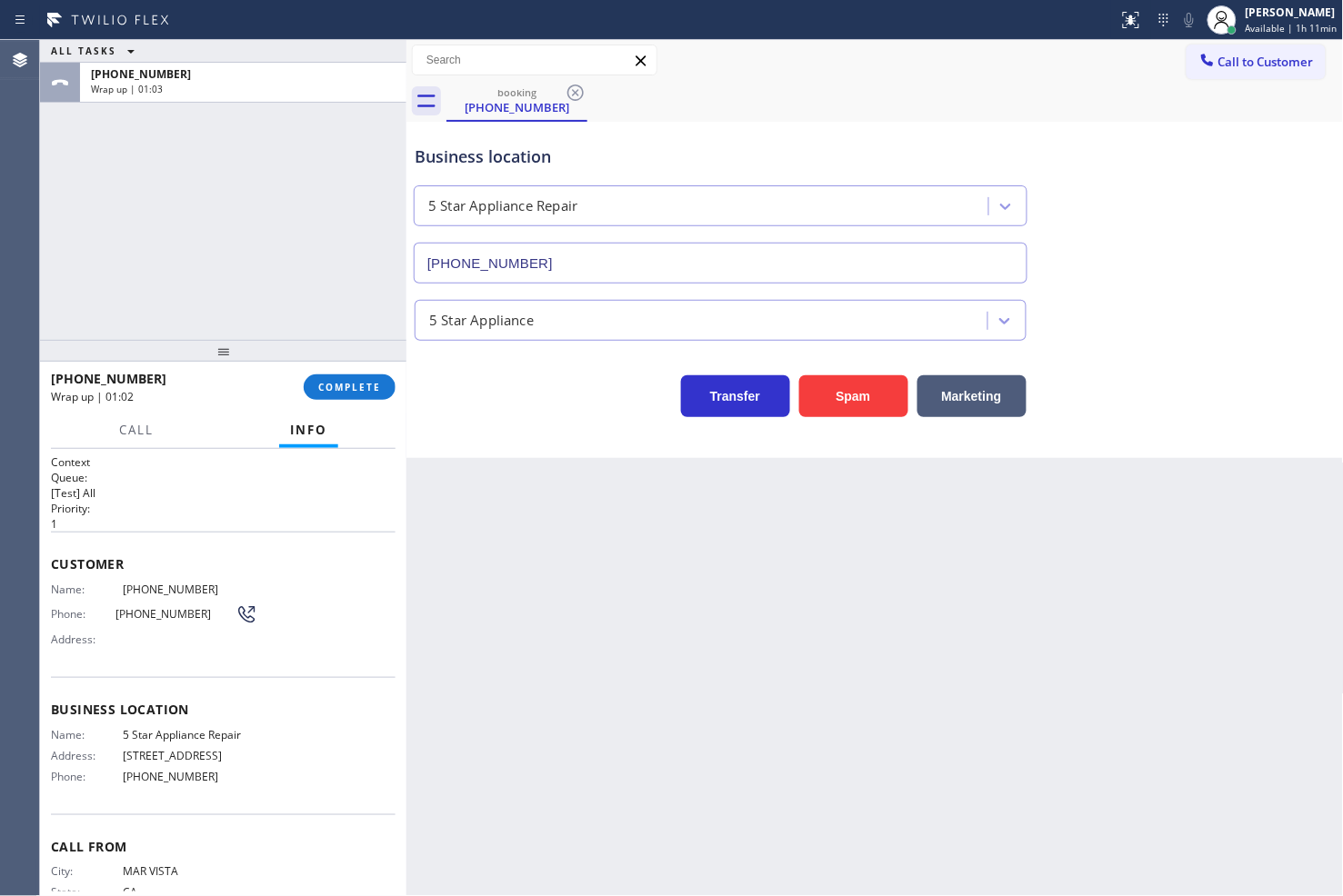
click at [77, 244] on div "ALL TASKS ALL TASKS ACTIVE TASKS TASKS IN WRAP UP [PHONE_NUMBER] Wrap up | 01:03" at bounding box center [222, 189] width 366 height 300
click at [323, 400] on div "[PHONE_NUMBER] Wrap up | 01:04 COMPLETE" at bounding box center [222, 386] width 345 height 48
click at [355, 383] on span "COMPLETE" at bounding box center [350, 386] width 63 height 13
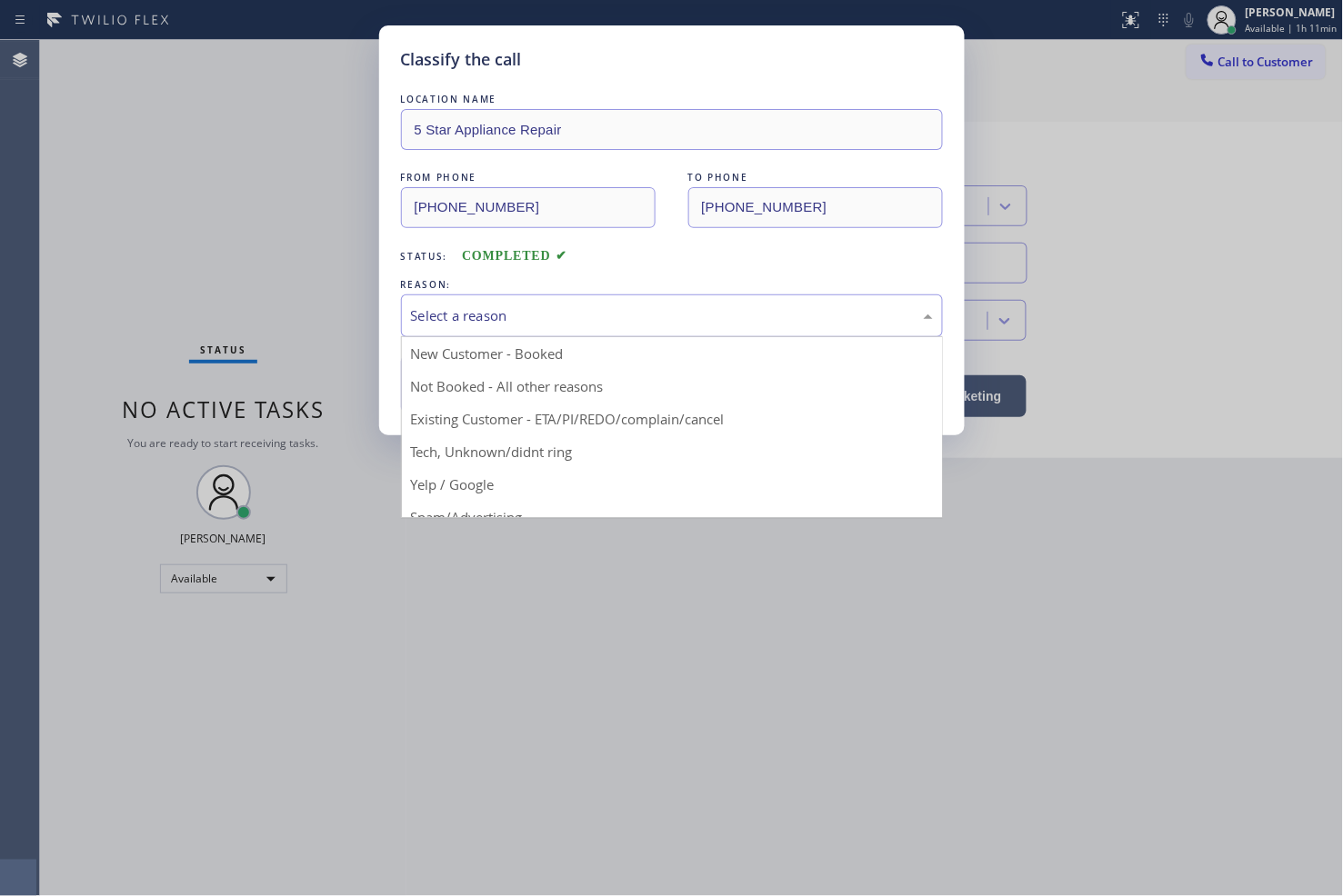
click at [475, 320] on div "Select a reason" at bounding box center [671, 316] width 521 height 21
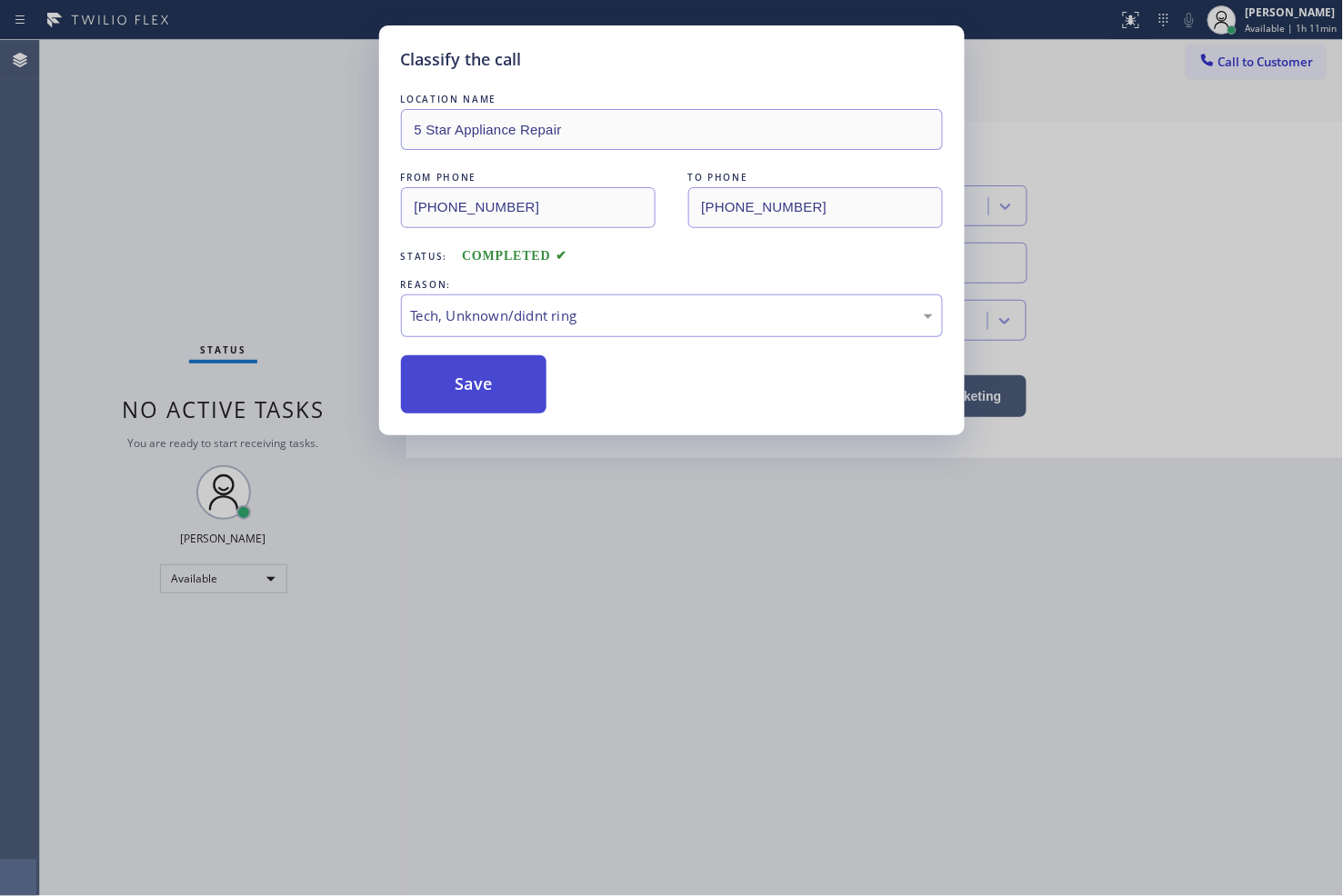
click at [487, 391] on button "Save" at bounding box center [474, 384] width 147 height 58
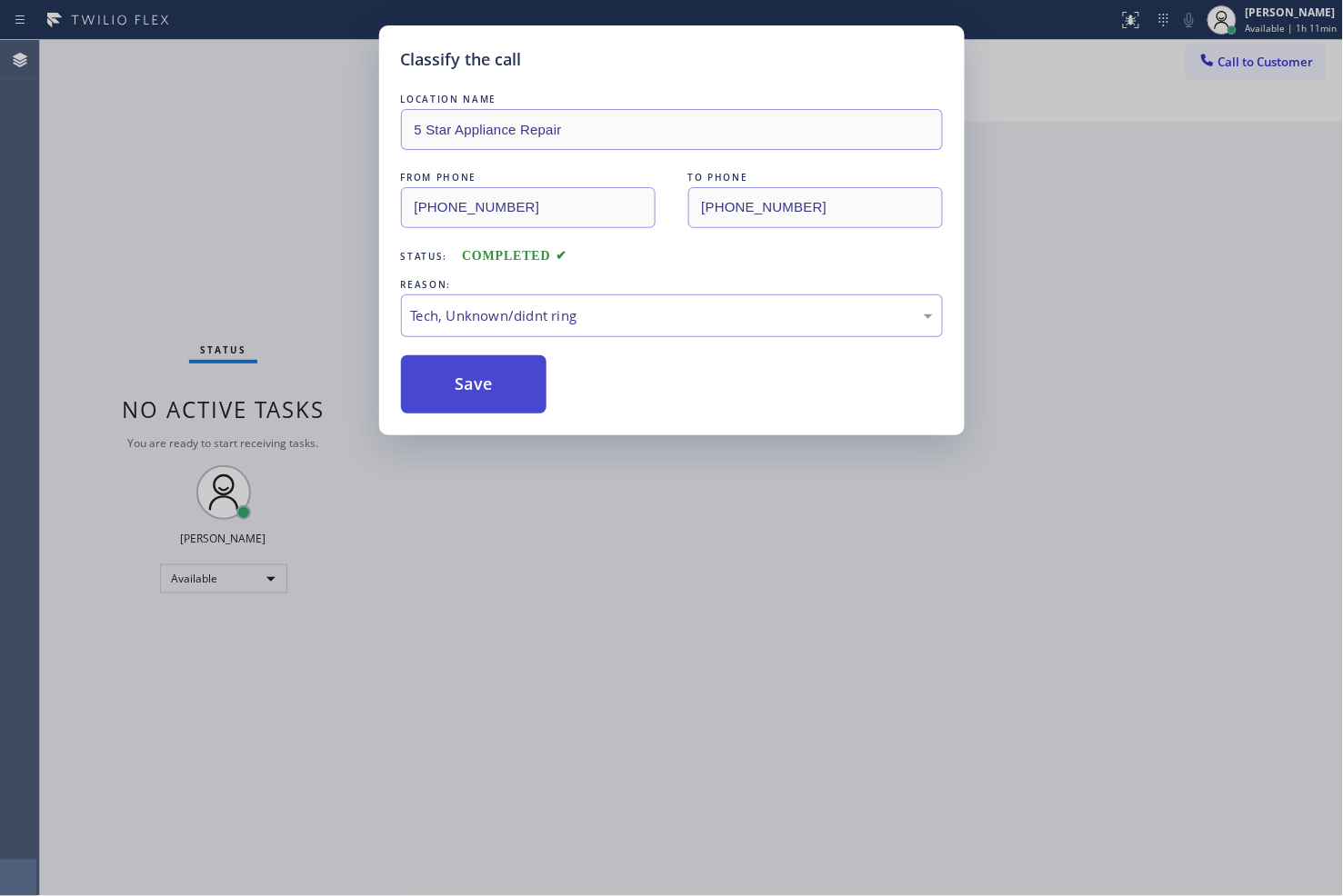
click at [487, 391] on button "Save" at bounding box center [474, 384] width 147 height 58
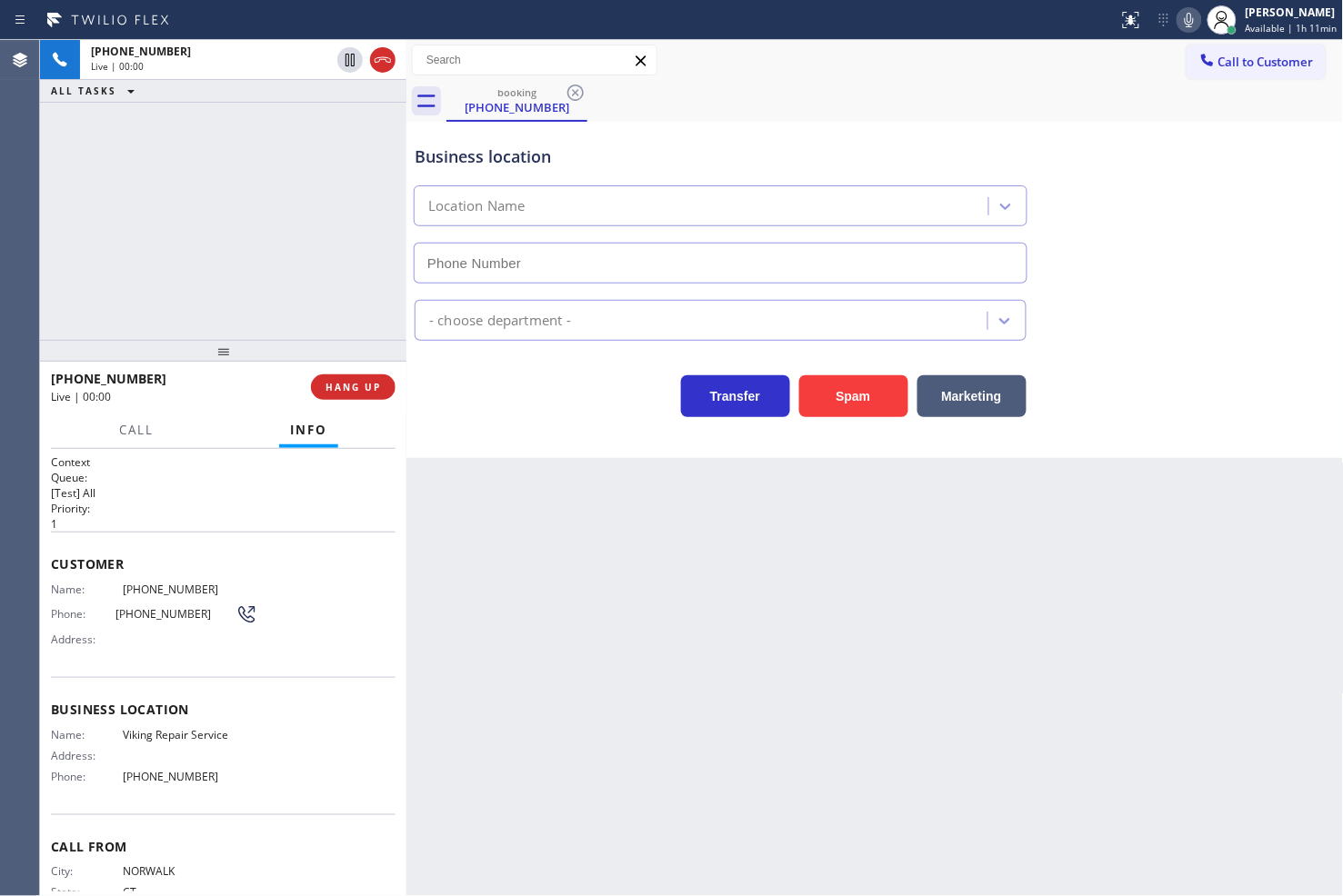
type input "[PHONE_NUMBER]"
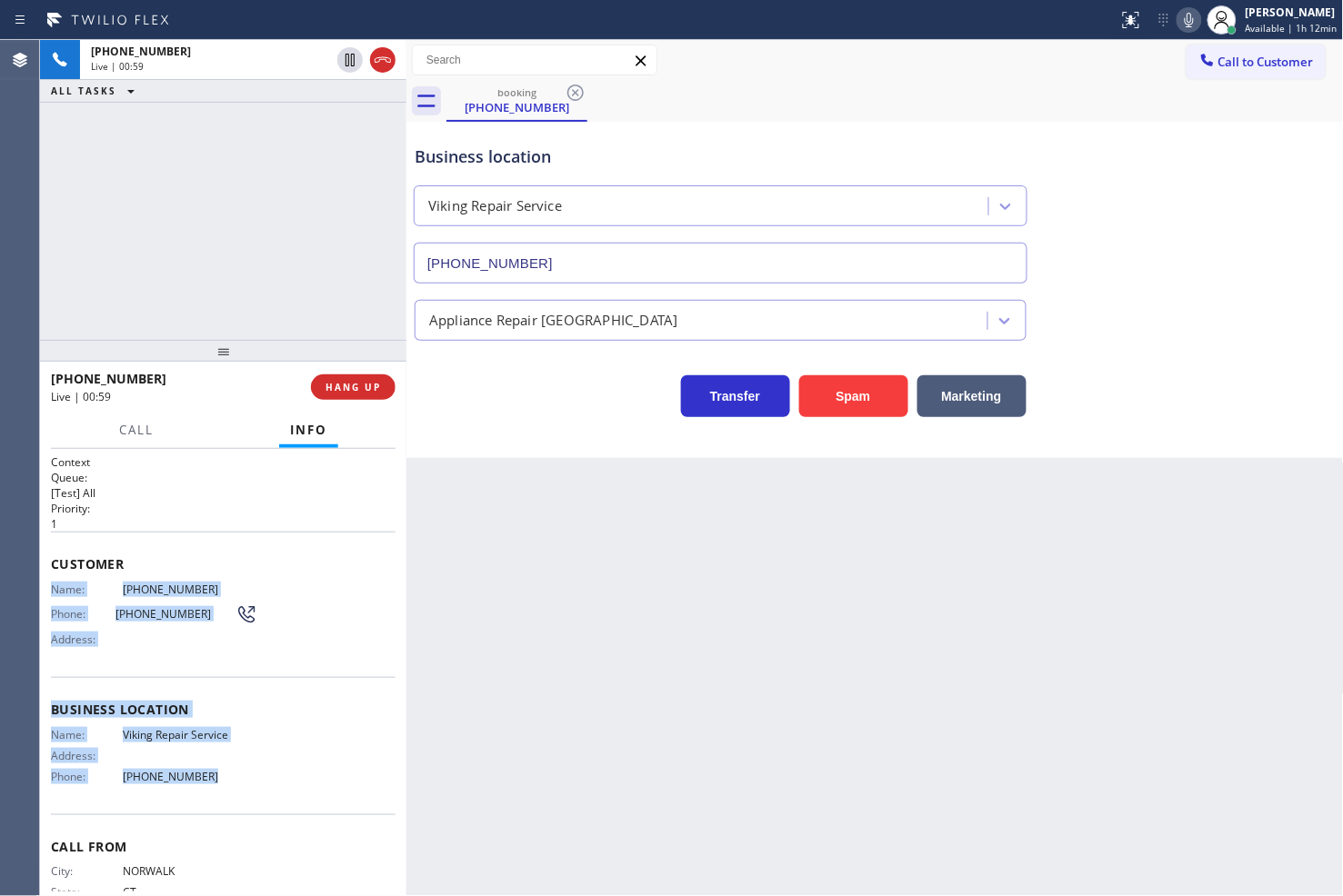
drag, startPoint x: 46, startPoint y: 591, endPoint x: 236, endPoint y: 811, distance: 290.7
click at [236, 811] on div "Context Queue: [Test] All Priority: 1 Customer Name: [PHONE_NUMBER] Phone: [PHO…" at bounding box center [222, 673] width 366 height 448
copy div "Name: [PHONE_NUMBER] Phone: [PHONE_NUMBER] Address: Business location Name: Vik…"
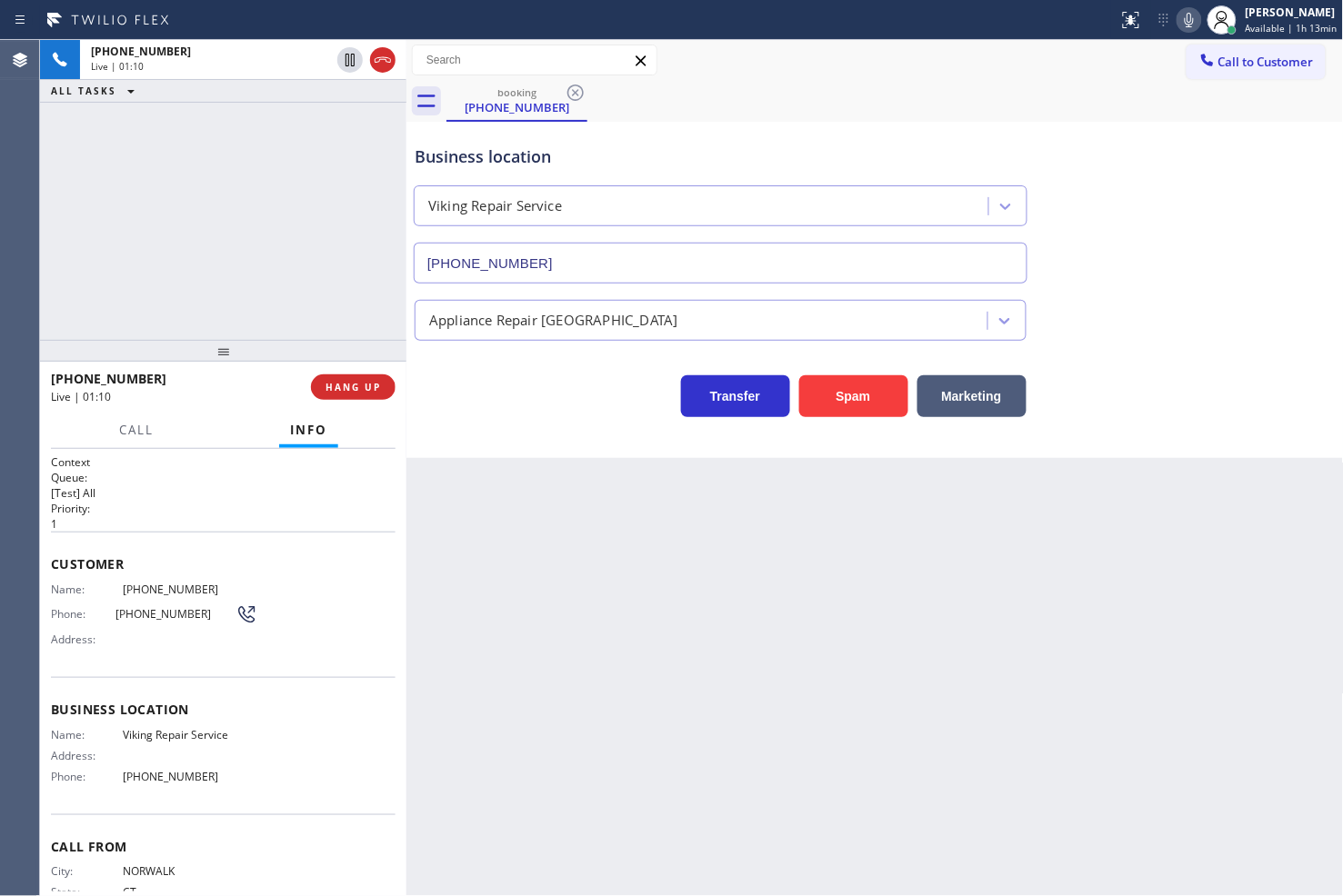
click at [84, 230] on div "[PHONE_NUMBER] Live | 01:10 ALL TASKS ALL TASKS ACTIVE TASKS TASKS IN WRAP UP" at bounding box center [222, 189] width 366 height 300
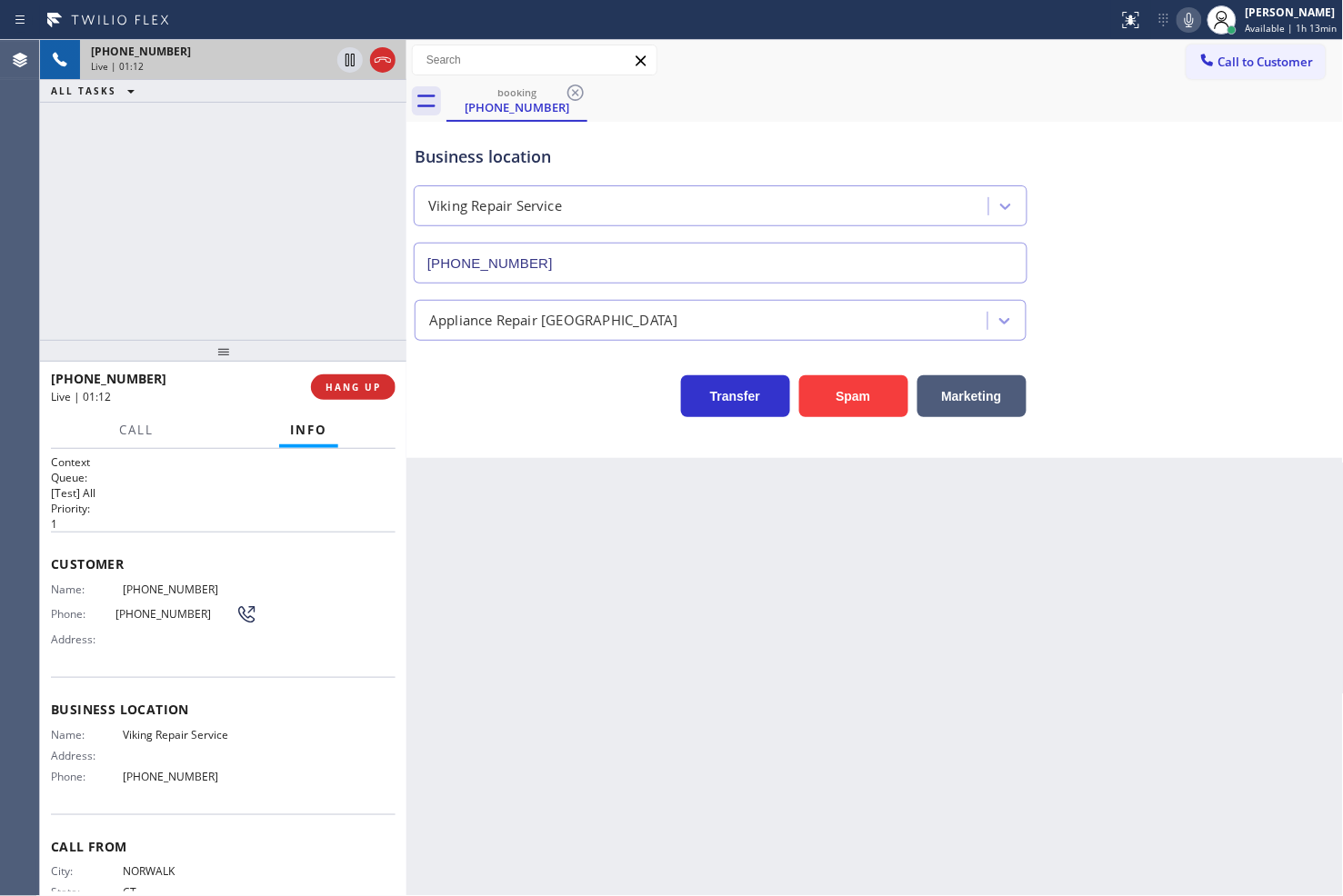
click at [348, 62] on icon at bounding box center [350, 60] width 21 height 21
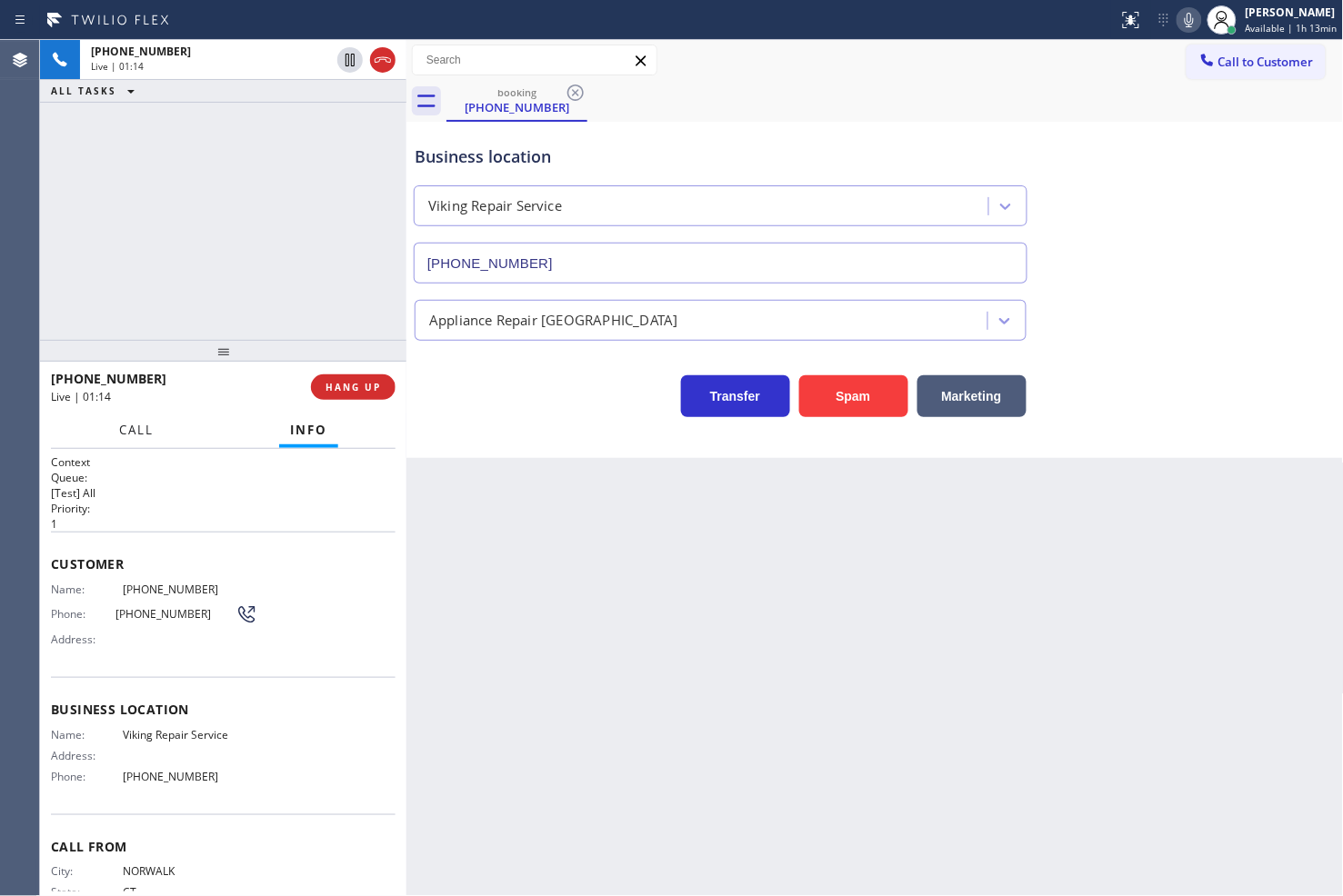
click at [151, 433] on span "Call" at bounding box center [137, 429] width 35 height 17
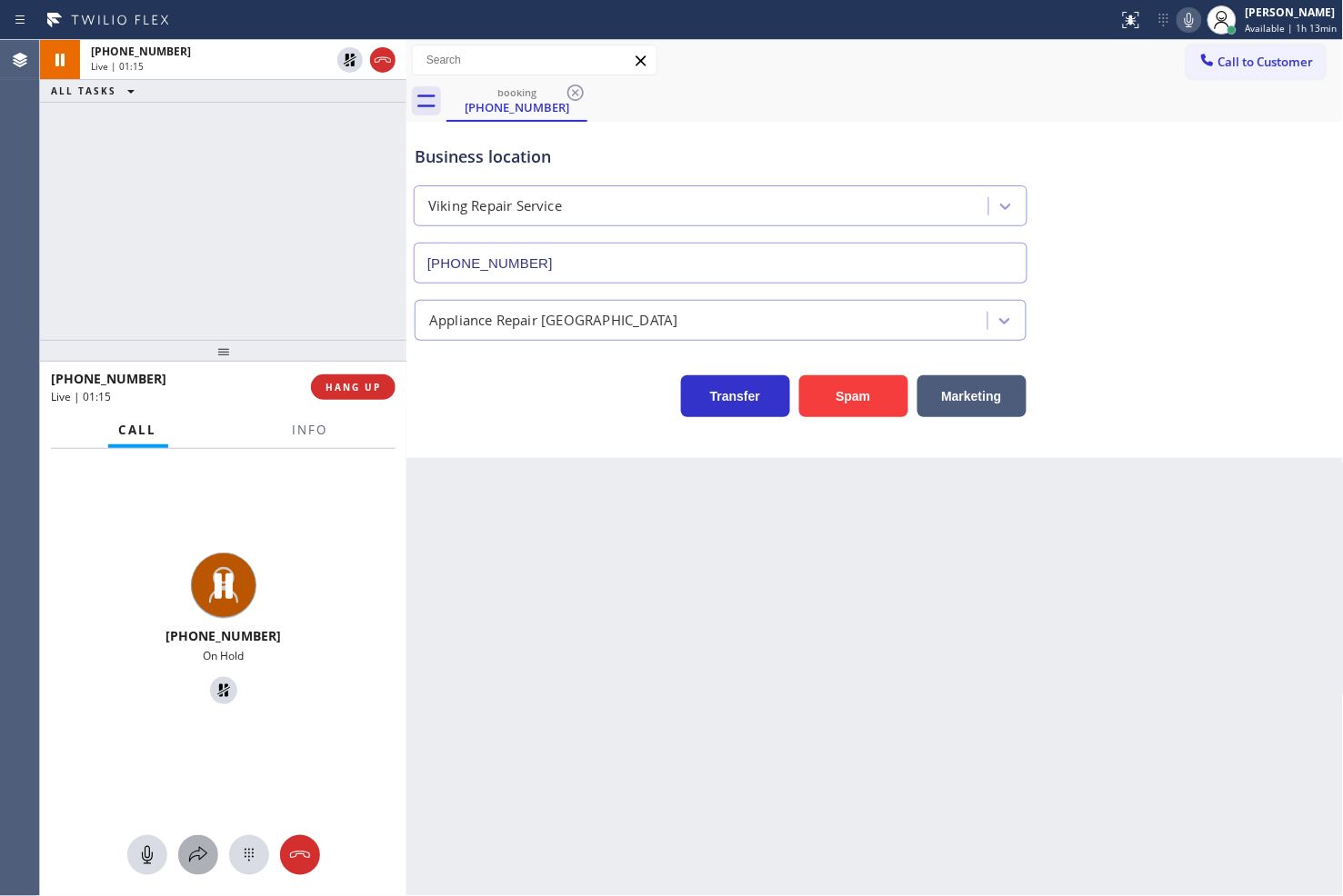
click at [193, 855] on icon at bounding box center [198, 855] width 21 height 21
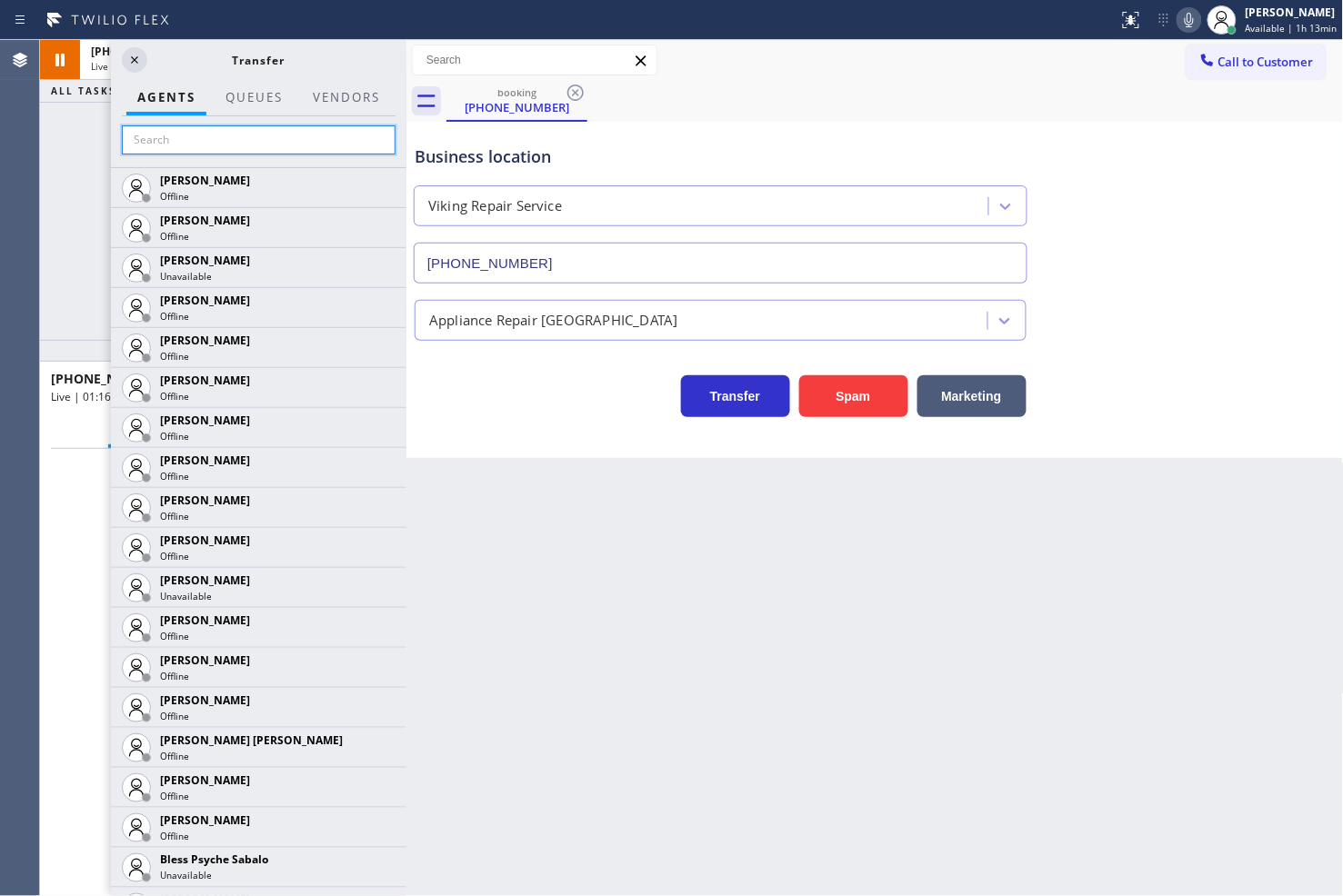
click at [176, 149] on input "text" at bounding box center [258, 140] width 274 height 29
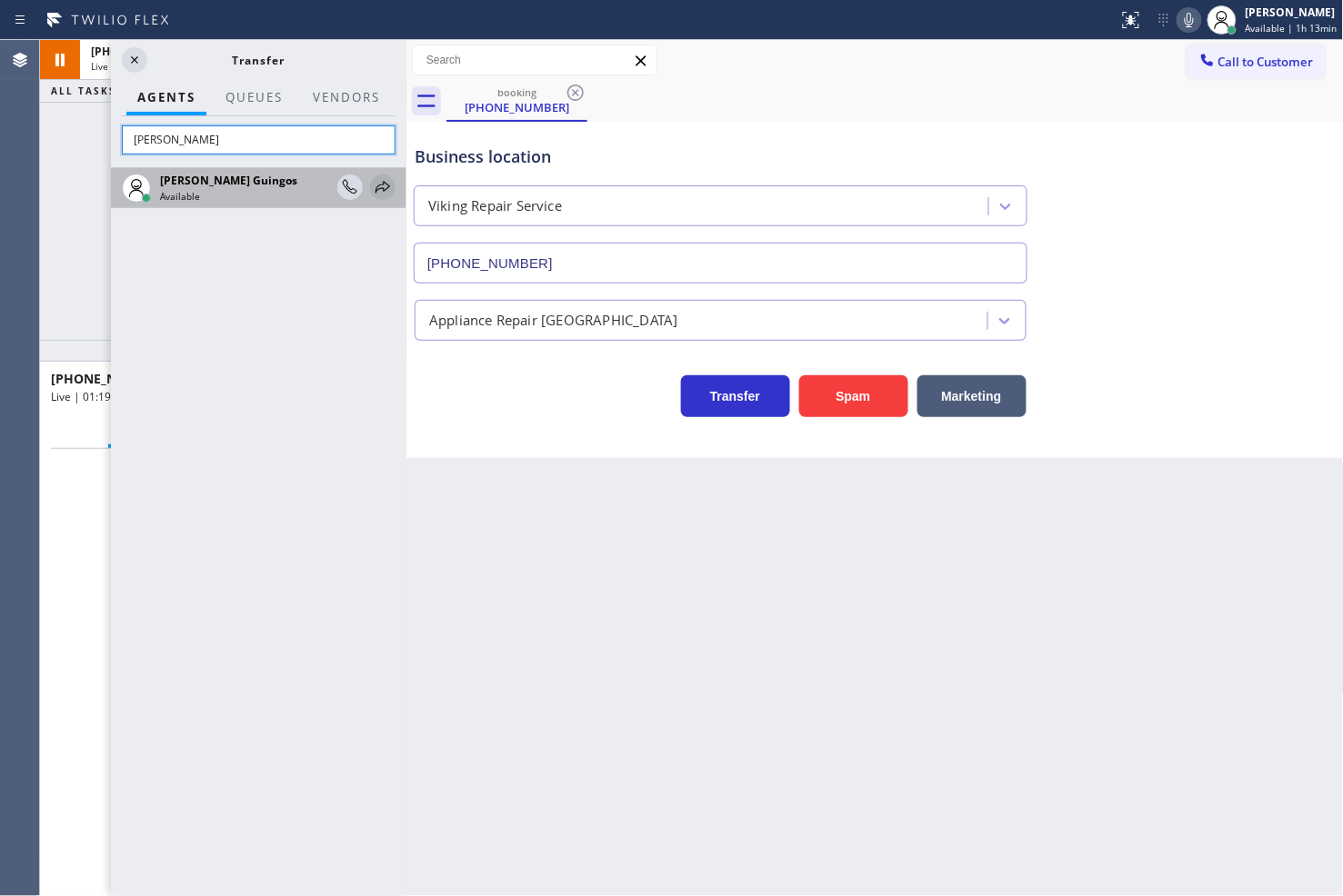
type input "[PERSON_NAME]"
click at [378, 183] on icon at bounding box center [383, 187] width 21 height 21
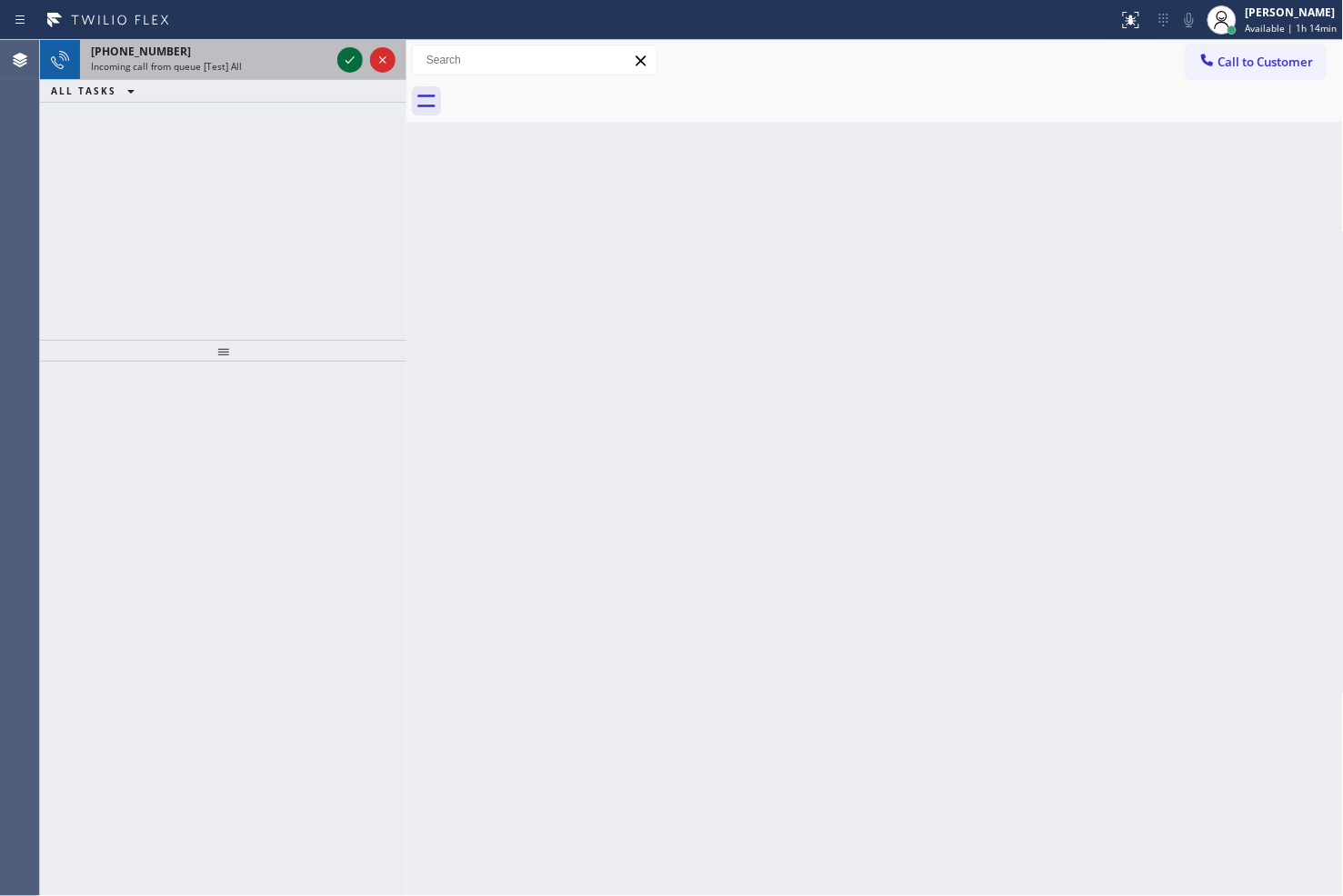
click at [348, 57] on icon at bounding box center [350, 60] width 21 height 21
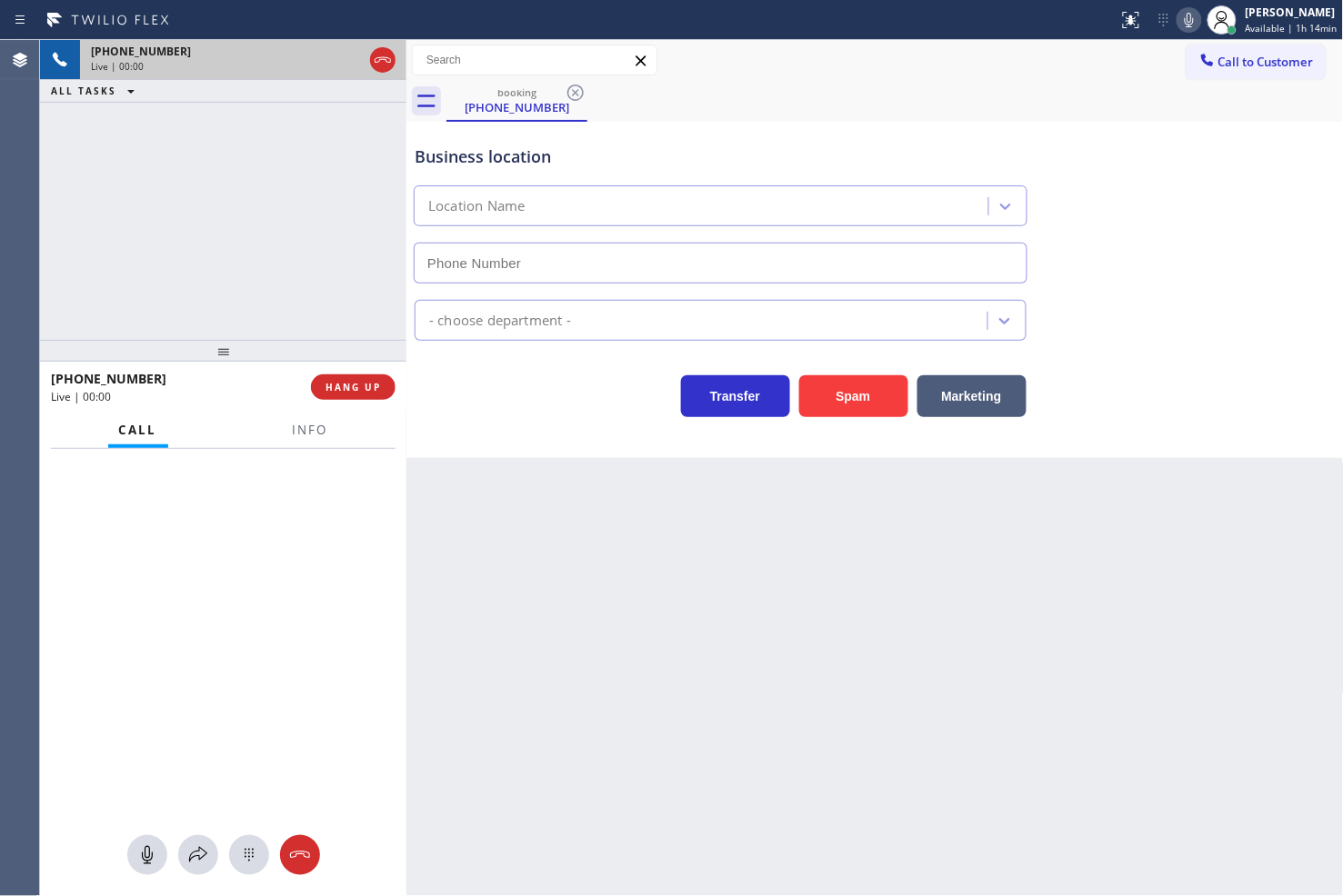
type input "[PHONE_NUMBER]"
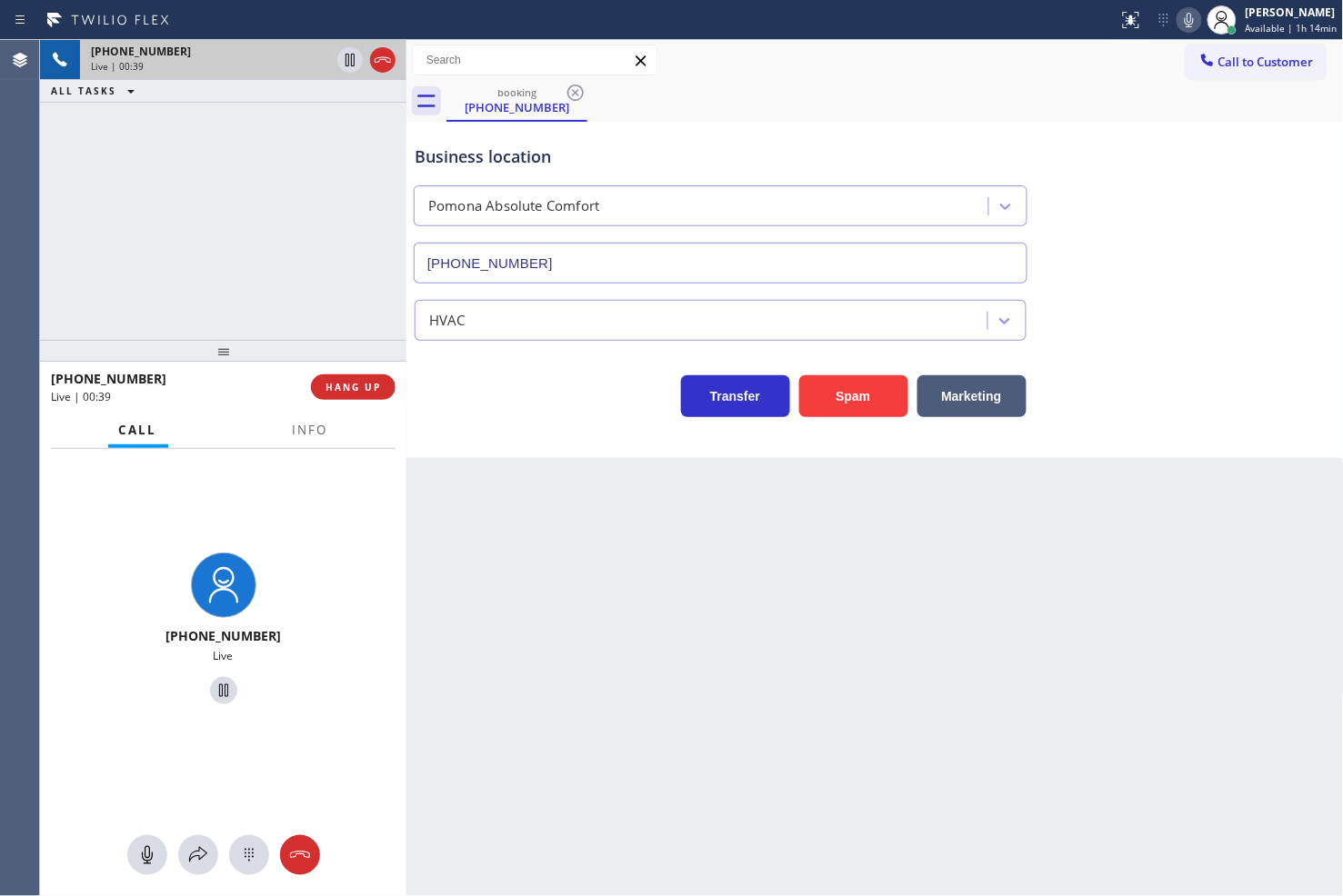
click at [494, 658] on div "Back to Dashboard Change Sender ID Customers Technicians Select a contact Outbo…" at bounding box center [874, 468] width 937 height 856
click at [133, 216] on div "[PHONE_NUMBER] Live | 00:47 ALL TASKS ALL TASKS ACTIVE TASKS TASKS IN WRAP UP" at bounding box center [222, 189] width 366 height 300
click at [352, 61] on icon at bounding box center [350, 60] width 21 height 21
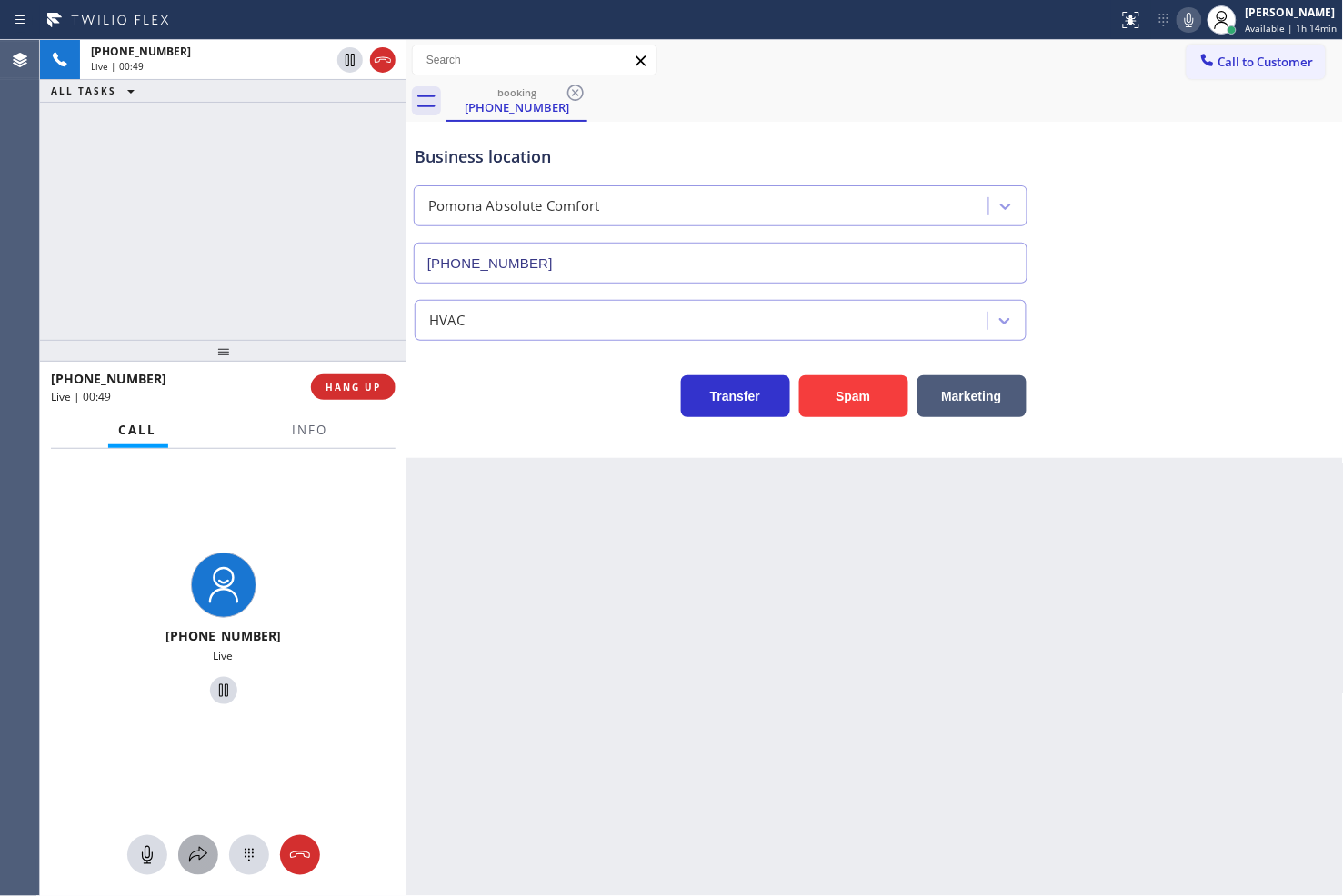
click at [194, 859] on icon at bounding box center [198, 855] width 21 height 21
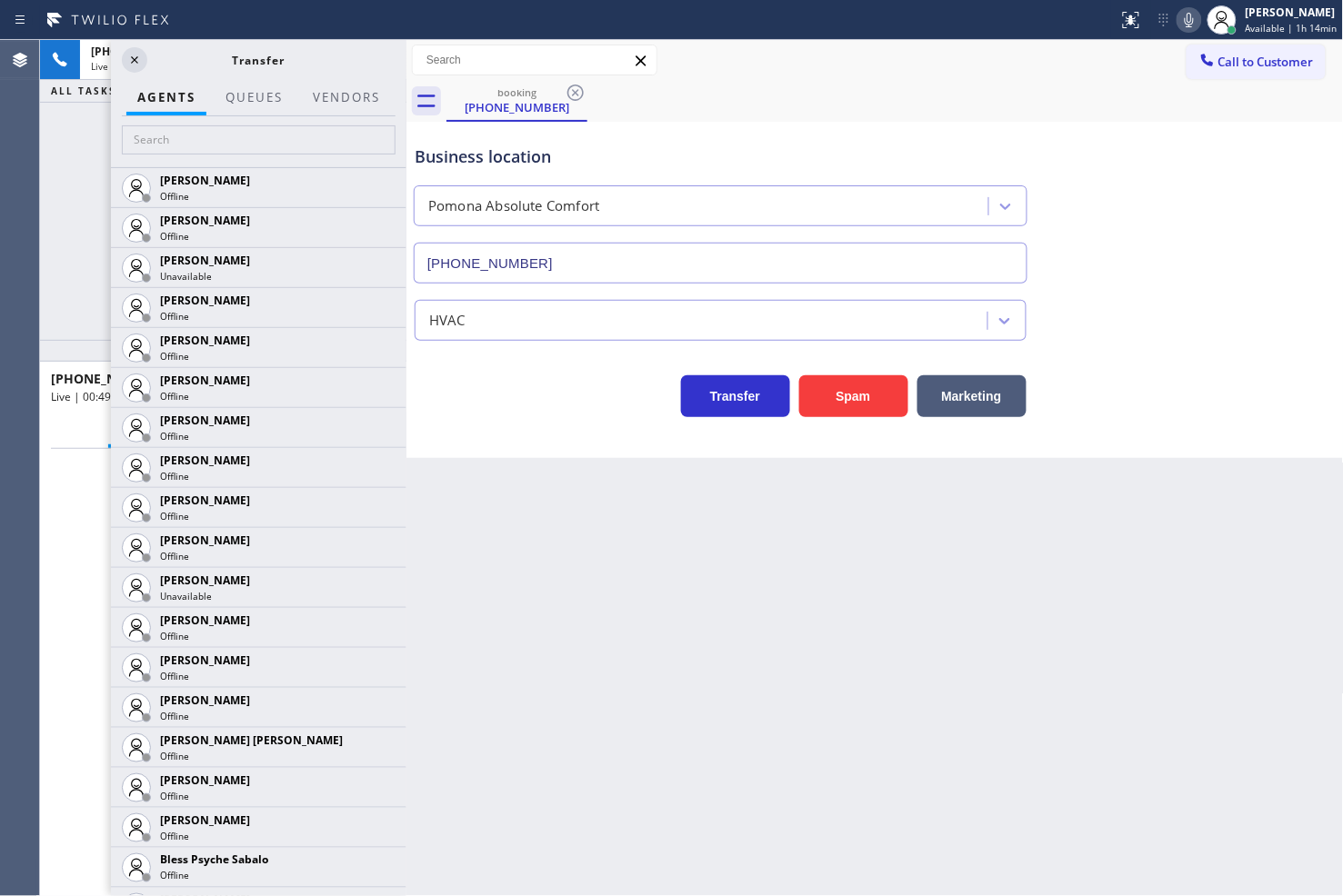
click at [207, 122] on div at bounding box center [258, 142] width 295 height 50
click at [207, 130] on input "text" at bounding box center [258, 140] width 274 height 29
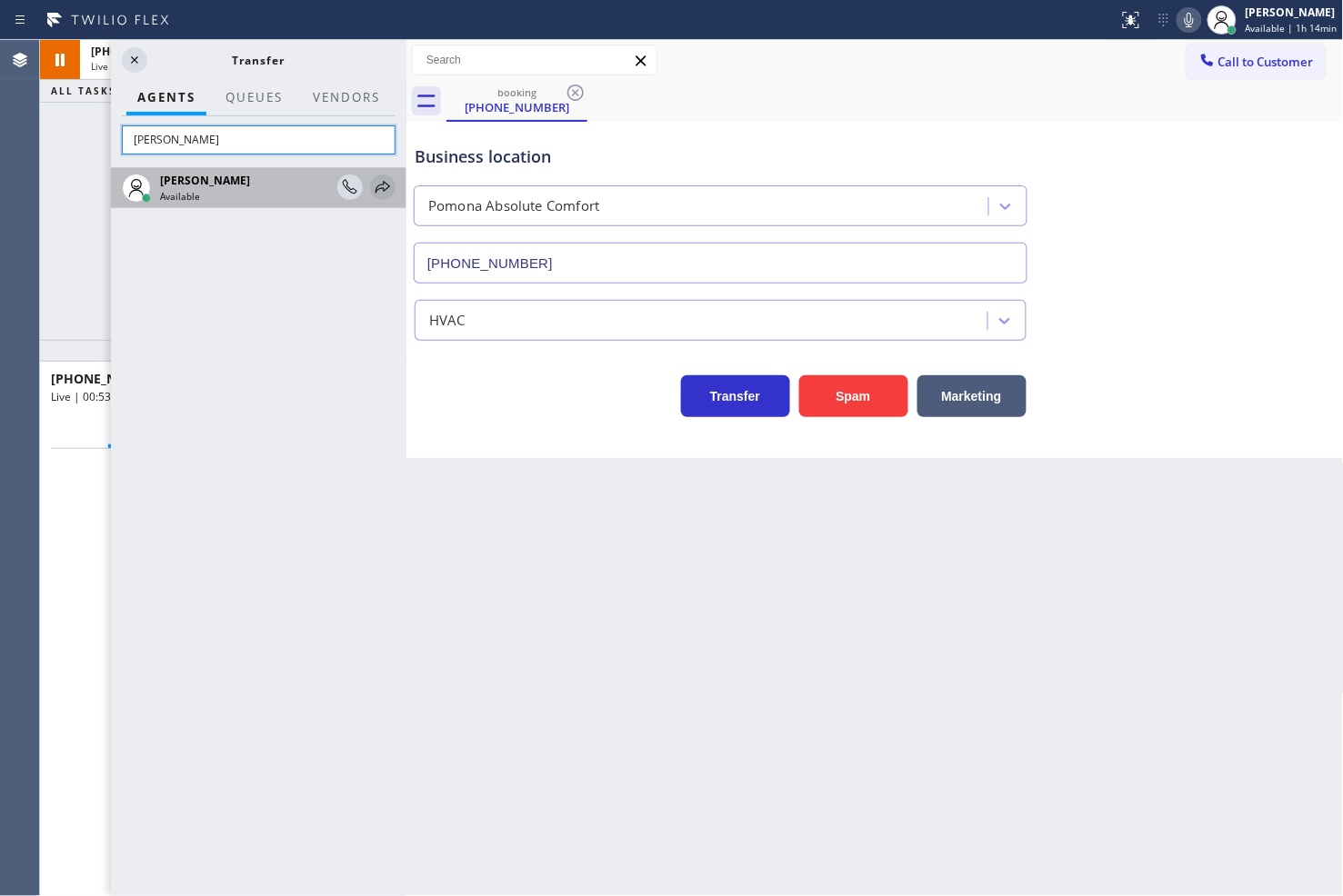
type input "[PERSON_NAME]"
click at [383, 191] on icon at bounding box center [383, 187] width 21 height 21
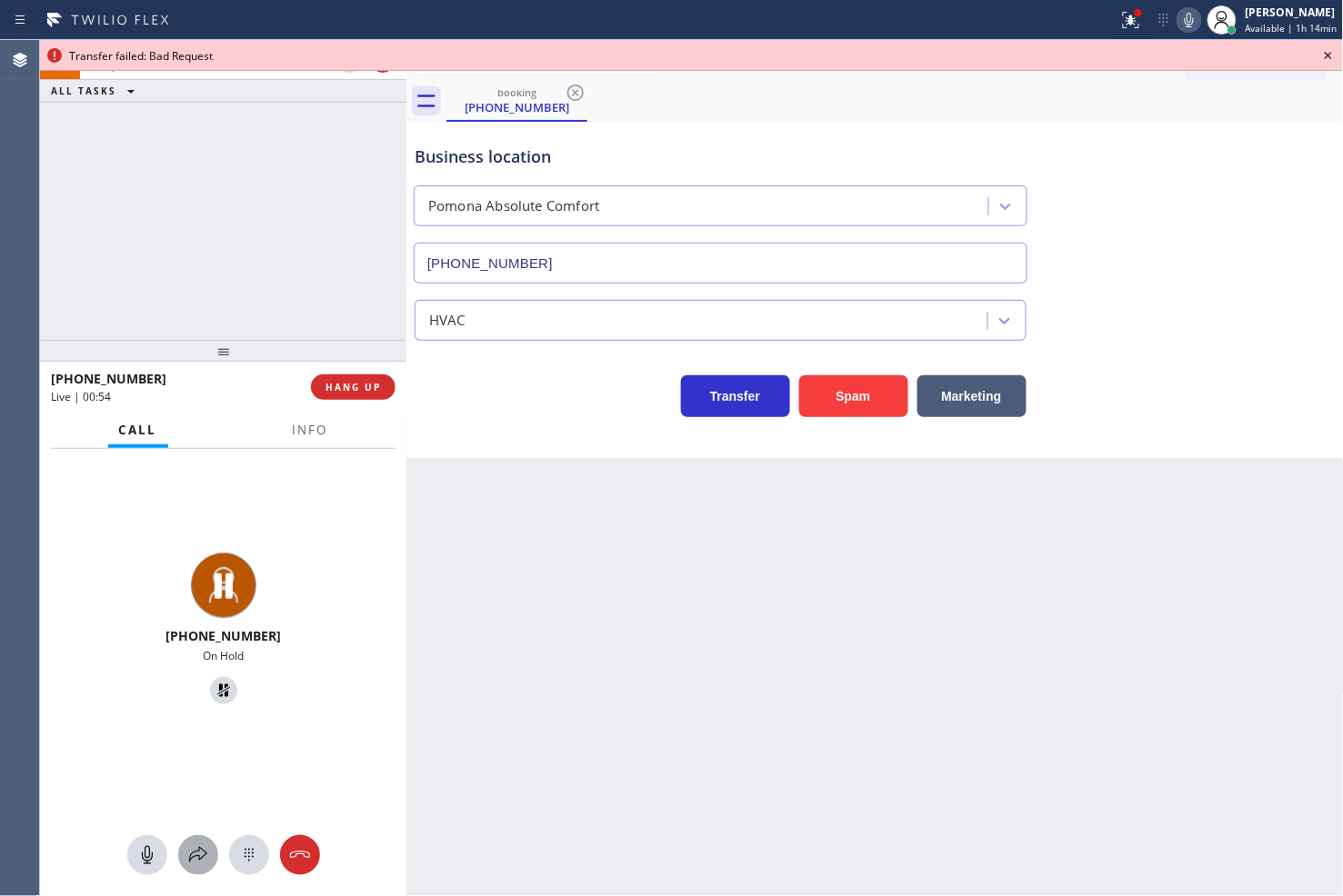
click at [204, 865] on icon at bounding box center [198, 855] width 21 height 21
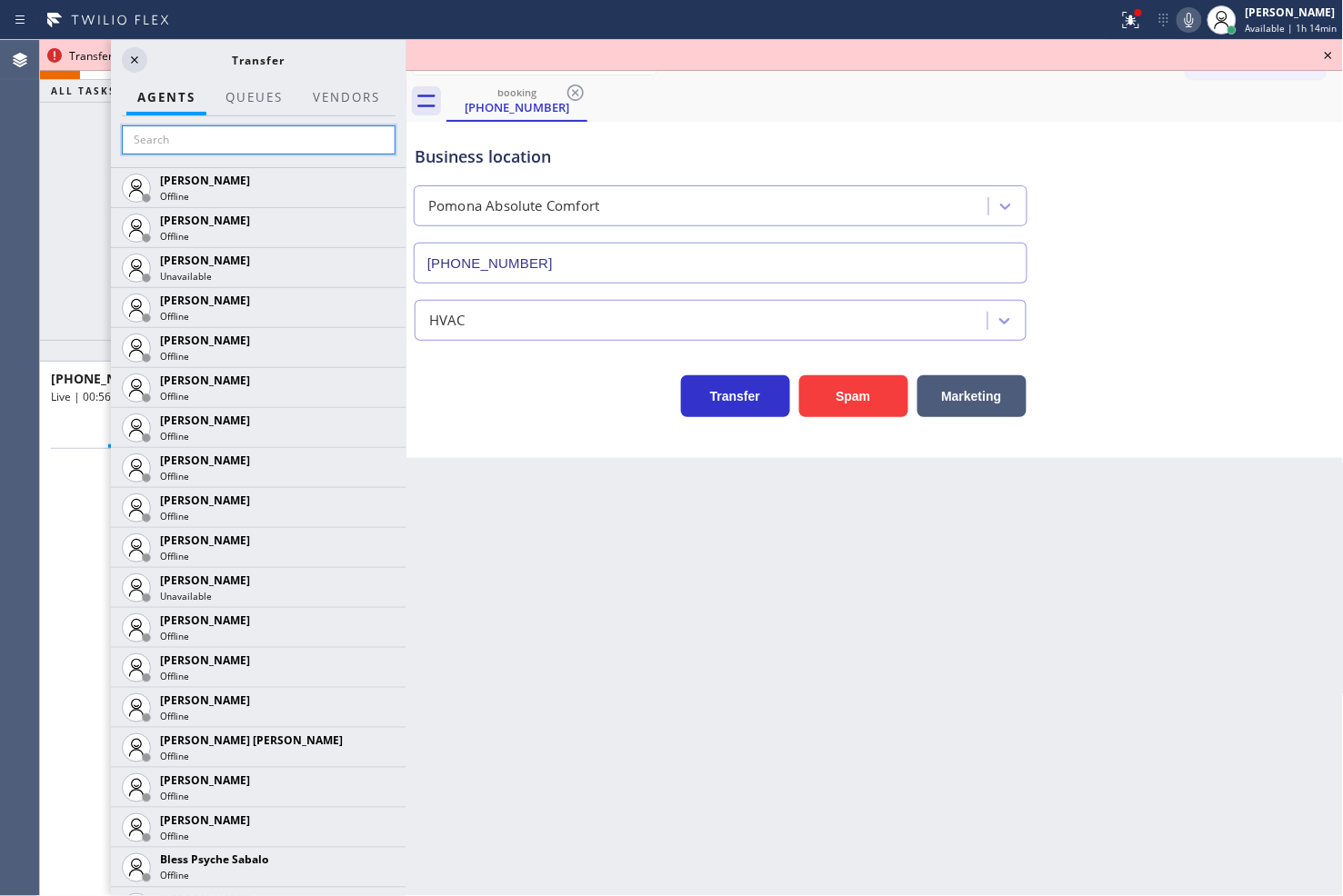
click at [161, 134] on input "text" at bounding box center [258, 140] width 274 height 29
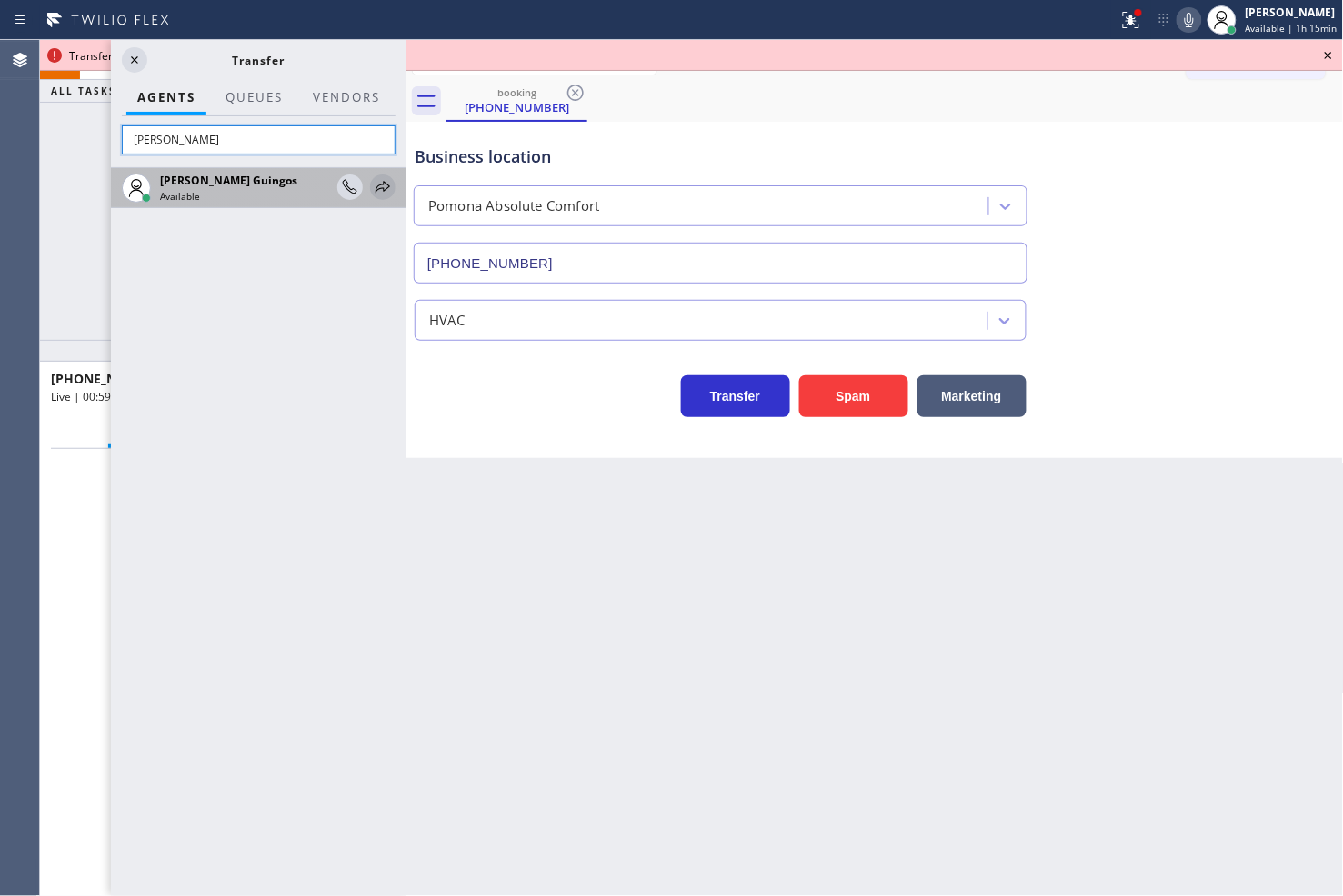
type input "[PERSON_NAME]"
click at [386, 188] on icon at bounding box center [383, 186] width 15 height 12
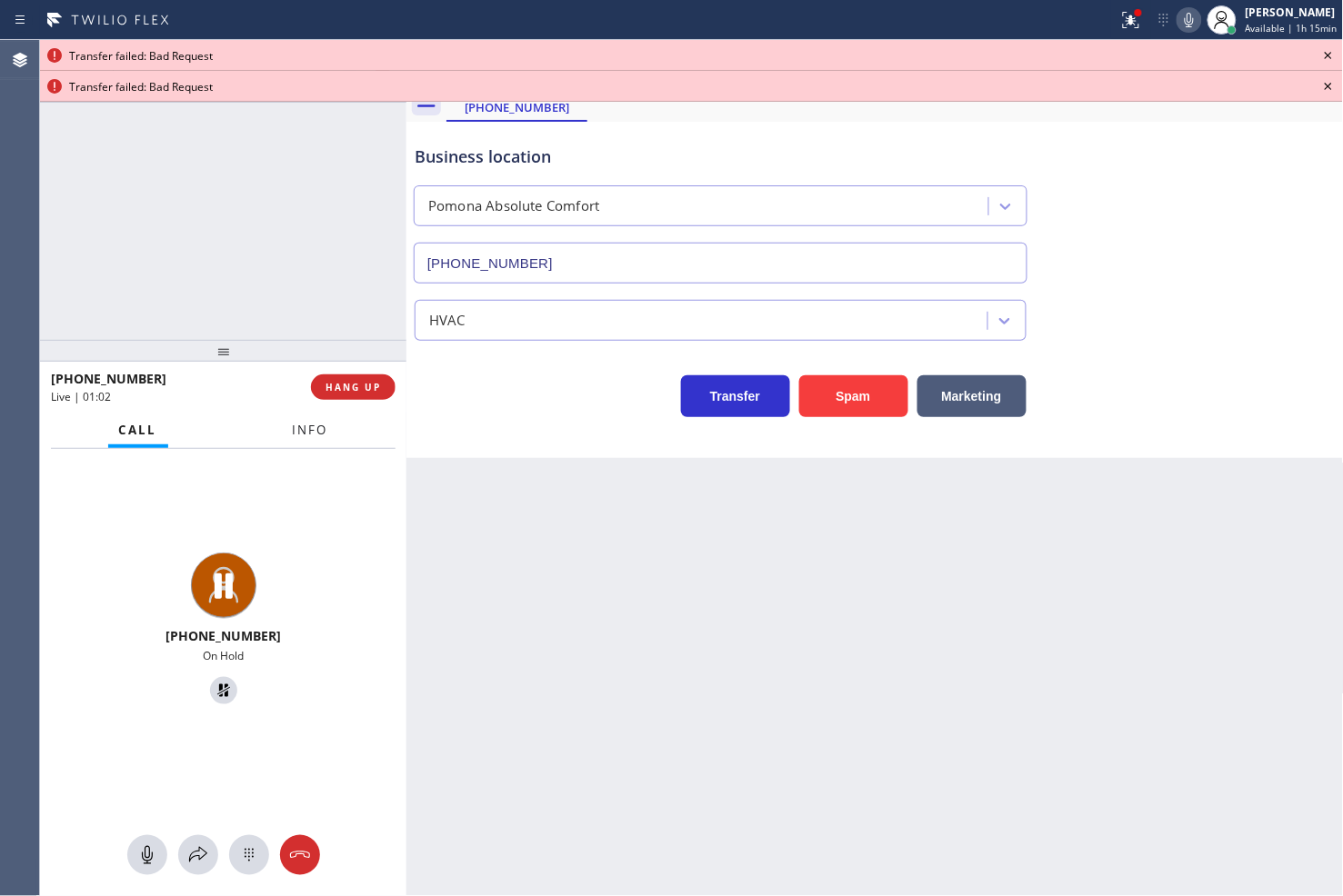
click at [301, 423] on span "Info" at bounding box center [310, 429] width 36 height 17
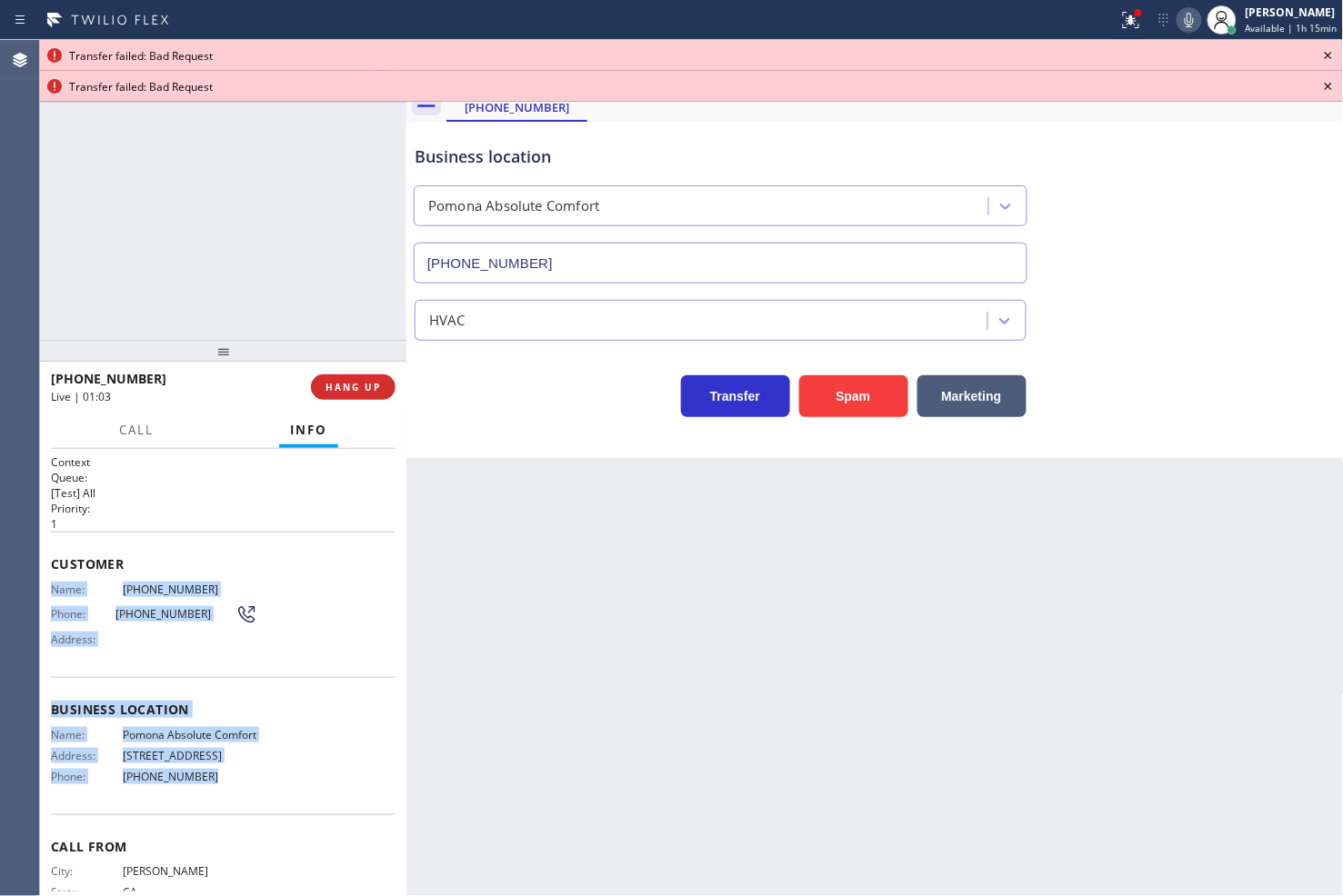
drag, startPoint x: 50, startPoint y: 591, endPoint x: 234, endPoint y: 785, distance: 267.4
click at [234, 785] on div "Context Queue: [Test] All Priority: 1 Customer Name: [PHONE_NUMBER] Phone: [PHO…" at bounding box center [222, 673] width 366 height 448
copy div "Name: [PHONE_NUMBER] Phone: [PHONE_NUMBER] Address: Business location Name: Pom…"
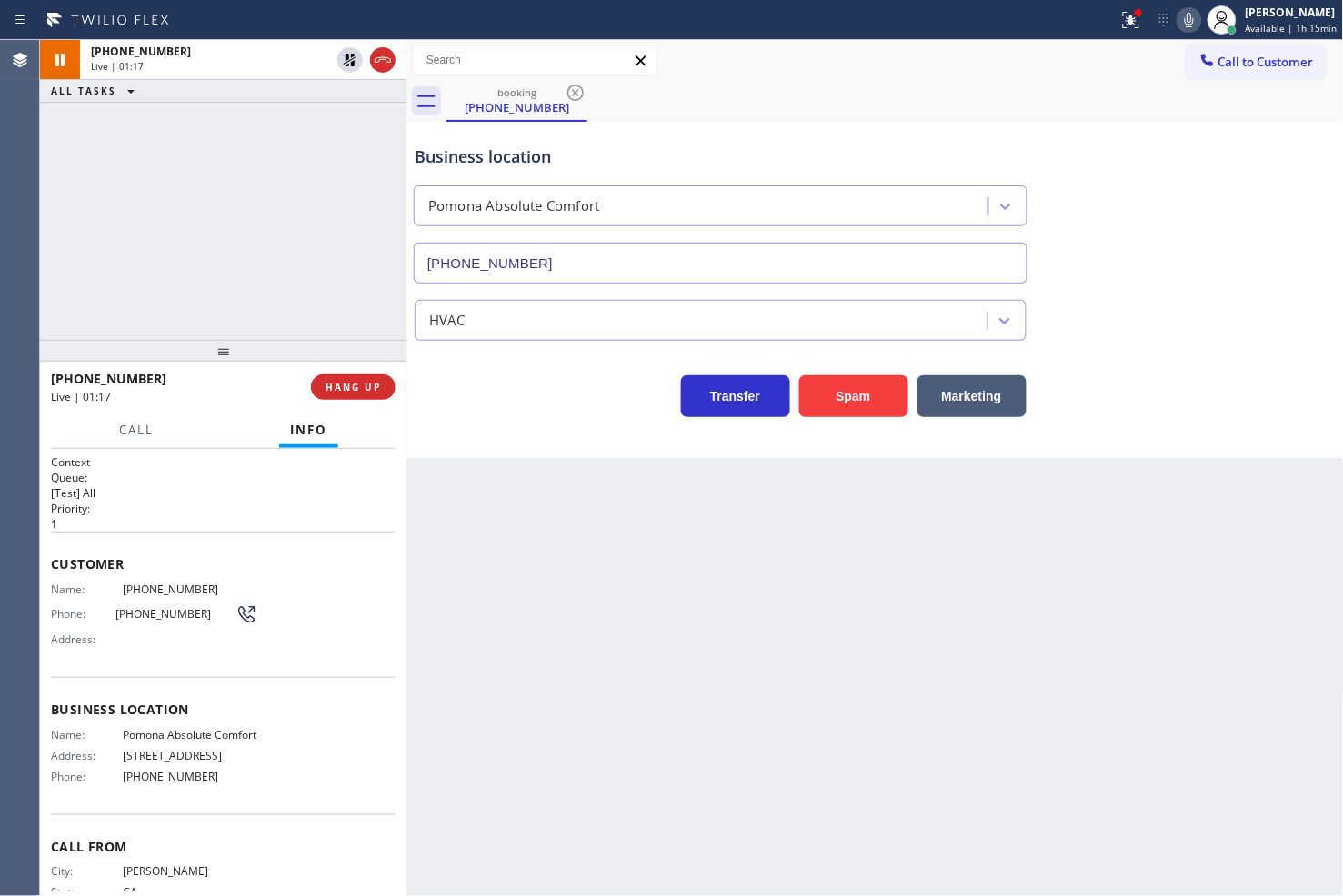
click at [285, 271] on div "[PHONE_NUMBER] Live | 01:17 ALL TASKS ALL TASKS ACTIVE TASKS TASKS IN WRAP UP" at bounding box center [222, 189] width 366 height 300
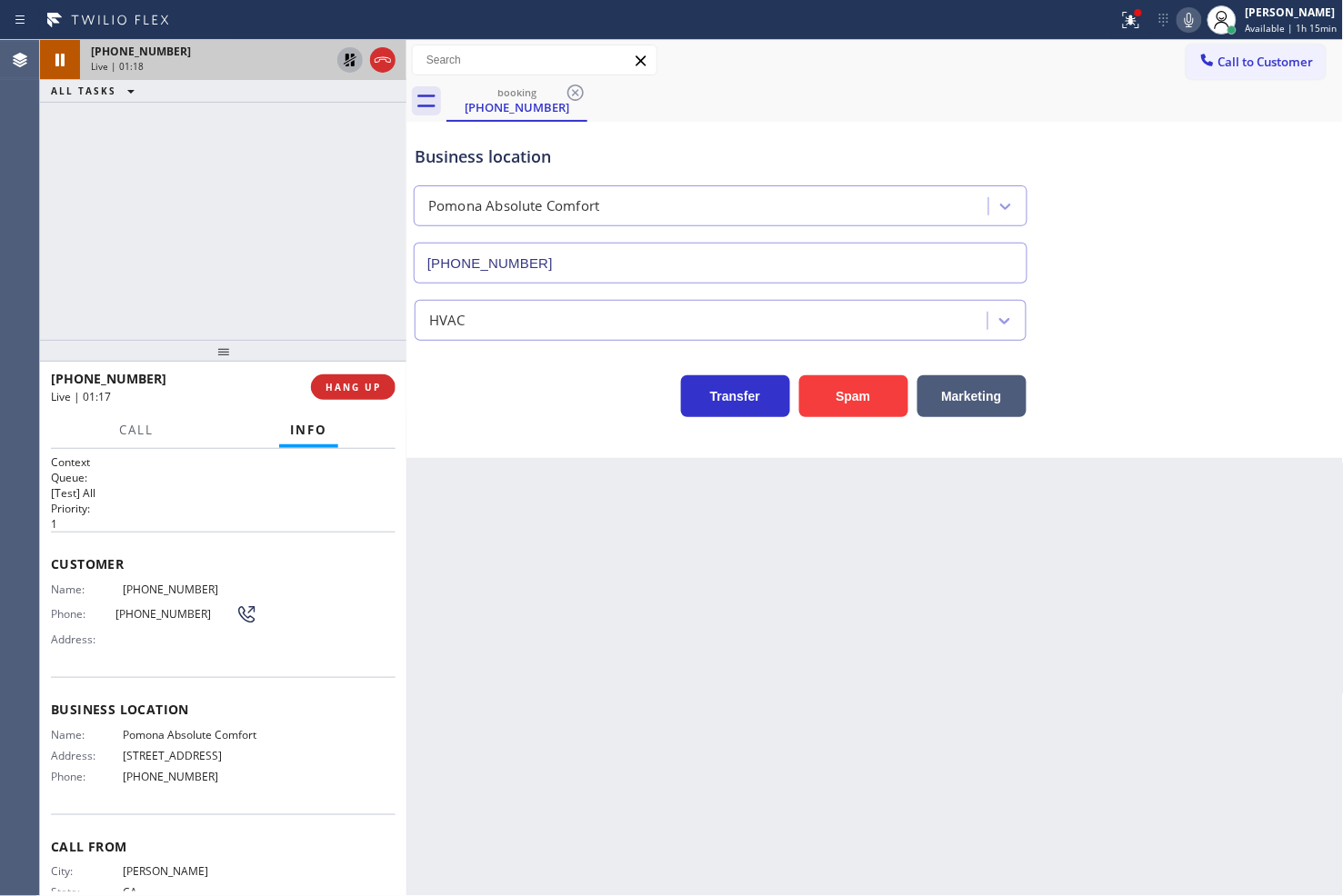
click at [350, 50] on icon at bounding box center [350, 60] width 21 height 21
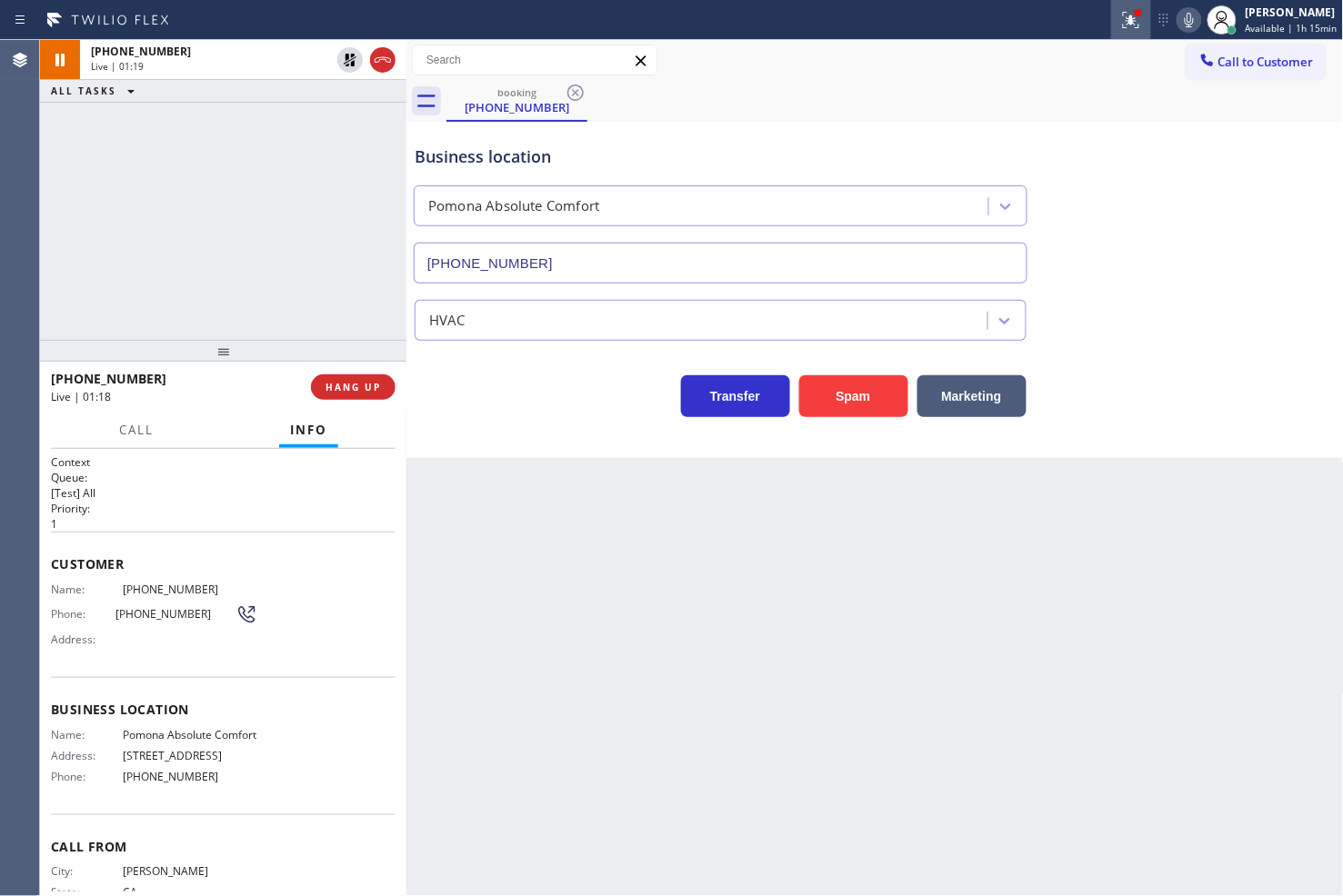
click at [1120, 16] on icon at bounding box center [1130, 19] width 21 height 21
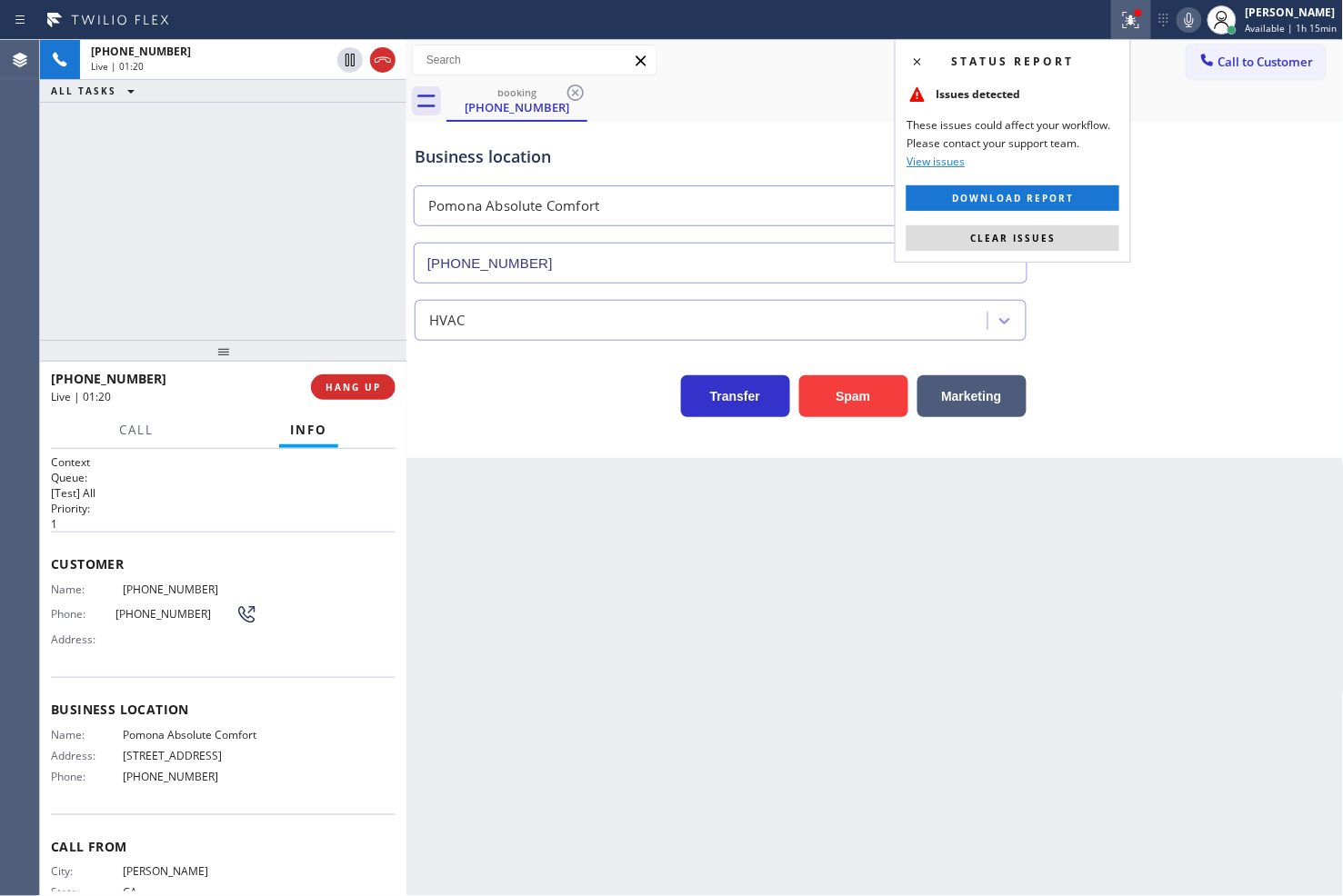
click at [1039, 255] on div "Status report Issues detected These issues could affect your workflow. Please c…" at bounding box center [1012, 150] width 236 height 223
click at [1060, 241] on button "Clear issues" at bounding box center [1012, 238] width 213 height 25
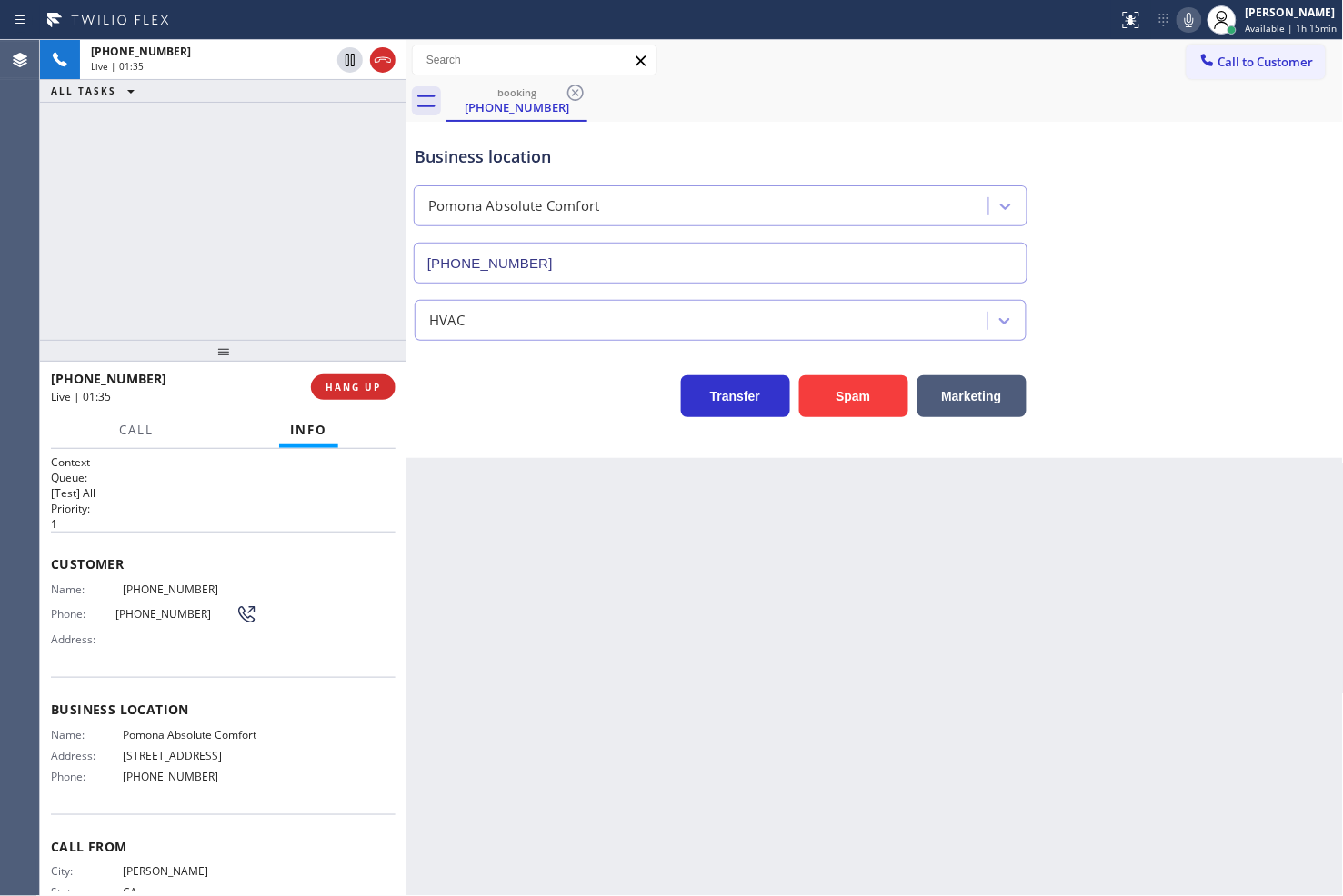
click at [184, 228] on div "[PHONE_NUMBER] Live | 01:35 ALL TASKS ALL TASKS ACTIVE TASKS TASKS IN WRAP UP" at bounding box center [222, 189] width 366 height 300
click at [514, 405] on div "Transfer Spam Marketing" at bounding box center [721, 391] width 620 height 50
click at [255, 284] on div "[PHONE_NUMBER] Live | 01:36 ALL TASKS ALL TASKS ACTIVE TASKS TASKS IN WRAP UP" at bounding box center [222, 189] width 366 height 300
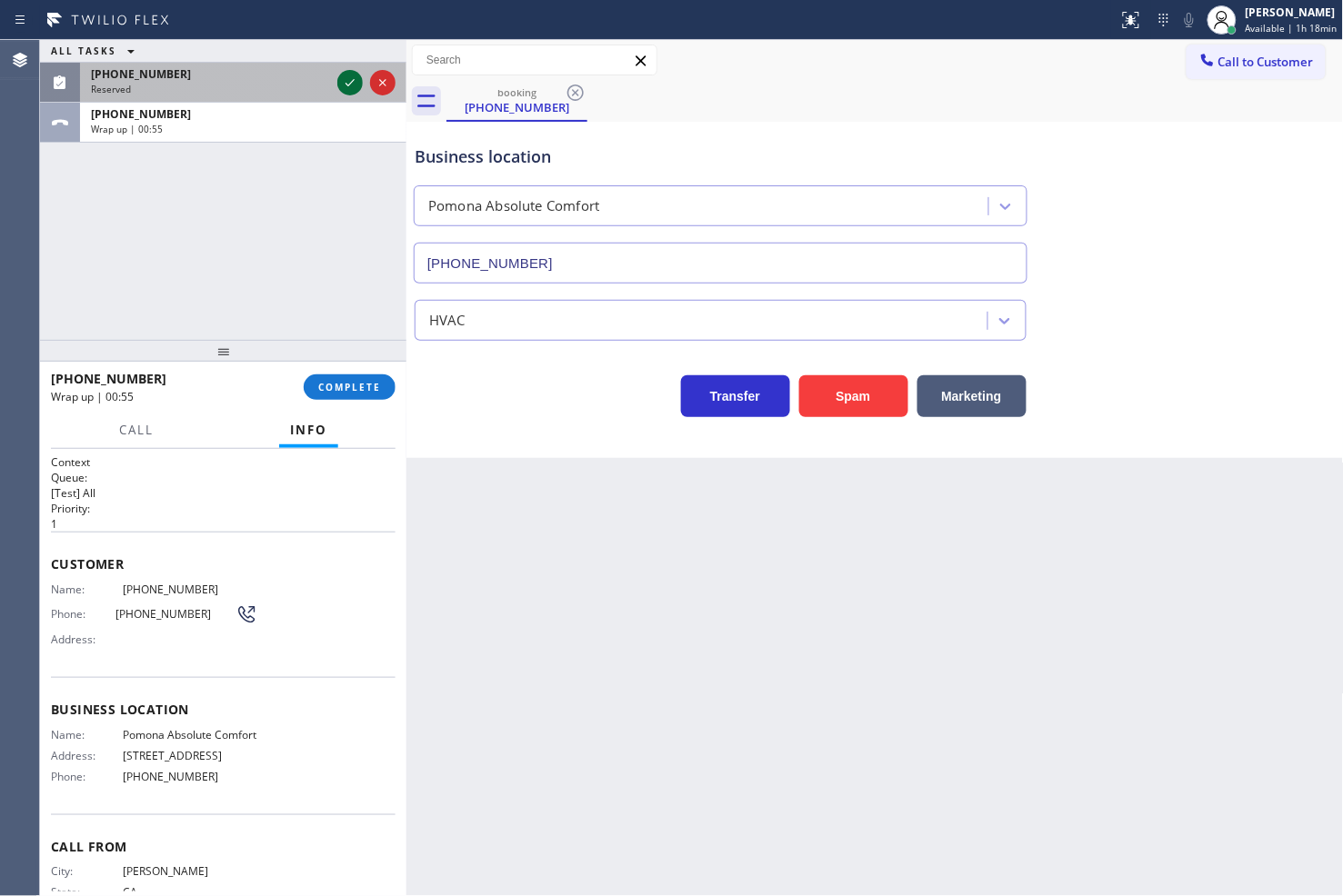
click at [347, 82] on icon at bounding box center [350, 83] width 21 height 21
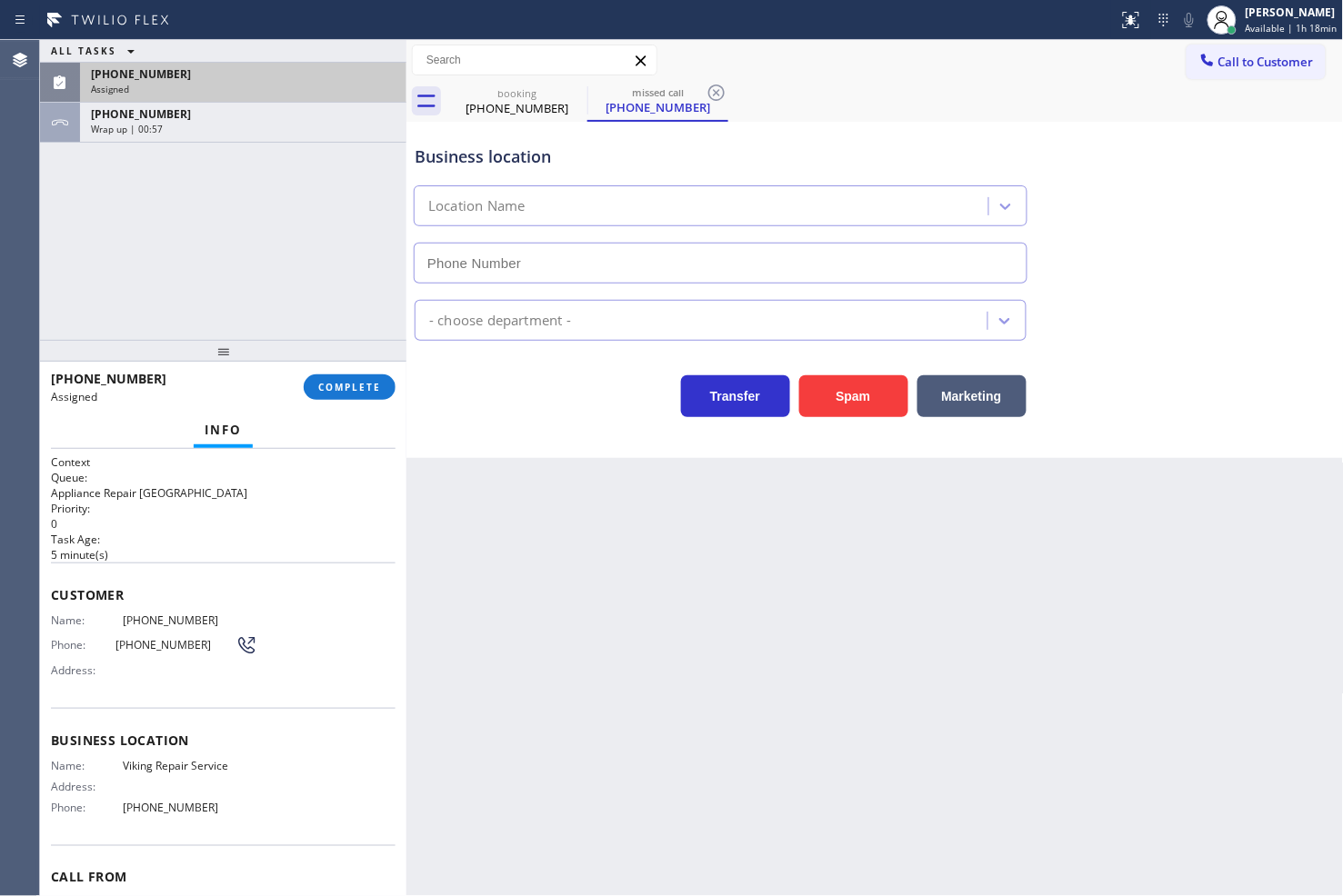
type input "[PHONE_NUMBER]"
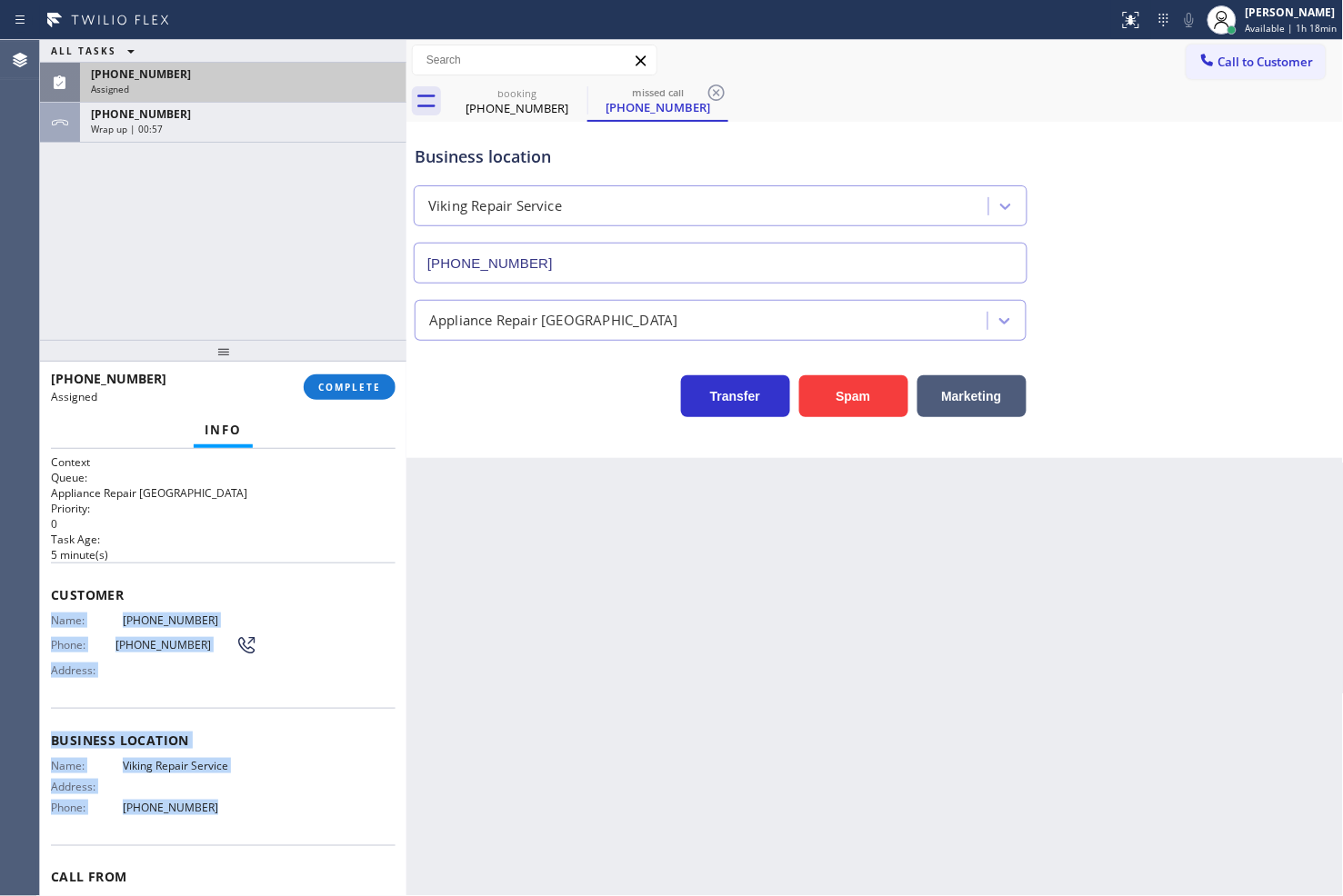
drag, startPoint x: 51, startPoint y: 619, endPoint x: 233, endPoint y: 815, distance: 267.5
click at [233, 815] on div "Context Queue: Appliance Repair High End Priority: 0 Task Age: [DEMOGRAPHIC_DAT…" at bounding box center [222, 718] width 345 height 529
copy div "Name: [PHONE_NUMBER] Phone: [PHONE_NUMBER] Address: Business location Name: Vik…"
click at [348, 386] on span "COMPLETE" at bounding box center [350, 386] width 63 height 13
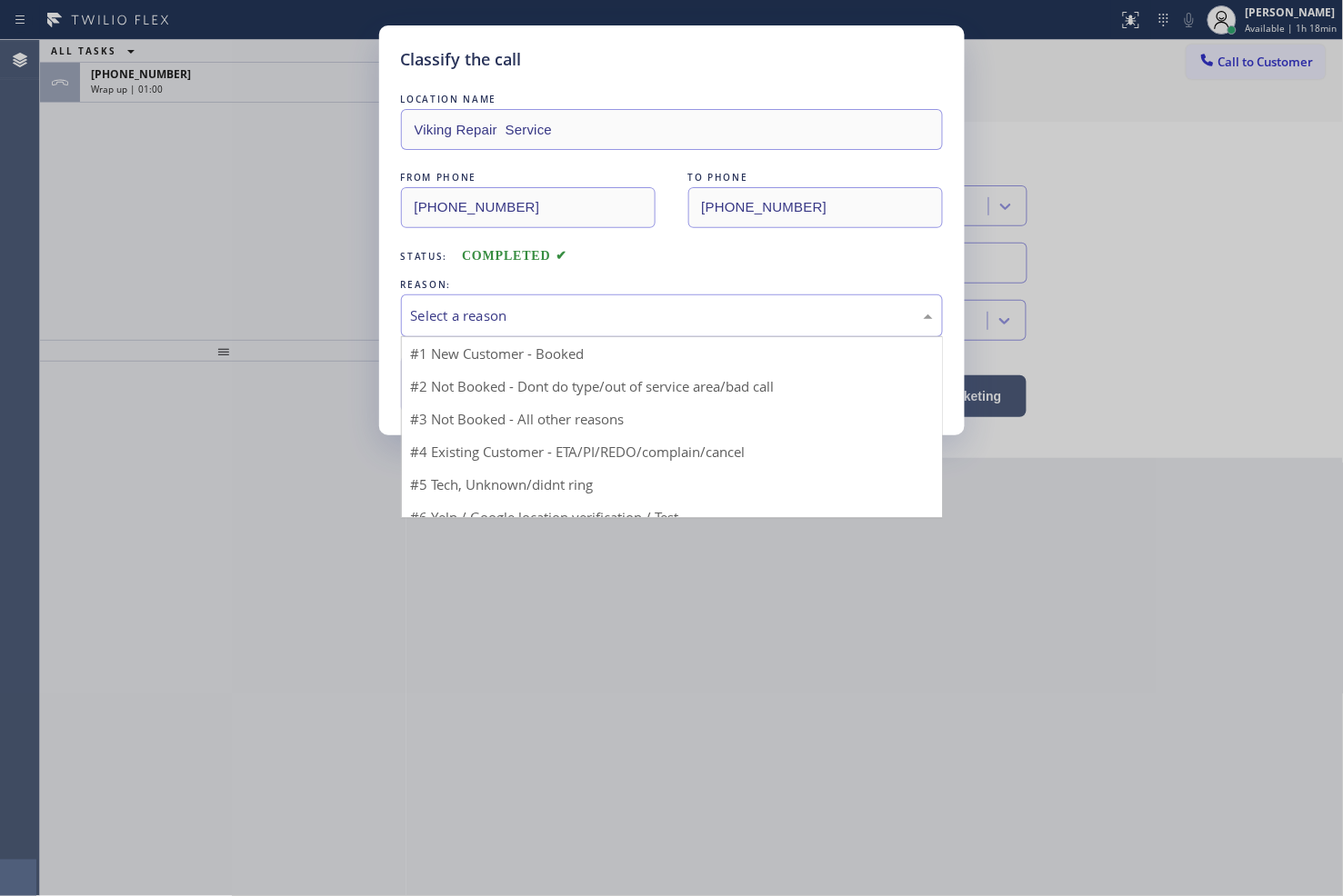
click at [513, 320] on div "Select a reason" at bounding box center [671, 316] width 521 height 21
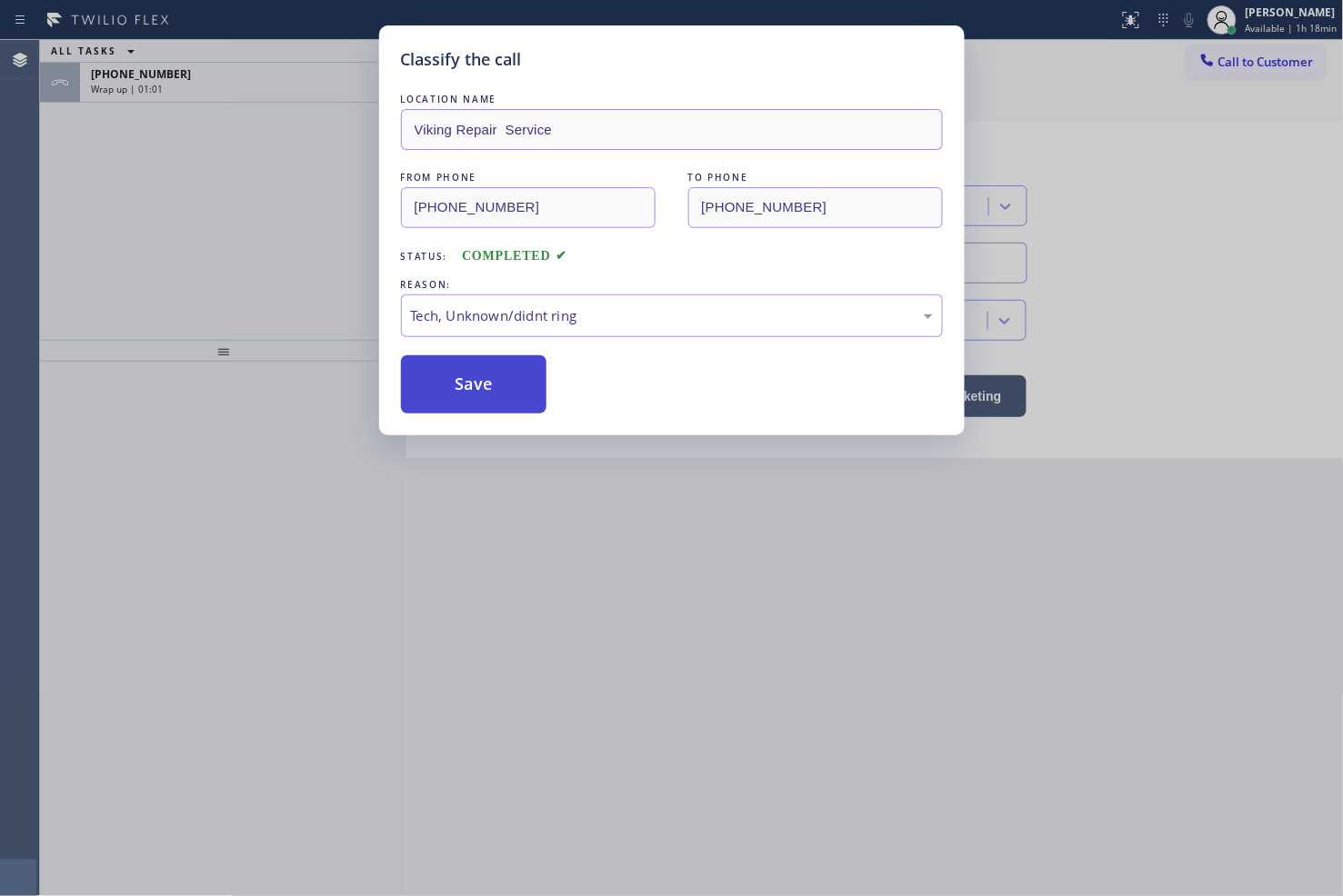
click at [491, 396] on button "Save" at bounding box center [474, 384] width 147 height 58
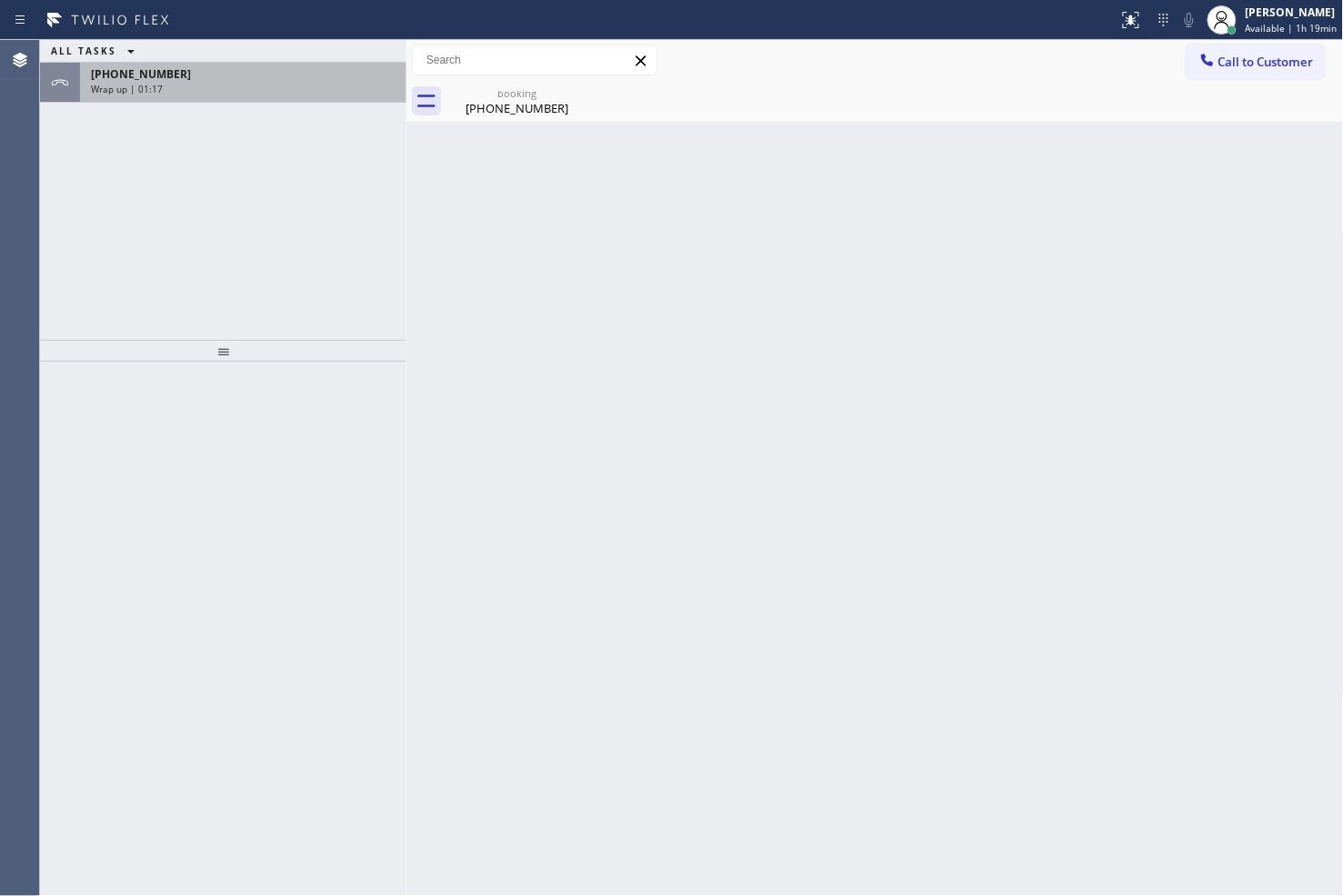
click at [340, 100] on div "[PHONE_NUMBER] Wrap up | 01:17" at bounding box center [239, 83] width 319 height 40
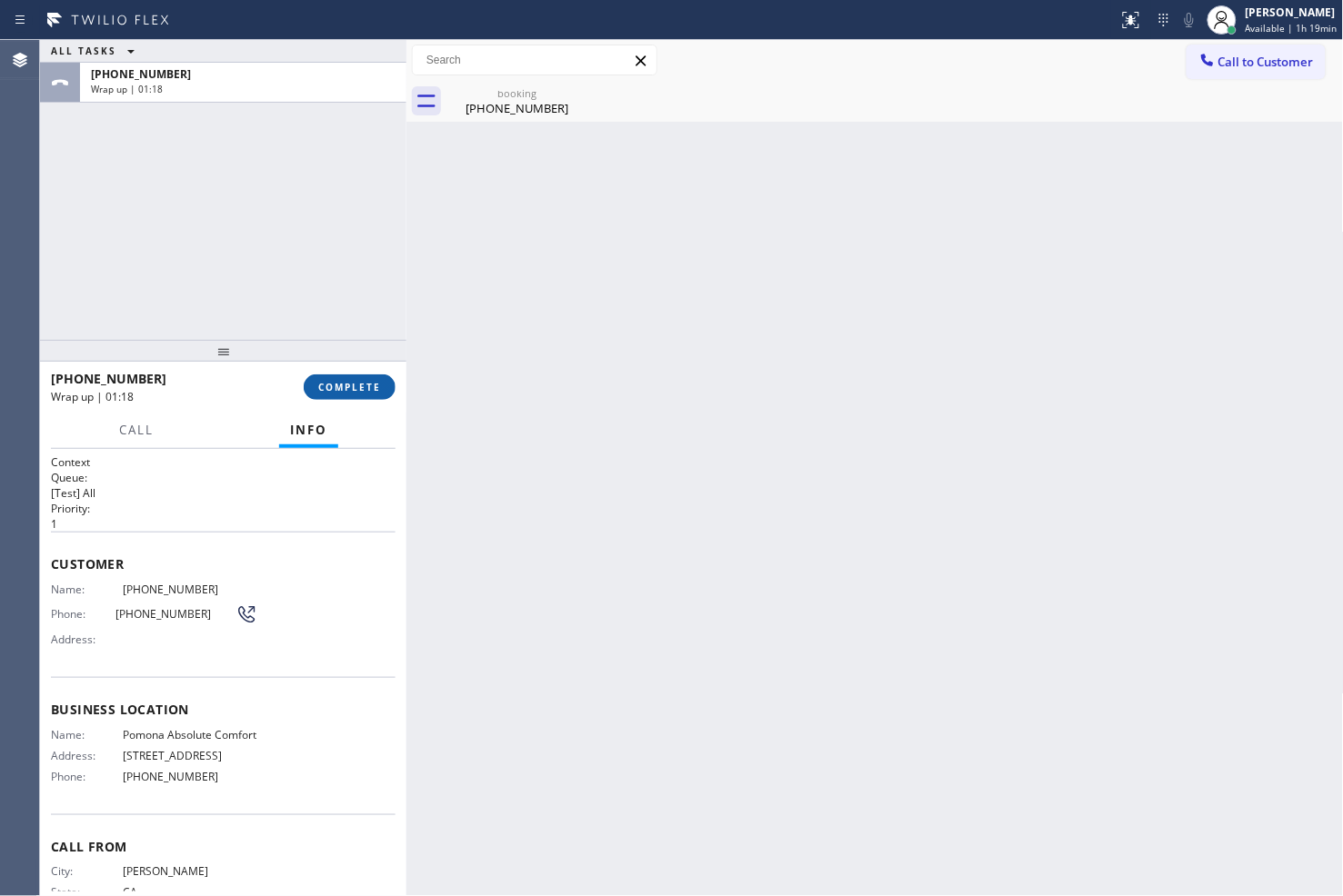
click at [347, 392] on span "COMPLETE" at bounding box center [350, 386] width 63 height 13
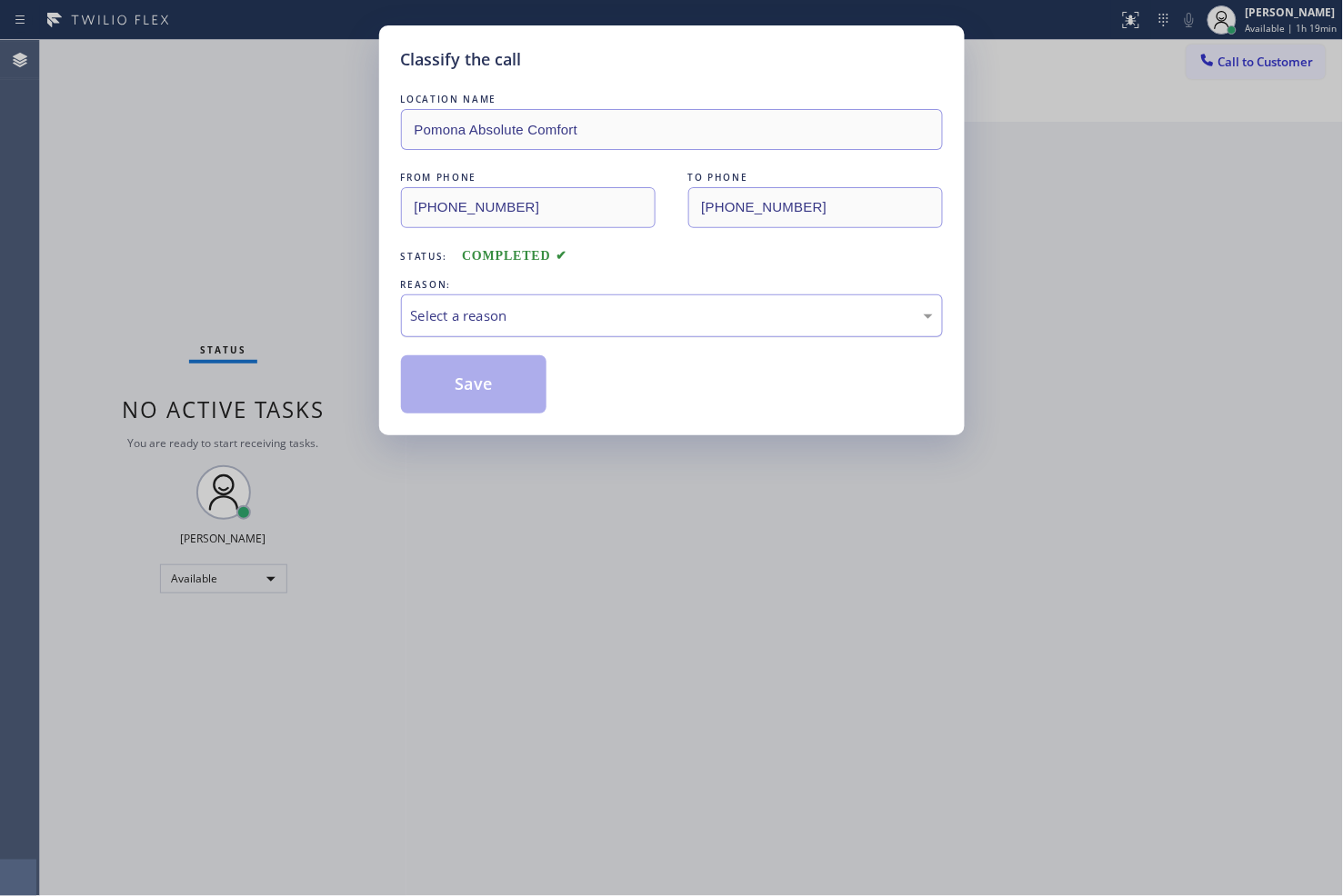
click at [478, 318] on div "Select a reason" at bounding box center [671, 316] width 521 height 21
click at [468, 403] on button "Save" at bounding box center [474, 384] width 147 height 58
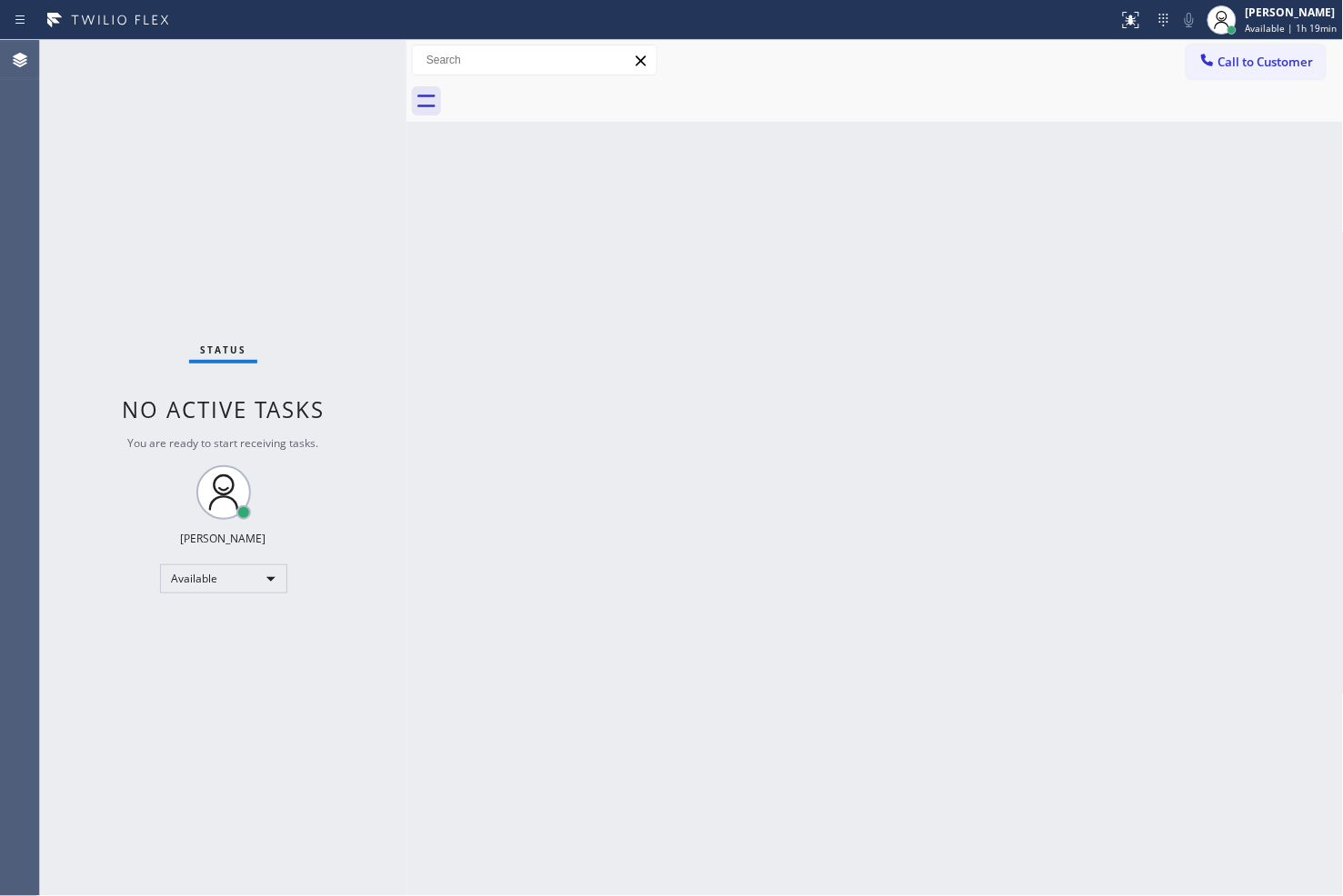
click at [347, 61] on div "Status No active tasks You are ready to start receiving tasks. [PERSON_NAME]" at bounding box center [222, 468] width 366 height 856
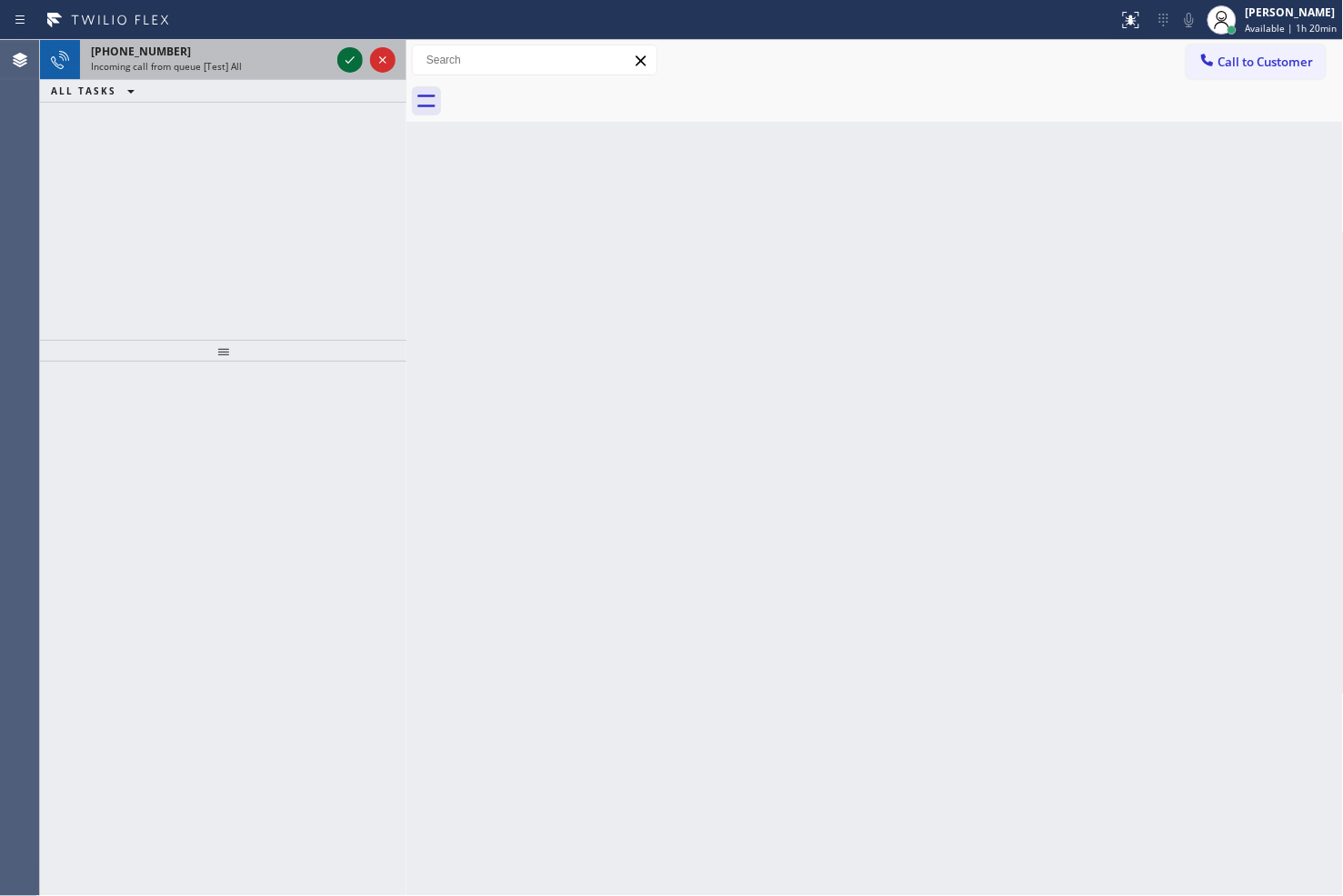
click at [353, 55] on icon at bounding box center [350, 60] width 21 height 21
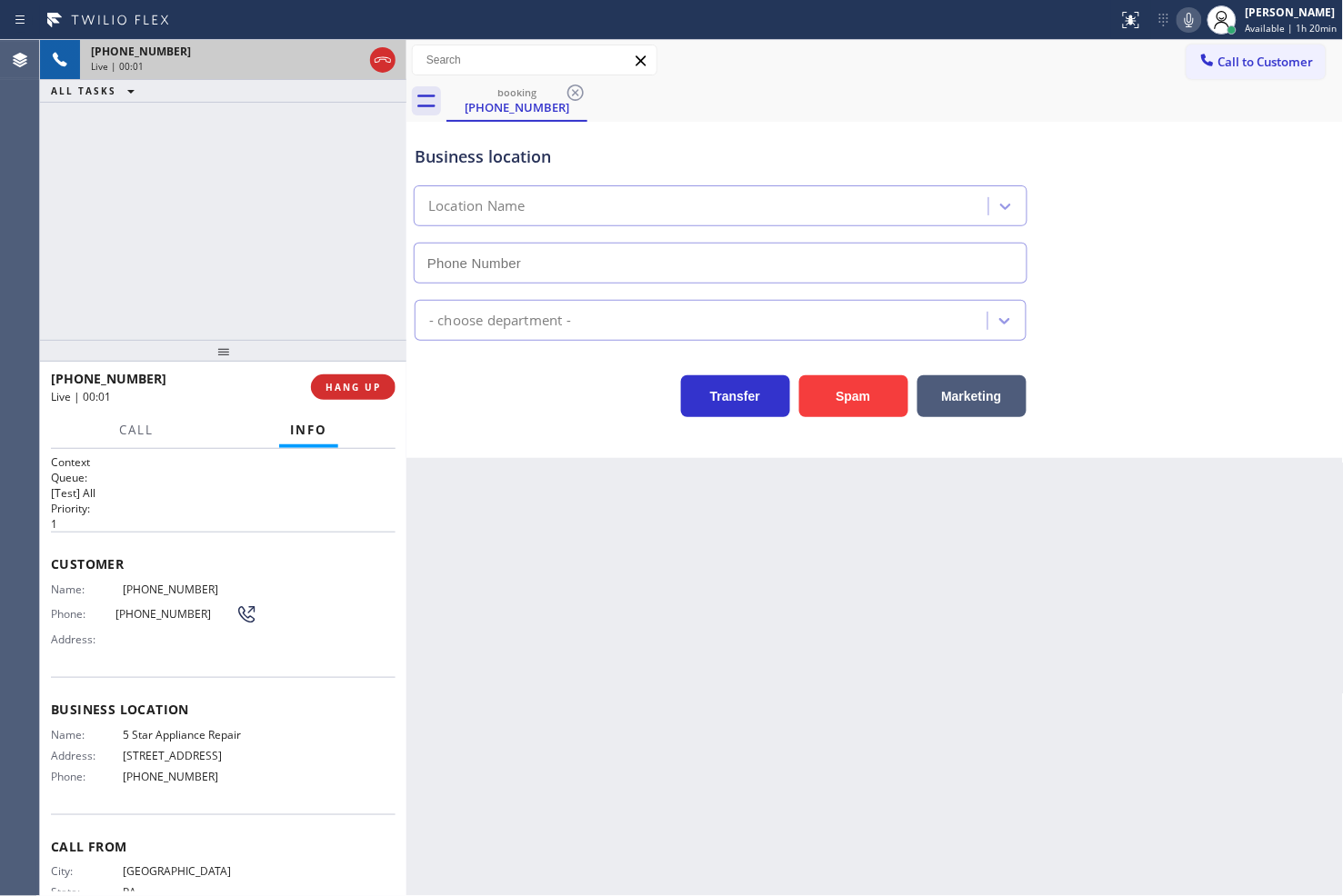
type input "[PHONE_NUMBER]"
click at [139, 437] on span "Call" at bounding box center [137, 429] width 35 height 17
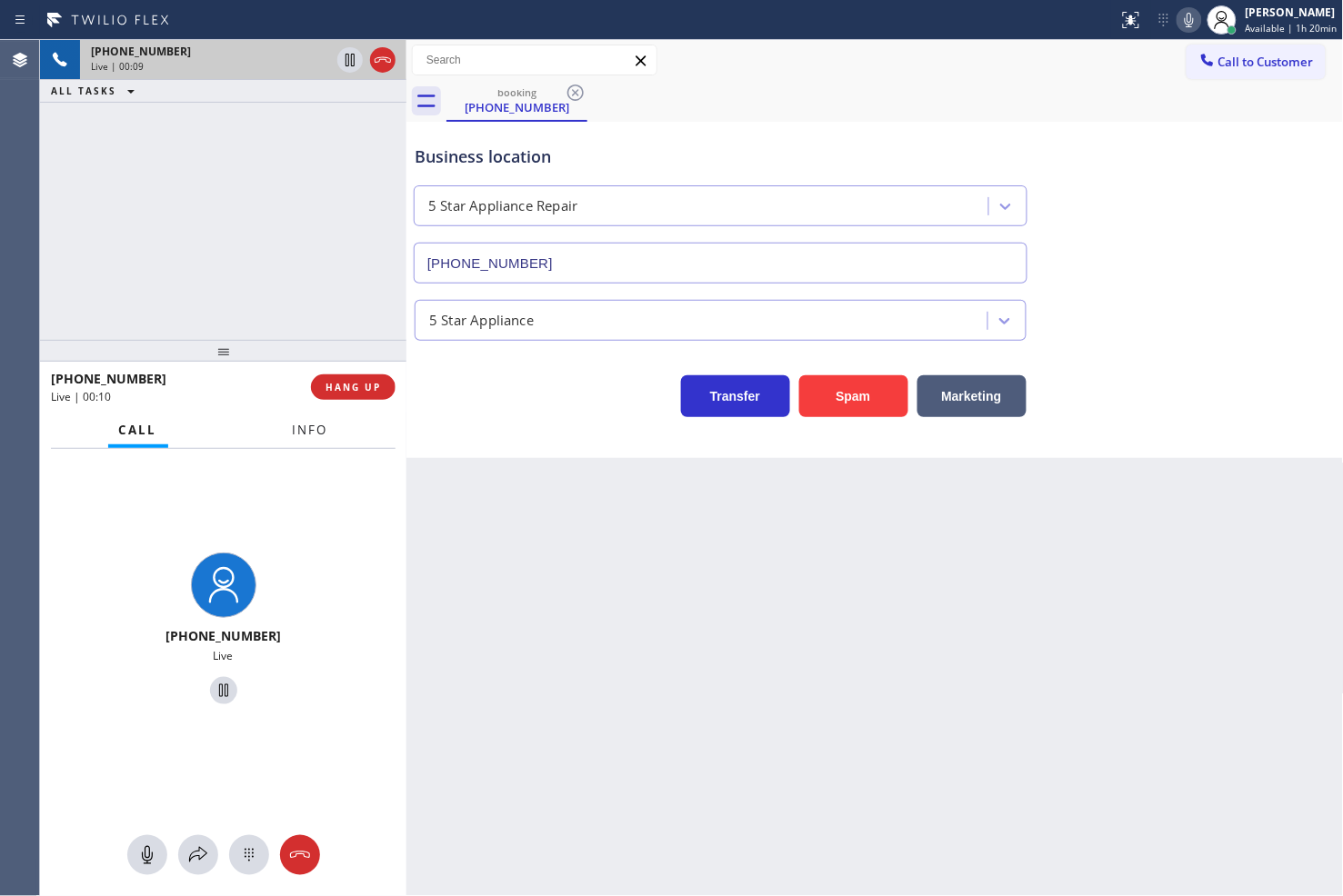
click at [305, 430] on span "Info" at bounding box center [310, 429] width 36 height 17
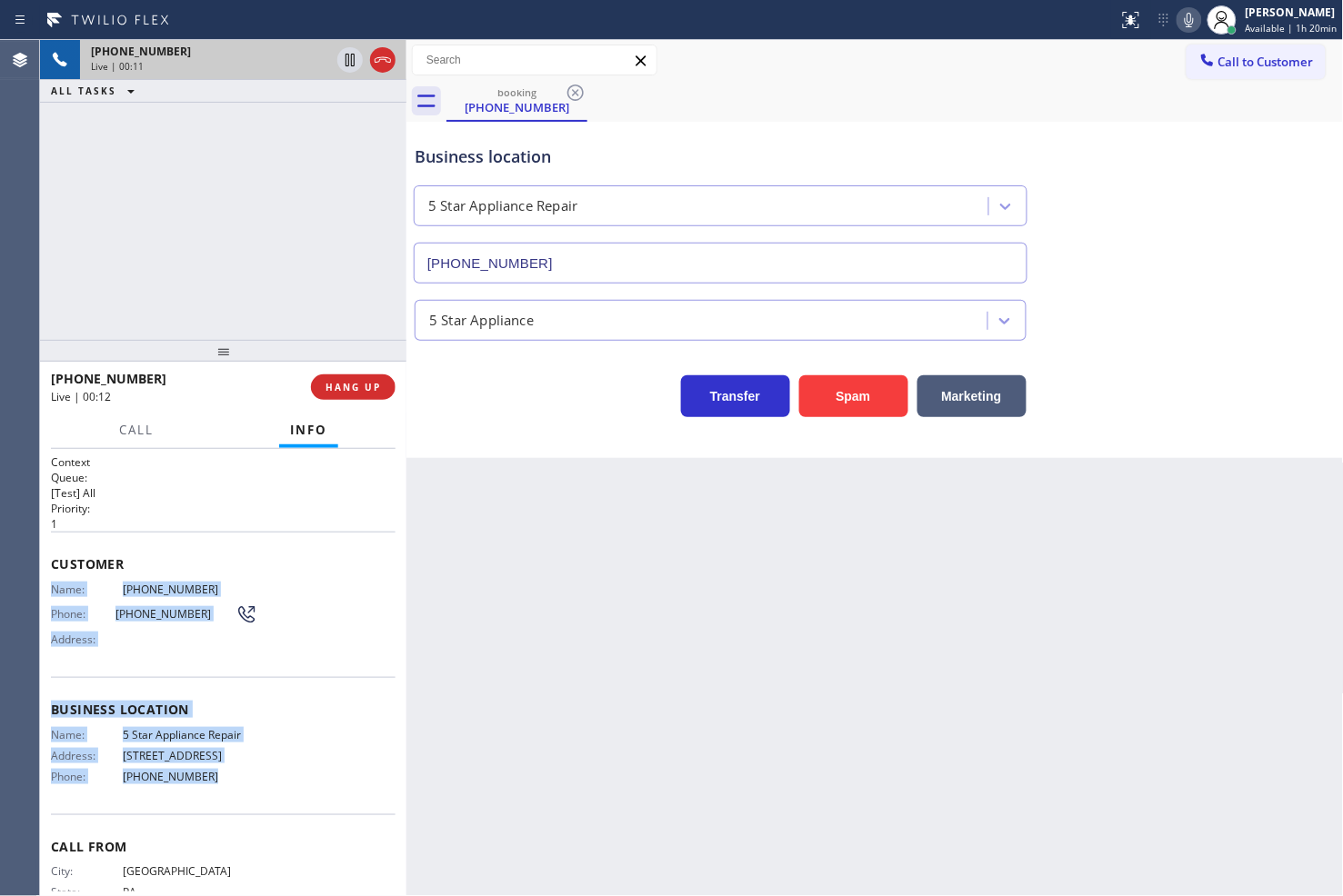
drag, startPoint x: 50, startPoint y: 581, endPoint x: 257, endPoint y: 782, distance: 288.5
click at [257, 782] on div "Context Queue: [Test] All Priority: 1 Customer Name: [PHONE_NUMBER] Phone: [PHO…" at bounding box center [222, 703] width 345 height 498
copy div "Name: [PHONE_NUMBER] Phone: [PHONE_NUMBER] Address: Business location Name: 5 S…"
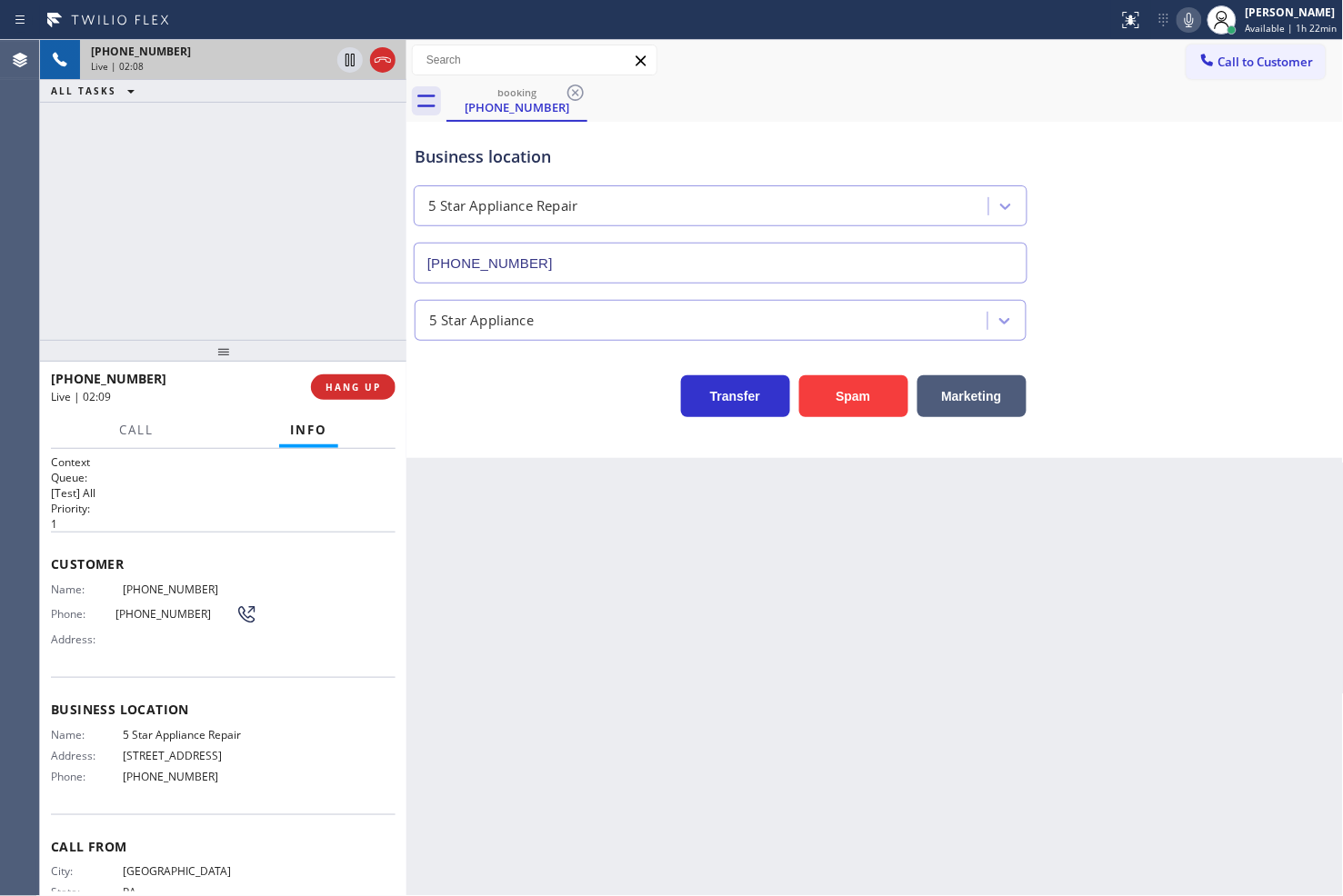
click at [250, 148] on div "[PHONE_NUMBER] Live | 02:08 ALL TASKS ALL TASKS ACTIVE TASKS TASKS IN WRAP UP" at bounding box center [222, 189] width 366 height 300
click at [289, 604] on div "Name: [PHONE_NUMBER] Phone: [PHONE_NUMBER] Address:" at bounding box center [222, 618] width 345 height 72
click at [167, 236] on div "[PHONE_NUMBER] Live | 02:10 ALL TASKS ALL TASKS ACTIVE TASKS TASKS IN WRAP UP" at bounding box center [222, 189] width 366 height 300
click at [538, 418] on div "Business location 5 Star Appliance Repair [PHONE_NUMBER] 5 Star Appliance Trans…" at bounding box center [874, 289] width 937 height 336
click at [204, 229] on div "[PHONE_NUMBER] Live | 03:26 ALL TASKS ALL TASKS ACTIVE TASKS TASKS IN WRAP UP" at bounding box center [222, 189] width 366 height 300
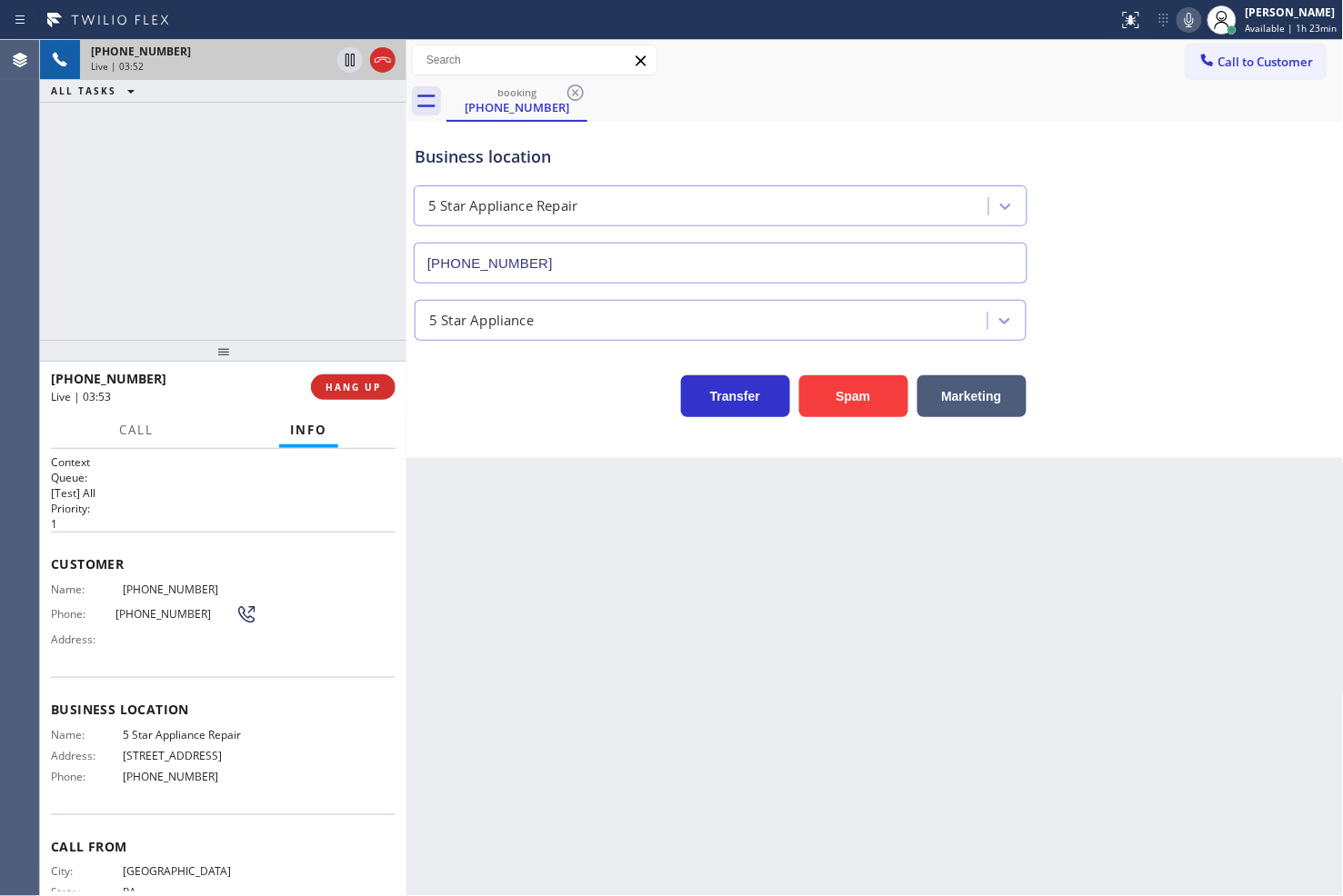
click at [517, 383] on div "Transfer Spam Marketing" at bounding box center [721, 391] width 620 height 50
click at [301, 269] on div "[PHONE_NUMBER] Live | 03:53 ALL TASKS ALL TASKS ACTIVE TASKS TASKS IN WRAP UP" at bounding box center [222, 189] width 366 height 300
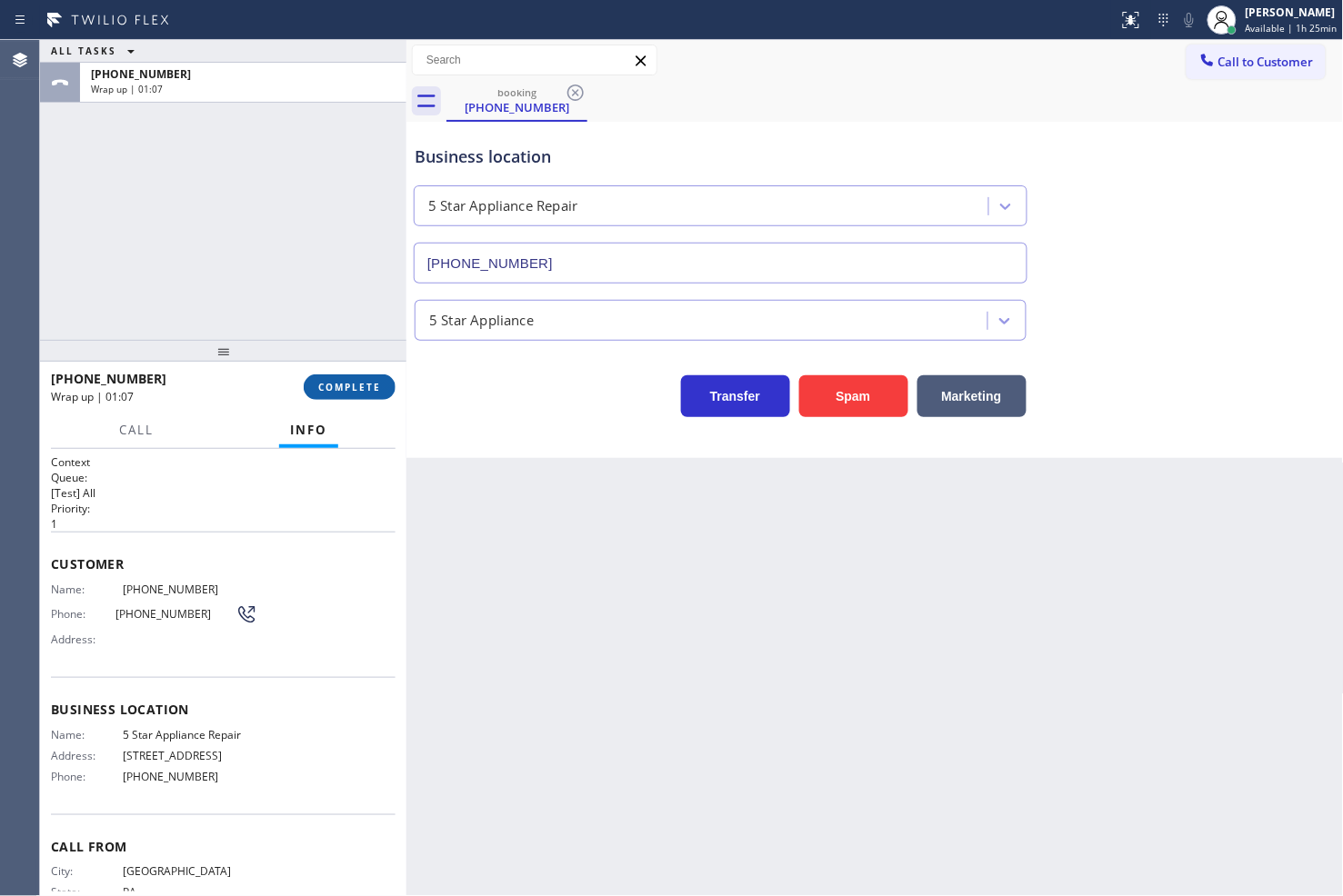
click at [336, 382] on span "COMPLETE" at bounding box center [350, 386] width 63 height 13
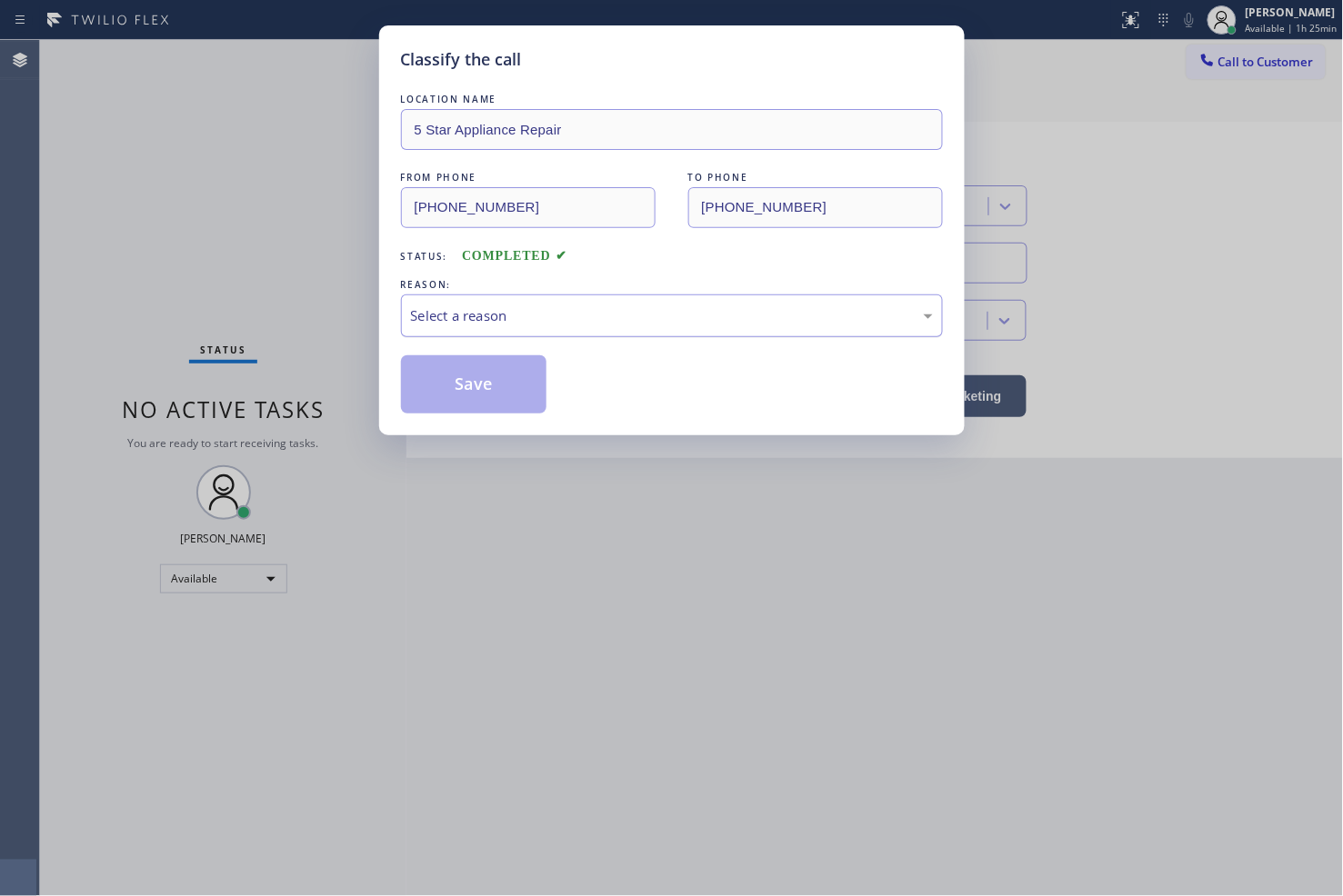
click at [486, 315] on div "Select a reason" at bounding box center [671, 316] width 521 height 21
click at [473, 407] on button "Save" at bounding box center [474, 384] width 147 height 58
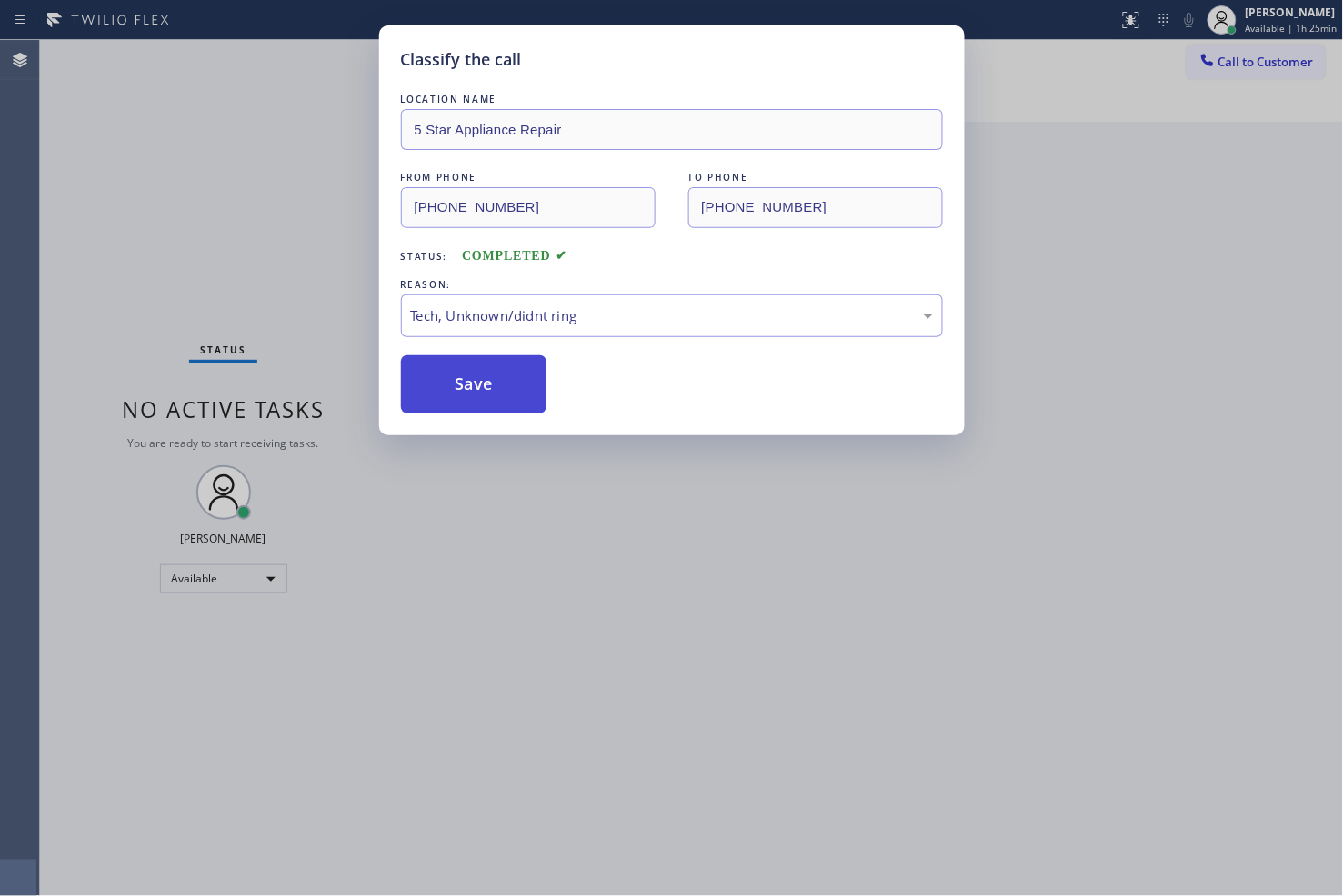
click at [473, 407] on button "Save" at bounding box center [474, 384] width 147 height 58
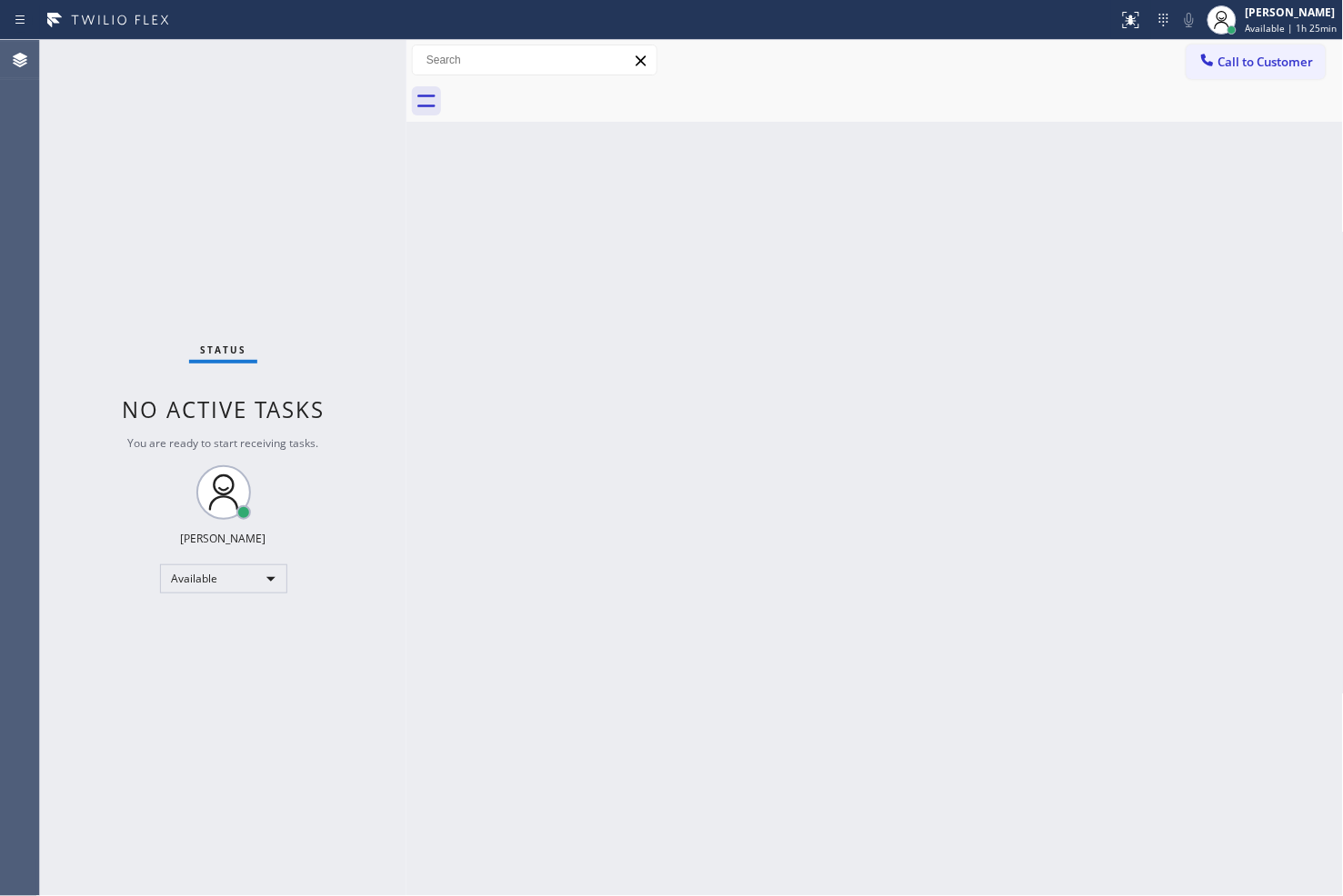
click at [335, 59] on div "Status No active tasks You are ready to start receiving tasks. [PERSON_NAME]" at bounding box center [222, 468] width 366 height 856
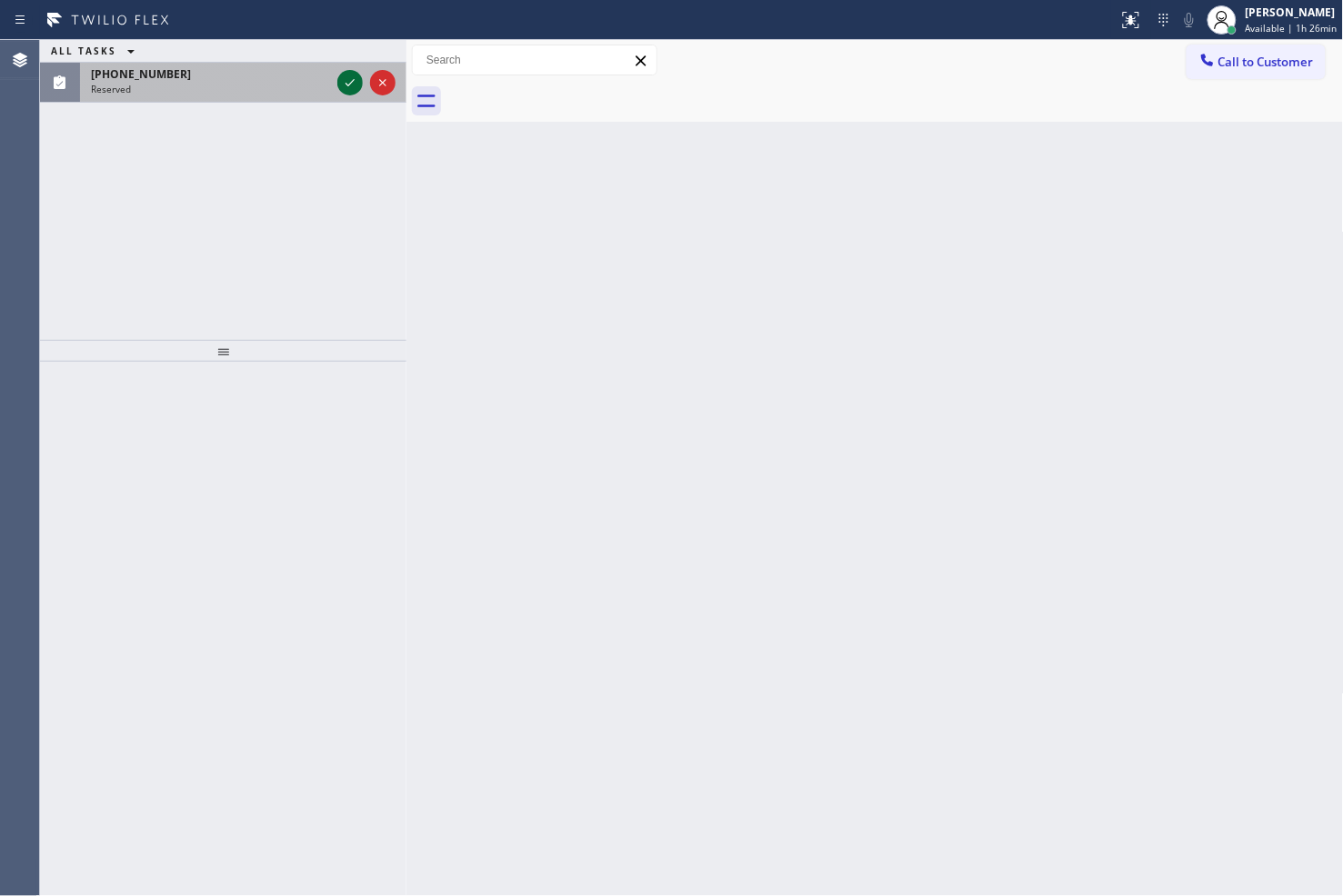
click at [350, 93] on button at bounding box center [350, 83] width 25 height 25
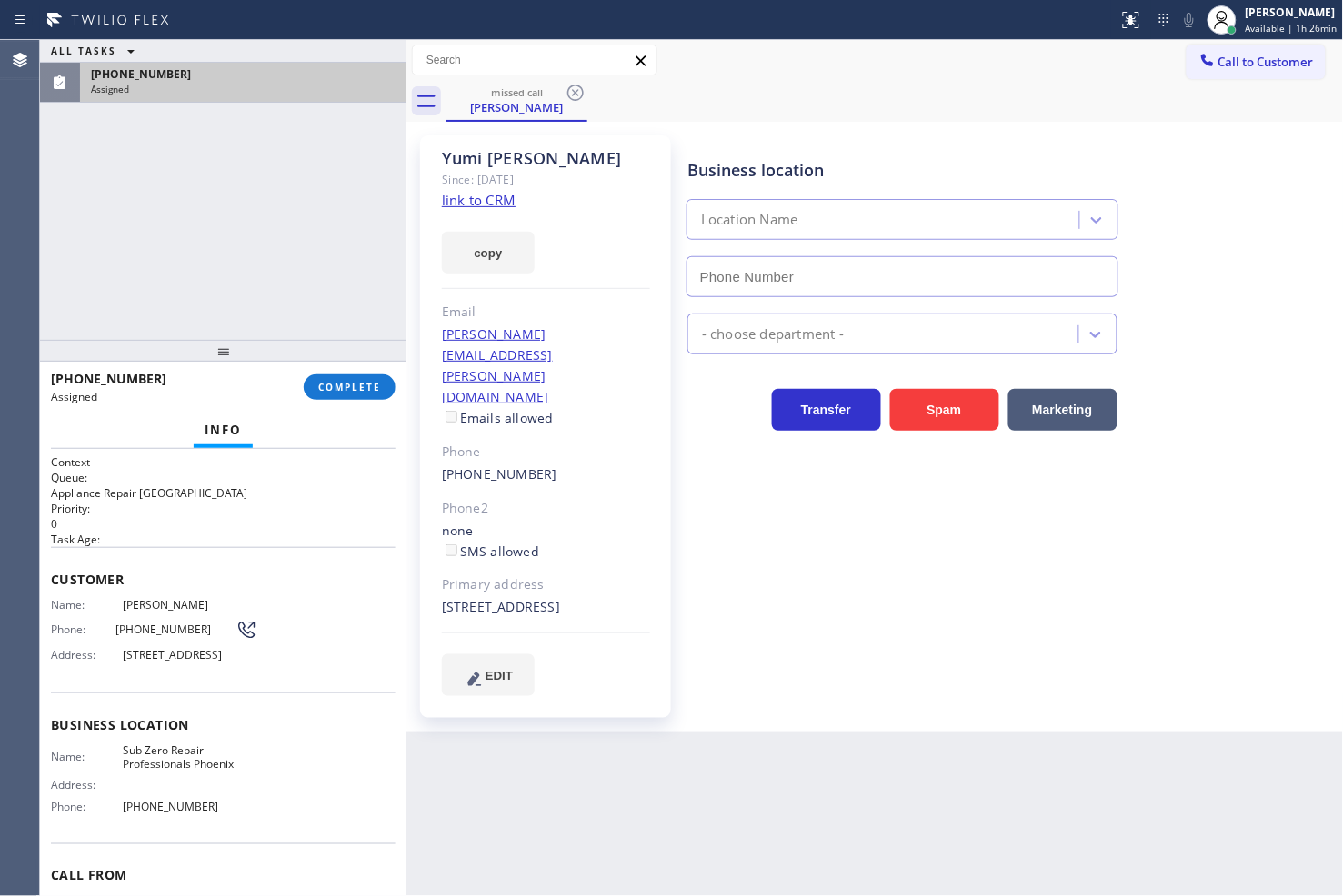
type input "[PHONE_NUMBER]"
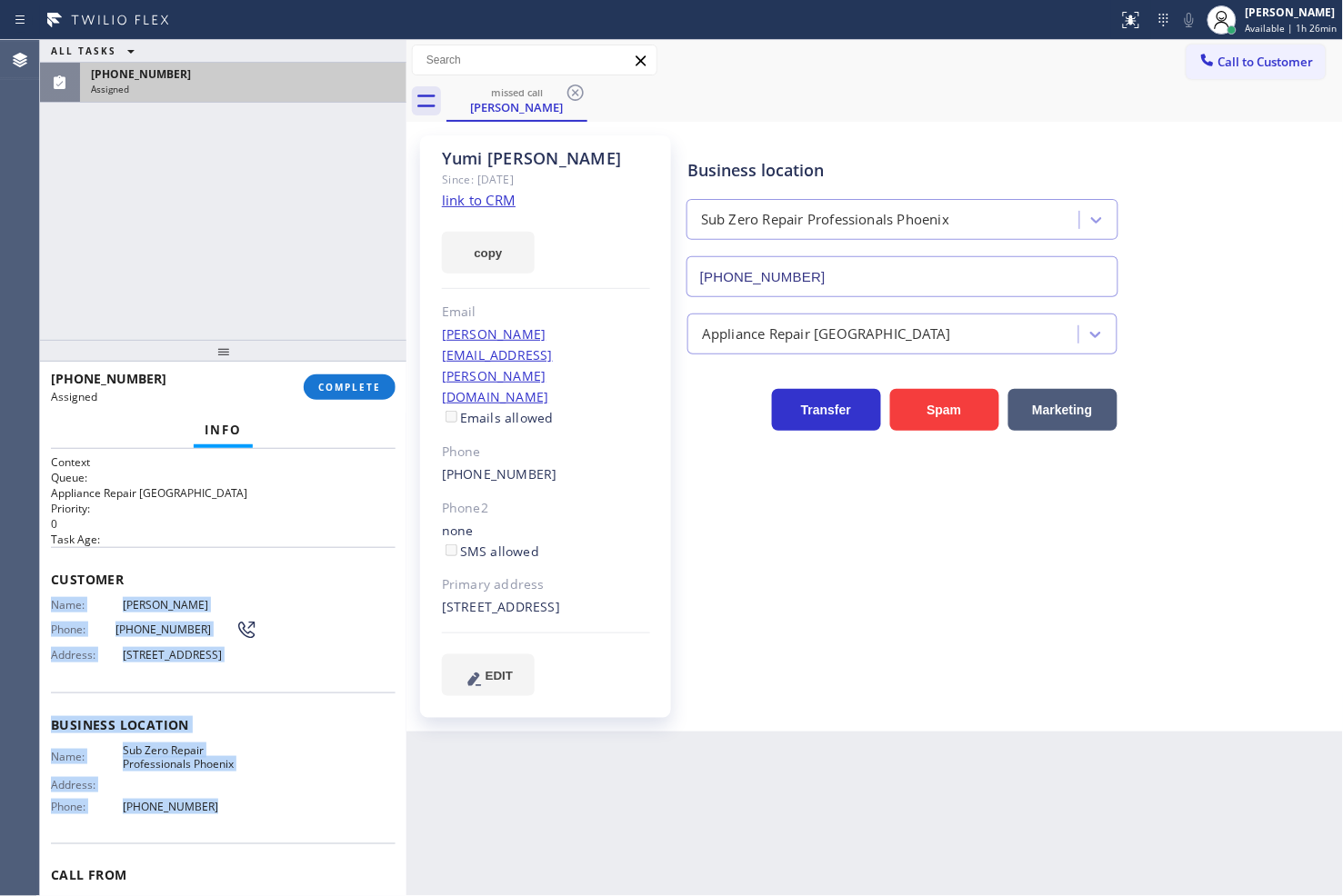
drag, startPoint x: 51, startPoint y: 603, endPoint x: 238, endPoint y: 818, distance: 284.9
click at [238, 818] on div "Context Queue: Appliance Repair High End Priority: 0 Task Age: Customer Name: […" at bounding box center [222, 717] width 345 height 527
click at [352, 391] on span "COMPLETE" at bounding box center [350, 386] width 63 height 13
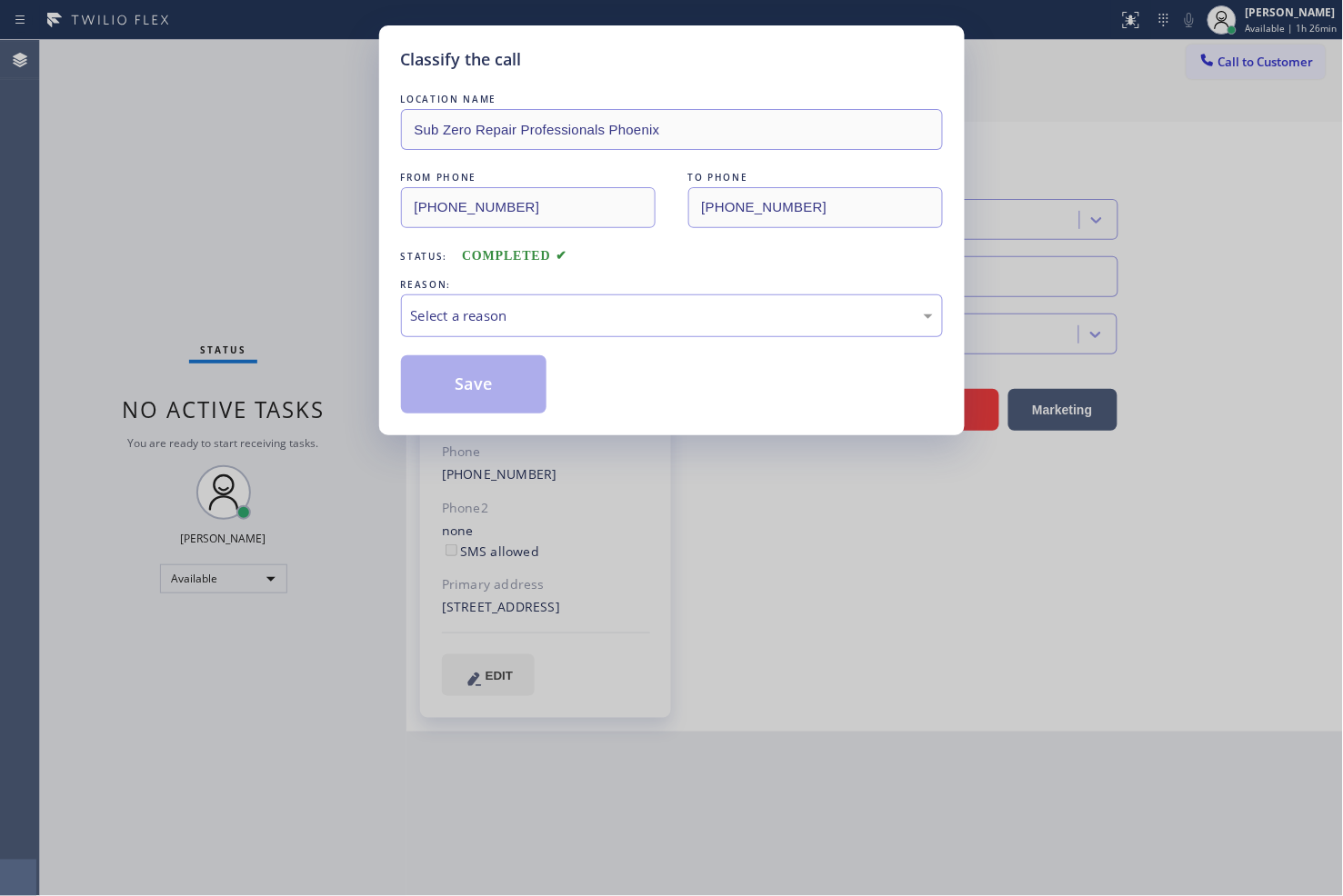
click at [507, 307] on div "Select a reason" at bounding box center [671, 316] width 521 height 21
click at [486, 373] on button "Save" at bounding box center [474, 384] width 147 height 58
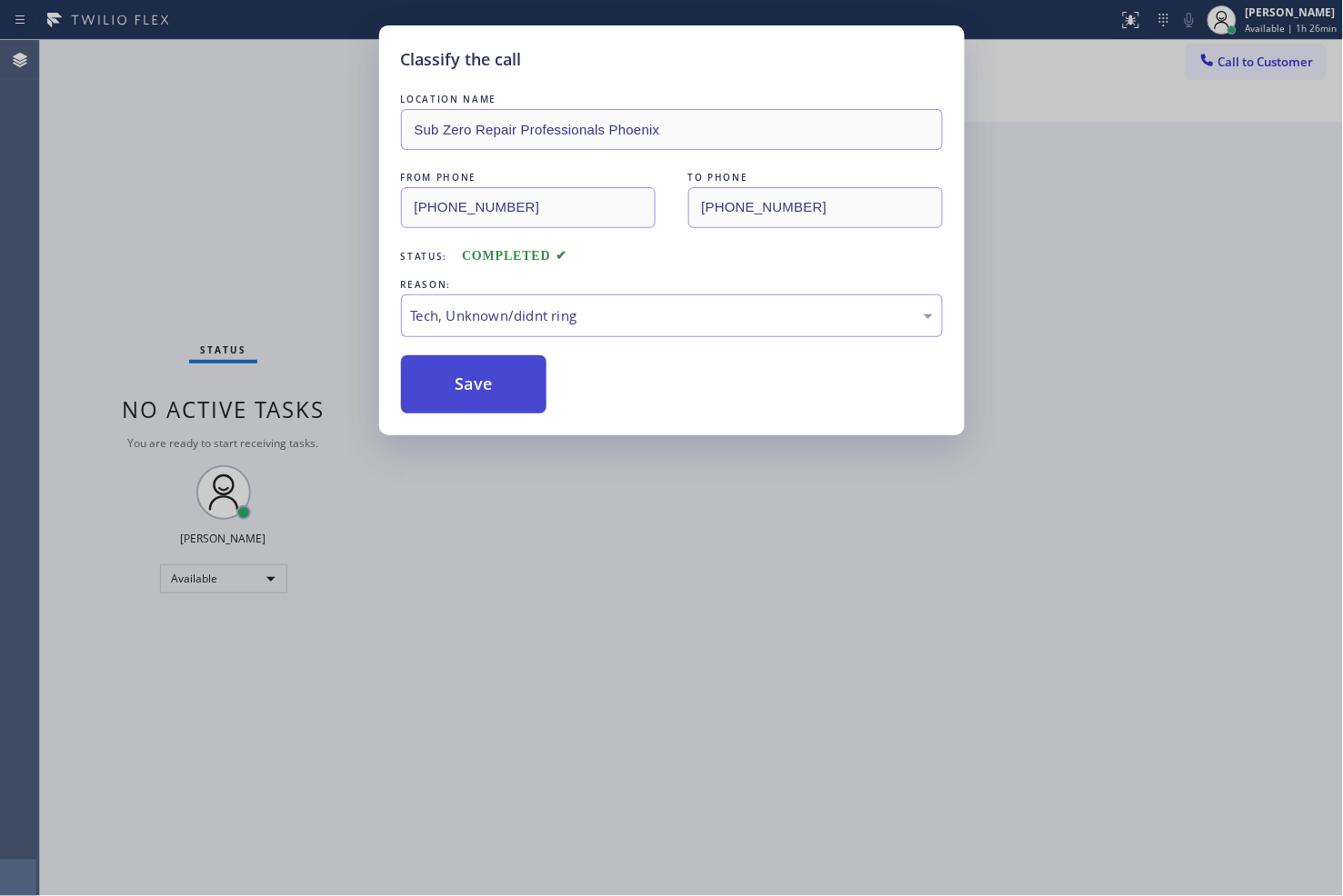
click at [486, 373] on button "Save" at bounding box center [474, 384] width 147 height 58
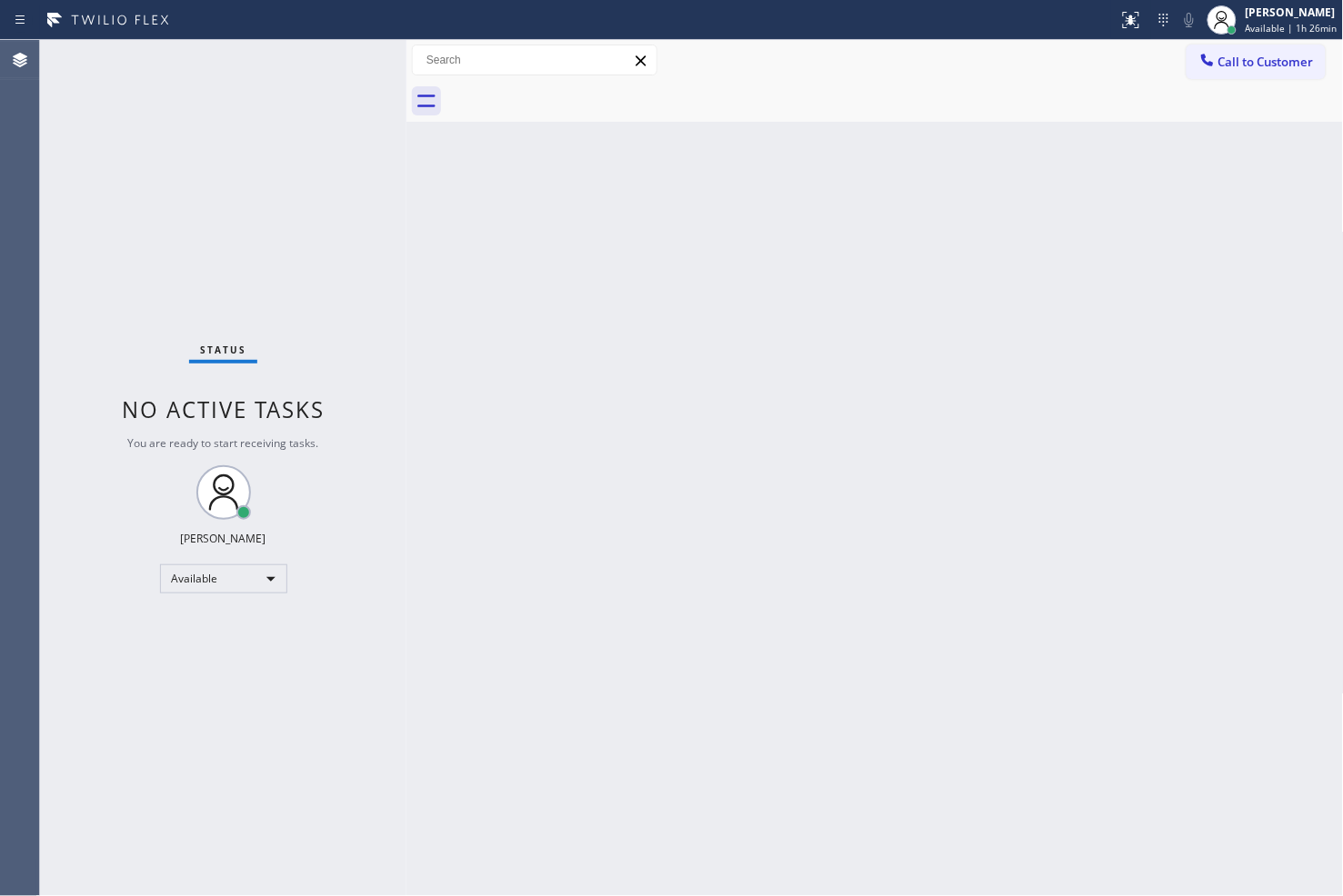
click at [136, 347] on div "Status No active tasks You are ready to start receiving tasks. [PERSON_NAME]" at bounding box center [222, 468] width 366 height 856
click at [330, 57] on div "Status No active tasks You are ready to start receiving tasks. [PERSON_NAME]" at bounding box center [222, 468] width 366 height 856
click at [65, 264] on div "Status No active tasks You are ready to start receiving tasks. [PERSON_NAME]" at bounding box center [222, 468] width 366 height 856
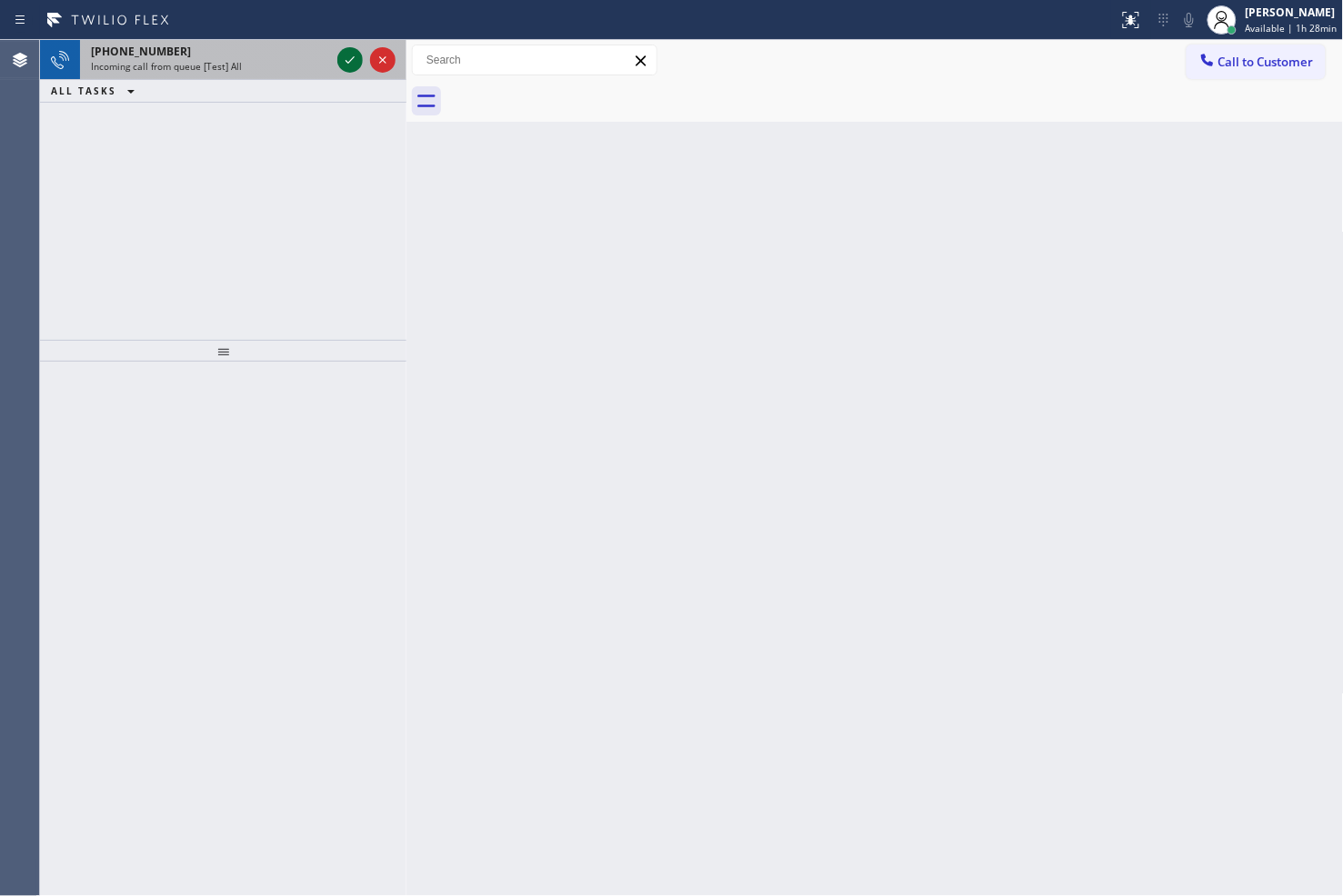
click at [344, 58] on icon at bounding box center [350, 60] width 21 height 21
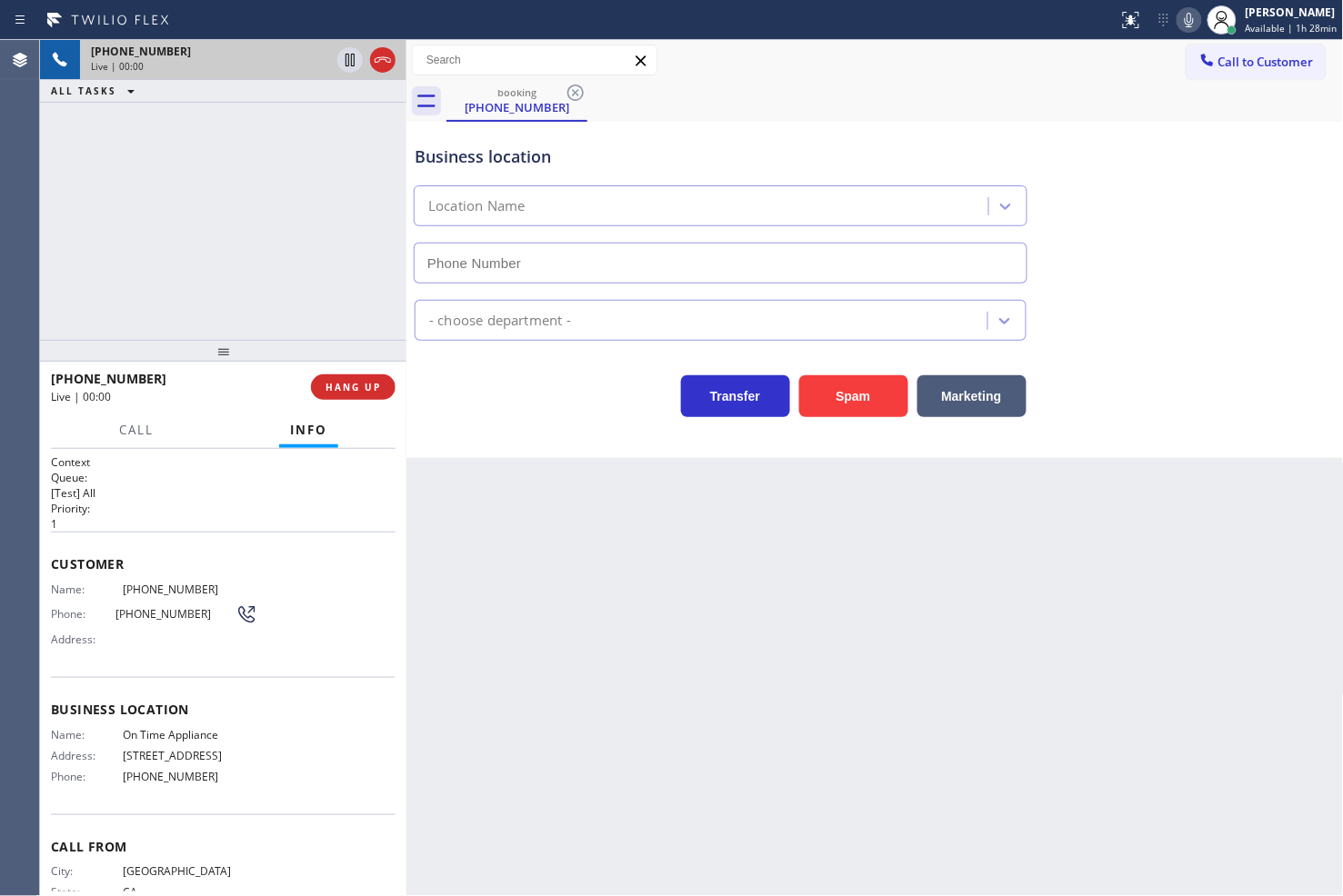
type input "[PHONE_NUMBER]"
click at [341, 384] on span "HANG UP" at bounding box center [353, 386] width 55 height 13
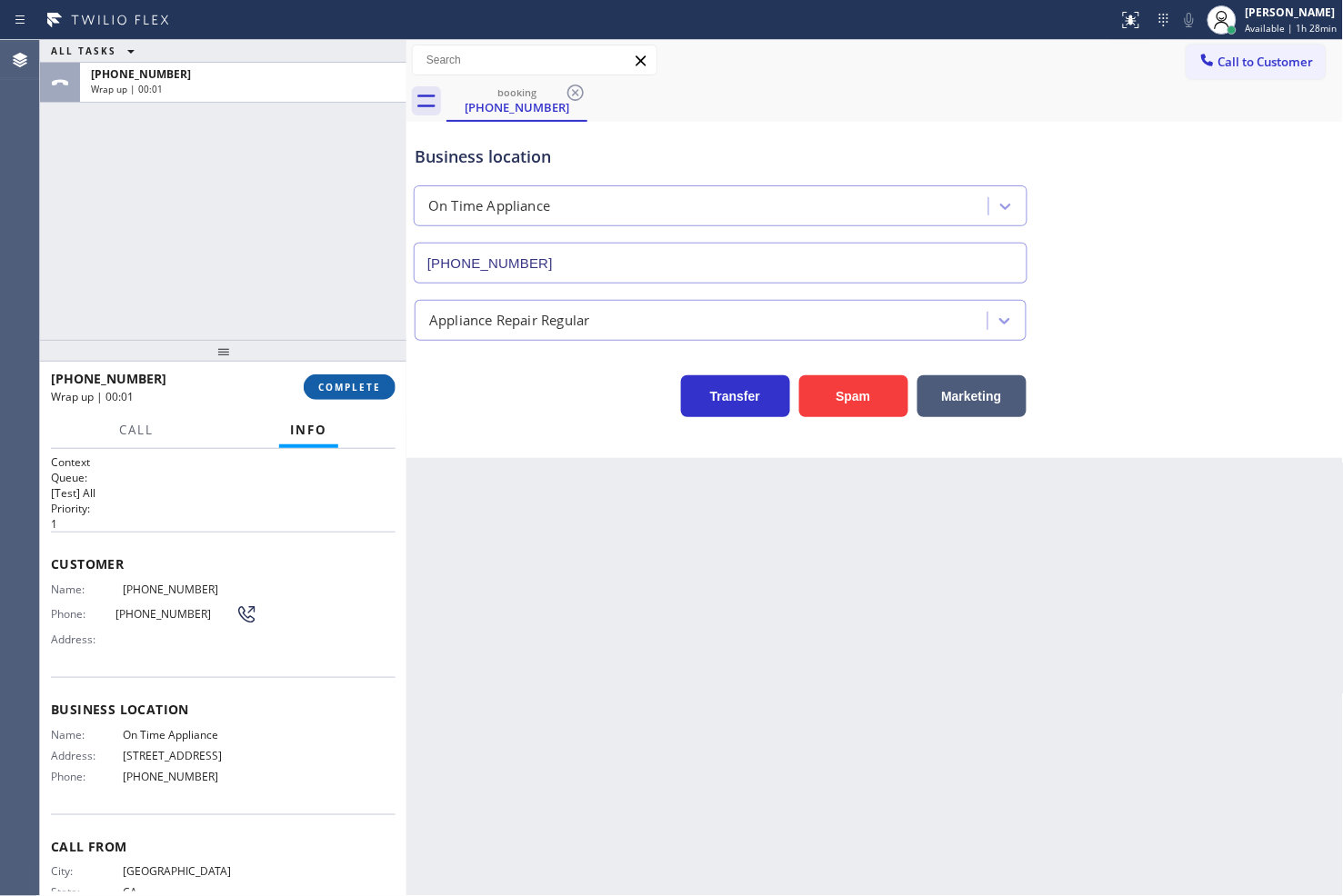
click at [354, 396] on button "COMPLETE" at bounding box center [350, 387] width 92 height 25
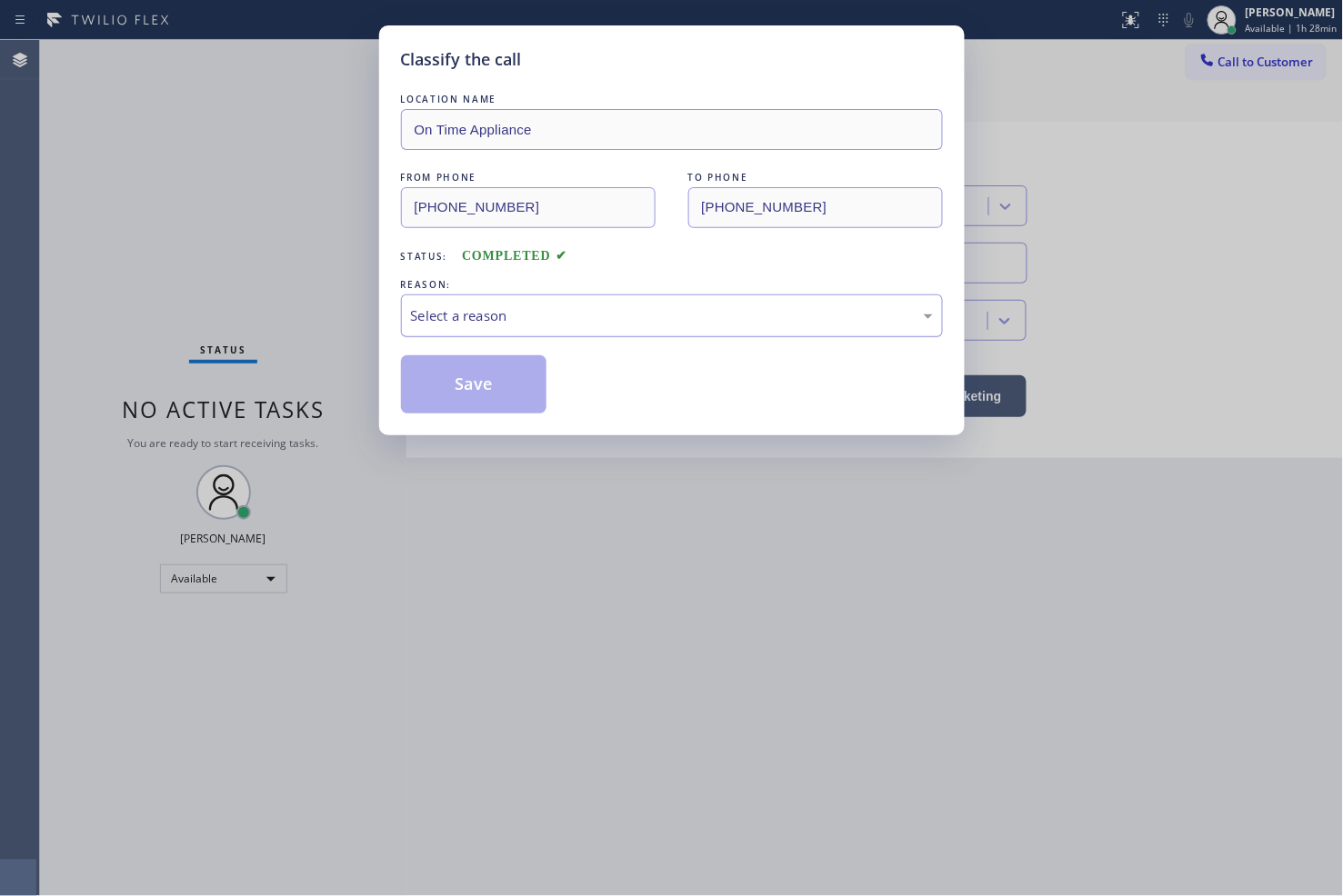
click at [516, 309] on div "Select a reason" at bounding box center [671, 316] width 521 height 21
click at [485, 384] on button "Save" at bounding box center [474, 384] width 147 height 58
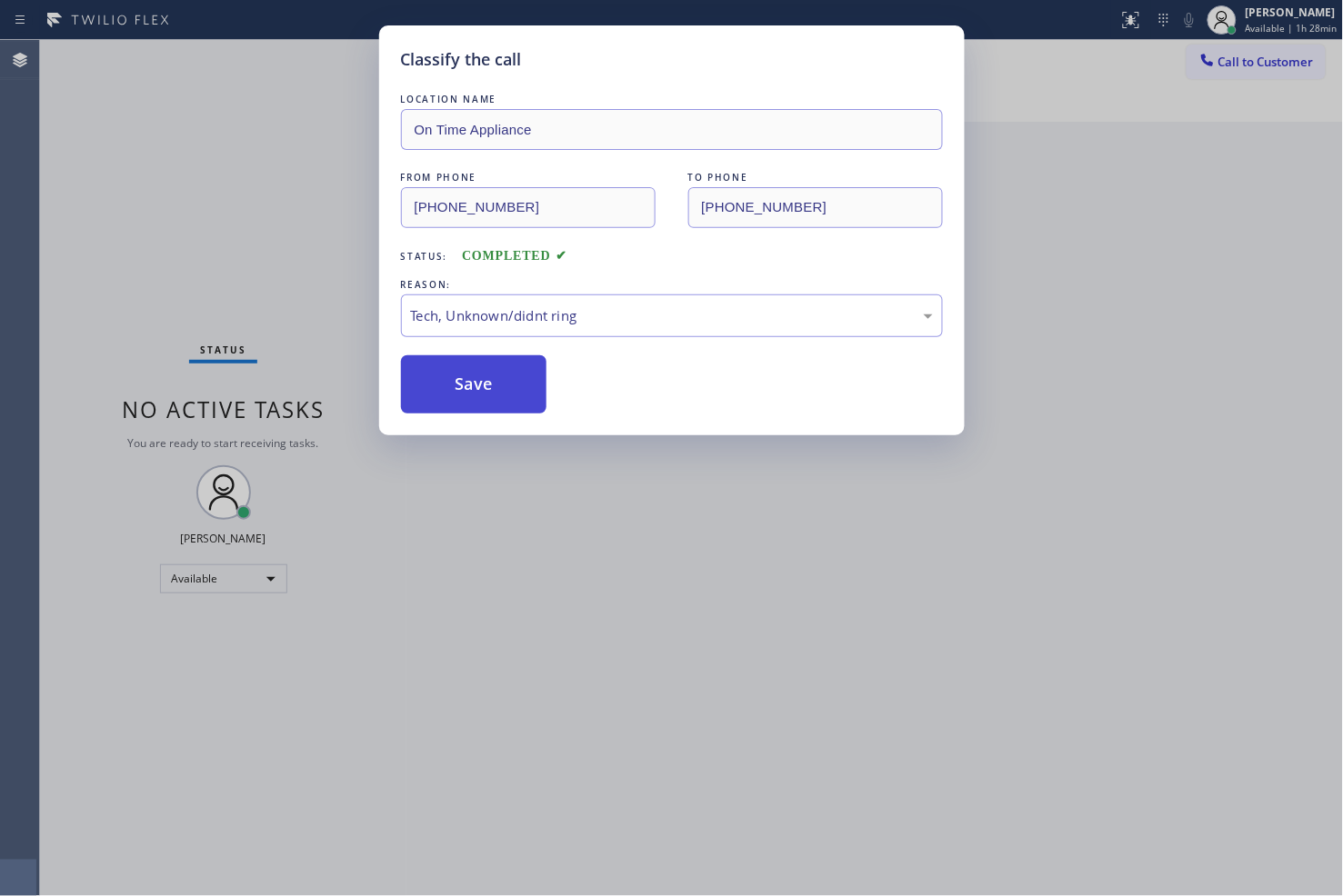
click at [485, 384] on button "Save" at bounding box center [474, 384] width 147 height 58
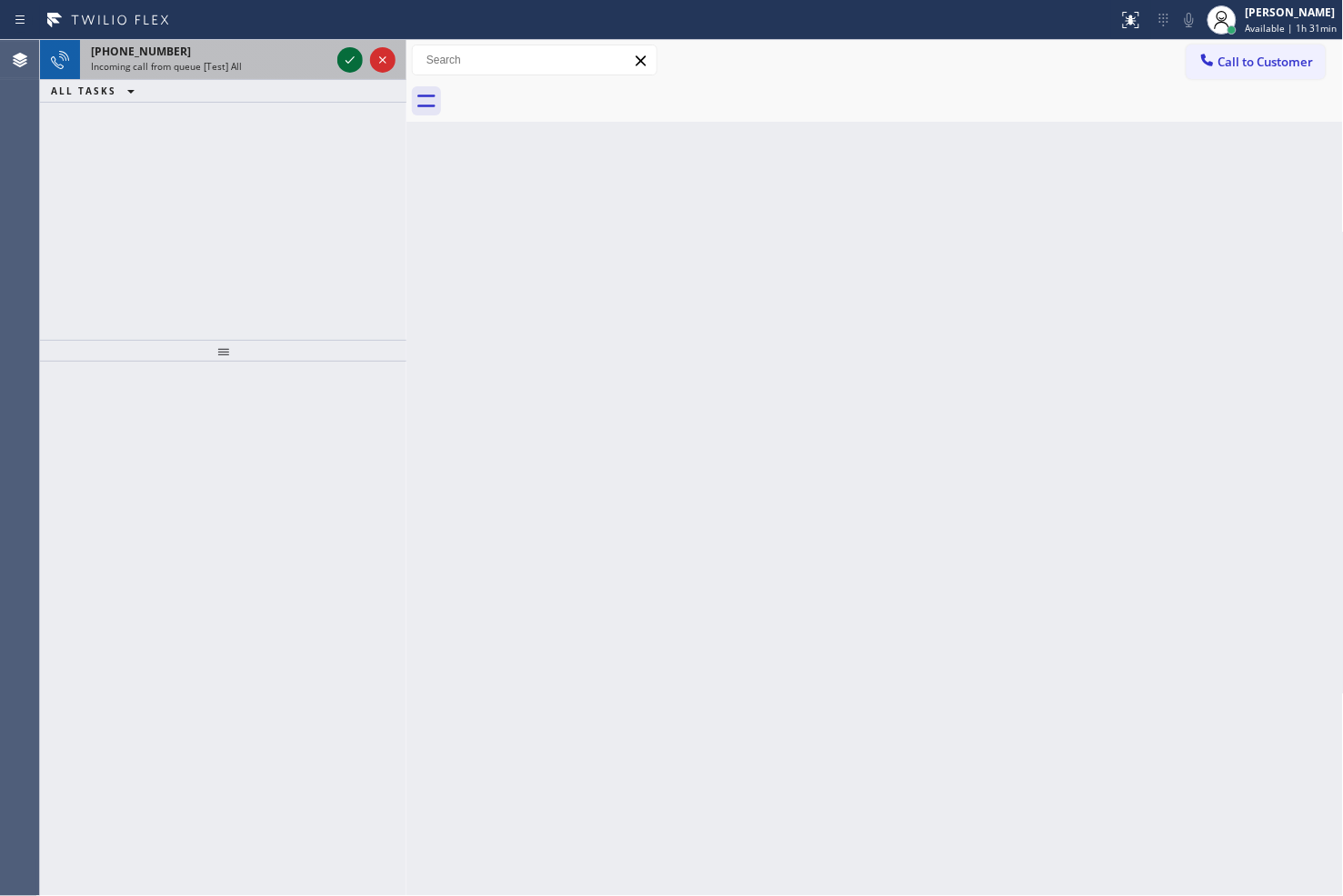
click at [342, 64] on icon at bounding box center [350, 60] width 21 height 21
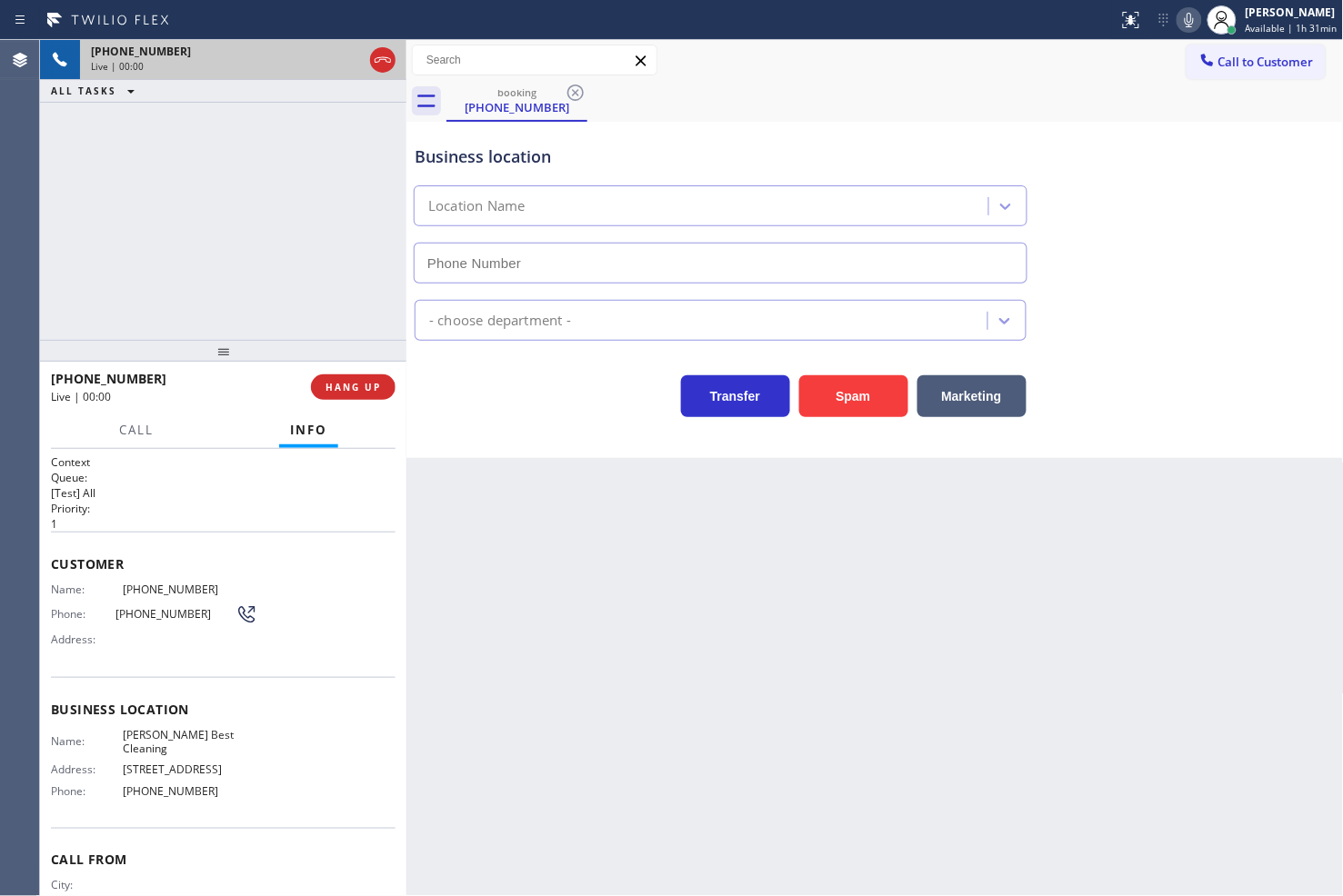
type input "[PHONE_NUMBER]"
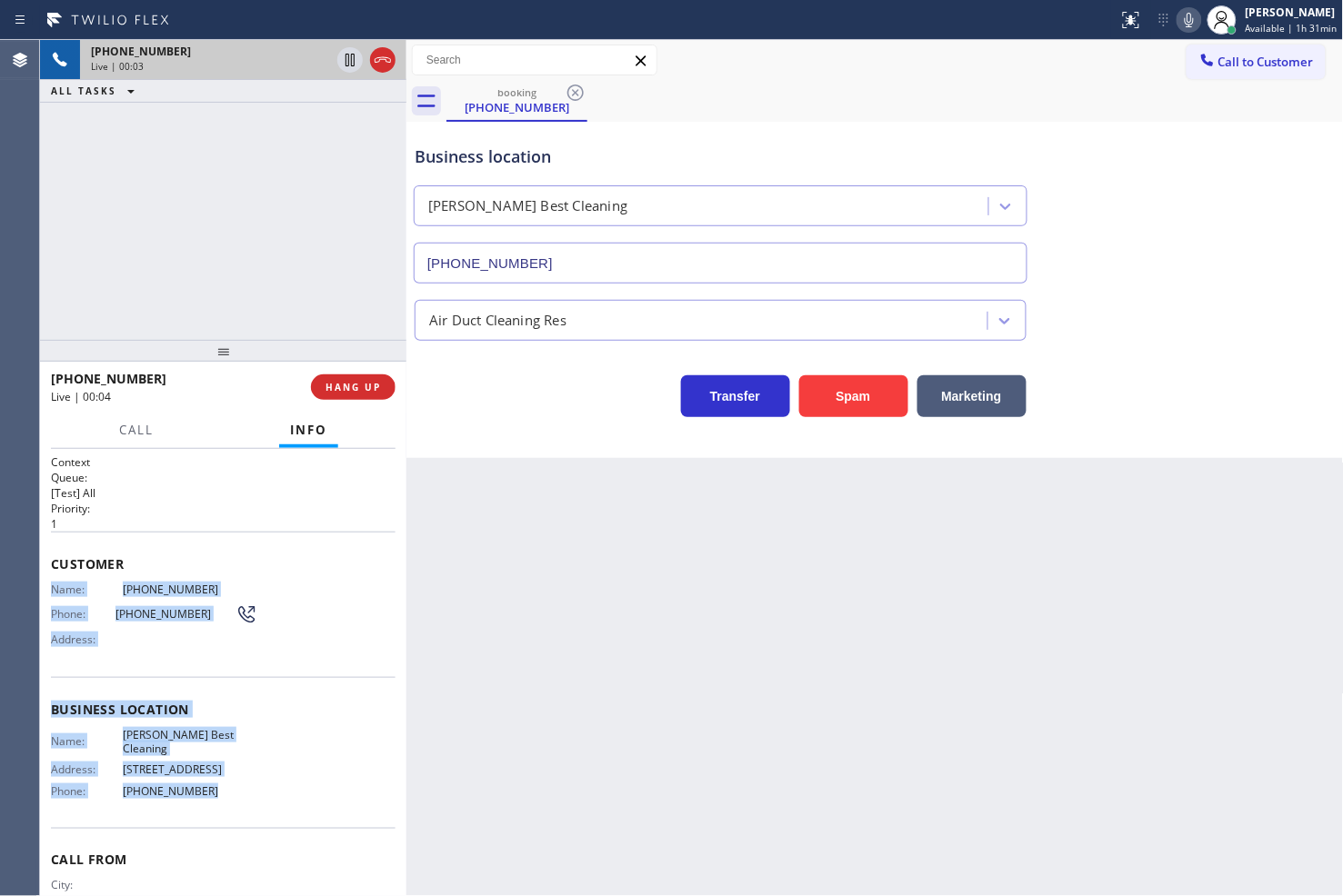
drag, startPoint x: 47, startPoint y: 591, endPoint x: 254, endPoint y: 777, distance: 278.3
click at [254, 777] on div "Context Queue: [Test] All Priority: 1 Customer Name: [PHONE_NUMBER] Phone: [PHO…" at bounding box center [222, 673] width 366 height 448
click at [358, 396] on button "HANG UP" at bounding box center [353, 387] width 84 height 25
click at [365, 388] on span "HANG UP" at bounding box center [353, 386] width 55 height 13
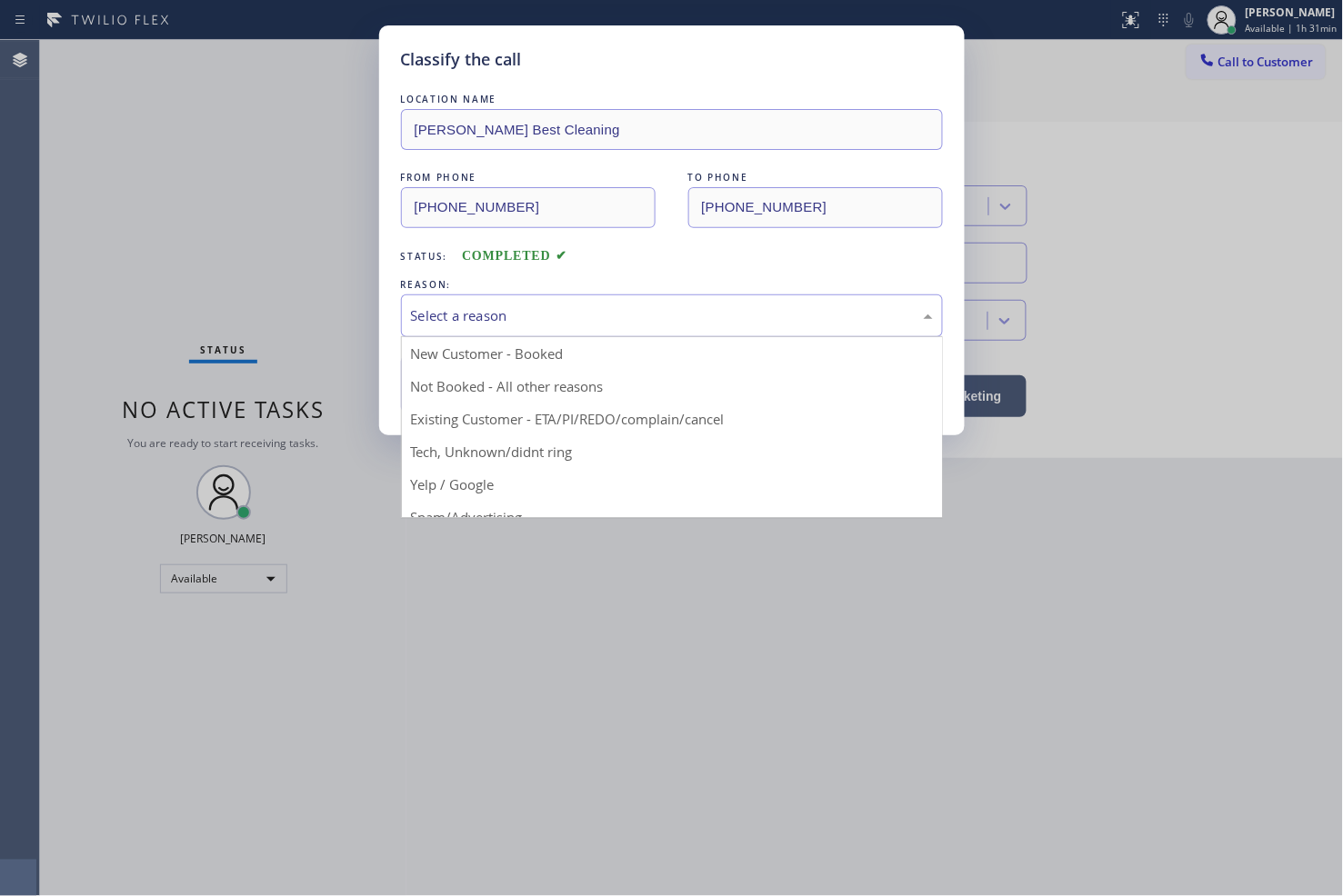
click at [524, 332] on div "Select a reason" at bounding box center [672, 315] width 542 height 43
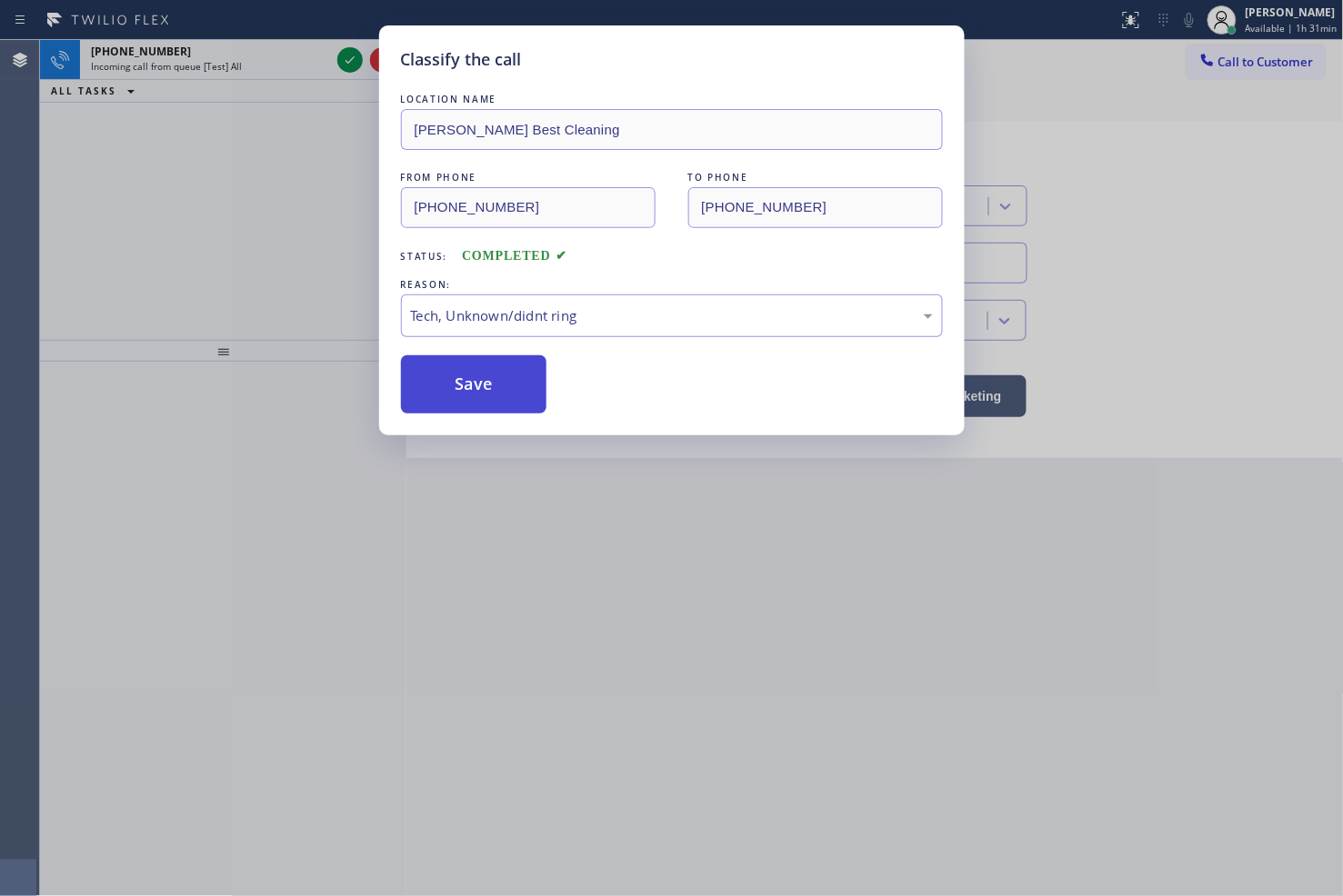
click at [483, 374] on button "Save" at bounding box center [474, 384] width 147 height 58
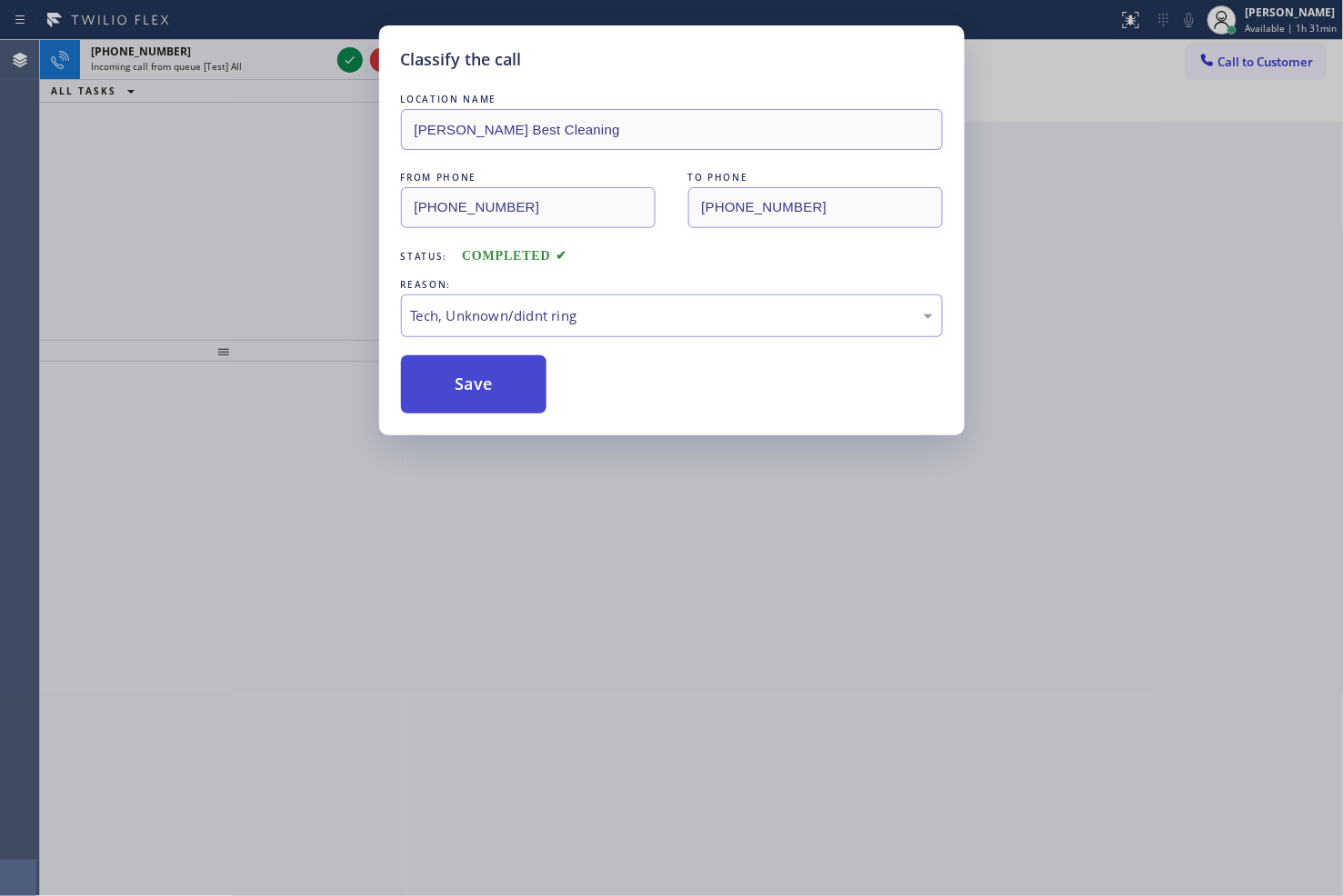
click at [483, 374] on button "Save" at bounding box center [474, 384] width 147 height 58
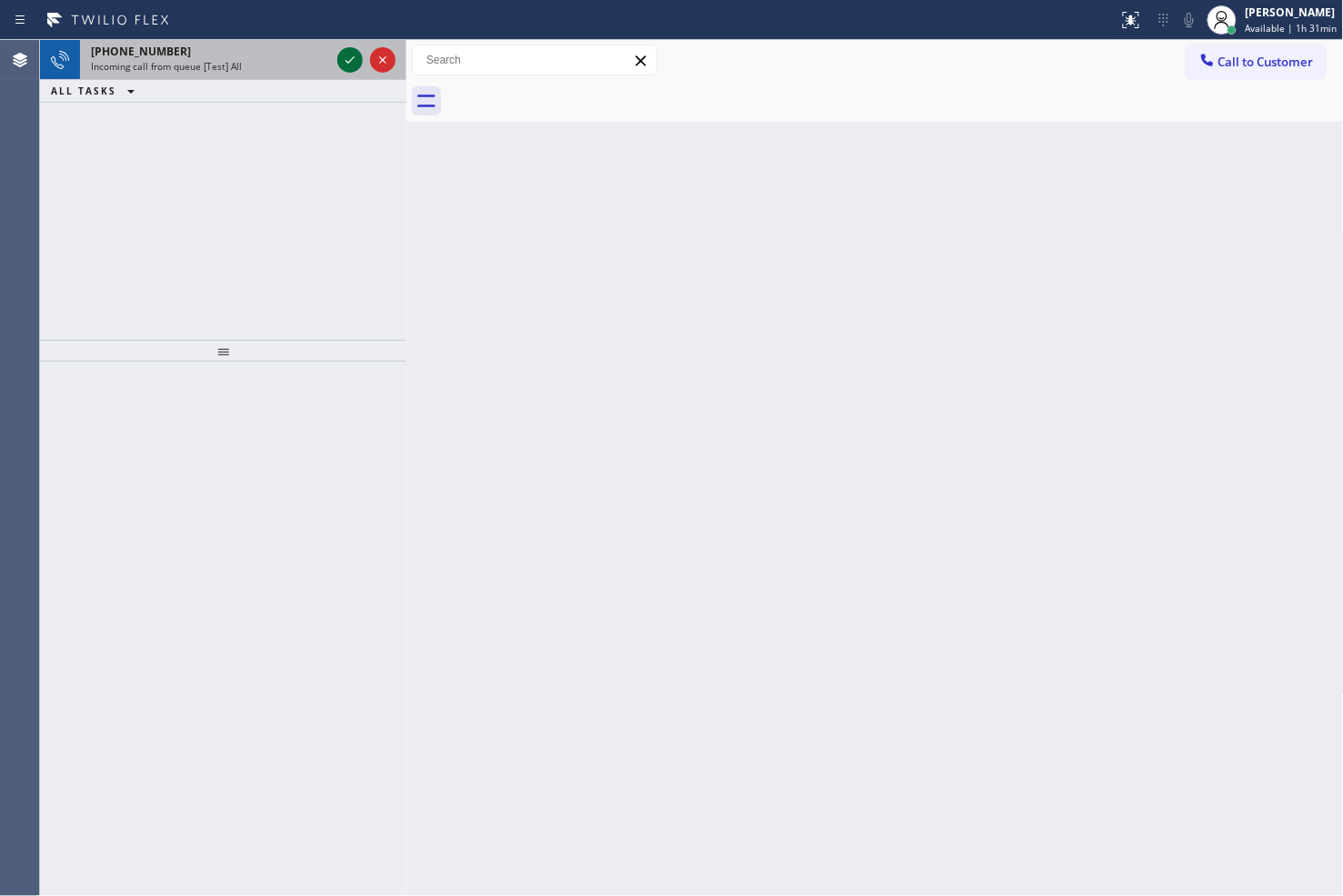
click at [351, 58] on icon at bounding box center [350, 60] width 21 height 21
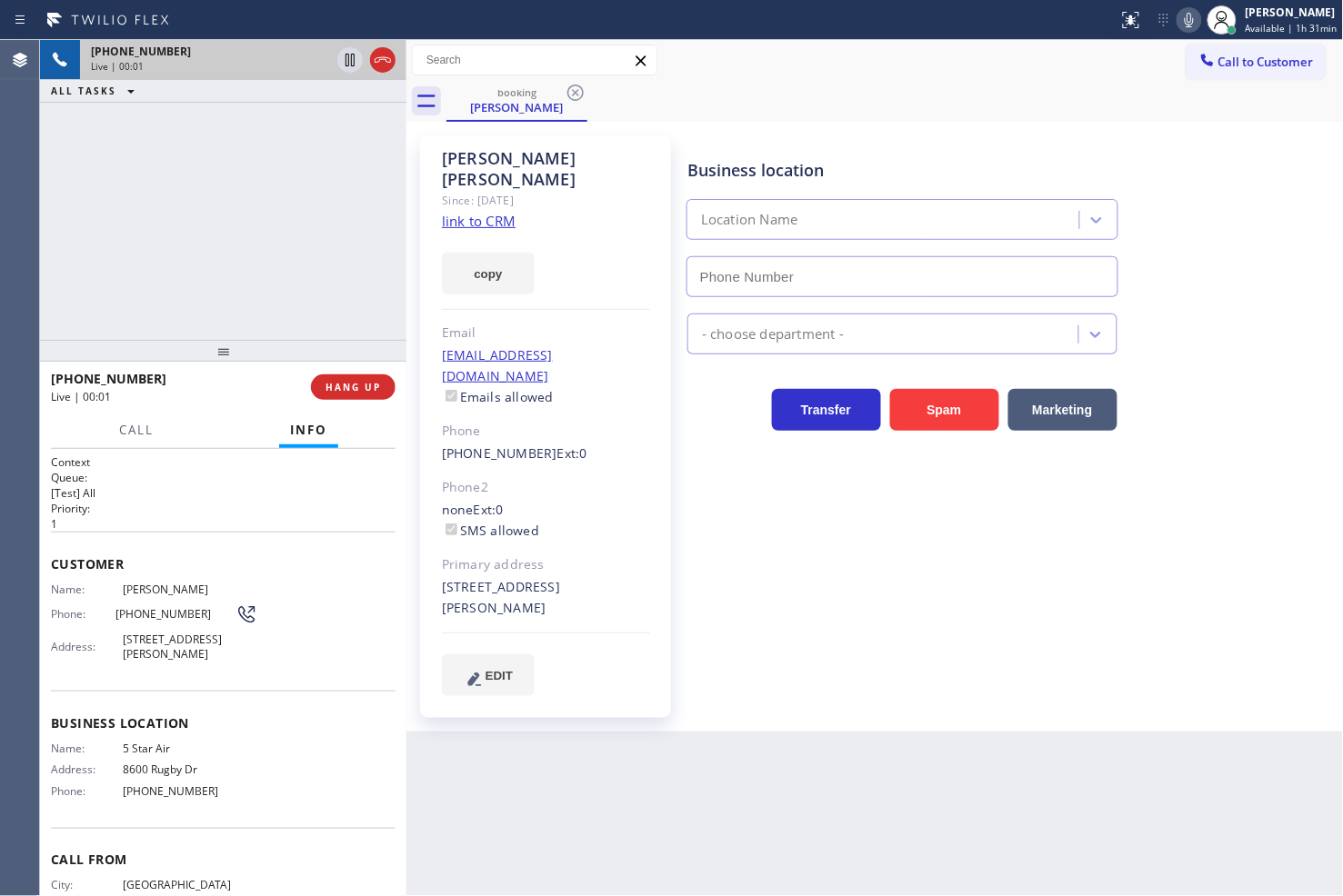
type input "[PHONE_NUMBER]"
click at [292, 288] on div "[PHONE_NUMBER] Live | 00:08 ALL TASKS ALL TASKS ACTIVE TASKS TASKS IN WRAP UP" at bounding box center [222, 189] width 366 height 300
click at [491, 212] on link "link to CRM" at bounding box center [479, 220] width 74 height 18
click at [167, 230] on div "[PHONE_NUMBER] Live | 00:25 ALL TASKS ALL TASKS ACTIVE TASKS TASKS IN WRAP UP" at bounding box center [222, 189] width 366 height 300
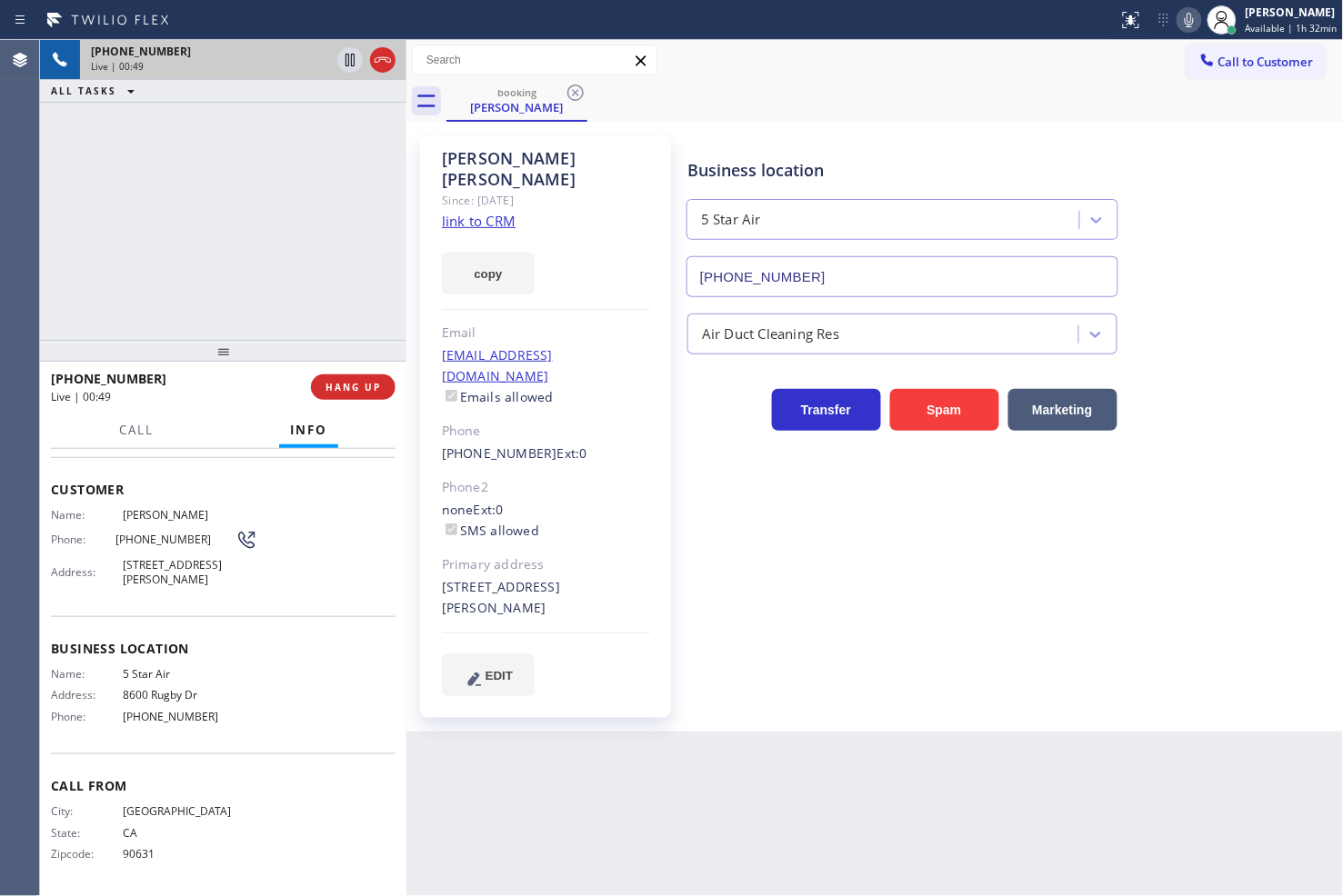
click at [211, 249] on div "[PHONE_NUMBER] Live | 00:49 ALL TASKS ALL TASKS ACTIVE TASKS TASKS IN WRAP UP" at bounding box center [222, 189] width 366 height 300
click at [189, 423] on div "Call Info" at bounding box center [222, 430] width 345 height 36
click at [222, 158] on div "[PHONE_NUMBER] Live | 00:53 ALL TASKS ALL TASKS ACTIVE TASKS TASKS IN WRAP UP" at bounding box center [222, 189] width 366 height 300
click at [194, 407] on div "[PHONE_NUMBER] Live | 00:54" at bounding box center [181, 386] width 260 height 48
click at [320, 539] on div "Name: [PERSON_NAME] Phone: [PHONE_NUMBER] Address: [STREET_ADDRESS][PERSON_NAME]" at bounding box center [222, 550] width 345 height 85
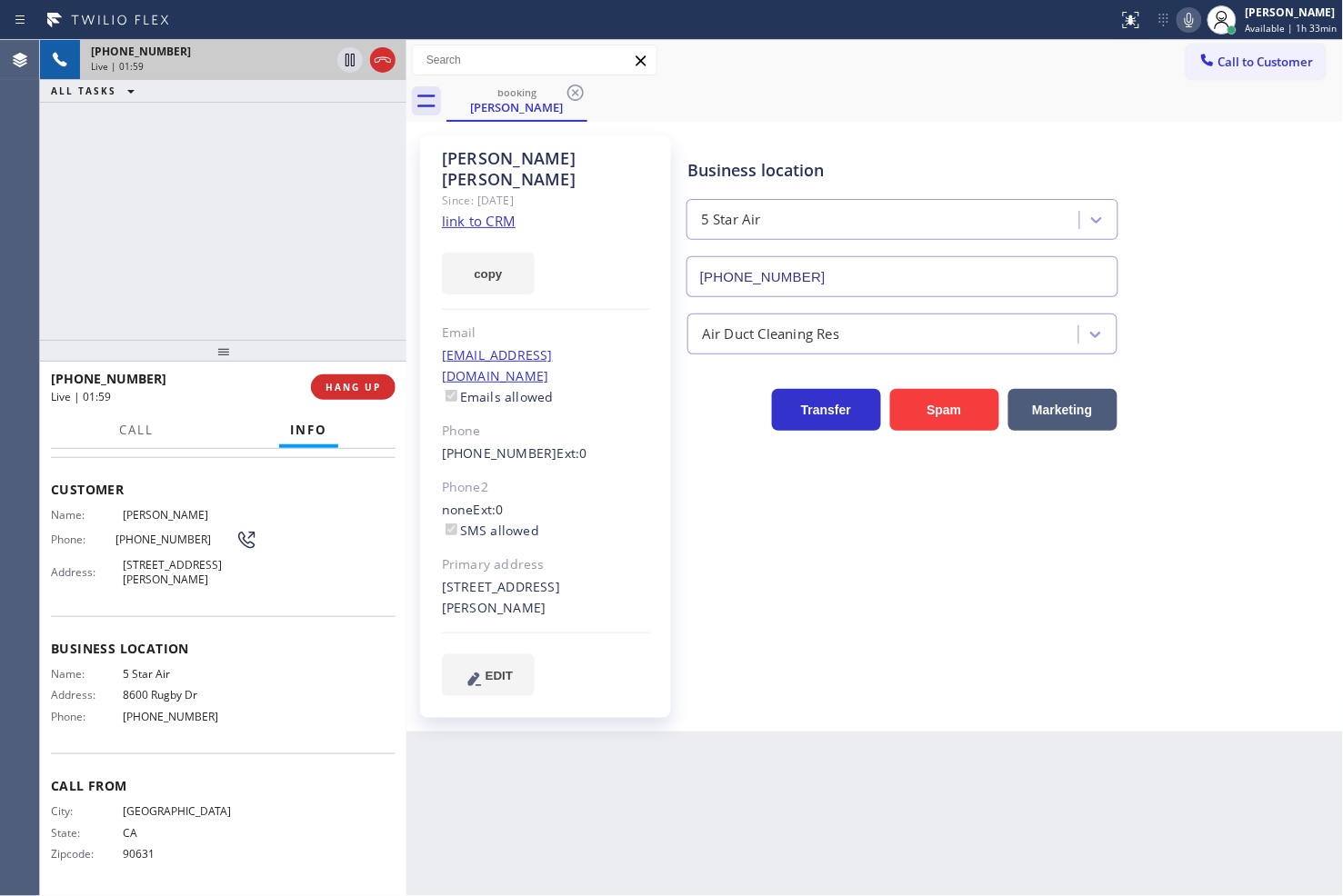
click at [215, 259] on div "[PHONE_NUMBER] Live | 01:59 ALL TASKS ALL TASKS ACTIVE TASKS TASKS IN WRAP UP" at bounding box center [222, 189] width 366 height 300
click at [463, 654] on button "EDIT" at bounding box center [487, 675] width 92 height 42
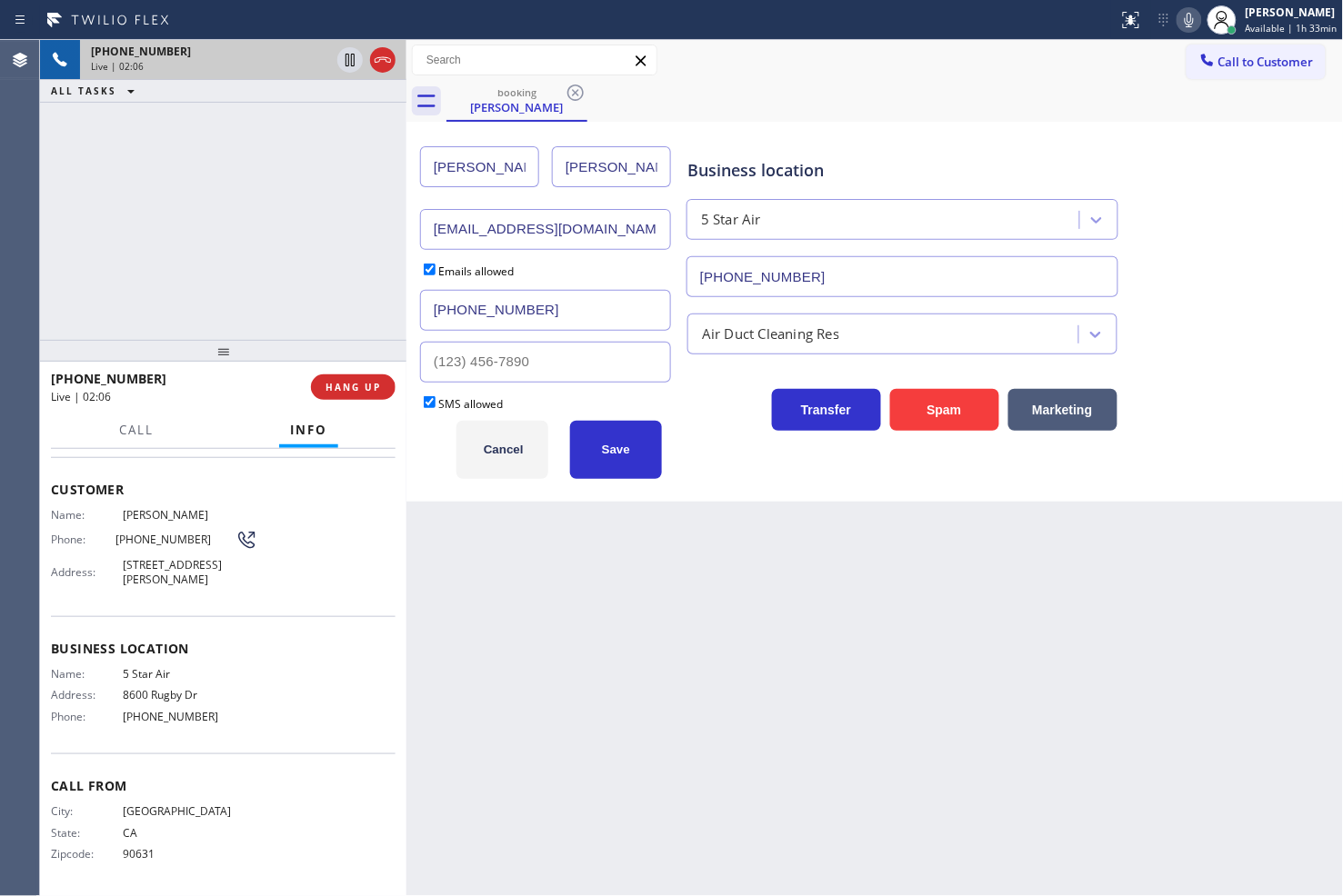
click at [317, 567] on div "Name: [PERSON_NAME] Phone: [PHONE_NUMBER] Address: [STREET_ADDRESS][PERSON_NAME]" at bounding box center [222, 550] width 345 height 85
click at [491, 636] on div "Back to Dashboard Change Sender ID Customers Technicians Select a contact Outbo…" at bounding box center [874, 468] width 937 height 856
click at [305, 304] on div "[PHONE_NUMBER] Live | 02:08 ALL TASKS ALL TASKS ACTIVE TASKS TASKS IN WRAP UP" at bounding box center [222, 189] width 366 height 300
click at [330, 594] on div "Customer Name: [PERSON_NAME] Phone: [PHONE_NUMBER] Address: [STREET_ADDRESS][PE…" at bounding box center [222, 537] width 345 height 159
click at [371, 391] on span "HANG UP" at bounding box center [353, 386] width 55 height 13
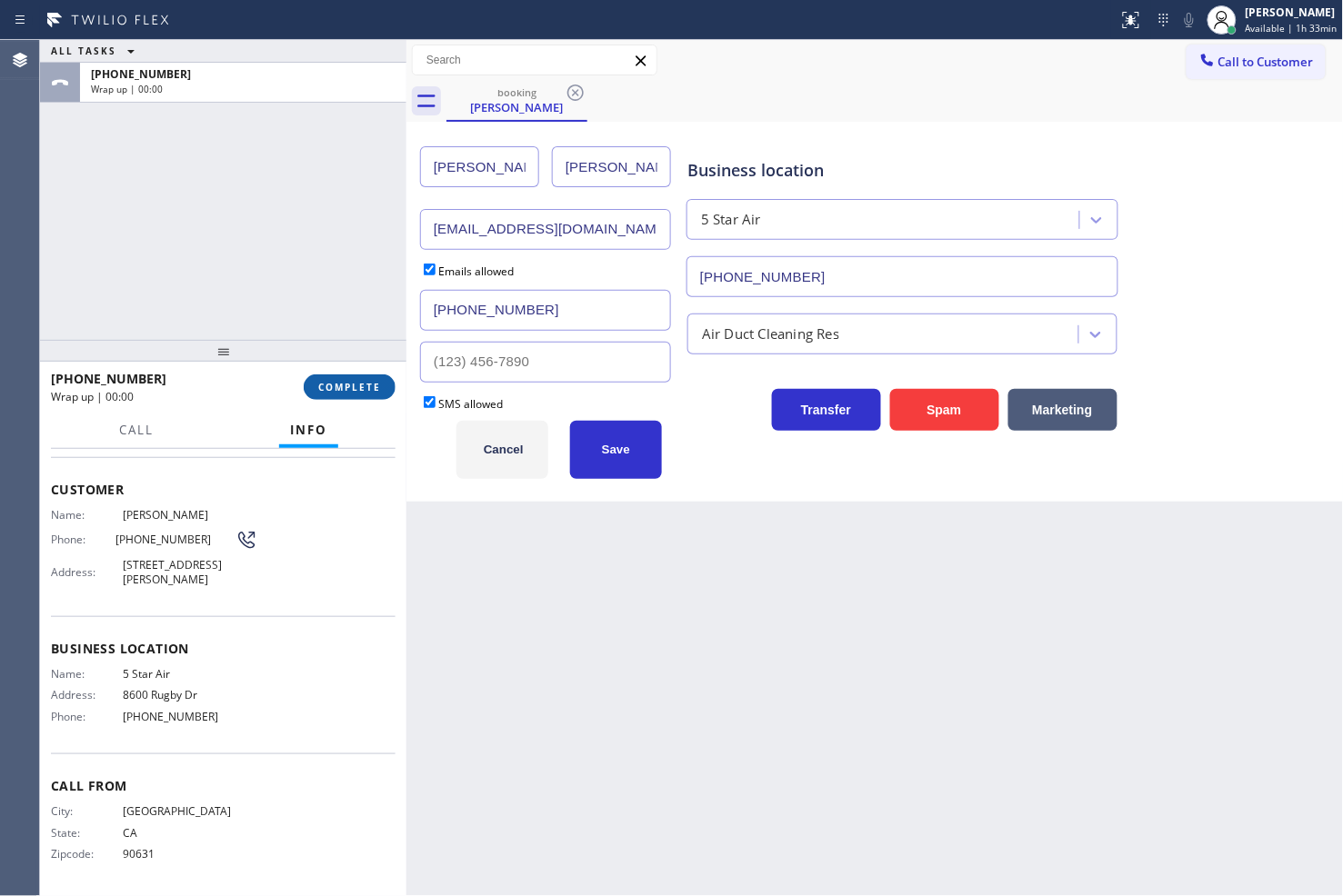
click at [371, 391] on span "COMPLETE" at bounding box center [350, 386] width 63 height 13
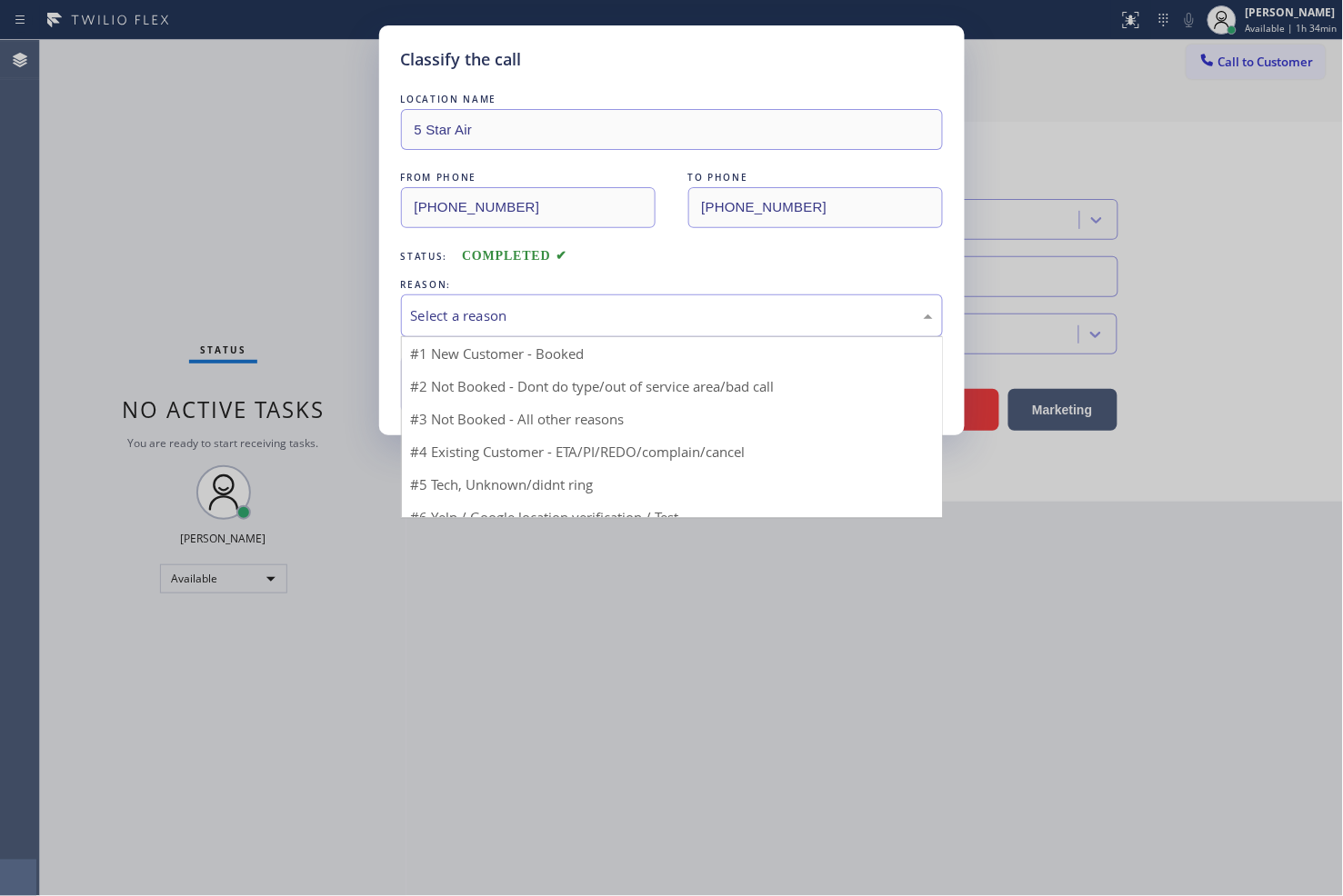
click at [454, 324] on div "Select a reason" at bounding box center [671, 316] width 521 height 21
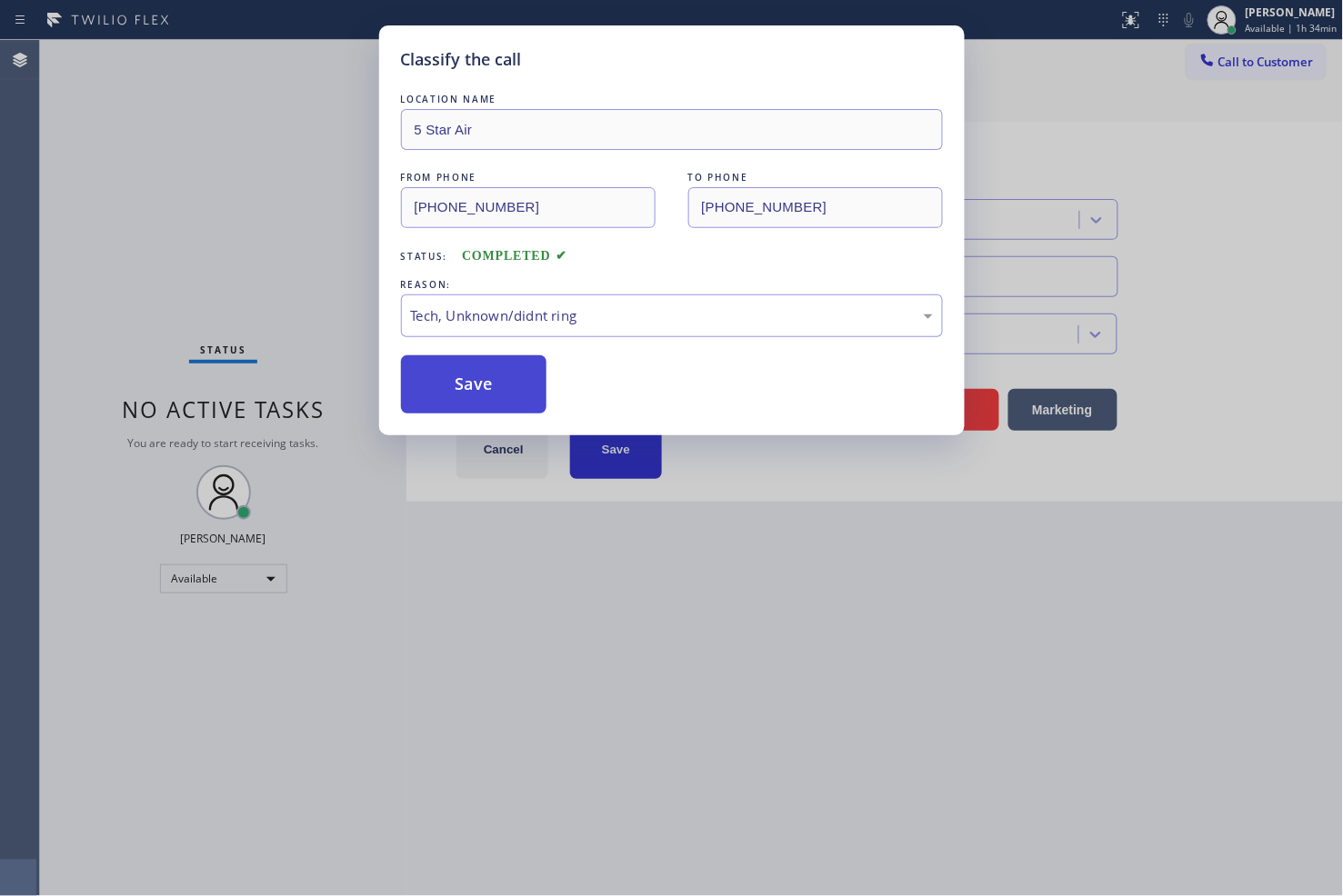
click at [460, 394] on button "Save" at bounding box center [474, 384] width 147 height 58
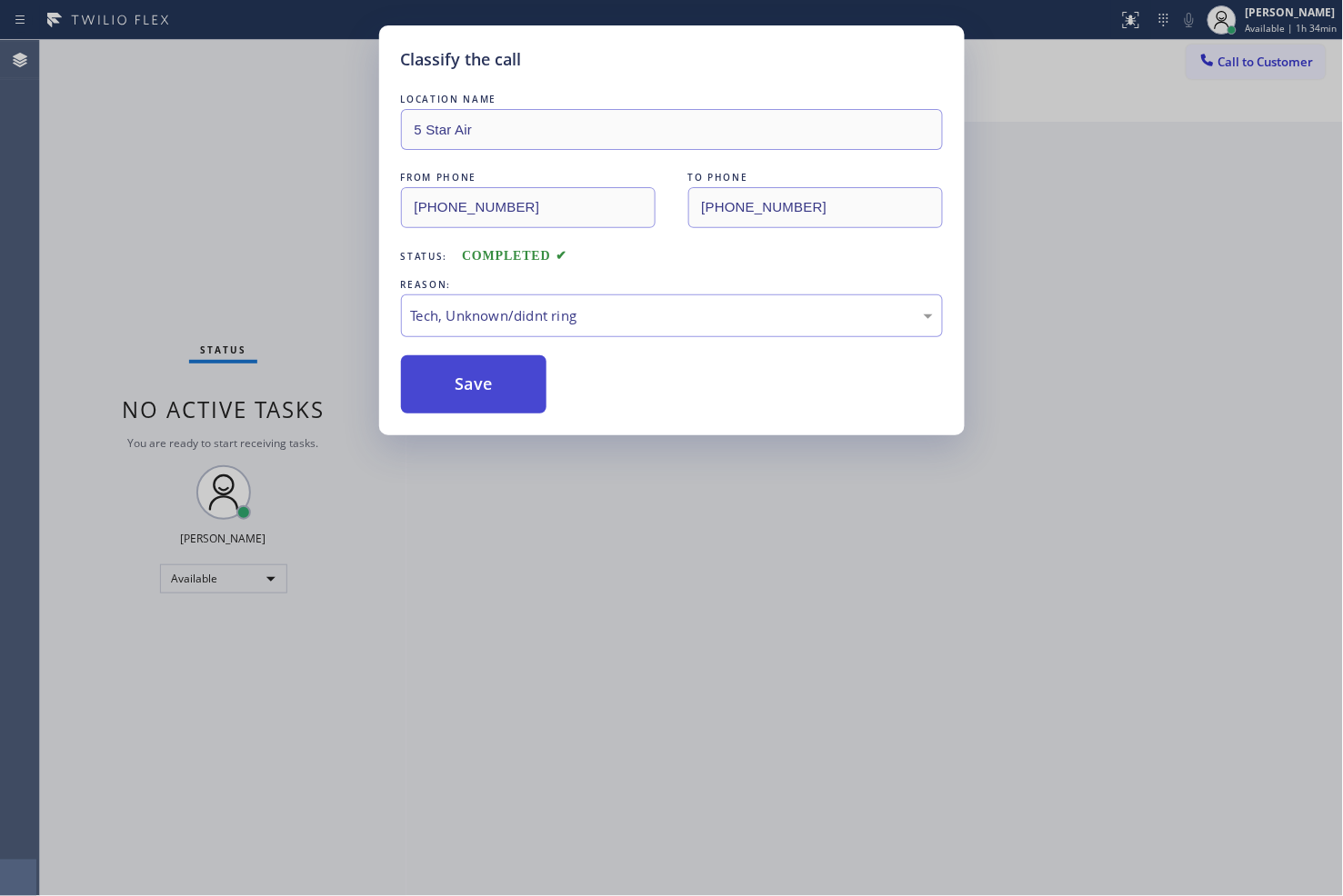
click at [460, 394] on button "Save" at bounding box center [474, 384] width 147 height 58
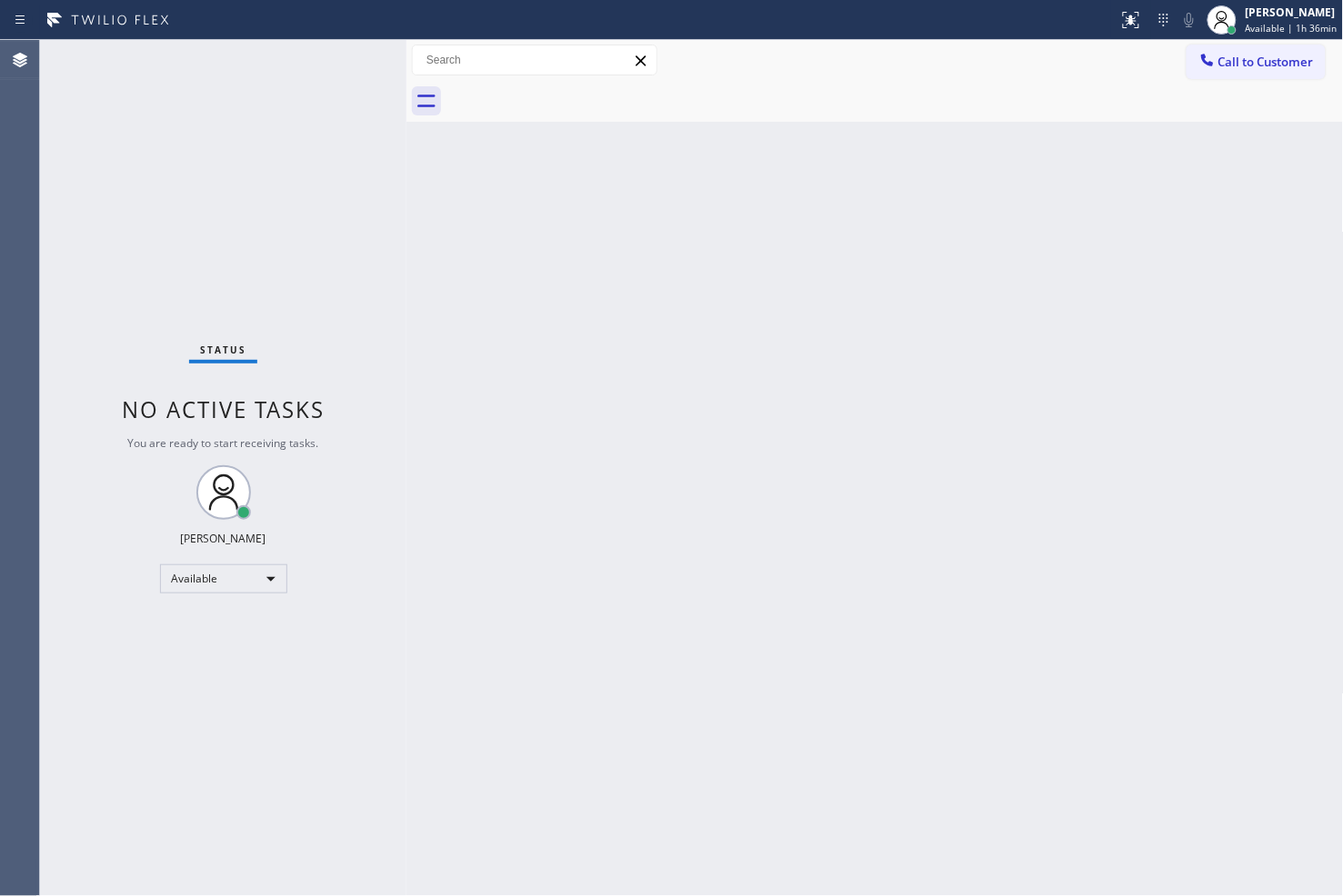
click at [684, 531] on div "Back to Dashboard Change Sender ID Customers Technicians Select a contact Outbo…" at bounding box center [874, 468] width 937 height 856
click at [169, 331] on div "Status No active tasks You are ready to start receiving tasks. [PERSON_NAME]" at bounding box center [222, 468] width 366 height 856
click at [330, 105] on div "Status No active tasks You are ready to start receiving tasks. [PERSON_NAME]" at bounding box center [222, 468] width 366 height 856
click at [338, 51] on div "Status No active tasks You are ready to start receiving tasks. [PERSON_NAME]" at bounding box center [222, 468] width 366 height 856
click at [338, 64] on div "Status No active tasks You are ready to start receiving tasks. [PERSON_NAME]" at bounding box center [222, 468] width 366 height 856
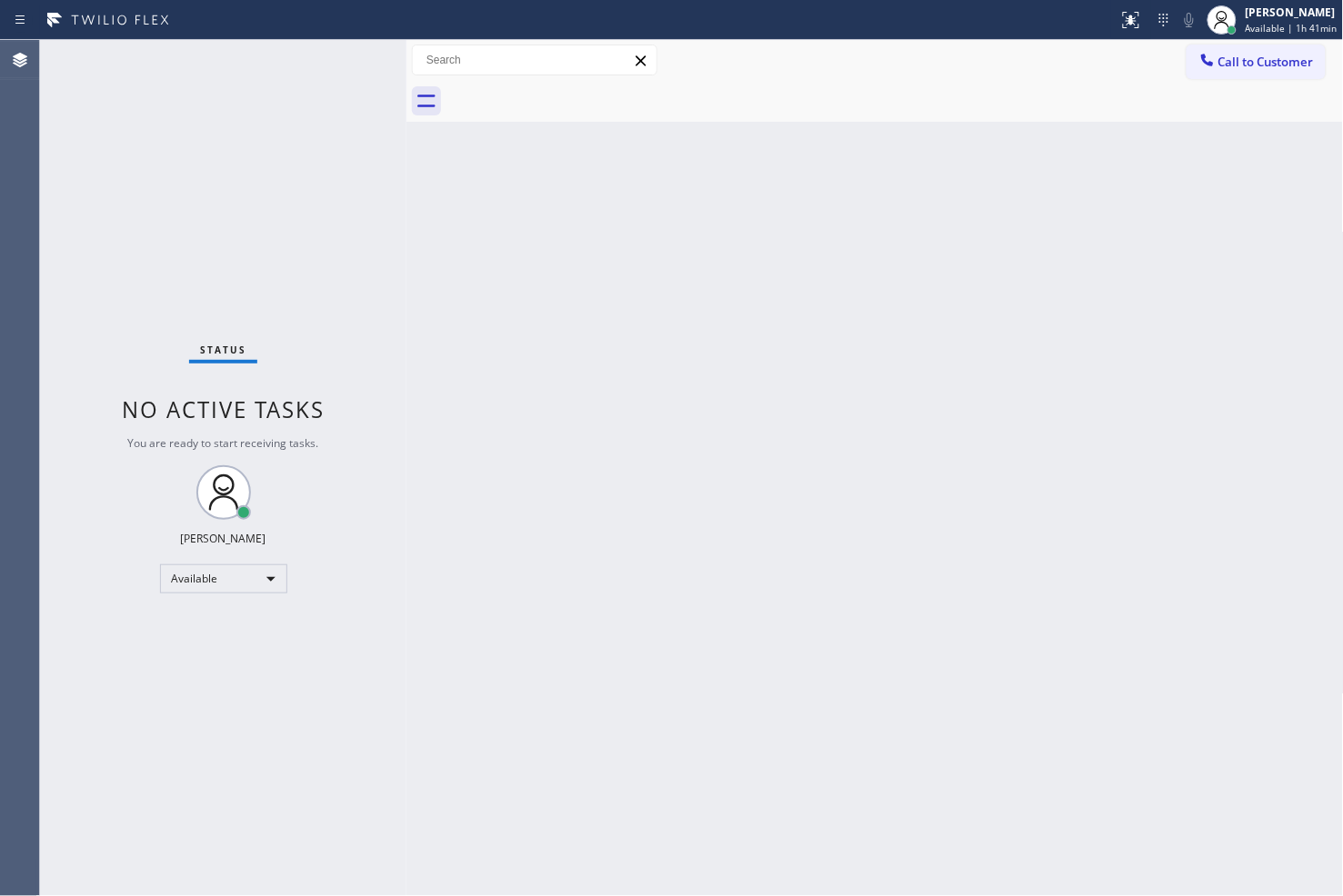
drag, startPoint x: 617, startPoint y: 534, endPoint x: 1252, endPoint y: 344, distance: 662.8
click at [619, 534] on div "Back to Dashboard Change Sender ID Customers Technicians Select a contact Outbo…" at bounding box center [874, 468] width 937 height 856
click at [1233, 675] on div "Back to Dashboard Change Sender ID Customers Technicians Select a contact Outbo…" at bounding box center [874, 468] width 937 height 856
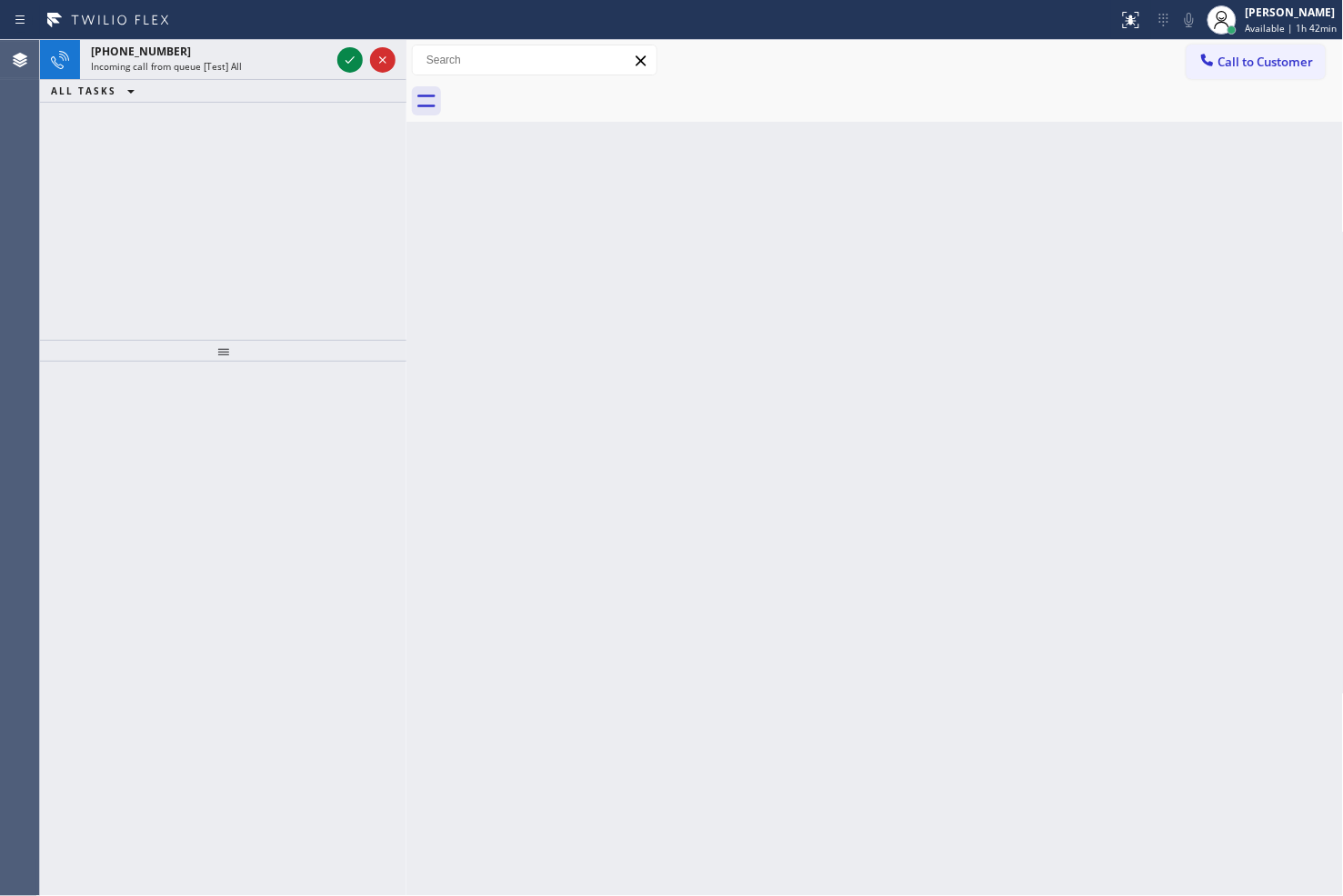
click at [749, 637] on div "Back to Dashboard Change Sender ID Customers Technicians Select a contact Outbo…" at bounding box center [874, 468] width 937 height 856
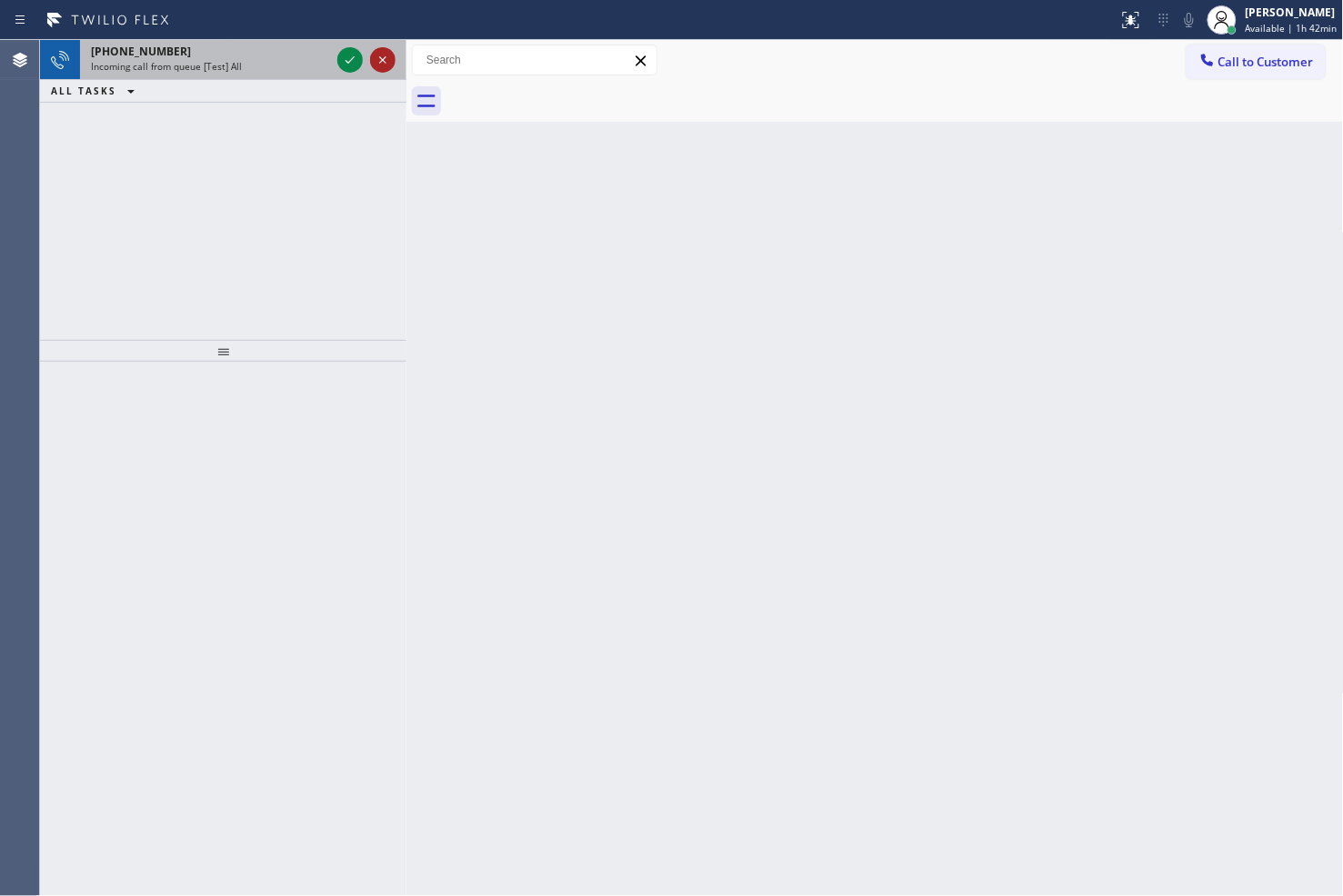
click at [377, 60] on icon at bounding box center [383, 60] width 21 height 21
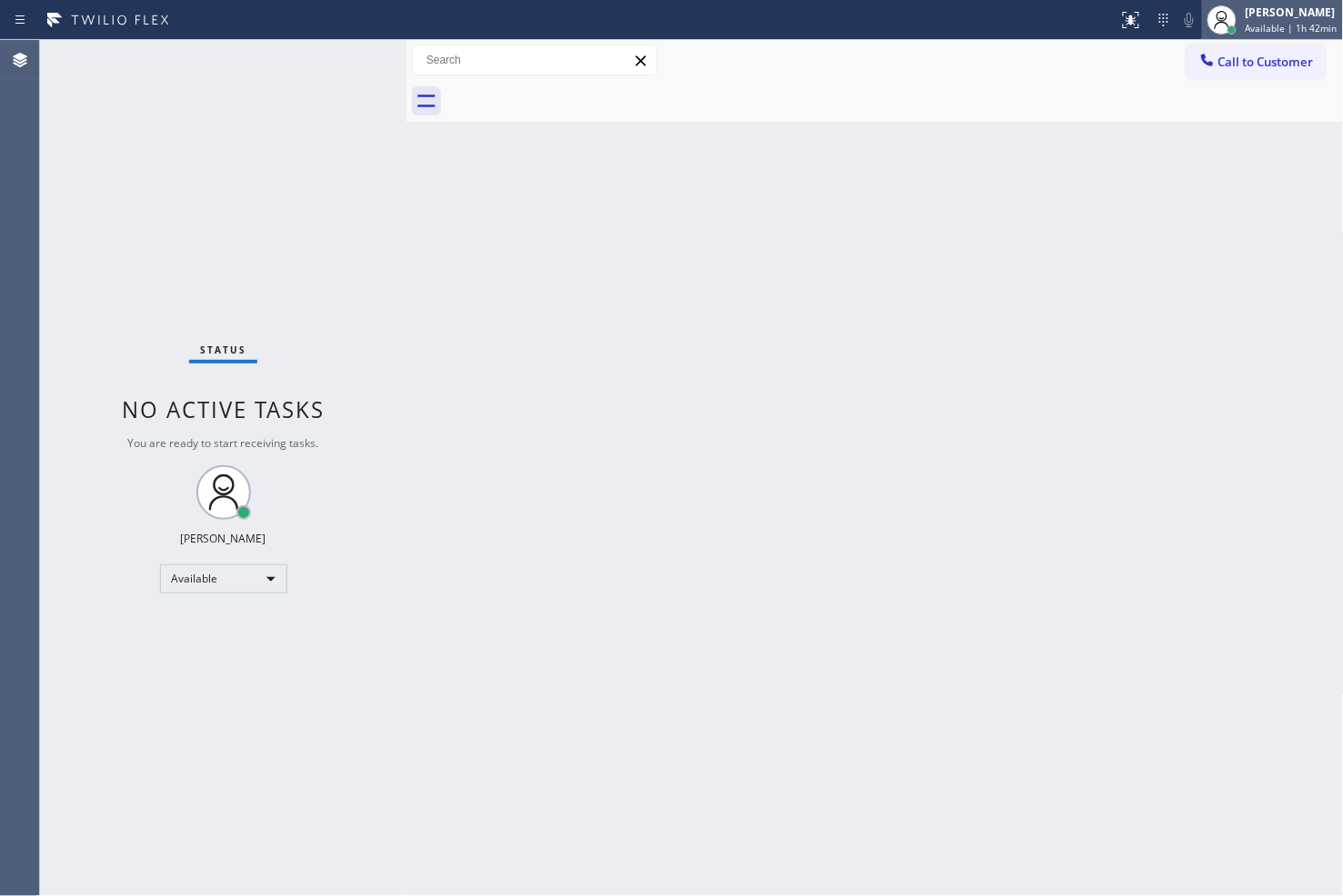
click at [1266, 11] on div "[PERSON_NAME]" at bounding box center [1292, 13] width 92 height 16
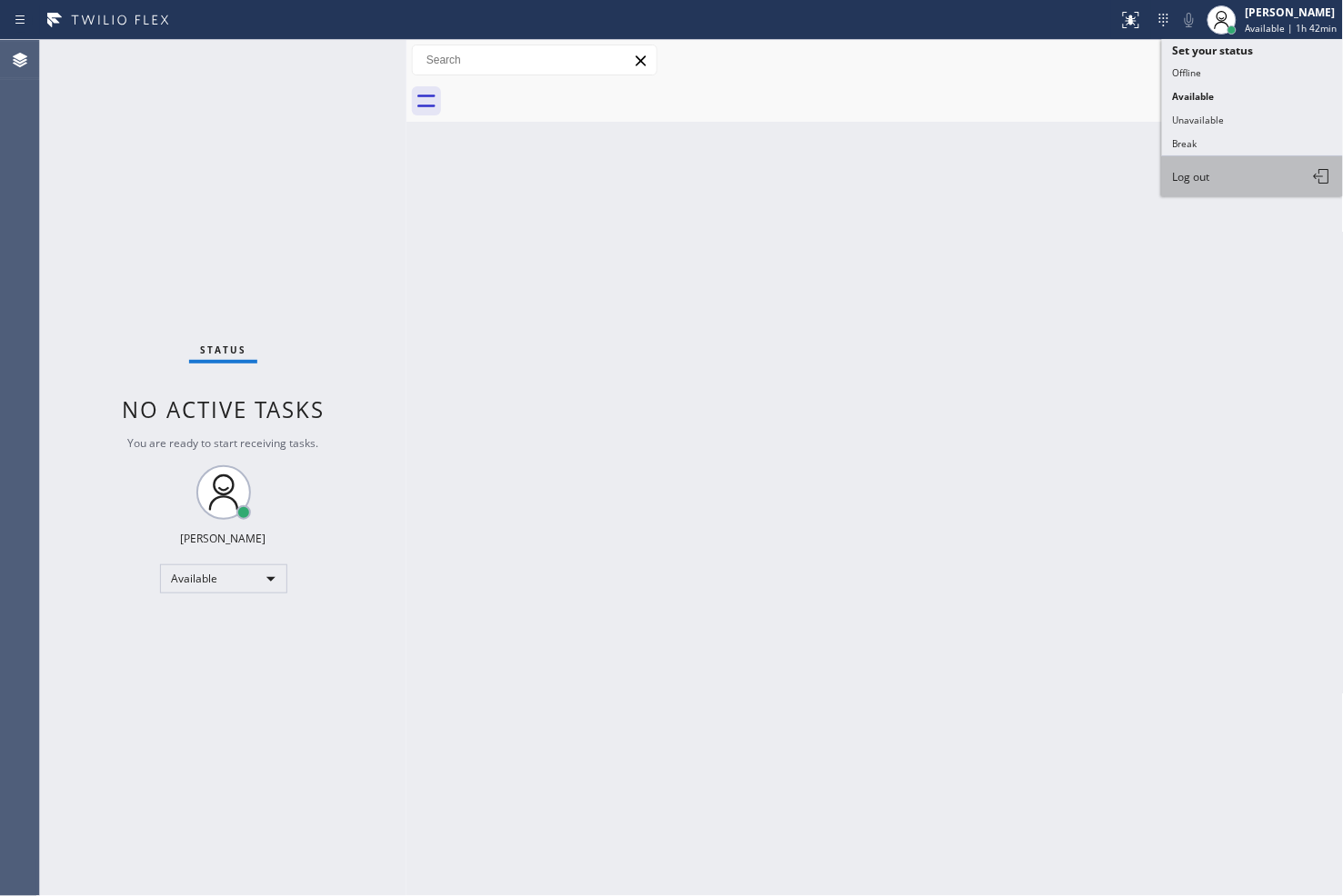
click at [1210, 180] on span "Log out" at bounding box center [1192, 177] width 37 height 16
